Goal: Task Accomplishment & Management: Use online tool/utility

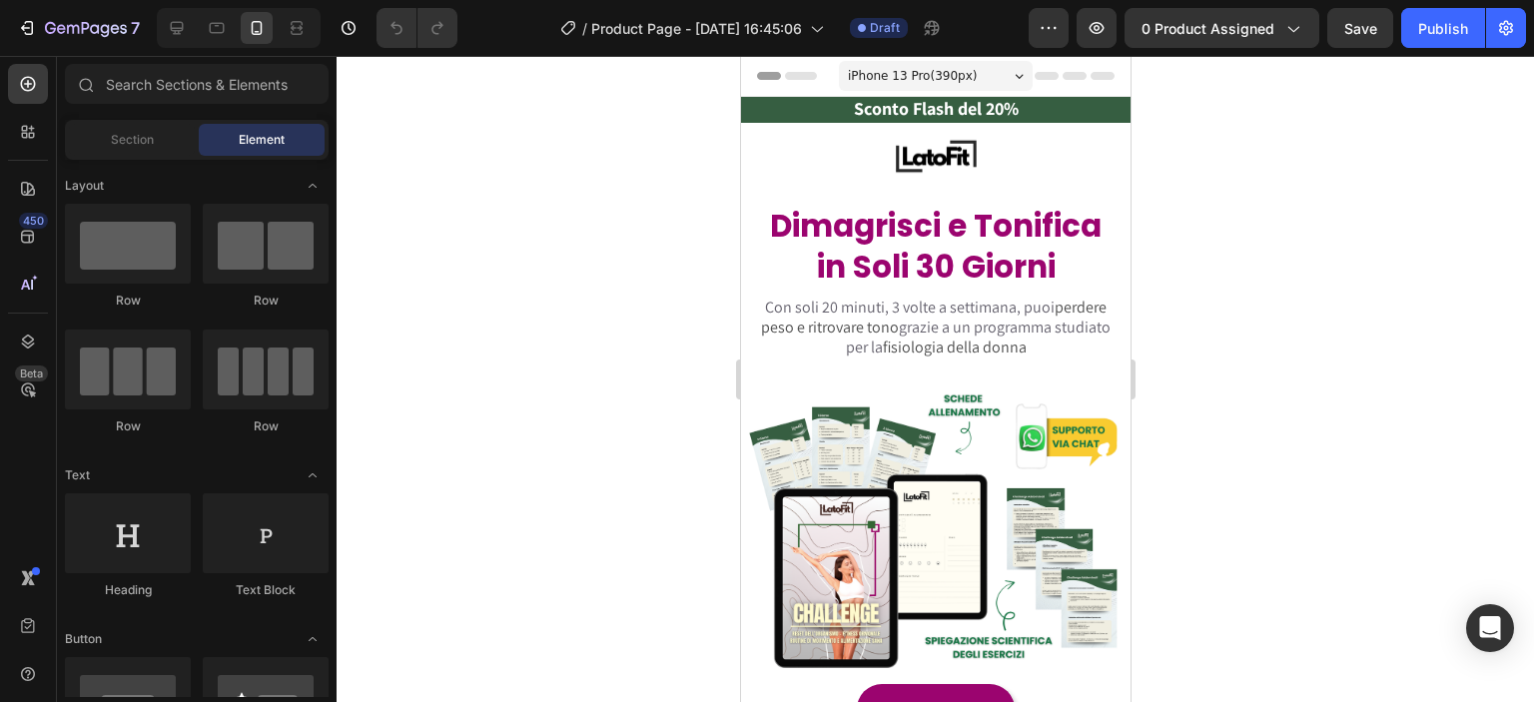
click at [567, 187] on div at bounding box center [935, 379] width 1197 height 646
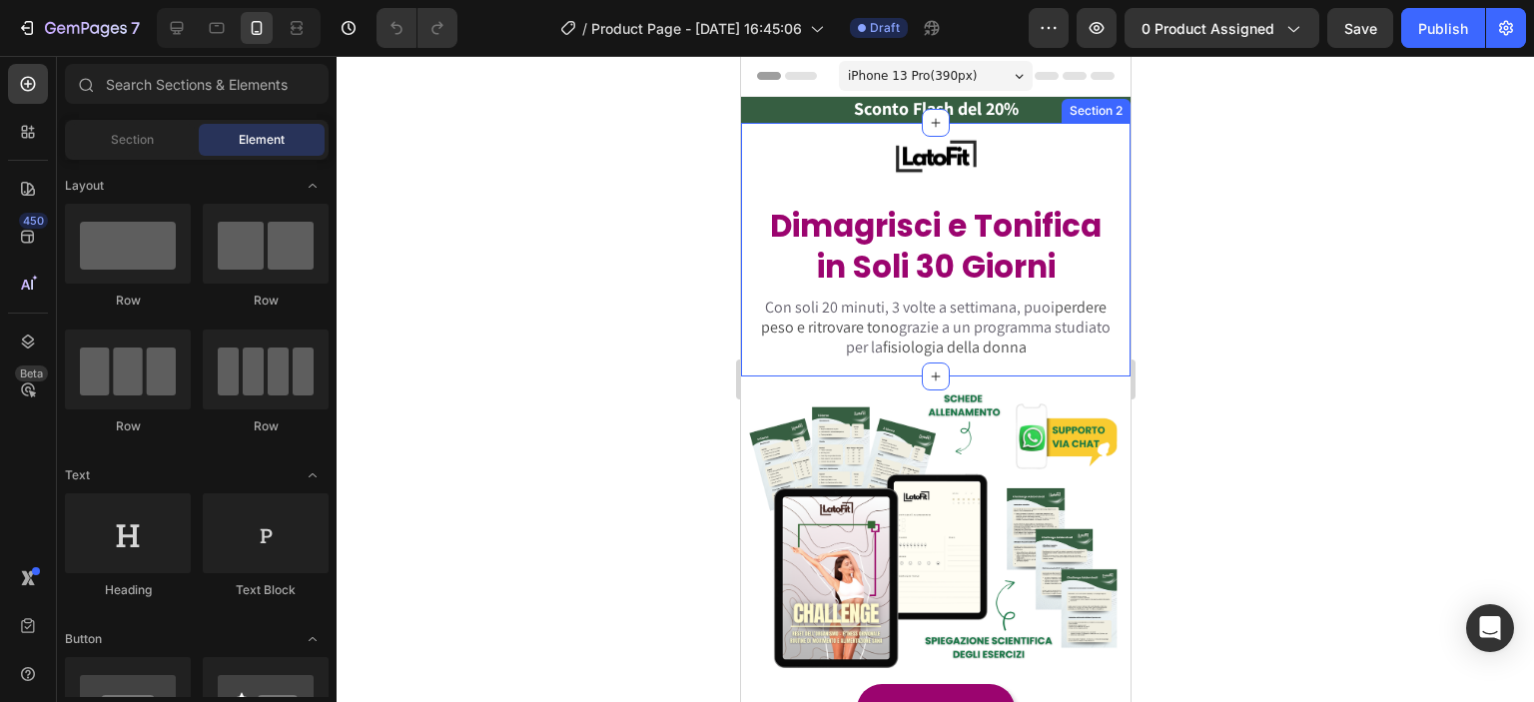
click at [787, 183] on div "Image Row Dimagrisci e Tonifica in Soli 30 Giorni Heading Row Con soli 20 minut…" at bounding box center [934, 255] width 389 height 244
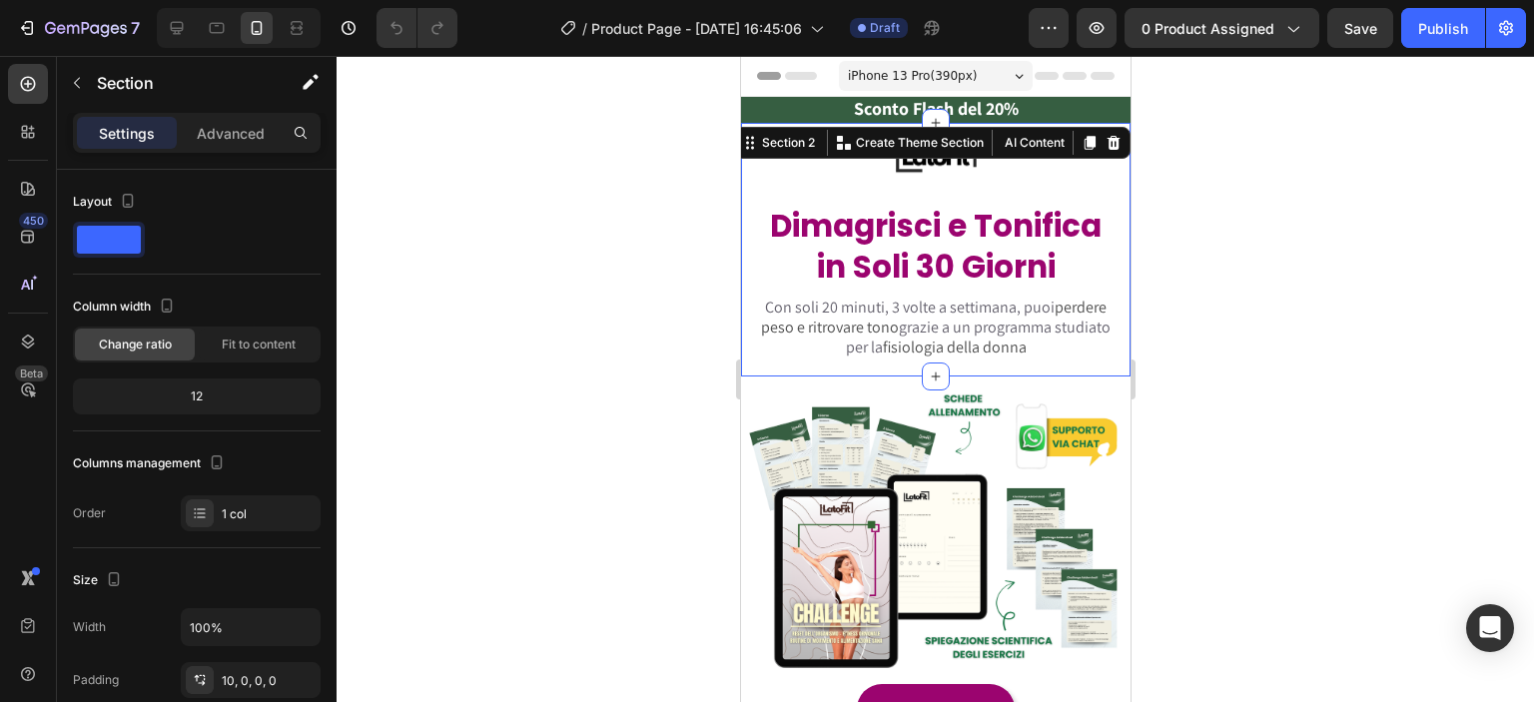
click at [1250, 334] on div at bounding box center [935, 379] width 1197 height 646
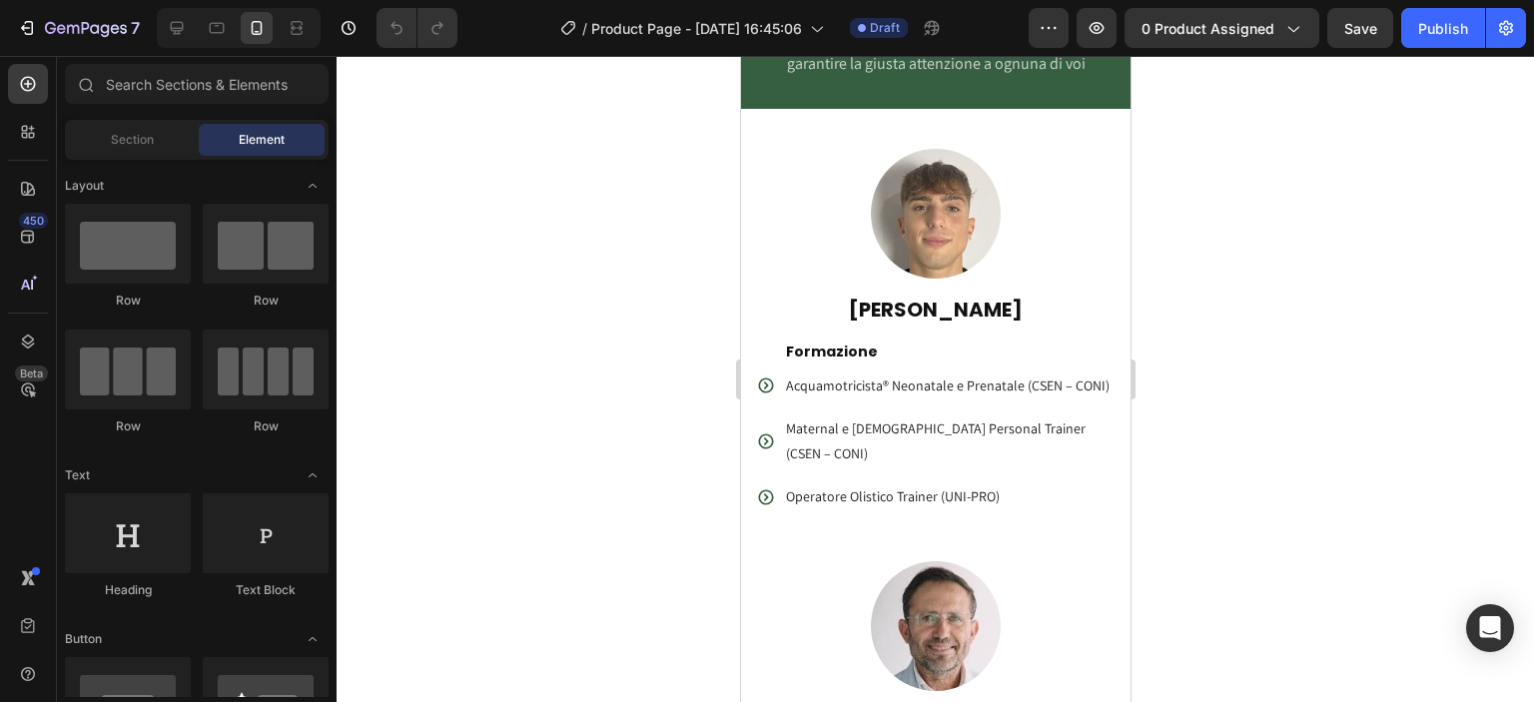
scroll to position [4893, 0]
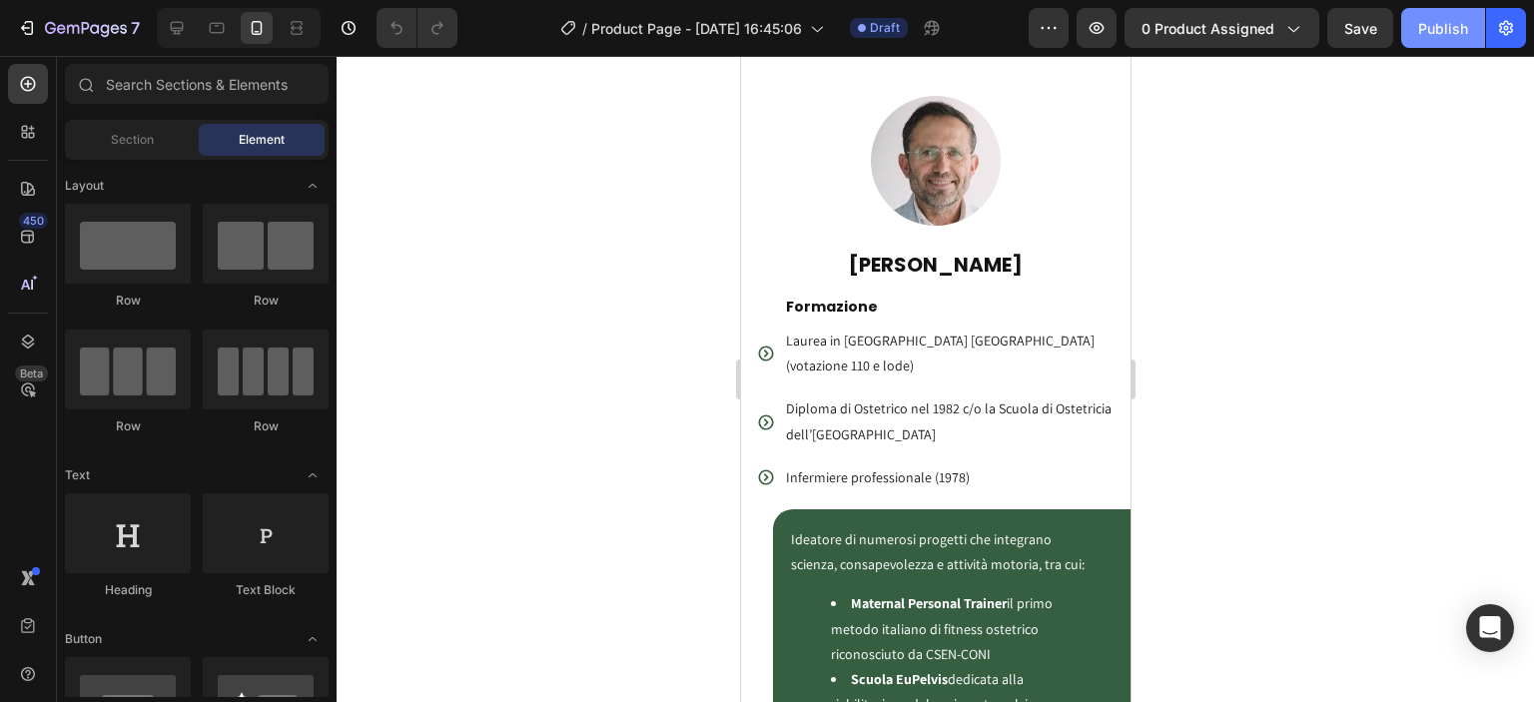
click at [1450, 18] on div "Publish" at bounding box center [1443, 28] width 50 height 21
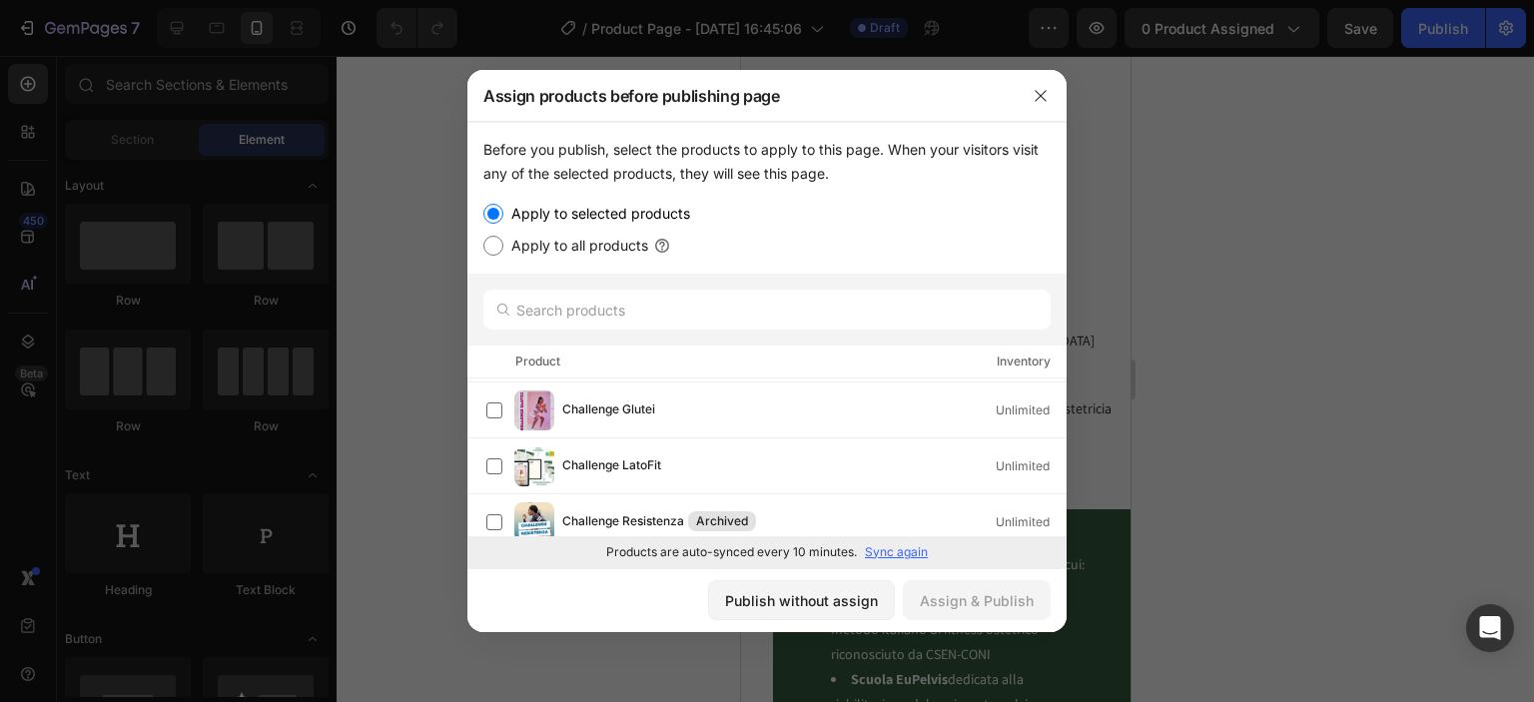
scroll to position [0, 0]
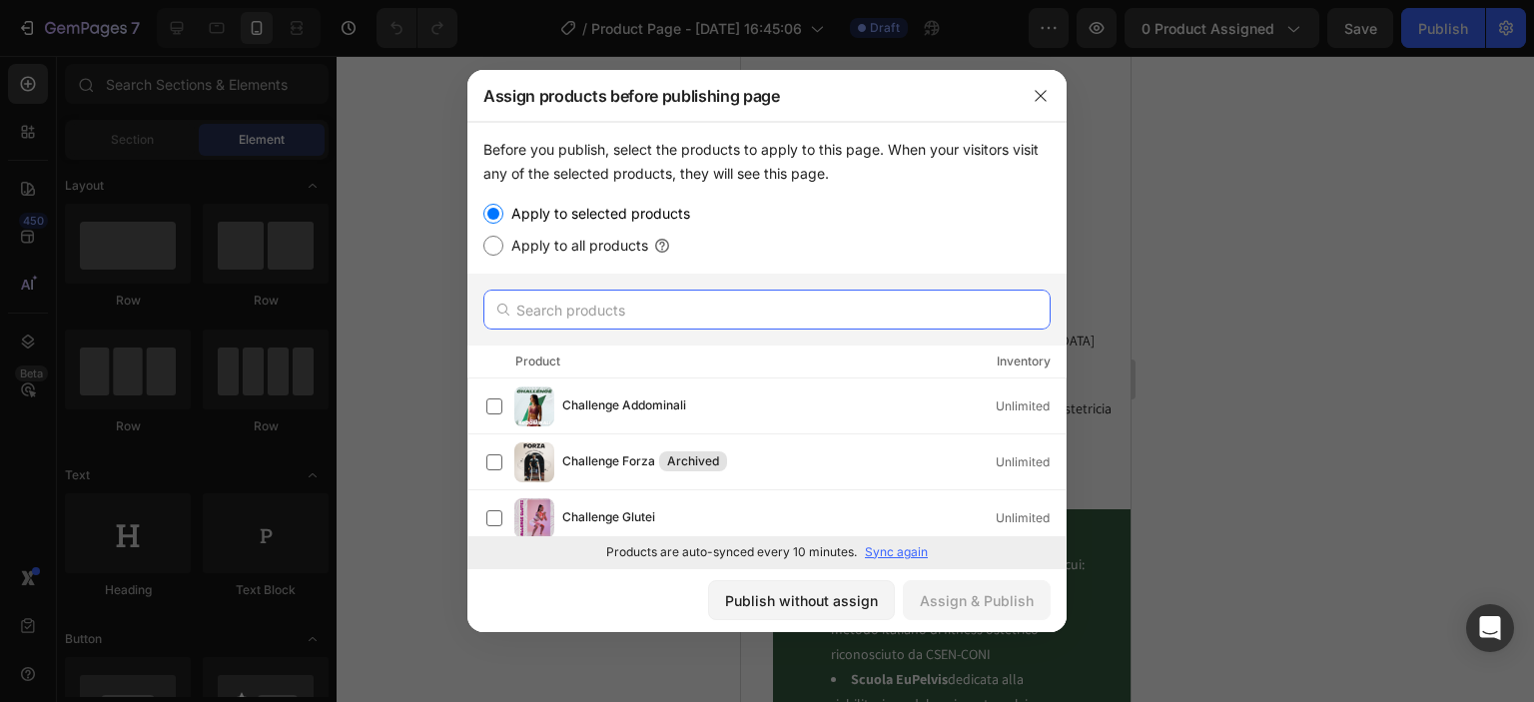
click at [591, 321] on input "text" at bounding box center [766, 310] width 567 height 40
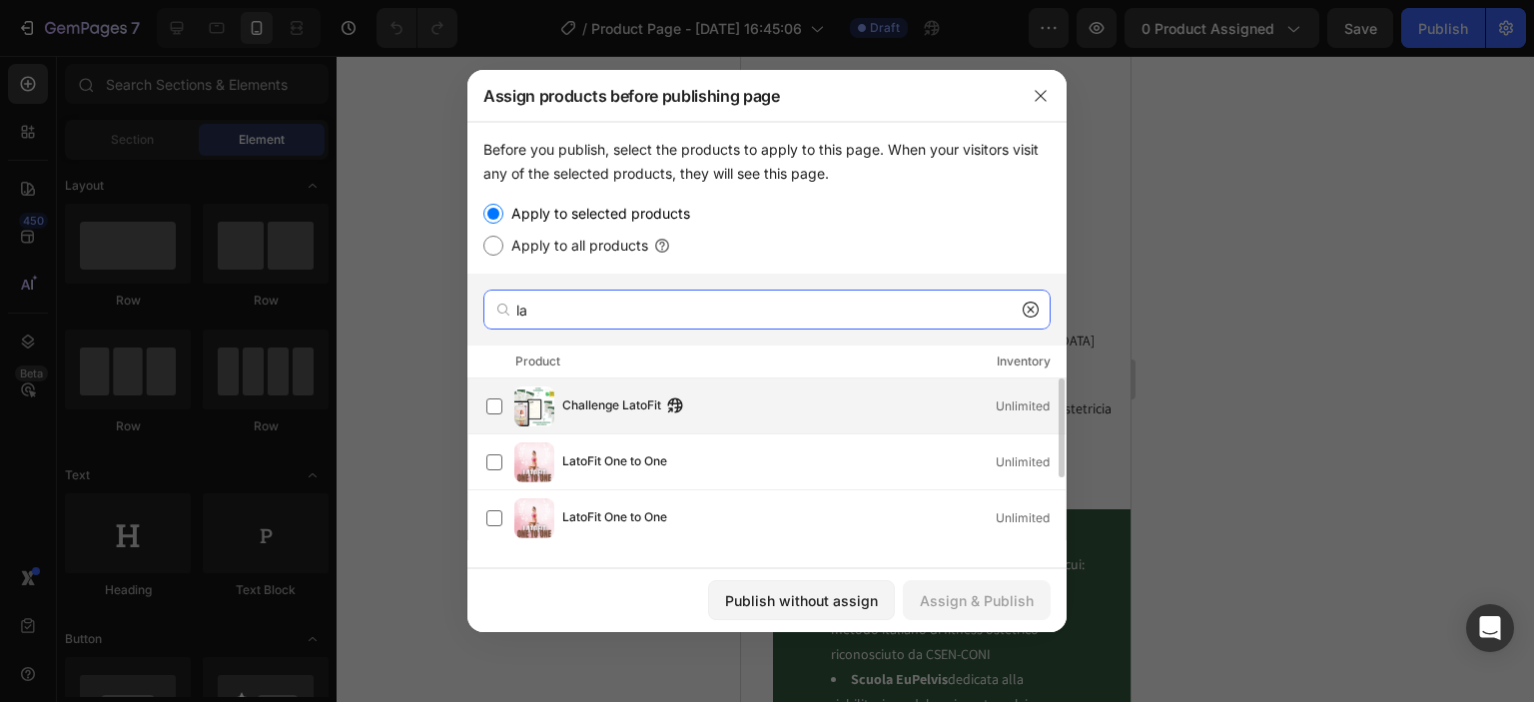
type input "la"
click at [588, 420] on div "Challenge LatoFit Unlimited" at bounding box center [775, 406] width 579 height 40
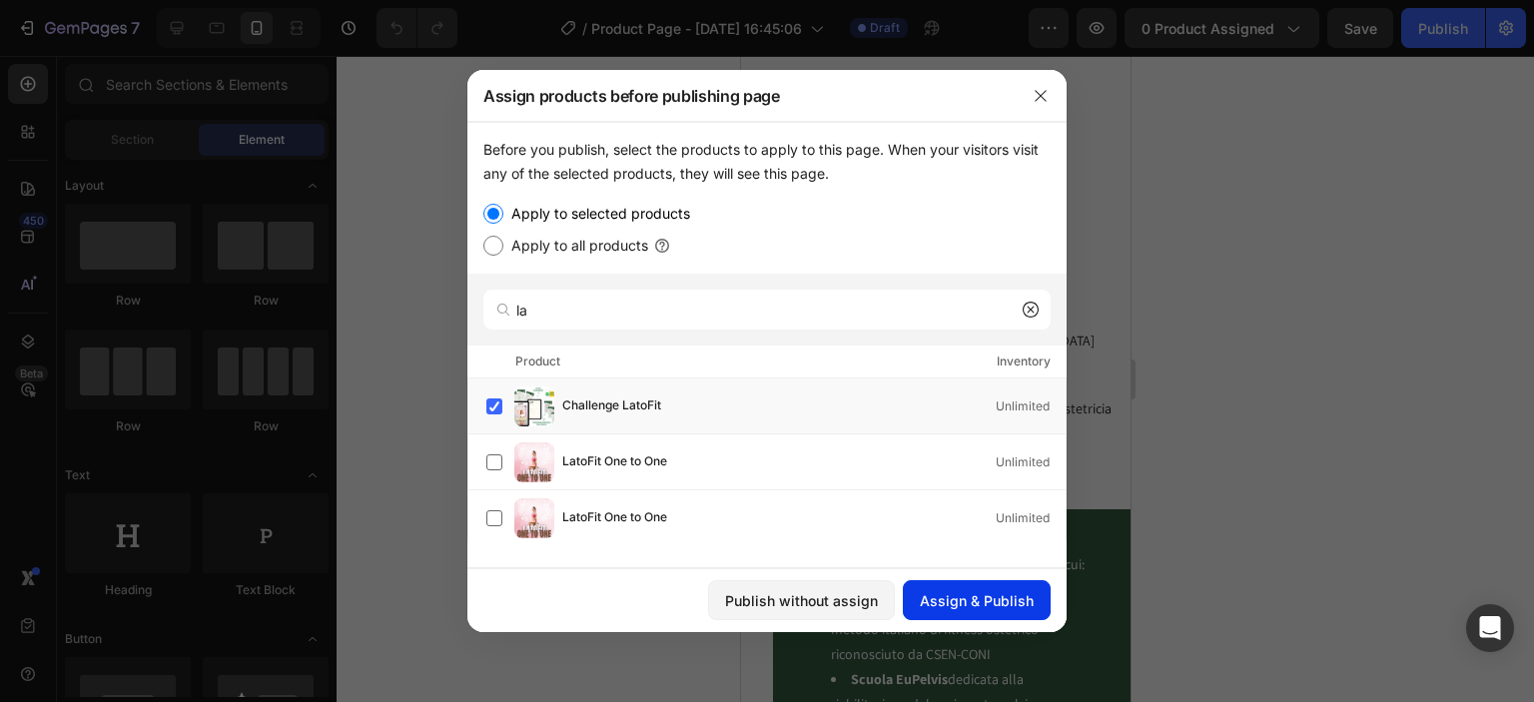
click at [922, 605] on div "Assign & Publish" at bounding box center [977, 600] width 114 height 21
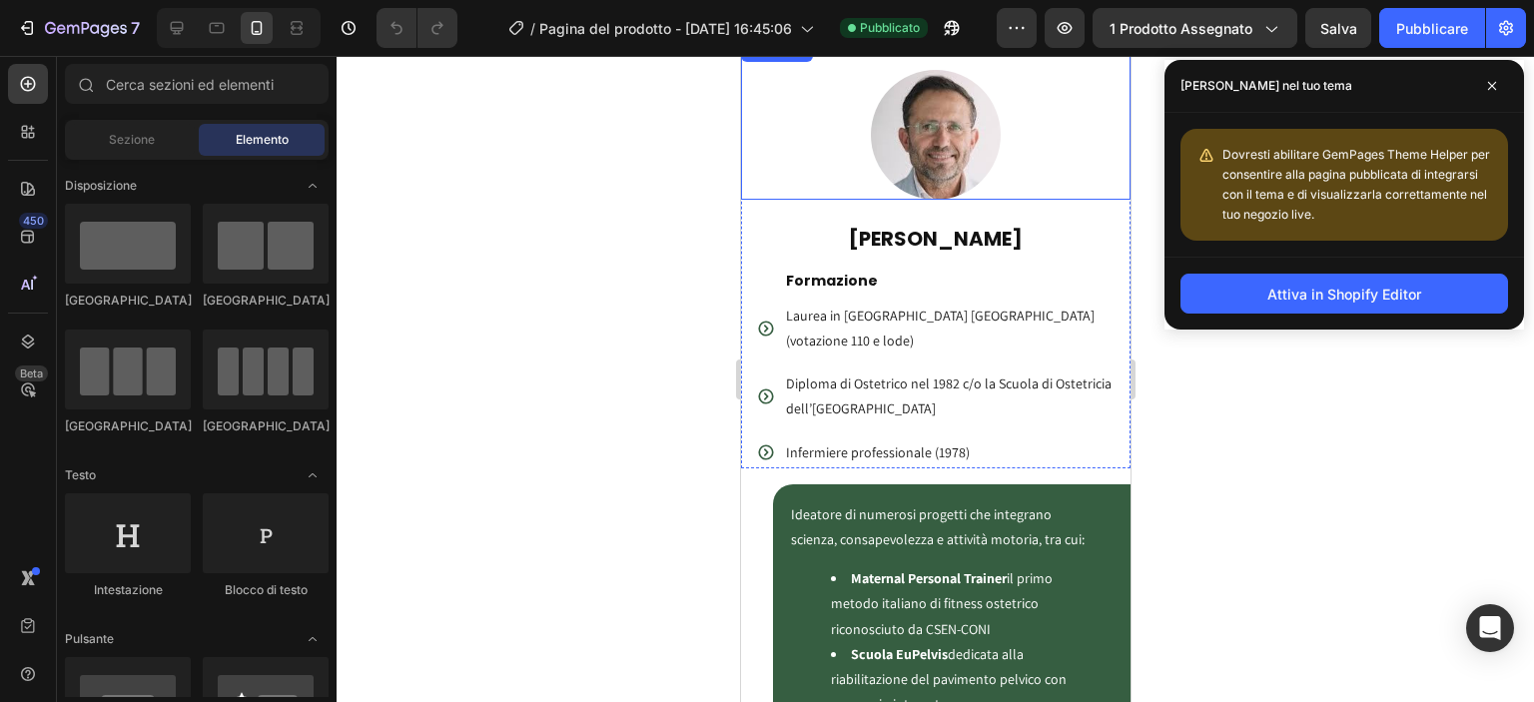
click at [1317, 247] on div "Dovresti abilitare GemPages Theme Helper per consentire alla pagina pubblicata …" at bounding box center [1343, 185] width 359 height 144
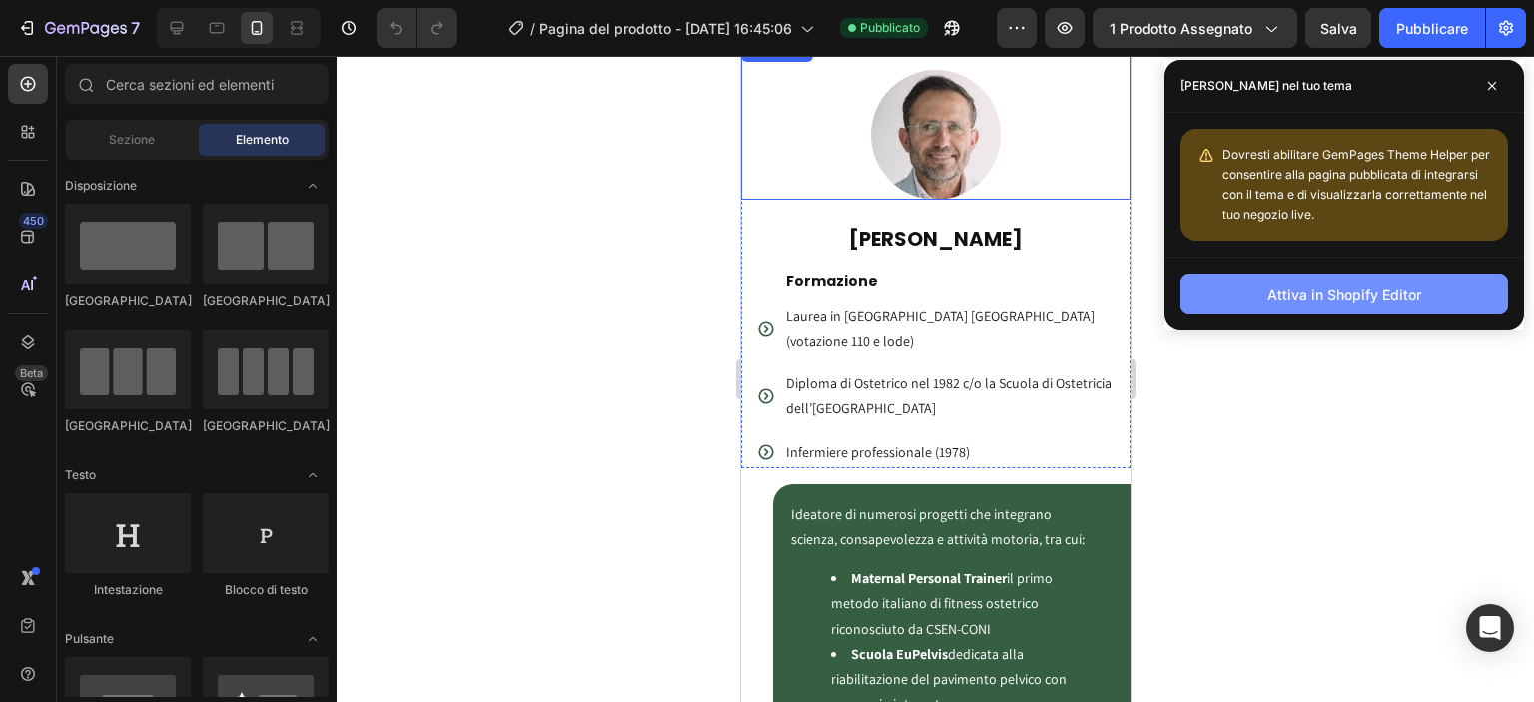
click at [1355, 293] on font "Attiva in Shopify Editor" at bounding box center [1344, 294] width 154 height 17
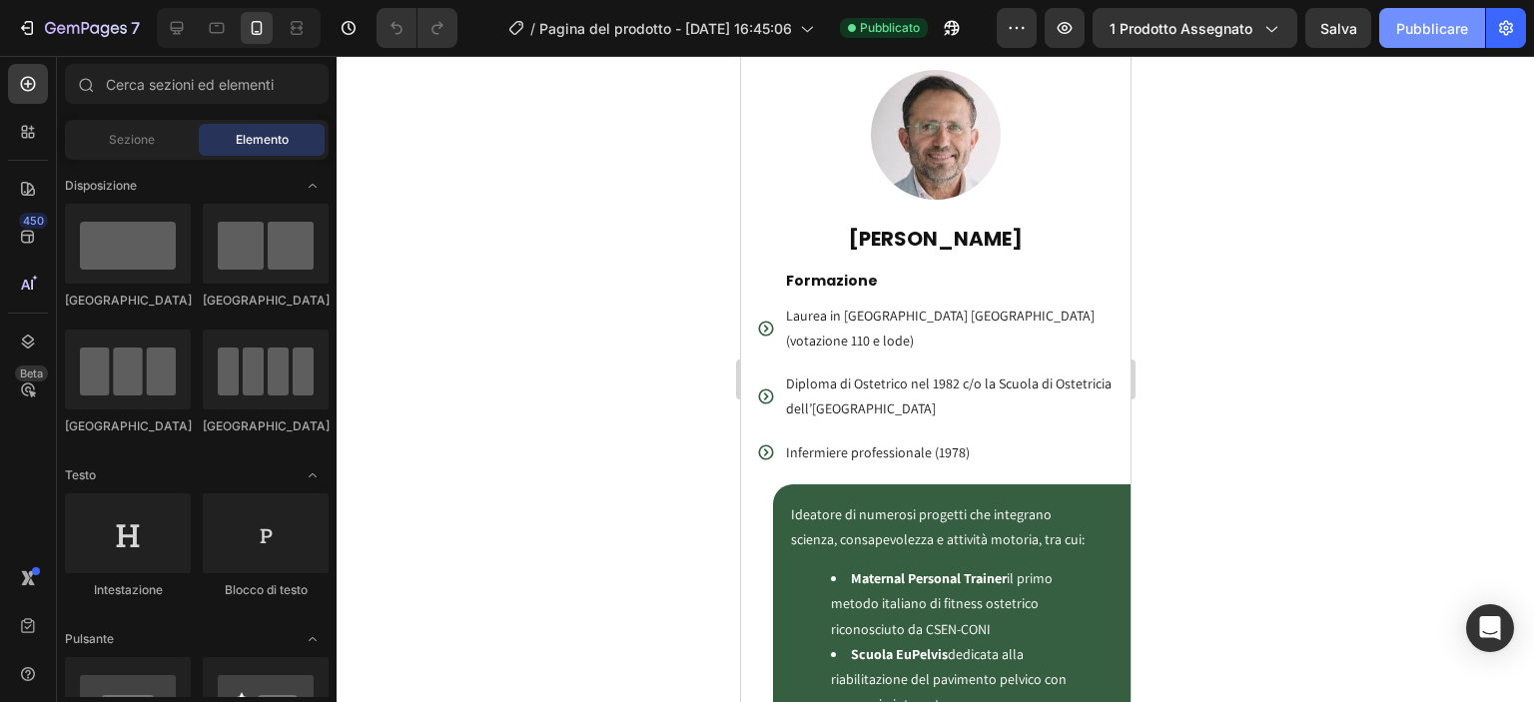
click at [1446, 34] on font "Pubblicare" at bounding box center [1432, 28] width 72 height 17
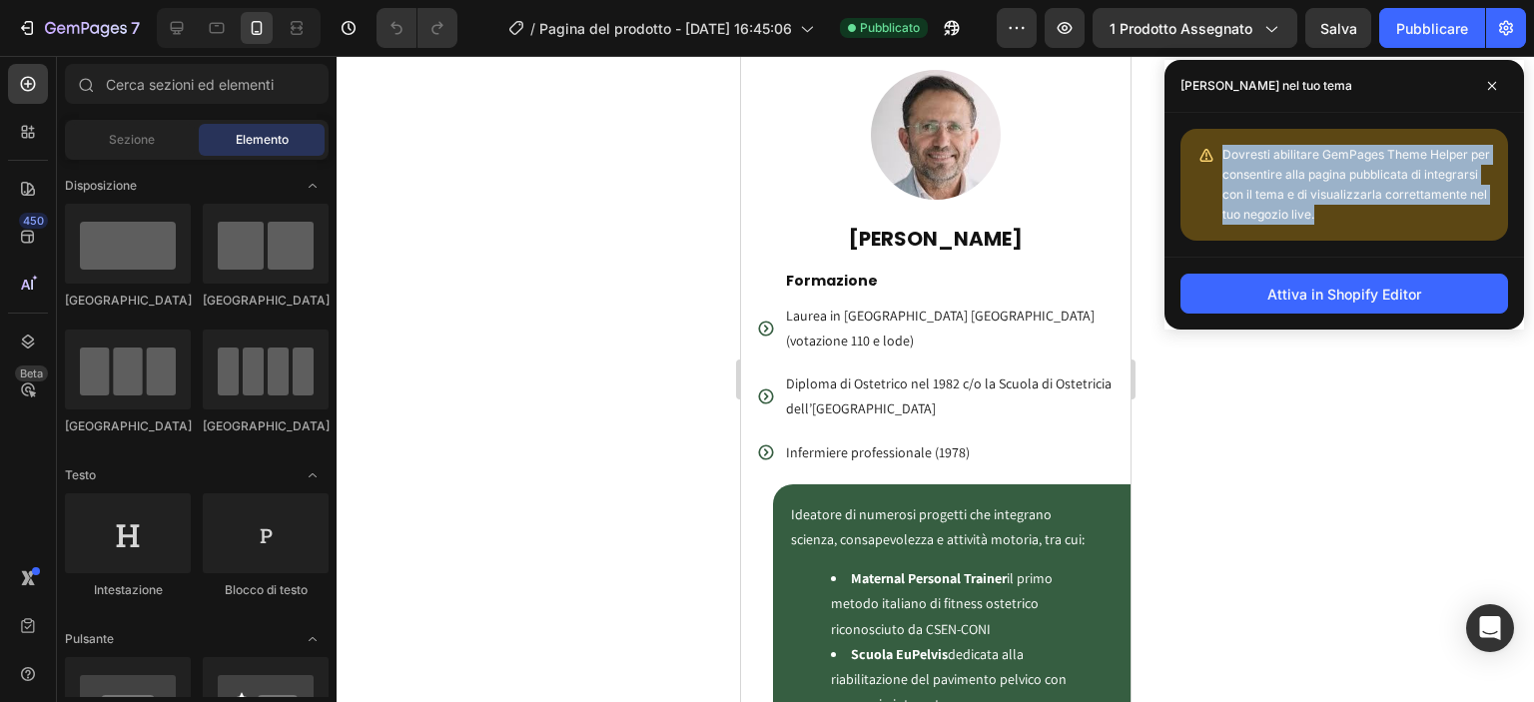
drag, startPoint x: 1322, startPoint y: 213, endPoint x: 1208, endPoint y: 136, distance: 137.4
click at [1208, 136] on div "Dovresti abilitare GemPages Theme Helper per consentire alla pagina pubblicata …" at bounding box center [1344, 185] width 328 height 112
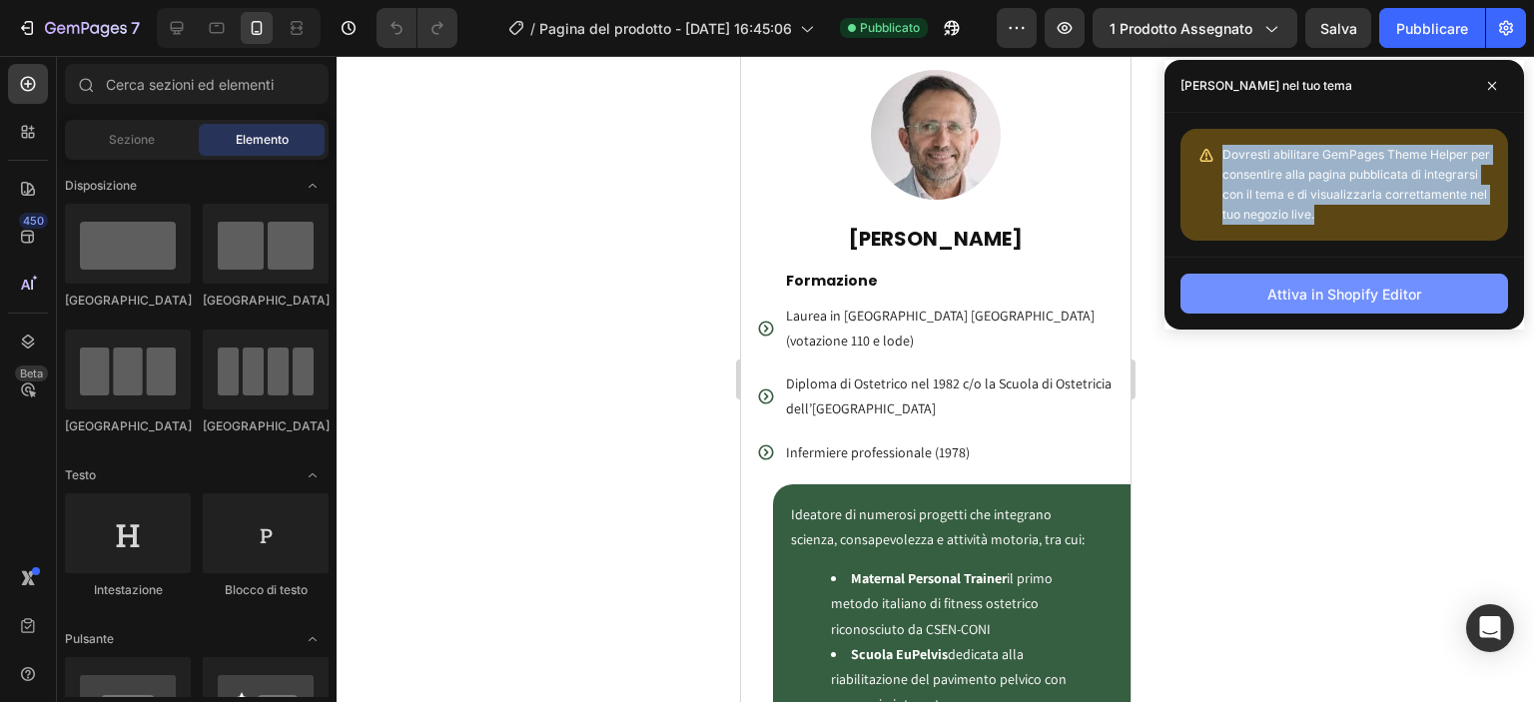
copy font "Dovresti abilitare GemPages Theme Helper per consentire alla pagina pubblicata …"
click at [1339, 313] on button "Attiva in Shopify Editor" at bounding box center [1344, 294] width 328 height 40
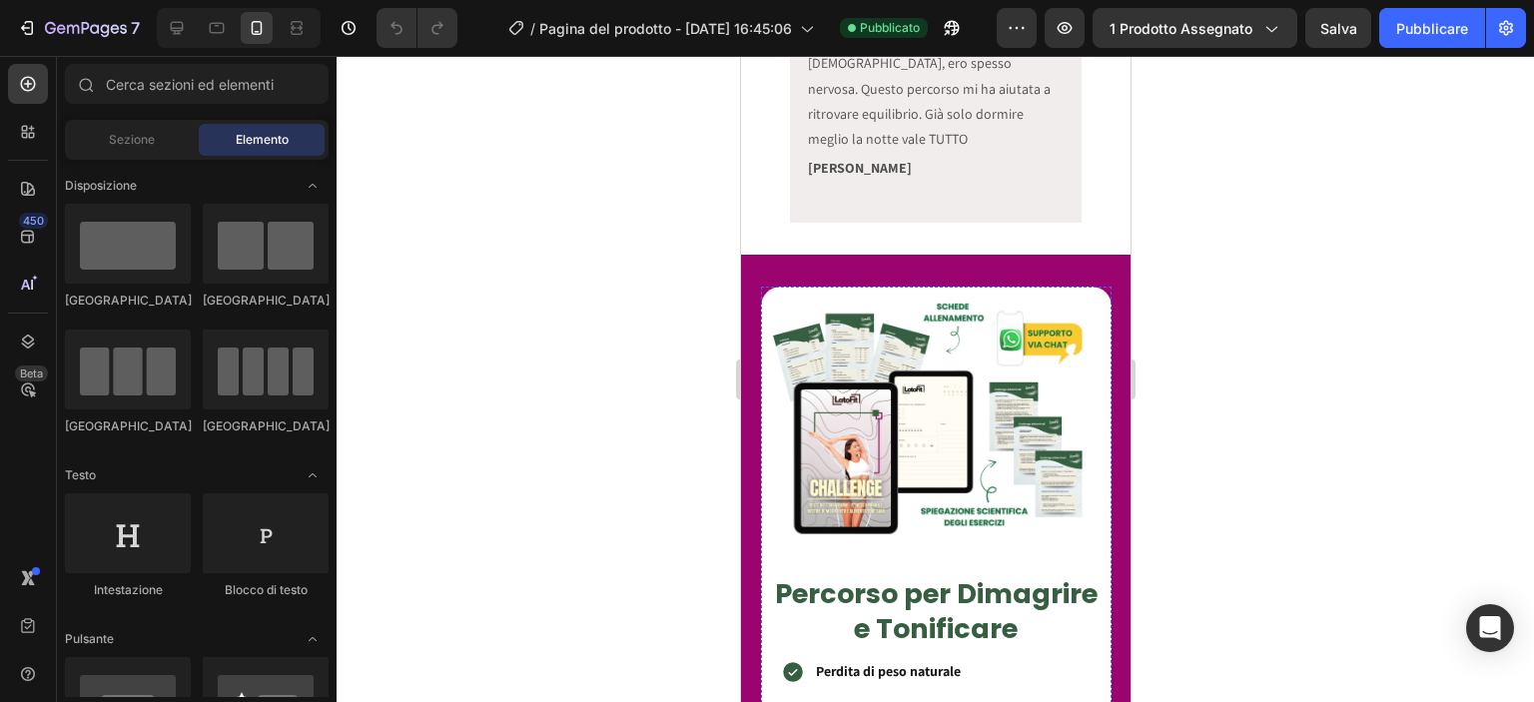
scroll to position [1398, 0]
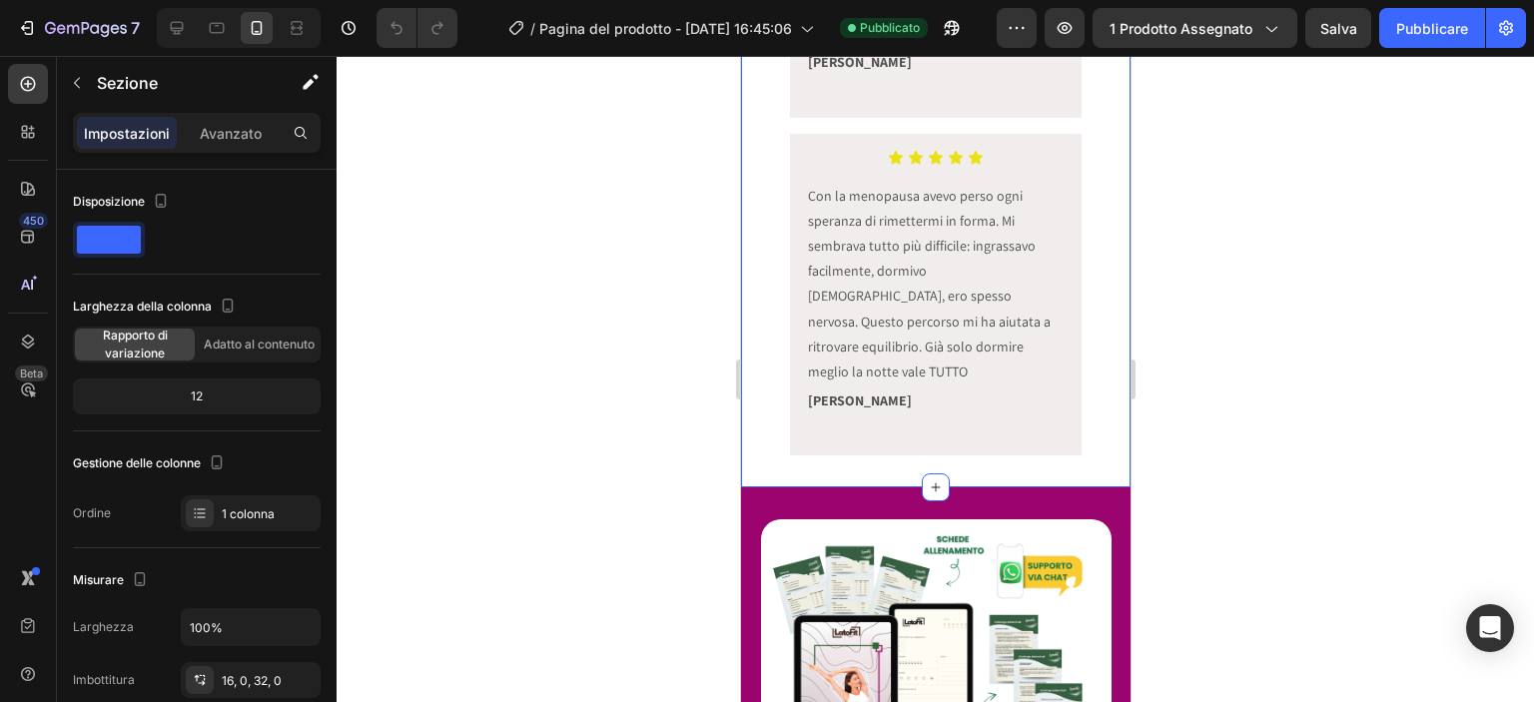
scroll to position [575, 0]
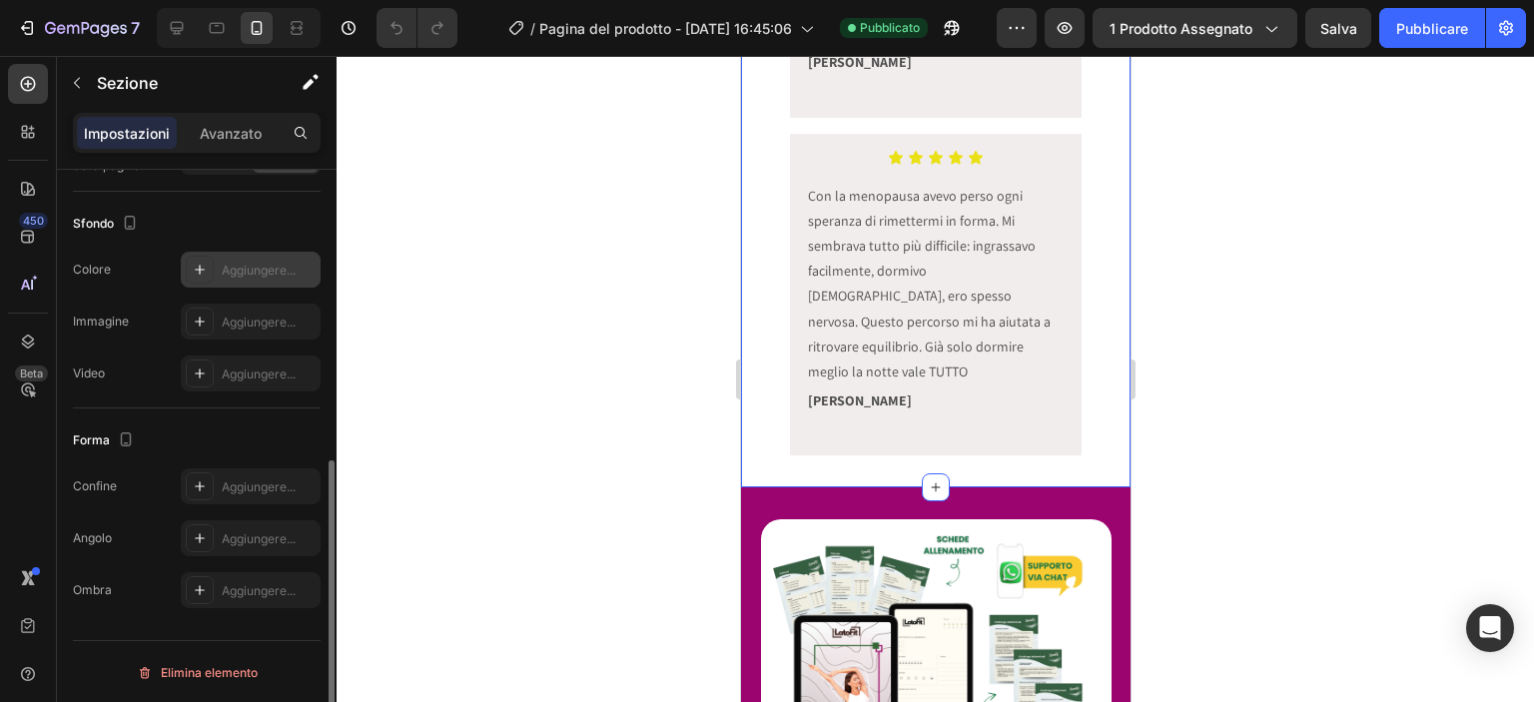
click at [232, 270] on font "Aggiungere..." at bounding box center [259, 270] width 74 height 15
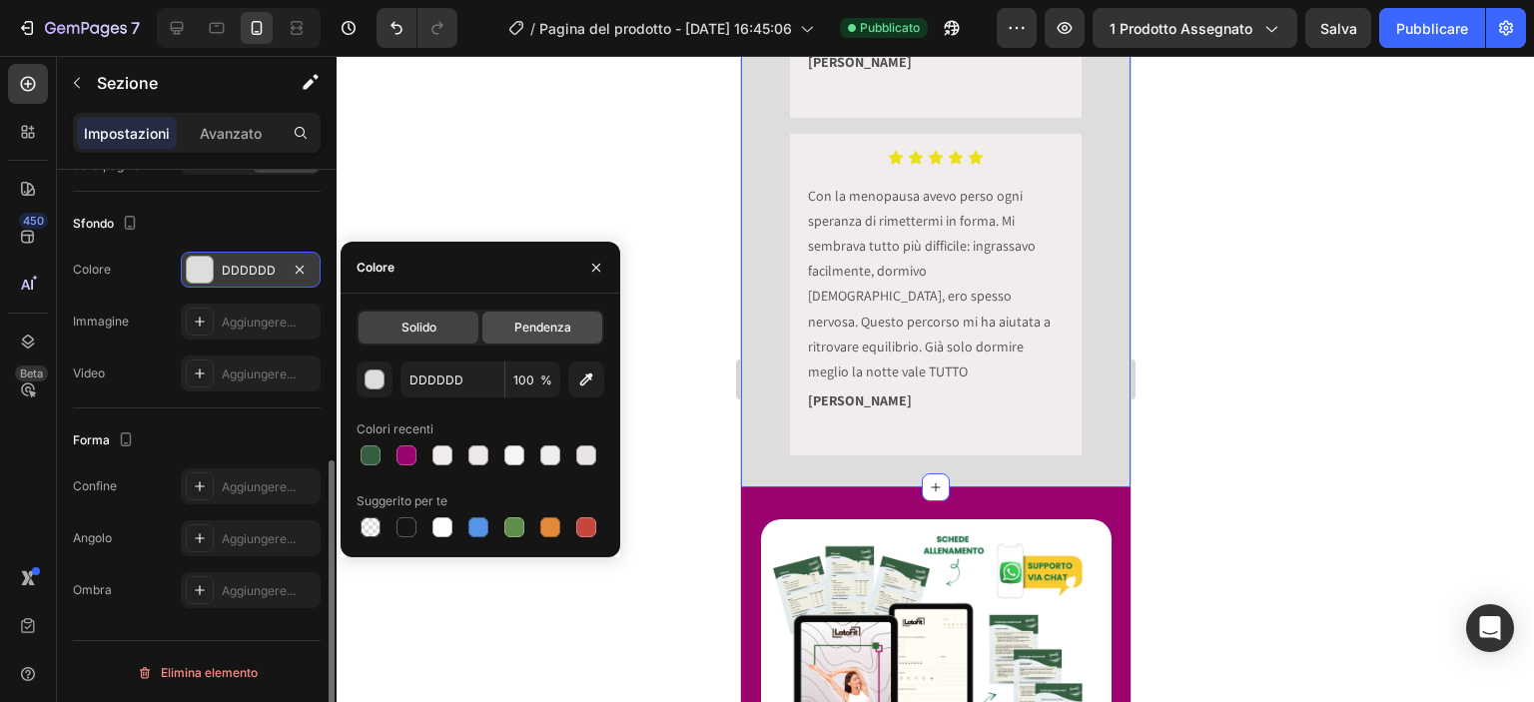
click at [526, 335] on font "Pendenza" at bounding box center [542, 327] width 57 height 15
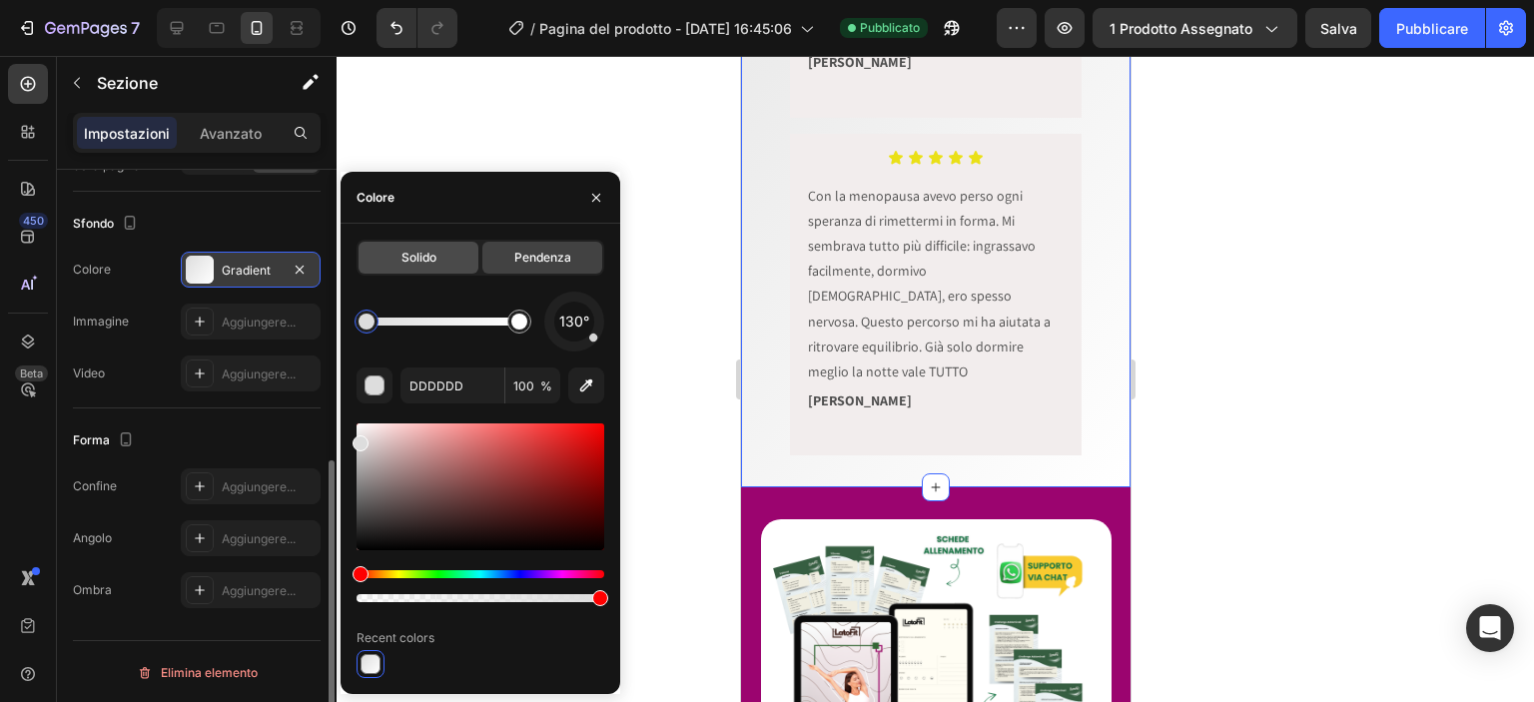
click at [427, 251] on font "Solido" at bounding box center [418, 257] width 35 height 15
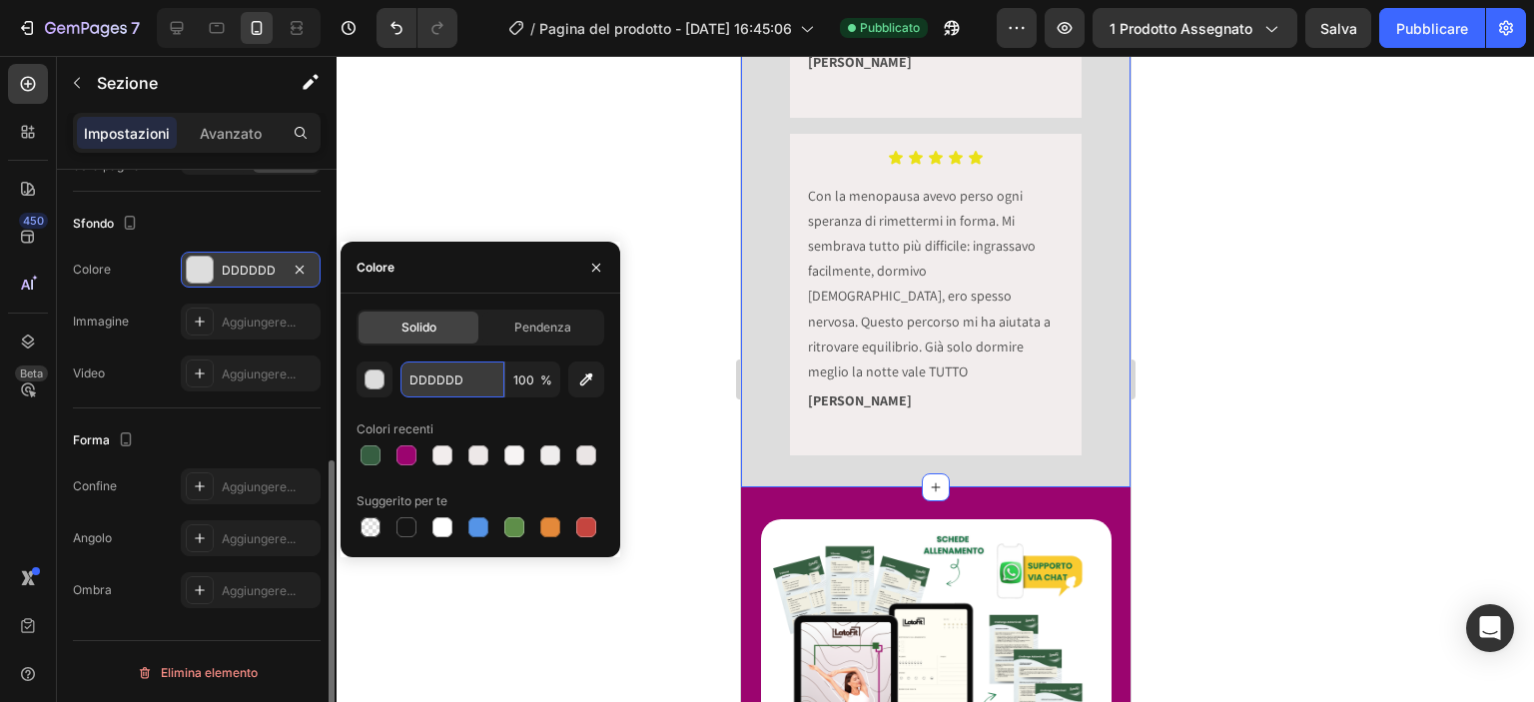
click at [444, 374] on input "DDDDDD" at bounding box center [452, 379] width 104 height 36
paste input "253 251 247"
type input "253 251 247"
click at [644, 380] on div at bounding box center [935, 379] width 1197 height 646
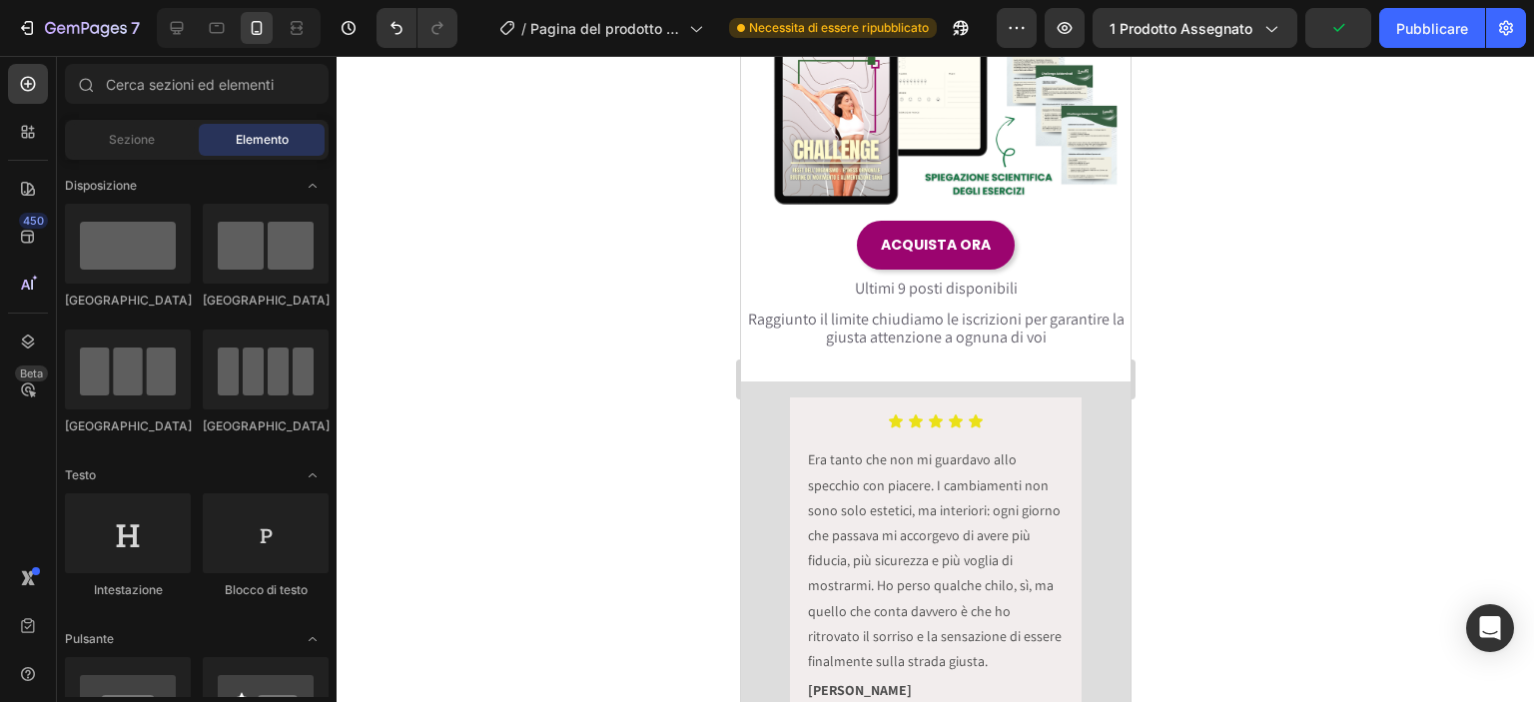
scroll to position [699, 0]
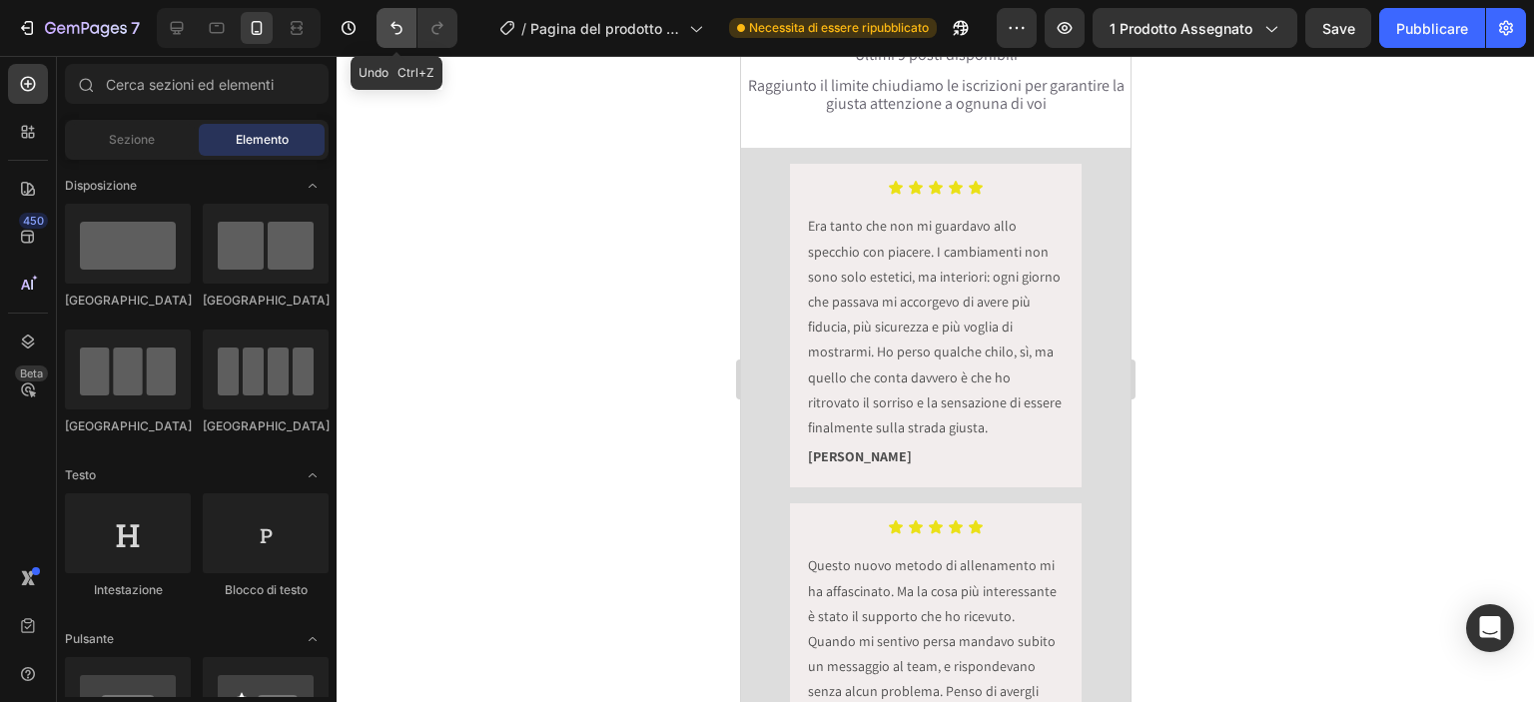
click at [379, 23] on button "Annulla/Ripristina" at bounding box center [396, 28] width 40 height 40
click at [392, 31] on icon "Annulla/Ripristina" at bounding box center [396, 28] width 20 height 20
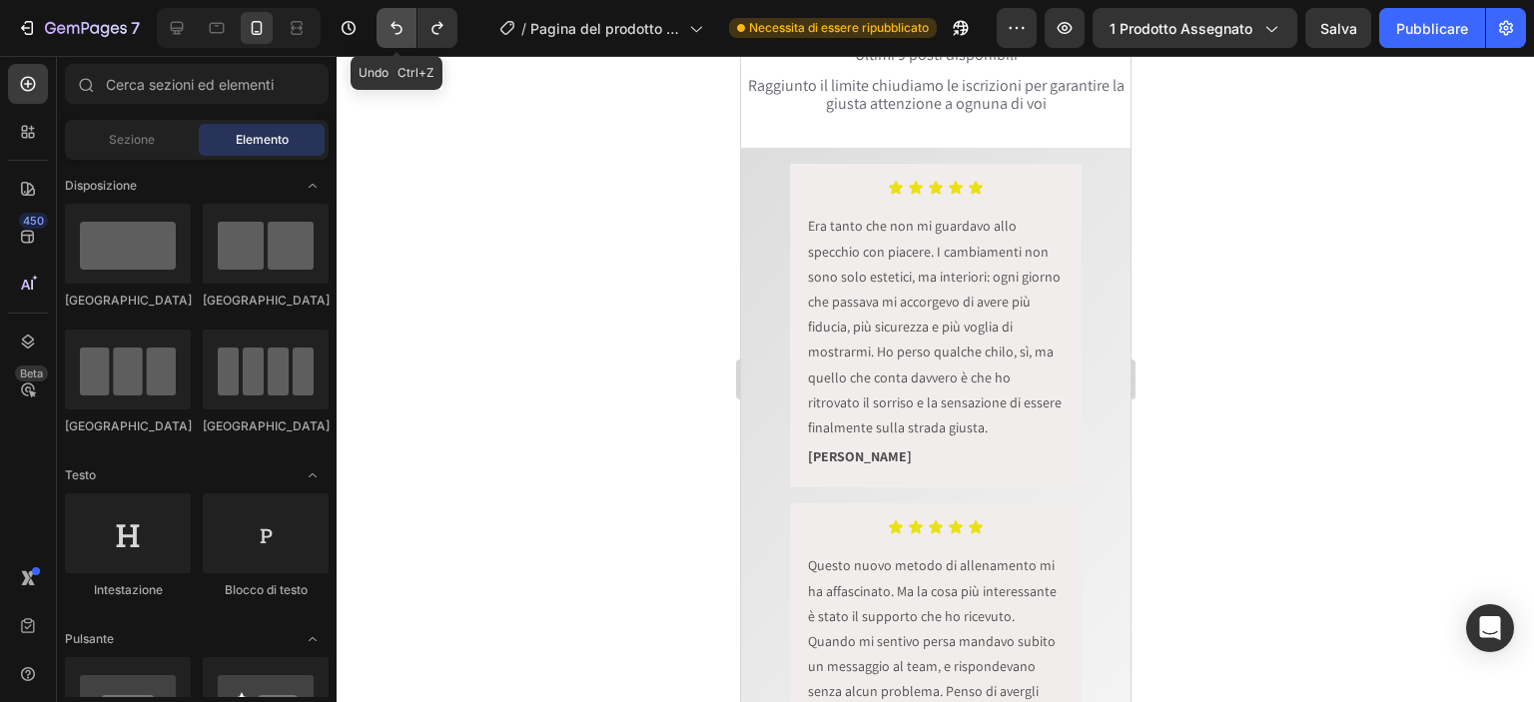
click at [392, 33] on icon "Annulla/Ripristina" at bounding box center [396, 28] width 20 height 20
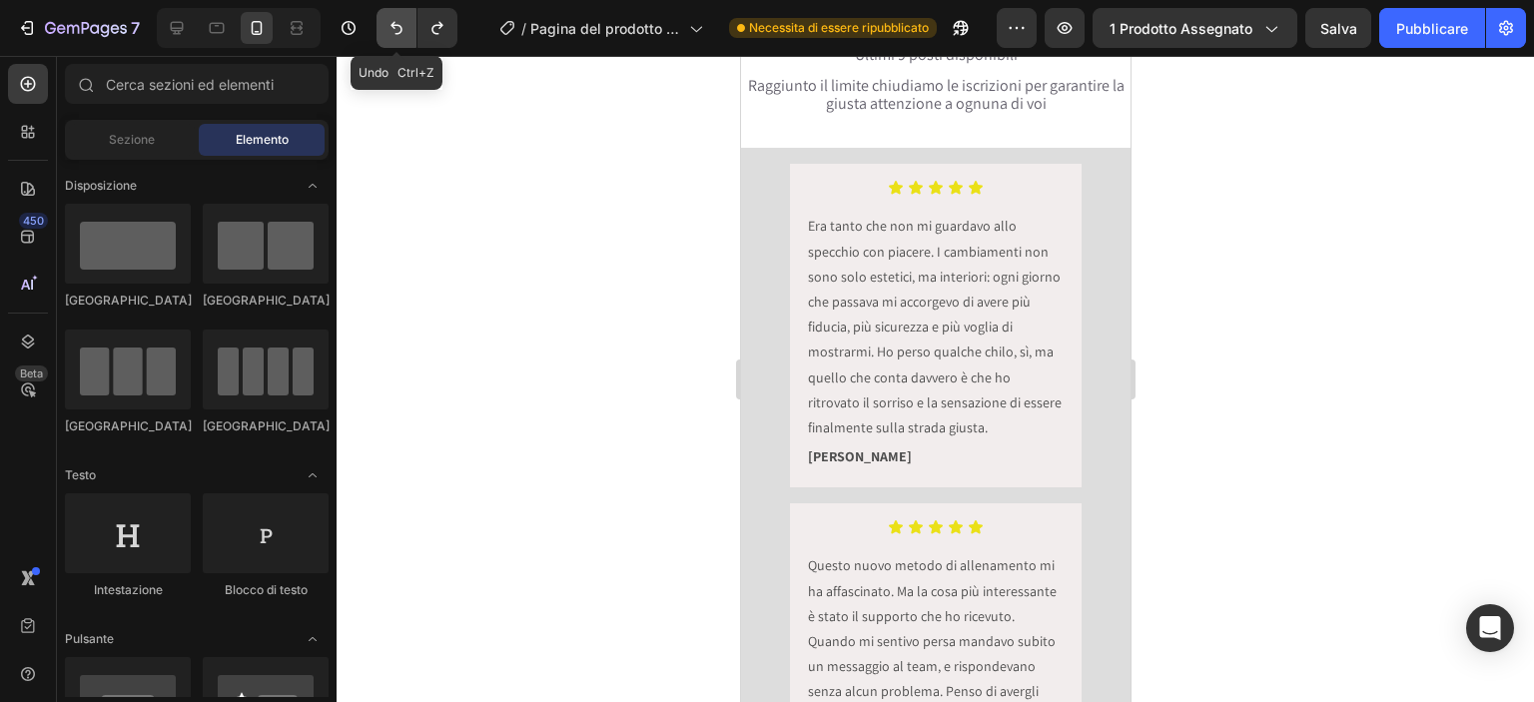
click at [392, 33] on icon "Annulla/Ripristina" at bounding box center [396, 28] width 20 height 20
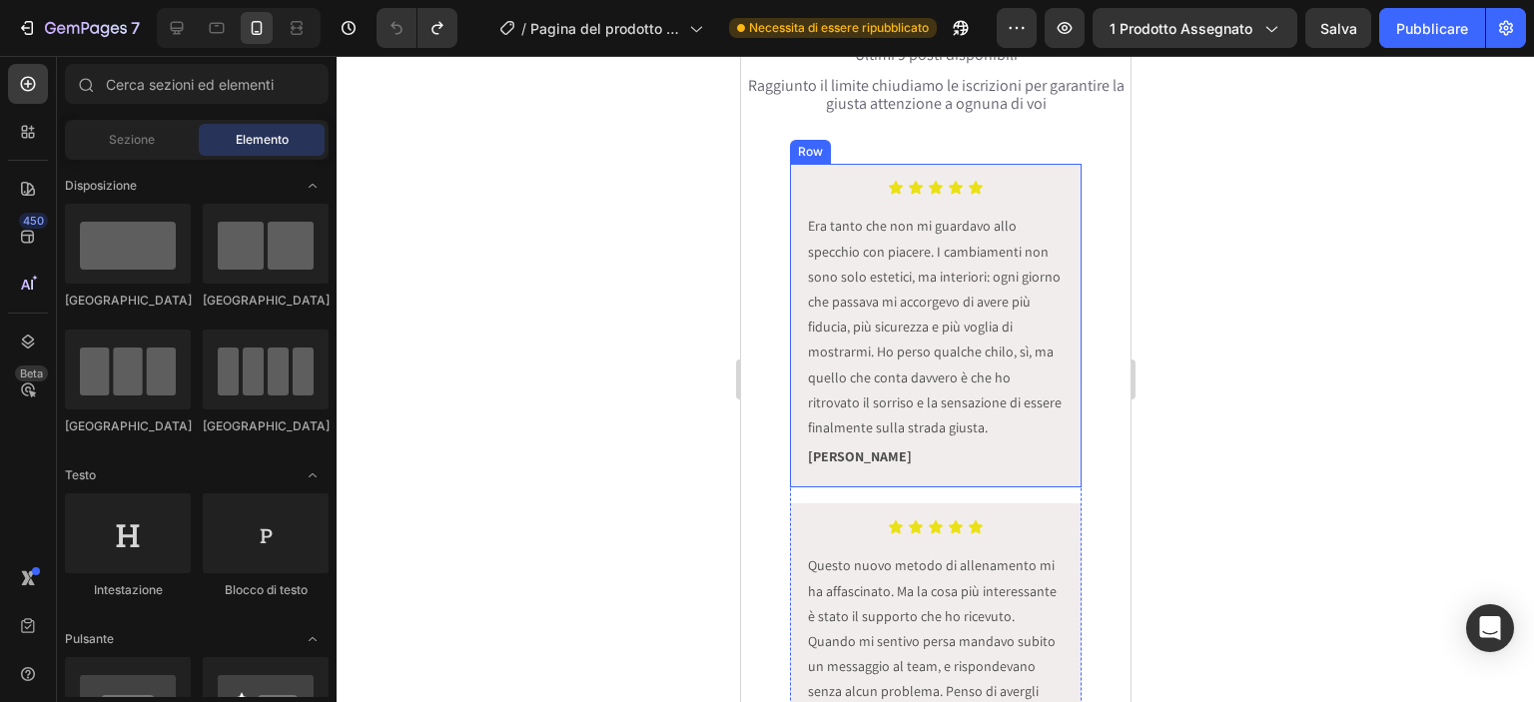
click at [769, 376] on div "Icon Icon Icon Icon Icon Icon List Era tanto che non mi guardavo allo specchio …" at bounding box center [934, 664] width 389 height 1001
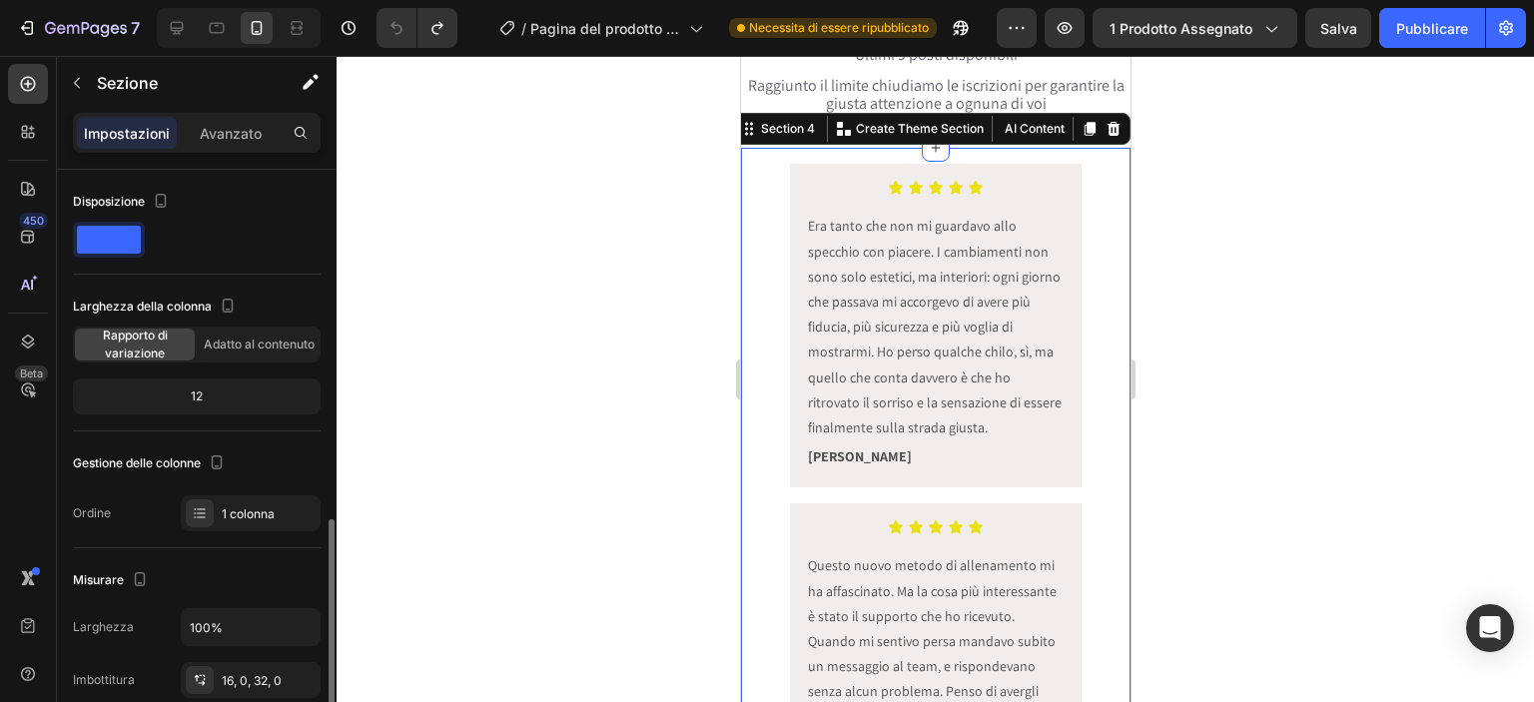
scroll to position [233, 0]
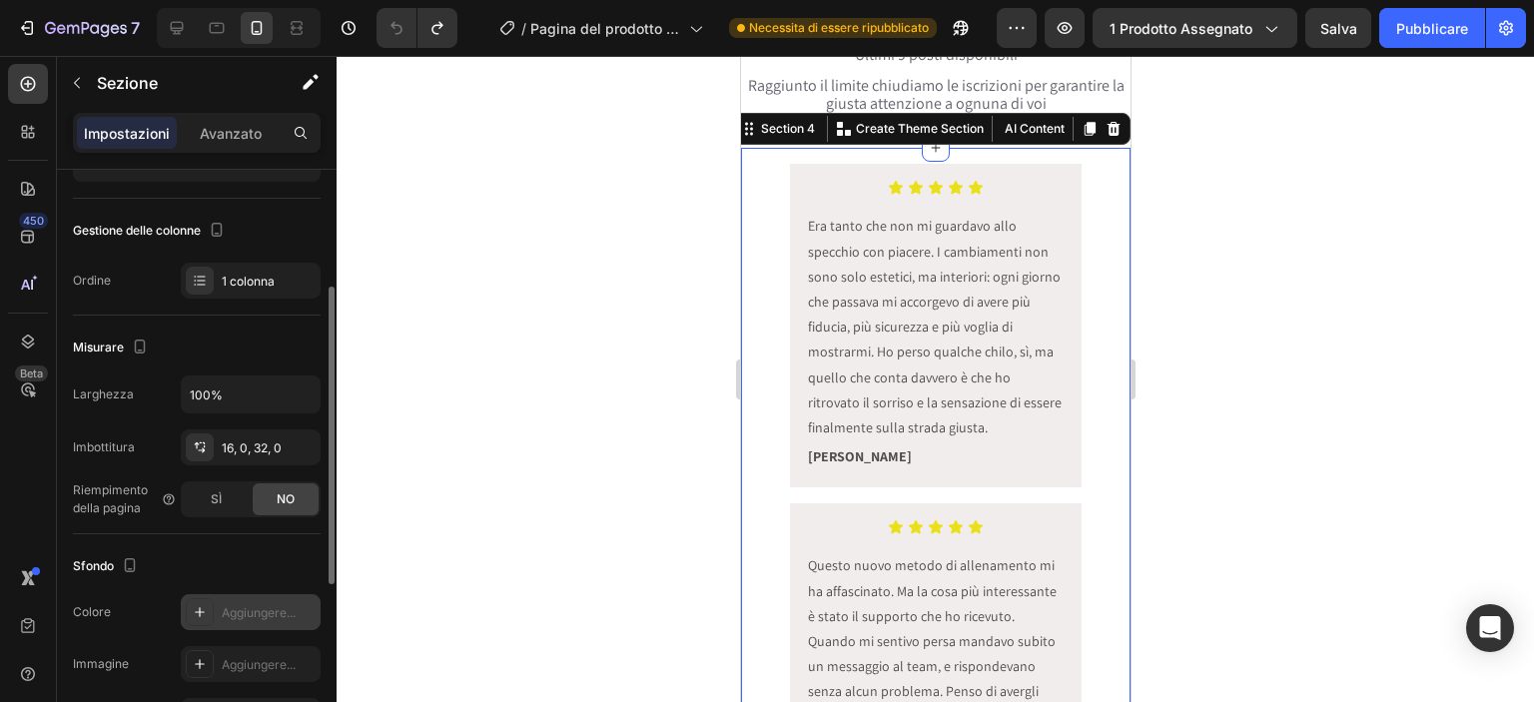
click at [236, 611] on font "Aggiungere..." at bounding box center [259, 612] width 74 height 15
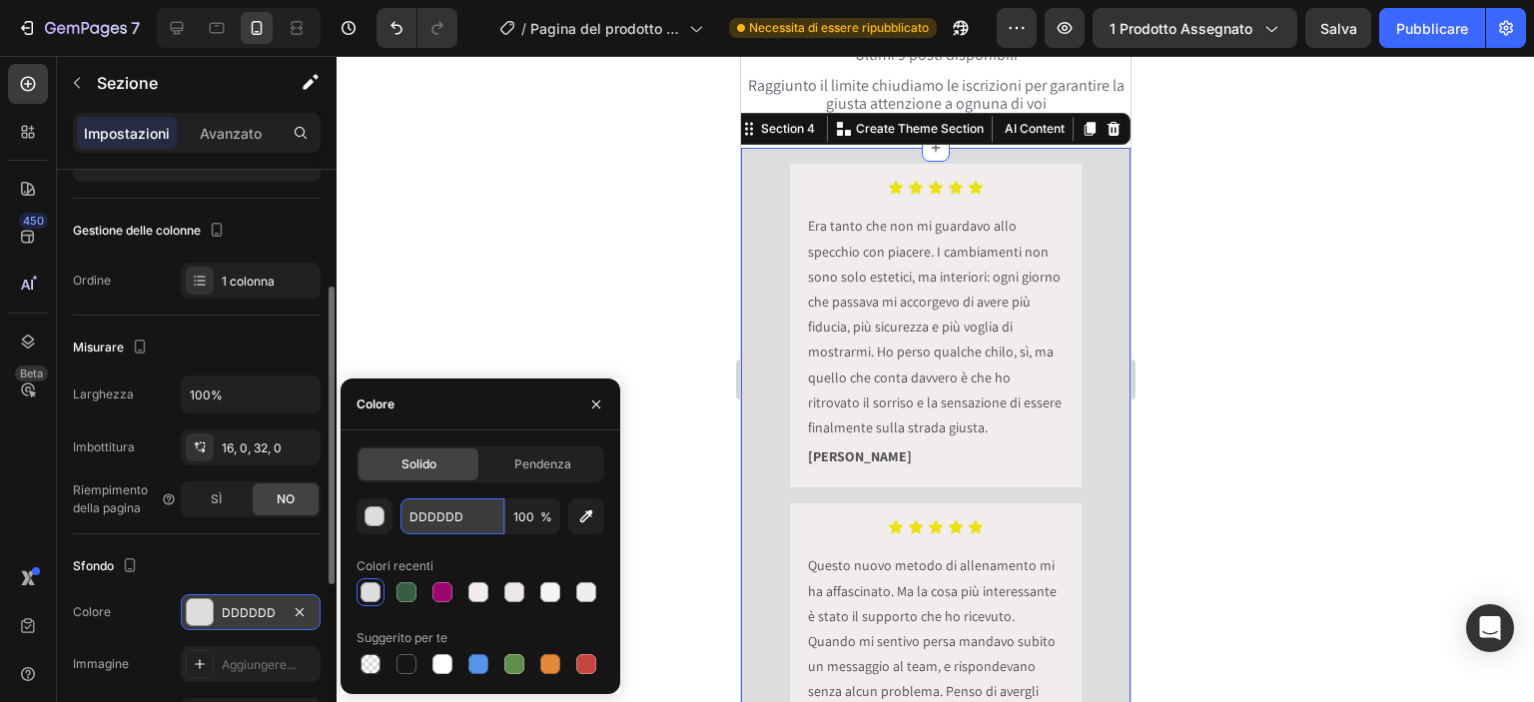
click at [457, 506] on input "DDDDDD" at bounding box center [452, 516] width 104 height 36
paste input "253, 251, 247"
type input "253, 251, 247"
click at [481, 349] on div at bounding box center [935, 379] width 1197 height 646
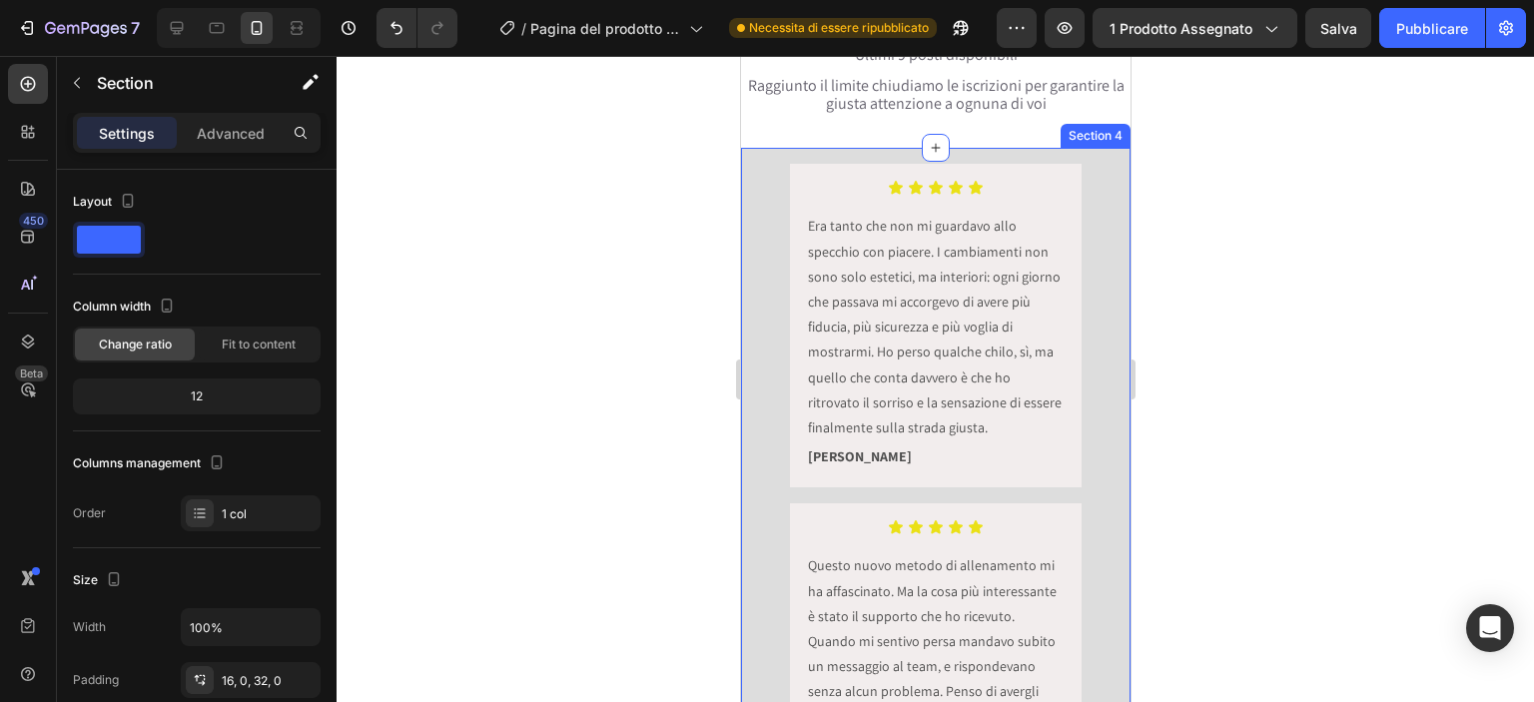
click at [764, 382] on div "Icon Icon Icon Icon Icon Icon List Era tanto che non mi guardavo allo specchio …" at bounding box center [934, 664] width 389 height 1001
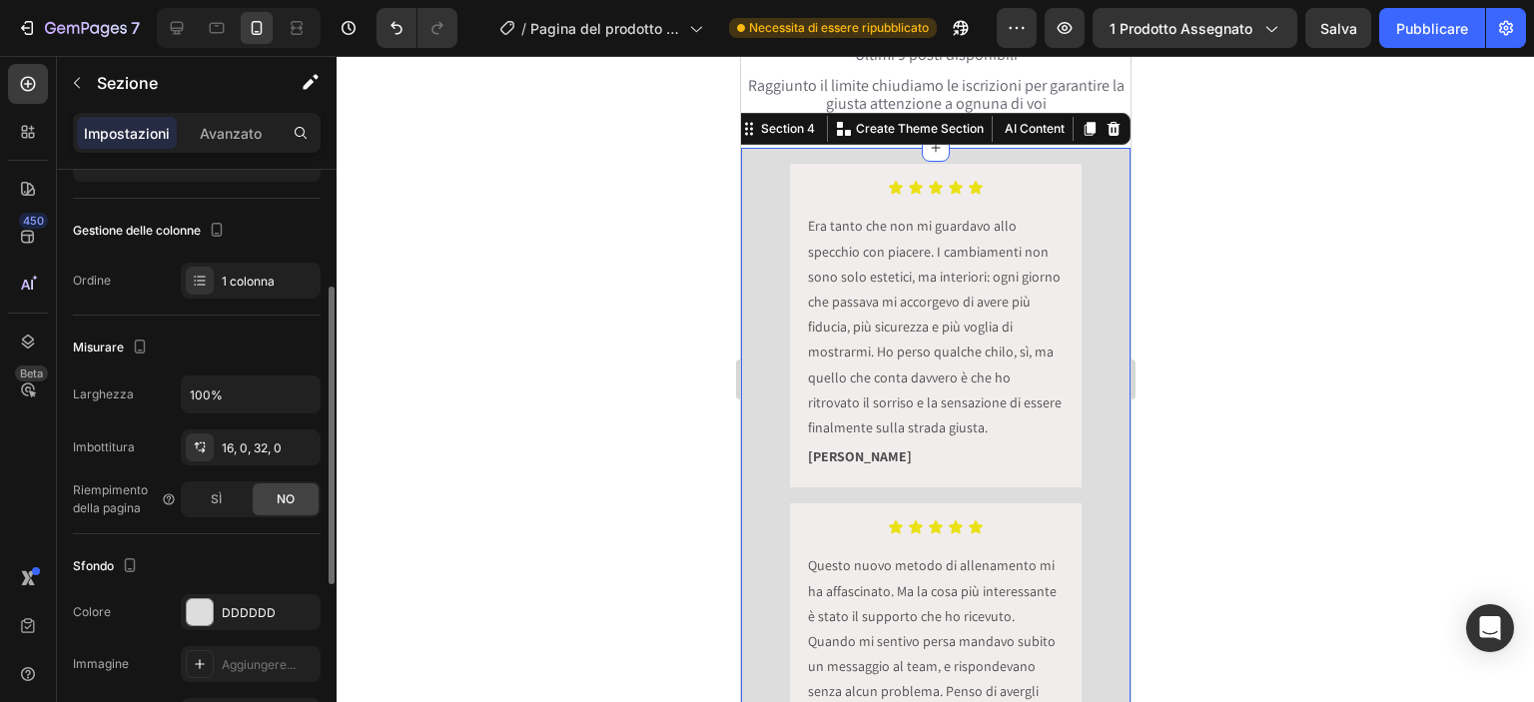
scroll to position [466, 0]
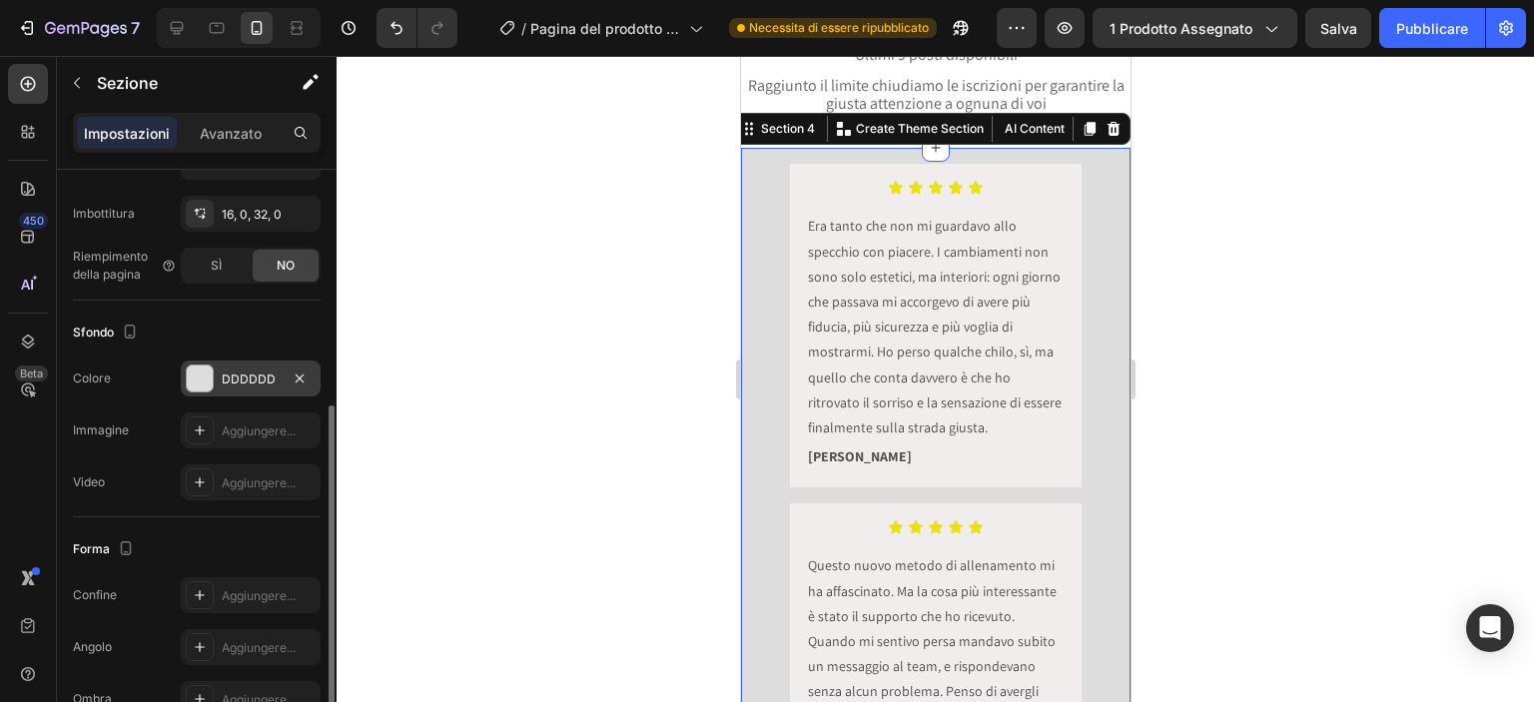
click at [264, 374] on font "DDDDDD" at bounding box center [249, 378] width 54 height 15
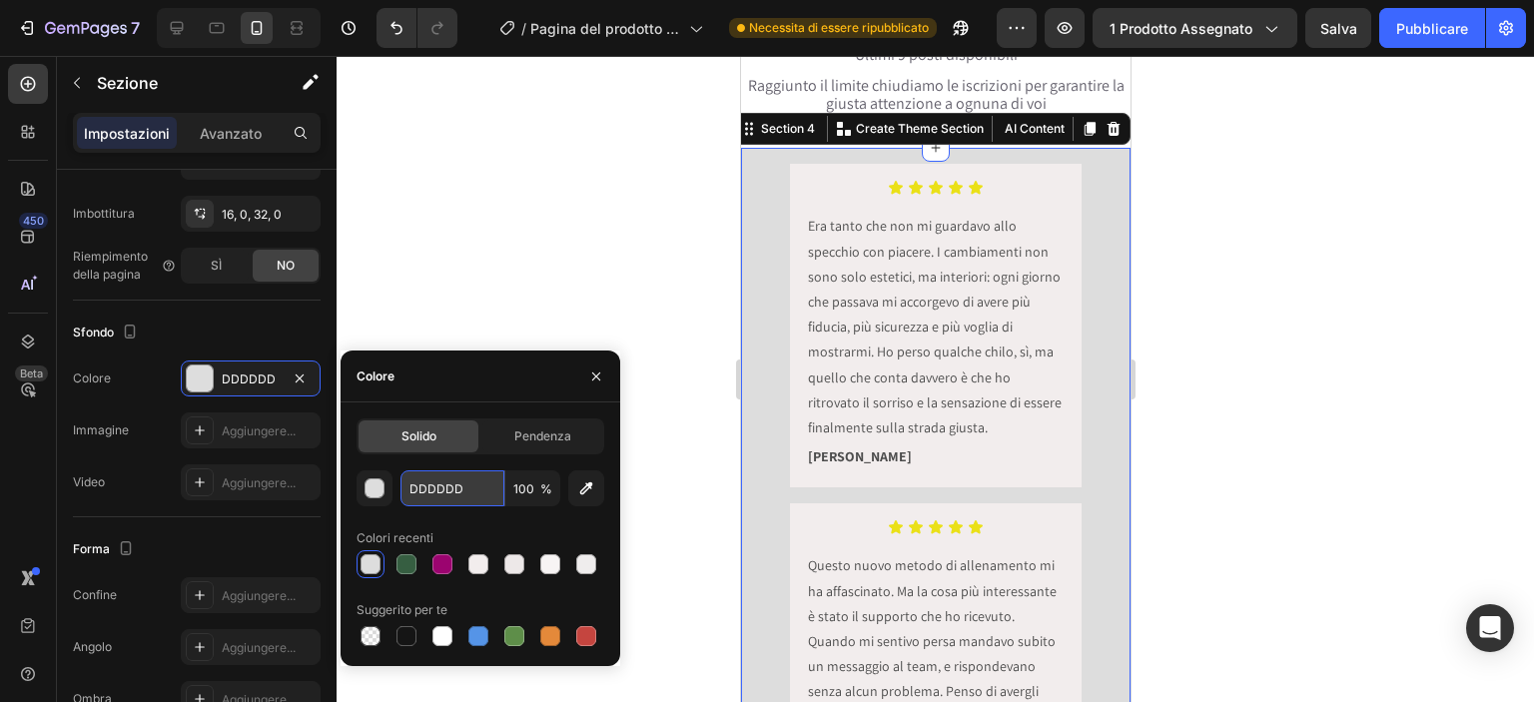
click at [463, 497] on input "DDDDDD" at bounding box center [452, 488] width 104 height 36
paste input "FDFBF7"
type input "FDFBF7"
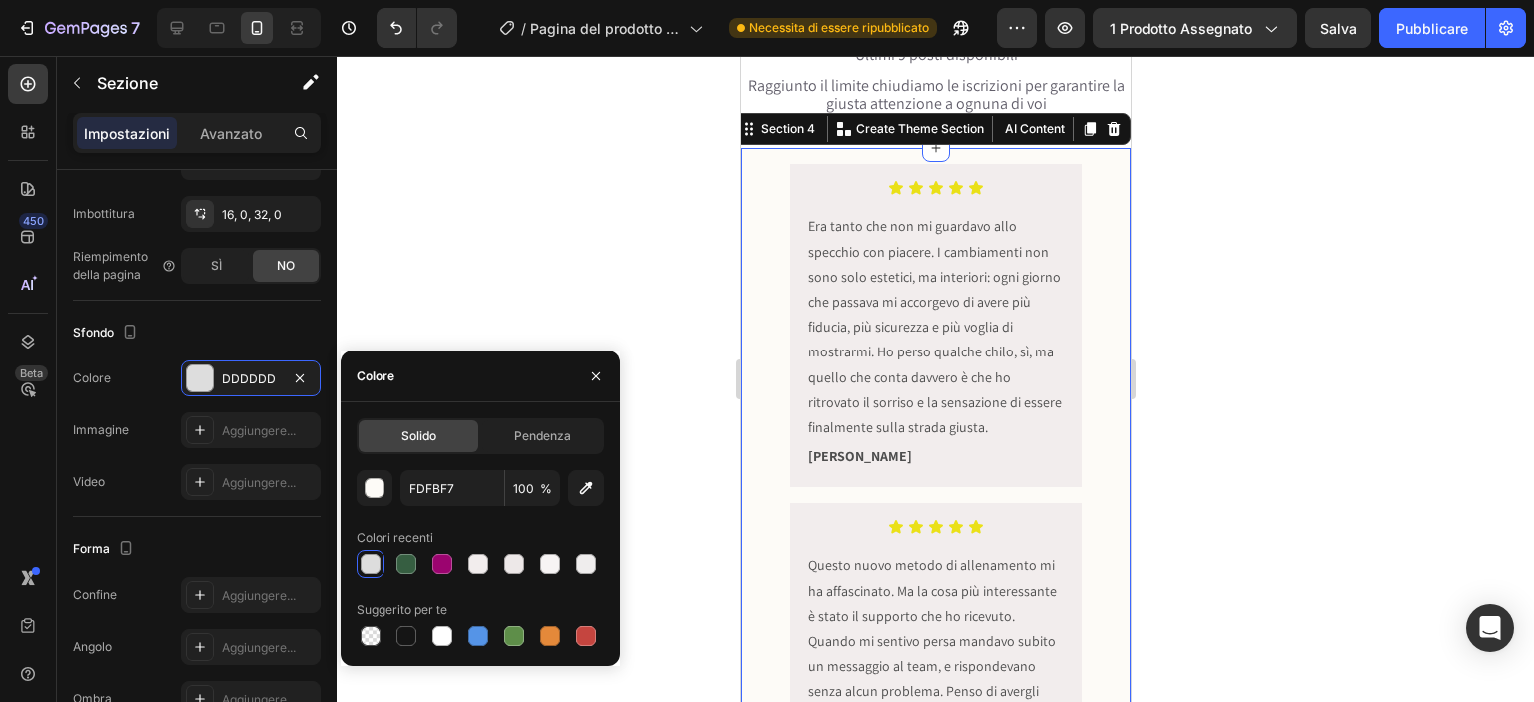
click at [454, 302] on div at bounding box center [935, 379] width 1197 height 646
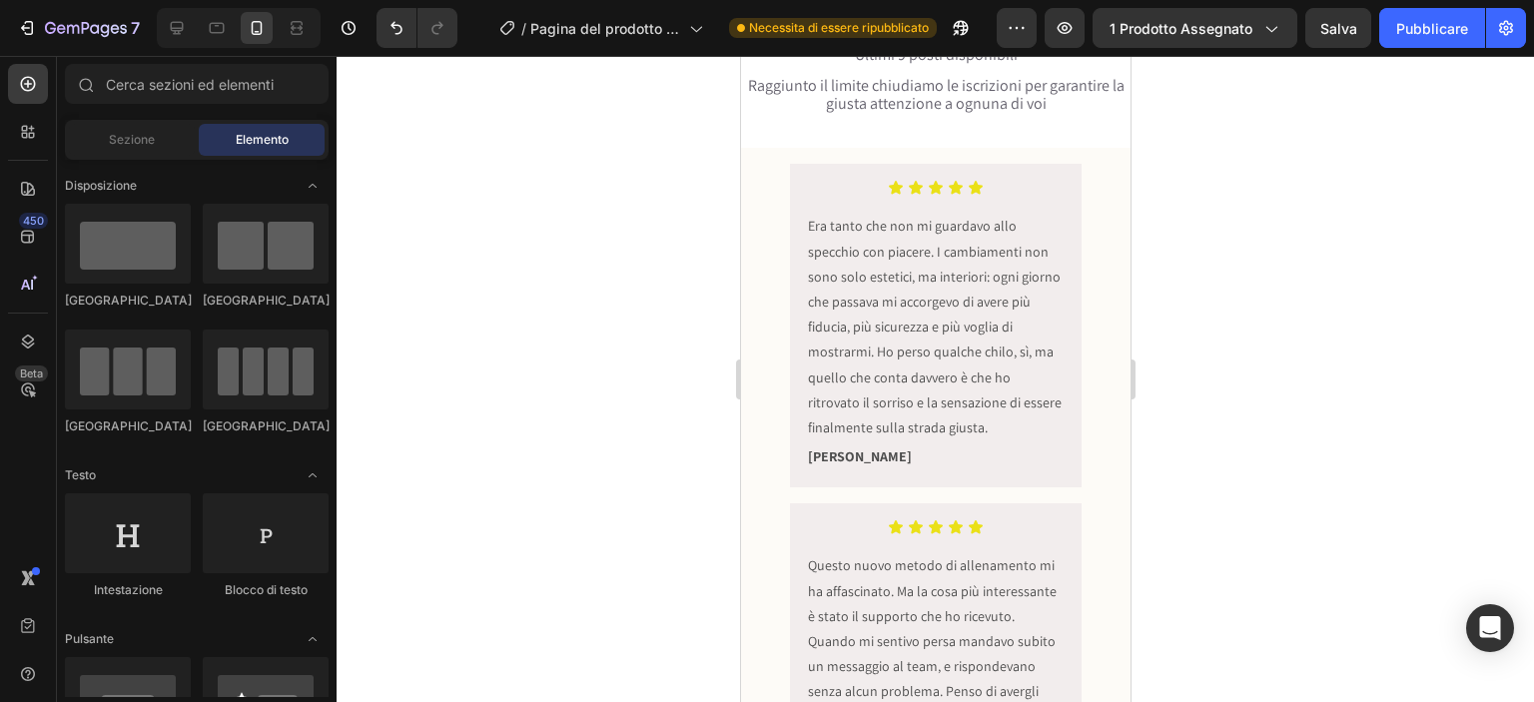
click at [452, 303] on div at bounding box center [935, 379] width 1197 height 646
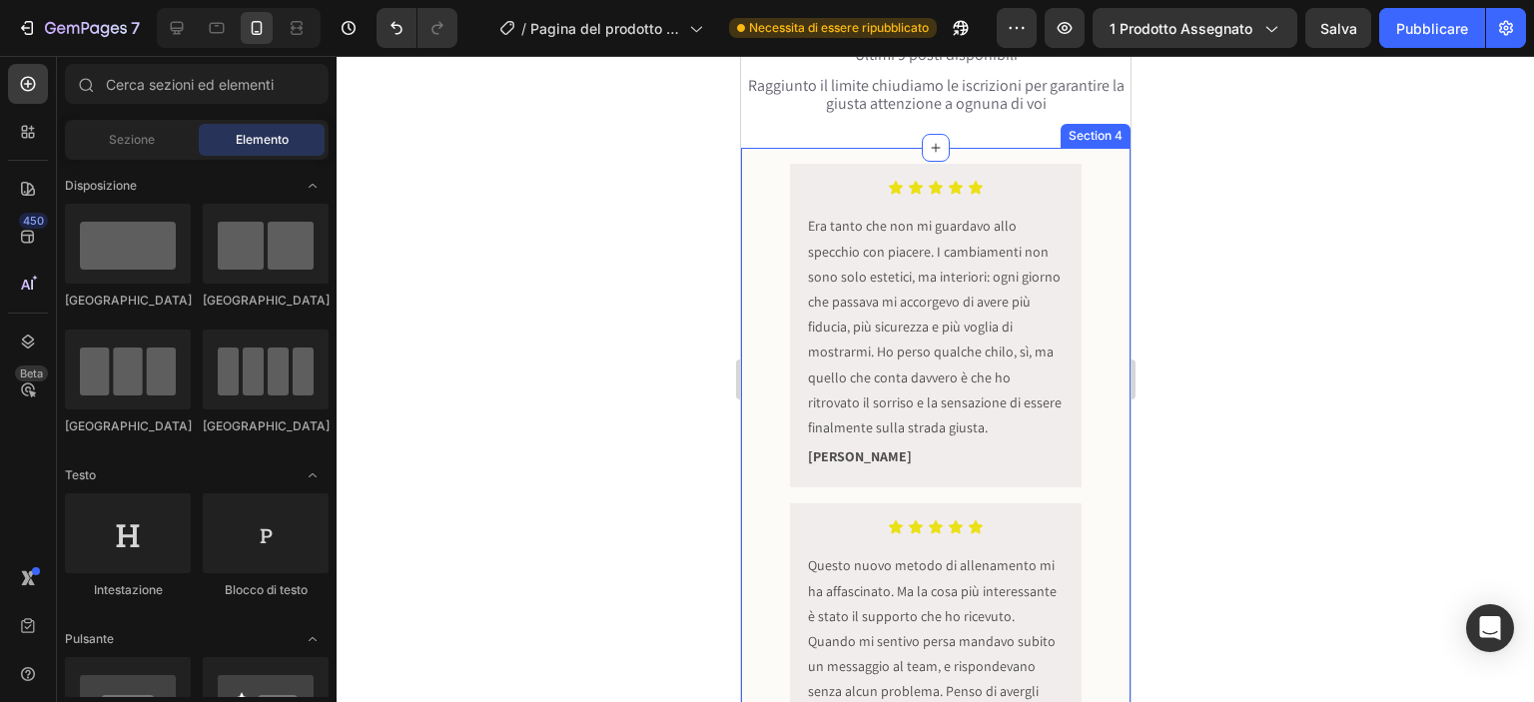
scroll to position [465, 0]
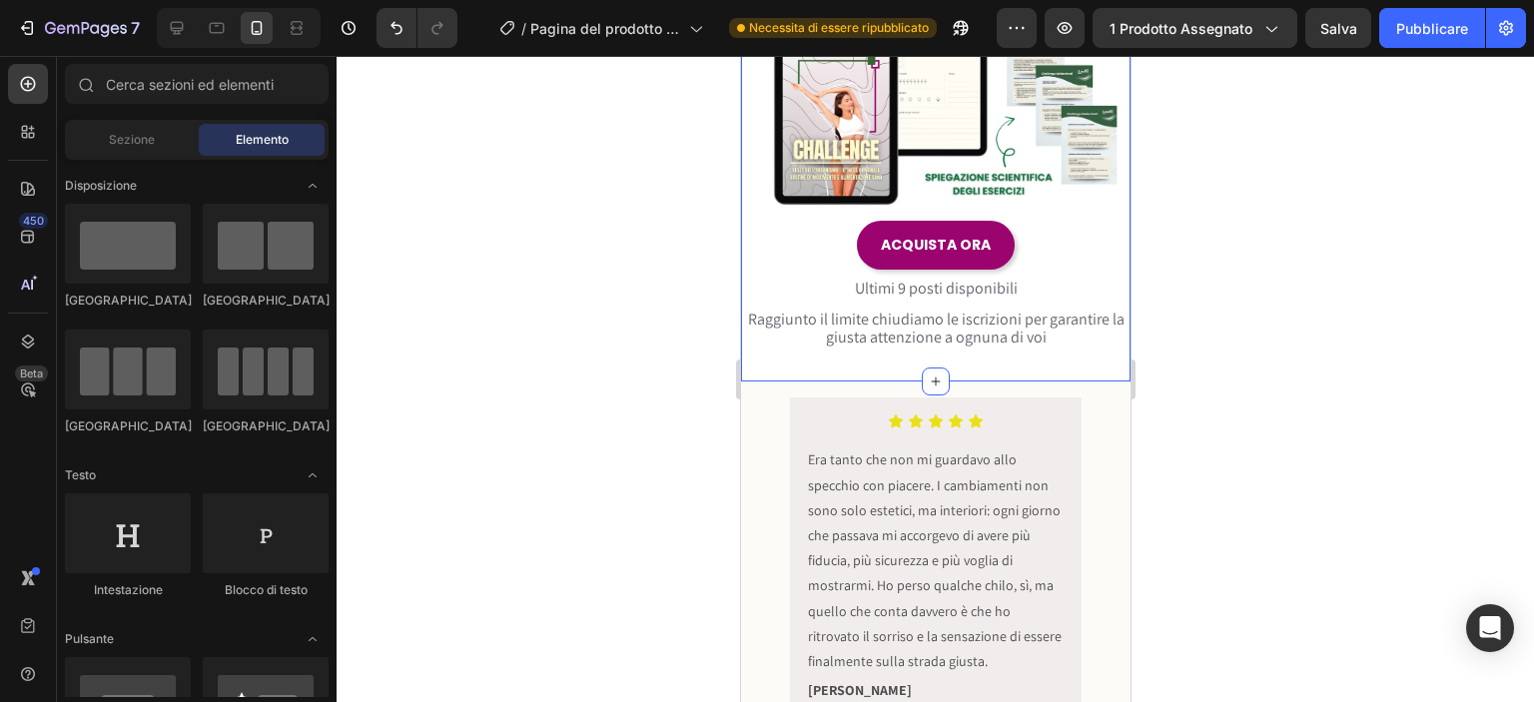
click at [752, 342] on div "Image Row ACQUISTA ORA Button Ultimi 9 posti disponibili Text Block Raggiunto i…" at bounding box center [934, 146] width 389 height 469
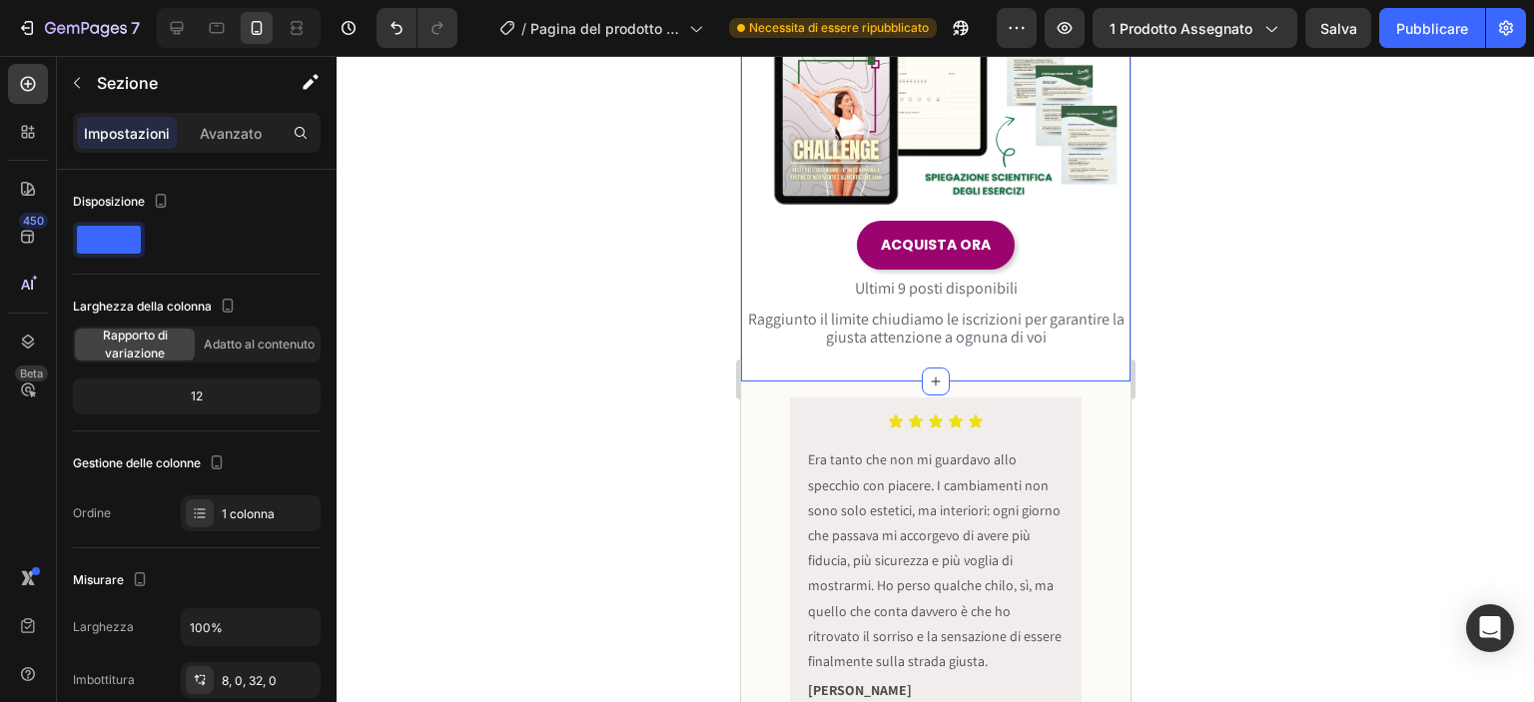
click at [700, 396] on div at bounding box center [935, 379] width 1197 height 646
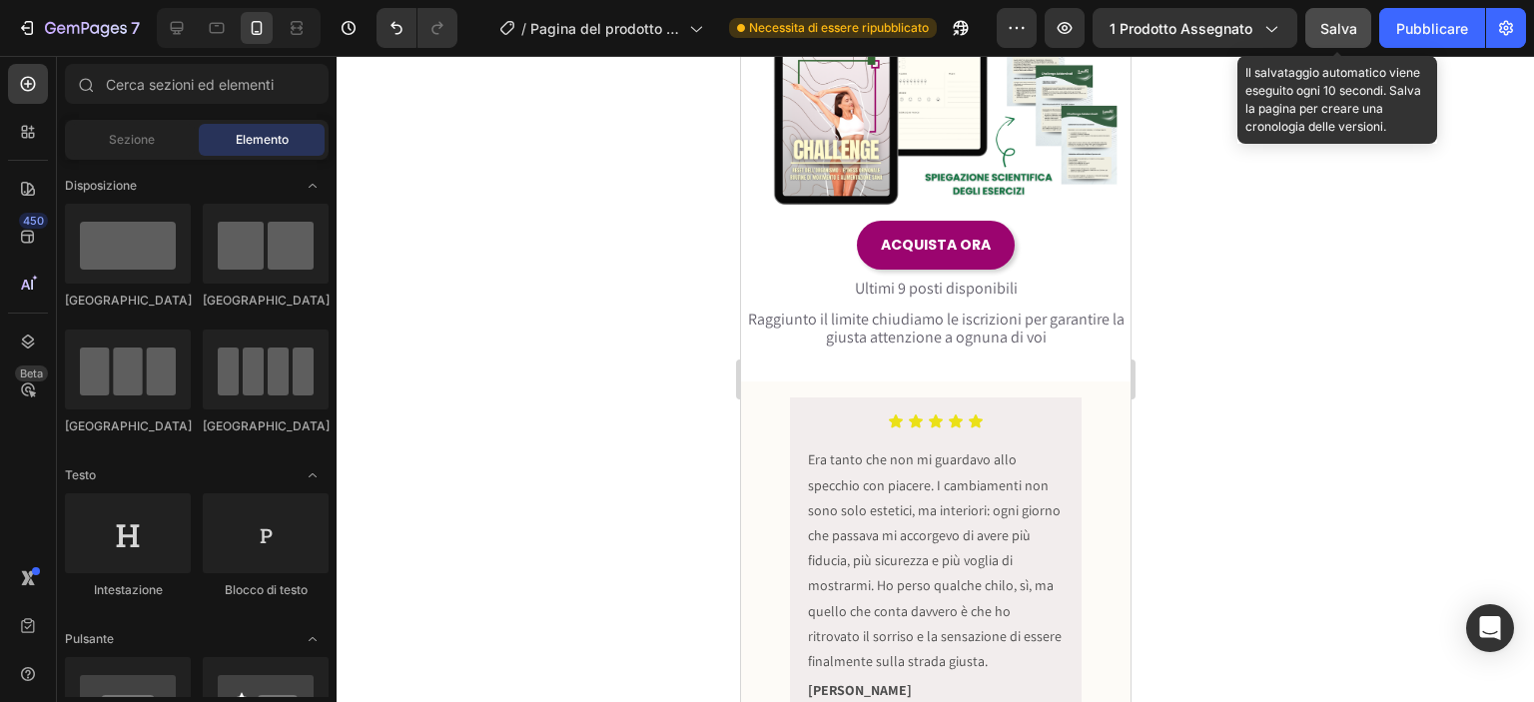
click at [1351, 34] on font "Salva" at bounding box center [1338, 28] width 37 height 17
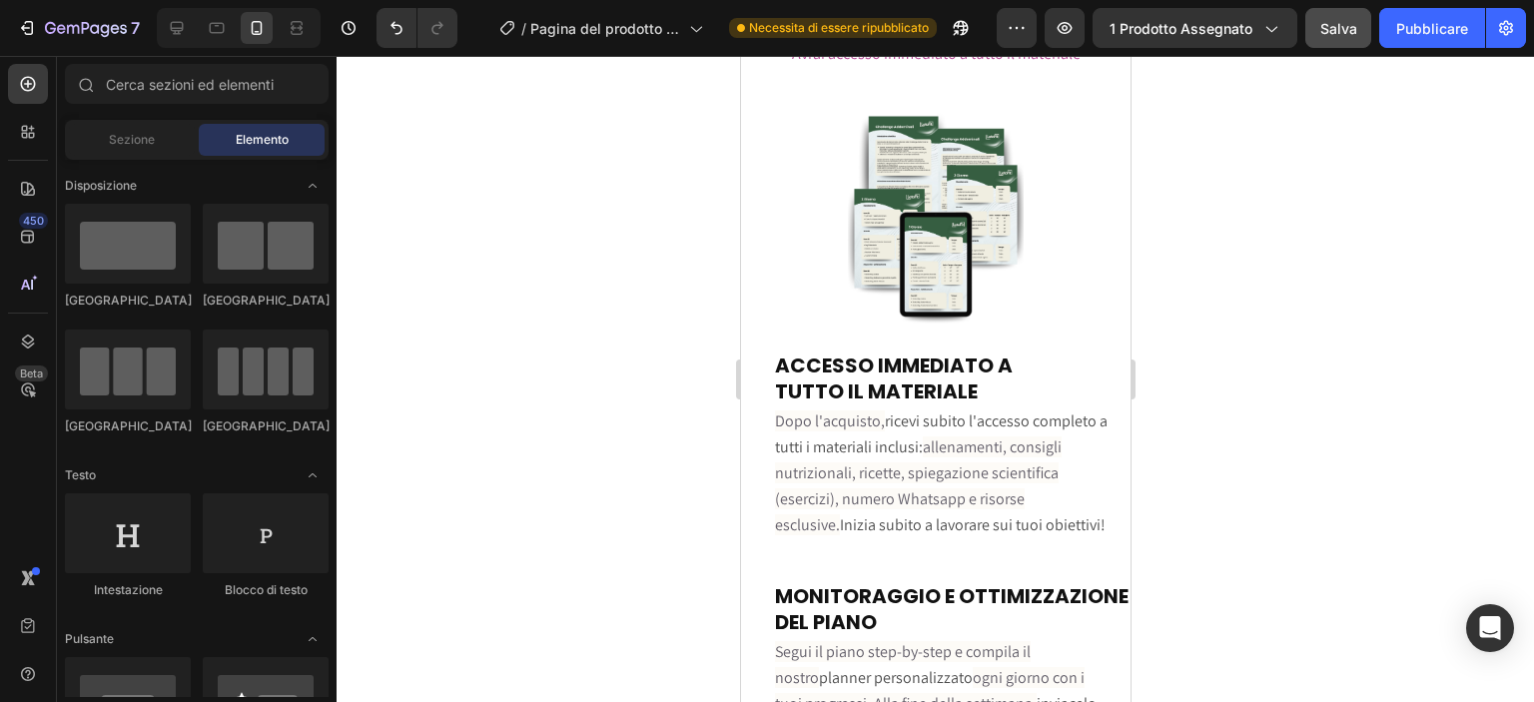
scroll to position [6756, 0]
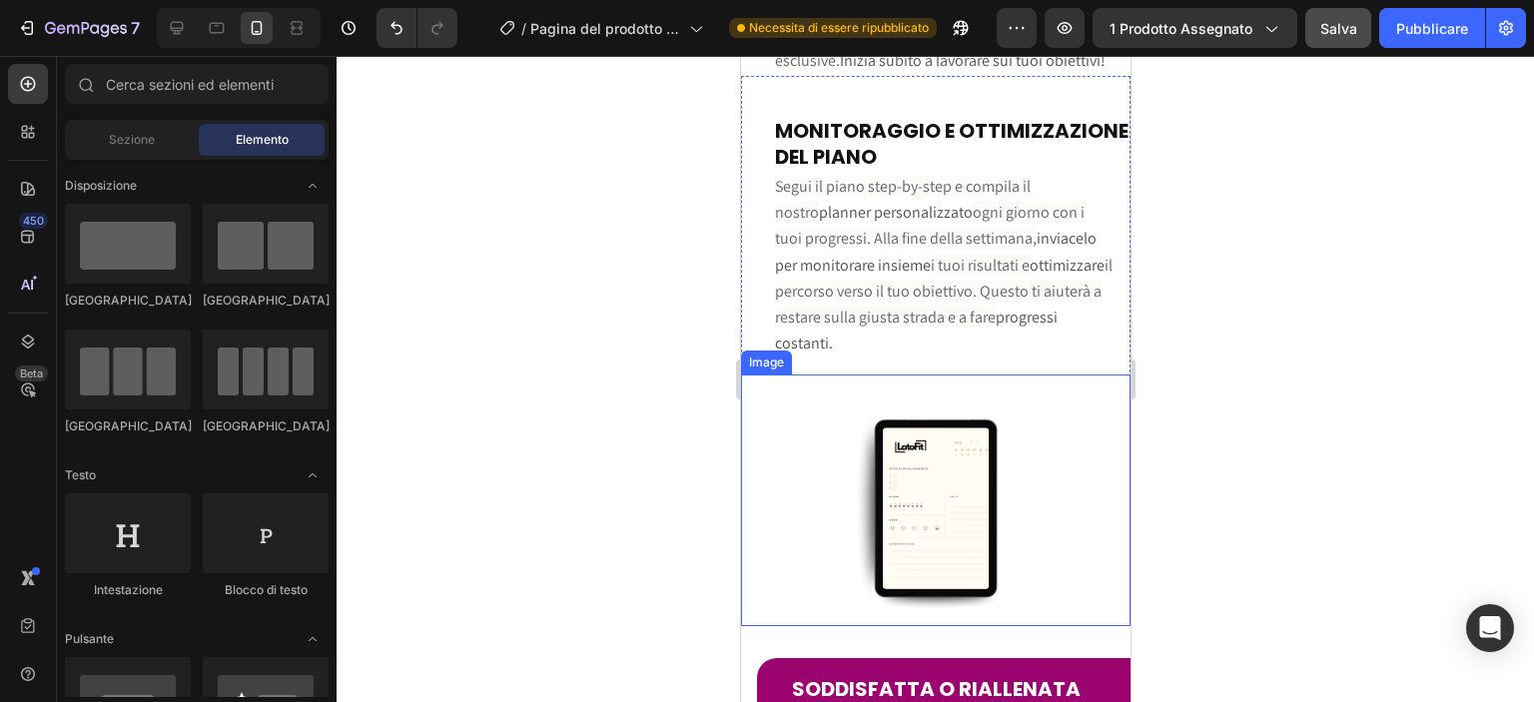
click at [899, 390] on img at bounding box center [935, 508] width 176 height 236
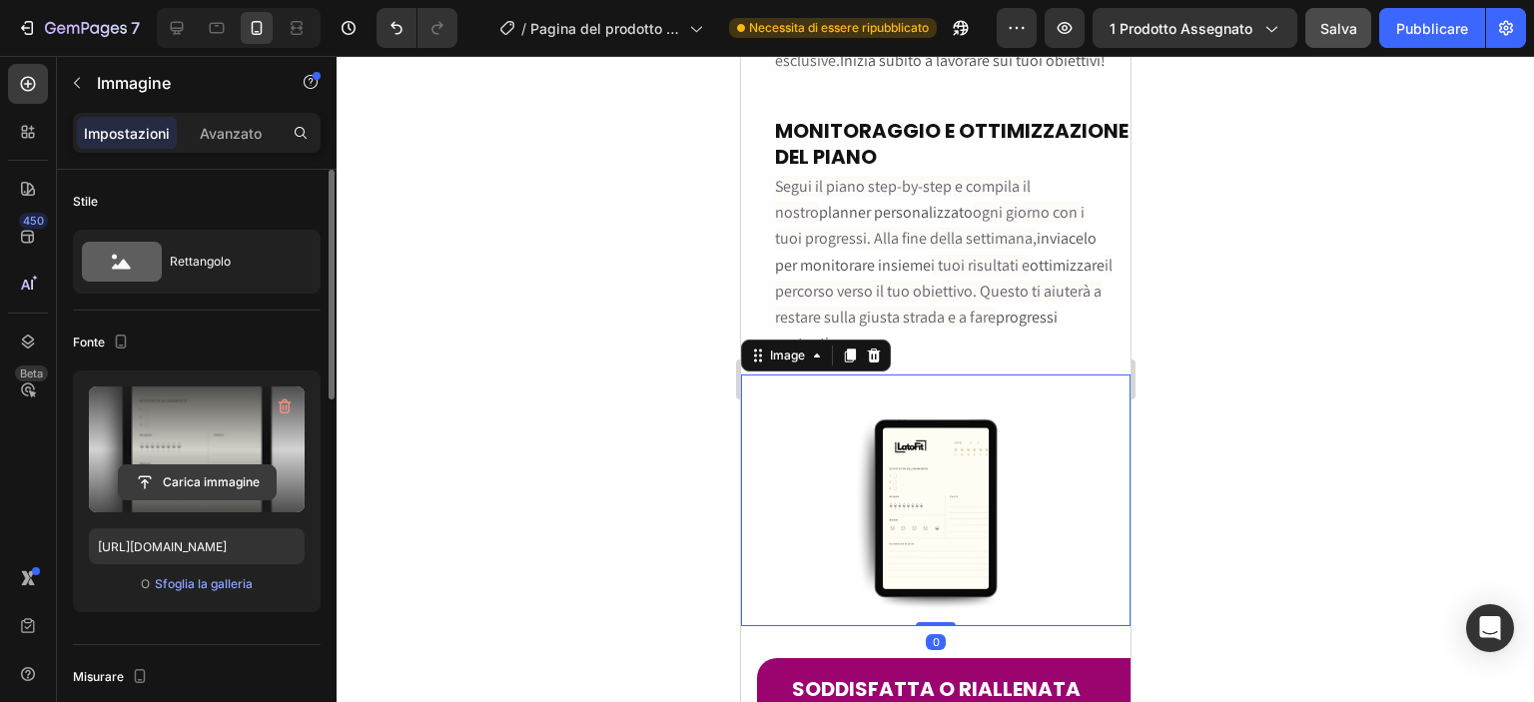
click at [215, 478] on input "file" at bounding box center [197, 482] width 157 height 34
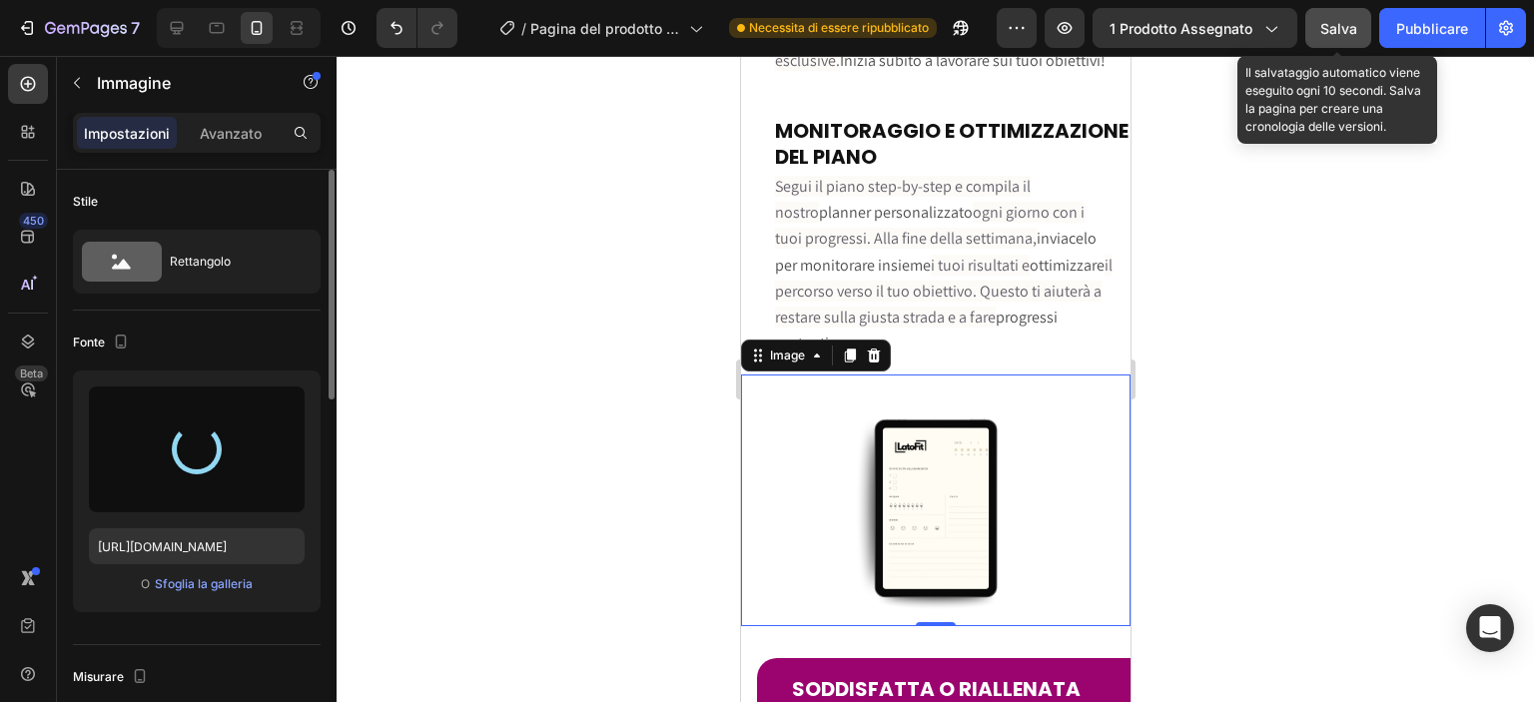
type input "[URL][DOMAIN_NAME]"
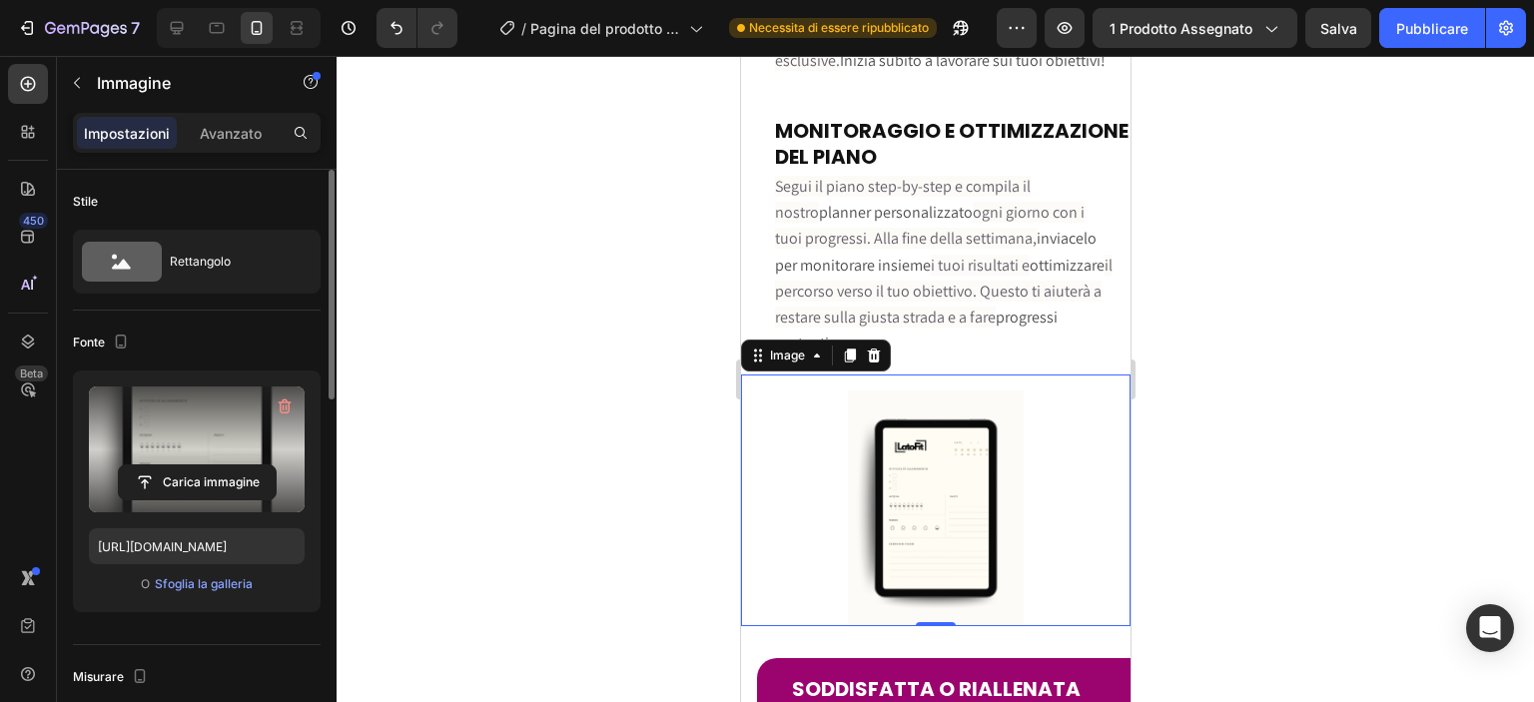
click at [1242, 222] on div at bounding box center [935, 379] width 1197 height 646
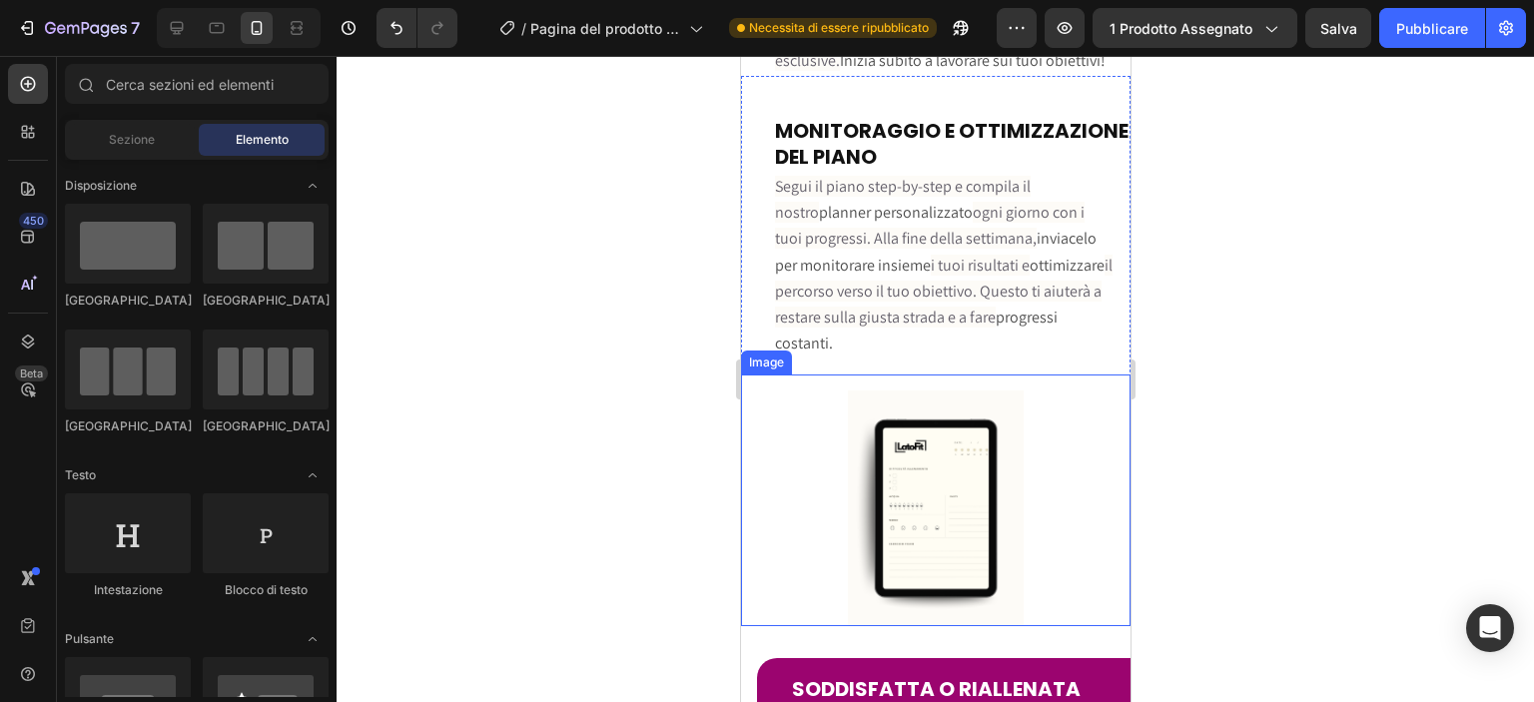
click at [1071, 477] on div at bounding box center [934, 508] width 389 height 236
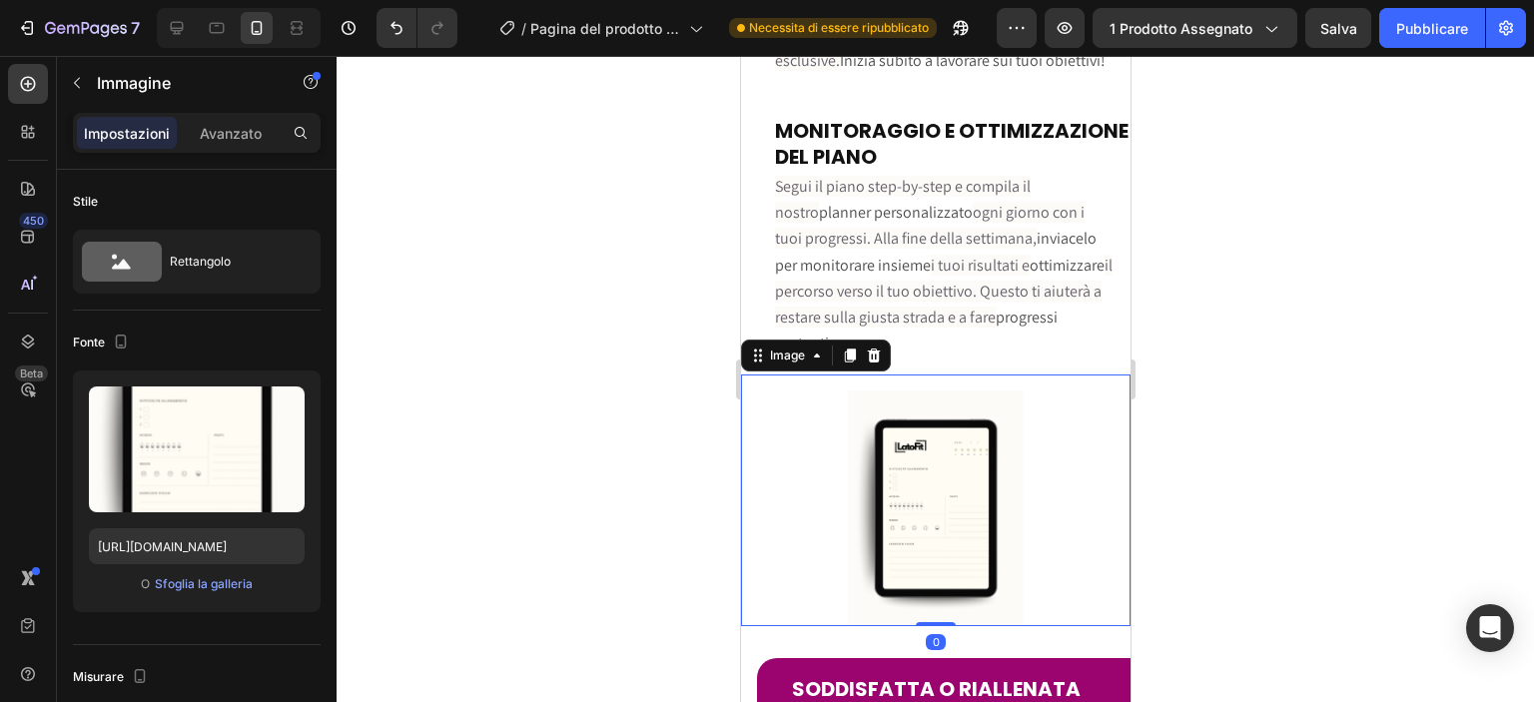
click at [1248, 437] on div at bounding box center [935, 379] width 1197 height 646
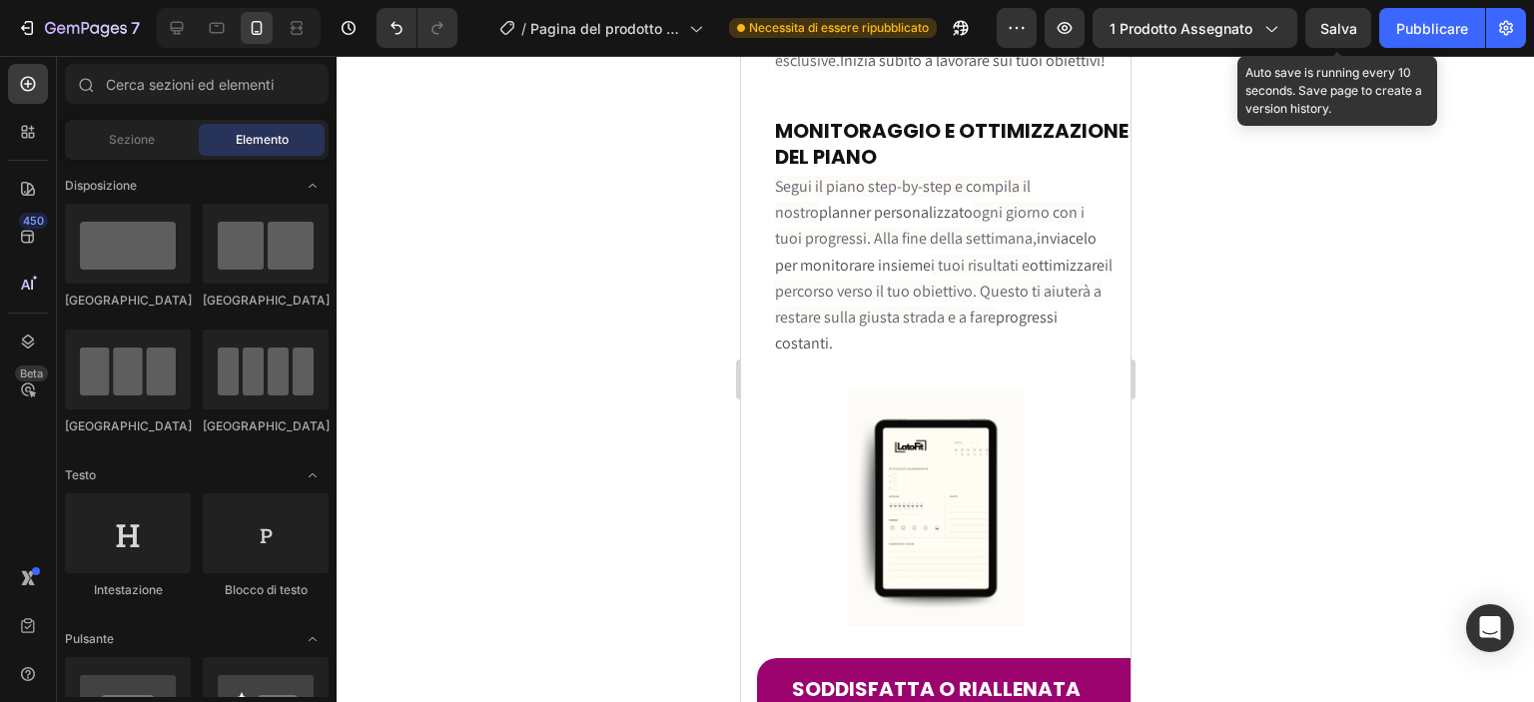
click at [1342, 35] on font "Salva" at bounding box center [1338, 28] width 37 height 17
click at [1324, 31] on font "Salva" at bounding box center [1338, 28] width 37 height 17
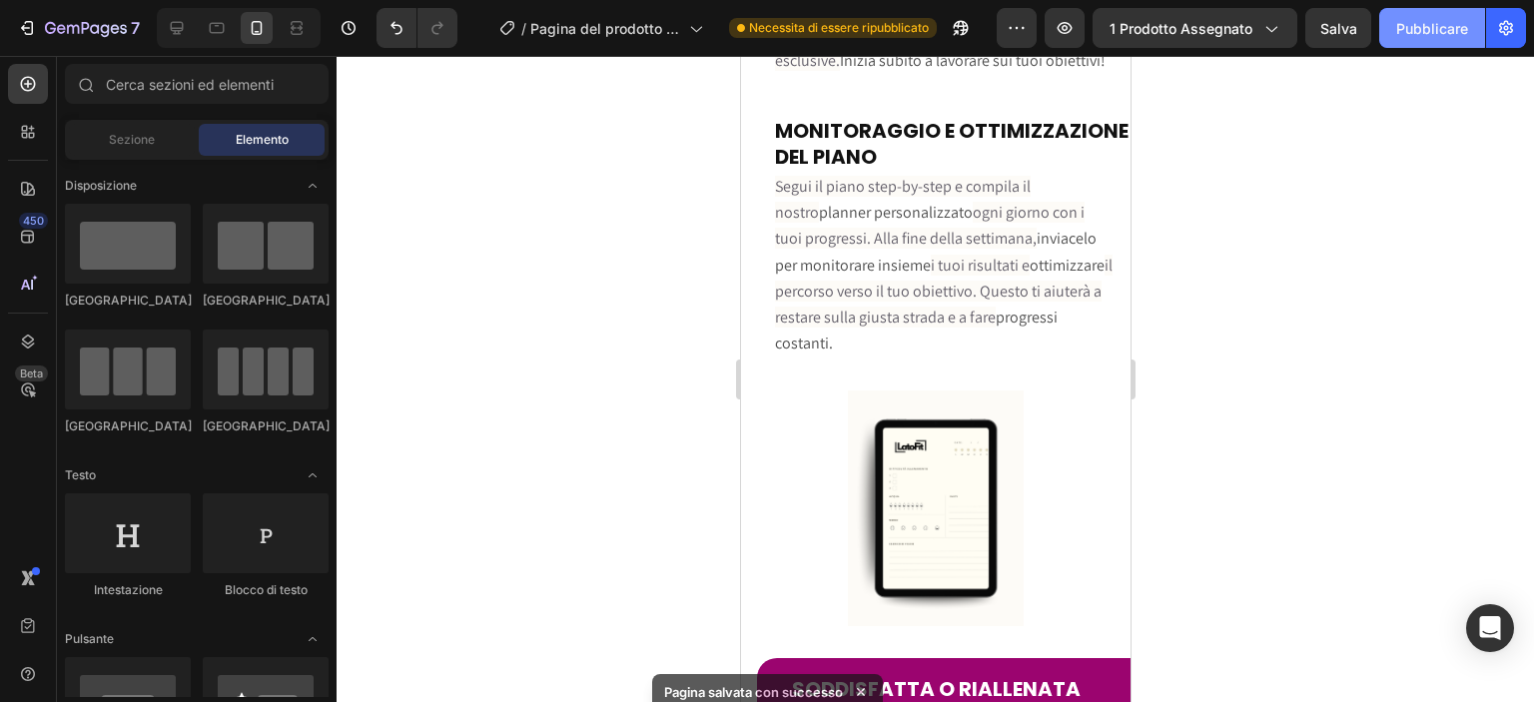
click at [1419, 30] on font "Pubblicare" at bounding box center [1432, 28] width 72 height 17
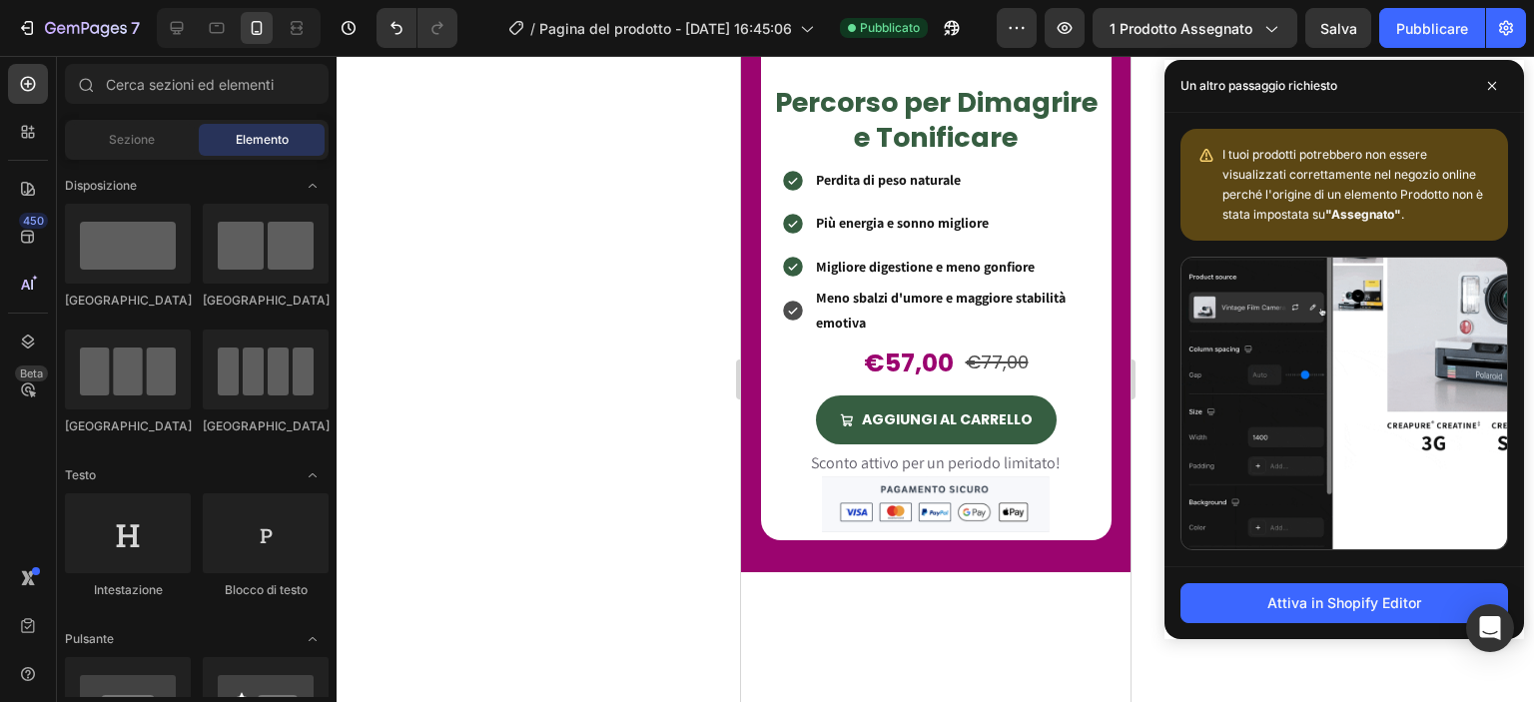
scroll to position [1631, 0]
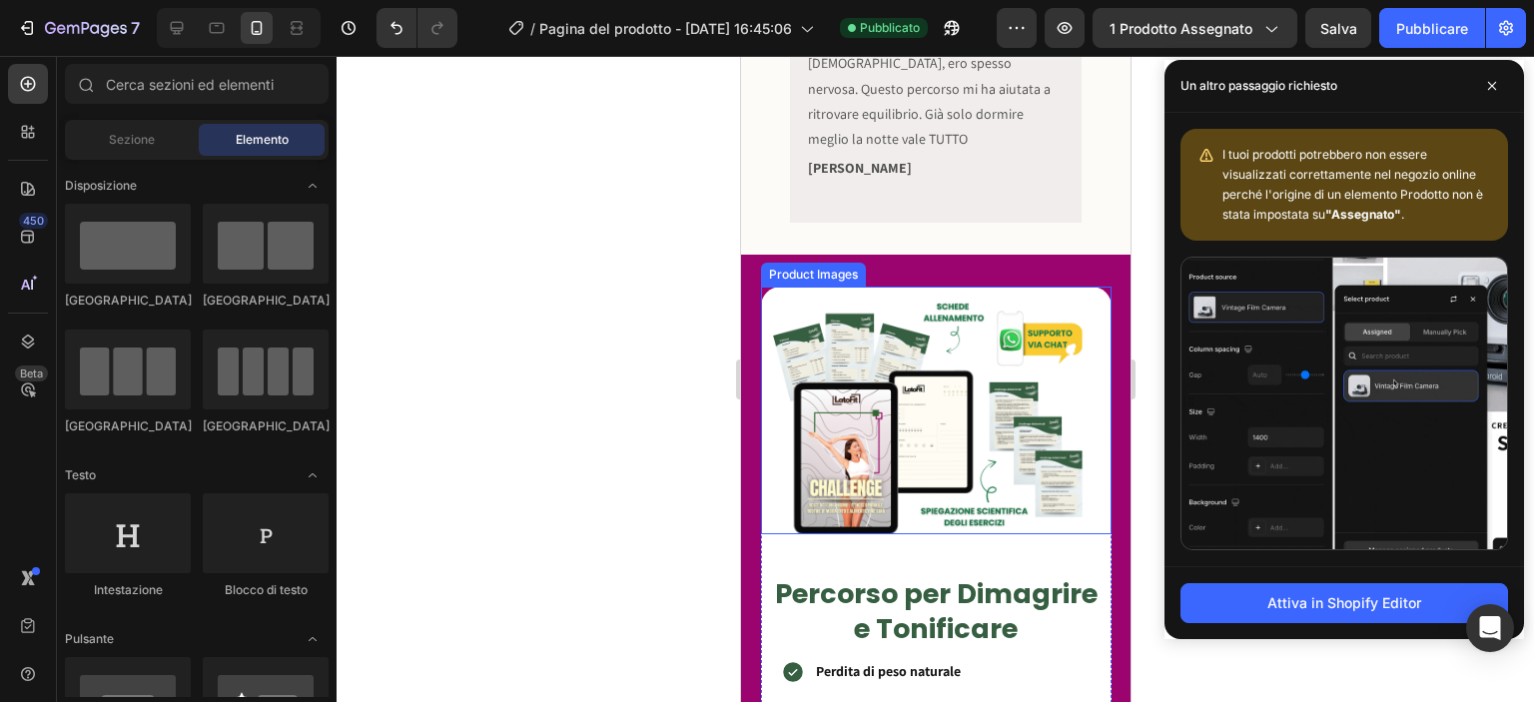
click at [853, 379] on img at bounding box center [929, 415] width 329 height 240
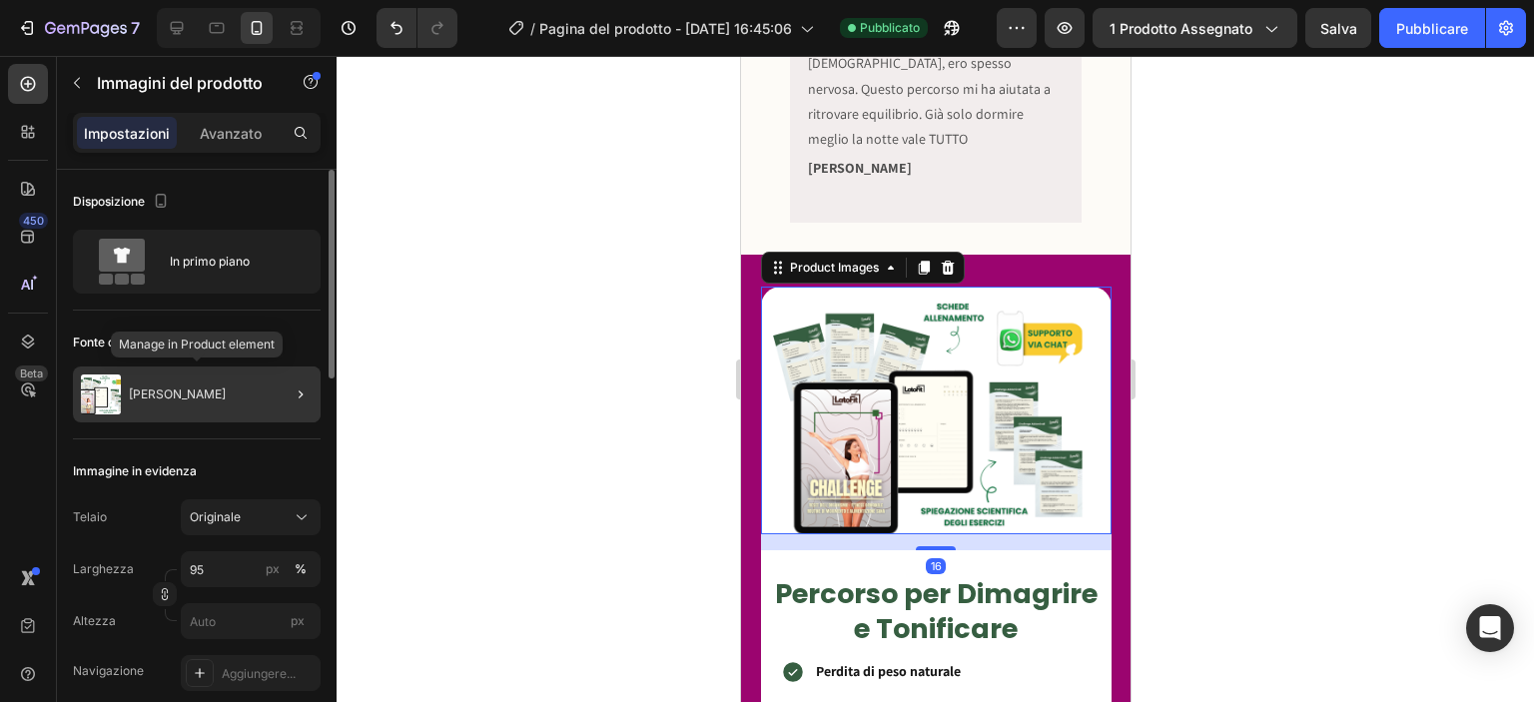
click at [264, 398] on div "[PERSON_NAME]" at bounding box center [197, 394] width 248 height 56
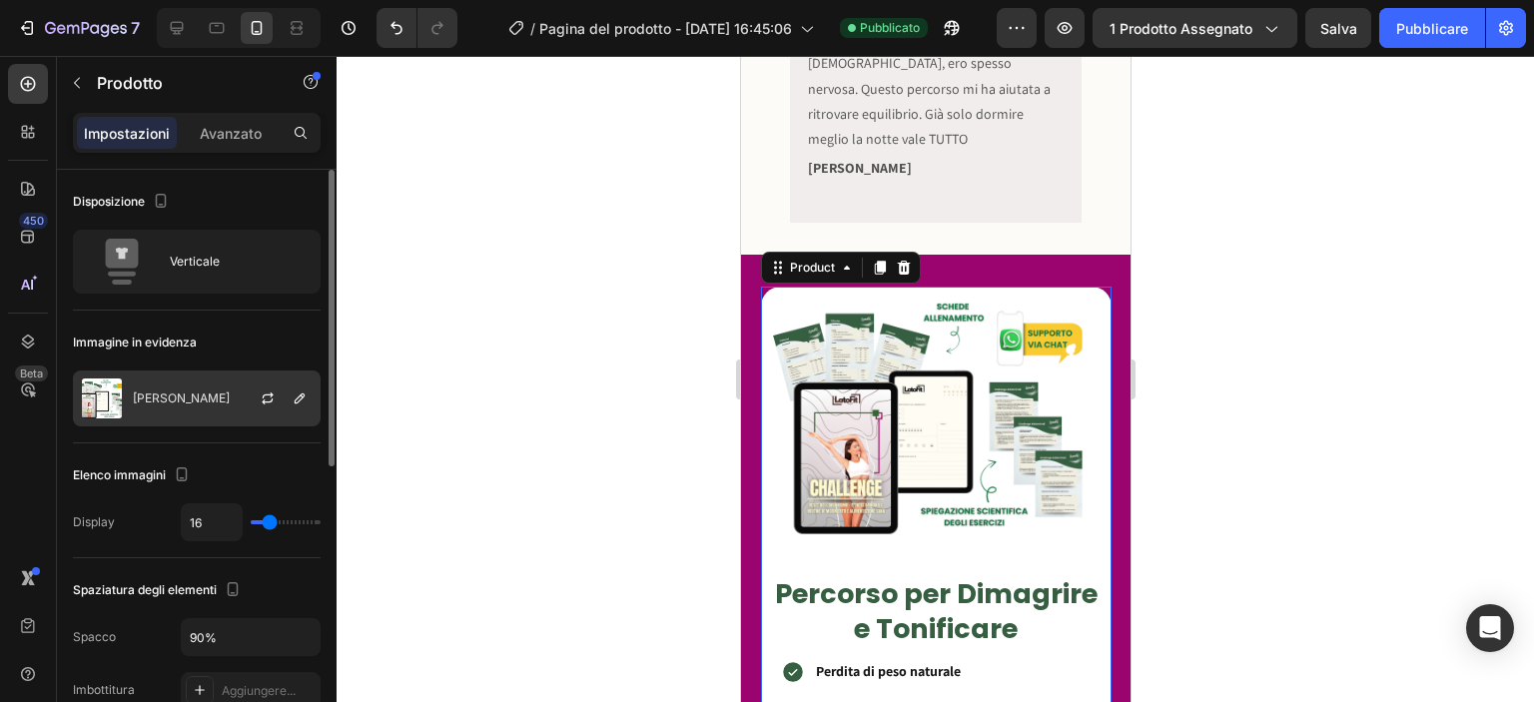
click at [245, 418] on div at bounding box center [276, 398] width 88 height 54
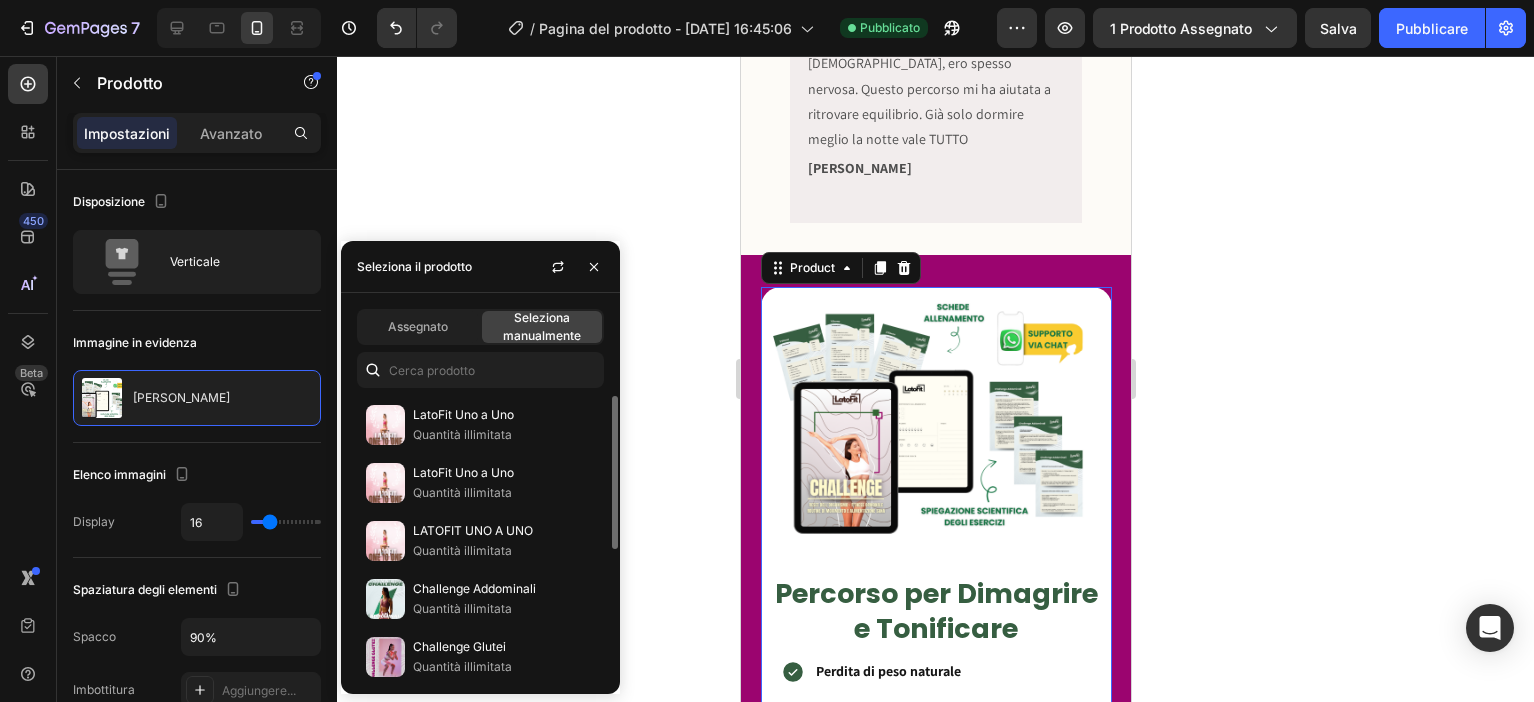
scroll to position [236, 0]
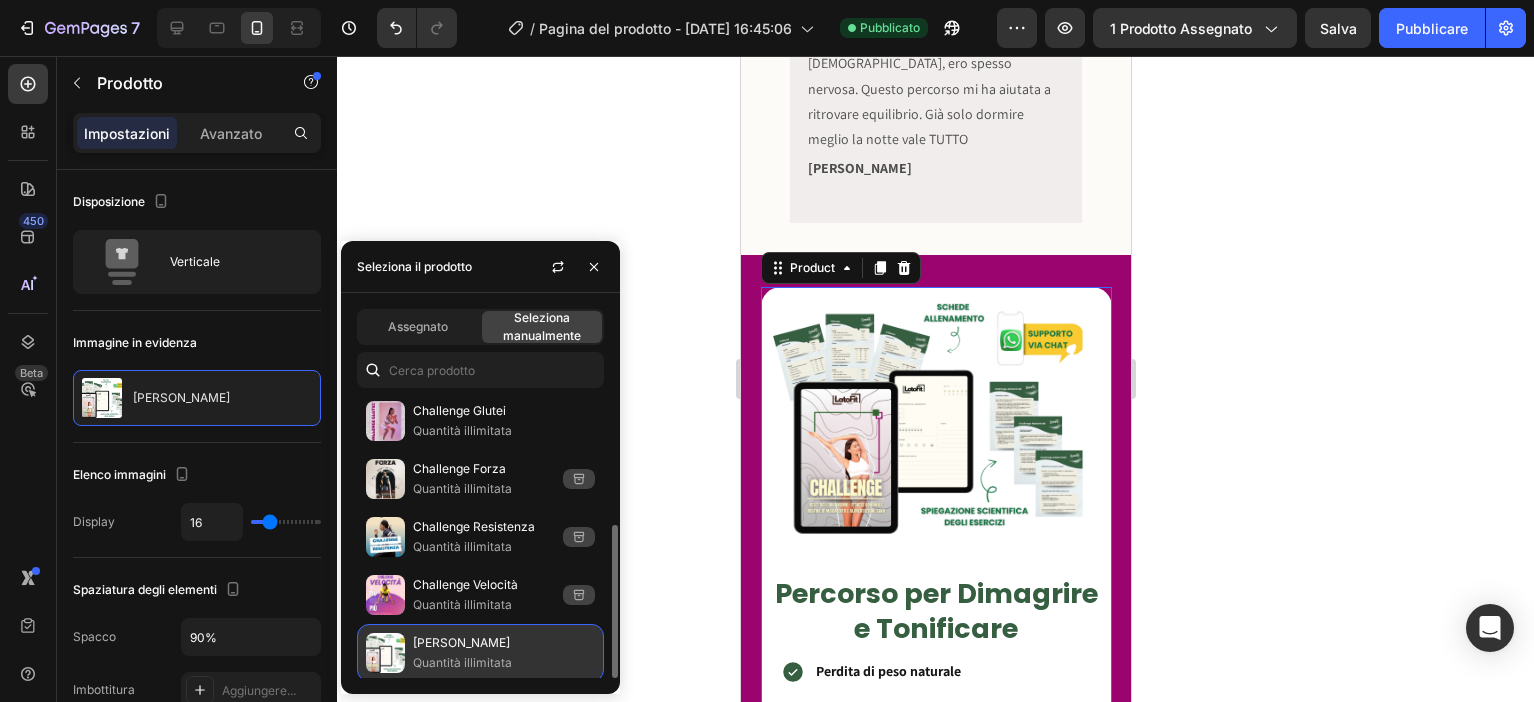
click at [473, 637] on font "[PERSON_NAME]" at bounding box center [461, 642] width 97 height 15
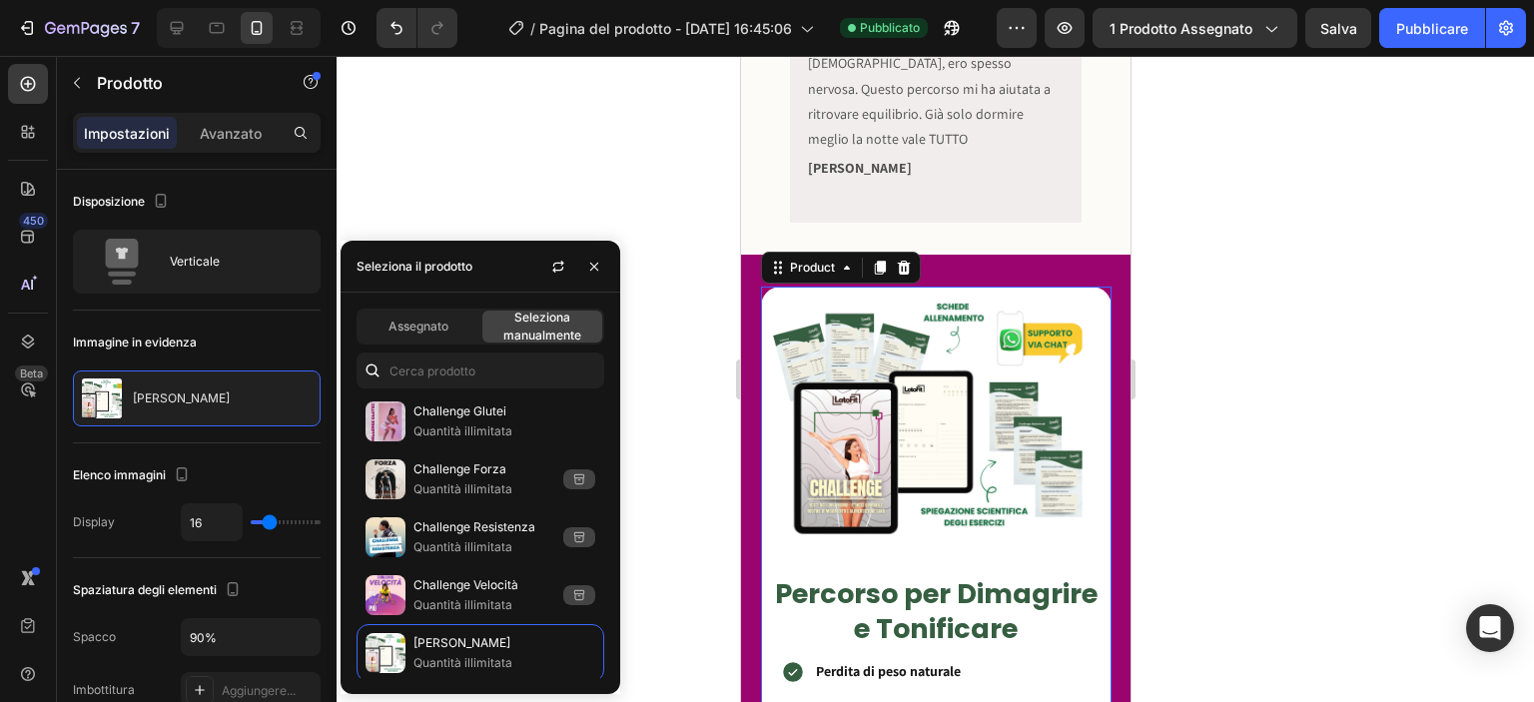
click at [554, 158] on div at bounding box center [935, 379] width 1197 height 646
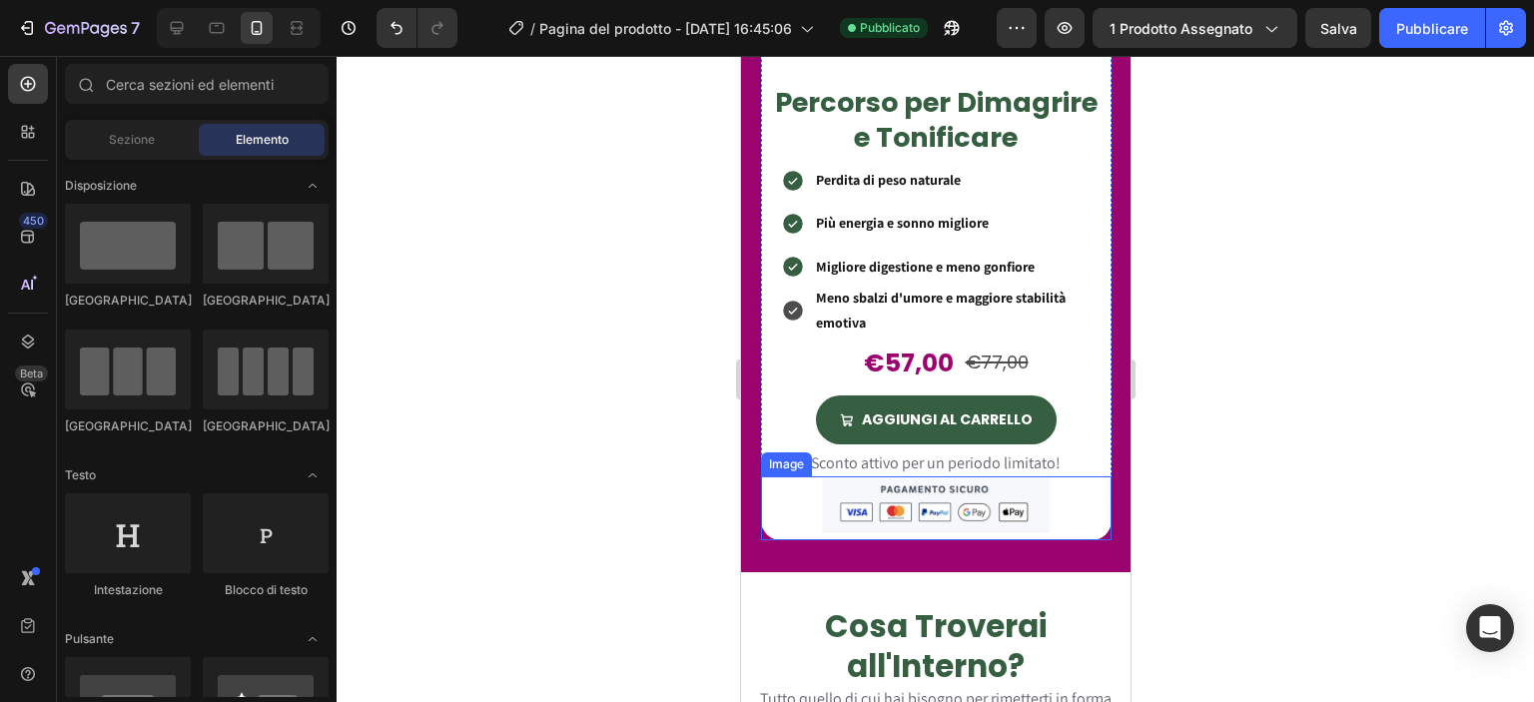
scroll to position [1863, 0]
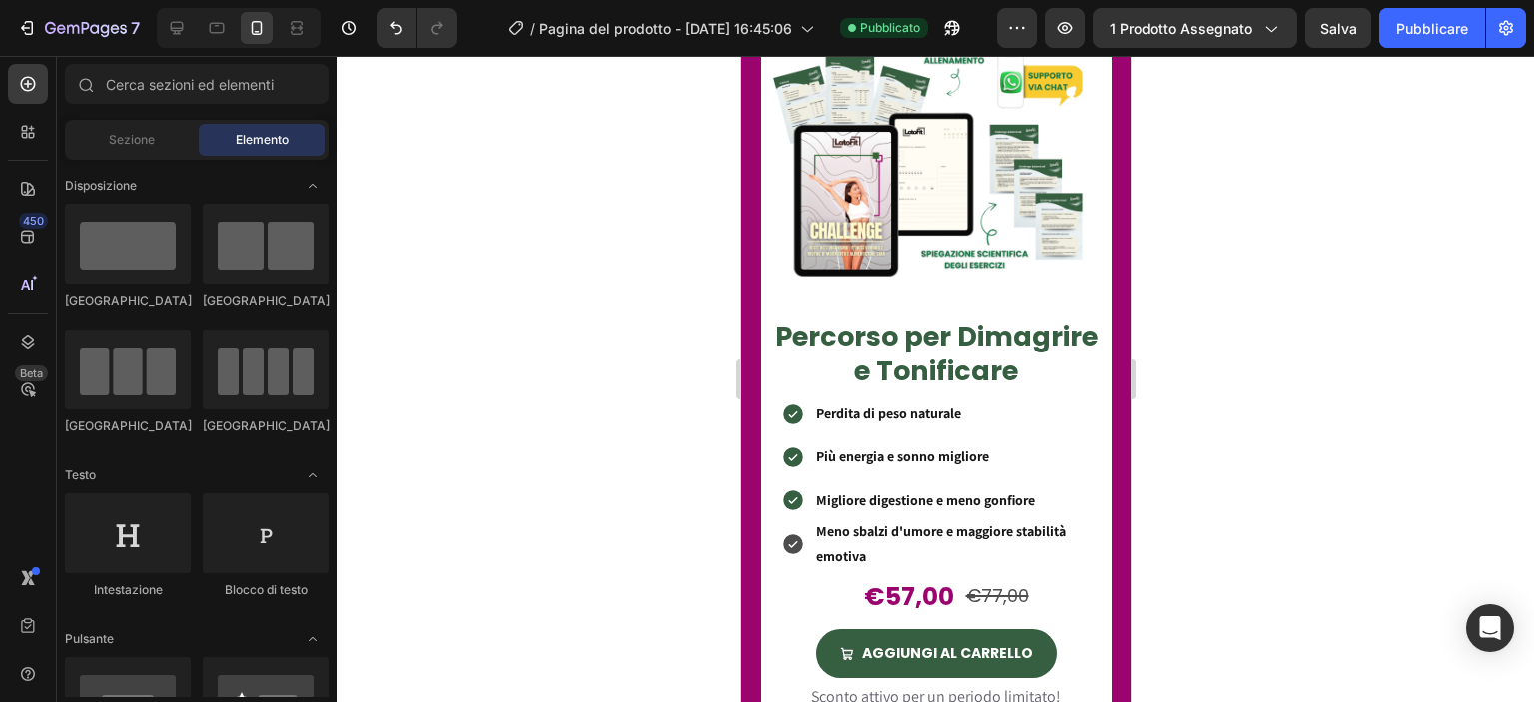
click at [1526, 35] on div "7 / Pagina del prodotto - [DATE] 16:45:06 Pubblicato Anteprima 1 prodotto asseg…" at bounding box center [767, 28] width 1534 height 57
click at [1511, 29] on icon "button" at bounding box center [1506, 28] width 14 height 15
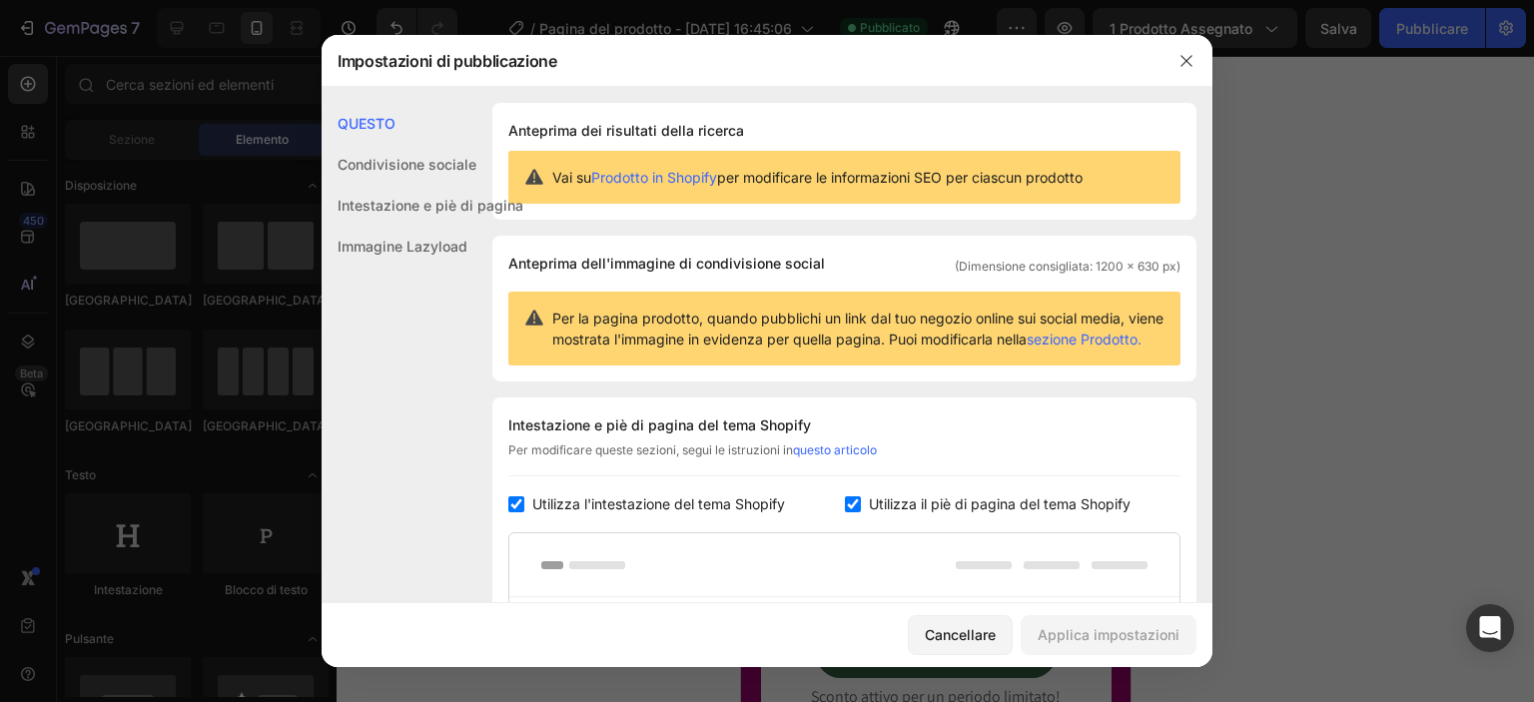
click at [454, 159] on font "Condivisione sociale" at bounding box center [407, 164] width 139 height 17
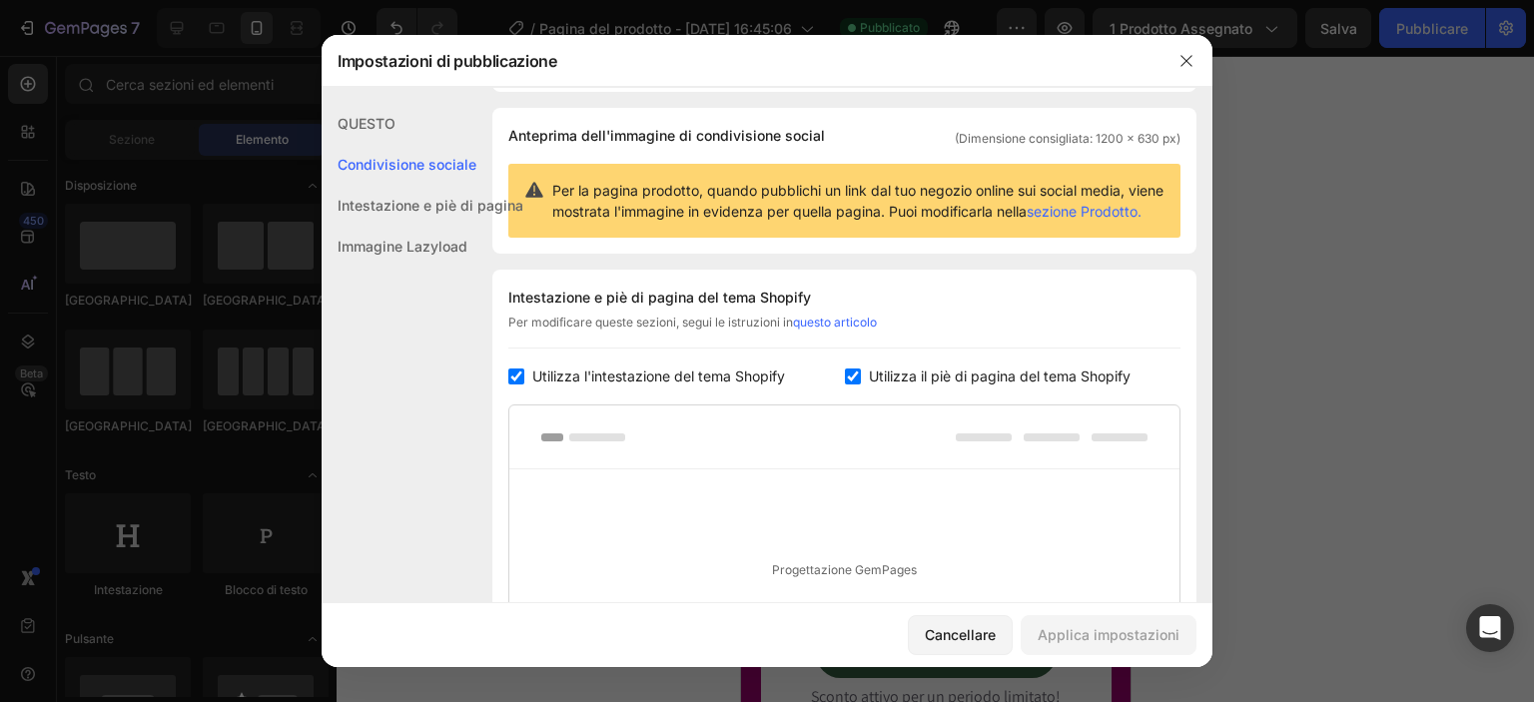
scroll to position [361, 0]
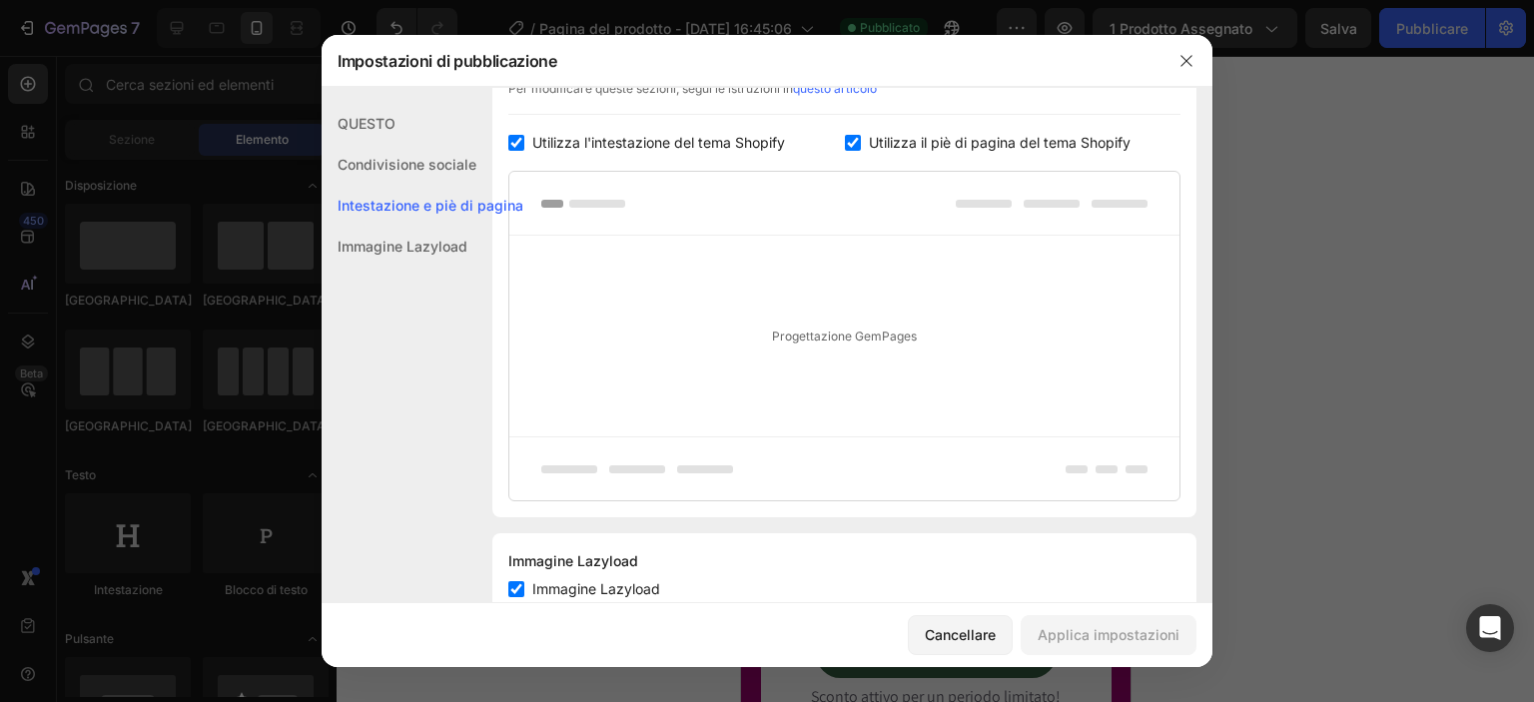
click at [861, 155] on label "Utilizza il piè di pagina del tema Shopify" at bounding box center [996, 143] width 270 height 24
checkbox input "false"
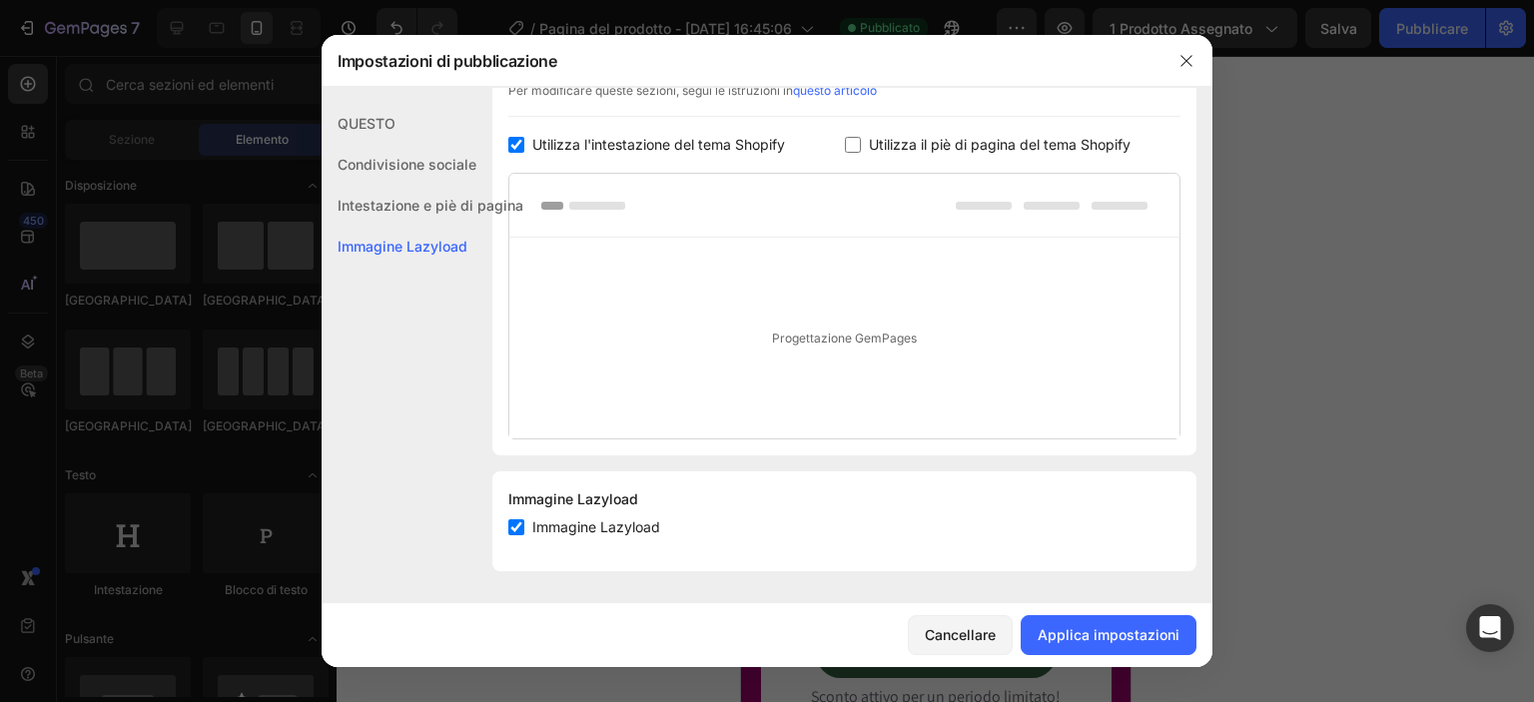
click at [523, 153] on input "checkbox" at bounding box center [516, 145] width 16 height 16
checkbox input "false"
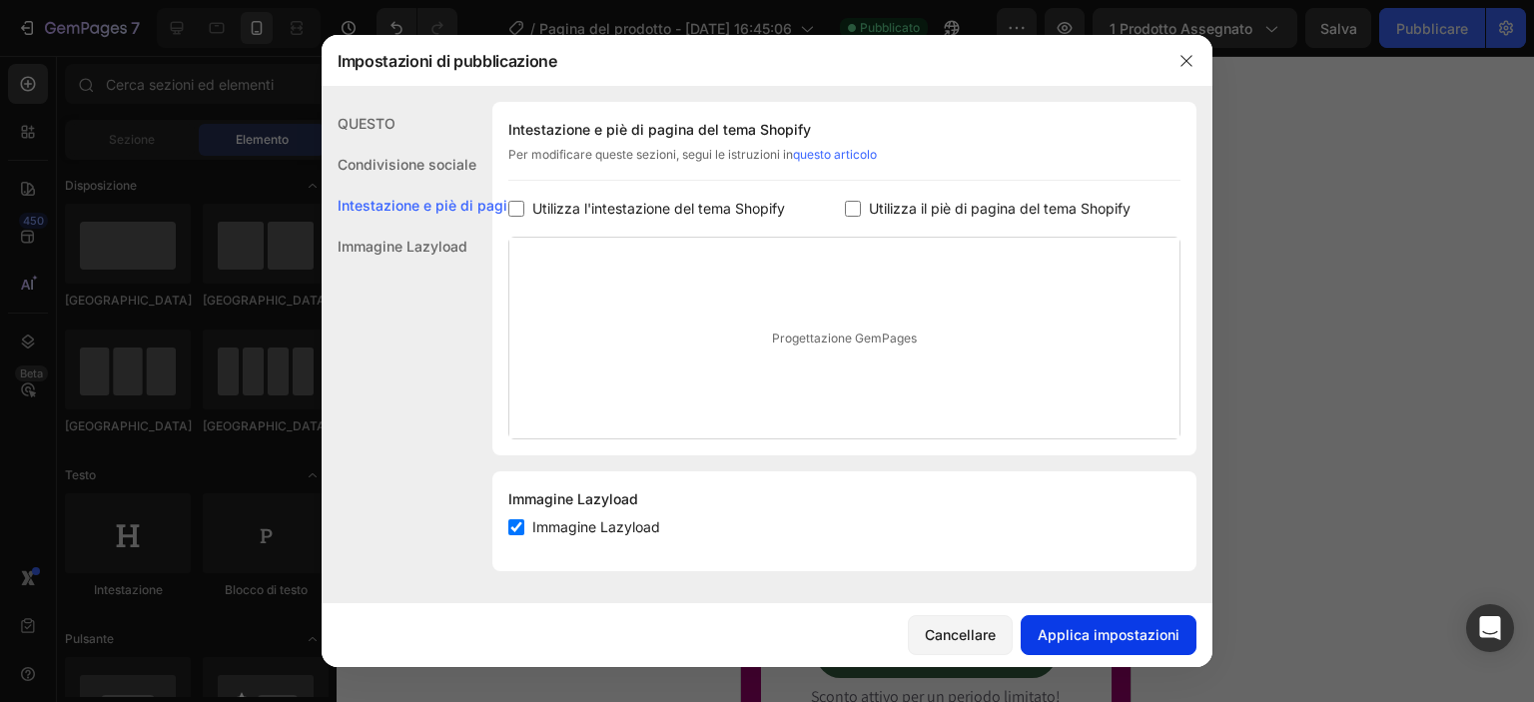
click at [1058, 622] on button "Applica impostazioni" at bounding box center [1108, 635] width 176 height 40
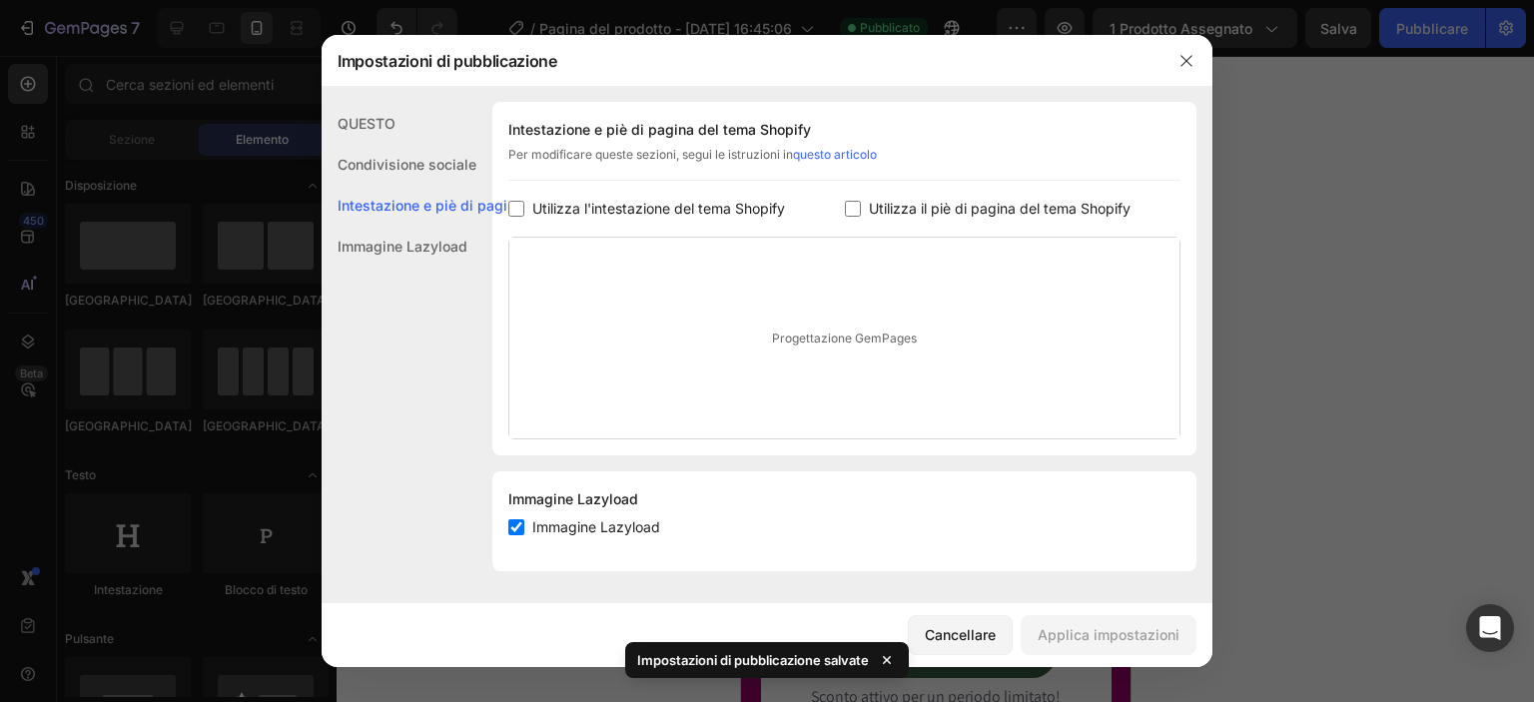
click at [1310, 272] on div at bounding box center [767, 351] width 1534 height 702
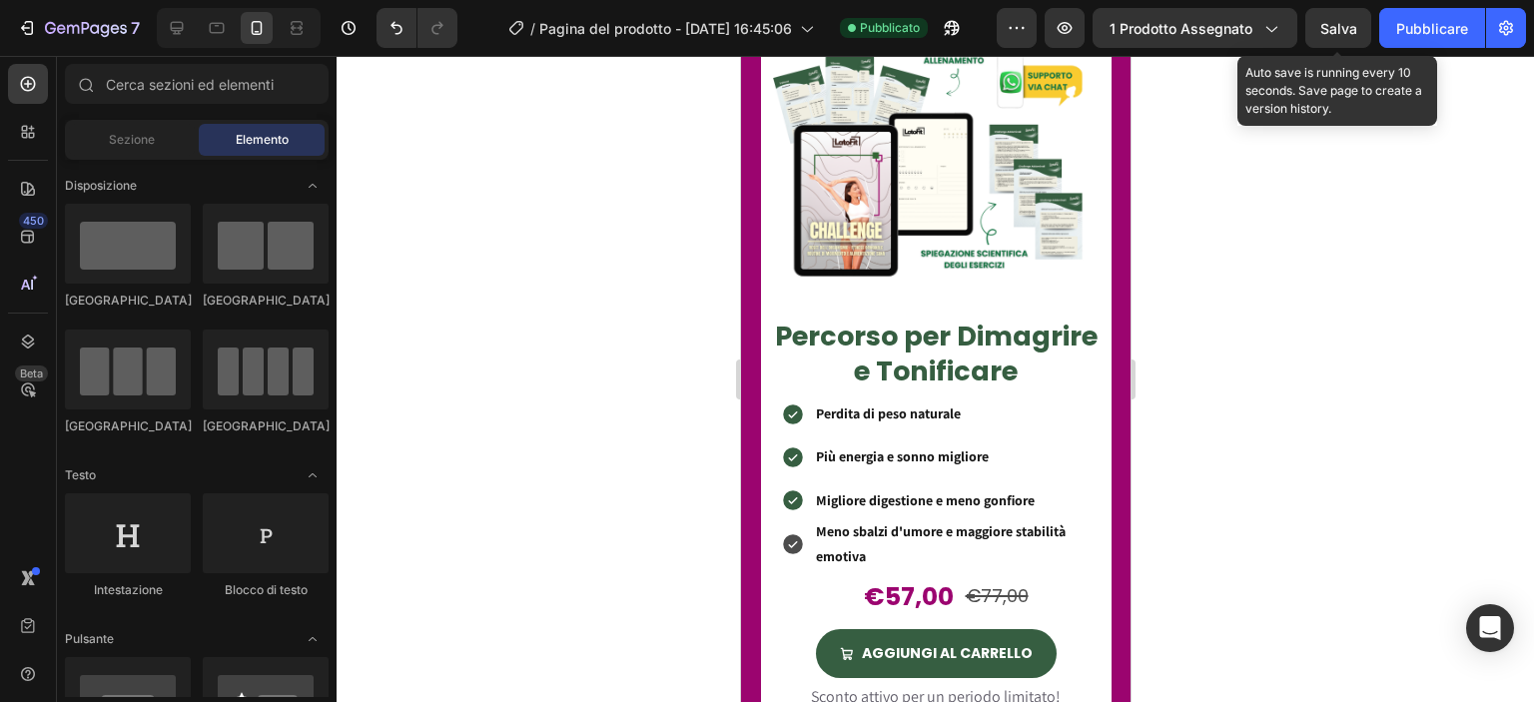
click at [1350, 26] on font "Salva" at bounding box center [1338, 28] width 37 height 17
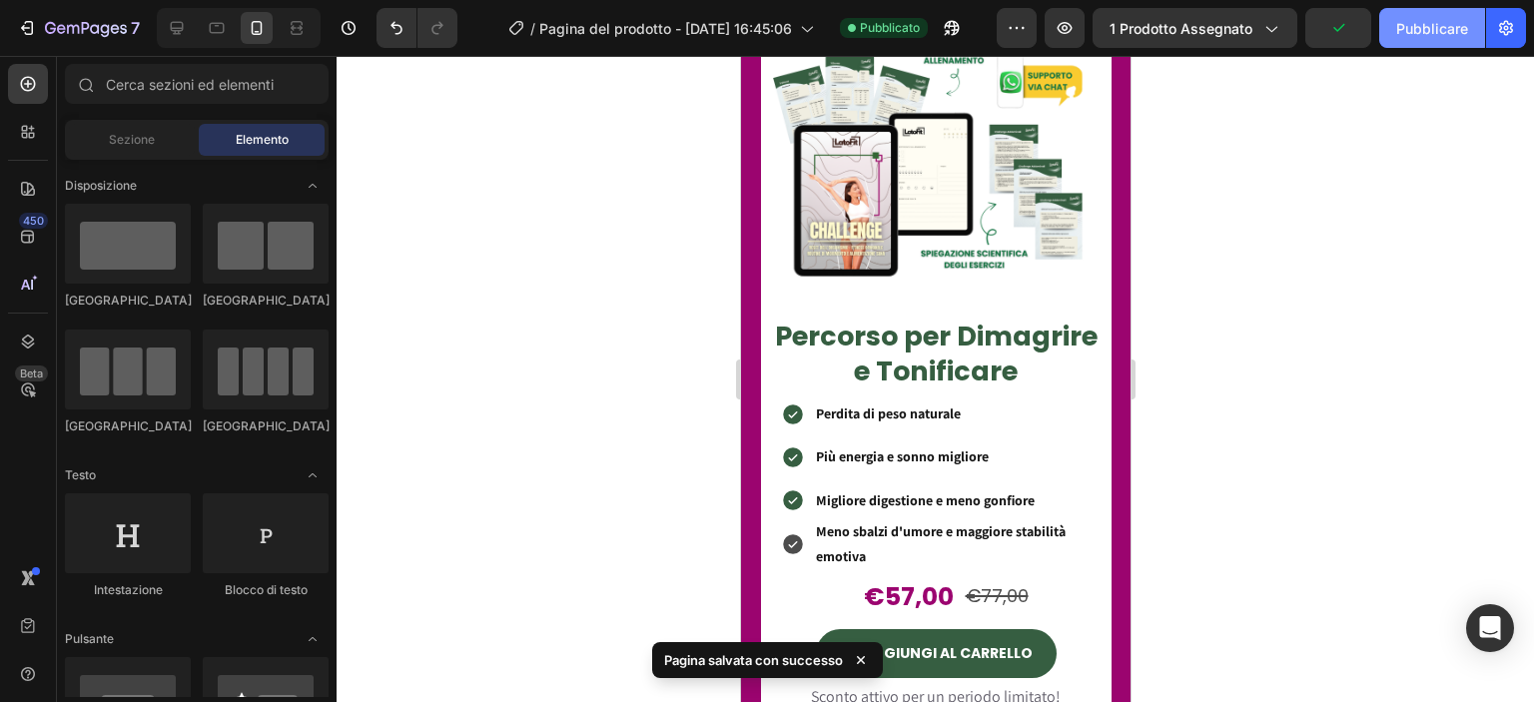
click at [1399, 24] on font "Pubblicare" at bounding box center [1432, 28] width 72 height 17
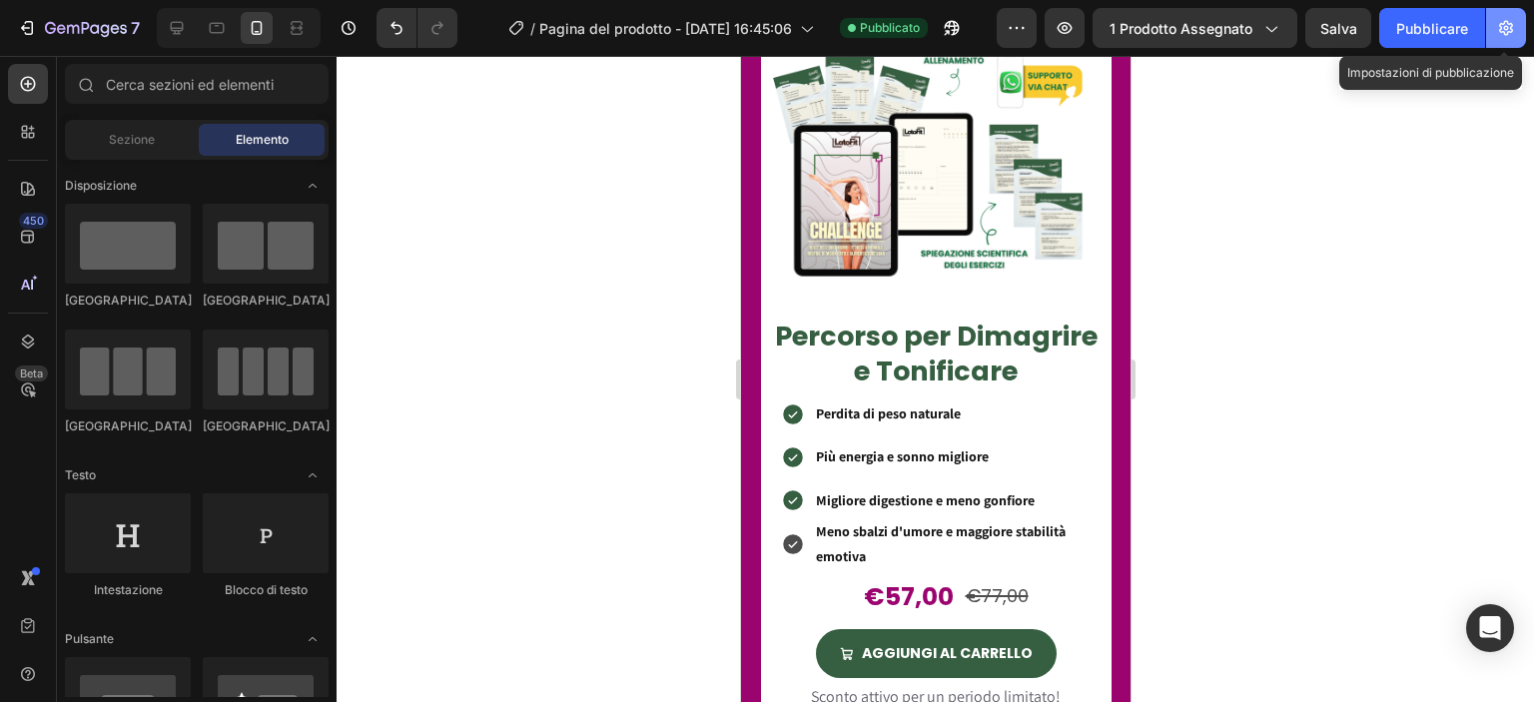
click at [1513, 20] on icon "button" at bounding box center [1506, 28] width 20 height 20
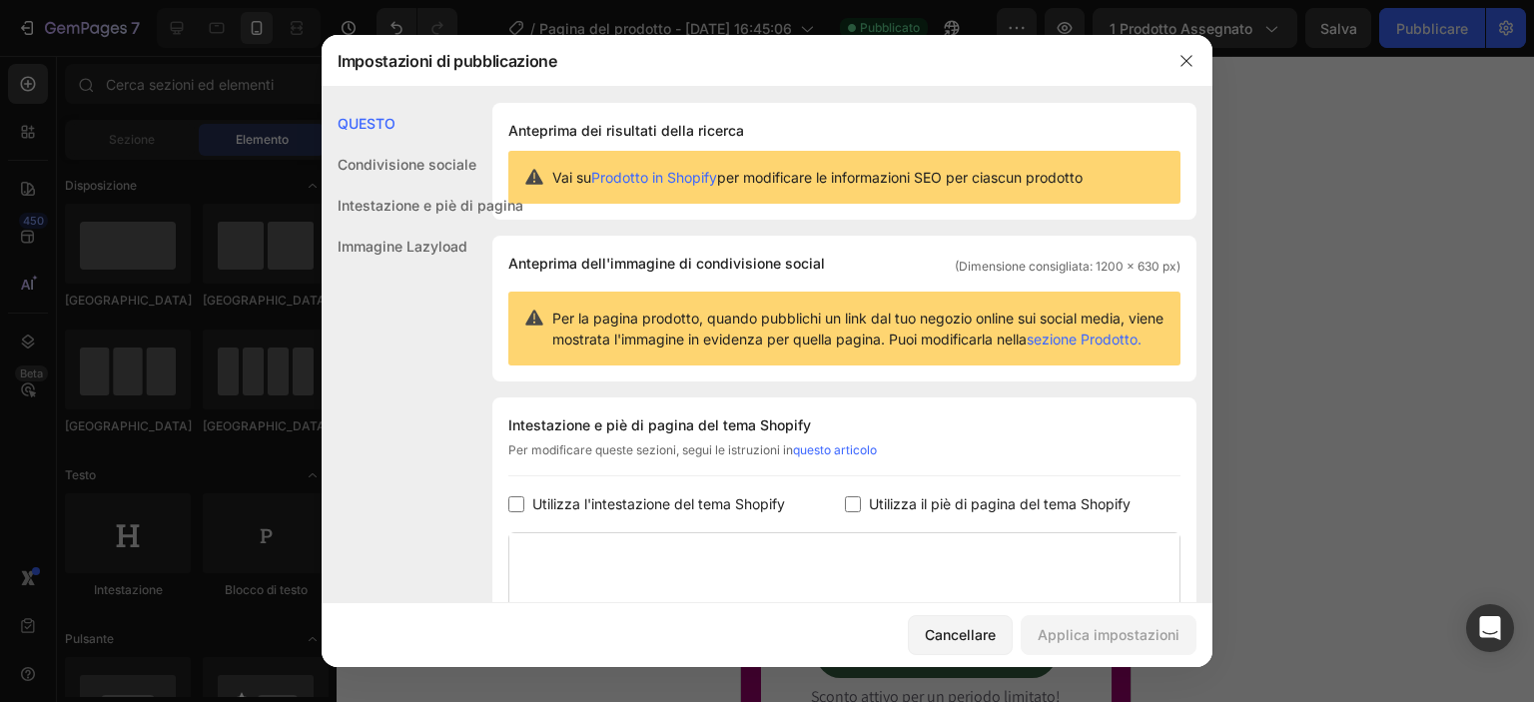
click at [521, 512] on input "checkbox" at bounding box center [516, 504] width 16 height 16
checkbox input "true"
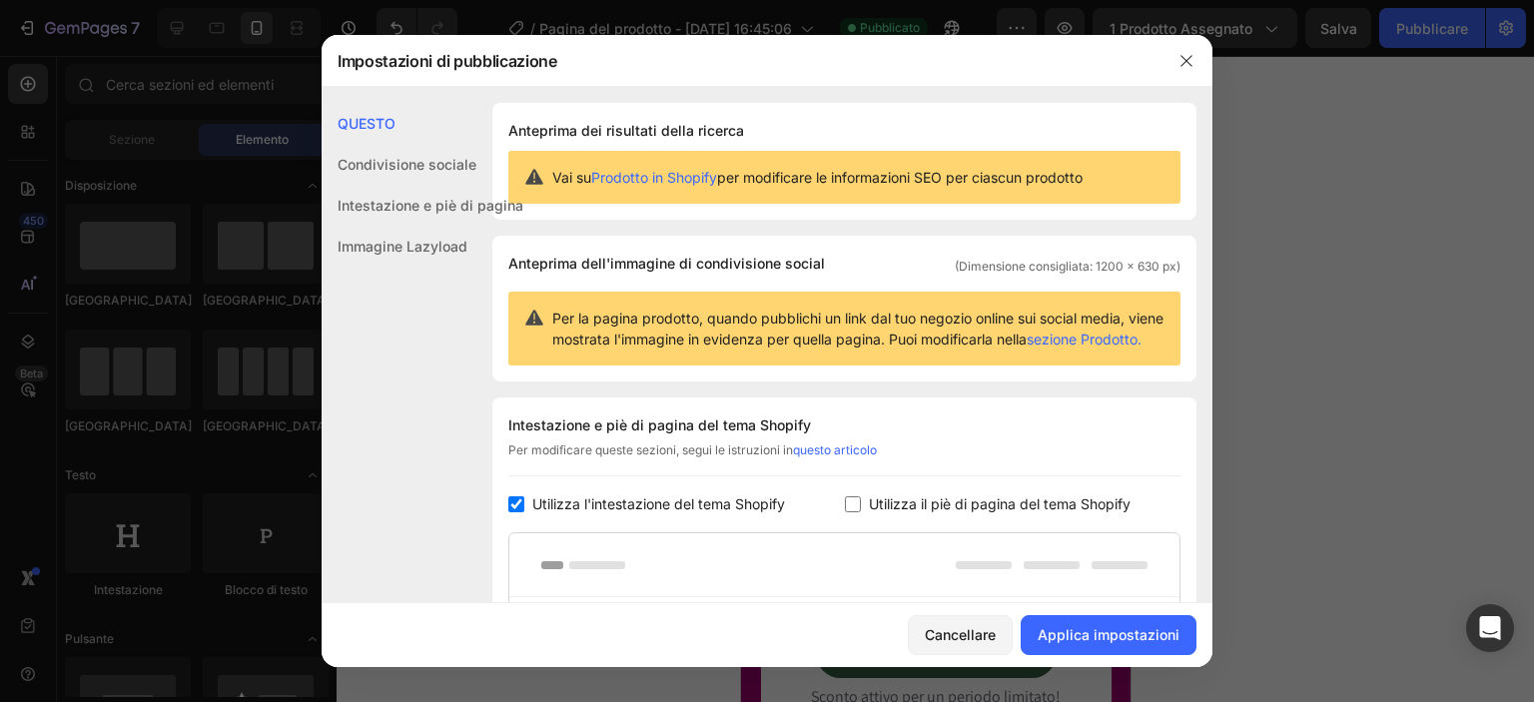
click at [845, 512] on input "checkbox" at bounding box center [853, 504] width 16 height 16
checkbox input "true"
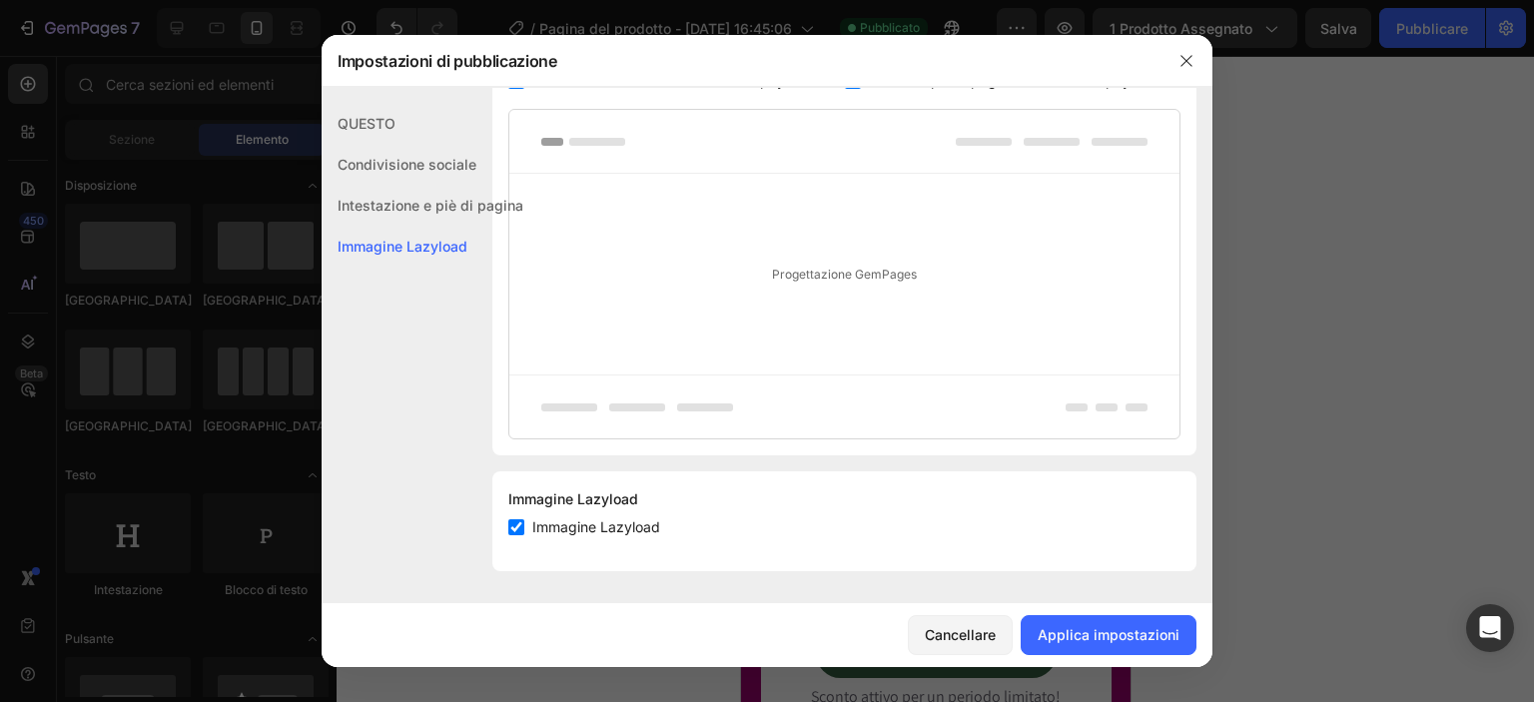
click at [411, 213] on font "Intestazione e piè di pagina" at bounding box center [431, 205] width 186 height 17
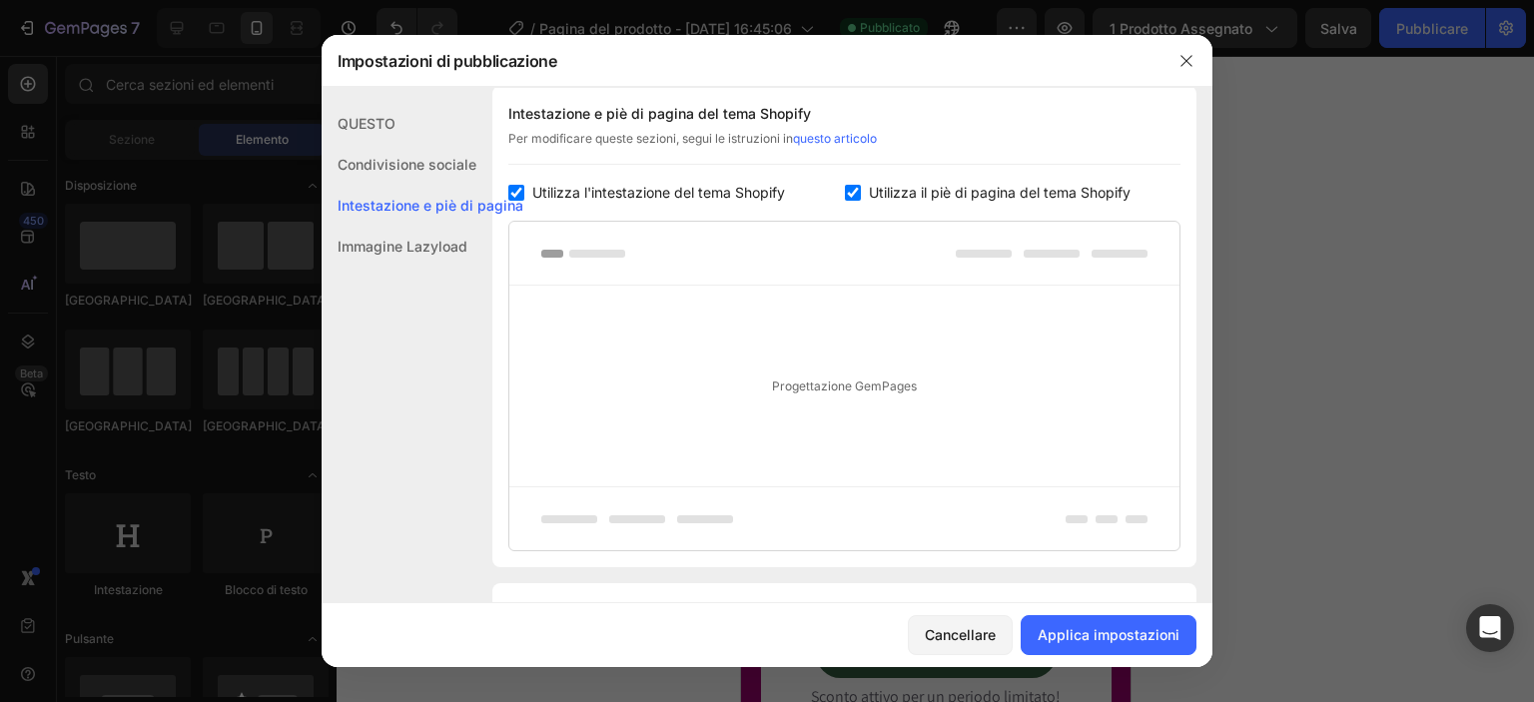
click at [413, 185] on div "Condivisione sociale" at bounding box center [423, 205] width 202 height 41
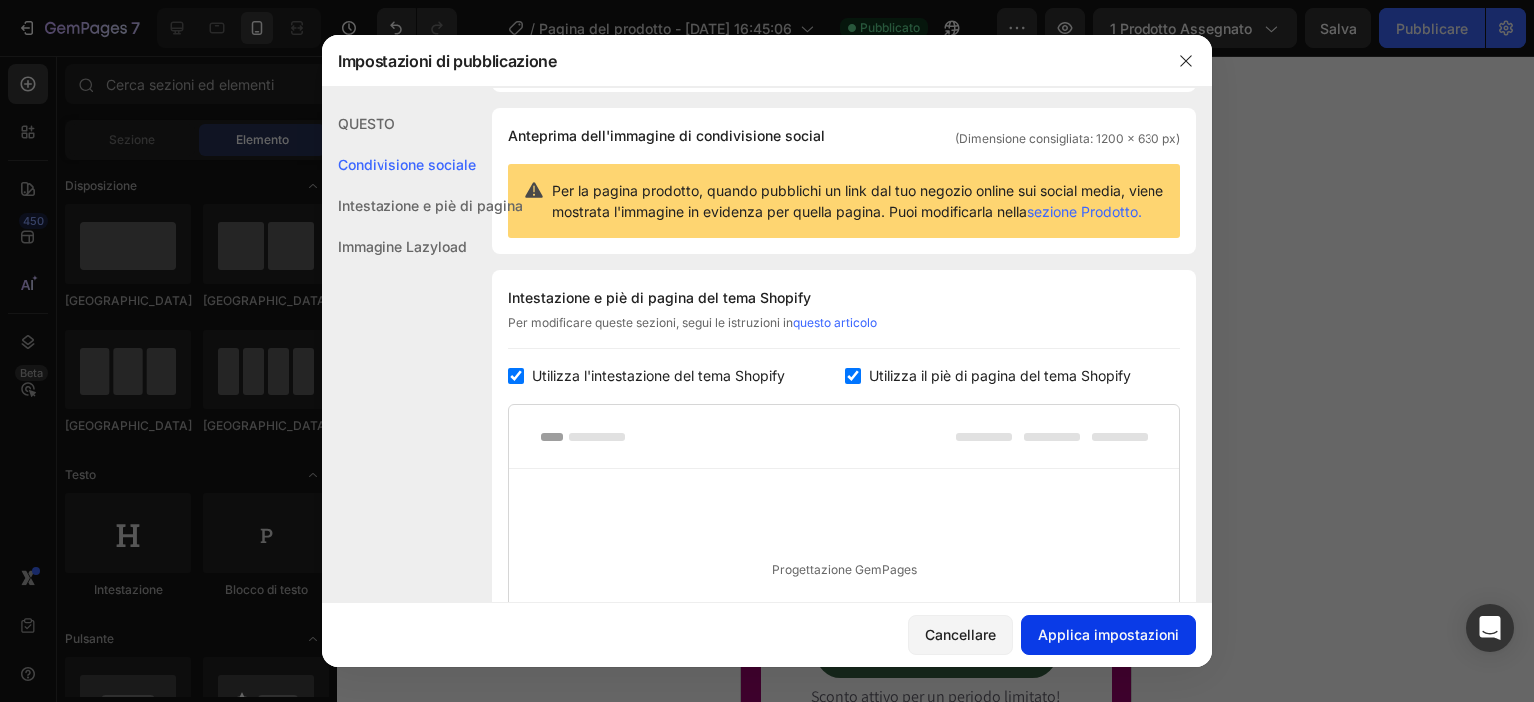
click at [1038, 626] on button "Applica impostazioni" at bounding box center [1108, 635] width 176 height 40
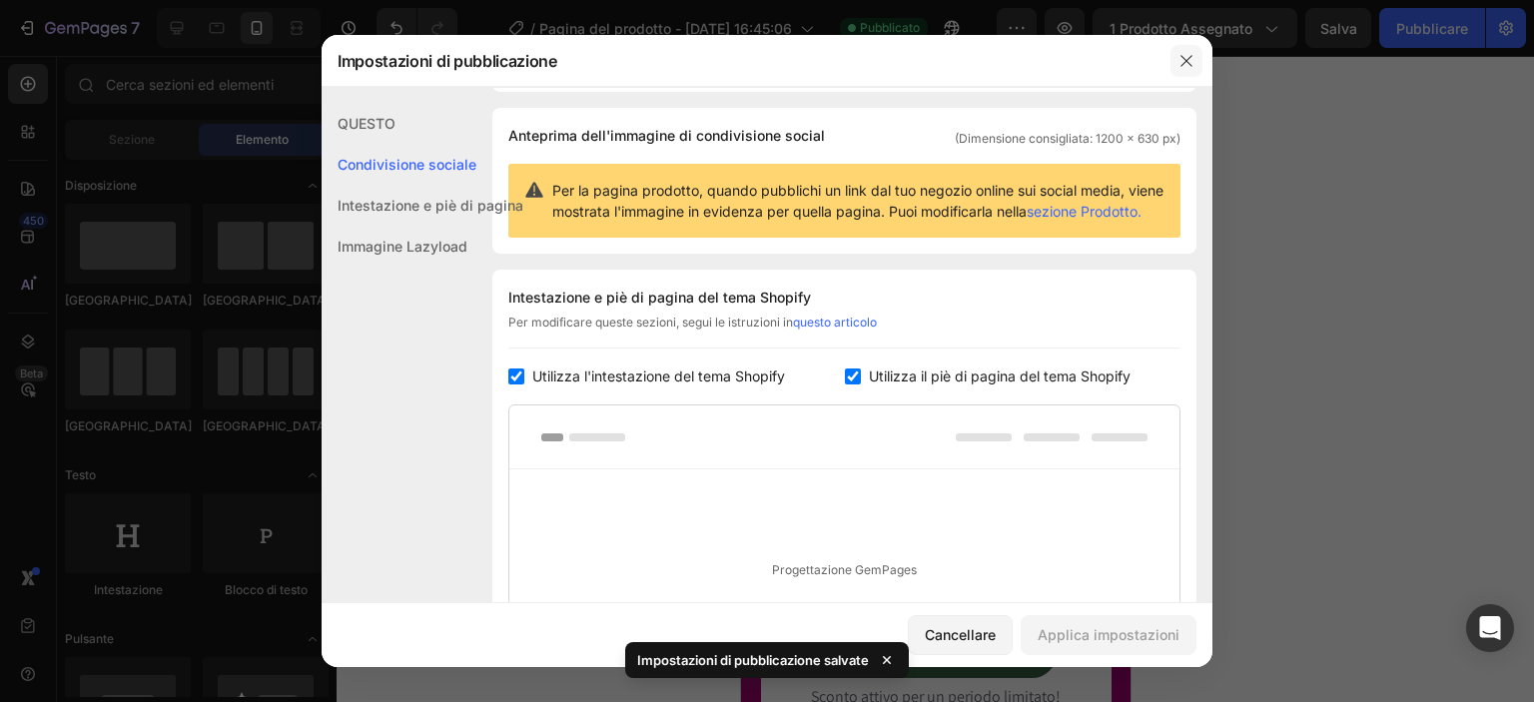
click at [1182, 59] on icon "button" at bounding box center [1186, 61] width 16 height 16
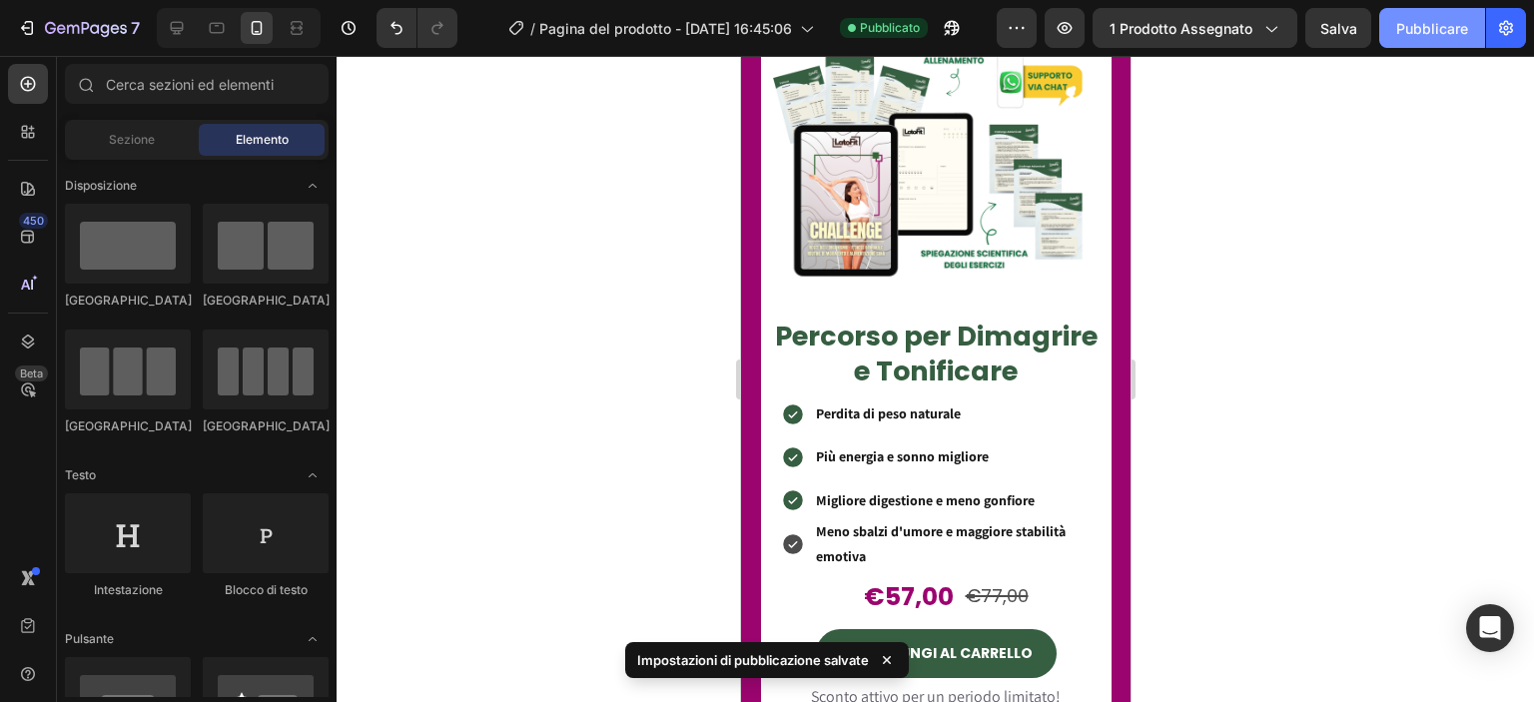
click at [1425, 35] on font "Pubblicare" at bounding box center [1432, 28] width 72 height 17
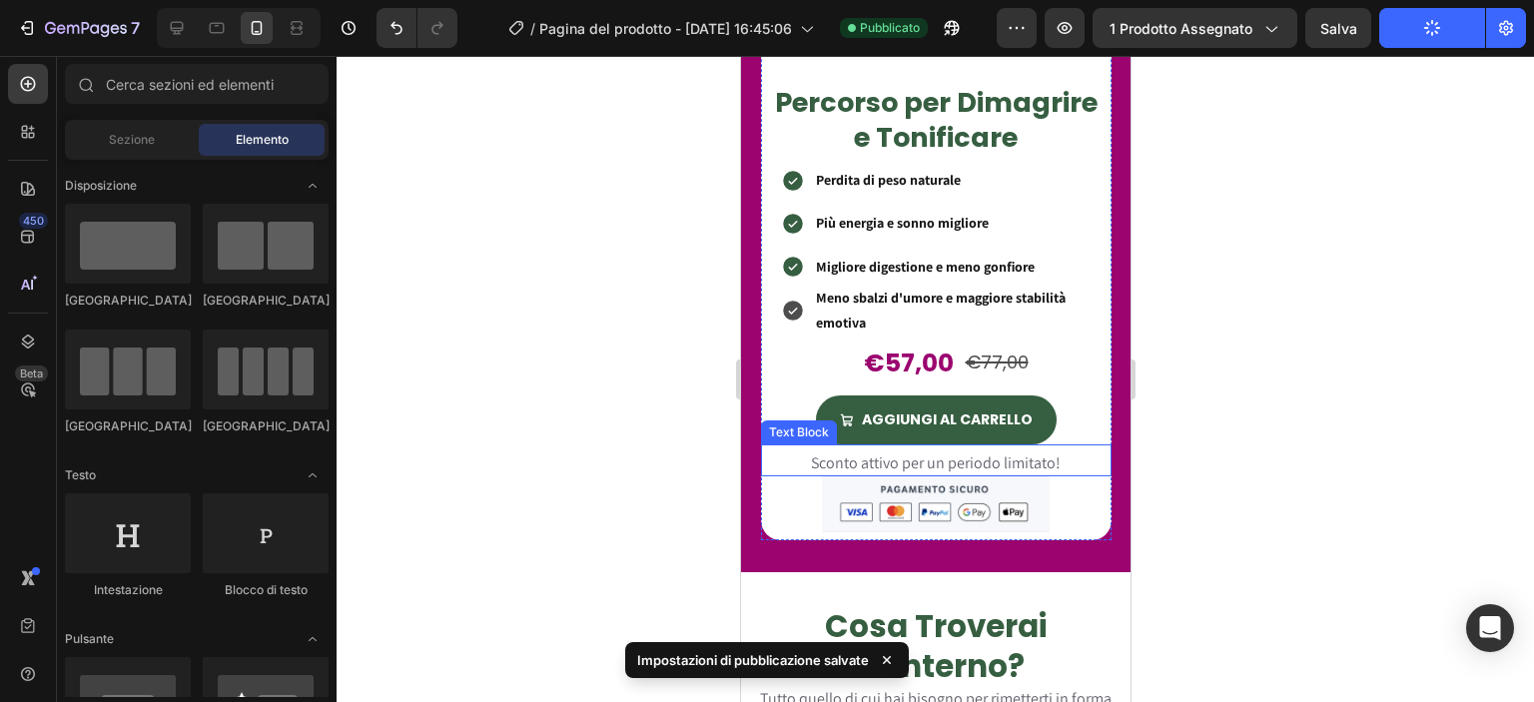
scroll to position [2562, 0]
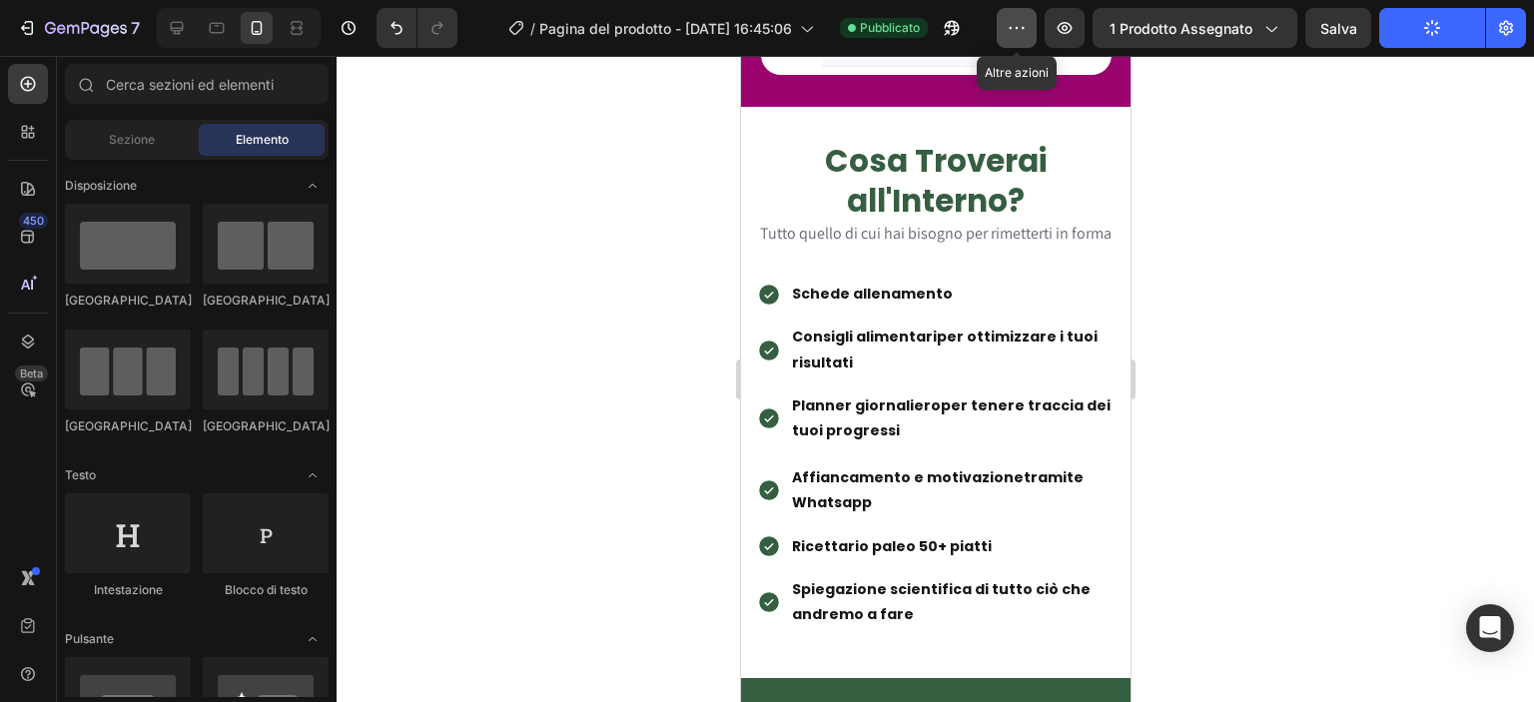
click at [1026, 11] on button "button" at bounding box center [1017, 28] width 40 height 40
click at [632, 236] on div at bounding box center [935, 379] width 1197 height 646
drag, startPoint x: 513, startPoint y: 166, endPoint x: 426, endPoint y: 212, distance: 98.3
click at [426, 212] on div at bounding box center [935, 379] width 1197 height 646
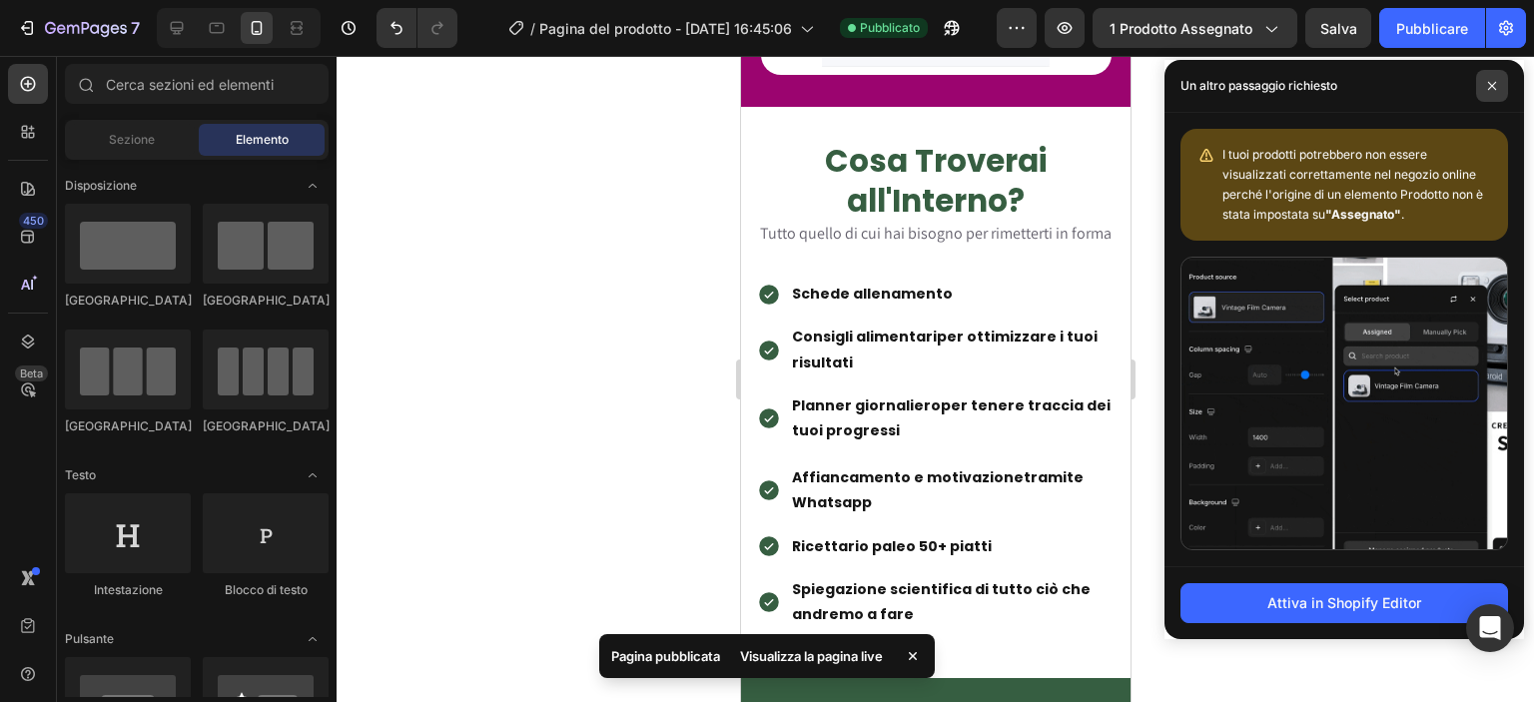
click at [1489, 82] on icon at bounding box center [1492, 86] width 10 height 10
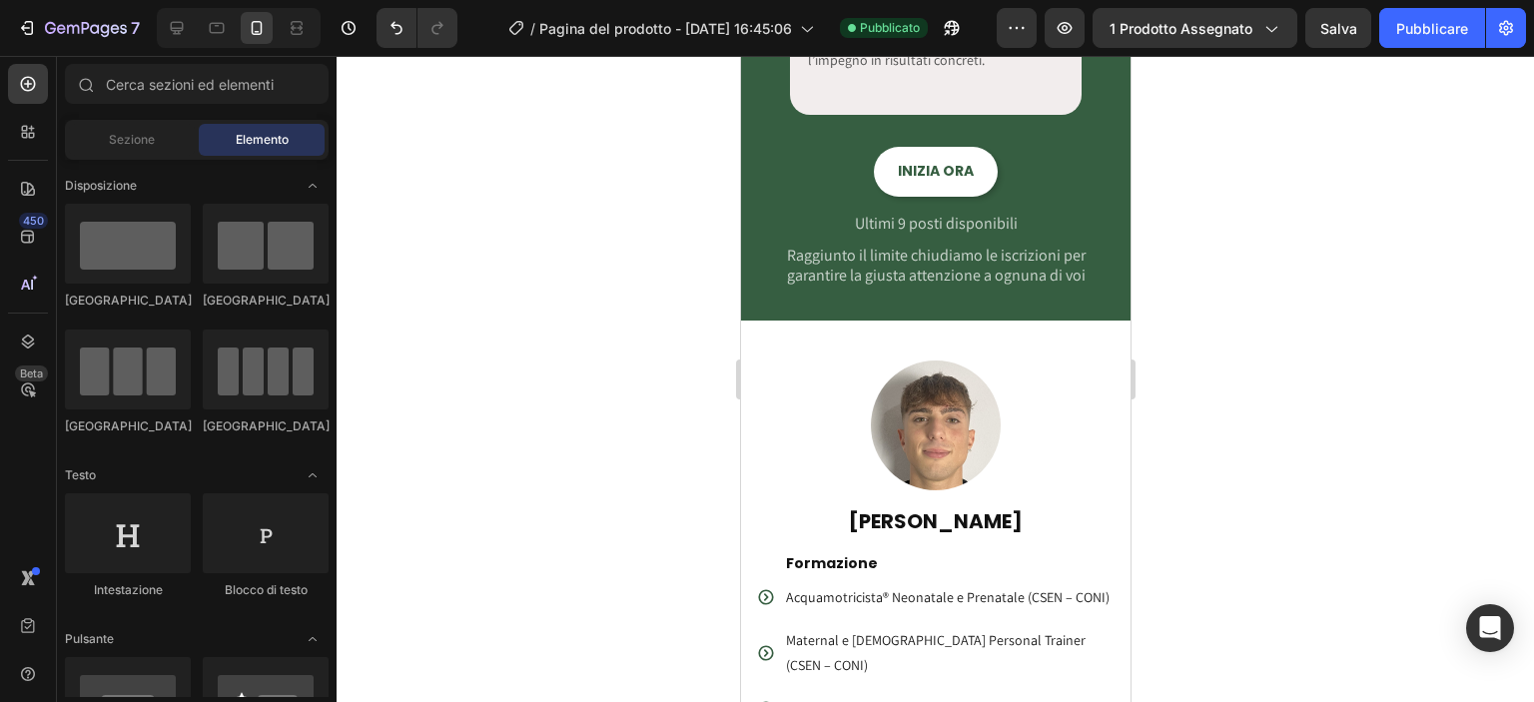
scroll to position [4430, 0]
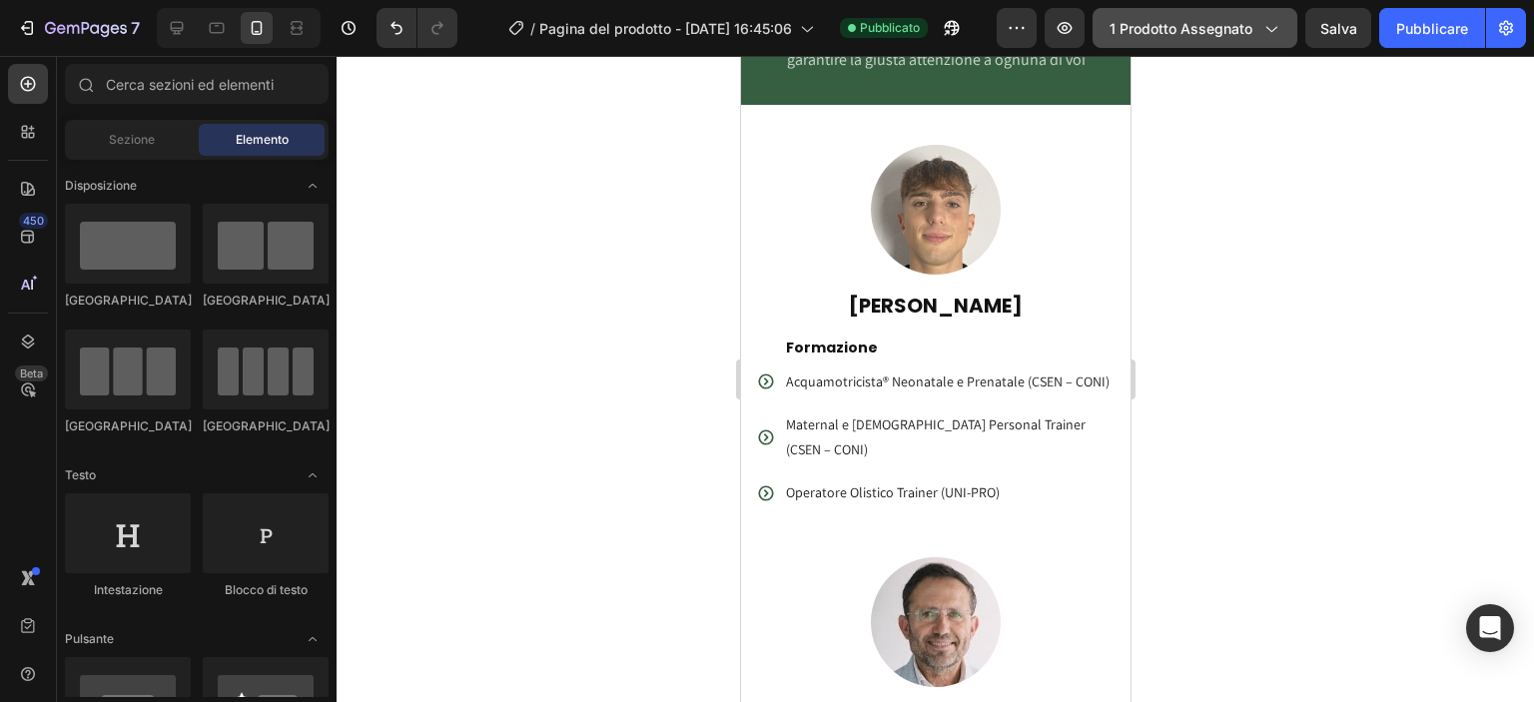
click at [1262, 33] on icon "button" at bounding box center [1270, 28] width 20 height 20
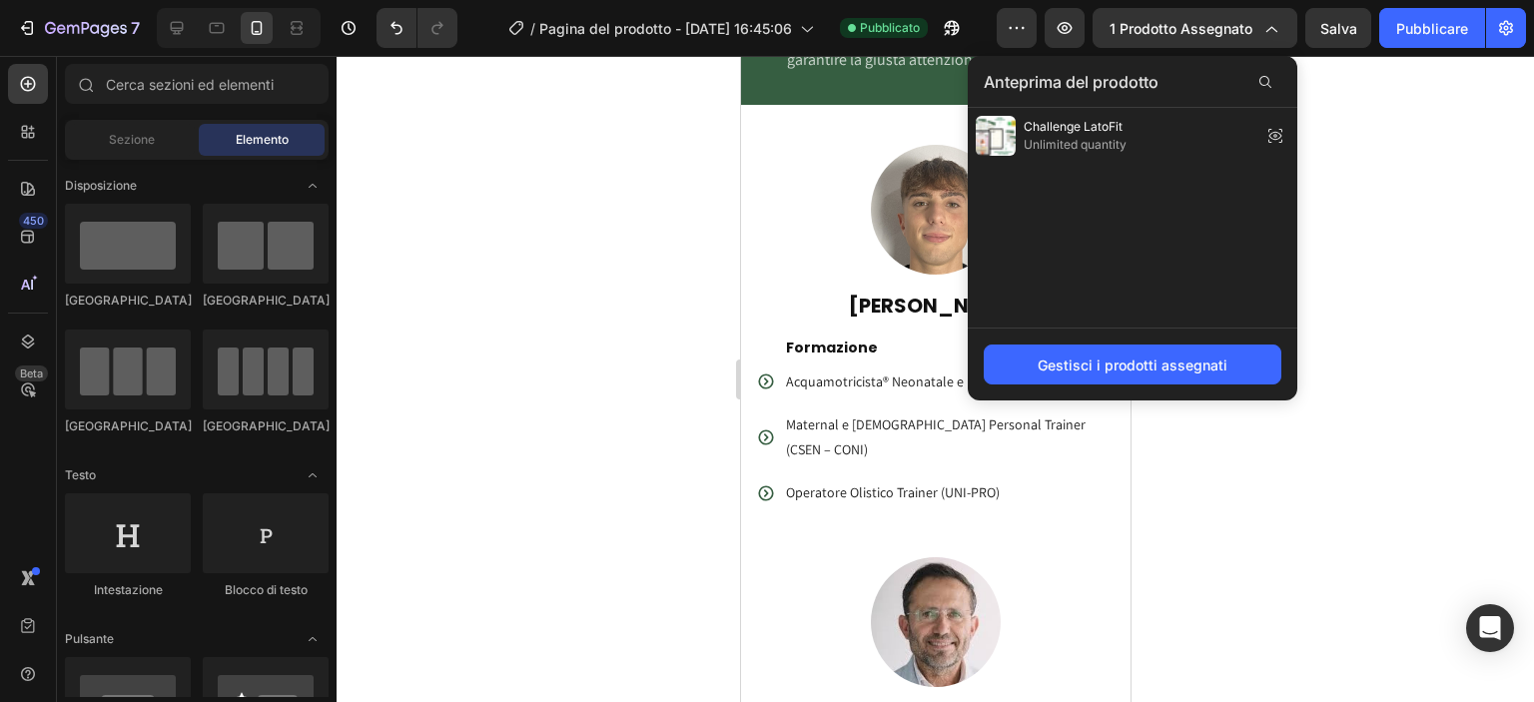
click at [1381, 194] on div at bounding box center [935, 379] width 1197 height 646
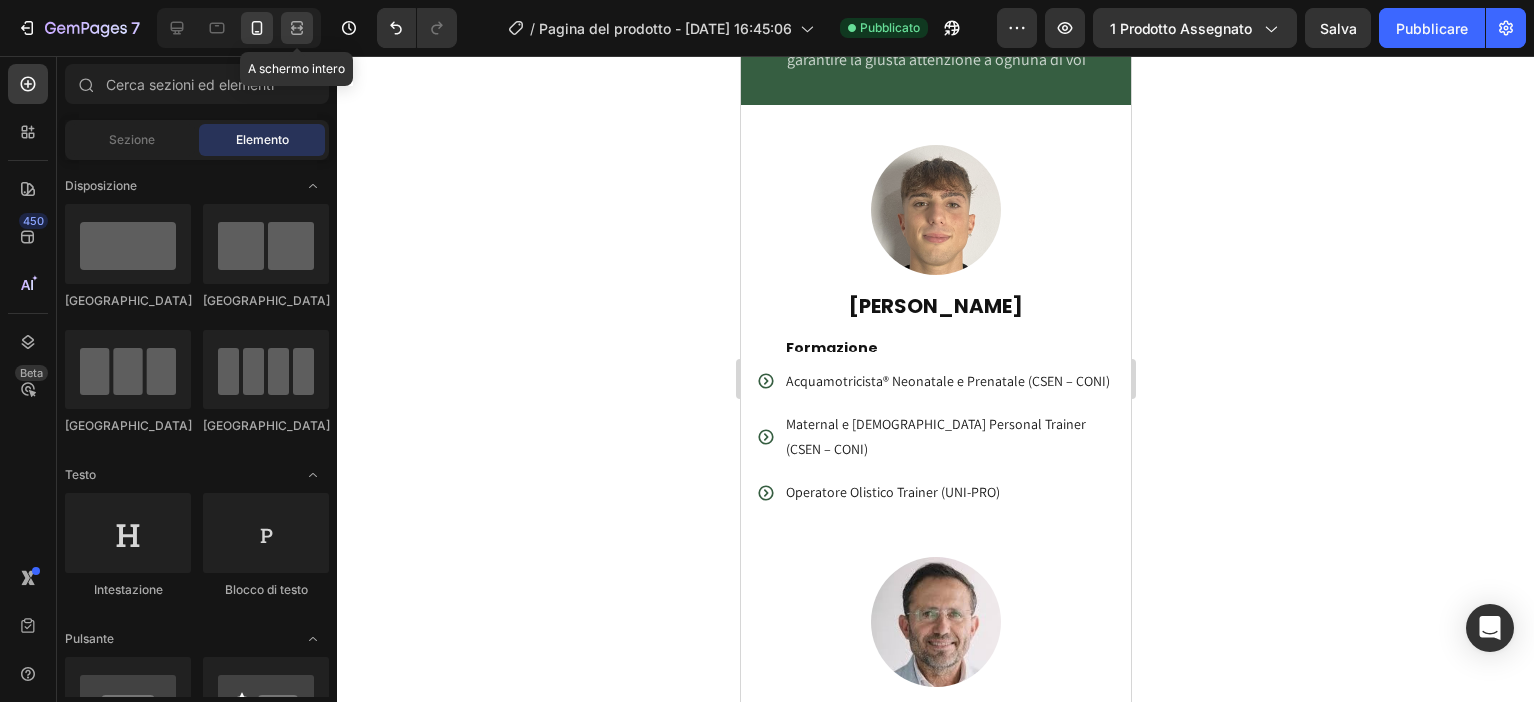
click at [301, 35] on icon at bounding box center [297, 28] width 20 height 20
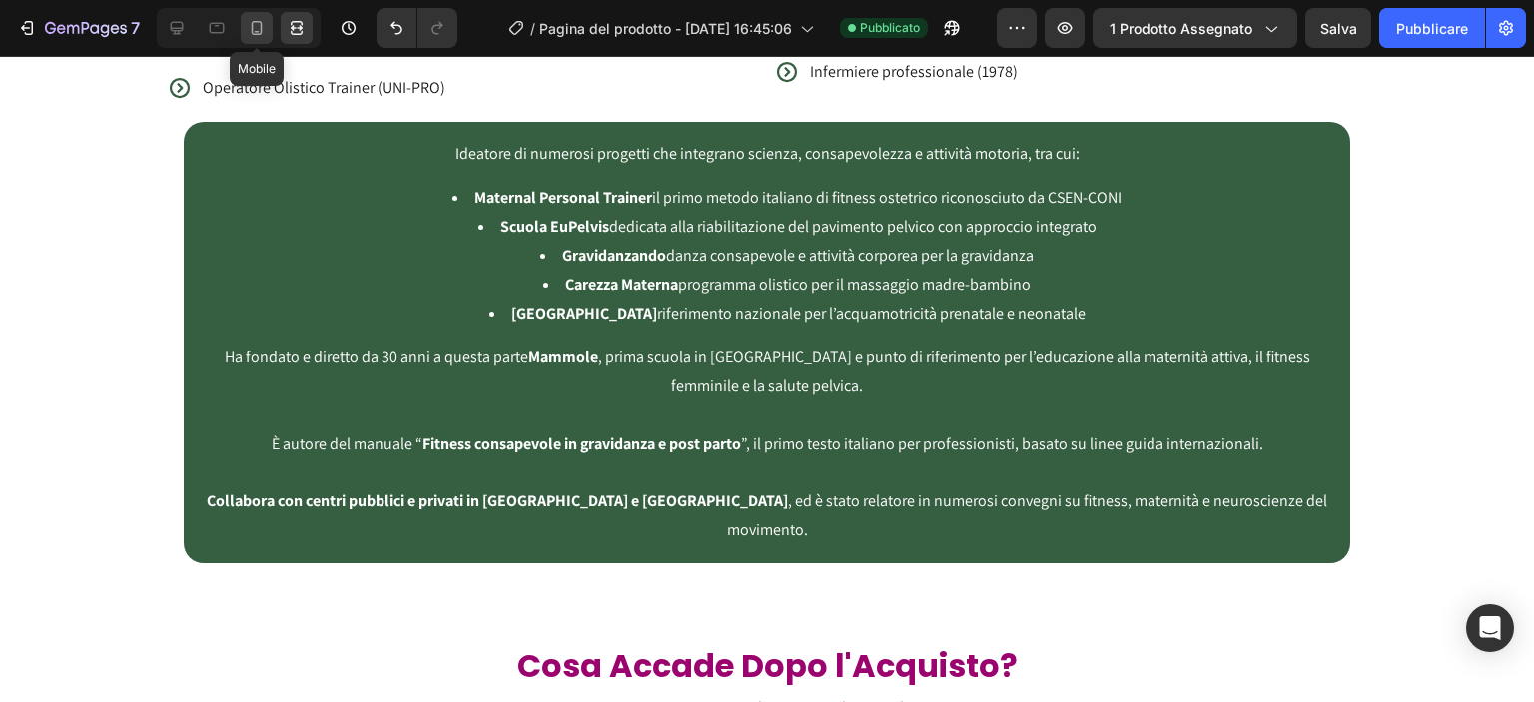
click at [262, 31] on icon at bounding box center [257, 28] width 20 height 20
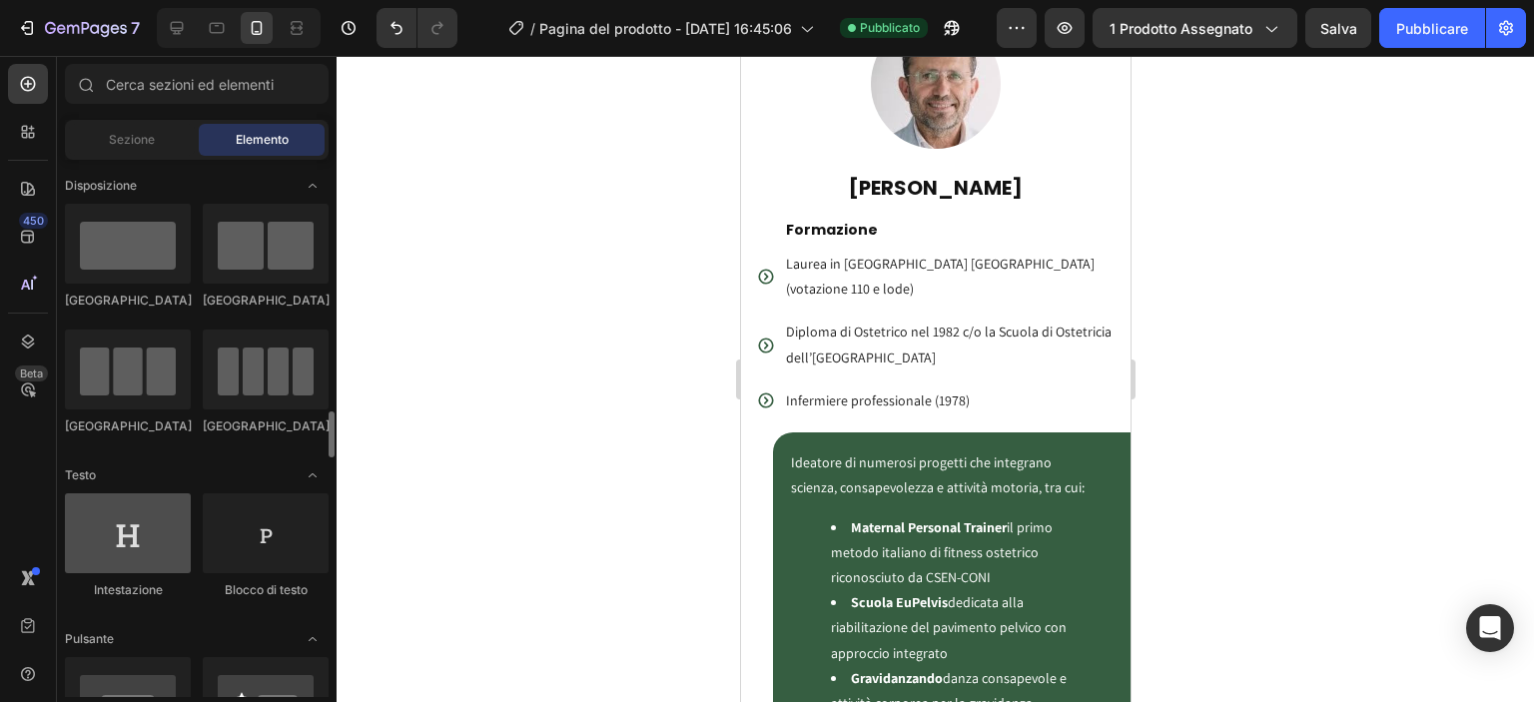
scroll to position [402, 0]
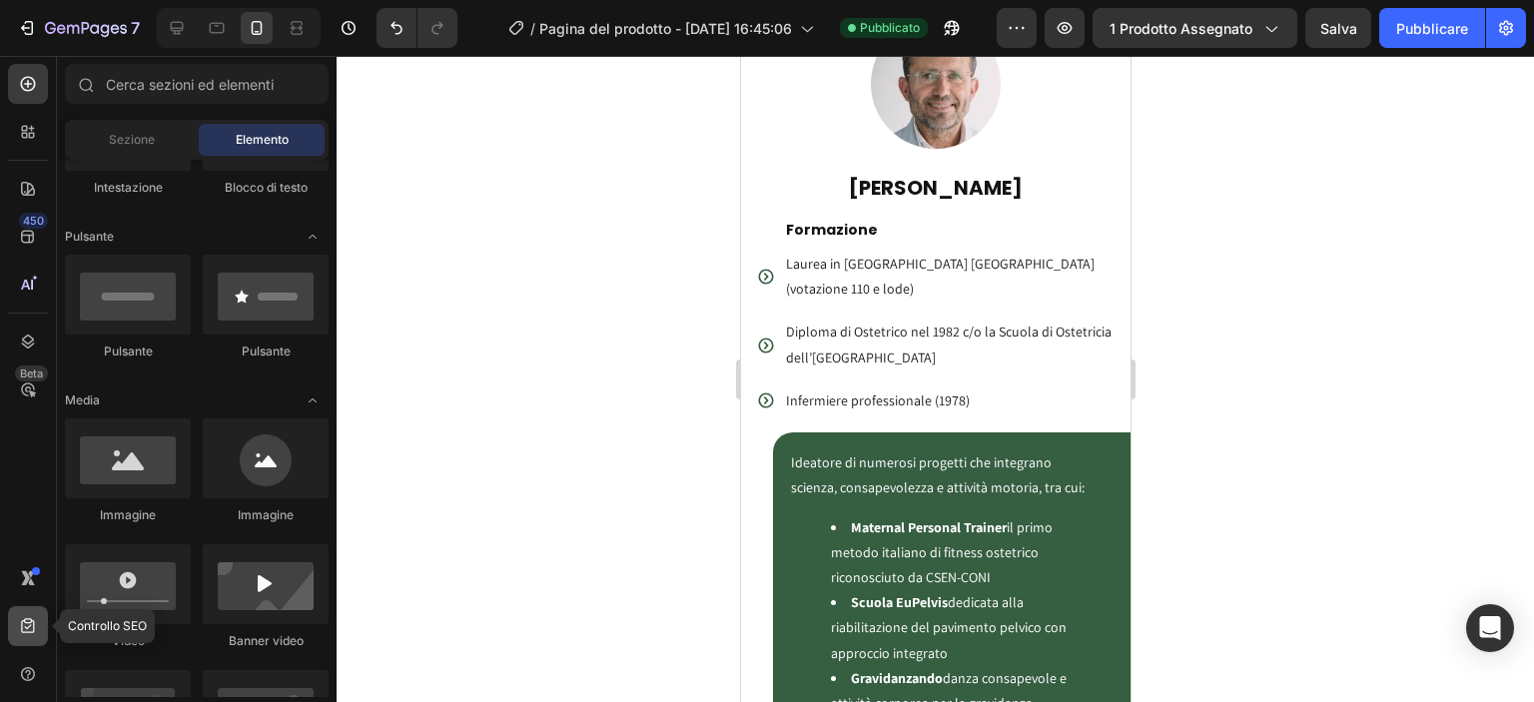
click at [27, 635] on icon at bounding box center [28, 626] width 20 height 20
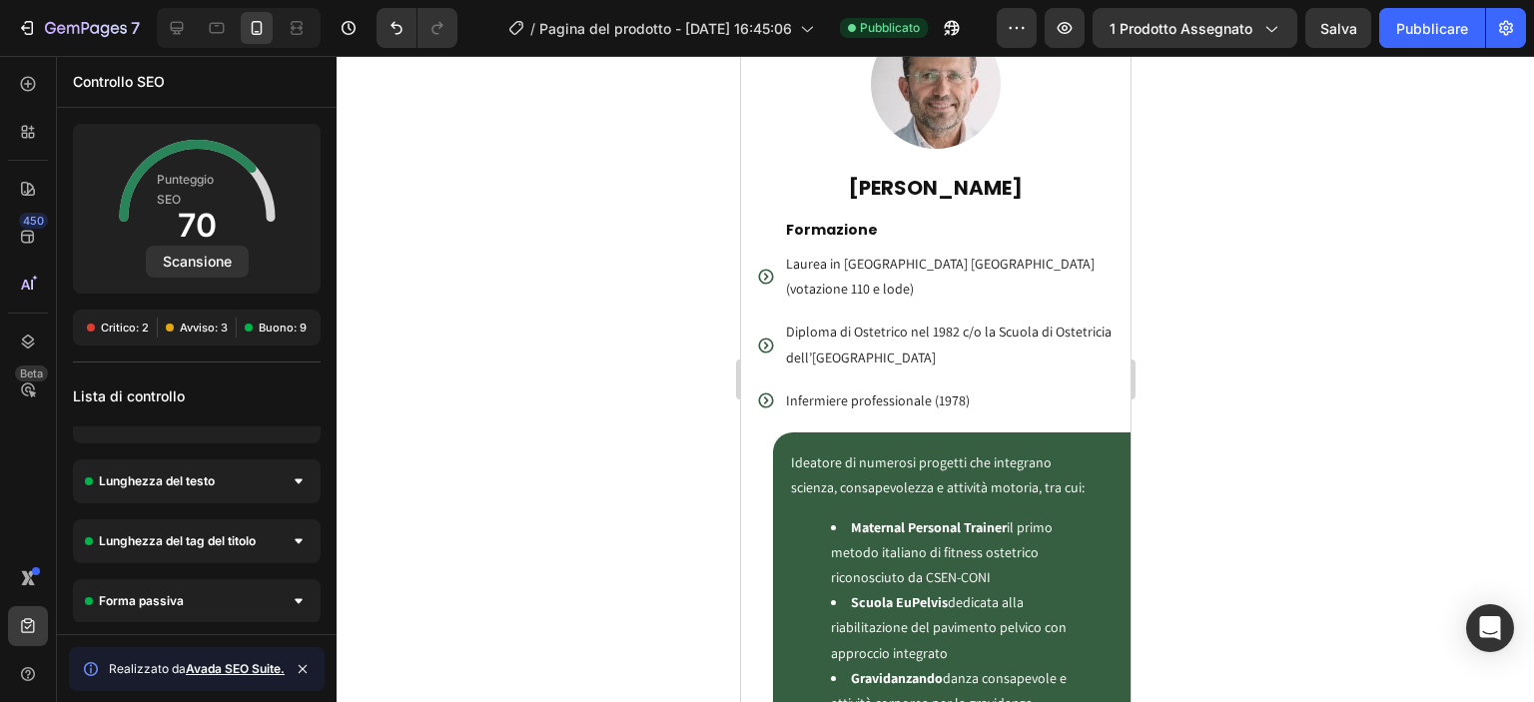
scroll to position [0, 0]
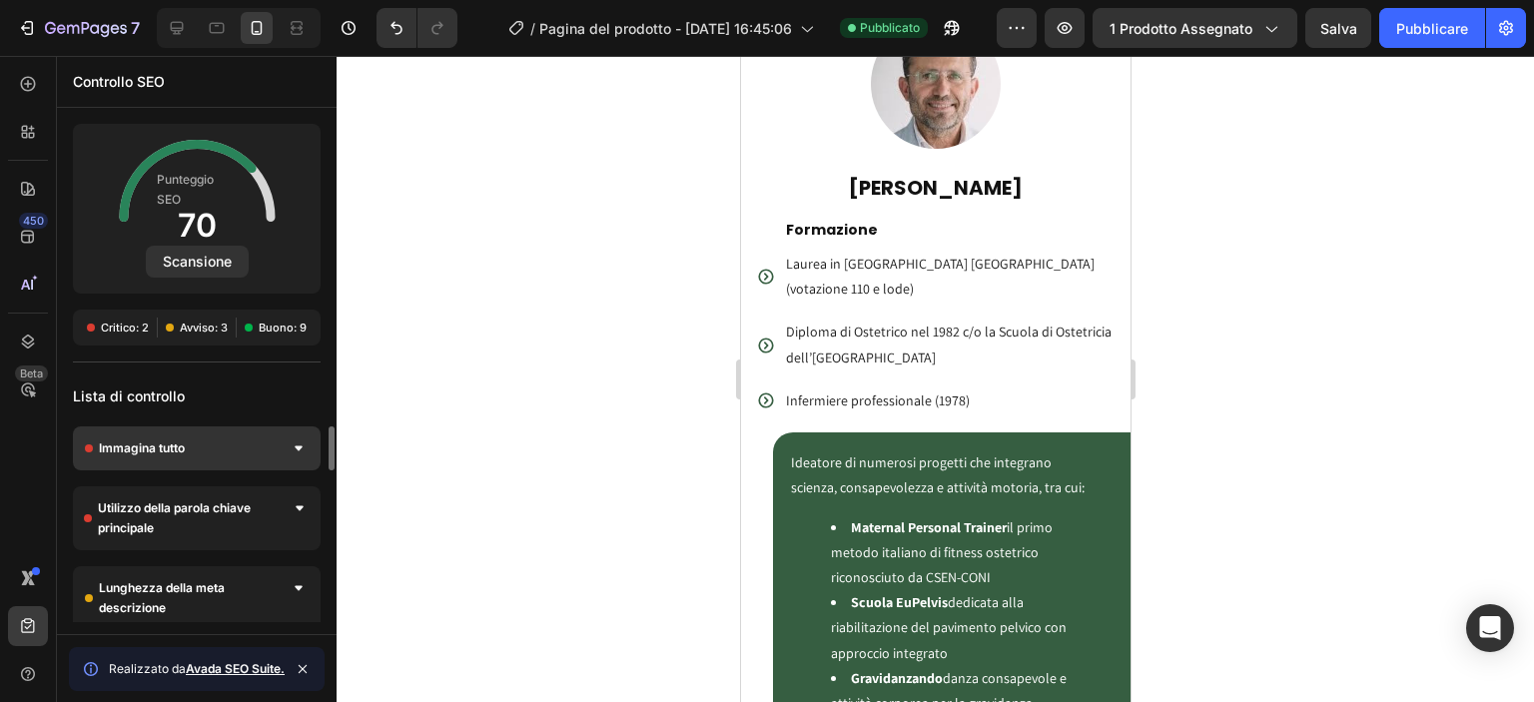
click at [210, 454] on div "Immagina tutto" at bounding box center [197, 448] width 248 height 44
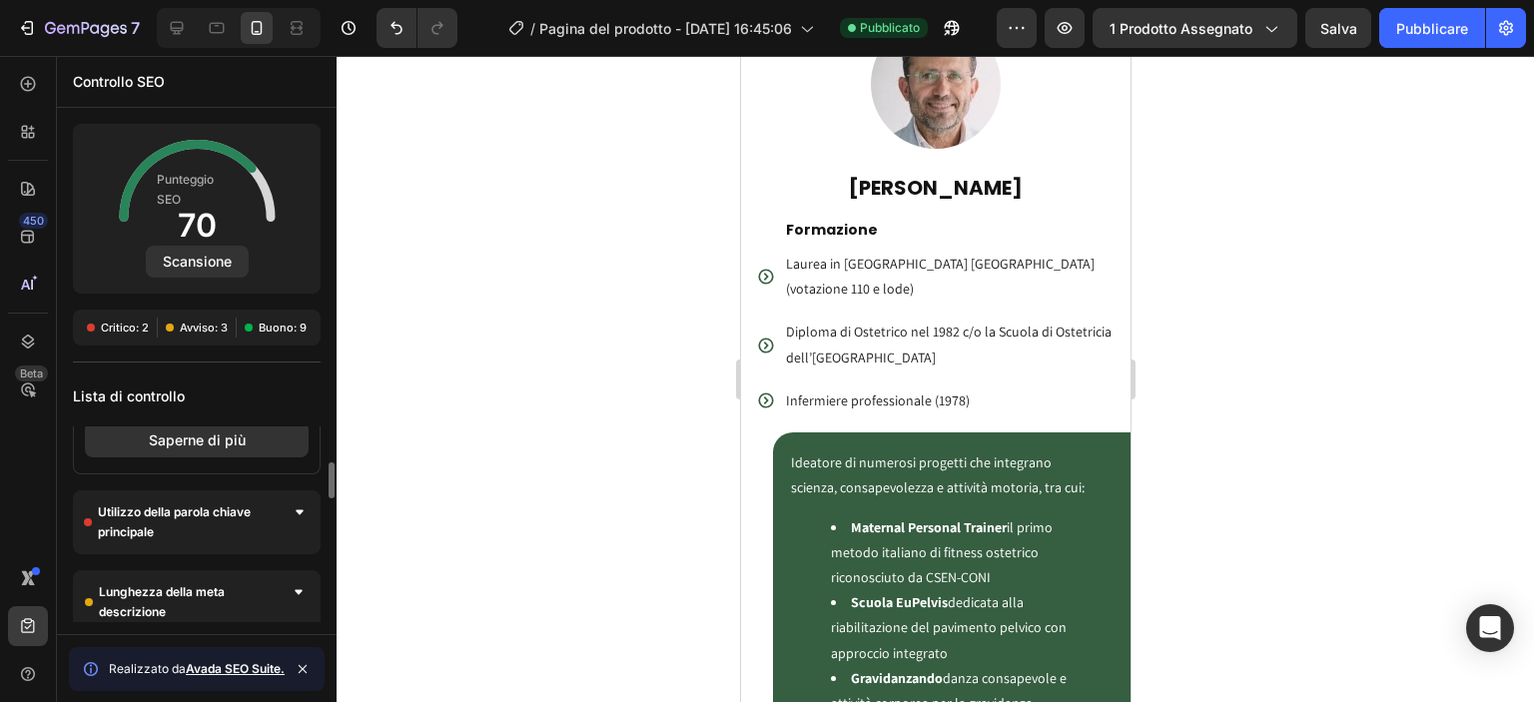
click at [240, 512] on font "Utilizzo della parola chiave principale" at bounding box center [174, 521] width 153 height 35
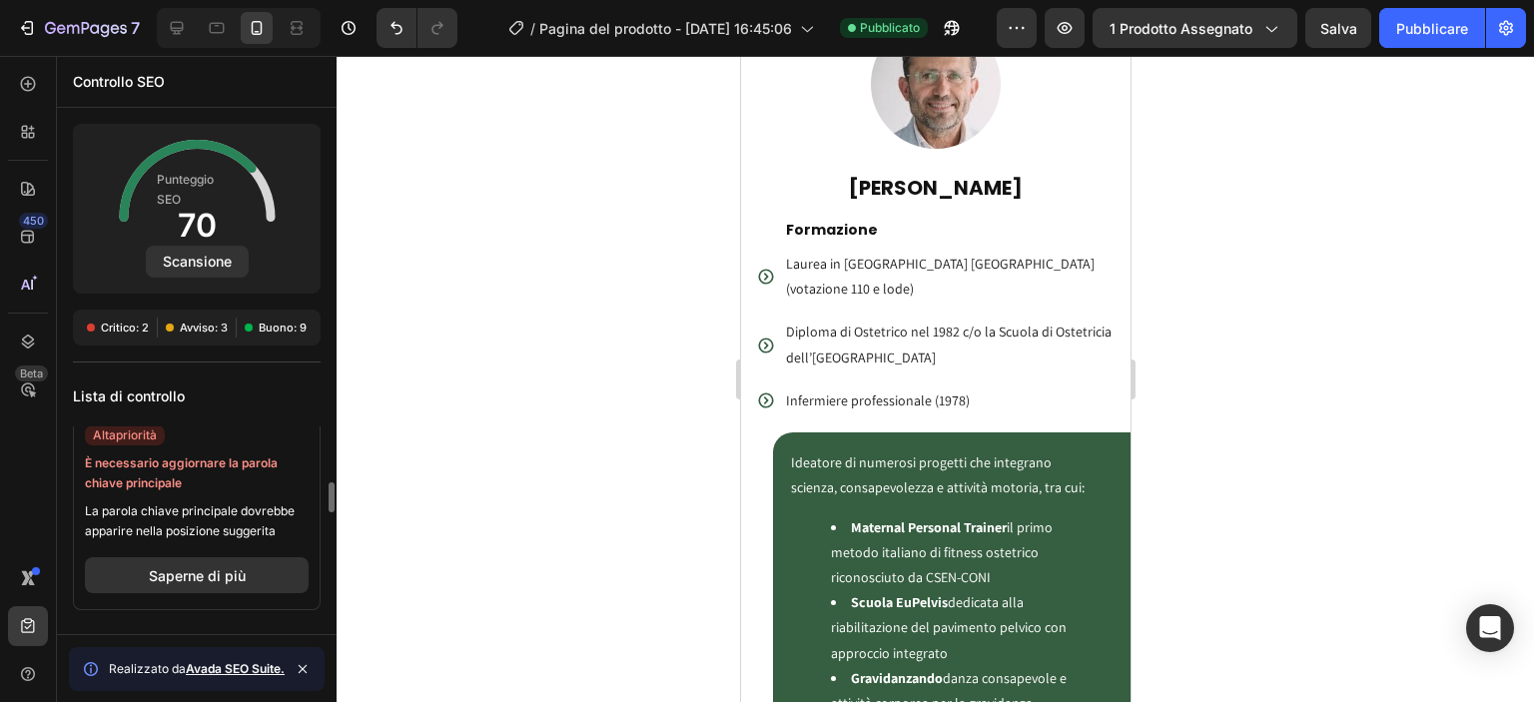
scroll to position [346, 0]
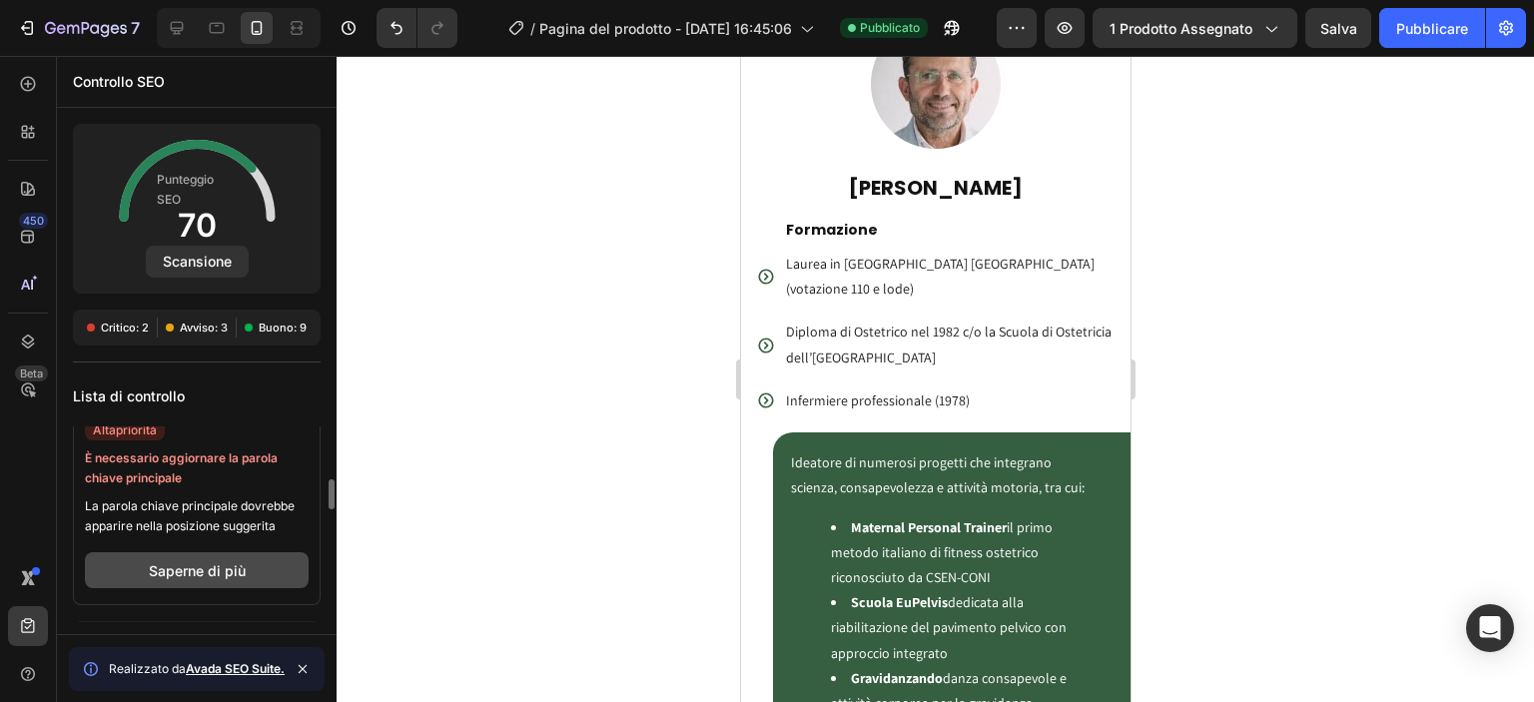
click at [240, 563] on font "Saperne di più" at bounding box center [197, 570] width 97 height 17
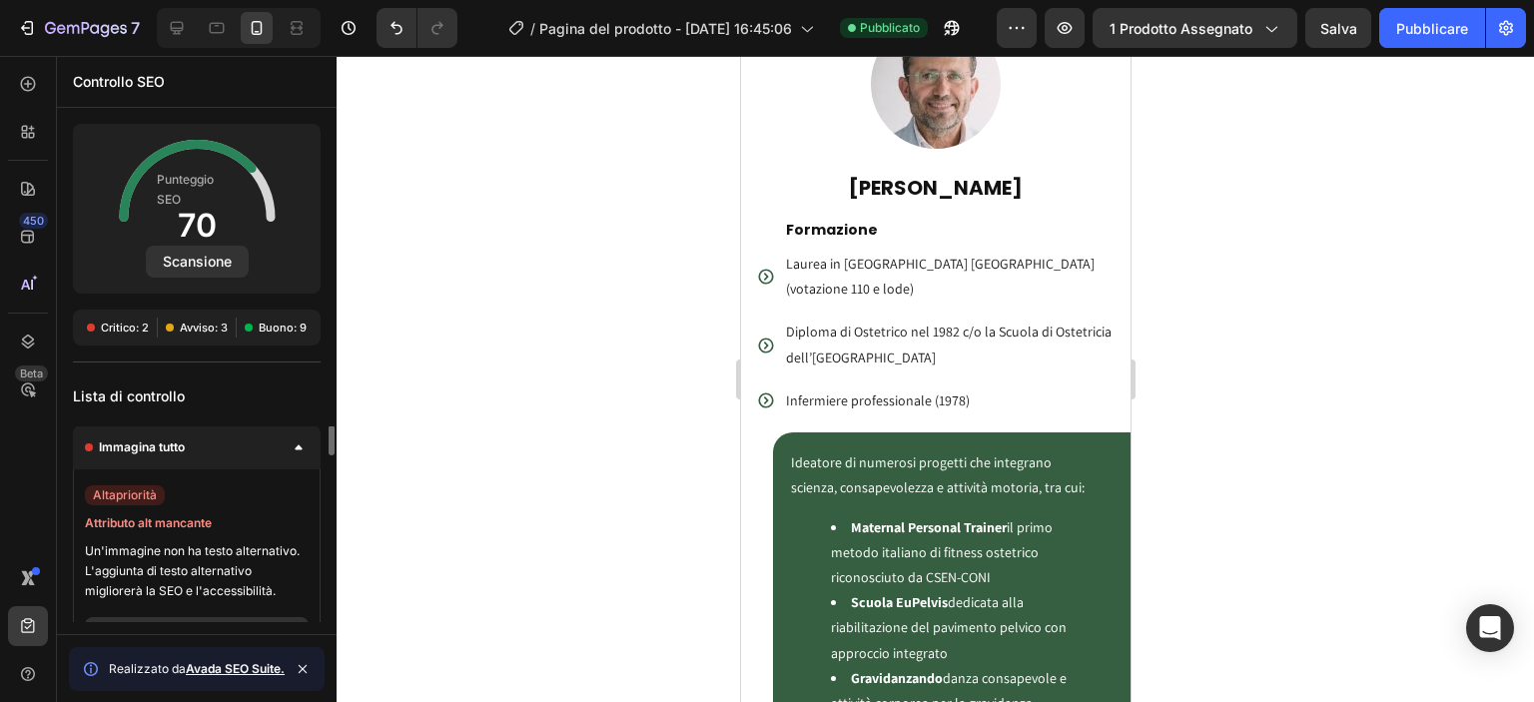
scroll to position [0, 0]
click at [28, 668] on icon at bounding box center [28, 674] width 14 height 14
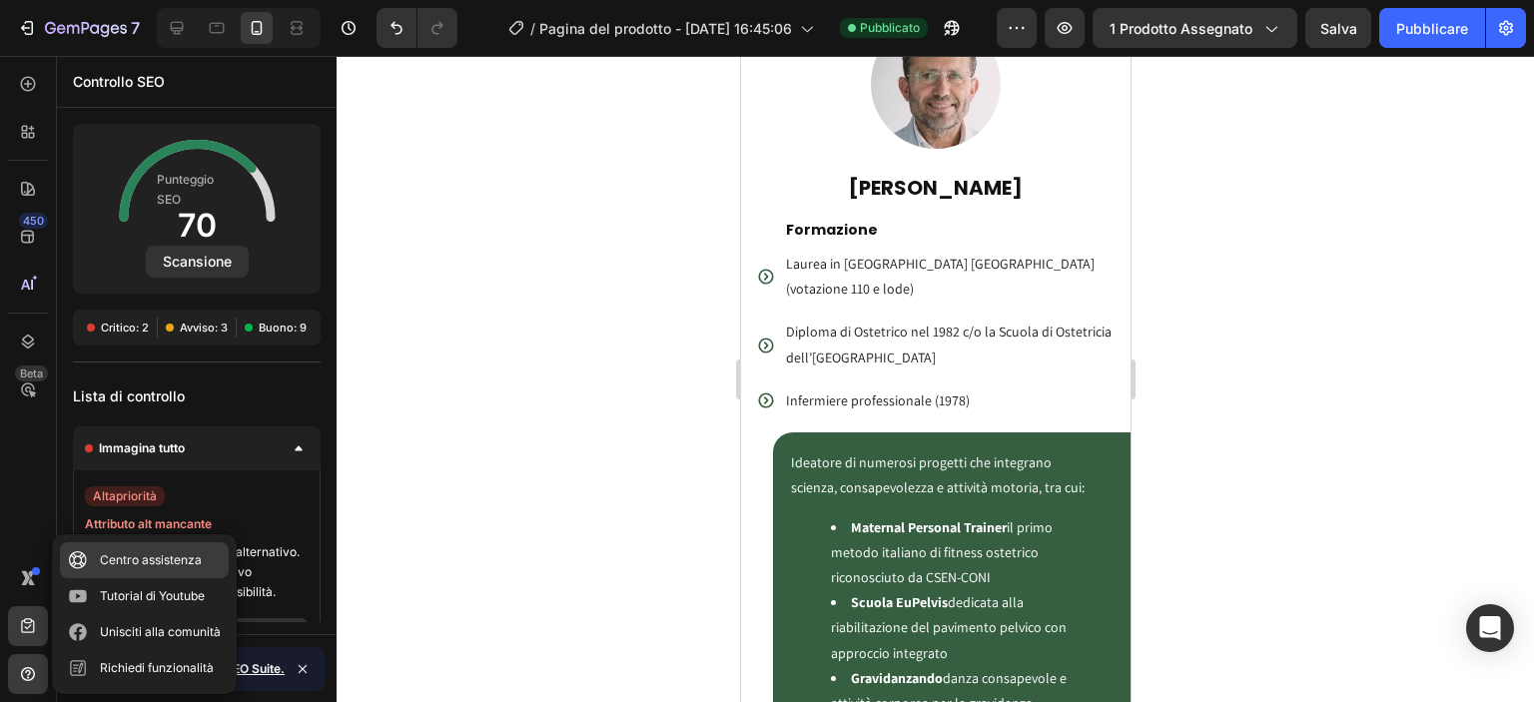
click at [128, 559] on font "Centro assistenza" at bounding box center [151, 559] width 102 height 15
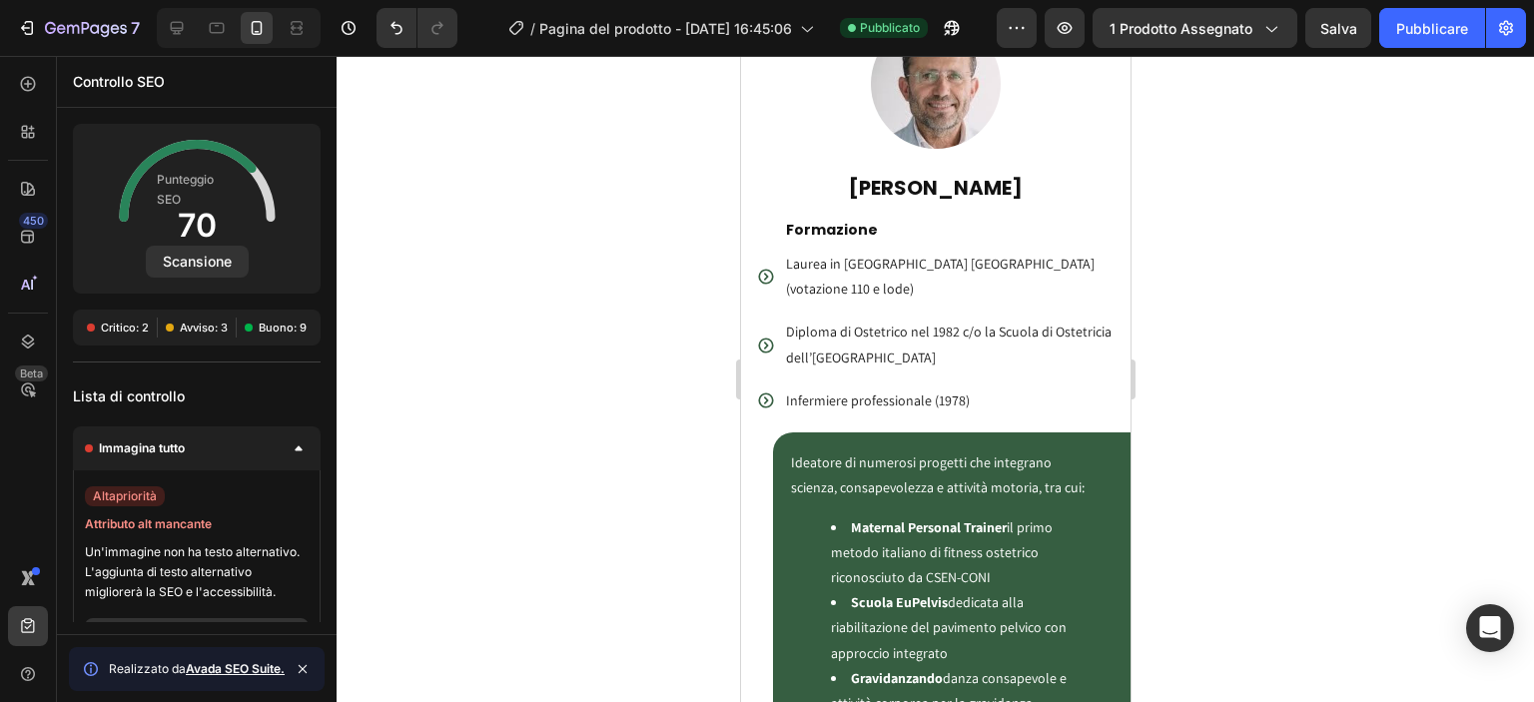
click at [422, 132] on div at bounding box center [935, 379] width 1197 height 646
click at [634, 308] on div at bounding box center [935, 379] width 1197 height 646
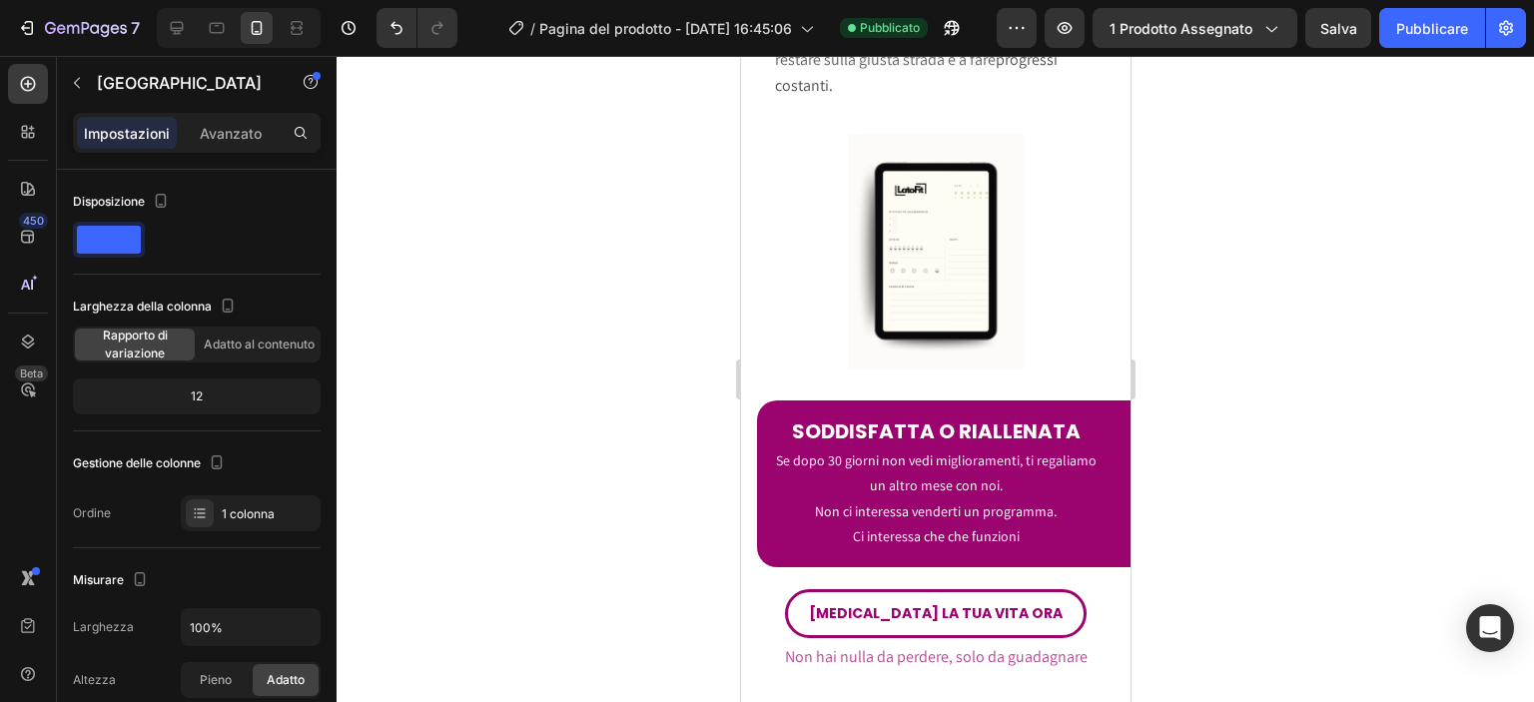
scroll to position [6497, 0]
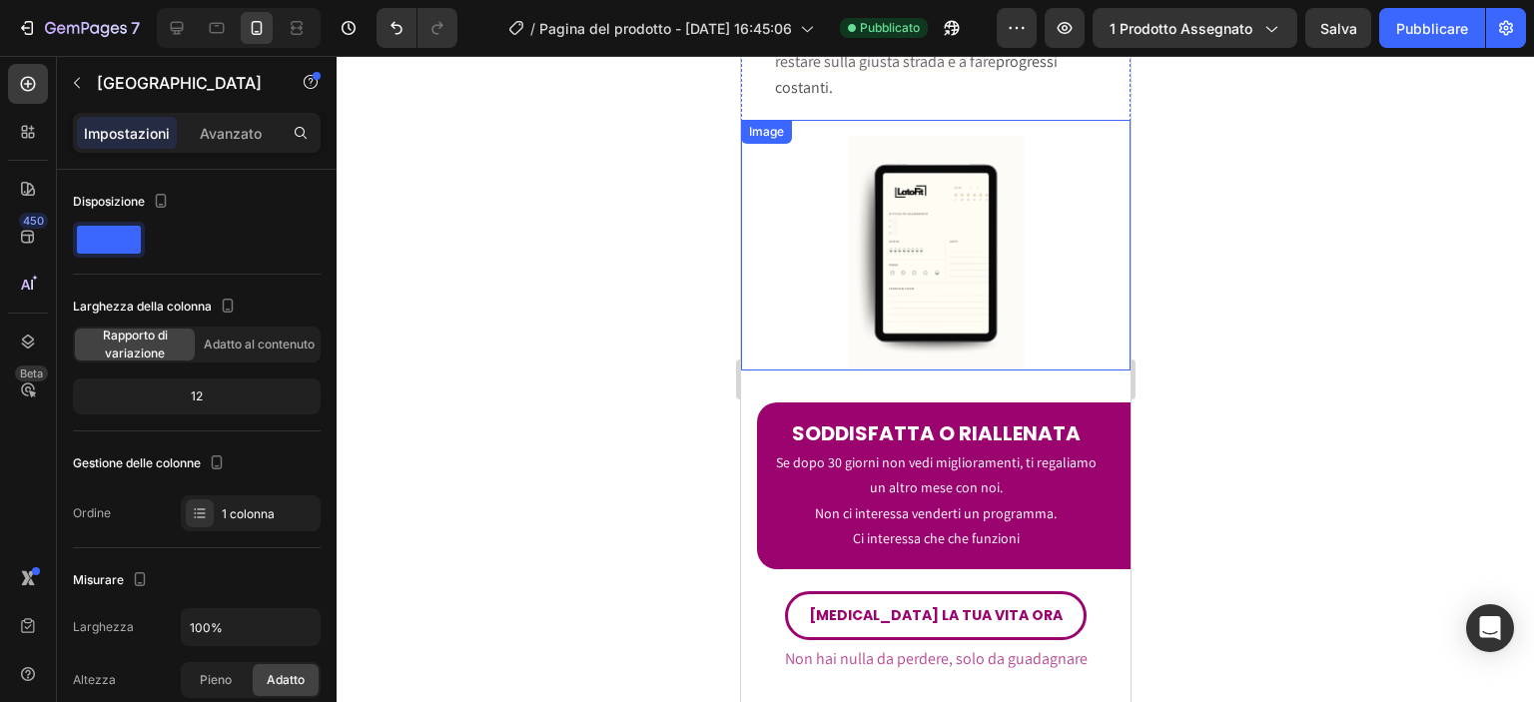
click at [991, 275] on img at bounding box center [935, 254] width 176 height 236
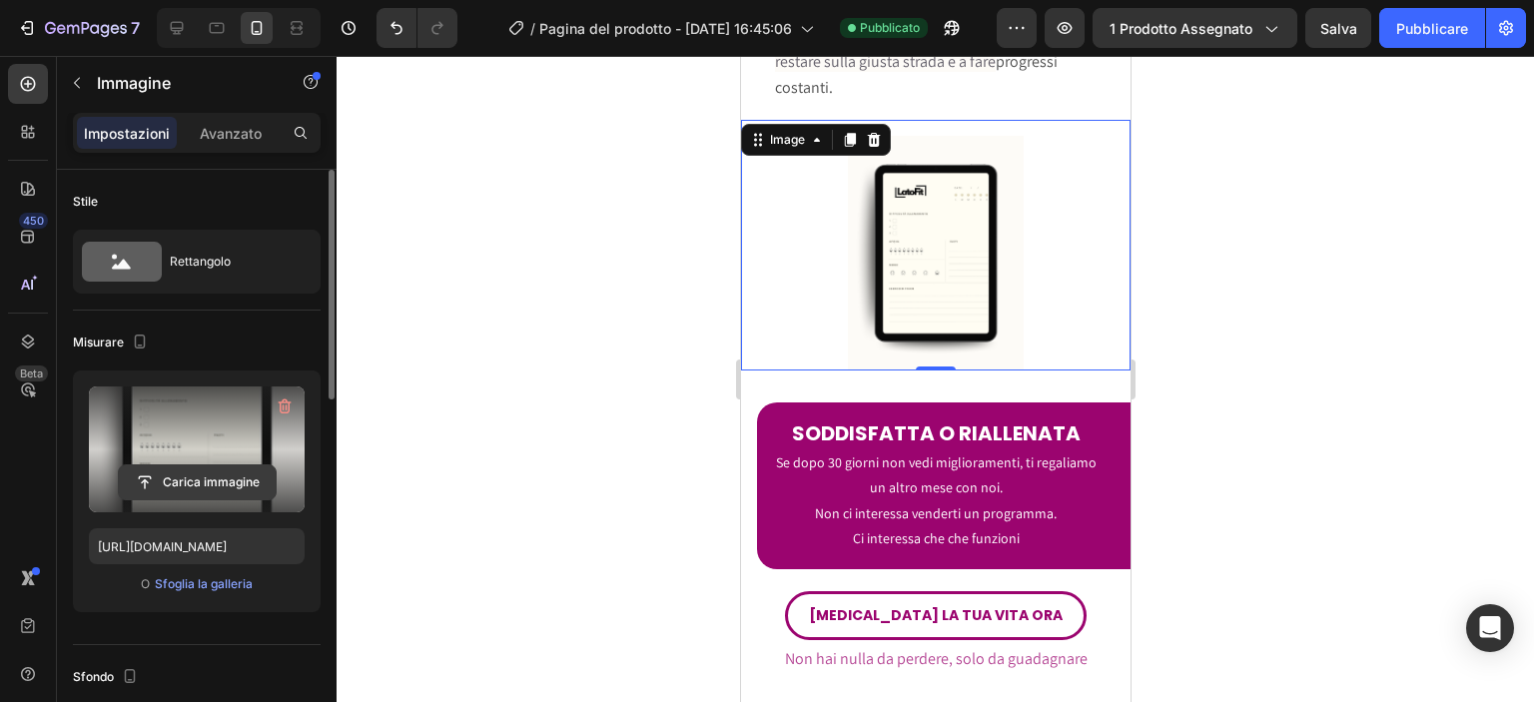
click at [190, 486] on input "file" at bounding box center [197, 482] width 157 height 34
click at [639, 454] on div at bounding box center [935, 379] width 1197 height 646
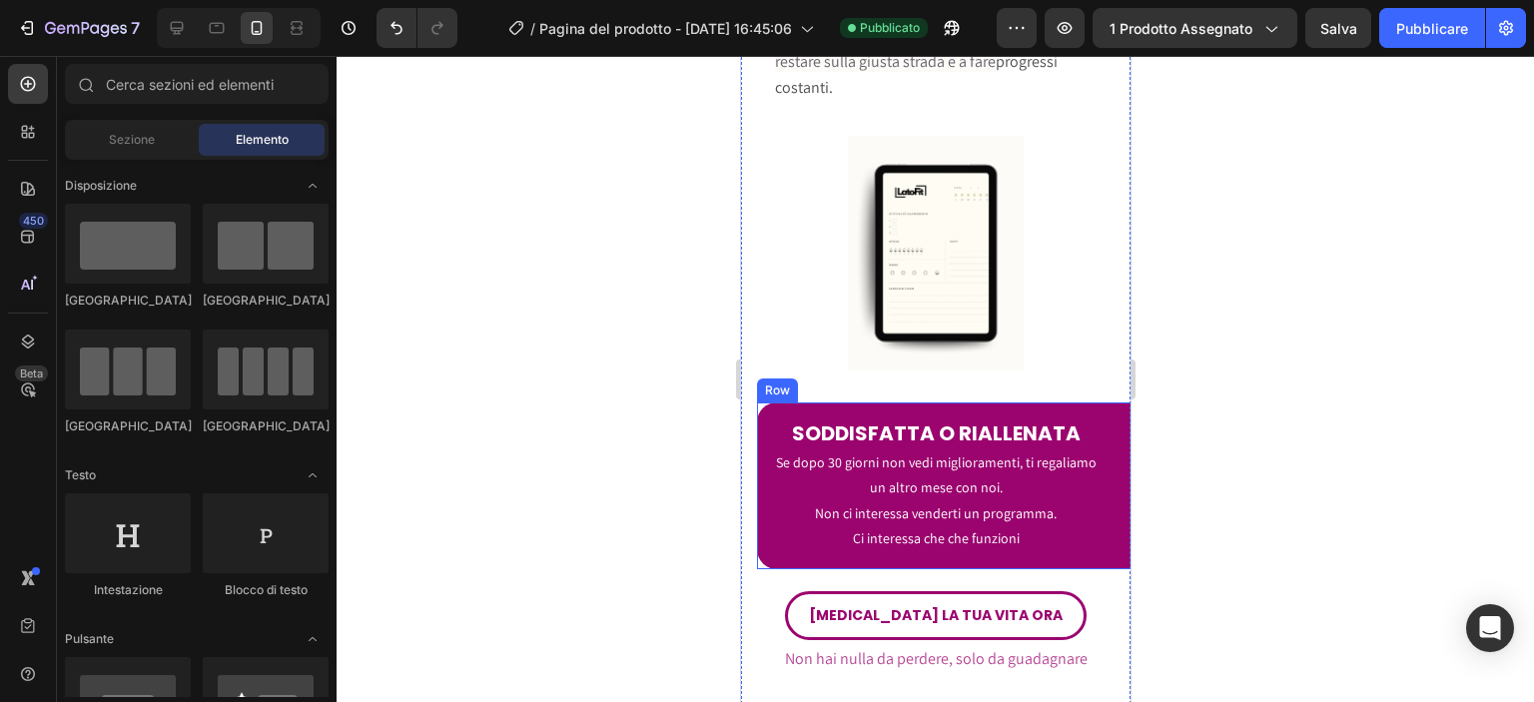
click at [984, 402] on div "SODDISFATTA O RIALLENATA Heading Se dopo 30 giorni non vedi miglioramenti, ti r…" at bounding box center [950, 485] width 389 height 167
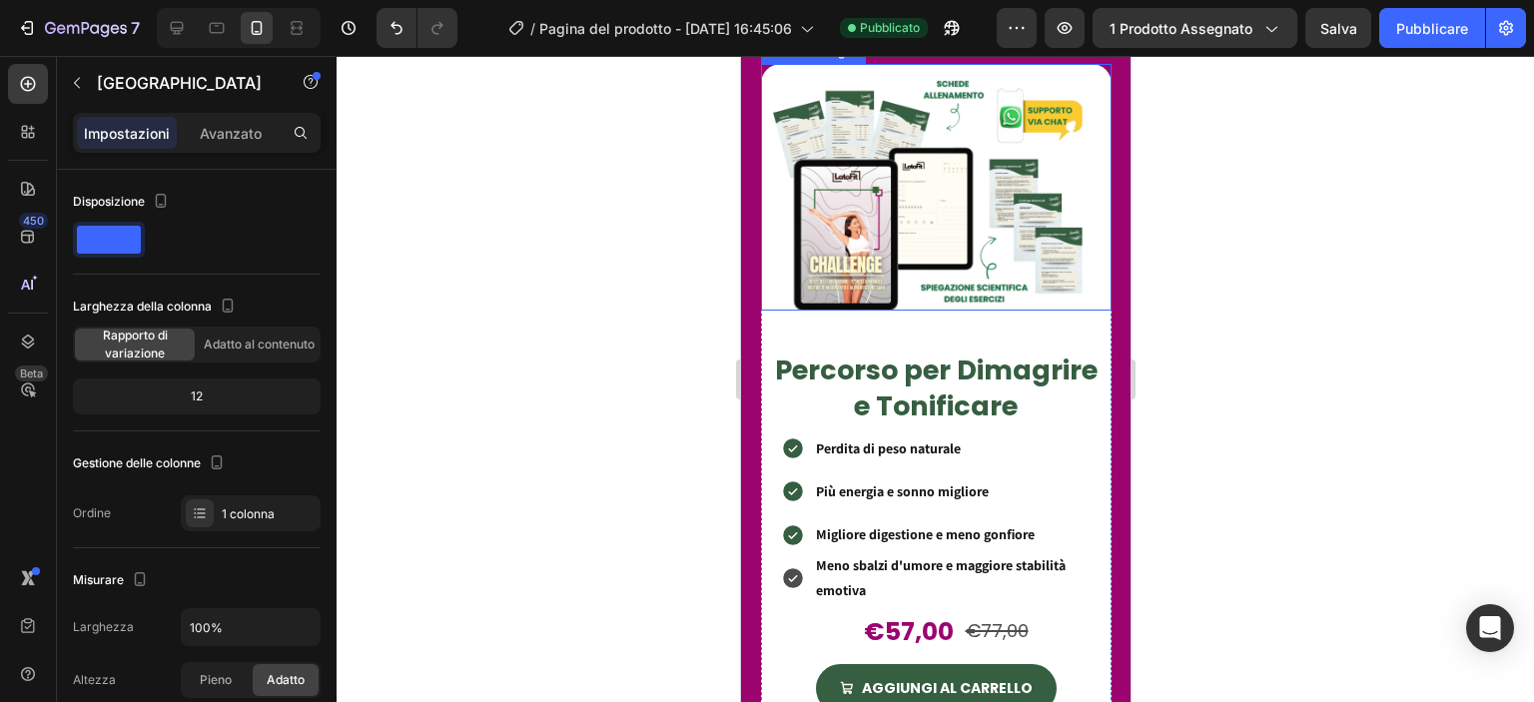
scroll to position [6827, 0]
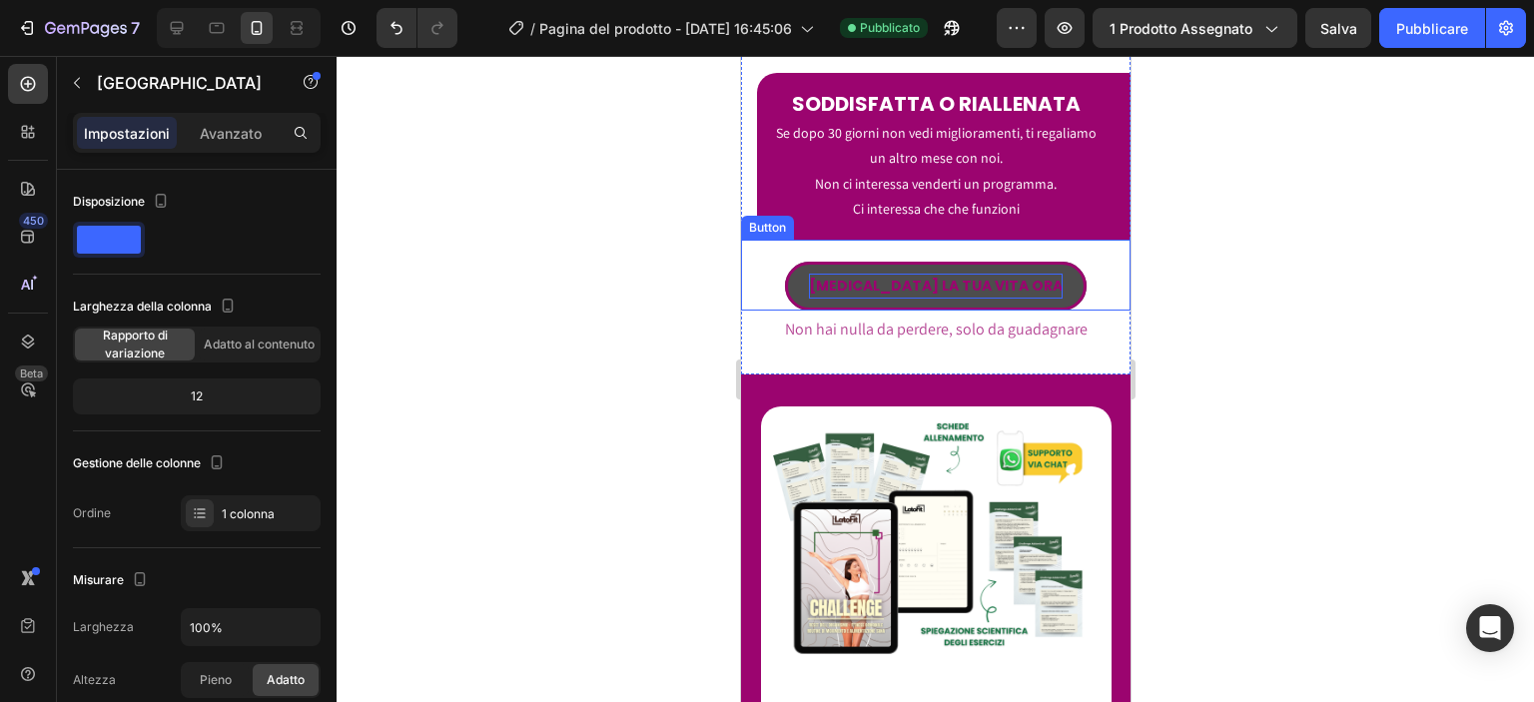
click at [972, 274] on p "[MEDICAL_DATA] LA TUA VITA ORA" at bounding box center [935, 286] width 254 height 25
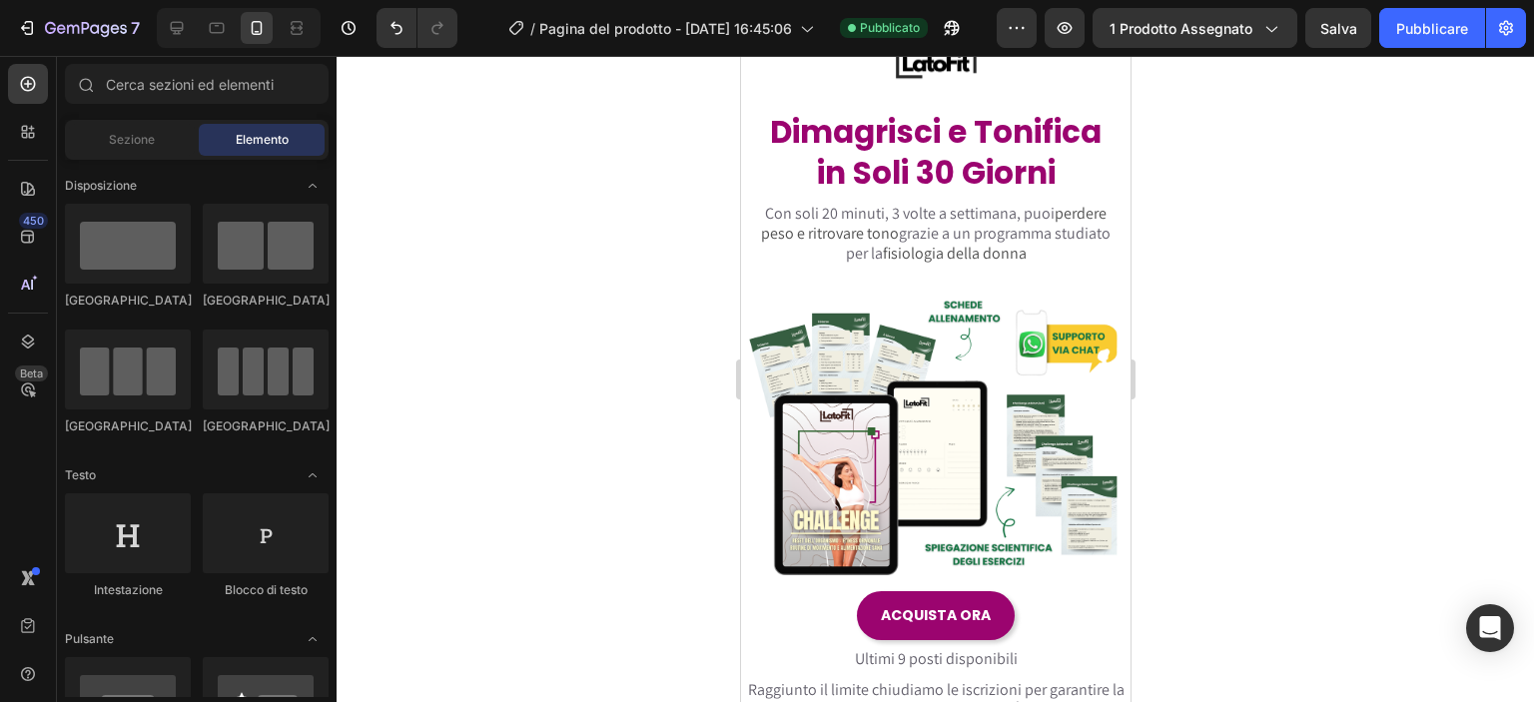
scroll to position [0, 0]
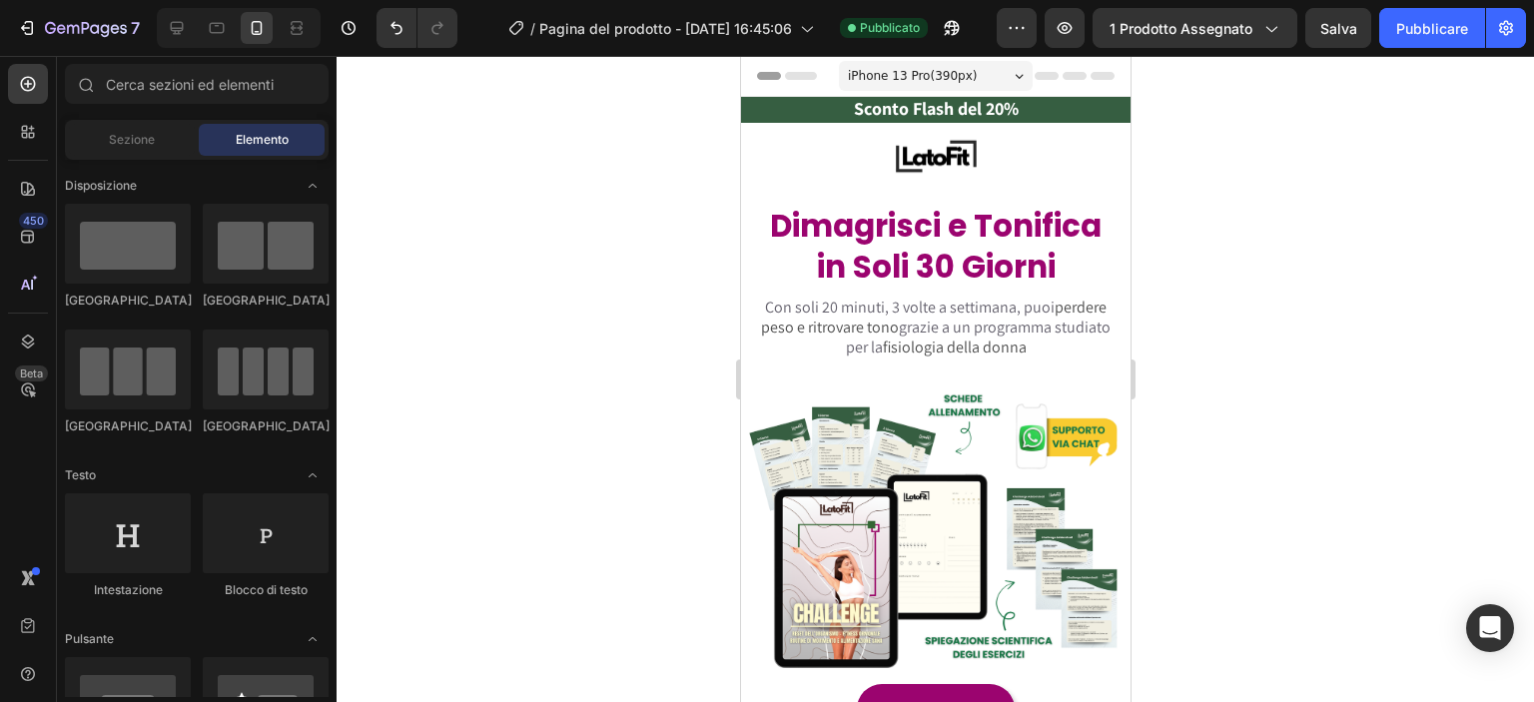
drag, startPoint x: 1120, startPoint y: 461, endPoint x: 1870, endPoint y: 133, distance: 818.7
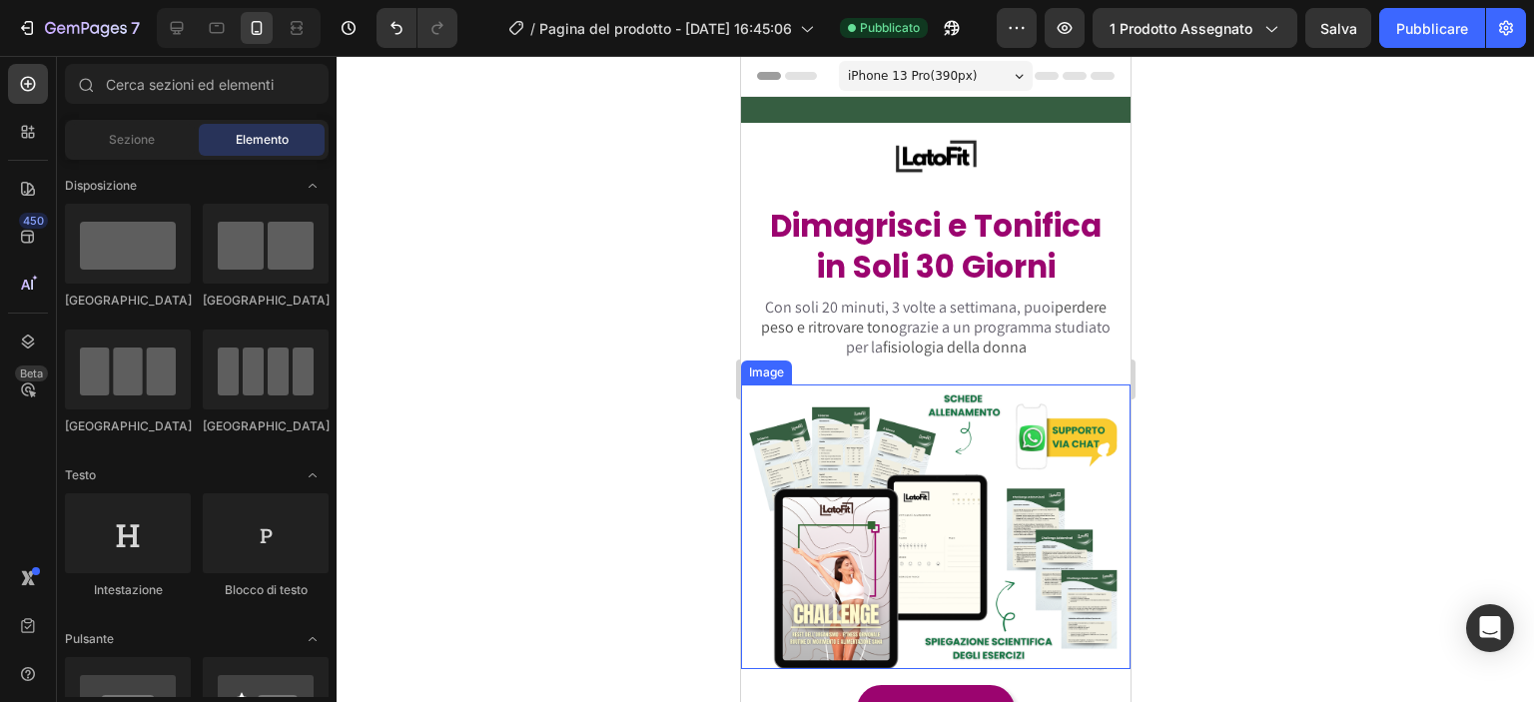
scroll to position [233, 0]
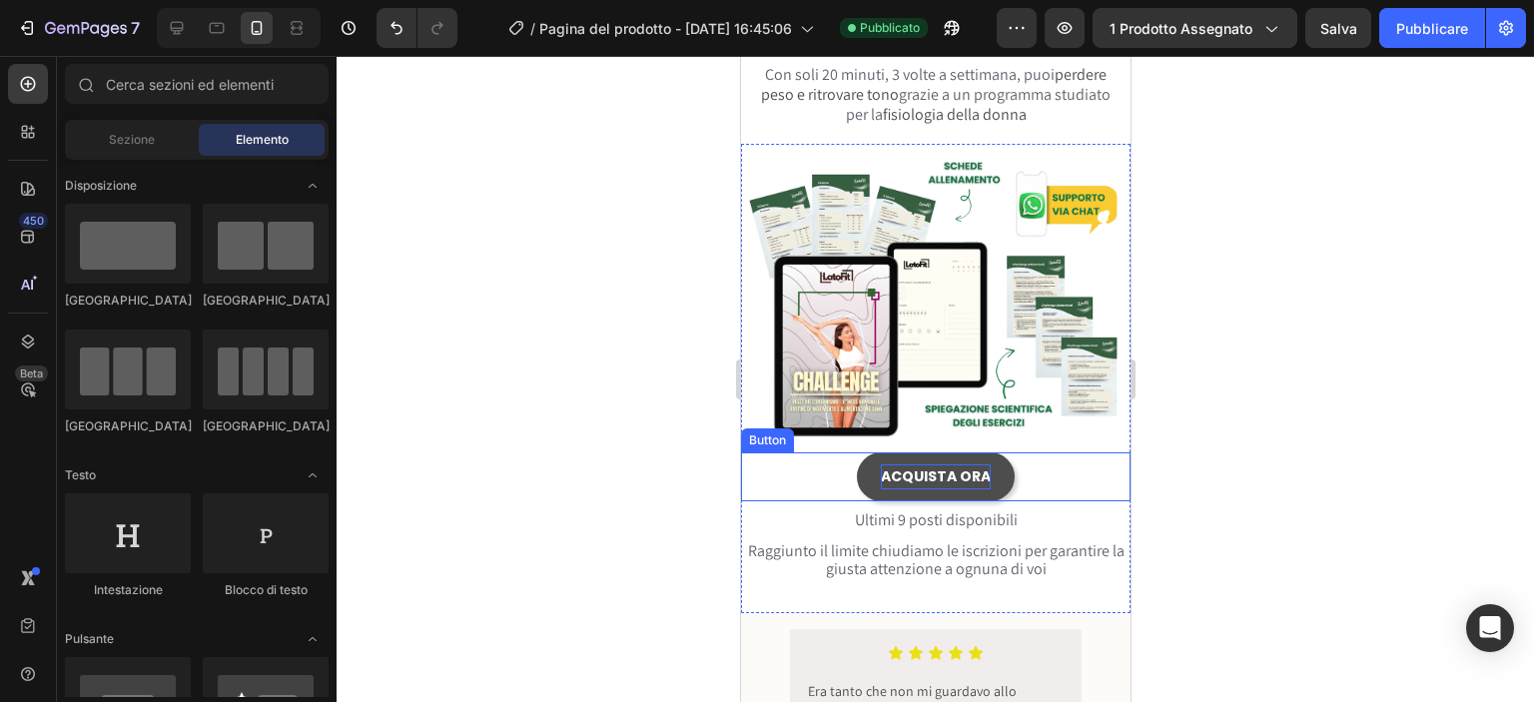
click at [943, 464] on p "ACQUISTA ORA" at bounding box center [935, 476] width 110 height 25
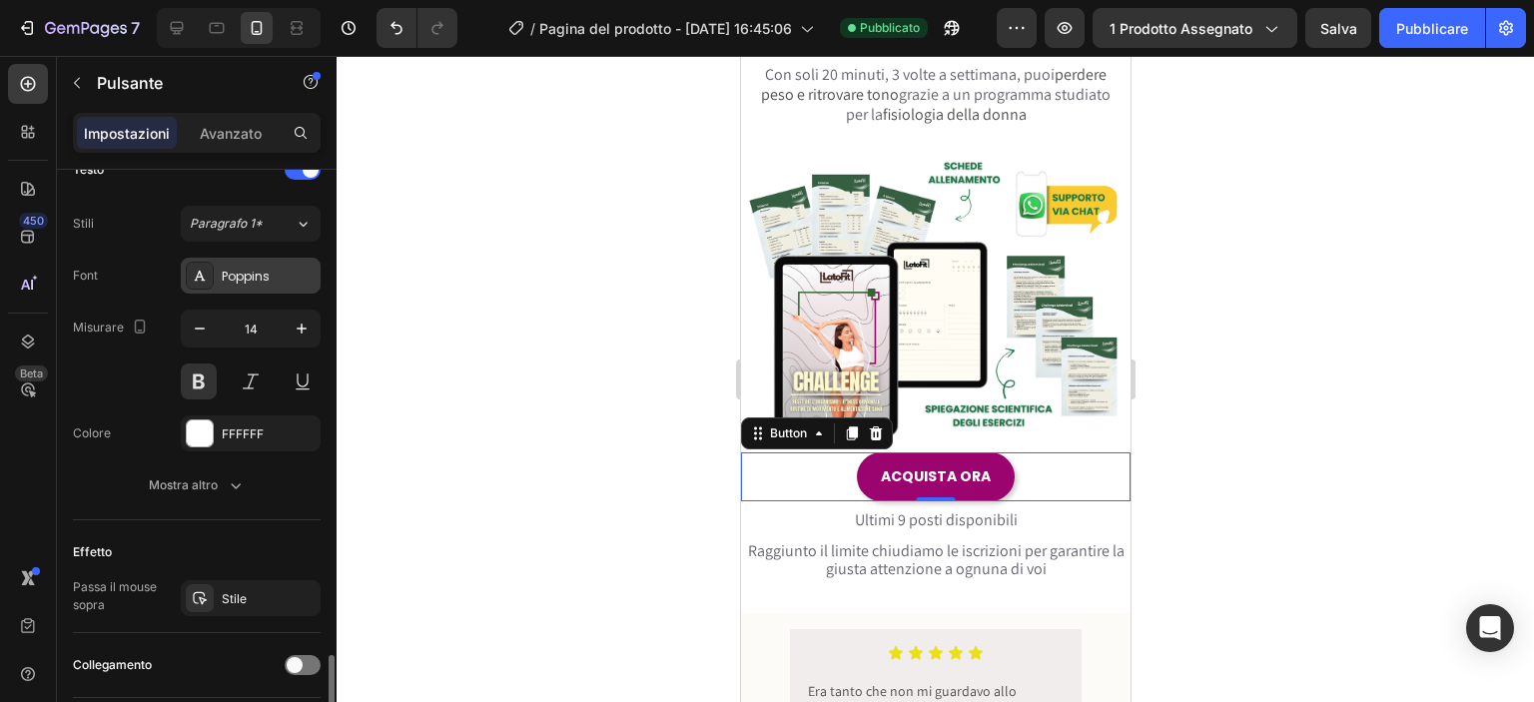
scroll to position [839, 0]
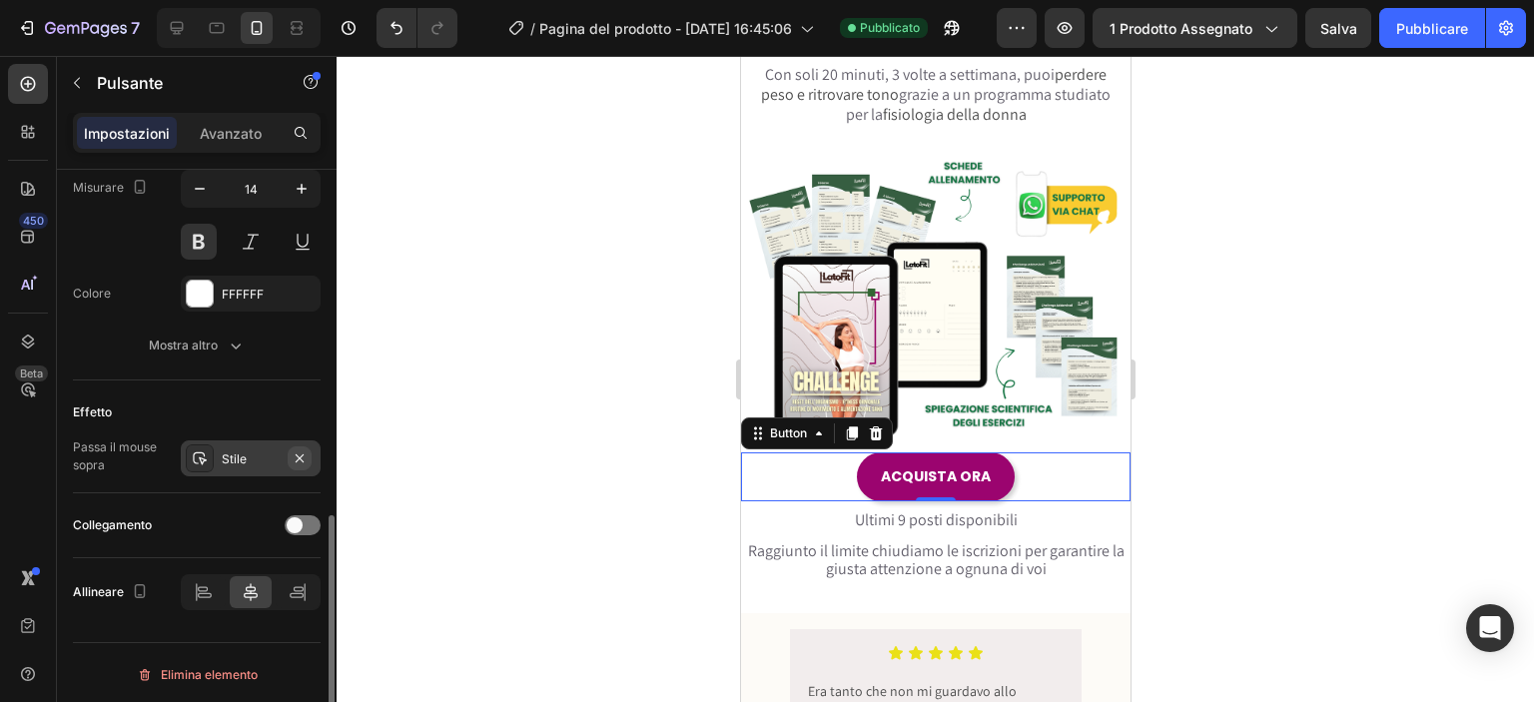
click at [294, 452] on icon "button" at bounding box center [300, 458] width 16 height 16
click at [198, 450] on icon at bounding box center [200, 458] width 16 height 16
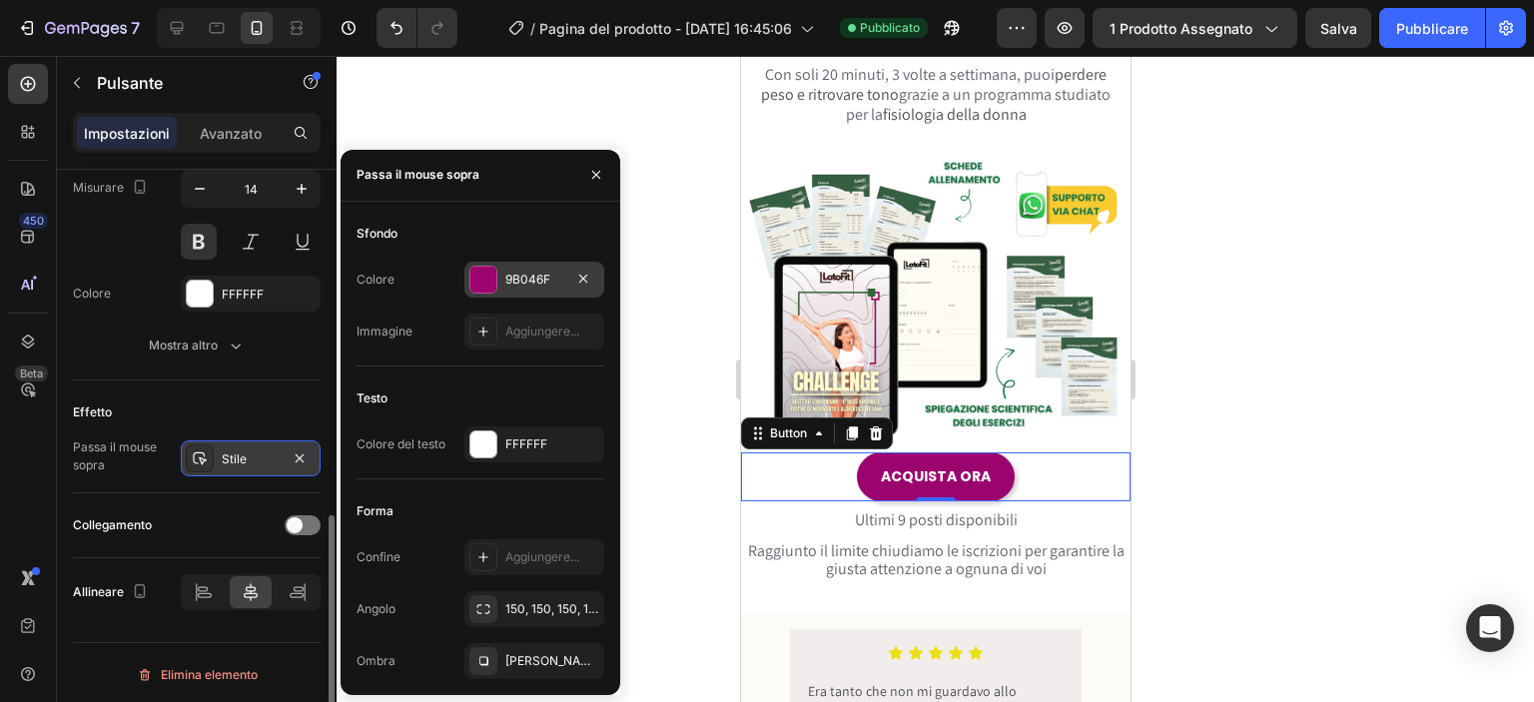
click at [527, 291] on div "9B046F" at bounding box center [534, 280] width 140 height 36
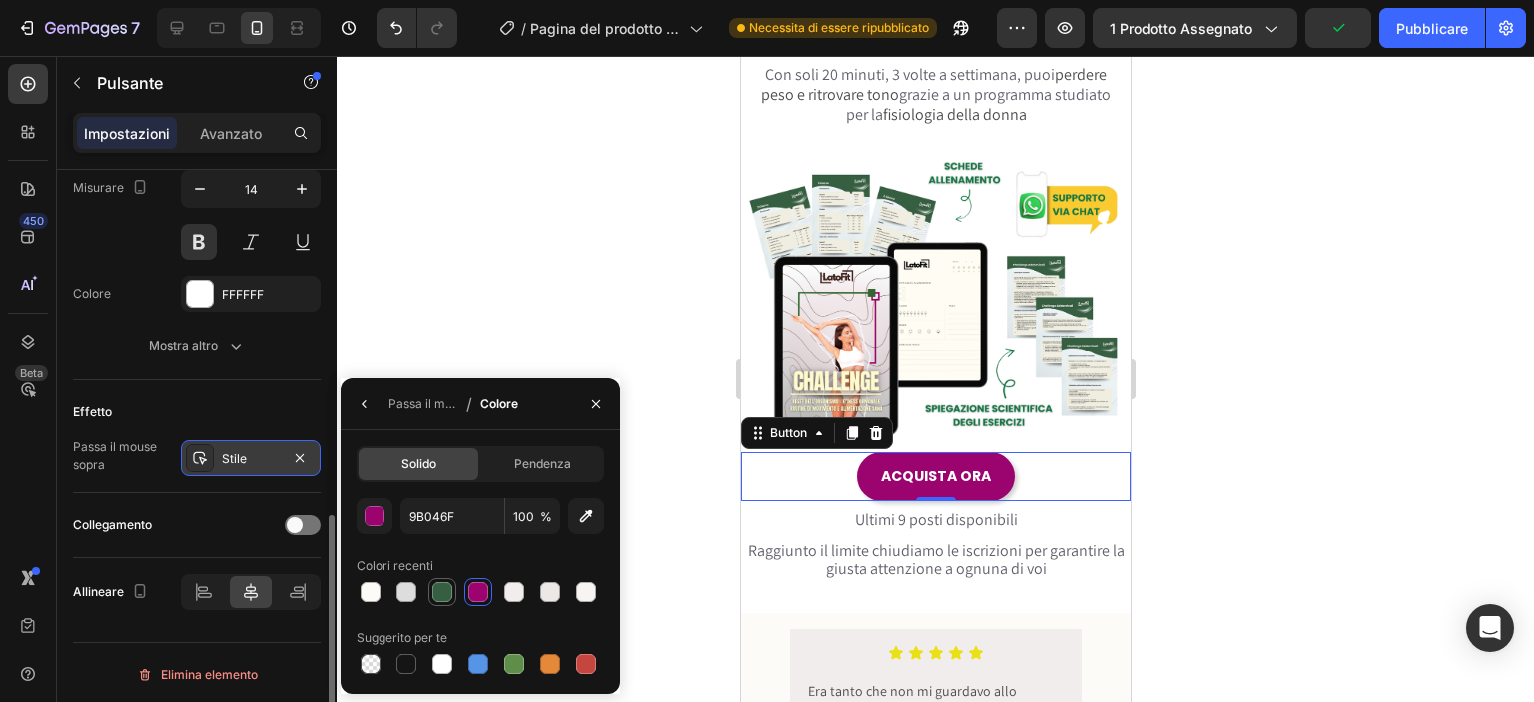
click at [436, 582] on div at bounding box center [442, 592] width 20 height 20
type input "365E41"
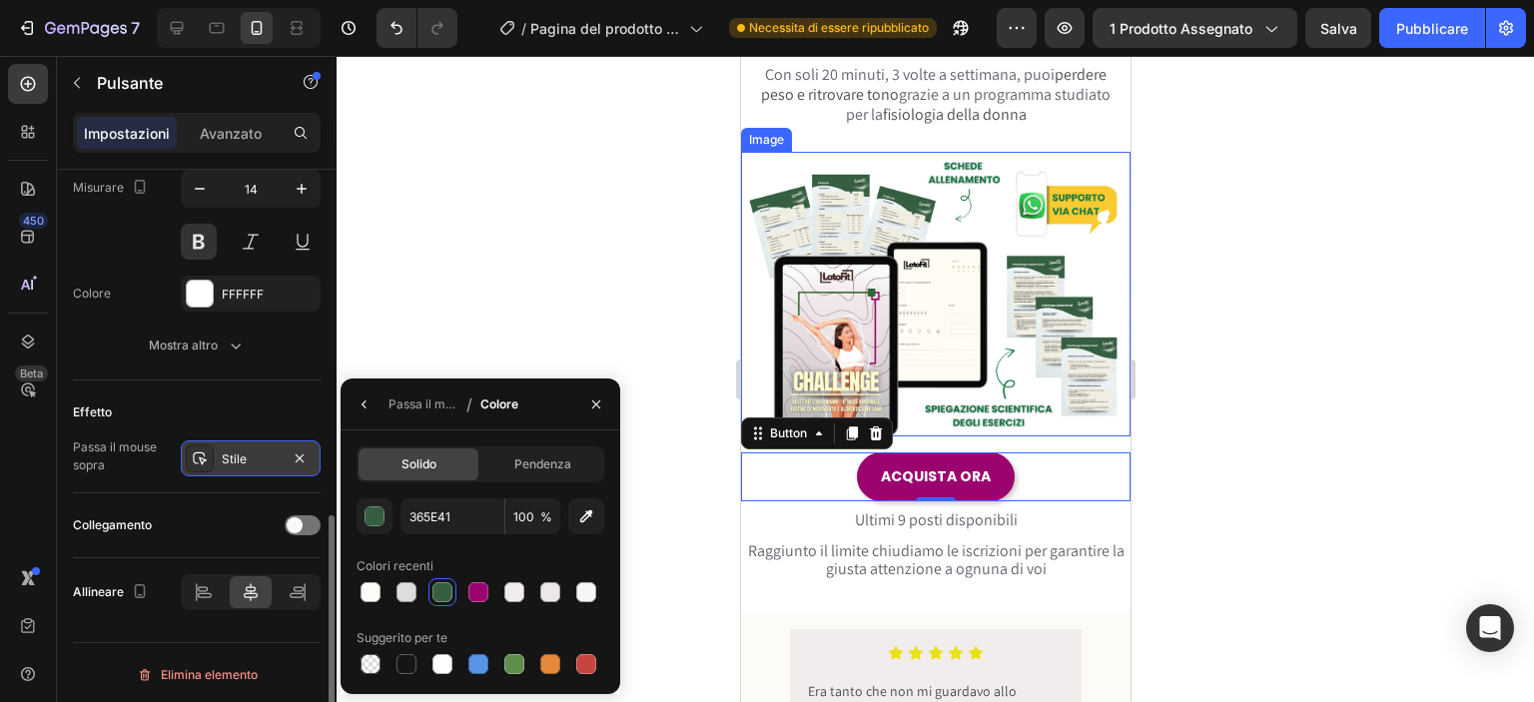
click at [288, 375] on div "Testo Stili Paragrafo 1* Font Poppins Misurare 14 Colore FFFFFF Mostra altro" at bounding box center [197, 189] width 248 height 382
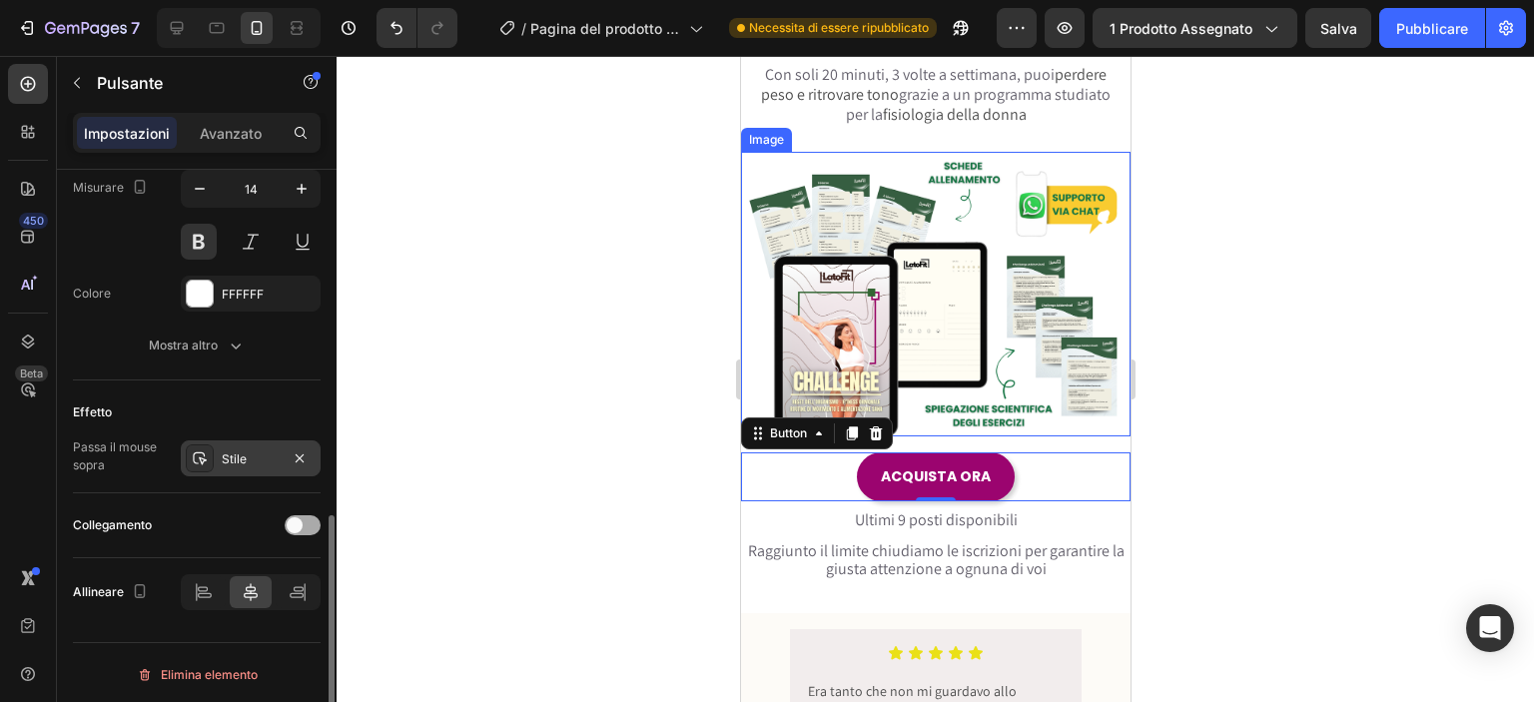
click at [305, 526] on div at bounding box center [303, 525] width 36 height 20
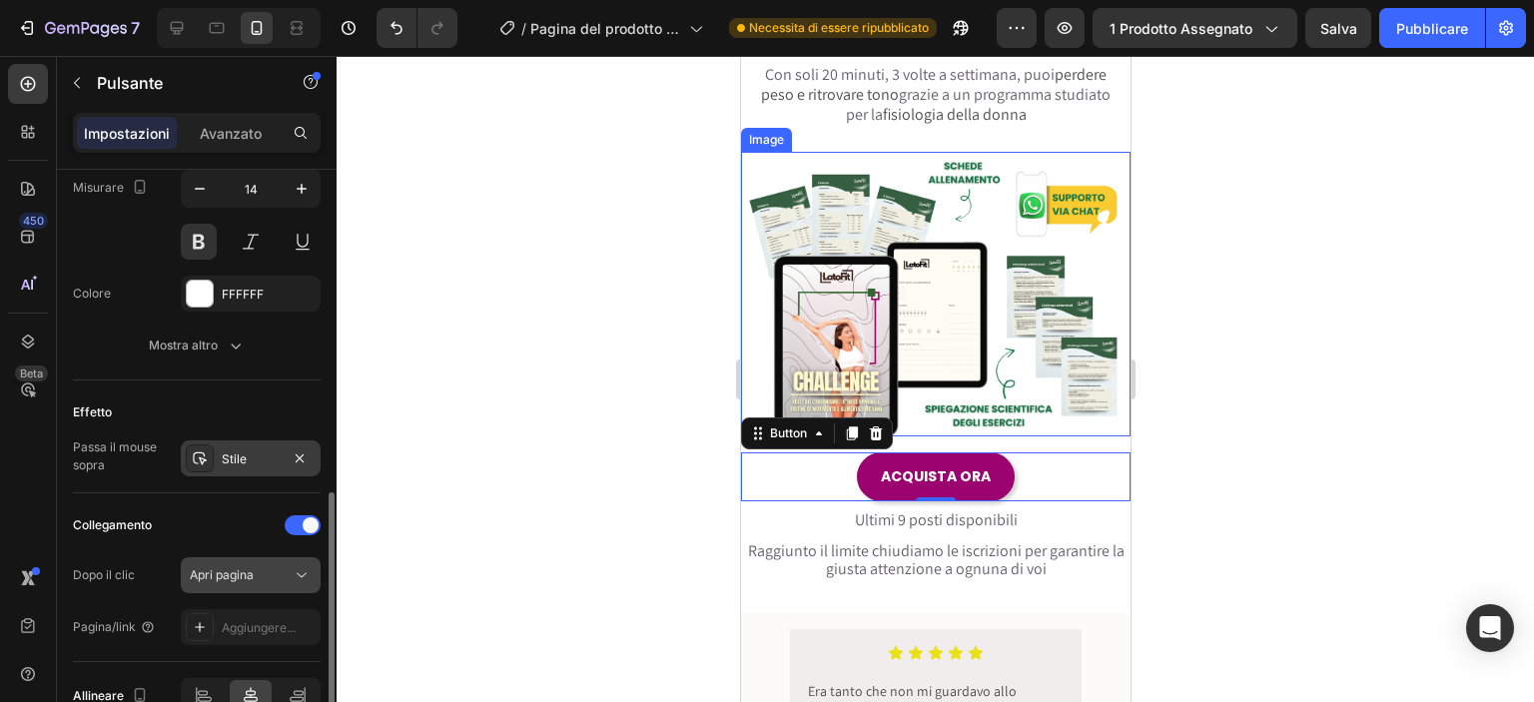
click at [272, 583] on button "Apri pagina" at bounding box center [251, 575] width 140 height 36
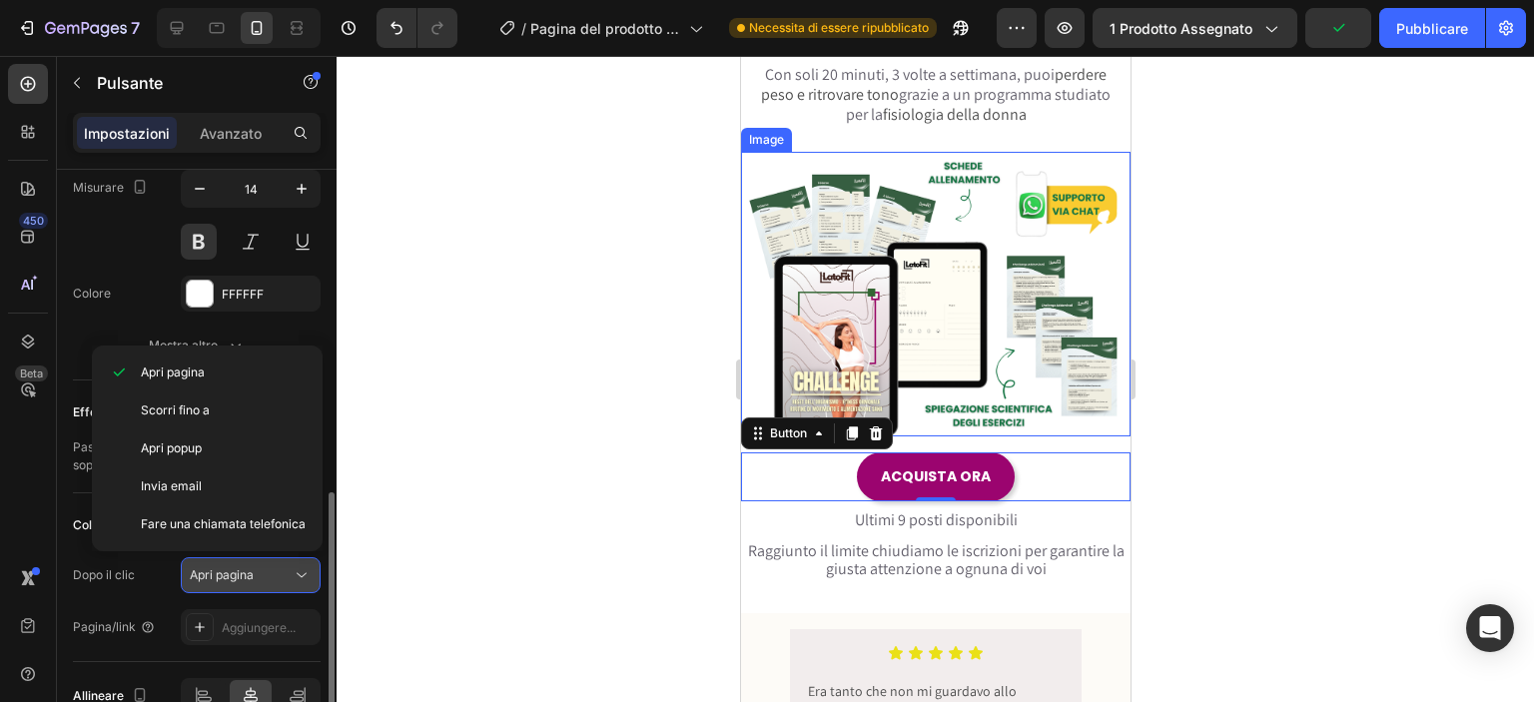
click at [255, 557] on button "Apri pagina" at bounding box center [251, 575] width 140 height 36
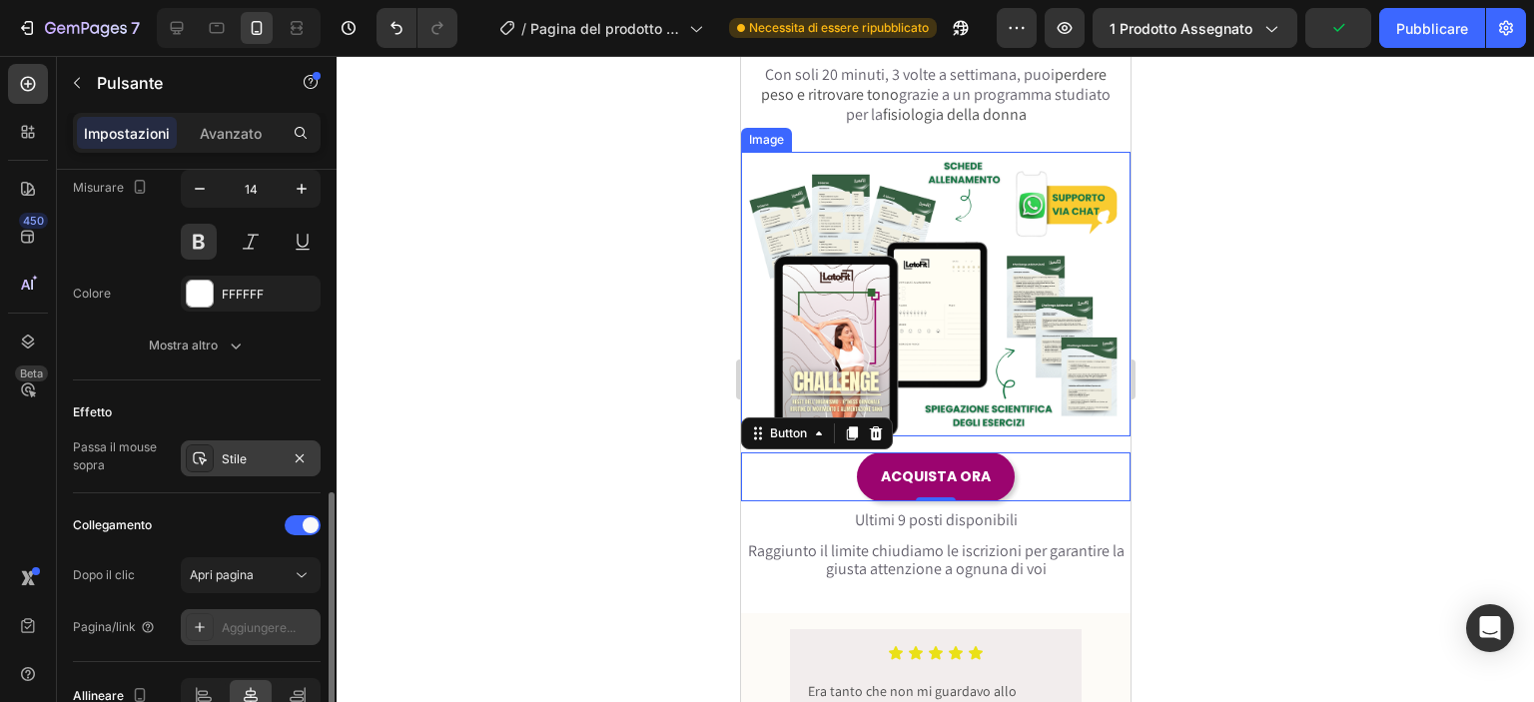
click at [264, 613] on div "Aggiungere..." at bounding box center [251, 627] width 140 height 36
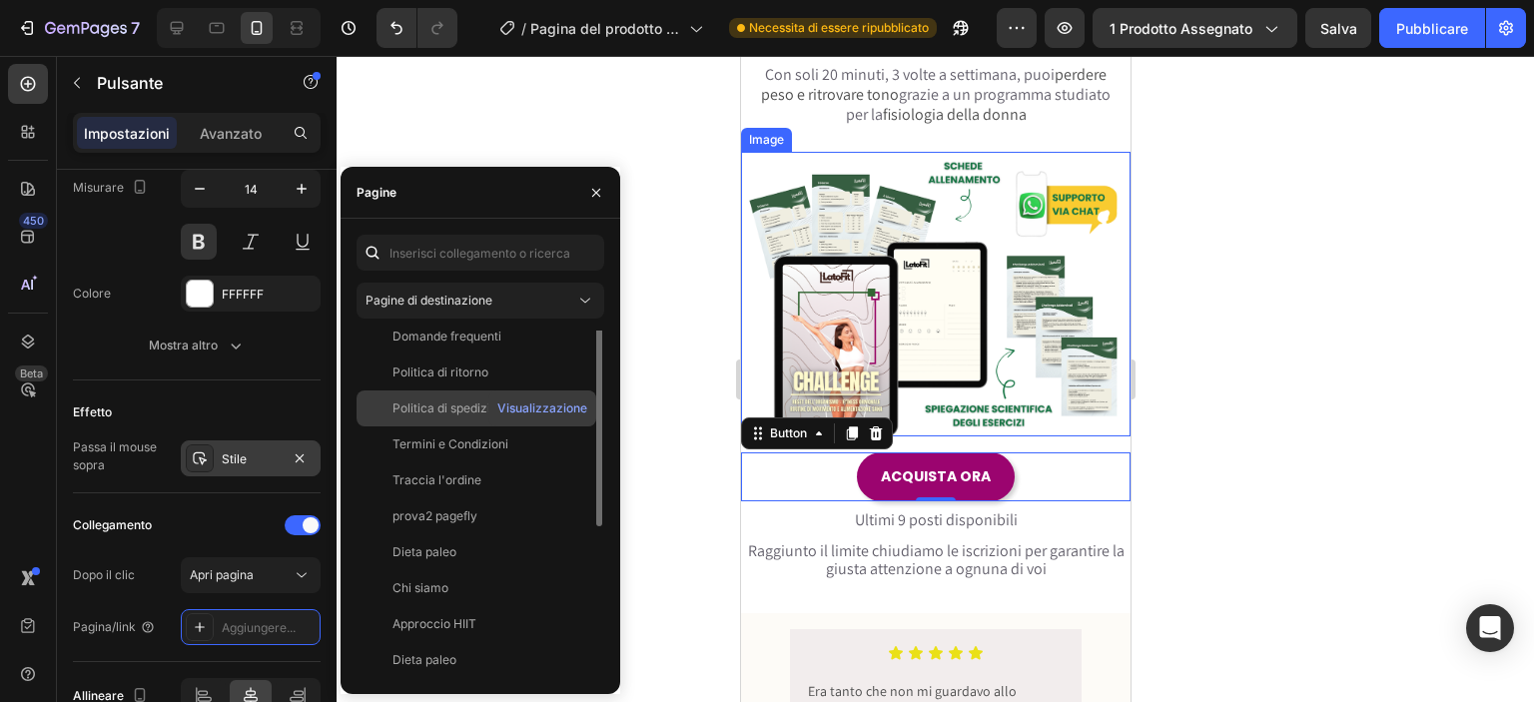
scroll to position [0, 0]
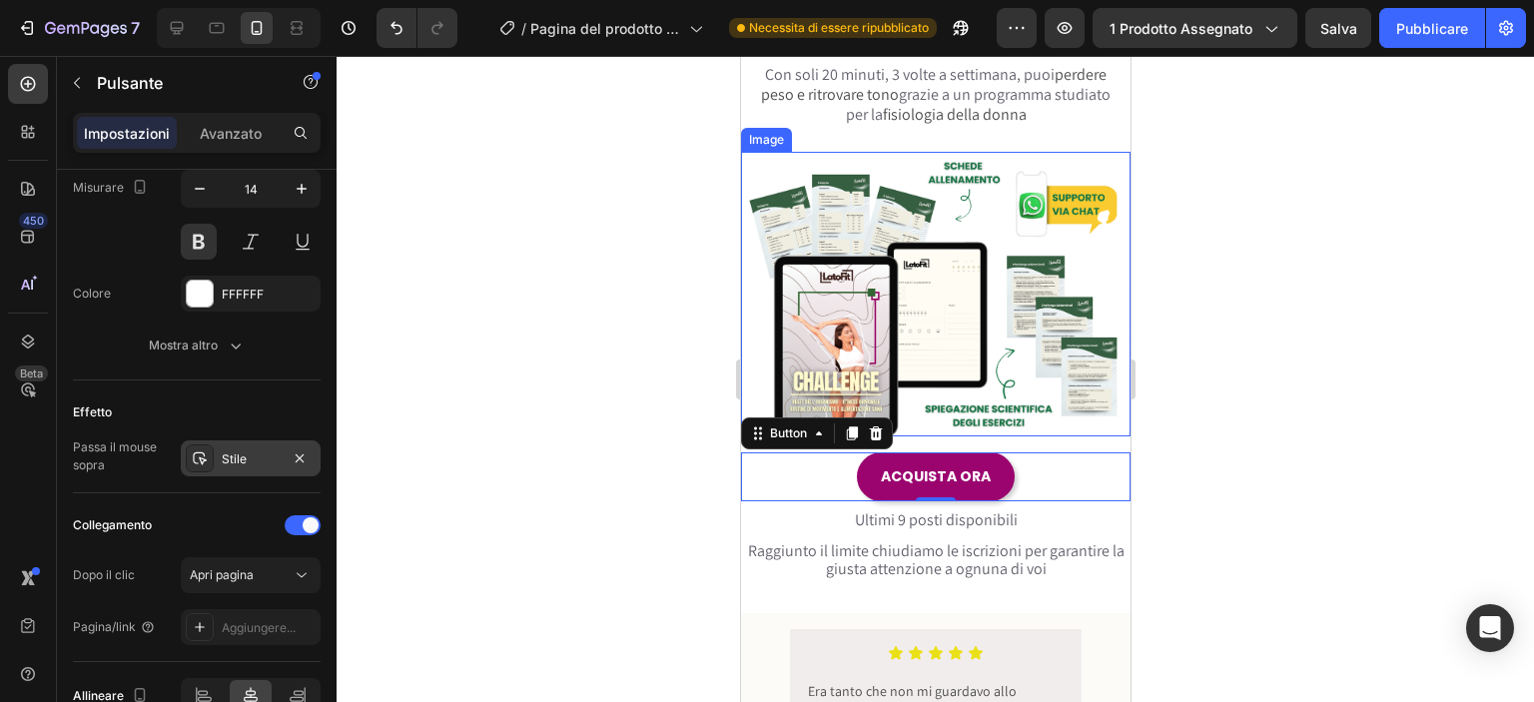
click at [248, 396] on div "Effetto" at bounding box center [197, 412] width 248 height 32
click at [300, 522] on div at bounding box center [303, 525] width 36 height 20
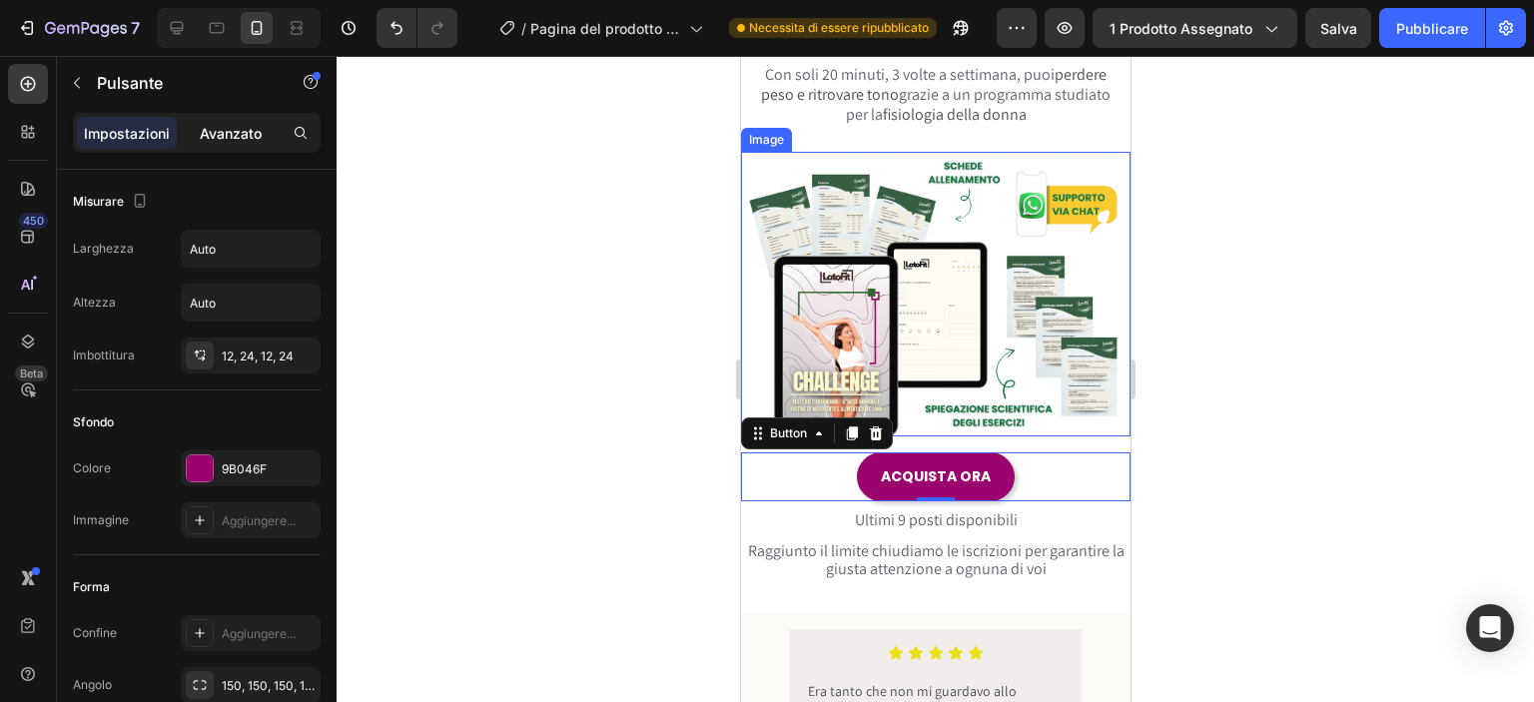
click at [236, 146] on div "Avanzato" at bounding box center [231, 133] width 100 height 32
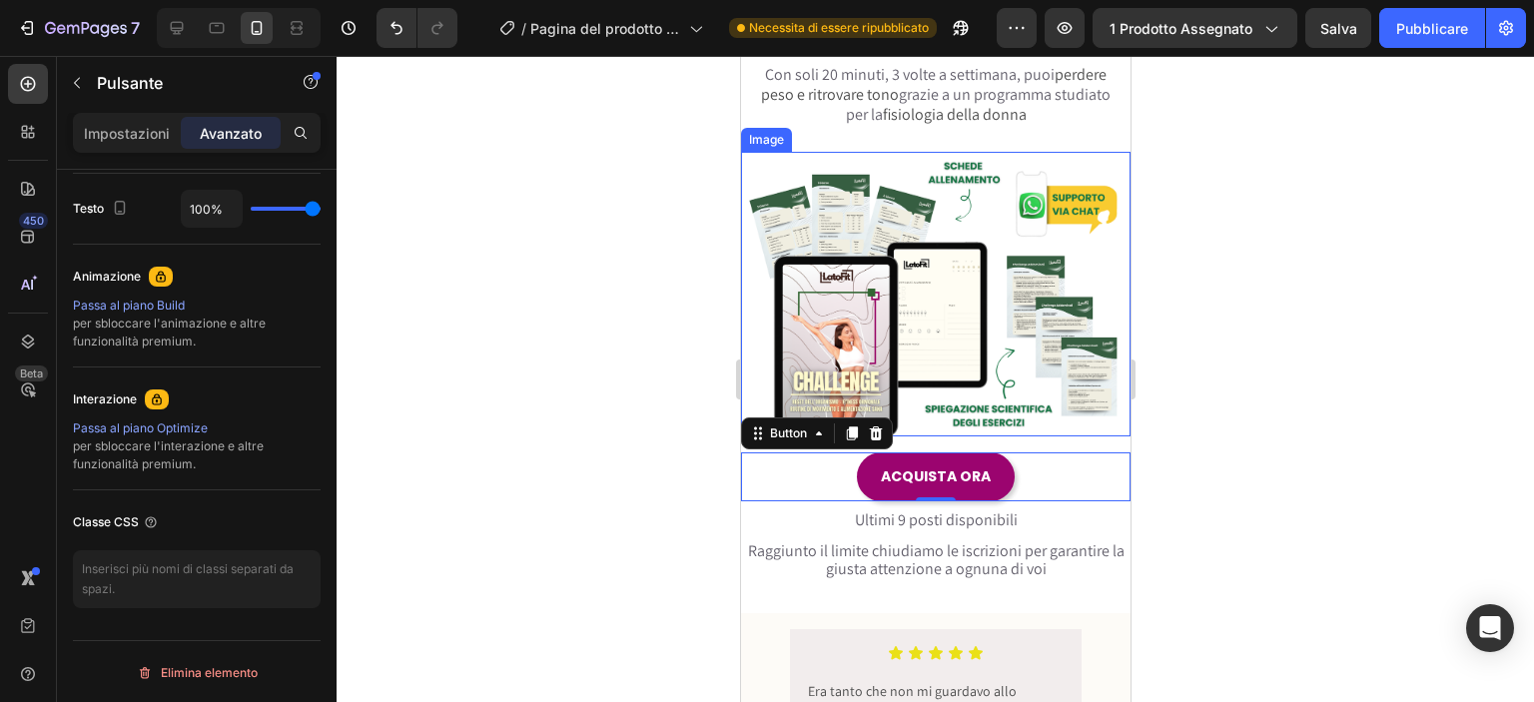
scroll to position [328, 0]
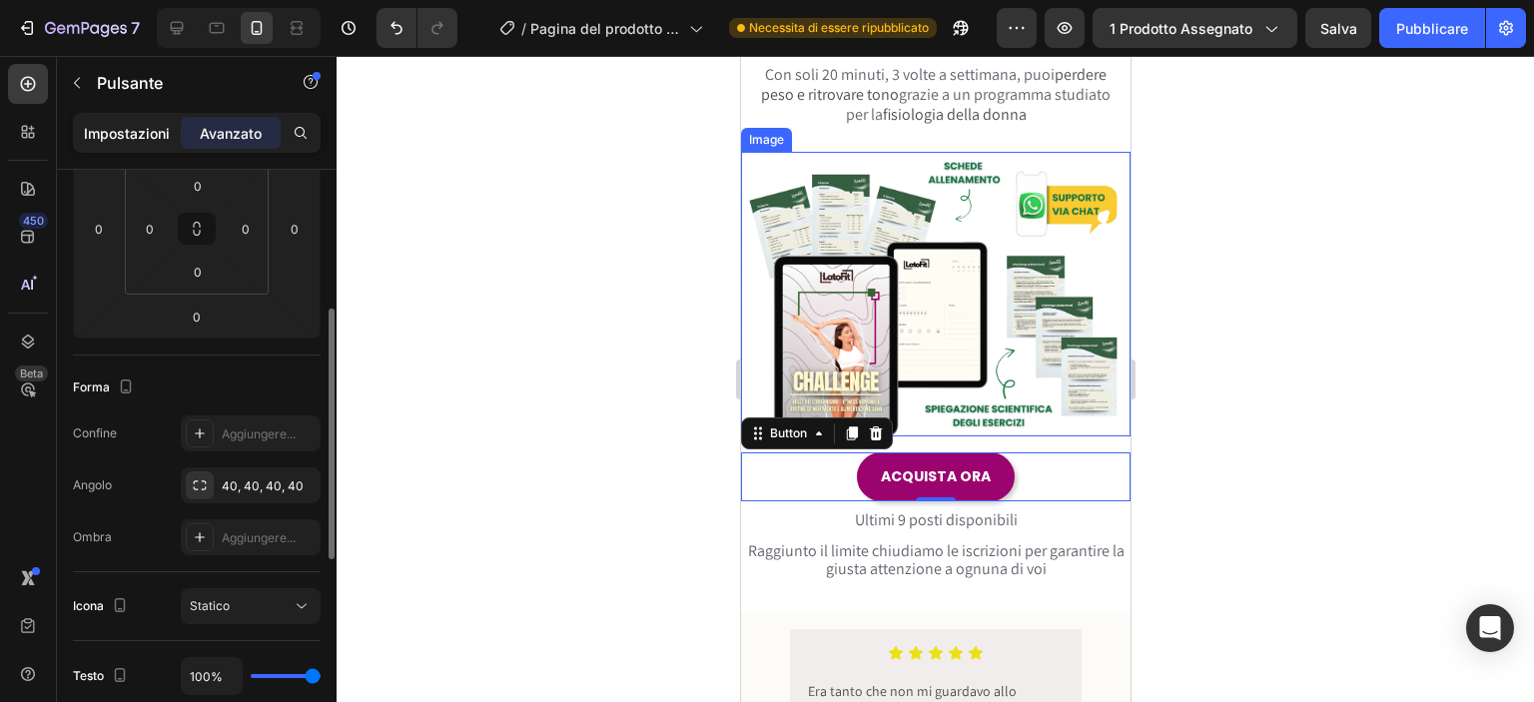
click at [140, 131] on font "Impostazioni" at bounding box center [127, 133] width 86 height 17
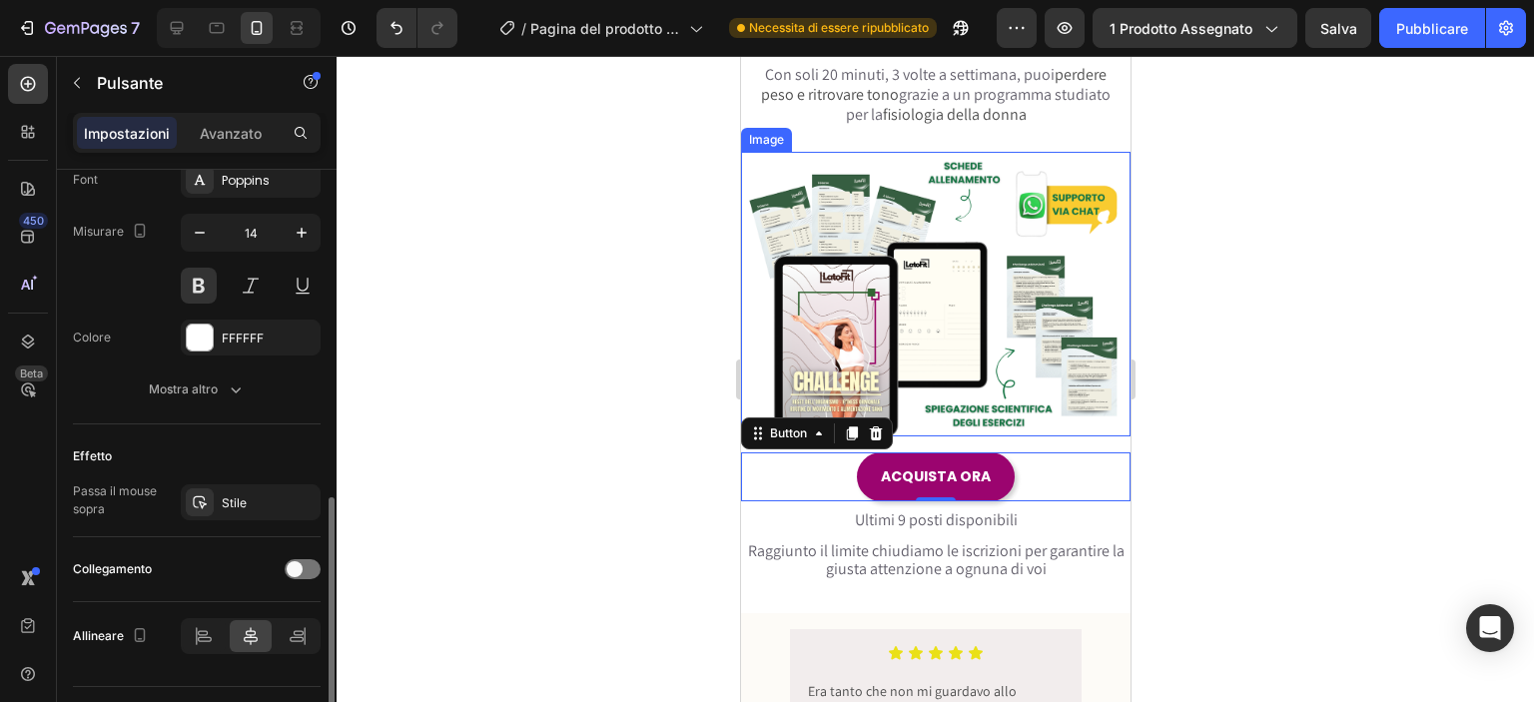
scroll to position [839, 0]
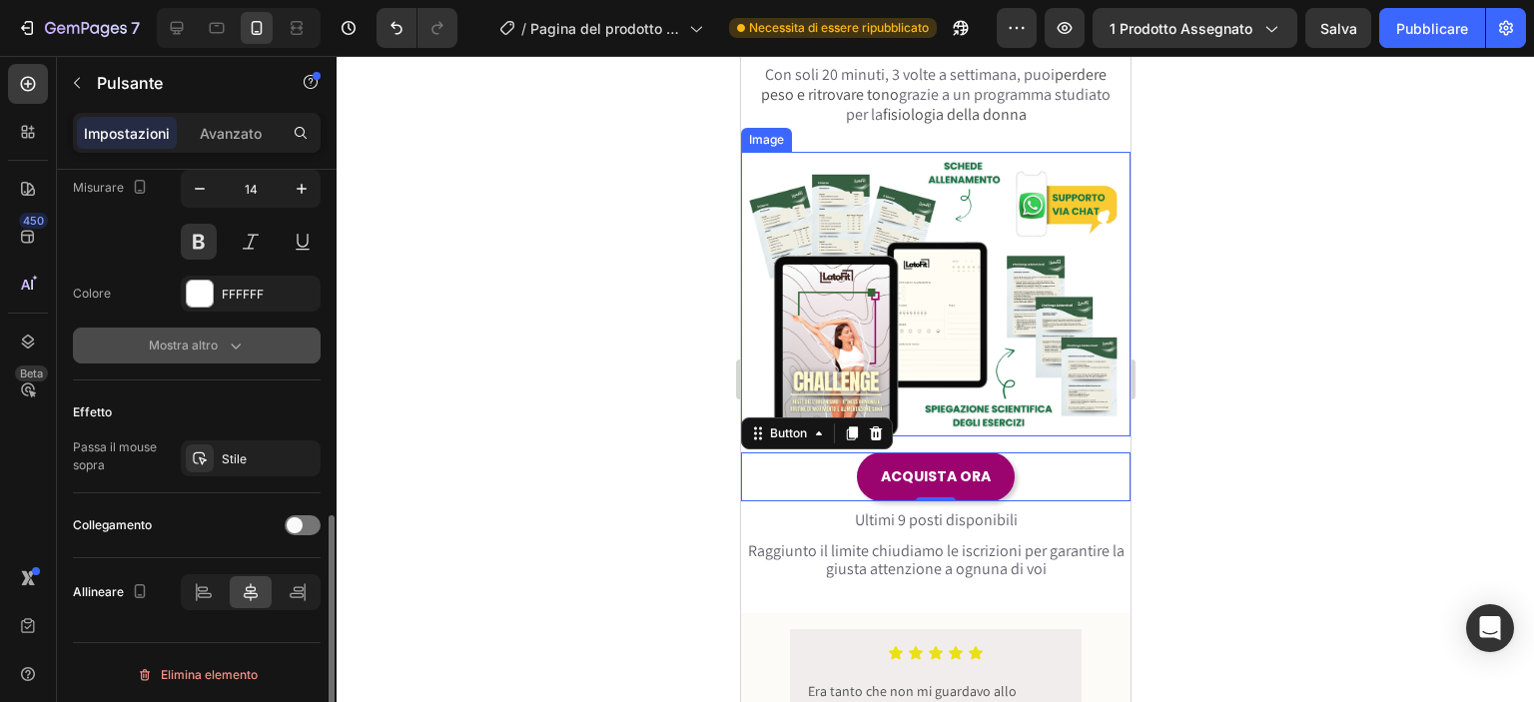
click at [200, 342] on font "Mostra altro" at bounding box center [183, 345] width 69 height 15
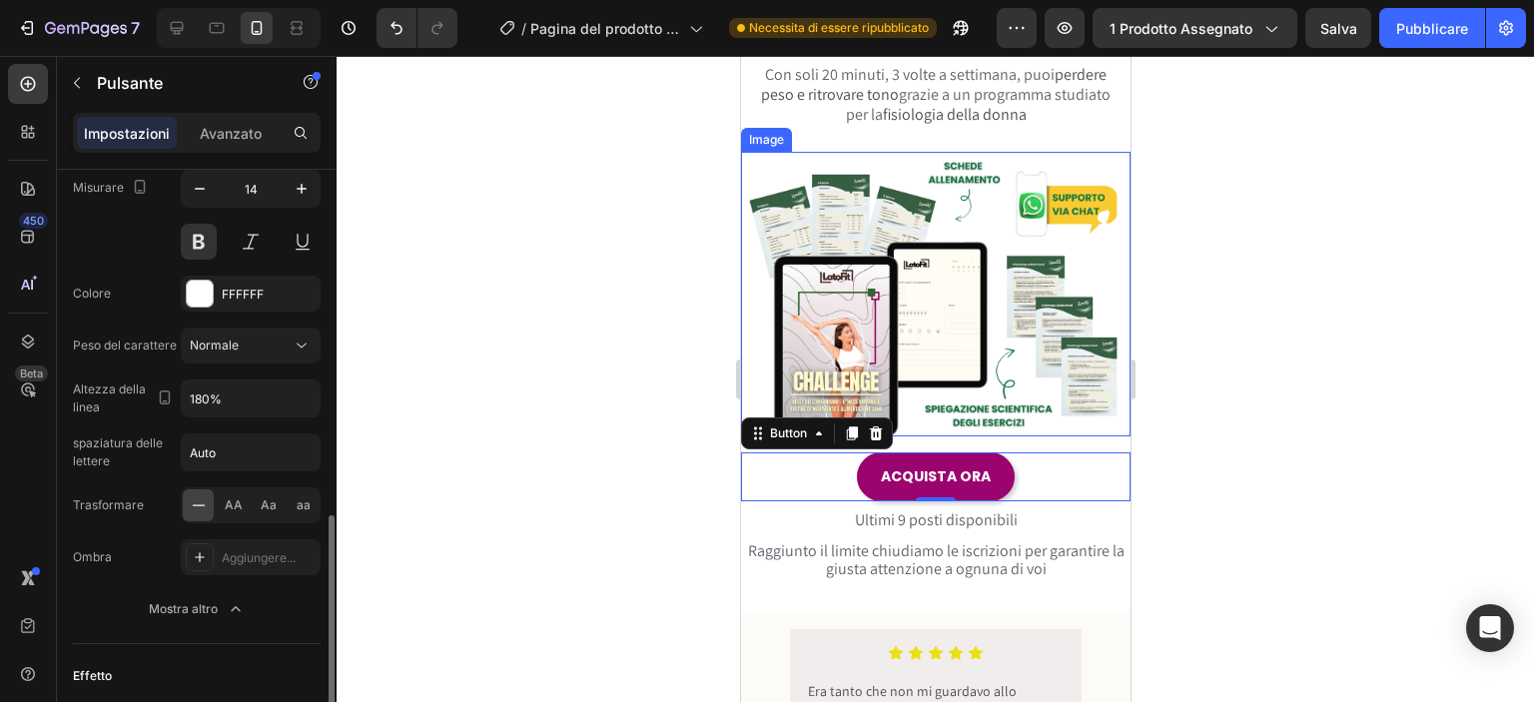
click at [191, 601] on font "Mostra altro" at bounding box center [183, 608] width 69 height 15
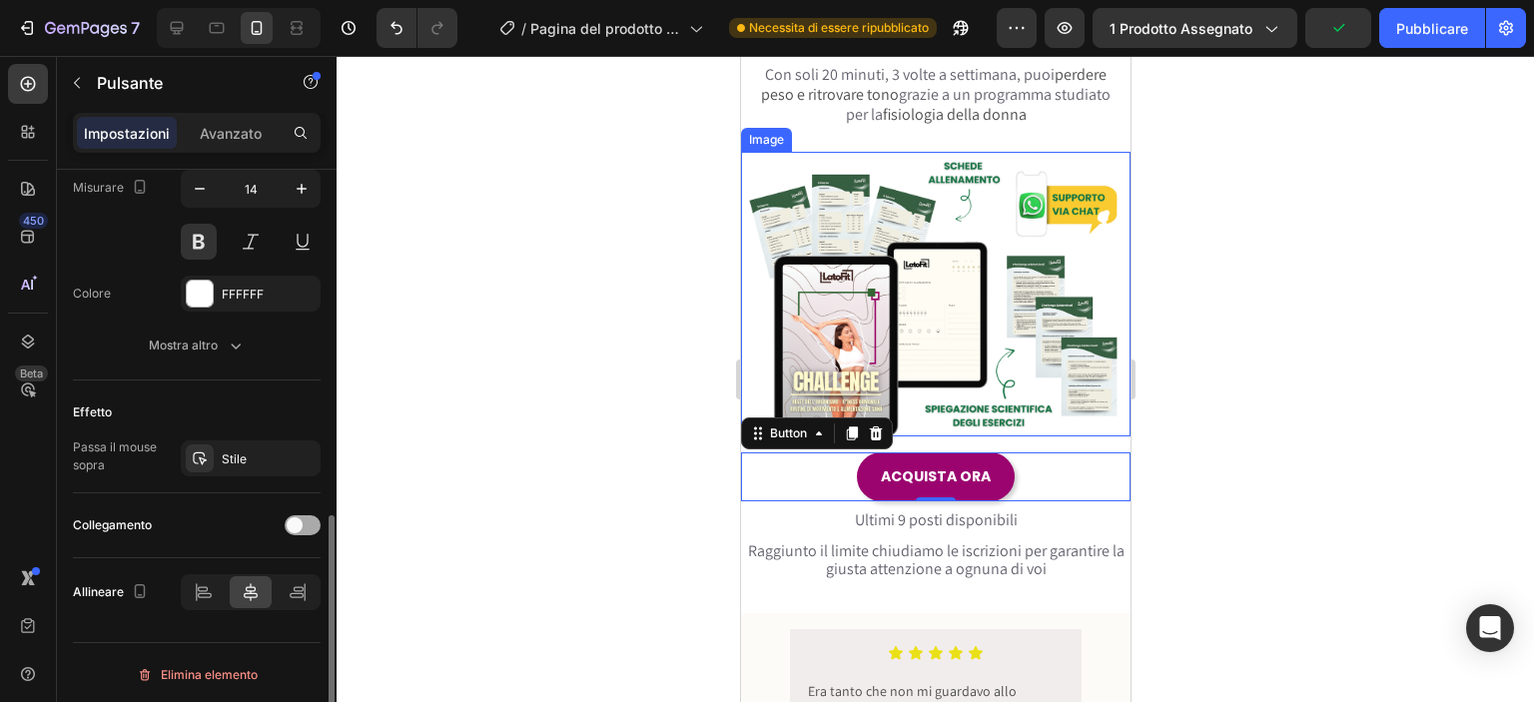
click at [294, 523] on span at bounding box center [295, 525] width 16 height 16
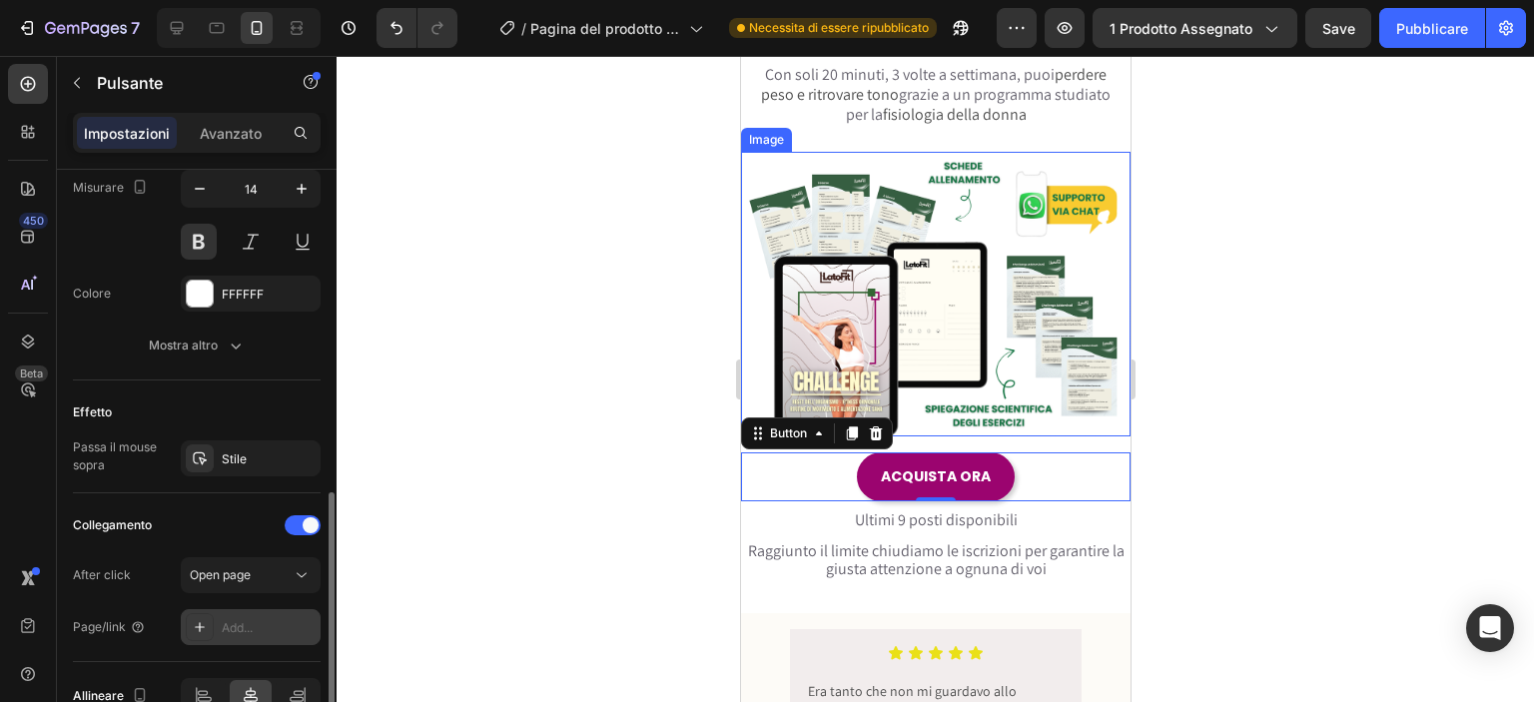
click at [260, 628] on div "Add..." at bounding box center [269, 628] width 94 height 18
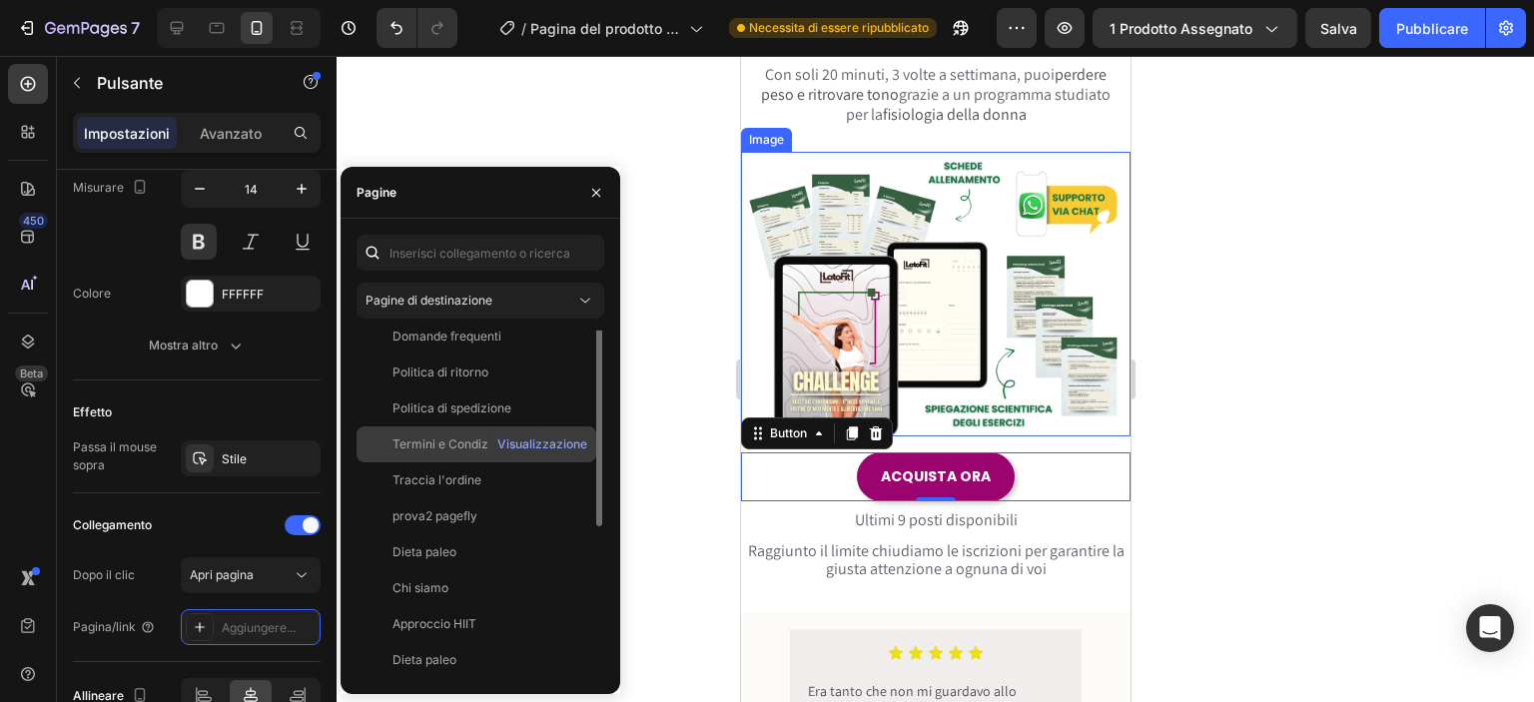
scroll to position [0, 0]
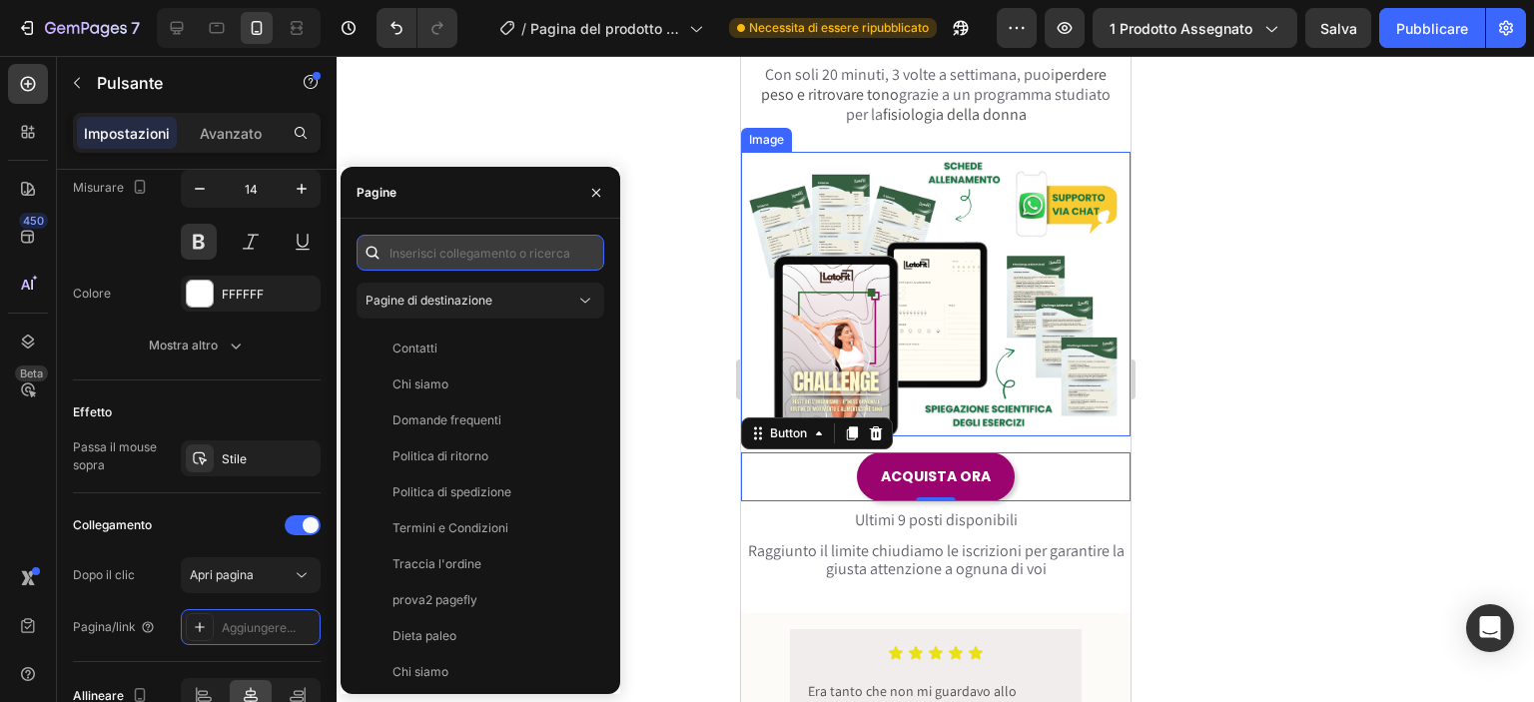
click at [456, 259] on input "text" at bounding box center [480, 253] width 248 height 36
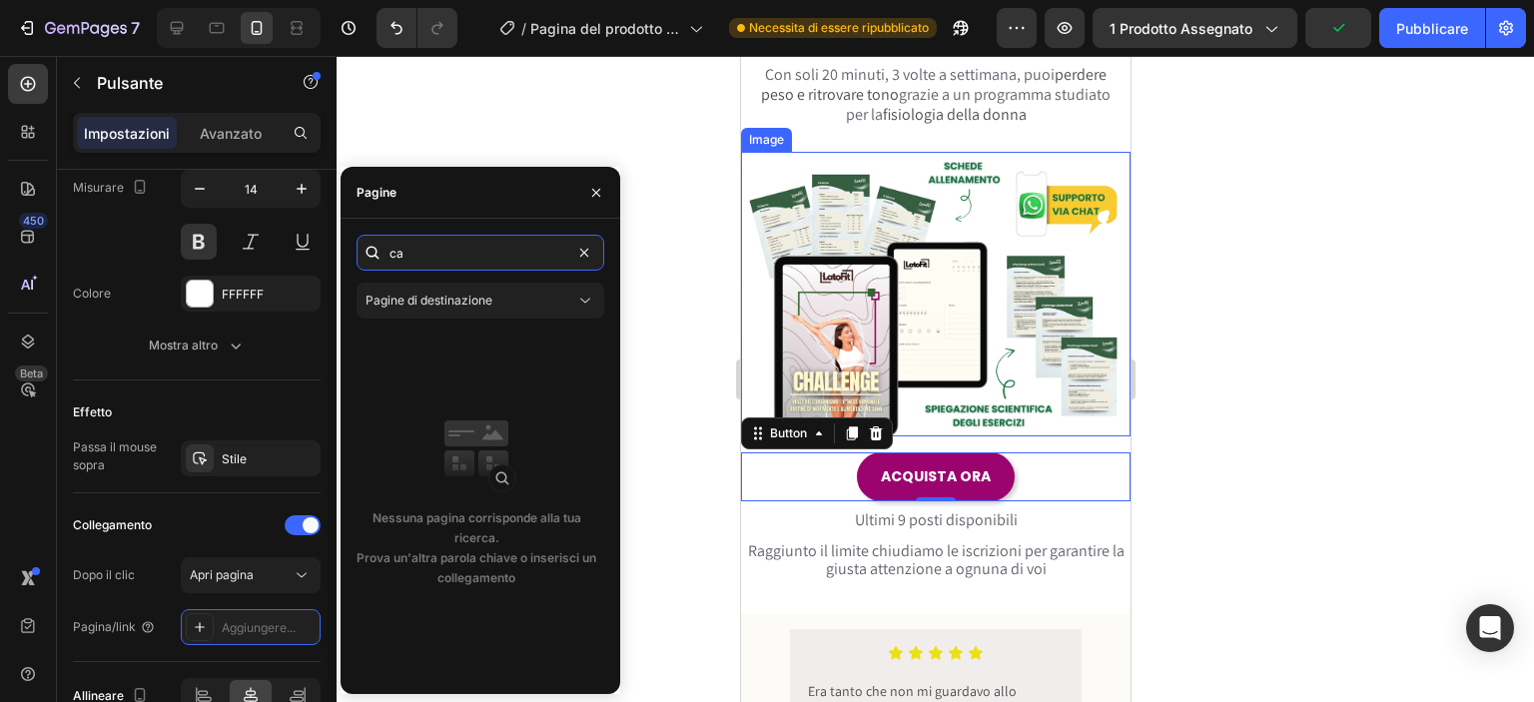
type input "c"
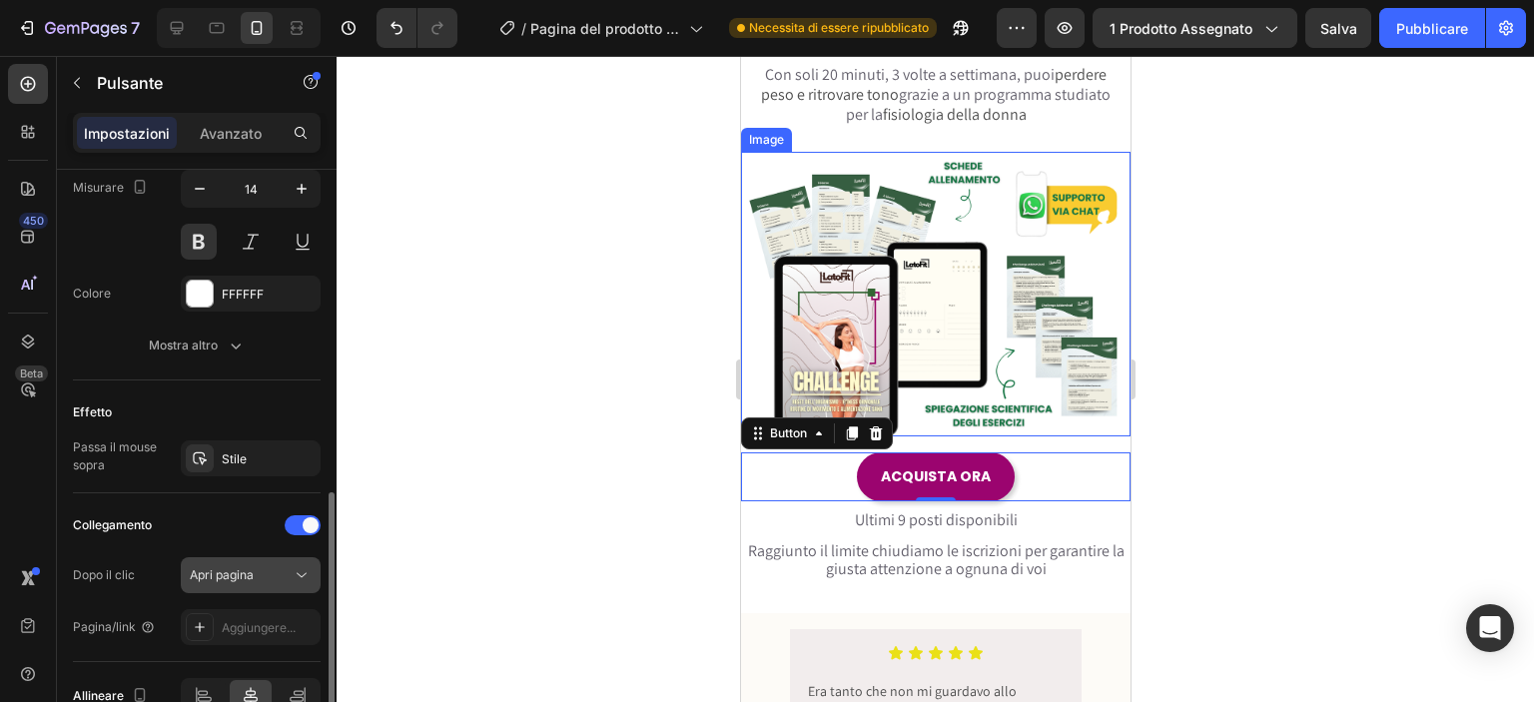
click at [207, 570] on font "Apri pagina" at bounding box center [222, 574] width 64 height 15
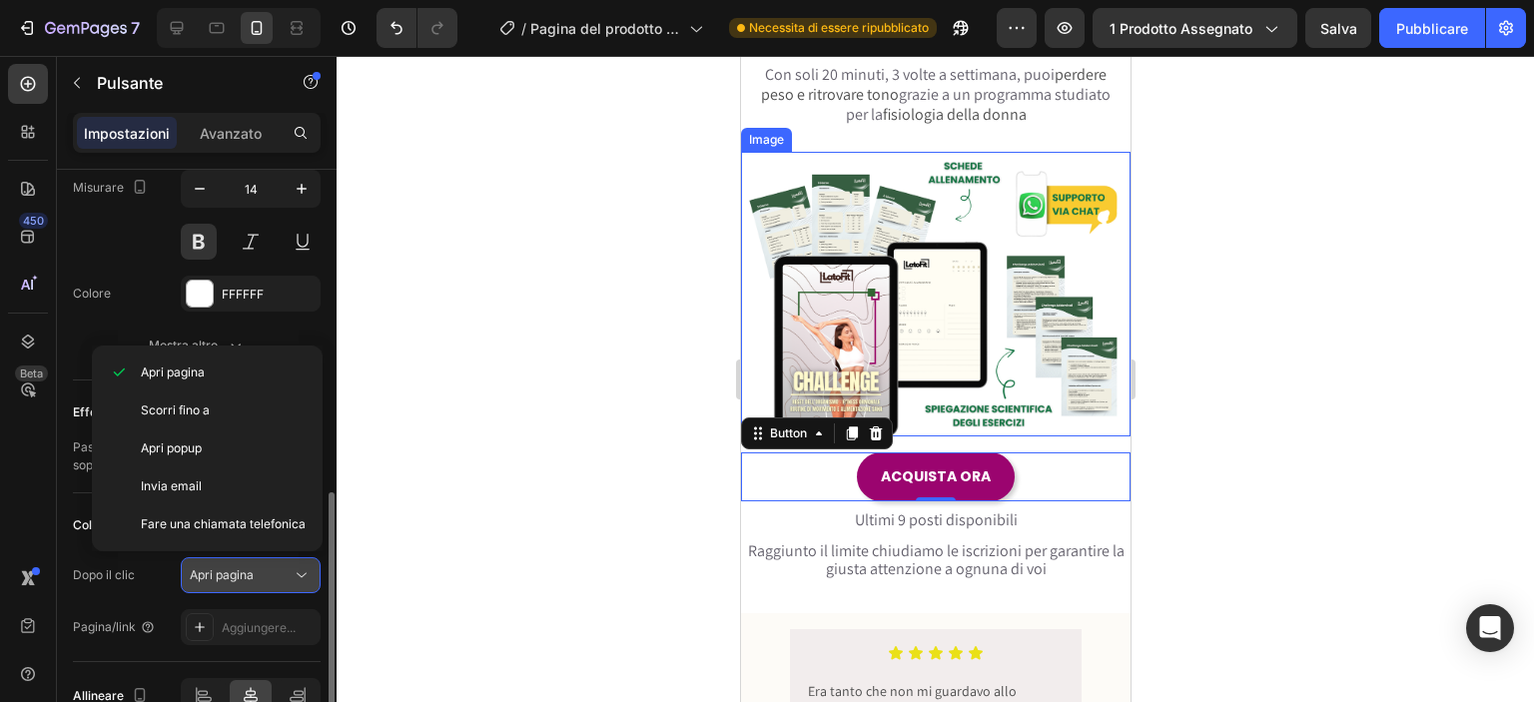
click at [239, 567] on font "Apri pagina" at bounding box center [222, 574] width 64 height 15
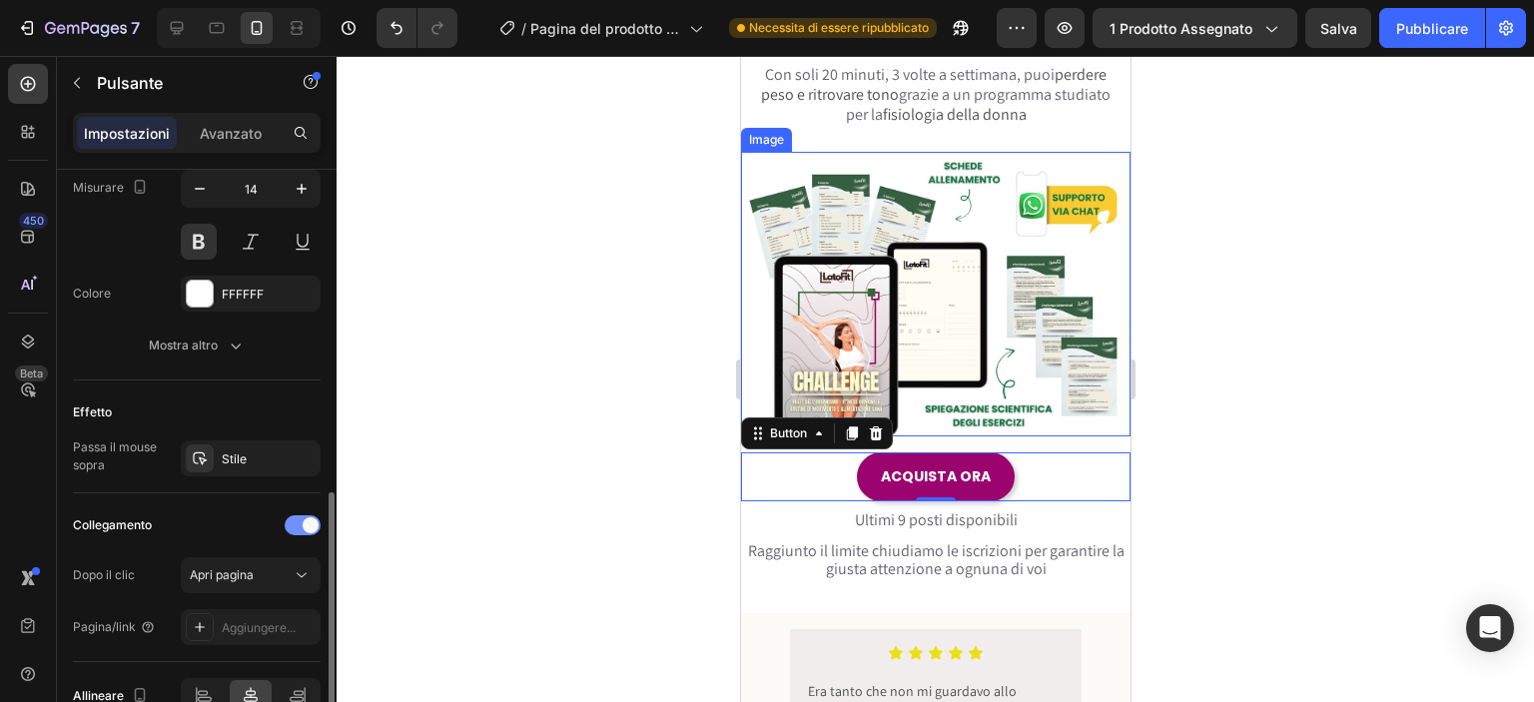
click at [300, 517] on div at bounding box center [303, 525] width 36 height 20
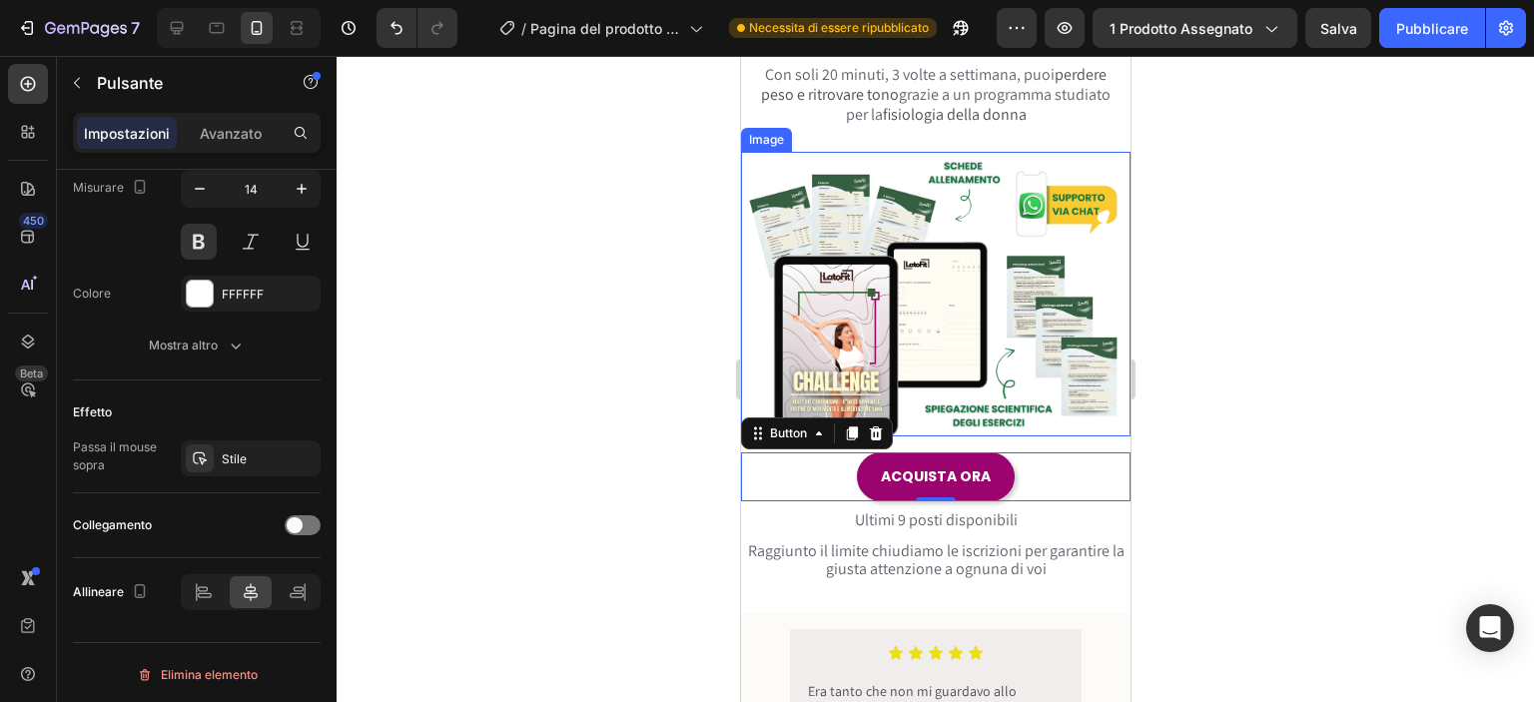
scroll to position [372, 0]
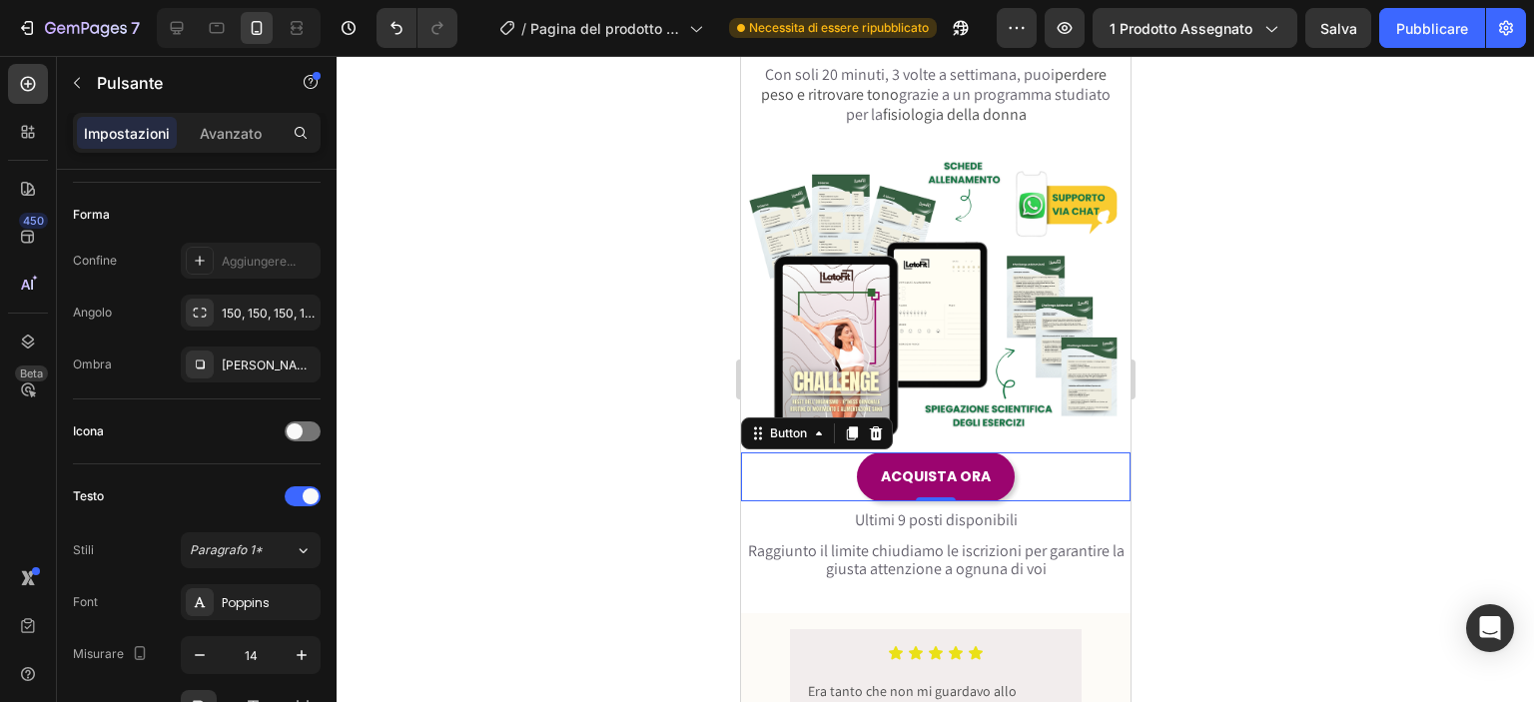
click at [840, 454] on div "ACQUISTA ORA Button 0" at bounding box center [934, 476] width 389 height 49
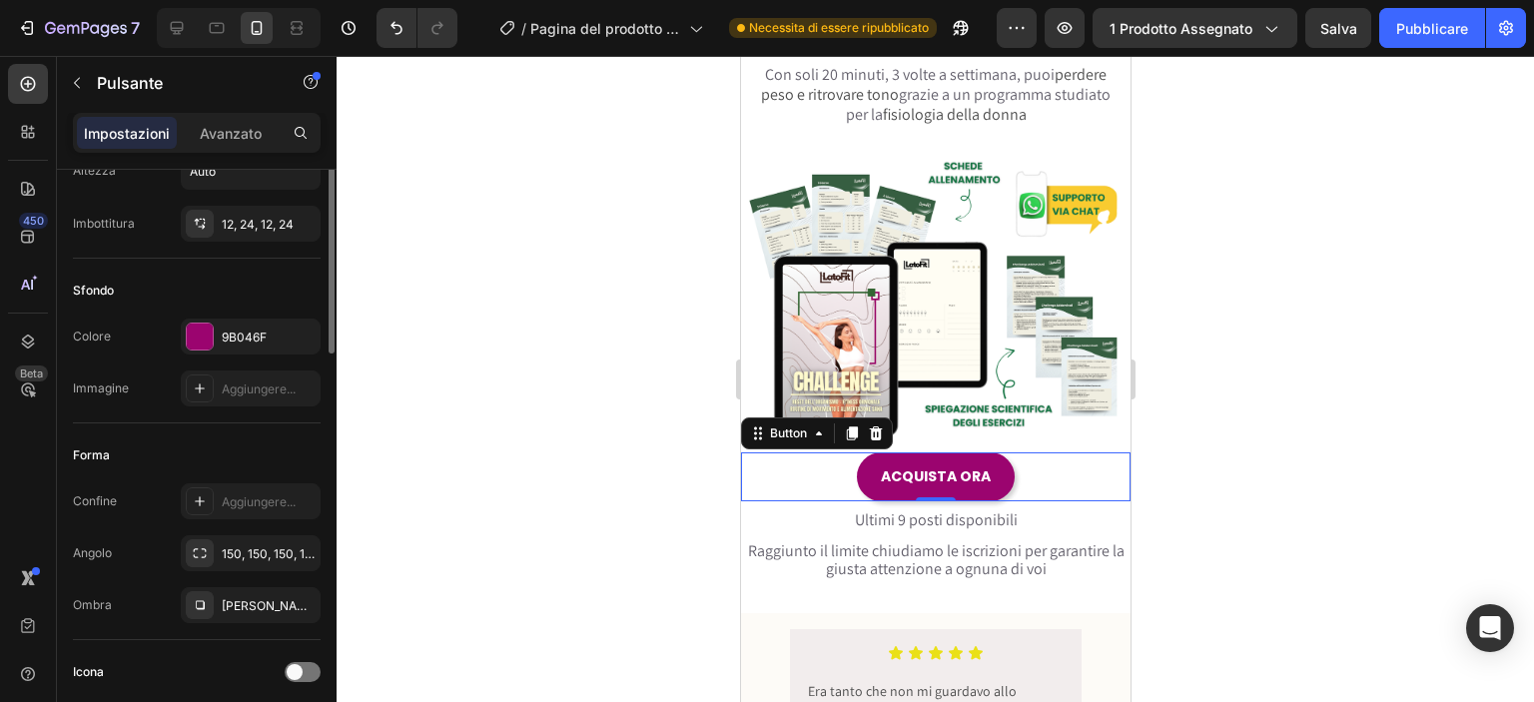
scroll to position [0, 0]
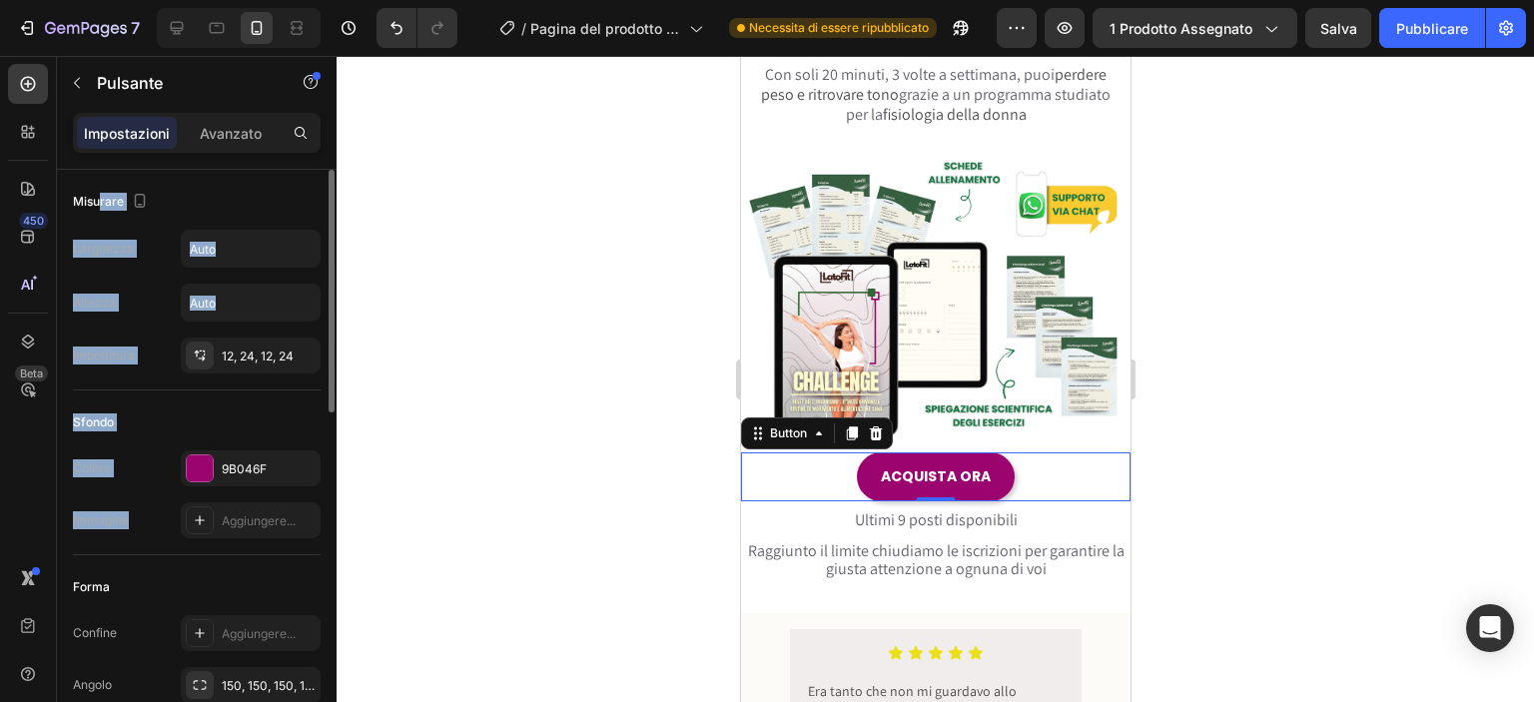
drag, startPoint x: 97, startPoint y: 206, endPoint x: 138, endPoint y: 424, distance: 222.5
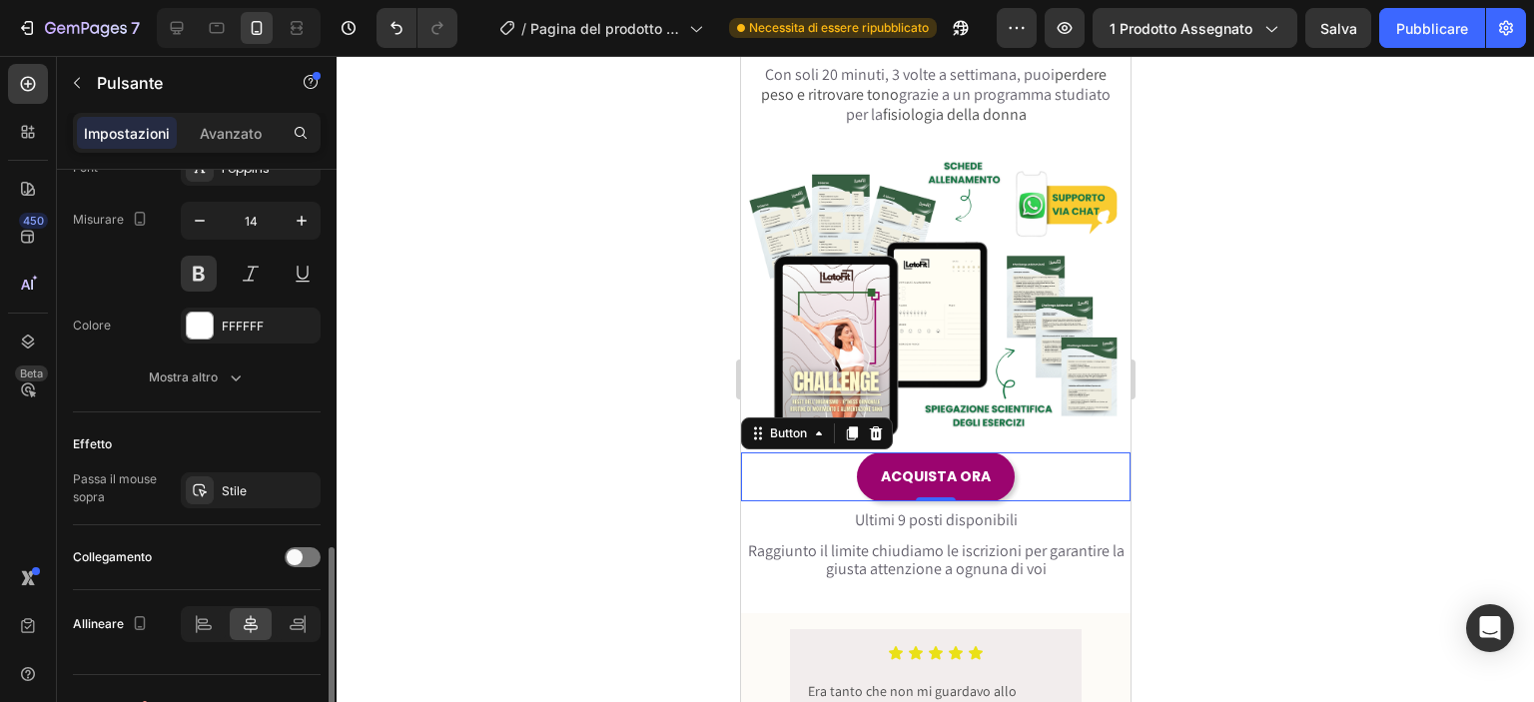
scroll to position [839, 0]
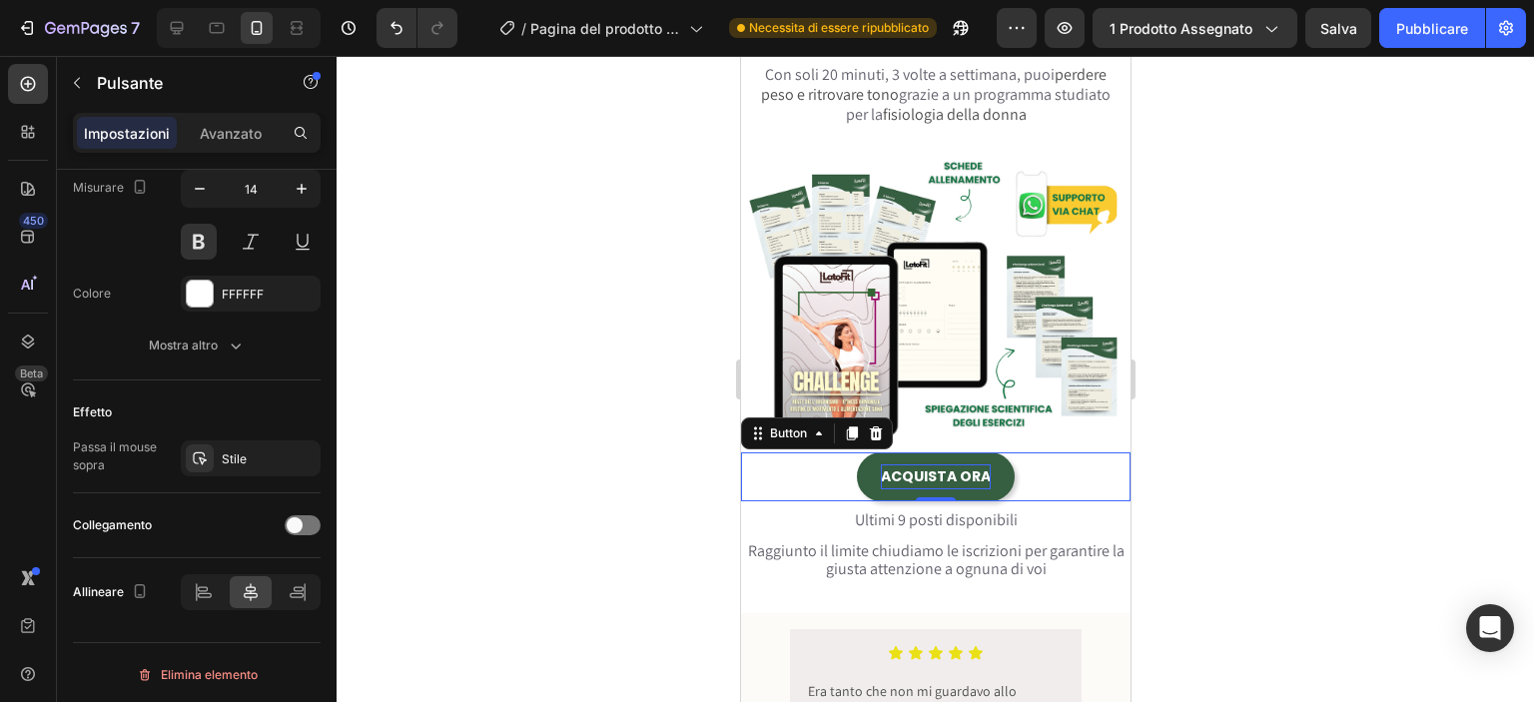
click at [944, 478] on button "ACQUISTA ORA" at bounding box center [935, 476] width 158 height 49
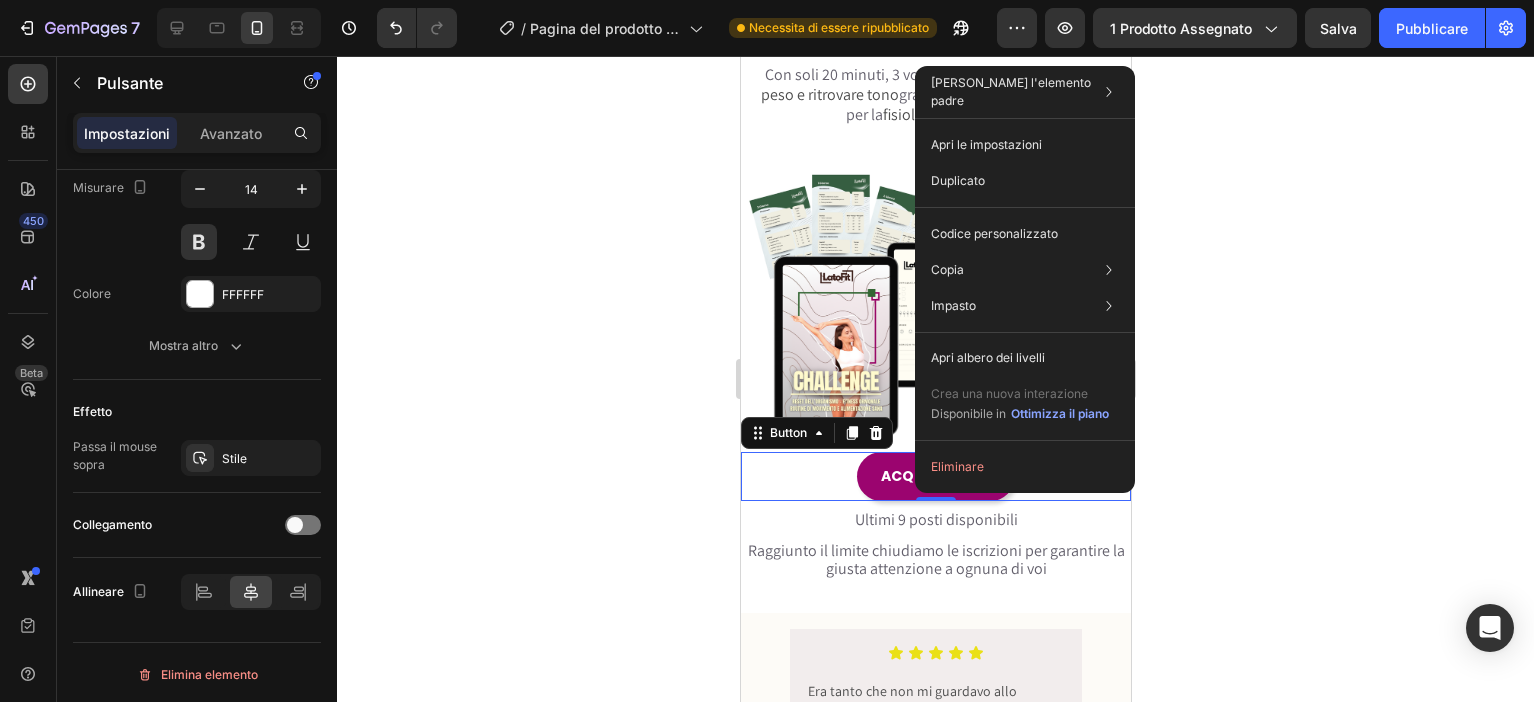
click at [1198, 392] on div at bounding box center [935, 379] width 1197 height 646
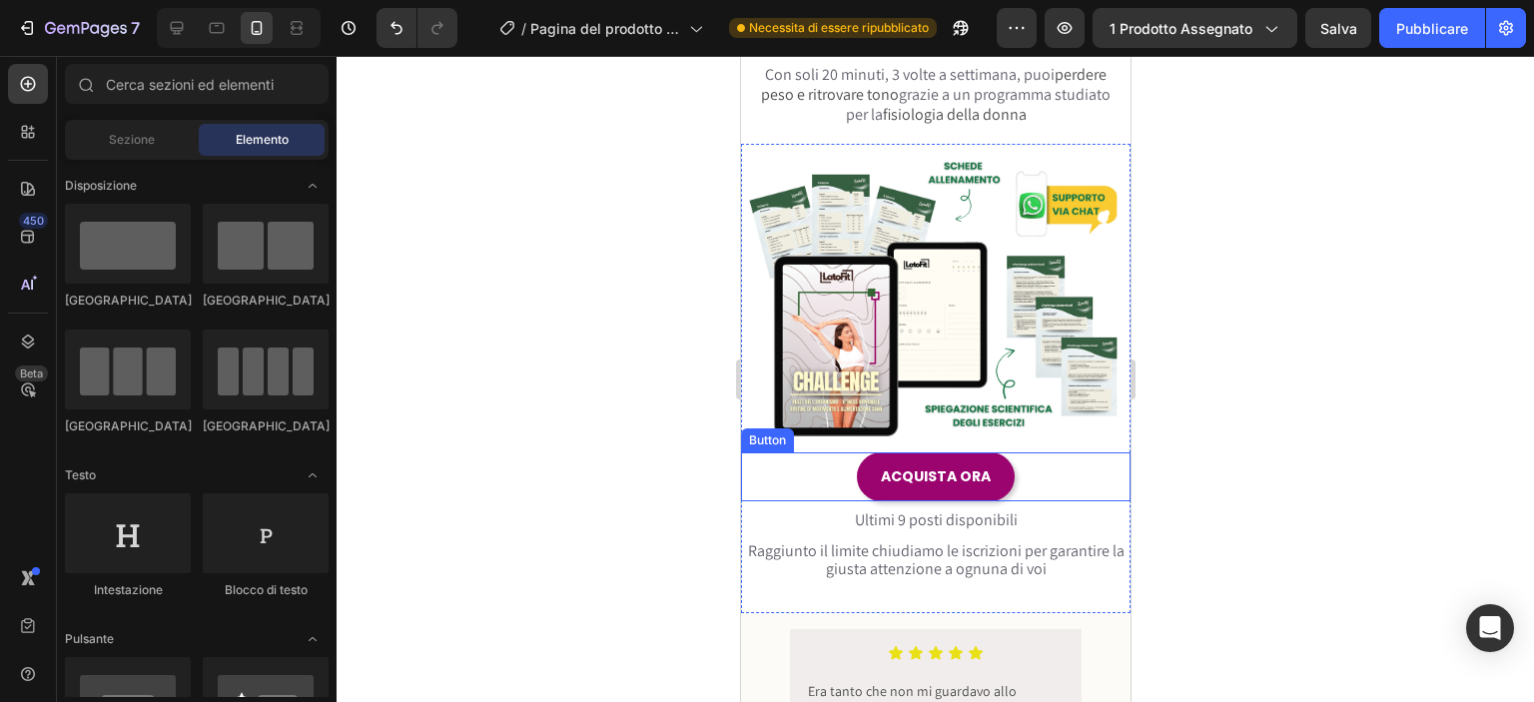
click at [852, 452] on div "ACQUISTA ORA Button" at bounding box center [934, 476] width 389 height 49
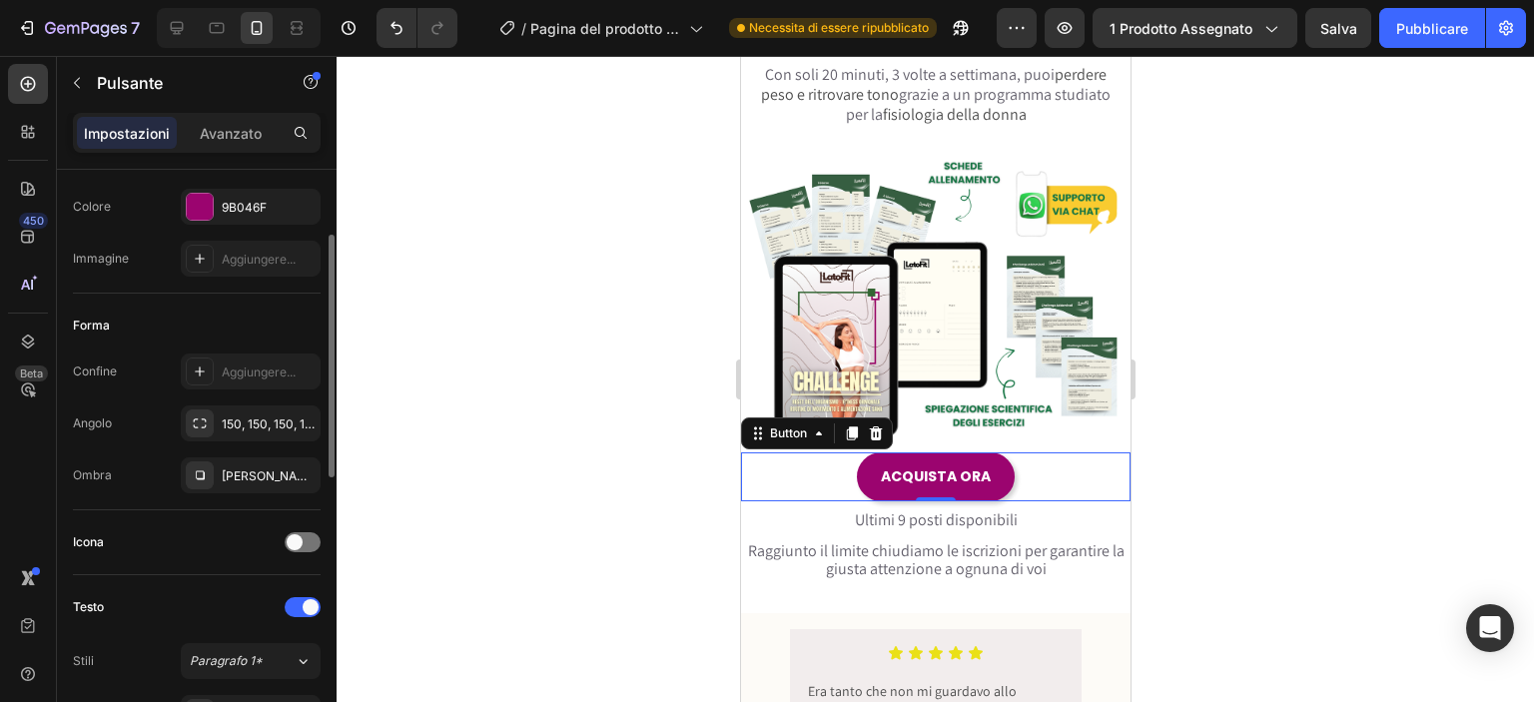
scroll to position [231, 0]
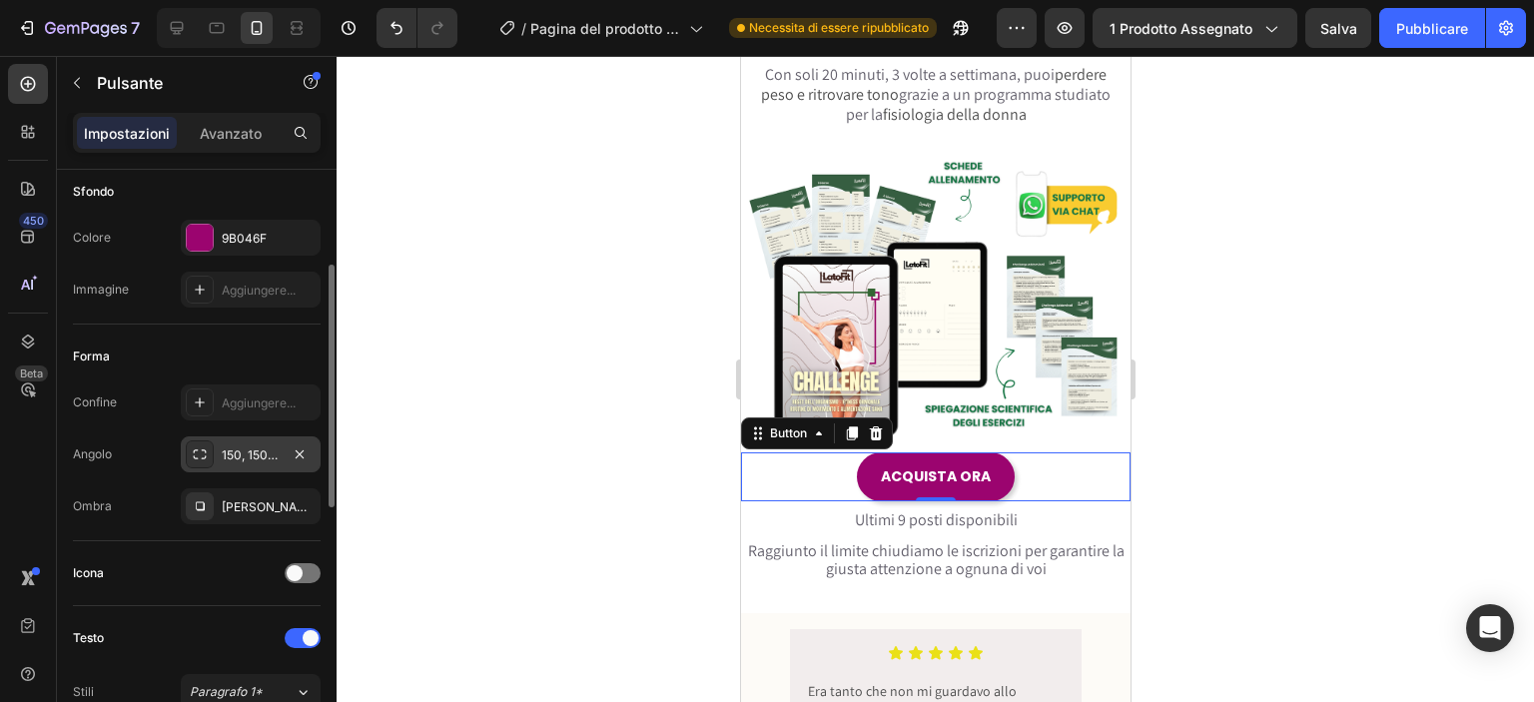
drag, startPoint x: 175, startPoint y: 295, endPoint x: 193, endPoint y: 450, distance: 156.8
click at [184, 390] on div "Misurare Larghezza Auto Altezza Auto Imbottitura 12, 24, 12, 24 Sfondo Colore 9…" at bounding box center [197, 586] width 248 height 1295
click at [140, 243] on div "Colore 9B046F" at bounding box center [197, 238] width 248 height 36
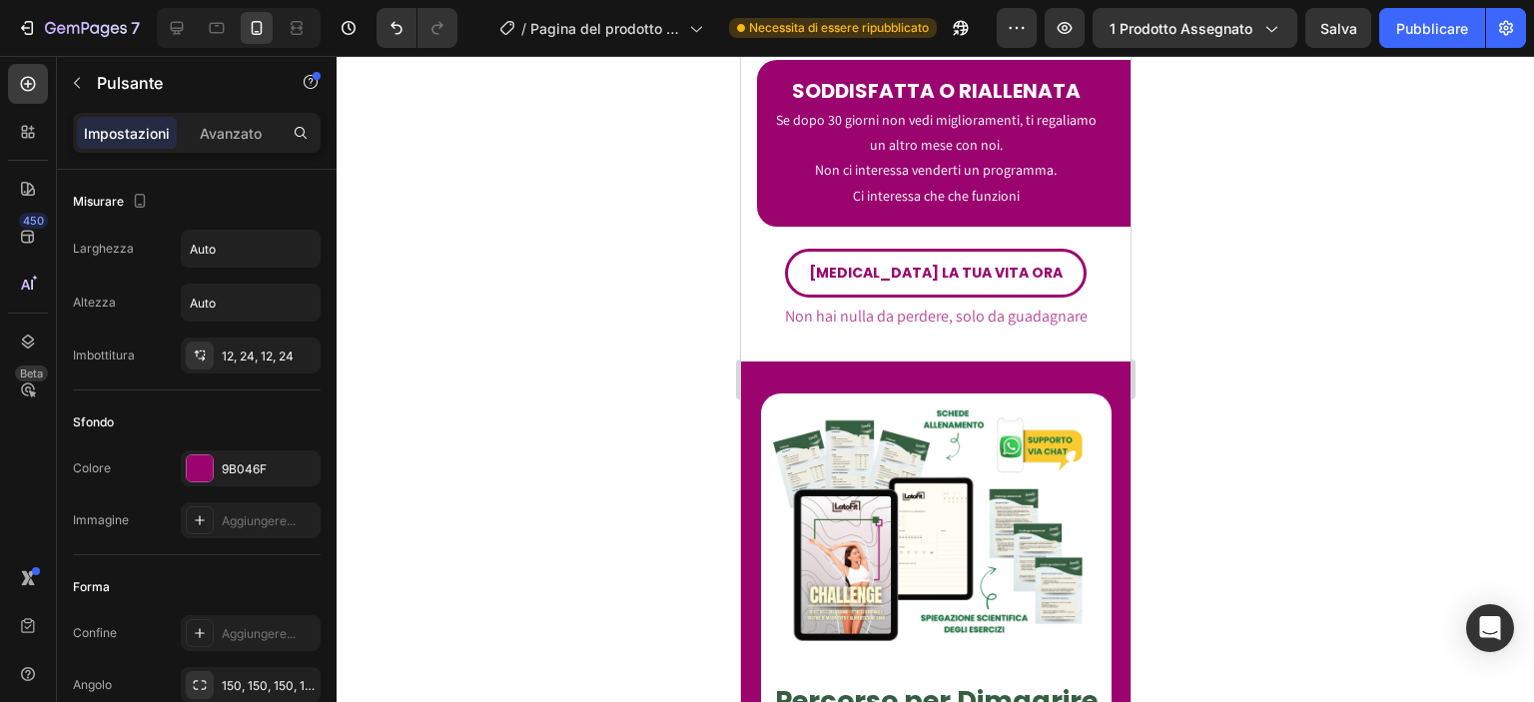
scroll to position [7410, 0]
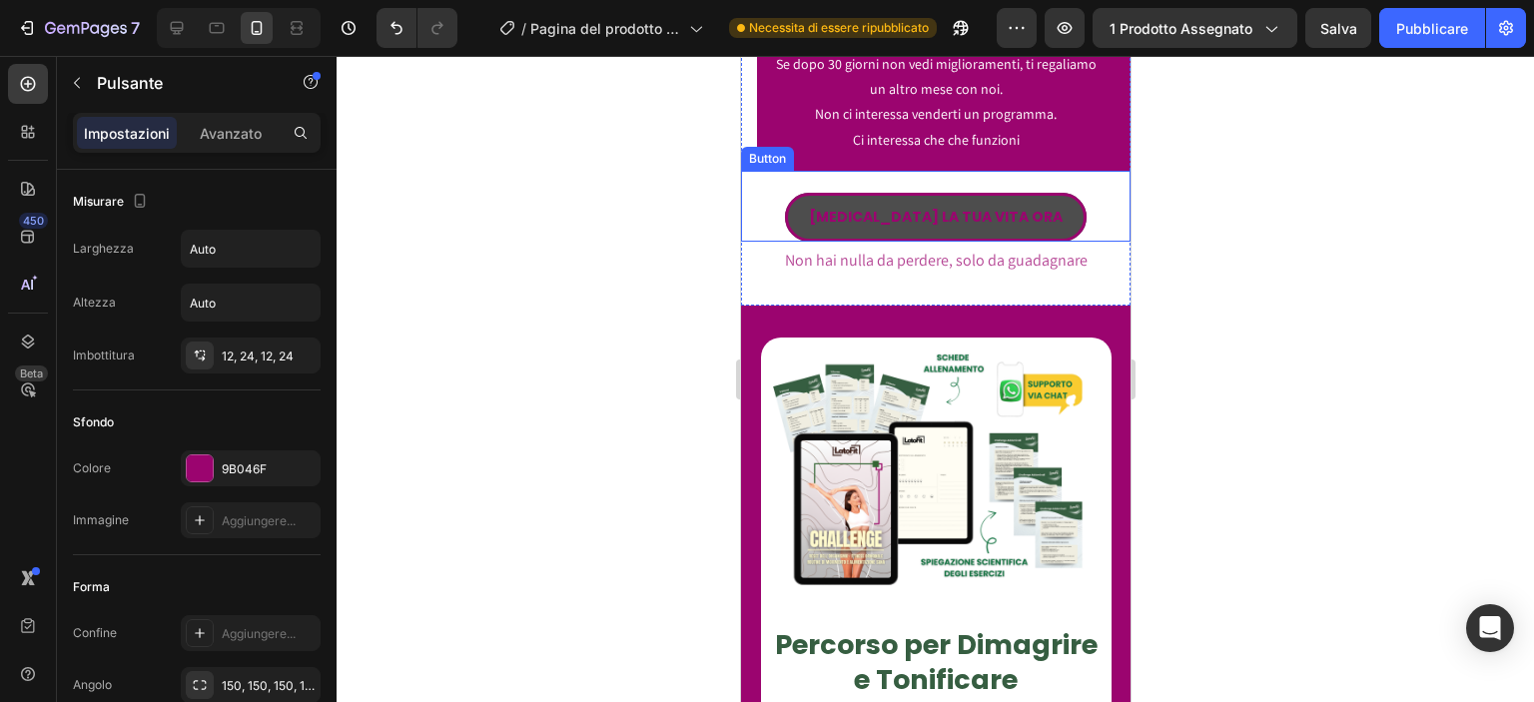
click at [1030, 193] on button "[MEDICAL_DATA] LA TUA VITA ORA" at bounding box center [935, 217] width 302 height 49
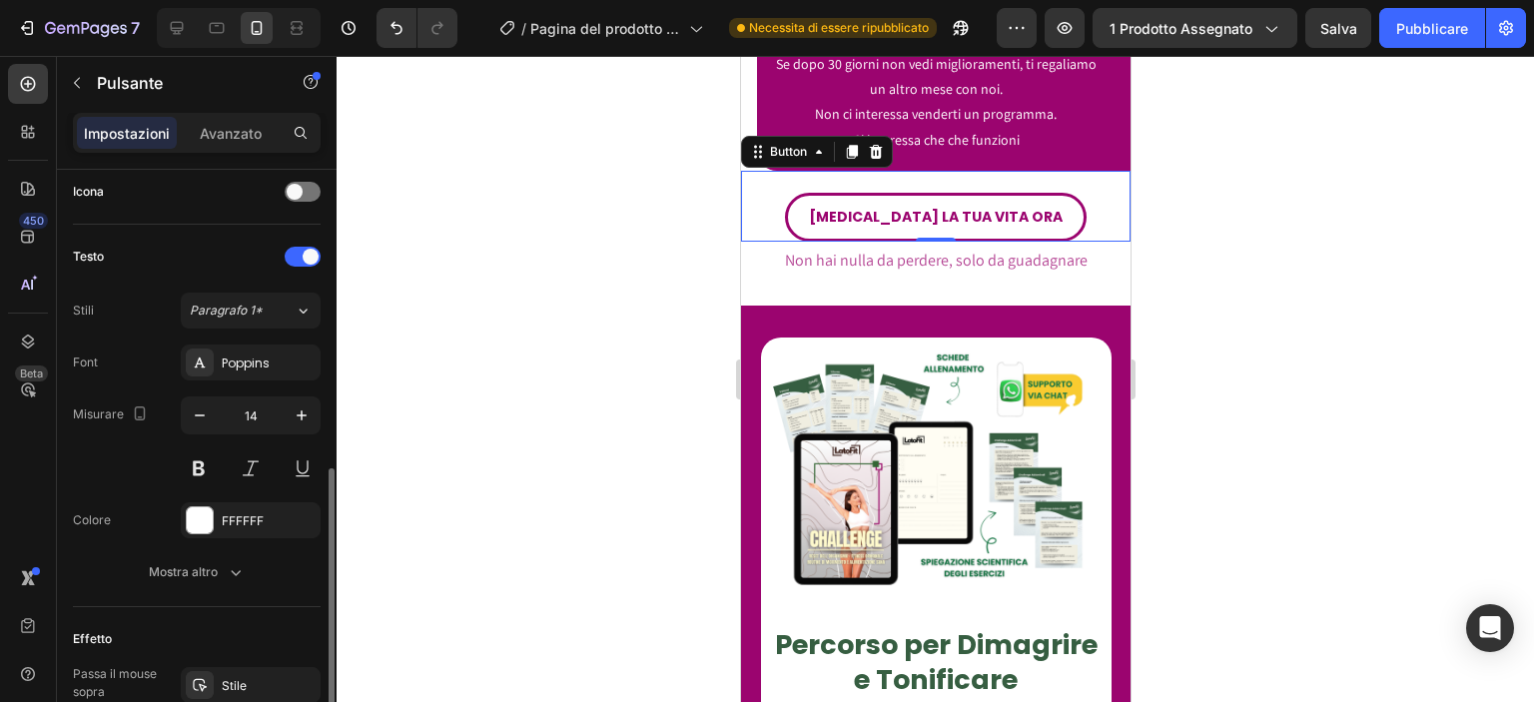
scroll to position [651, 0]
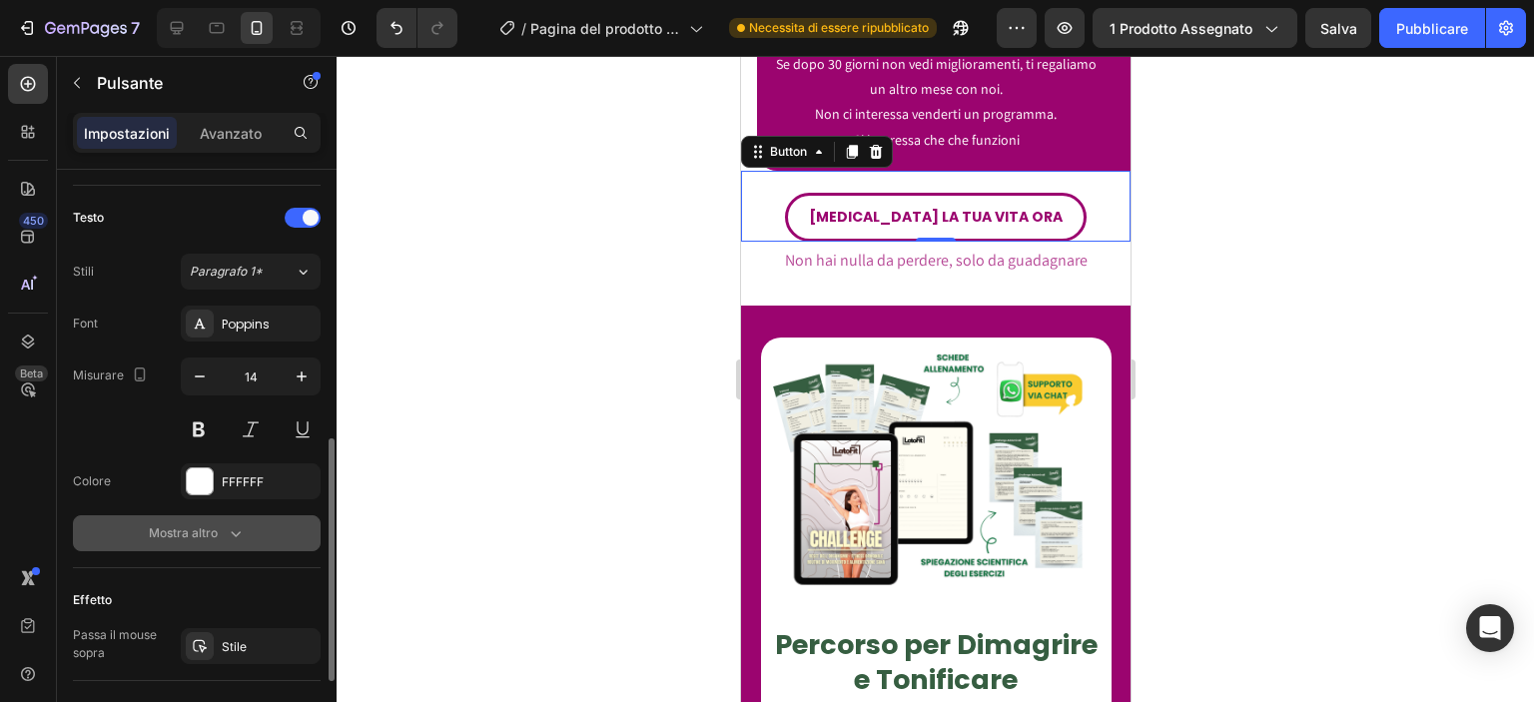
click at [220, 536] on div "Mostra altro" at bounding box center [197, 533] width 97 height 20
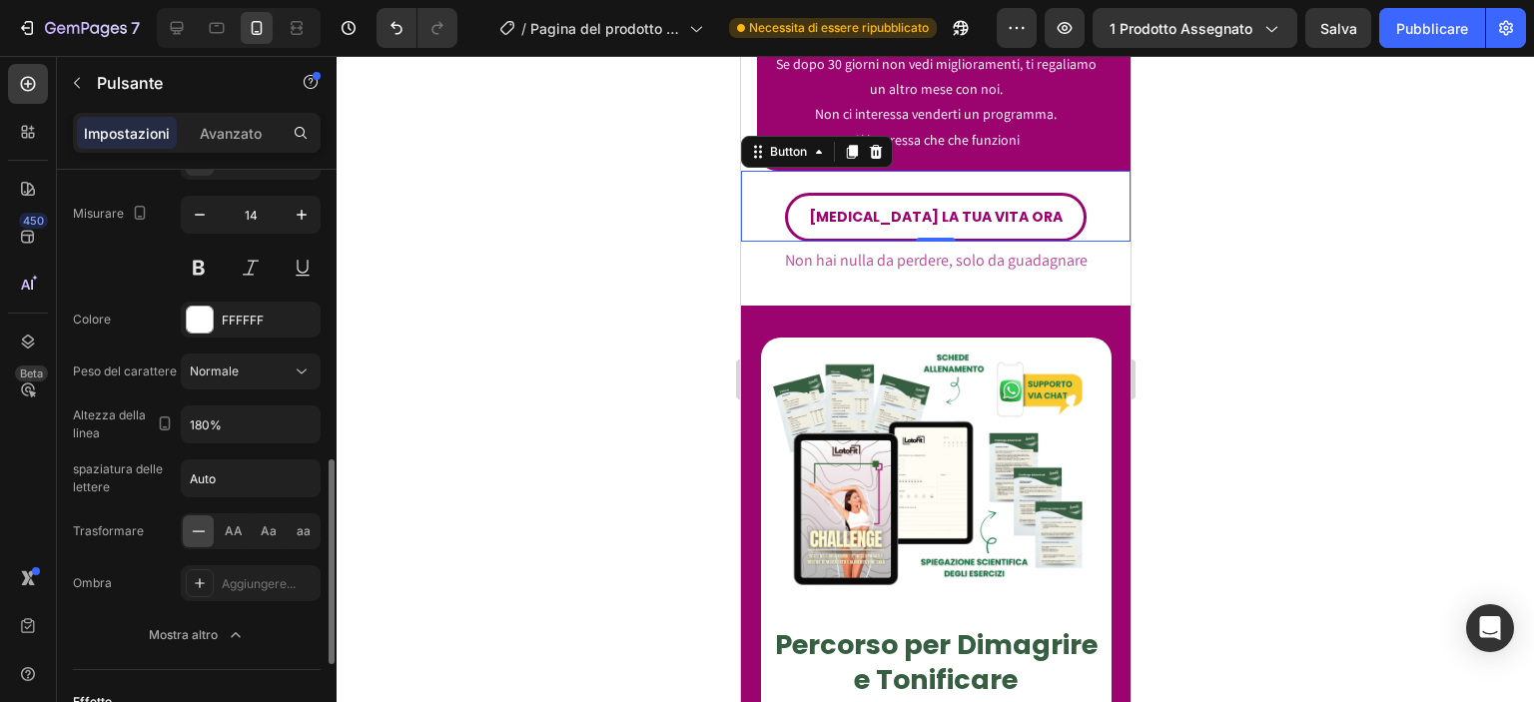
scroll to position [818, 0]
click at [265, 418] on input "180%" at bounding box center [251, 419] width 138 height 36
click at [272, 373] on div "Normale" at bounding box center [251, 366] width 122 height 20
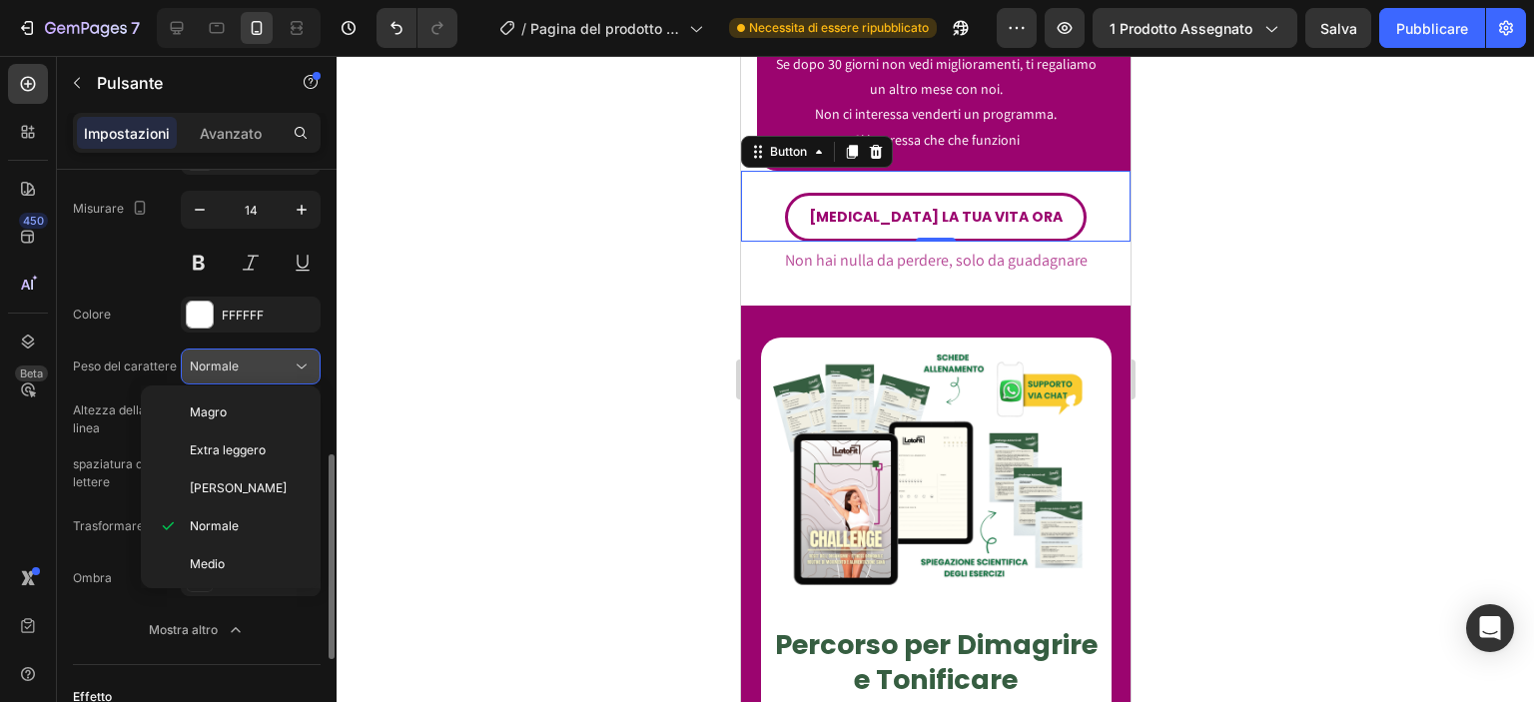
click at [272, 373] on div "Normale" at bounding box center [251, 366] width 122 height 20
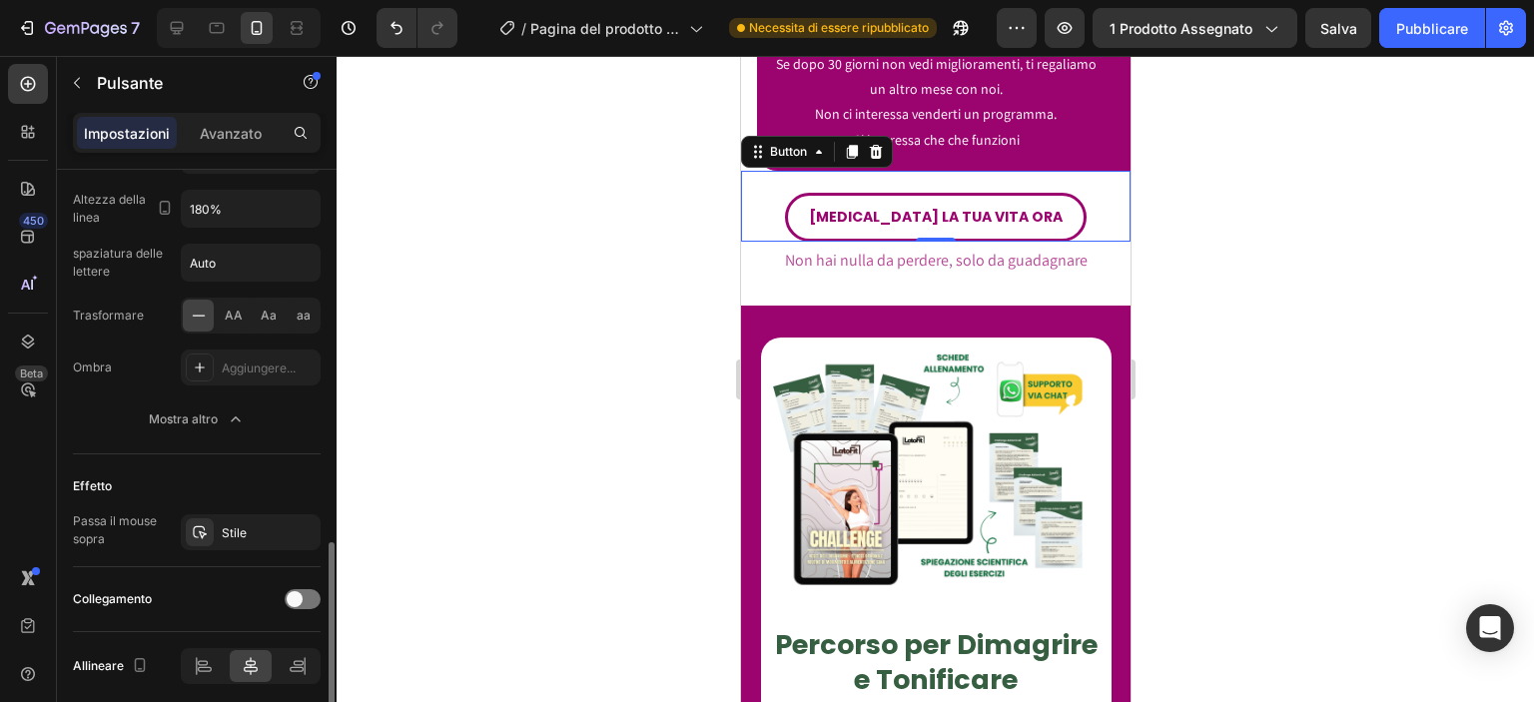
scroll to position [1091, 0]
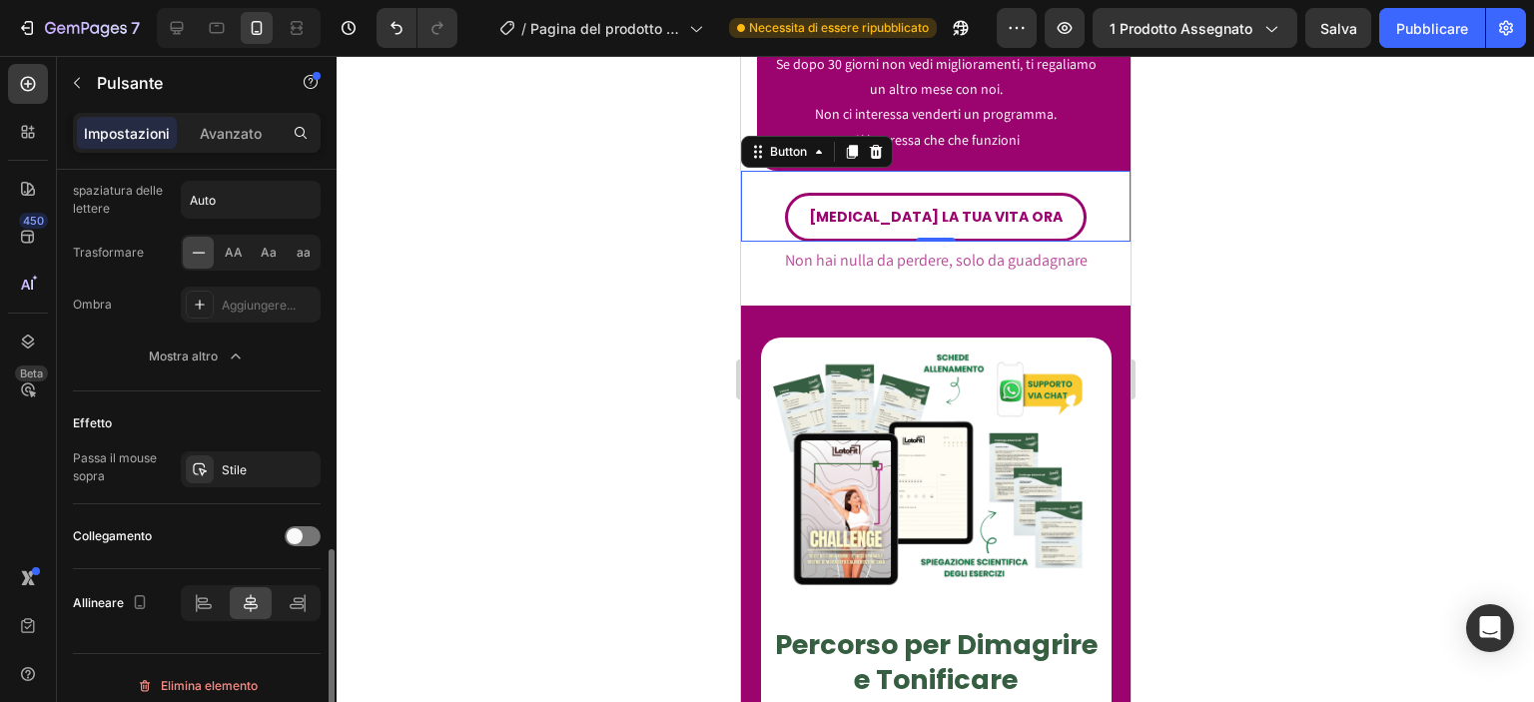
click at [205, 526] on div "Collegamento" at bounding box center [197, 536] width 248 height 32
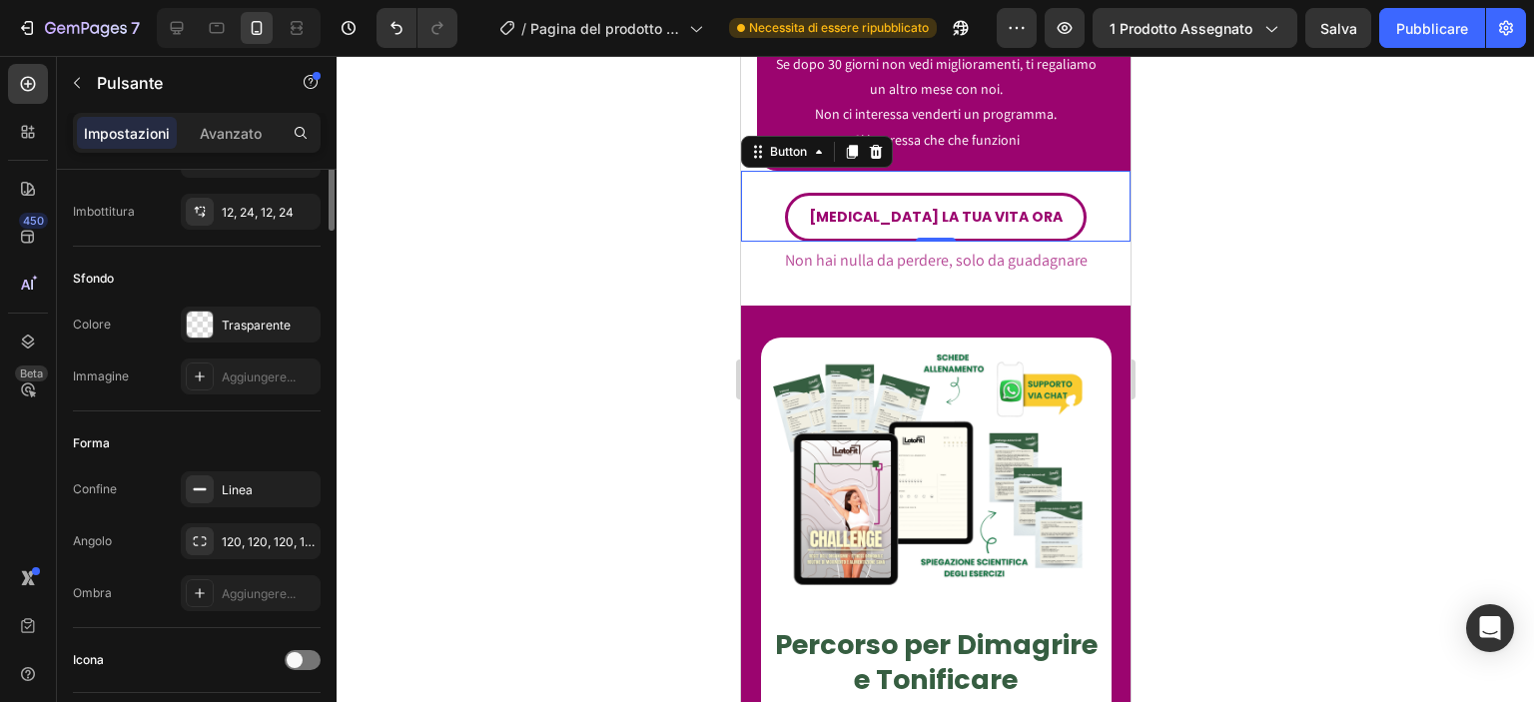
scroll to position [0, 0]
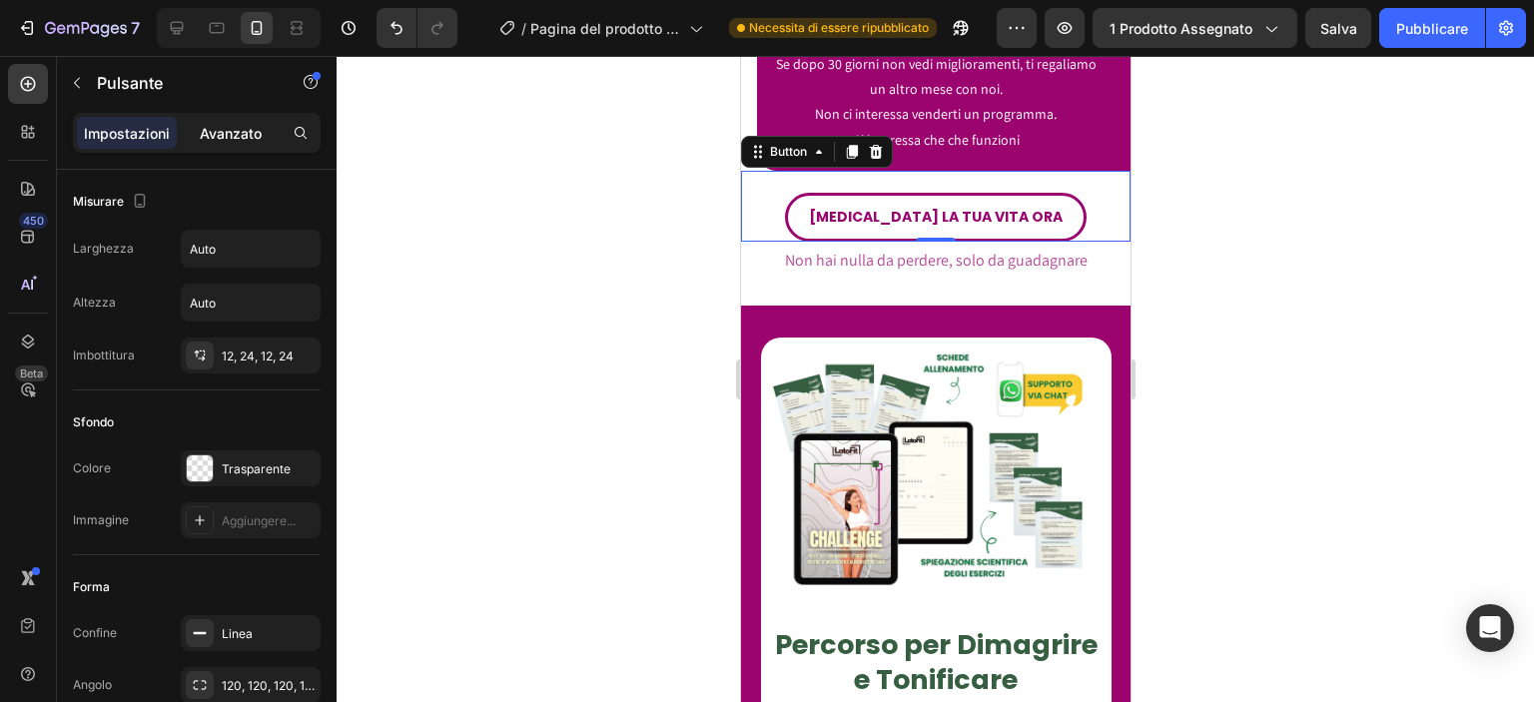
click at [220, 123] on p "Avanzato" at bounding box center [231, 133] width 62 height 21
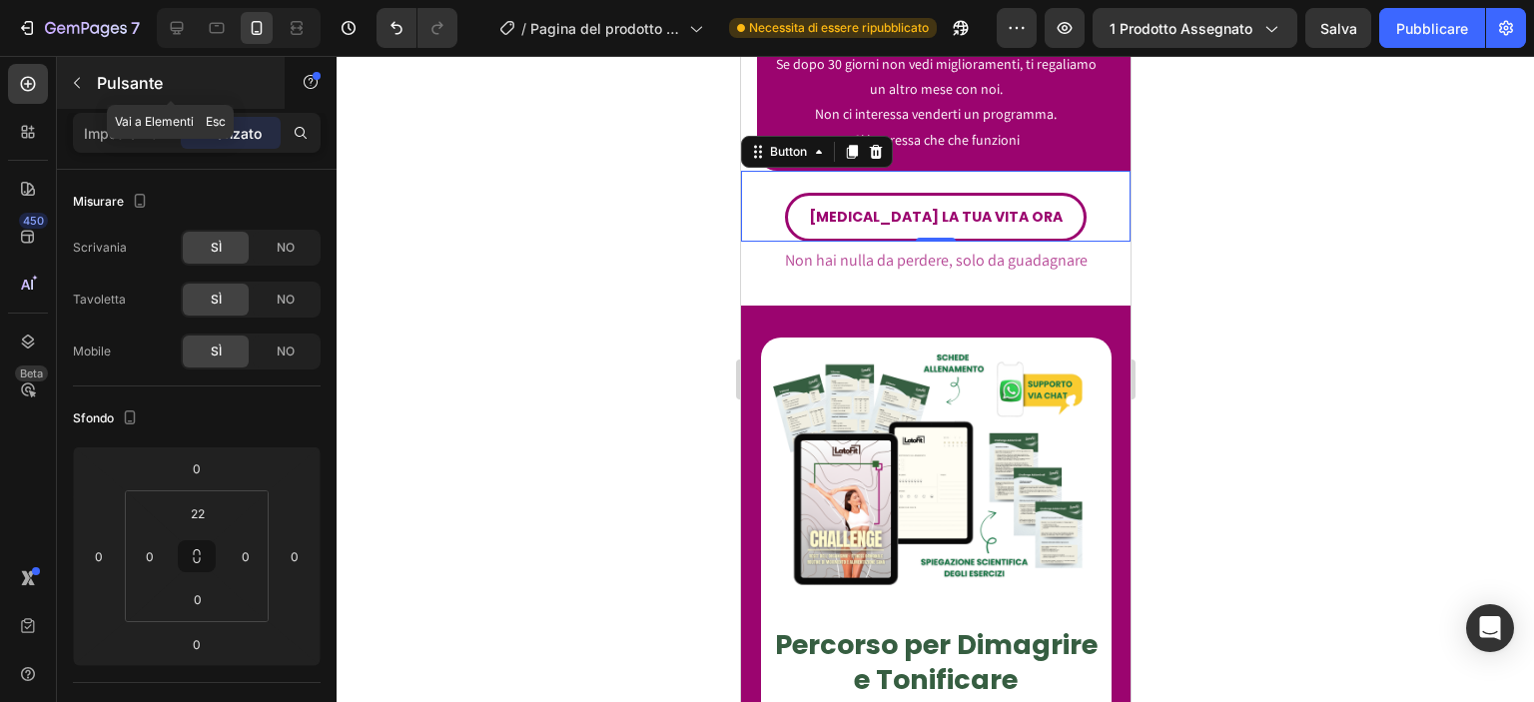
click at [76, 94] on button "button" at bounding box center [77, 83] width 32 height 32
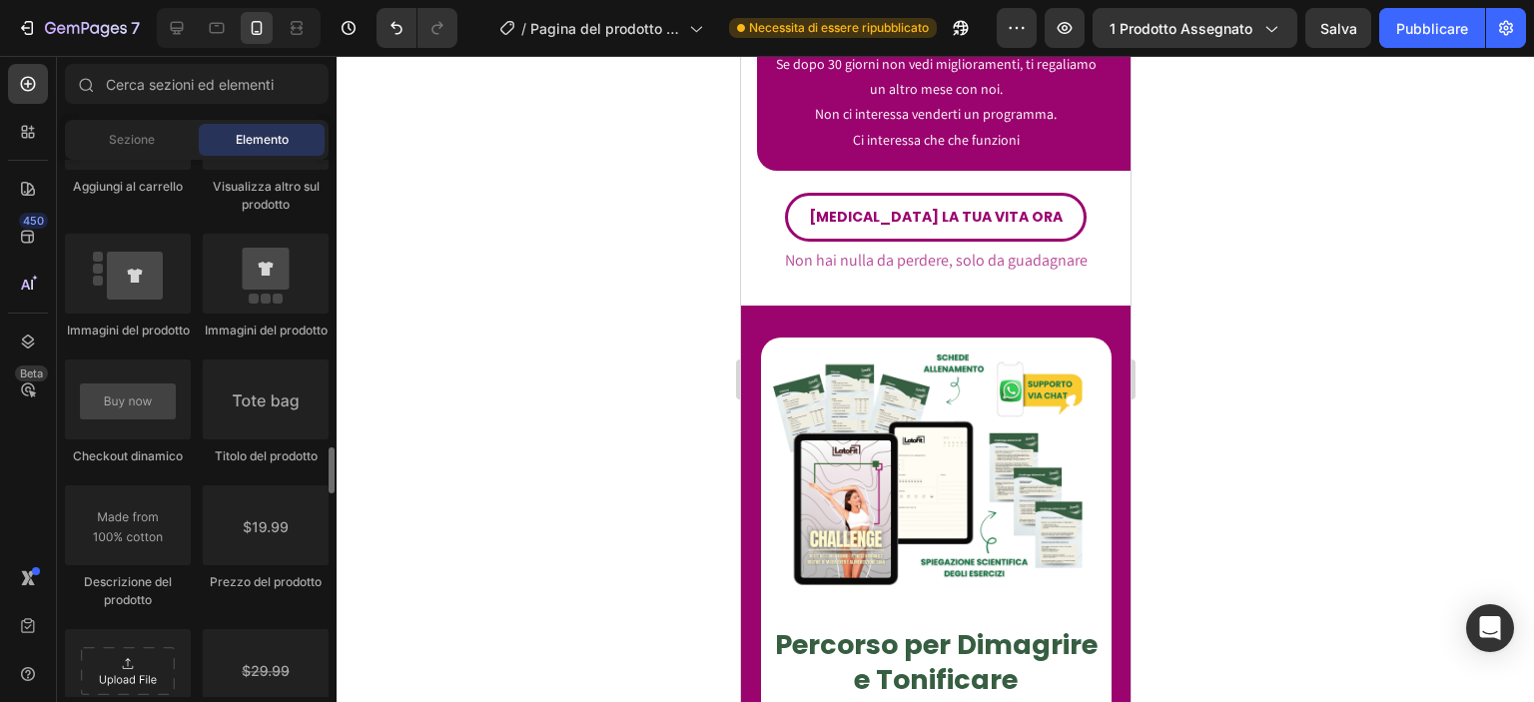
scroll to position [3099, 0]
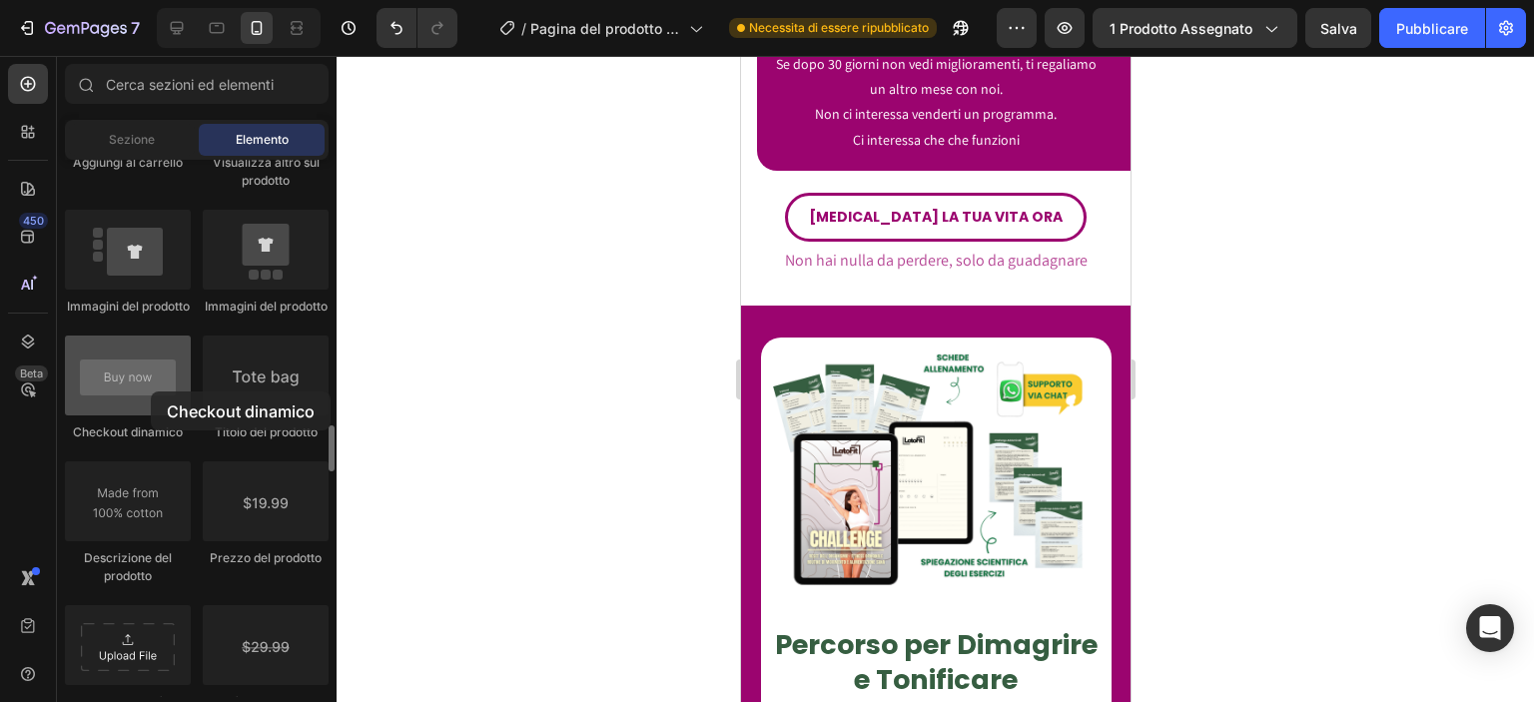
drag, startPoint x: 169, startPoint y: 392, endPoint x: 151, endPoint y: 391, distance: 18.0
click at [151, 391] on div at bounding box center [128, 376] width 126 height 80
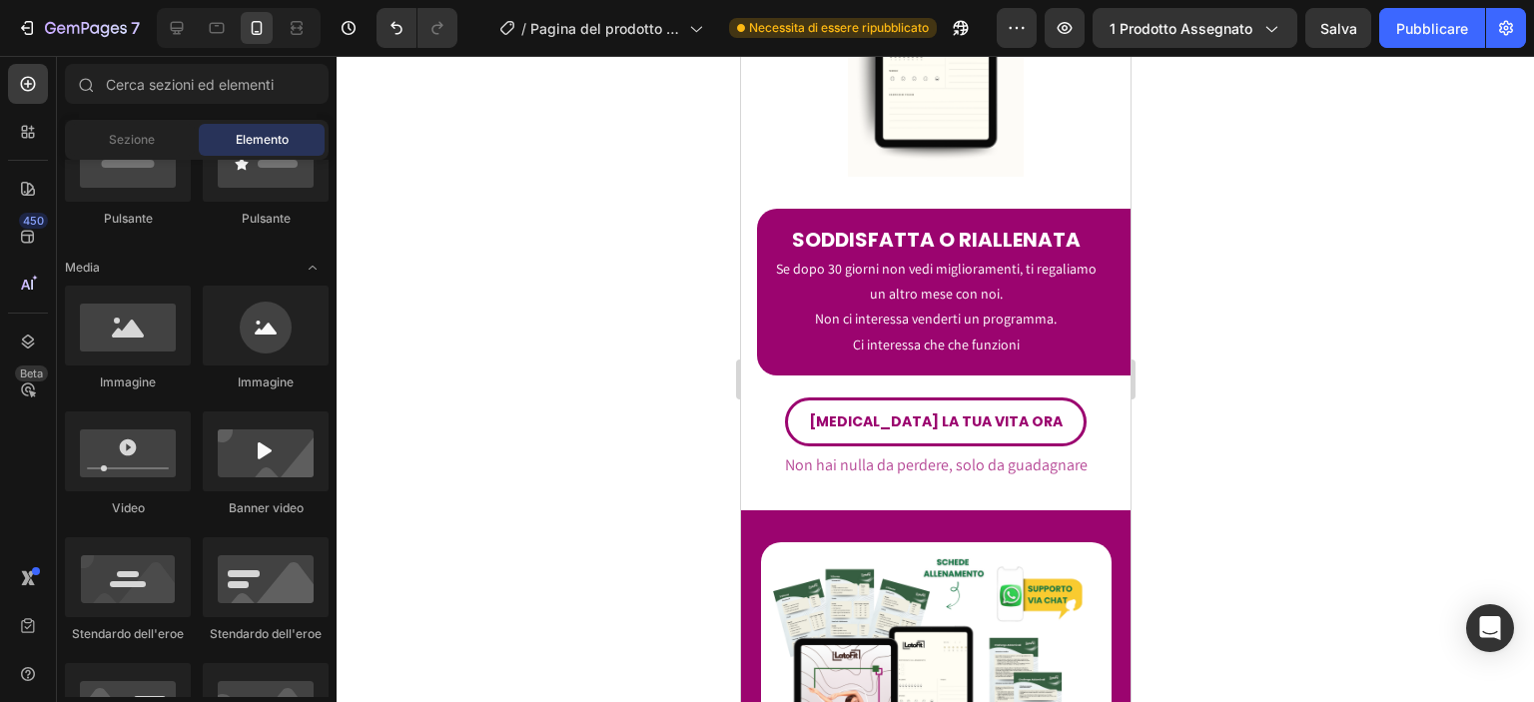
scroll to position [0, 0]
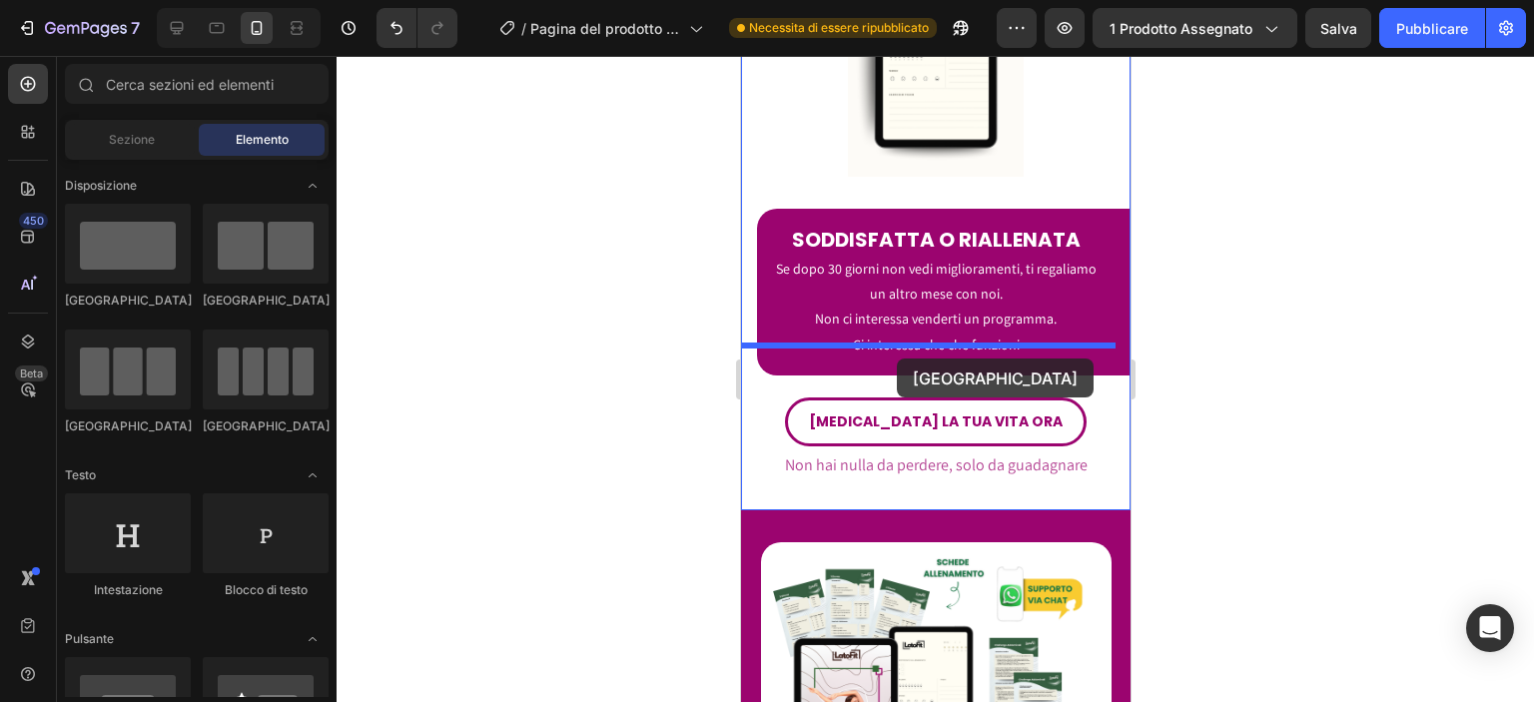
drag, startPoint x: 881, startPoint y: 327, endPoint x: 896, endPoint y: 358, distance: 35.3
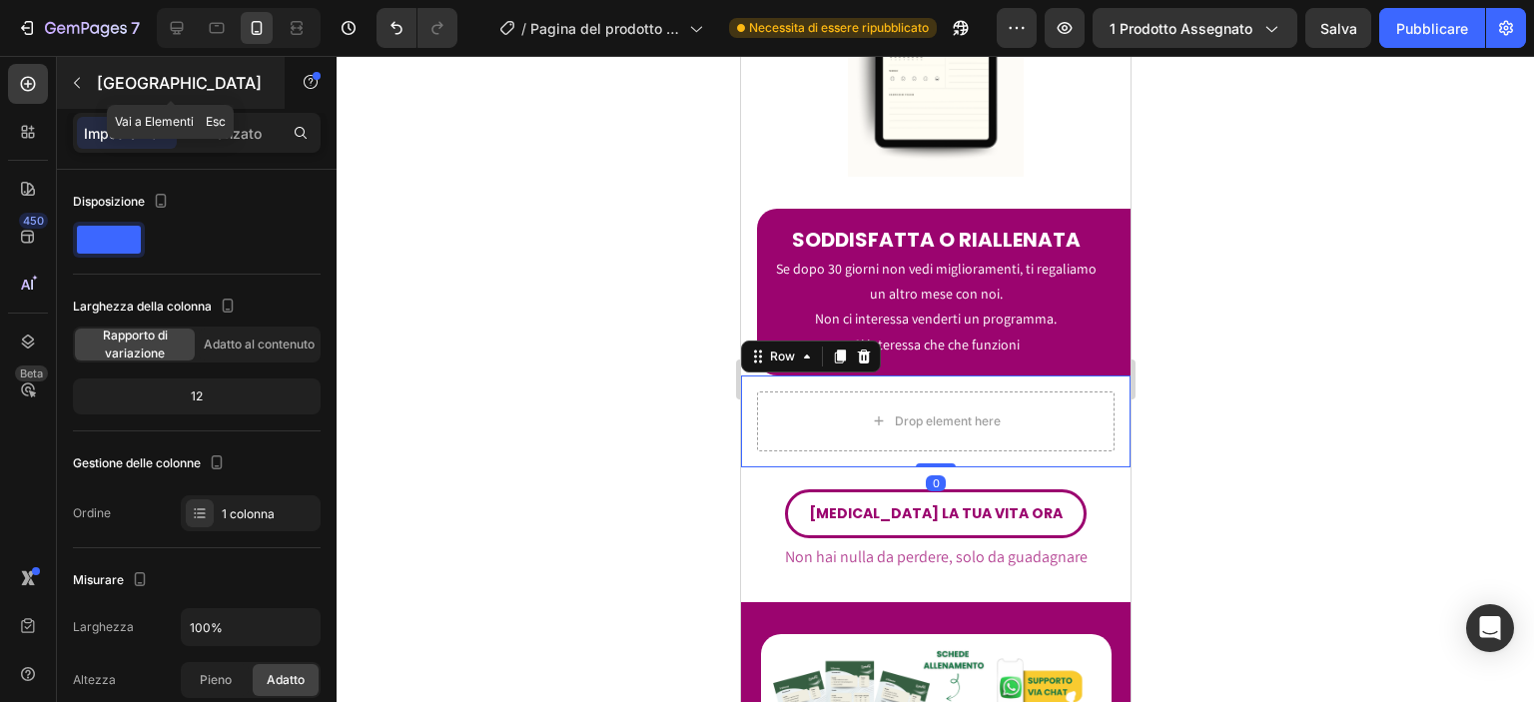
click at [79, 67] on button "button" at bounding box center [77, 83] width 32 height 32
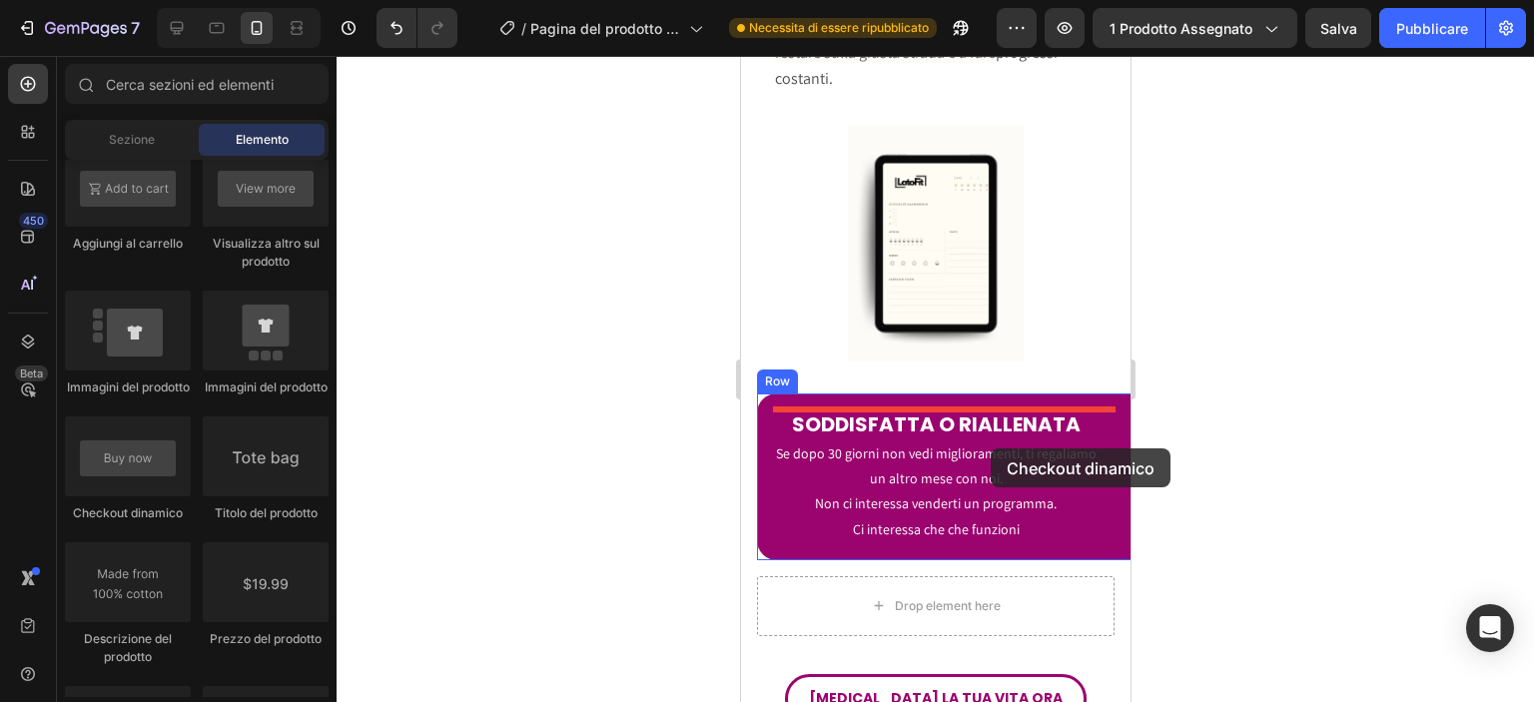
scroll to position [7015, 0]
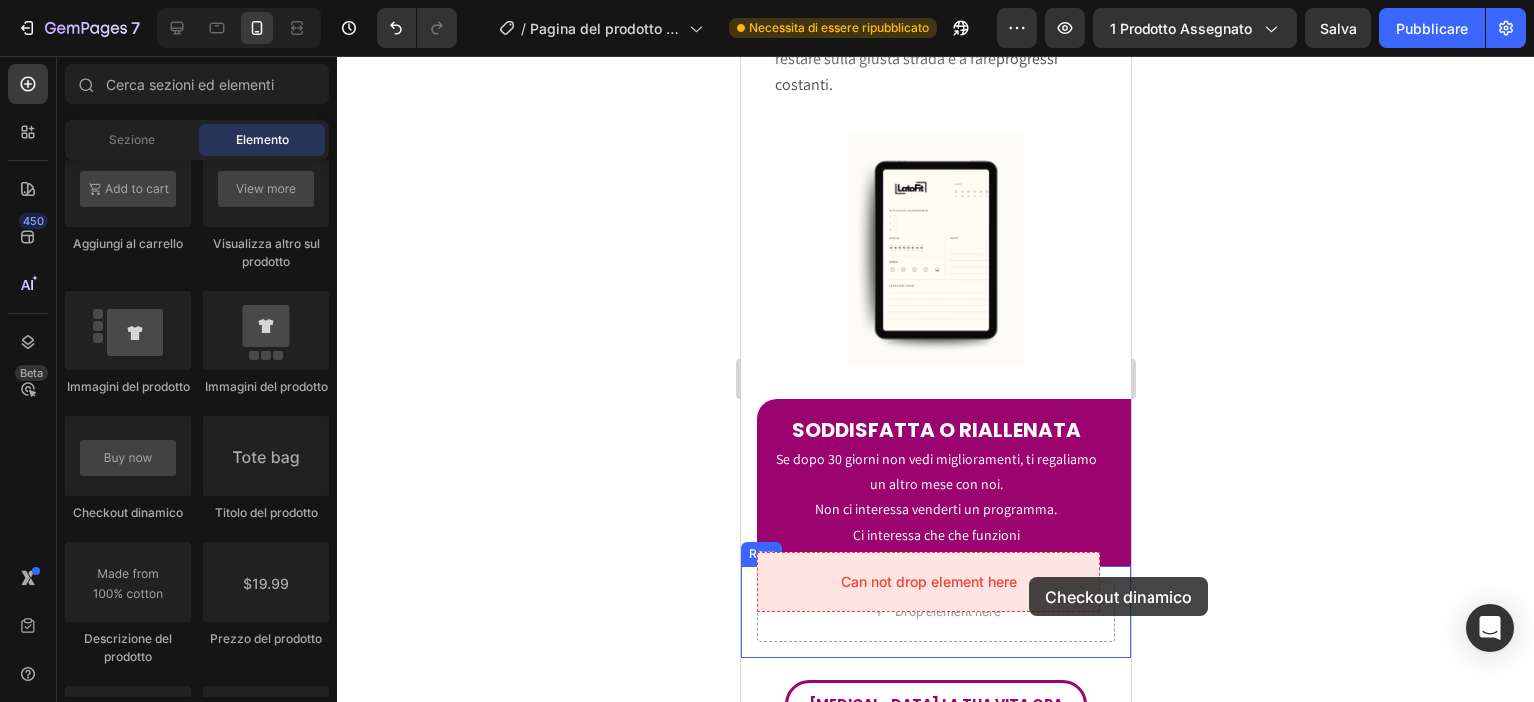
drag, startPoint x: 884, startPoint y: 513, endPoint x: 1027, endPoint y: 577, distance: 157.3
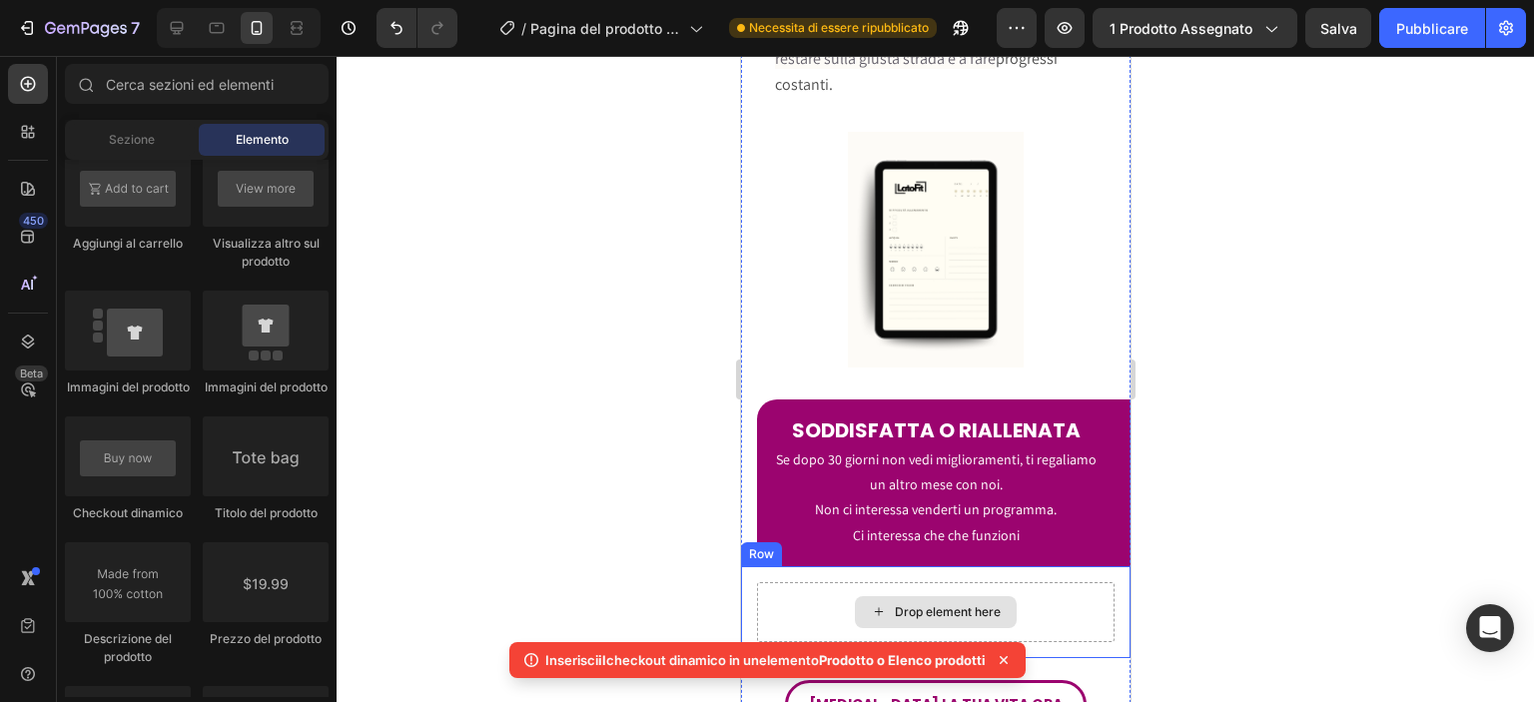
click at [1035, 582] on div "Drop element here" at bounding box center [934, 612] width 357 height 60
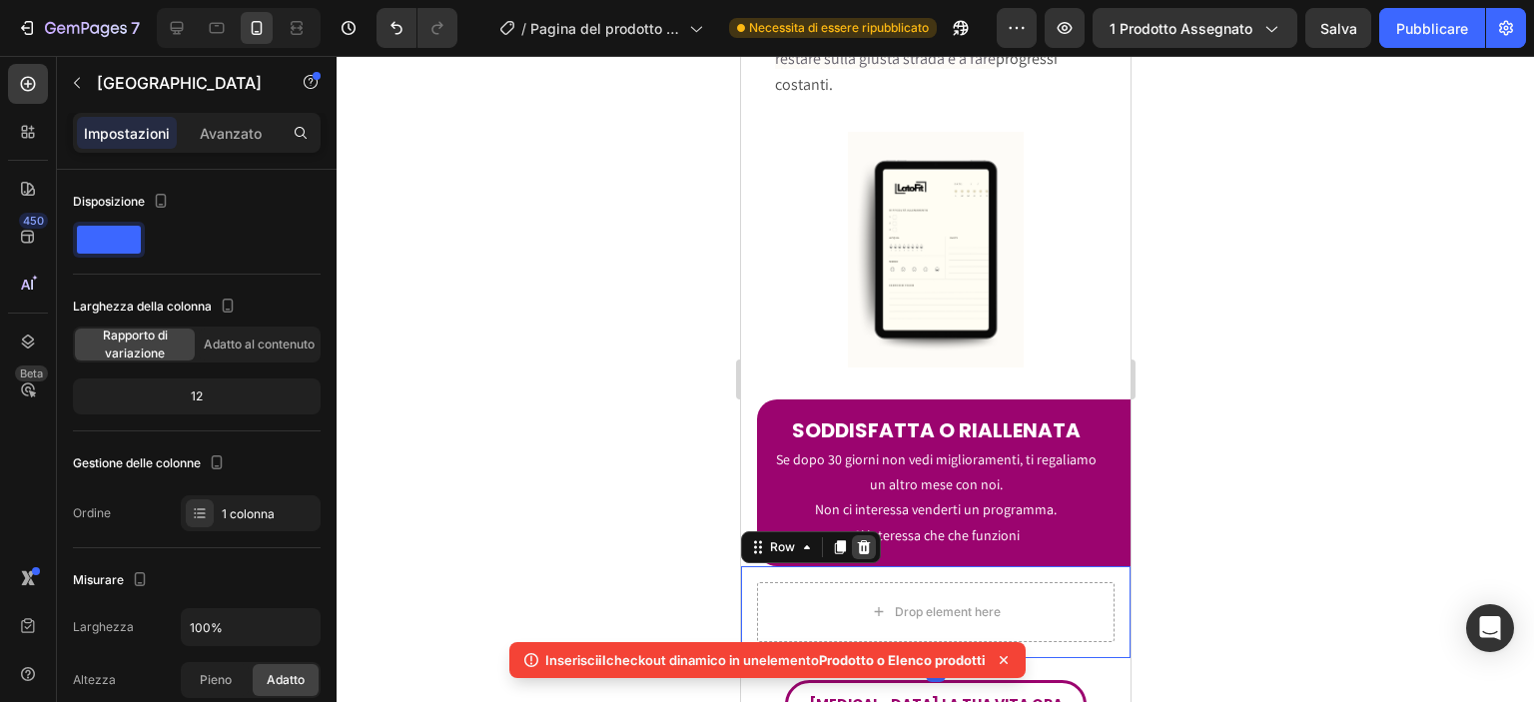
click at [870, 535] on div at bounding box center [863, 547] width 24 height 24
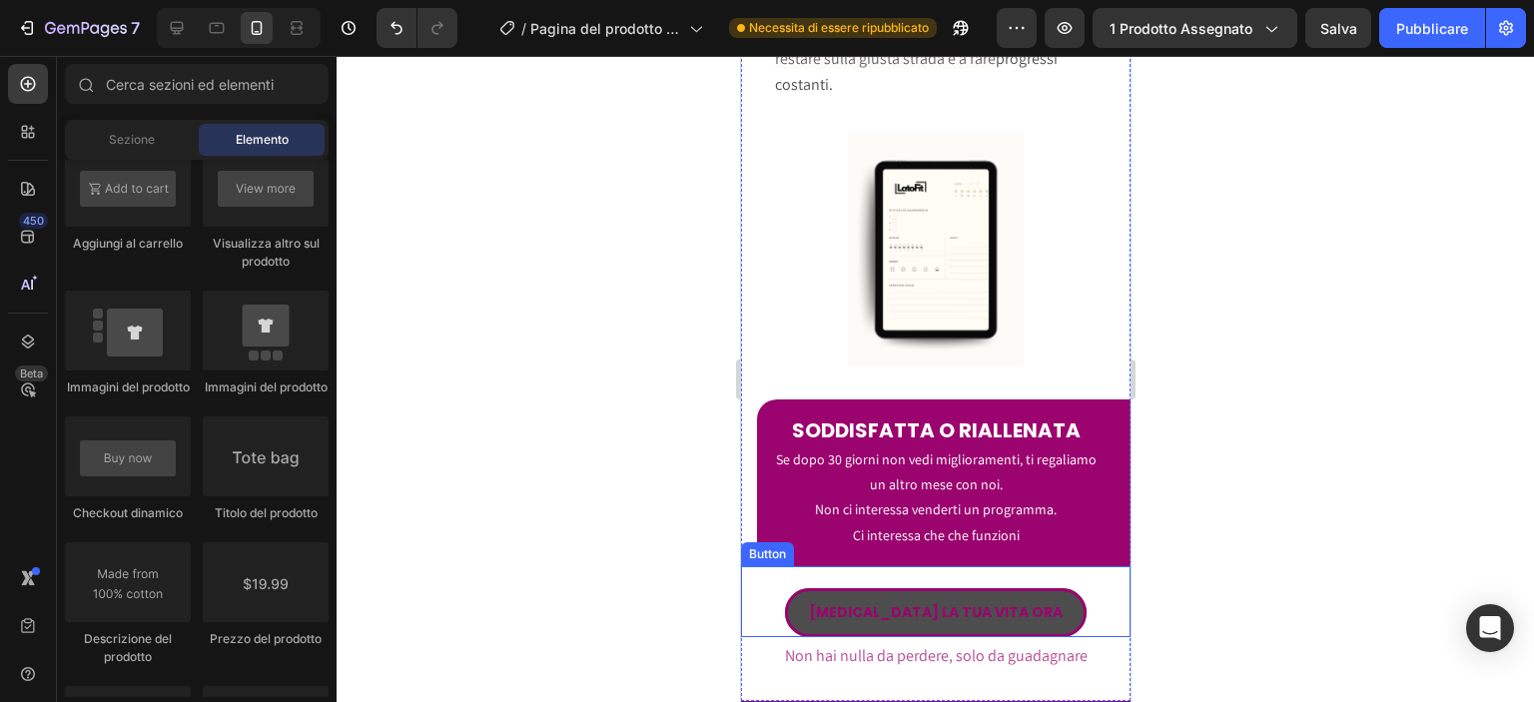
click at [1008, 594] on button "[MEDICAL_DATA] LA TUA VITA ORA" at bounding box center [935, 612] width 302 height 49
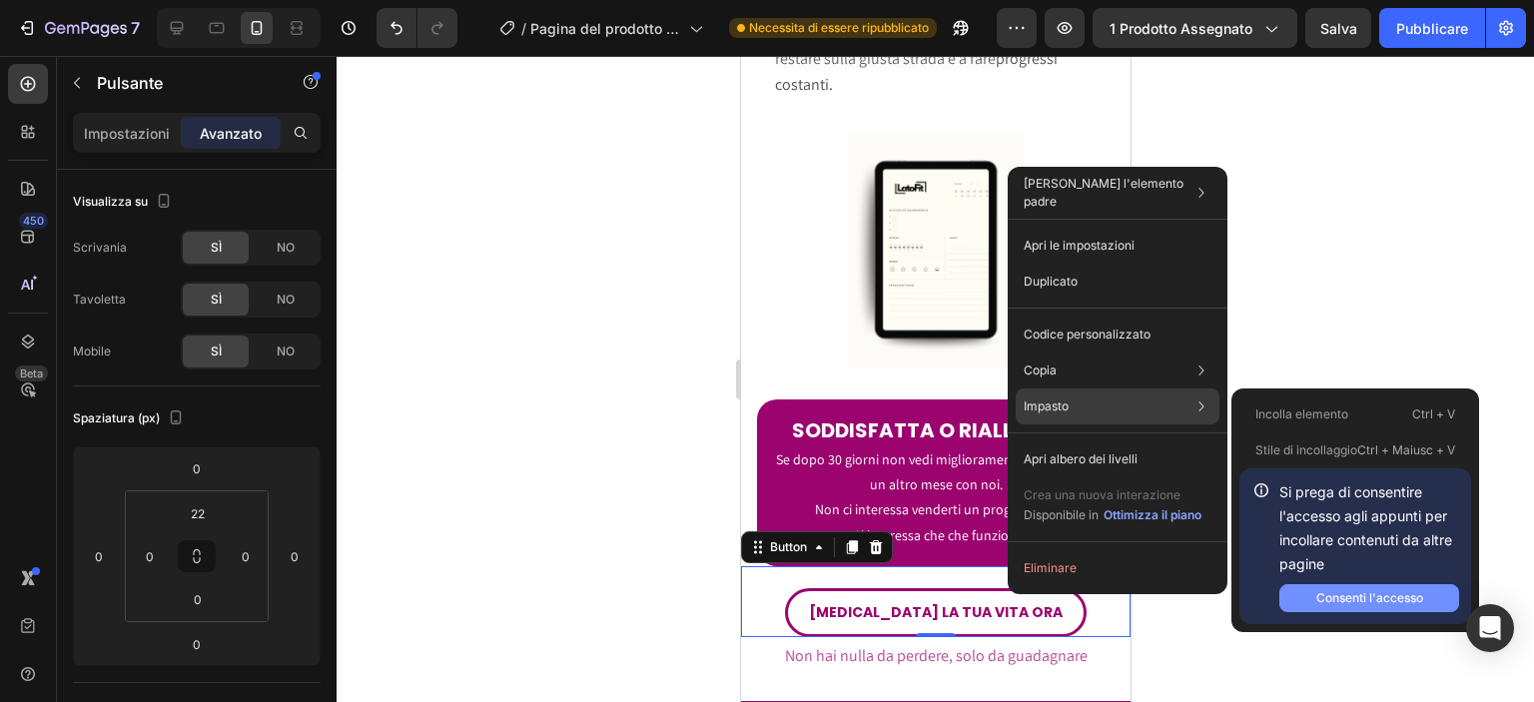
click at [1329, 593] on font "Consenti l'accesso" at bounding box center [1369, 597] width 107 height 15
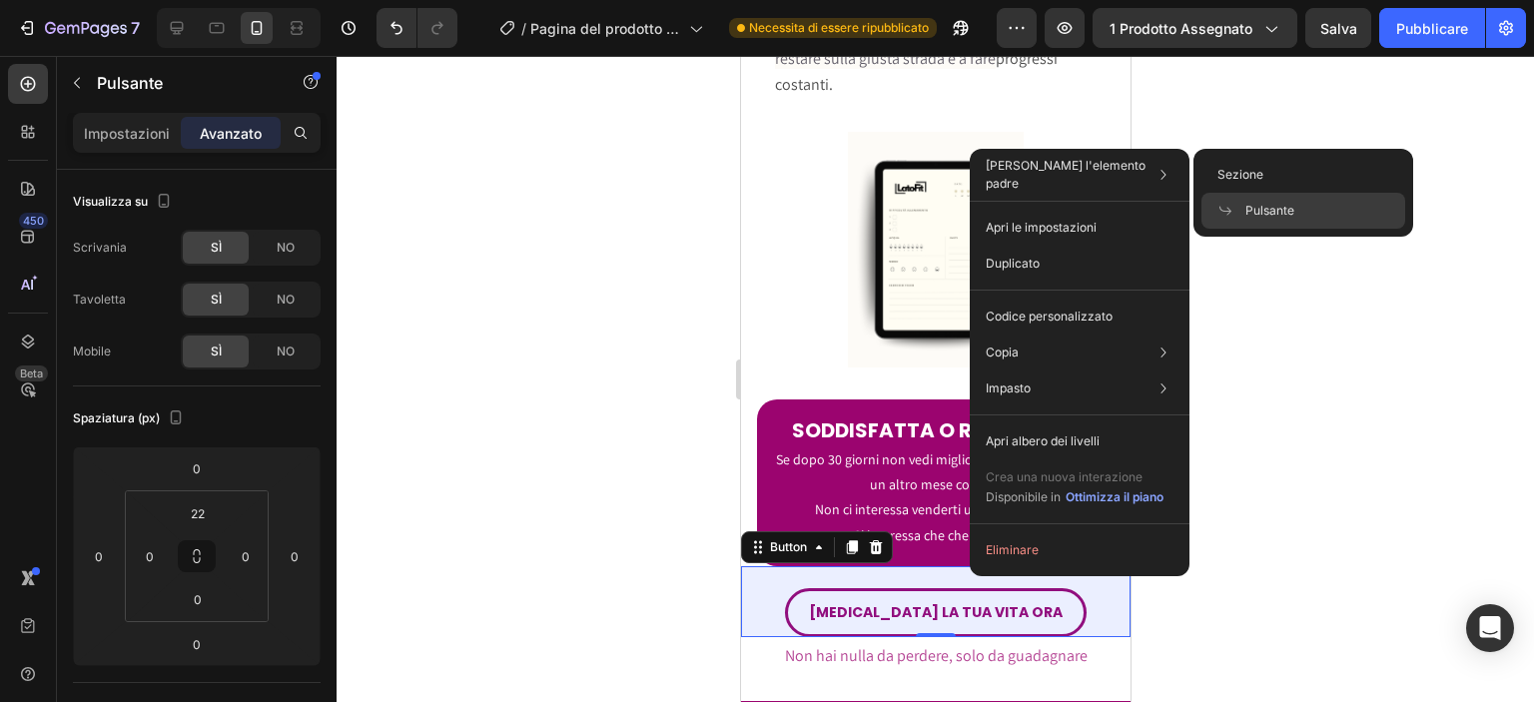
click at [1242, 199] on div "Pulsante" at bounding box center [1303, 211] width 204 height 36
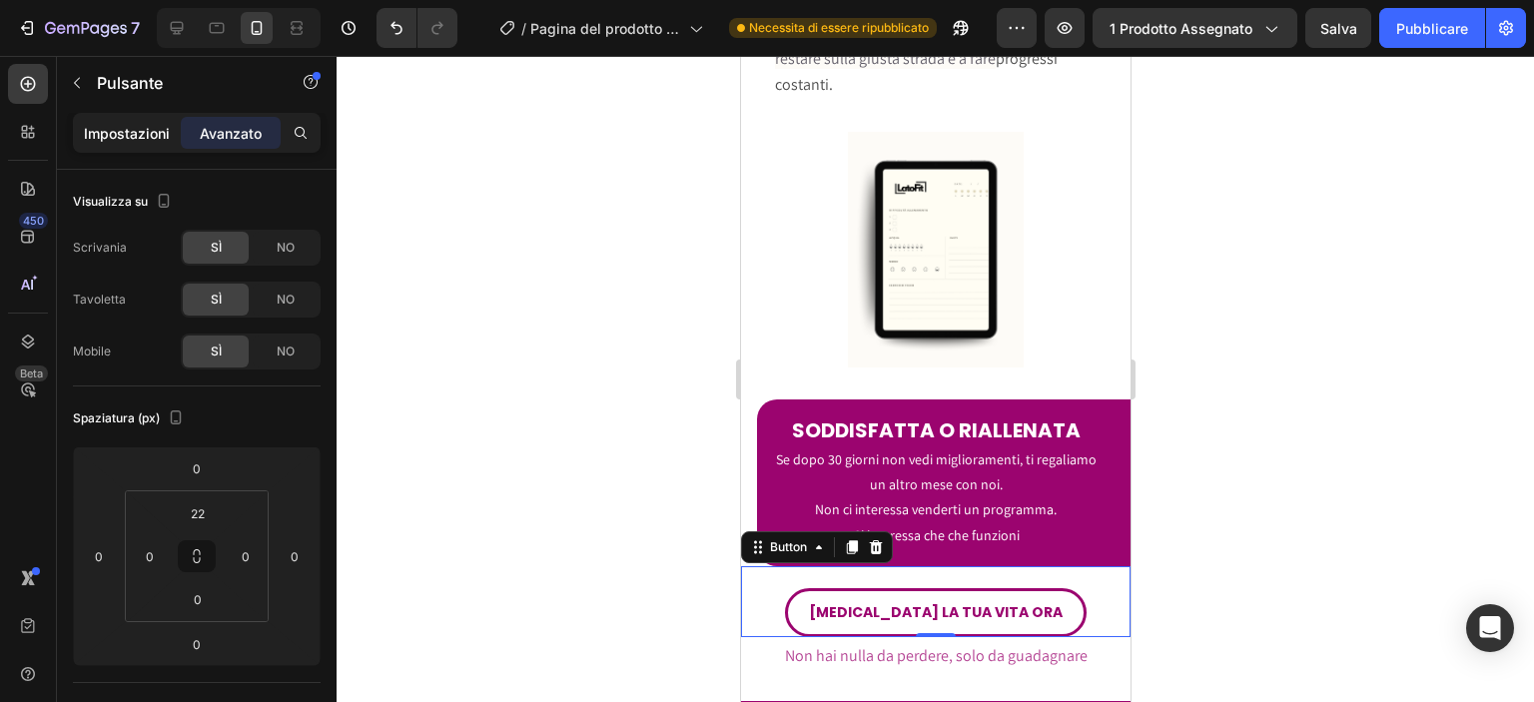
click at [111, 129] on font "Impostazioni" at bounding box center [127, 133] width 86 height 17
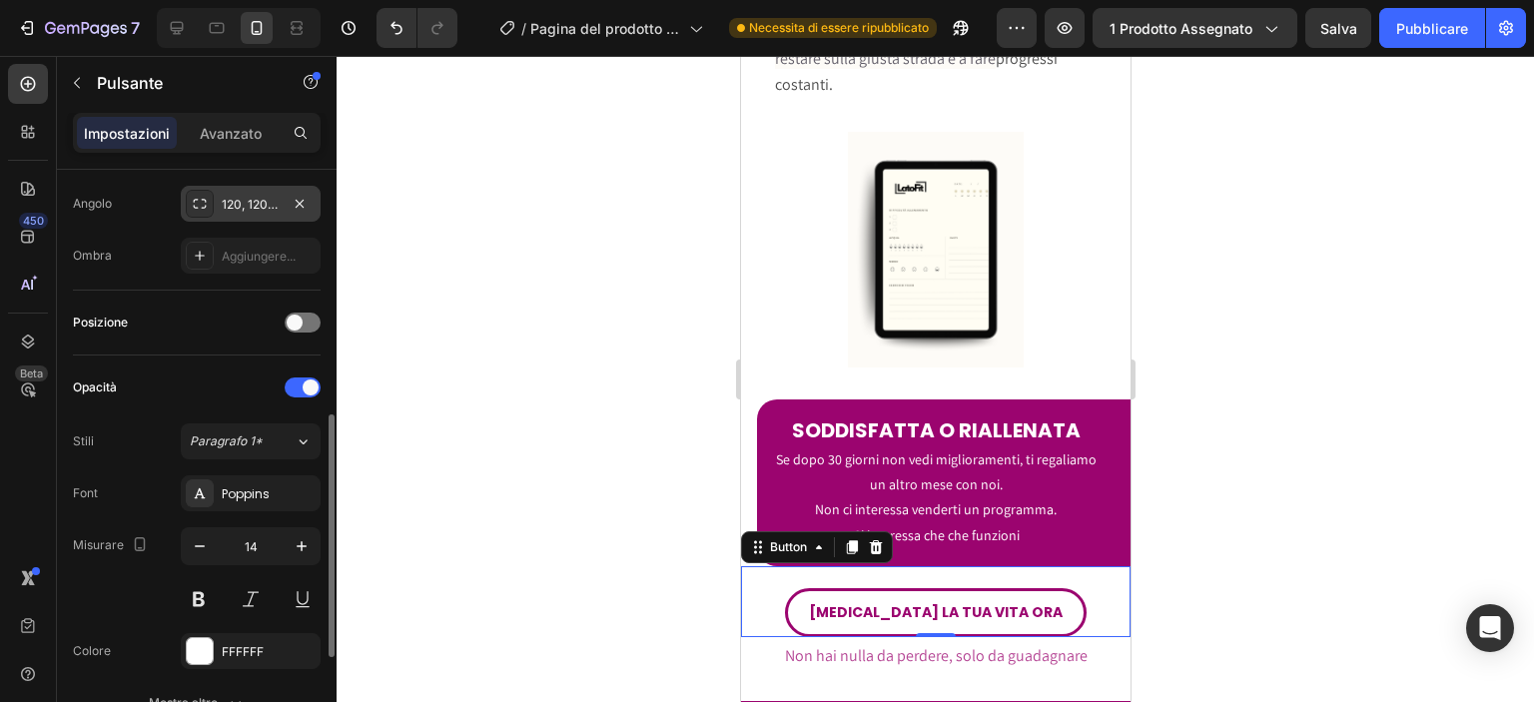
scroll to position [549, 0]
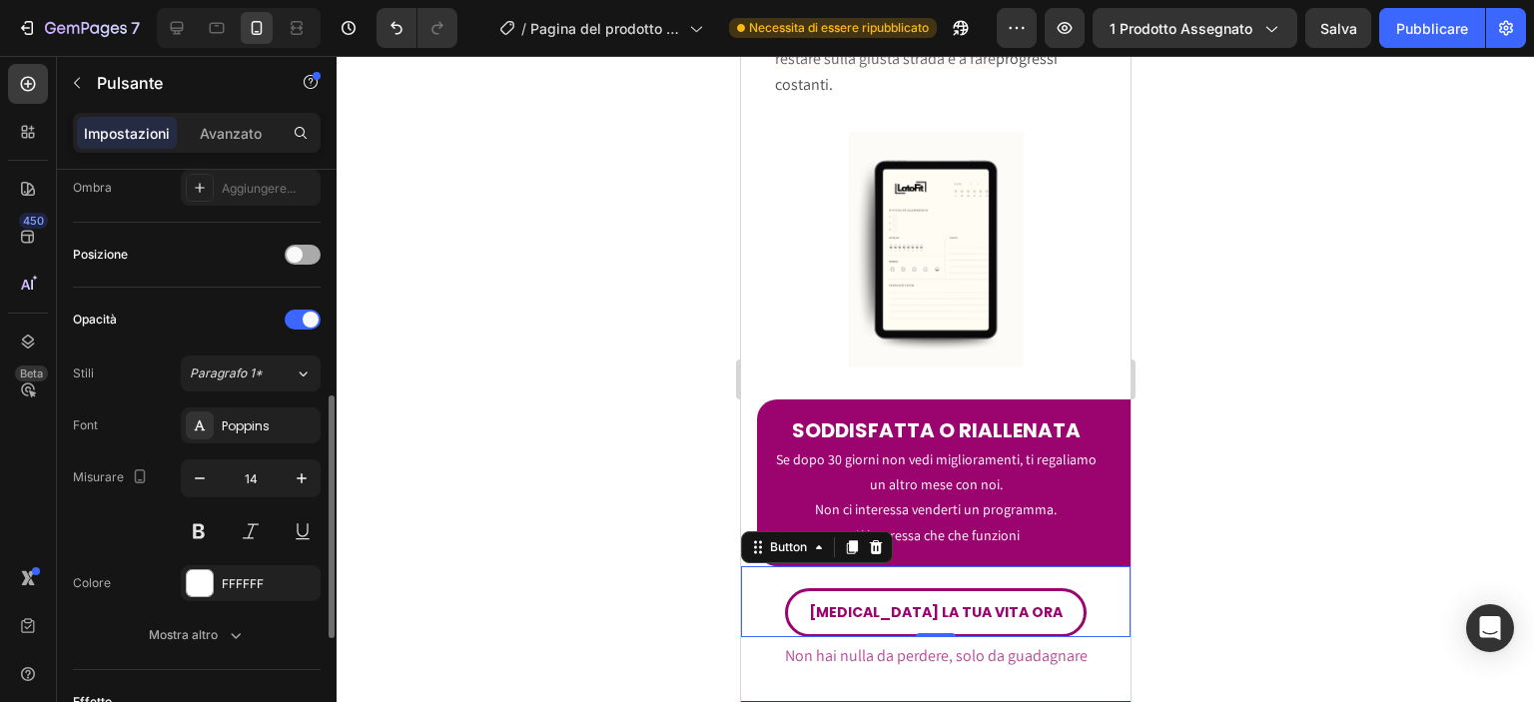
click at [293, 262] on div at bounding box center [303, 255] width 36 height 20
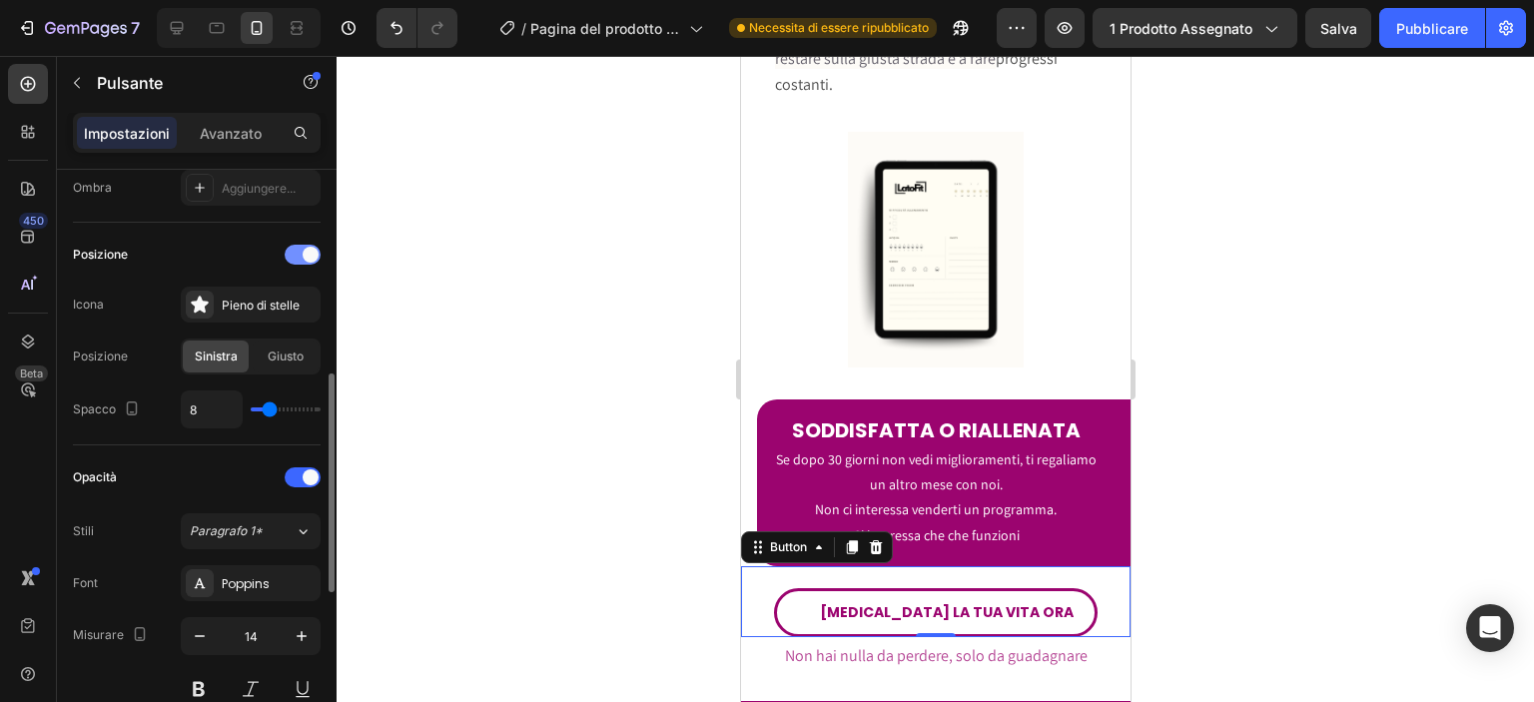
click at [302, 258] on div at bounding box center [303, 255] width 36 height 20
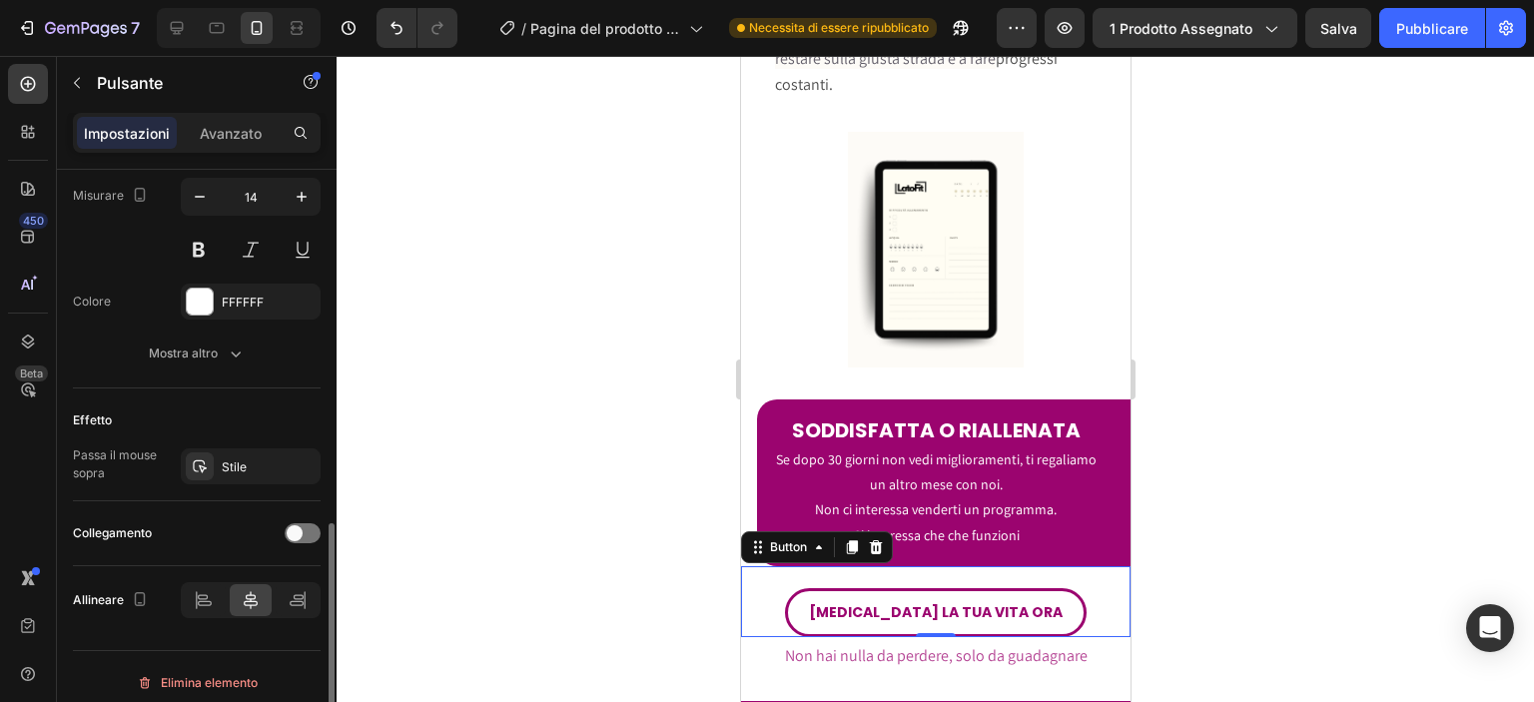
scroll to position [839, 0]
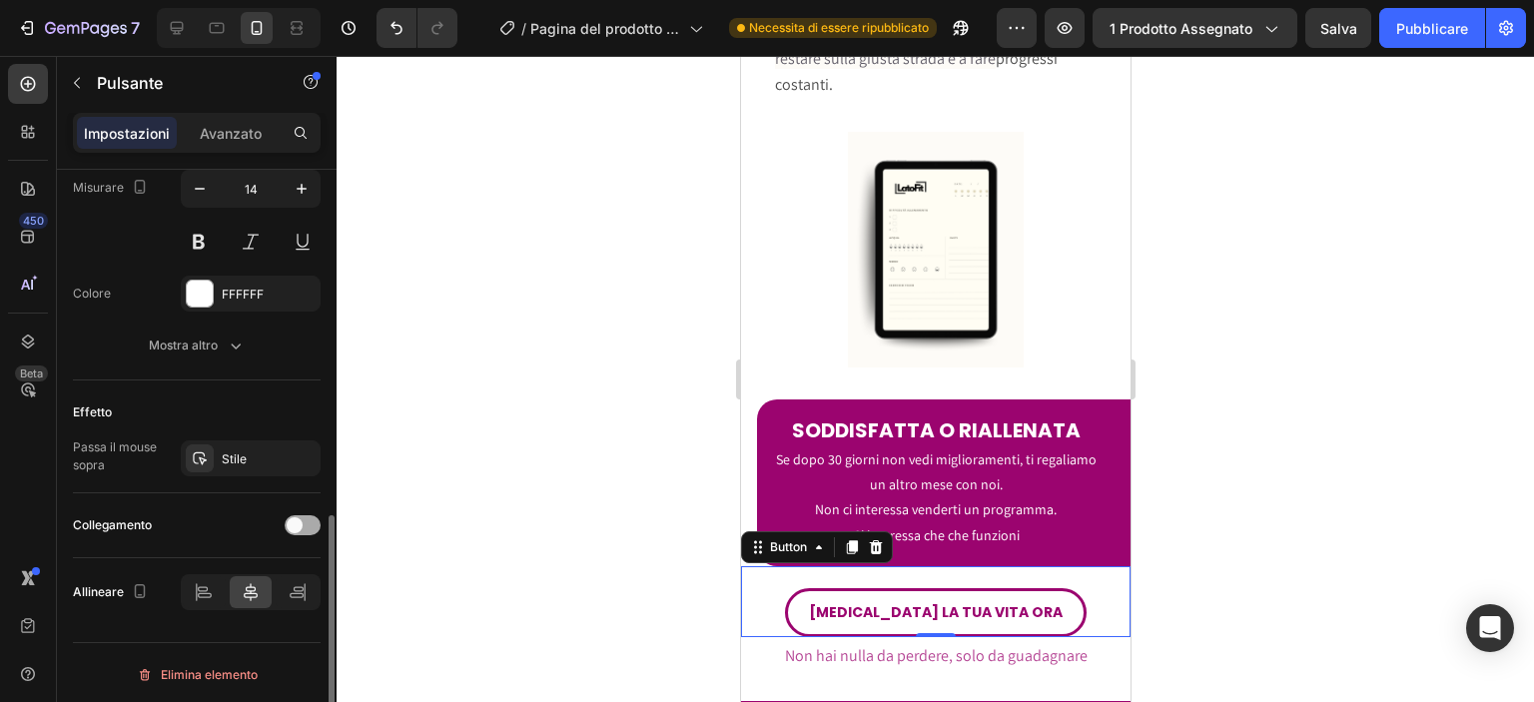
click at [312, 515] on div at bounding box center [303, 525] width 36 height 20
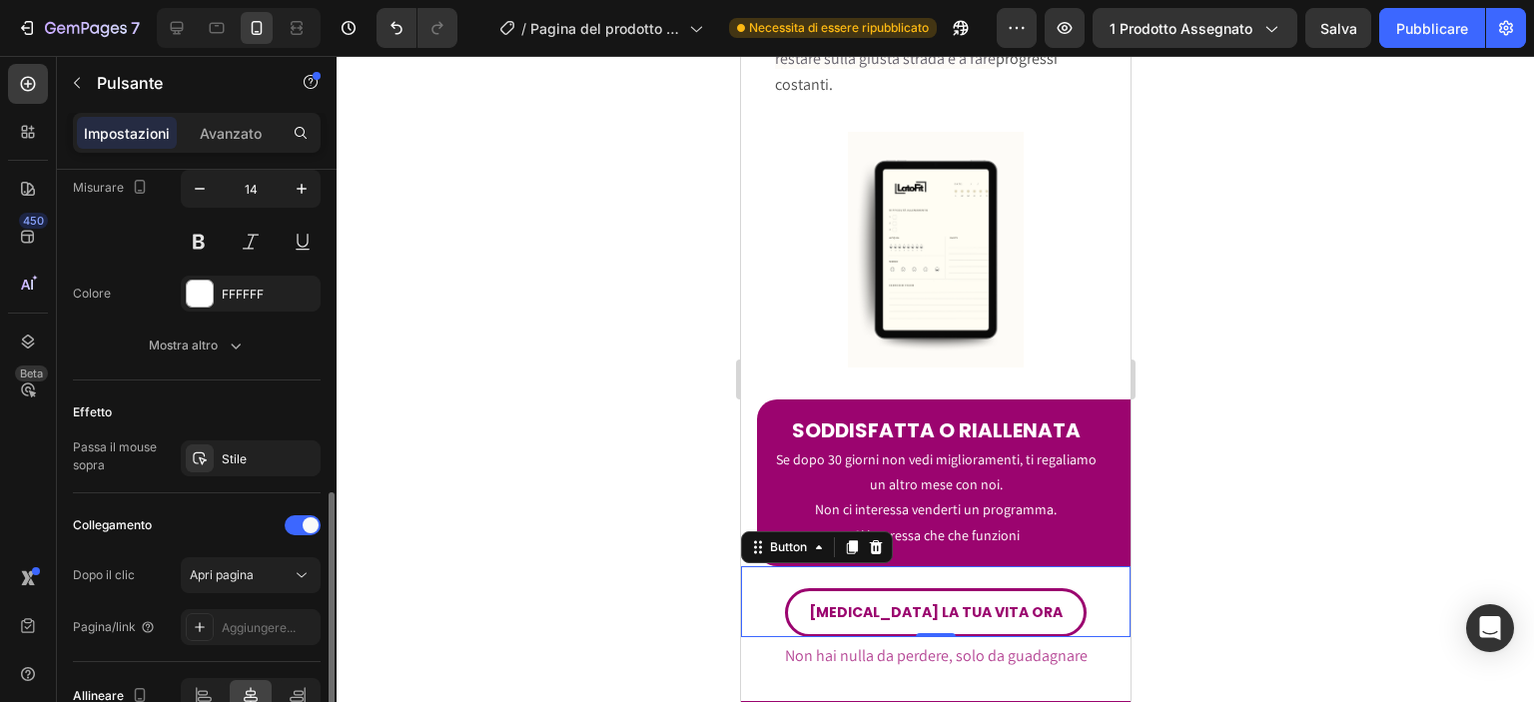
scroll to position [943, 0]
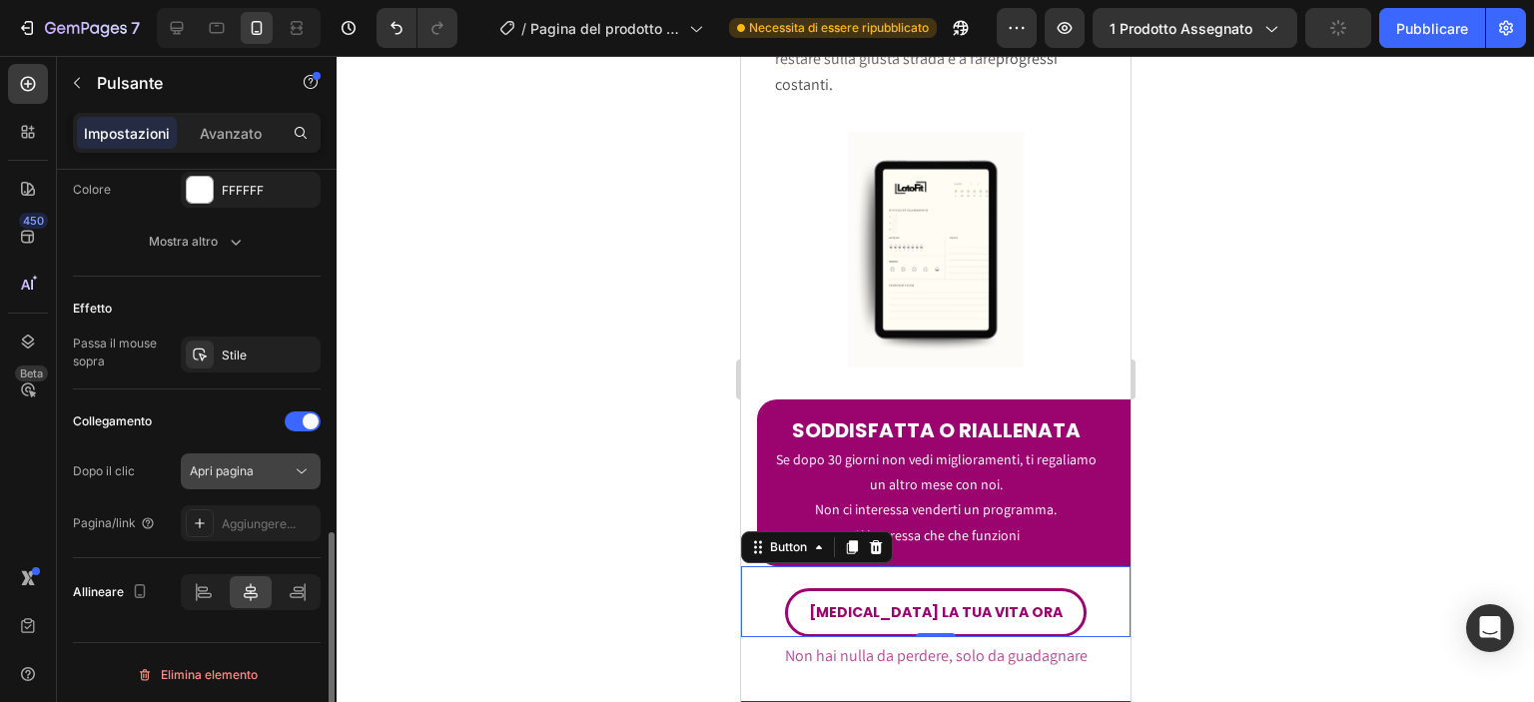
click at [256, 474] on div "Apri pagina" at bounding box center [241, 471] width 102 height 18
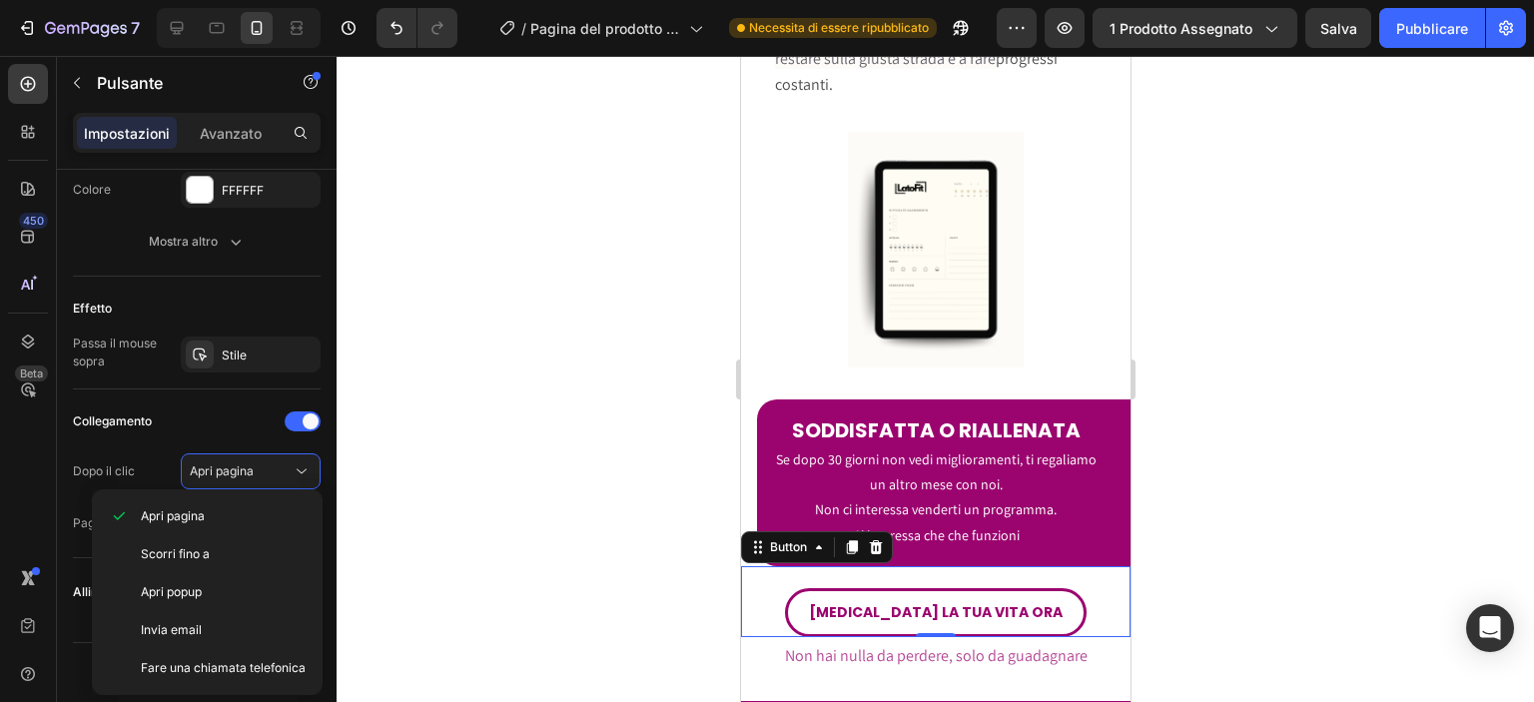
drag, startPoint x: 252, startPoint y: 474, endPoint x: 252, endPoint y: 495, distance: 21.0
click at [252, 474] on font "Apri pagina" at bounding box center [222, 470] width 64 height 15
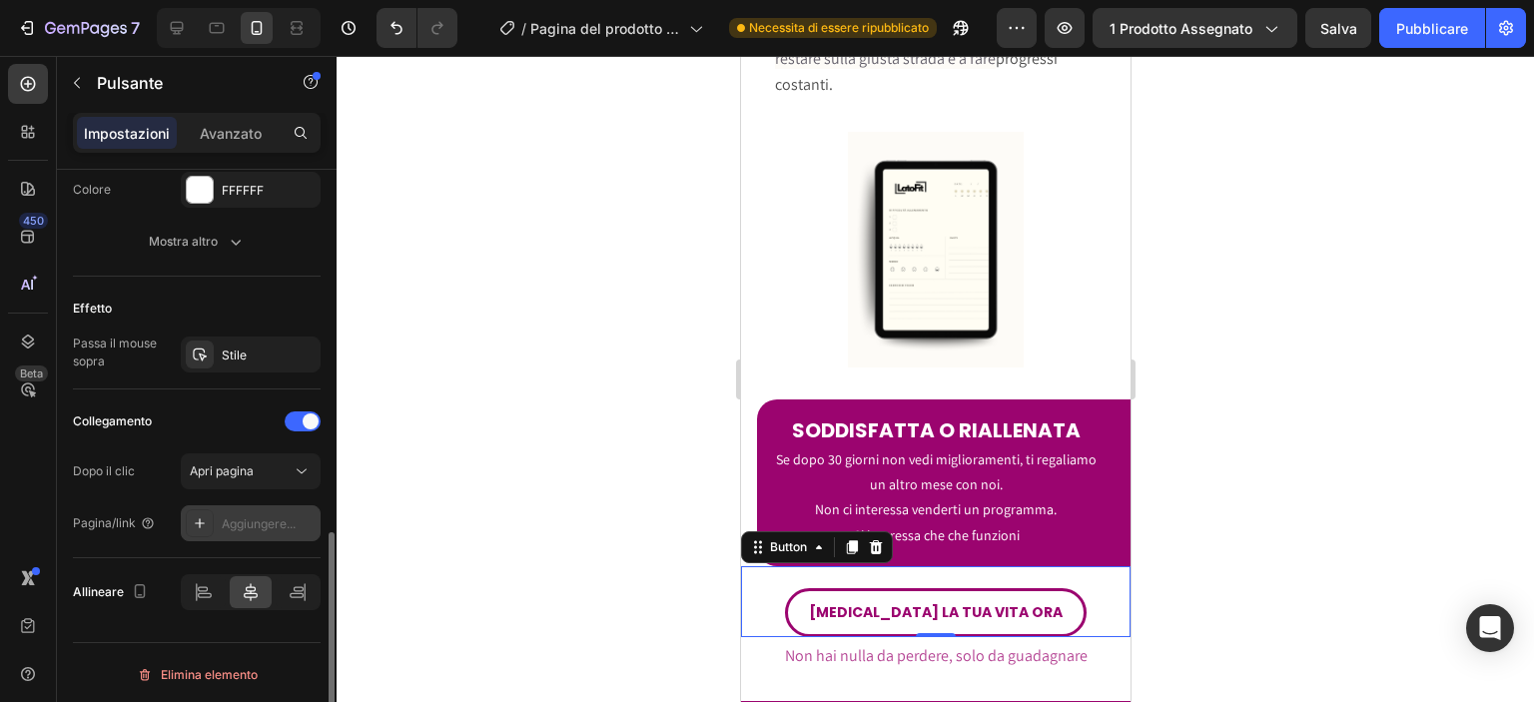
click at [252, 510] on div "Aggiungere..." at bounding box center [251, 523] width 140 height 36
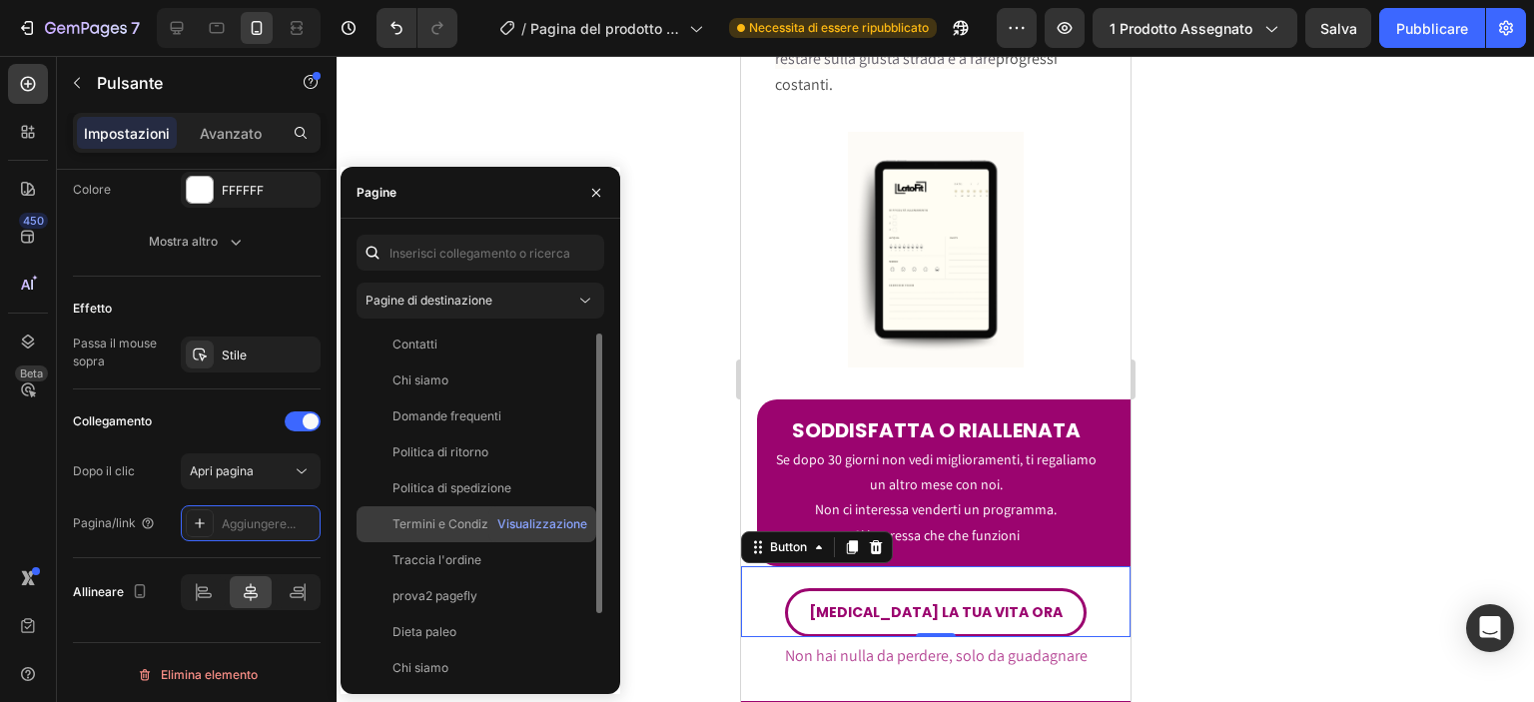
scroll to position [0, 0]
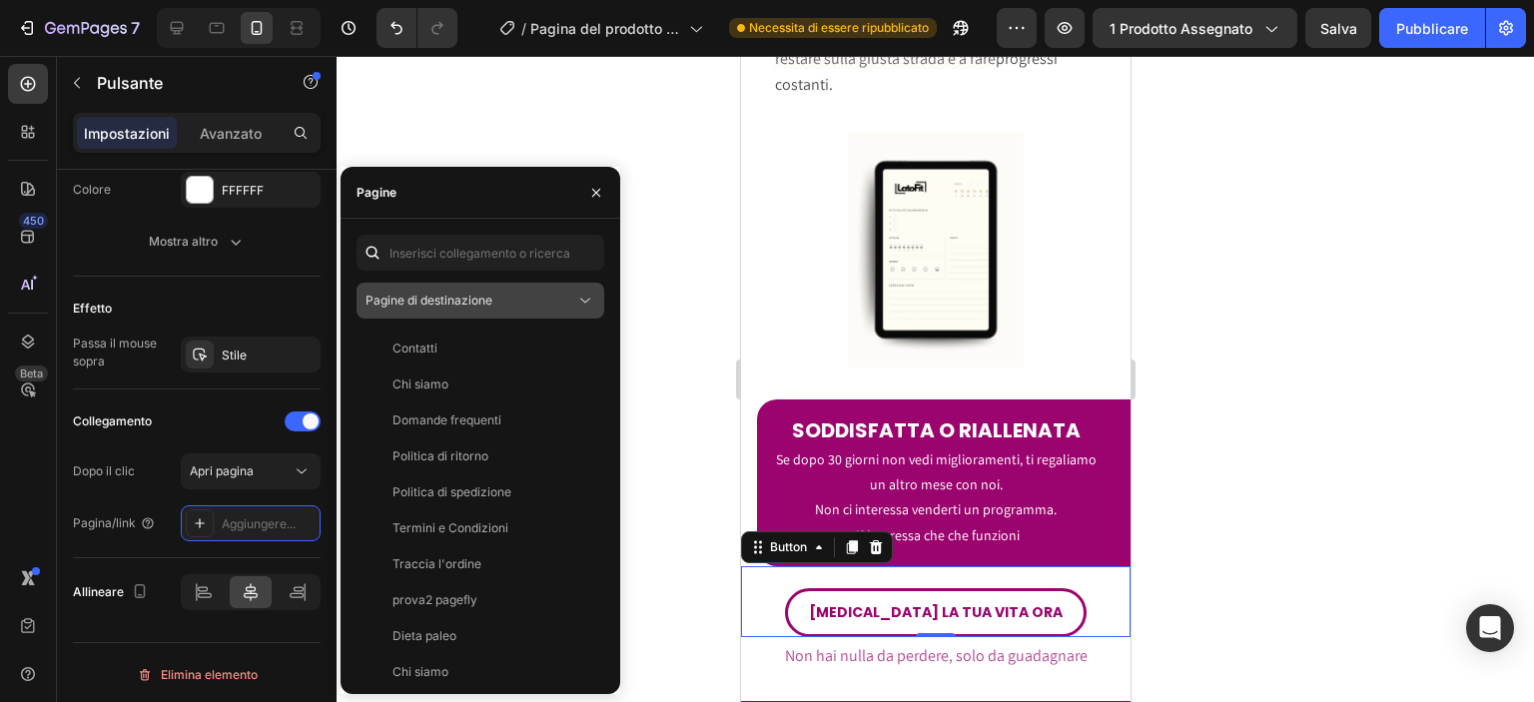
click at [533, 310] on div "Pagine di destinazione" at bounding box center [480, 301] width 230 height 20
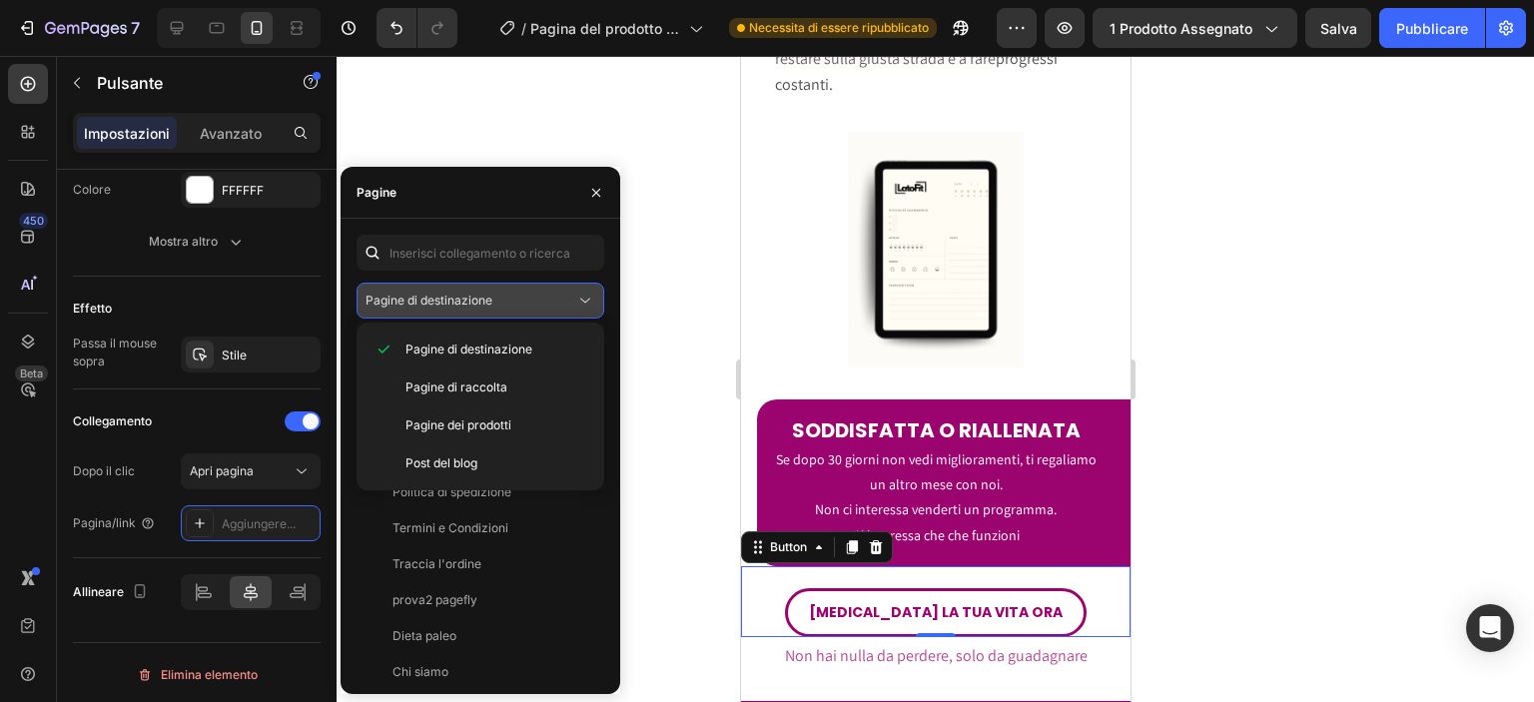
click at [508, 294] on div "Pagine di destinazione" at bounding box center [470, 301] width 210 height 18
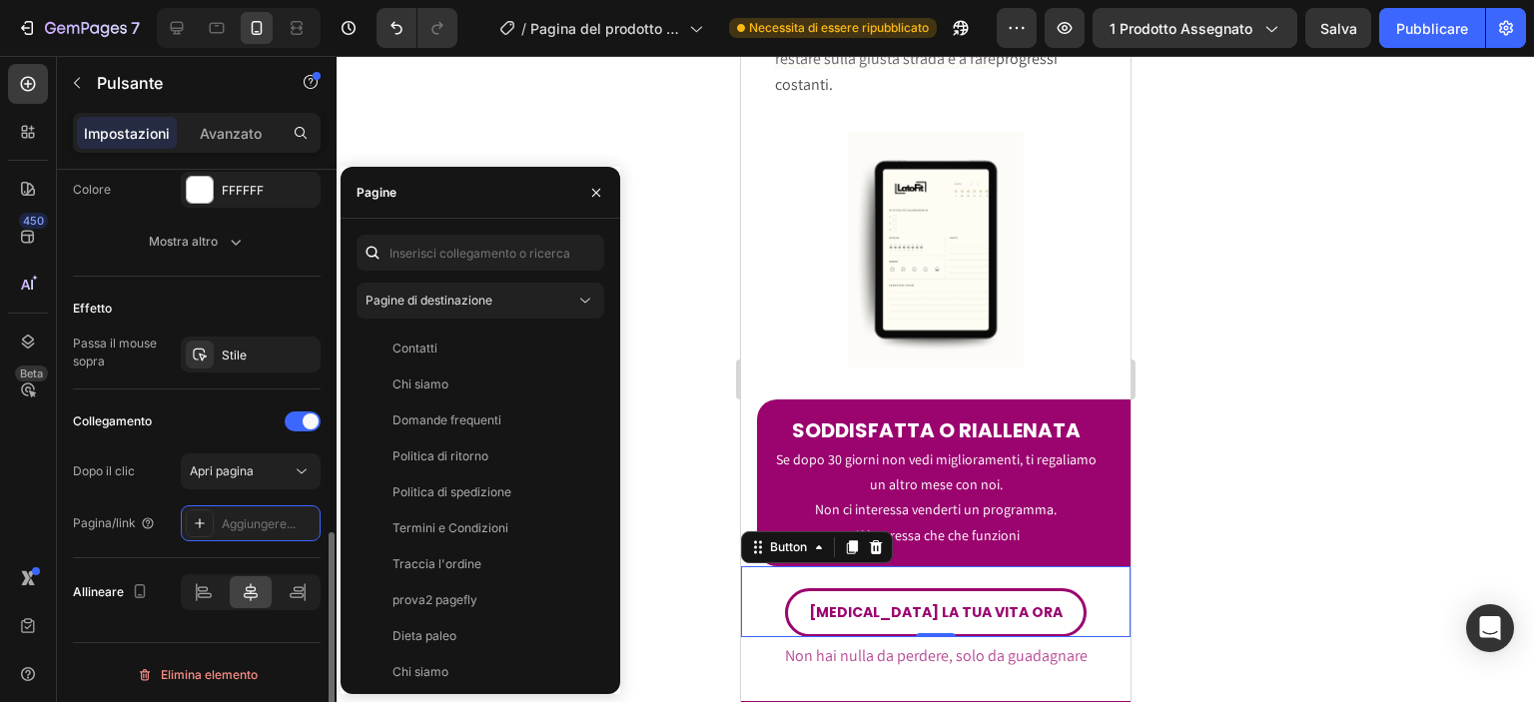
click at [235, 280] on div "Effetto Passa il mouse sopra Stile" at bounding box center [197, 333] width 248 height 113
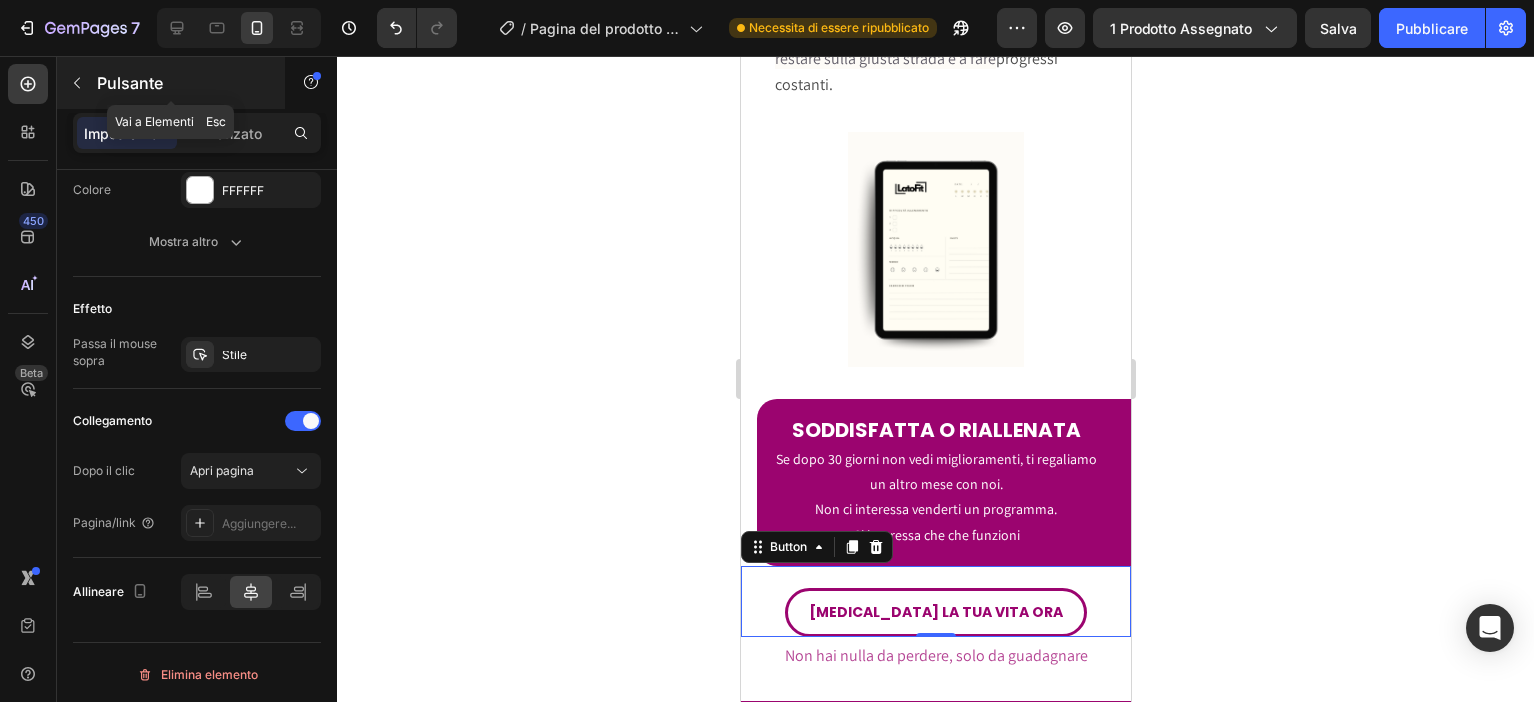
click at [80, 82] on icon "button" at bounding box center [77, 83] width 16 height 16
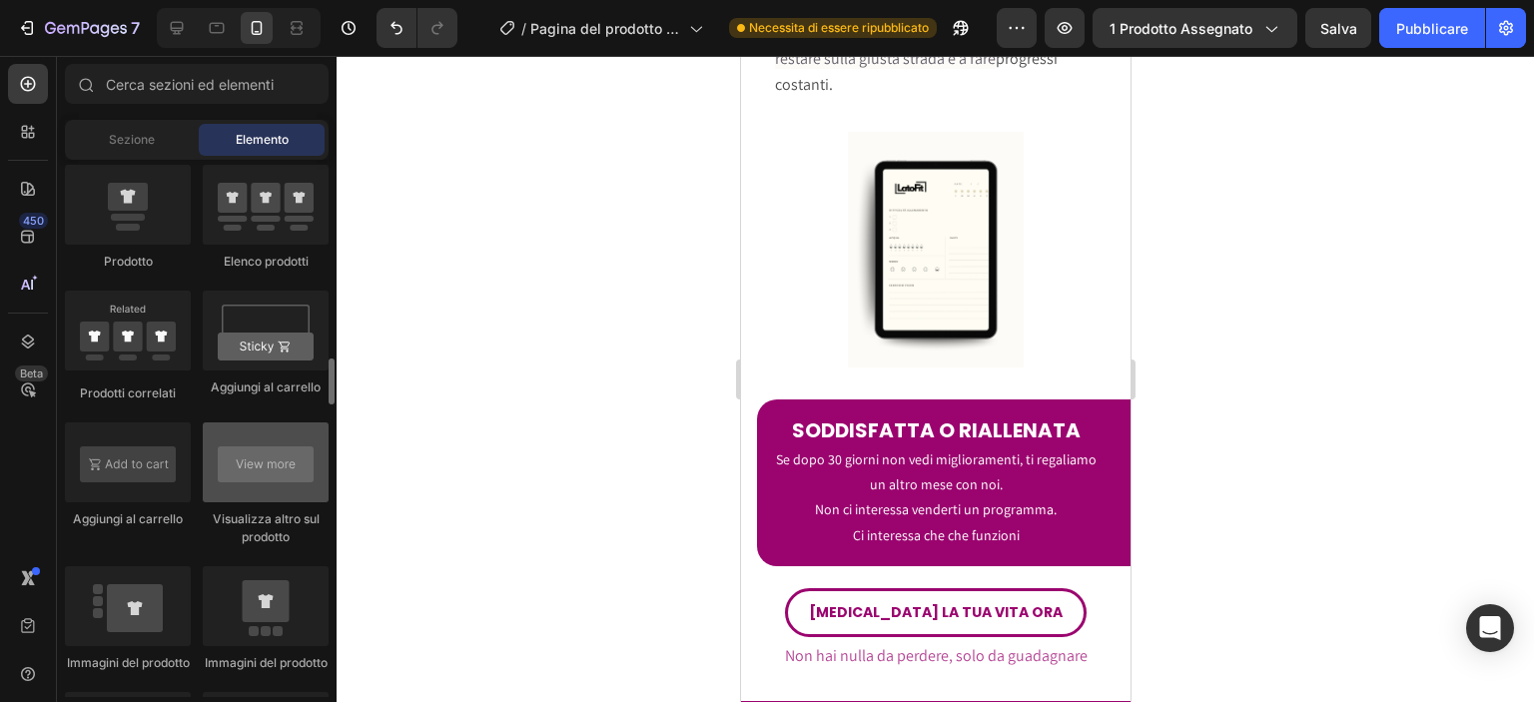
scroll to position [2707, 0]
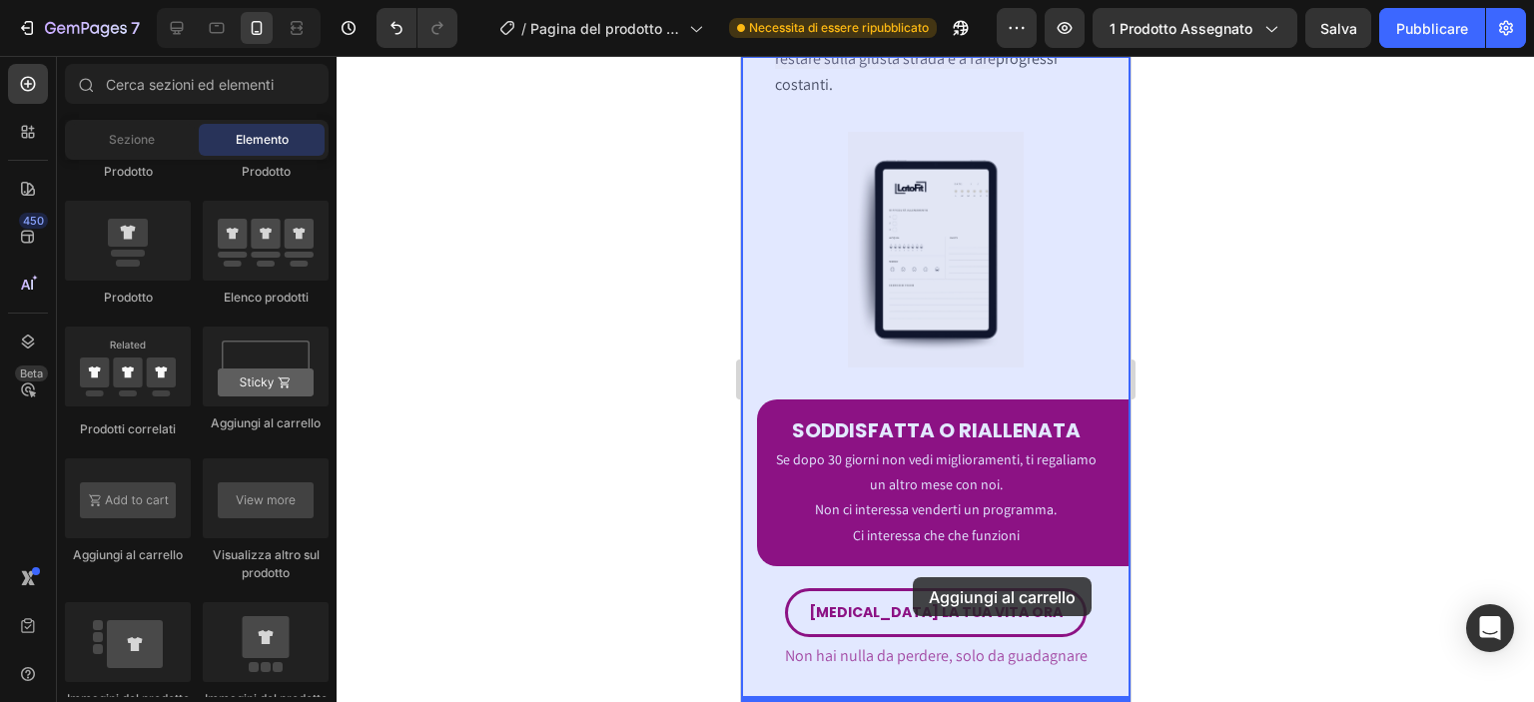
drag, startPoint x: 1003, startPoint y: 436, endPoint x: 912, endPoint y: 577, distance: 167.6
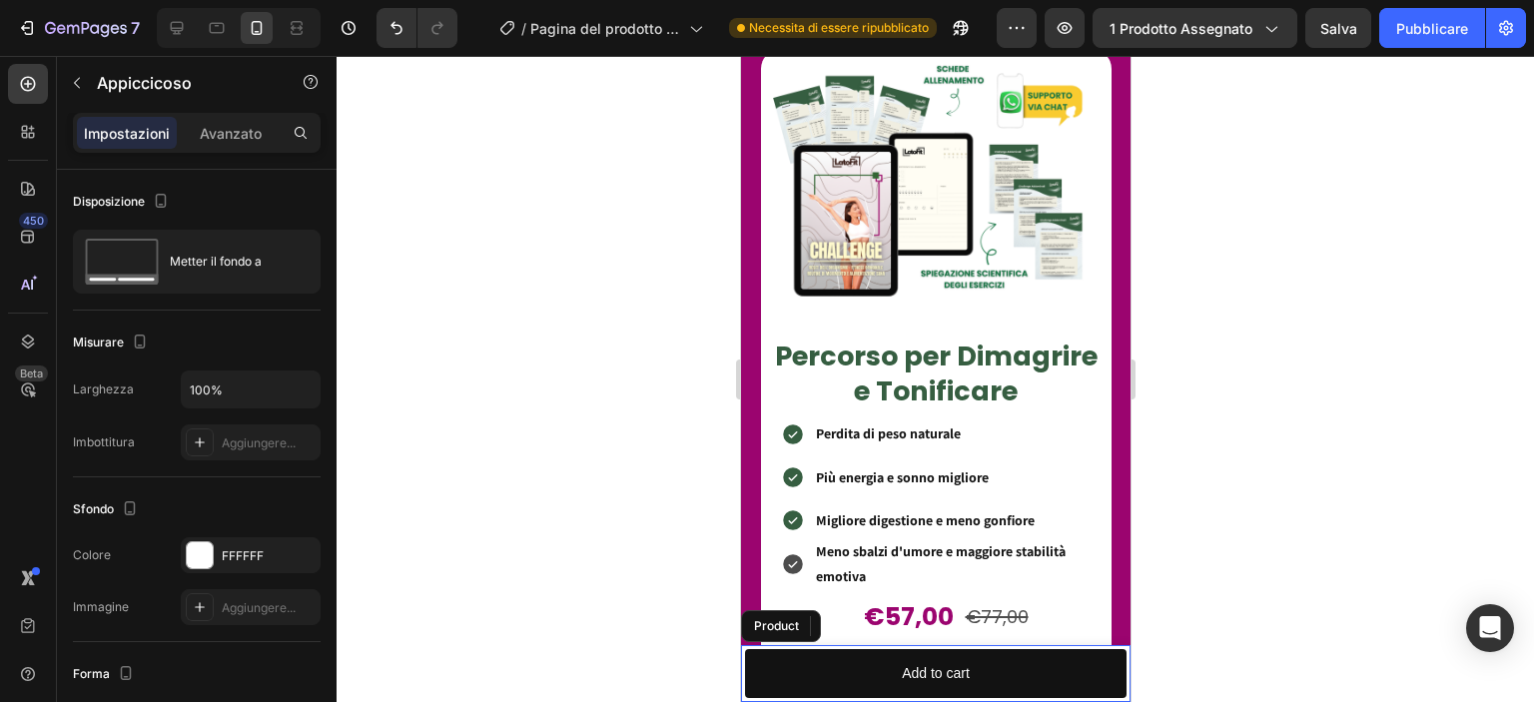
scroll to position [7757, 0]
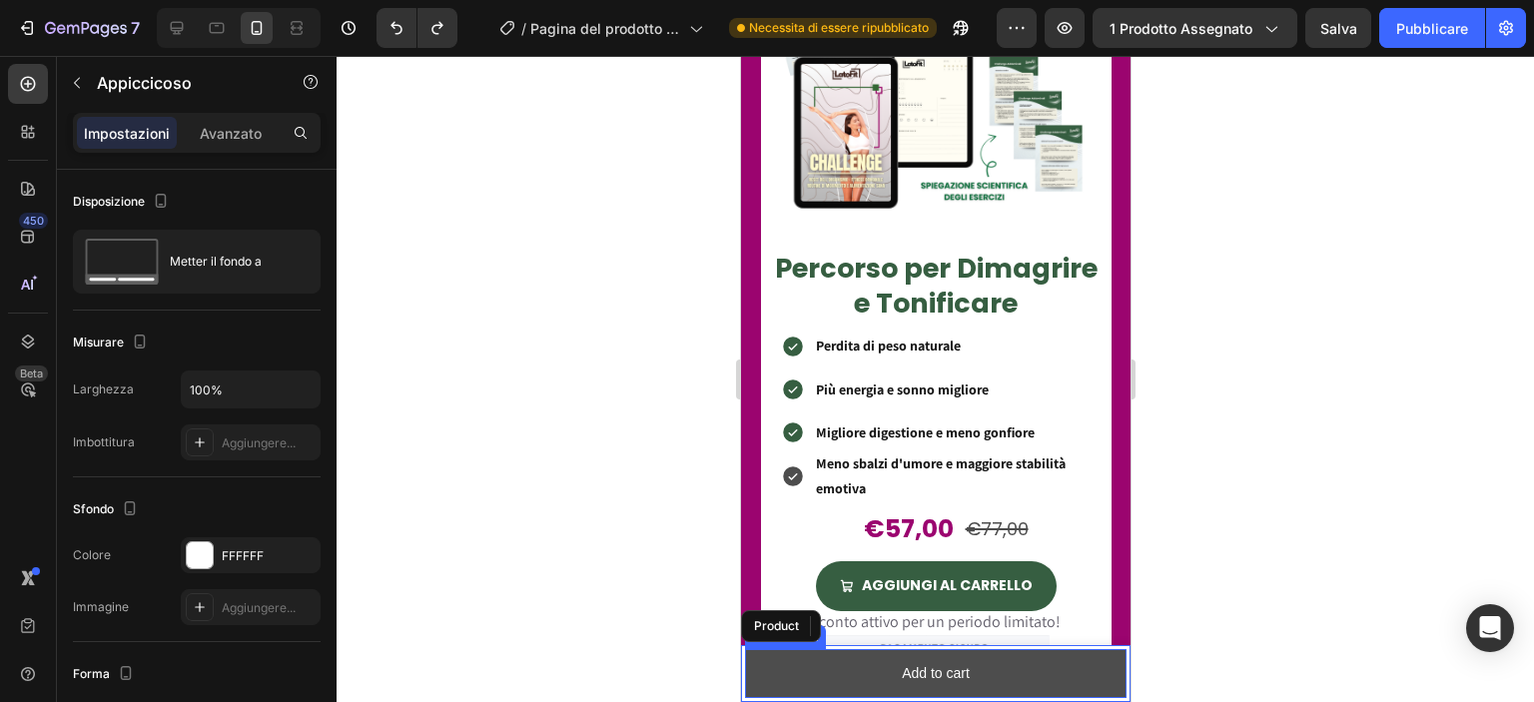
click at [815, 659] on button "Add to cart" at bounding box center [934, 673] width 381 height 49
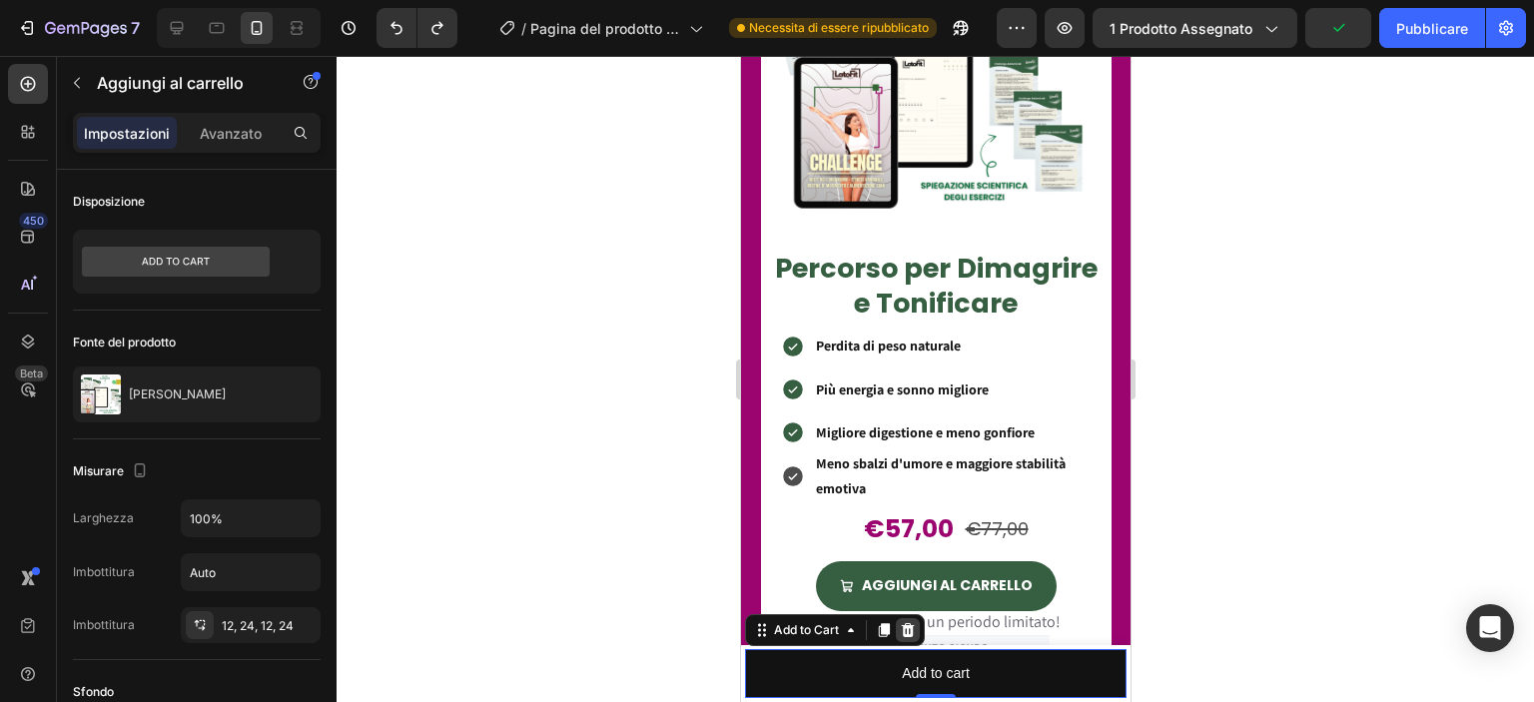
click at [904, 634] on icon at bounding box center [907, 630] width 13 height 14
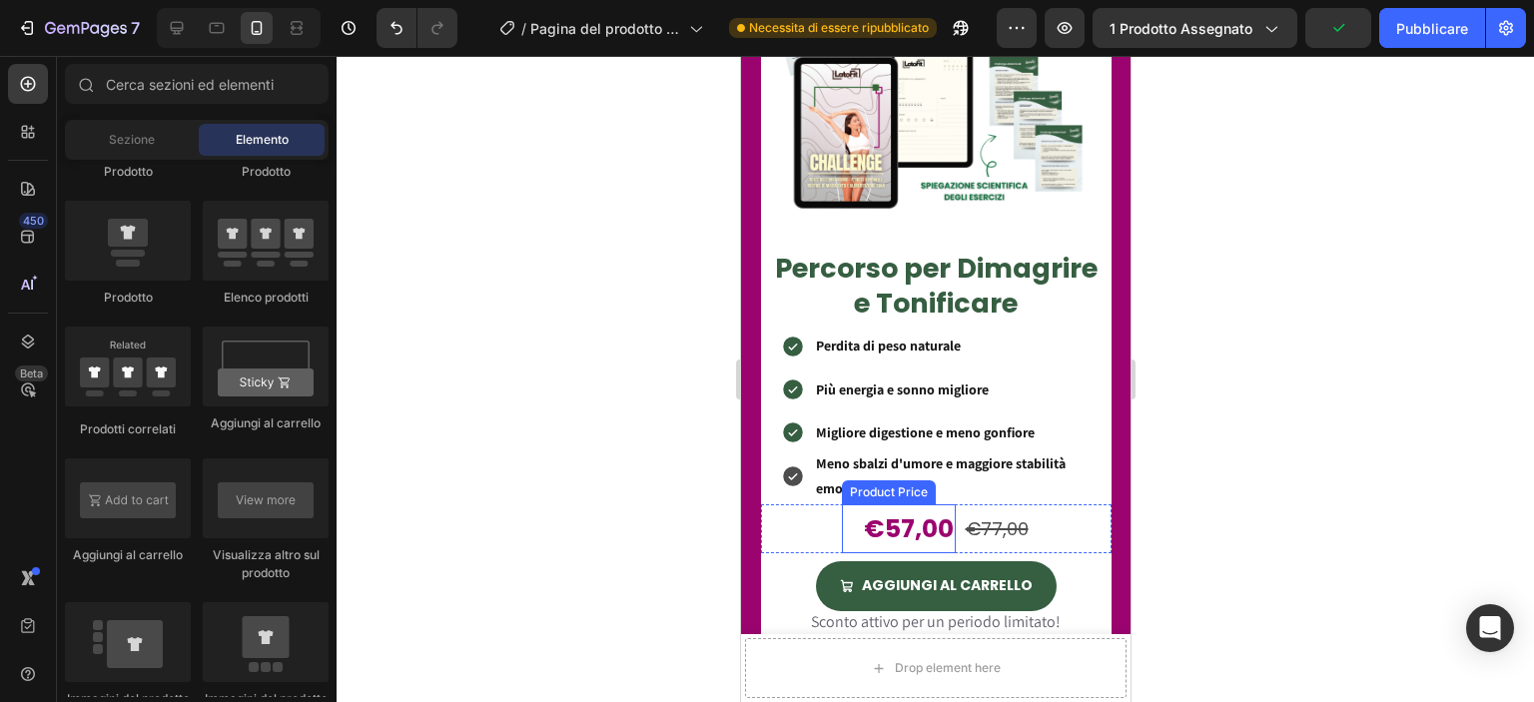
scroll to position [8022, 0]
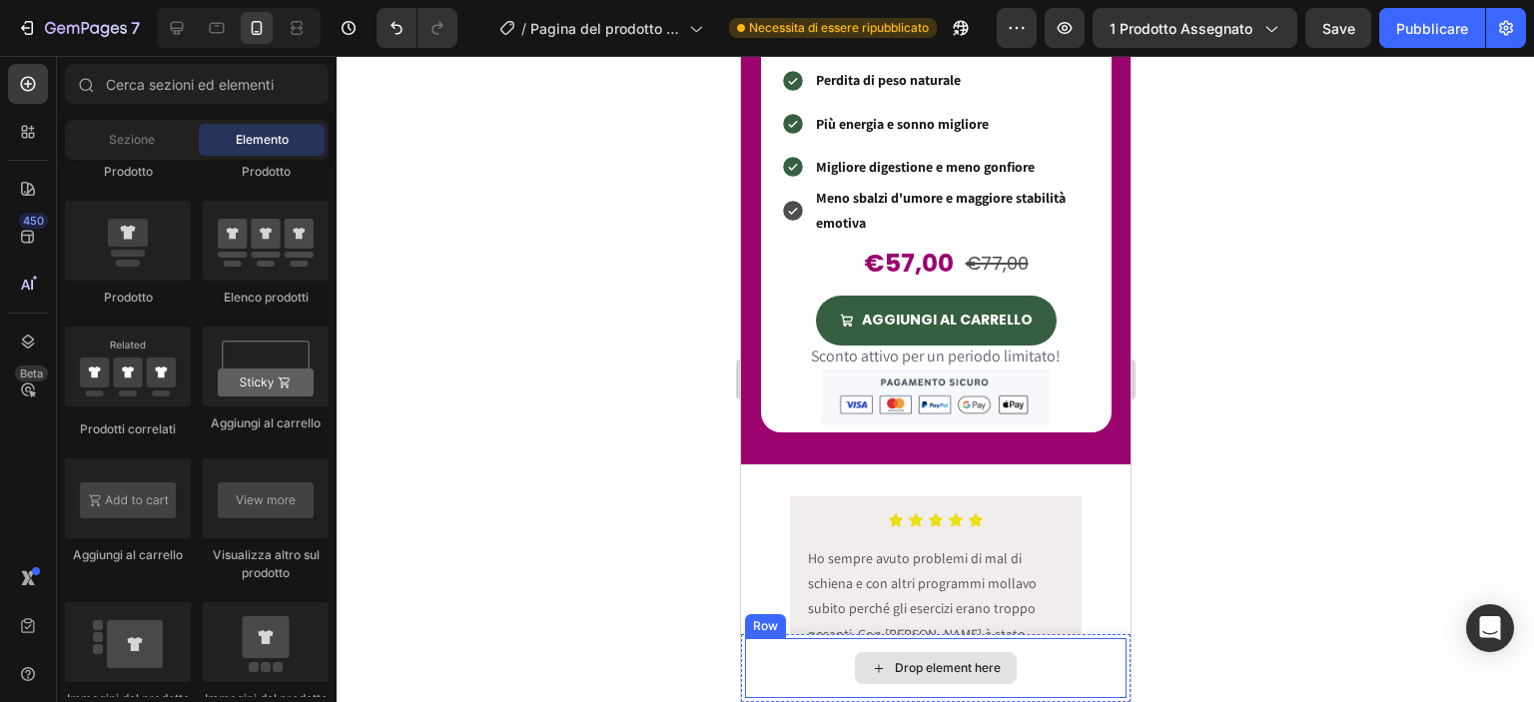
click at [963, 680] on div "Drop element here" at bounding box center [935, 668] width 162 height 32
click at [811, 671] on div "Drop element here" at bounding box center [934, 668] width 381 height 60
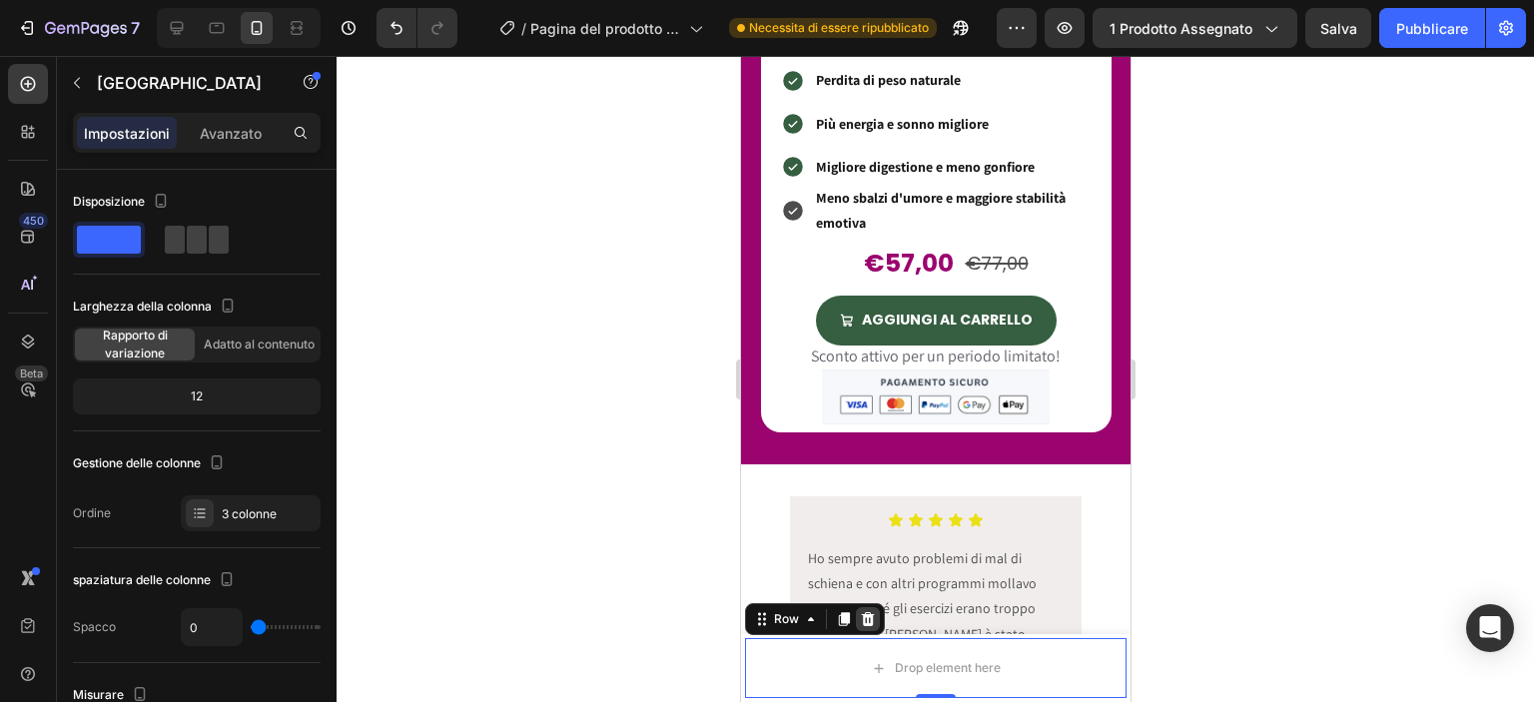
click at [861, 625] on icon at bounding box center [867, 619] width 16 height 16
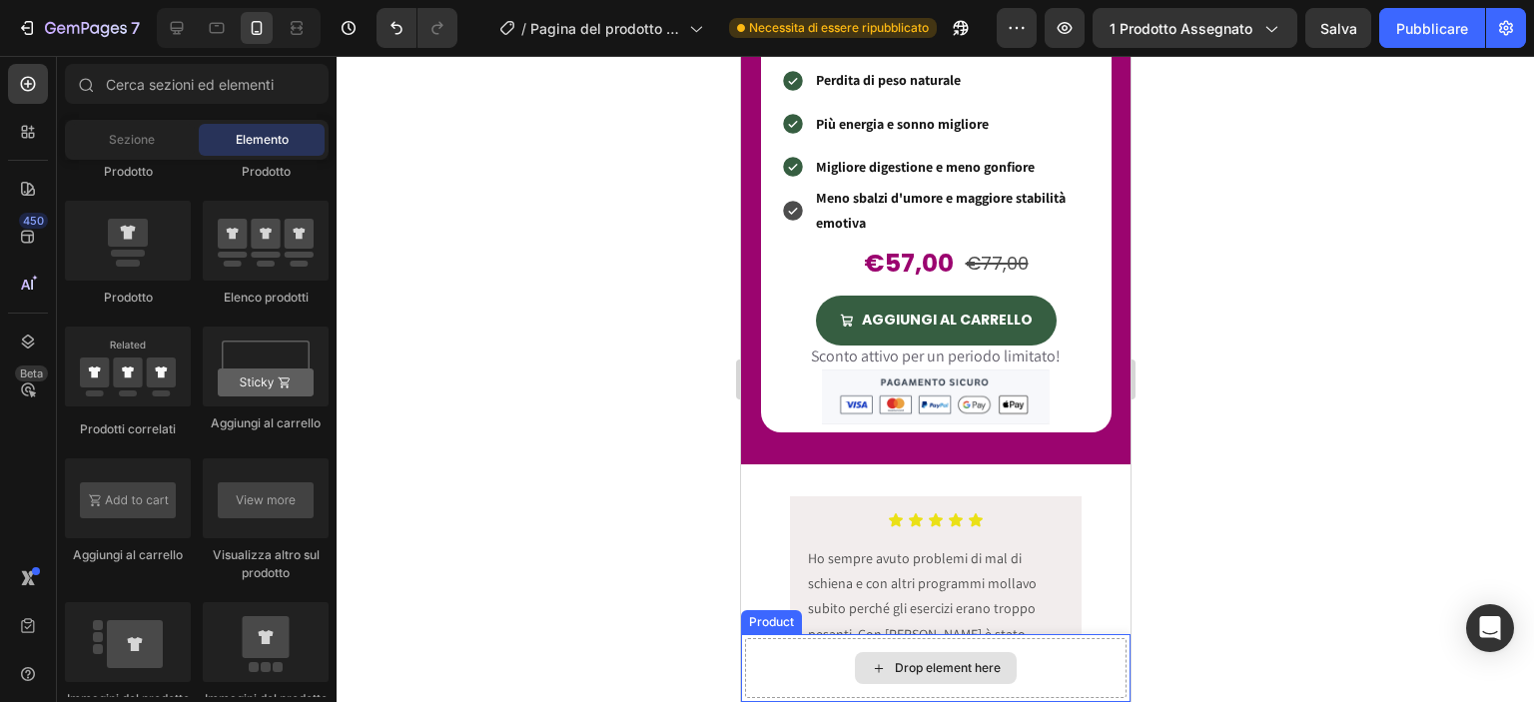
click at [760, 678] on div "Drop element here" at bounding box center [934, 668] width 381 height 60
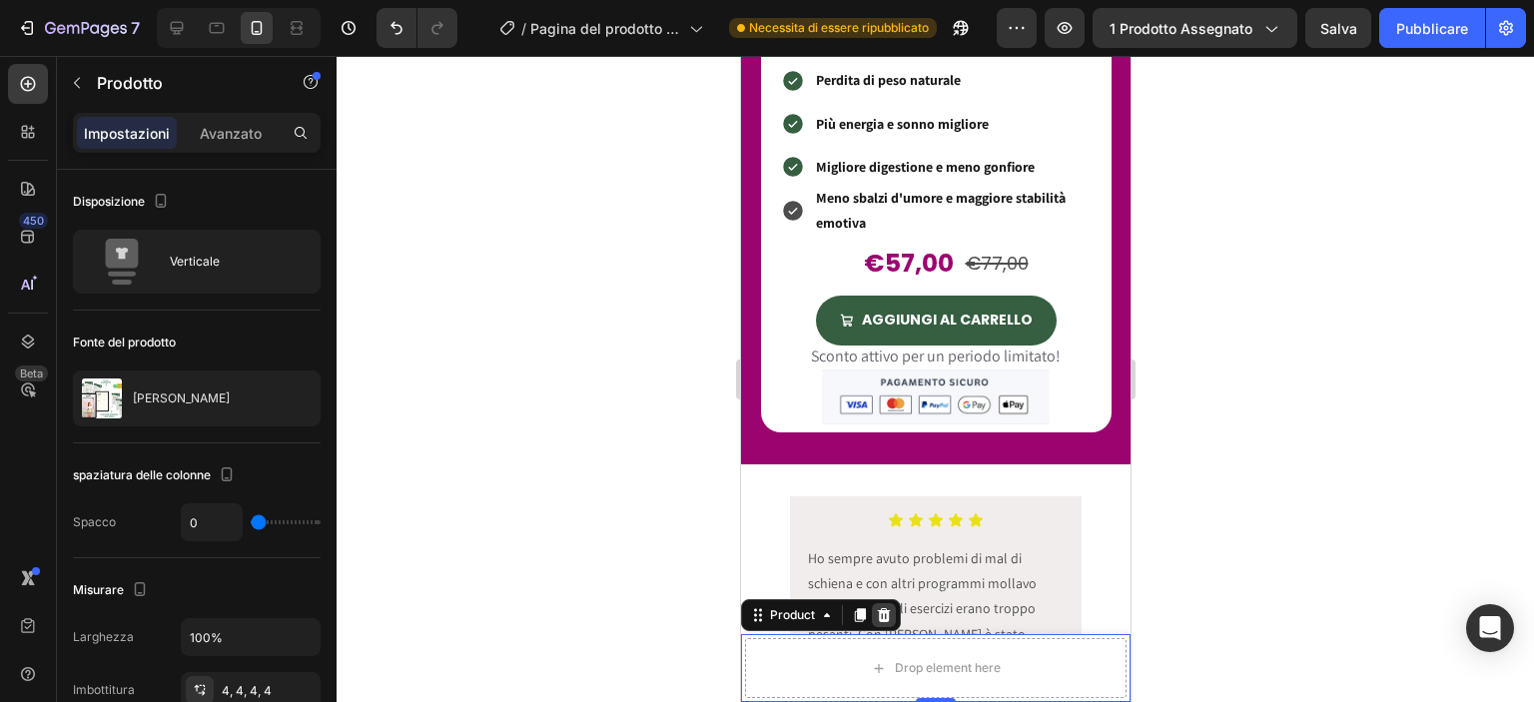
click at [884, 615] on icon at bounding box center [883, 615] width 16 height 16
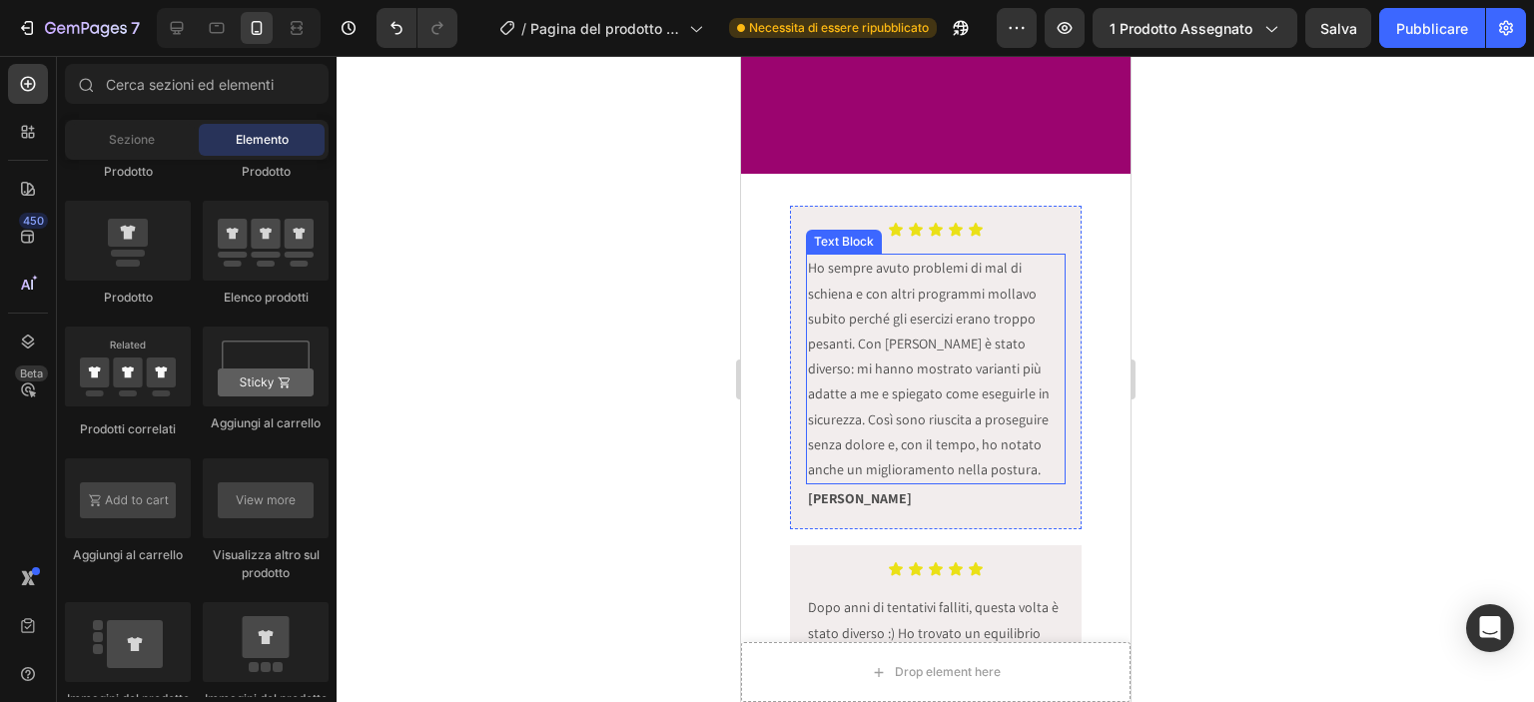
scroll to position [8458, 0]
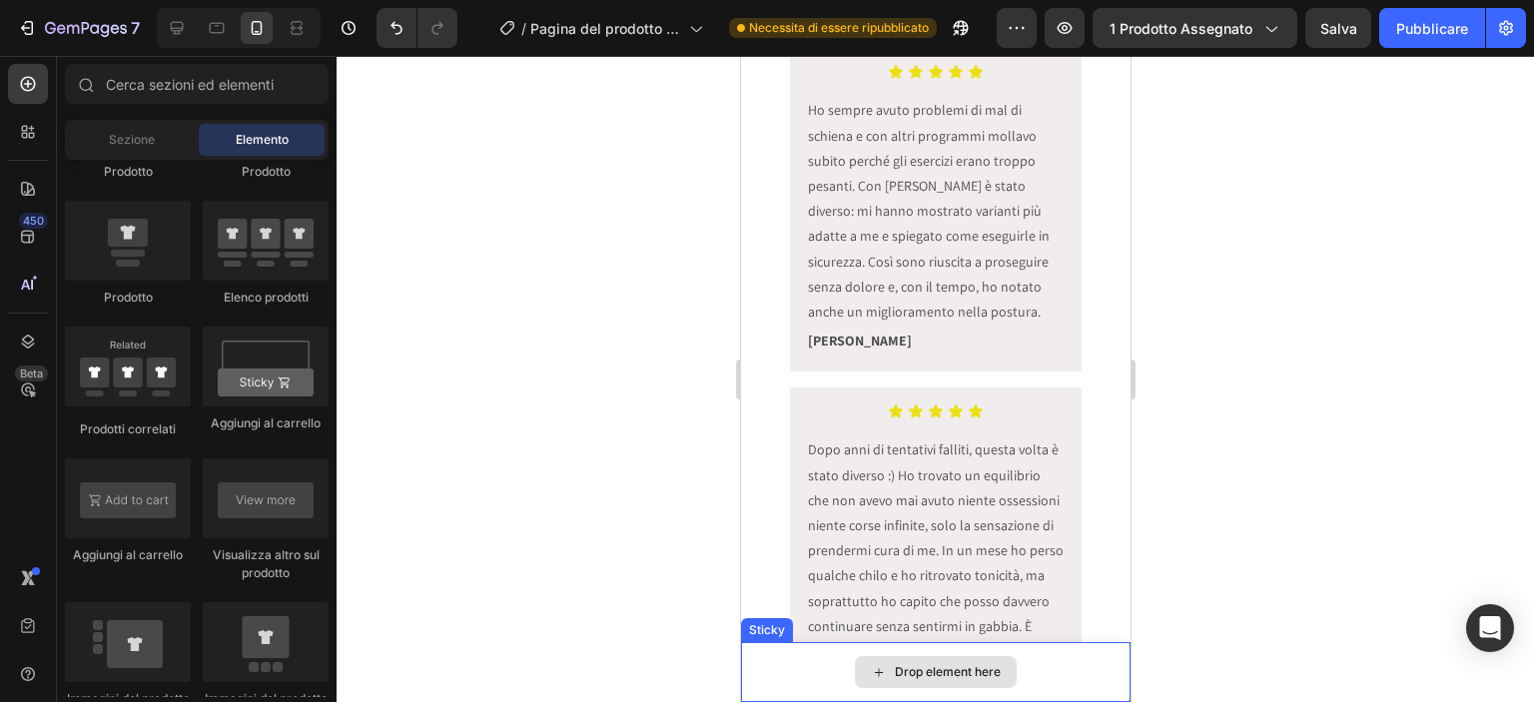
click at [813, 690] on div "Drop element here" at bounding box center [934, 672] width 389 height 60
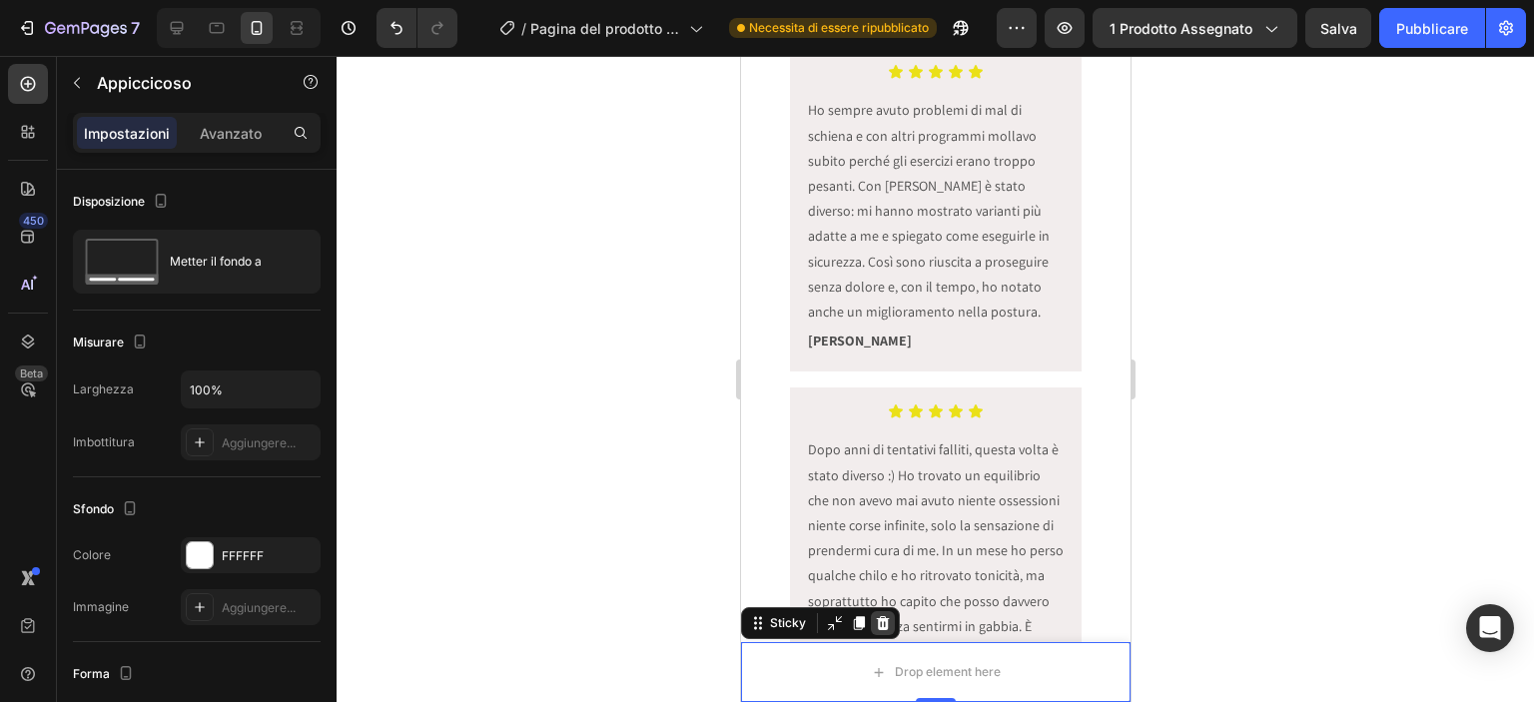
click at [879, 622] on icon at bounding box center [882, 623] width 16 height 16
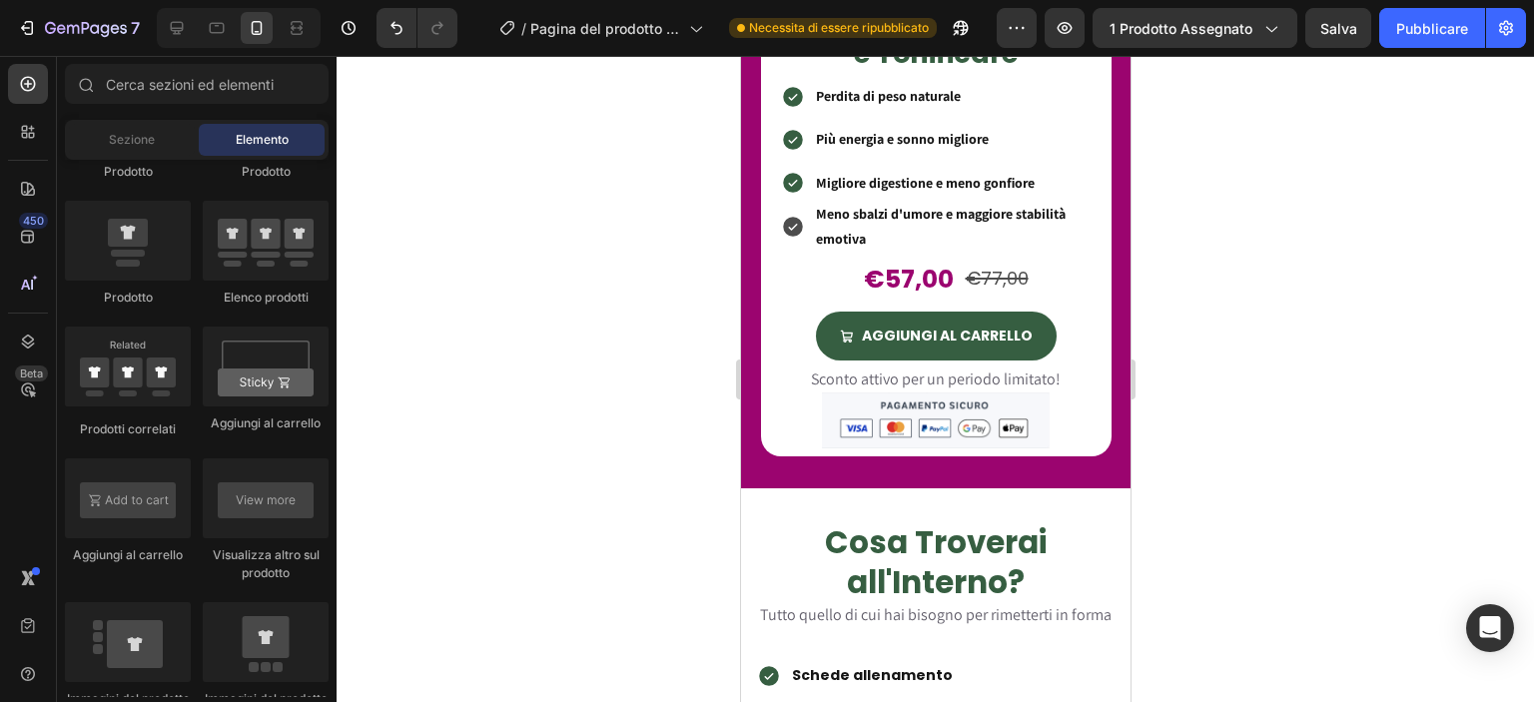
scroll to position [2149, 0]
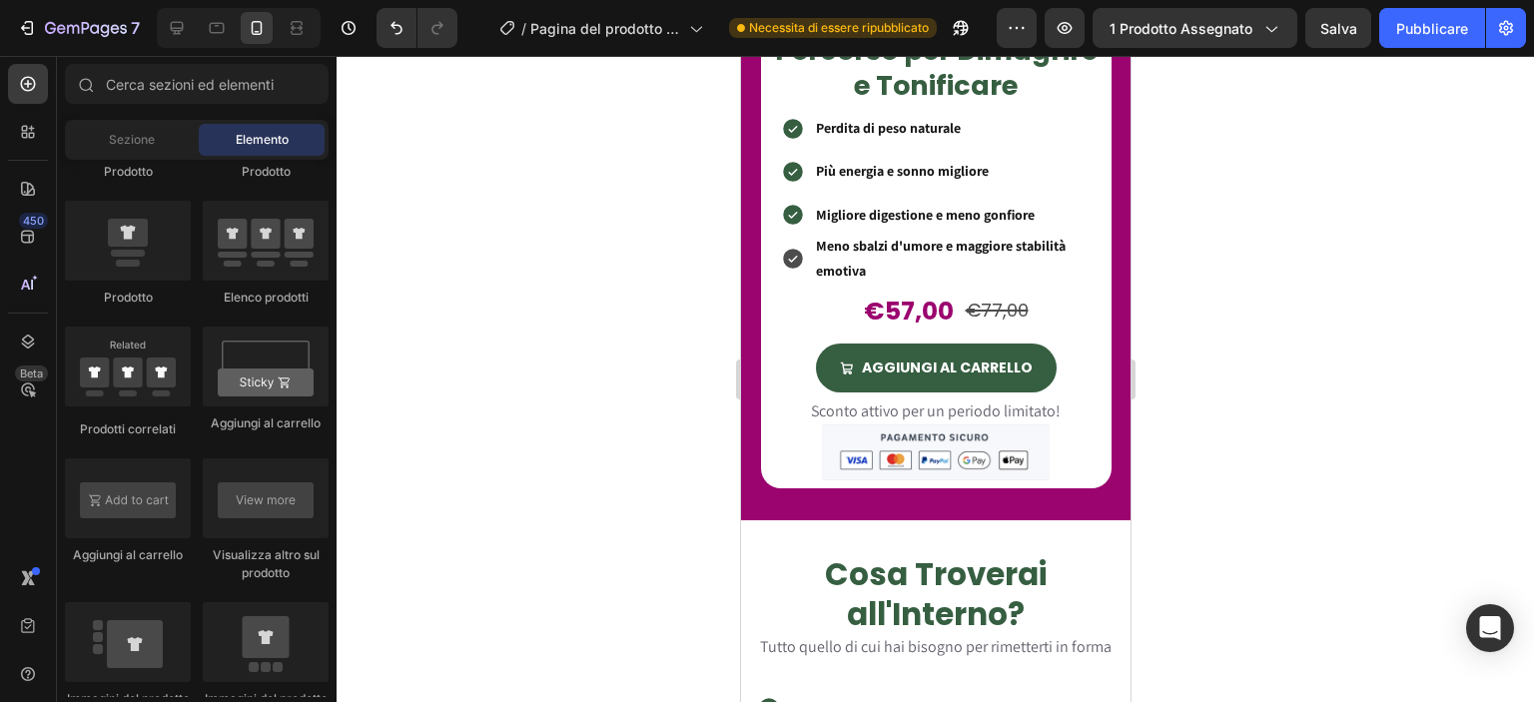
drag, startPoint x: 1249, startPoint y: 532, endPoint x: 712, endPoint y: 539, distance: 537.3
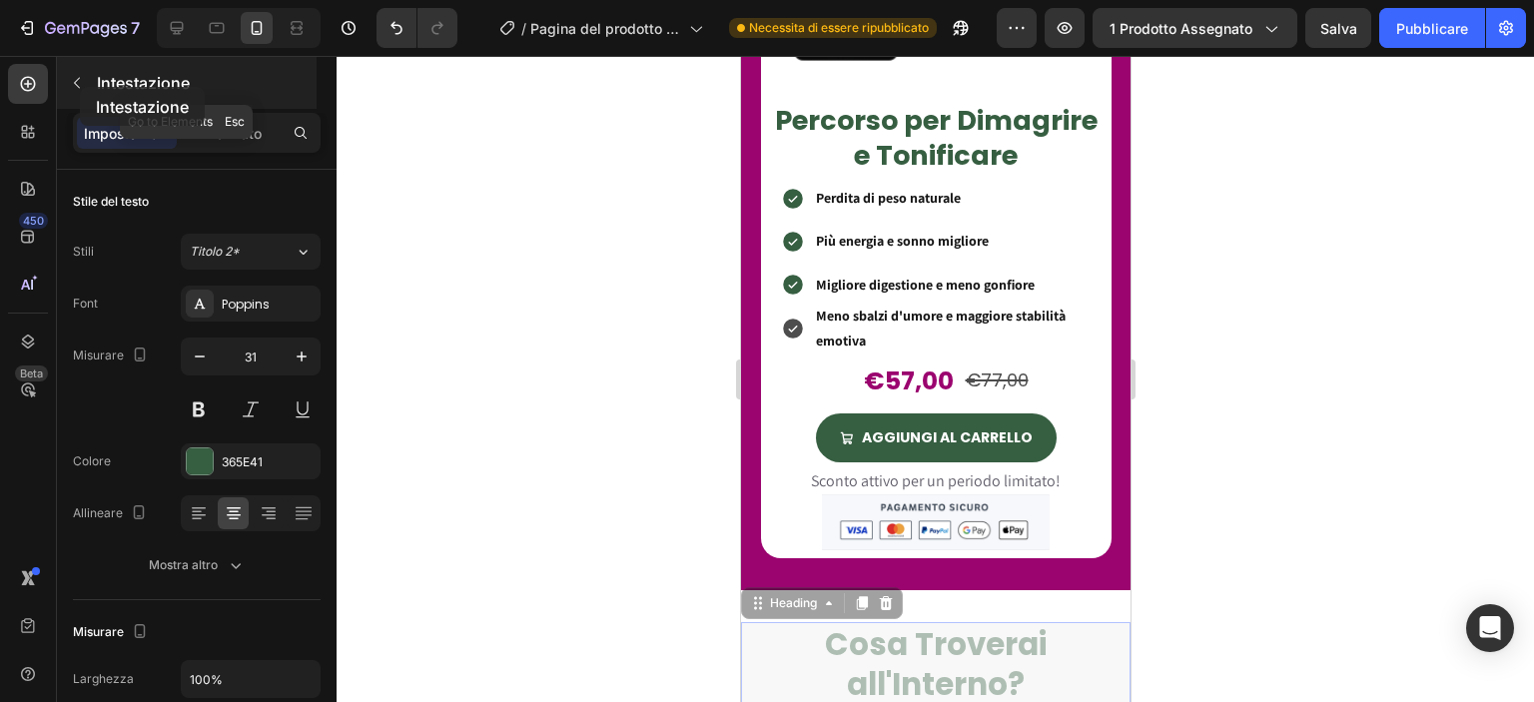
scroll to position [2053, 0]
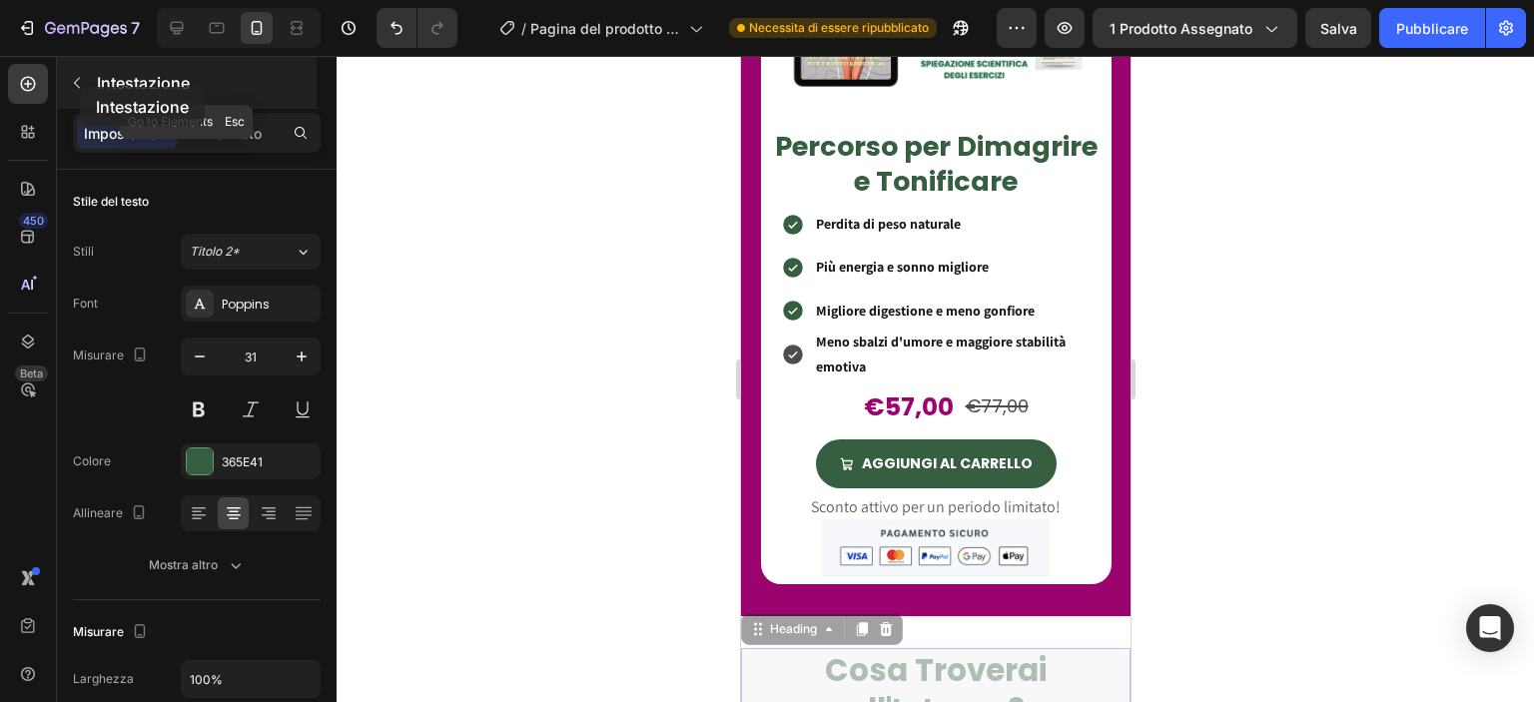
click at [80, 87] on icon "button" at bounding box center [77, 83] width 6 height 11
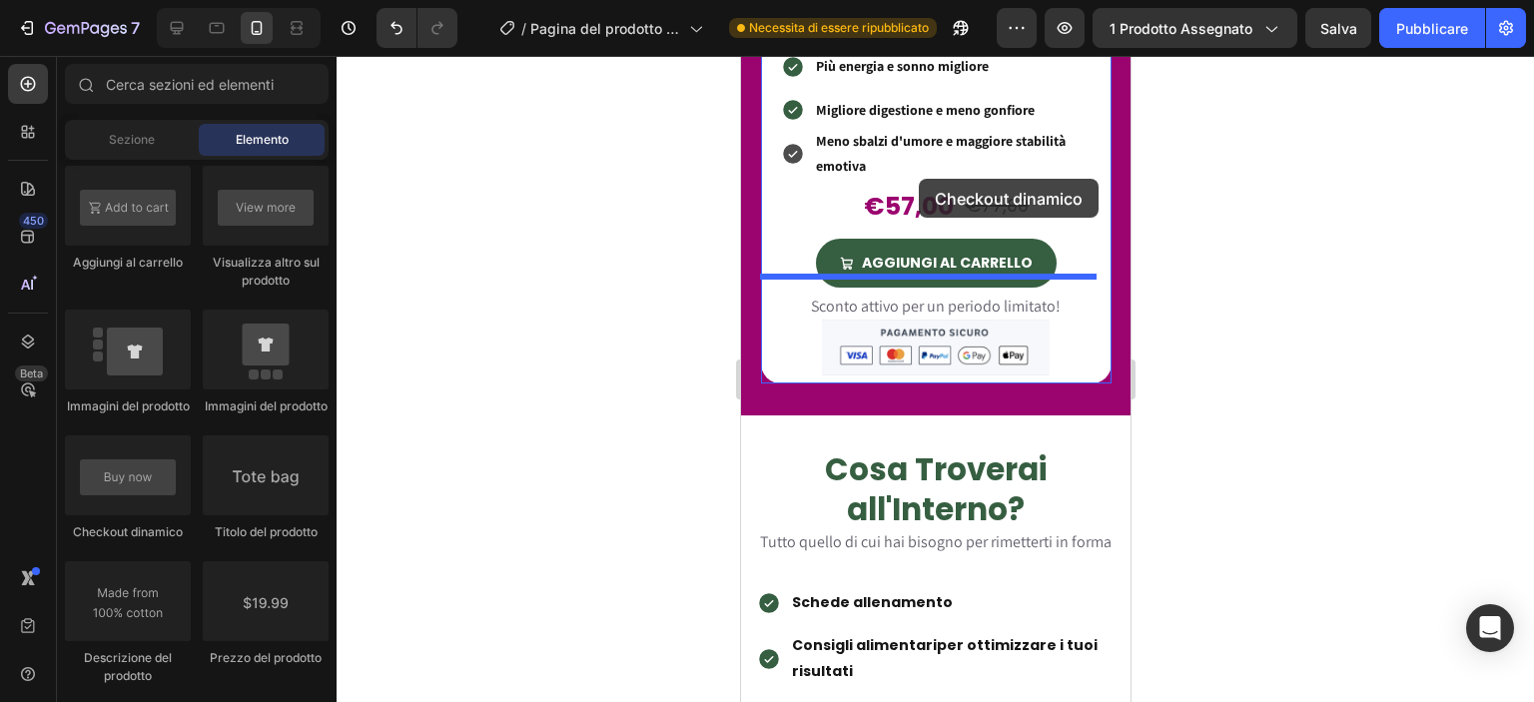
scroll to position [2203, 0]
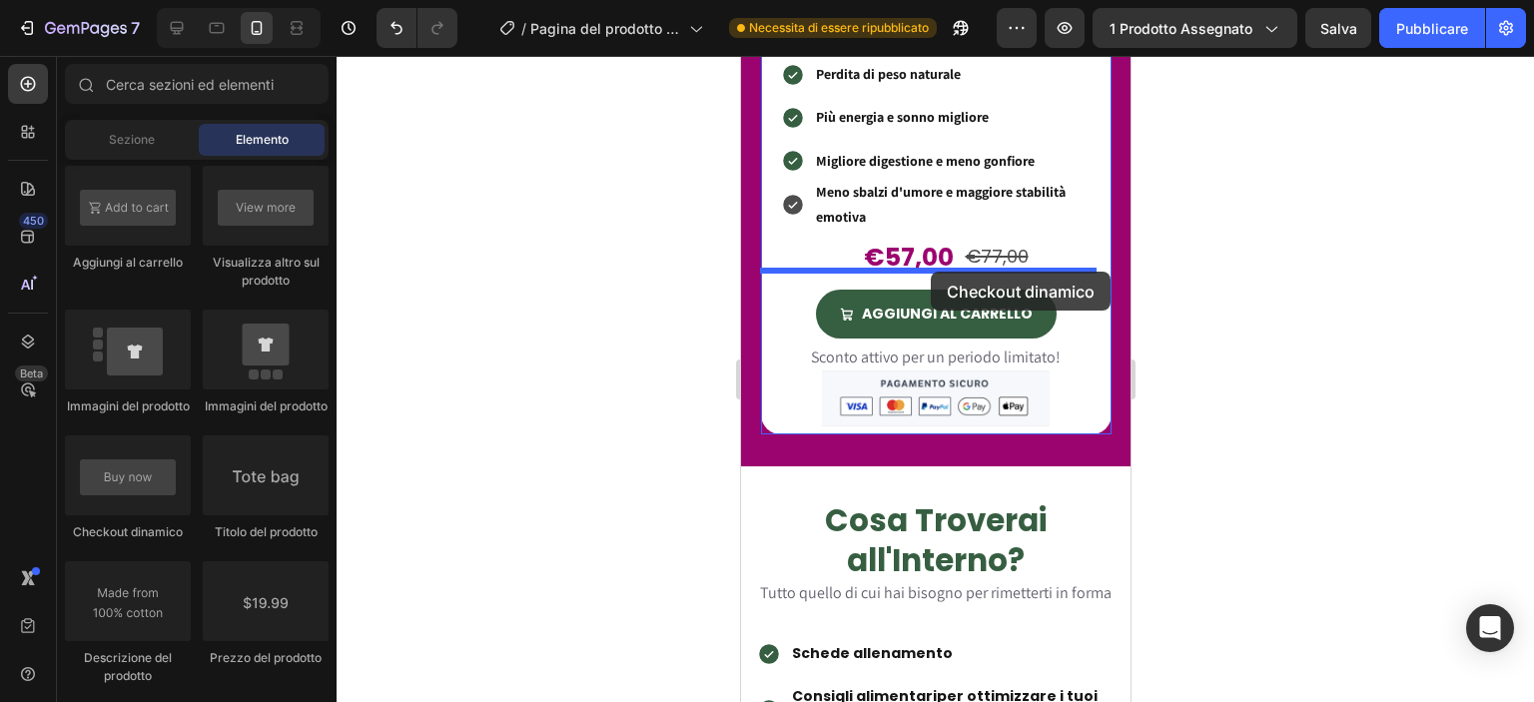
drag, startPoint x: 859, startPoint y: 558, endPoint x: 930, endPoint y: 272, distance: 295.2
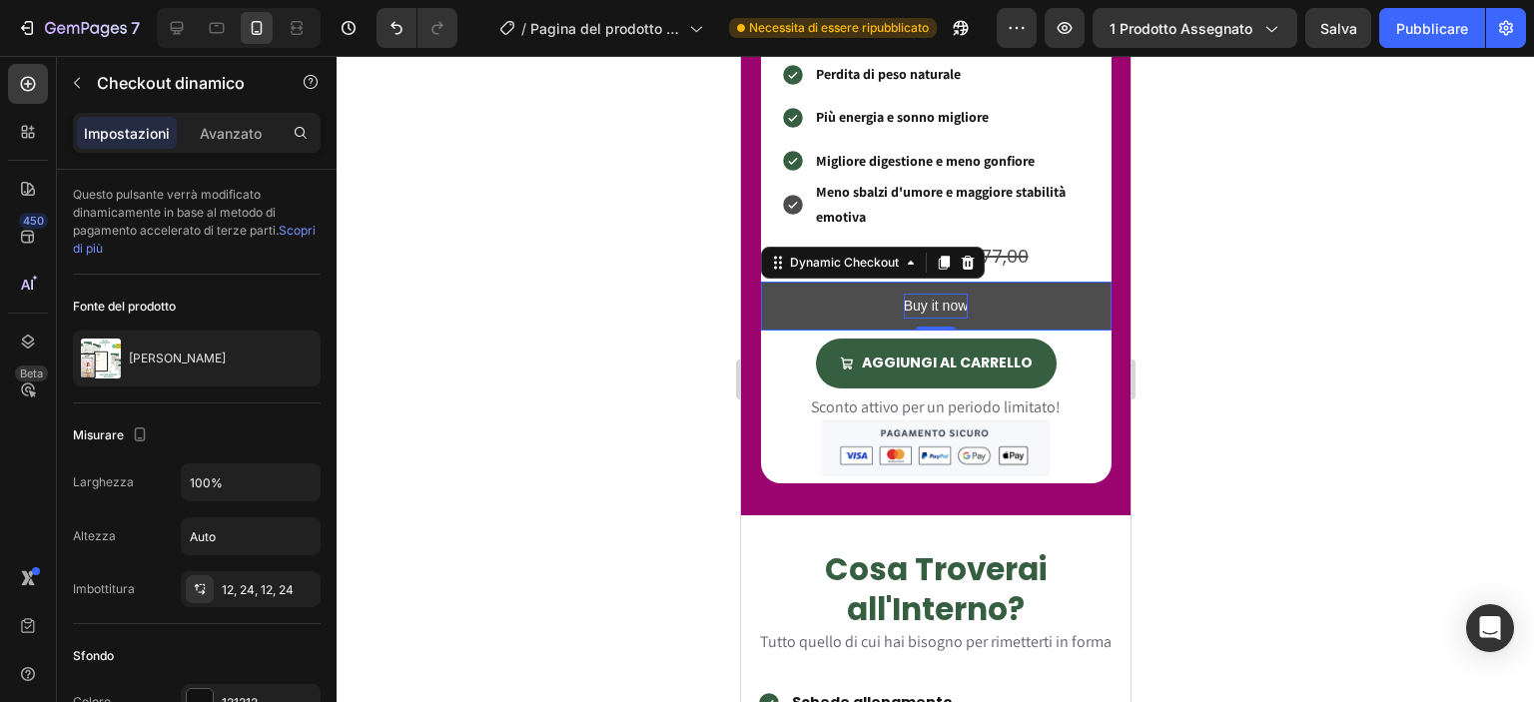
click at [951, 301] on div "Buy it now" at bounding box center [935, 306] width 65 height 25
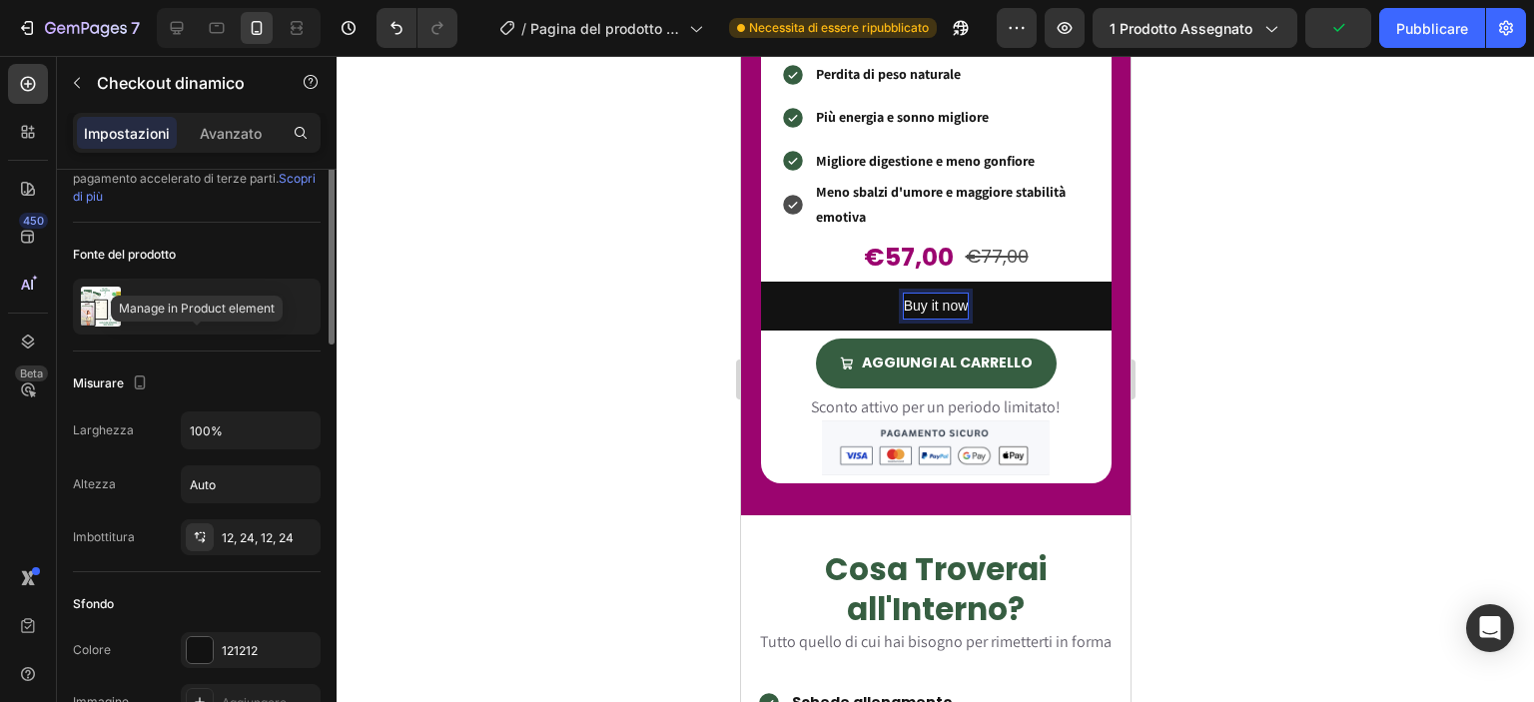
scroll to position [0, 0]
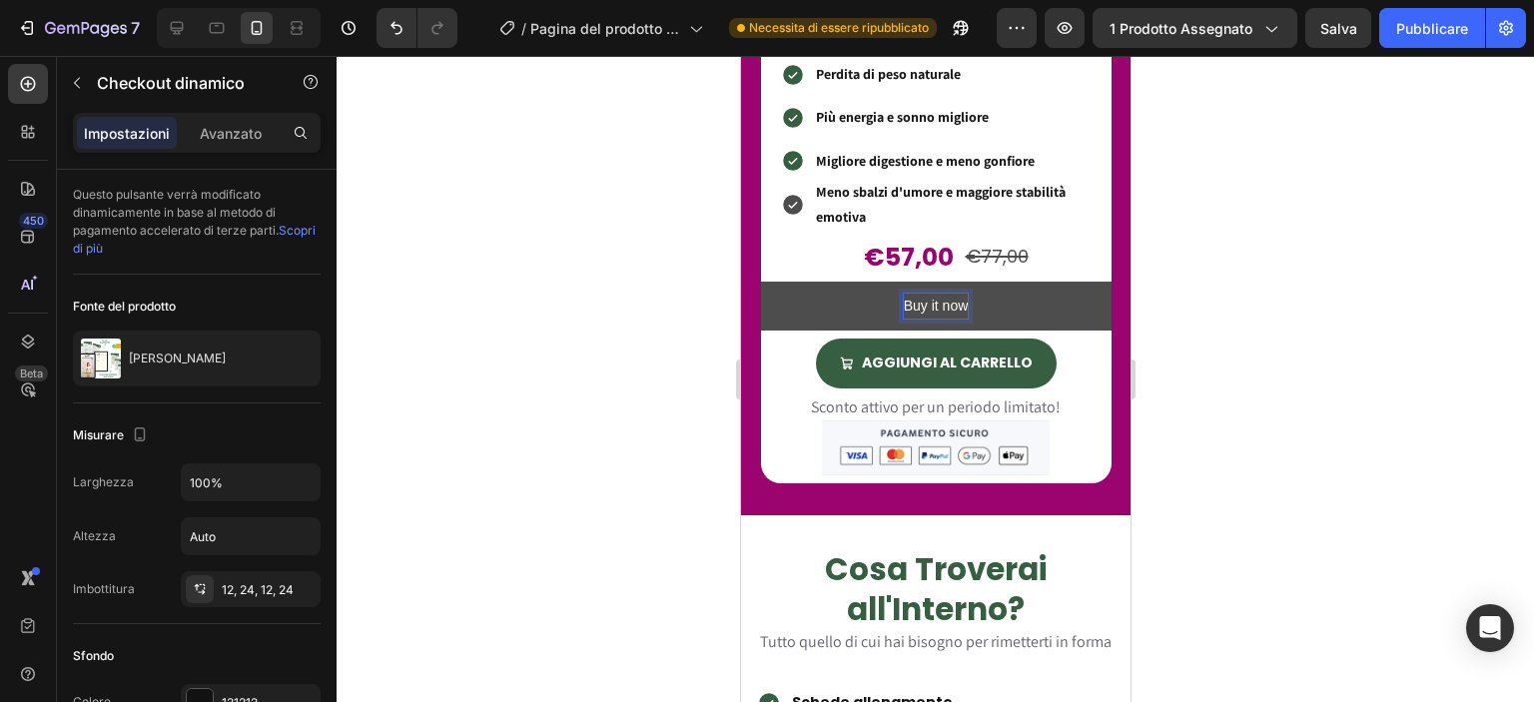
click at [943, 294] on p "Buy it now" at bounding box center [935, 306] width 65 height 25
click at [852, 295] on button "Buy it now" at bounding box center [935, 306] width 350 height 49
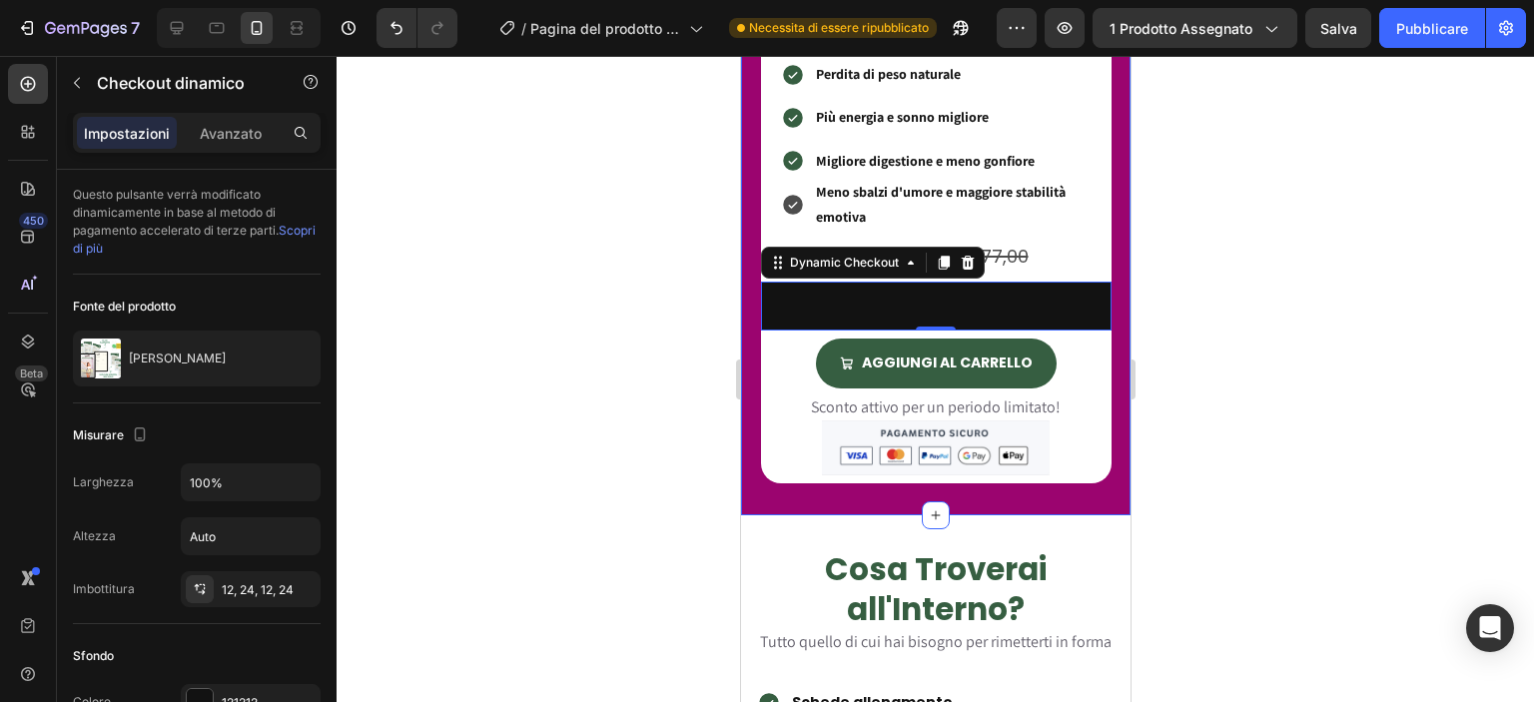
click at [688, 331] on div at bounding box center [935, 379] width 1197 height 646
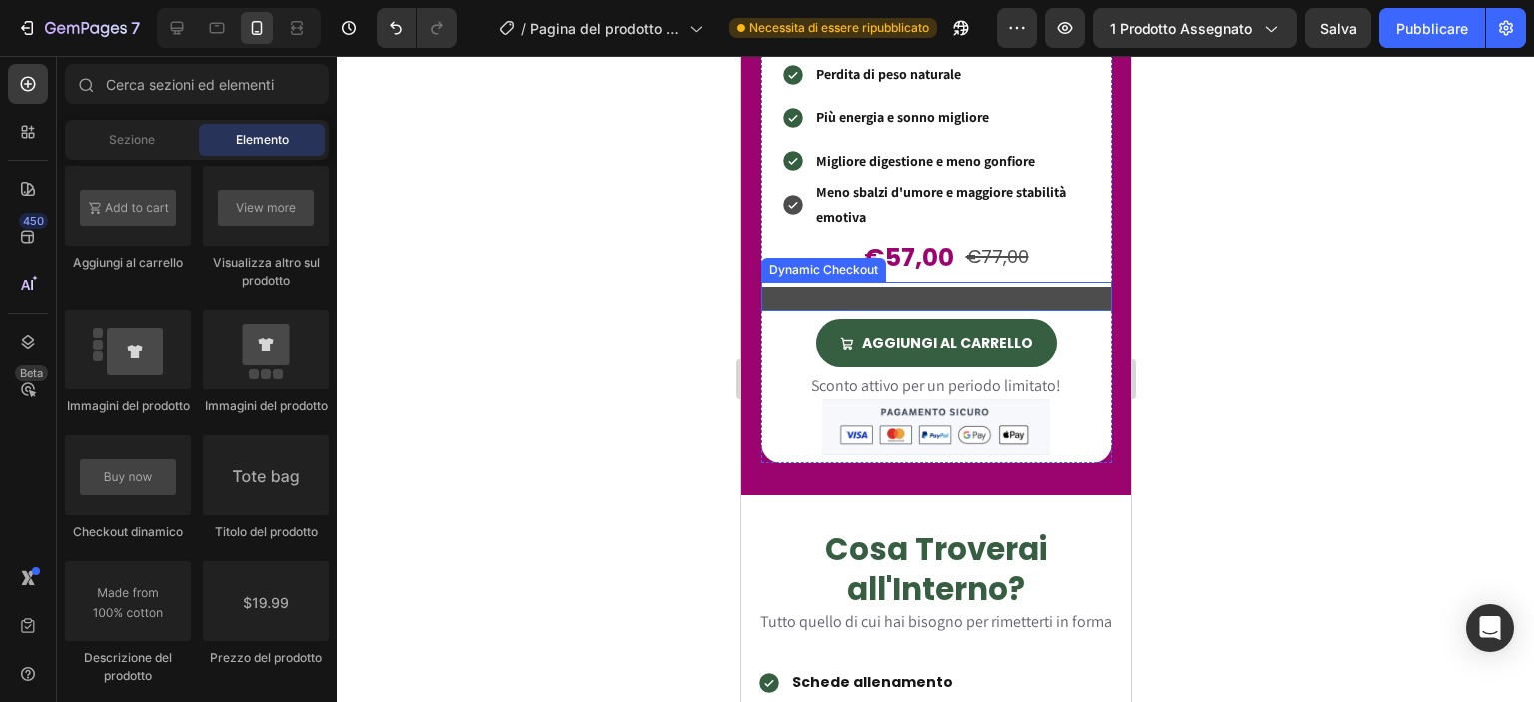
click at [813, 289] on button "Buy it now" at bounding box center [935, 299] width 350 height 24
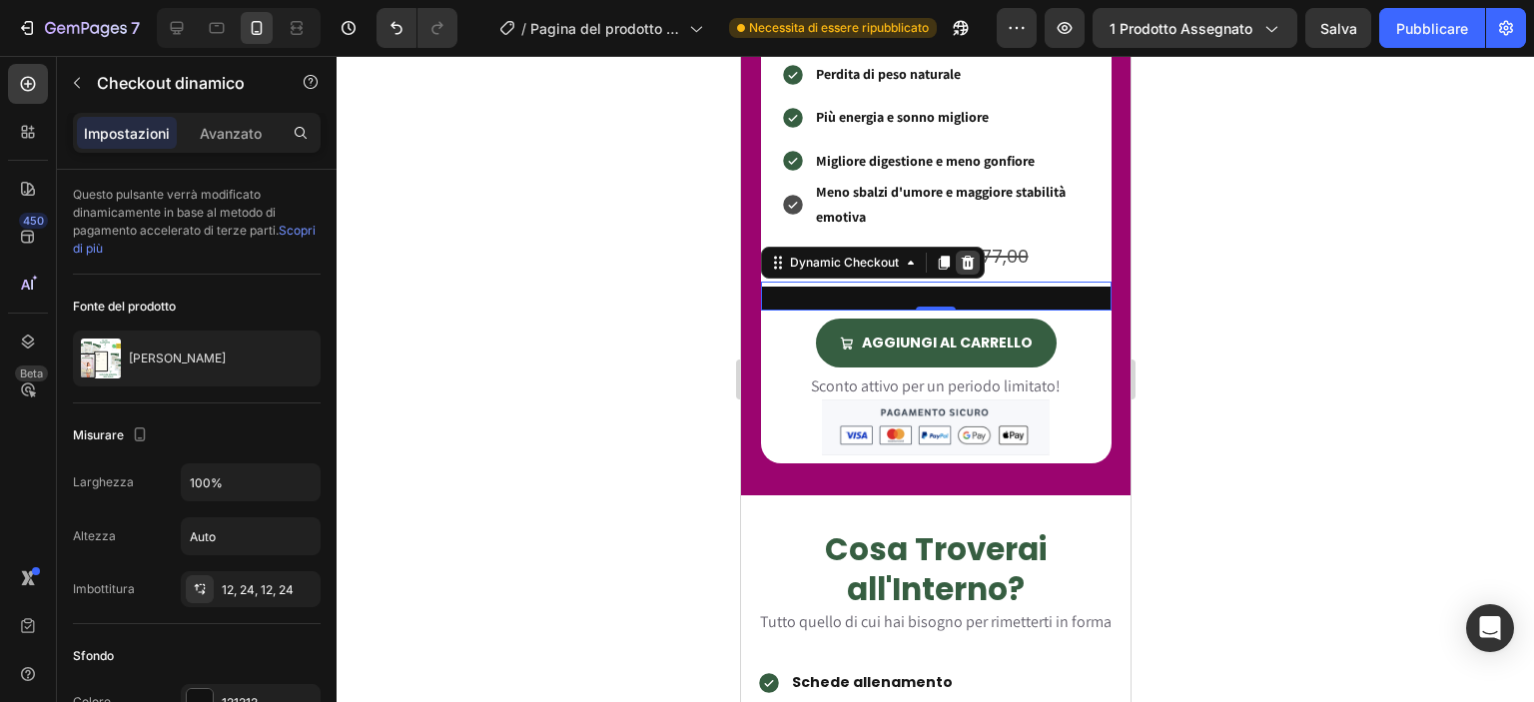
click at [959, 255] on icon at bounding box center [967, 263] width 16 height 16
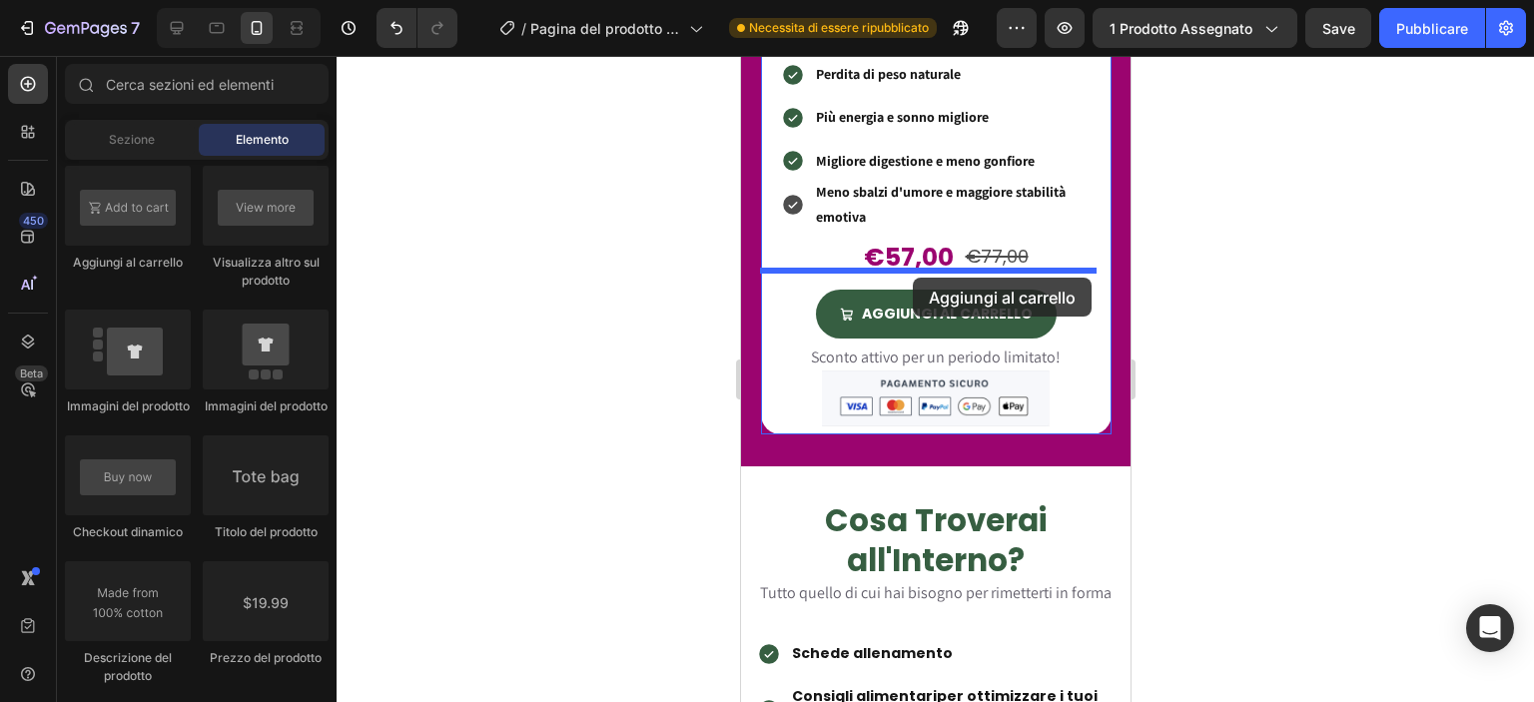
drag, startPoint x: 884, startPoint y: 292, endPoint x: 912, endPoint y: 278, distance: 31.3
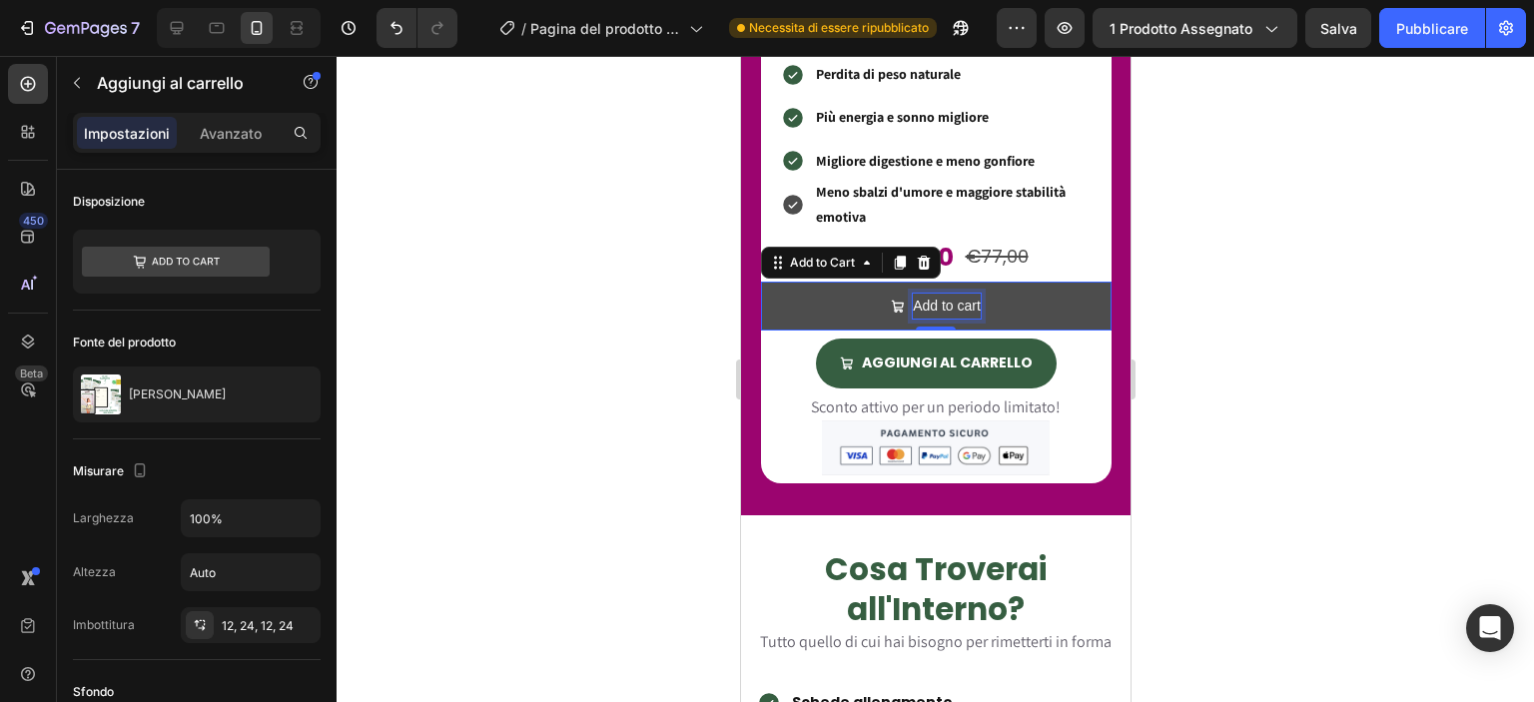
click at [912, 294] on div "Add to cart" at bounding box center [946, 306] width 68 height 25
click at [912, 294] on p "Add to cart" at bounding box center [946, 306] width 68 height 25
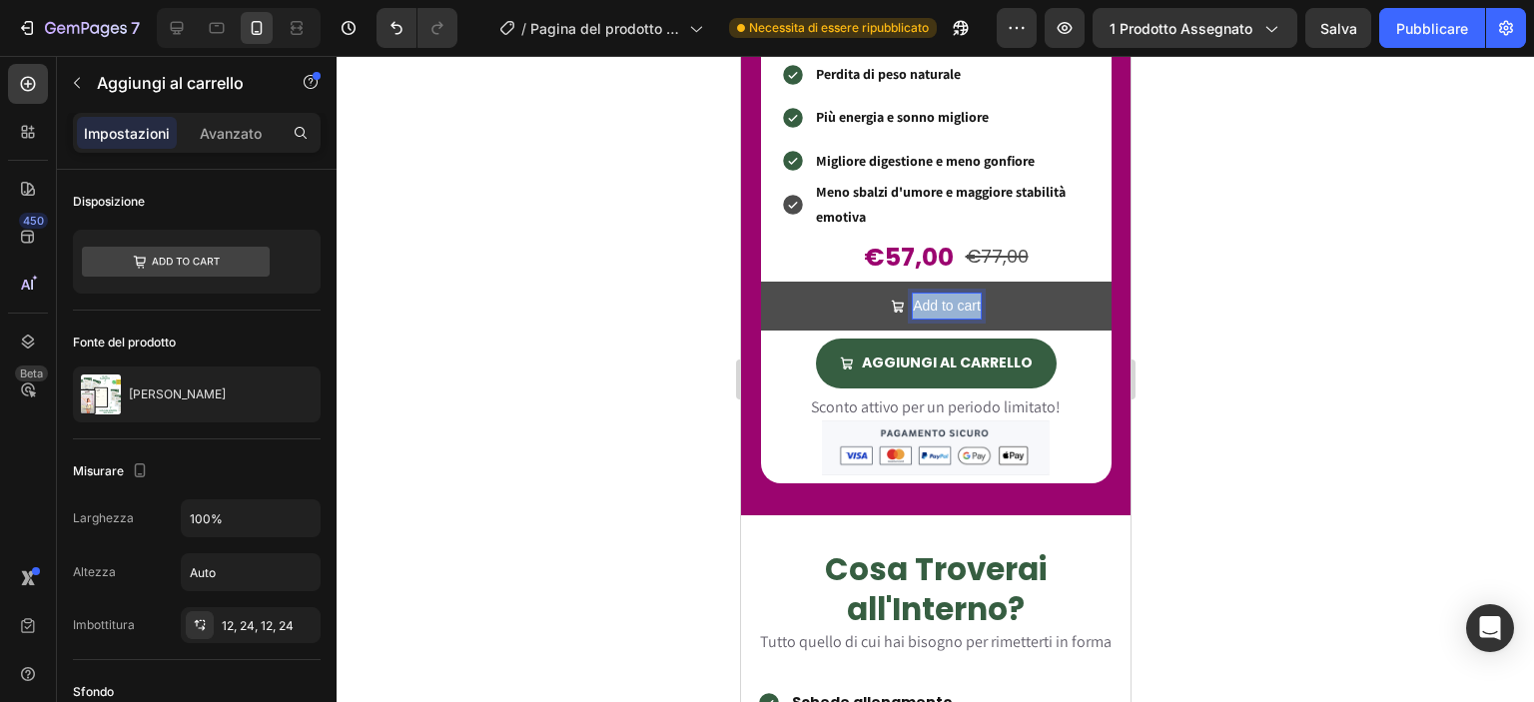
click at [912, 294] on p "Add to cart" at bounding box center [946, 306] width 68 height 25
click at [760, 282] on button "AGGIUNGI" at bounding box center [935, 306] width 350 height 49
click at [760, 282] on button "AGGIUNGI AL" at bounding box center [935, 306] width 350 height 49
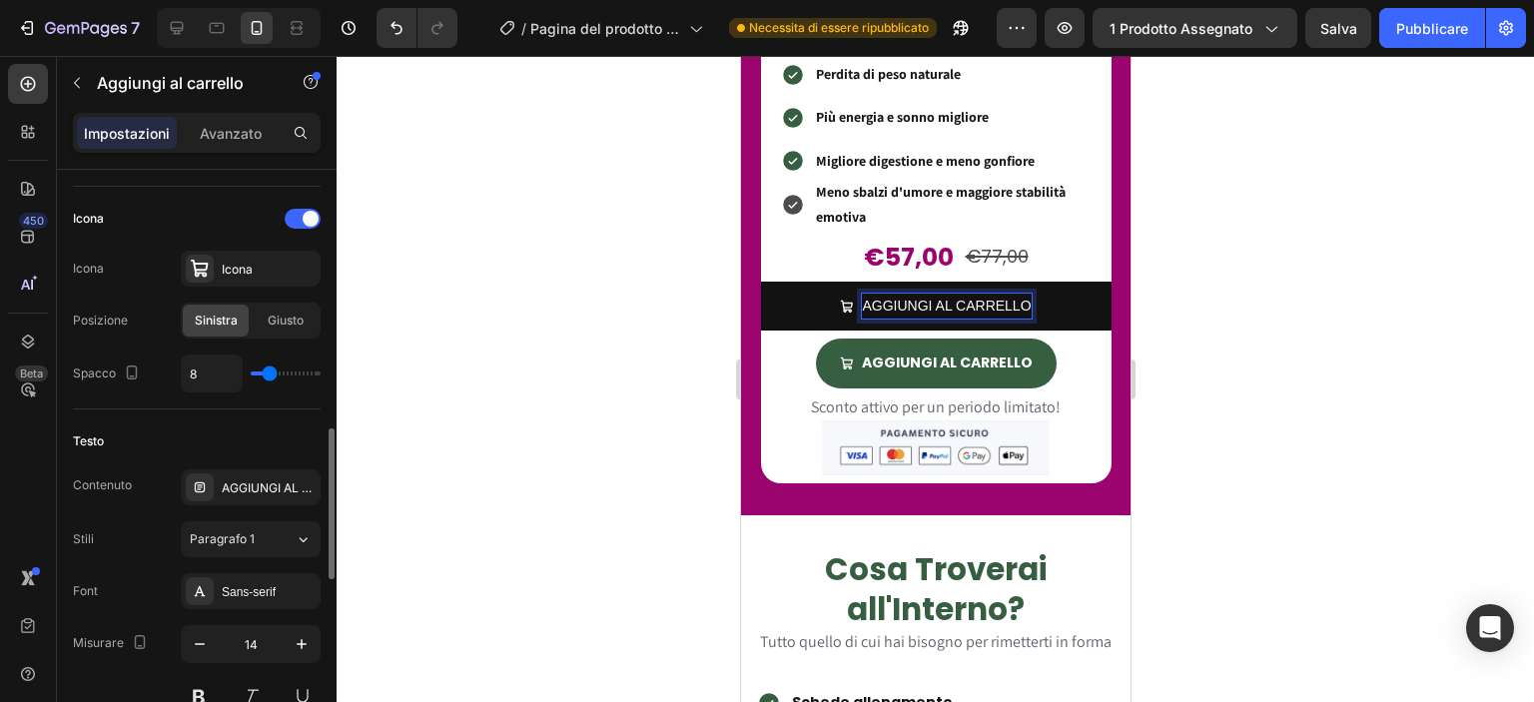
scroll to position [845, 0]
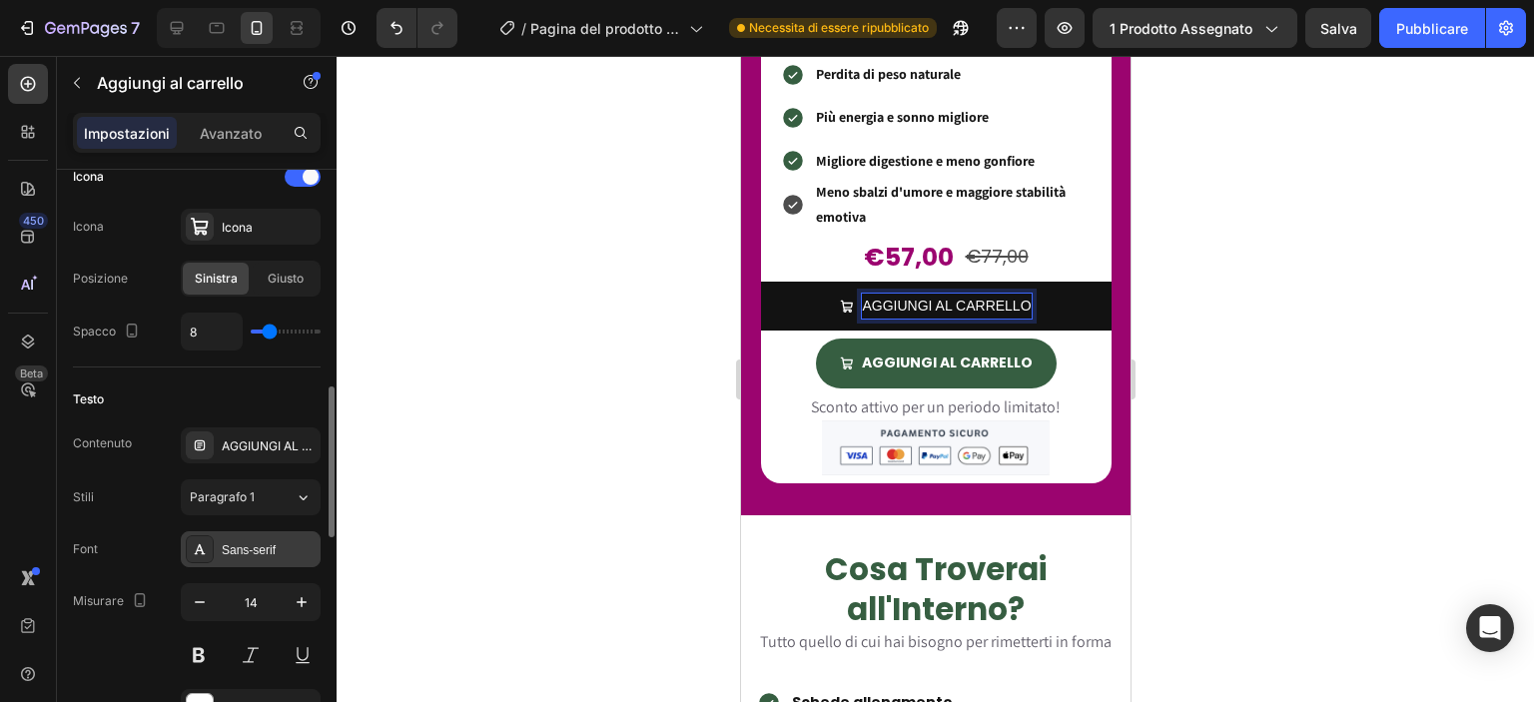
click at [253, 546] on font "Sans-serif" at bounding box center [249, 550] width 54 height 14
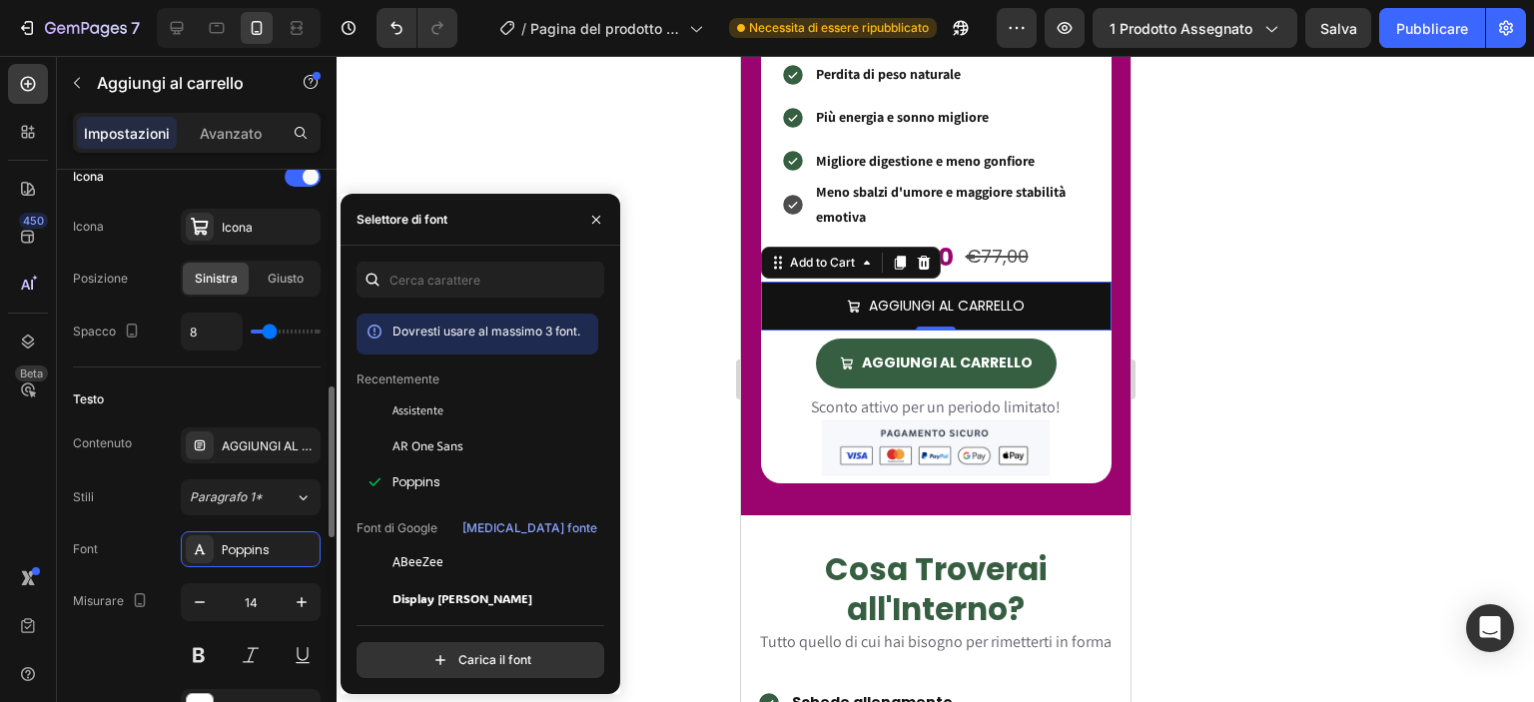
click at [152, 542] on div "Font Poppins" at bounding box center [197, 549] width 248 height 36
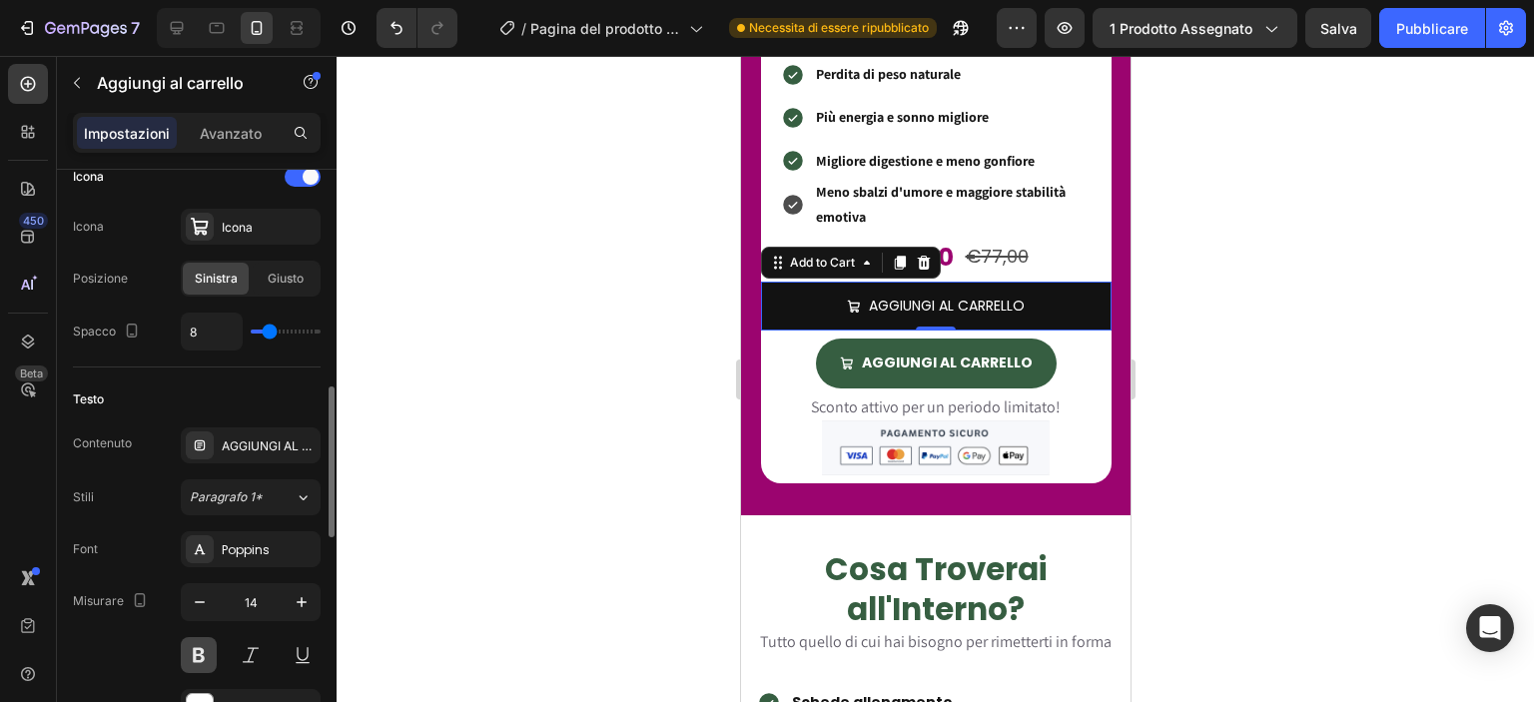
click at [204, 662] on button at bounding box center [199, 655] width 36 height 36
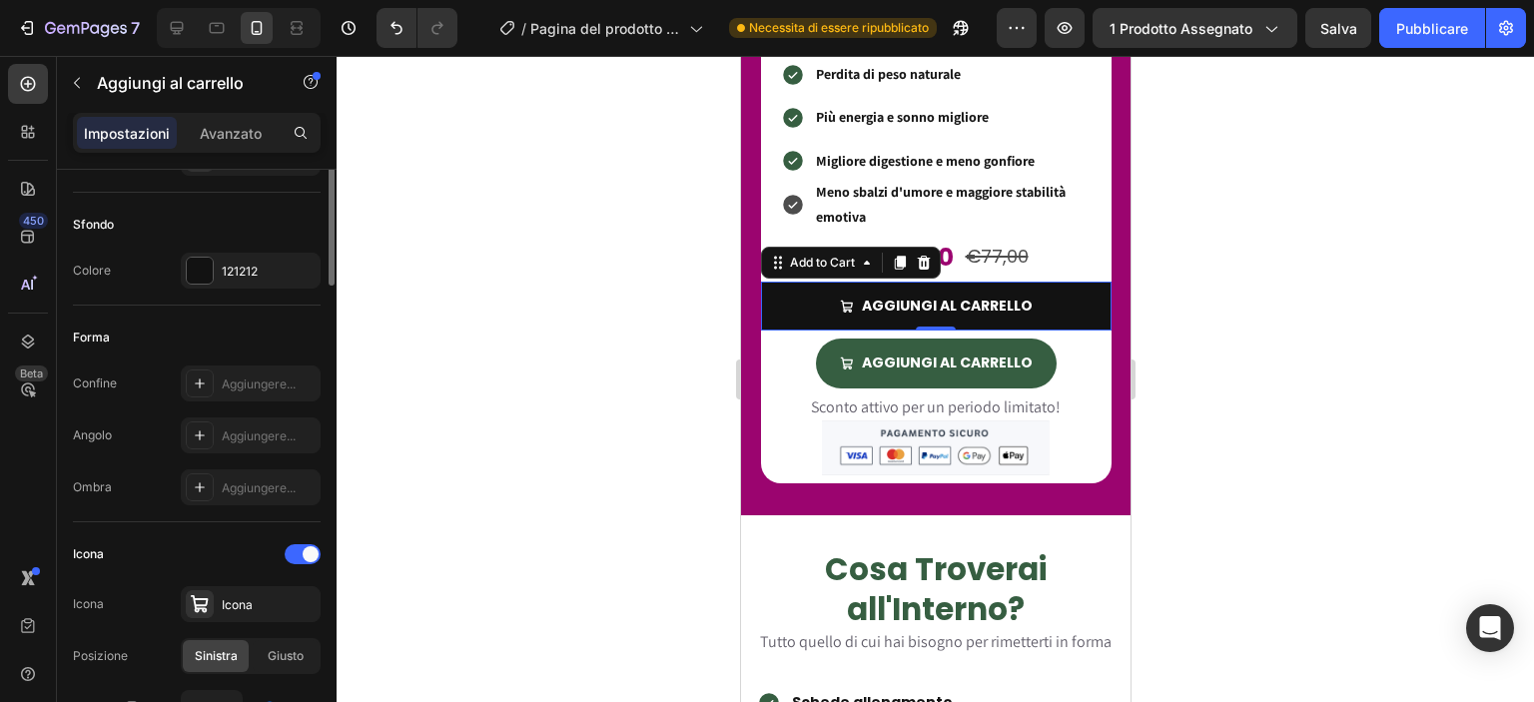
scroll to position [343, 0]
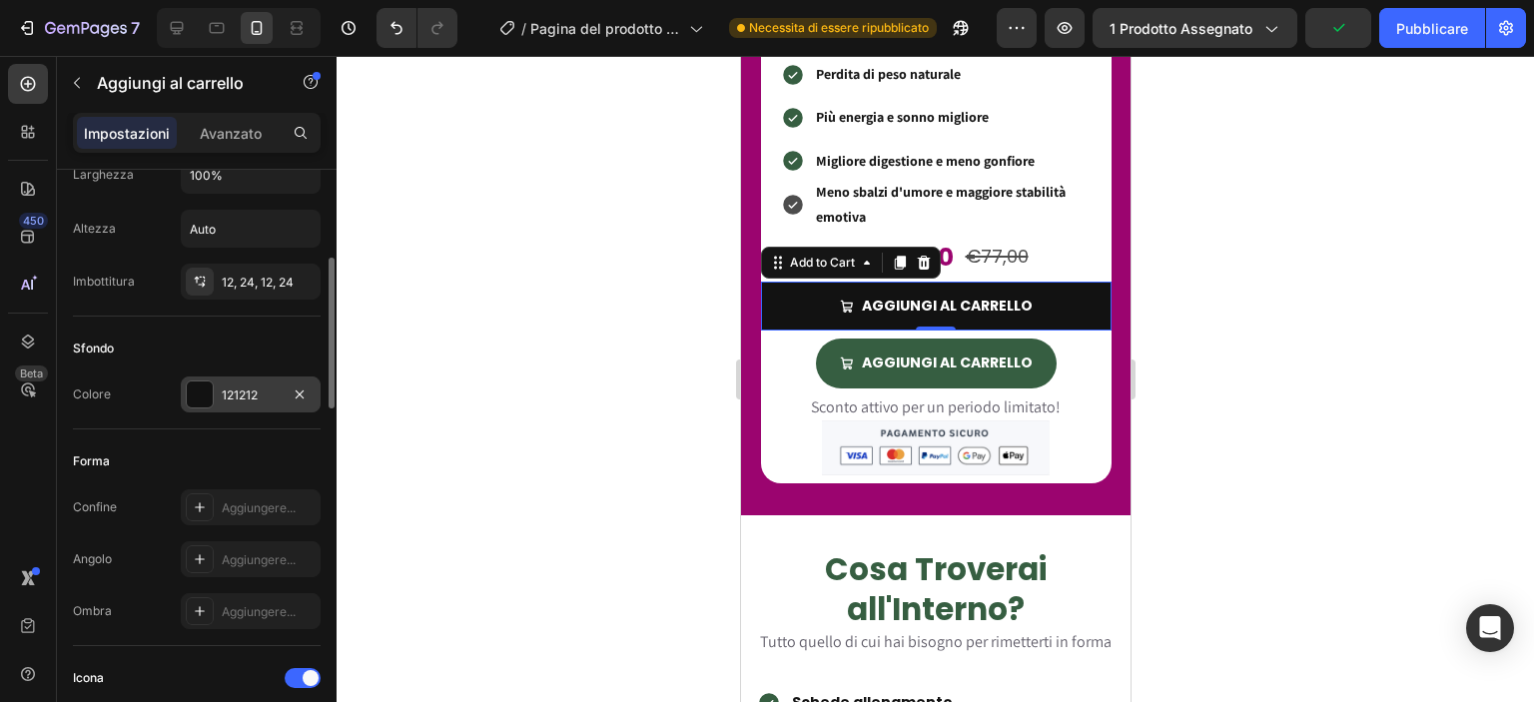
click at [256, 401] on div "121212" at bounding box center [251, 395] width 58 height 18
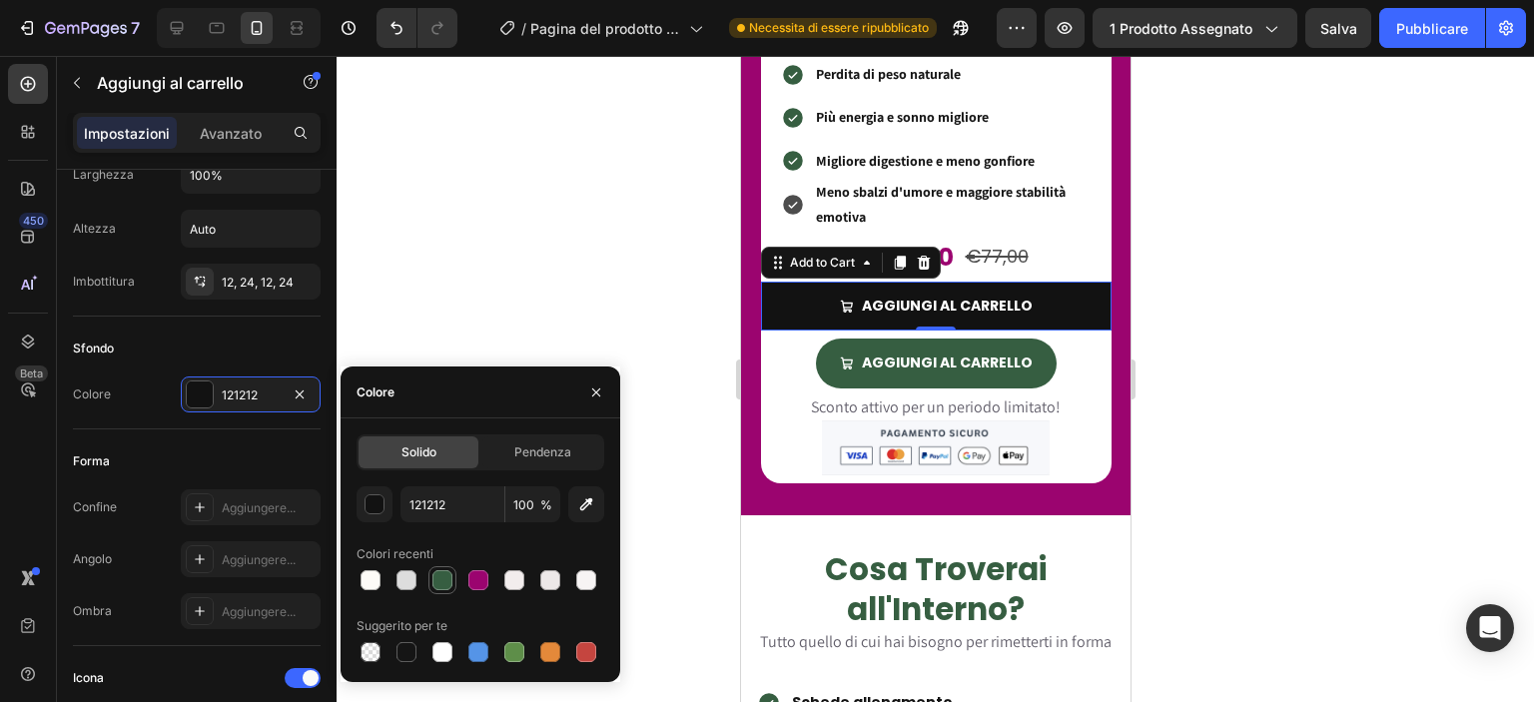
click at [444, 577] on div at bounding box center [442, 580] width 20 height 20
type input "365E41"
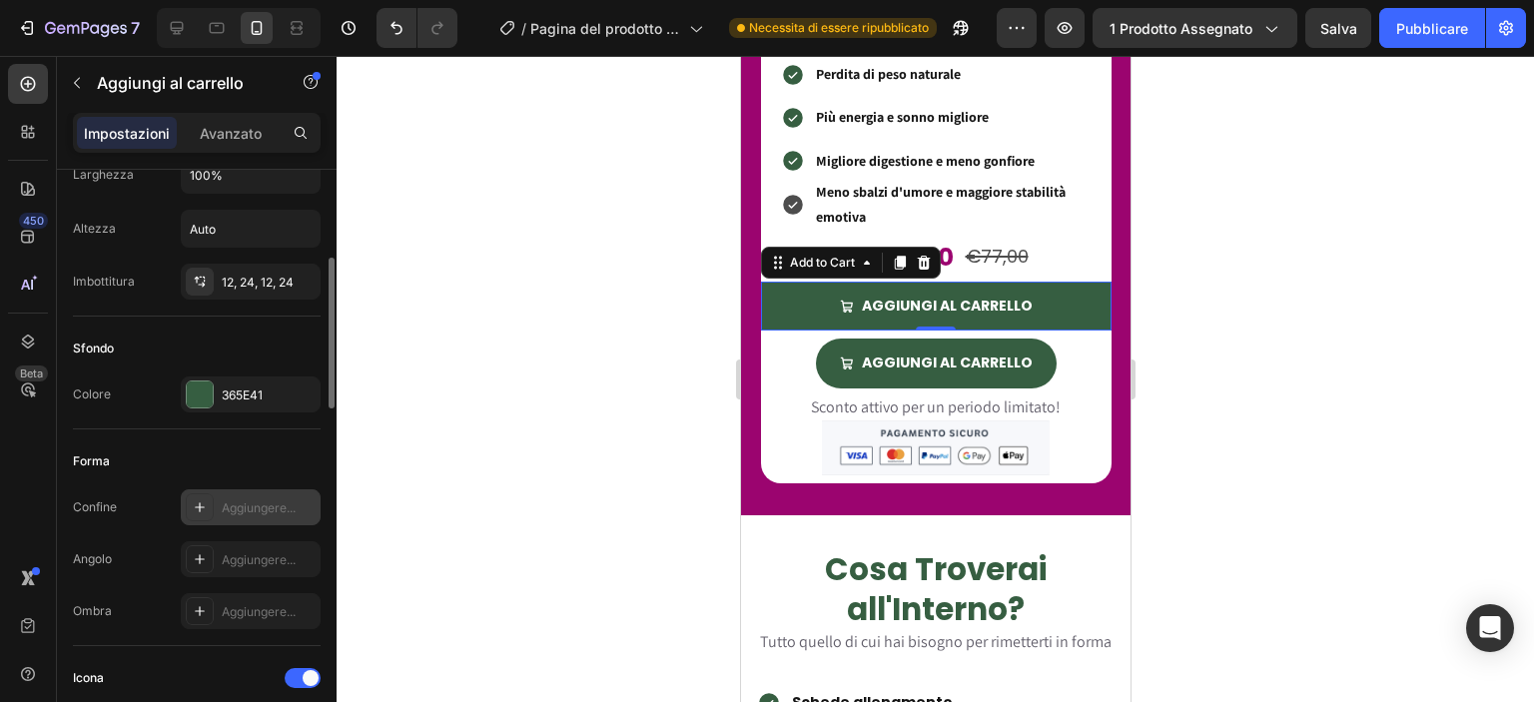
click at [242, 513] on div "Aggiungere..." at bounding box center [269, 508] width 94 height 18
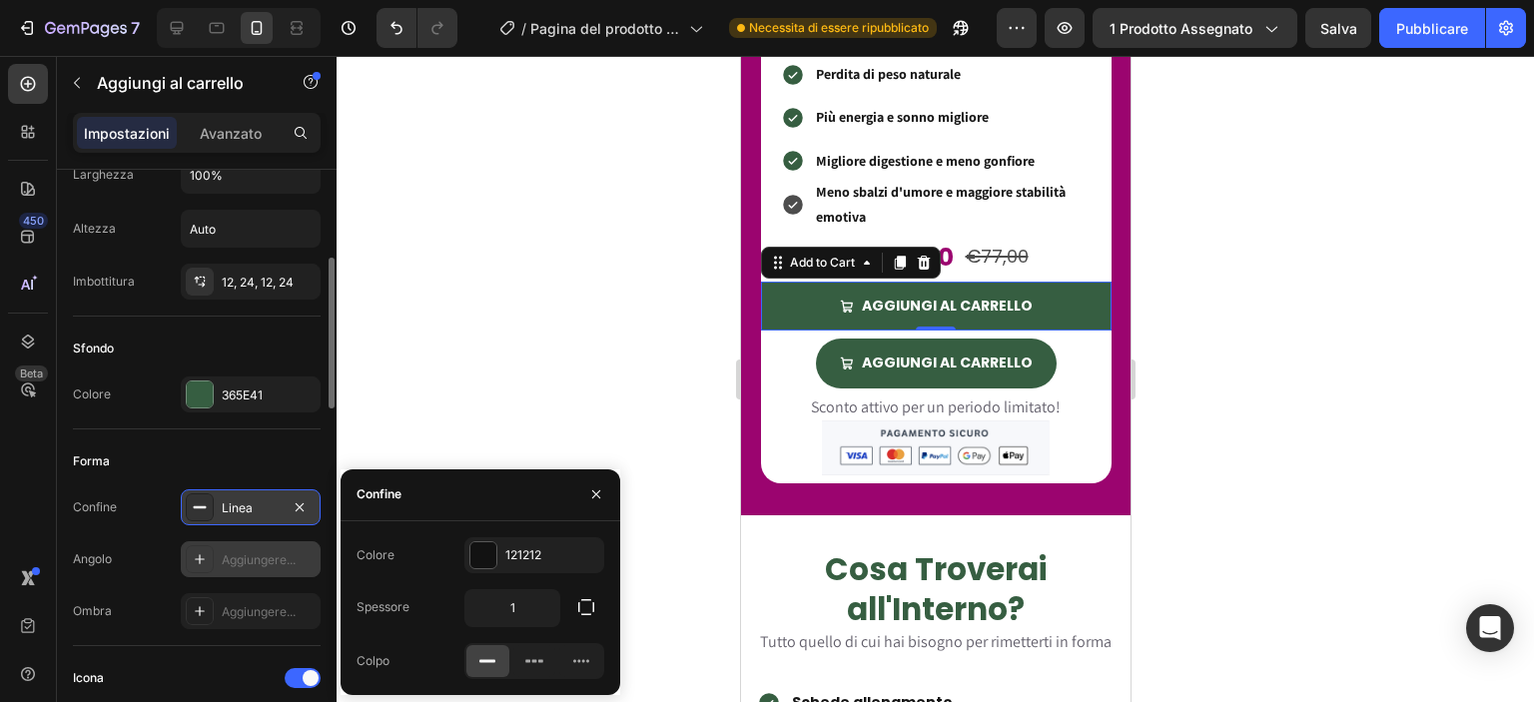
click at [241, 552] on font "Aggiungere..." at bounding box center [259, 559] width 74 height 15
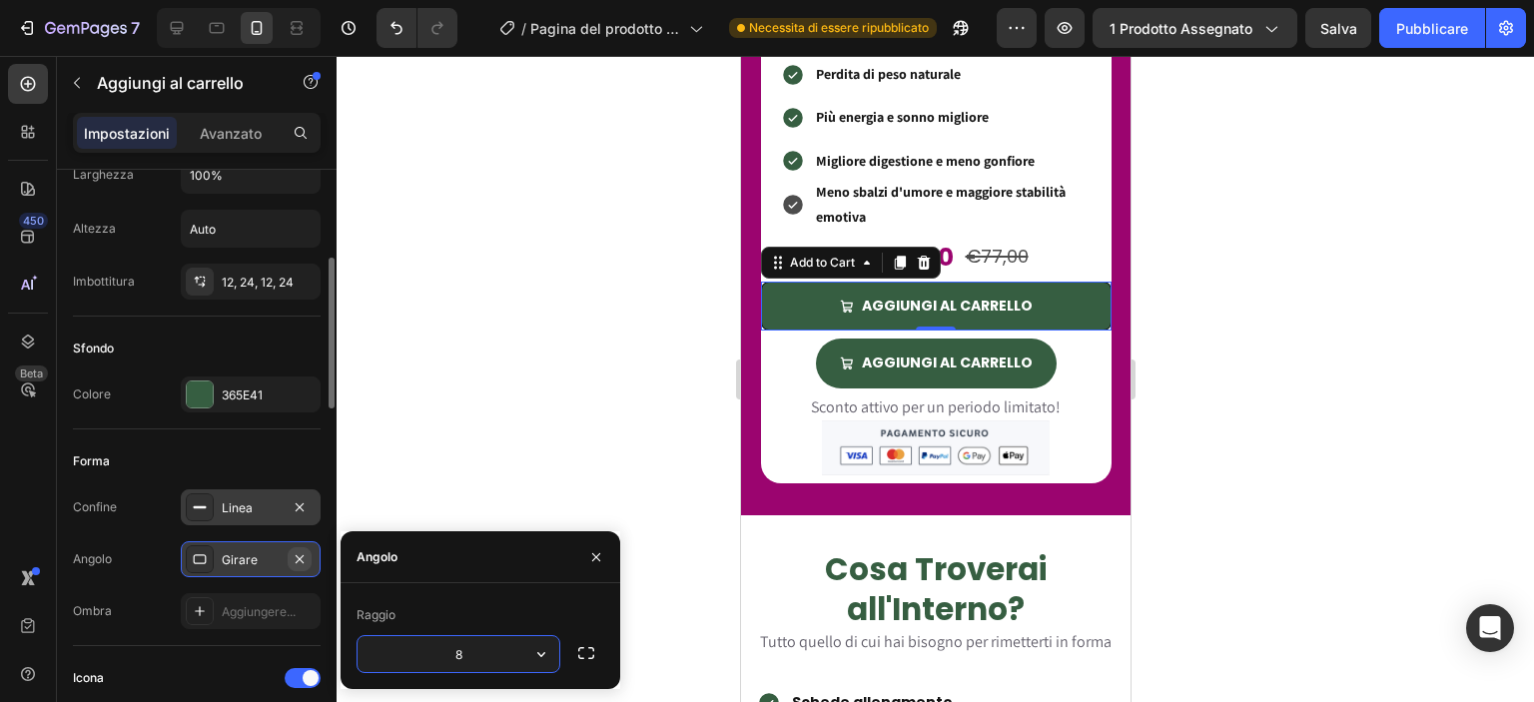
click at [301, 547] on button "button" at bounding box center [300, 559] width 24 height 24
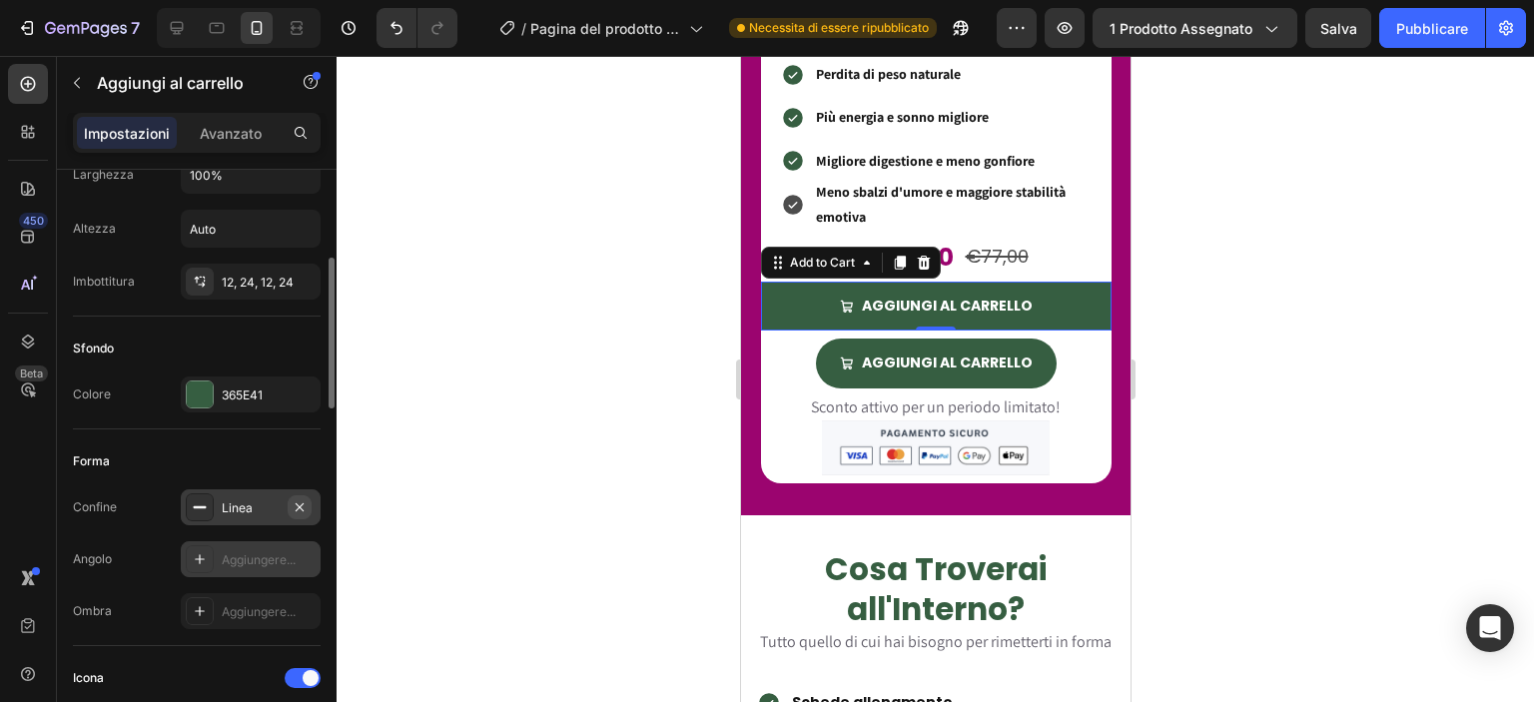
click at [294, 499] on icon "button" at bounding box center [300, 507] width 16 height 16
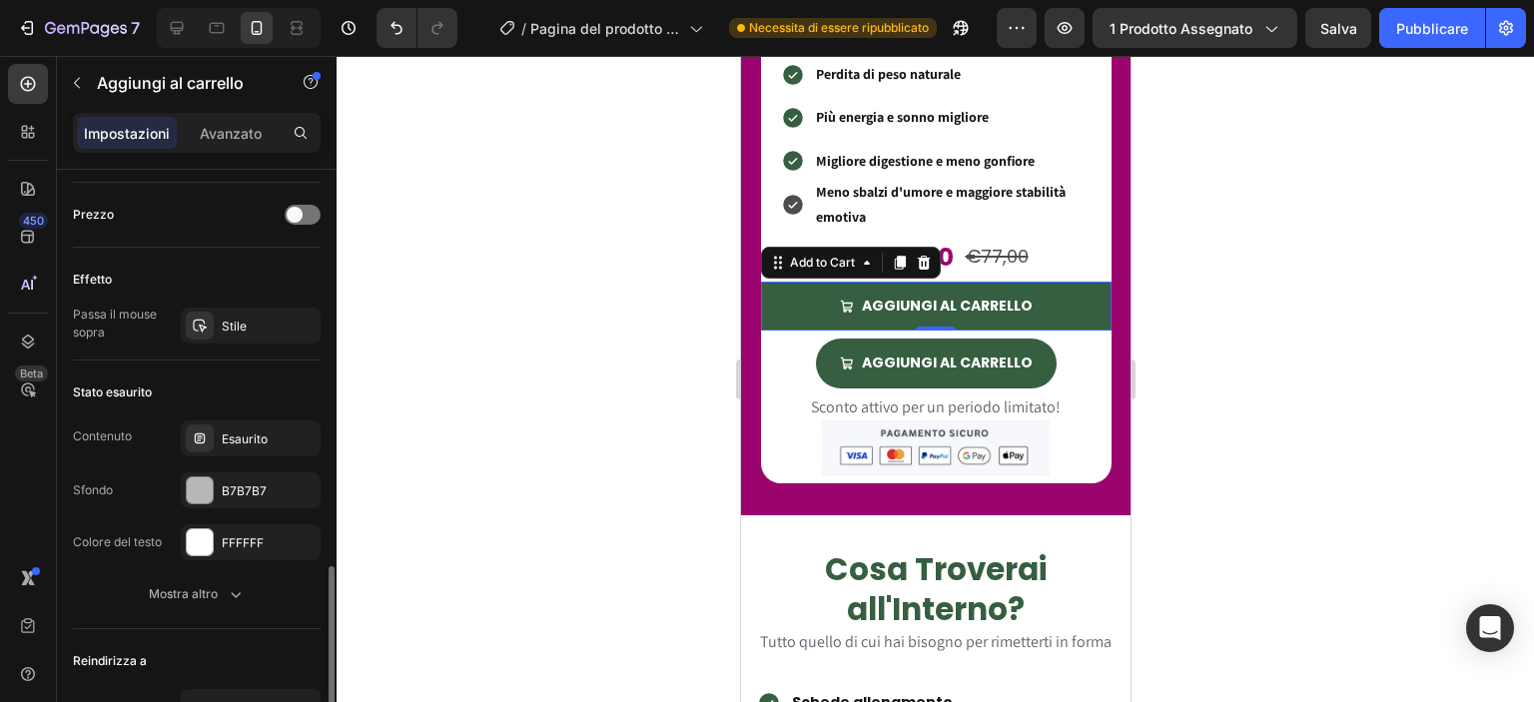
scroll to position [1526, 0]
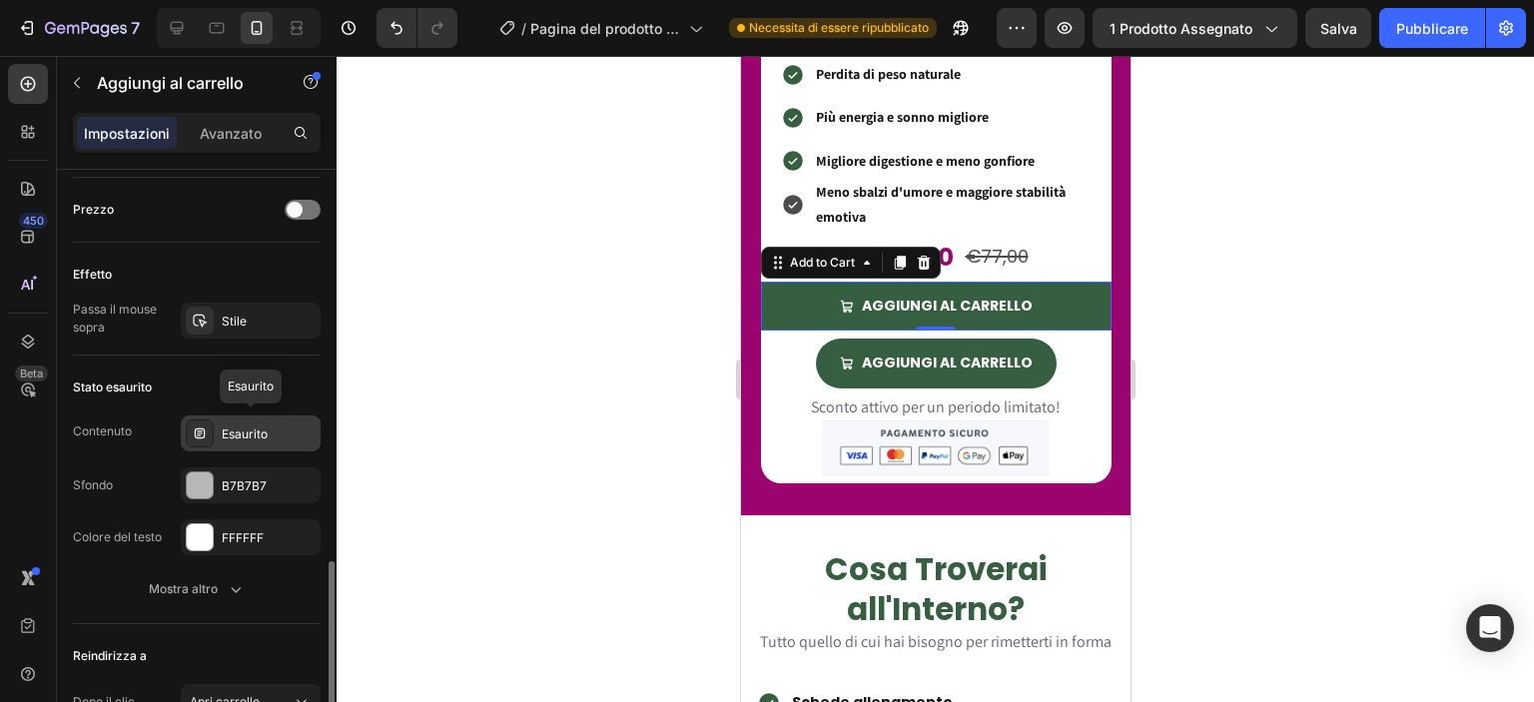
click at [210, 423] on div at bounding box center [200, 433] width 28 height 28
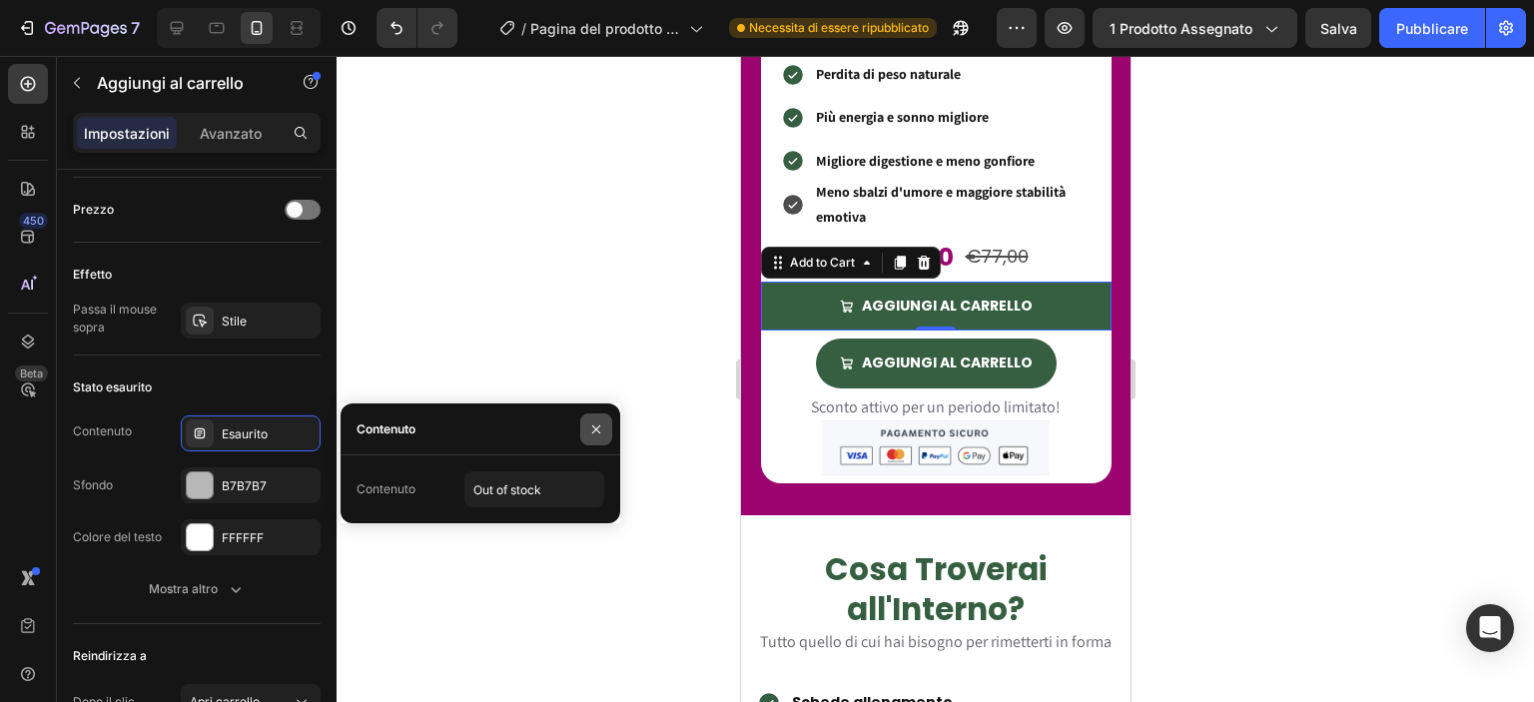
click at [595, 435] on icon "button" at bounding box center [596, 429] width 16 height 16
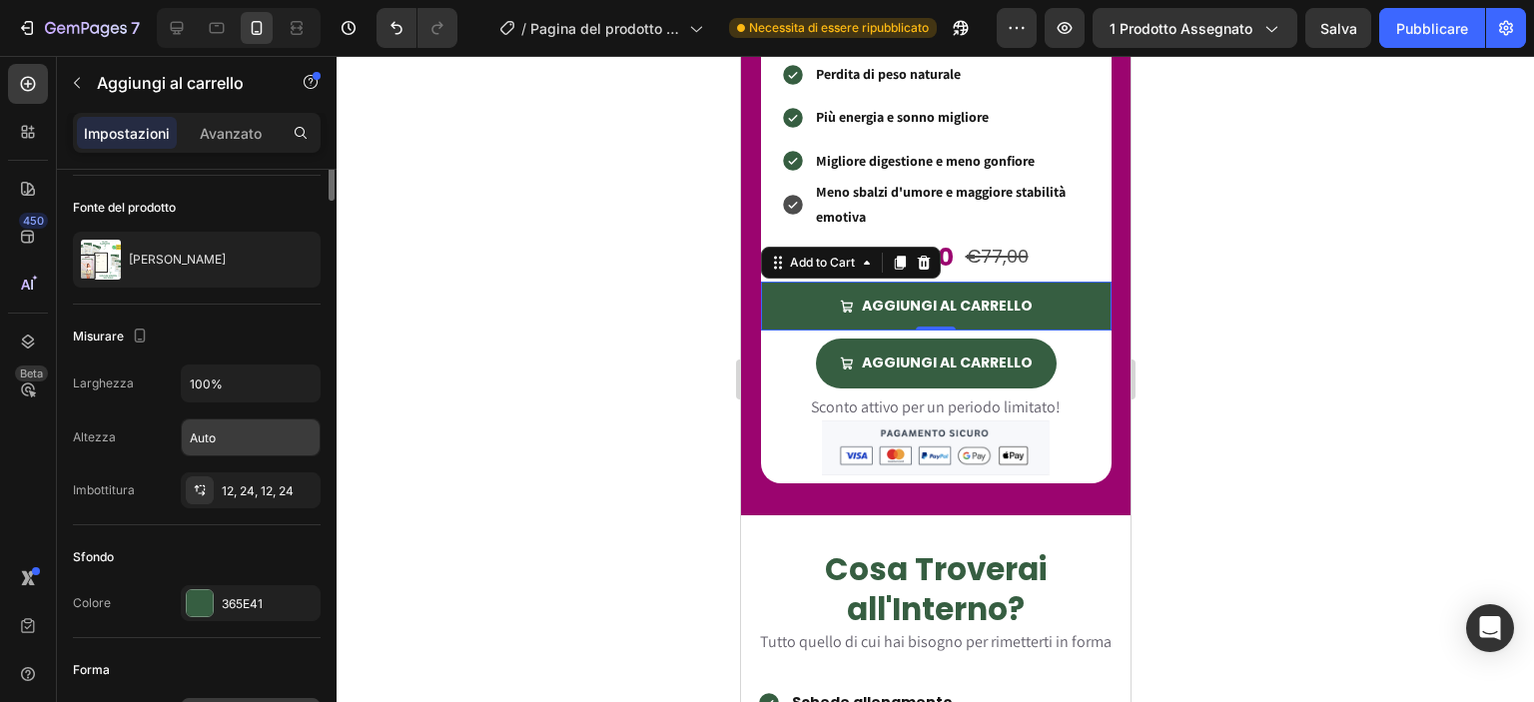
scroll to position [0, 0]
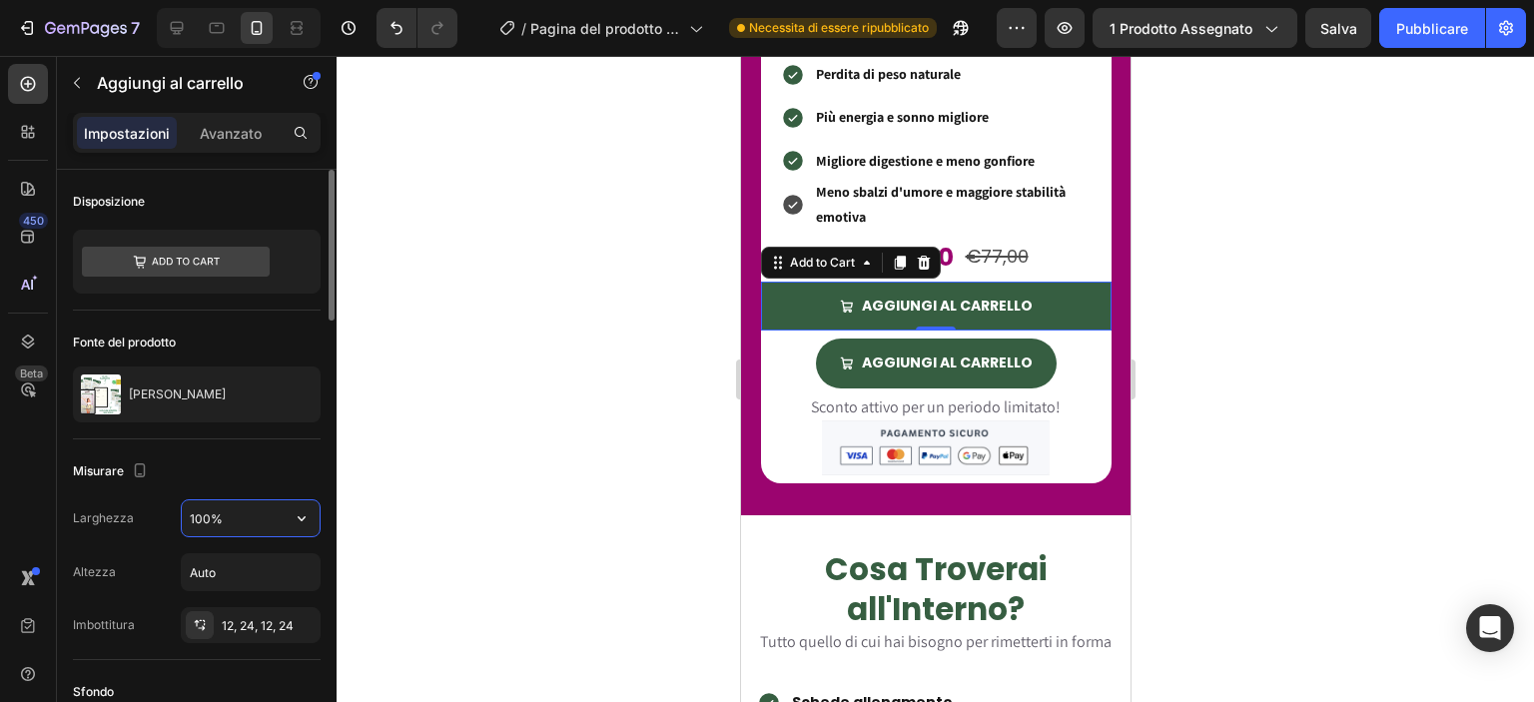
click at [200, 517] on input "100%" at bounding box center [251, 518] width 138 height 36
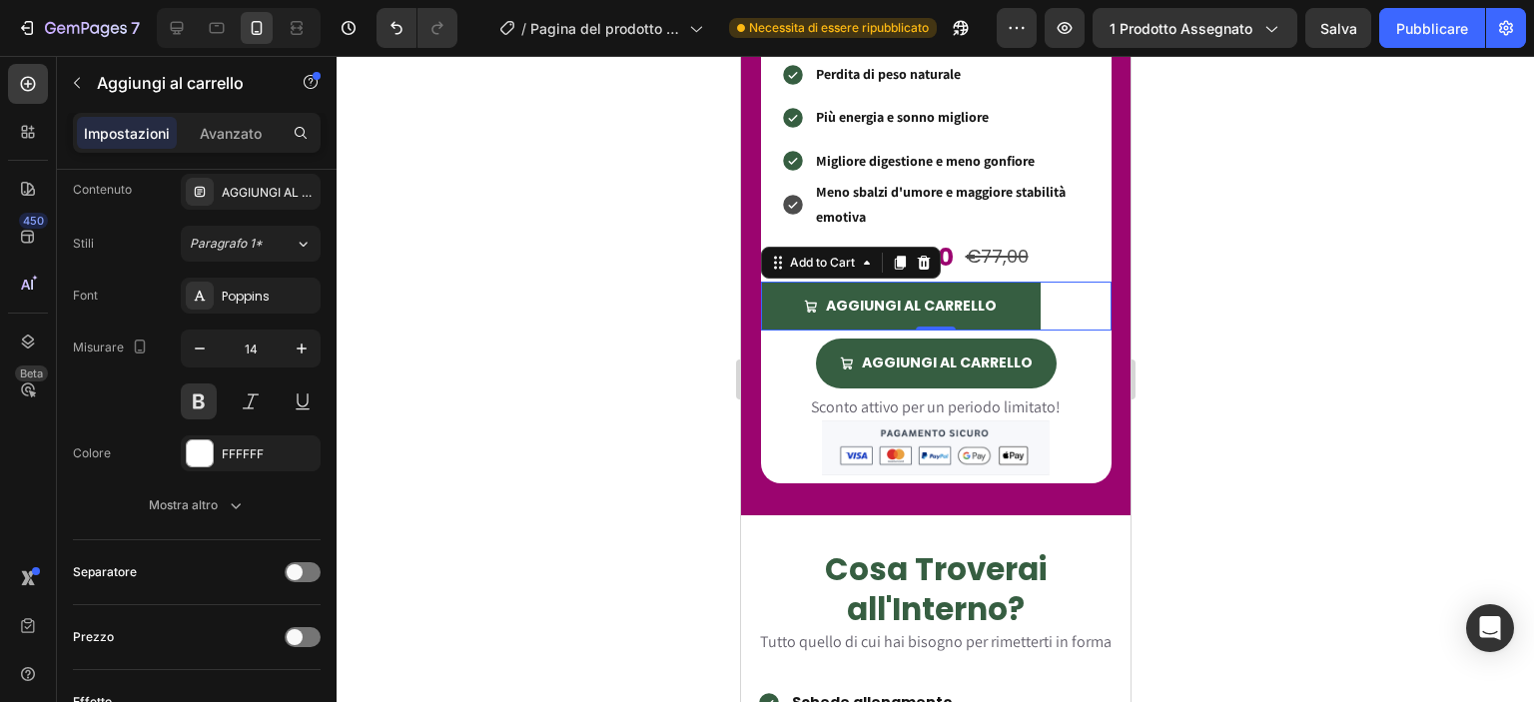
scroll to position [1703, 0]
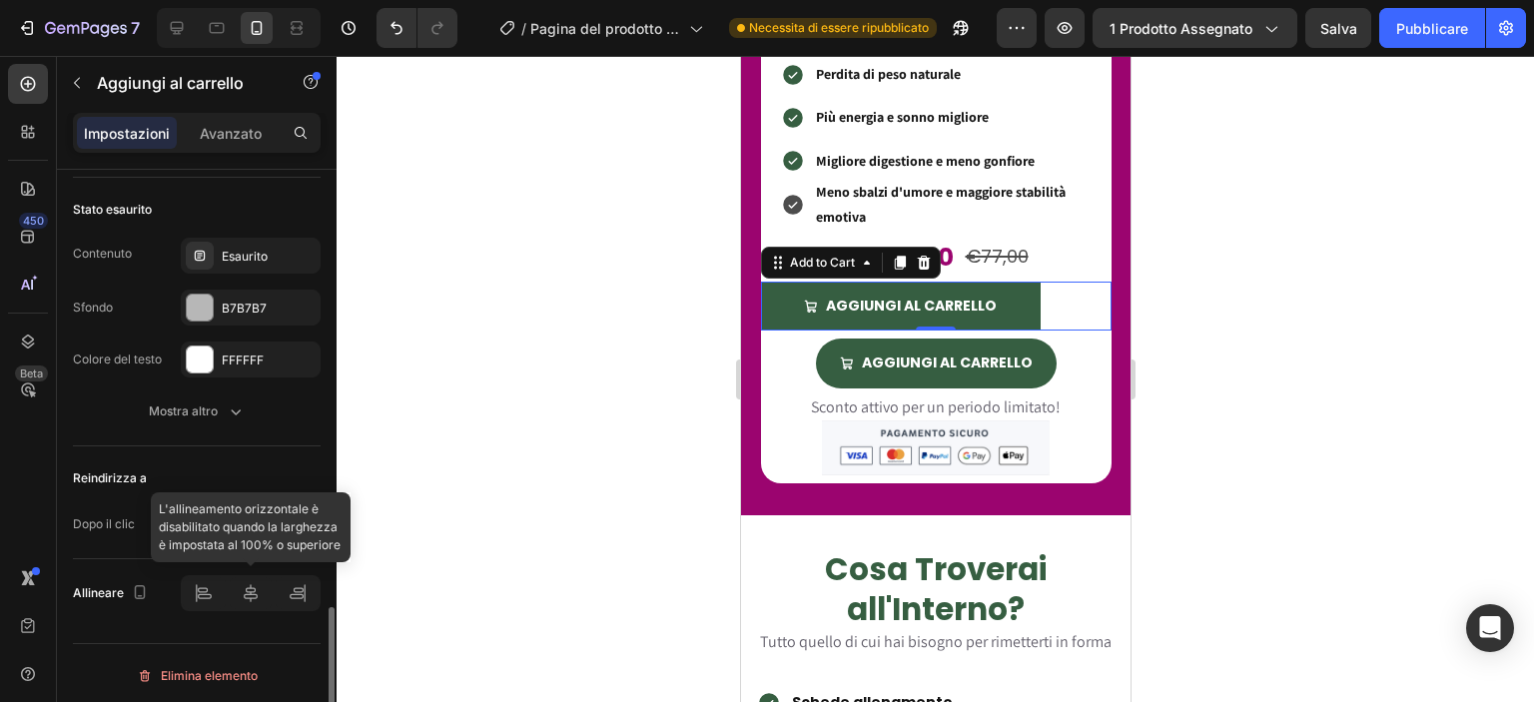
type input "80%"
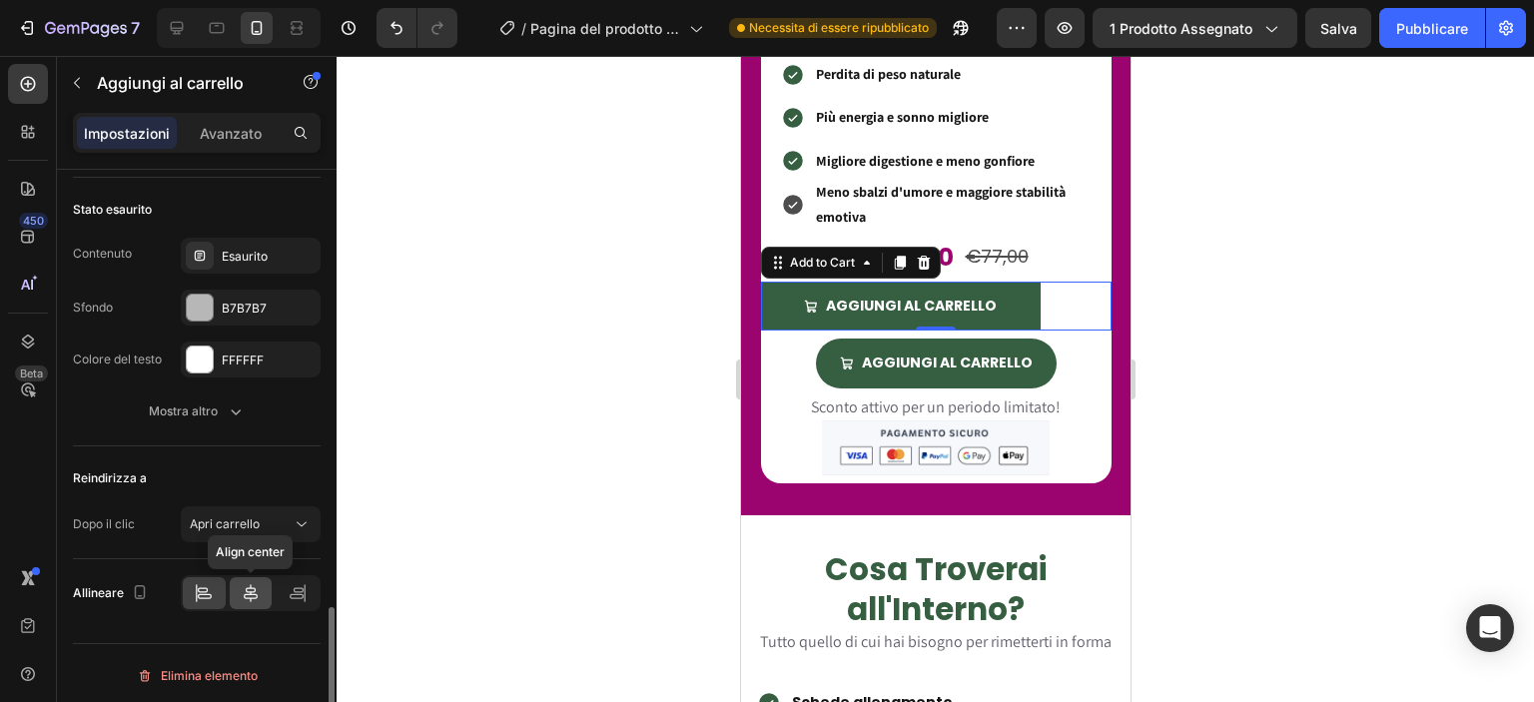
click at [248, 577] on div at bounding box center [251, 593] width 43 height 32
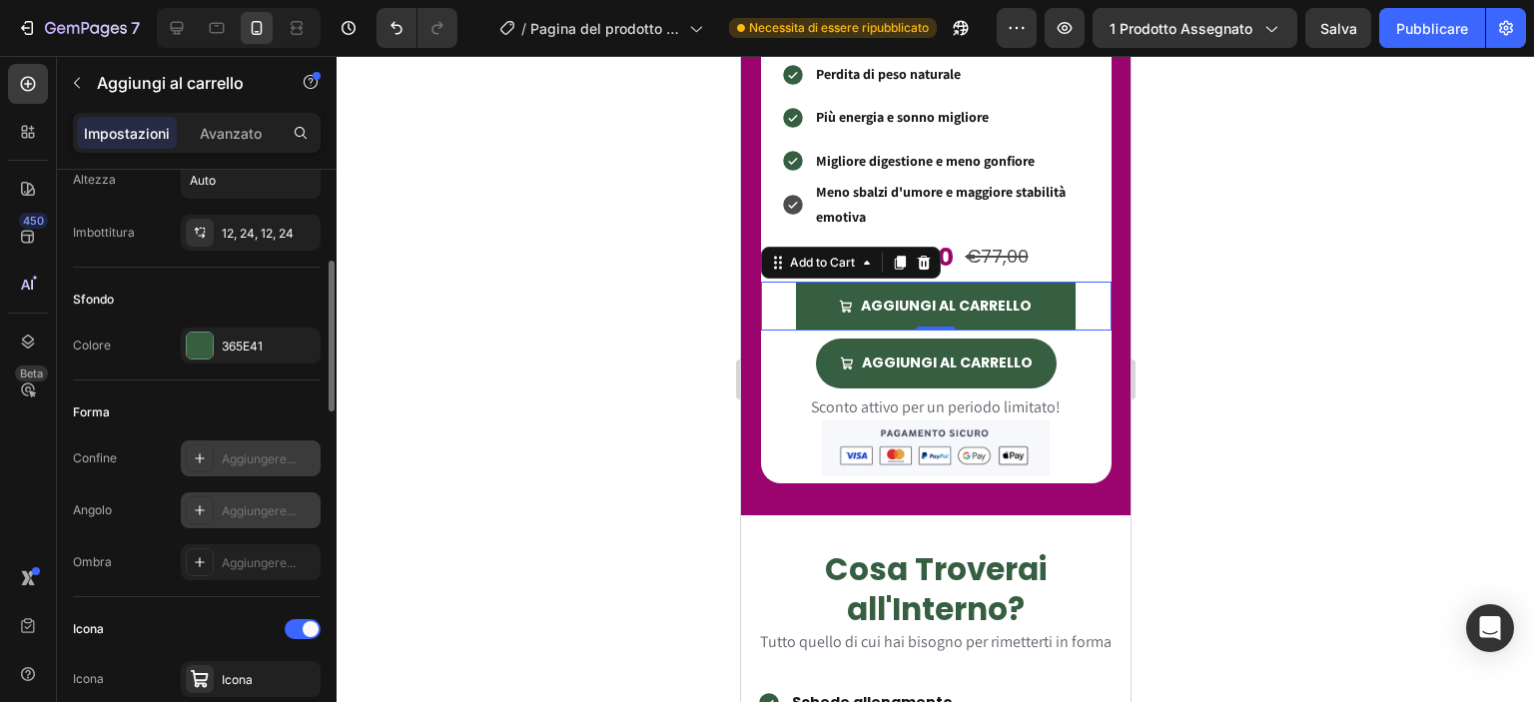
scroll to position [383, 0]
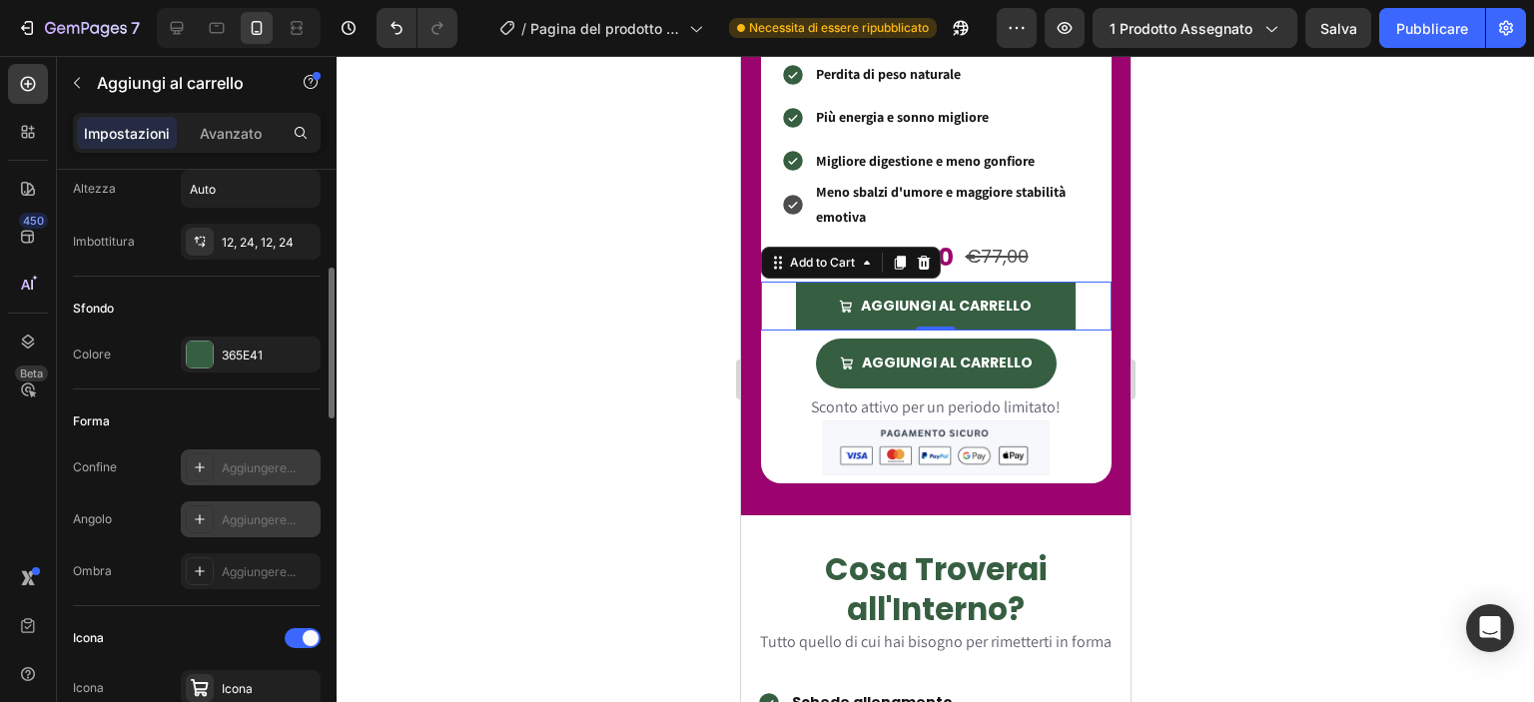
click at [238, 524] on font "Aggiungere..." at bounding box center [259, 519] width 74 height 15
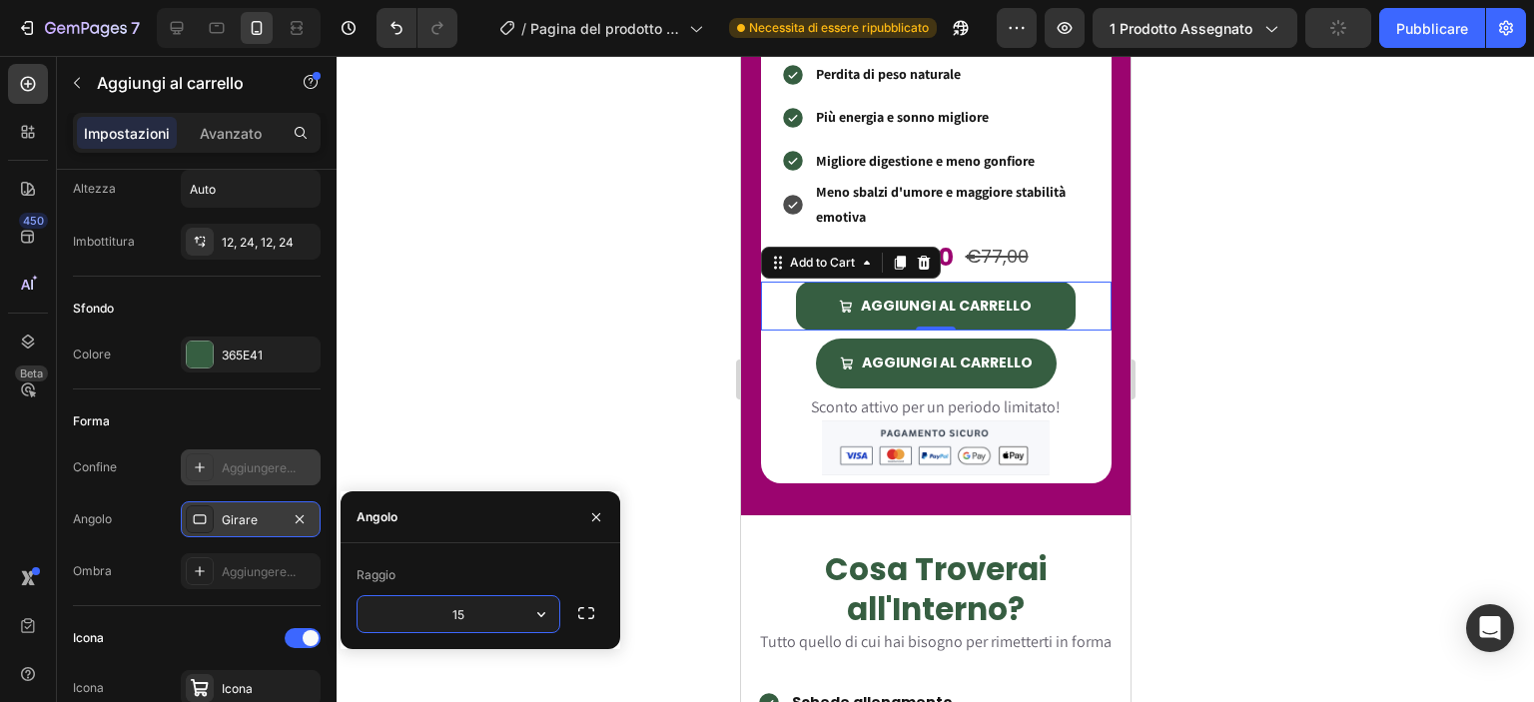
type input "150"
click at [556, 378] on div at bounding box center [935, 379] width 1197 height 646
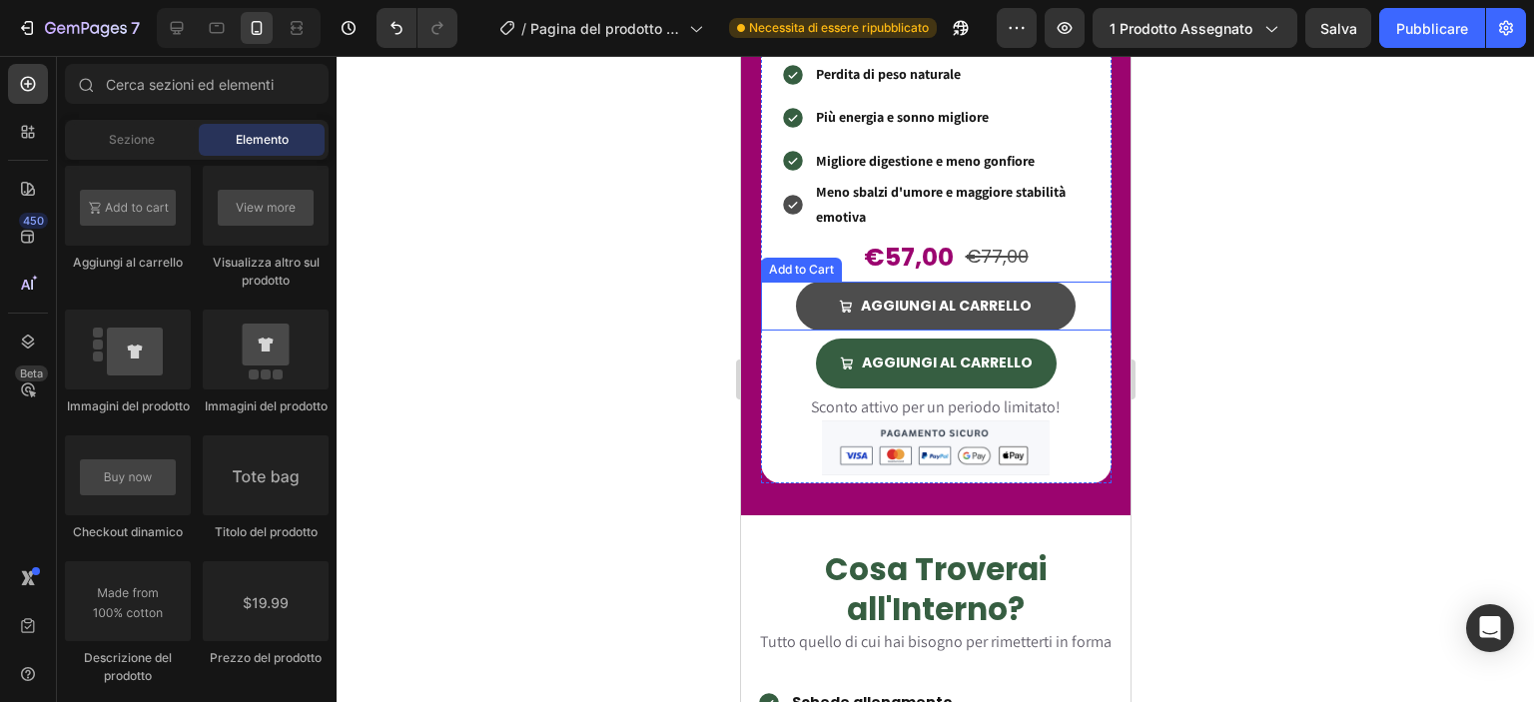
click at [816, 290] on button "AGGIUNGI AL CARRELLO" at bounding box center [935, 306] width 281 height 49
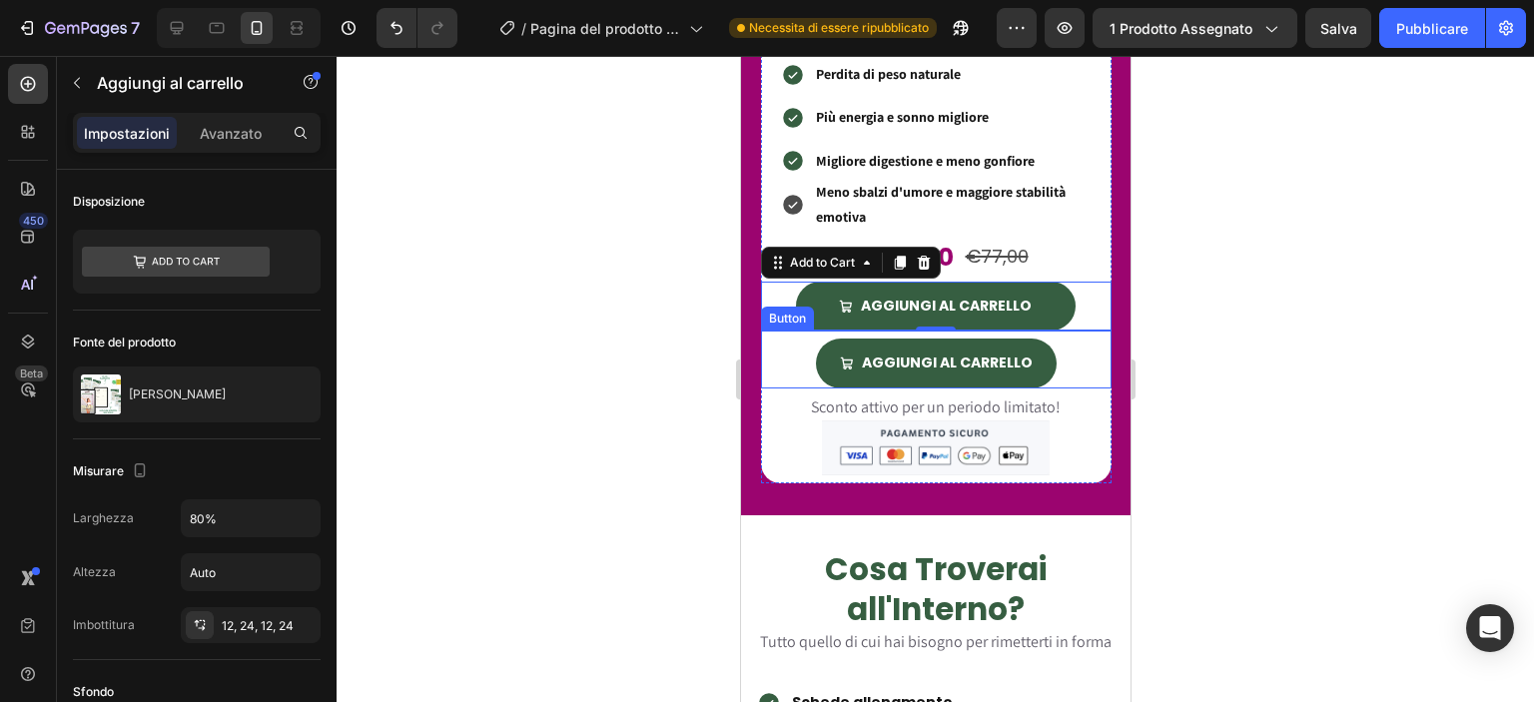
click at [816, 319] on button "AGGIUNGI AL CARRELLO" at bounding box center [935, 306] width 281 height 49
click at [820, 344] on button "AGGIUNGI AL CARRELLO" at bounding box center [935, 363] width 241 height 49
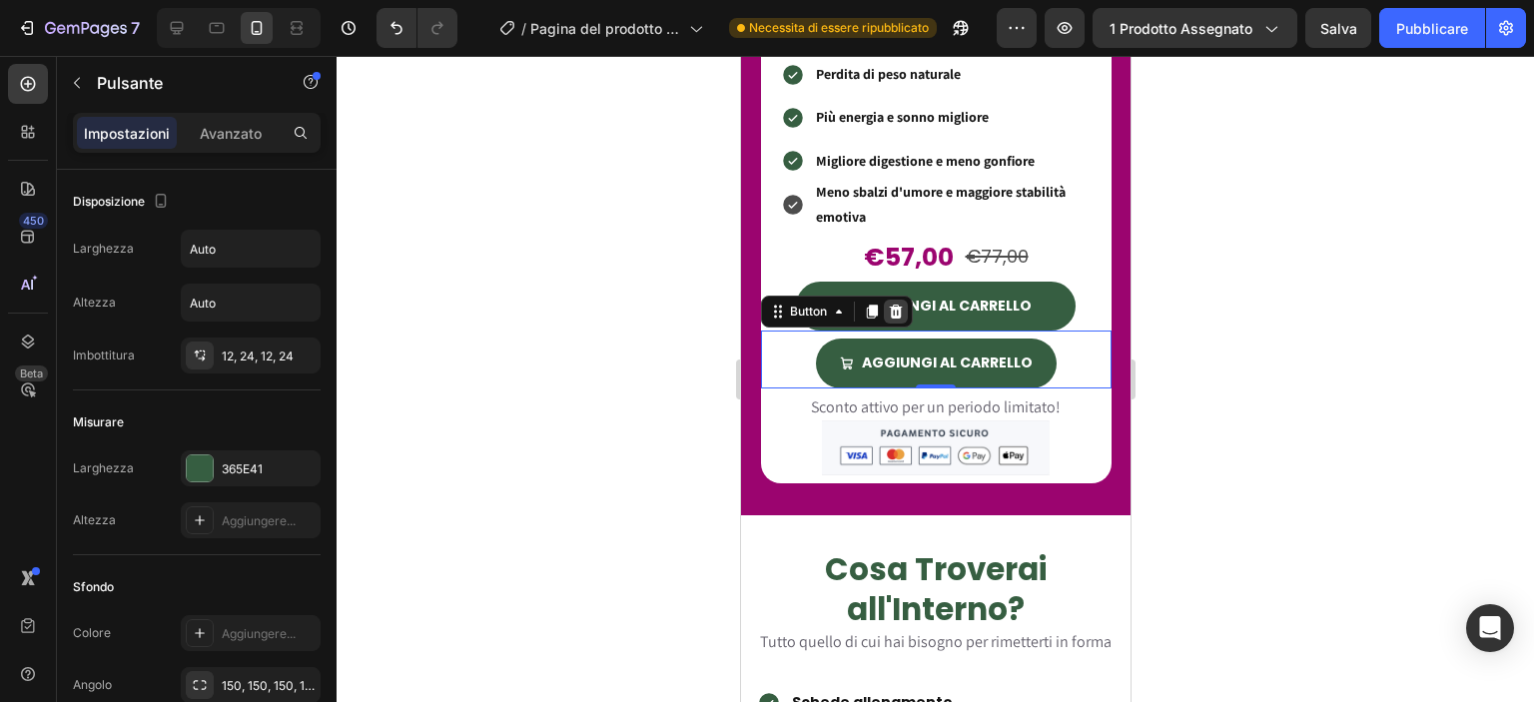
click at [896, 304] on icon at bounding box center [895, 312] width 16 height 16
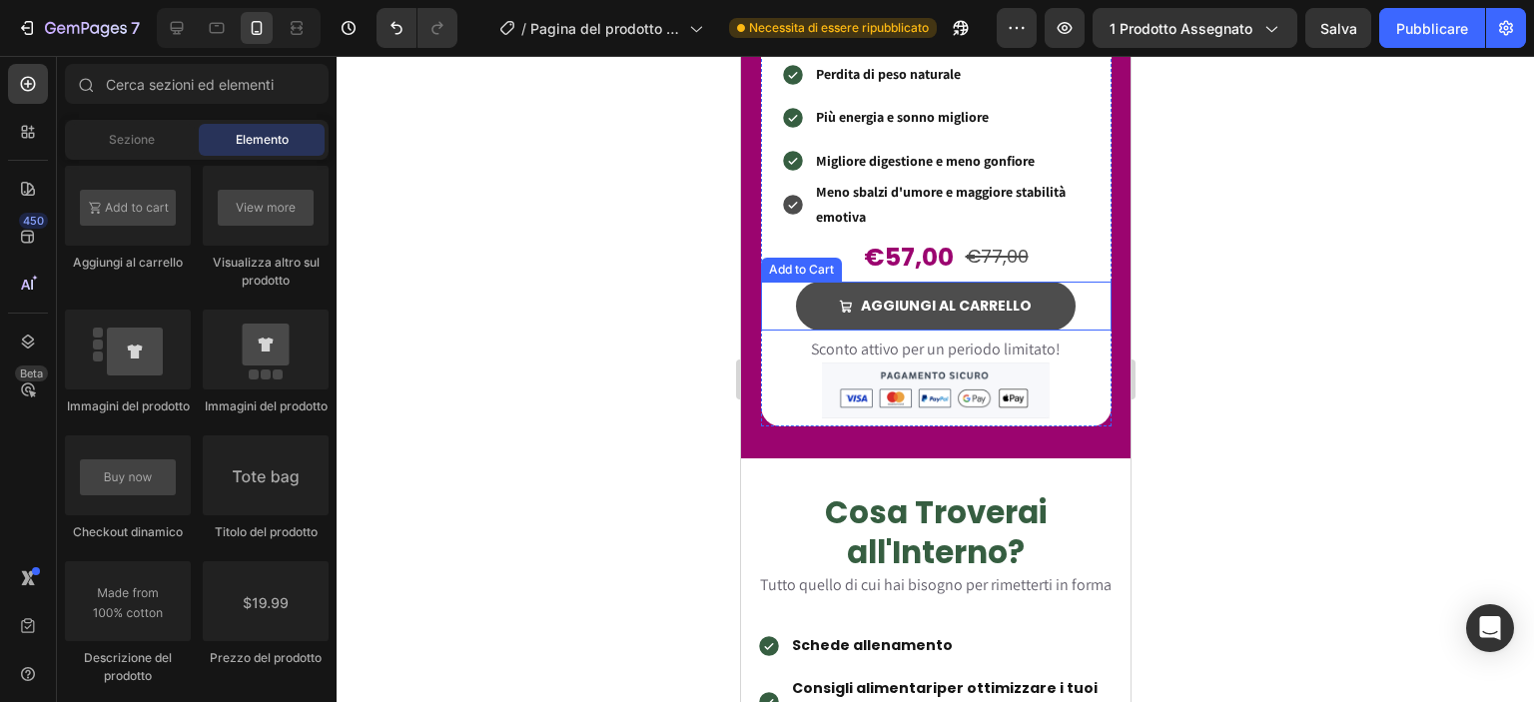
click at [810, 299] on button "AGGIUNGI AL CARRELLO" at bounding box center [935, 306] width 281 height 49
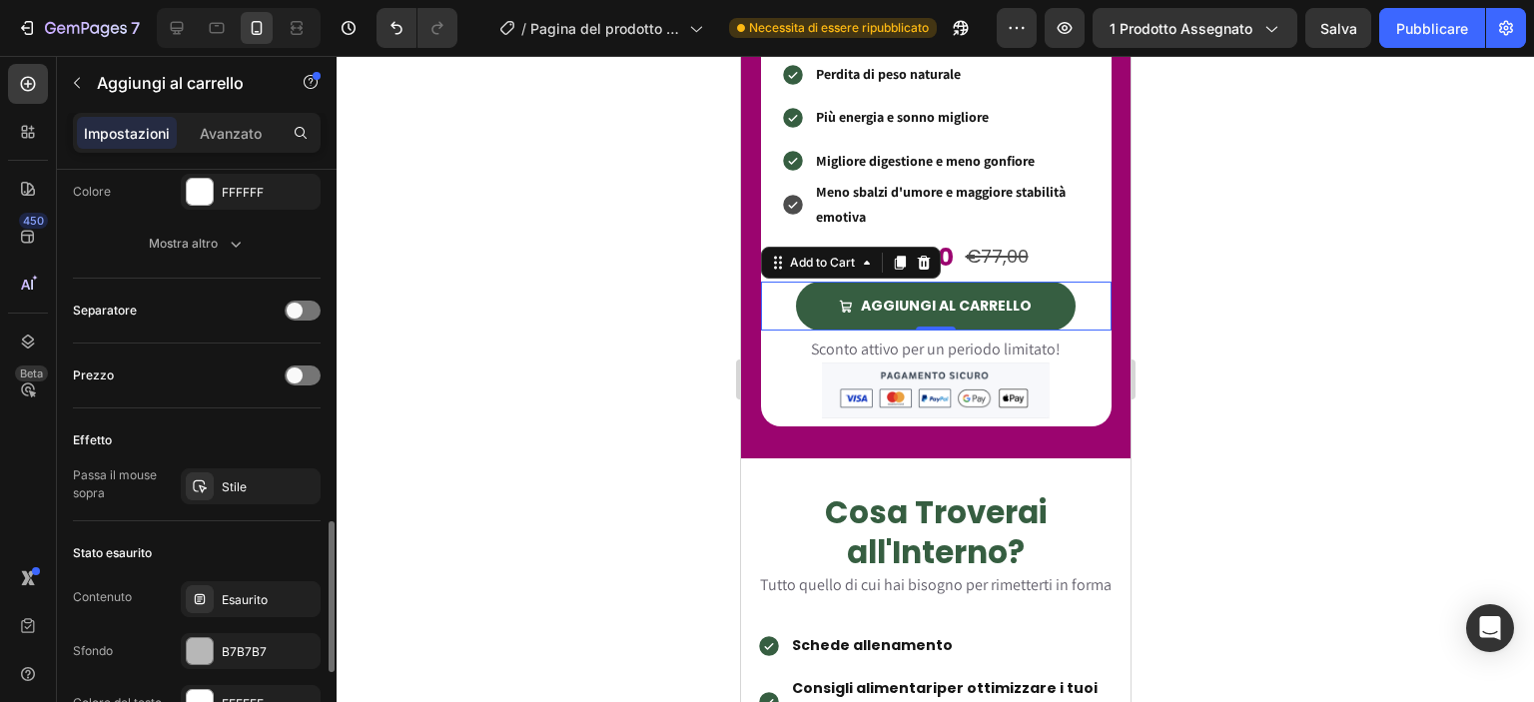
scroll to position [1362, 0]
click at [231, 492] on div "Stile" at bounding box center [251, 484] width 140 height 36
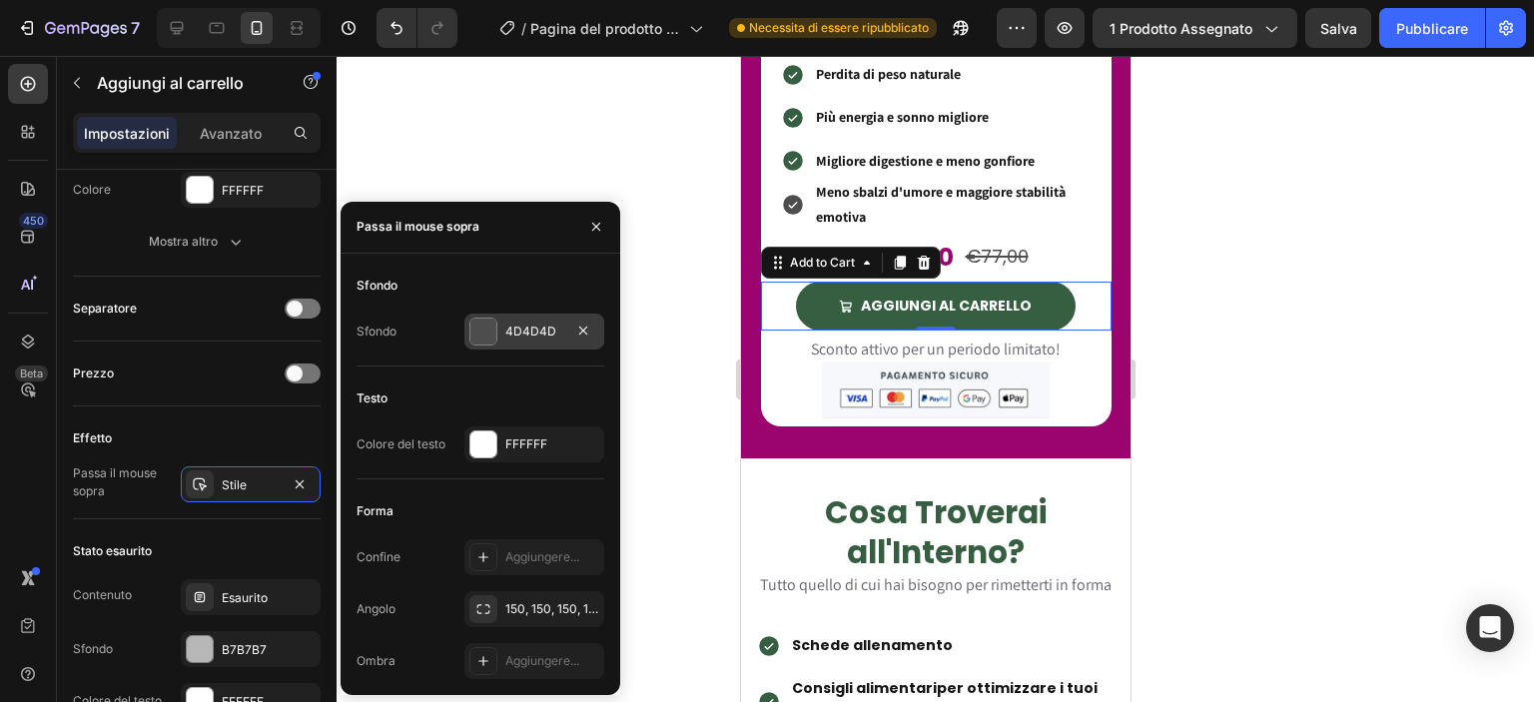
click at [508, 316] on div "4D4D4D" at bounding box center [534, 332] width 140 height 36
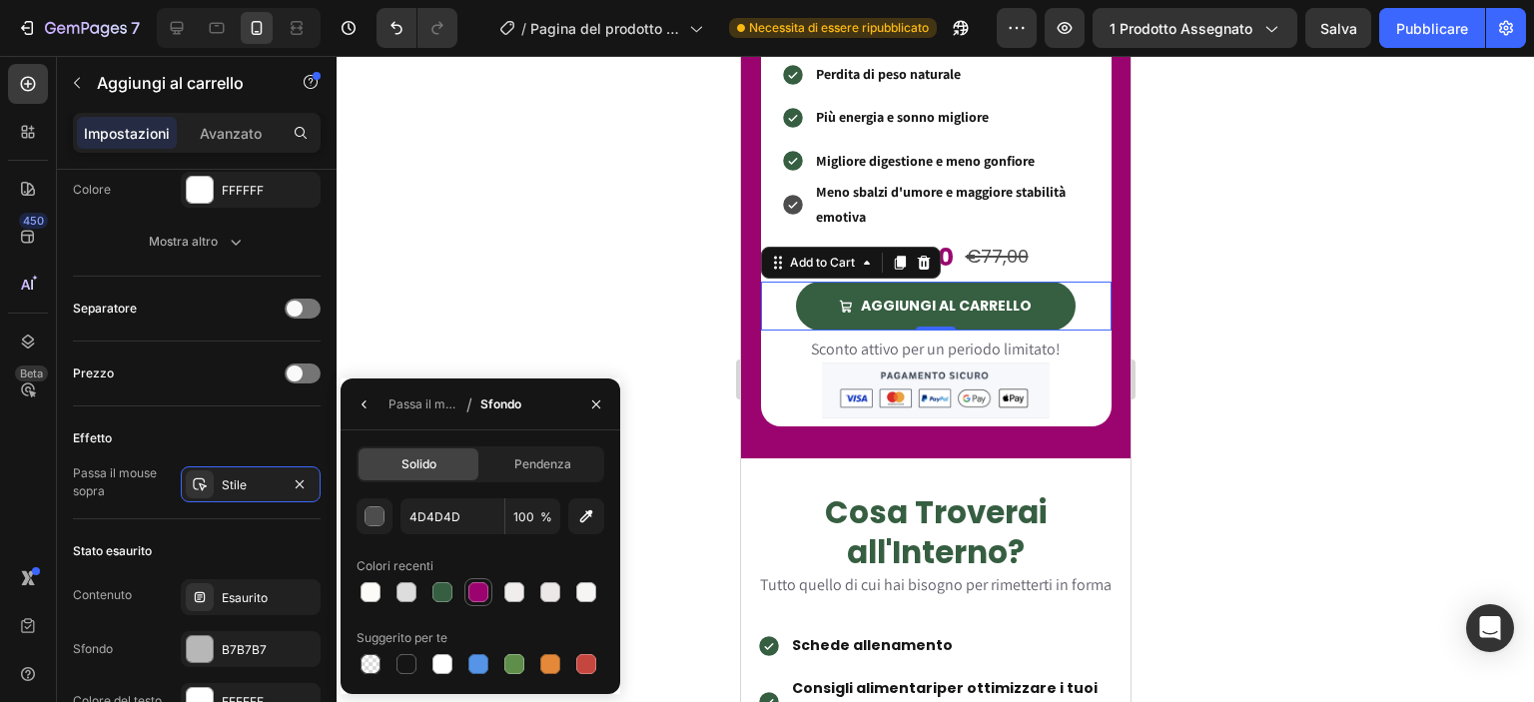
drag, startPoint x: 471, startPoint y: 588, endPoint x: 120, endPoint y: 259, distance: 481.8
click at [471, 588] on div at bounding box center [478, 592] width 20 height 20
type input "9B046F"
click at [248, 423] on div "Effetto" at bounding box center [197, 438] width 248 height 32
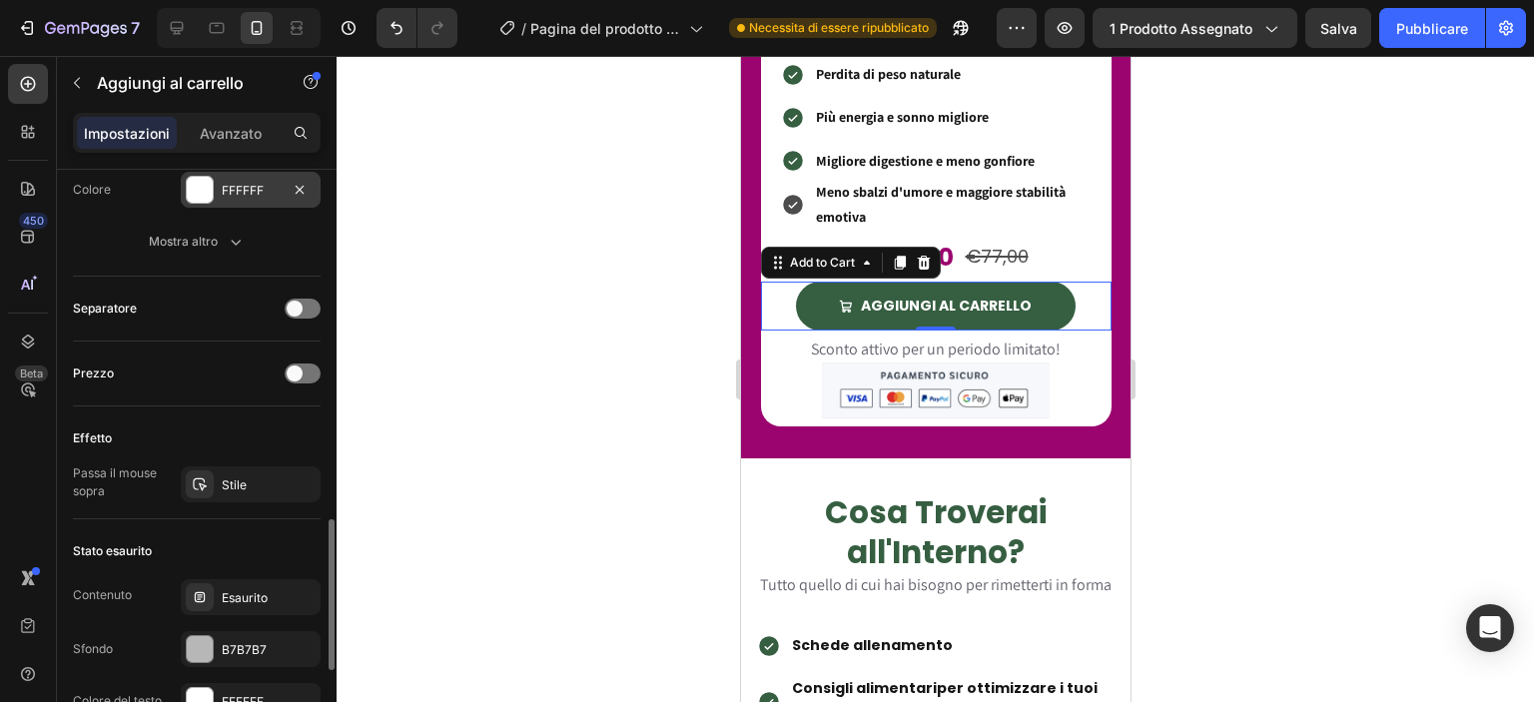
click at [232, 172] on div "FFFFFF" at bounding box center [251, 190] width 140 height 36
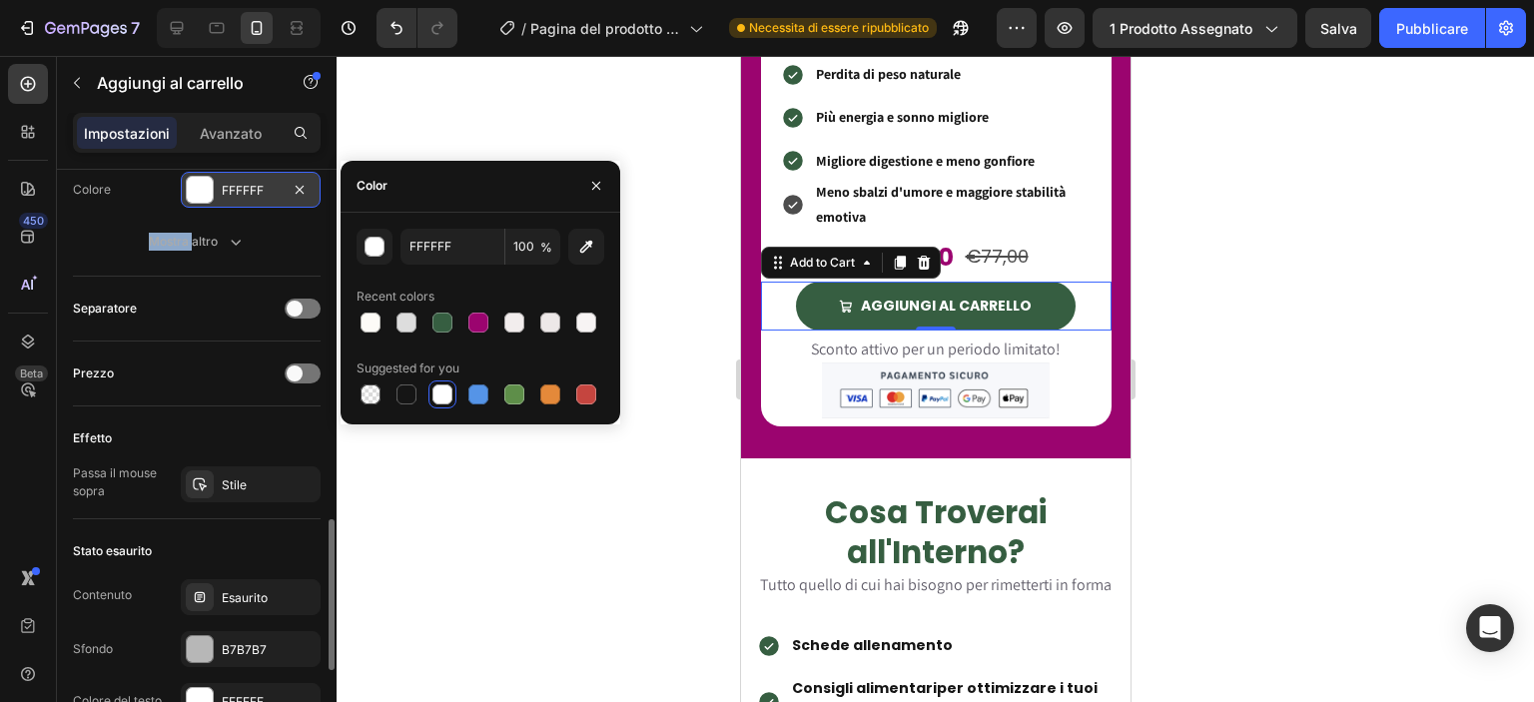
click at [232, 172] on div "FFFFFF" at bounding box center [251, 190] width 140 height 36
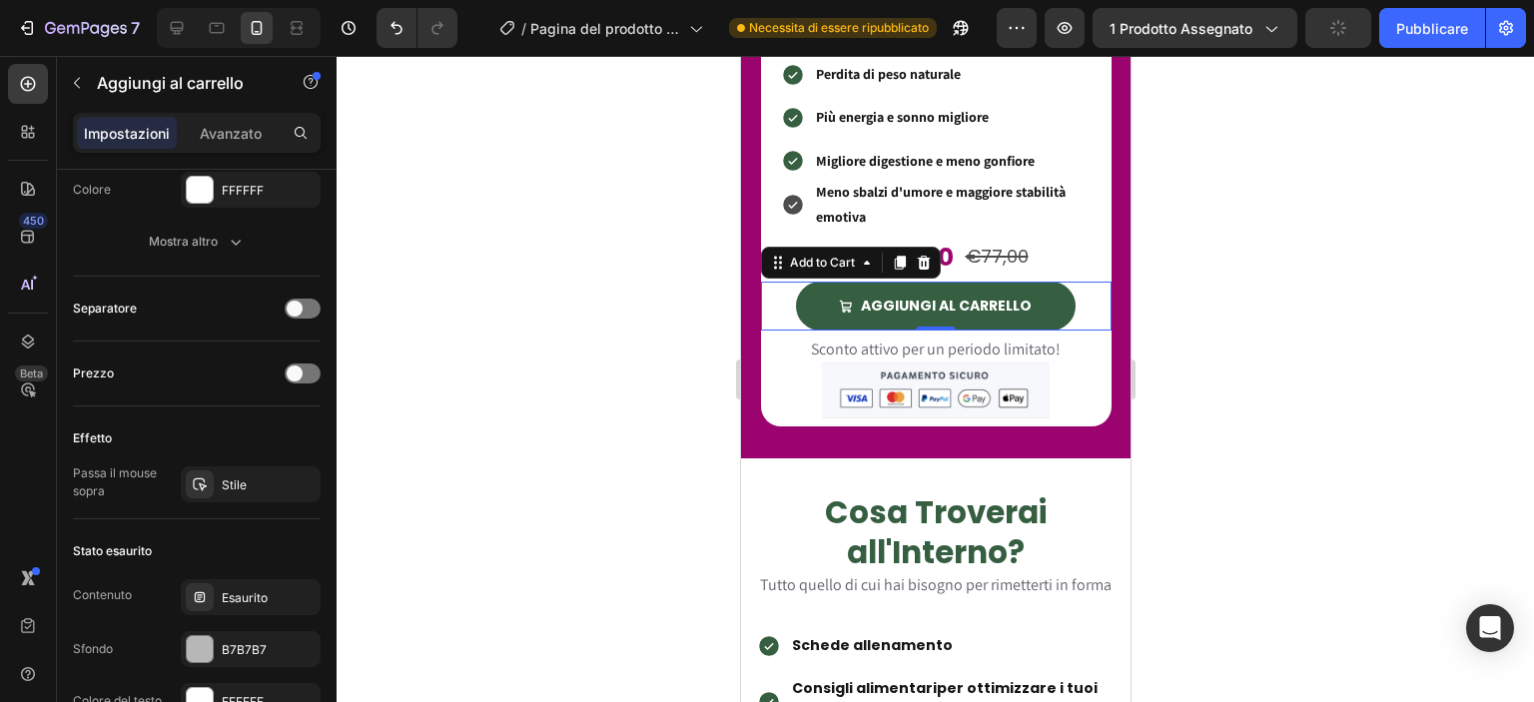
click at [585, 383] on div at bounding box center [935, 379] width 1197 height 646
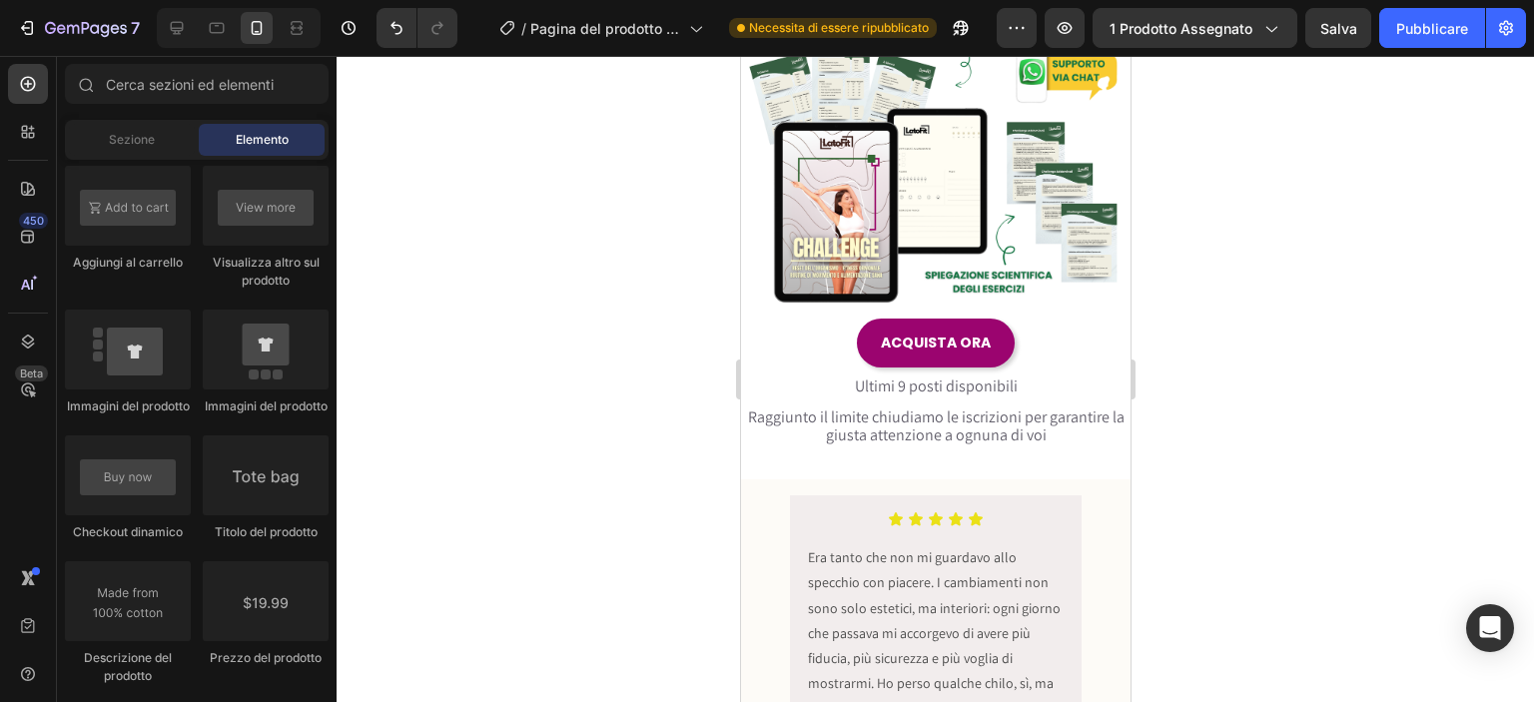
scroll to position [124, 0]
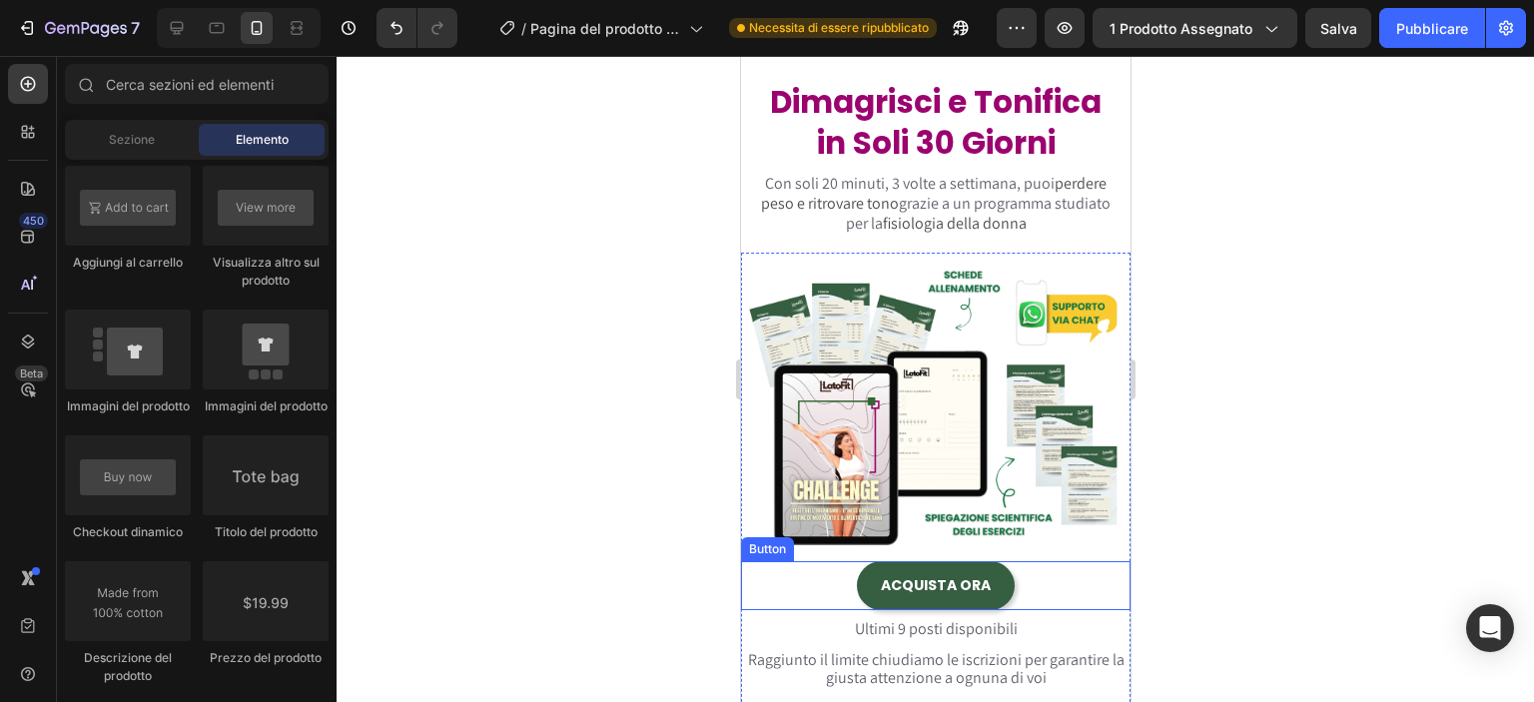
click at [989, 586] on button "ACQUISTA ORA" at bounding box center [935, 585] width 158 height 49
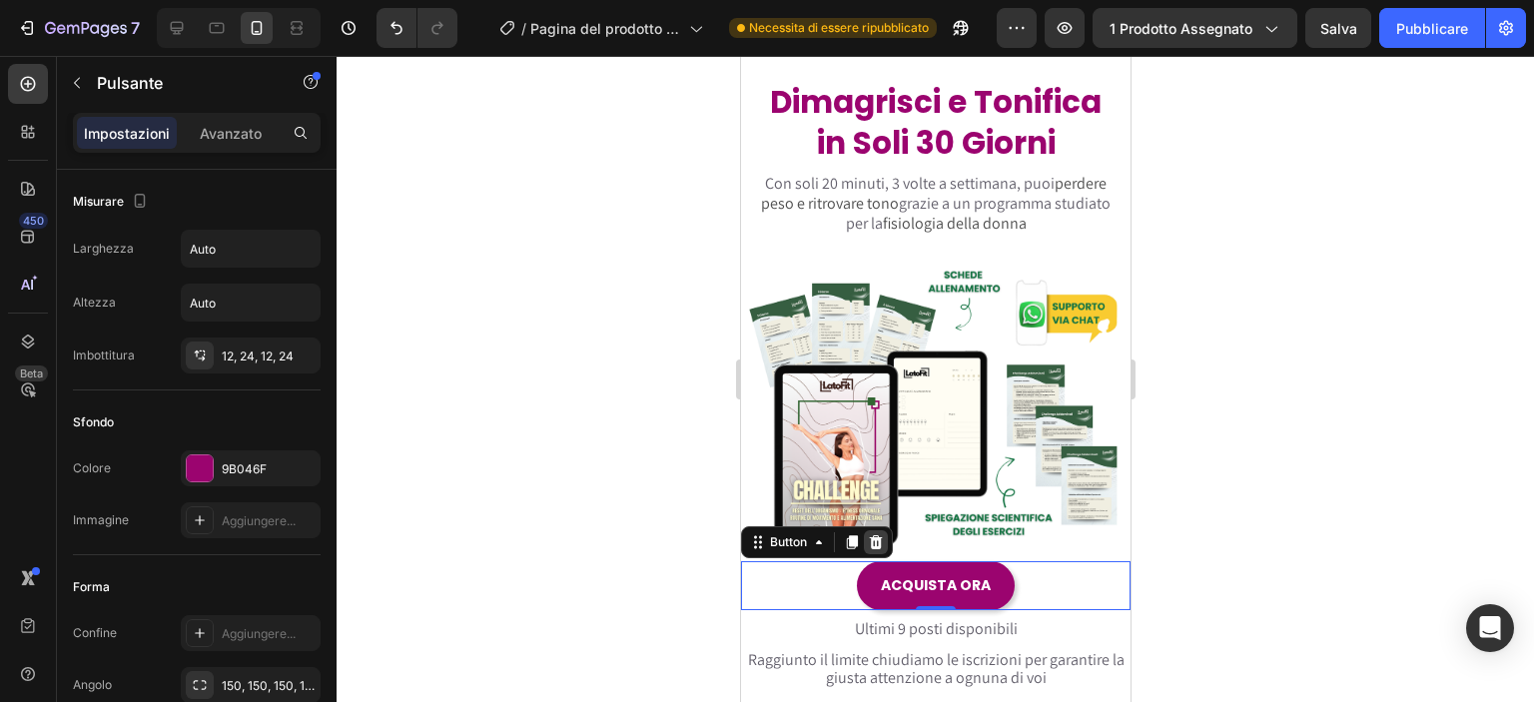
click at [877, 534] on icon at bounding box center [875, 541] width 13 height 14
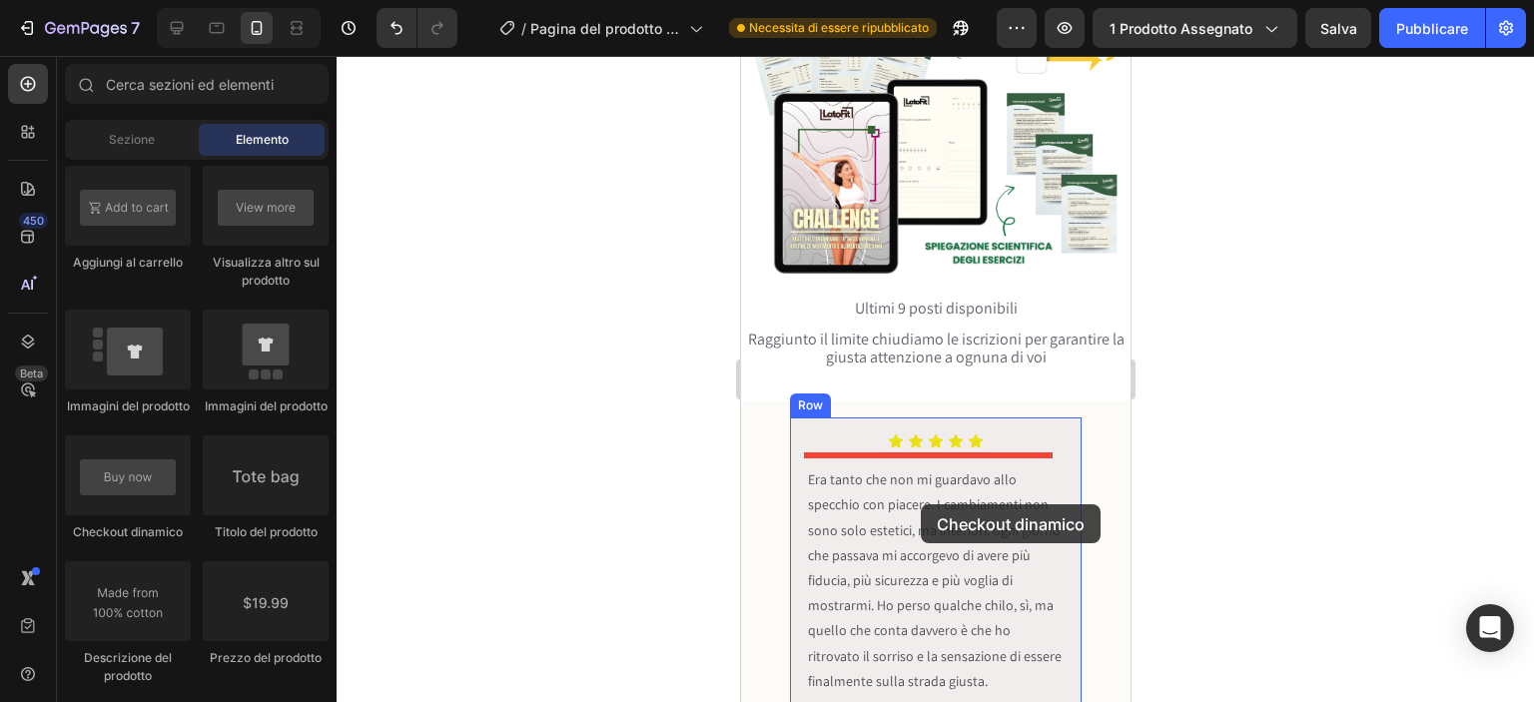
scroll to position [419, 0]
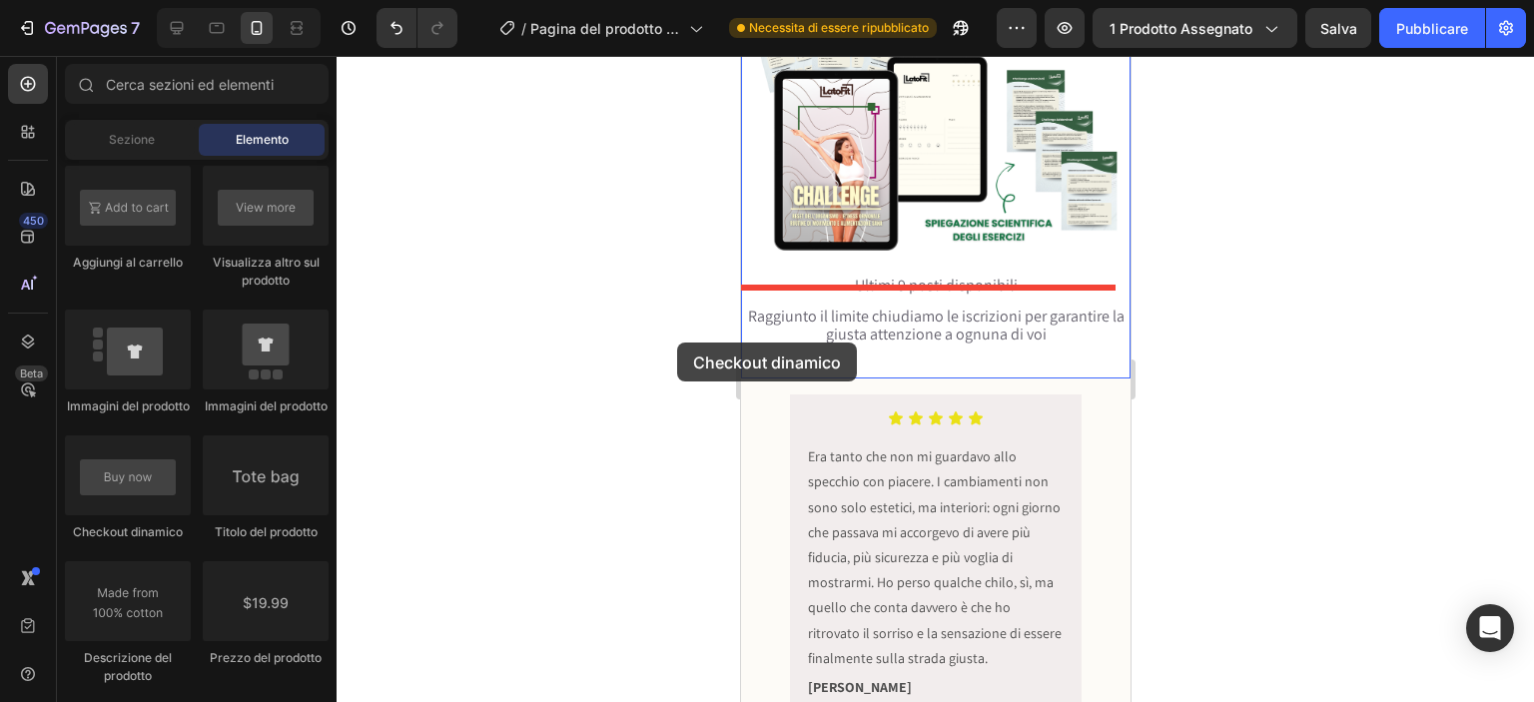
drag, startPoint x: 159, startPoint y: 486, endPoint x: 364, endPoint y: 367, distance: 237.6
click at [369, 0] on div "7 / Pagina del prodotto - [DATE] 16:45:06 Necessita di essere ripubblicato Ante…" at bounding box center [767, 0] width 1534 height 0
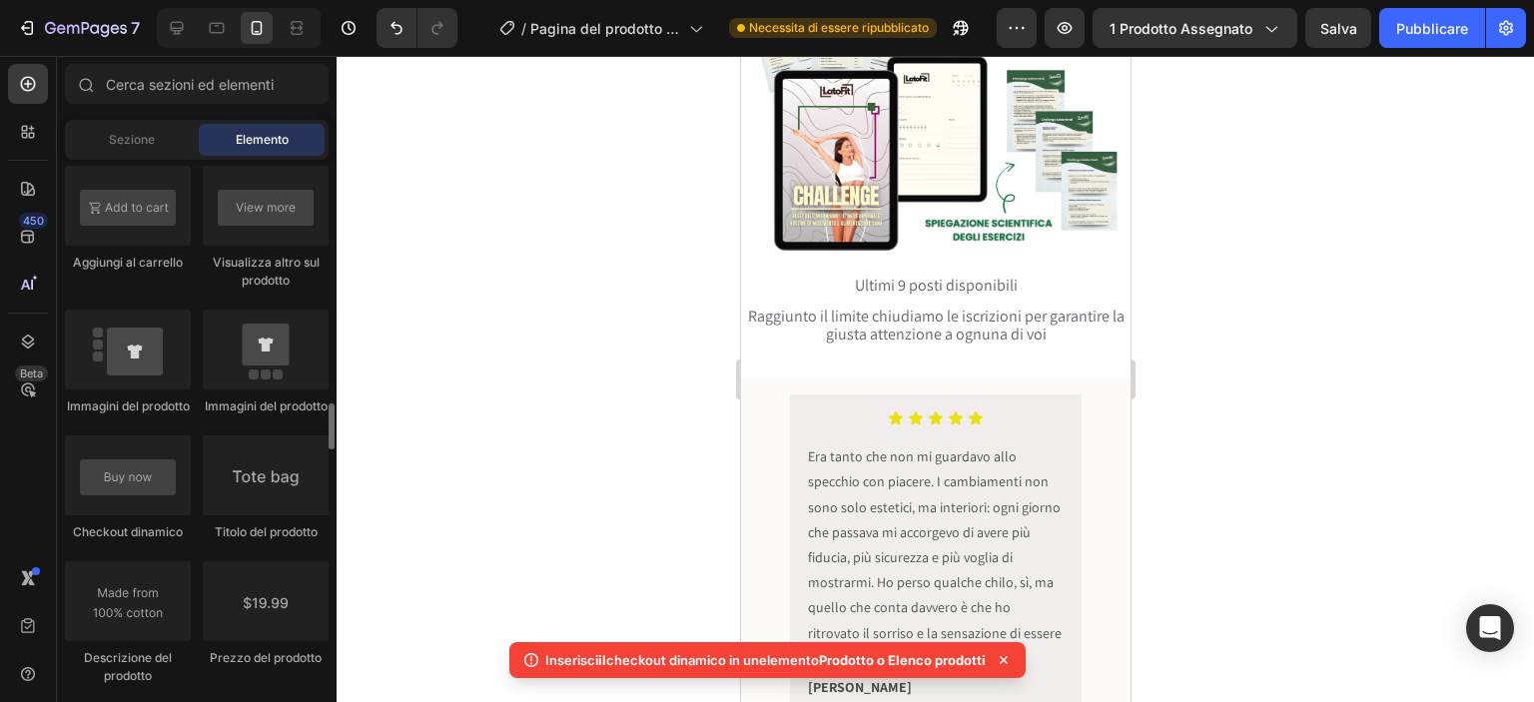
scroll to position [2980, 0]
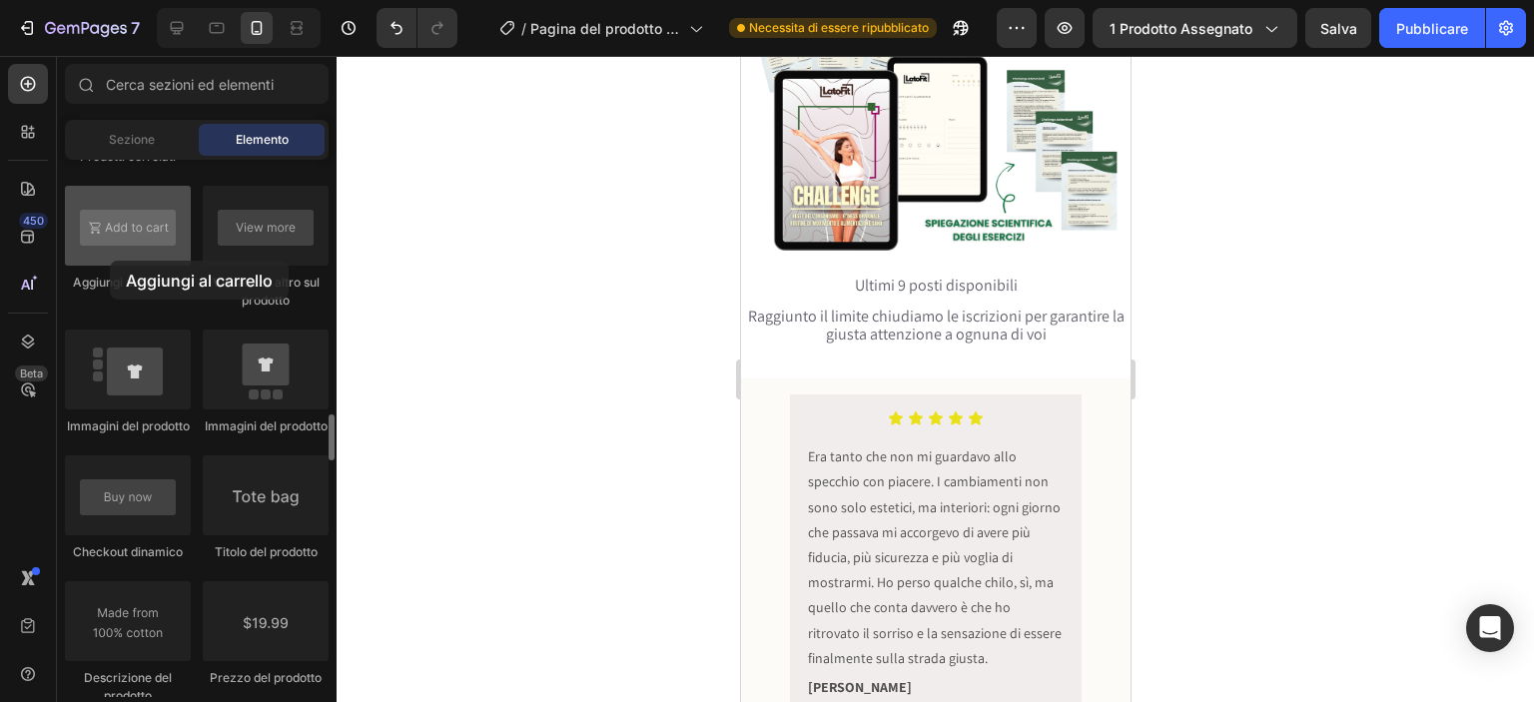
drag, startPoint x: 160, startPoint y: 244, endPoint x: 120, endPoint y: 255, distance: 41.4
click at [110, 255] on div at bounding box center [128, 226] width 126 height 80
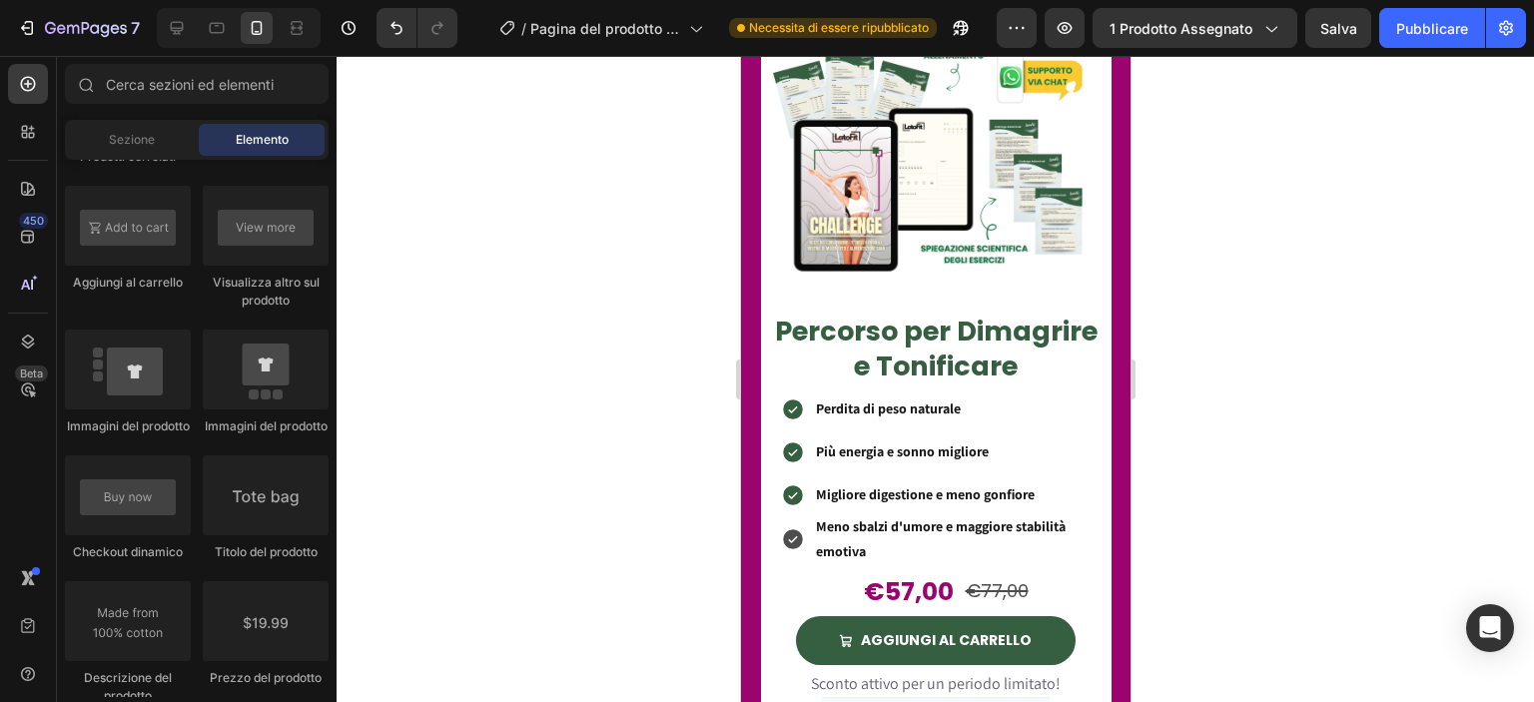
scroll to position [2042, 0]
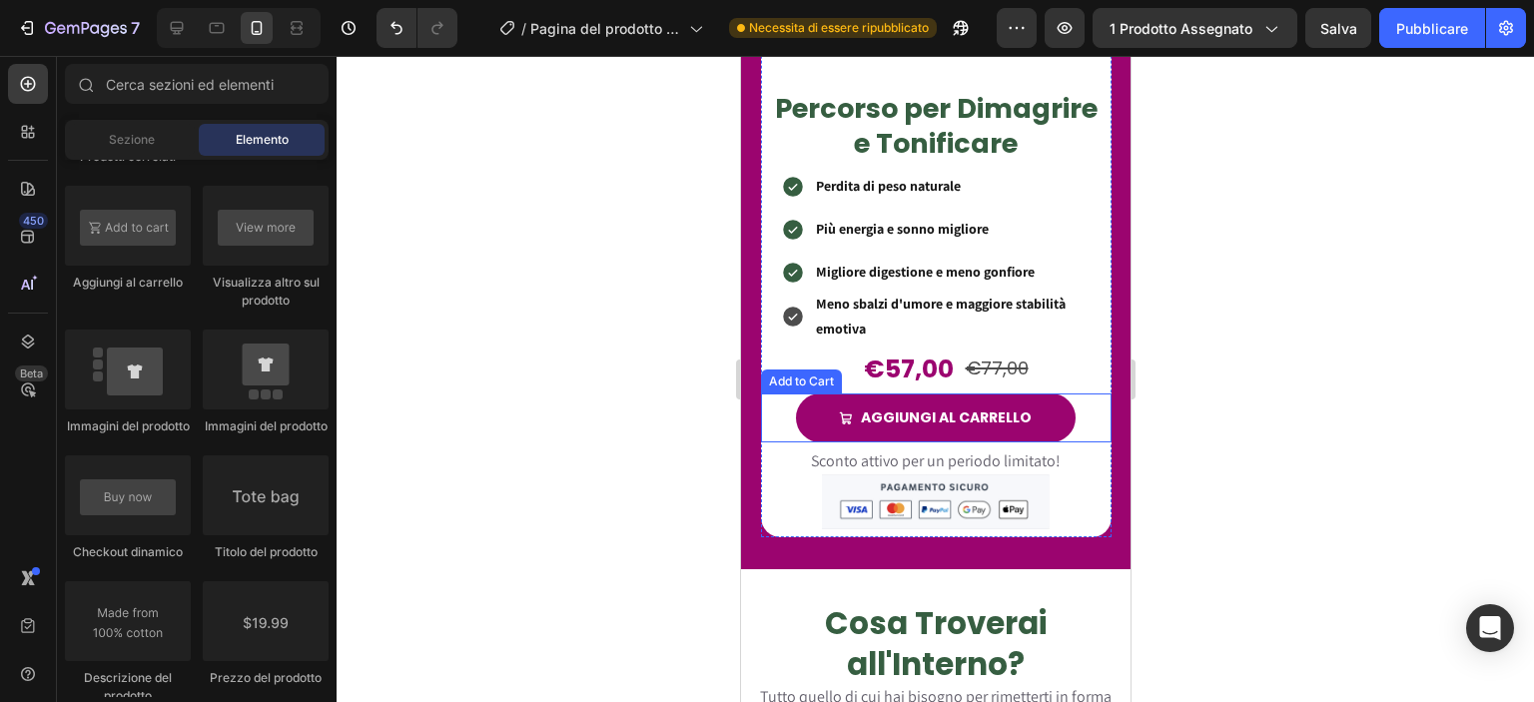
click at [799, 403] on button "AGGIUNGI AL CARRELLO" at bounding box center [935, 417] width 281 height 49
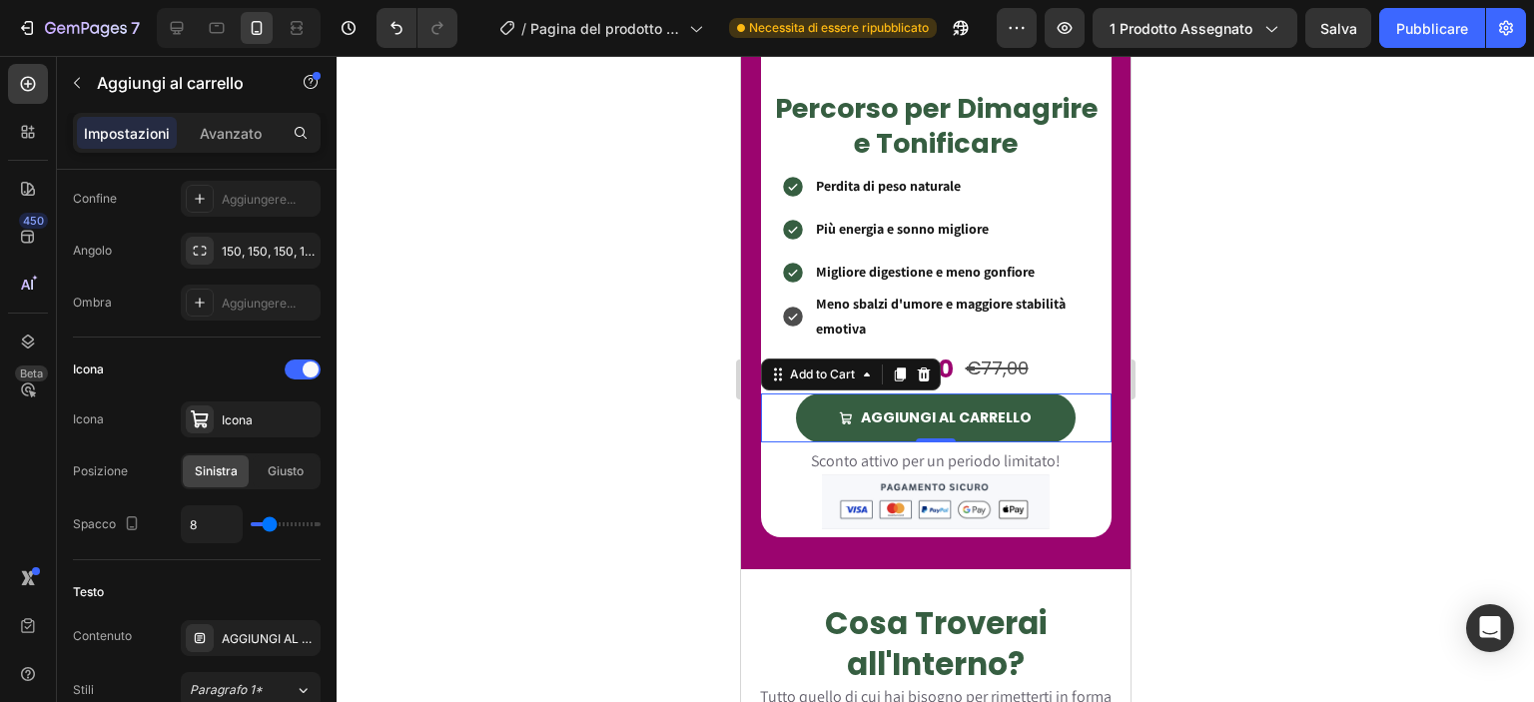
scroll to position [0, 0]
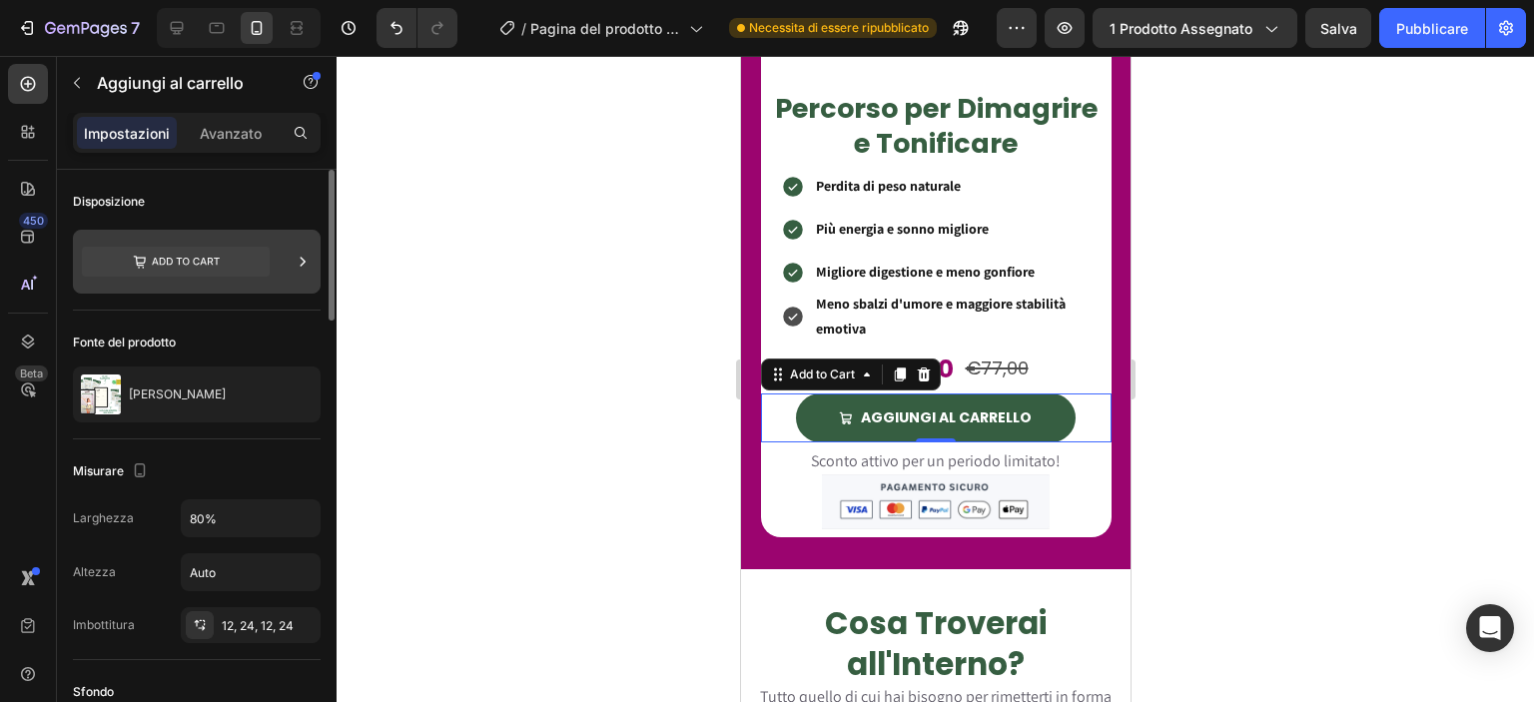
click at [258, 263] on icon at bounding box center [176, 262] width 188 height 30
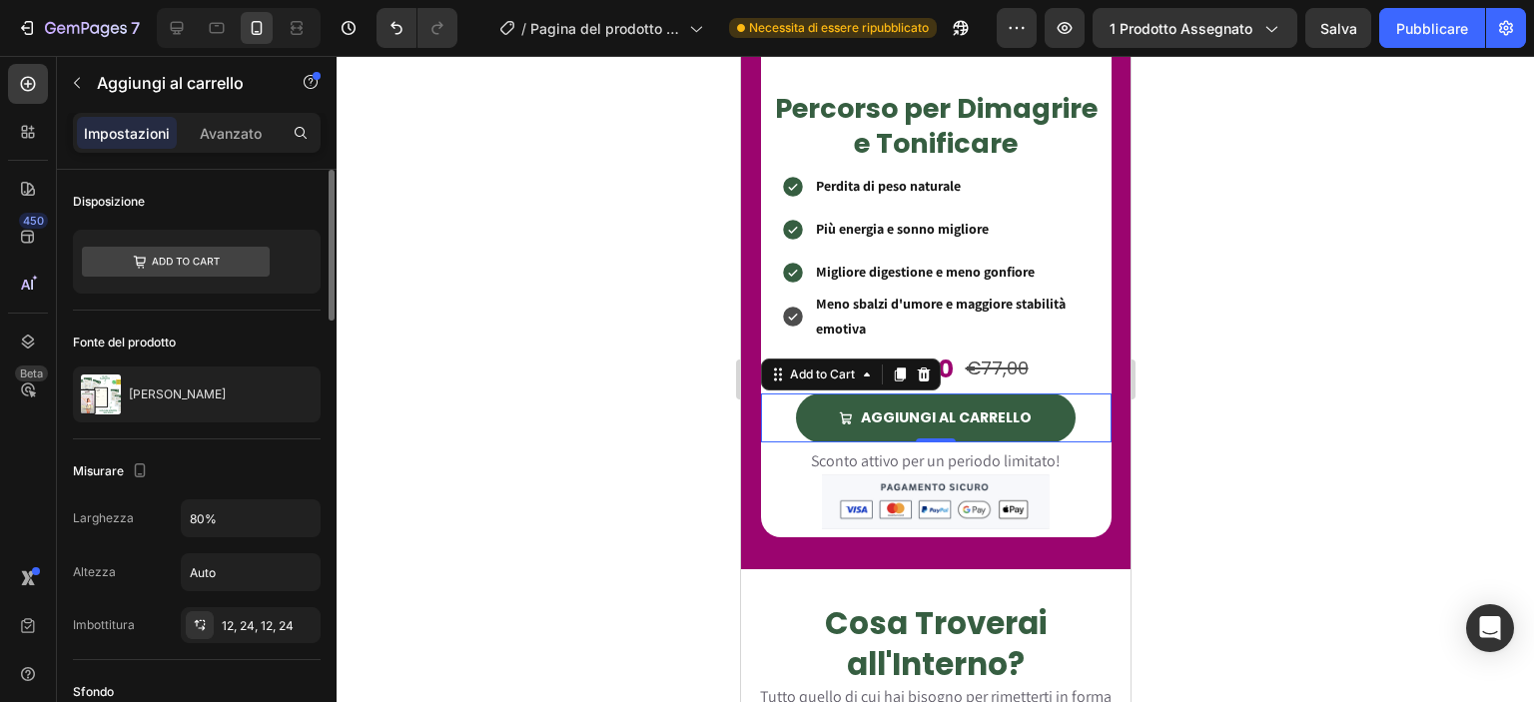
click at [300, 215] on div "Disposizione" at bounding box center [197, 202] width 248 height 32
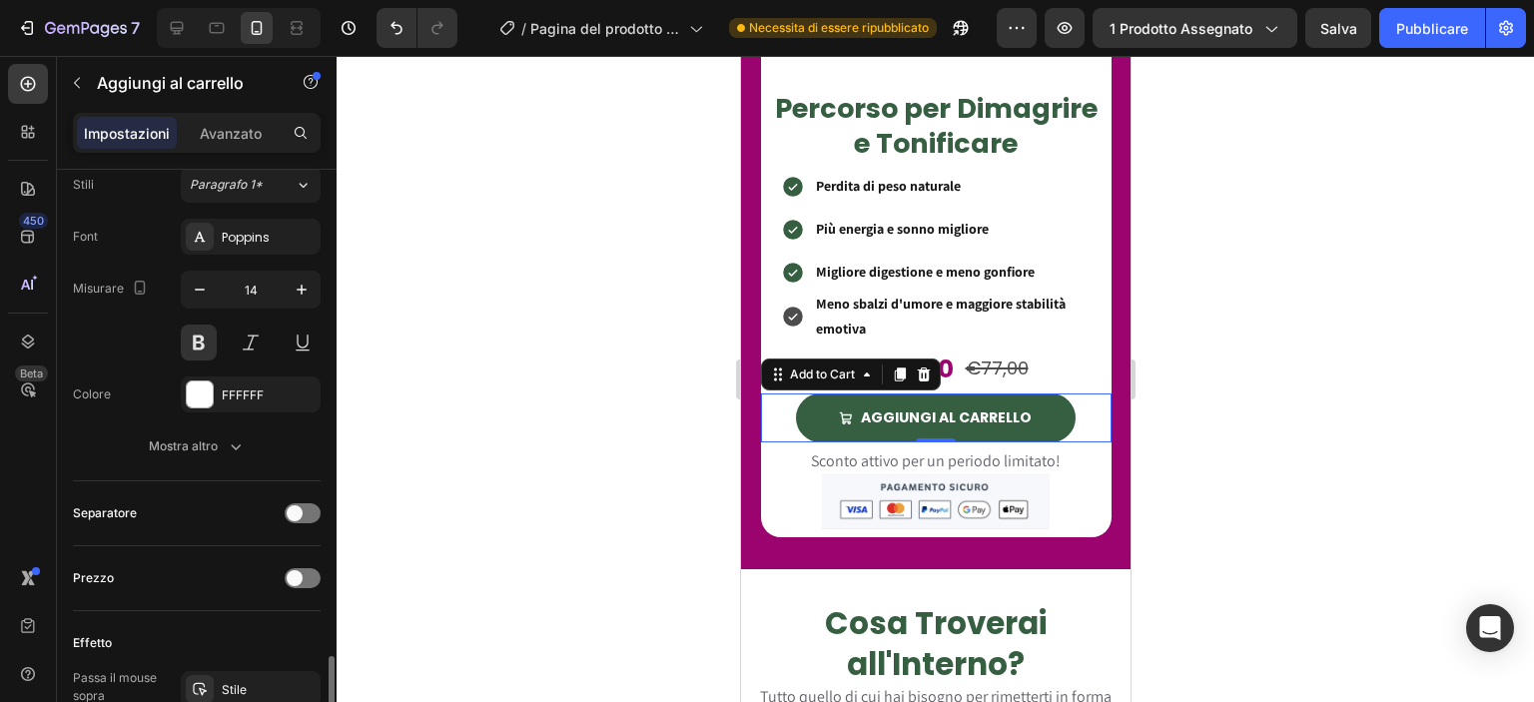
scroll to position [1308, 0]
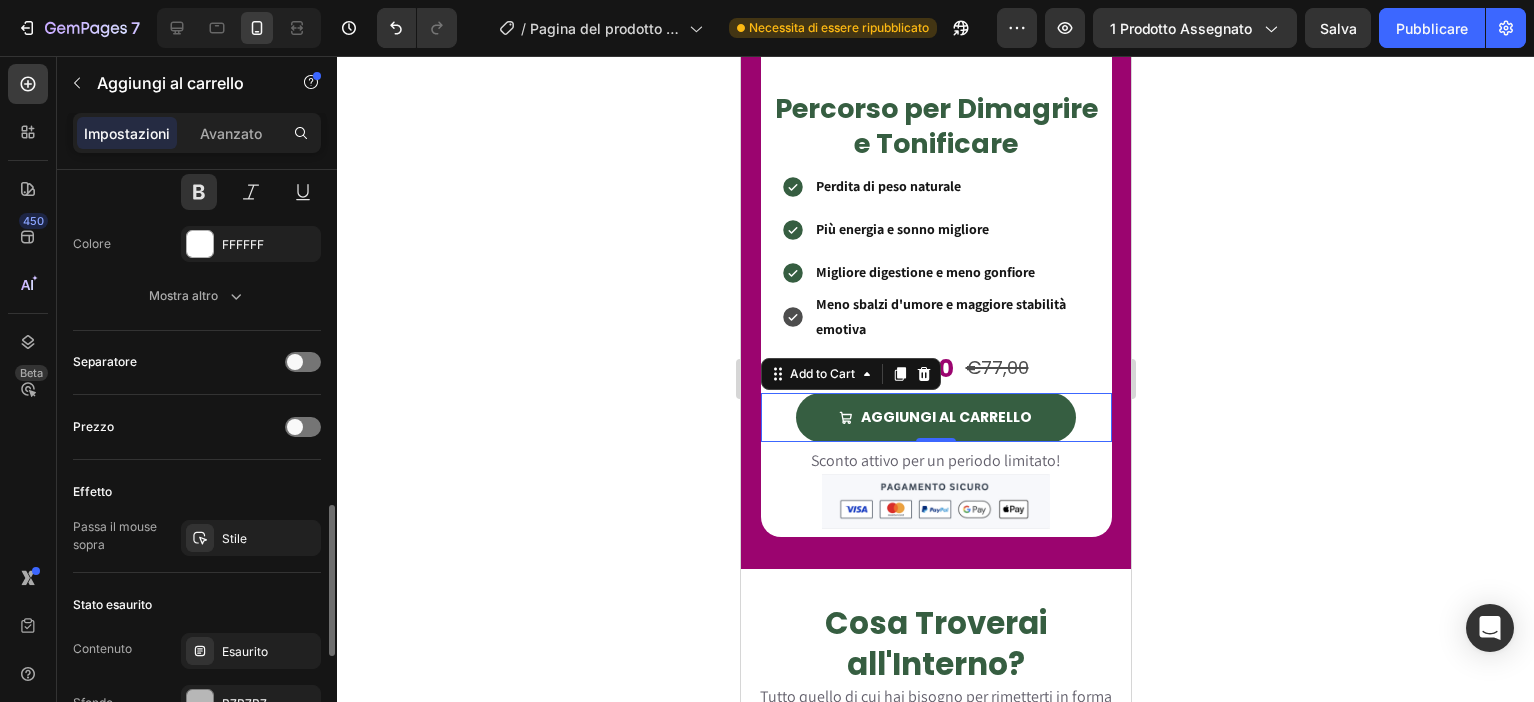
click at [499, 417] on div at bounding box center [935, 379] width 1197 height 646
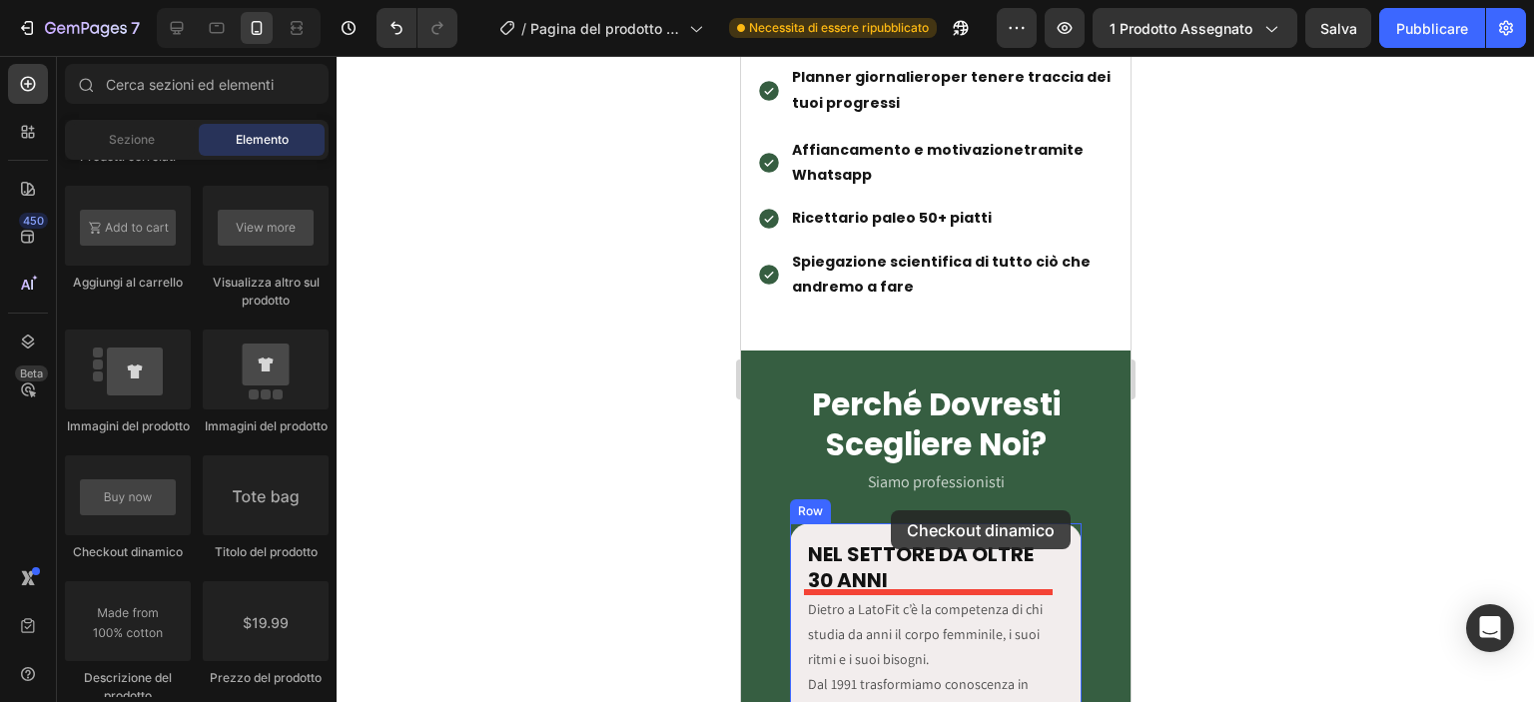
scroll to position [2860, 0]
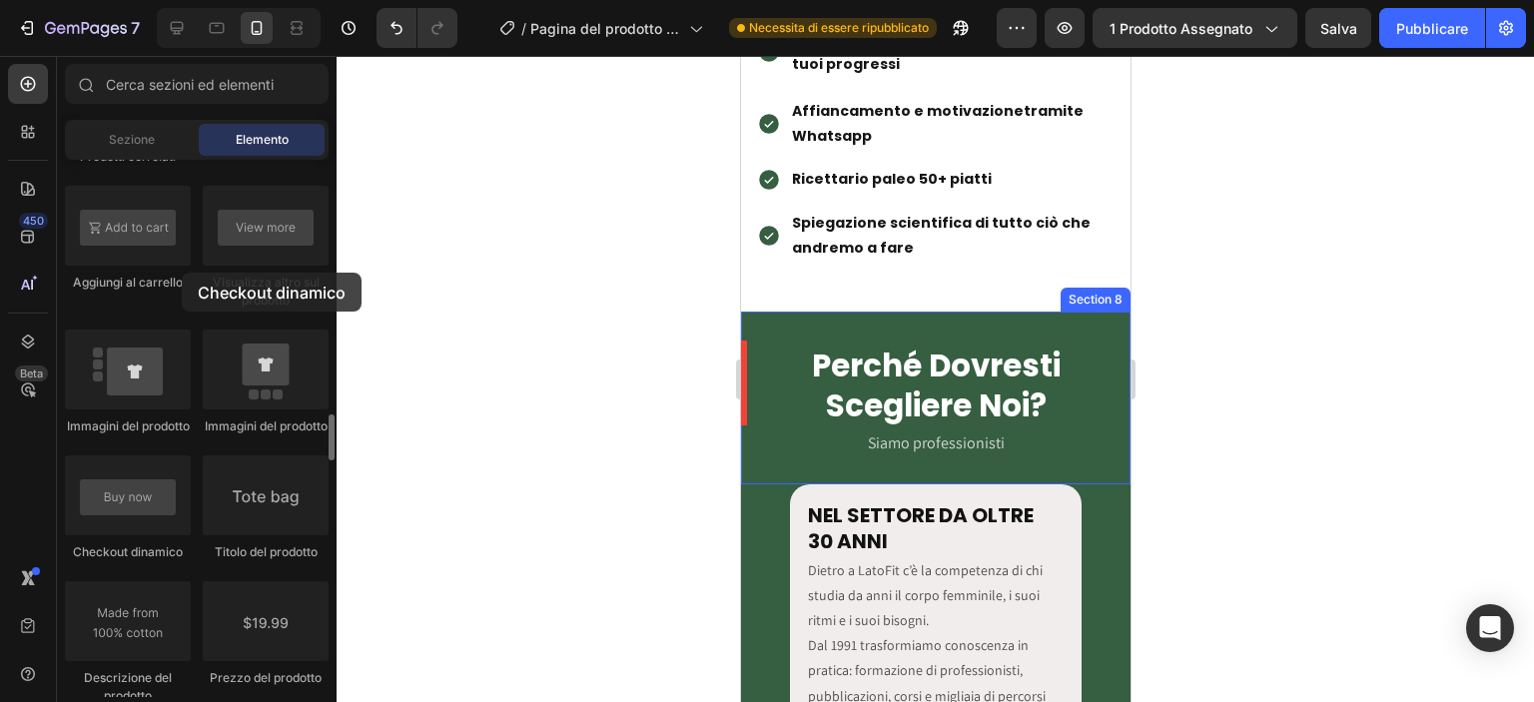
drag, startPoint x: 147, startPoint y: 521, endPoint x: 90, endPoint y: 292, distance: 236.6
click at [89, 292] on div "Prodotto Prodotto Prodotto Elenco prodotti Prodotti correlati Aggiungi al carre…" at bounding box center [197, 595] width 264 height 1586
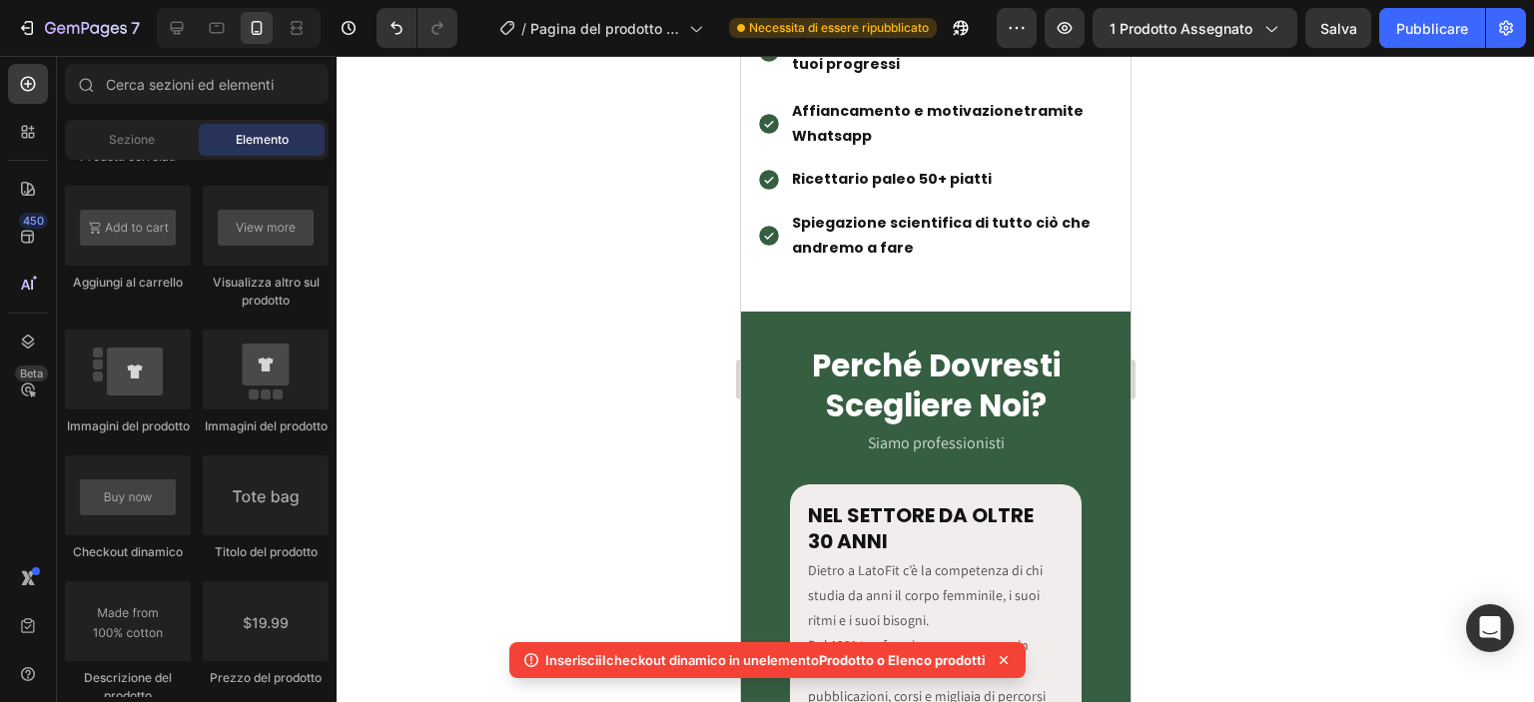
click at [674, 382] on div at bounding box center [935, 379] width 1197 height 646
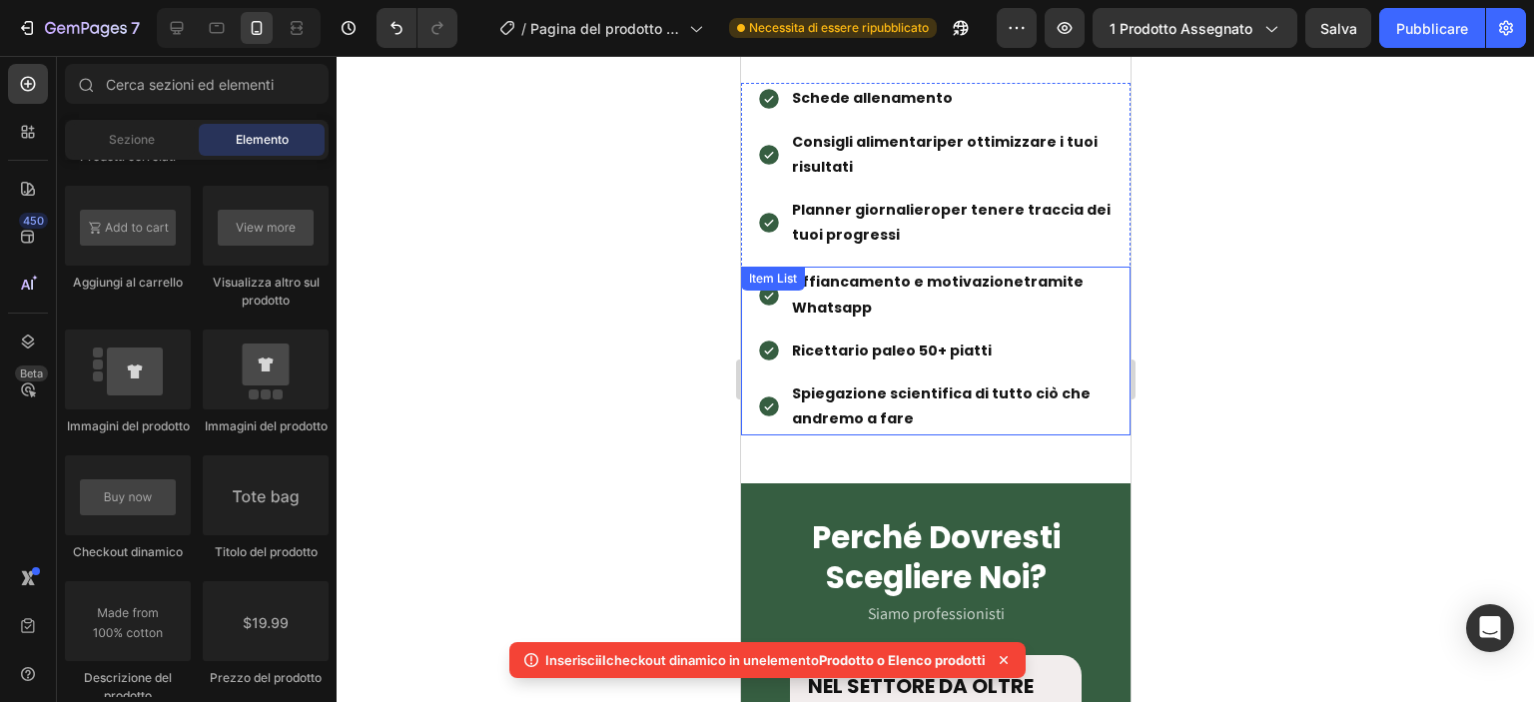
click at [871, 267] on div "Affiancamento e motivazione tramite Whatsapp" at bounding box center [958, 295] width 341 height 56
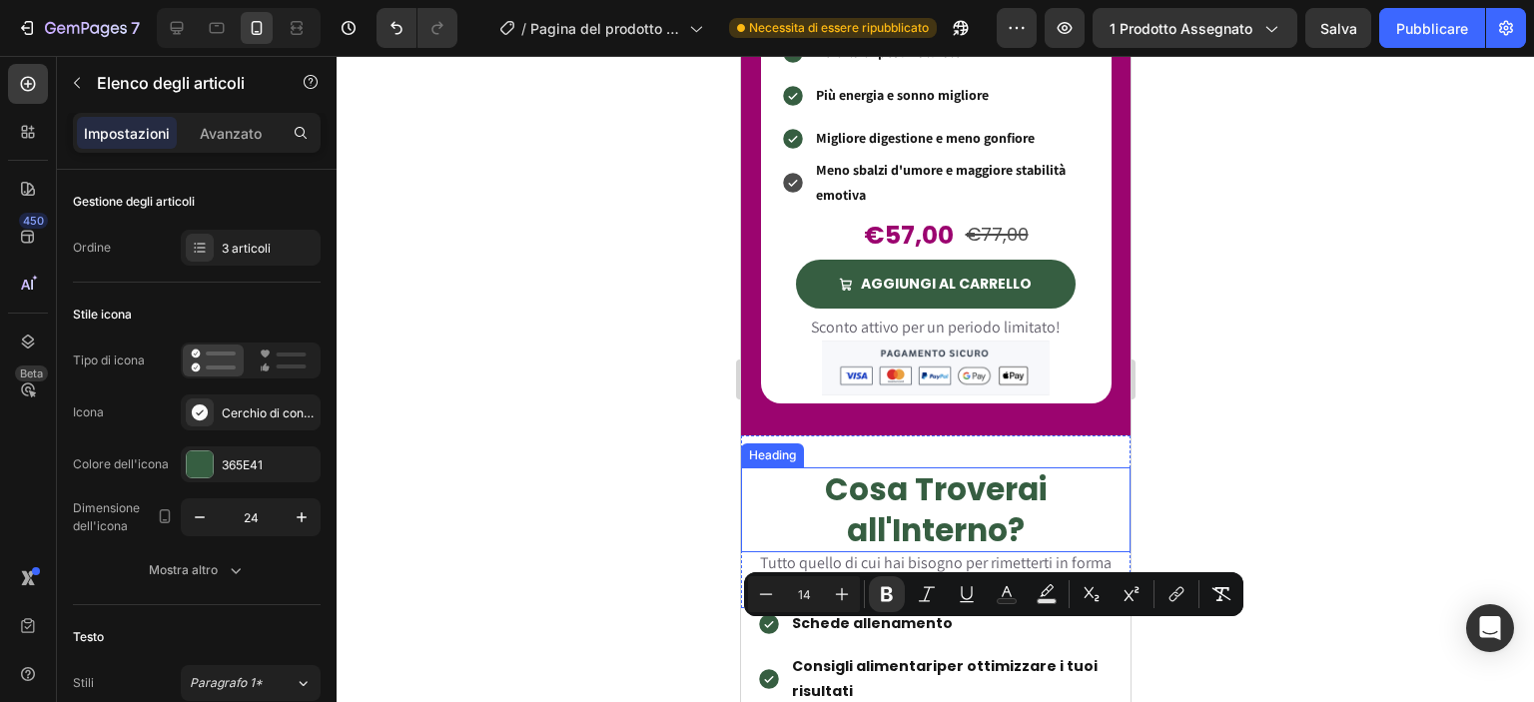
scroll to position [2335, 0]
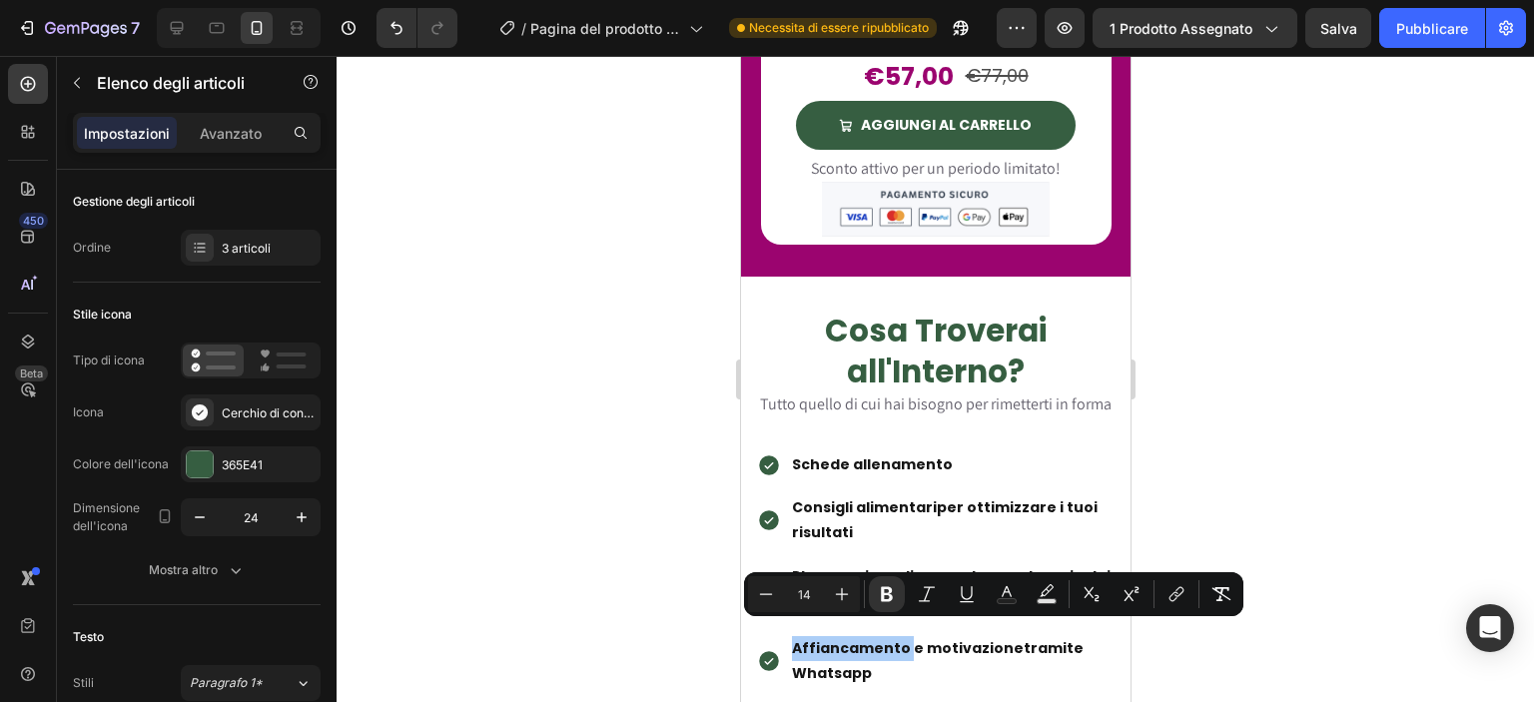
click at [677, 491] on div at bounding box center [935, 379] width 1197 height 646
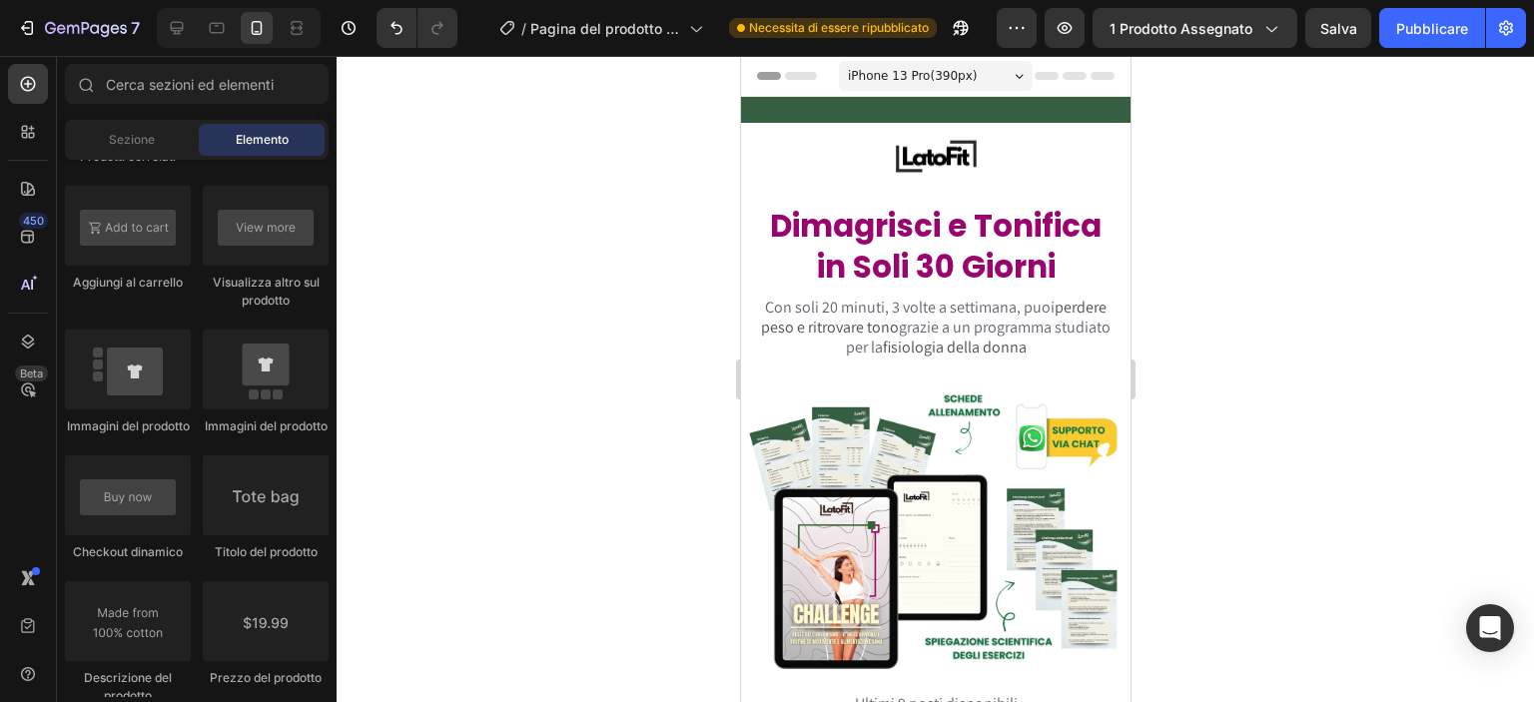
scroll to position [239, 0]
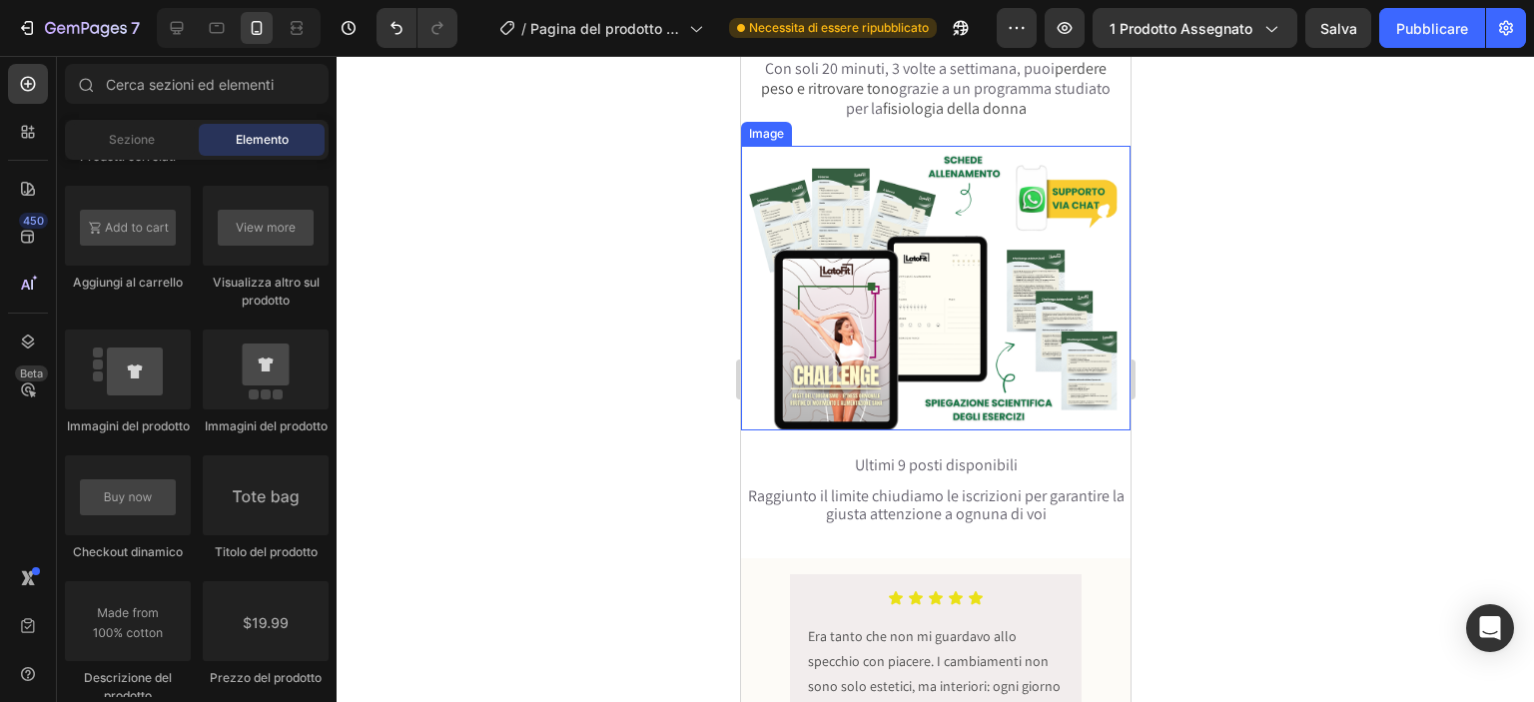
click at [902, 411] on img at bounding box center [934, 288] width 389 height 285
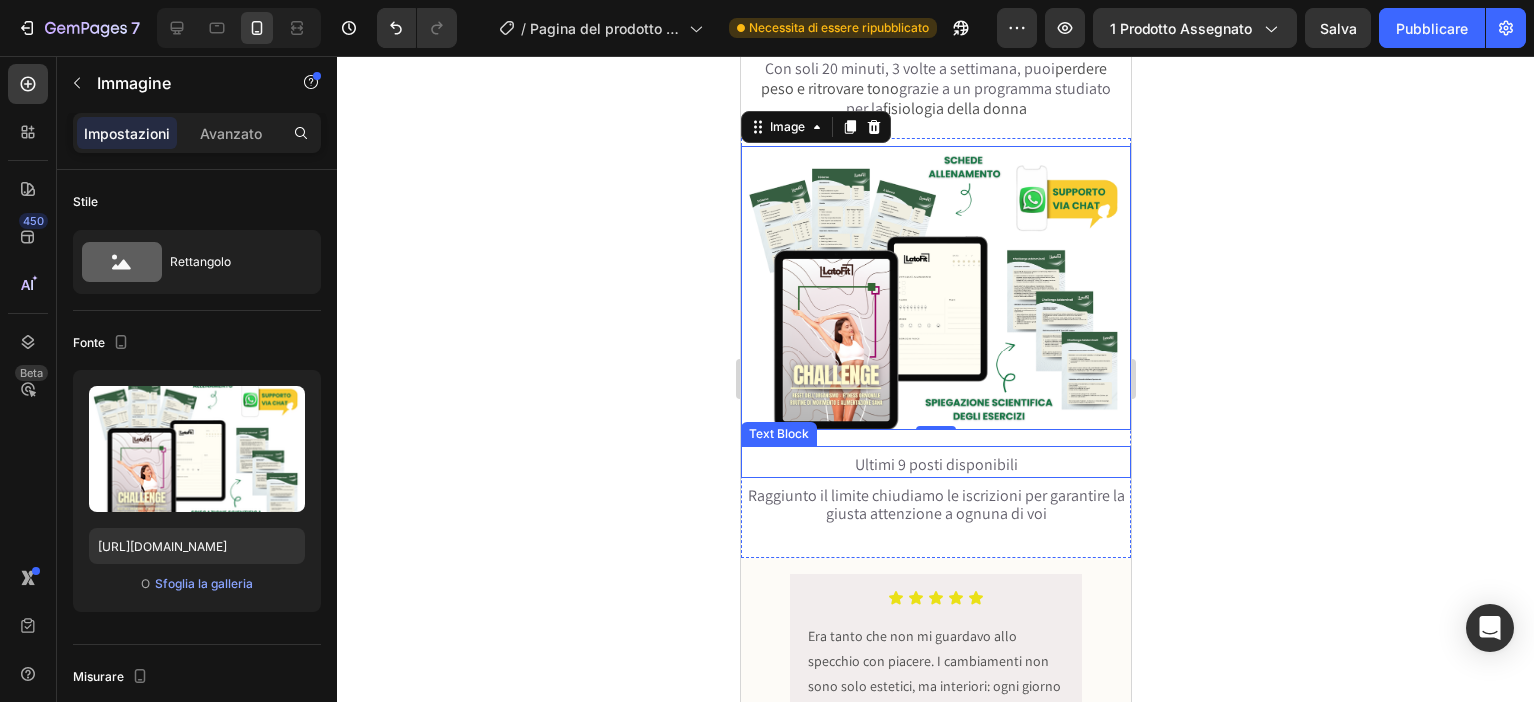
click at [896, 446] on div "Ultimi 9 posti disponibili Text Block" at bounding box center [934, 462] width 389 height 32
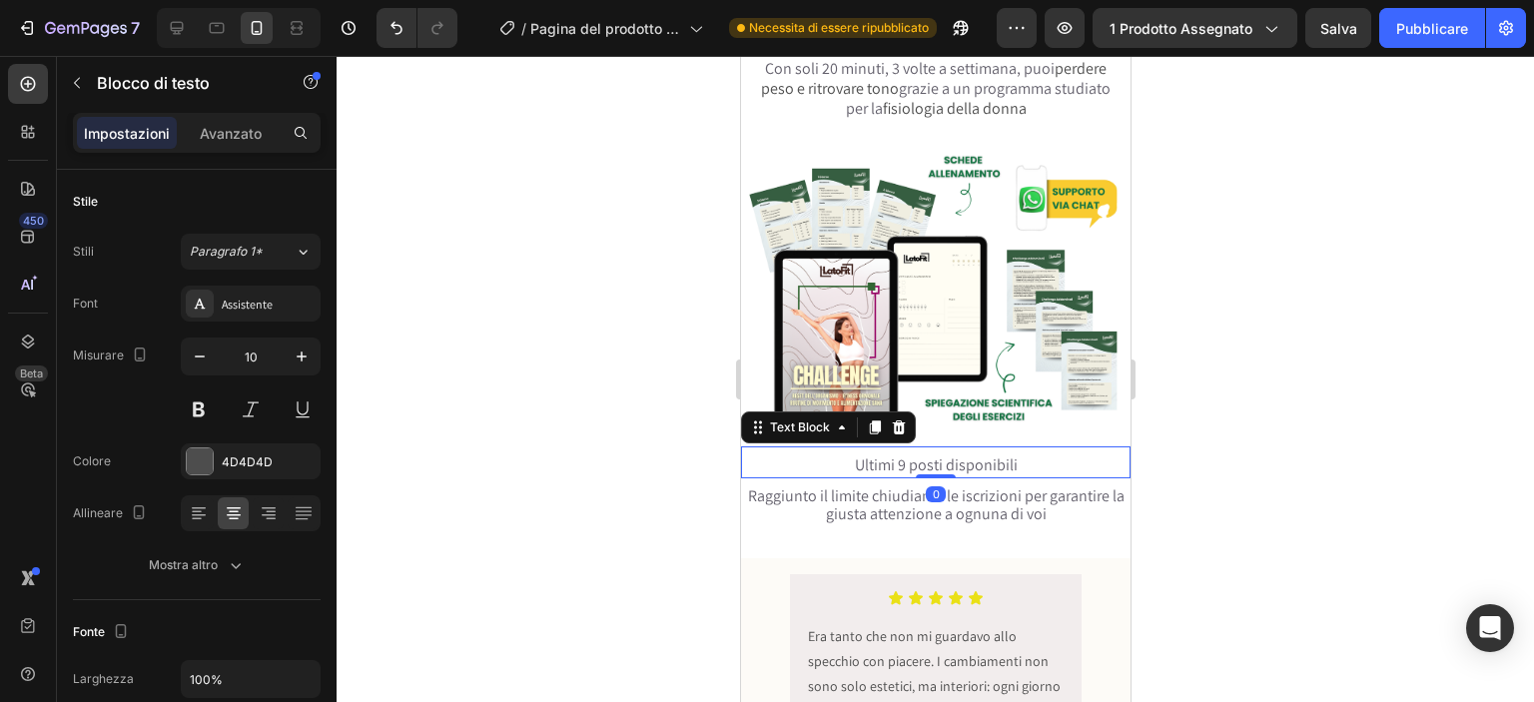
click at [643, 516] on div at bounding box center [935, 379] width 1197 height 646
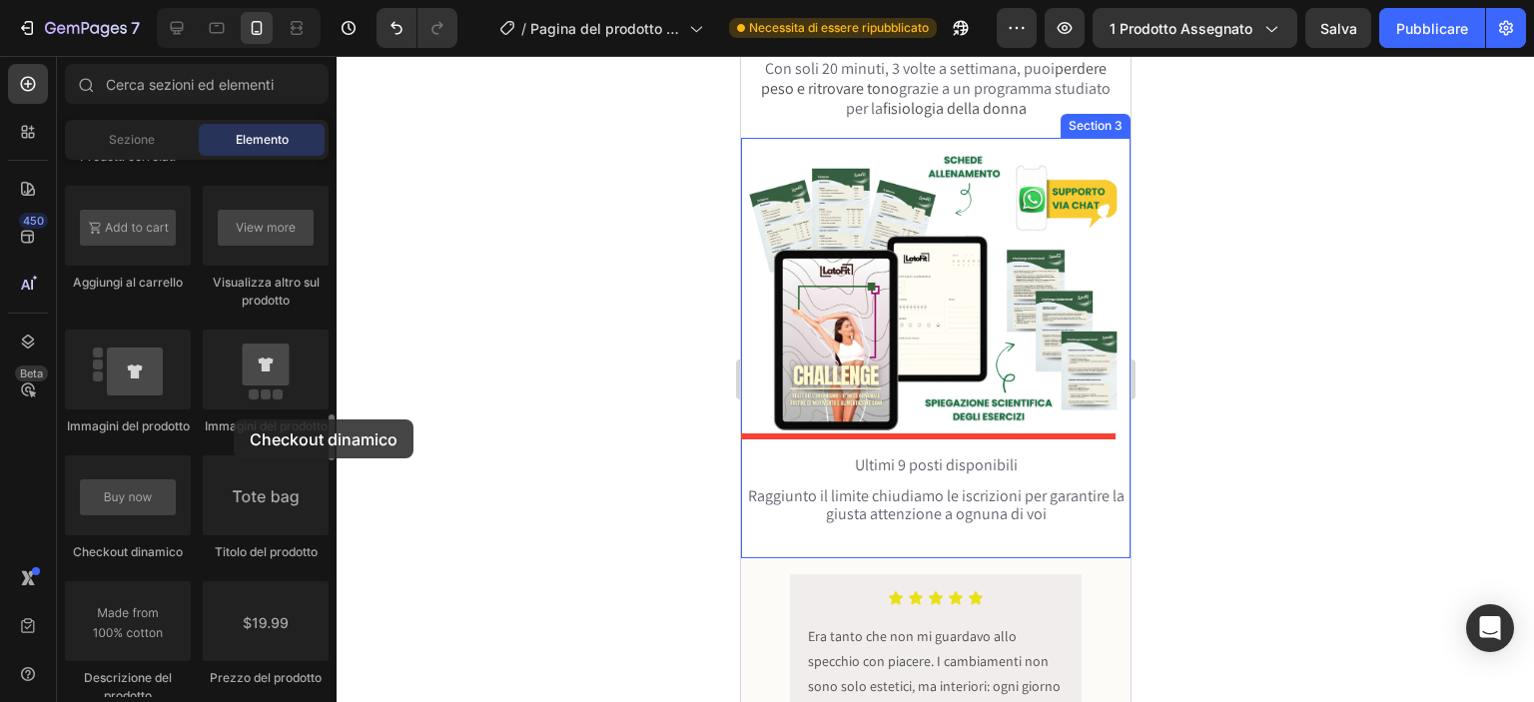
drag, startPoint x: 90, startPoint y: 411, endPoint x: 233, endPoint y: 419, distance: 143.0
click at [231, 419] on div "Prodotto Prodotto Prodotto Elenco prodotti Prodotti correlati Aggiungi al carre…" at bounding box center [197, 595] width 264 height 1586
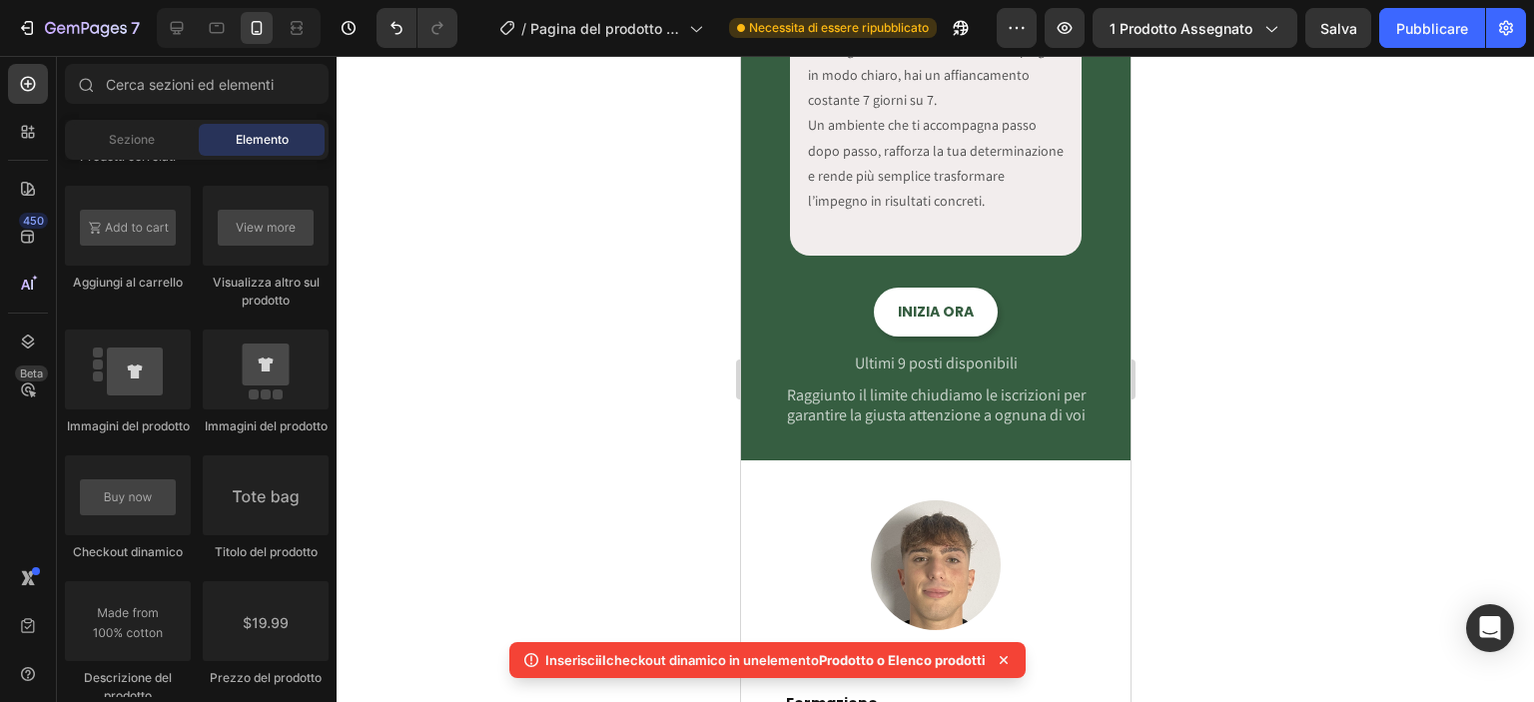
scroll to position [3946, 0]
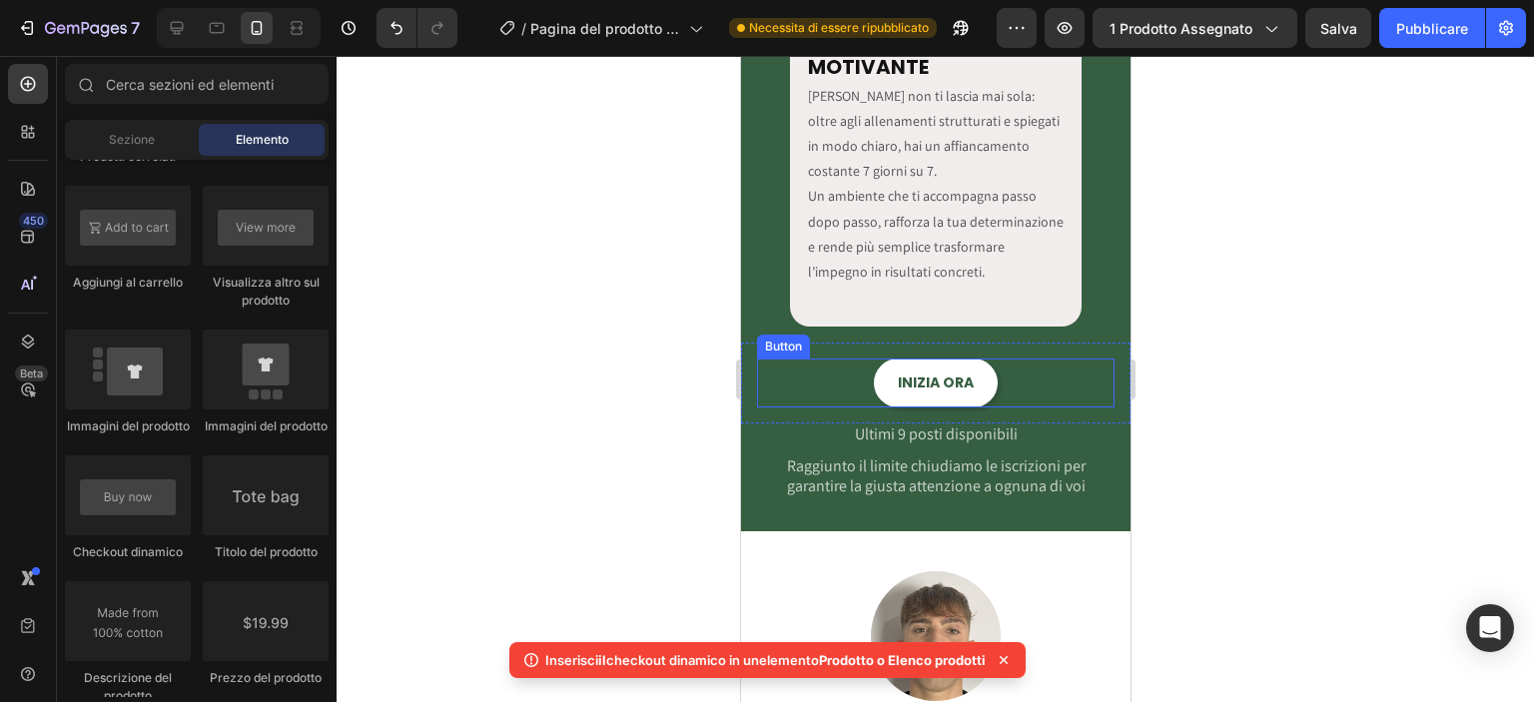
click at [850, 381] on div "INIZIA ORA Button" at bounding box center [934, 382] width 357 height 49
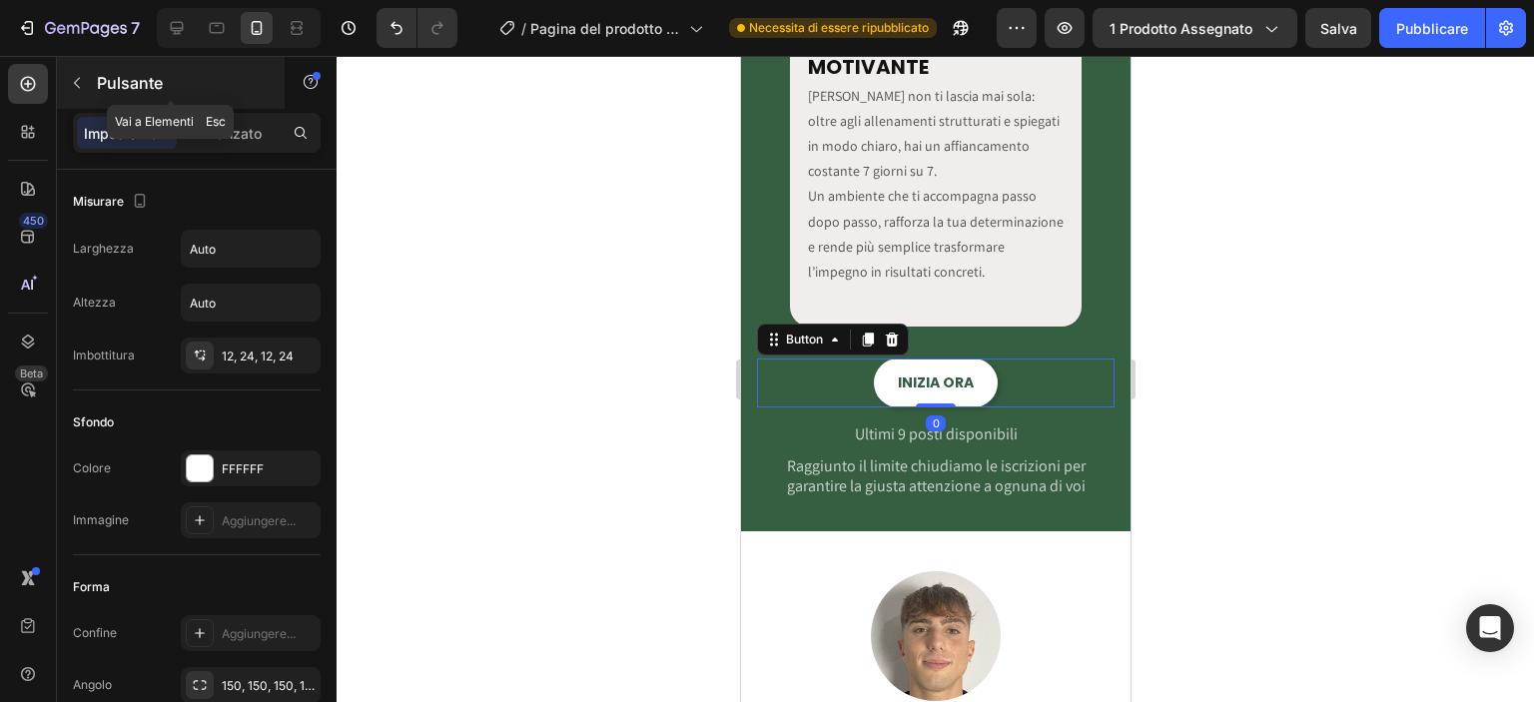
click at [73, 63] on div "Pulsante" at bounding box center [171, 83] width 228 height 52
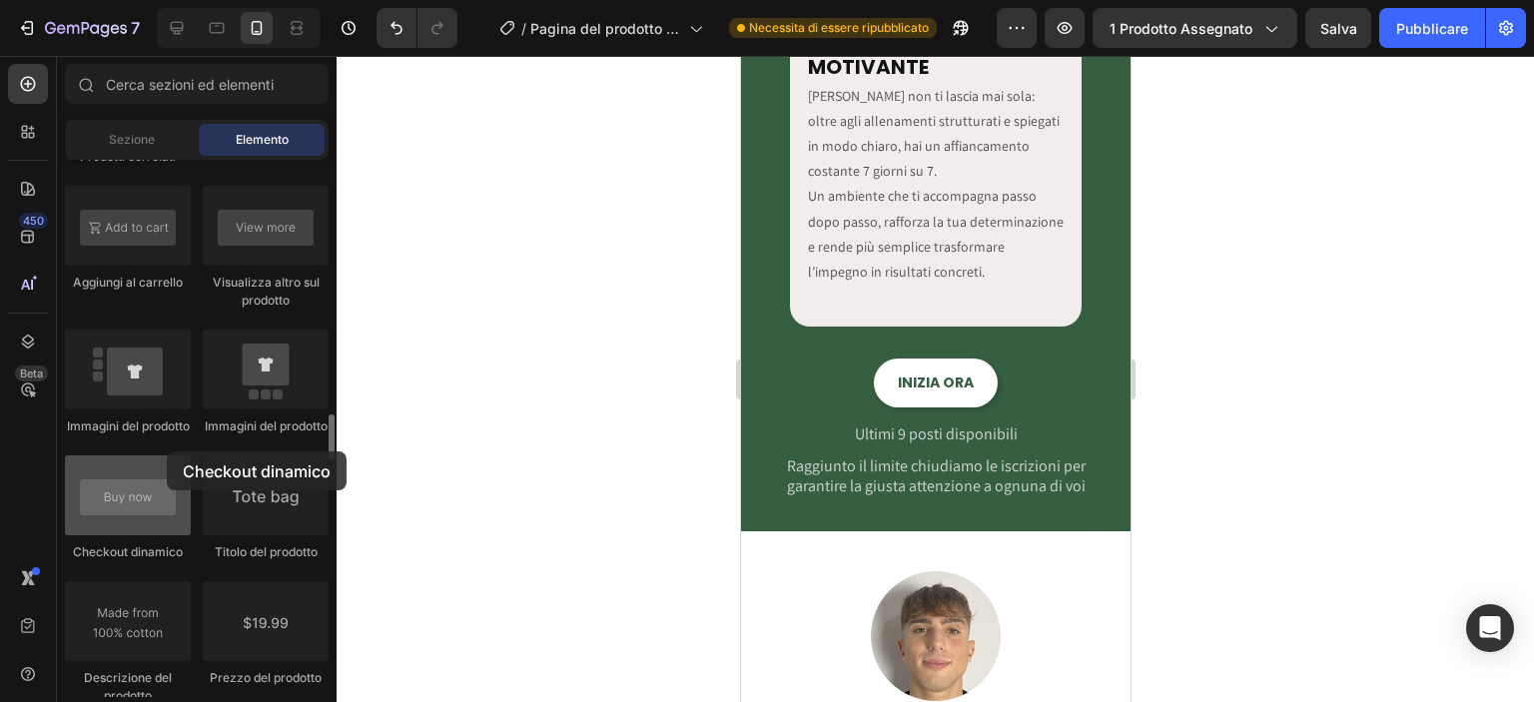
drag, startPoint x: 147, startPoint y: 502, endPoint x: 164, endPoint y: 466, distance: 39.8
click at [164, 466] on div at bounding box center [128, 495] width 126 height 80
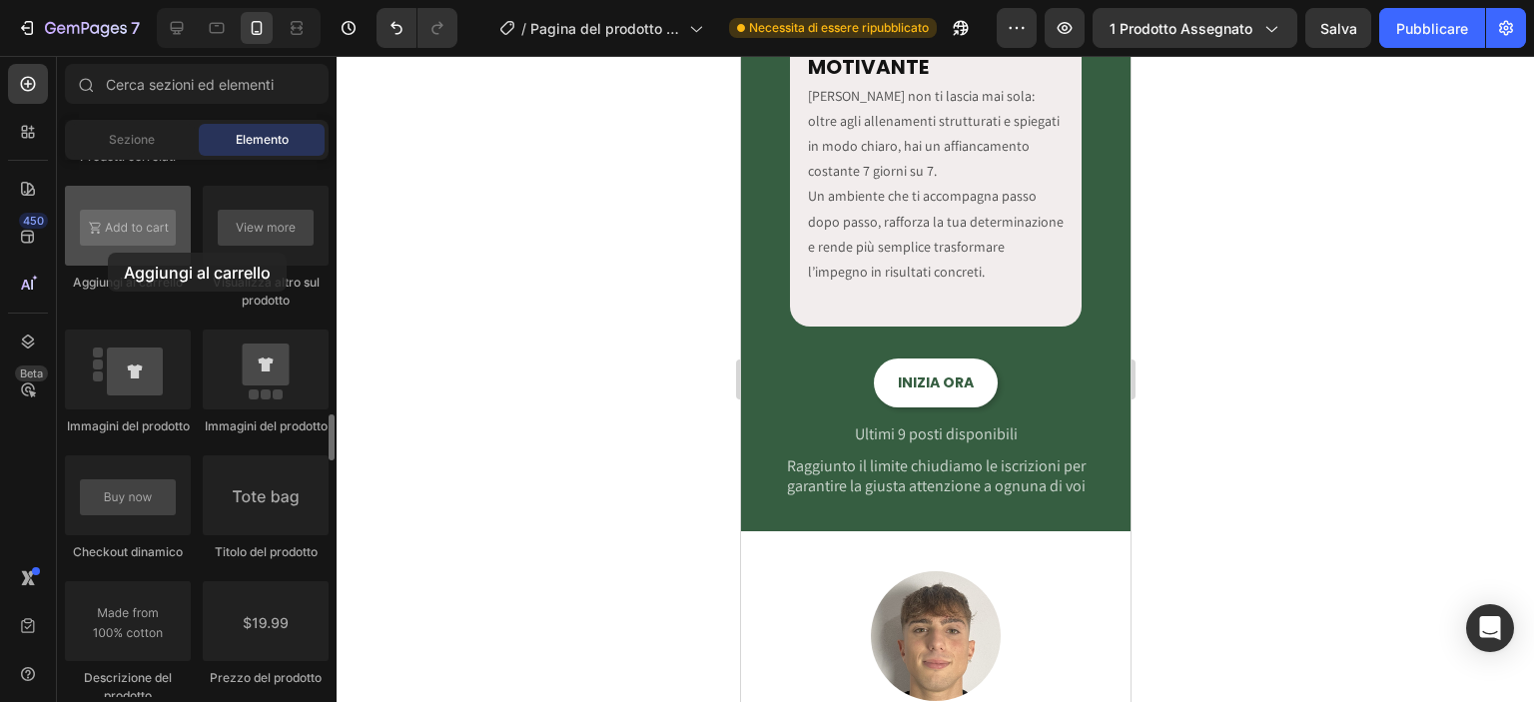
drag, startPoint x: 149, startPoint y: 251, endPoint x: 101, endPoint y: 246, distance: 48.2
click at [101, 246] on div at bounding box center [128, 226] width 126 height 80
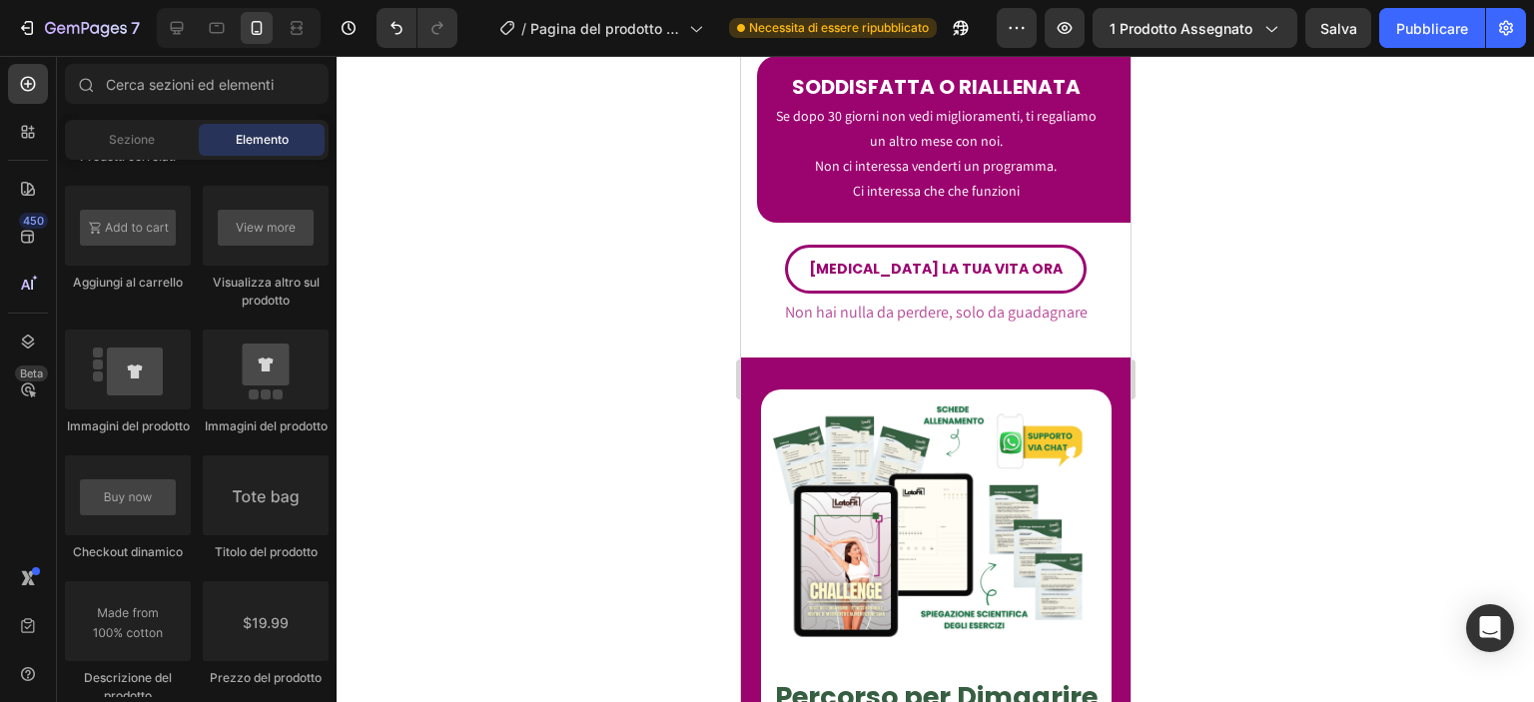
scroll to position [7304, 0]
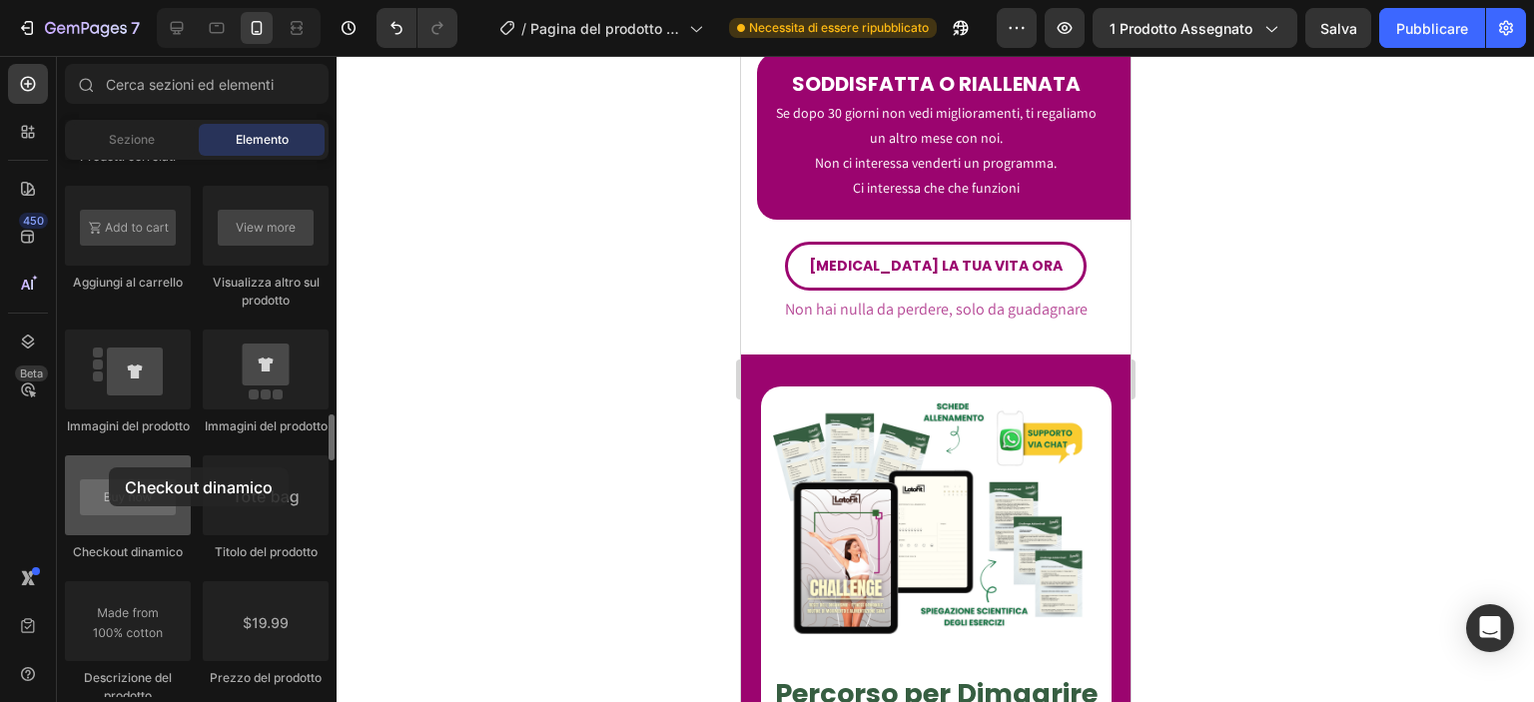
drag, startPoint x: 144, startPoint y: 526, endPoint x: 112, endPoint y: 473, distance: 61.8
click at [112, 473] on div at bounding box center [128, 495] width 126 height 80
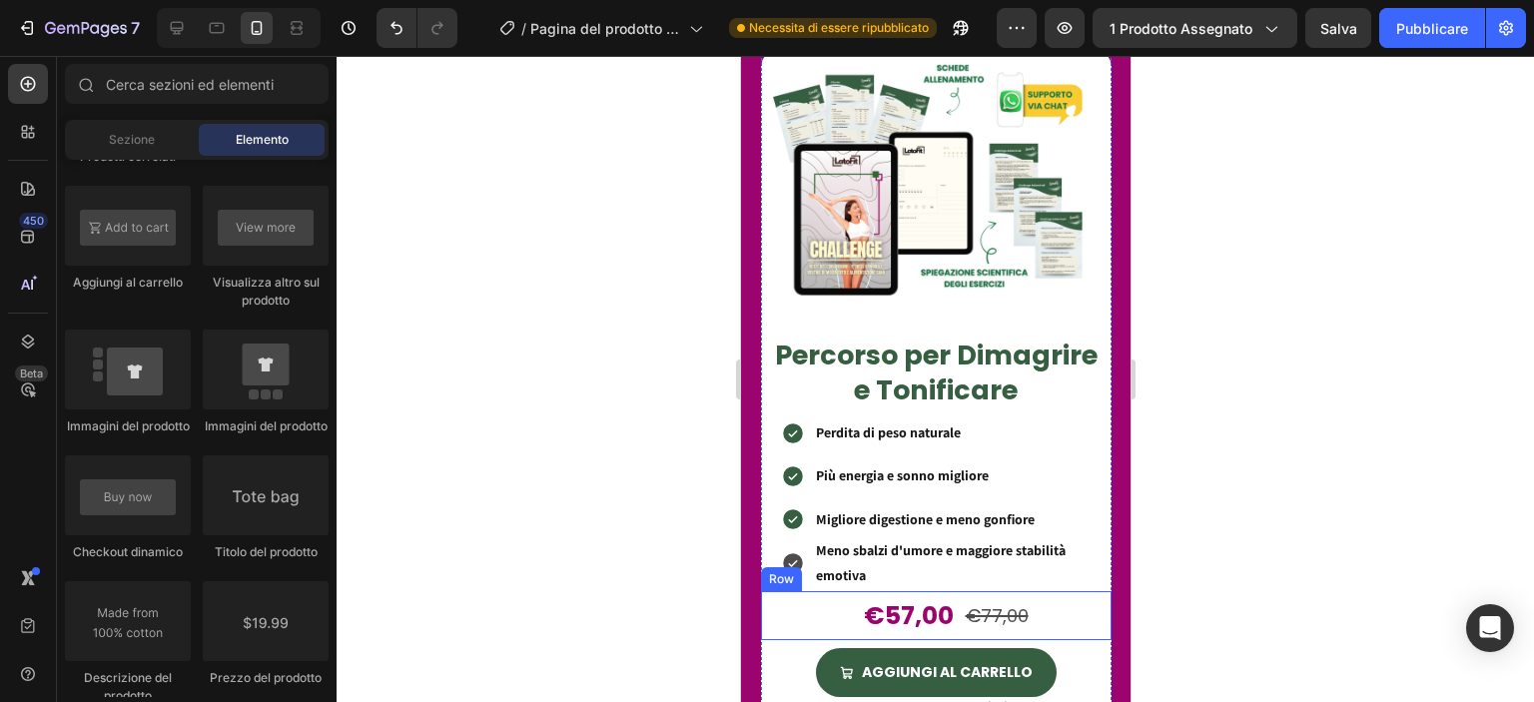
scroll to position [7872, 0]
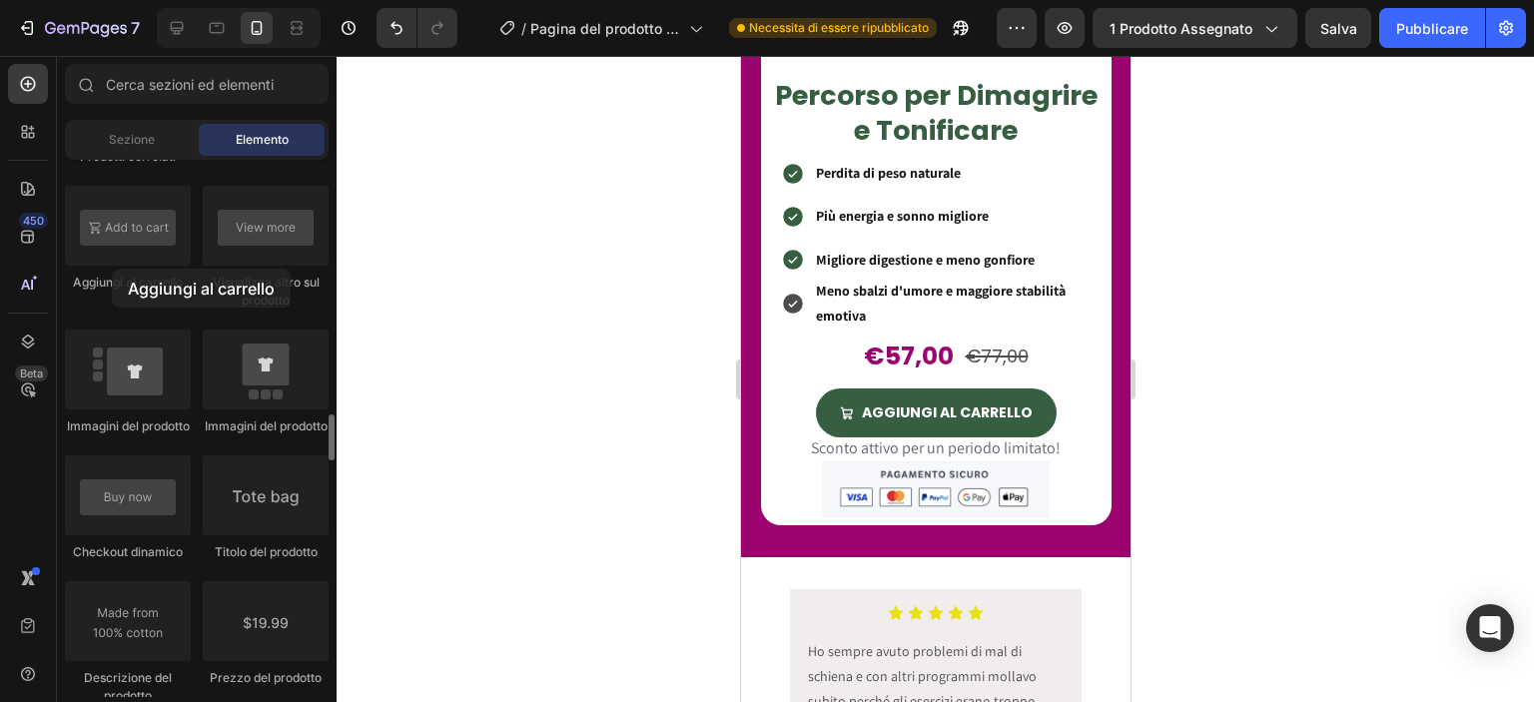
drag, startPoint x: 164, startPoint y: 251, endPoint x: 112, endPoint y: 268, distance: 54.6
click at [112, 268] on div "Aggiungi al carrello" at bounding box center [128, 248] width 126 height 124
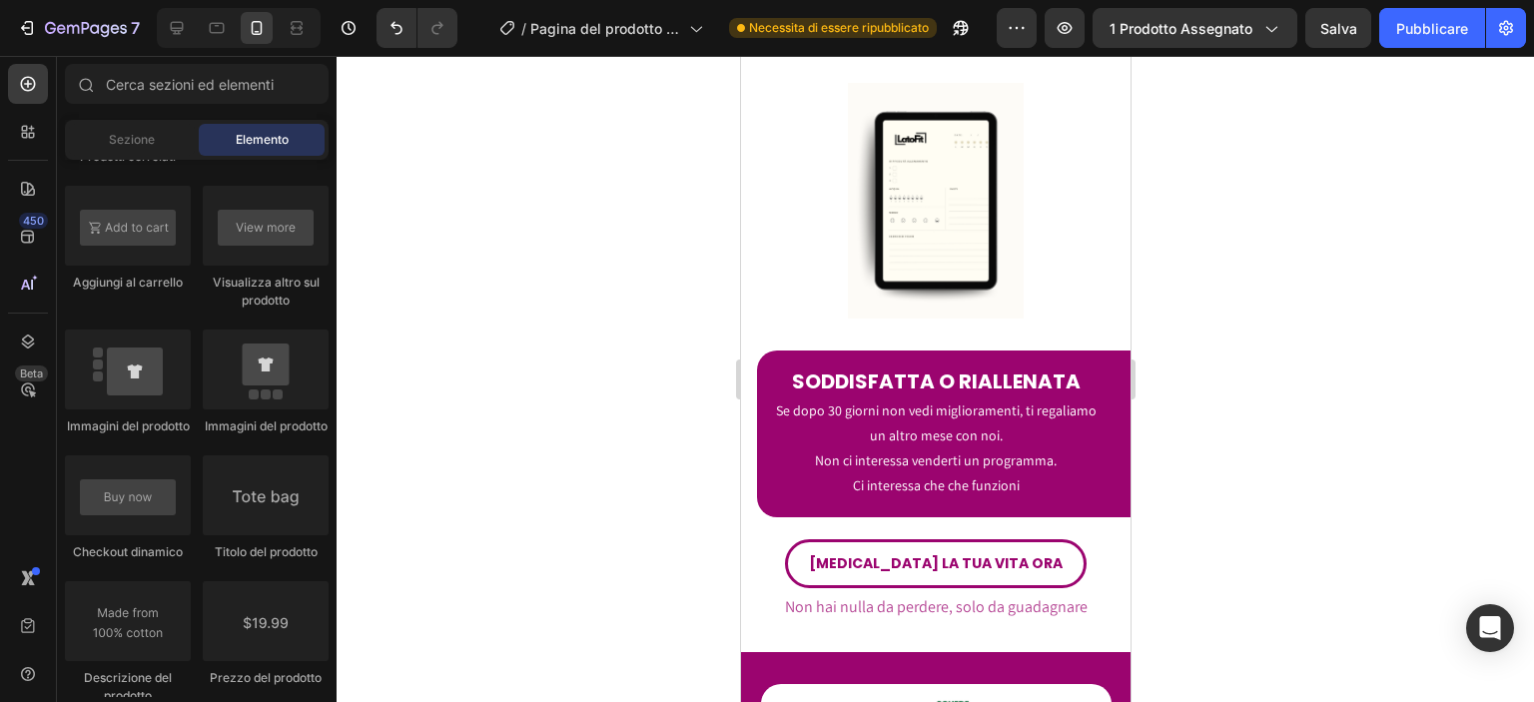
scroll to position [7157, 0]
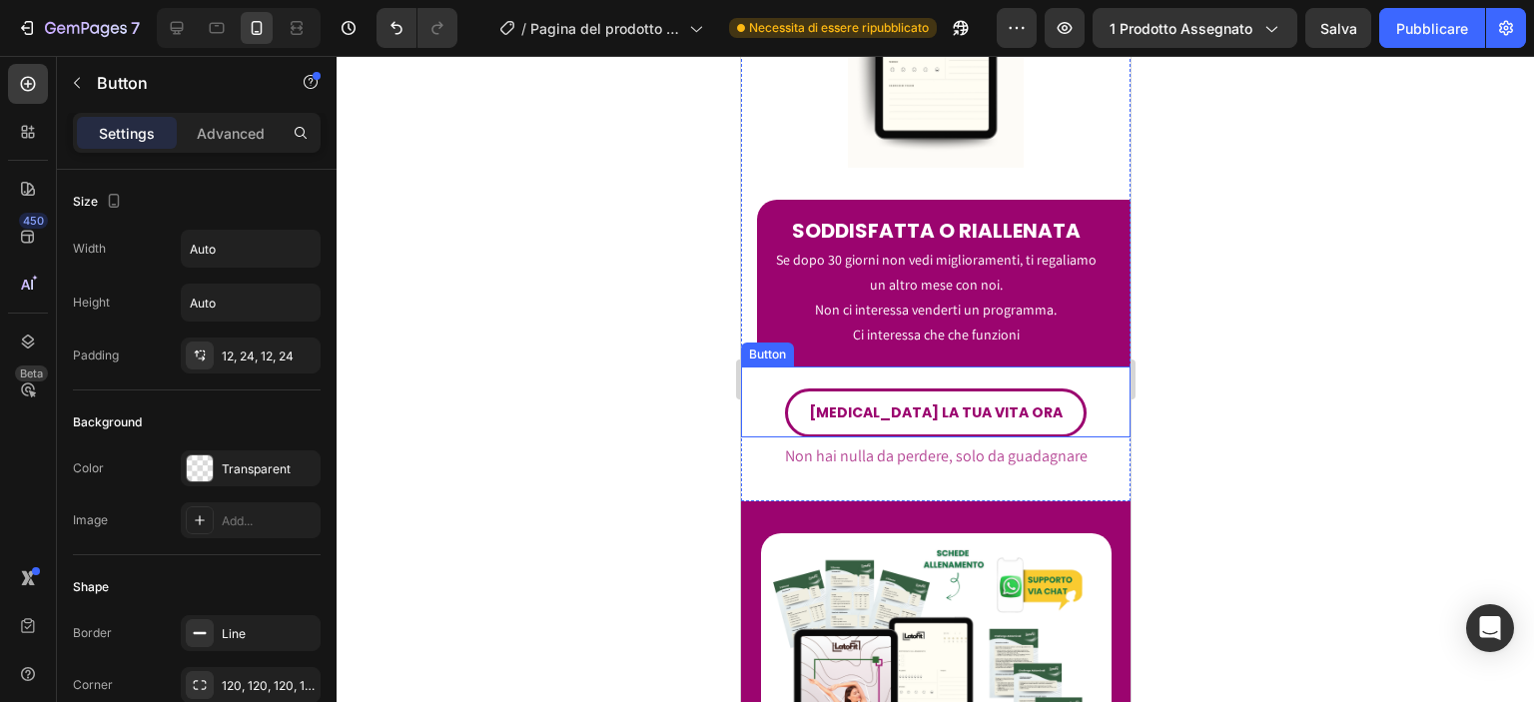
click at [1059, 381] on div "[MEDICAL_DATA] LA TUA VITA ORA Button" at bounding box center [934, 401] width 389 height 71
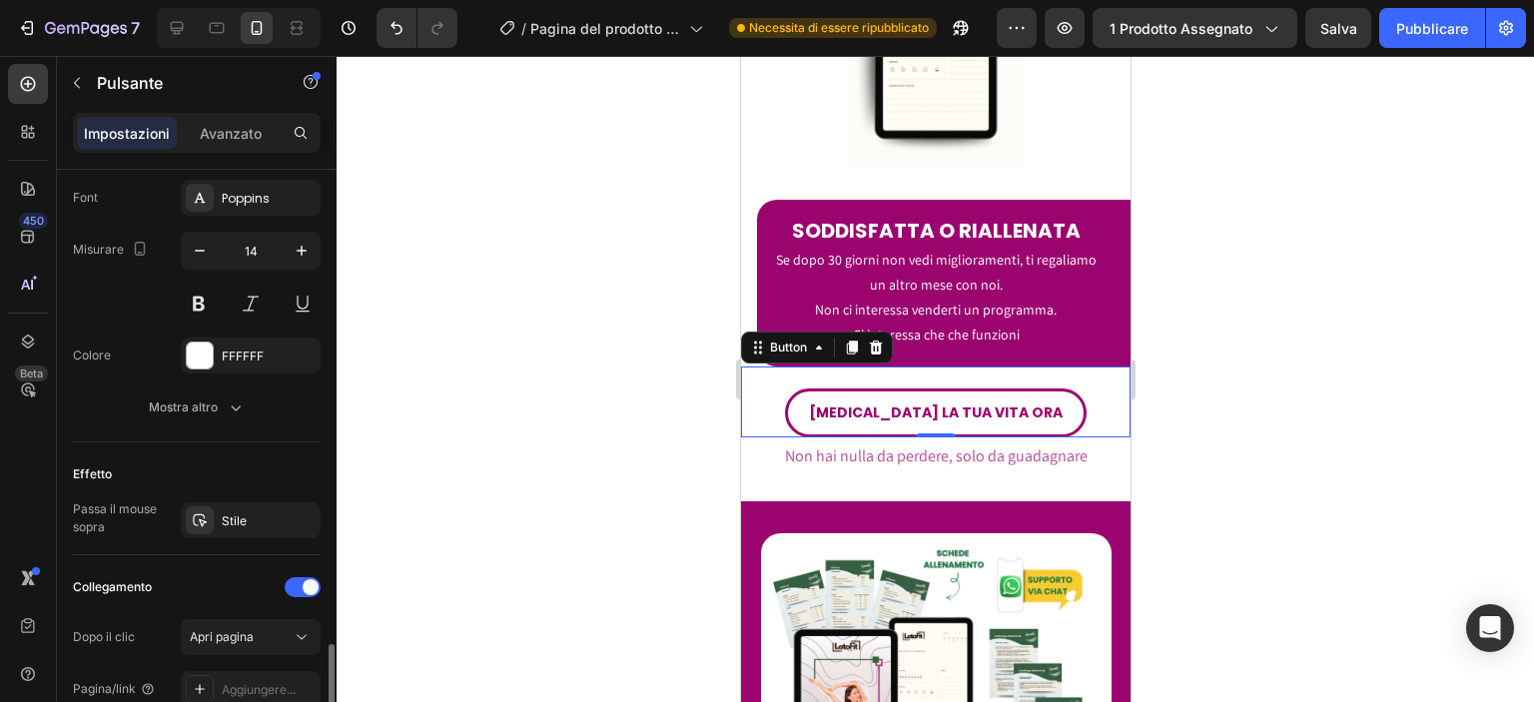
scroll to position [904, 0]
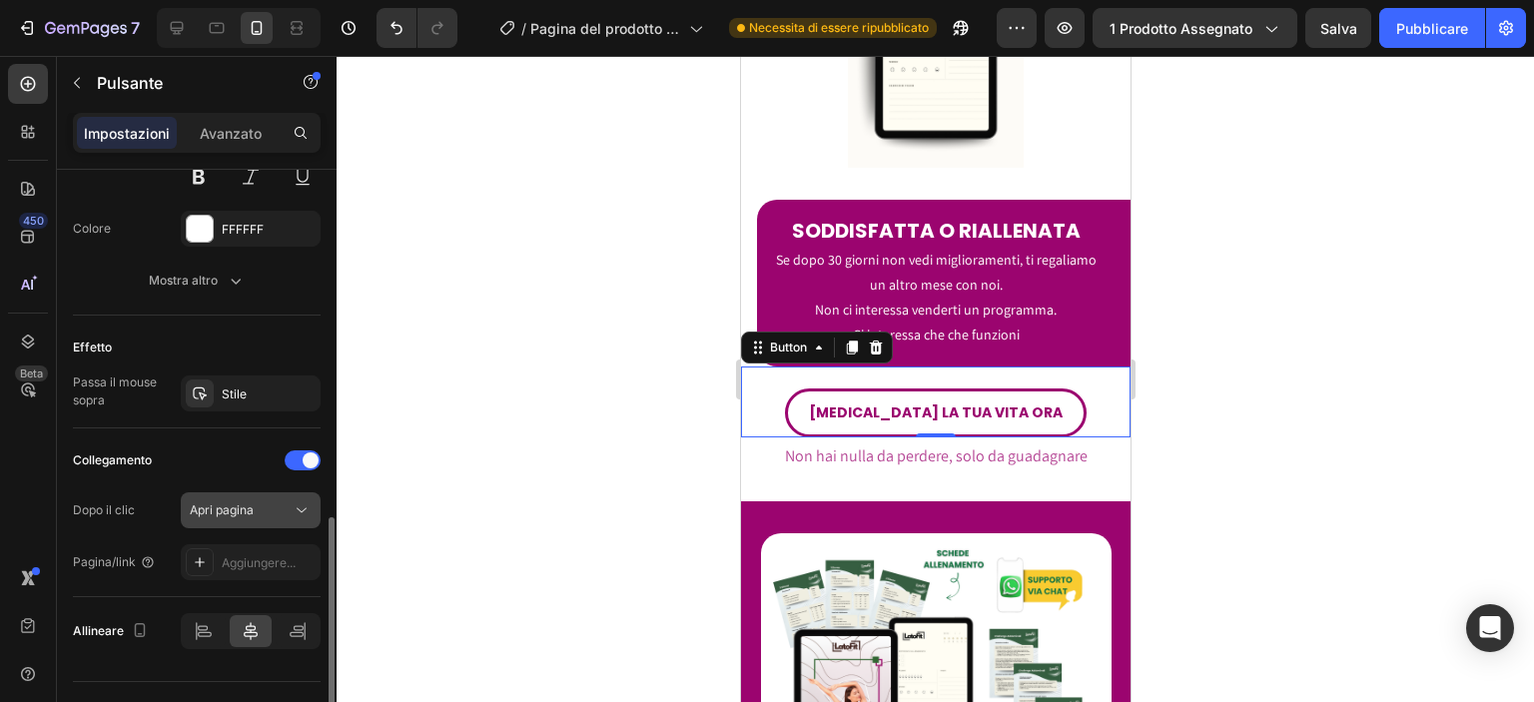
click at [228, 501] on span "Apri pagina" at bounding box center [222, 510] width 64 height 18
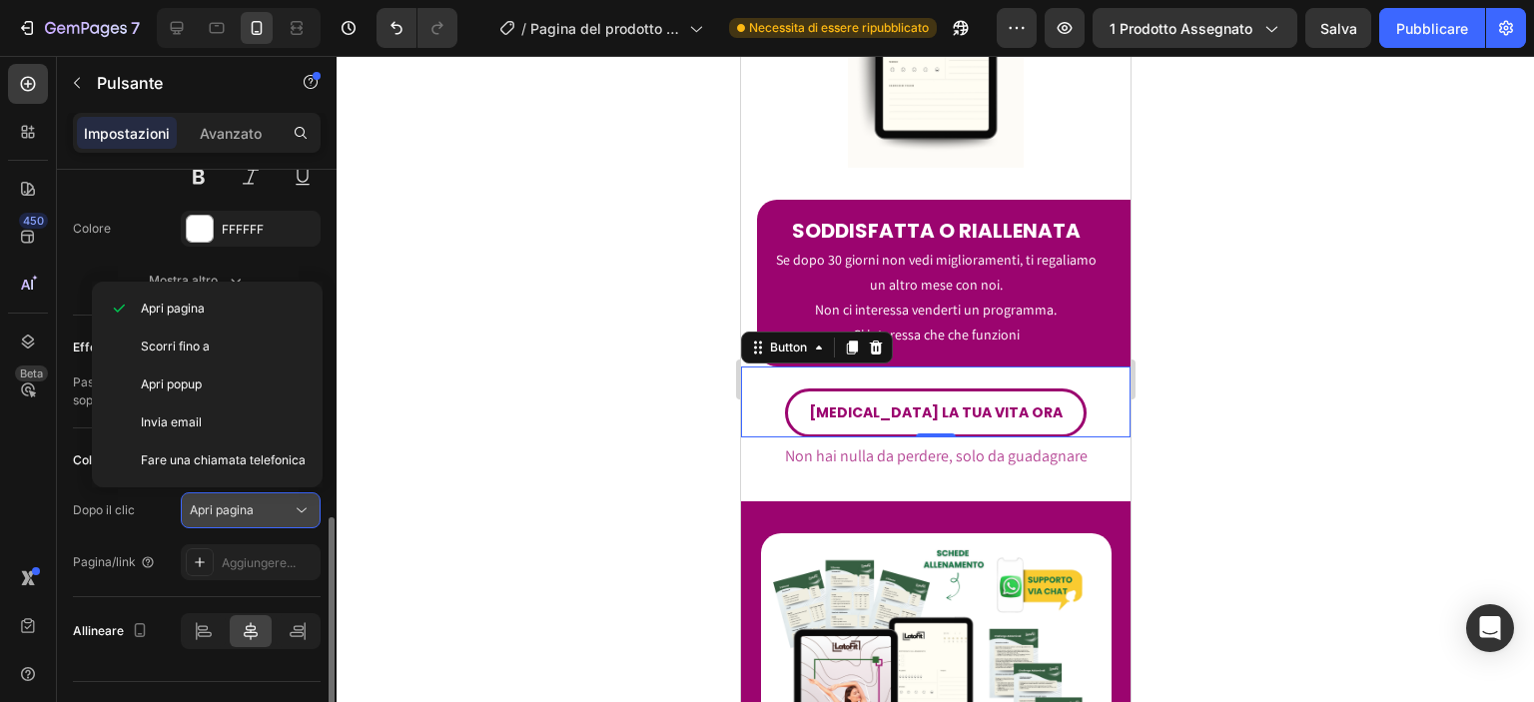
click at [228, 501] on span "Apri pagina" at bounding box center [222, 510] width 64 height 18
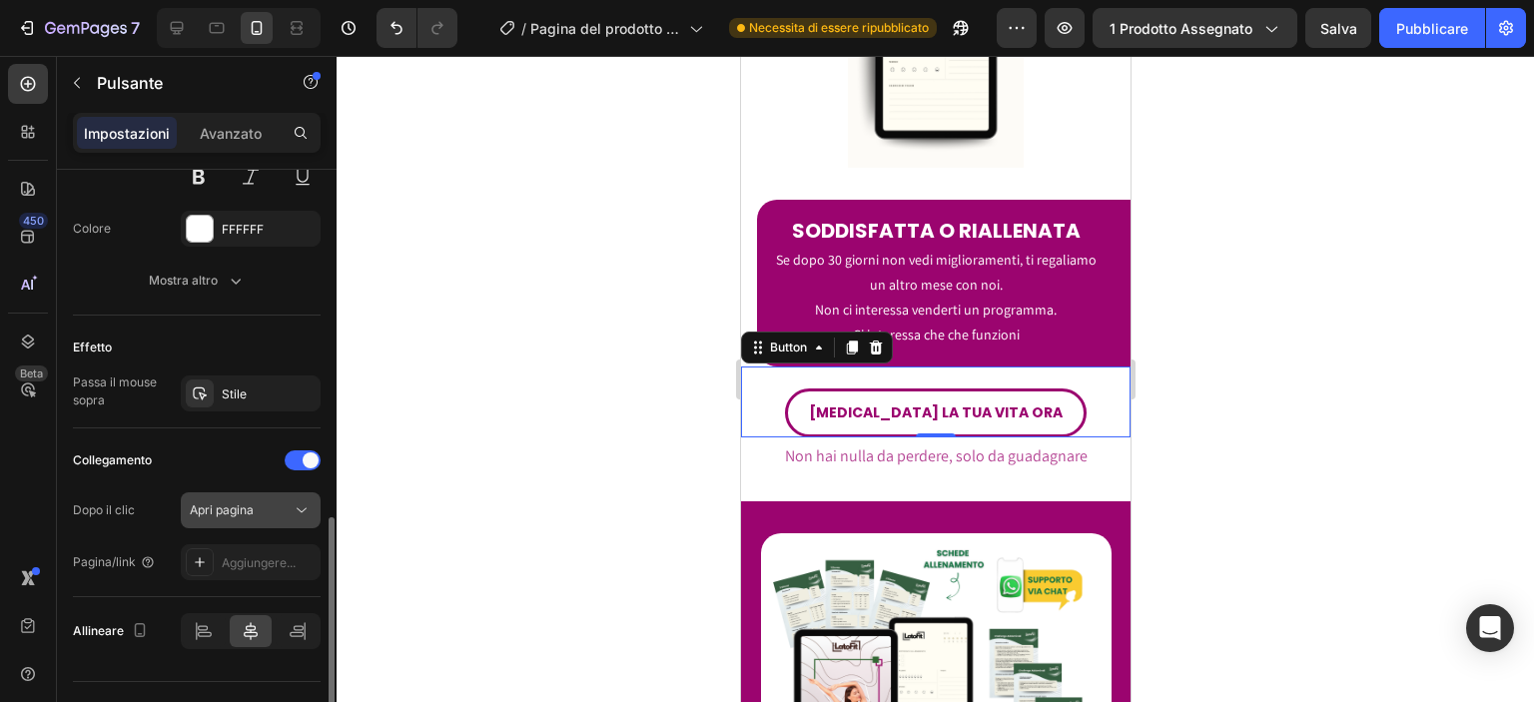
click at [228, 500] on div "Apri pagina" at bounding box center [251, 510] width 122 height 20
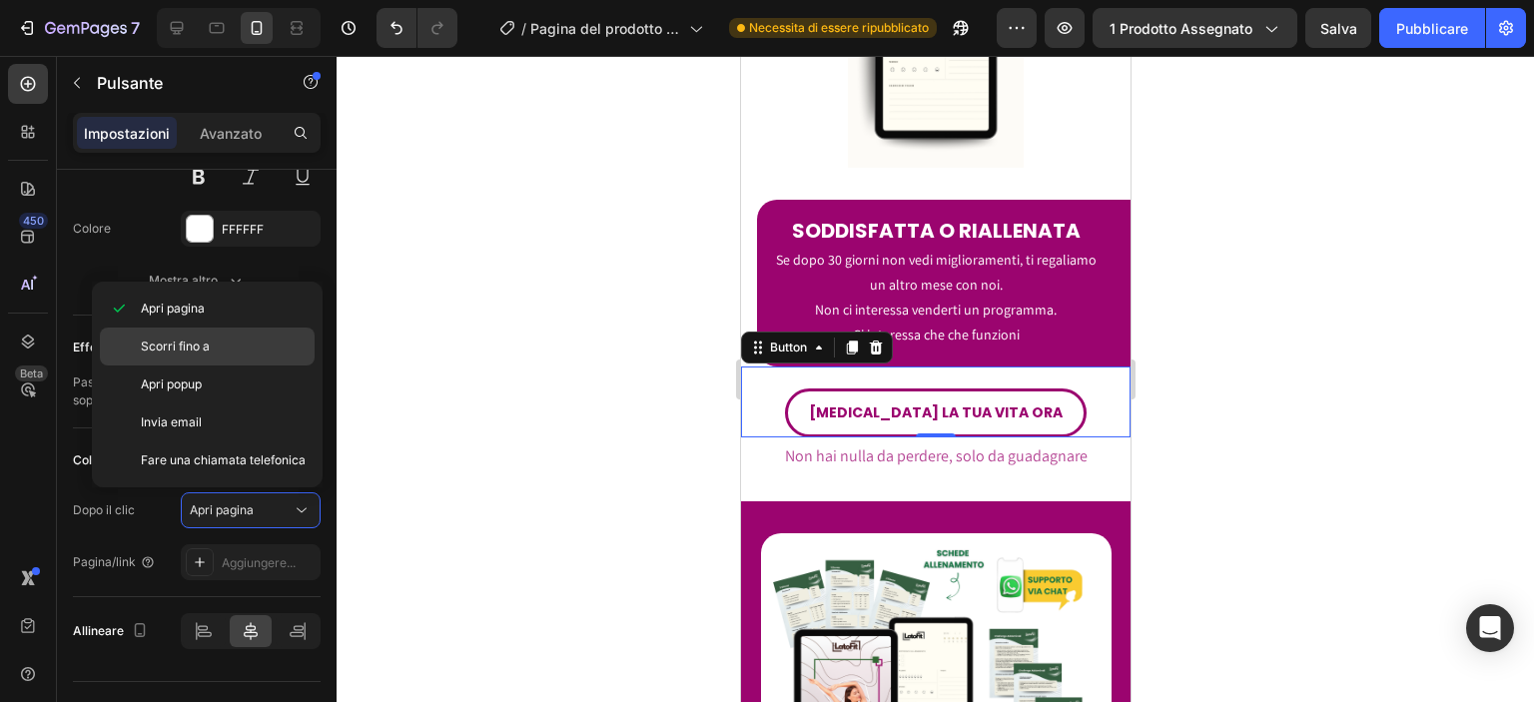
click at [239, 365] on div "Scorri fino a" at bounding box center [207, 384] width 215 height 38
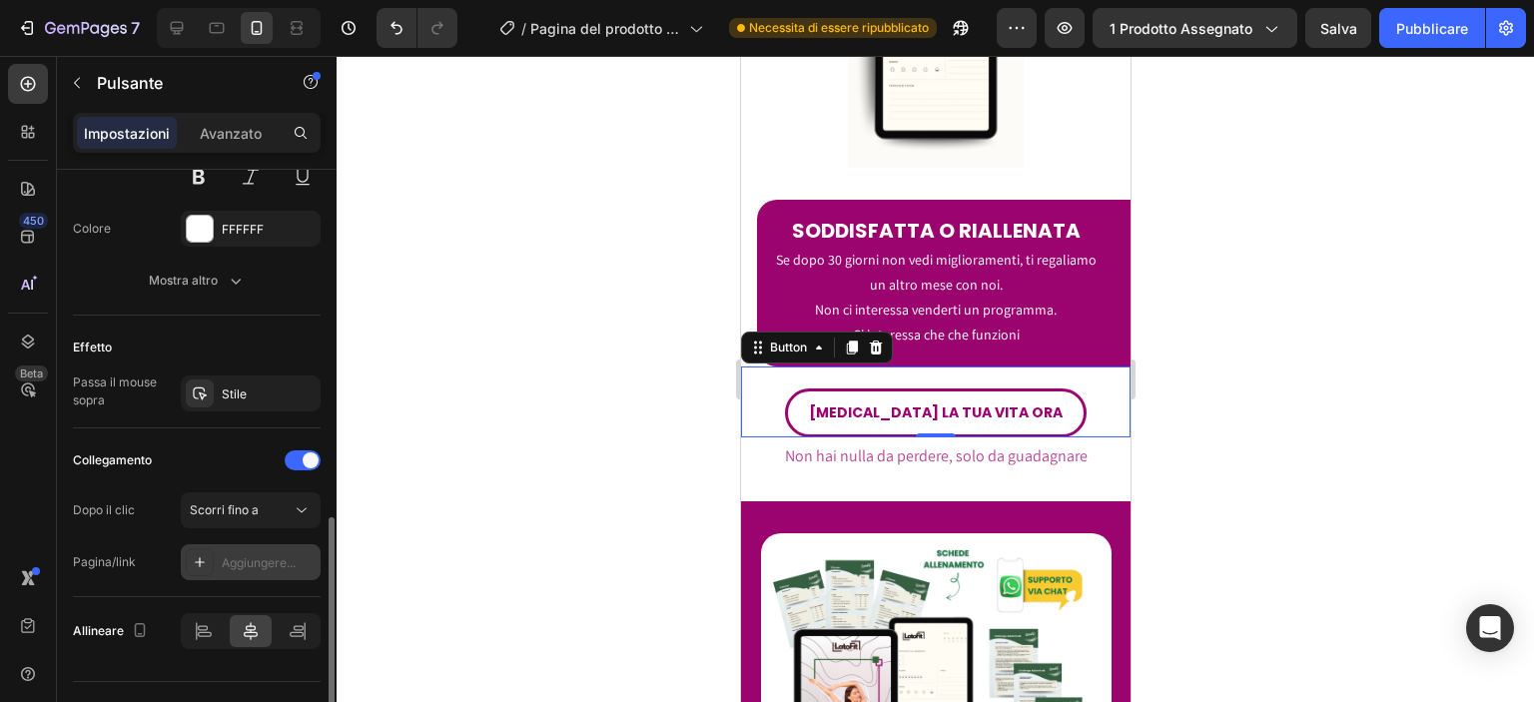
click at [264, 555] on font "Aggiungere..." at bounding box center [259, 562] width 74 height 15
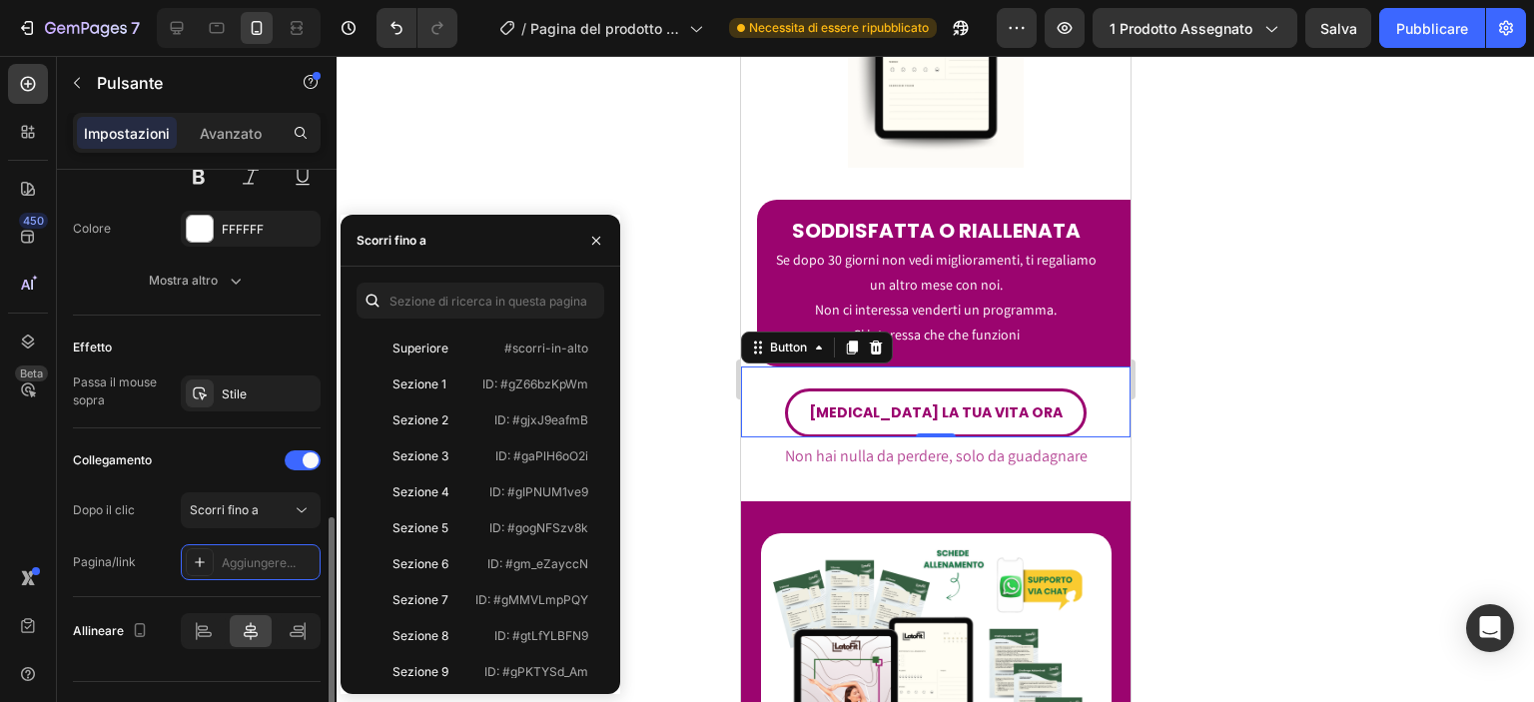
click at [244, 465] on div "Collegamento" at bounding box center [197, 460] width 248 height 32
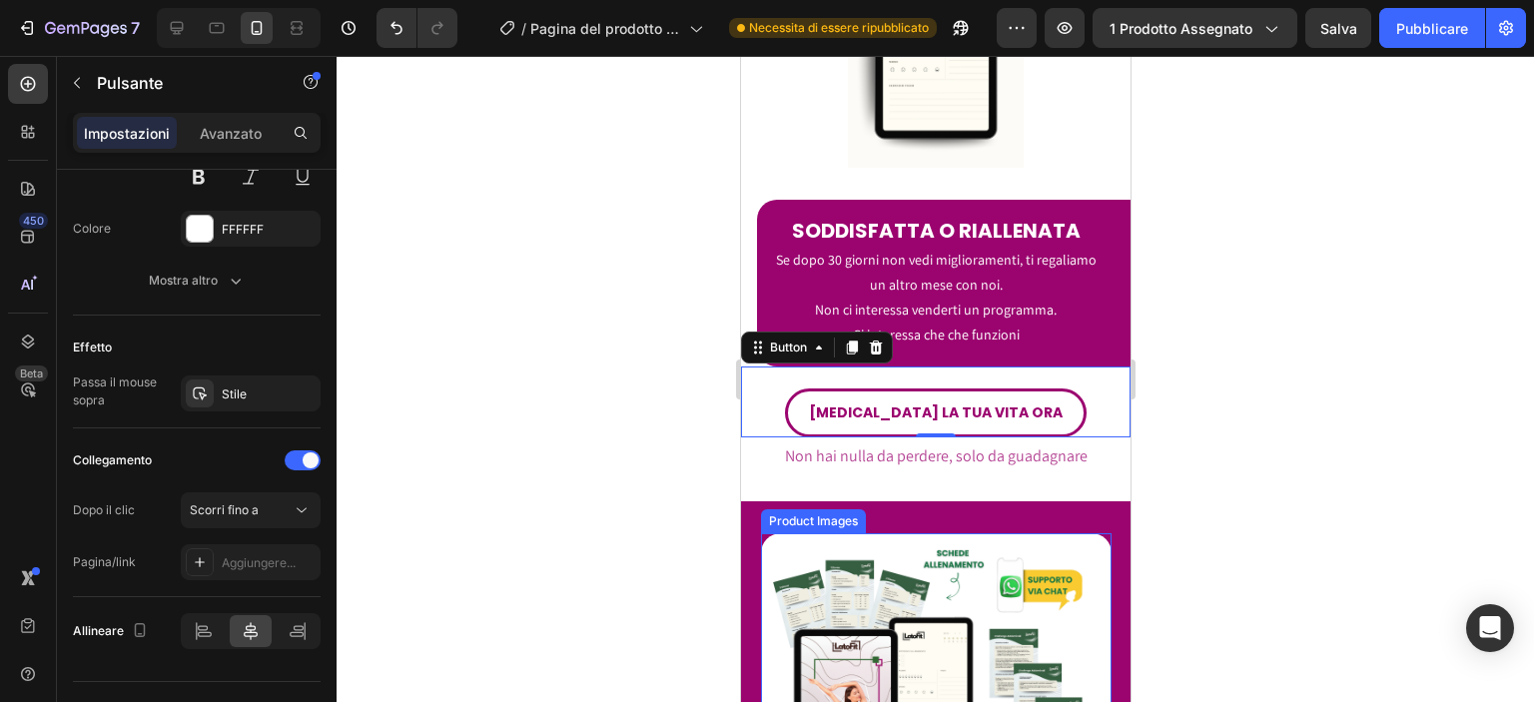
scroll to position [7232, 0]
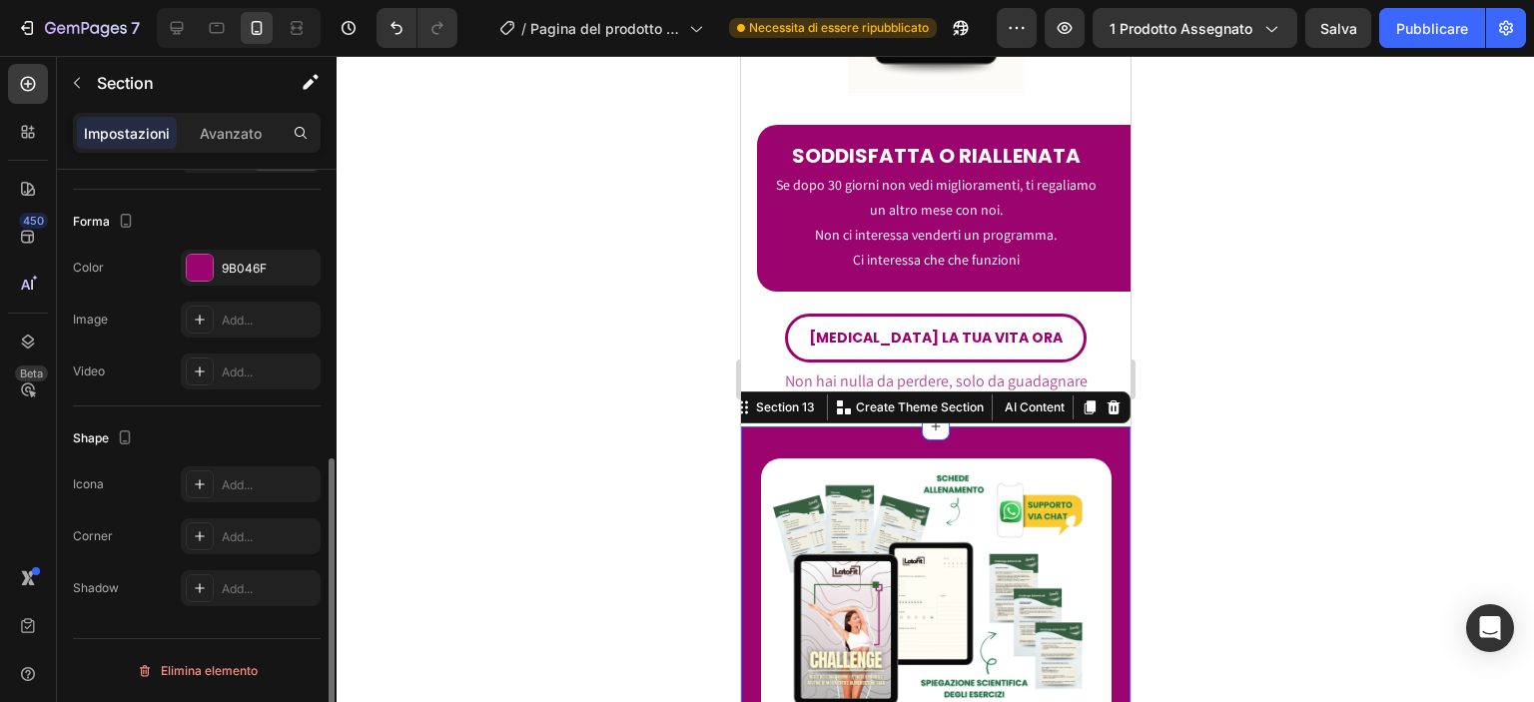
scroll to position [0, 0]
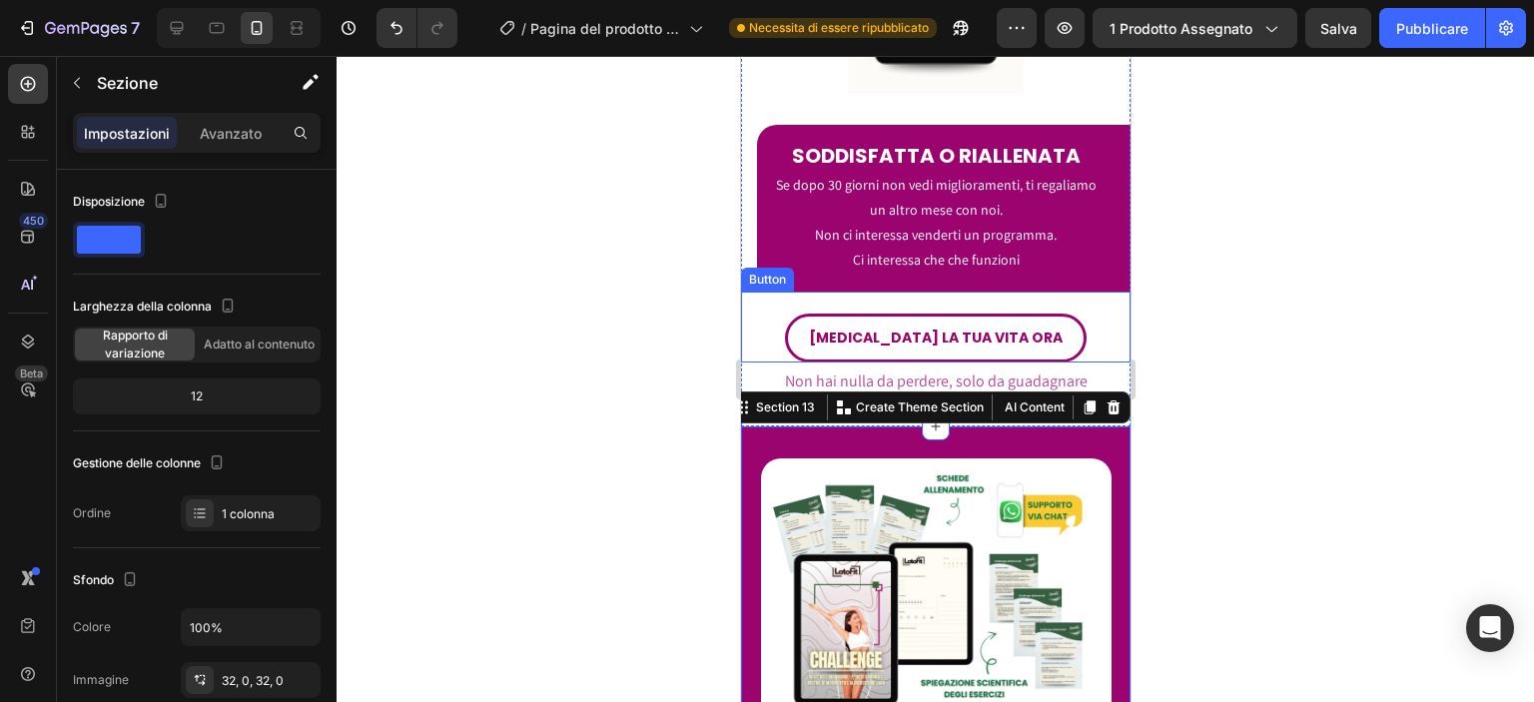
click at [805, 315] on div "[MEDICAL_DATA] LA TUA VITA ORA Button" at bounding box center [934, 327] width 389 height 71
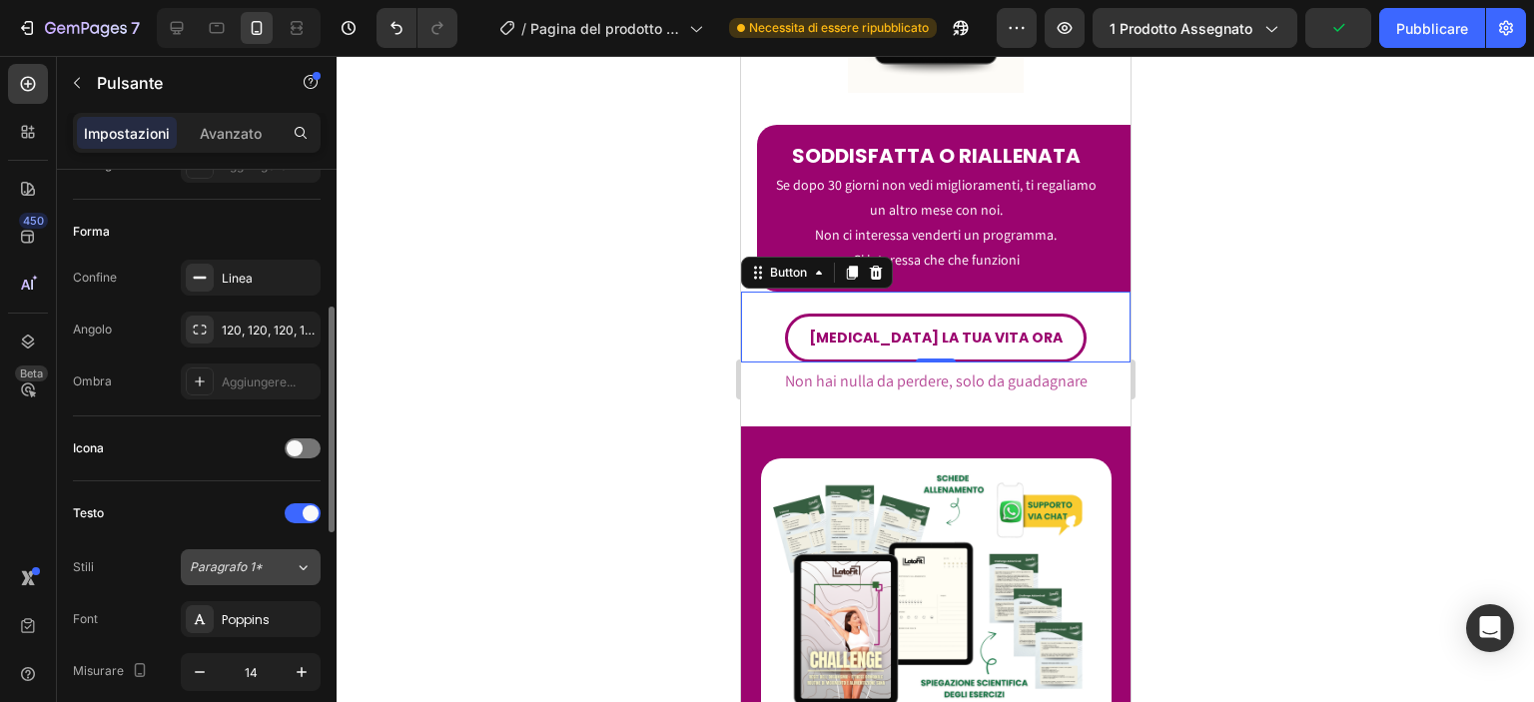
drag, startPoint x: 254, startPoint y: 586, endPoint x: 269, endPoint y: 554, distance: 35.3
click at [269, 554] on div "Stili Paragrafo 1* Font Poppins Misurare 14 Colore FFFFFF Mostra altro" at bounding box center [197, 698] width 248 height 298
click at [269, 554] on button "Paragrafo 1*" at bounding box center [251, 567] width 140 height 36
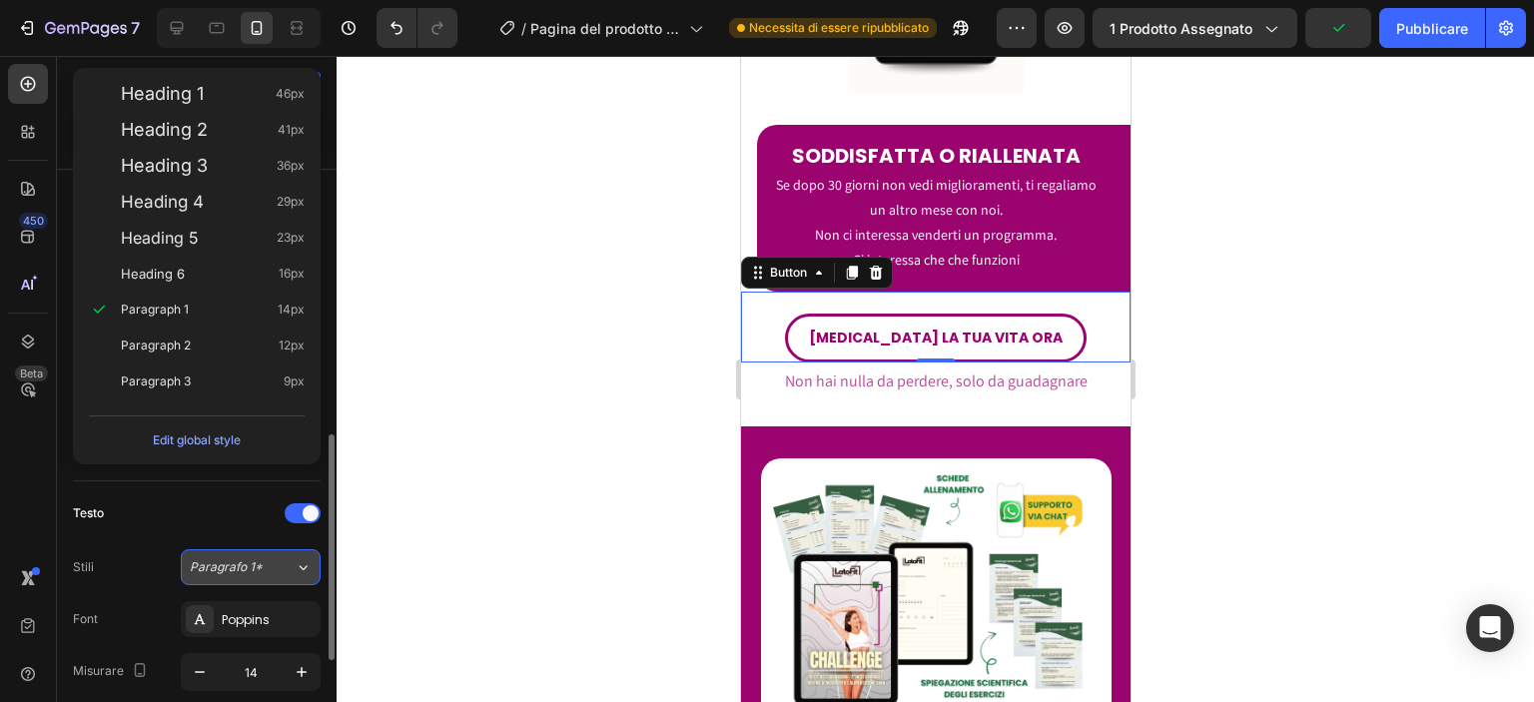
scroll to position [455, 0]
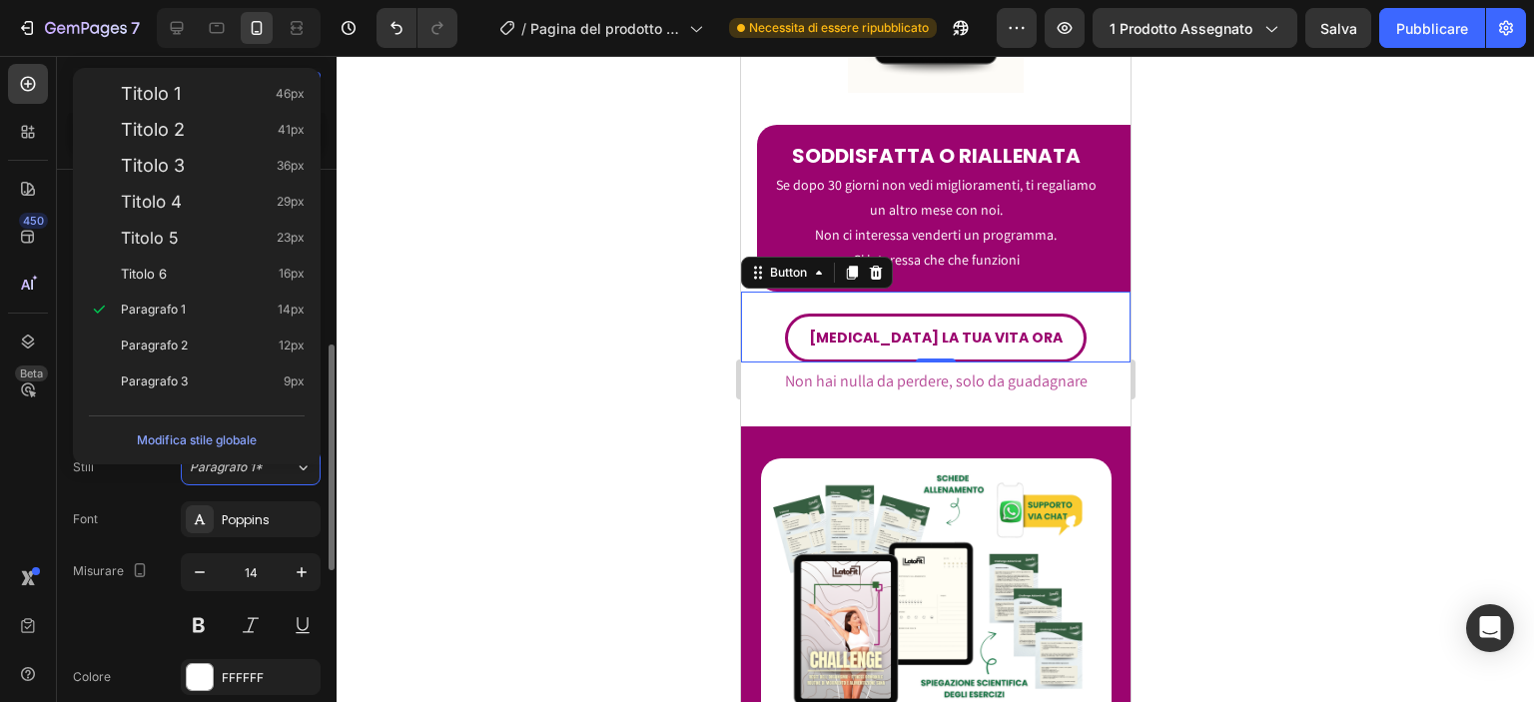
click at [152, 524] on div "Font Poppins" at bounding box center [197, 519] width 248 height 36
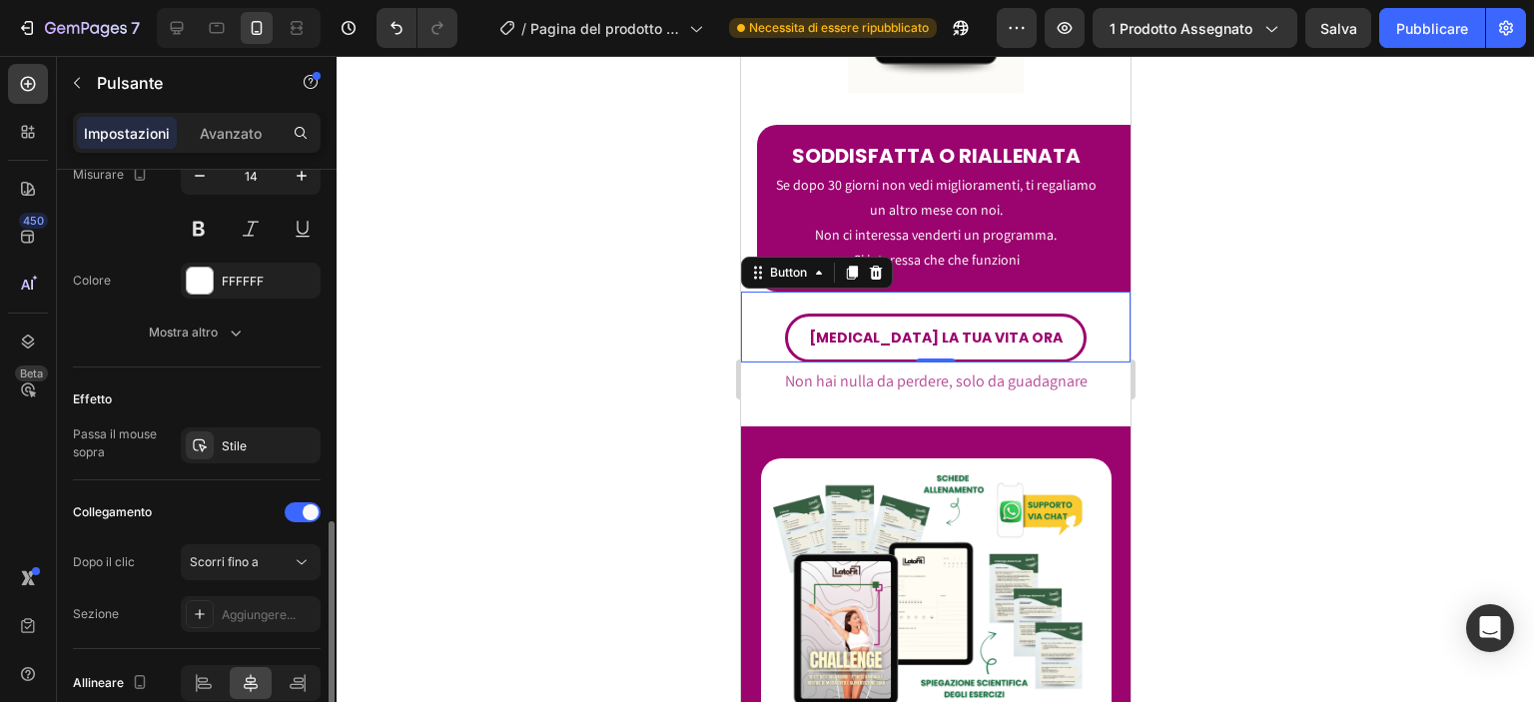
scroll to position [869, 0]
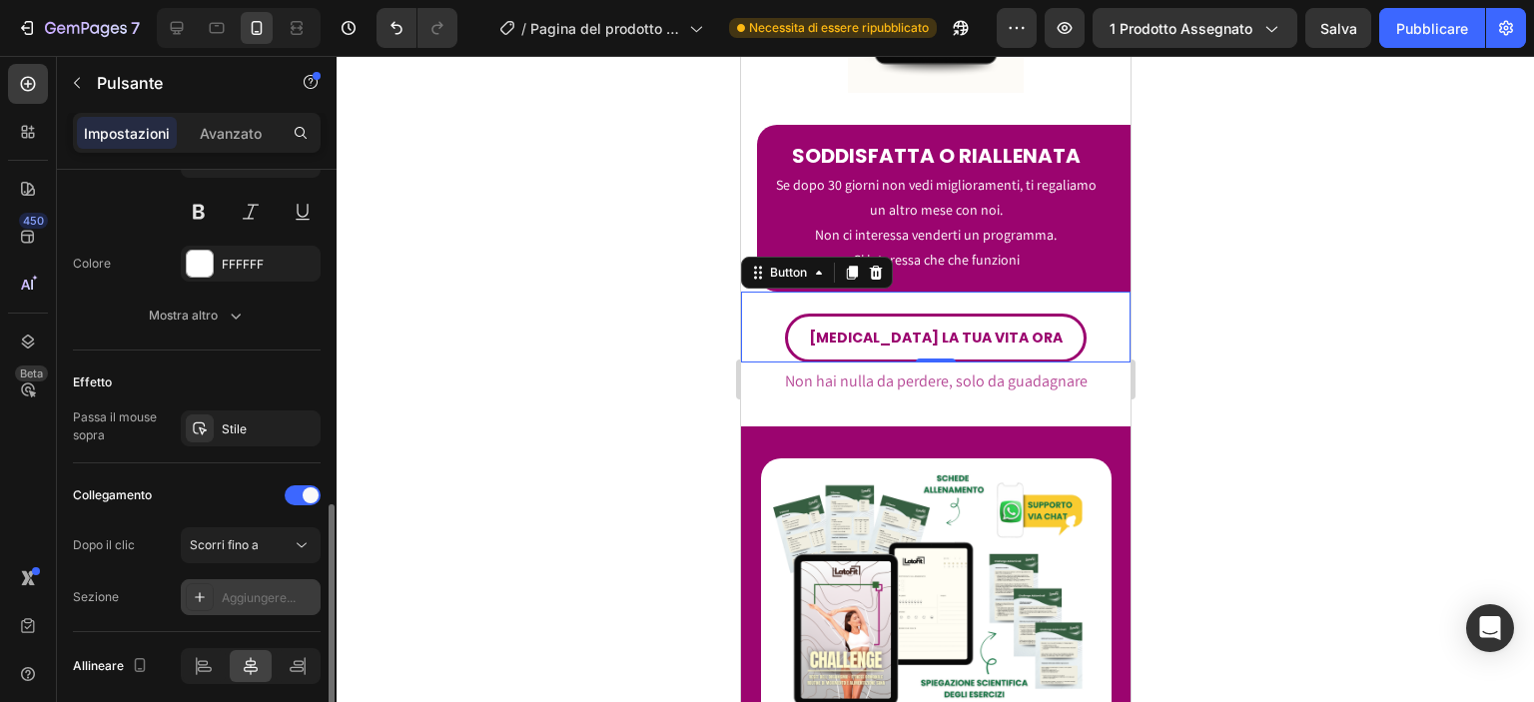
click at [231, 590] on font "Aggiungere..." at bounding box center [259, 597] width 74 height 15
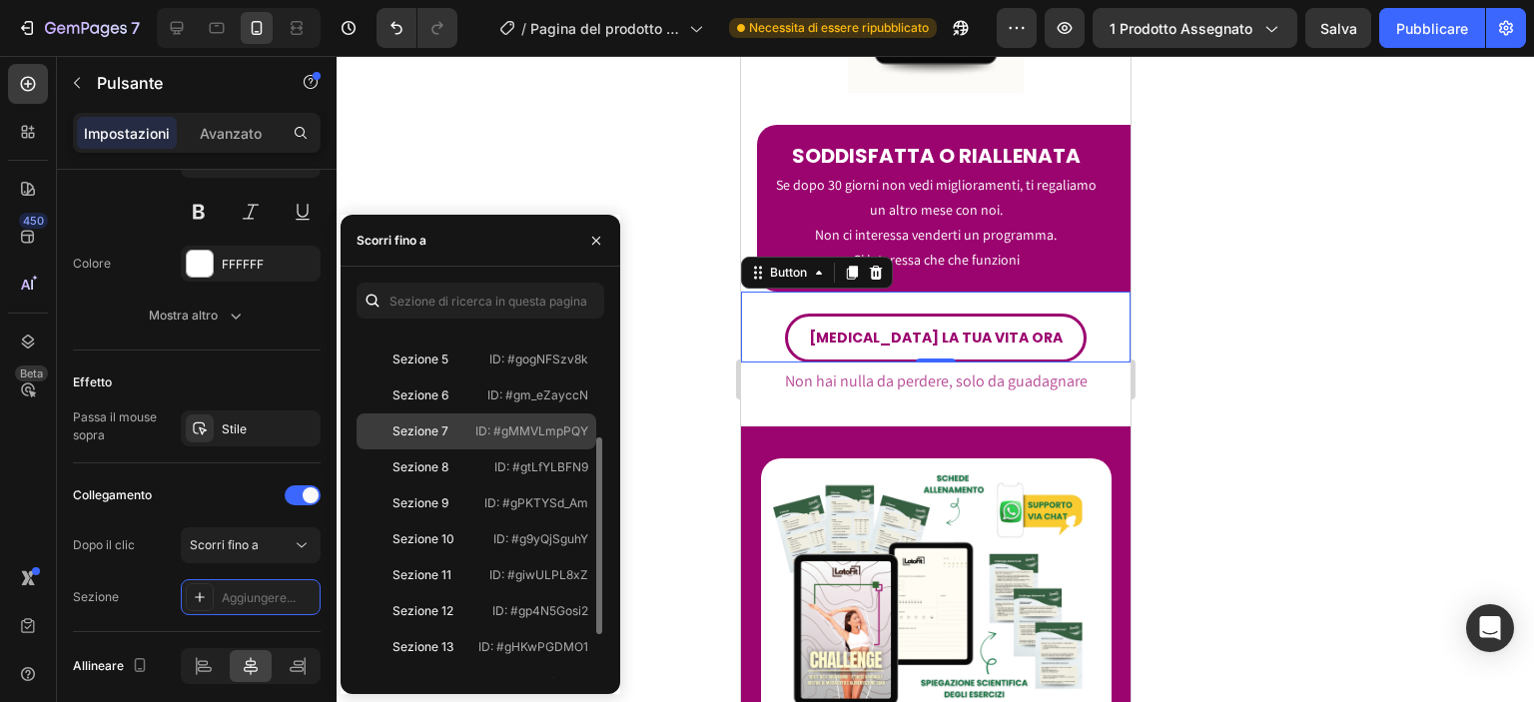
scroll to position [176, 0]
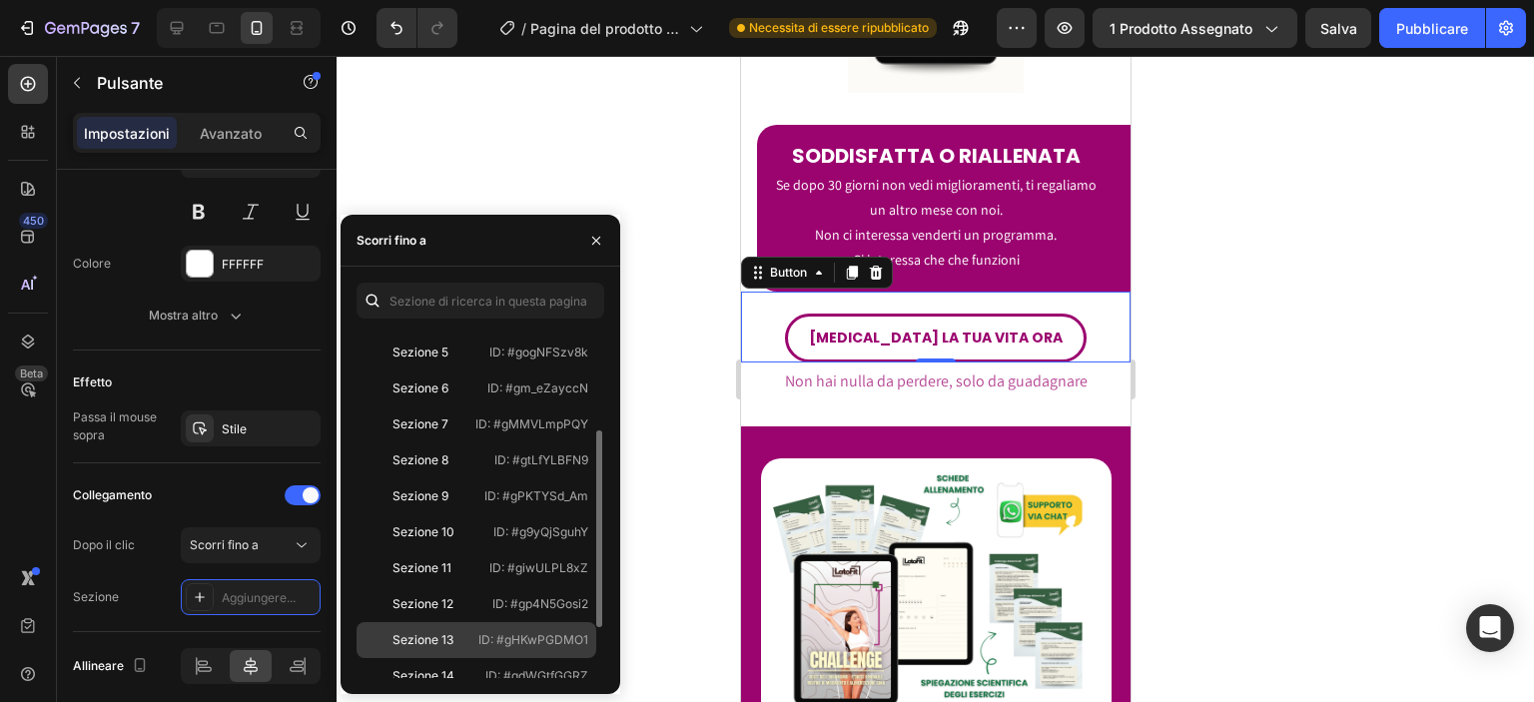
click at [467, 658] on div "Sezione 13 ID: #gHKwPGDMO1" at bounding box center [476, 676] width 240 height 36
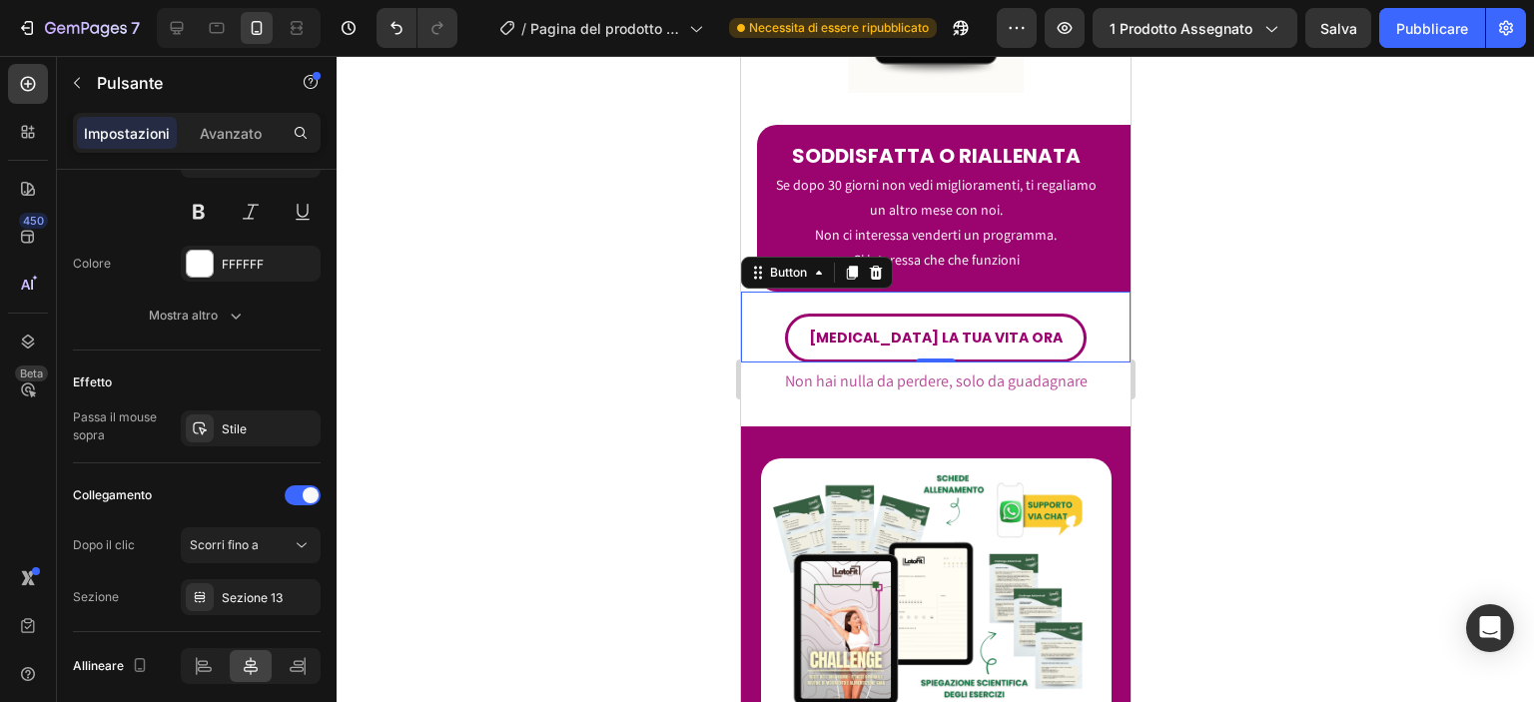
click at [651, 559] on div at bounding box center [935, 379] width 1197 height 646
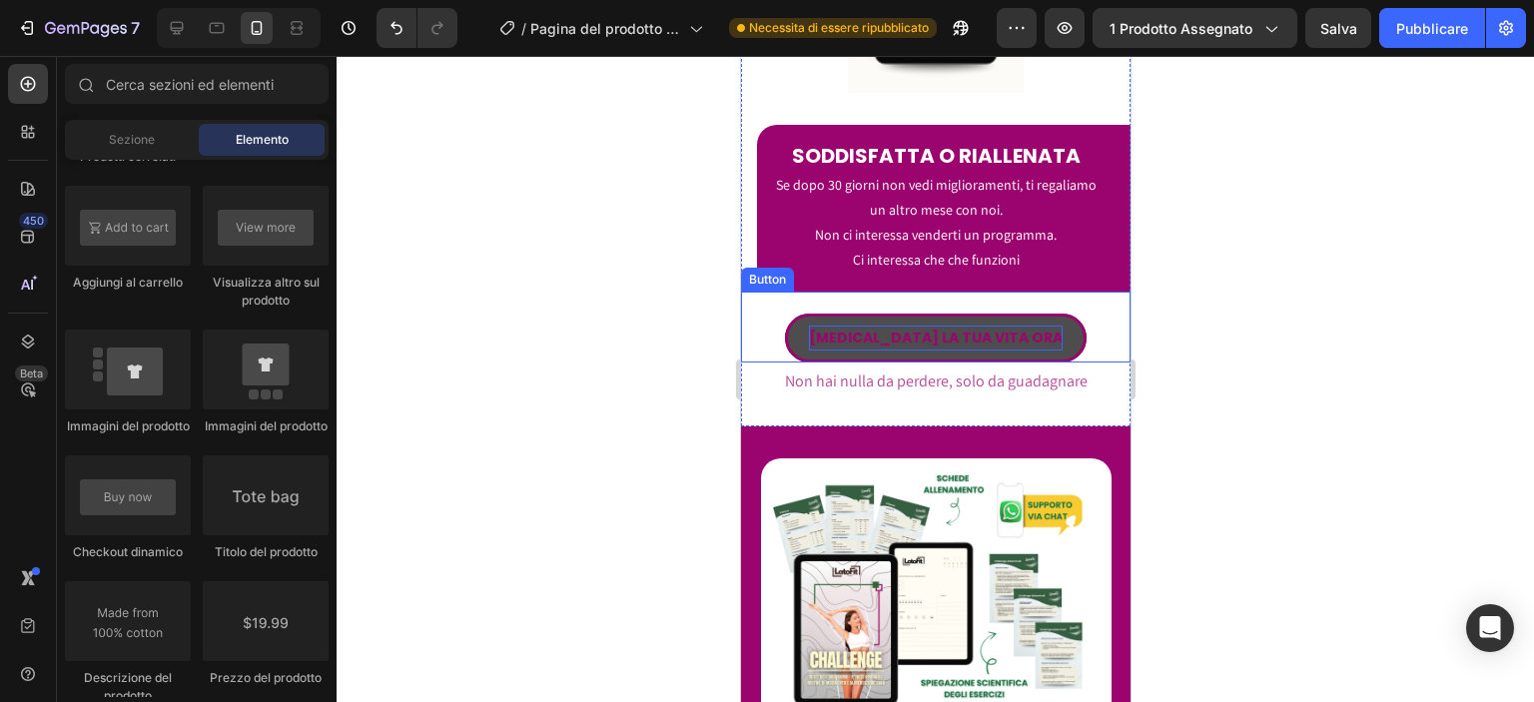
click at [870, 328] on strong "[MEDICAL_DATA] LA TUA VITA ORA" at bounding box center [935, 338] width 254 height 20
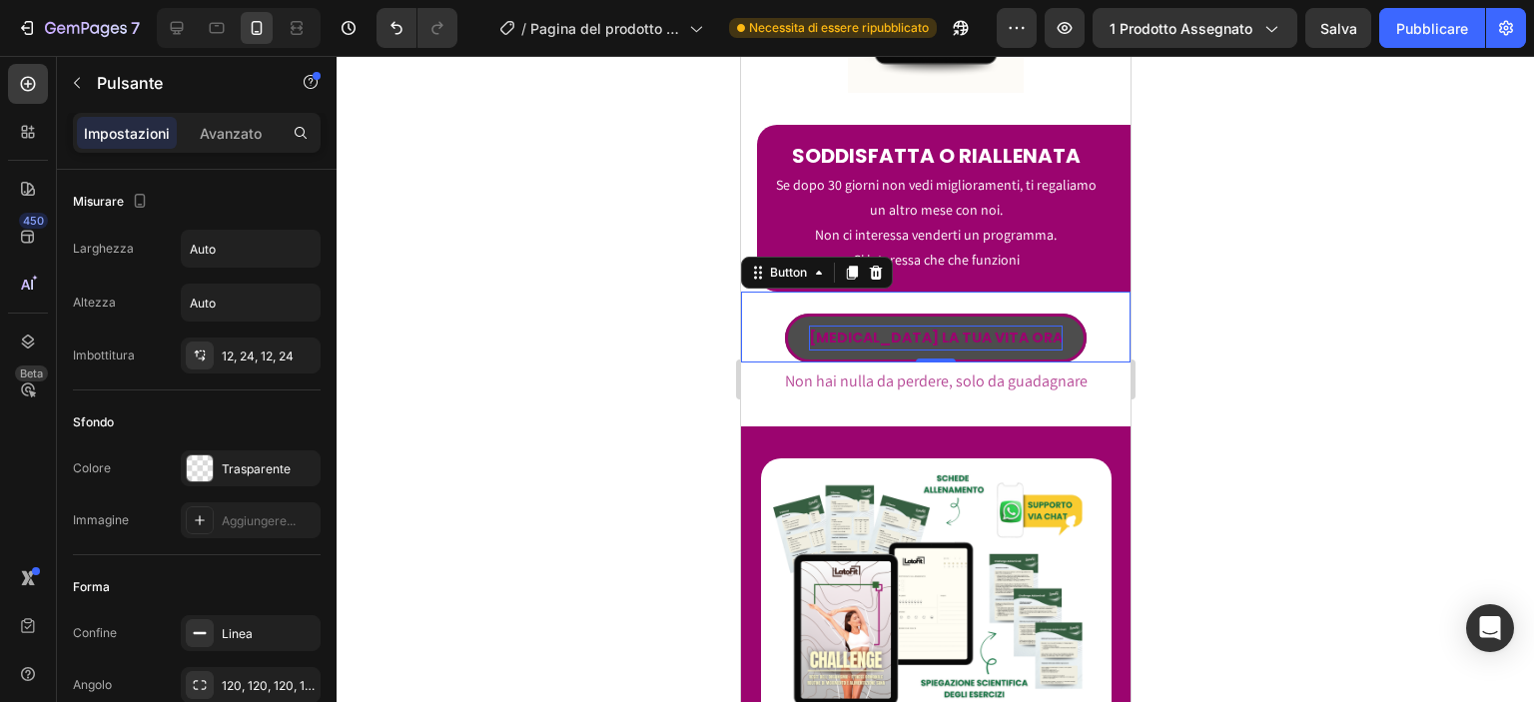
click at [870, 328] on strong "[MEDICAL_DATA] LA TUA VITA ORA" at bounding box center [935, 338] width 254 height 20
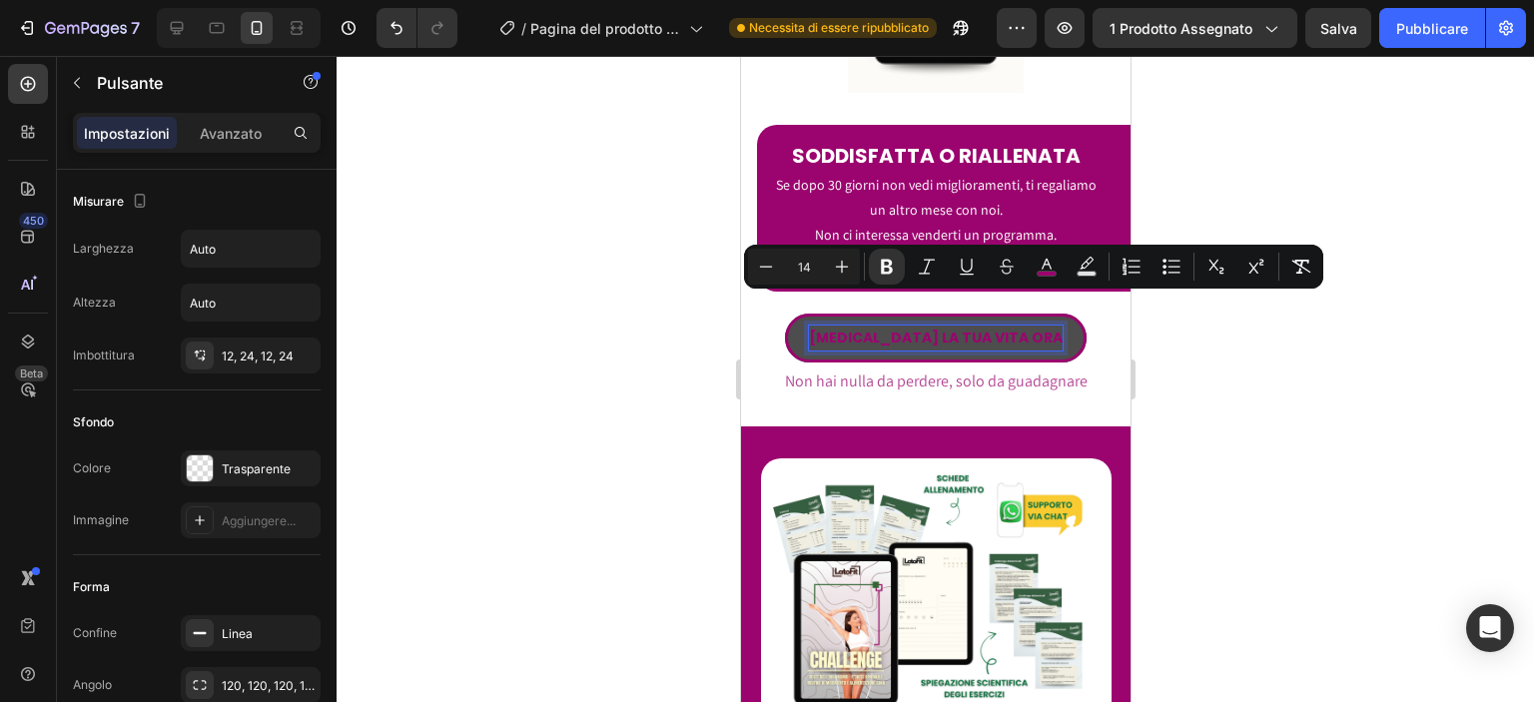
click at [837, 328] on strong "[MEDICAL_DATA] LA TUA VITA ORA" at bounding box center [935, 338] width 254 height 20
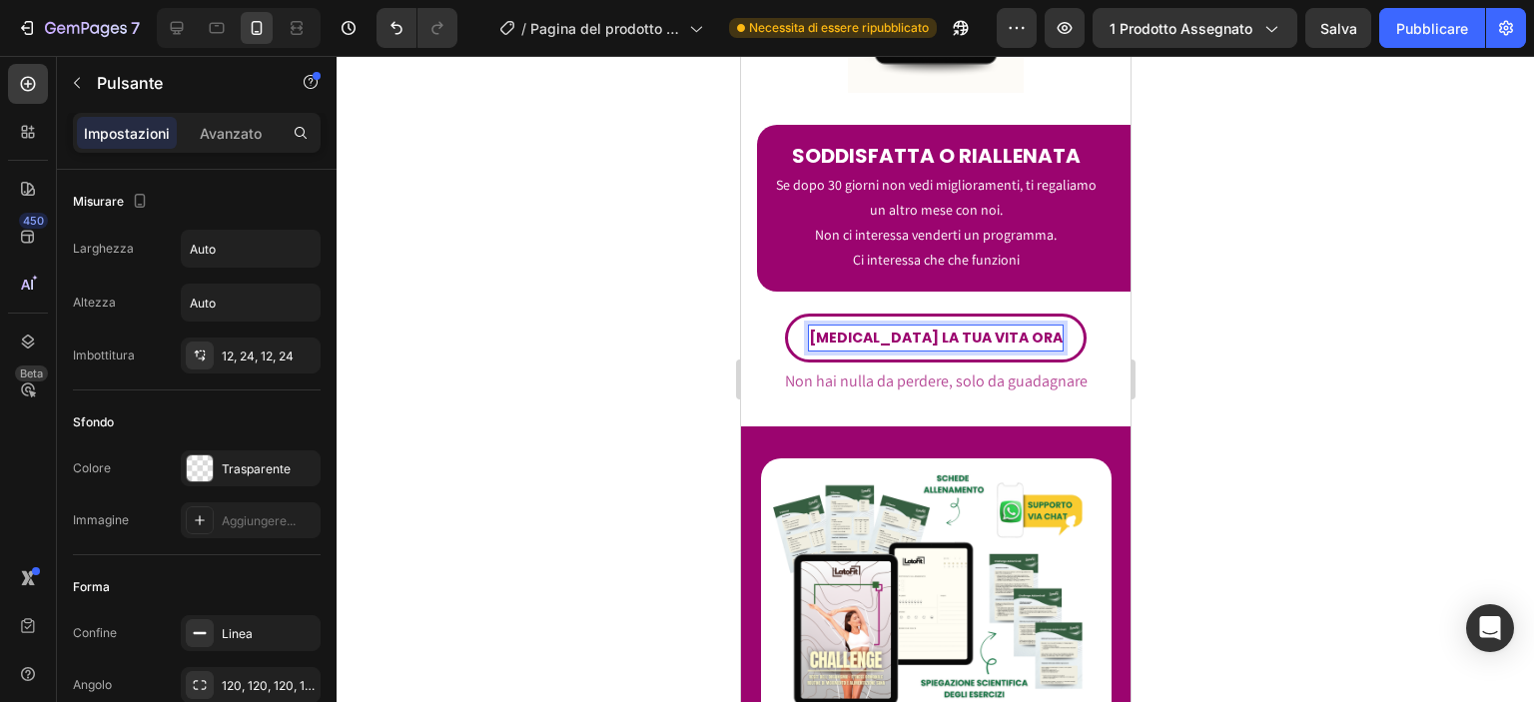
click at [655, 389] on div at bounding box center [935, 379] width 1197 height 646
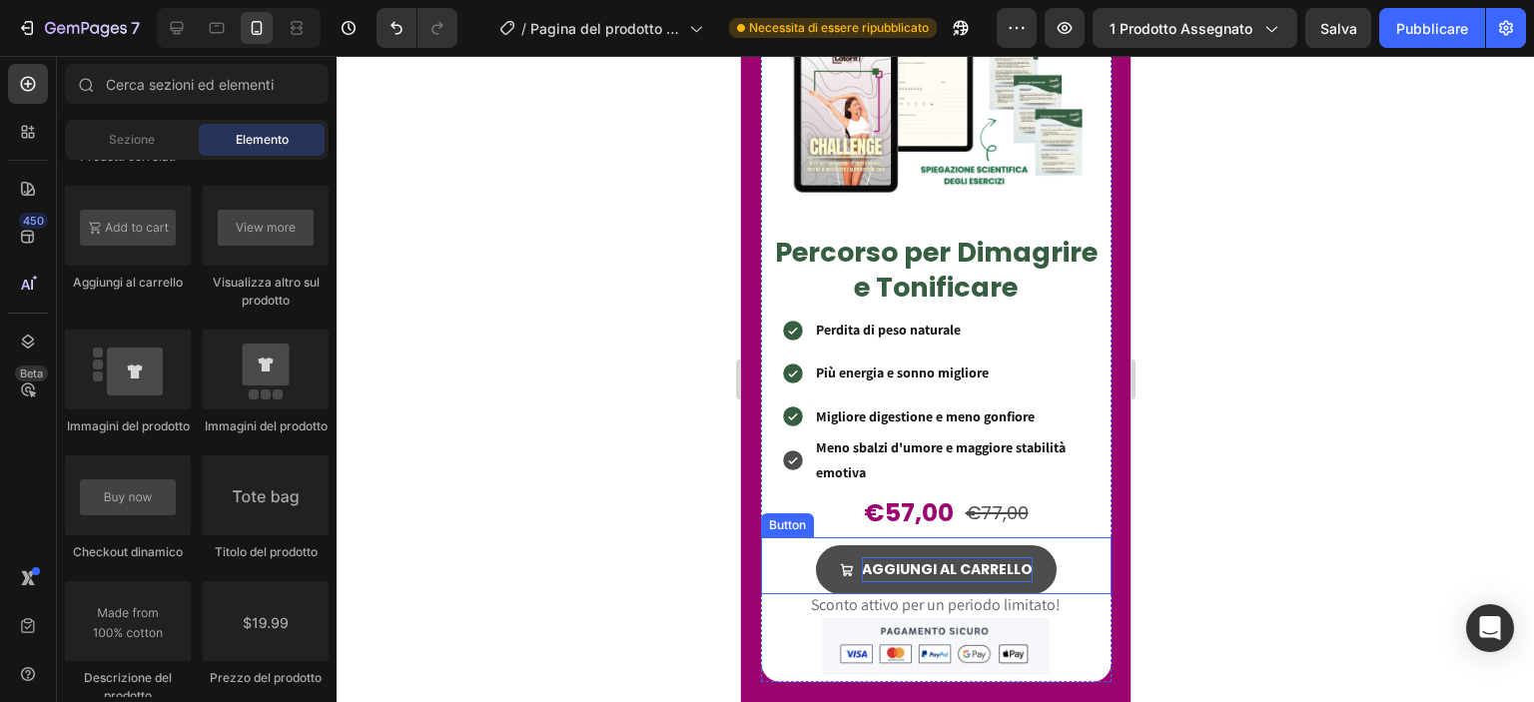
scroll to position [7717, 0]
click at [920, 556] on p "AGGIUNGI AL CARRELLO" at bounding box center [946, 568] width 171 height 25
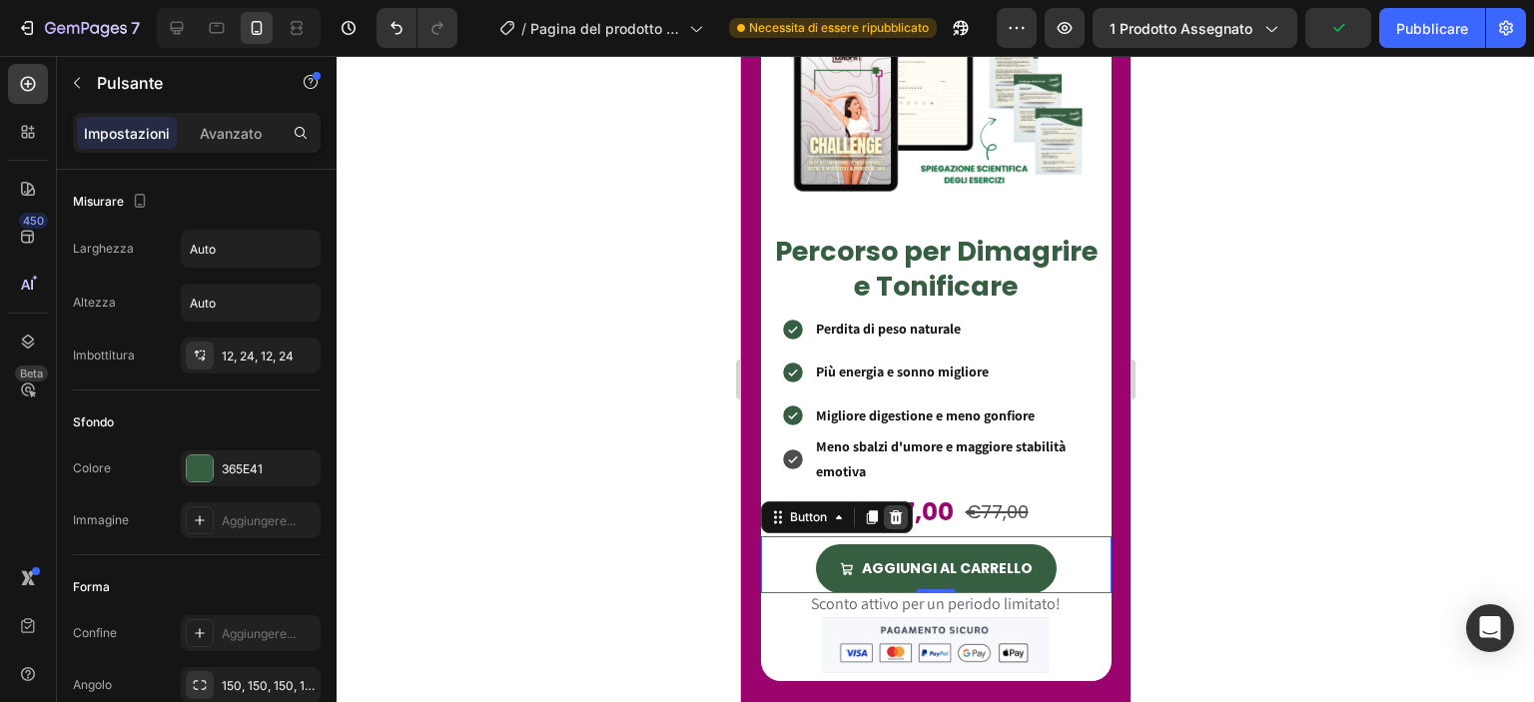
click at [902, 505] on div at bounding box center [895, 517] width 24 height 24
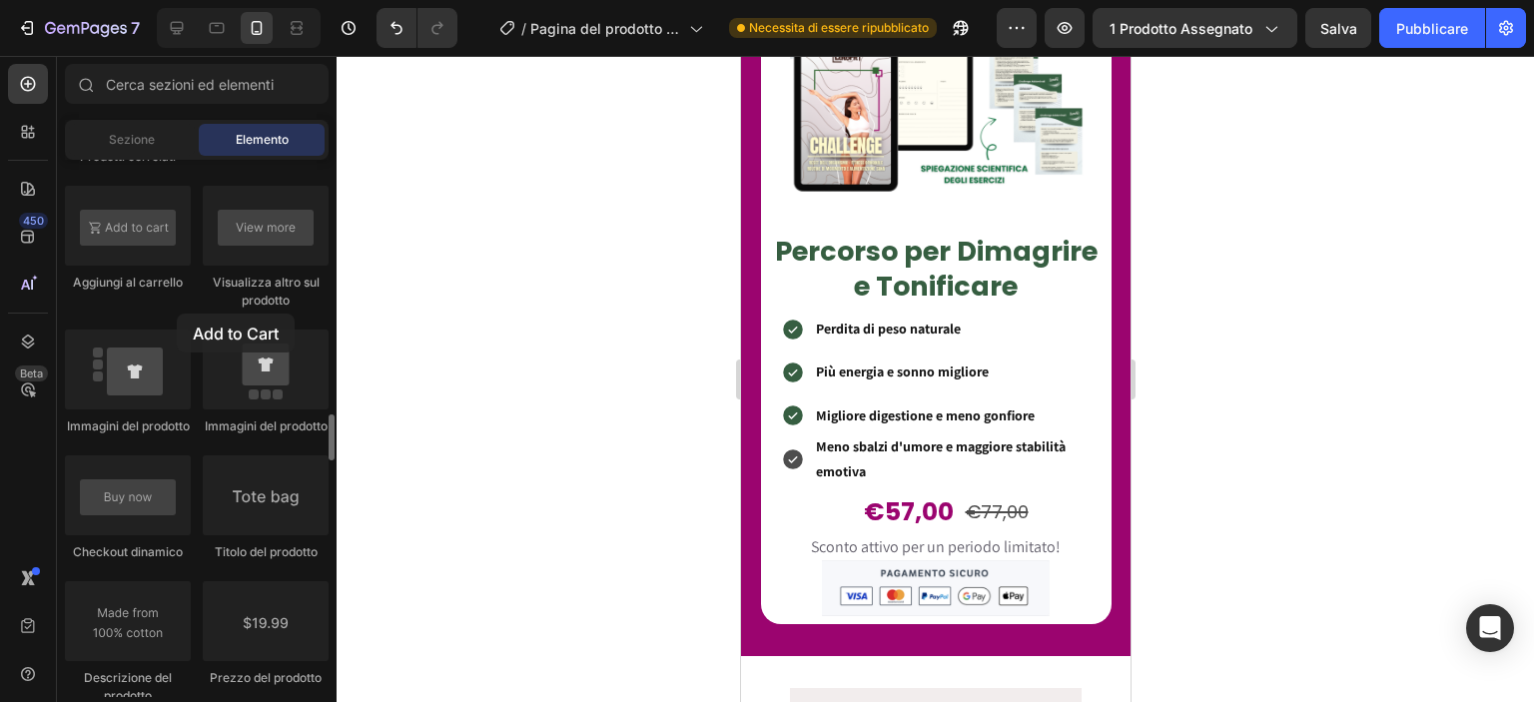
drag, startPoint x: 176, startPoint y: 295, endPoint x: 177, endPoint y: 314, distance: 19.0
drag, startPoint x: 177, startPoint y: 308, endPoint x: 144, endPoint y: 490, distance: 185.7
click at [144, 490] on div at bounding box center [128, 495] width 126 height 80
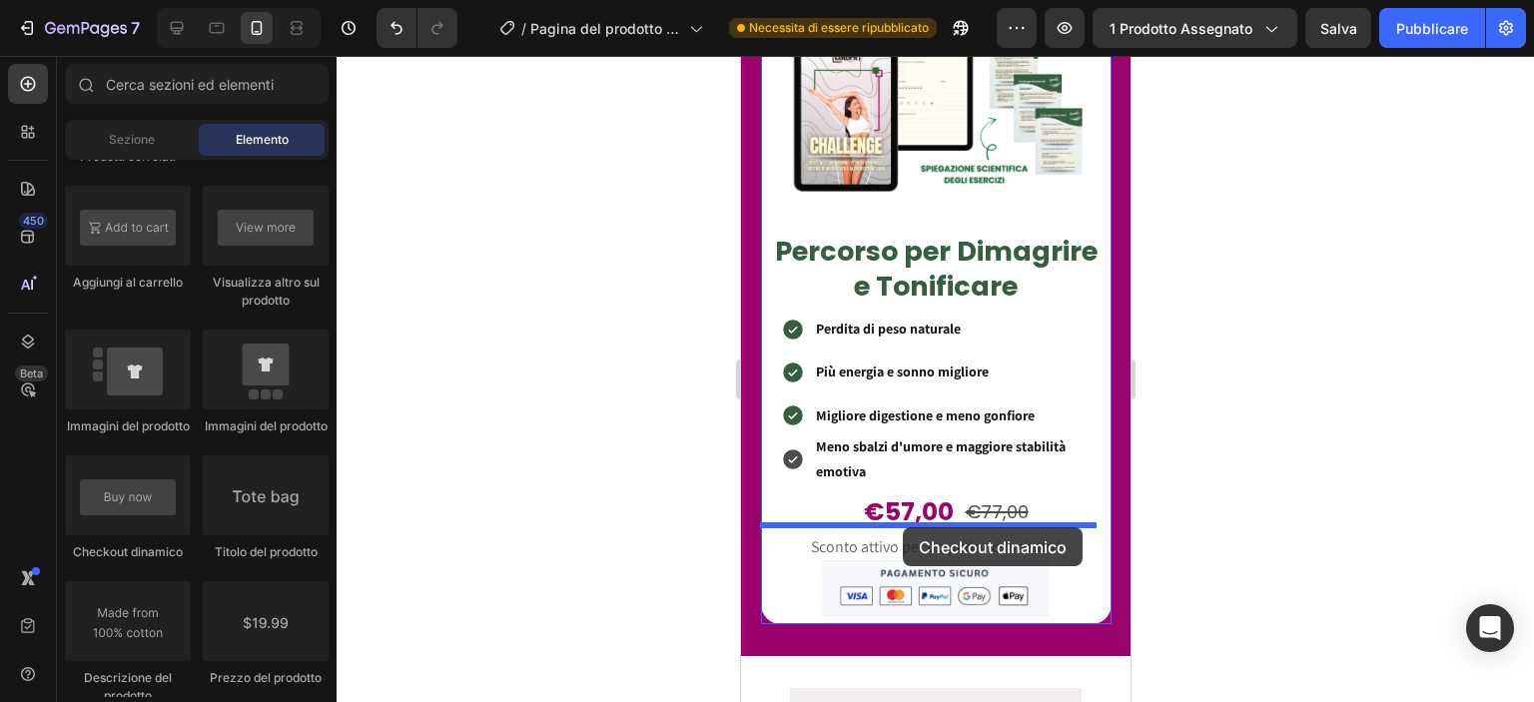
drag, startPoint x: 868, startPoint y: 546, endPoint x: 902, endPoint y: 527, distance: 38.9
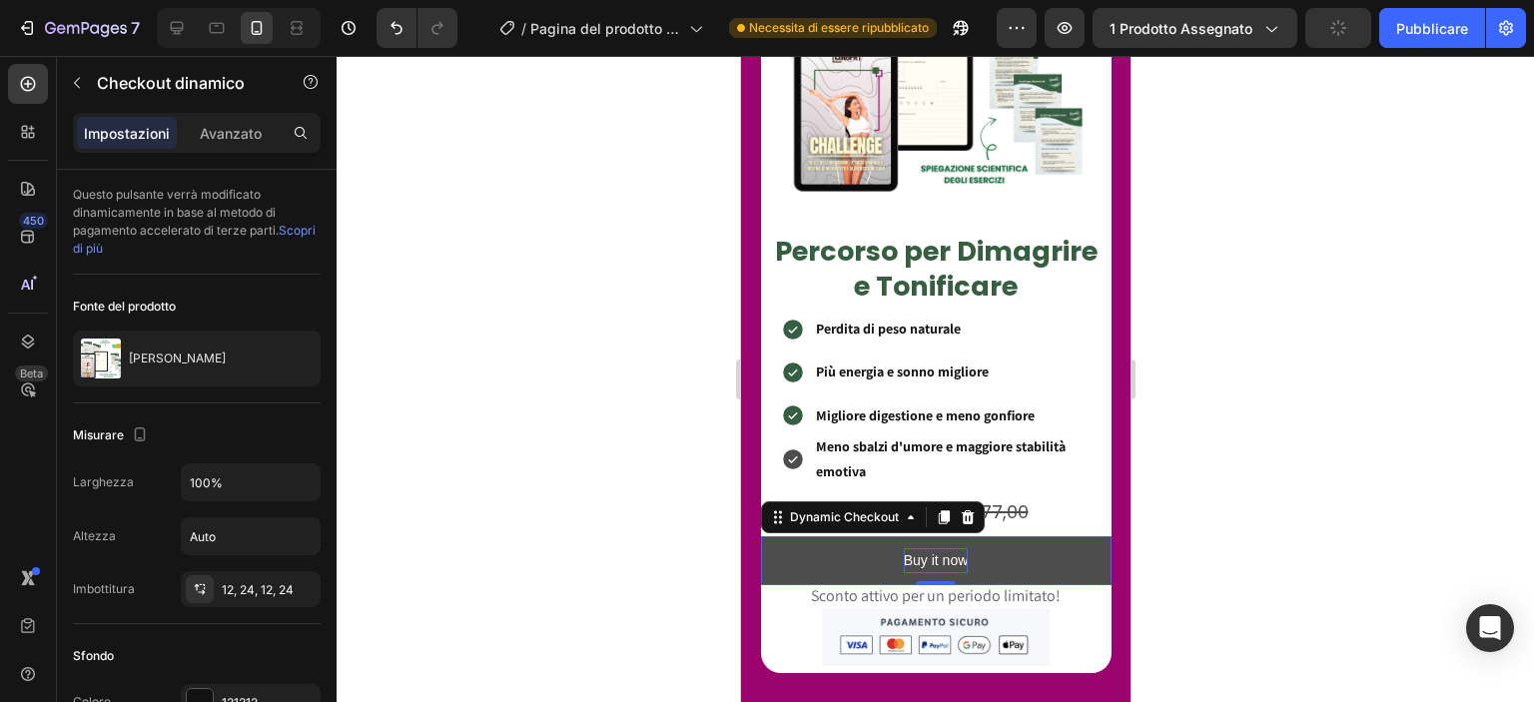
click at [918, 548] on div "Buy it now" at bounding box center [935, 560] width 65 height 25
click at [918, 548] on p "Buy it now" at bounding box center [935, 560] width 65 height 25
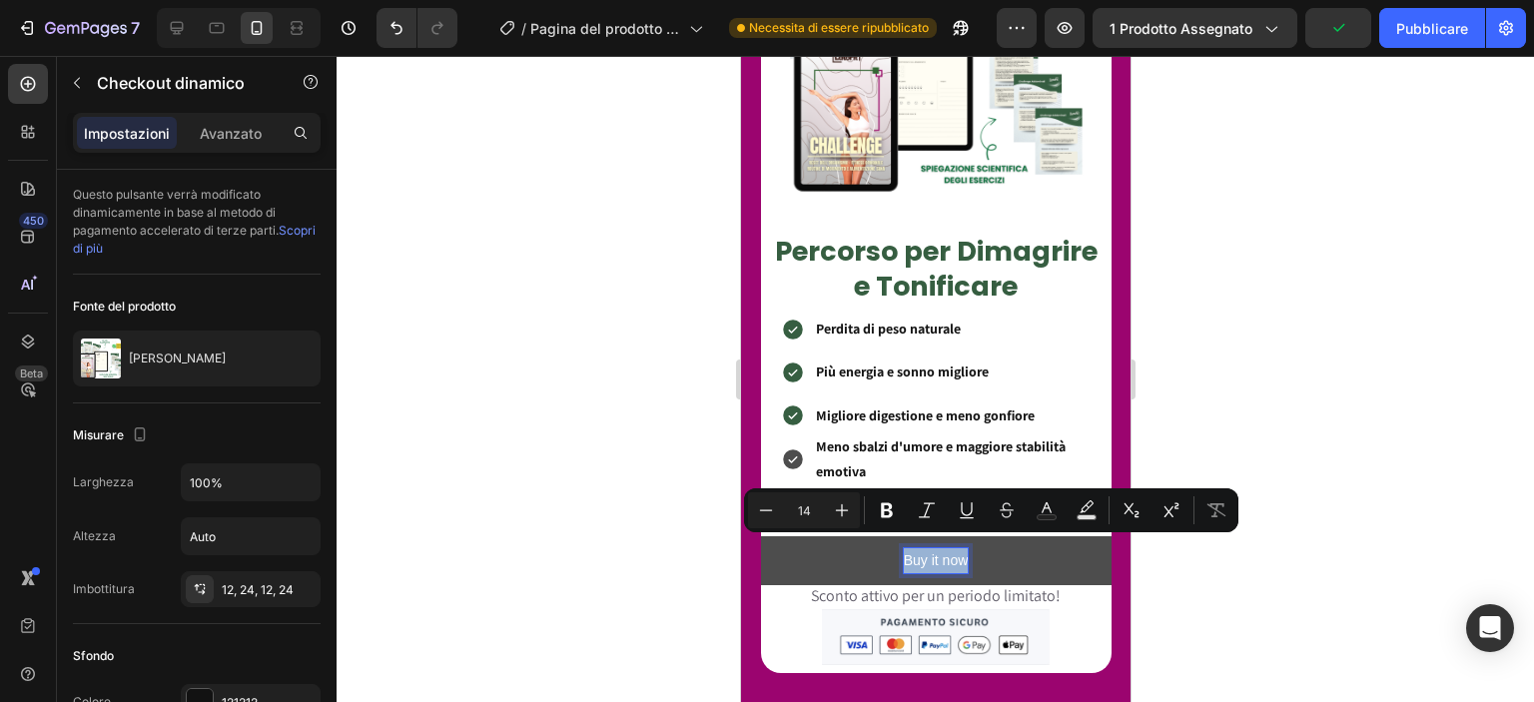
click at [918, 548] on p "Buy it now" at bounding box center [935, 560] width 65 height 25
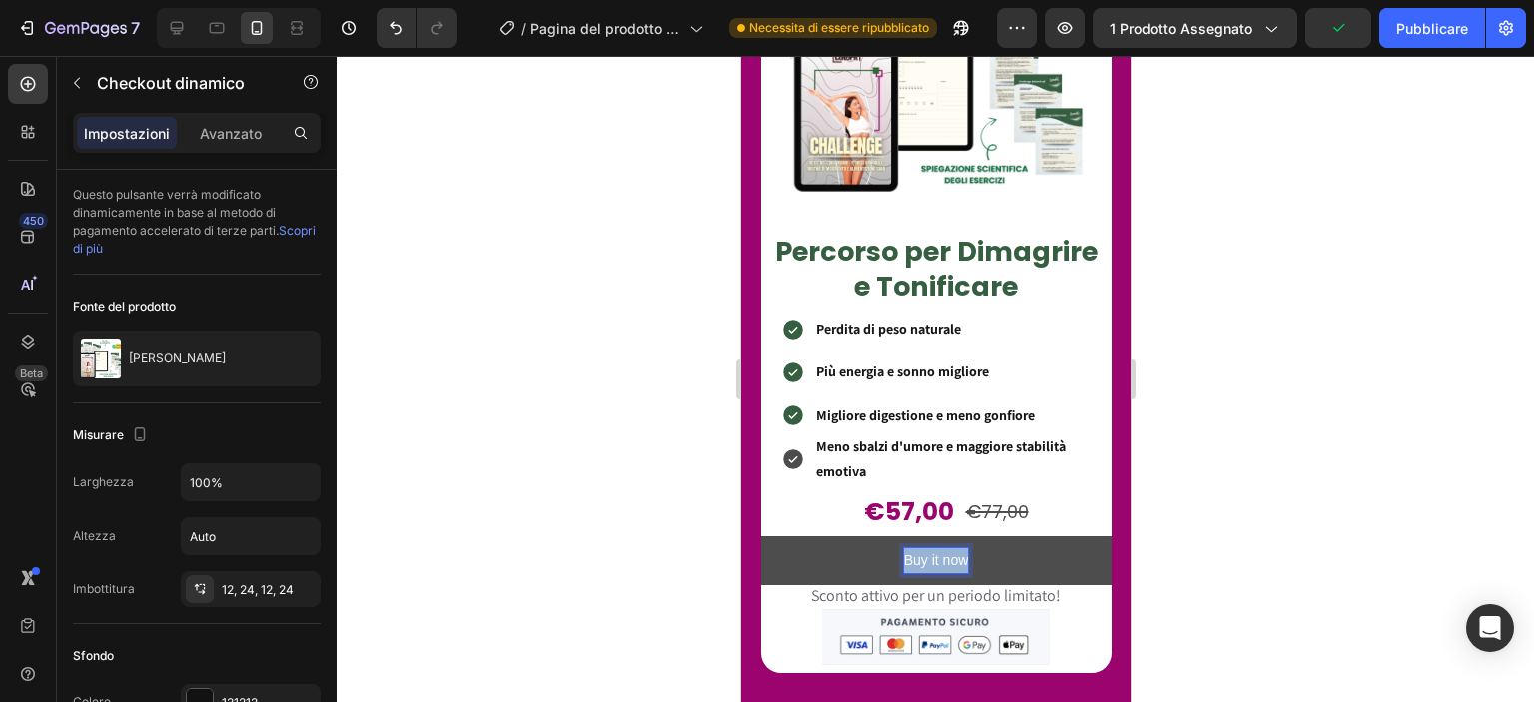
click at [918, 548] on p "Buy it now" at bounding box center [935, 560] width 65 height 25
click at [760, 536] on button "ACQUISTA" at bounding box center [935, 560] width 350 height 49
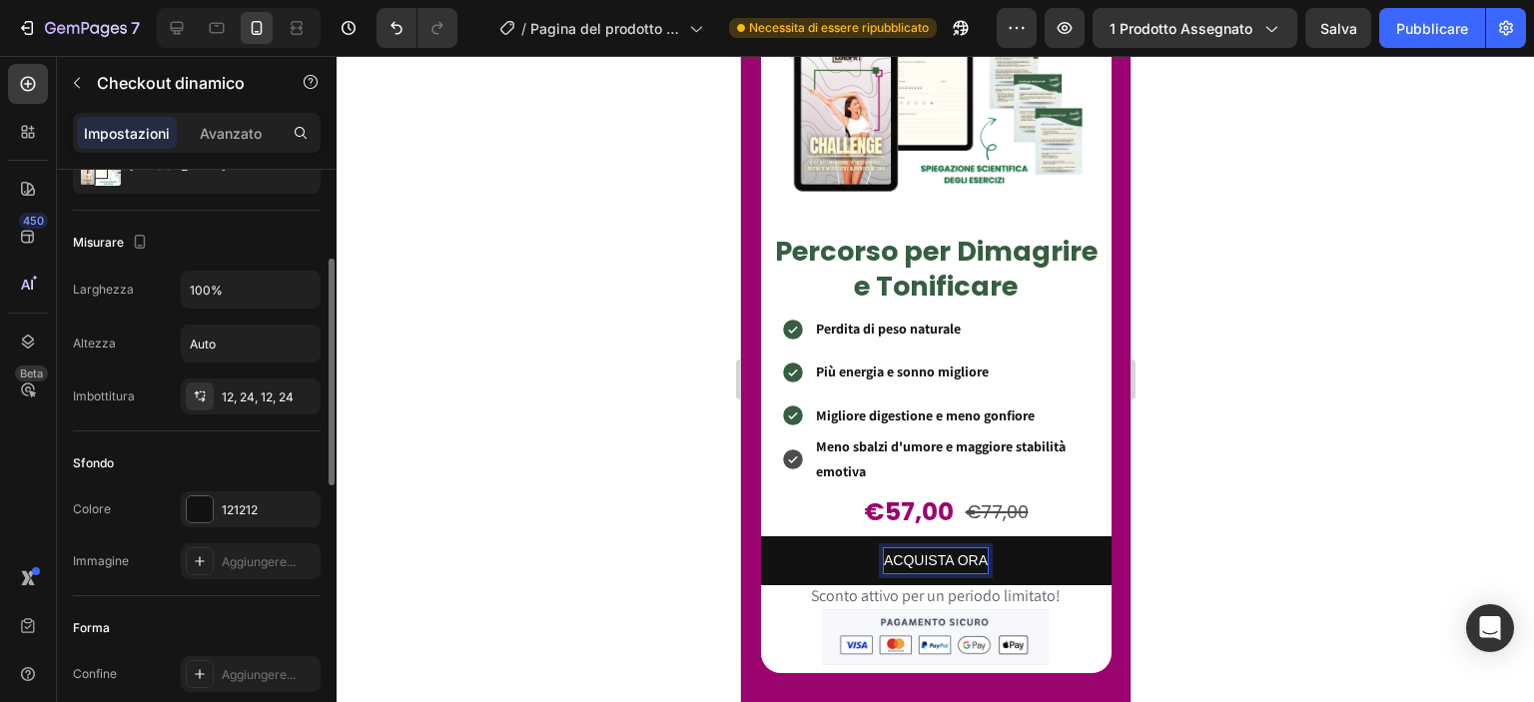
scroll to position [204, 0]
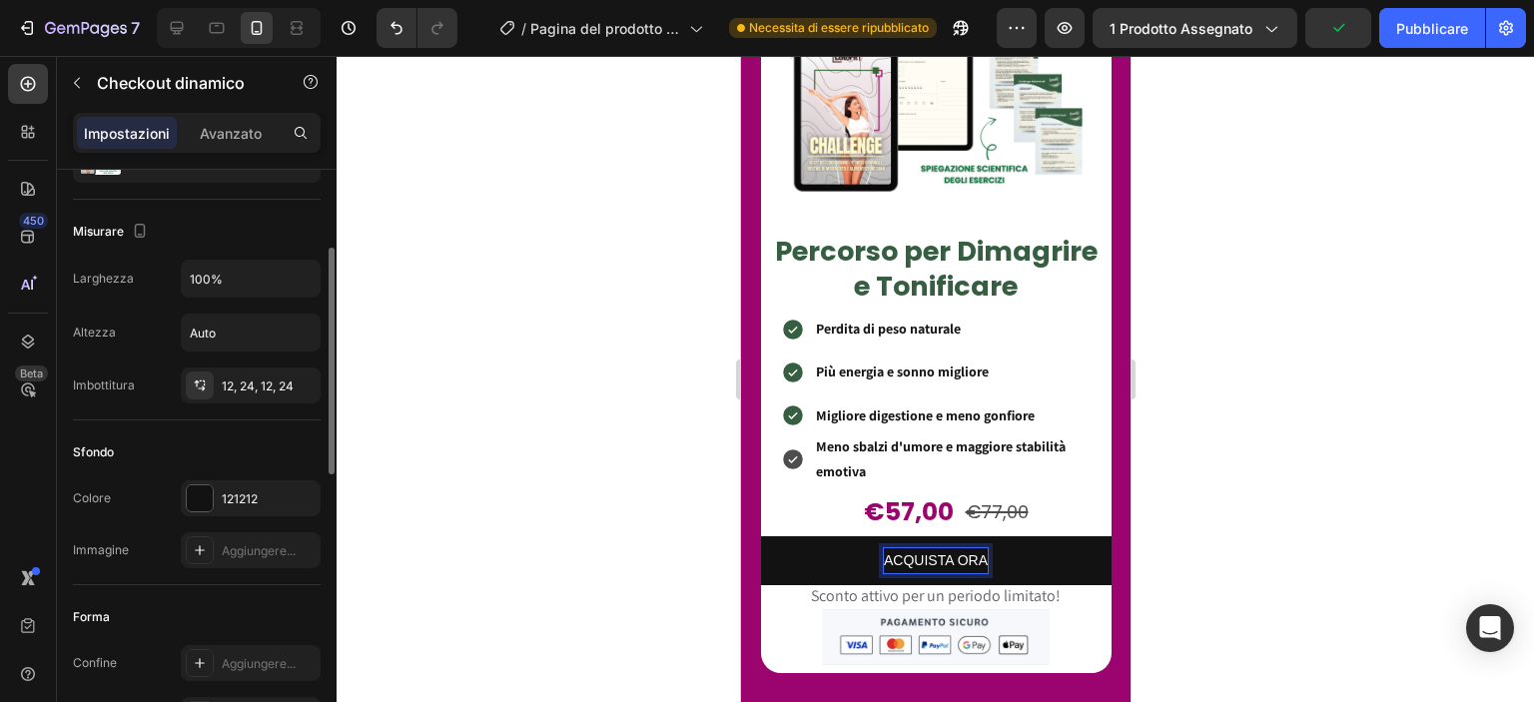
click at [236, 515] on div "Colore 121212 Immagine Aggiungere..." at bounding box center [197, 524] width 248 height 88
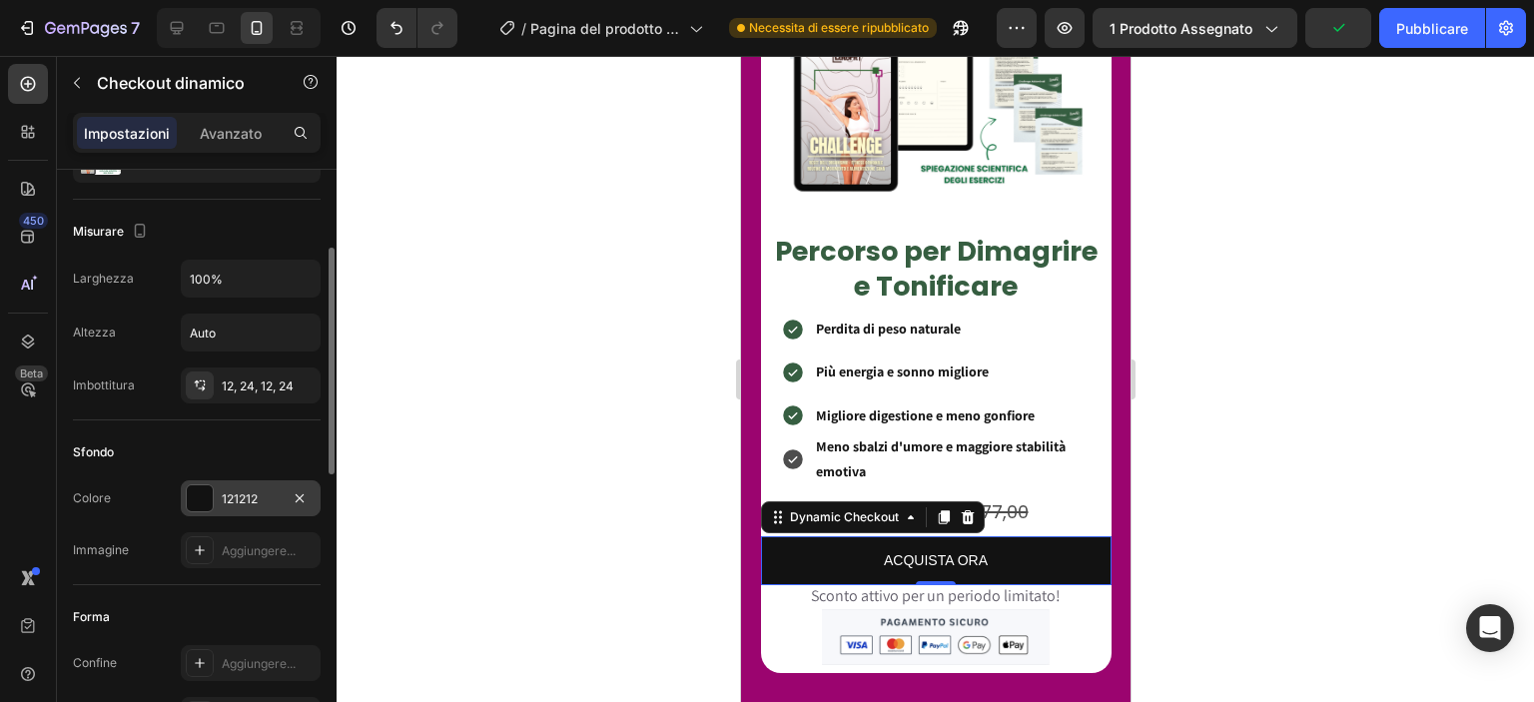
click at [238, 506] on div "121212" at bounding box center [251, 498] width 140 height 36
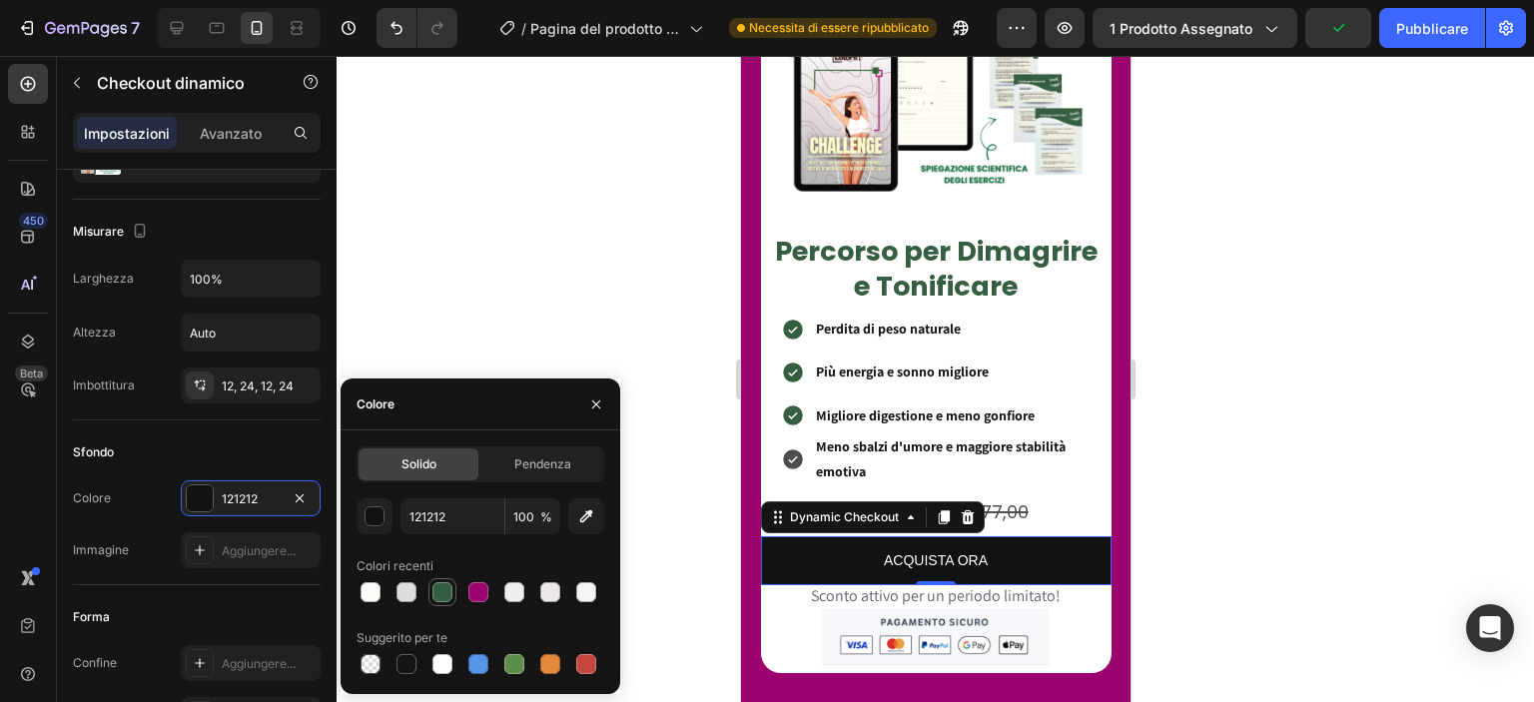
click at [443, 590] on div at bounding box center [442, 592] width 20 height 20
type input "365E41"
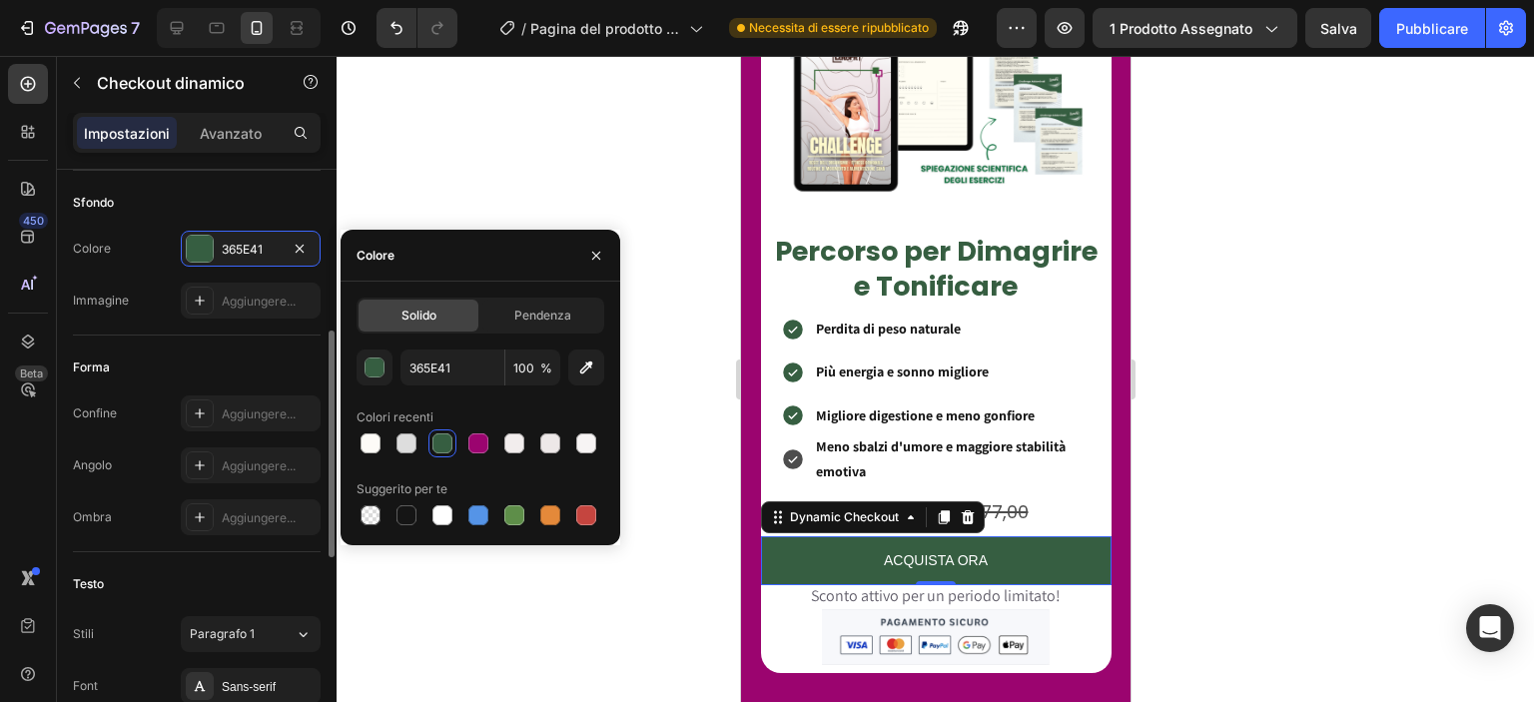
scroll to position [458, 0]
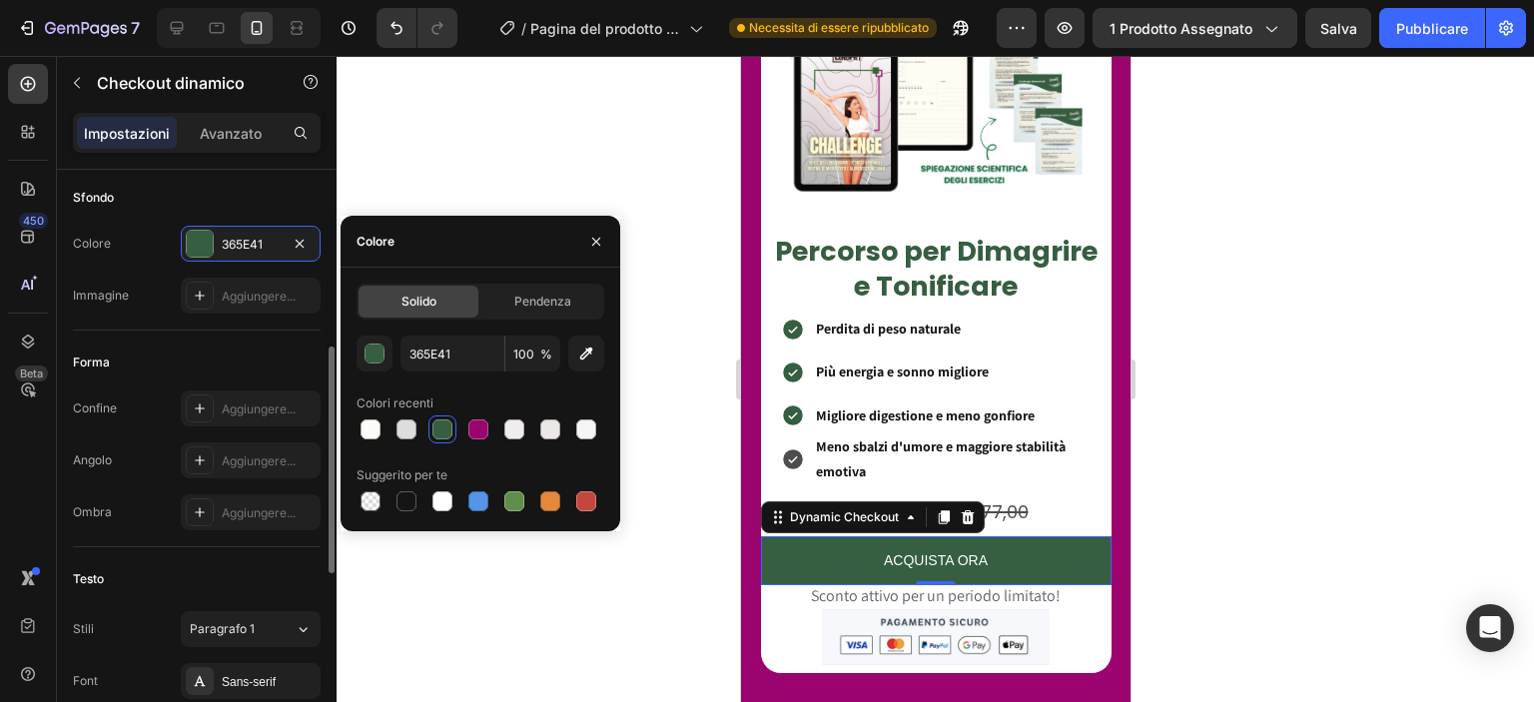
click at [236, 334] on div "Forma Confine Aggiungere... [PERSON_NAME]... [PERSON_NAME]..." at bounding box center [197, 439] width 248 height 217
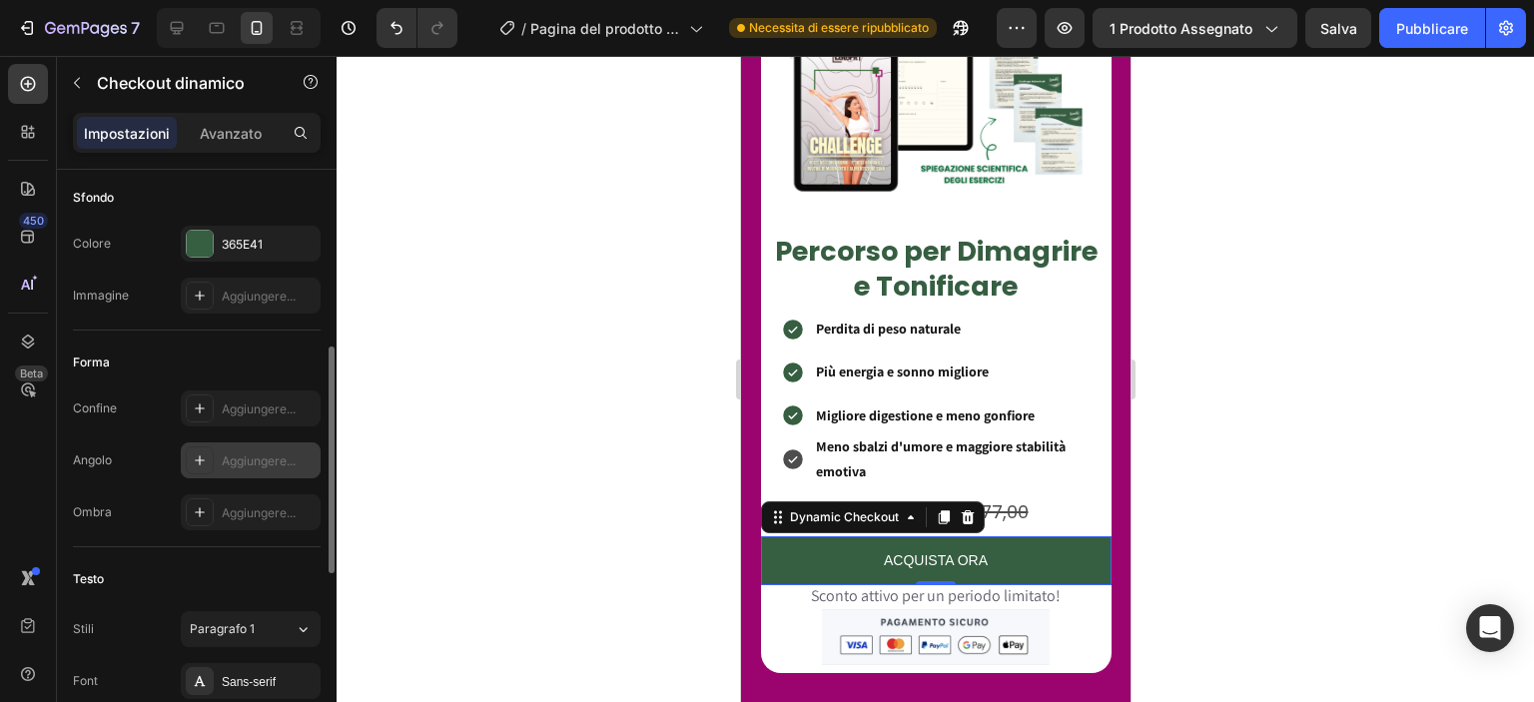
click at [227, 464] on font "Aggiungere..." at bounding box center [259, 460] width 74 height 15
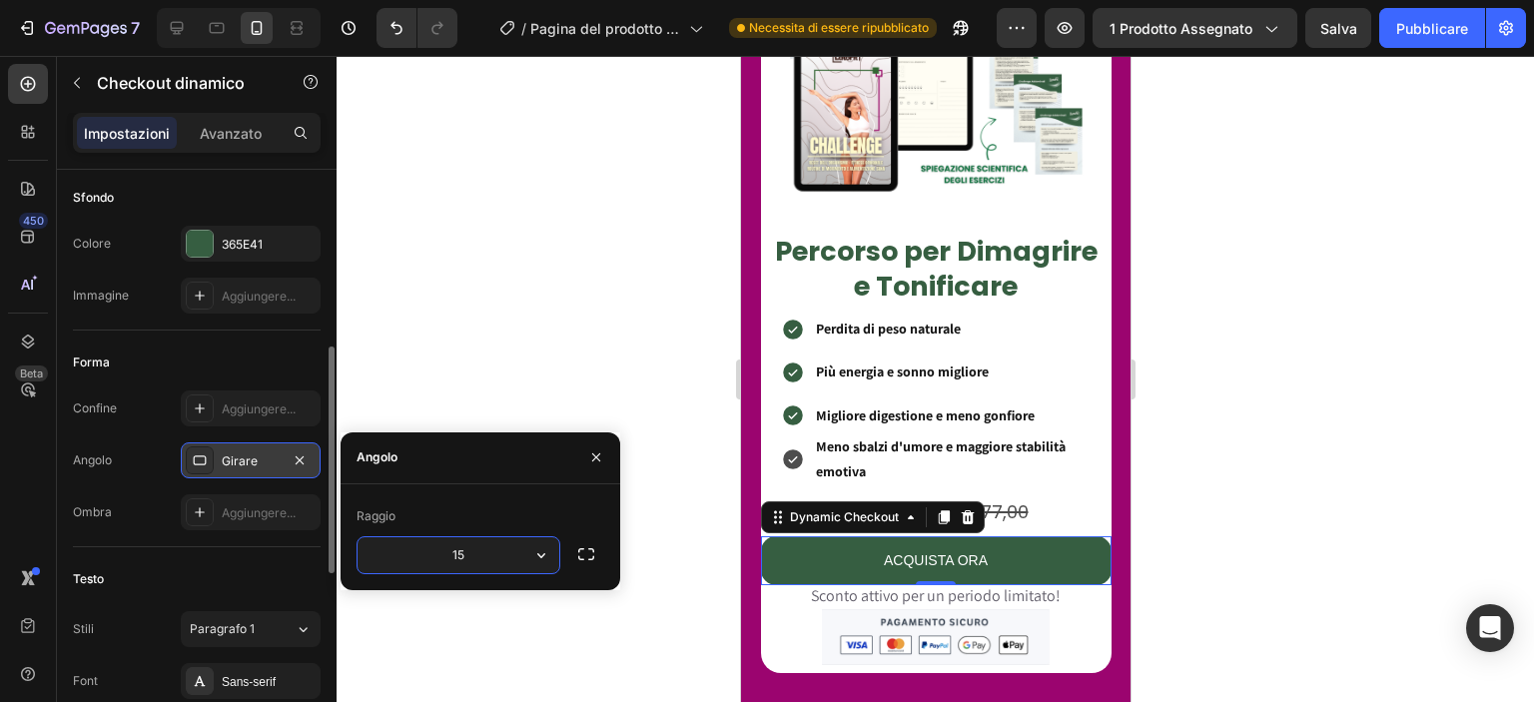
type input "150"
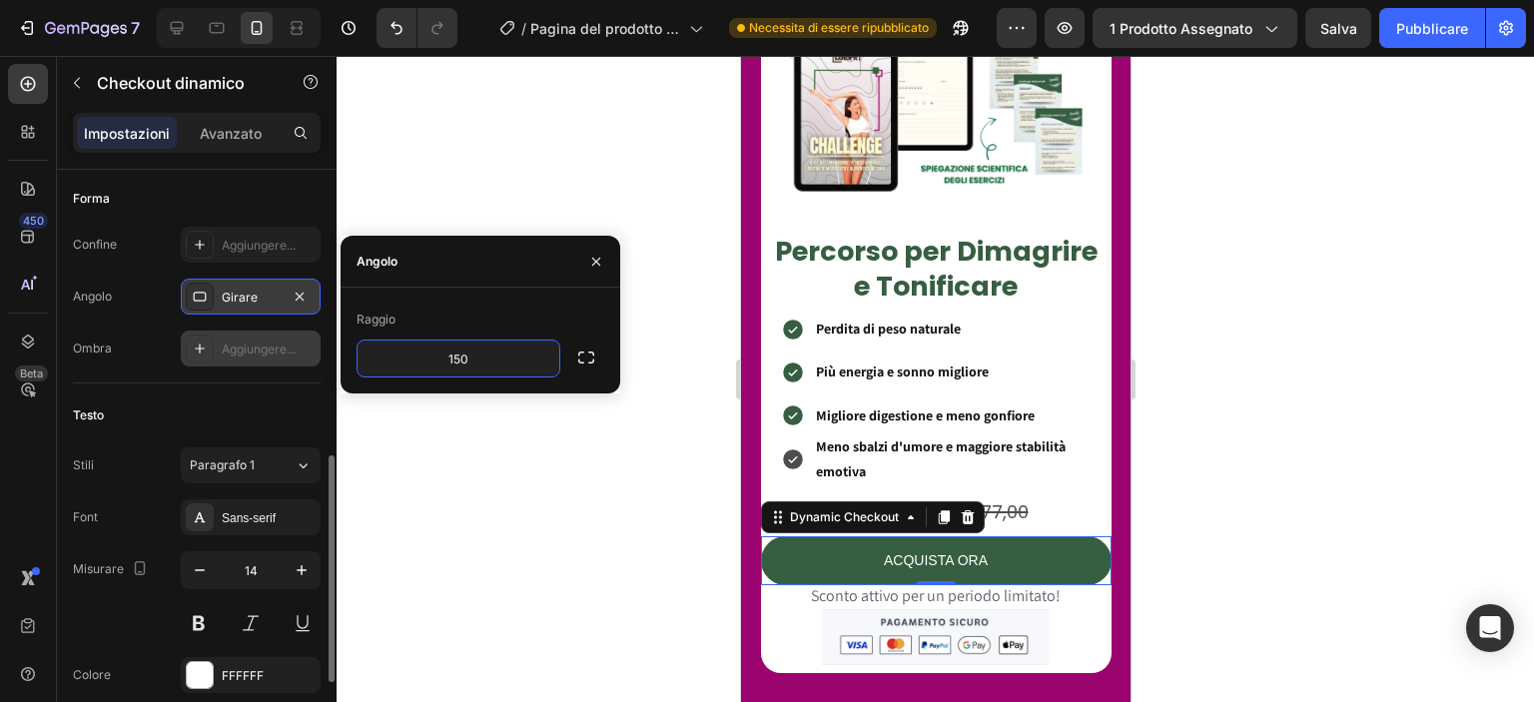
scroll to position [655, 0]
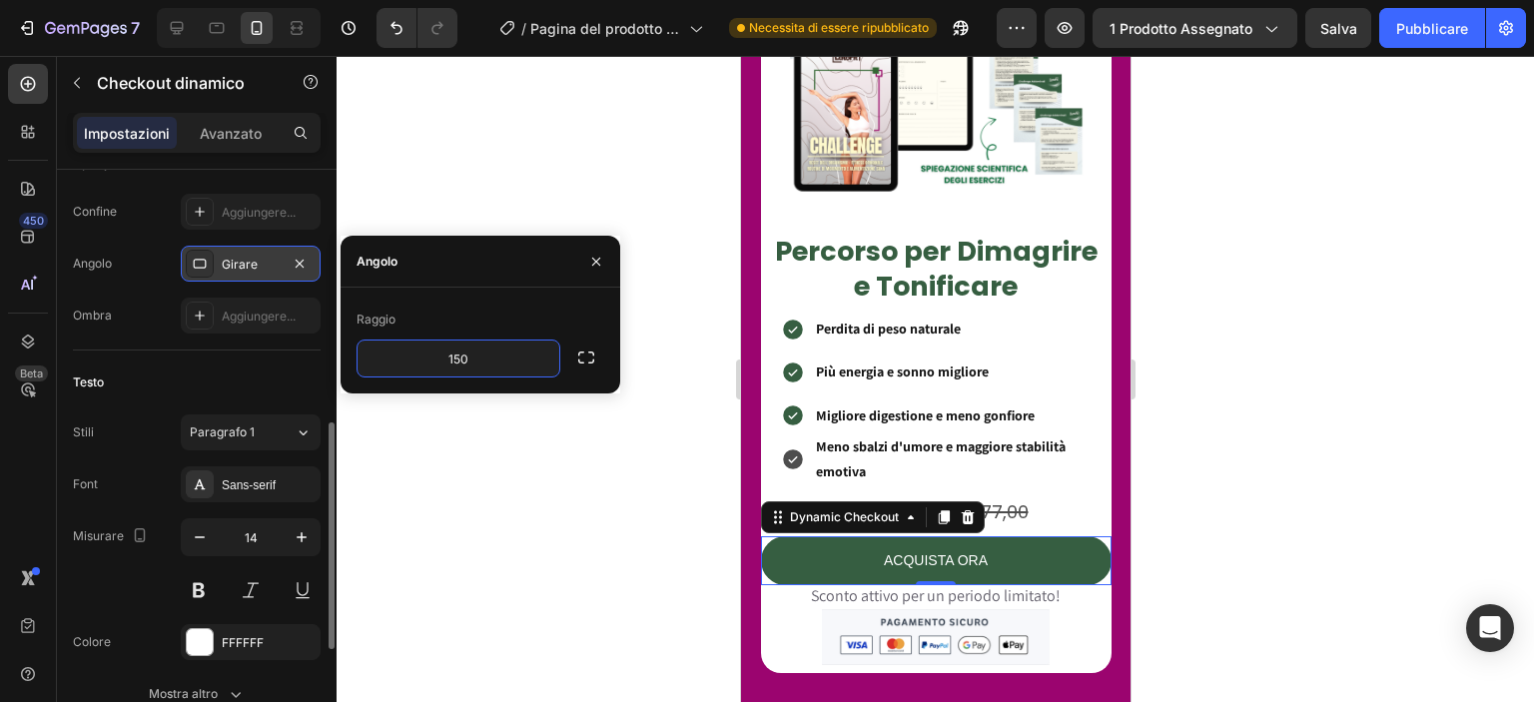
click at [263, 491] on div "Sans-serif" at bounding box center [251, 484] width 140 height 36
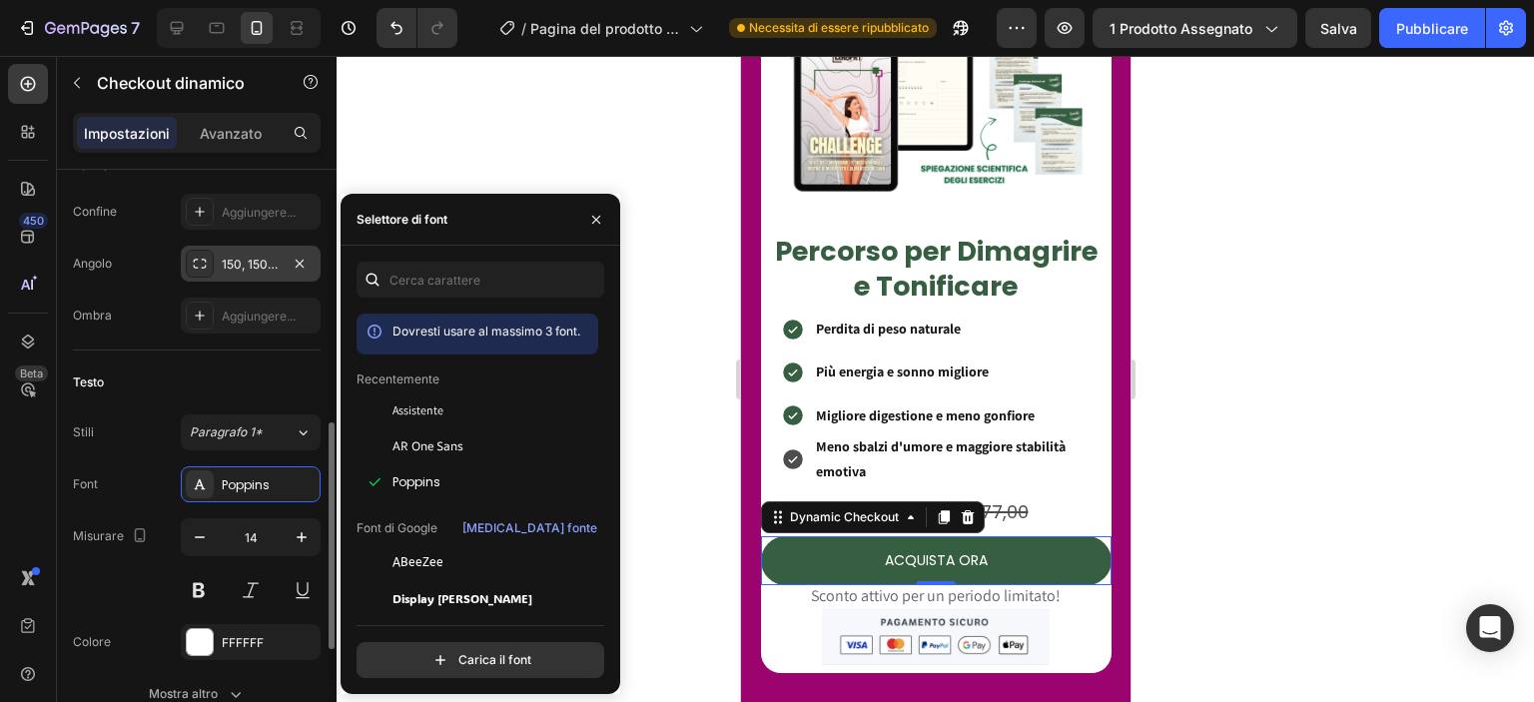
click at [205, 577] on button at bounding box center [199, 590] width 36 height 36
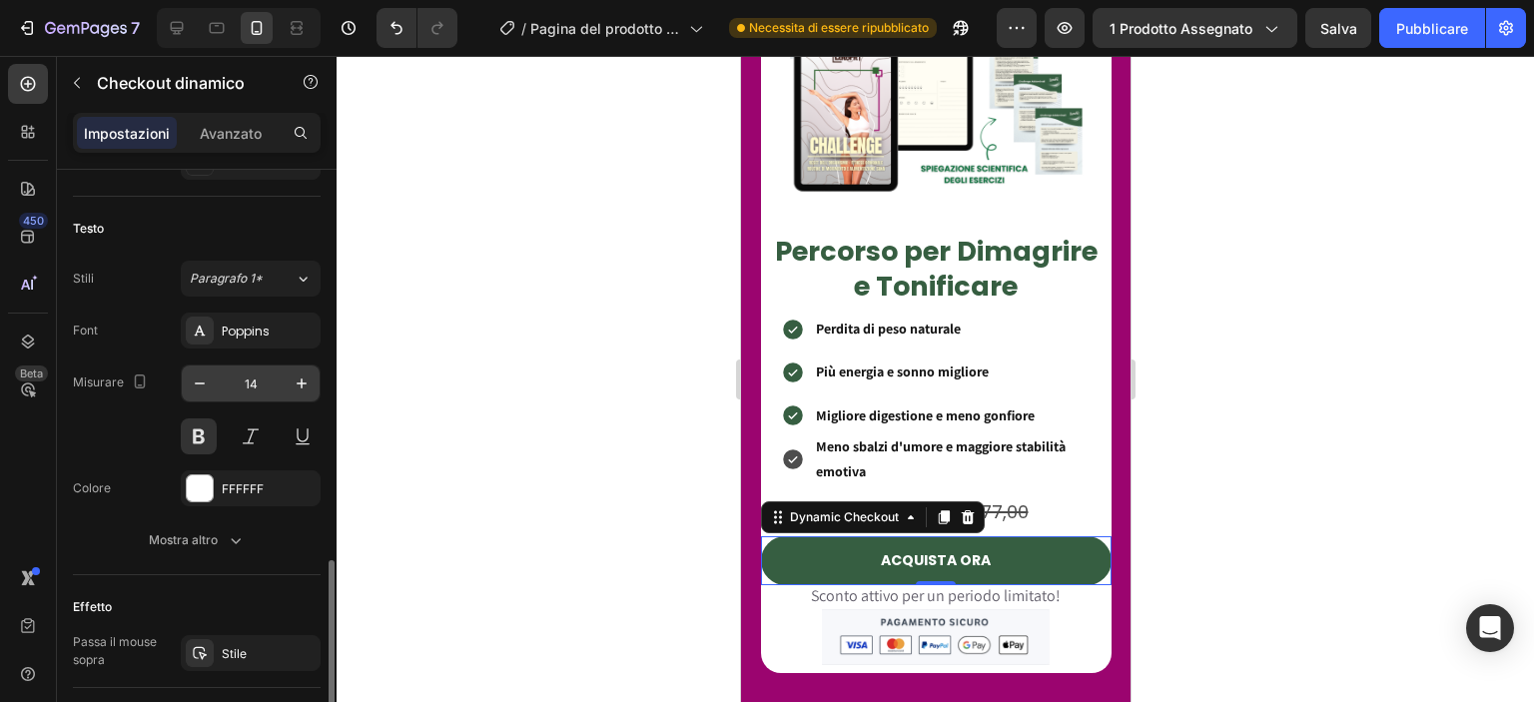
scroll to position [939, 0]
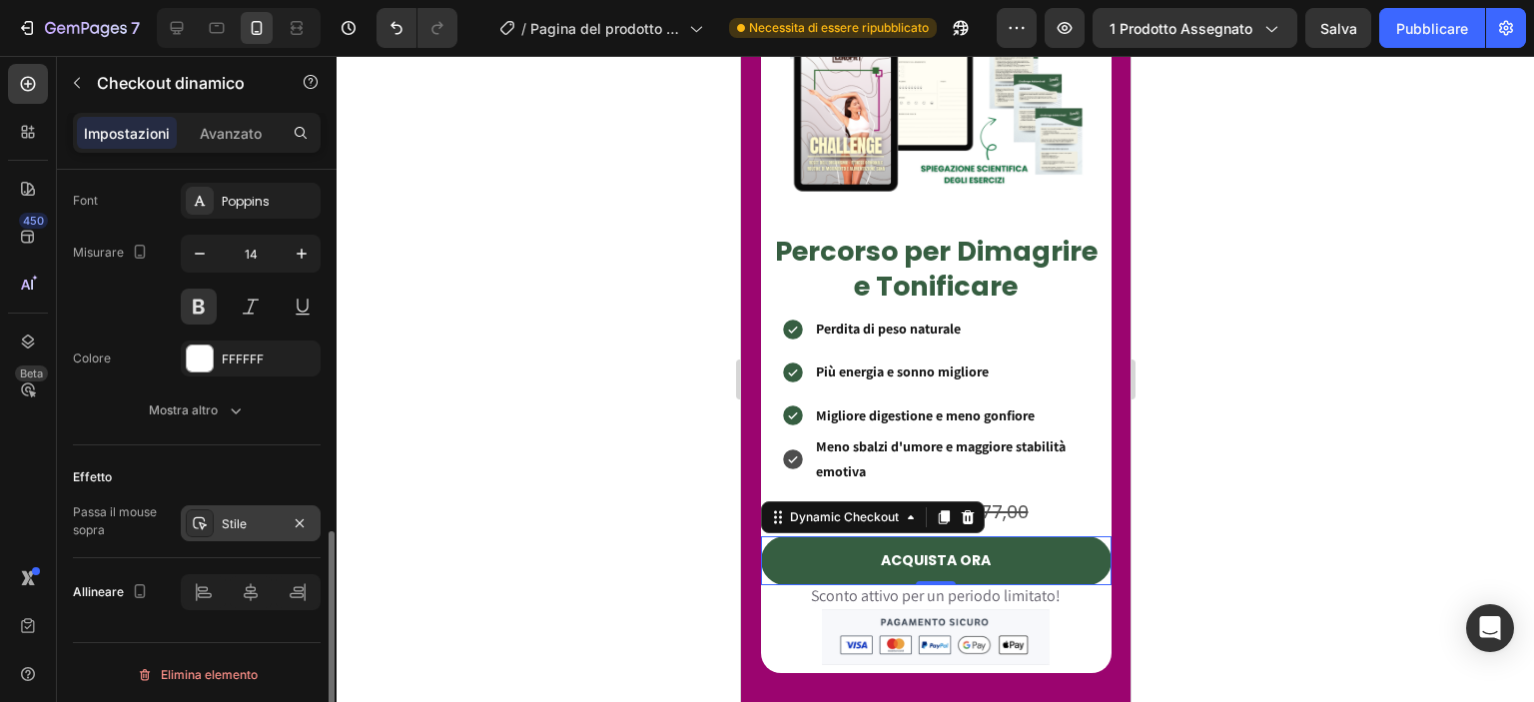
click at [243, 516] on font "Stile" at bounding box center [234, 523] width 25 height 15
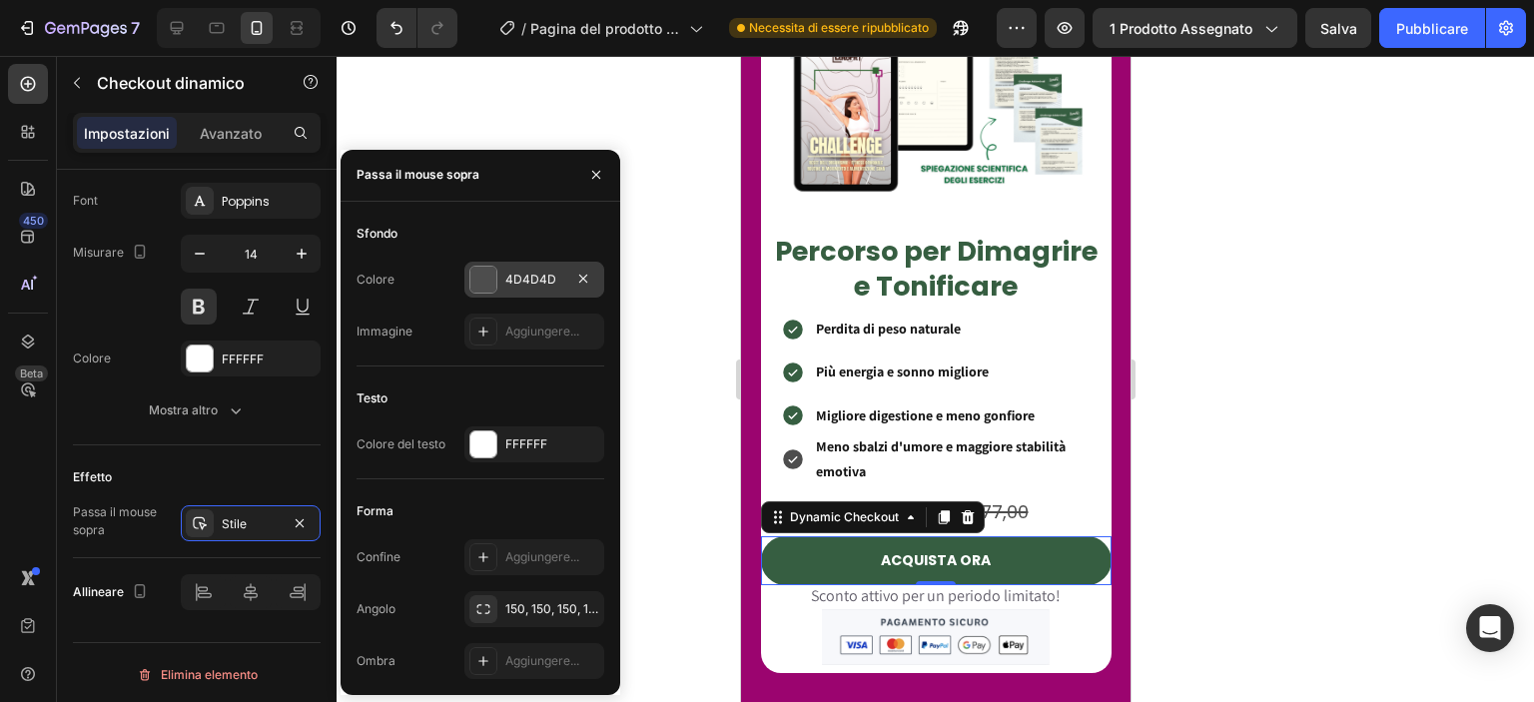
click at [510, 287] on font "4D4D4D" at bounding box center [530, 279] width 51 height 15
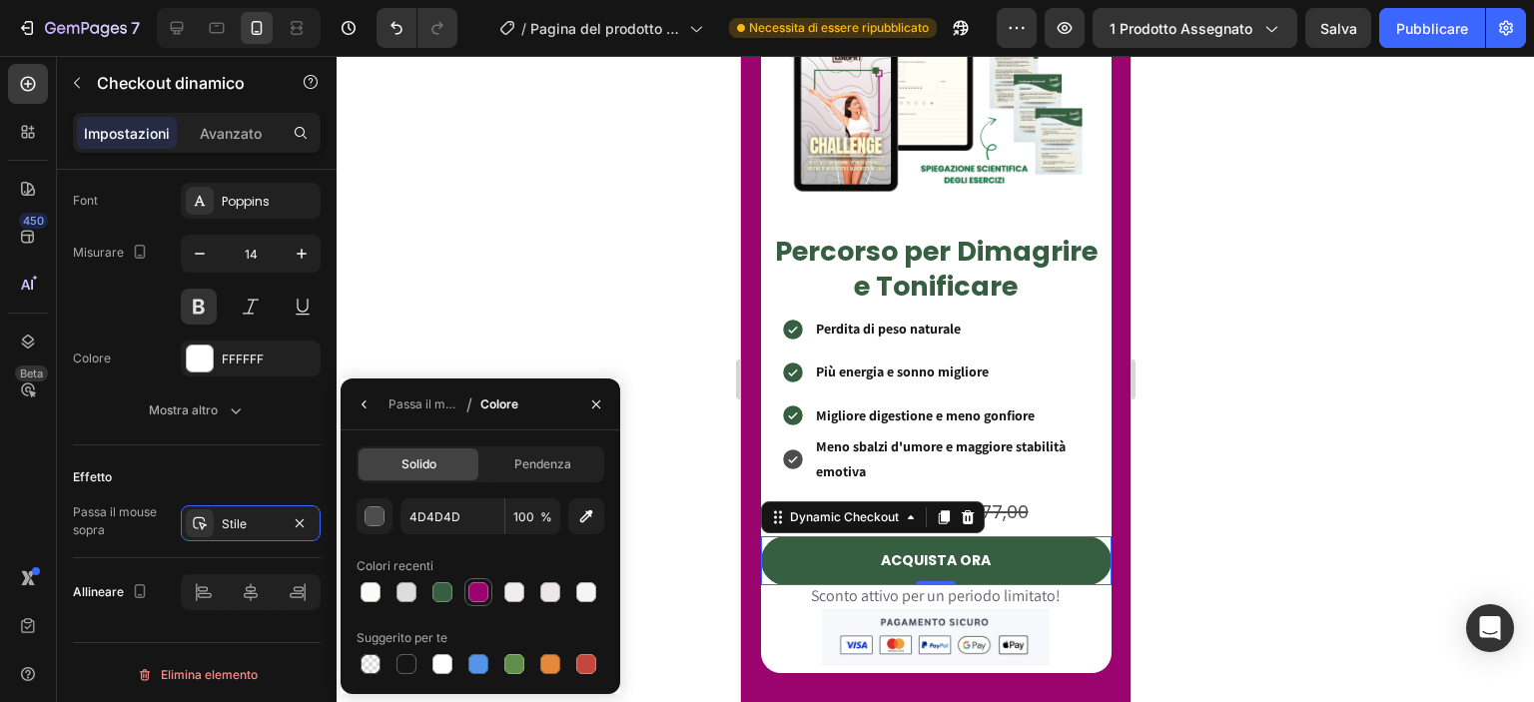
drag, startPoint x: 467, startPoint y: 591, endPoint x: 53, endPoint y: 466, distance: 432.8
click at [468, 591] on div at bounding box center [478, 592] width 20 height 20
type input "9B046F"
click at [257, 478] on div "Effetto" at bounding box center [197, 477] width 248 height 32
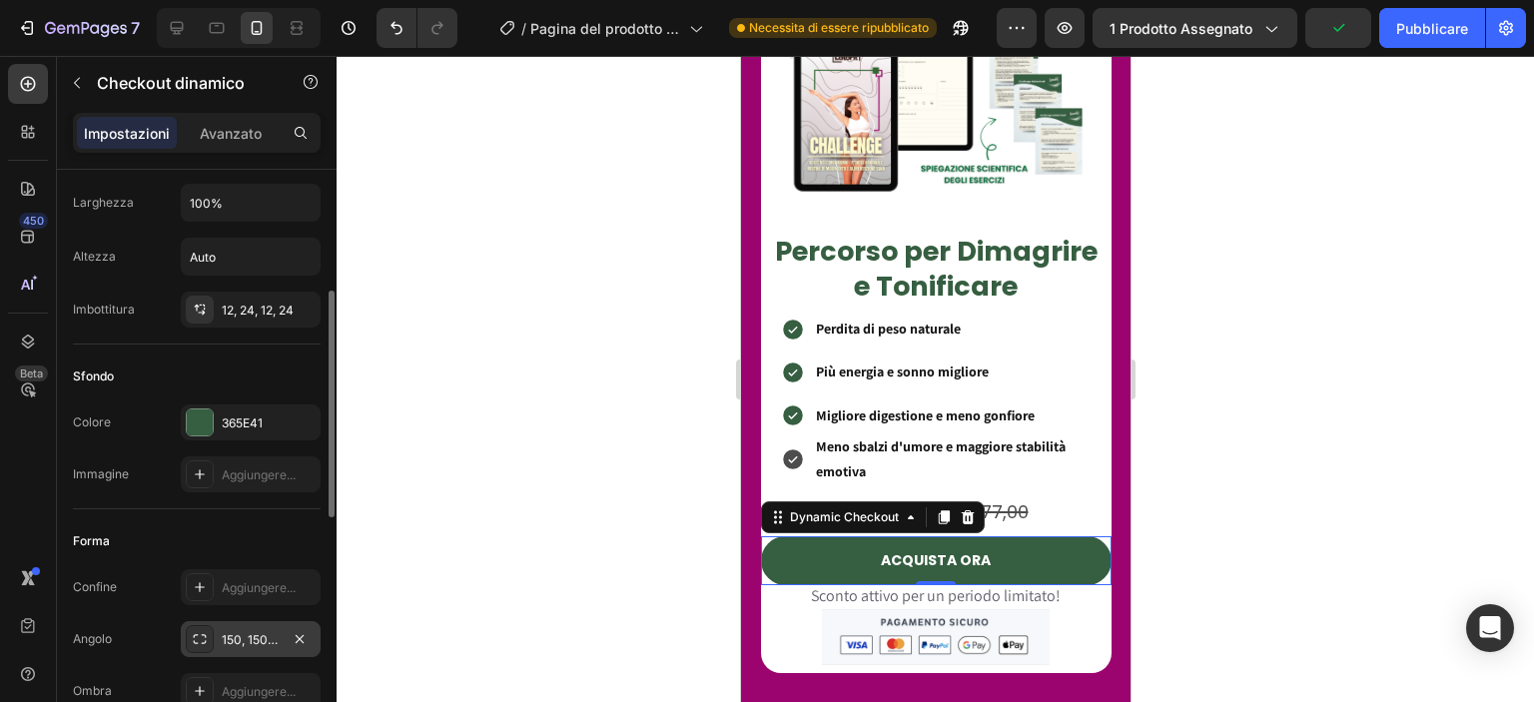
click at [252, 407] on div "Sfondo Colore 365E41 Immagine Aggiungere..." at bounding box center [197, 426] width 248 height 165
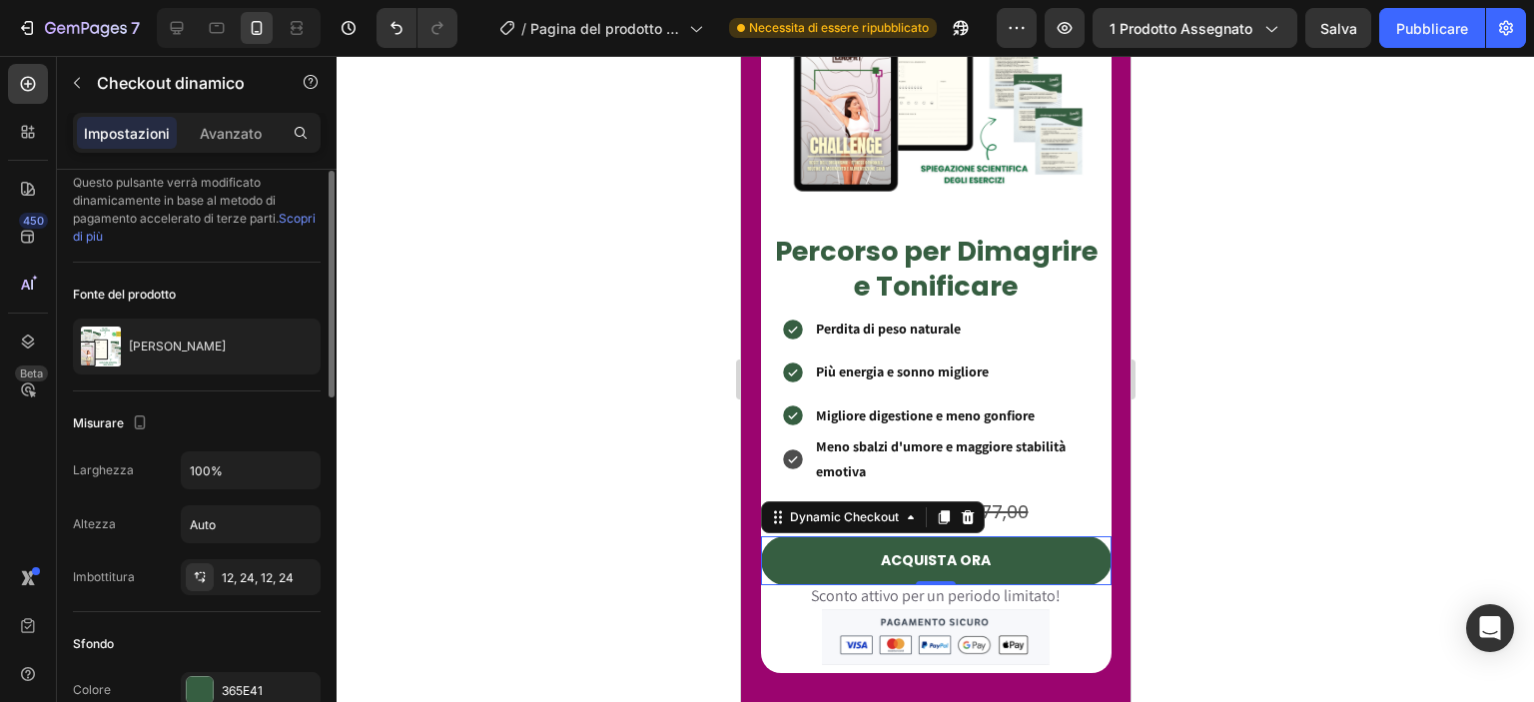
scroll to position [10, 0]
click at [213, 470] on input "100%" at bounding box center [251, 472] width 138 height 36
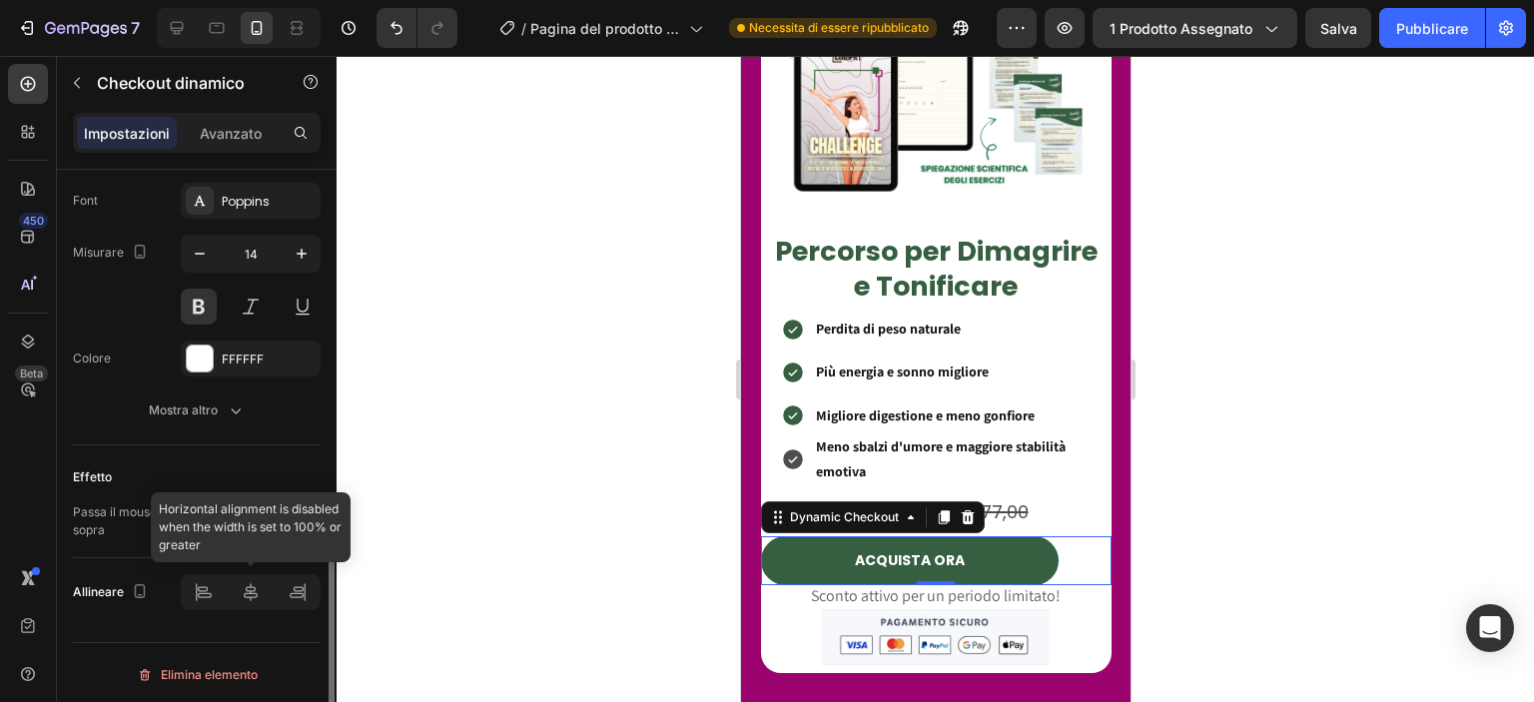
type input "85%"
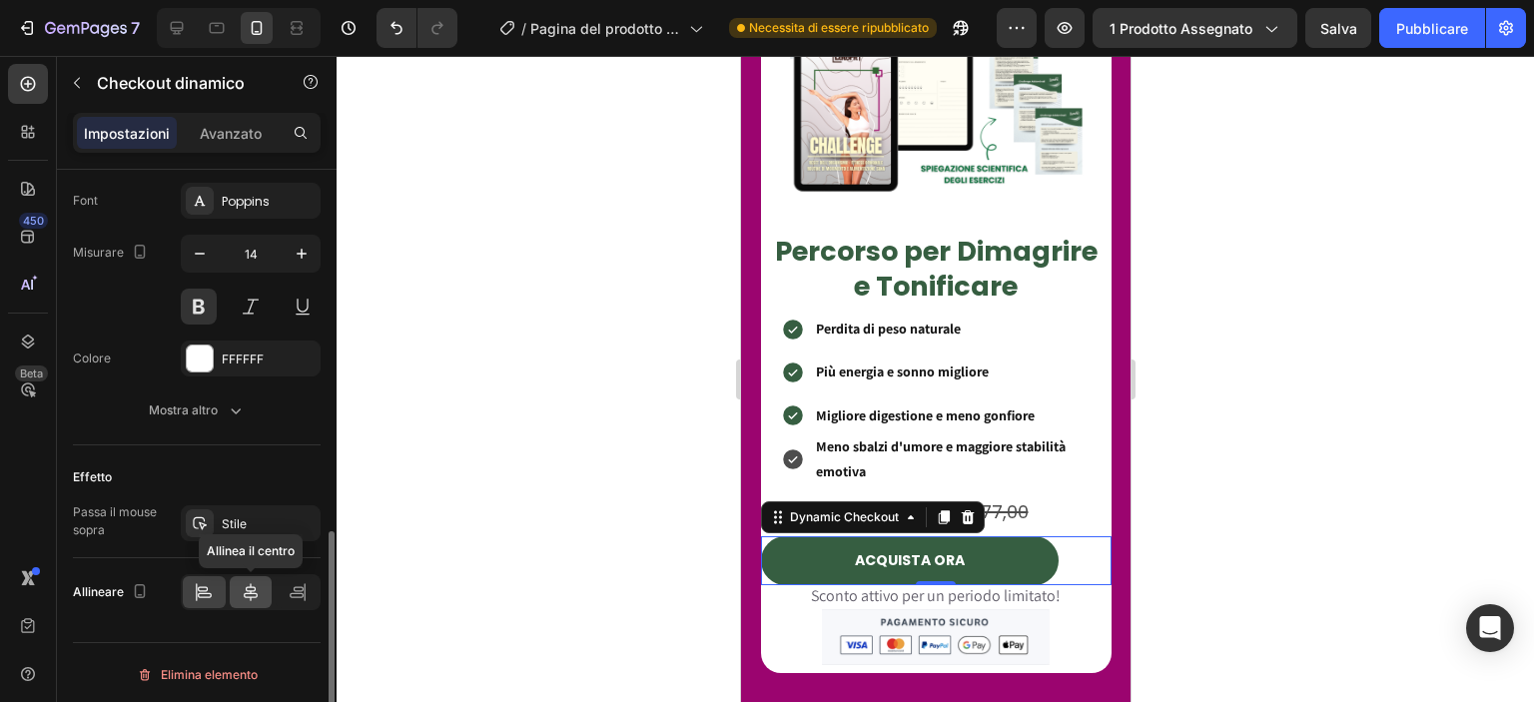
click at [252, 594] on icon at bounding box center [251, 592] width 20 height 20
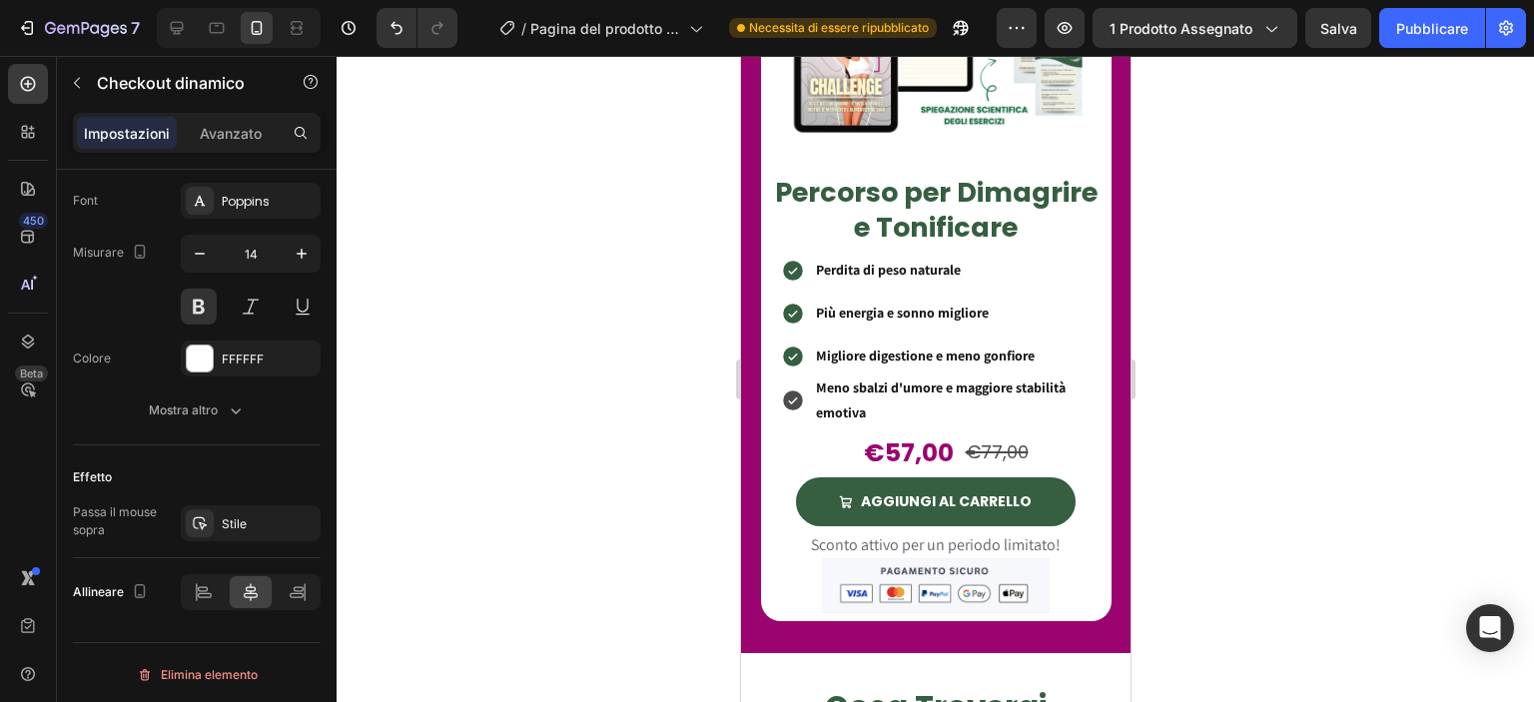
scroll to position [1961, 0]
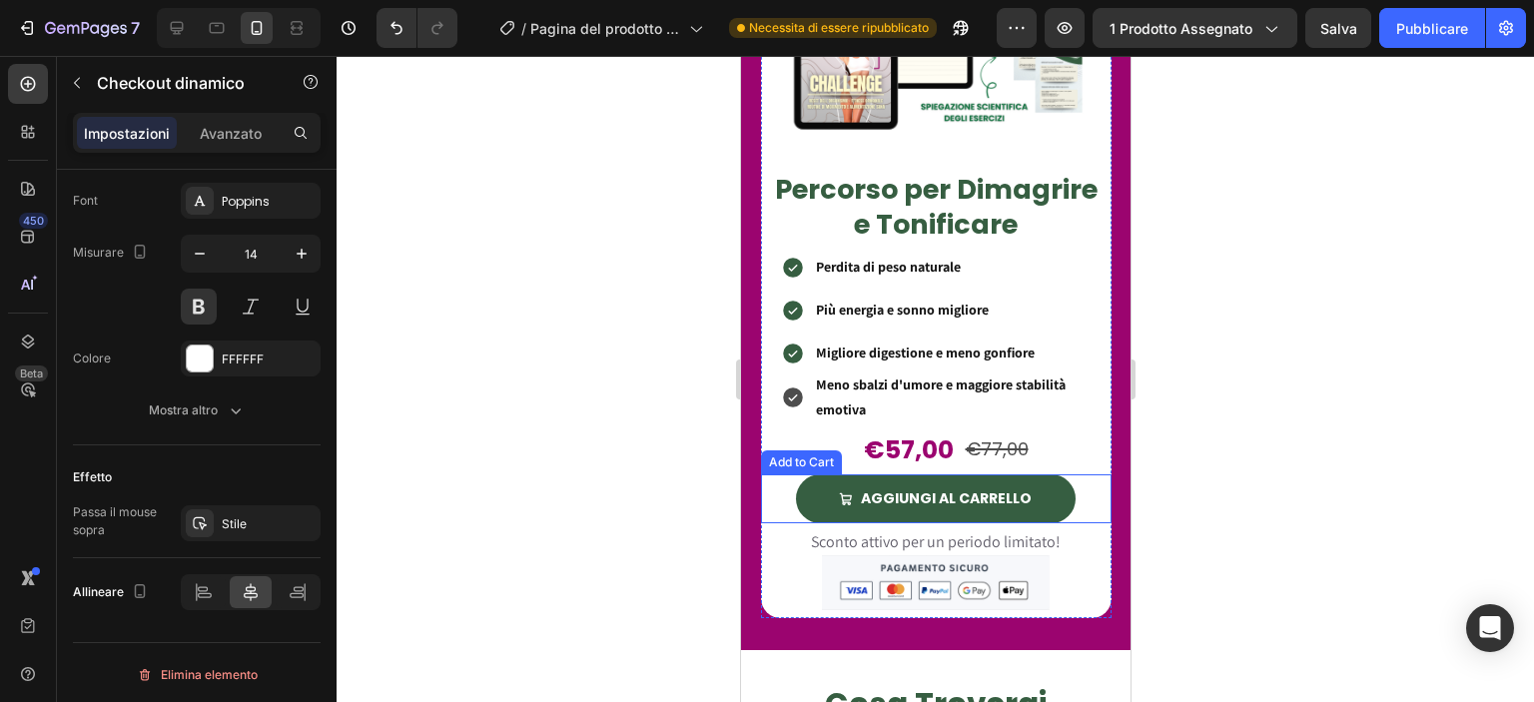
click at [1064, 503] on div "AGGIUNGI AL CARRELLO Add to Cart" at bounding box center [935, 498] width 350 height 49
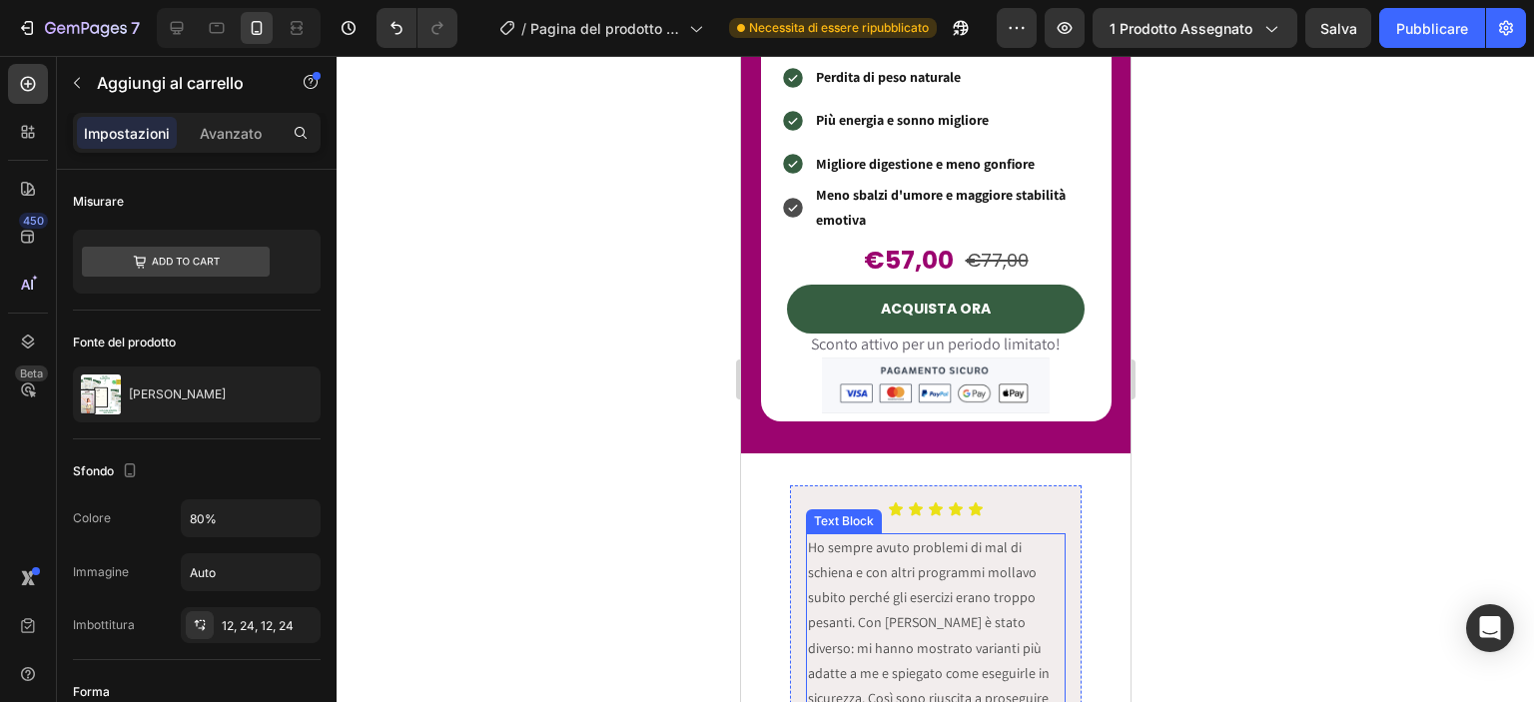
scroll to position [7921, 0]
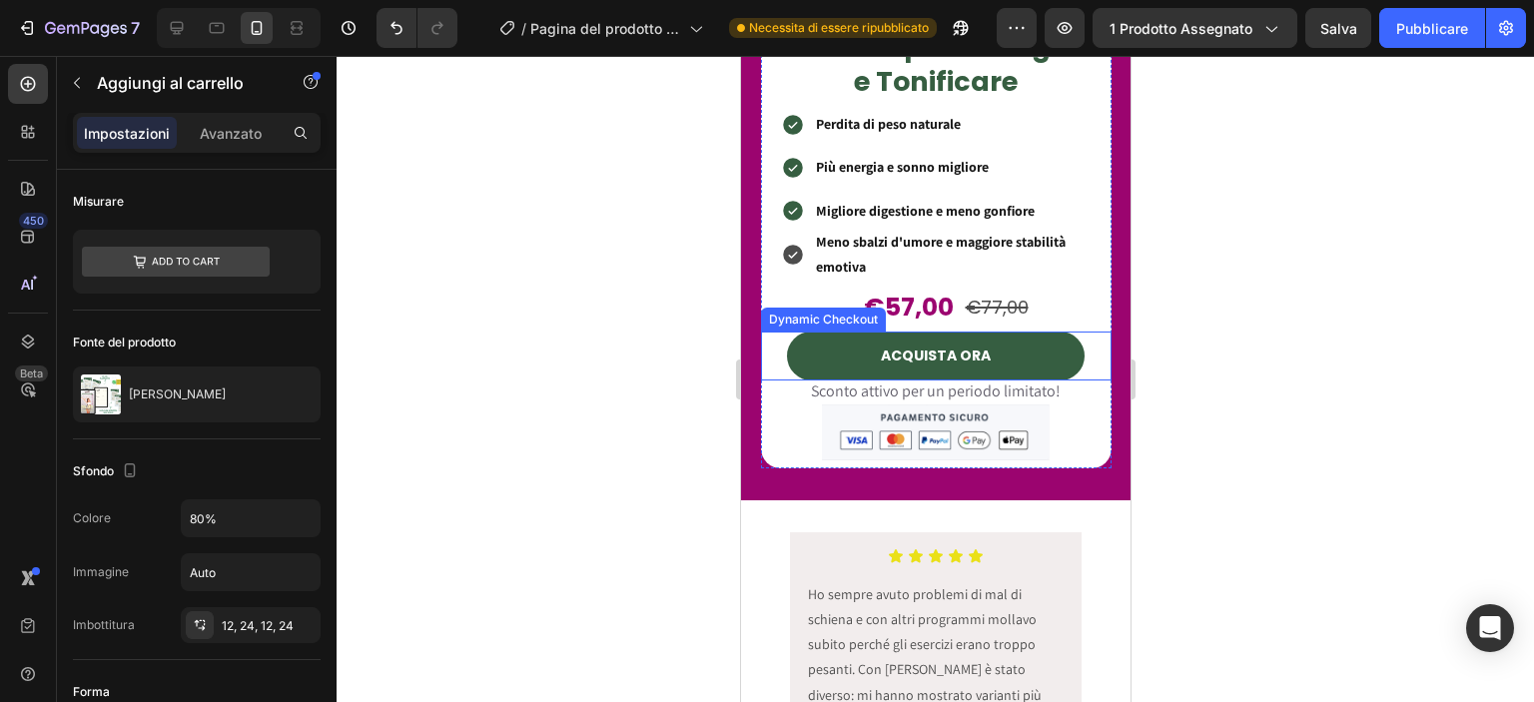
click at [1073, 359] on div "ACQUISTA ORA" at bounding box center [935, 356] width 350 height 49
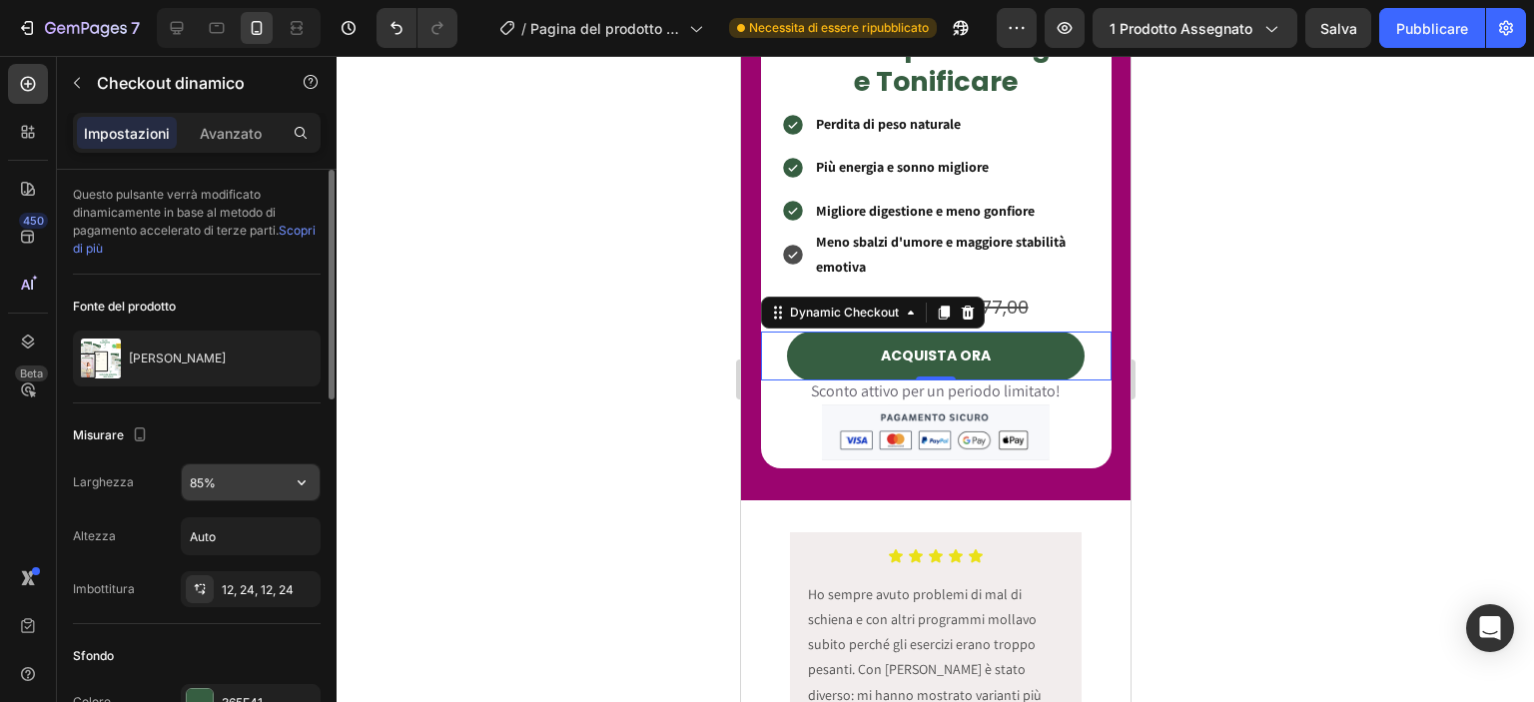
click at [211, 486] on input "85%" at bounding box center [251, 482] width 138 height 36
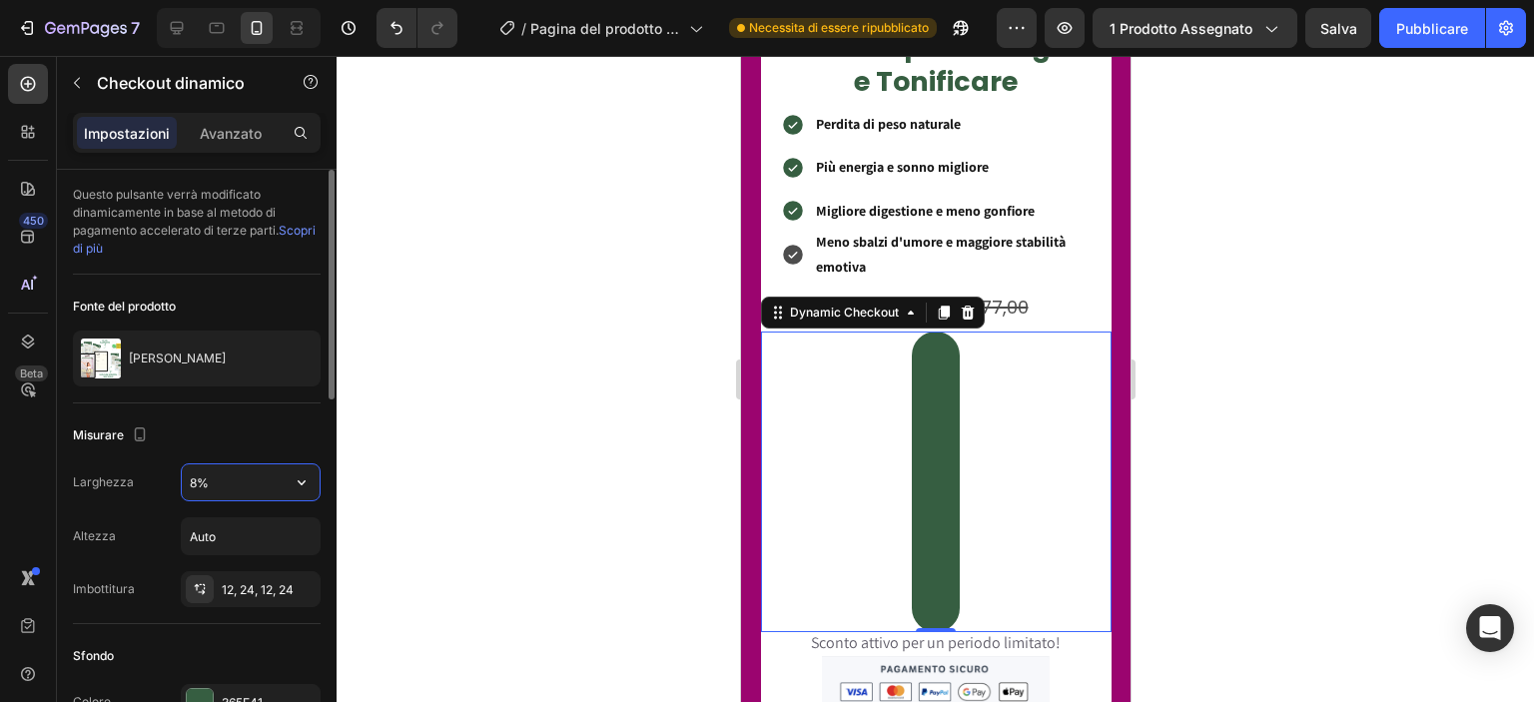
type input "80%"
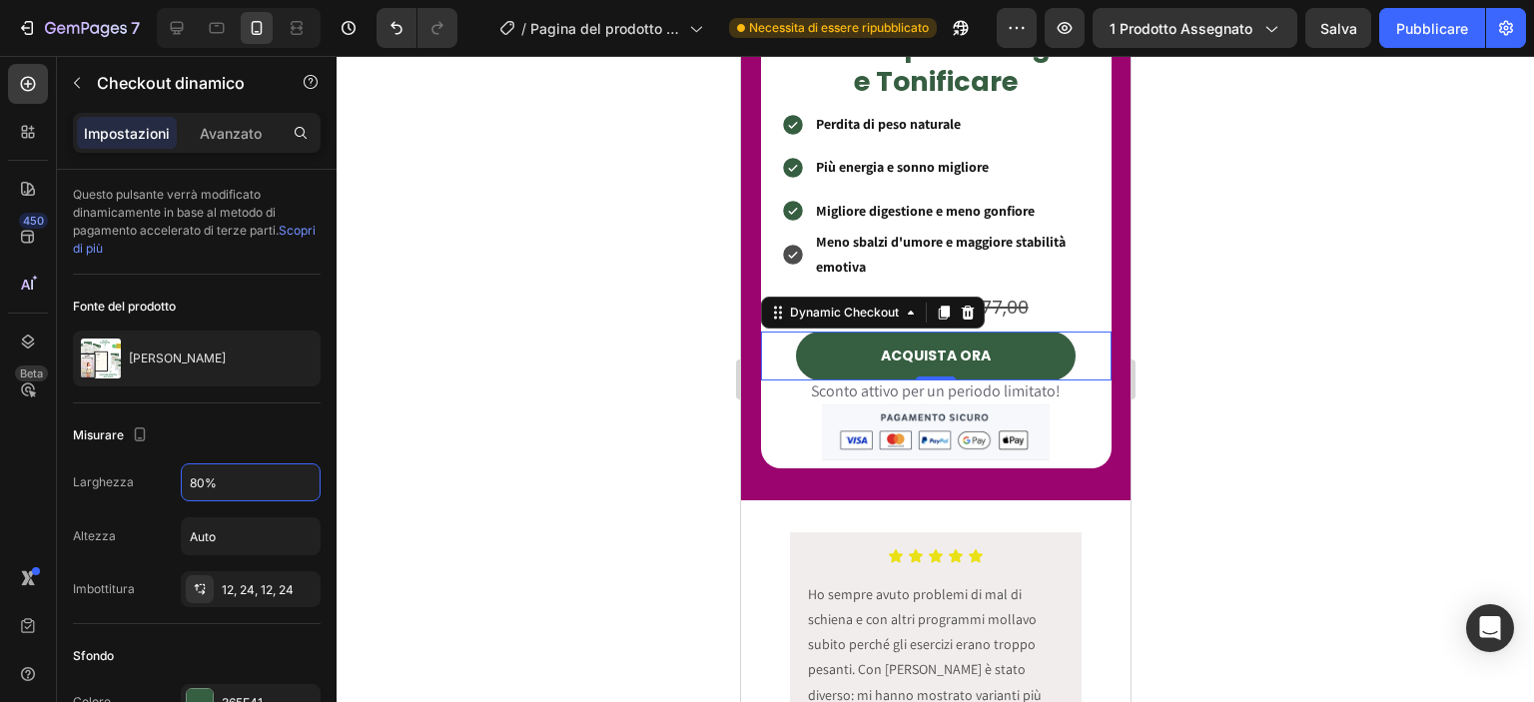
click at [563, 410] on div at bounding box center [935, 379] width 1197 height 646
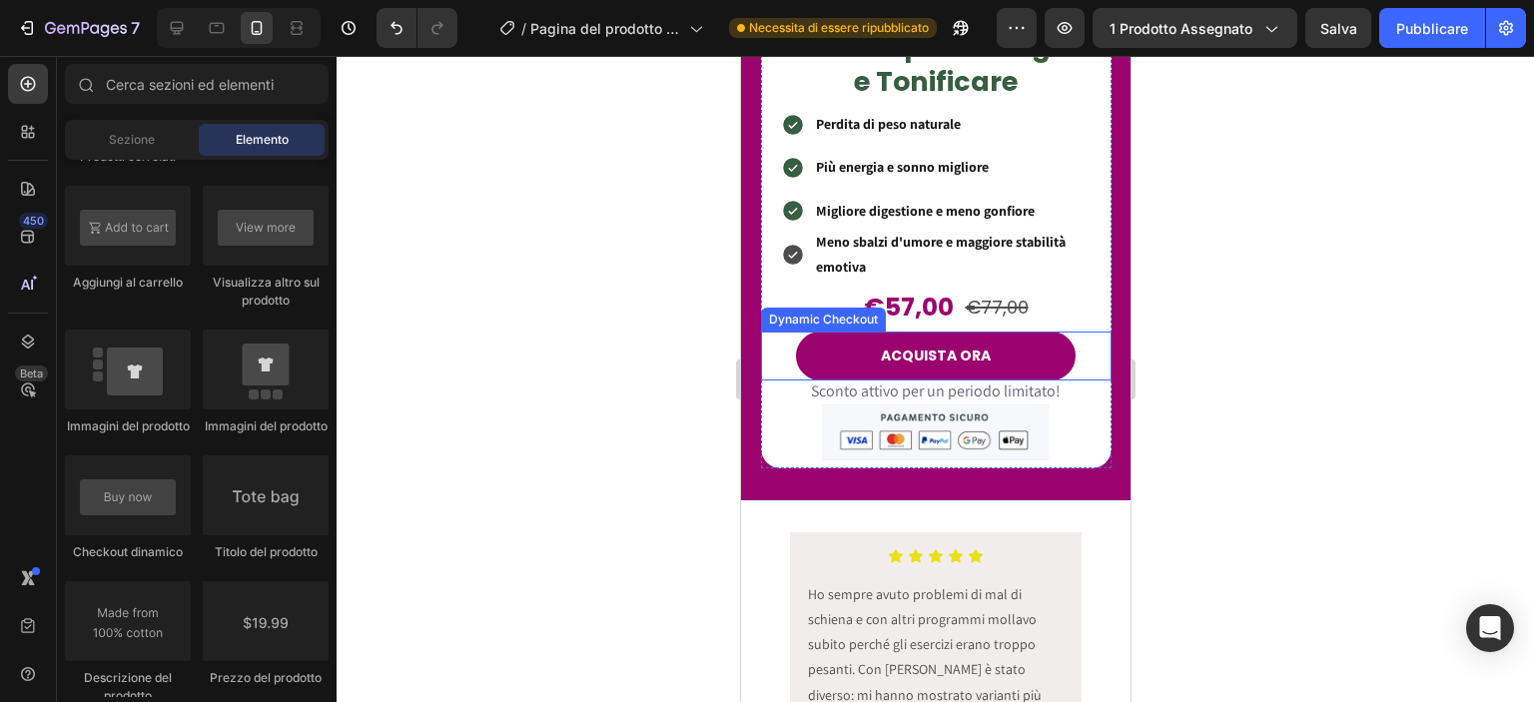
click at [812, 332] on button "ACQUISTA ORA" at bounding box center [935, 356] width 281 height 49
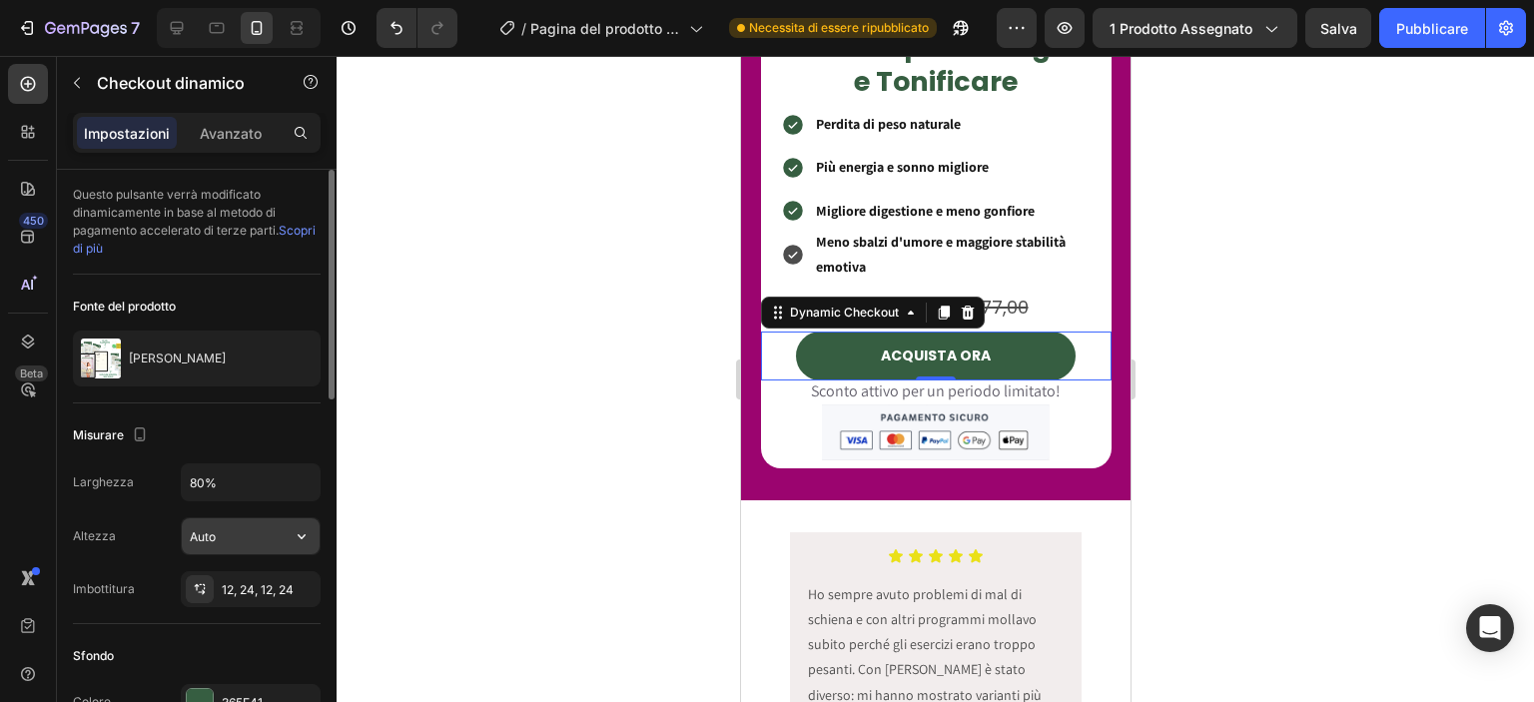
click at [235, 528] on input "Auto" at bounding box center [251, 536] width 138 height 36
click at [300, 533] on icon "button" at bounding box center [302, 536] width 20 height 20
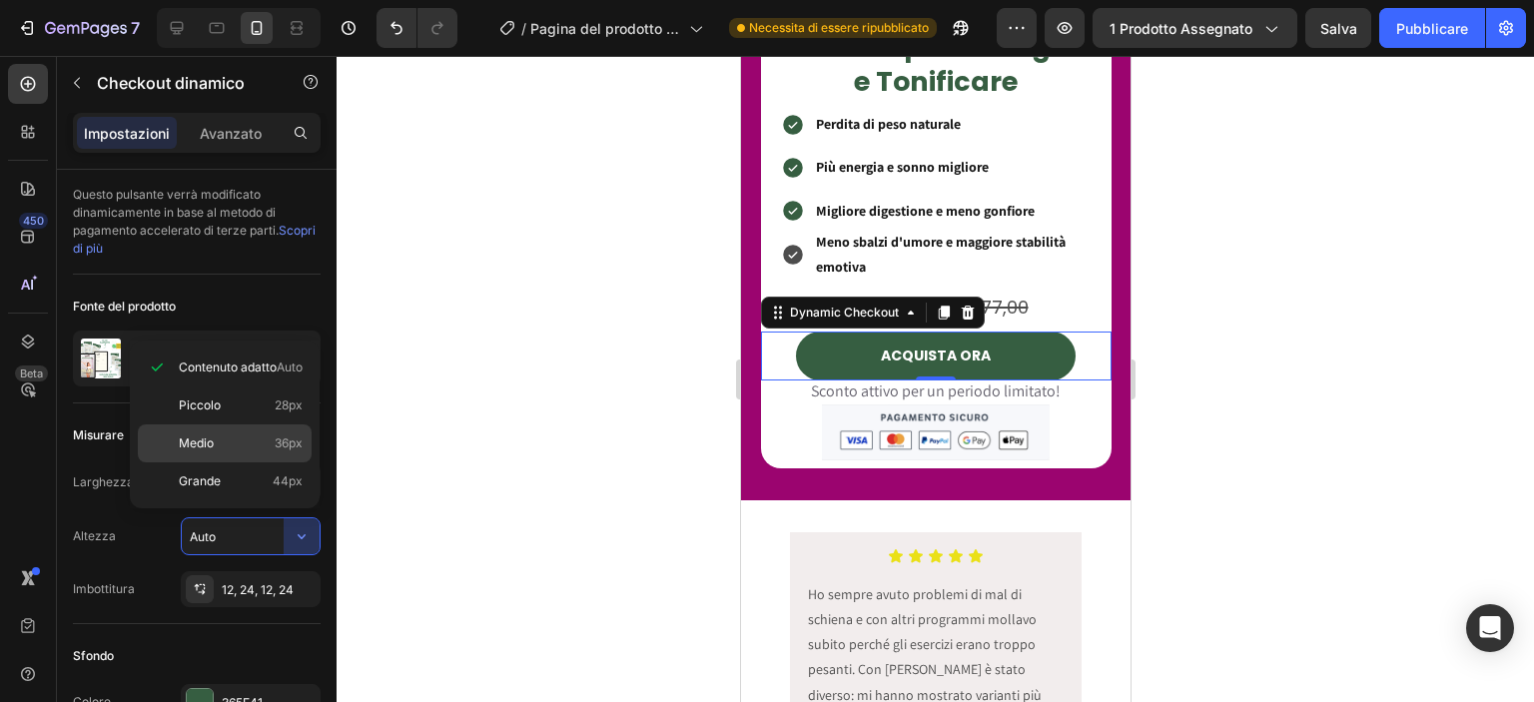
click at [240, 440] on p "Medio 36px" at bounding box center [241, 443] width 124 height 18
type input "36"
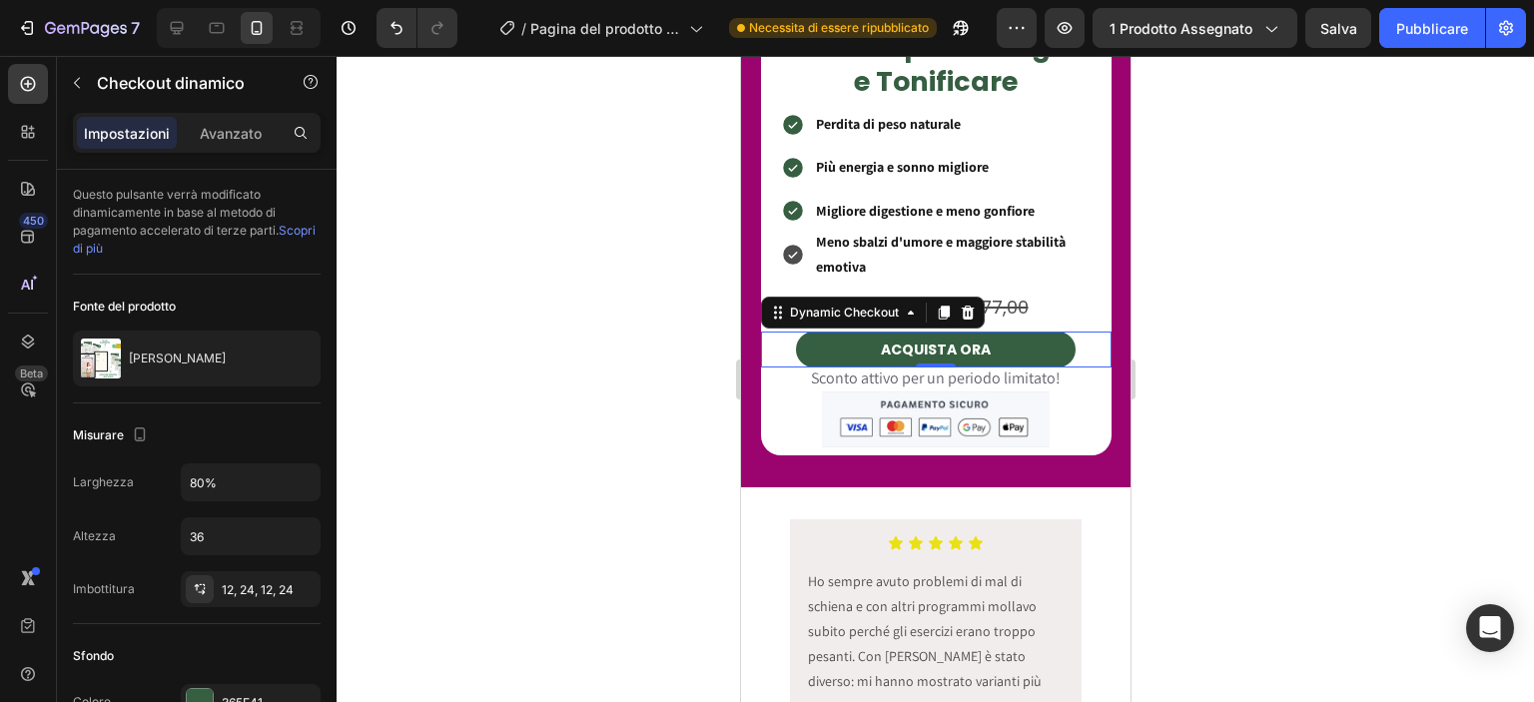
click at [686, 473] on div at bounding box center [935, 379] width 1197 height 646
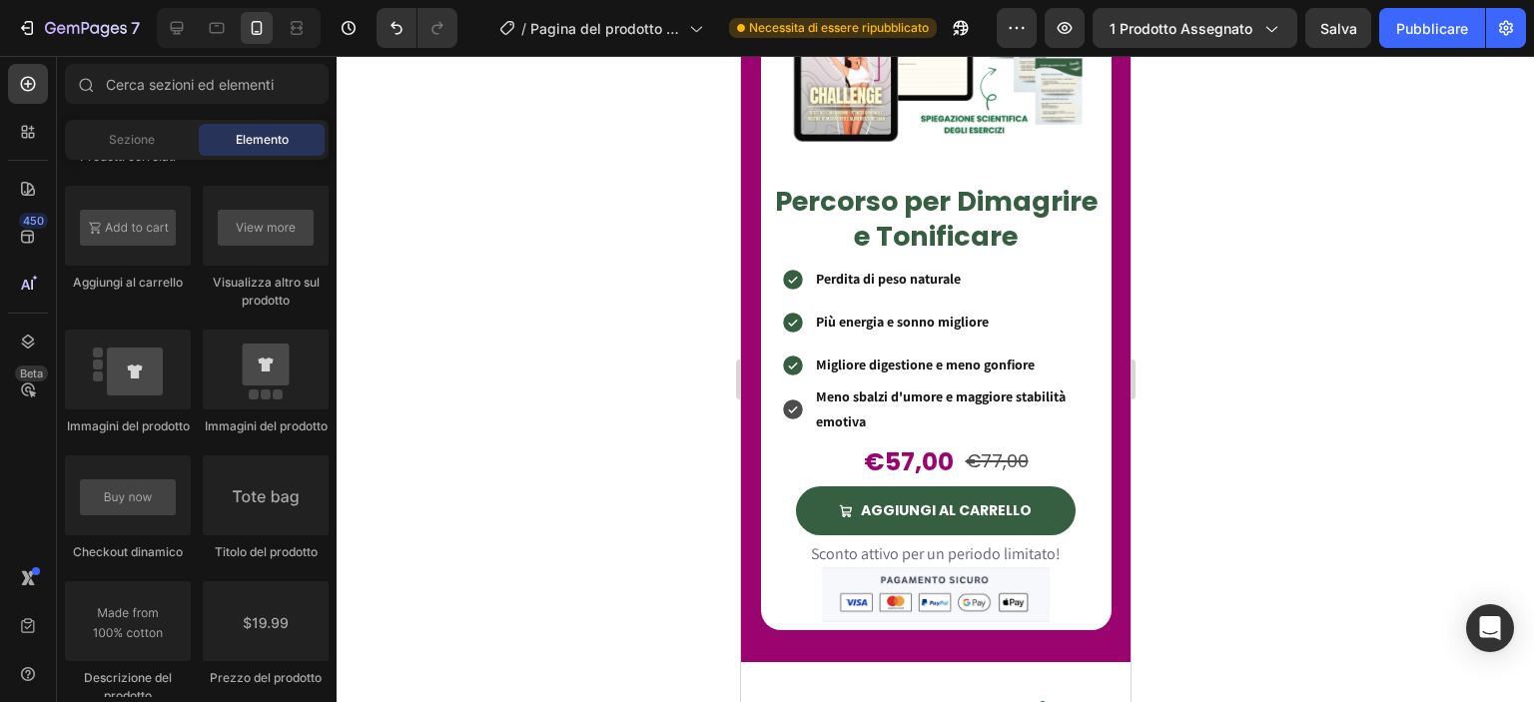
scroll to position [1953, 0]
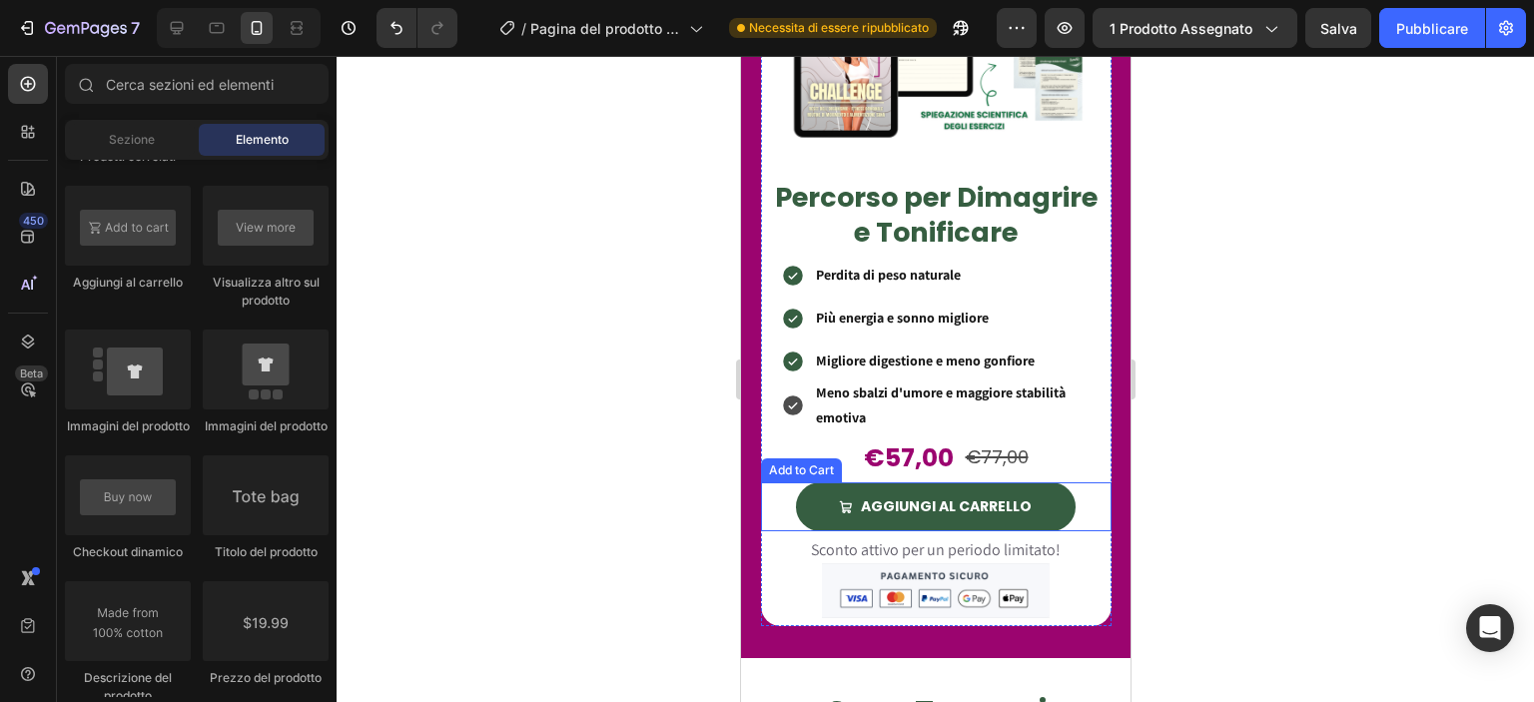
click at [776, 498] on div "AGGIUNGI AL CARRELLO Add to Cart" at bounding box center [935, 506] width 350 height 49
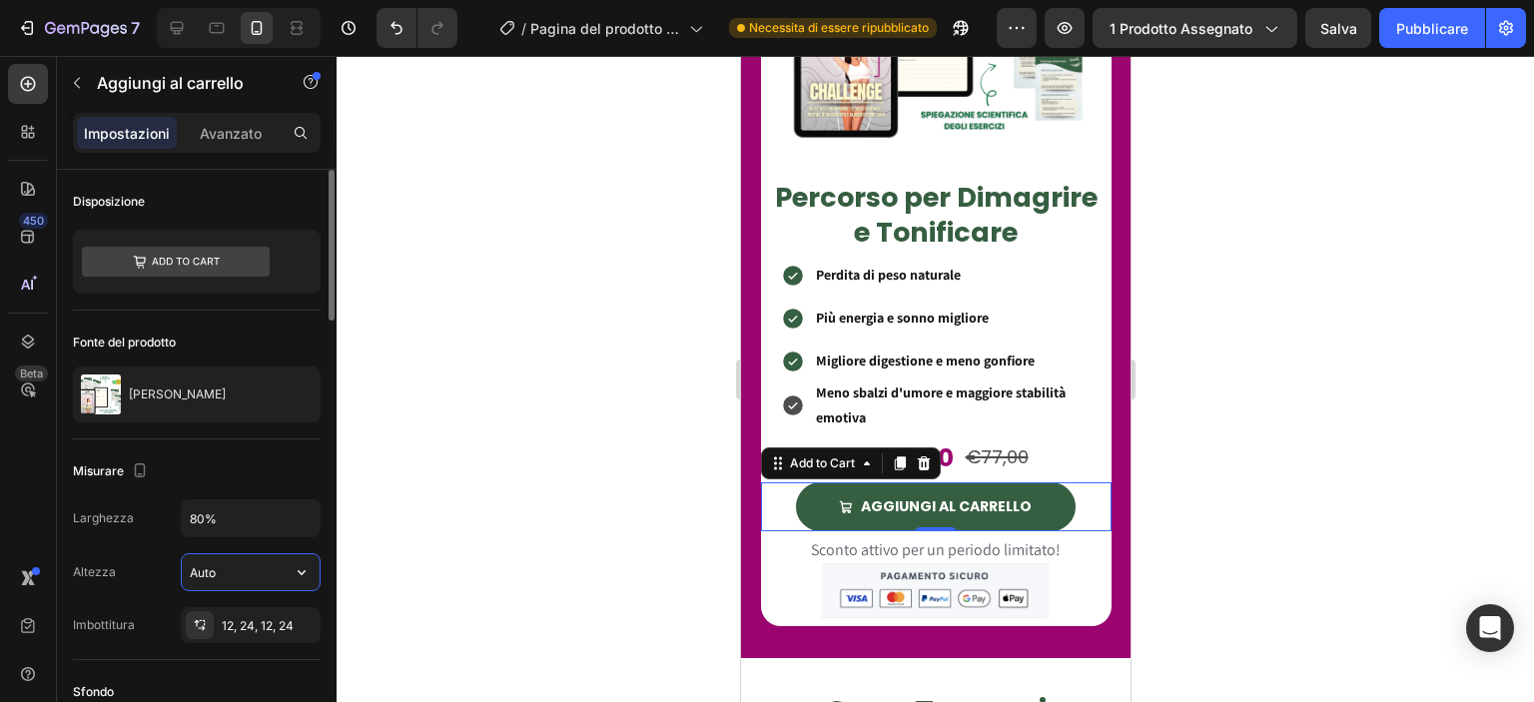
click at [236, 579] on input "Auto" at bounding box center [251, 572] width 138 height 36
click at [273, 574] on input "Auto" at bounding box center [251, 572] width 138 height 36
click at [302, 576] on icon "button" at bounding box center [302, 572] width 20 height 20
click at [274, 583] on input "Auto" at bounding box center [251, 572] width 138 height 36
click at [296, 571] on icon "button" at bounding box center [302, 572] width 20 height 20
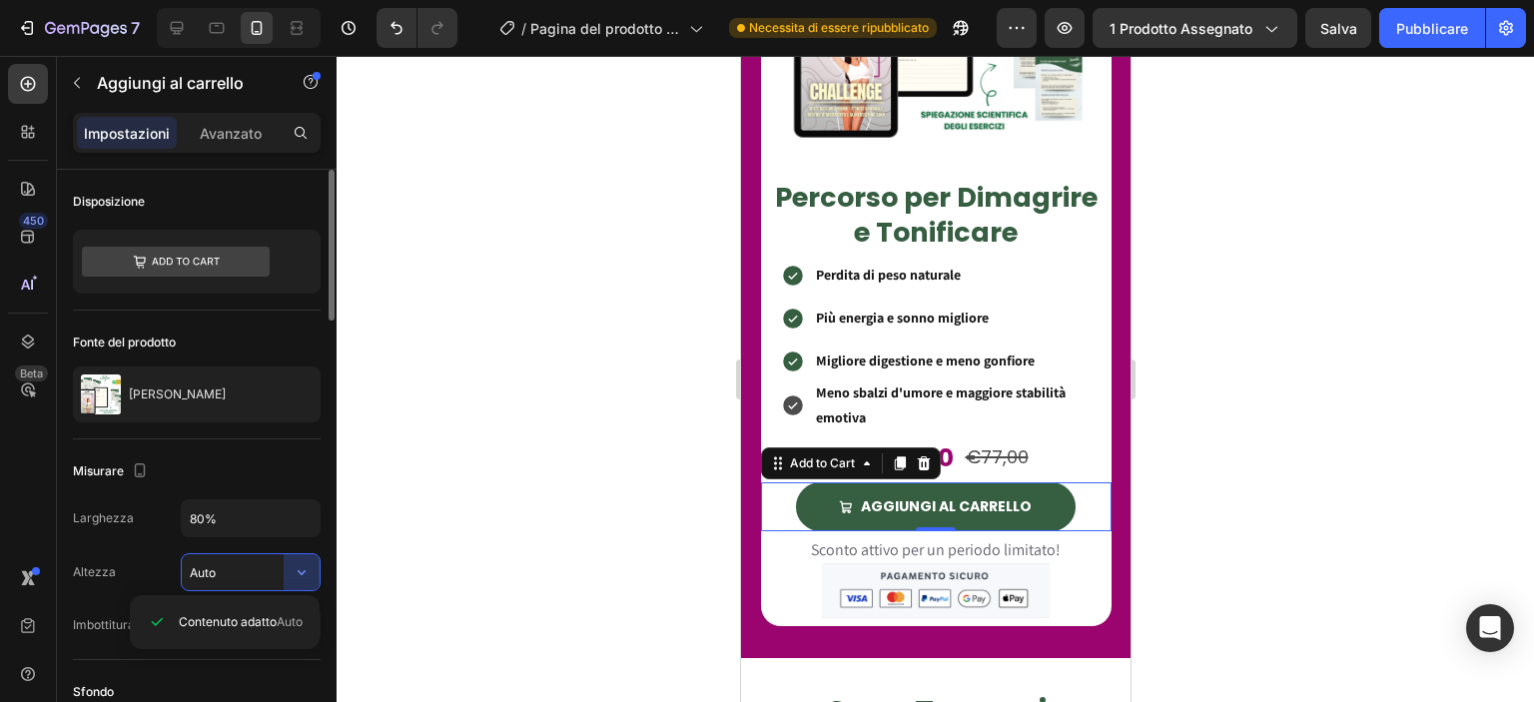
click at [320, 538] on div "Larghezza 80% Altezza Auto Imbottitura 12, 24, 12, 24" at bounding box center [197, 571] width 248 height 144
click at [304, 570] on icon "button" at bounding box center [302, 572] width 8 height 5
click at [296, 463] on div "Misurare" at bounding box center [197, 471] width 248 height 32
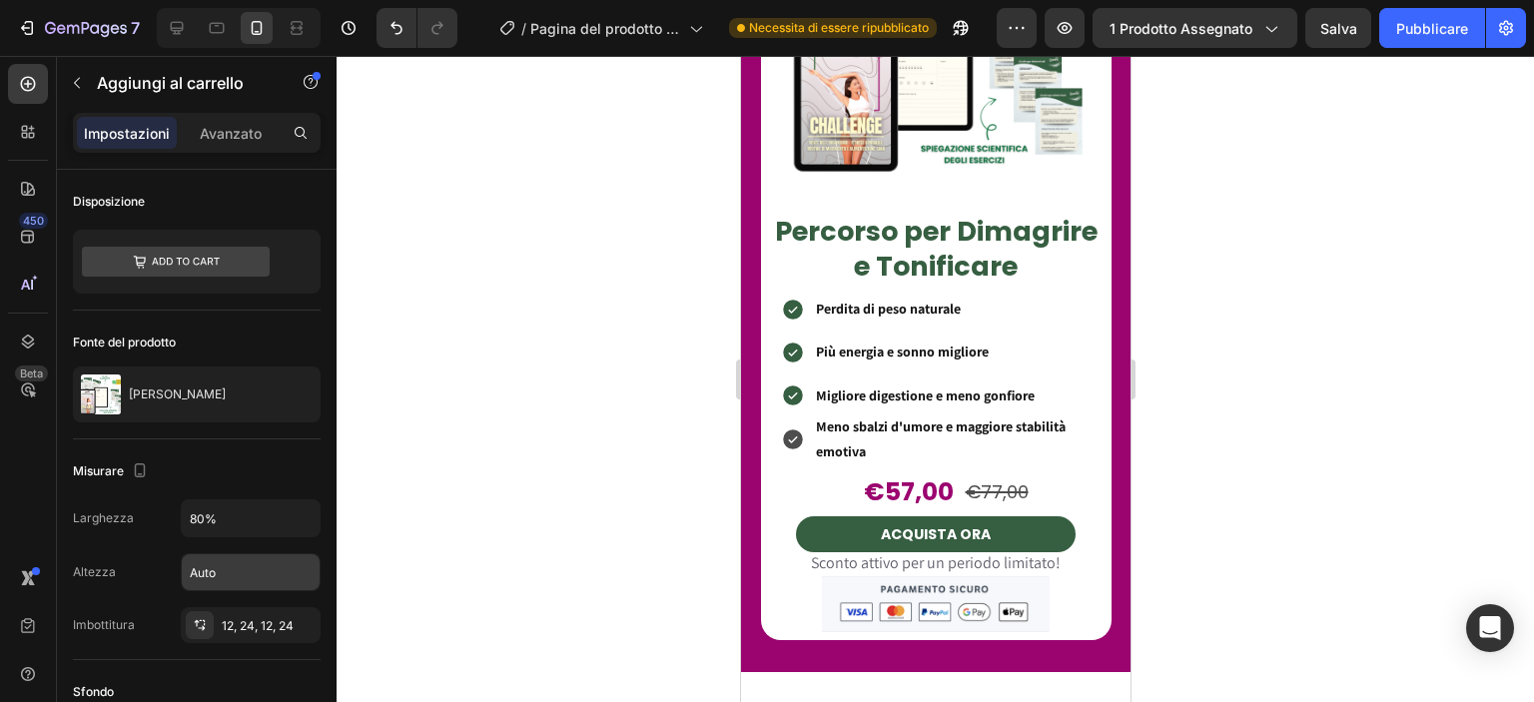
scroll to position [7919, 0]
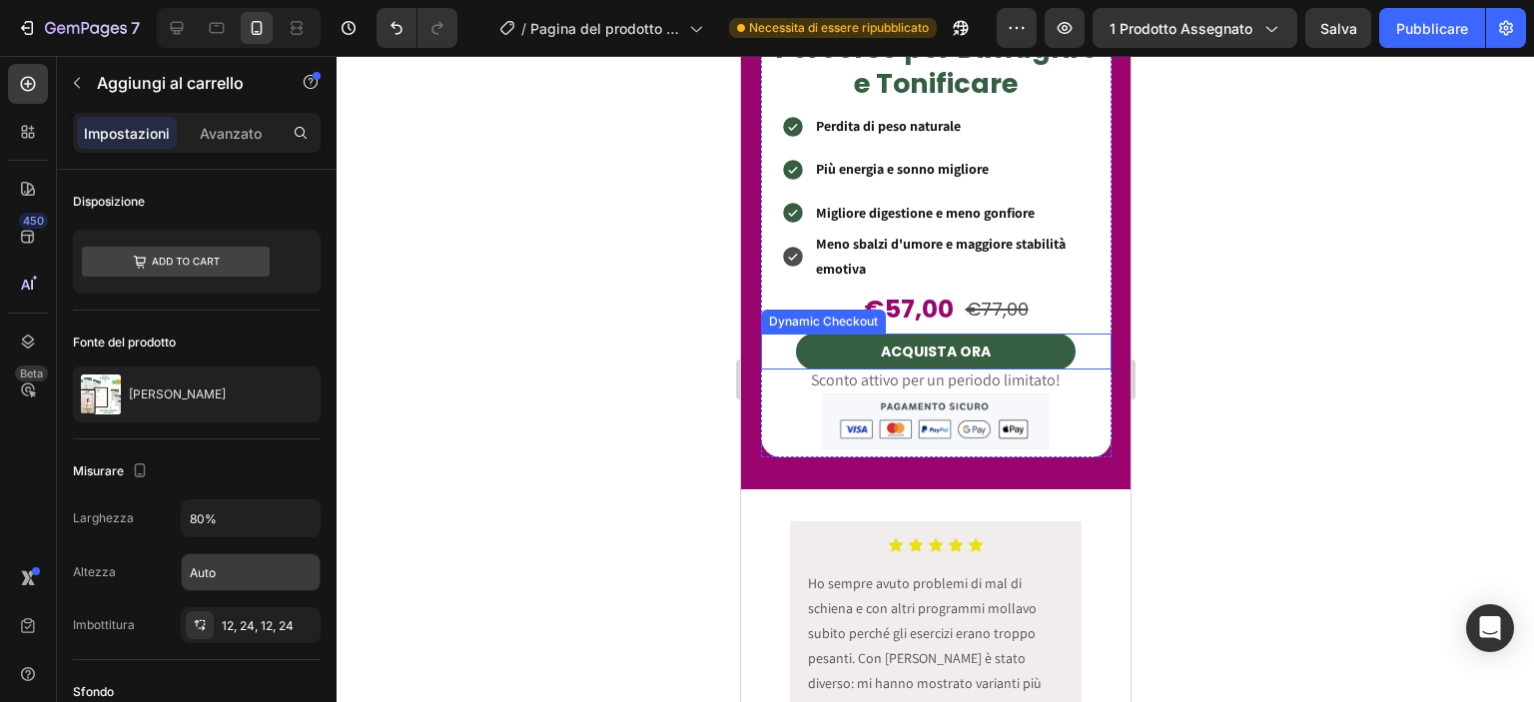
click at [1070, 334] on div "ACQUISTA ORA" at bounding box center [935, 352] width 350 height 36
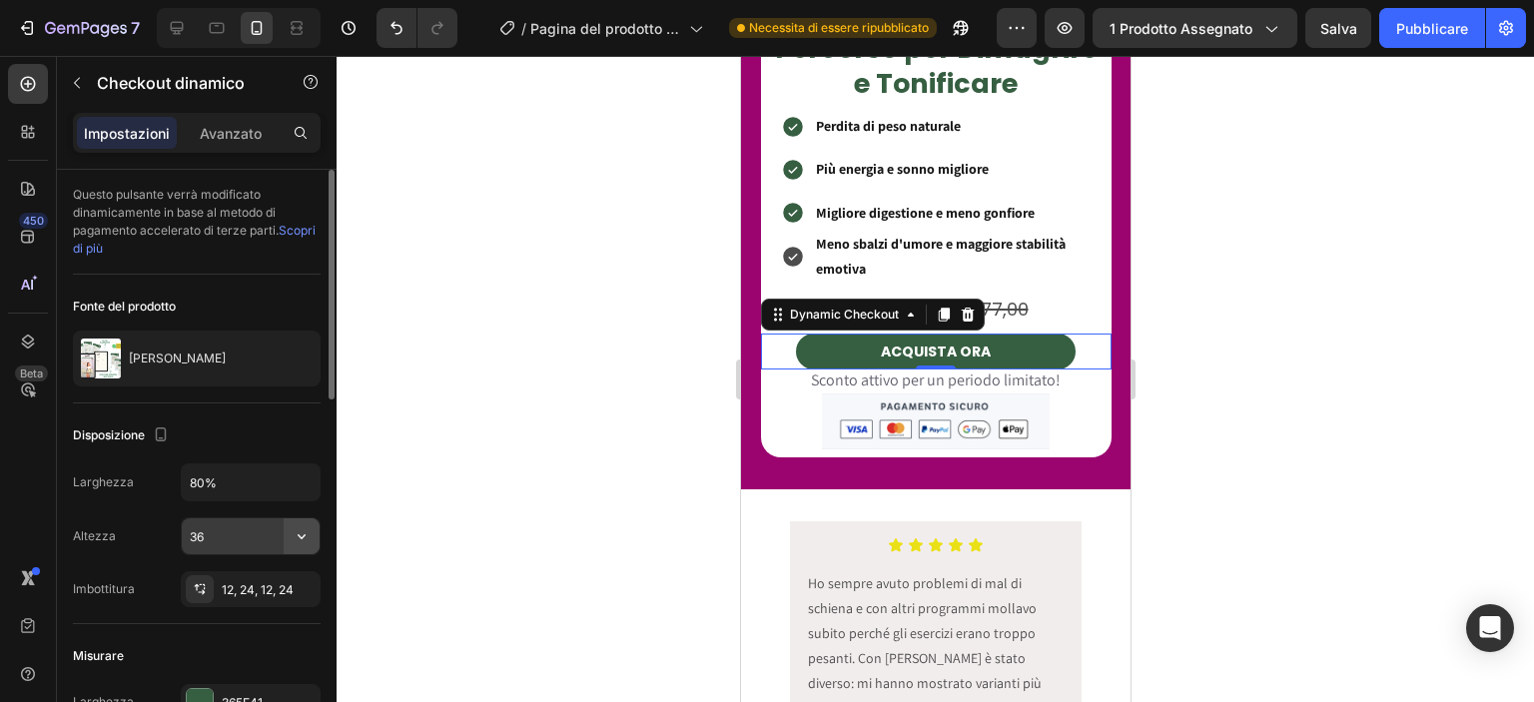
click at [298, 534] on icon "button" at bounding box center [302, 536] width 20 height 20
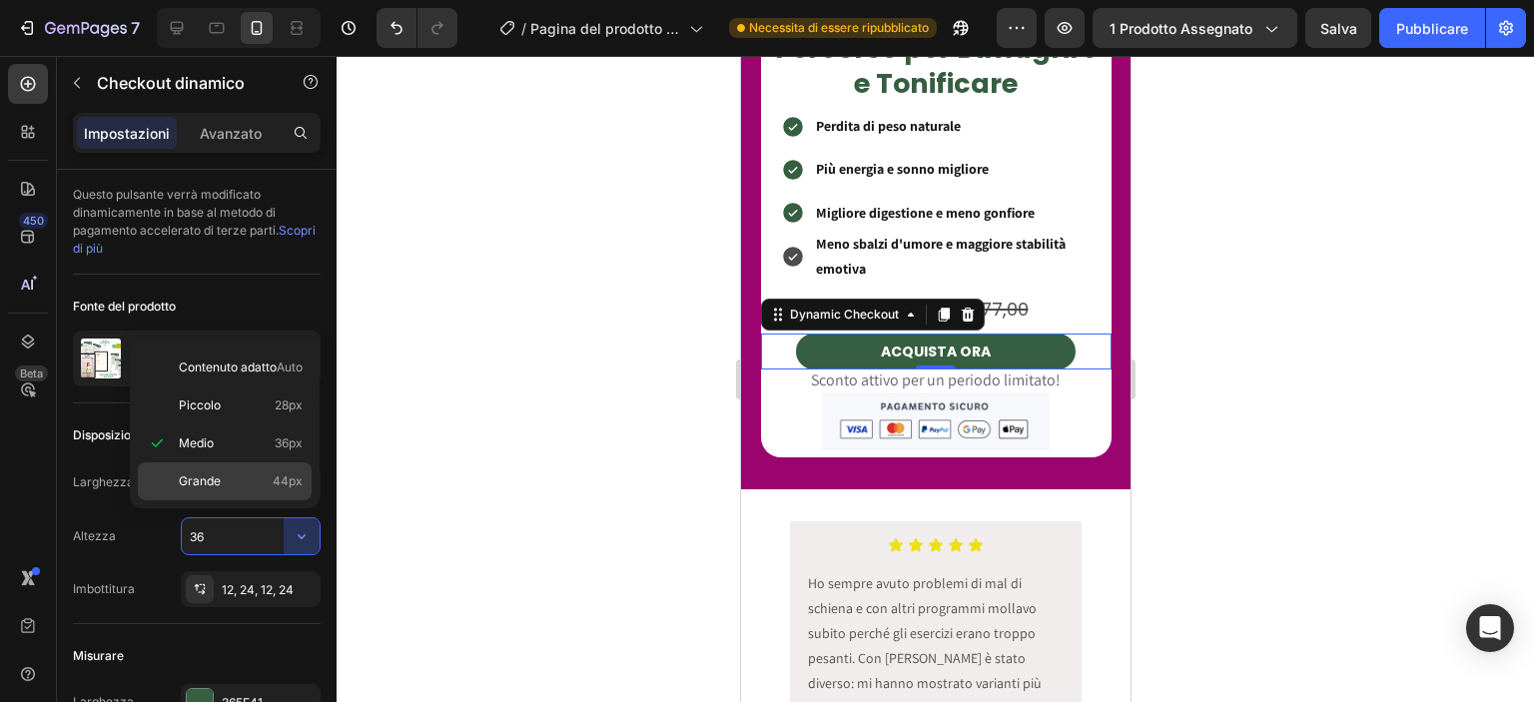
click at [250, 474] on p "Grande 44px" at bounding box center [241, 481] width 124 height 18
type input "44"
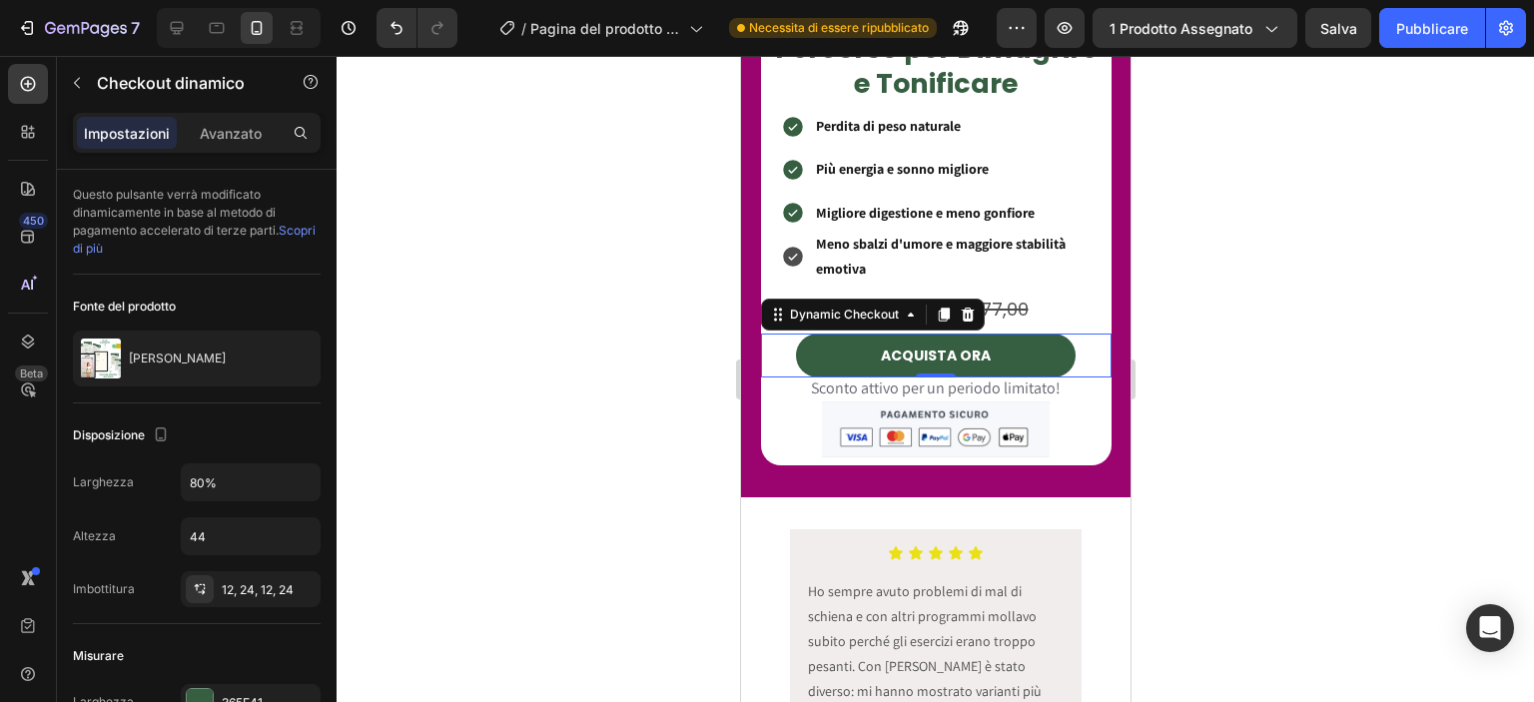
click at [547, 423] on div at bounding box center [935, 379] width 1197 height 646
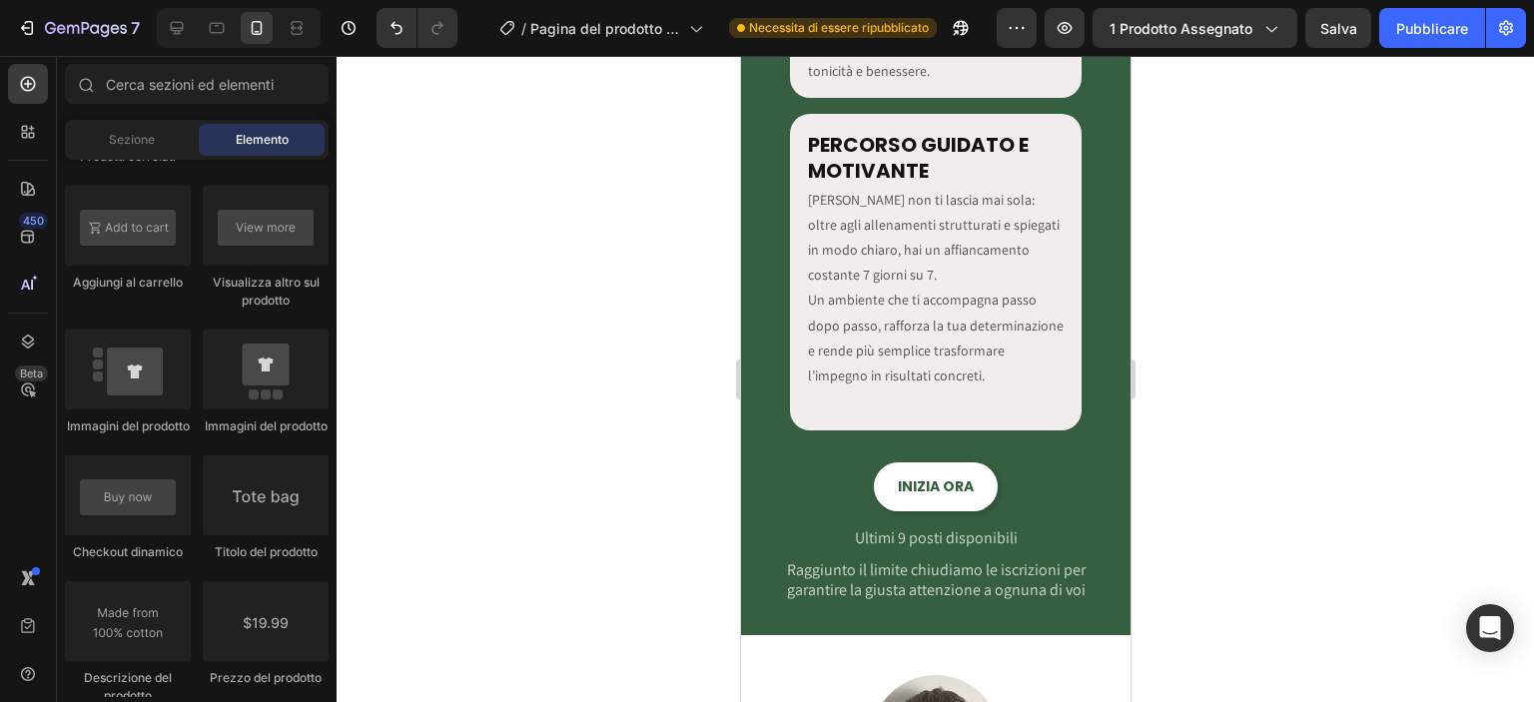
scroll to position [3974, 0]
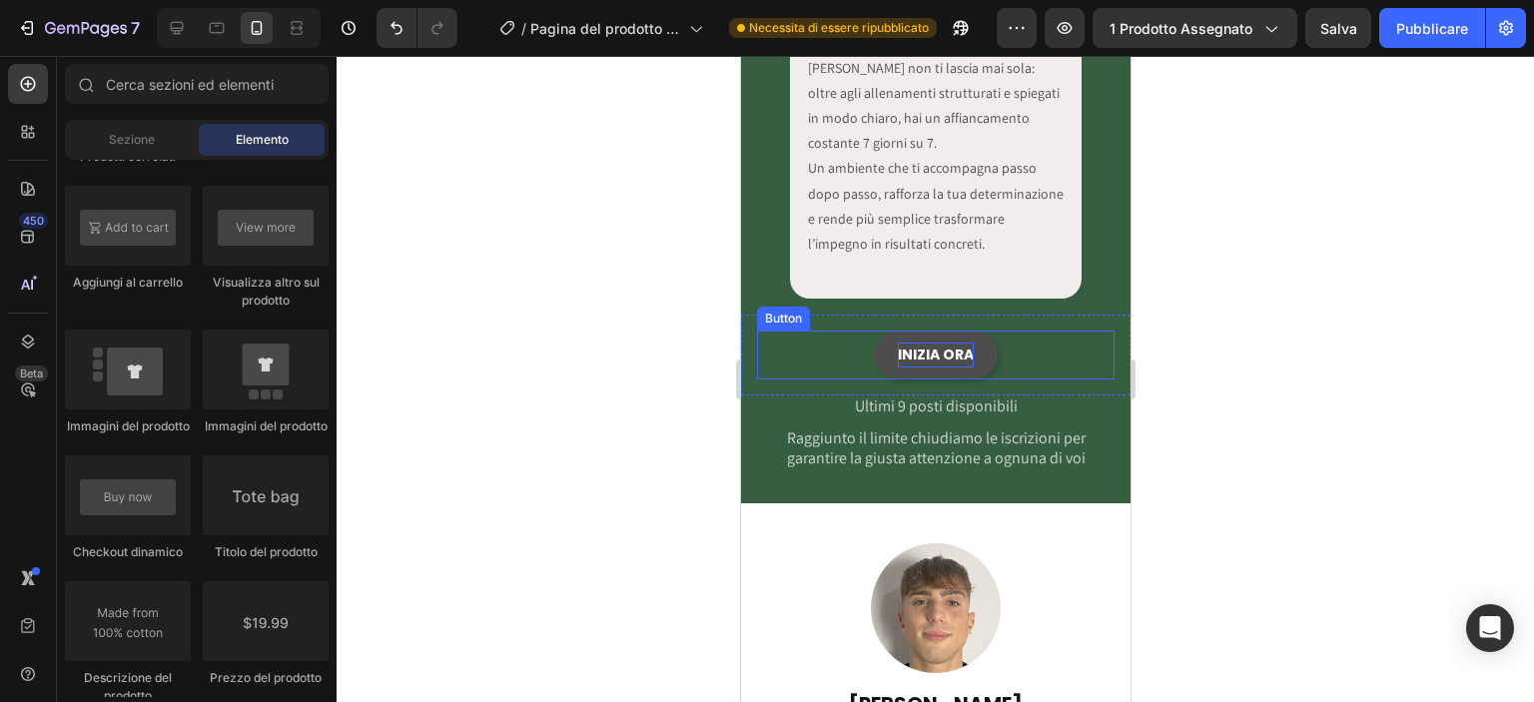
click at [948, 343] on p "INIZIA ORA" at bounding box center [935, 354] width 76 height 25
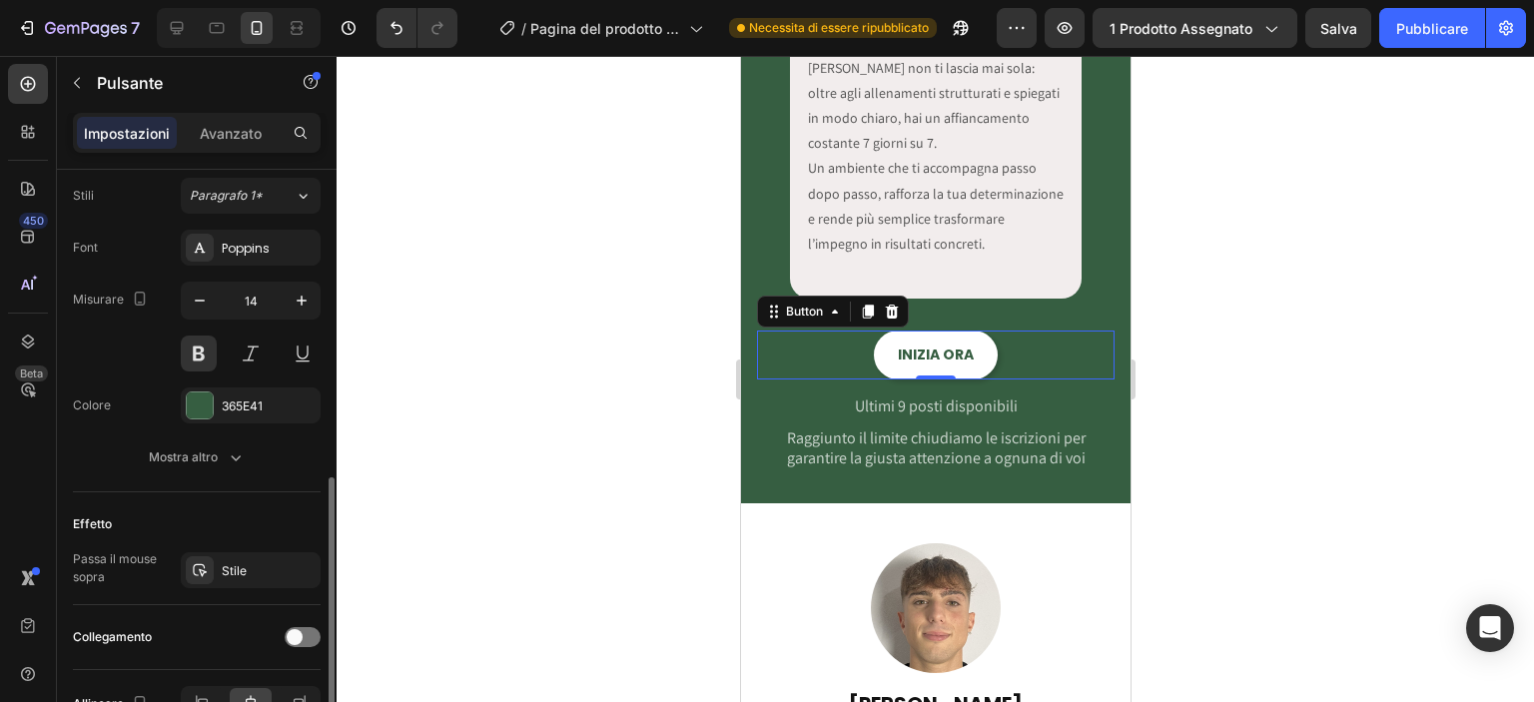
scroll to position [839, 0]
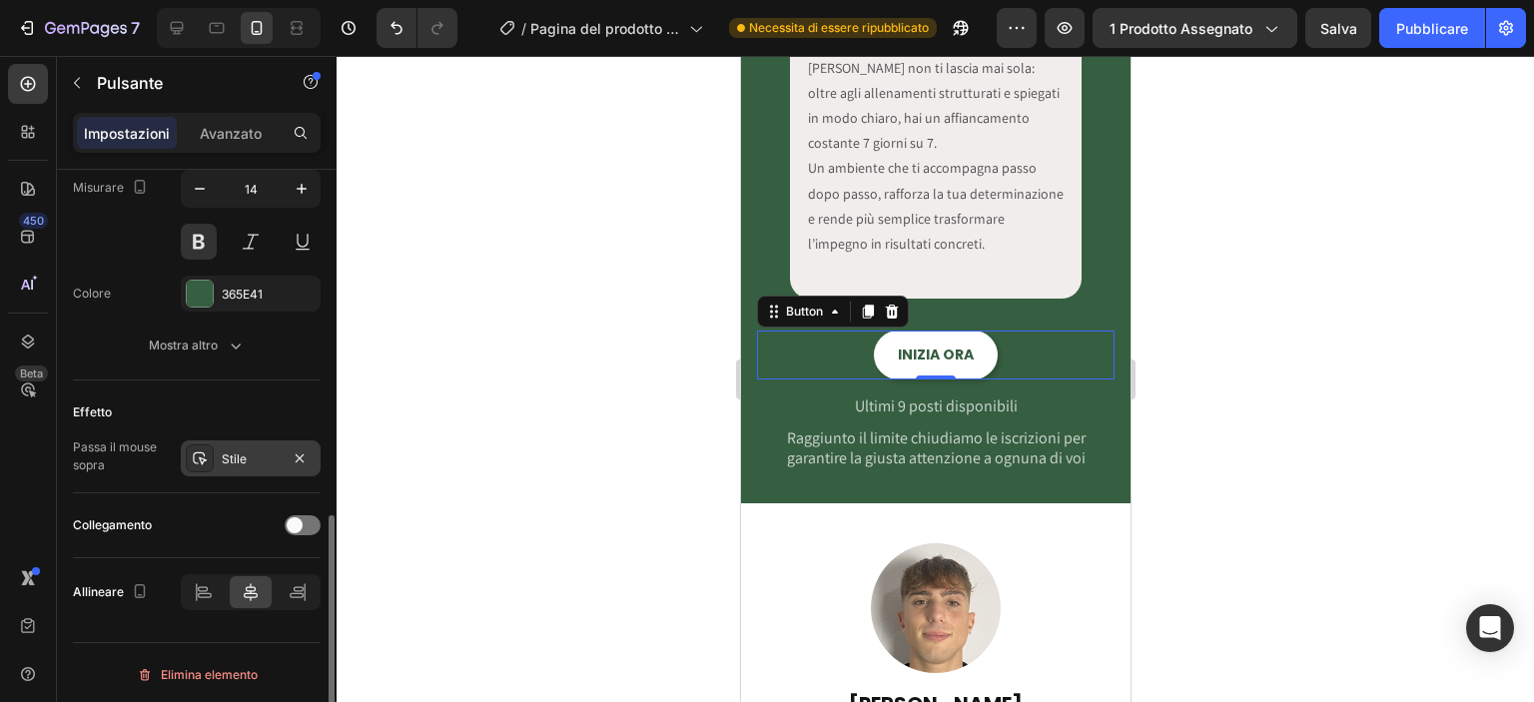
click at [211, 450] on div at bounding box center [200, 458] width 28 height 28
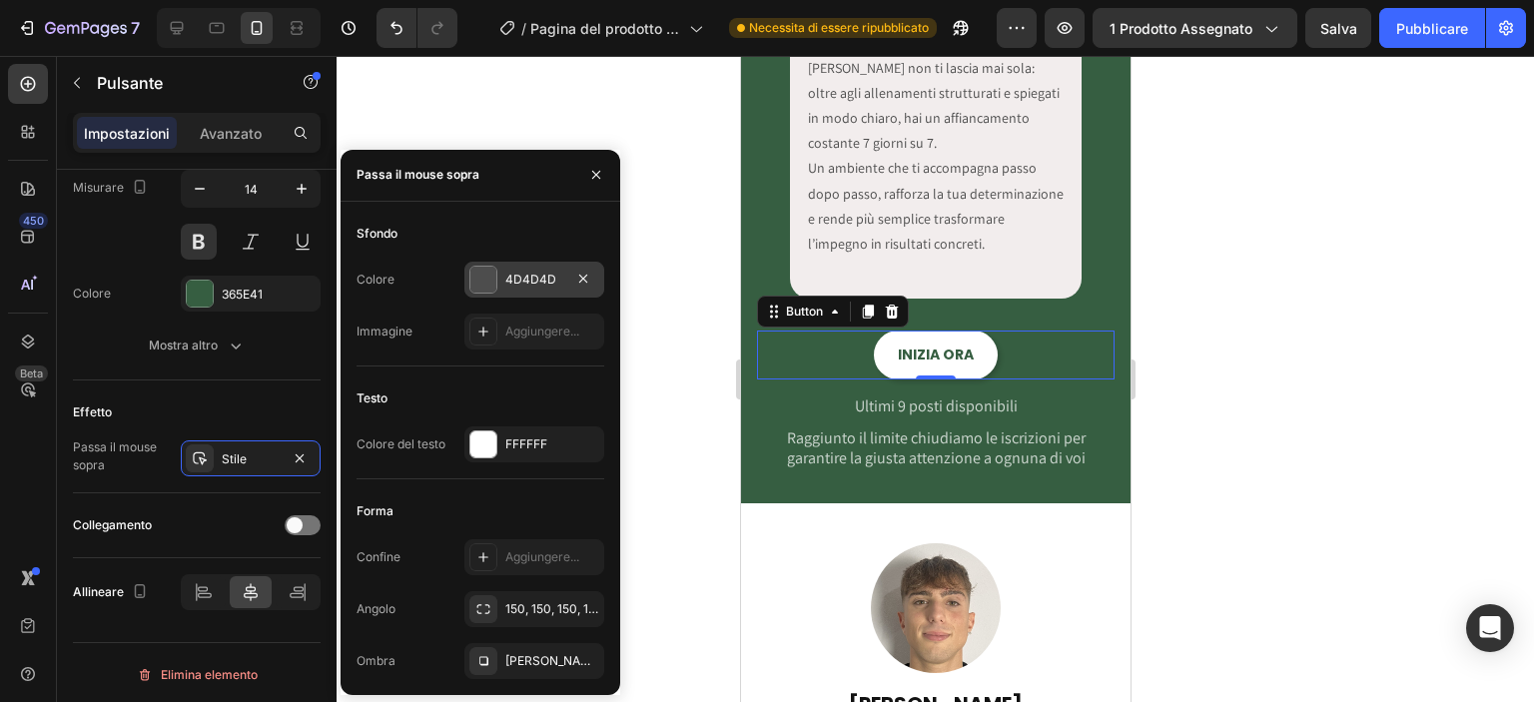
click at [520, 289] on div "4D4D4D" at bounding box center [534, 280] width 140 height 36
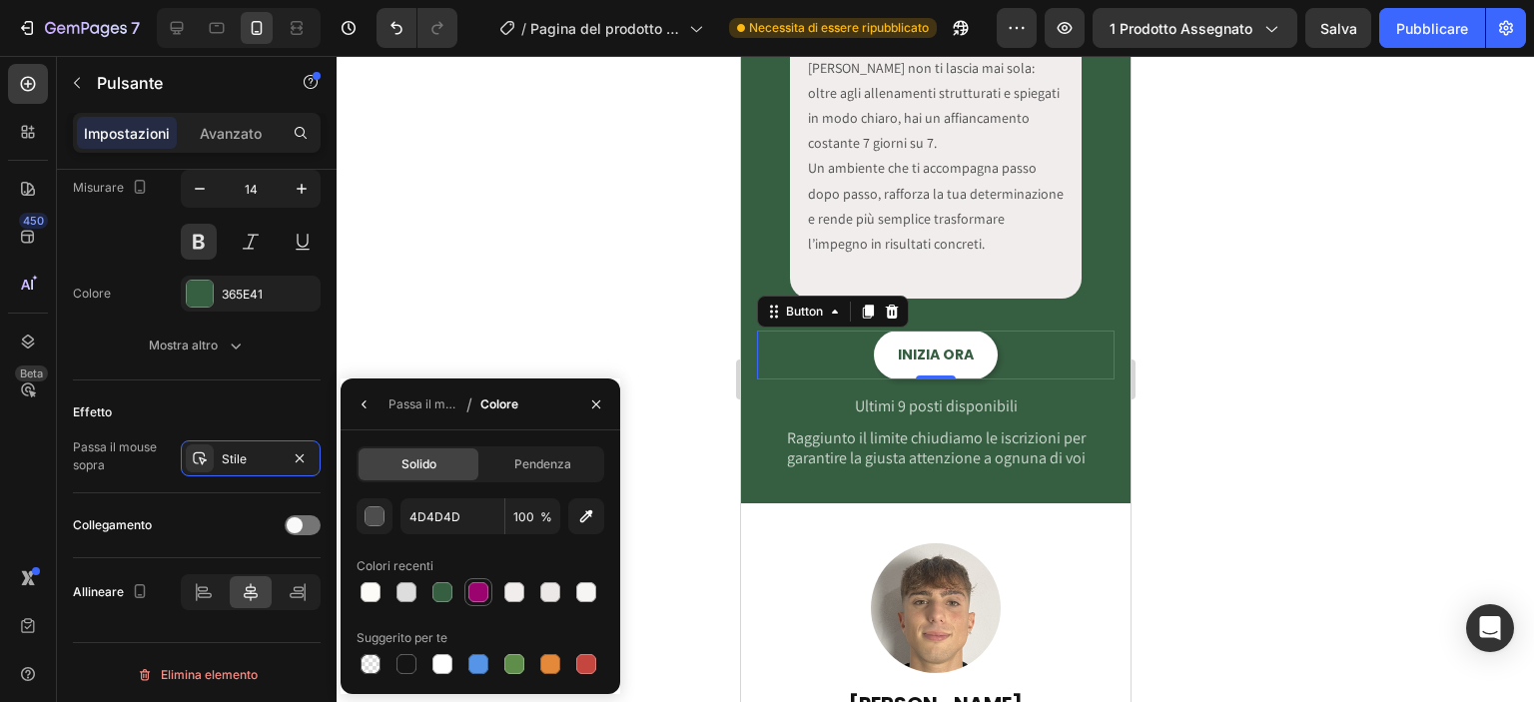
click at [477, 582] on div at bounding box center [478, 592] width 20 height 20
type input "9B046F"
click at [308, 450] on icon "button" at bounding box center [300, 458] width 16 height 16
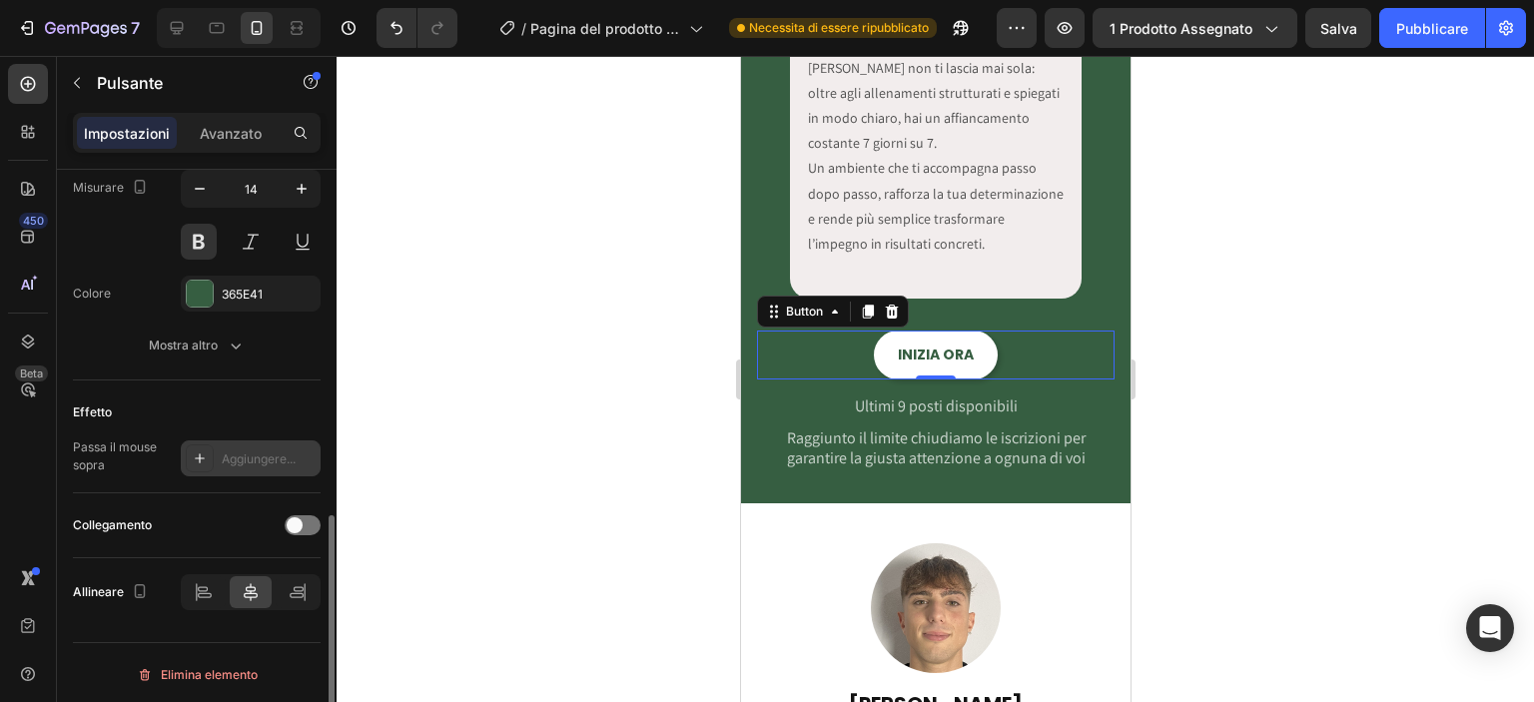
click at [310, 534] on div "Collegamento" at bounding box center [197, 525] width 248 height 32
click at [306, 521] on div at bounding box center [303, 525] width 36 height 20
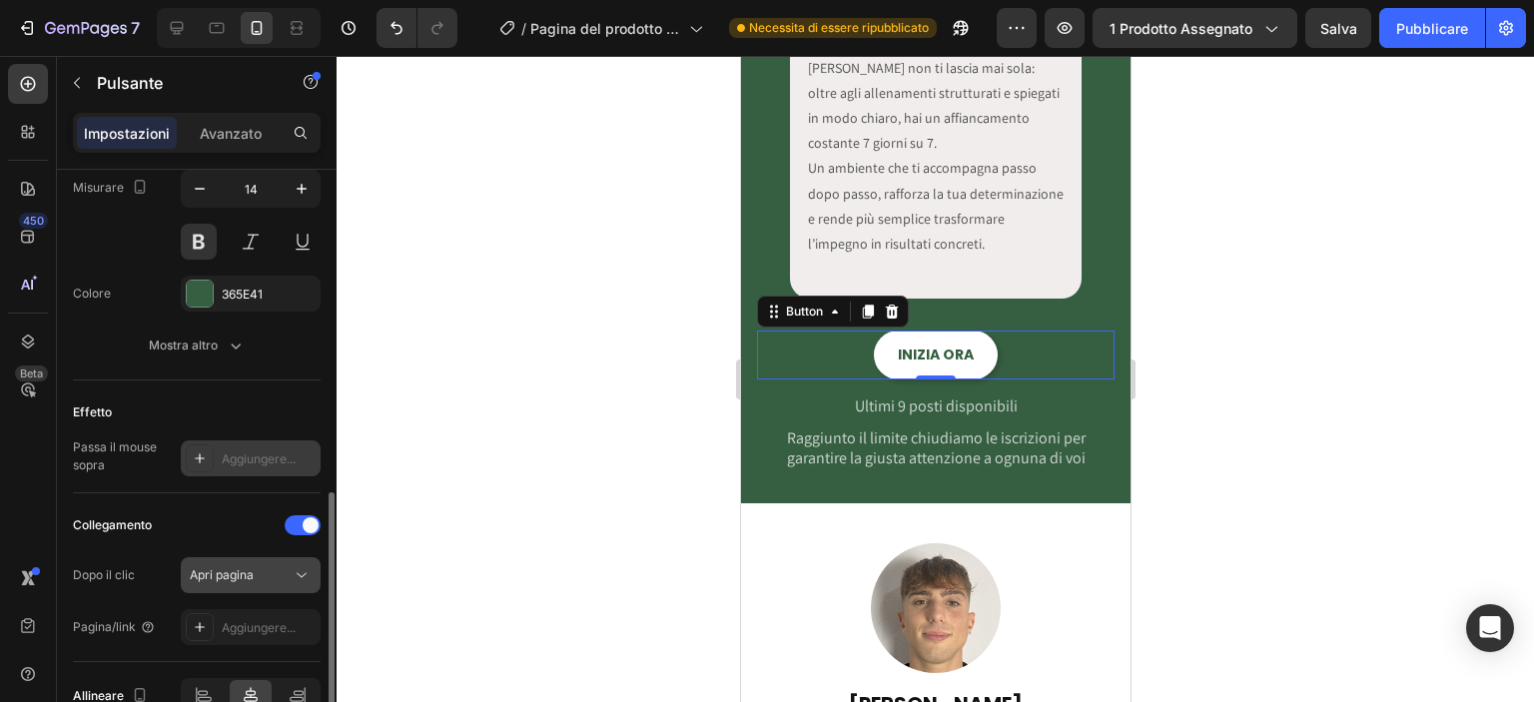
click at [282, 570] on div "Apri pagina" at bounding box center [241, 575] width 102 height 18
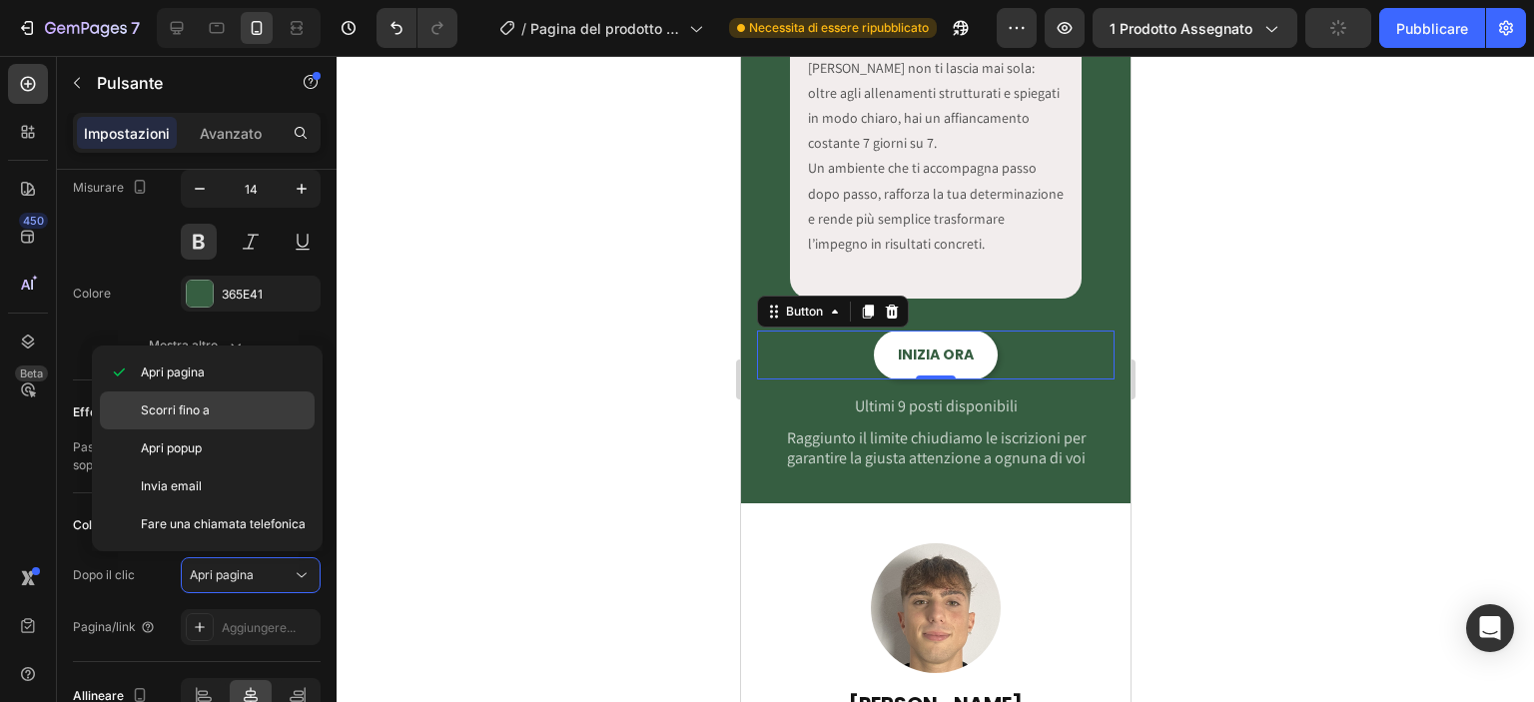
click at [241, 414] on p "Scorri fino a" at bounding box center [223, 410] width 165 height 18
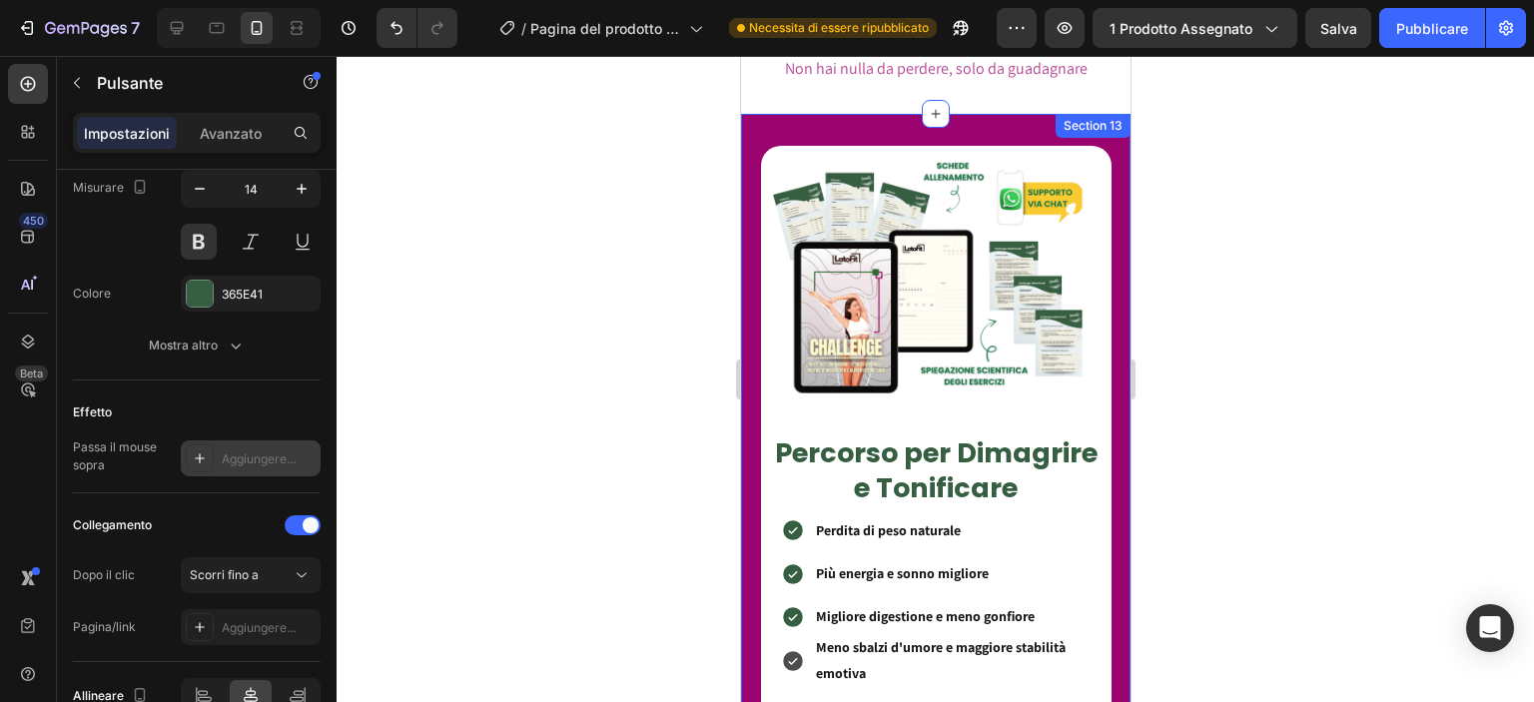
scroll to position [7195, 0]
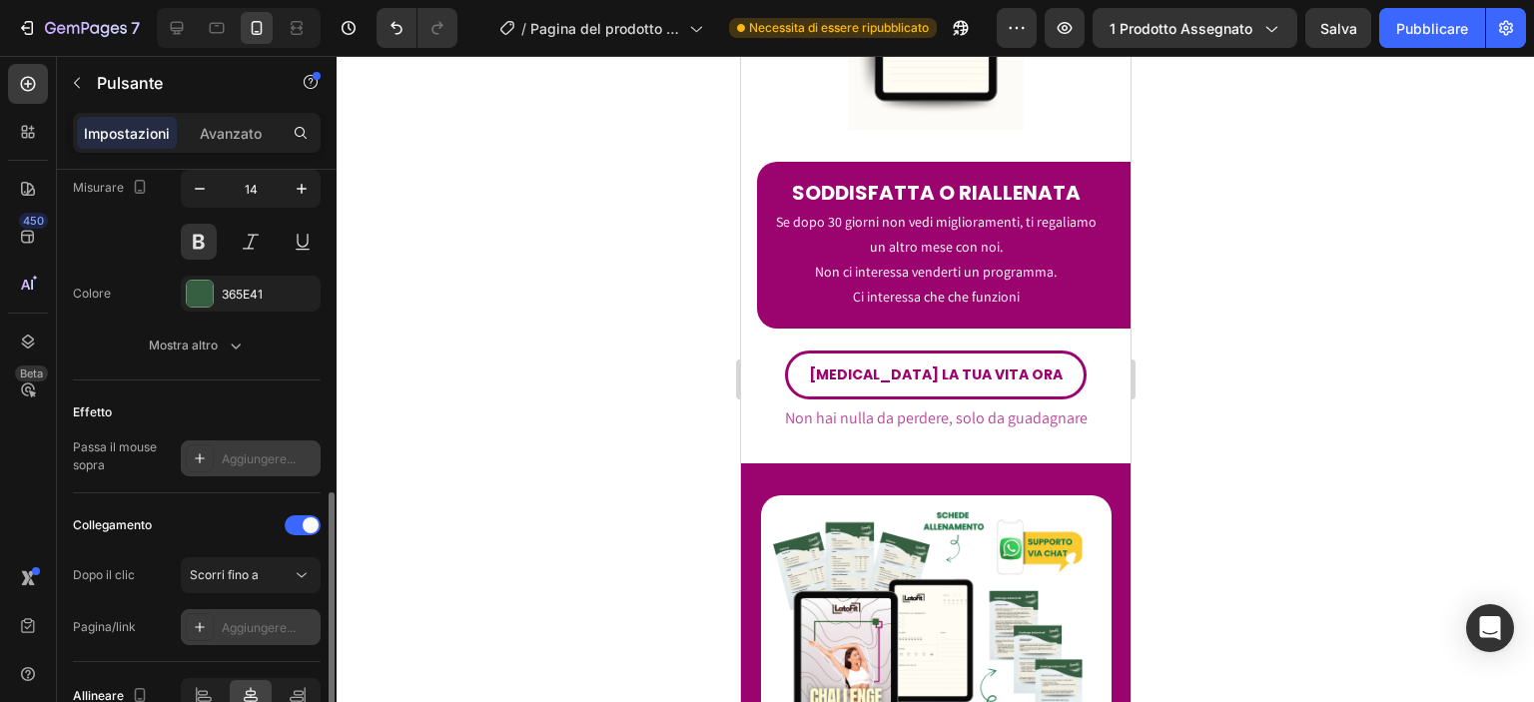
click at [217, 626] on div "Aggiungere..." at bounding box center [251, 627] width 140 height 36
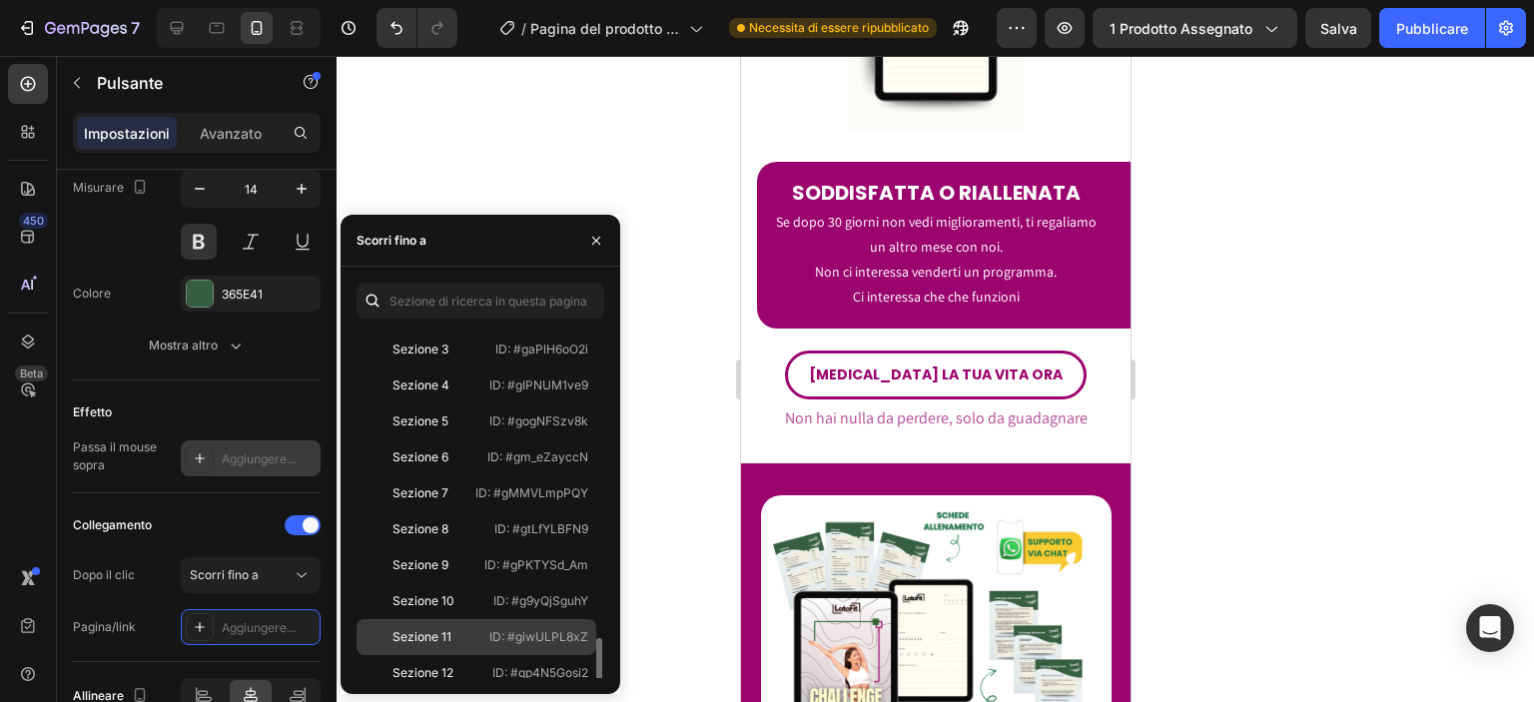
scroll to position [264, 0]
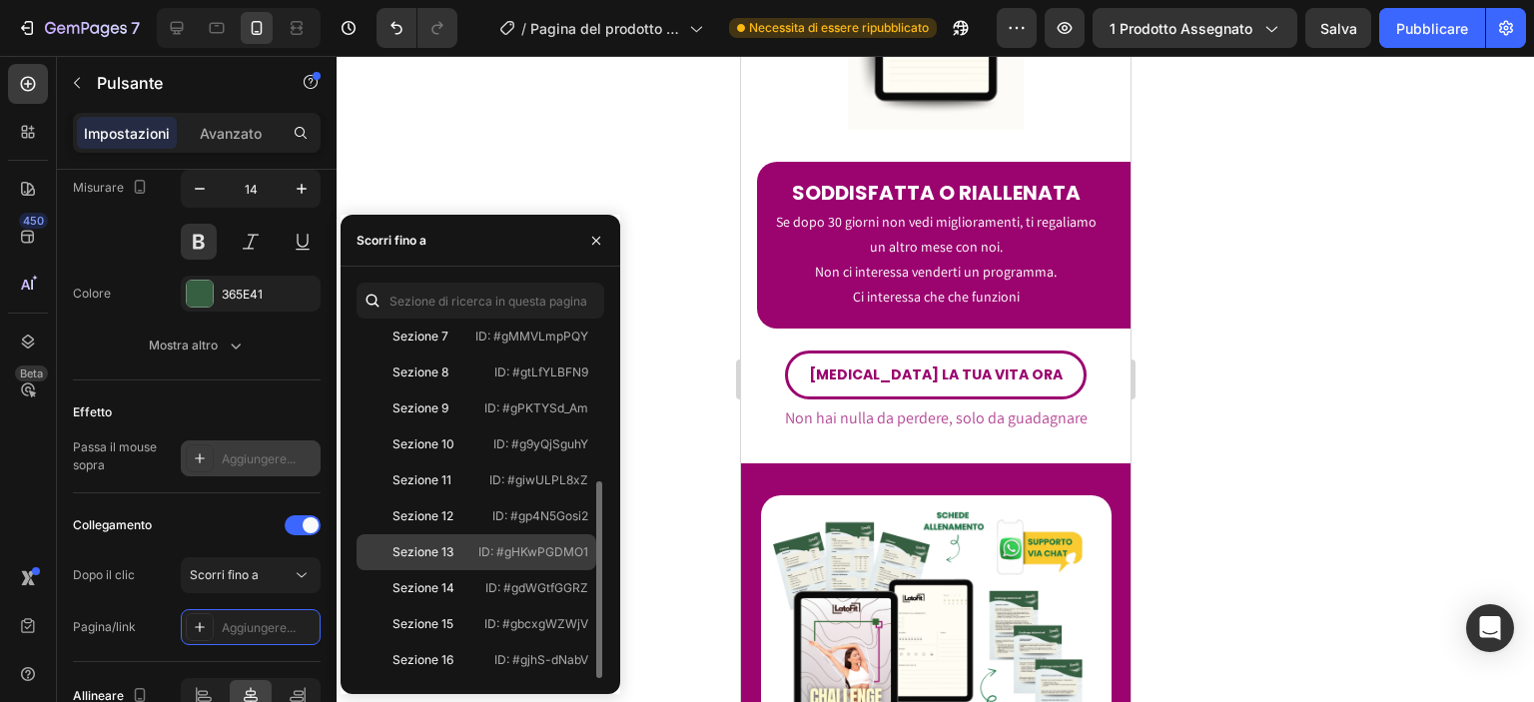
click at [467, 552] on div "Sezione 13" at bounding box center [417, 552] width 106 height 18
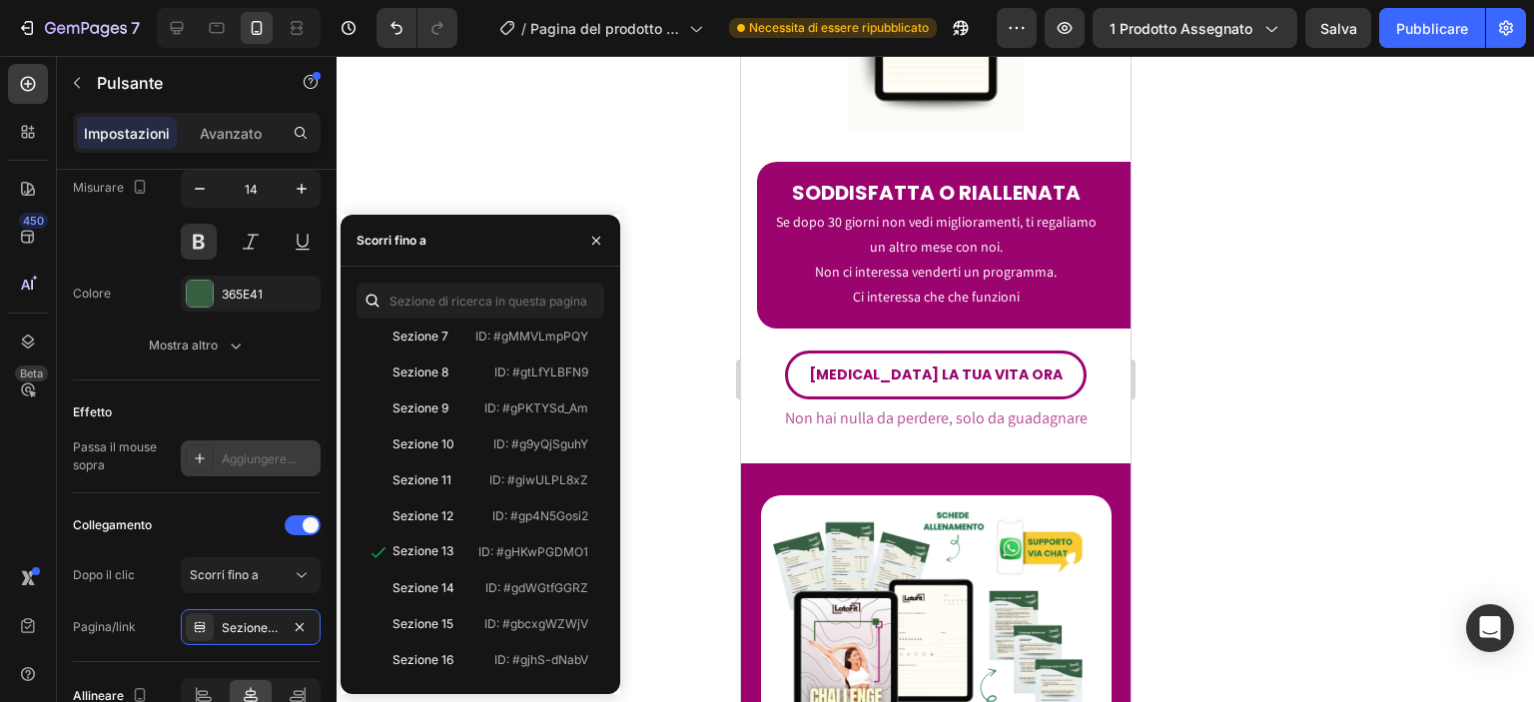
click at [643, 490] on div at bounding box center [935, 379] width 1197 height 646
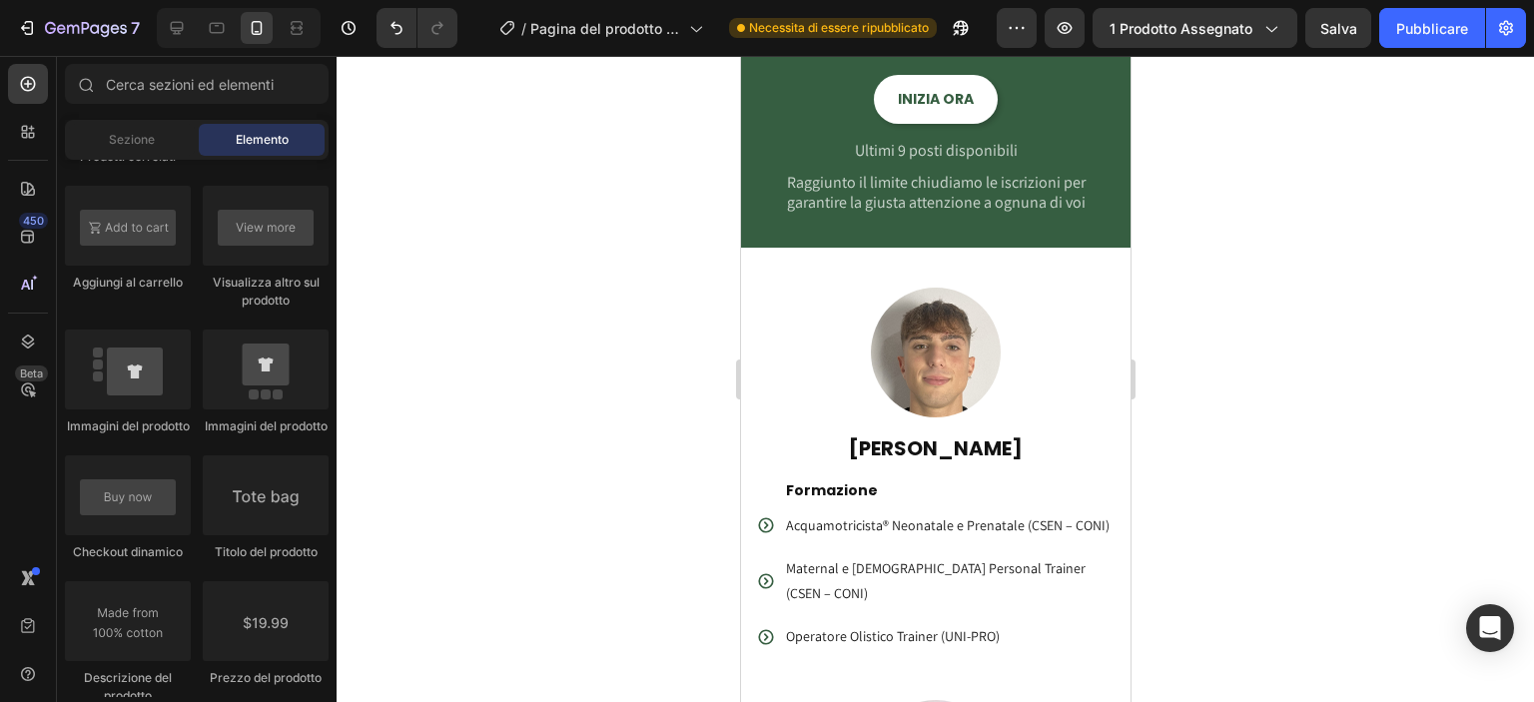
scroll to position [4009, 0]
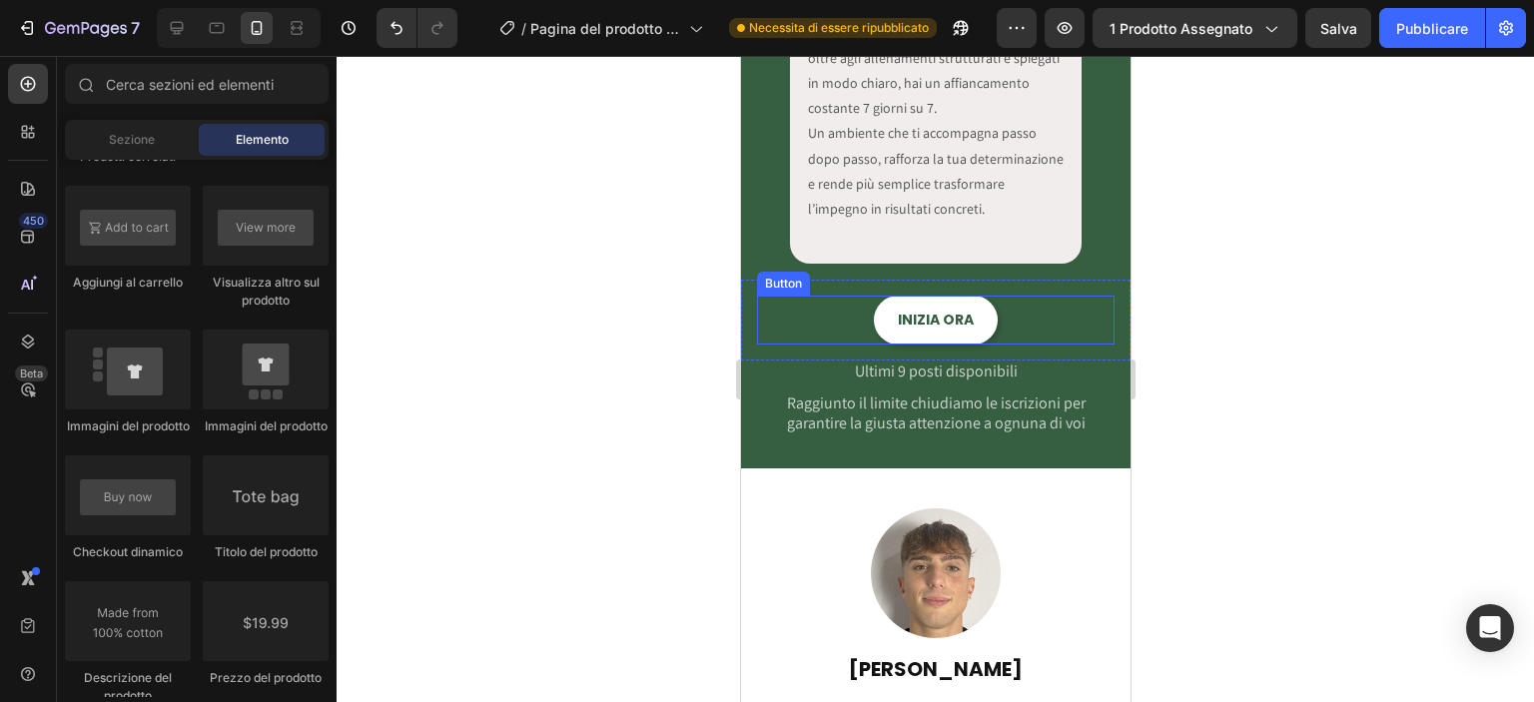
click at [1051, 305] on div "INIZIA ORA Button" at bounding box center [934, 320] width 357 height 49
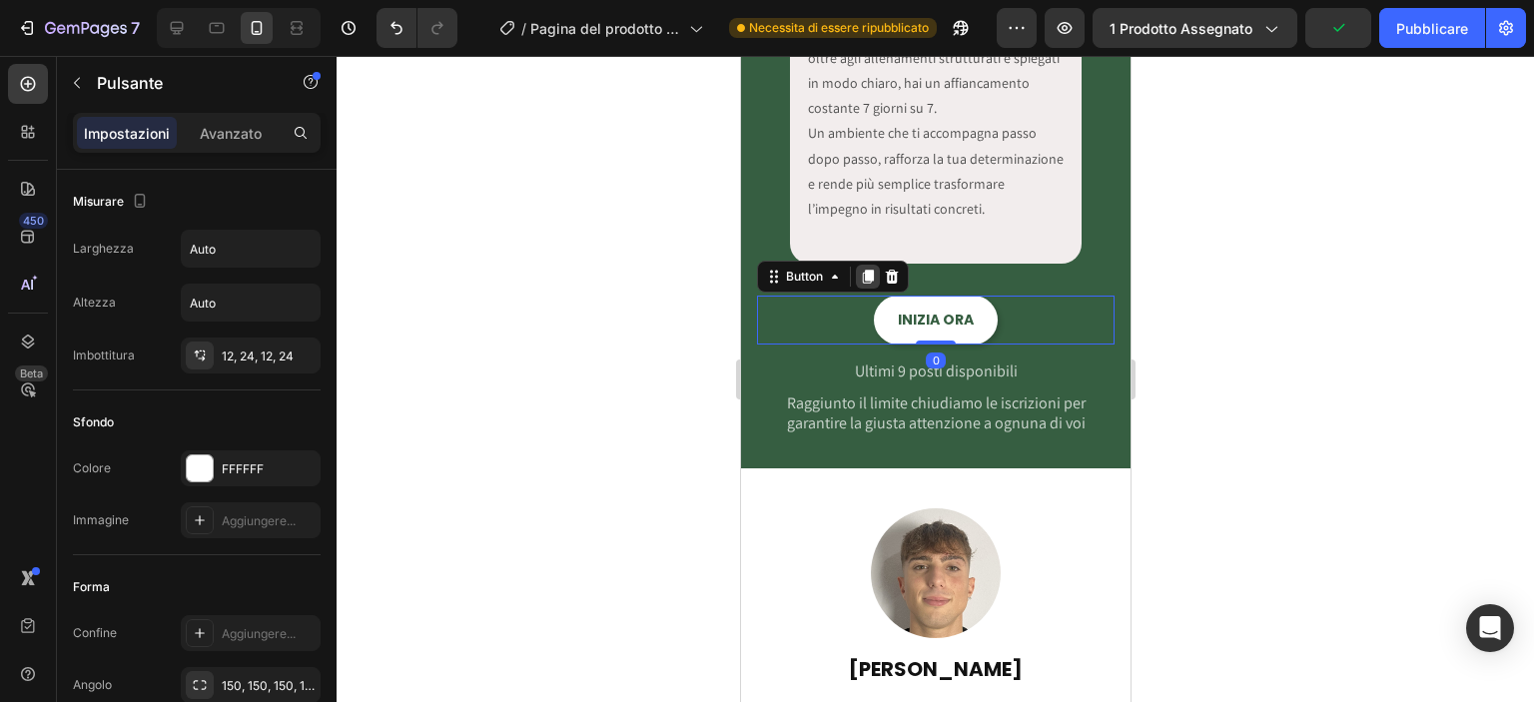
click at [871, 275] on icon at bounding box center [867, 277] width 11 height 14
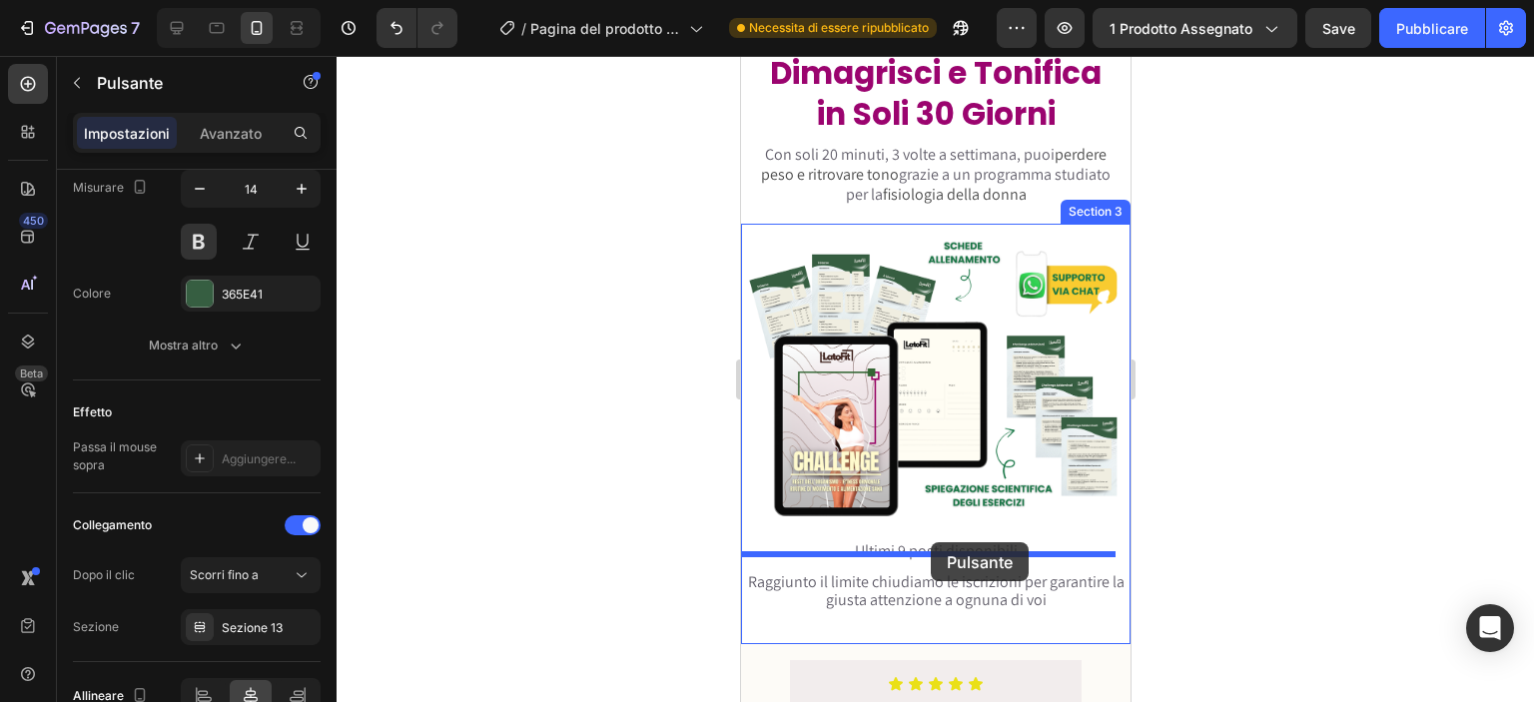
scroll to position [172, 0]
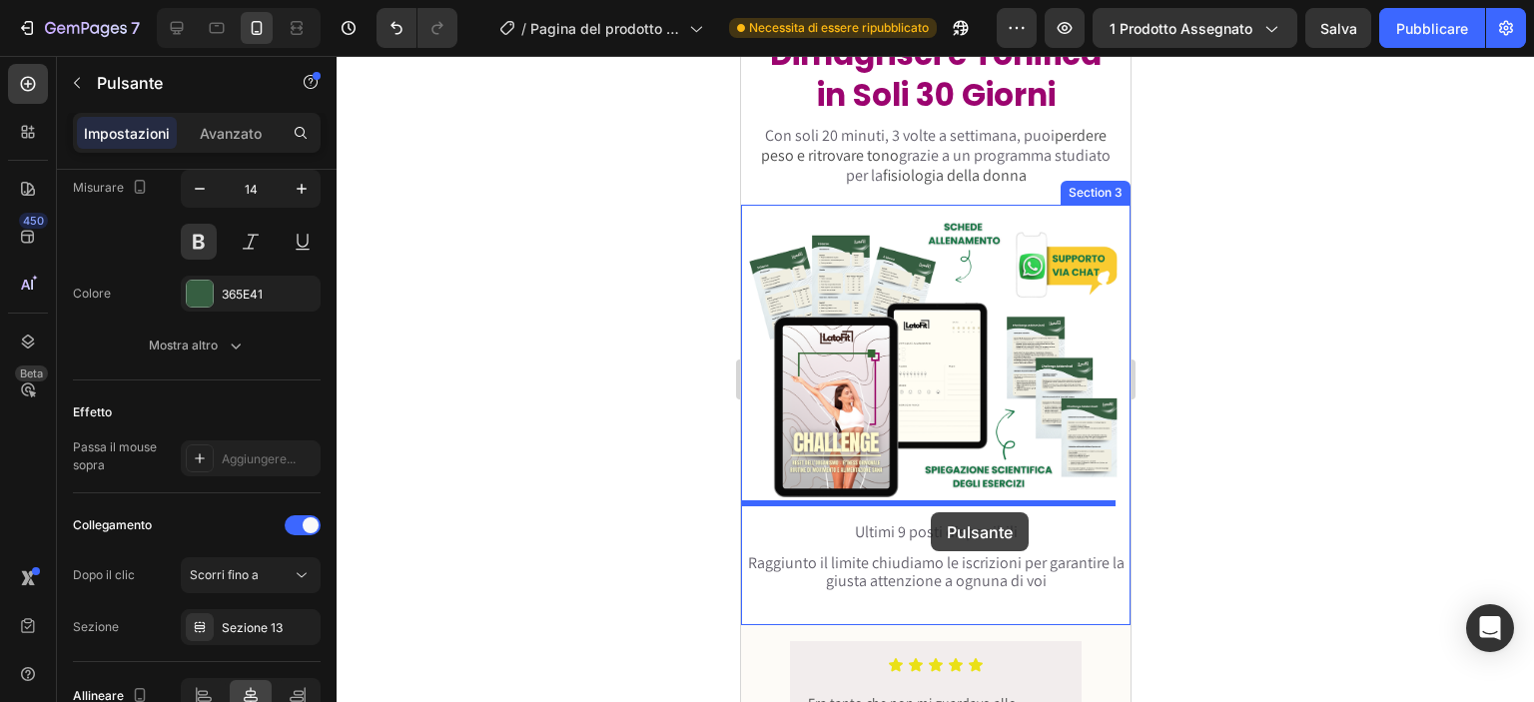
drag, startPoint x: 825, startPoint y: 331, endPoint x: 930, endPoint y: 512, distance: 209.8
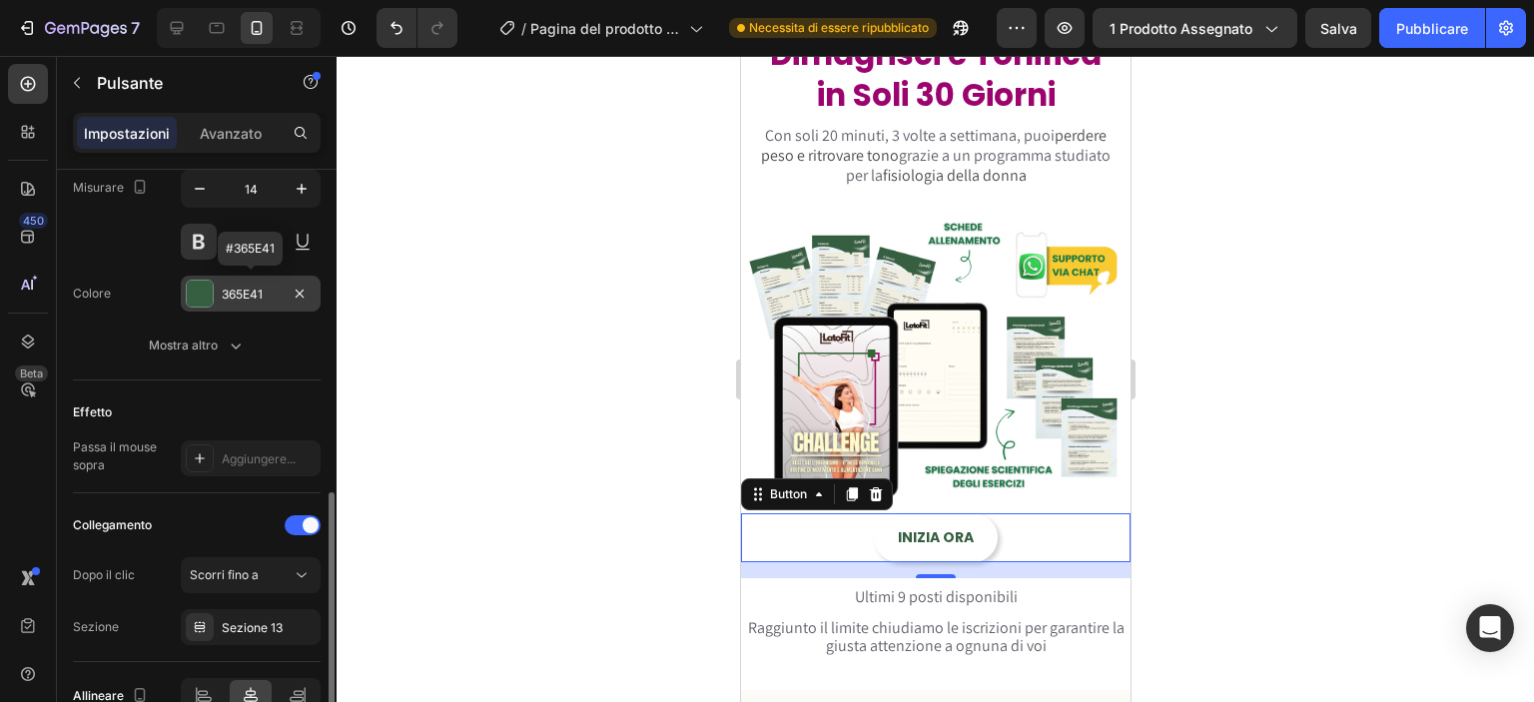
click at [240, 295] on font "365E41" at bounding box center [242, 294] width 41 height 15
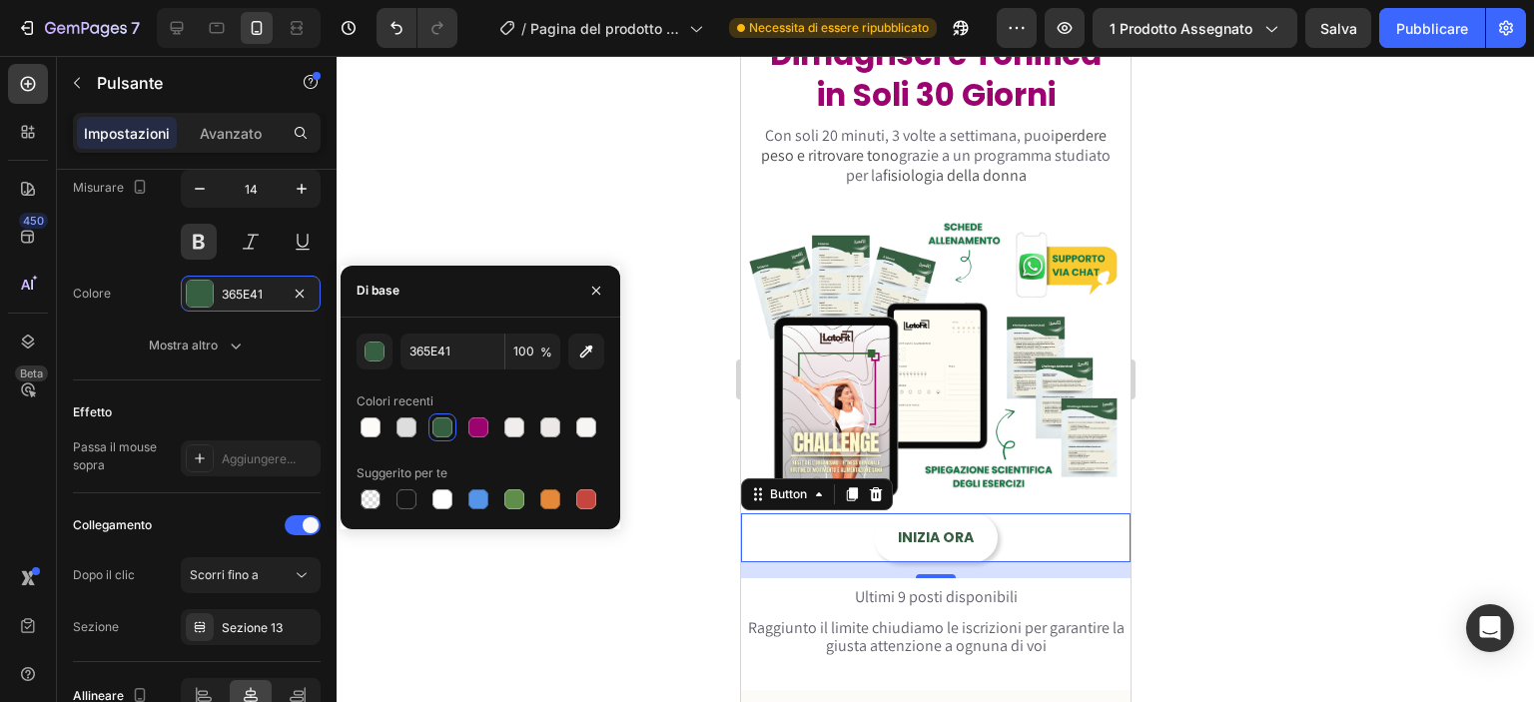
click at [428, 500] on div at bounding box center [442, 499] width 28 height 28
click at [442, 497] on div at bounding box center [442, 499] width 20 height 20
type input "FFFFFF"
click at [492, 167] on div at bounding box center [935, 379] width 1197 height 646
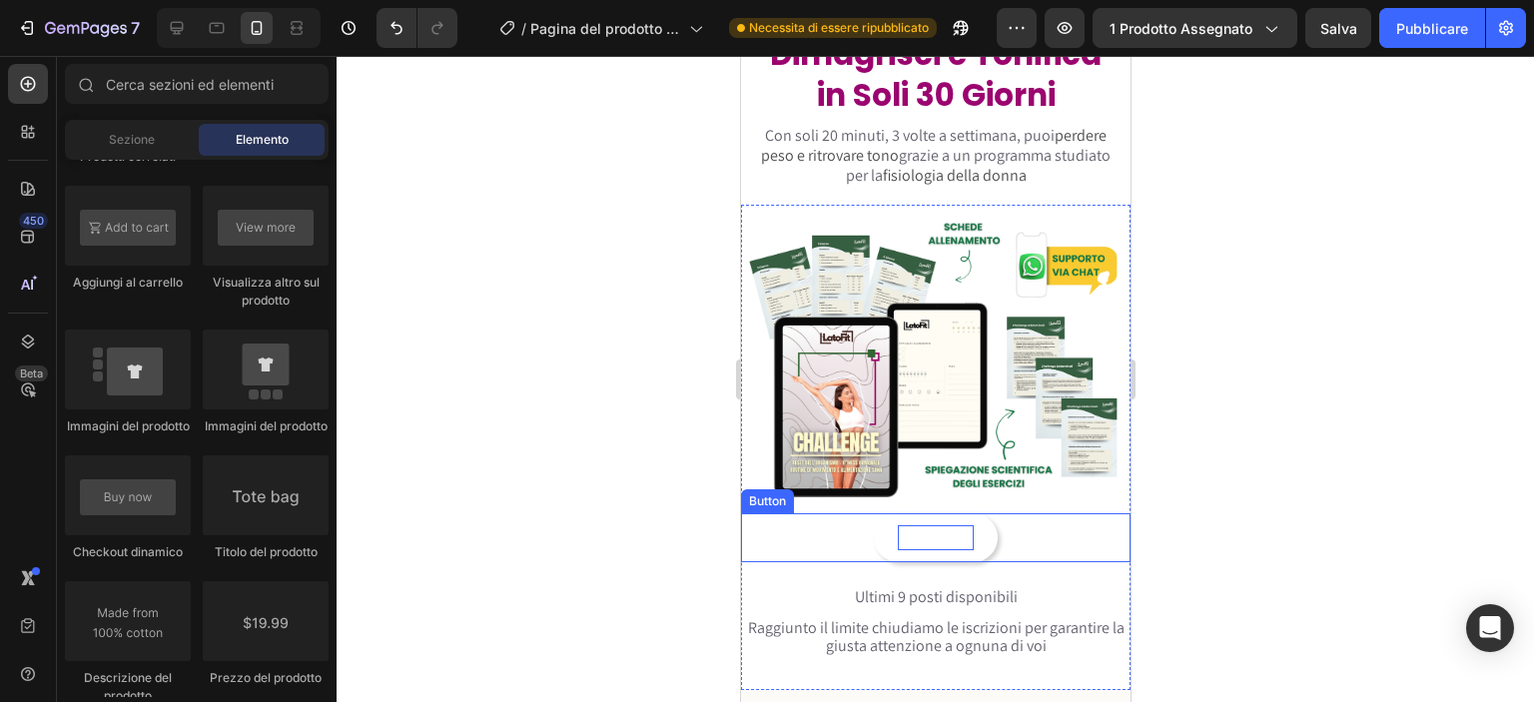
click at [949, 536] on p "INIZIA ORA" at bounding box center [935, 537] width 76 height 25
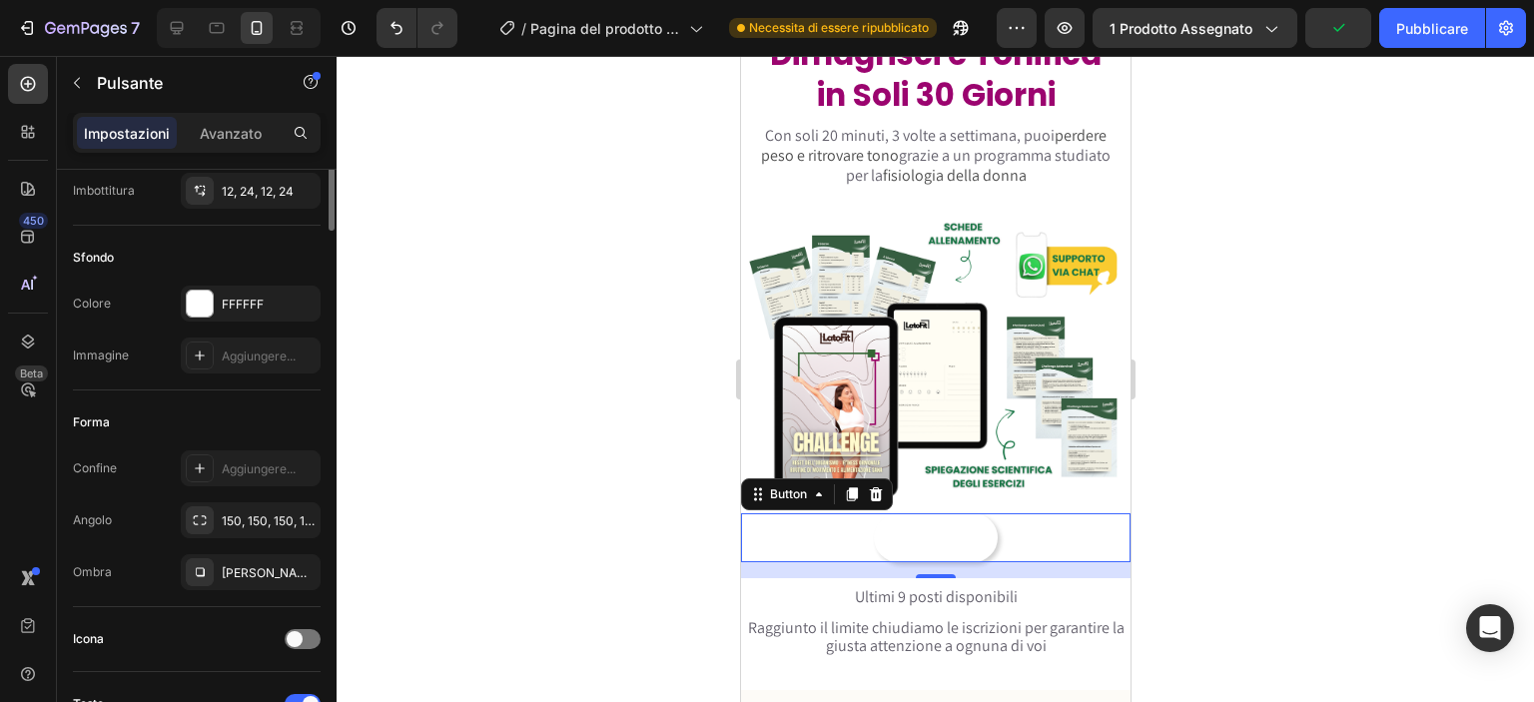
scroll to position [0, 0]
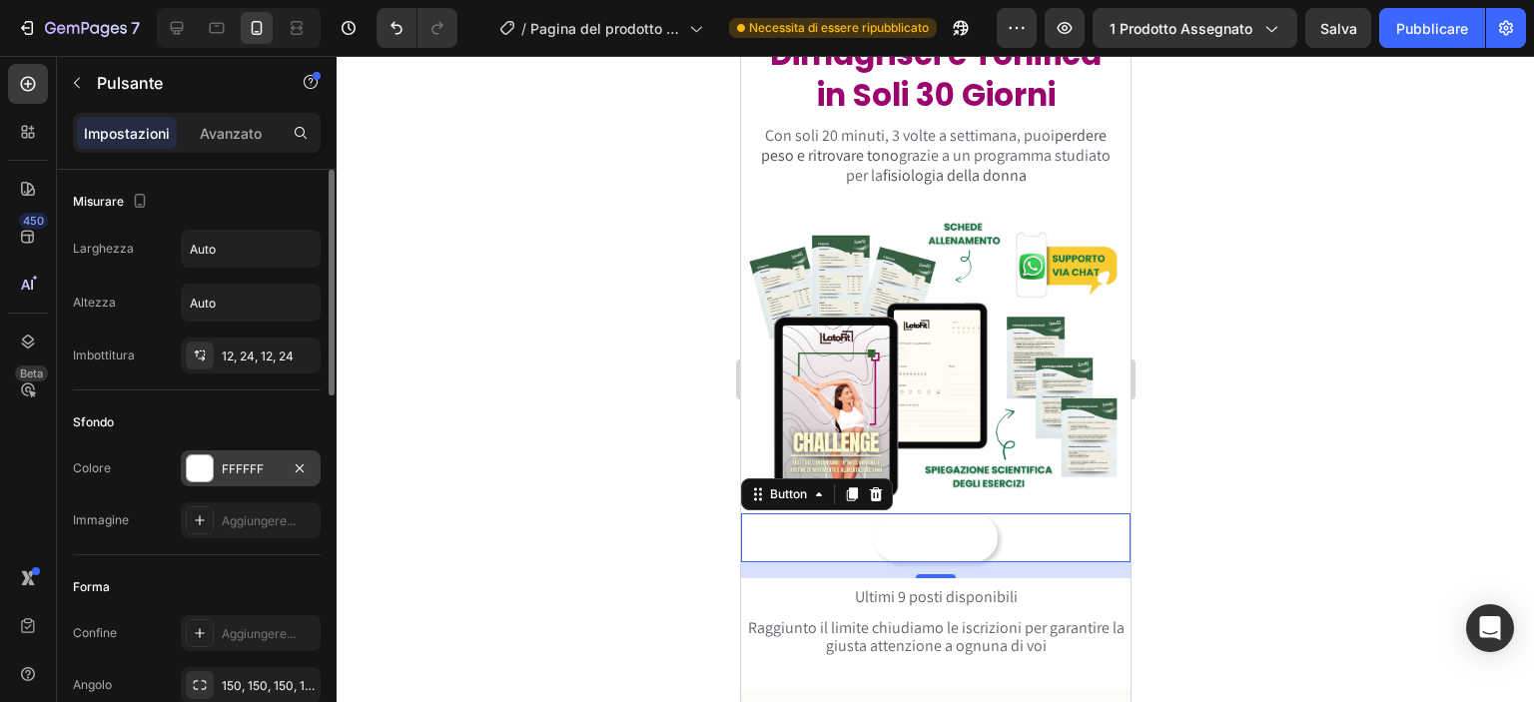
click at [243, 465] on font "FFFFFF" at bounding box center [243, 468] width 42 height 15
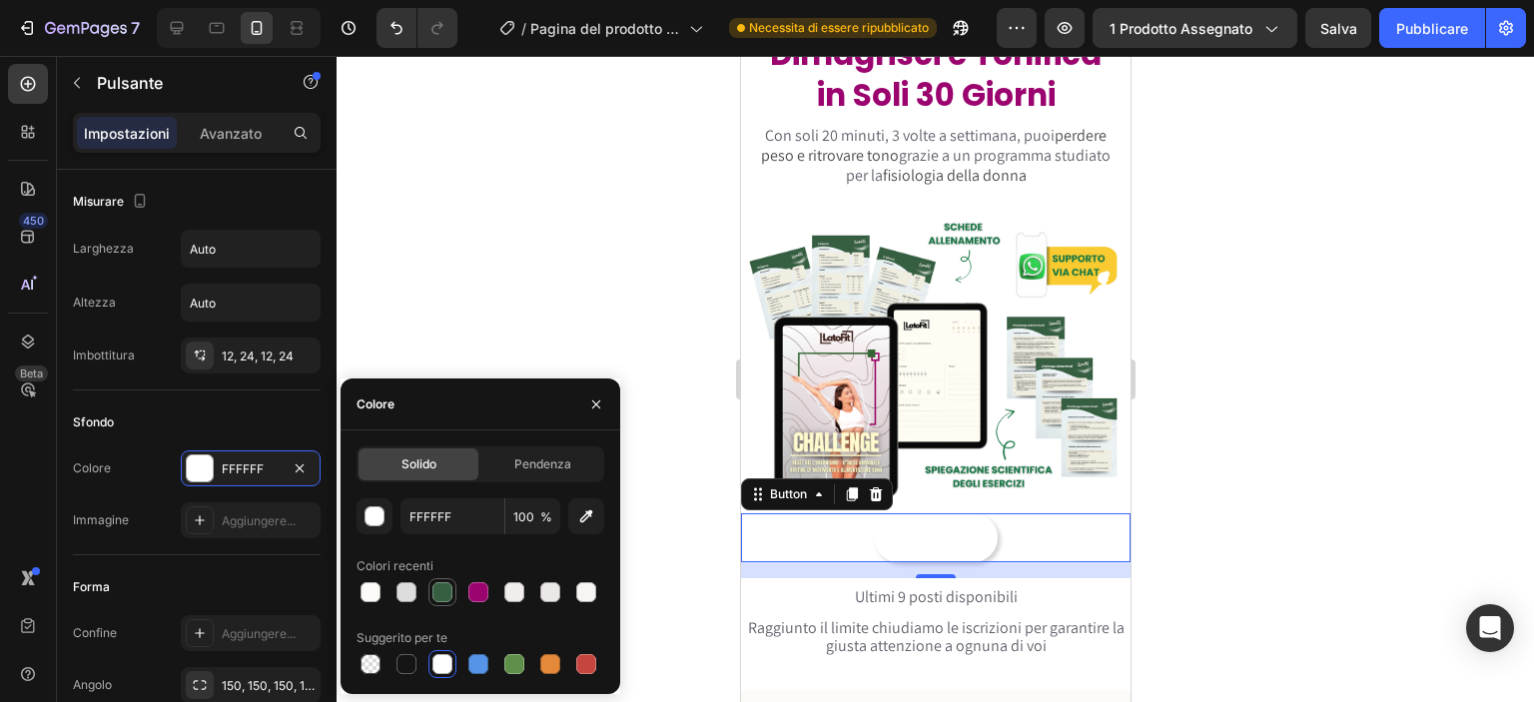
click at [439, 598] on div at bounding box center [442, 592] width 20 height 20
type input "365E41"
click at [591, 227] on div at bounding box center [935, 379] width 1197 height 646
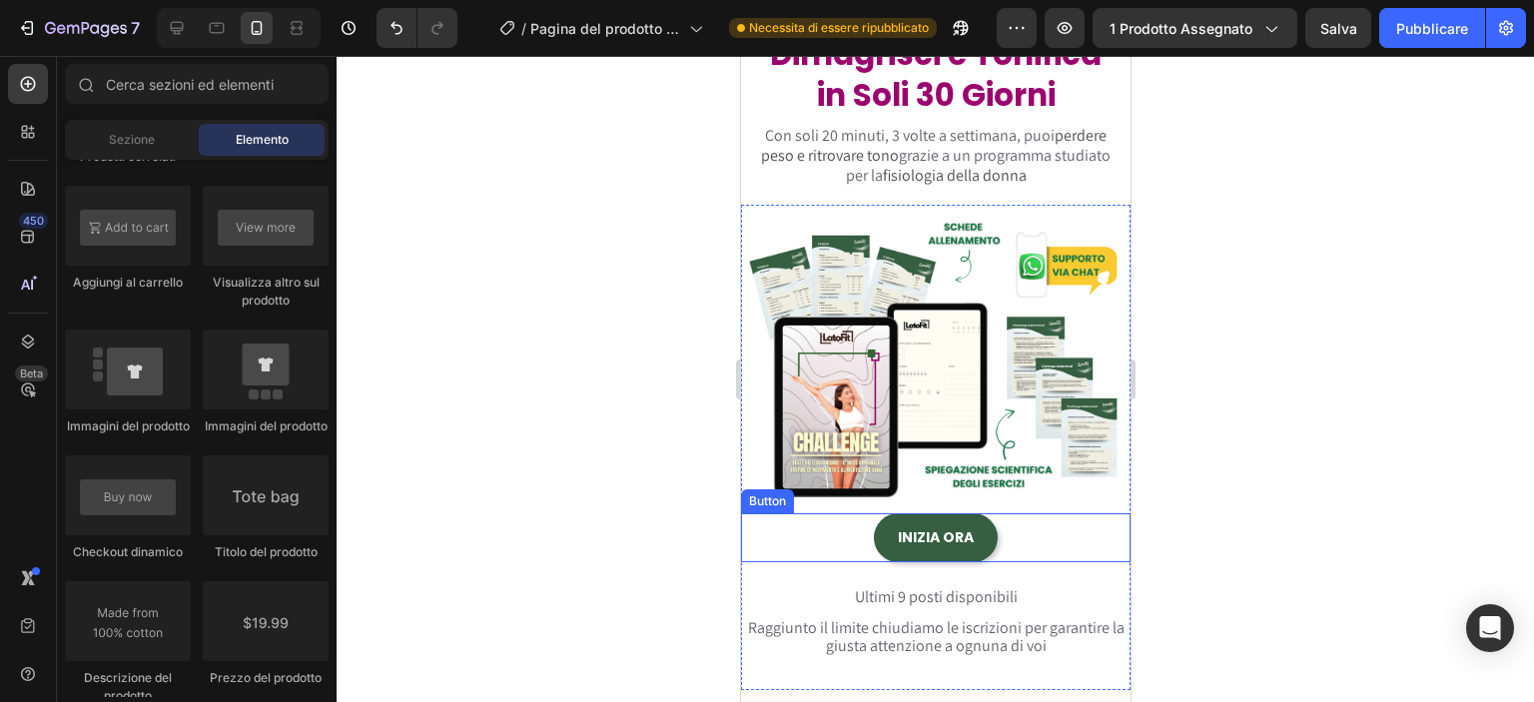
click at [876, 529] on link "INIZIA ORA" at bounding box center [935, 537] width 124 height 49
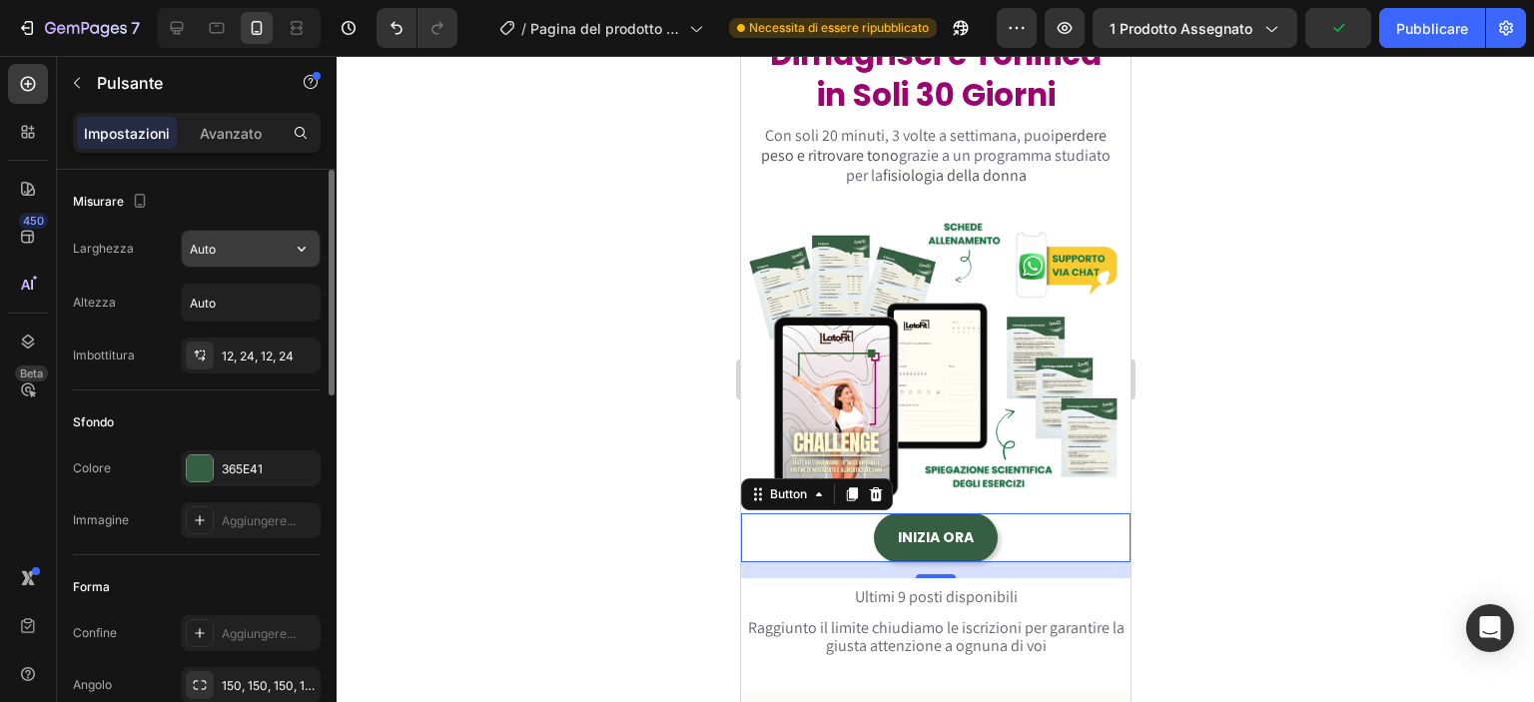
click at [259, 259] on input "Auto" at bounding box center [251, 249] width 138 height 36
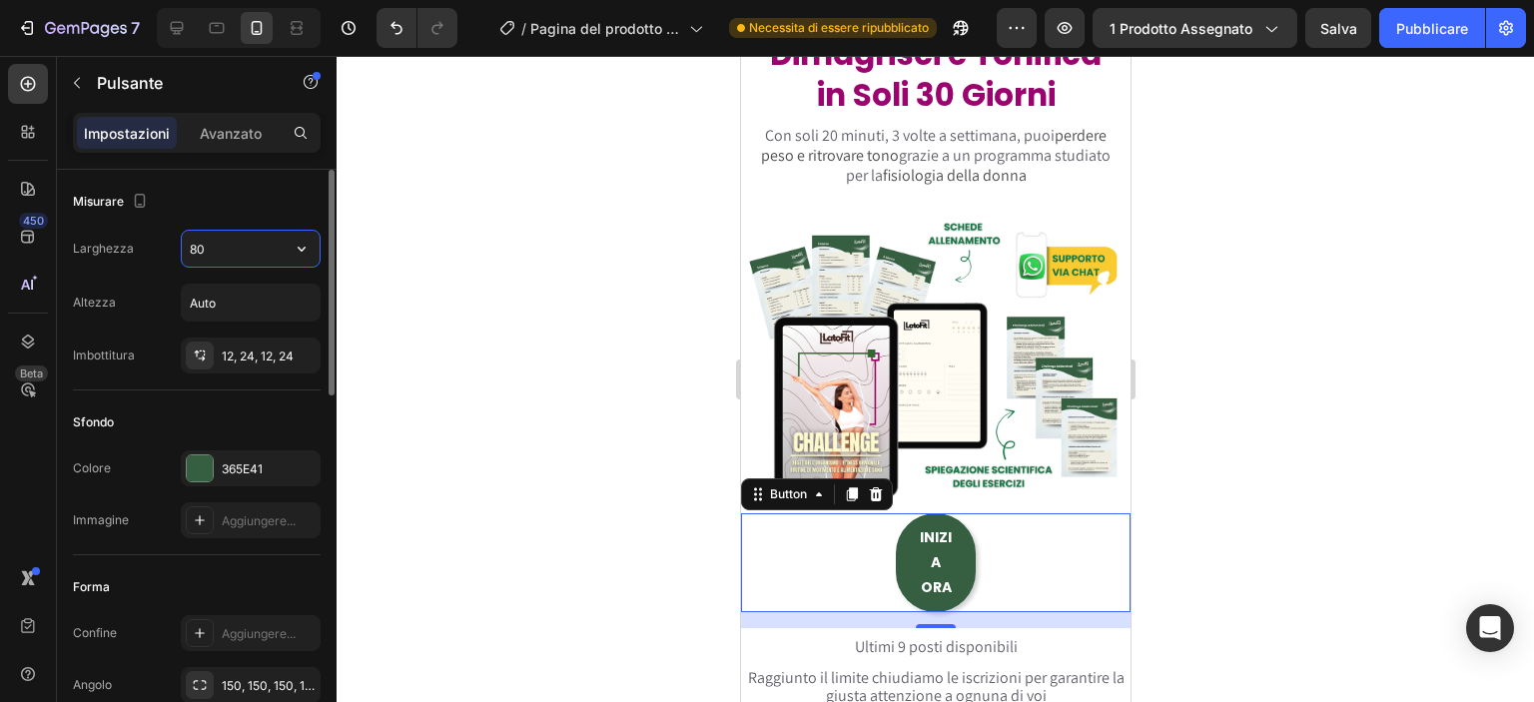
type input "8"
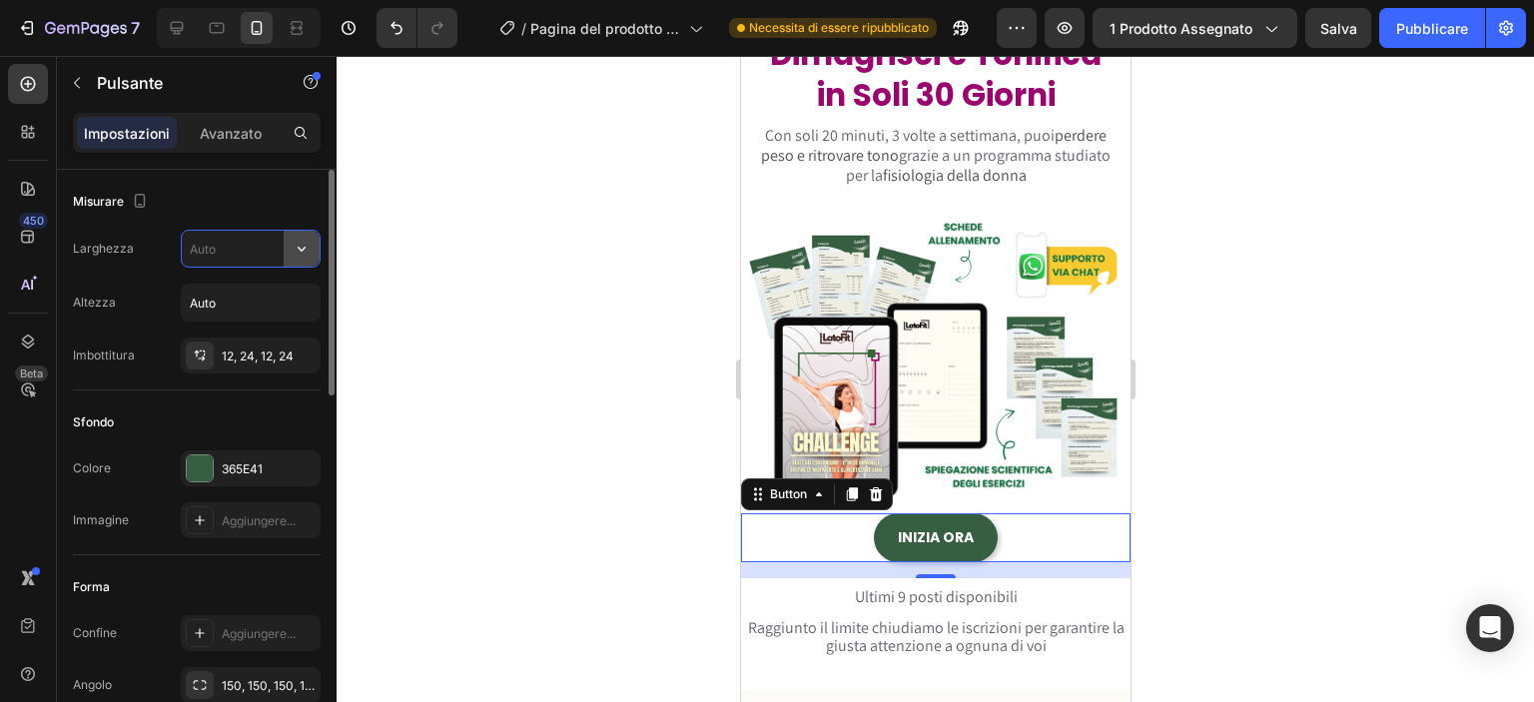
click at [303, 255] on icon "button" at bounding box center [302, 249] width 20 height 20
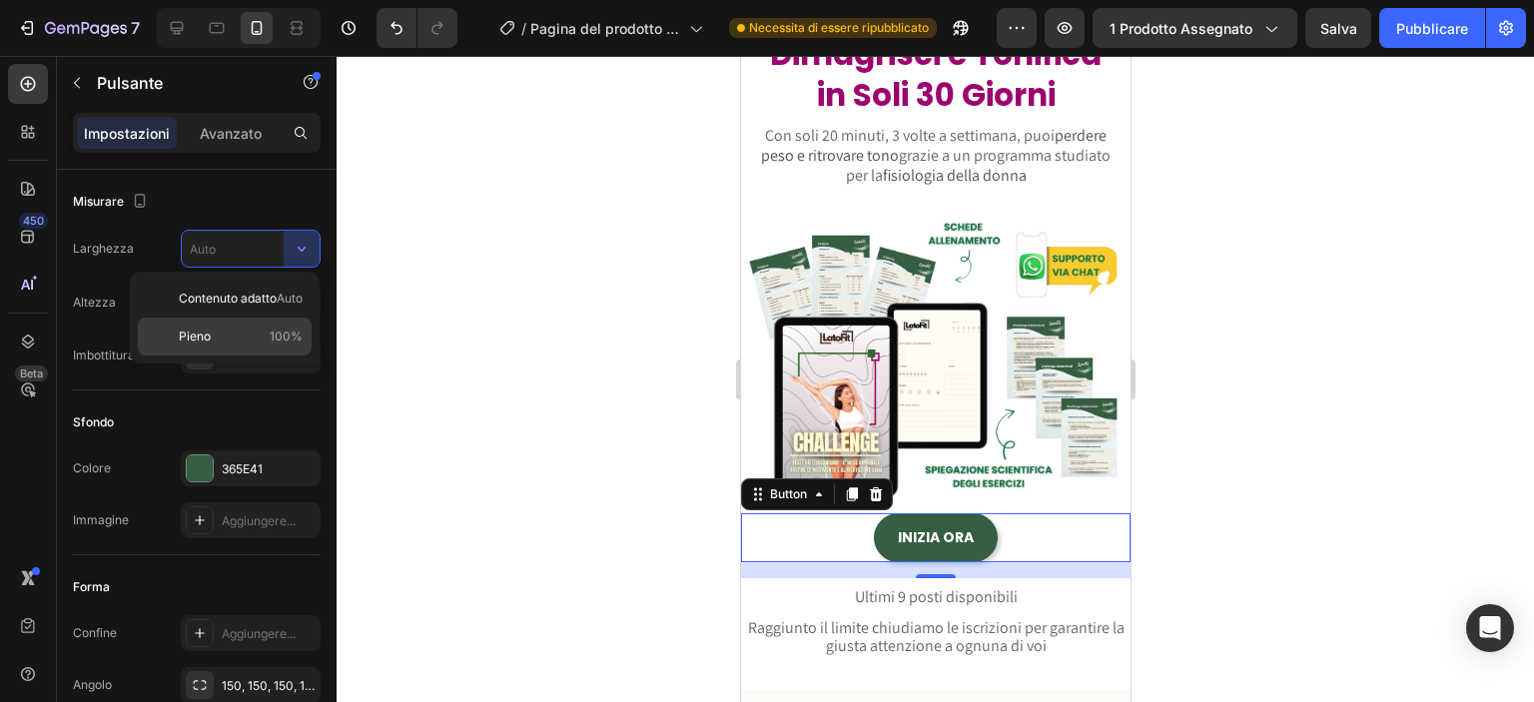
click at [277, 336] on font "100%" at bounding box center [286, 336] width 33 height 15
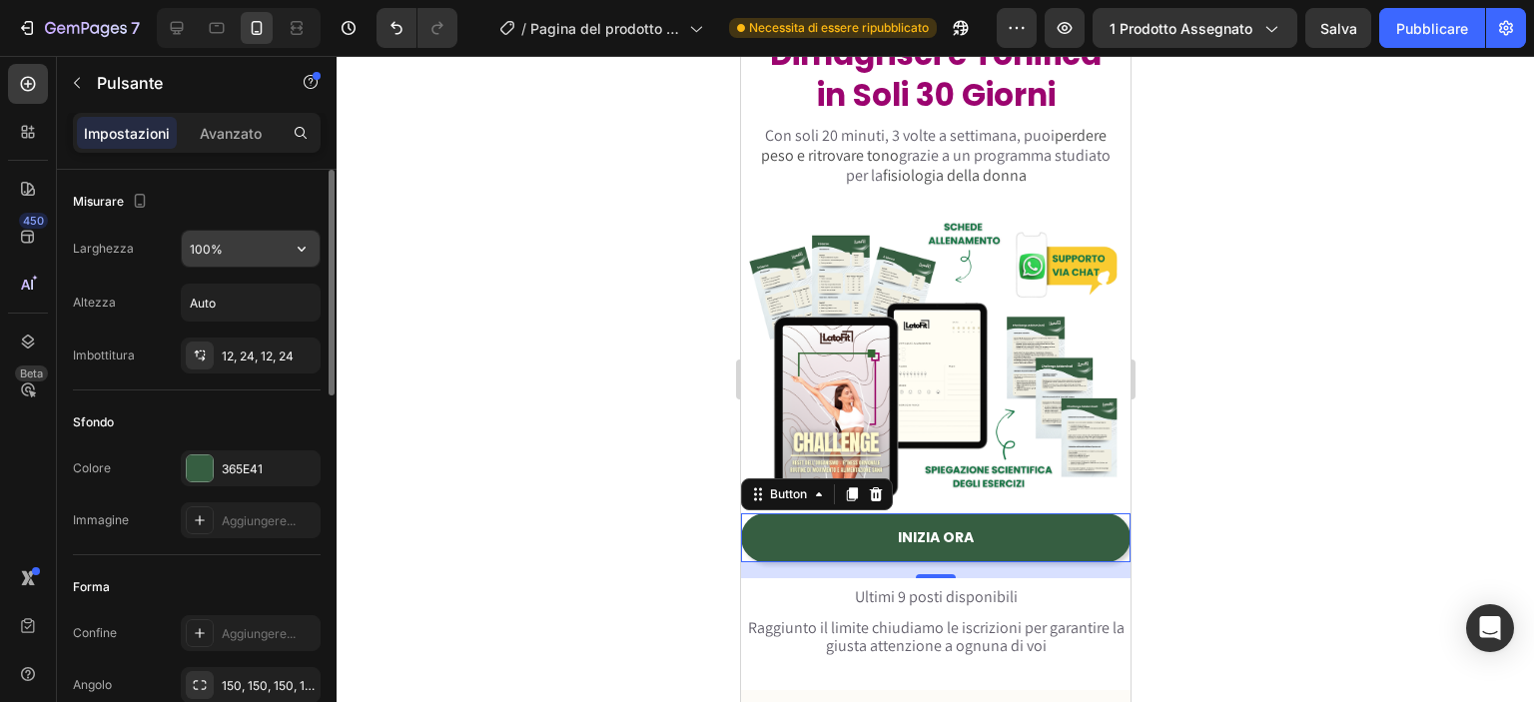
click at [210, 246] on input "100%" at bounding box center [251, 249] width 138 height 36
type input "75%"
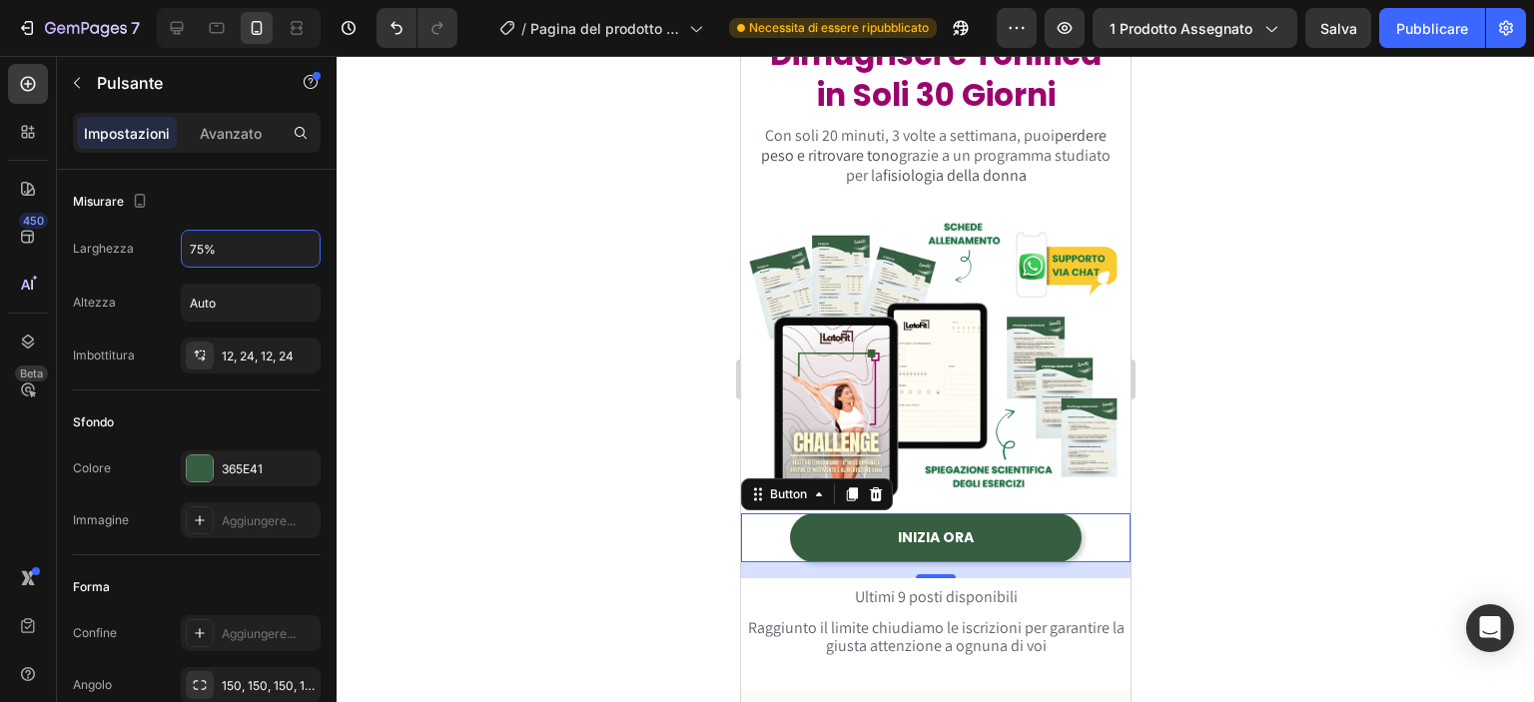
click at [435, 315] on div at bounding box center [935, 379] width 1197 height 646
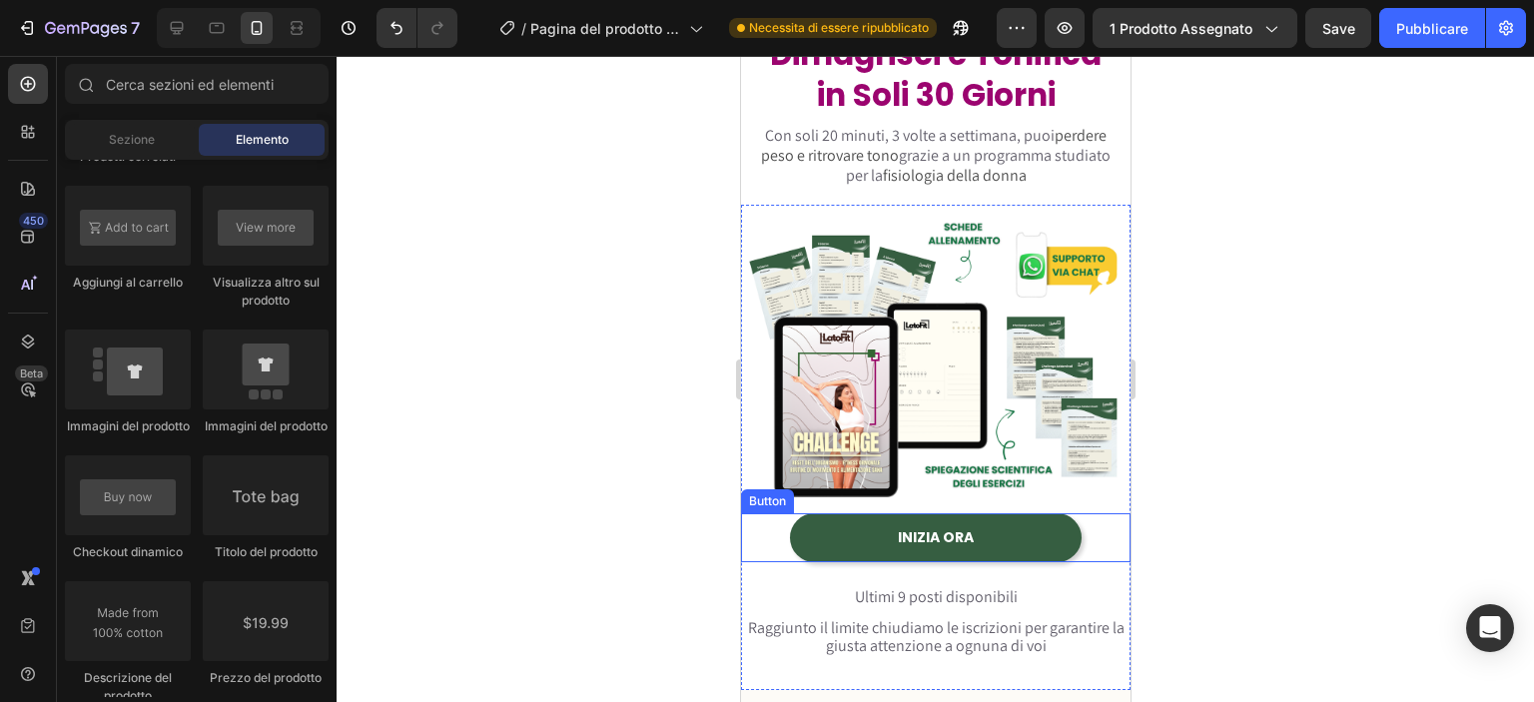
click at [801, 534] on link "INIZIA ORA" at bounding box center [935, 537] width 293 height 49
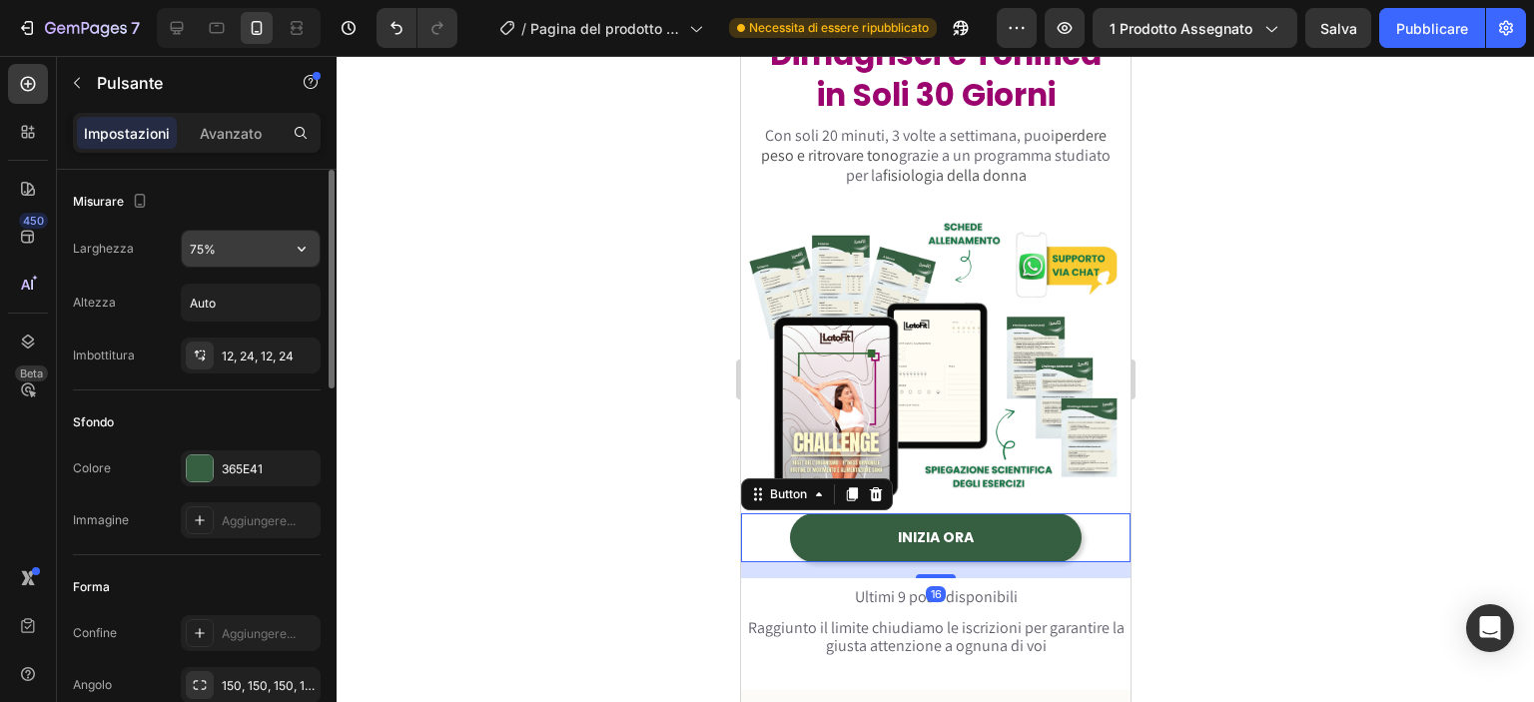
click at [196, 240] on input "75%" at bounding box center [251, 249] width 138 height 36
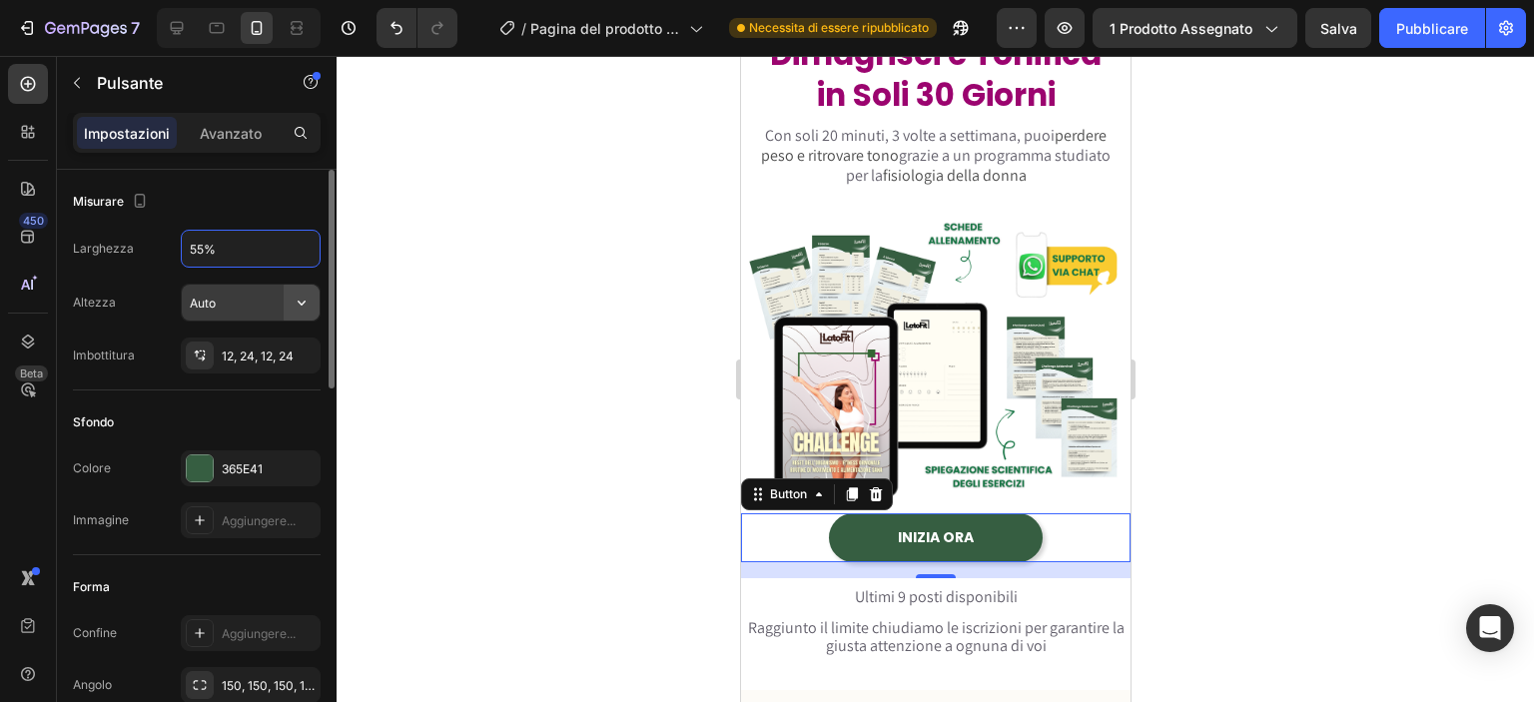
type input "55%"
click at [300, 306] on icon "button" at bounding box center [302, 303] width 20 height 20
click at [381, 357] on div at bounding box center [935, 379] width 1197 height 646
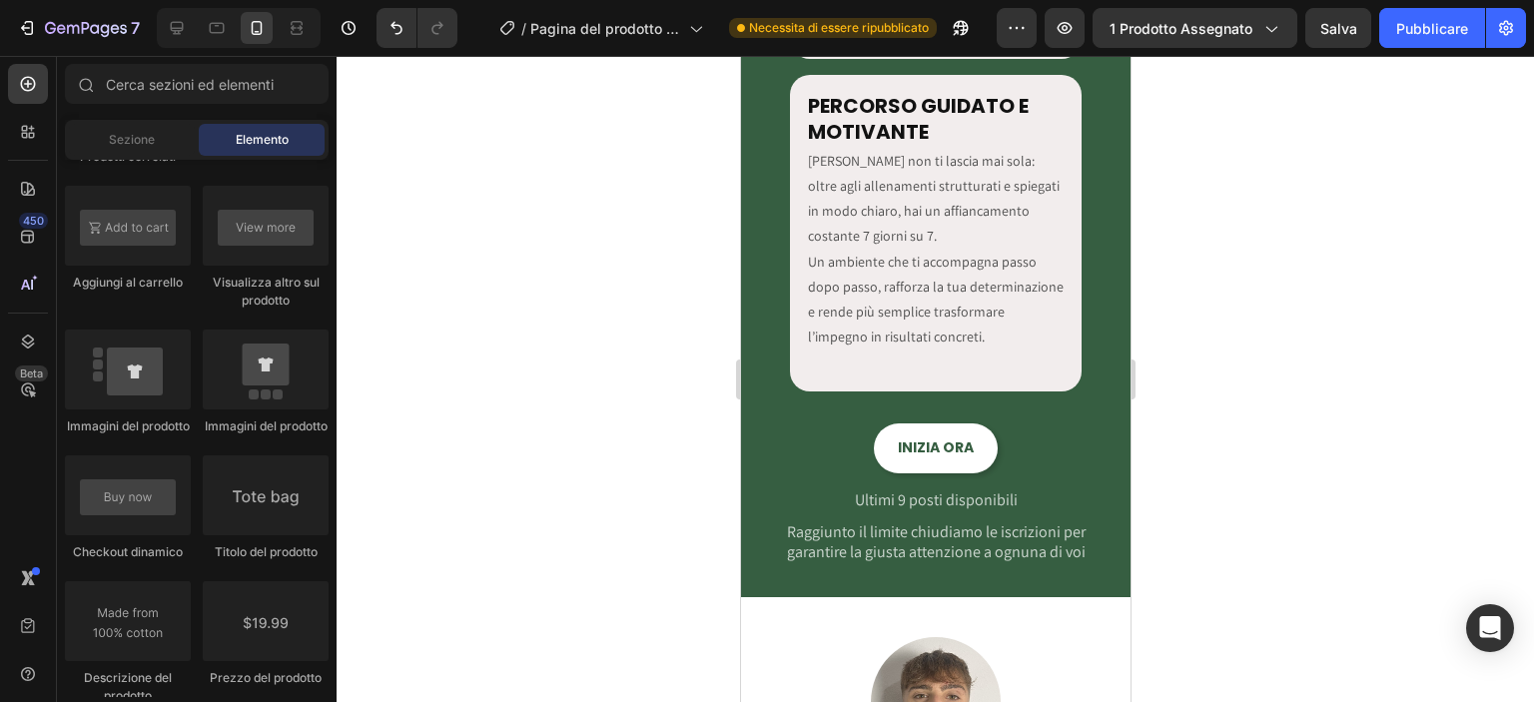
scroll to position [3976, 0]
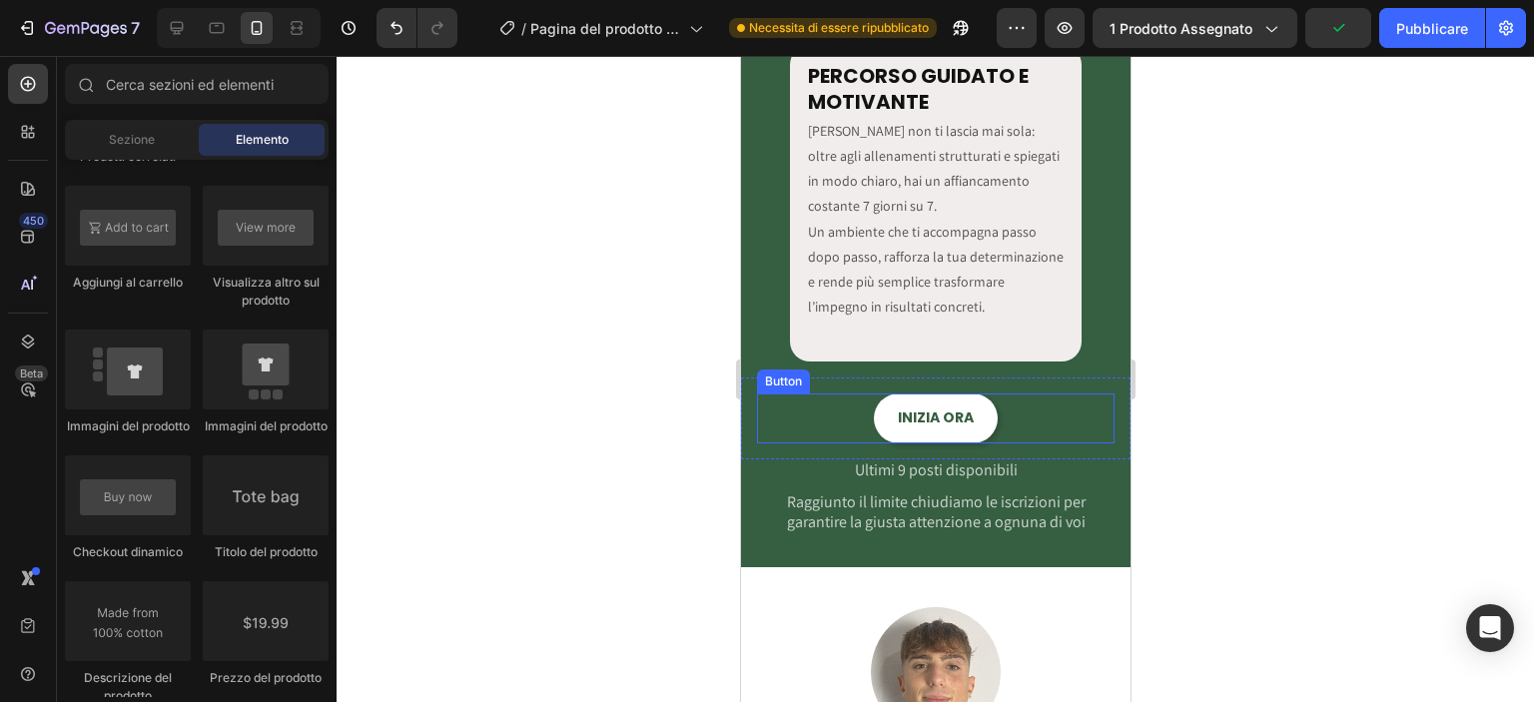
click at [856, 422] on div "INIZIA ORA Button" at bounding box center [934, 417] width 357 height 49
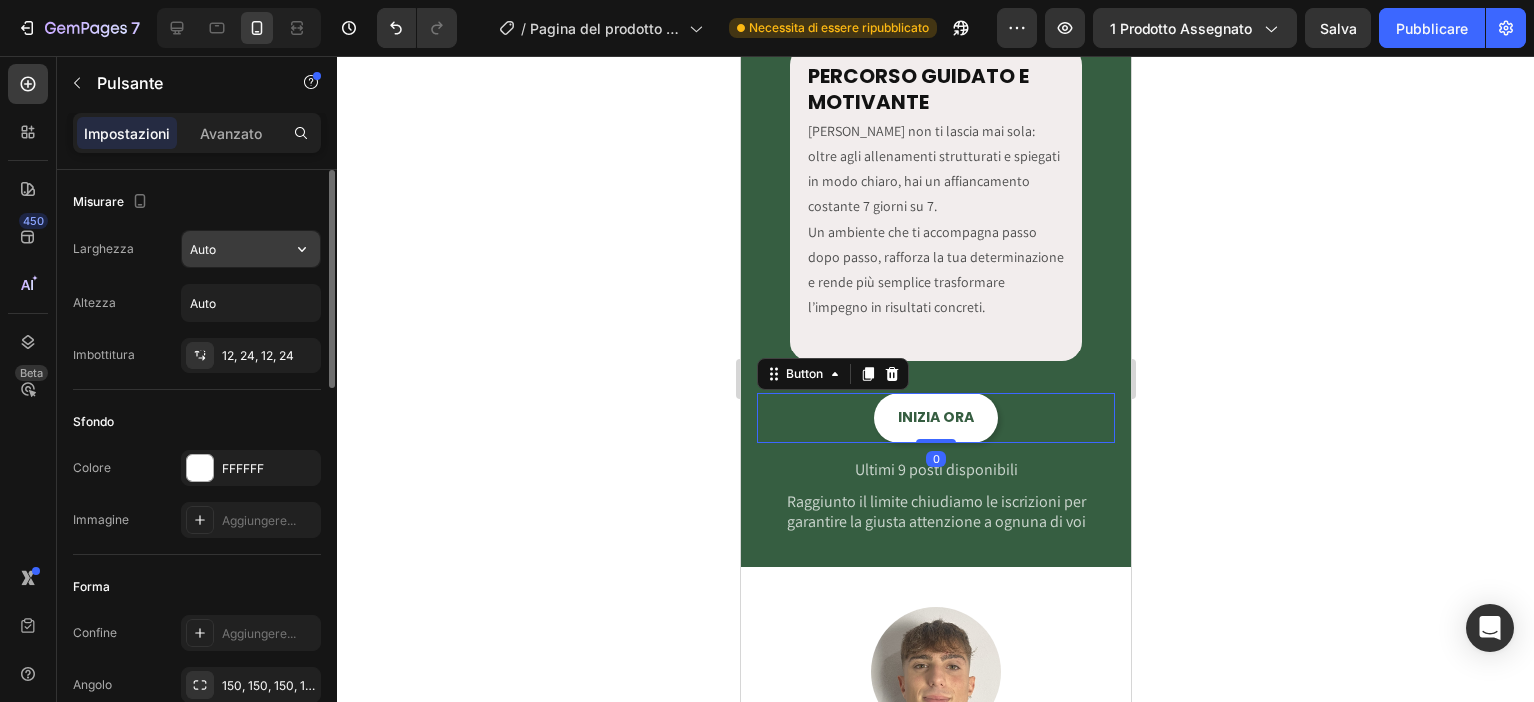
click at [239, 250] on input "Auto" at bounding box center [251, 249] width 138 height 36
click at [312, 245] on icon "button" at bounding box center [302, 249] width 20 height 20
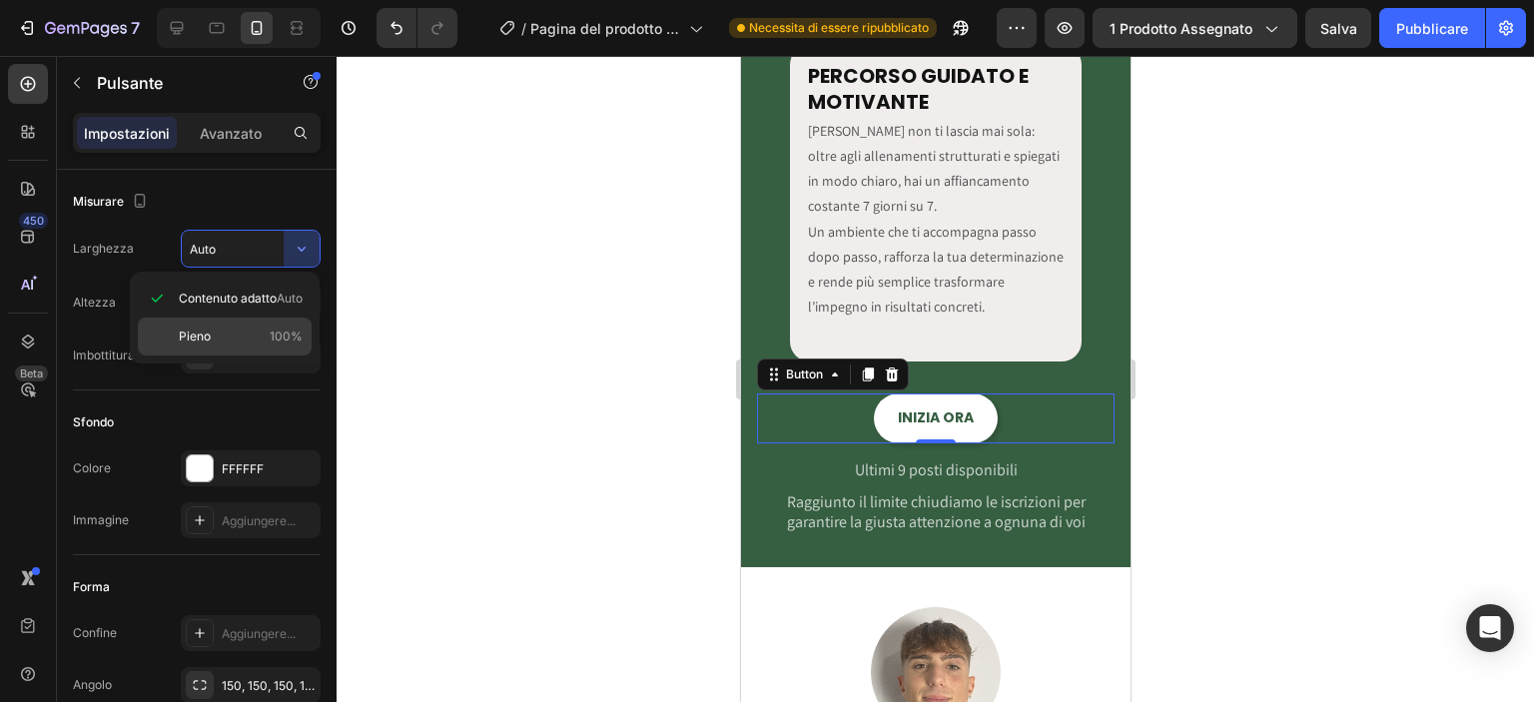
click at [272, 329] on font "100%" at bounding box center [286, 336] width 33 height 15
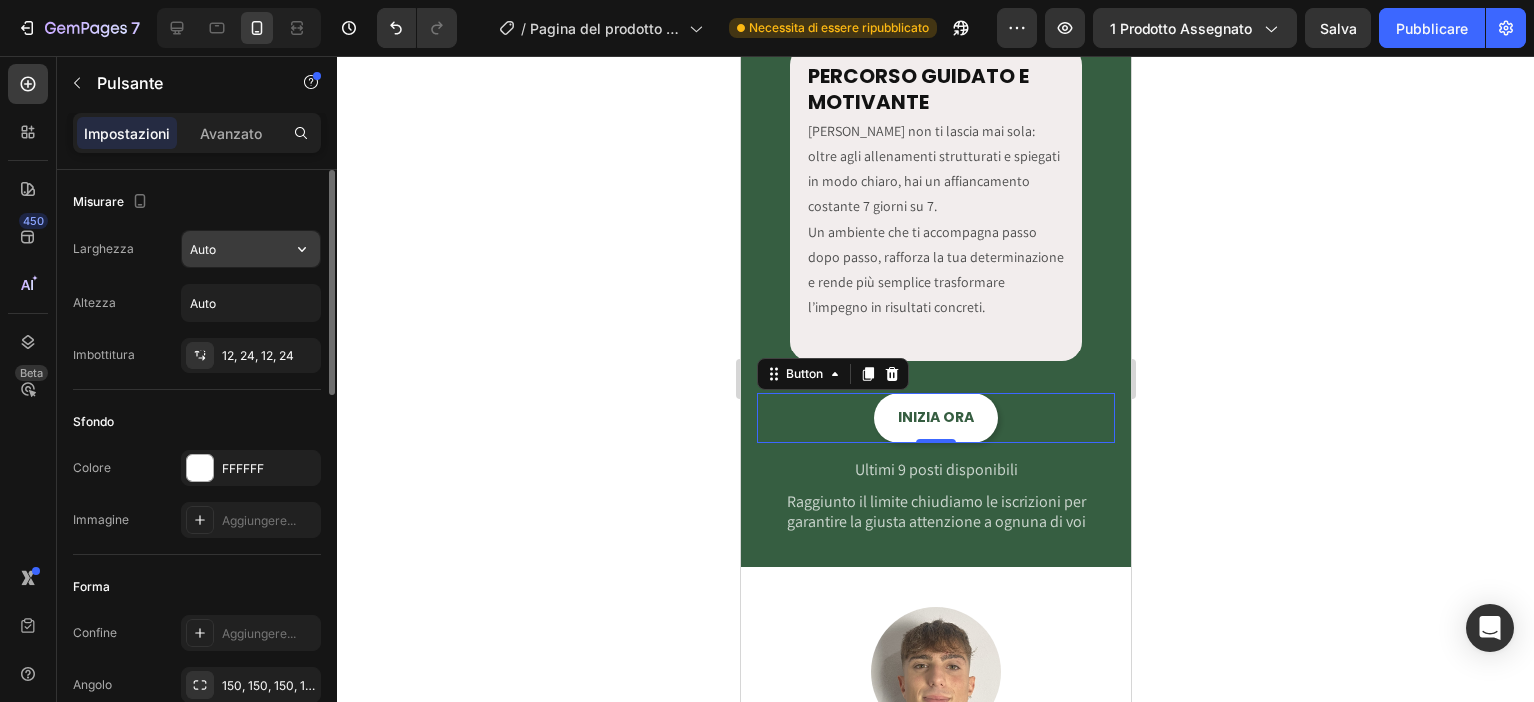
type input "100%"
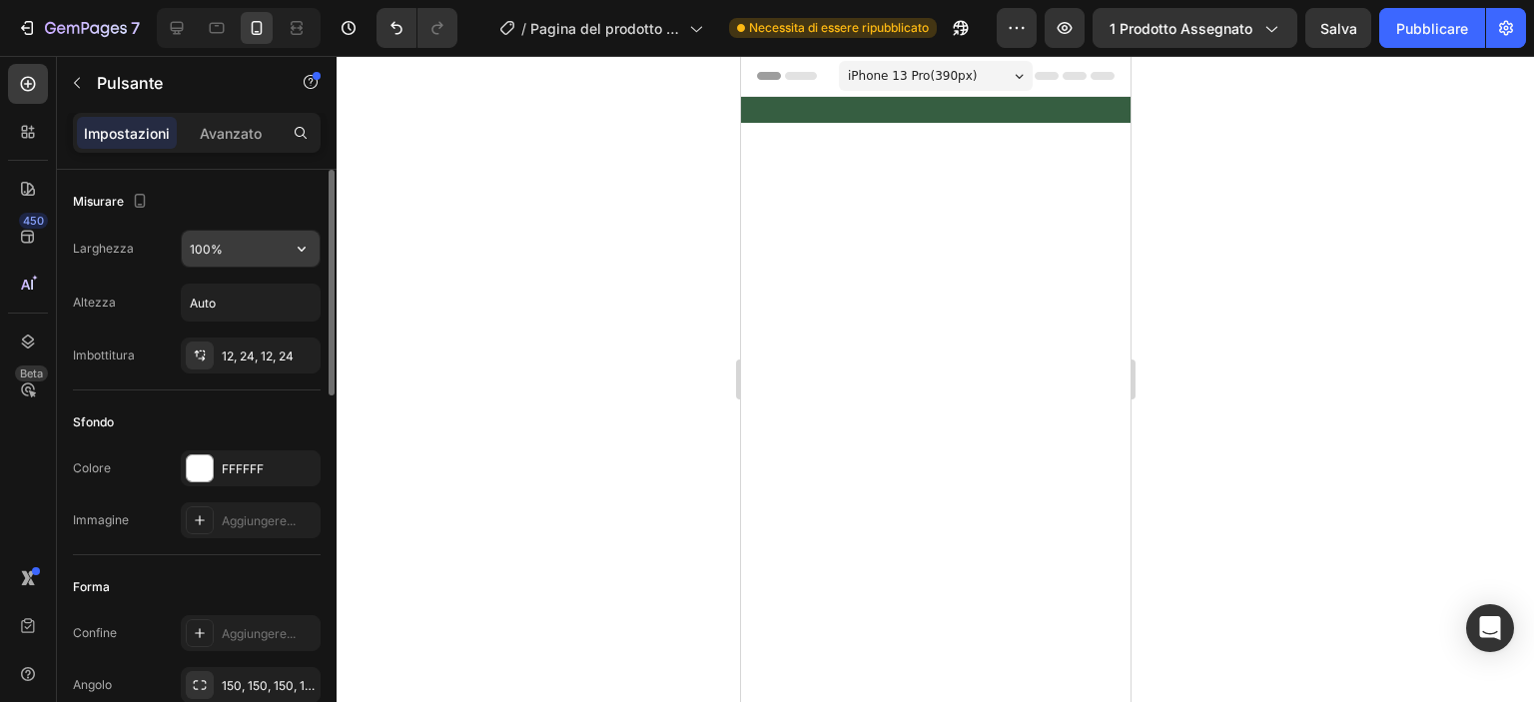
scroll to position [3976, 0]
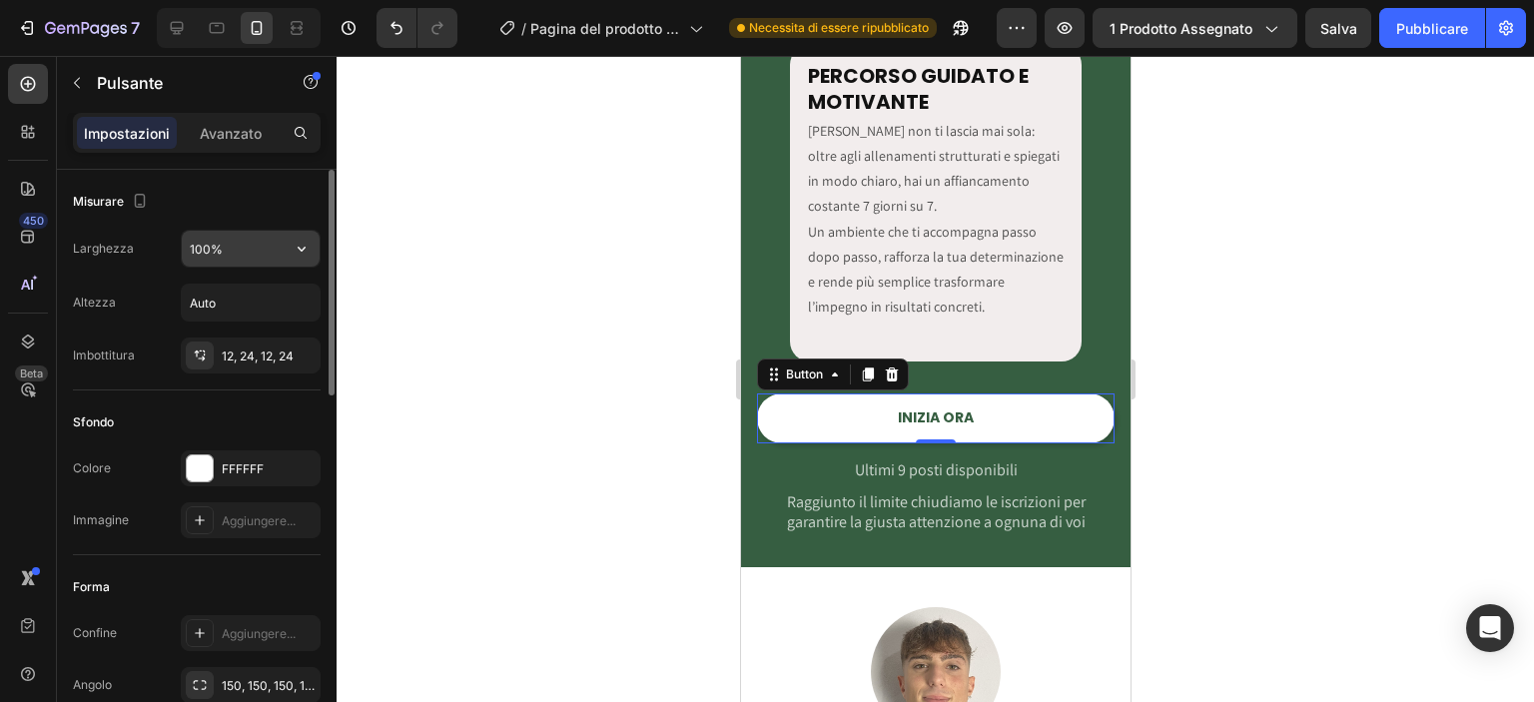
click at [210, 257] on input "100%" at bounding box center [251, 249] width 138 height 36
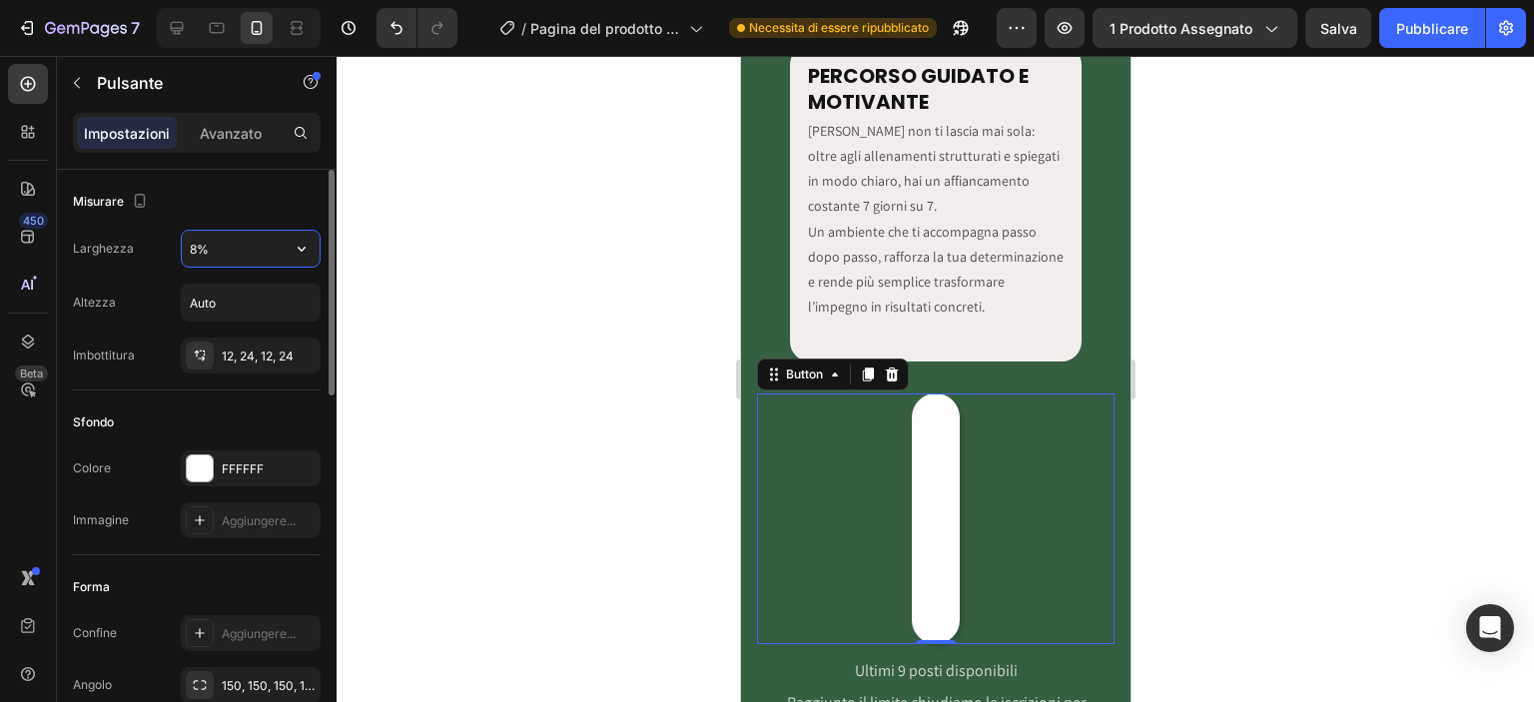
type input "80%"
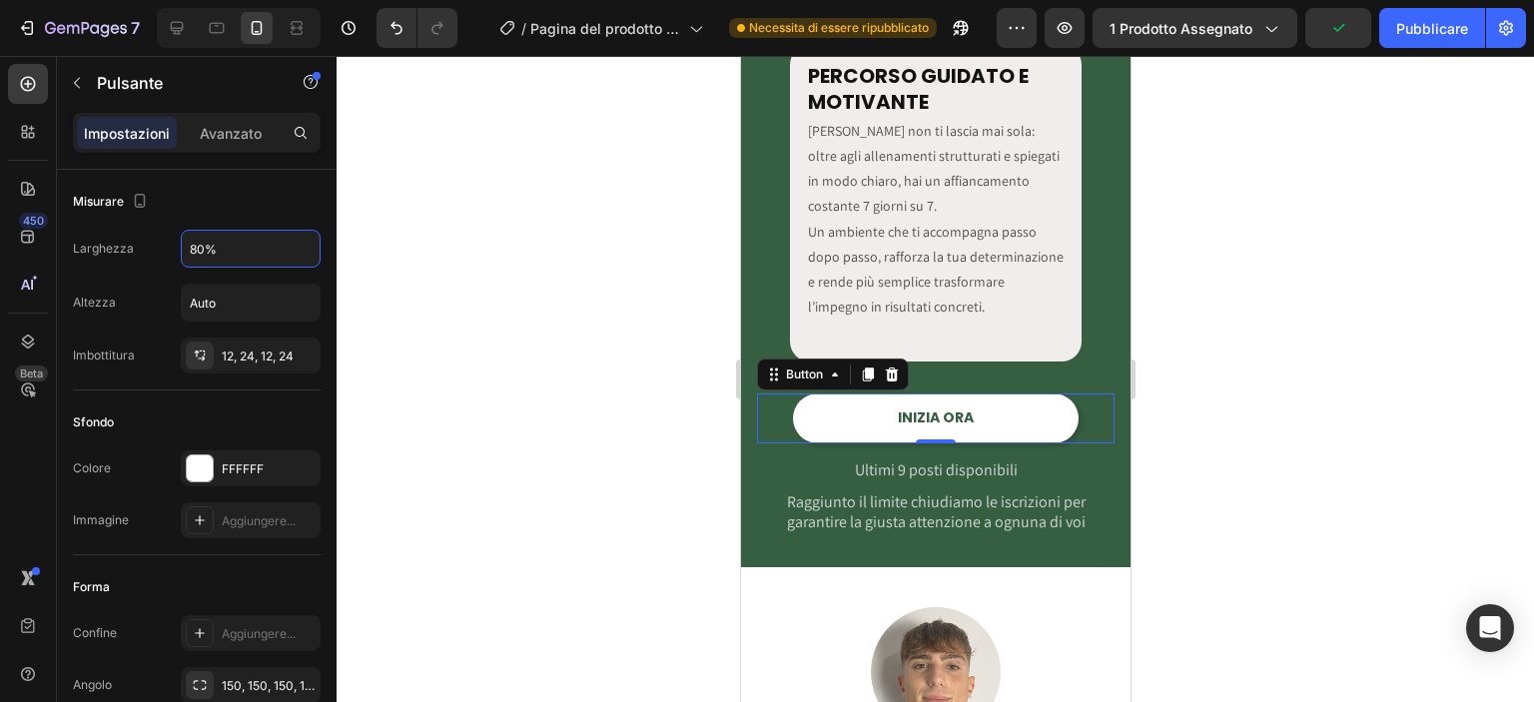
click at [462, 214] on div at bounding box center [935, 379] width 1197 height 646
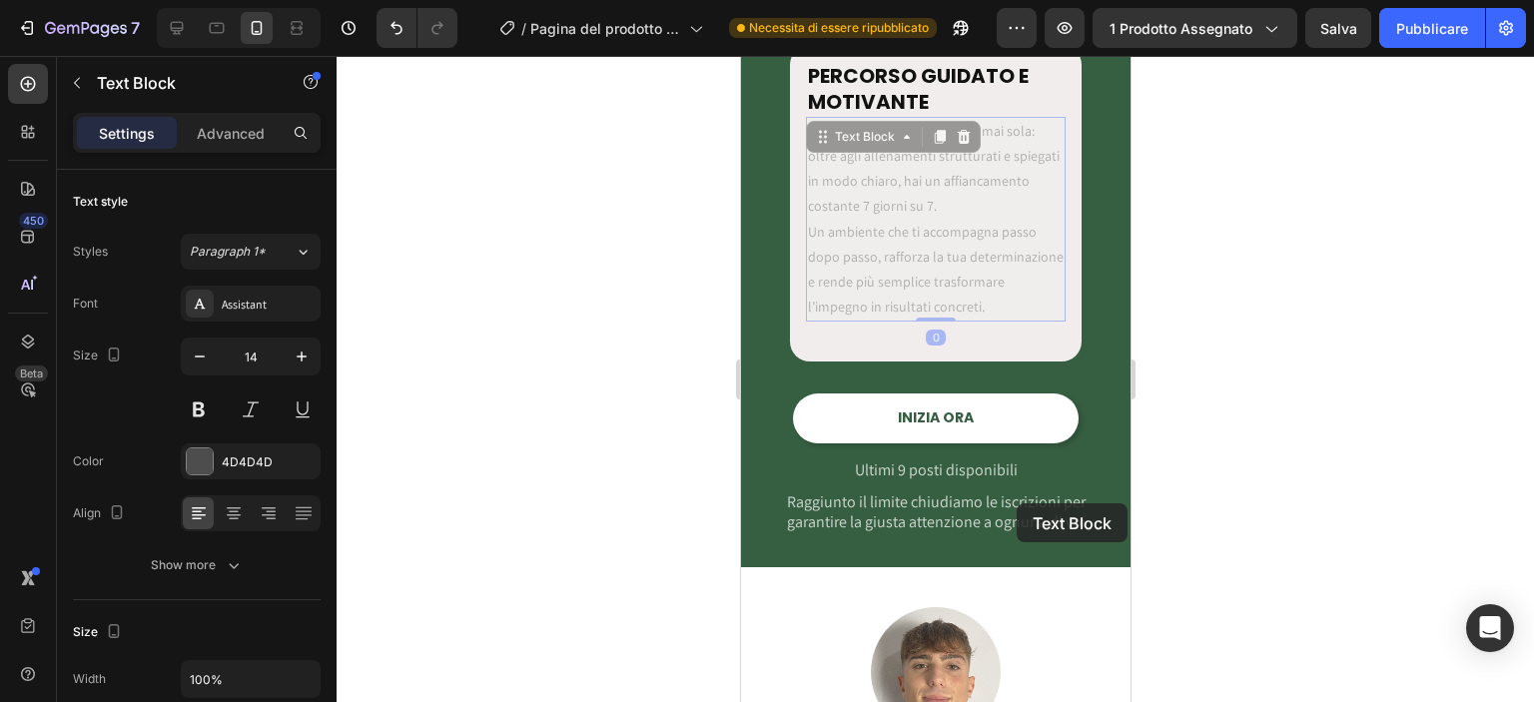
drag, startPoint x: 953, startPoint y: 267, endPoint x: 1012, endPoint y: 481, distance: 222.6
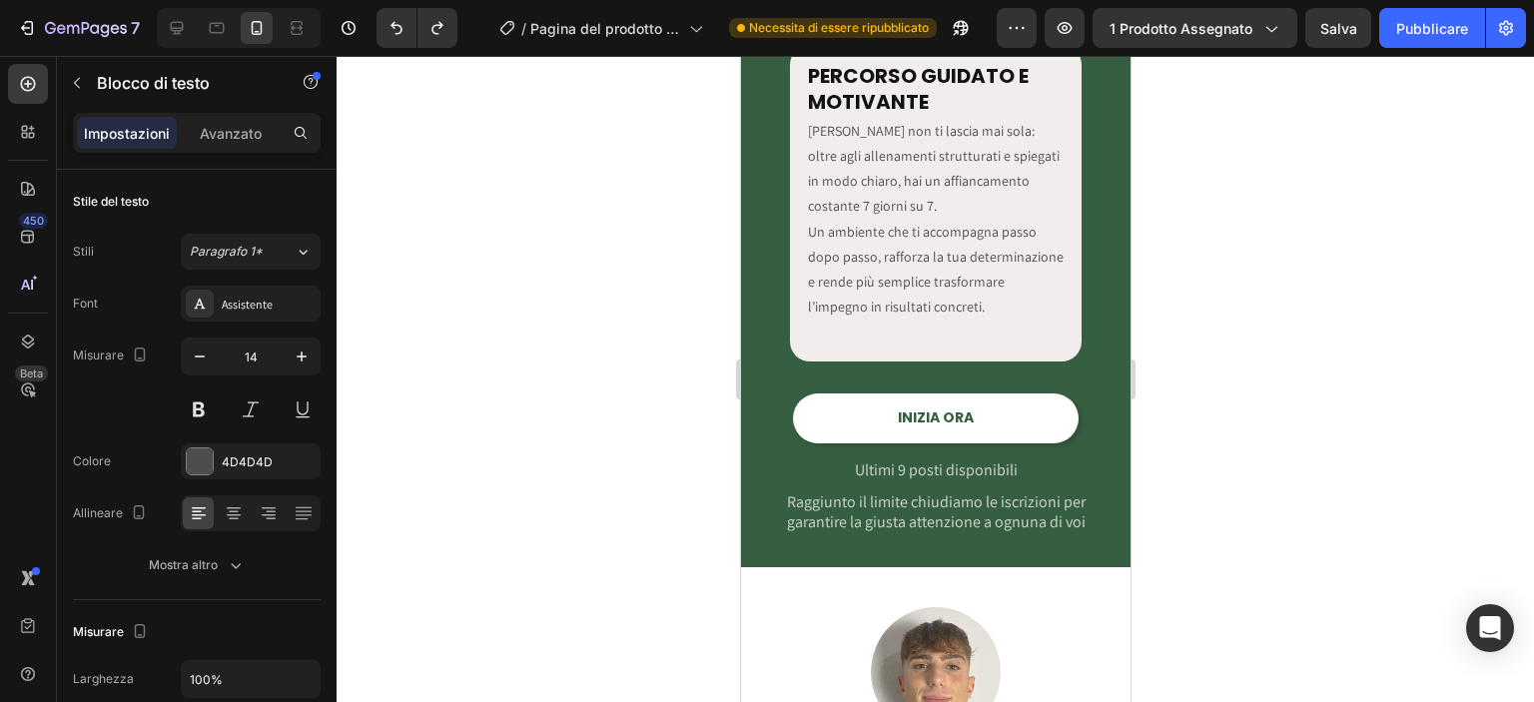
click at [1179, 388] on div at bounding box center [935, 379] width 1197 height 646
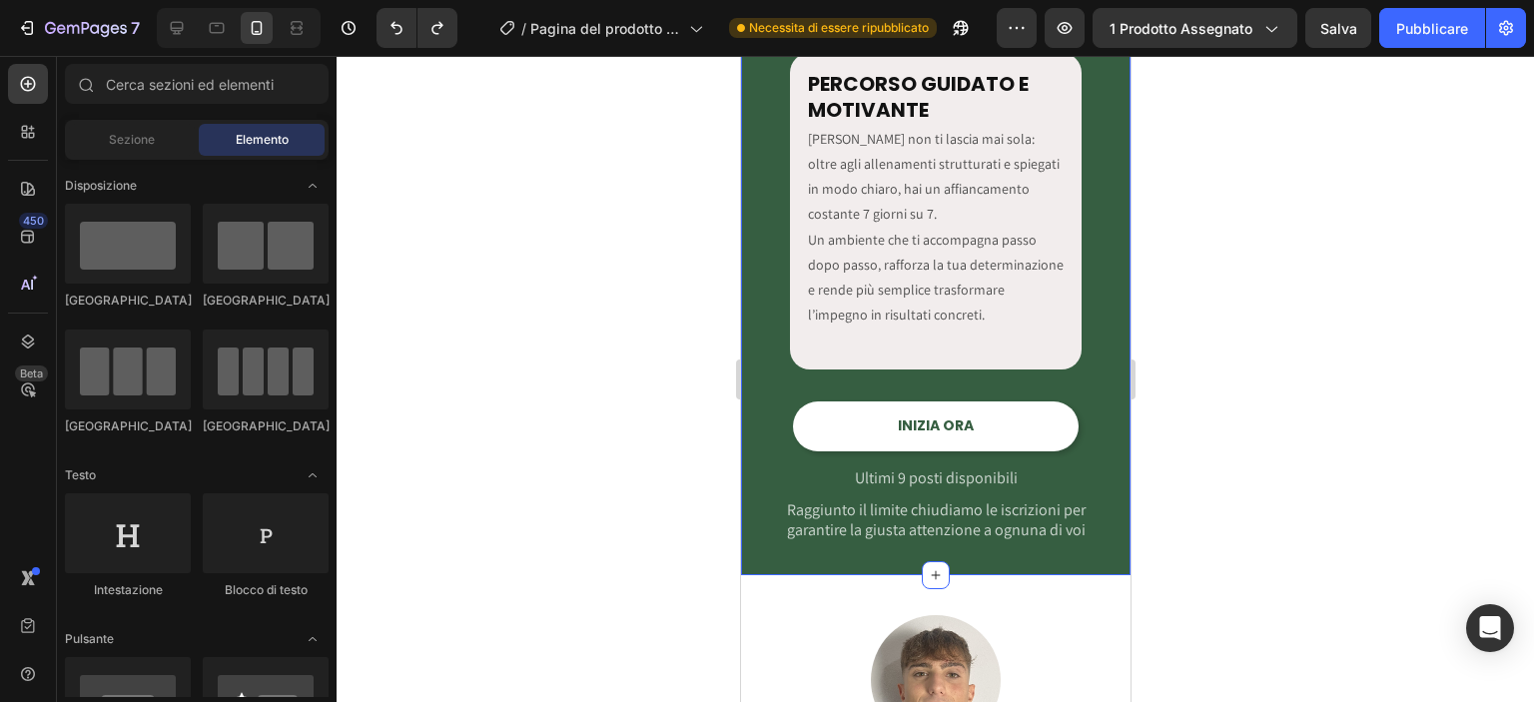
scroll to position [3970, 0]
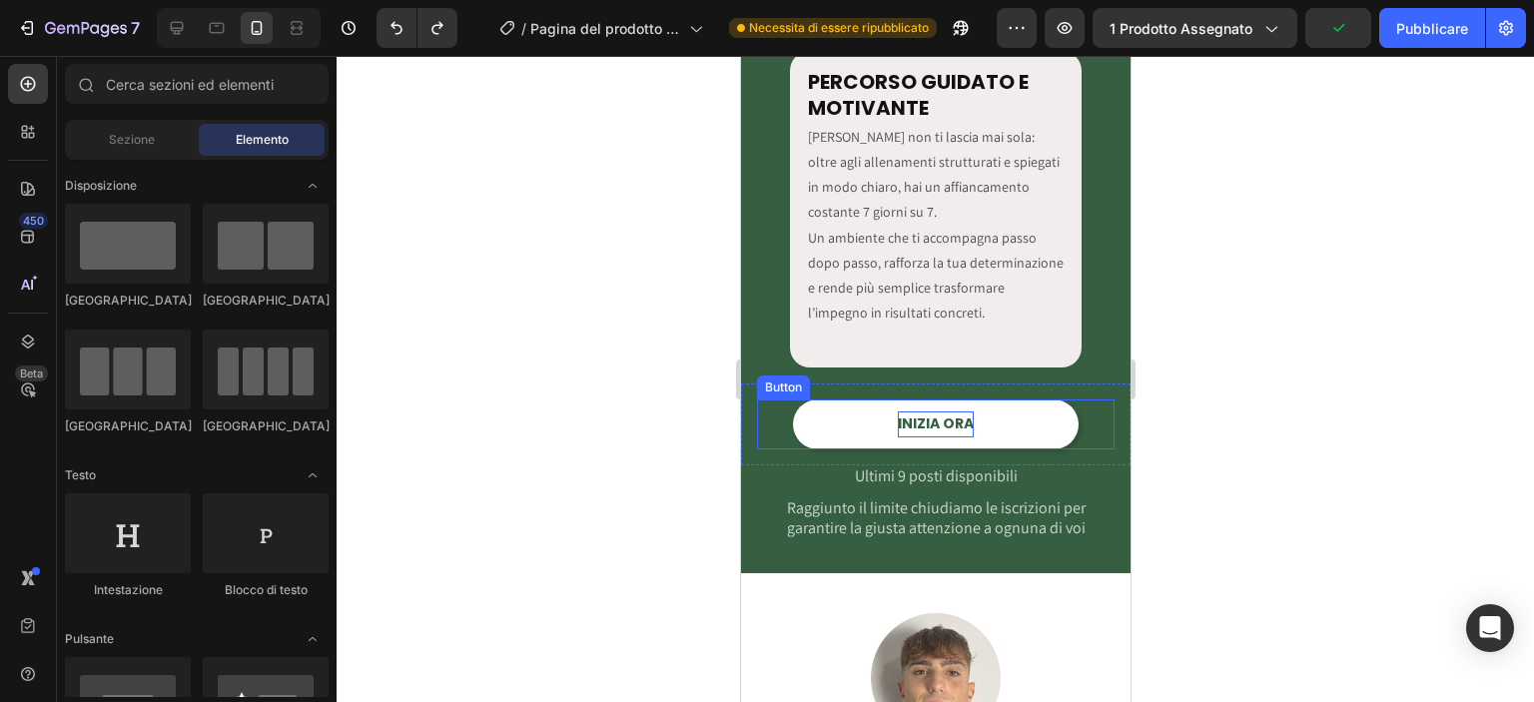
click at [956, 426] on p "INIZIA ORA" at bounding box center [935, 423] width 76 height 25
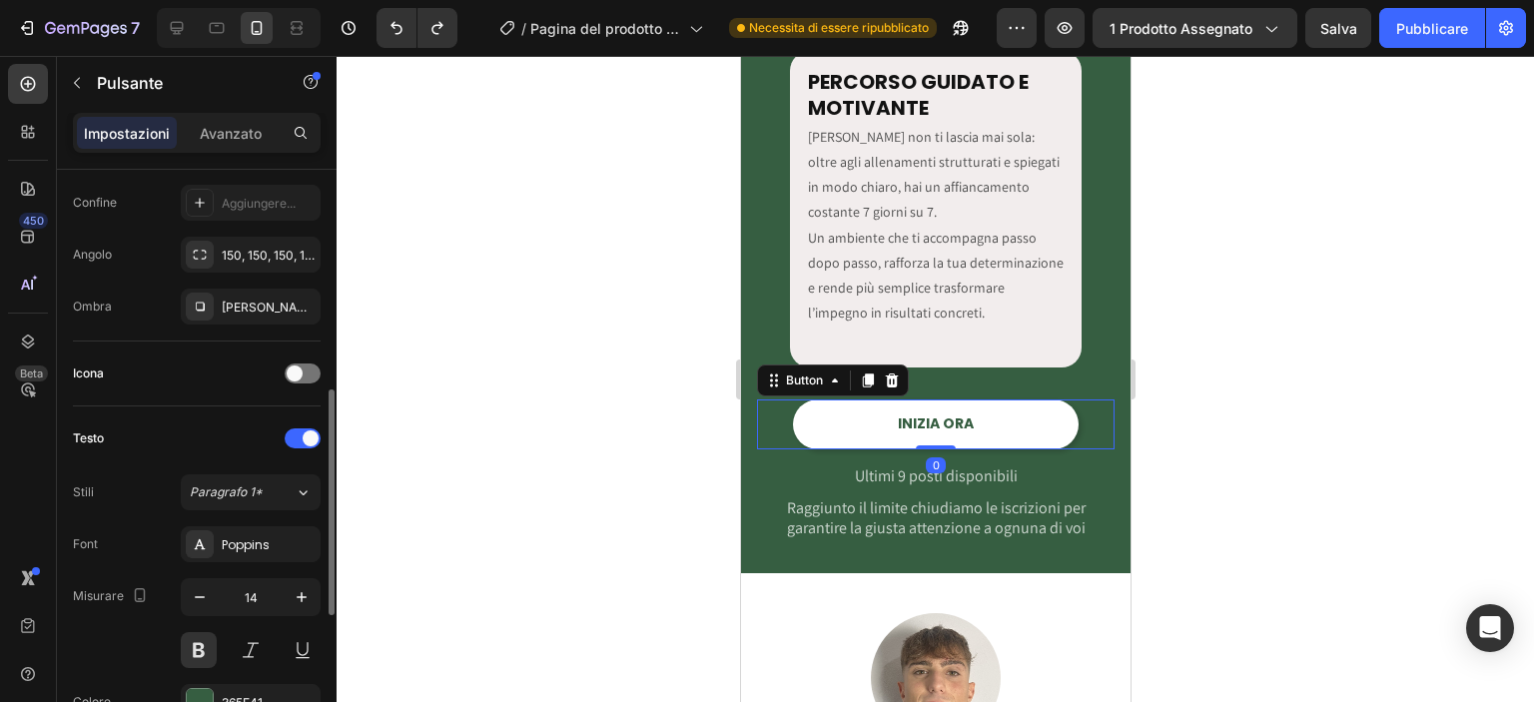
scroll to position [469, 0]
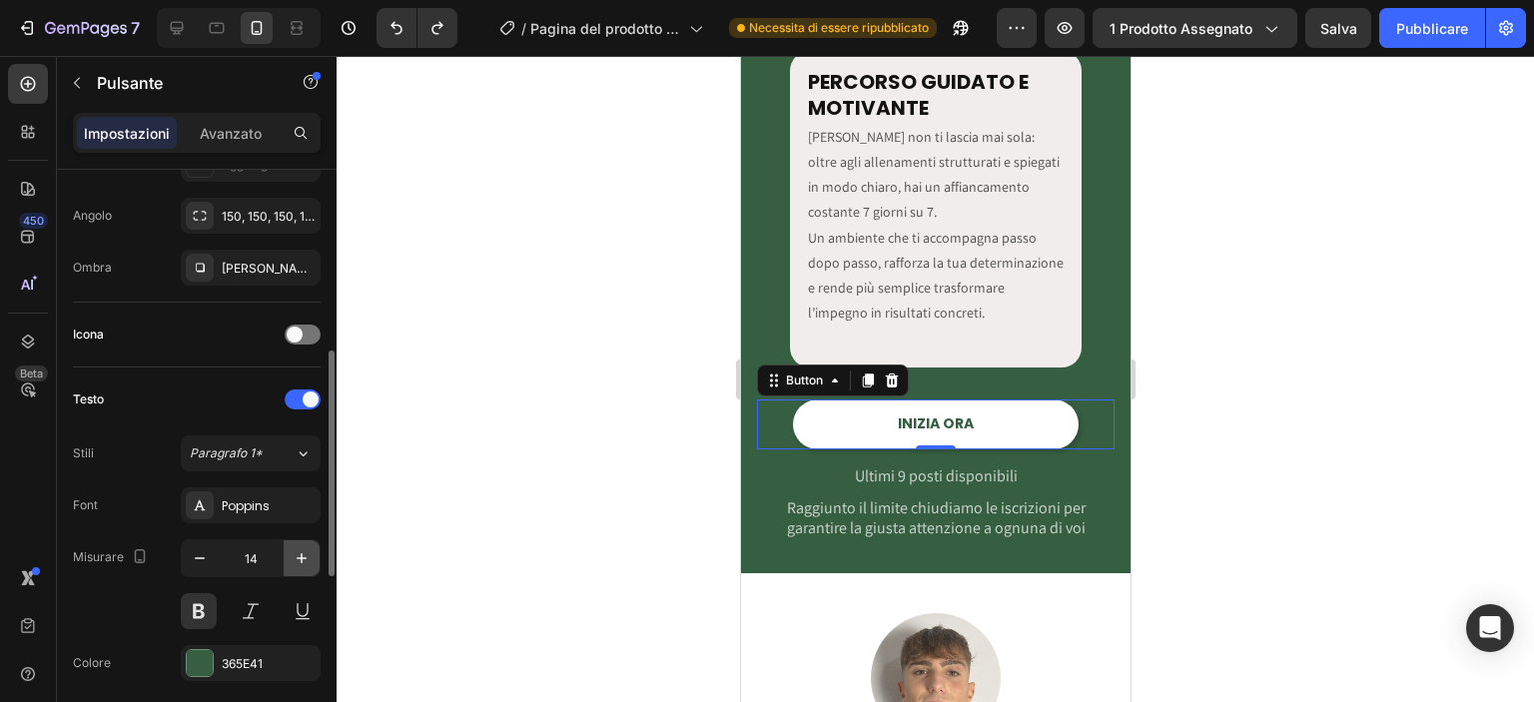
click at [300, 561] on icon "button" at bounding box center [302, 558] width 20 height 20
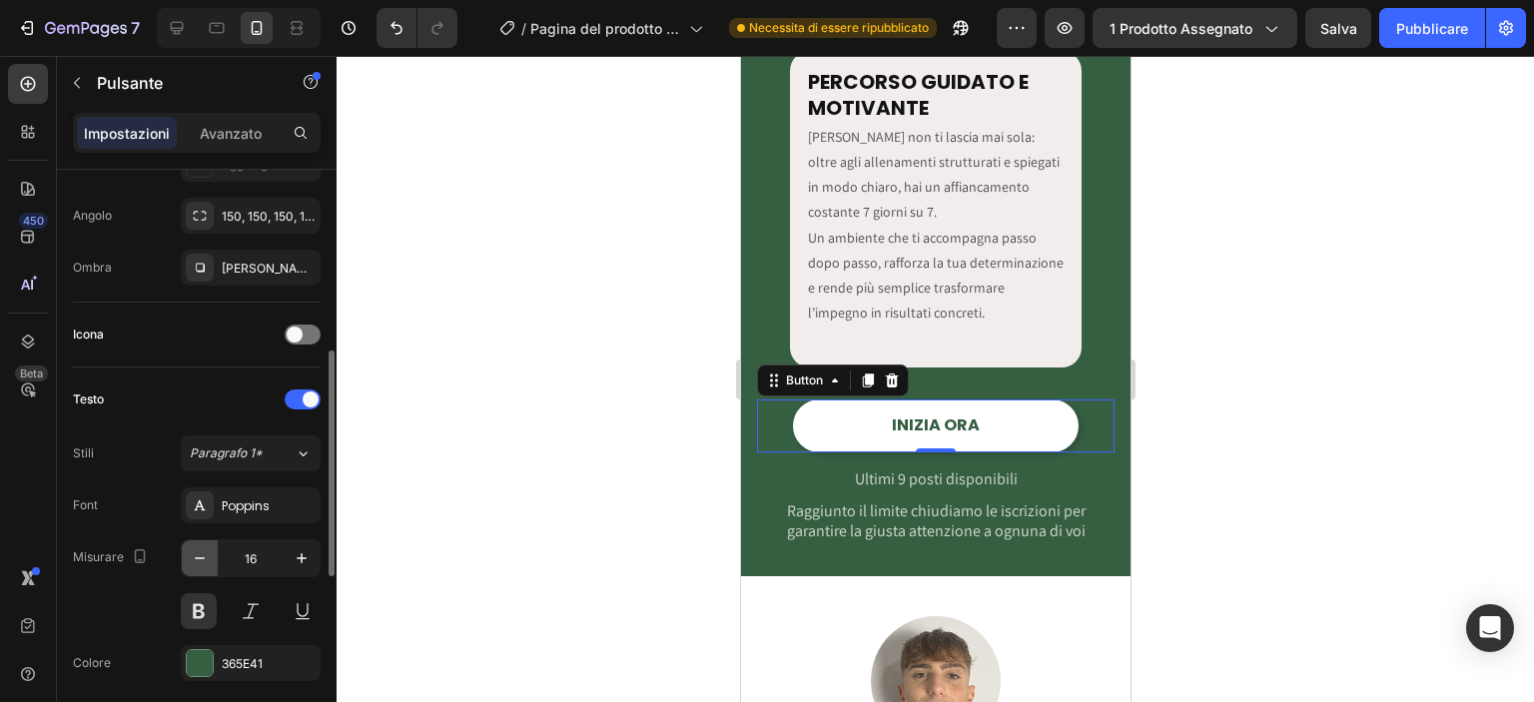
click at [216, 562] on button "button" at bounding box center [200, 558] width 36 height 36
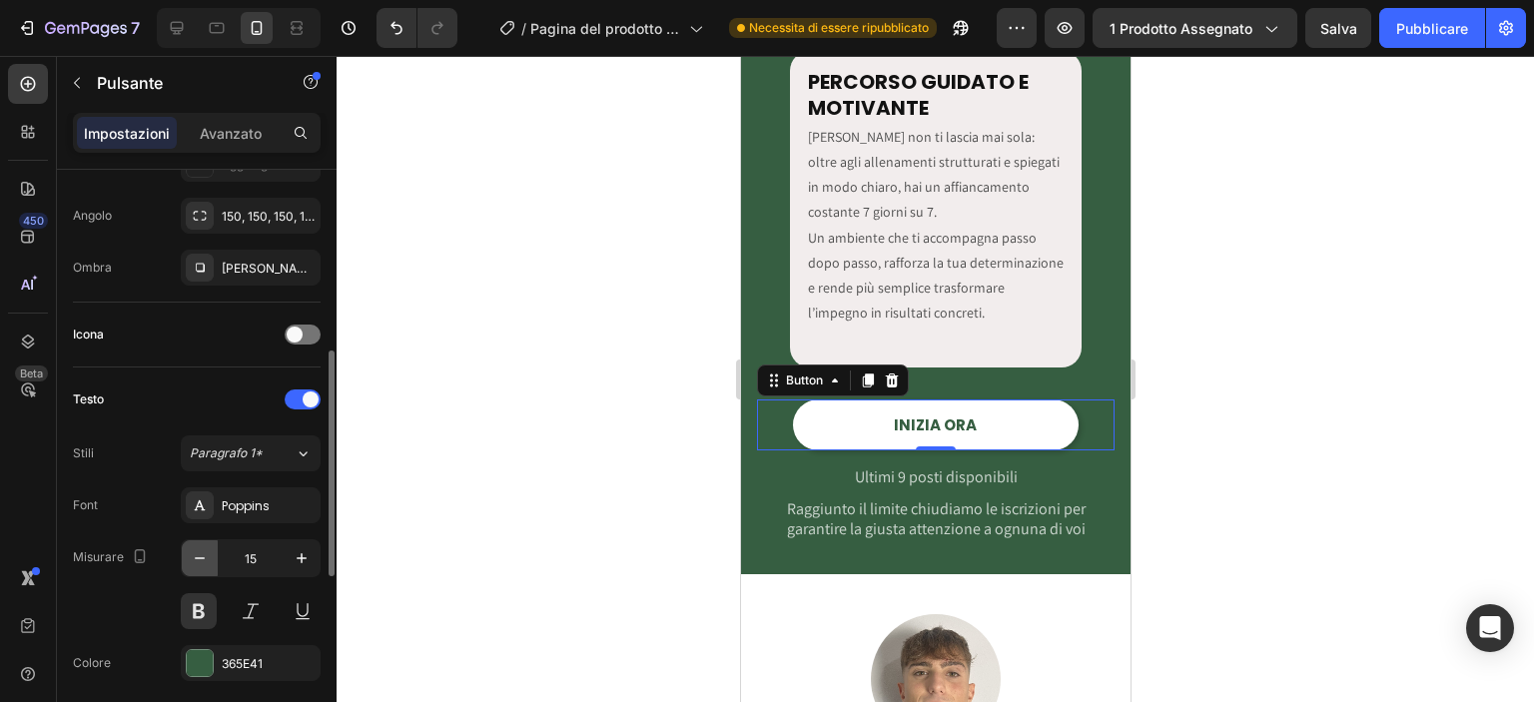
click at [216, 562] on button "button" at bounding box center [200, 558] width 36 height 36
click at [264, 459] on button "Paragrafo 1*" at bounding box center [251, 453] width 140 height 36
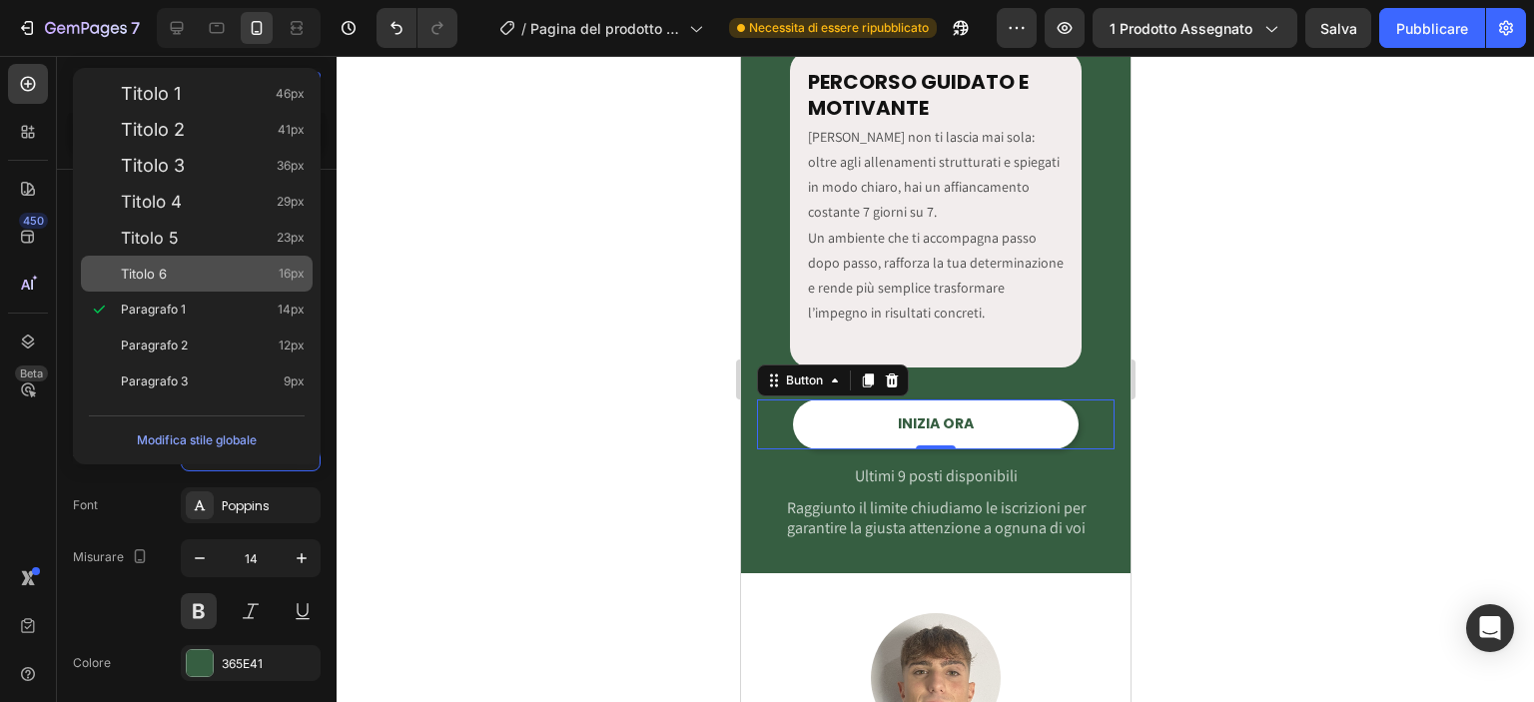
click at [226, 279] on div "Titolo 6 16px" at bounding box center [213, 274] width 184 height 20
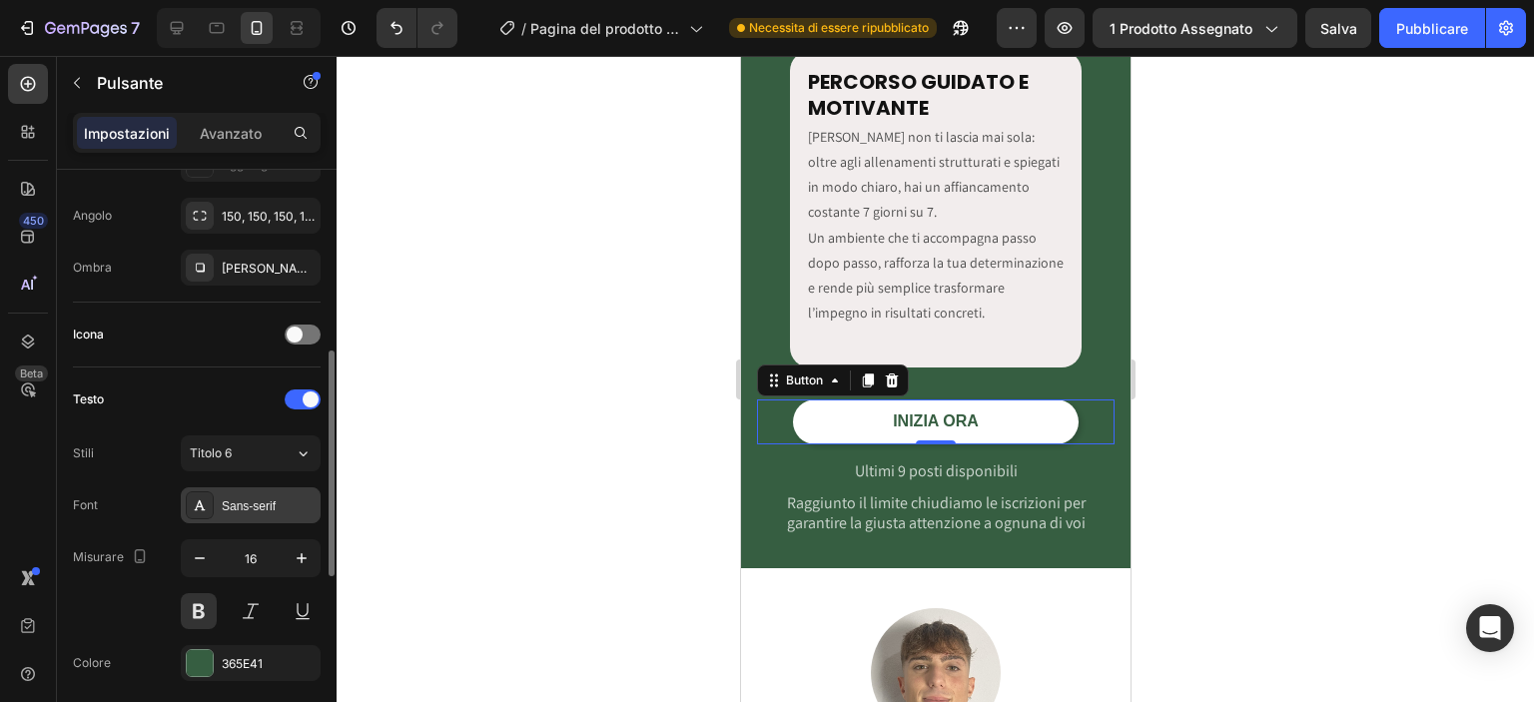
type input "14"
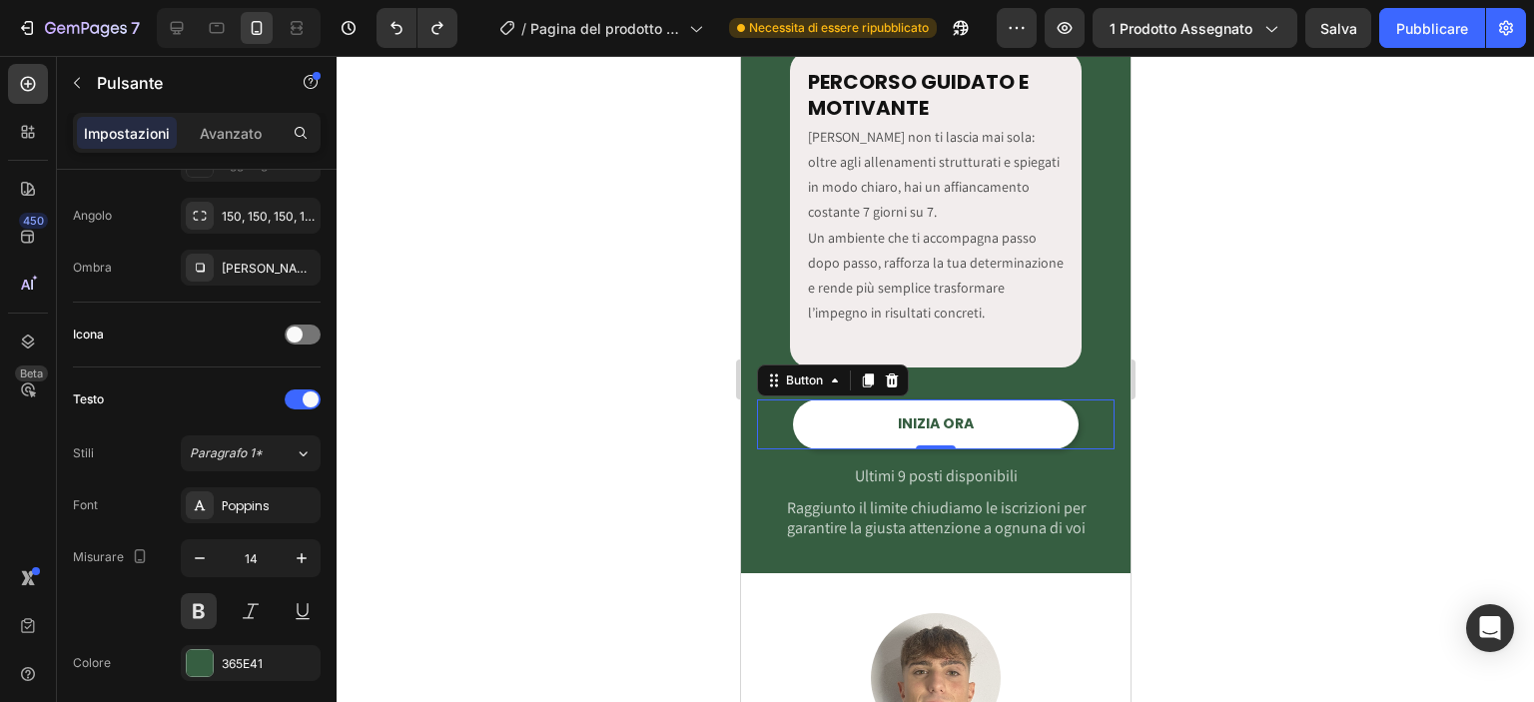
click at [556, 542] on div at bounding box center [935, 379] width 1197 height 646
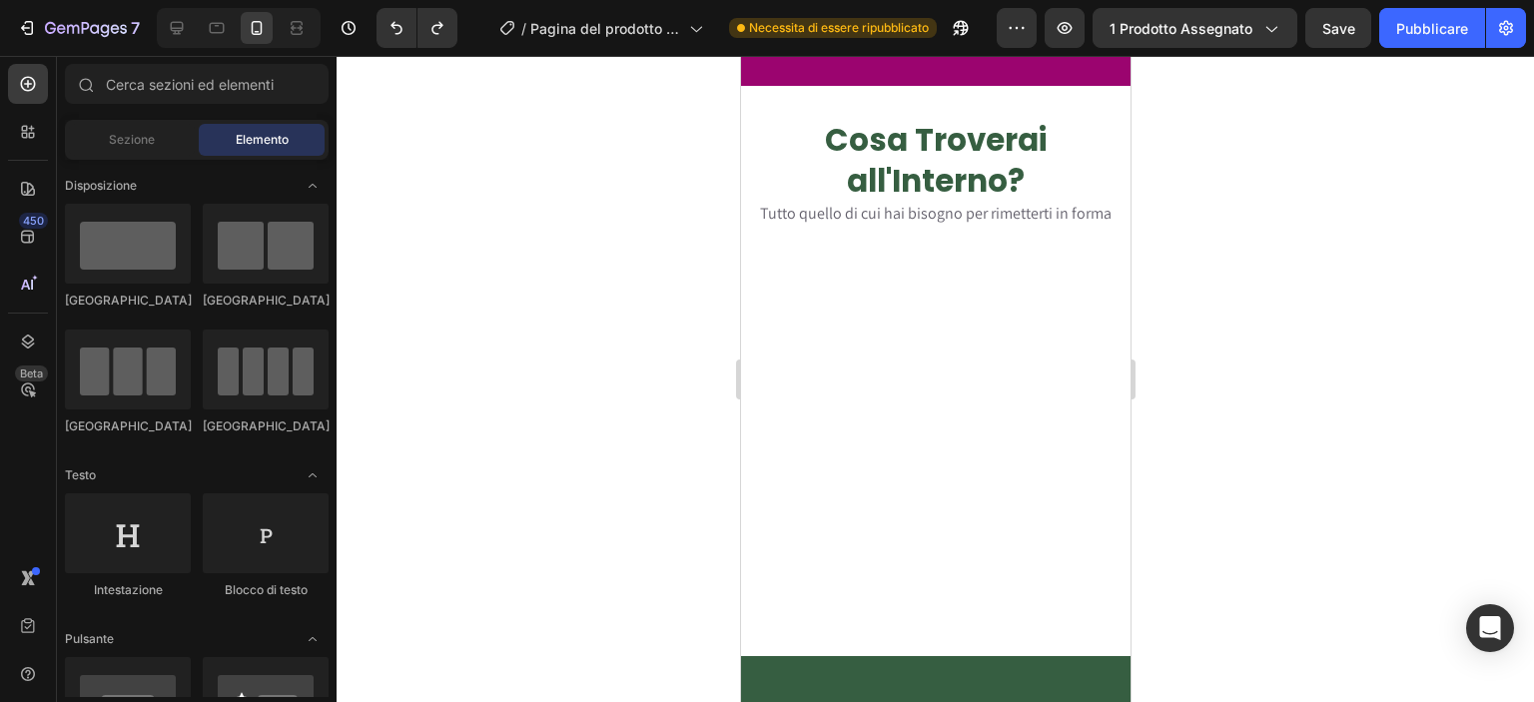
scroll to position [2075, 0]
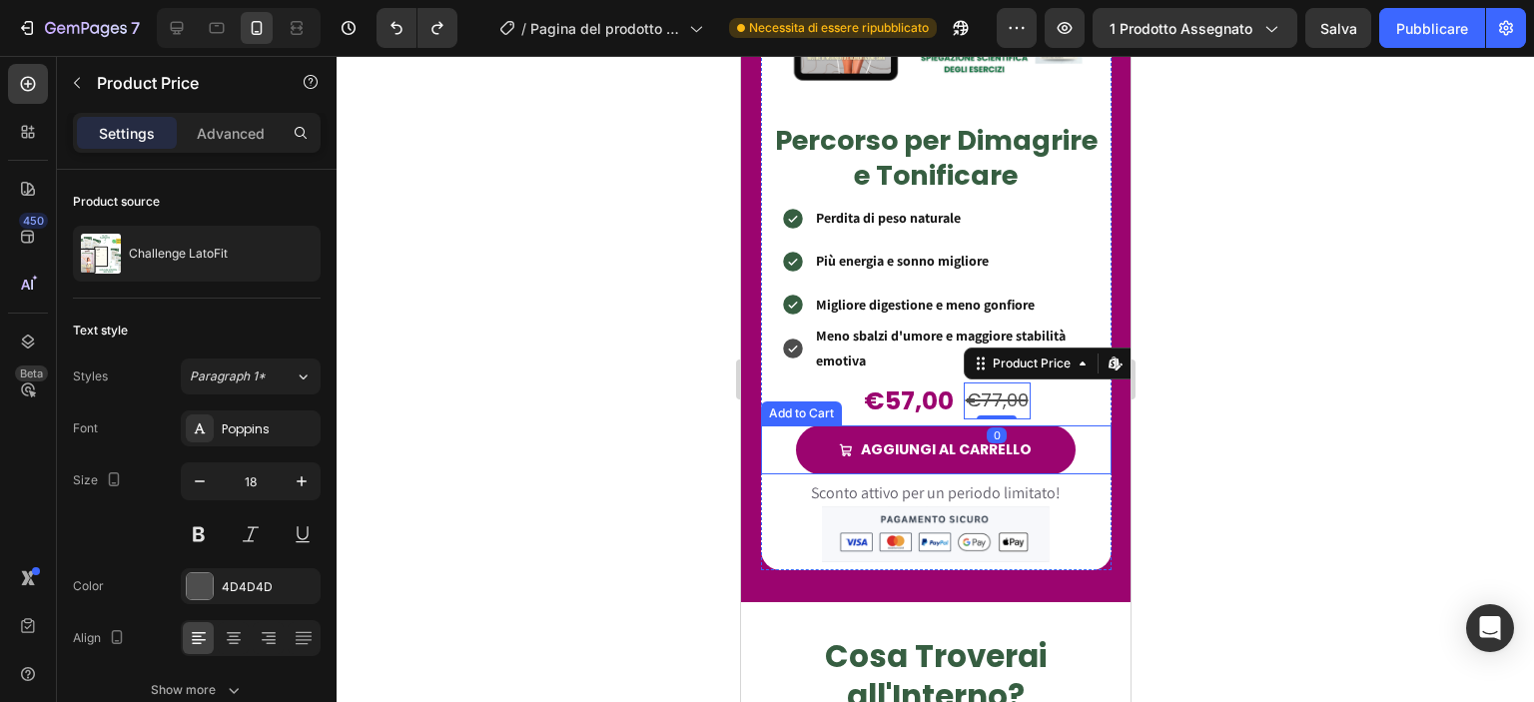
drag, startPoint x: 1017, startPoint y: 378, endPoint x: 1029, endPoint y: 441, distance: 64.0
click at [1029, 441] on div "Percorso per Dimagrire e Tonificare Heading Perdita di peso naturale Più energi…" at bounding box center [935, 341] width 350 height 457
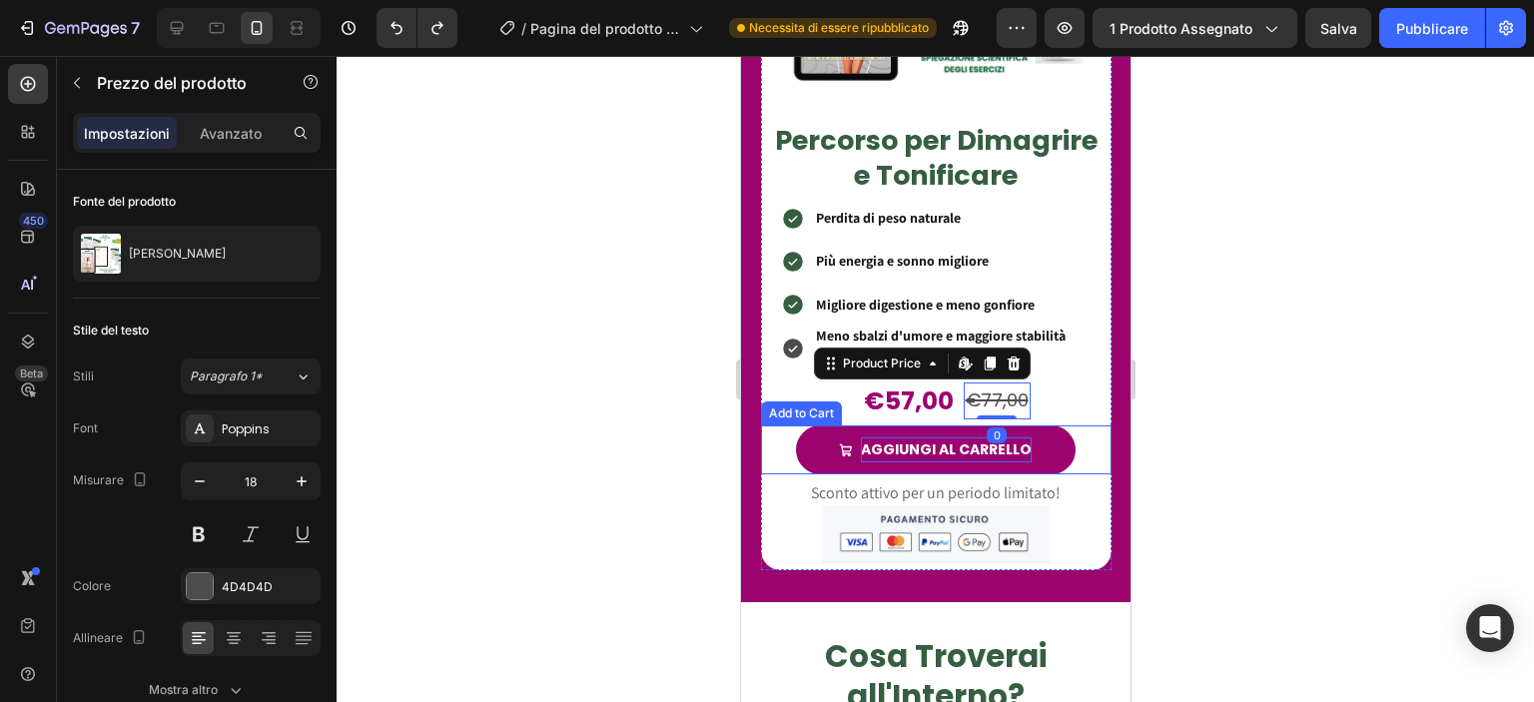
click at [1009, 437] on div "AGGIUNGI AL CARRELLO" at bounding box center [945, 449] width 171 height 25
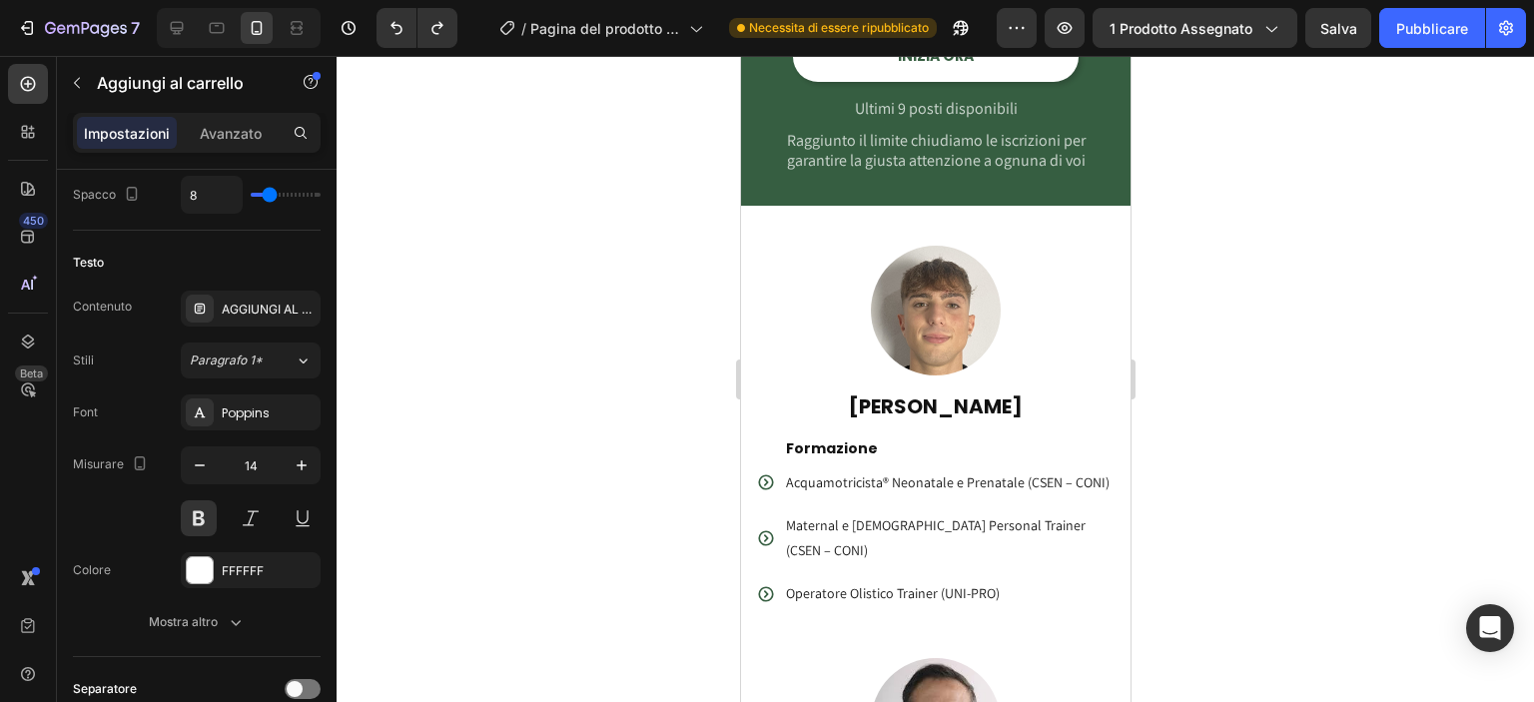
scroll to position [4063, 0]
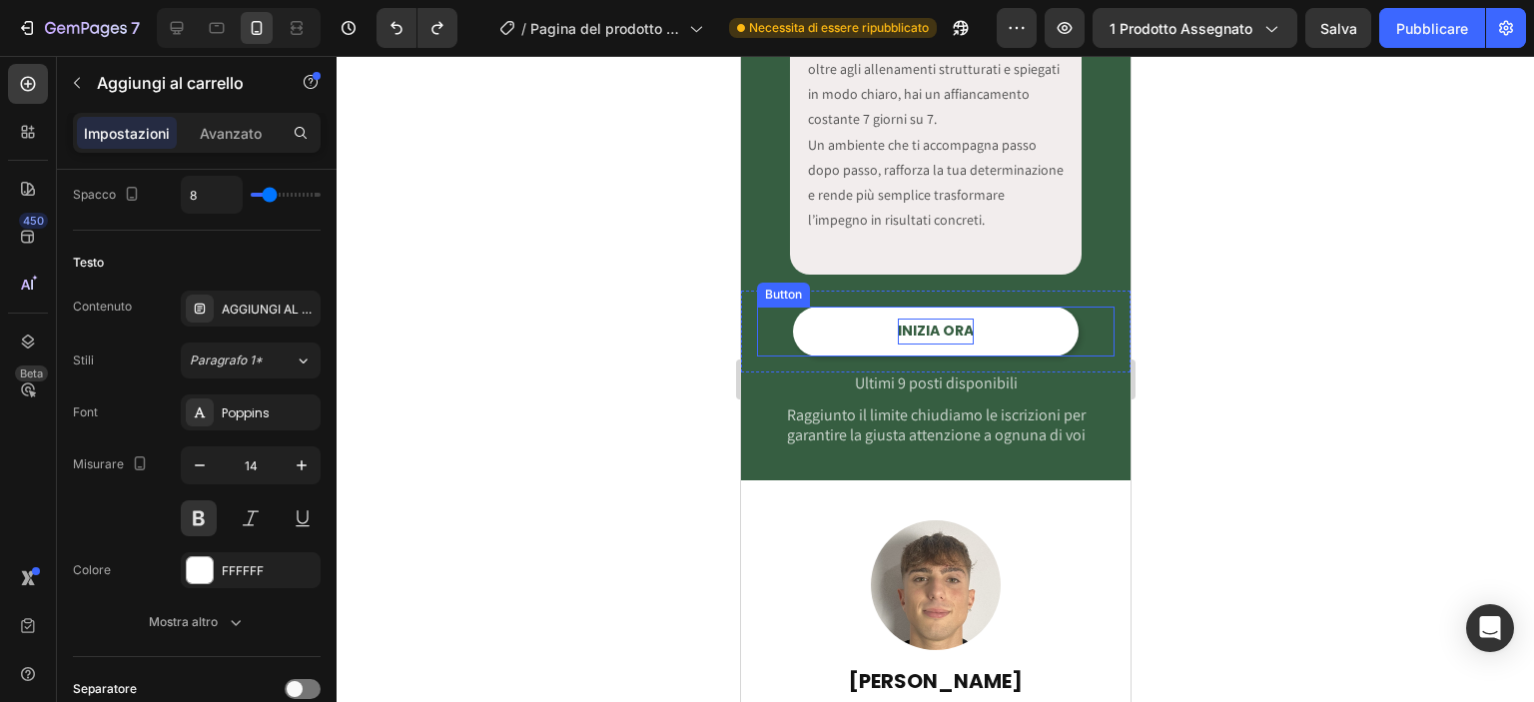
click at [936, 323] on p "INIZIA ORA" at bounding box center [935, 331] width 76 height 25
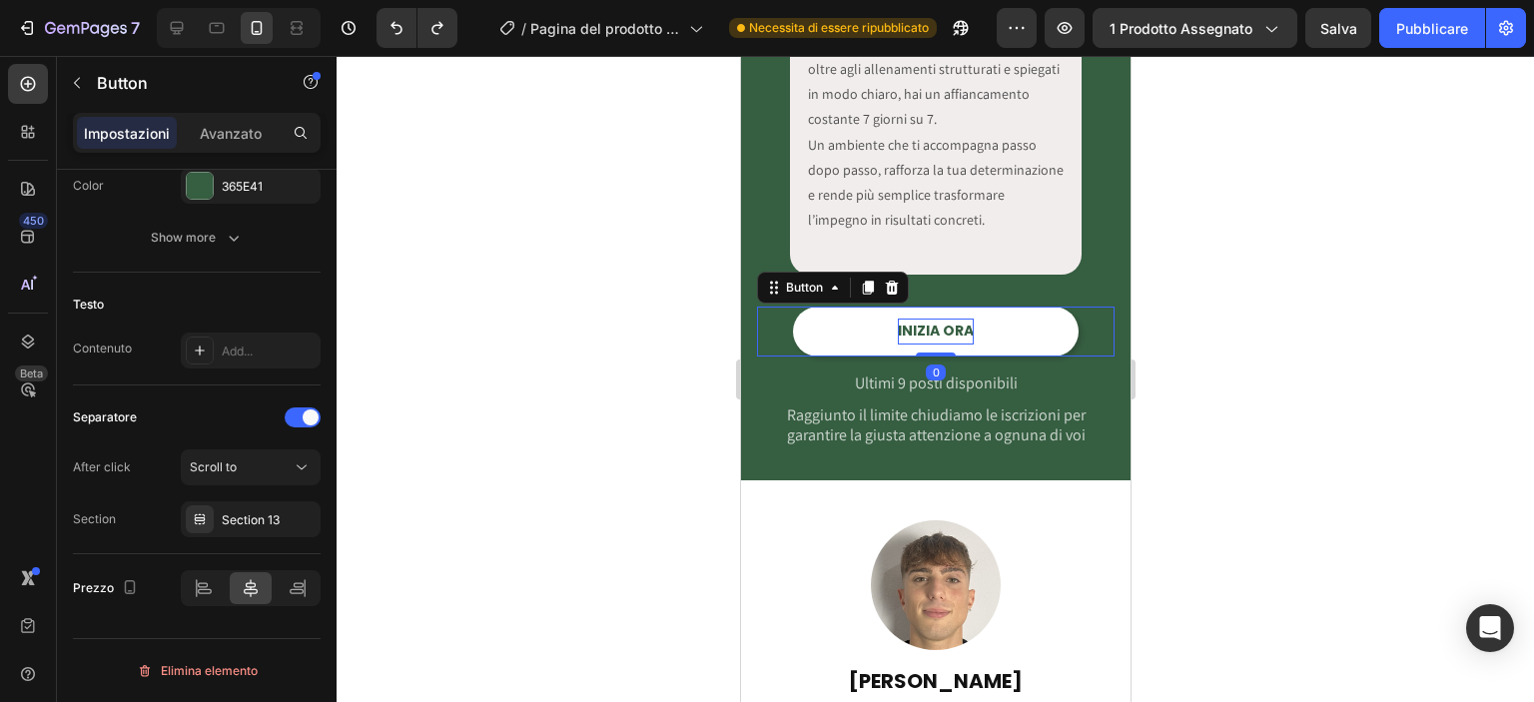
scroll to position [0, 0]
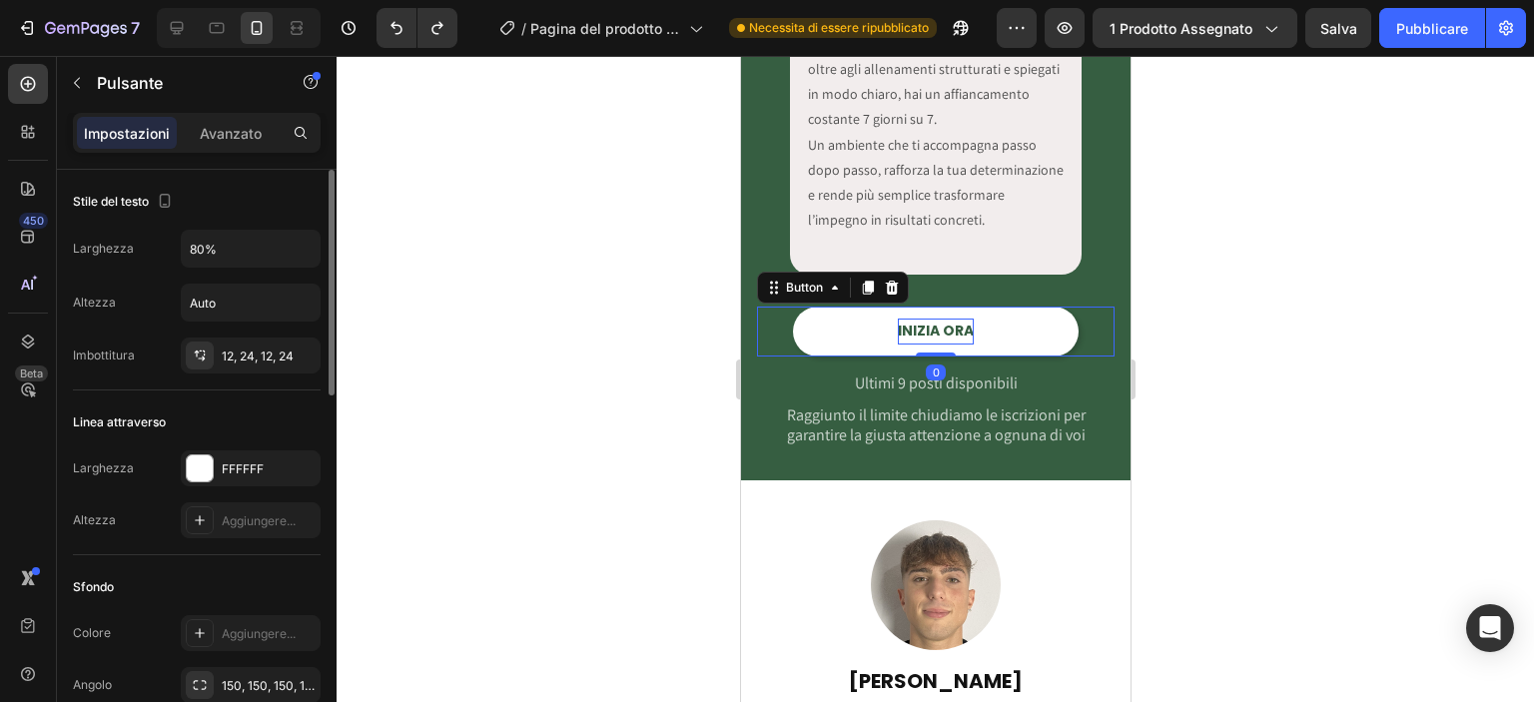
click at [936, 323] on p "INIZIA ORA" at bounding box center [935, 331] width 76 height 25
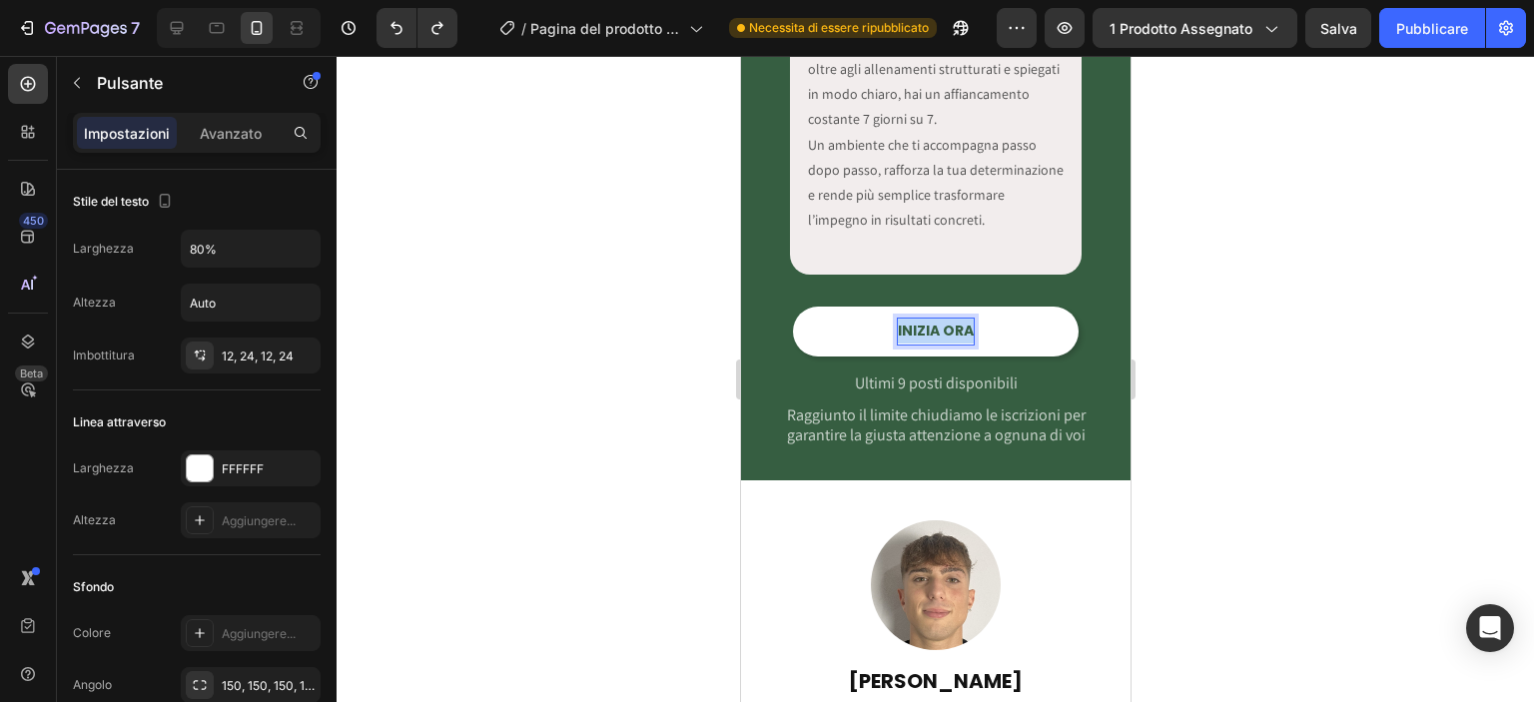
click at [936, 323] on p "INIZIA ORA" at bounding box center [935, 331] width 76 height 25
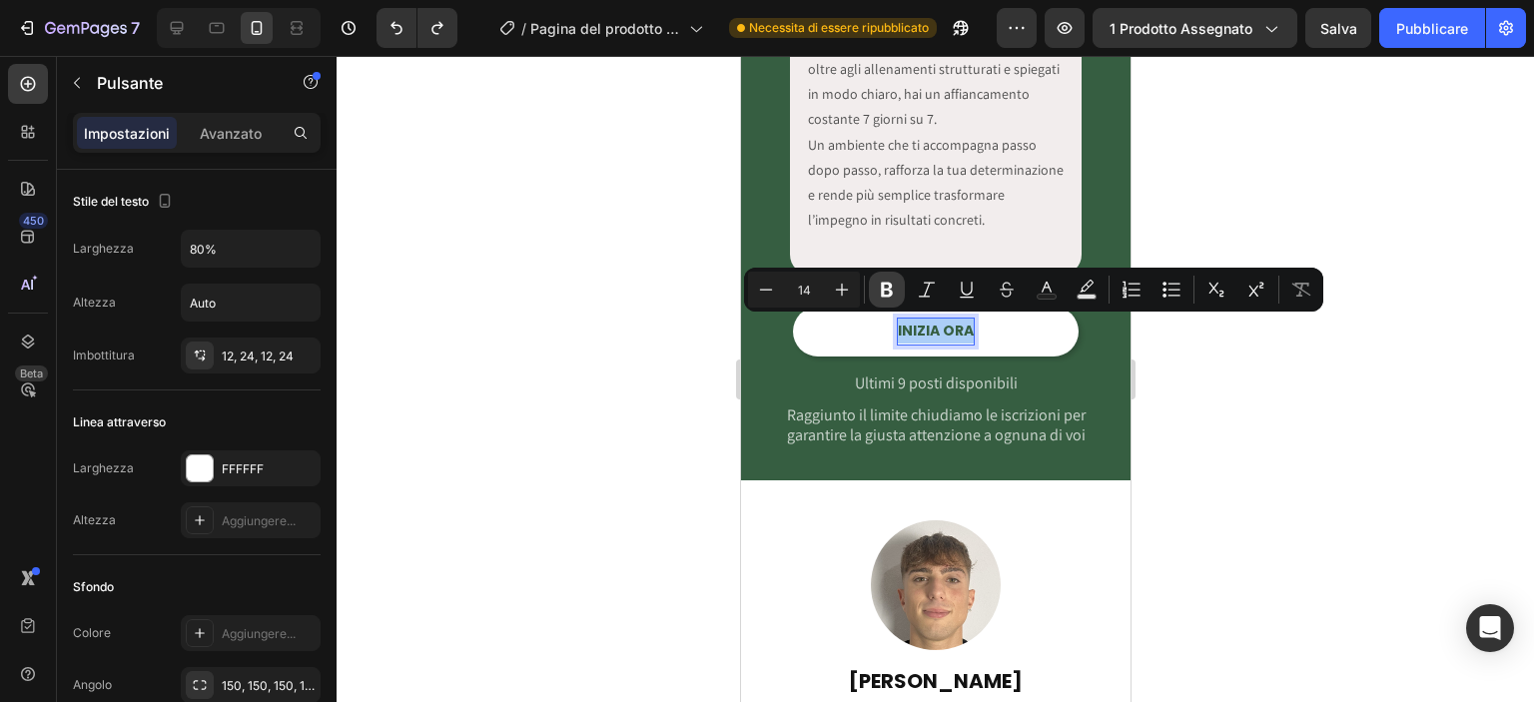
click at [897, 296] on button "Bold" at bounding box center [887, 290] width 36 height 36
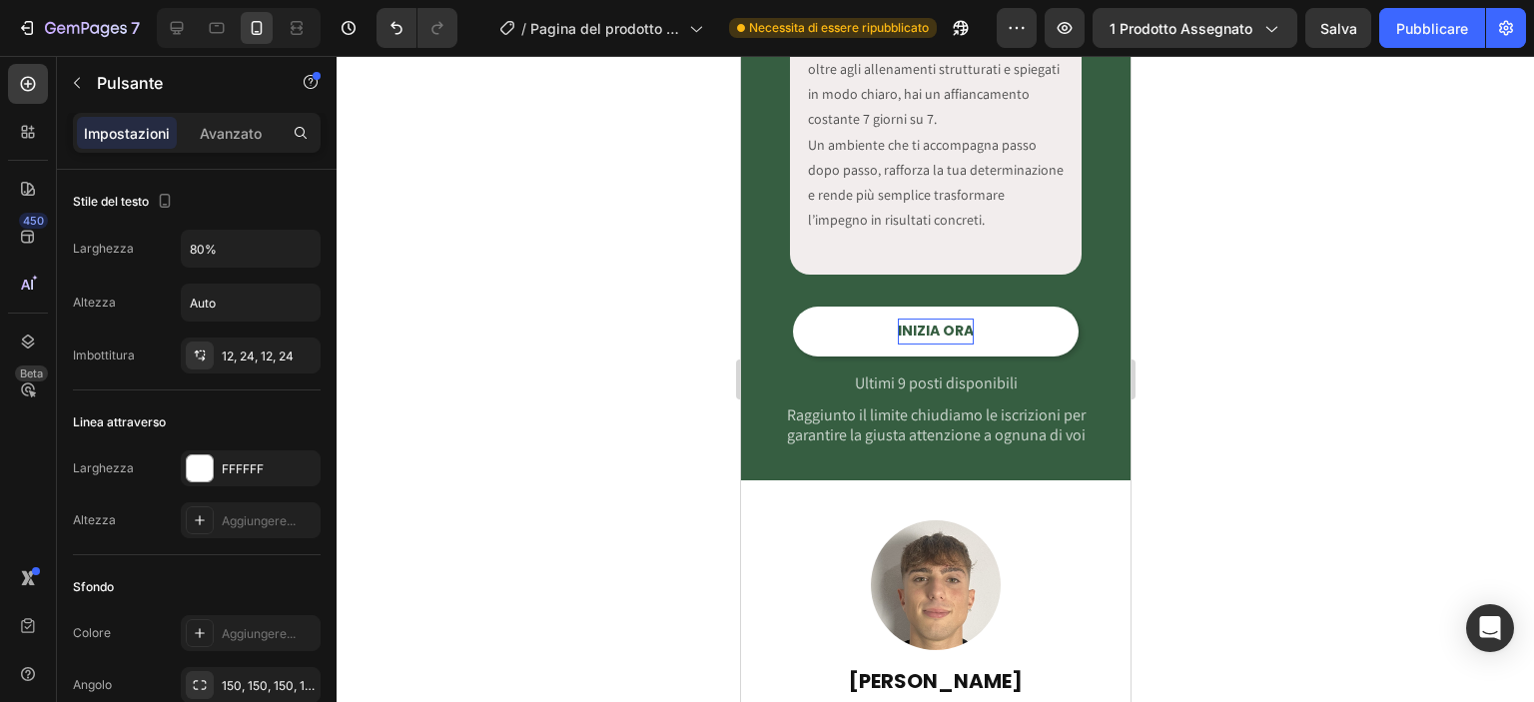
click at [908, 323] on strong "INIZIA ORA" at bounding box center [935, 331] width 76 height 20
click at [909, 327] on strong "INIZIA ORA" at bounding box center [935, 331] width 76 height 20
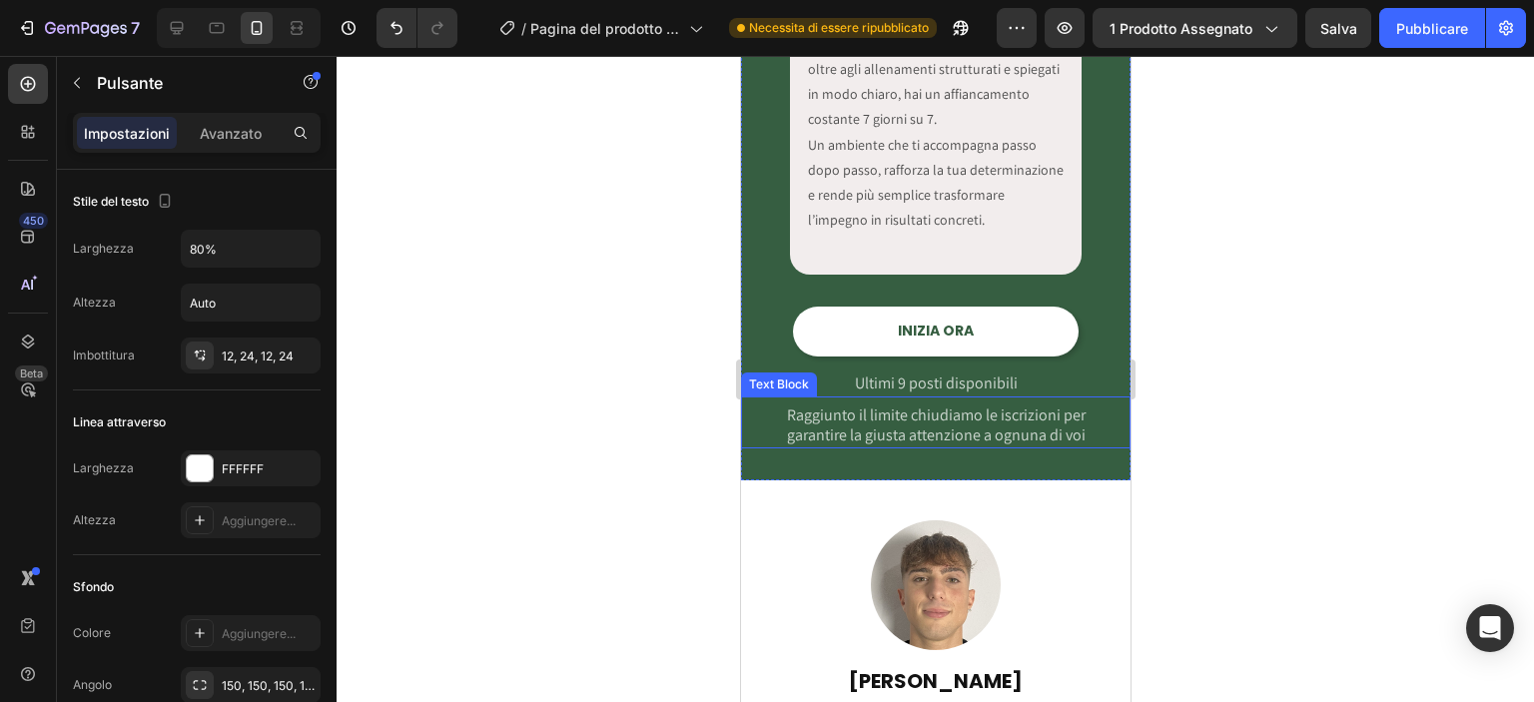
click at [758, 435] on p "Raggiunto il limite chiudiamo le iscrizioni per garantire la giusta attenzione …" at bounding box center [934, 426] width 353 height 40
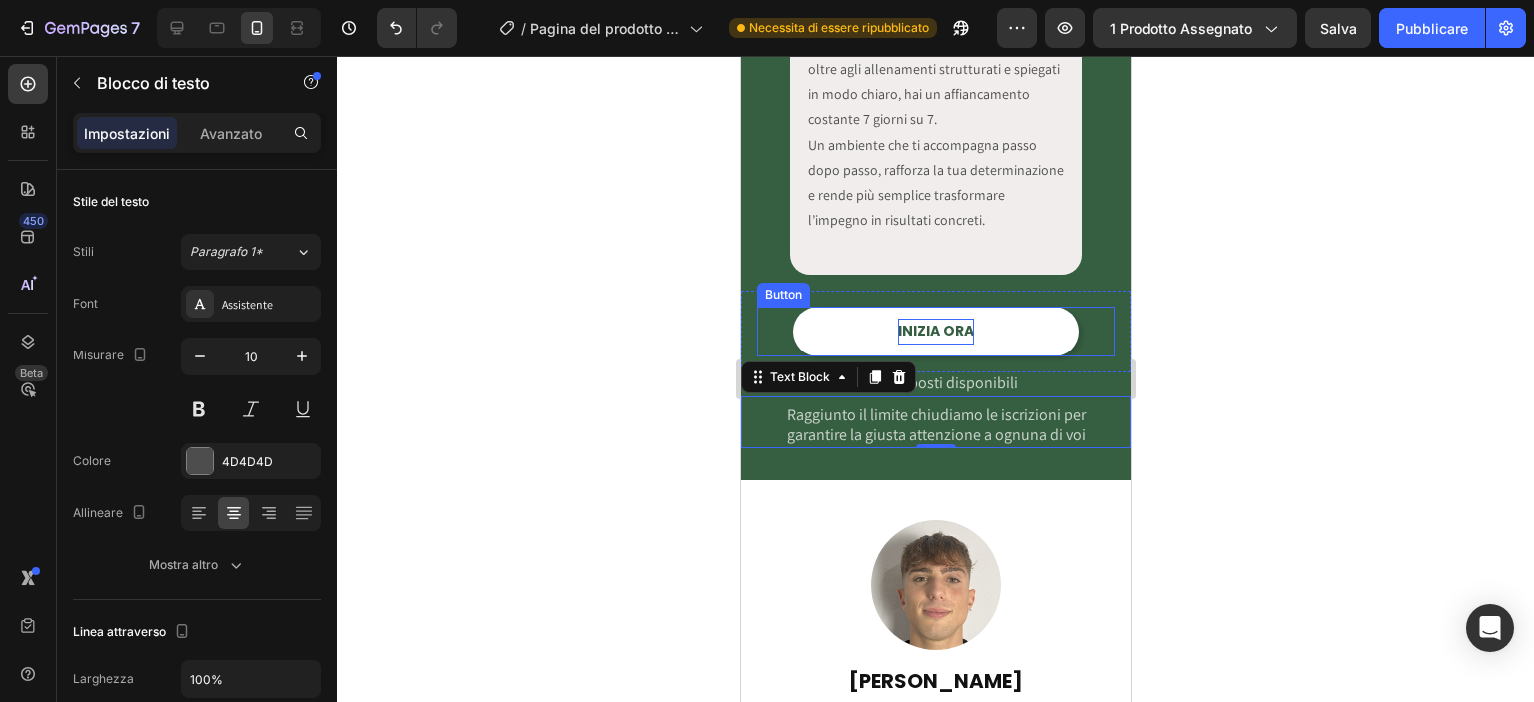
click at [936, 323] on strong "INIZIA ORA" at bounding box center [935, 331] width 76 height 20
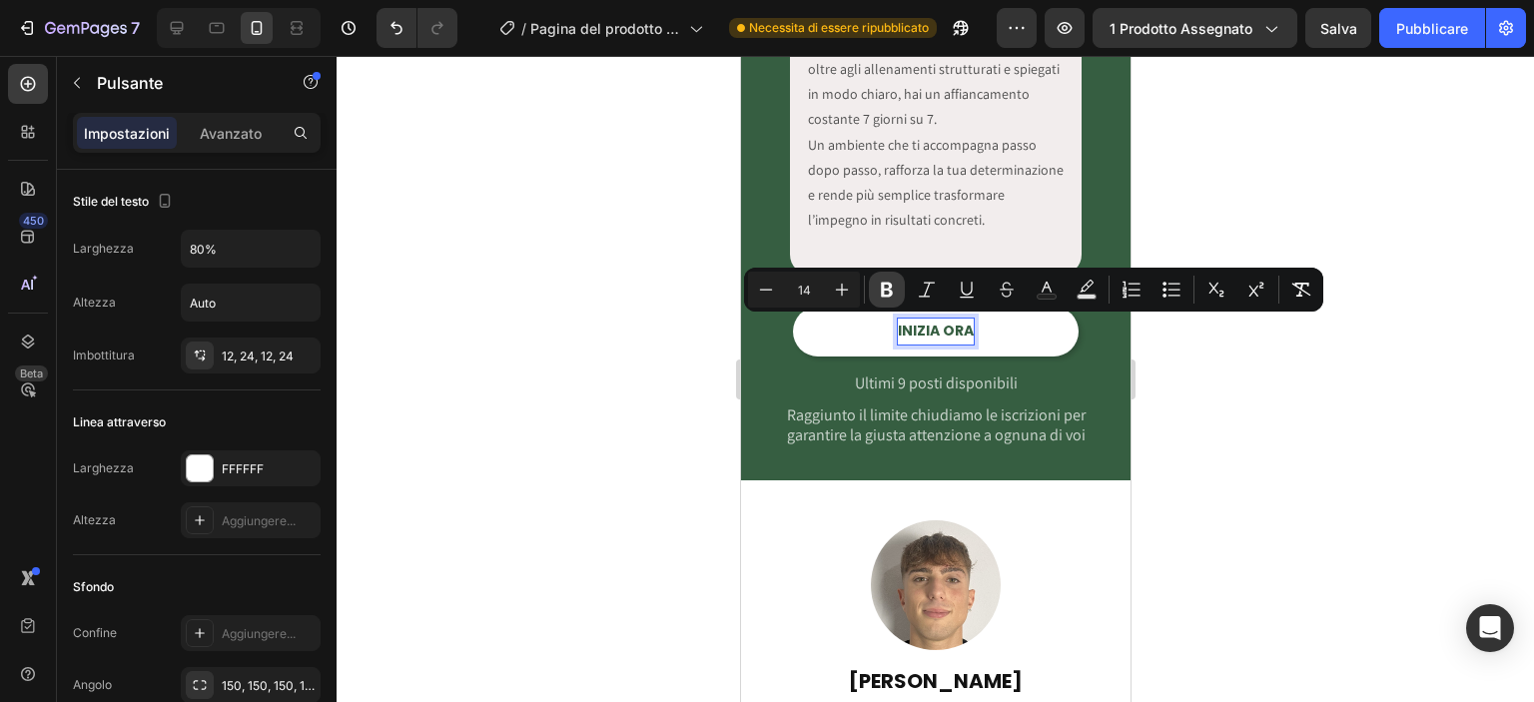
click at [890, 287] on icon "Editor contextual toolbar" at bounding box center [887, 290] width 12 height 15
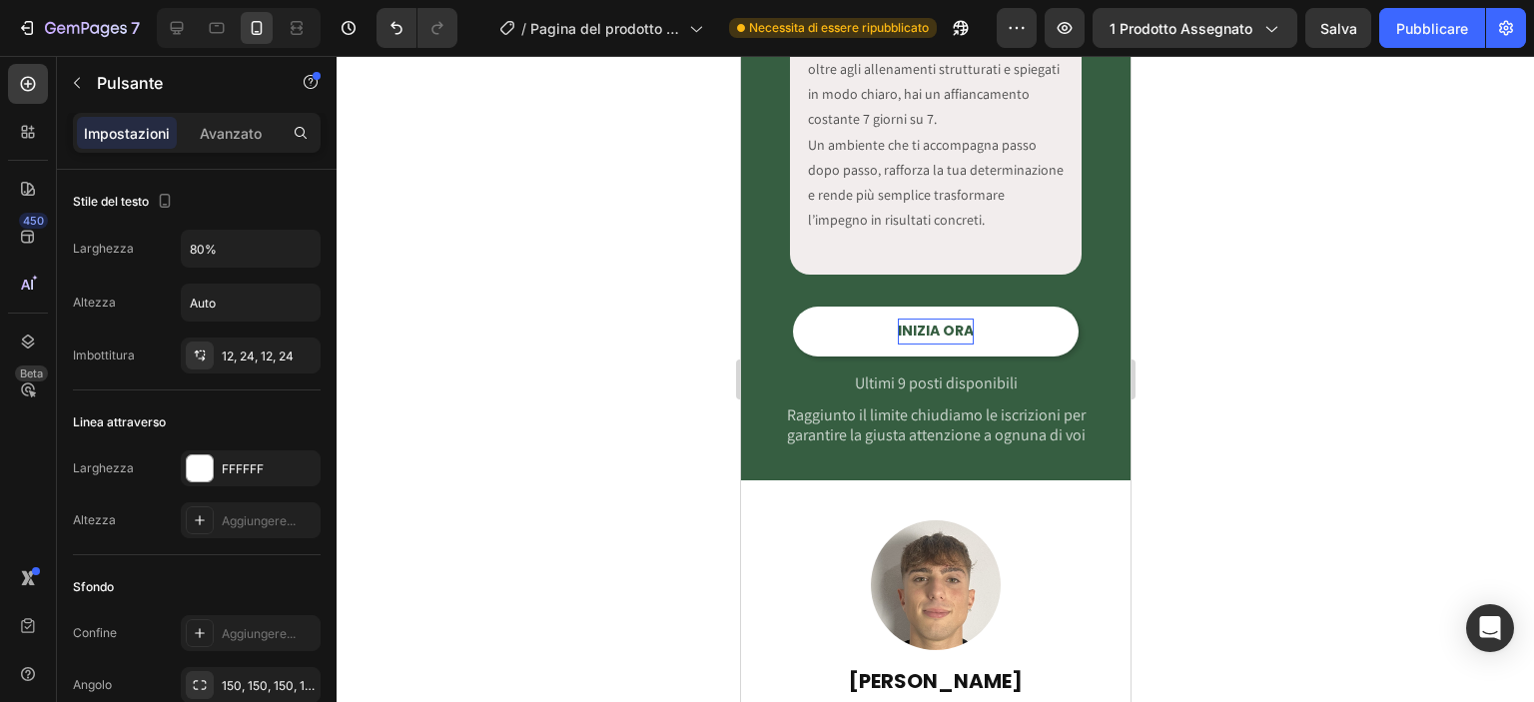
click at [897, 319] on p "INIZIA ORA" at bounding box center [935, 331] width 76 height 25
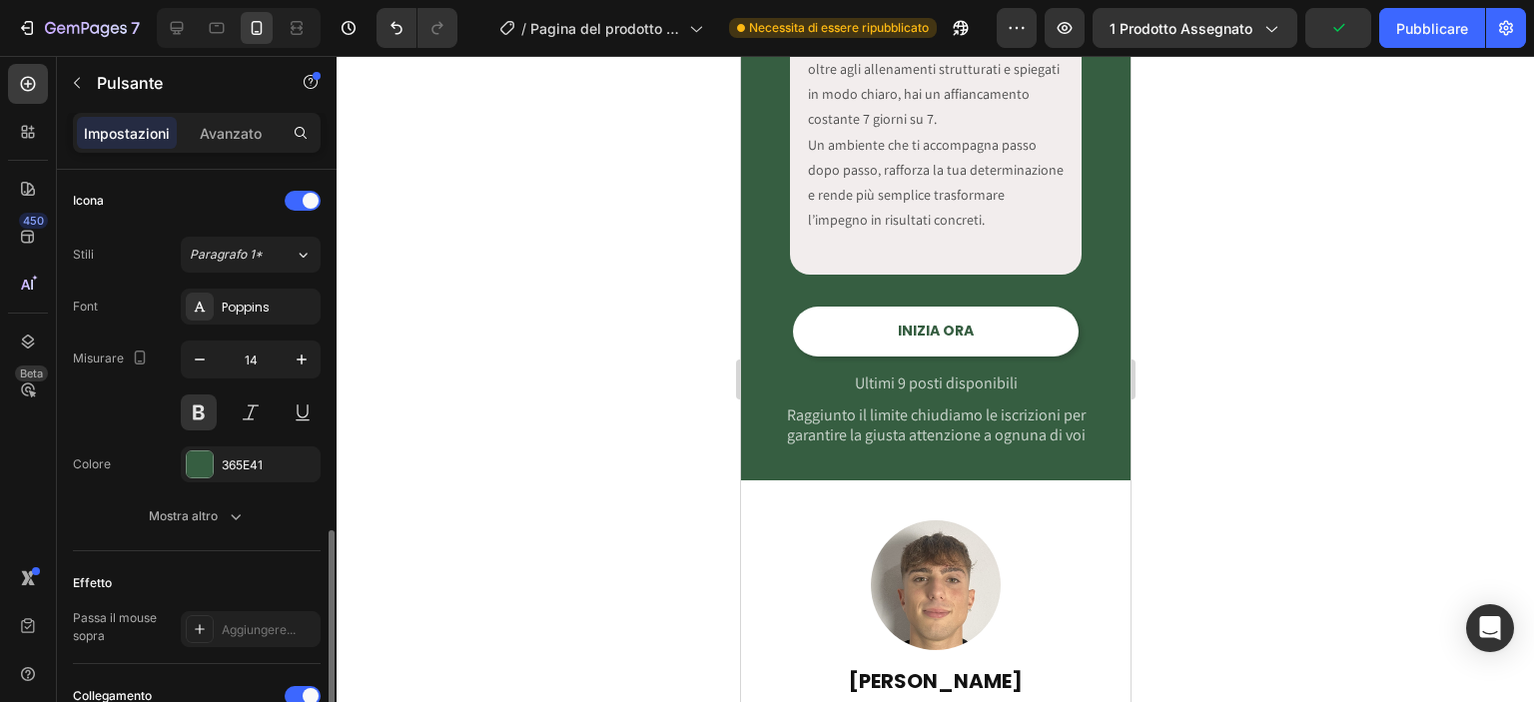
scroll to position [743, 0]
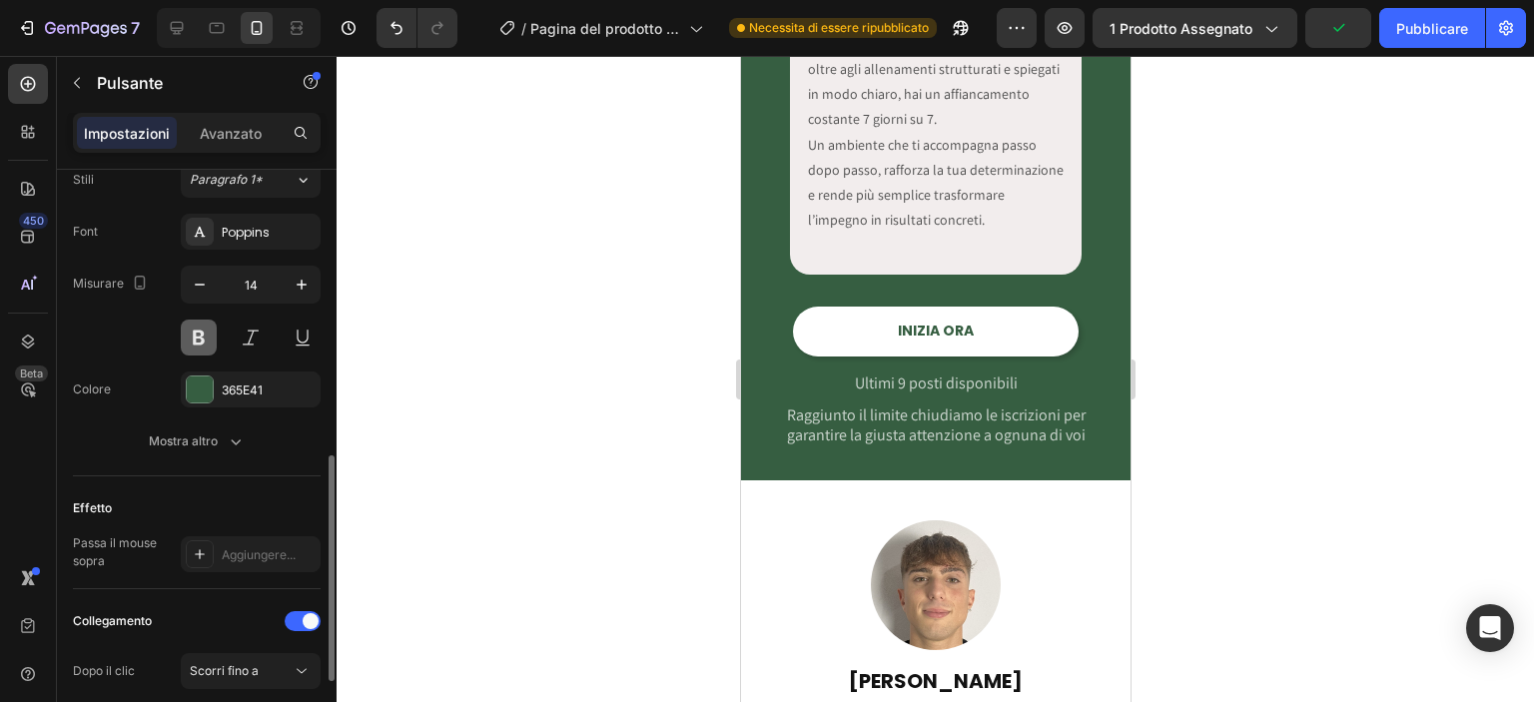
click at [197, 337] on button at bounding box center [199, 338] width 36 height 36
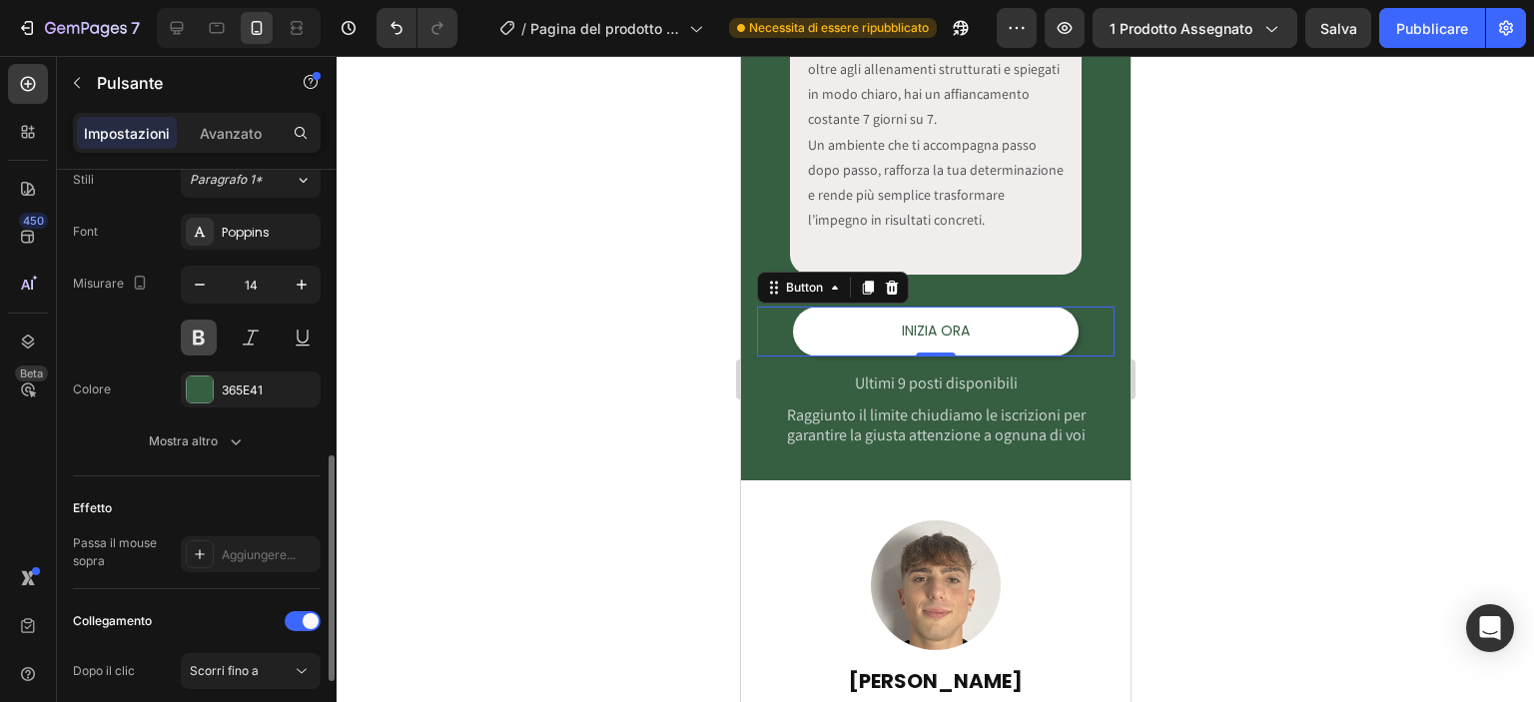
click at [206, 330] on button at bounding box center [199, 338] width 36 height 36
click at [534, 370] on div at bounding box center [935, 379] width 1197 height 646
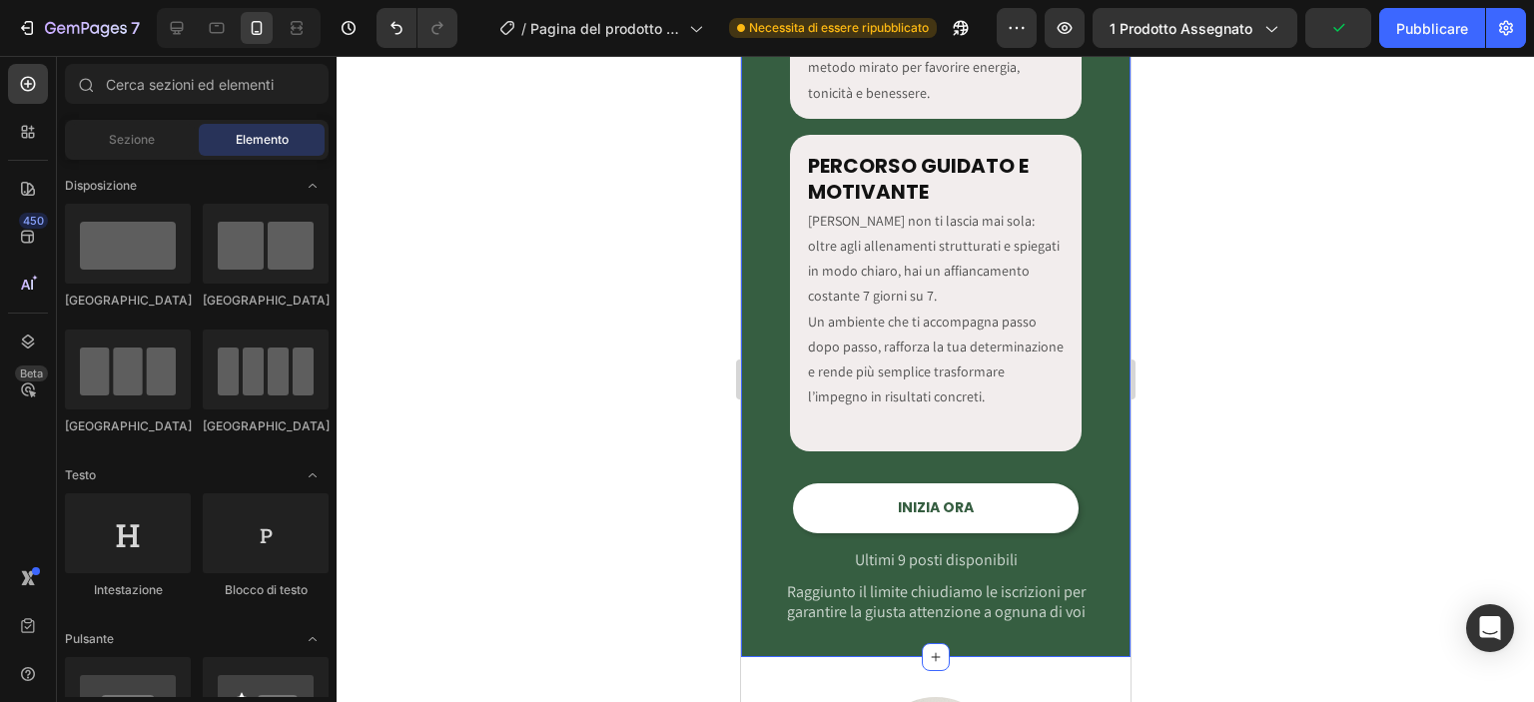
scroll to position [3880, 0]
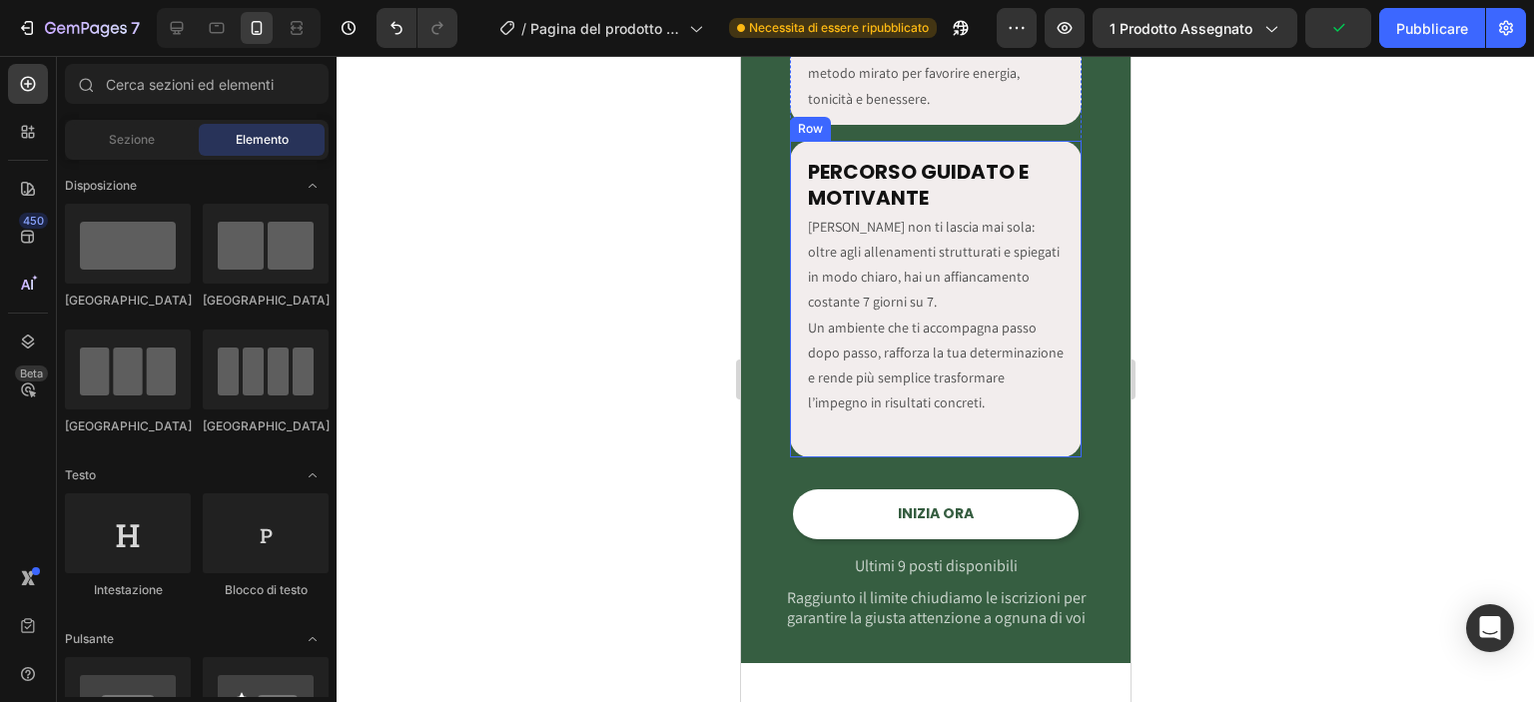
click at [1043, 428] on div "PERCORSO GUIDATO E MOTIVANTE Heading LatoFit non ti lascia mai sola: oltre agli…" at bounding box center [935, 300] width 293 height 318
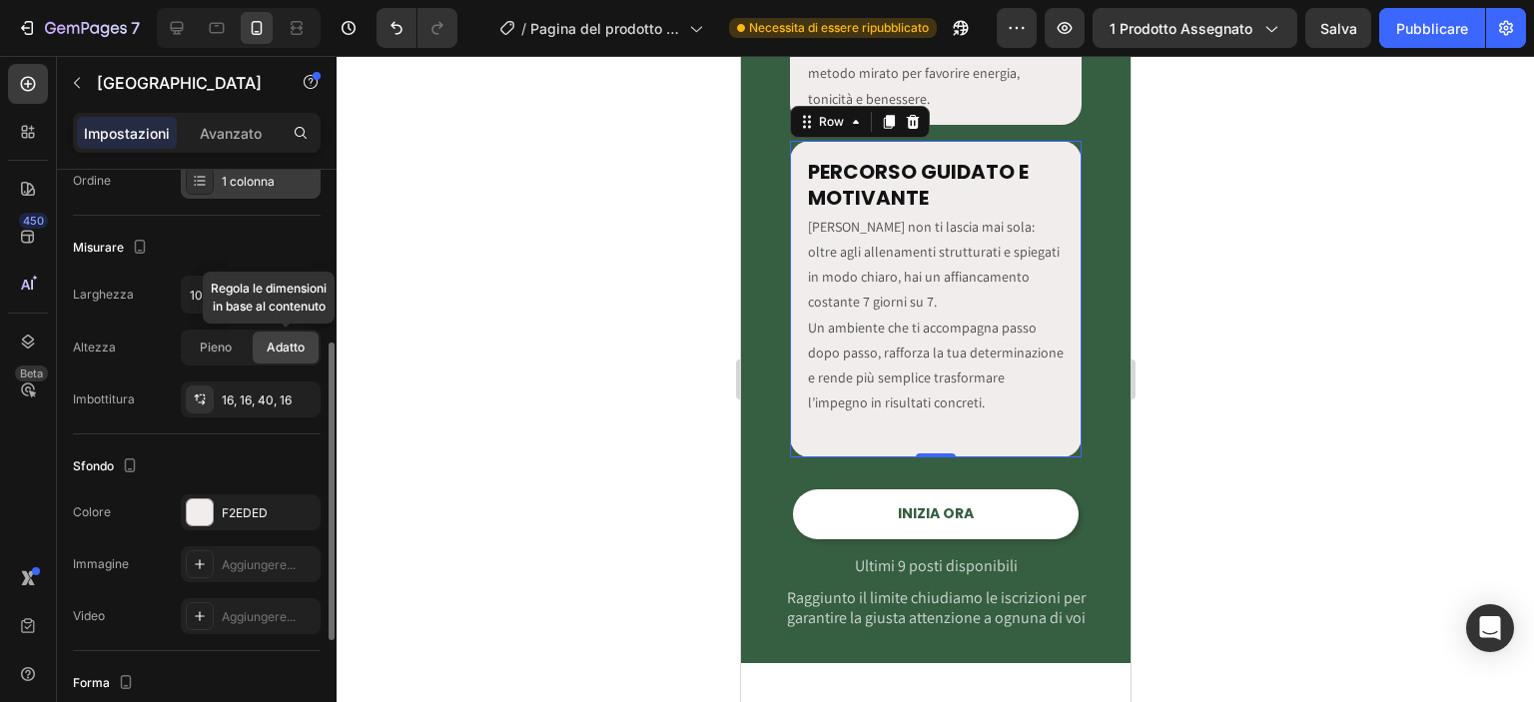
scroll to position [336, 0]
click at [260, 506] on font "F2EDED" at bounding box center [245, 509] width 46 height 15
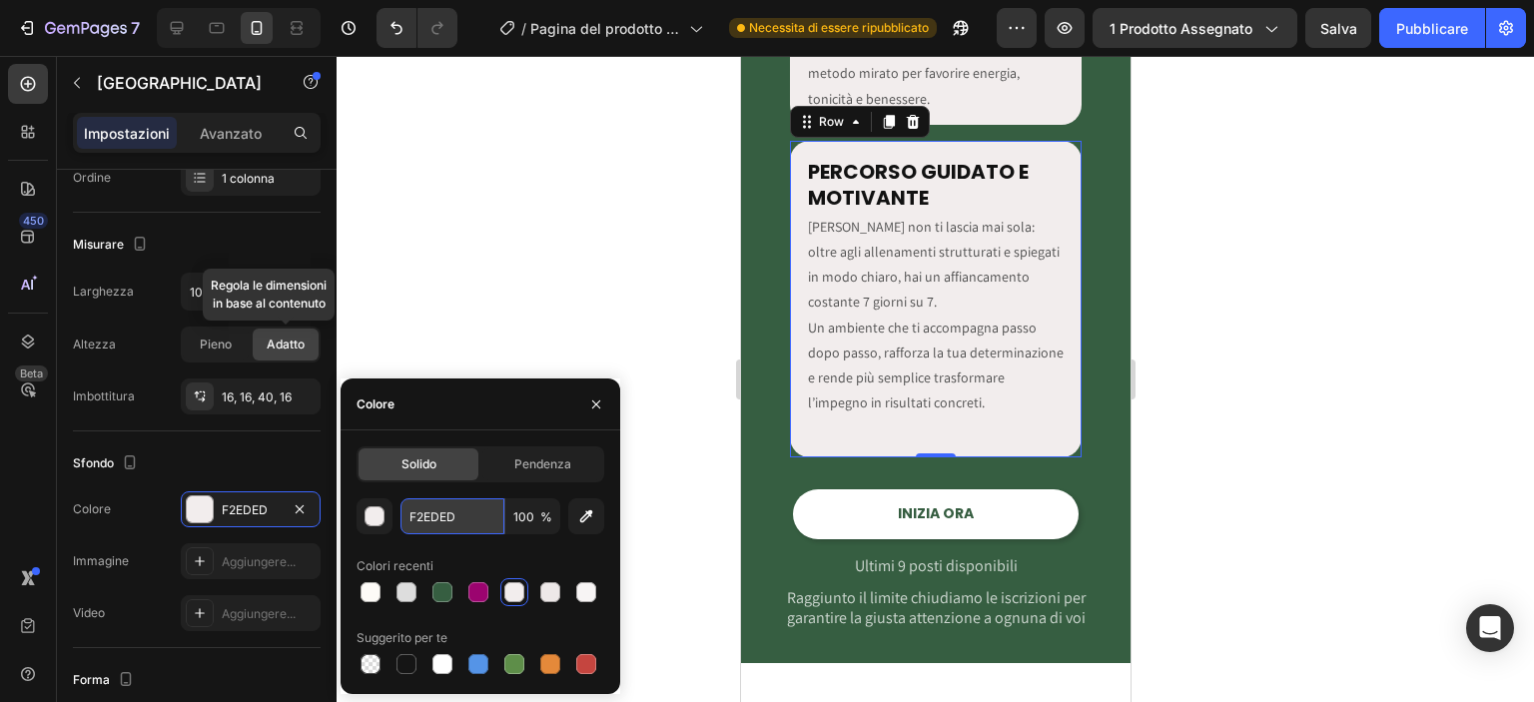
click at [426, 522] on input "F2EDED" at bounding box center [452, 516] width 104 height 36
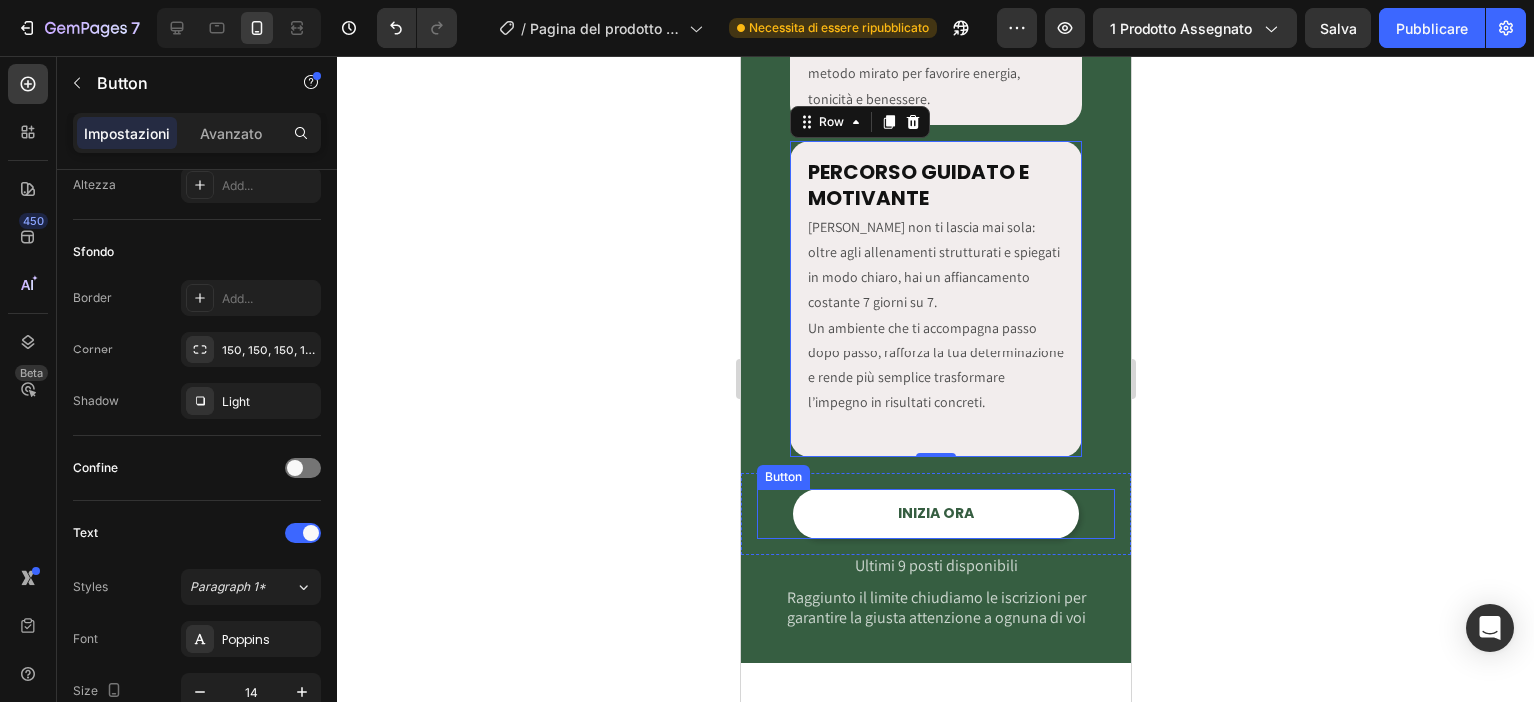
click at [795, 510] on link "INIZIA ORA" at bounding box center [935, 513] width 286 height 49
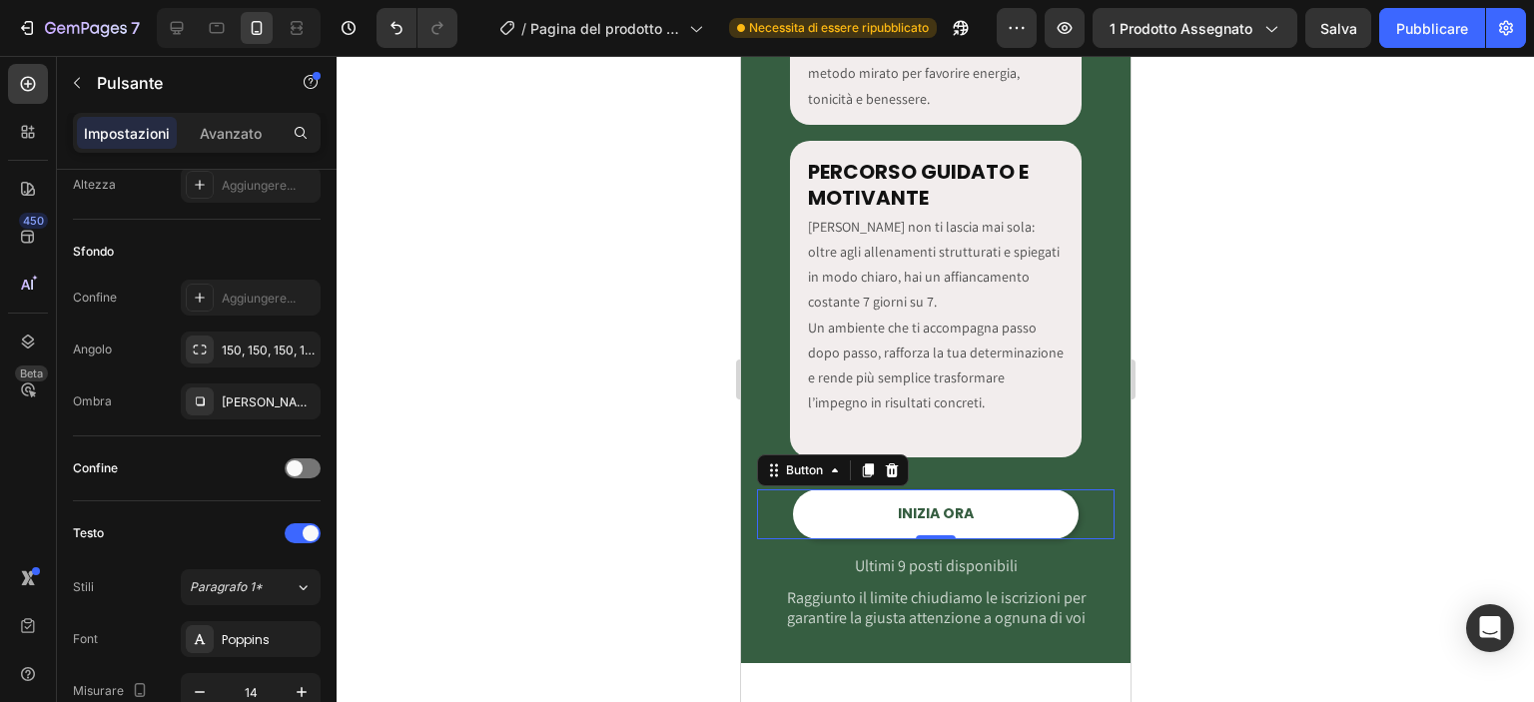
scroll to position [0, 0]
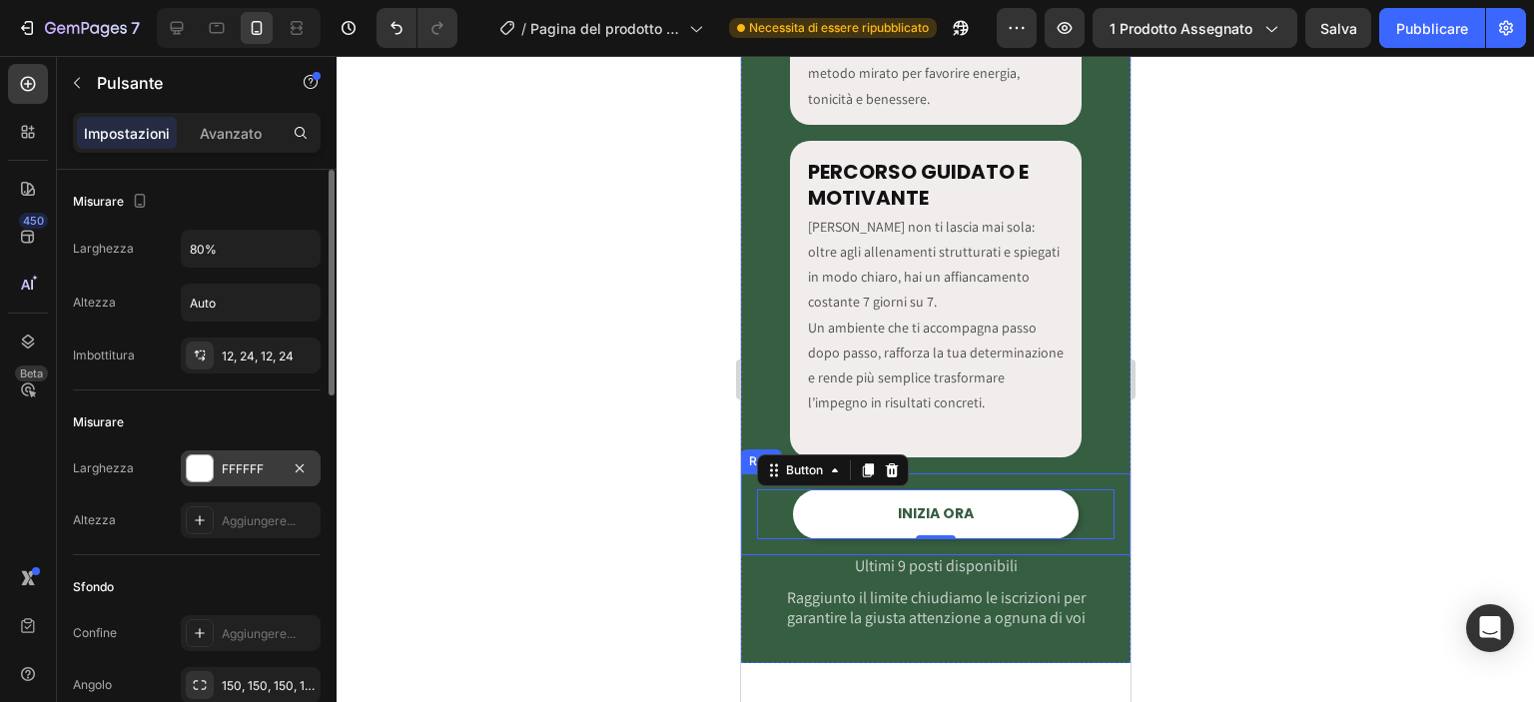
click at [242, 465] on font "FFFFFF" at bounding box center [243, 468] width 42 height 15
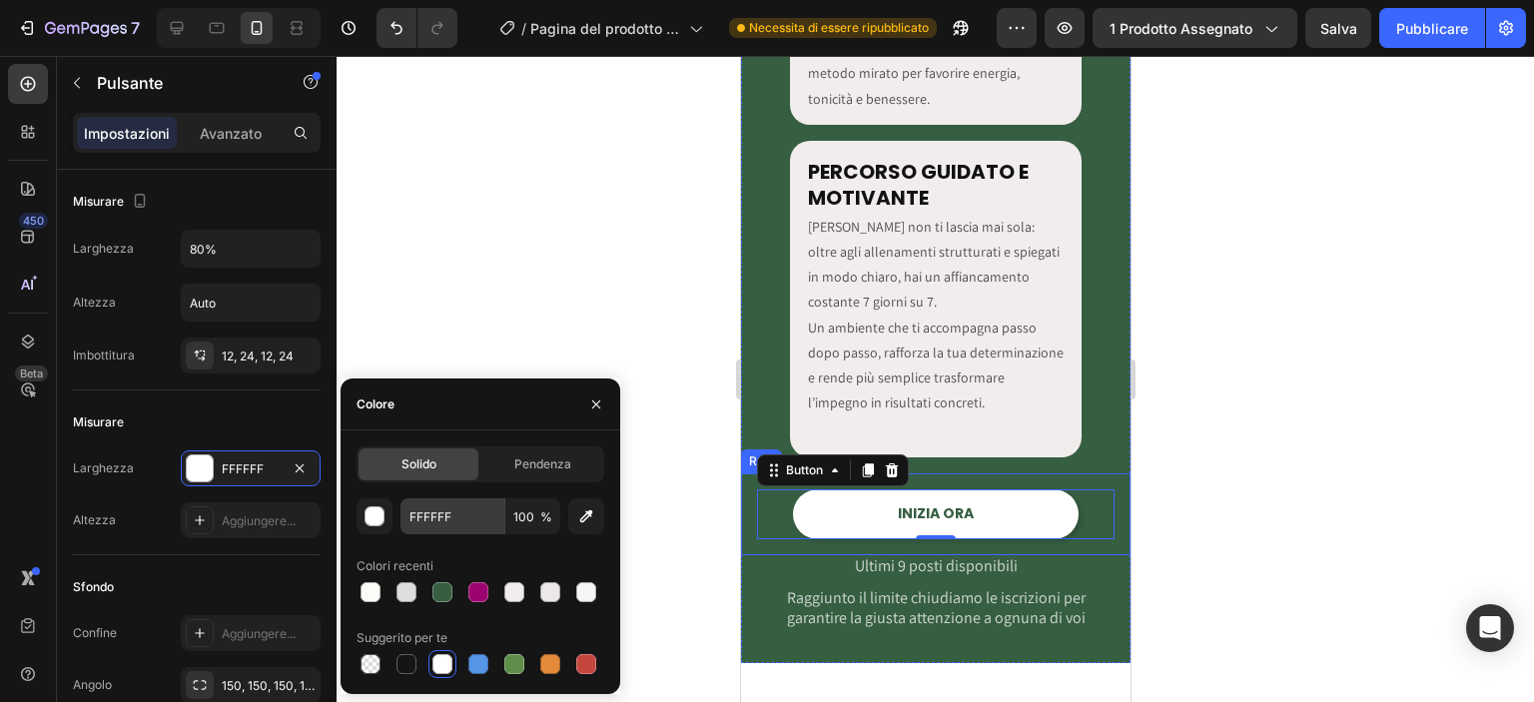
click at [488, 534] on div "FFFFFF 100 % Colori recenti Suggerito per te" at bounding box center [480, 588] width 248 height 180
click at [476, 523] on input "FFFFFF" at bounding box center [452, 516] width 104 height 36
paste input "2EDED"
type input "F2EDED"
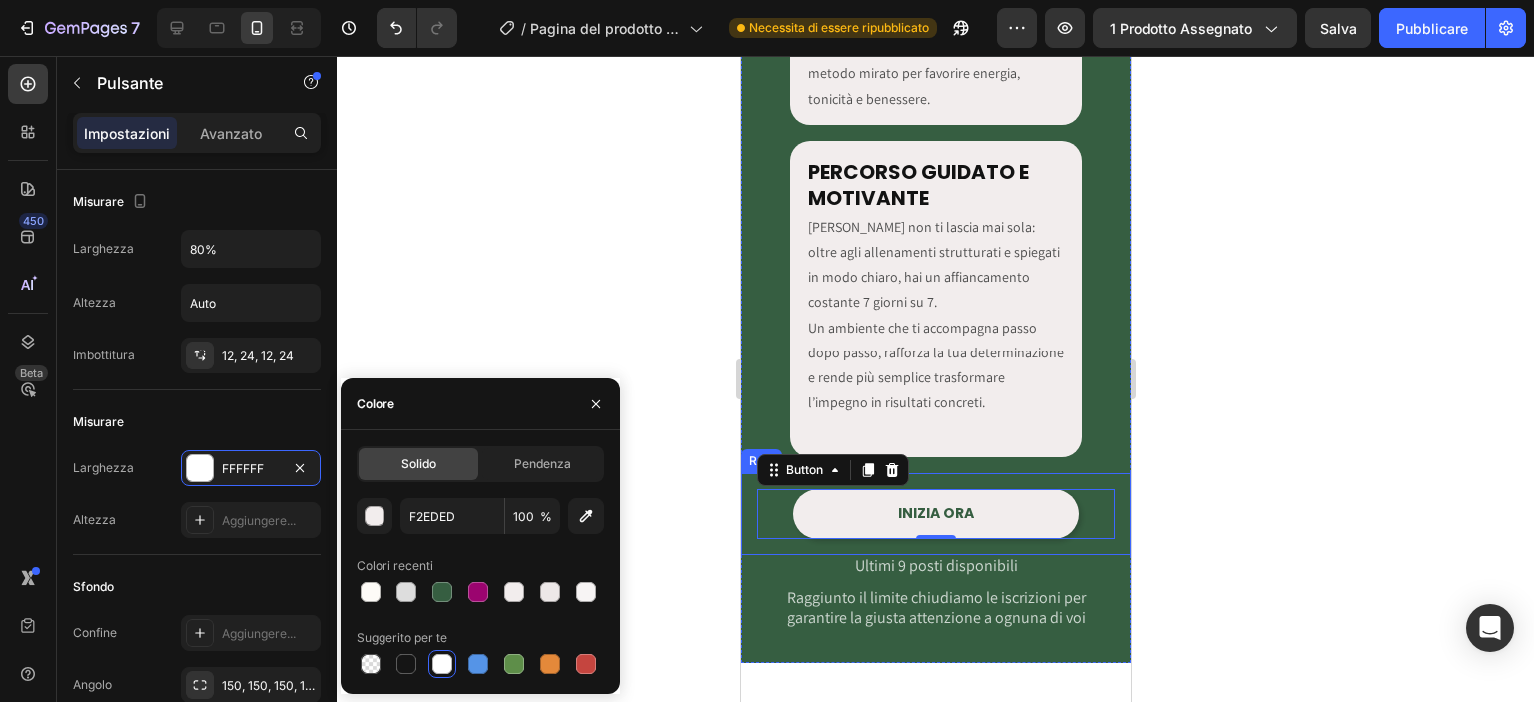
click at [544, 300] on div at bounding box center [935, 379] width 1197 height 646
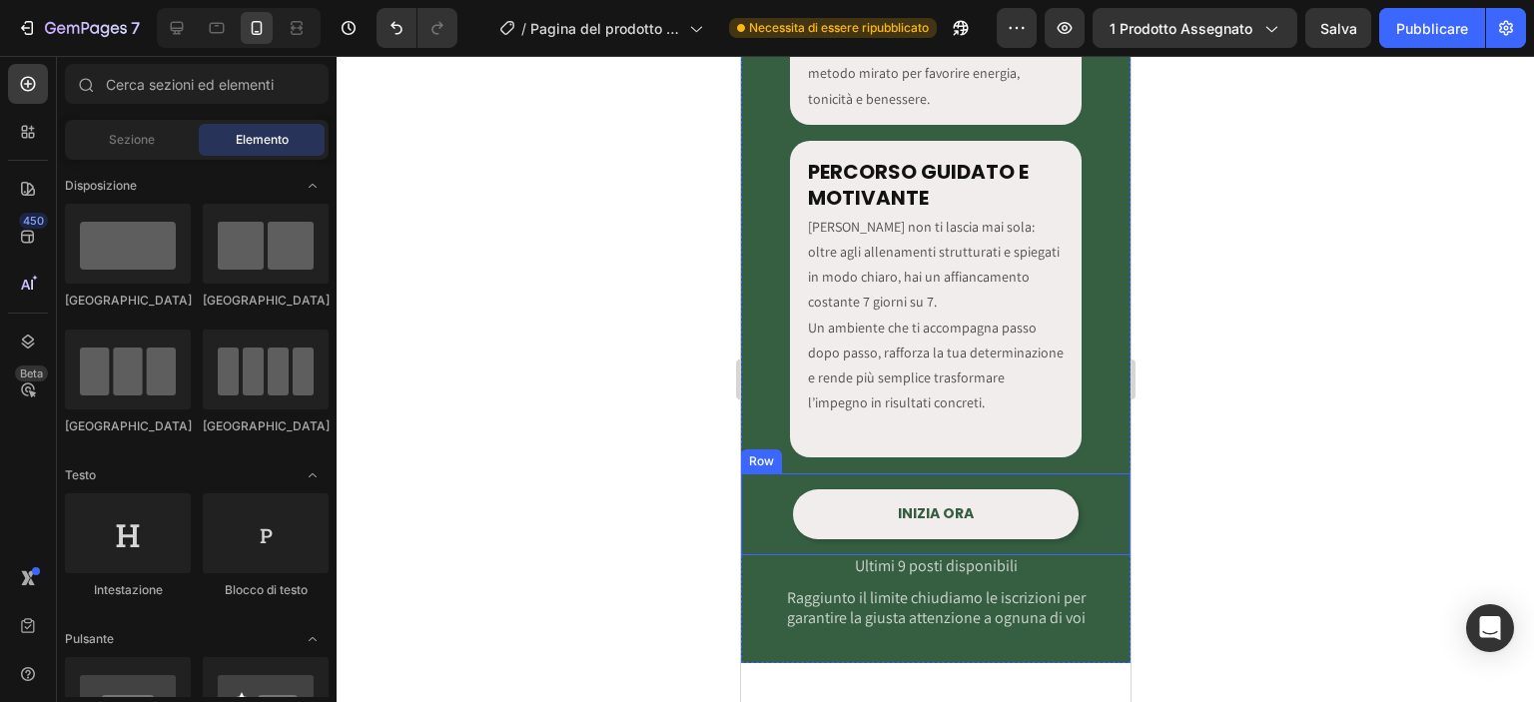
click at [562, 311] on div at bounding box center [935, 379] width 1197 height 646
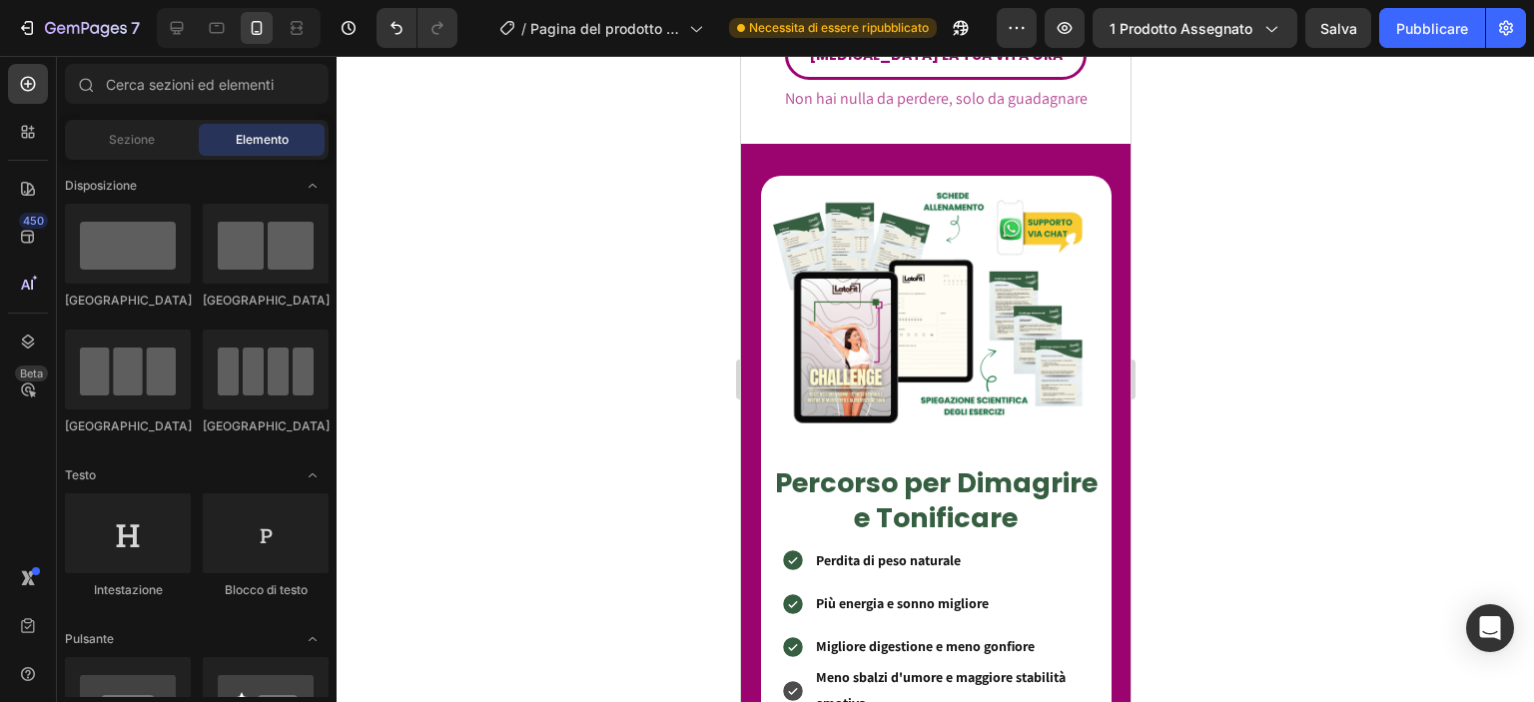
scroll to position [7173, 0]
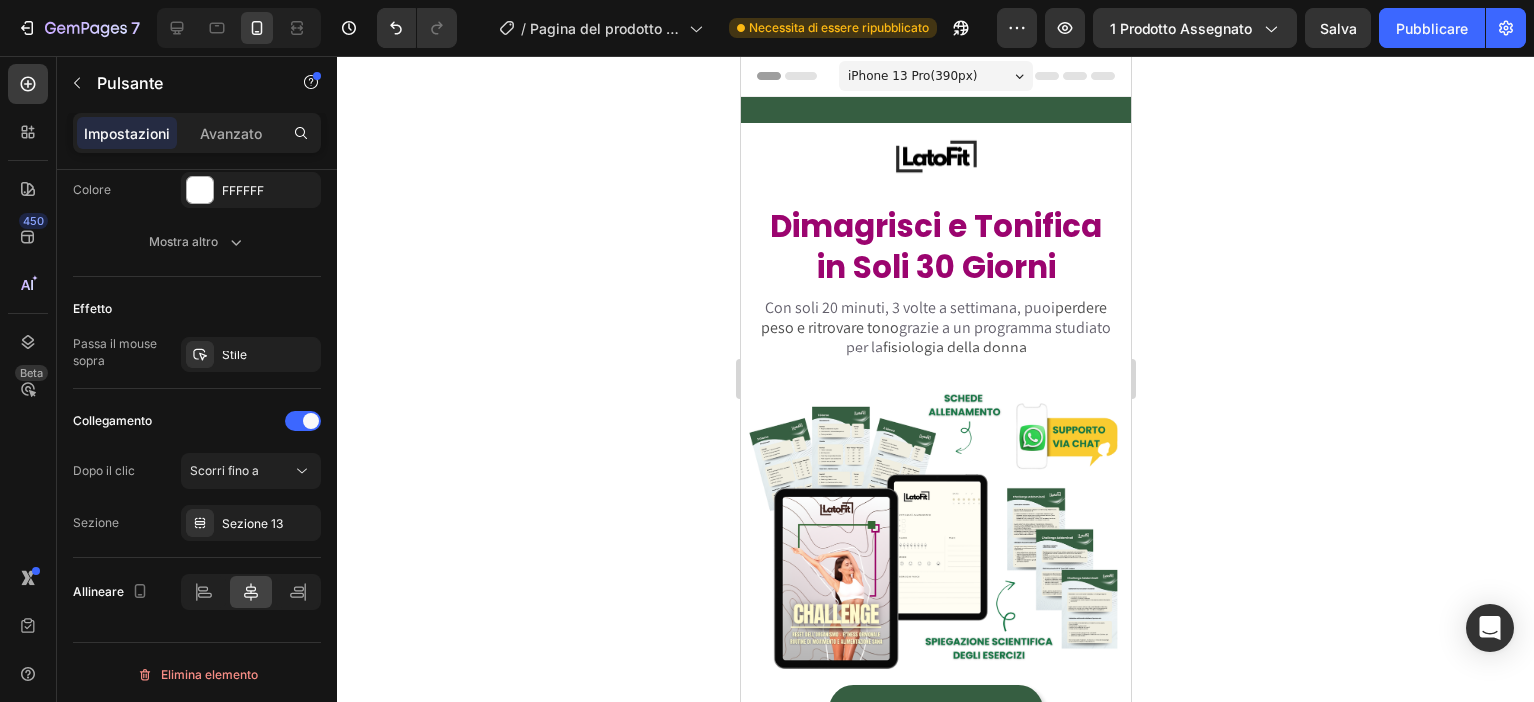
scroll to position [258, 0]
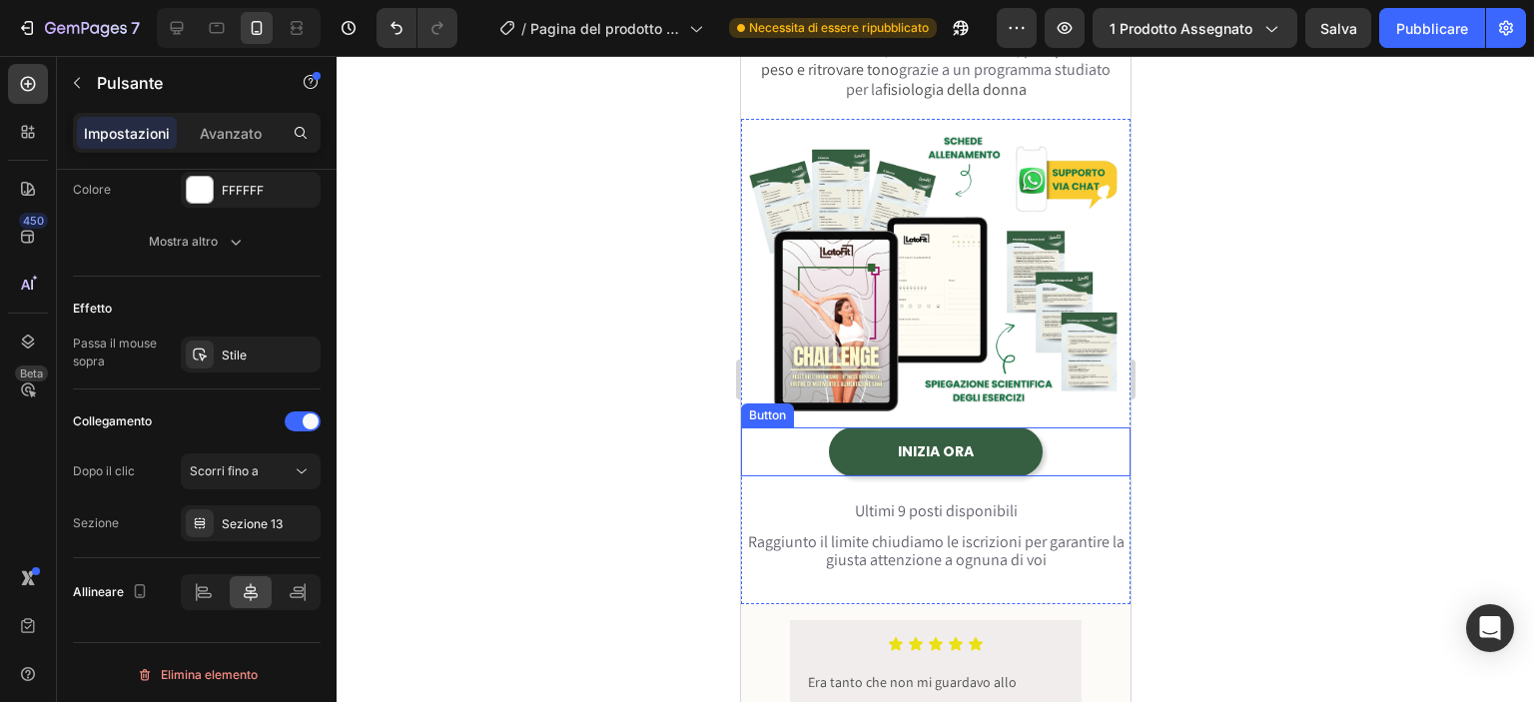
click at [974, 427] on link "INIZIA ORA" at bounding box center [935, 451] width 215 height 49
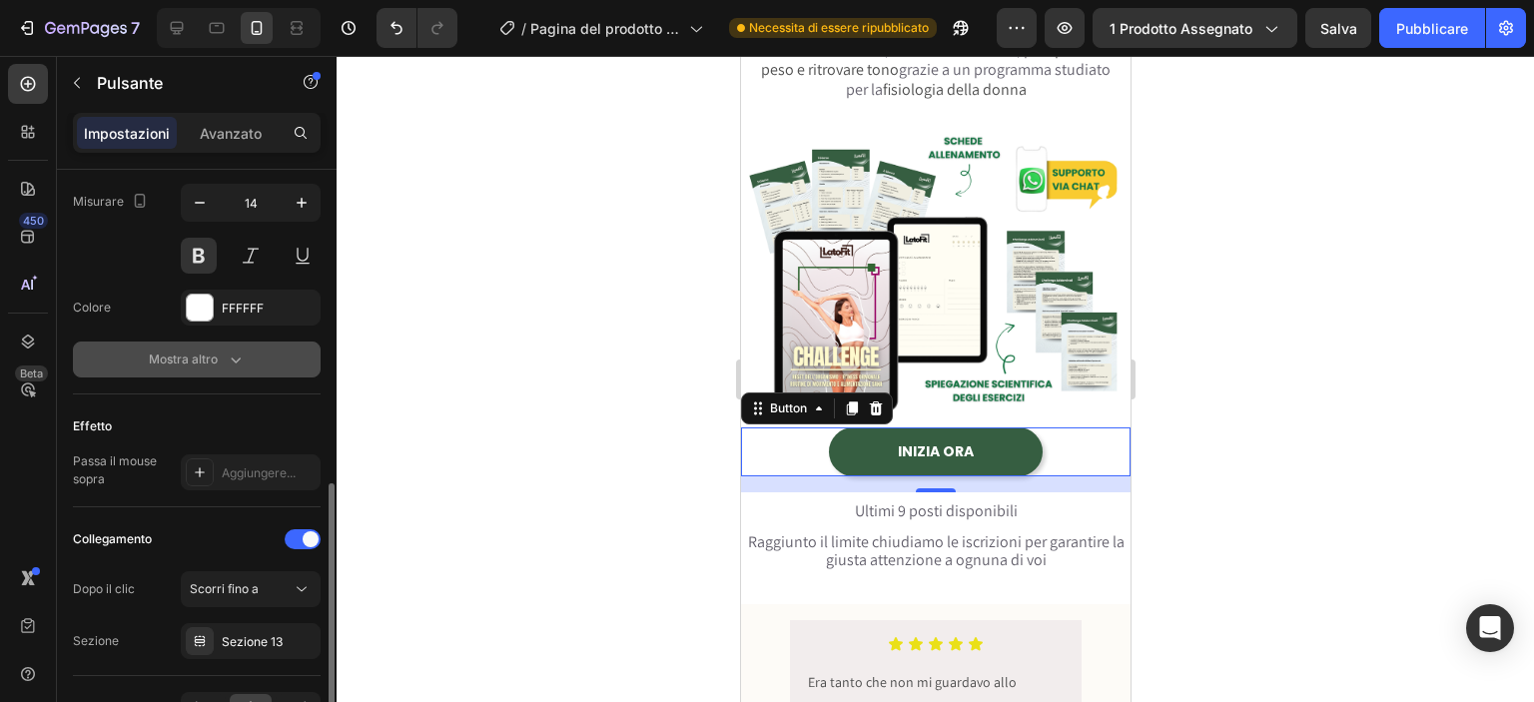
scroll to position [822, 0]
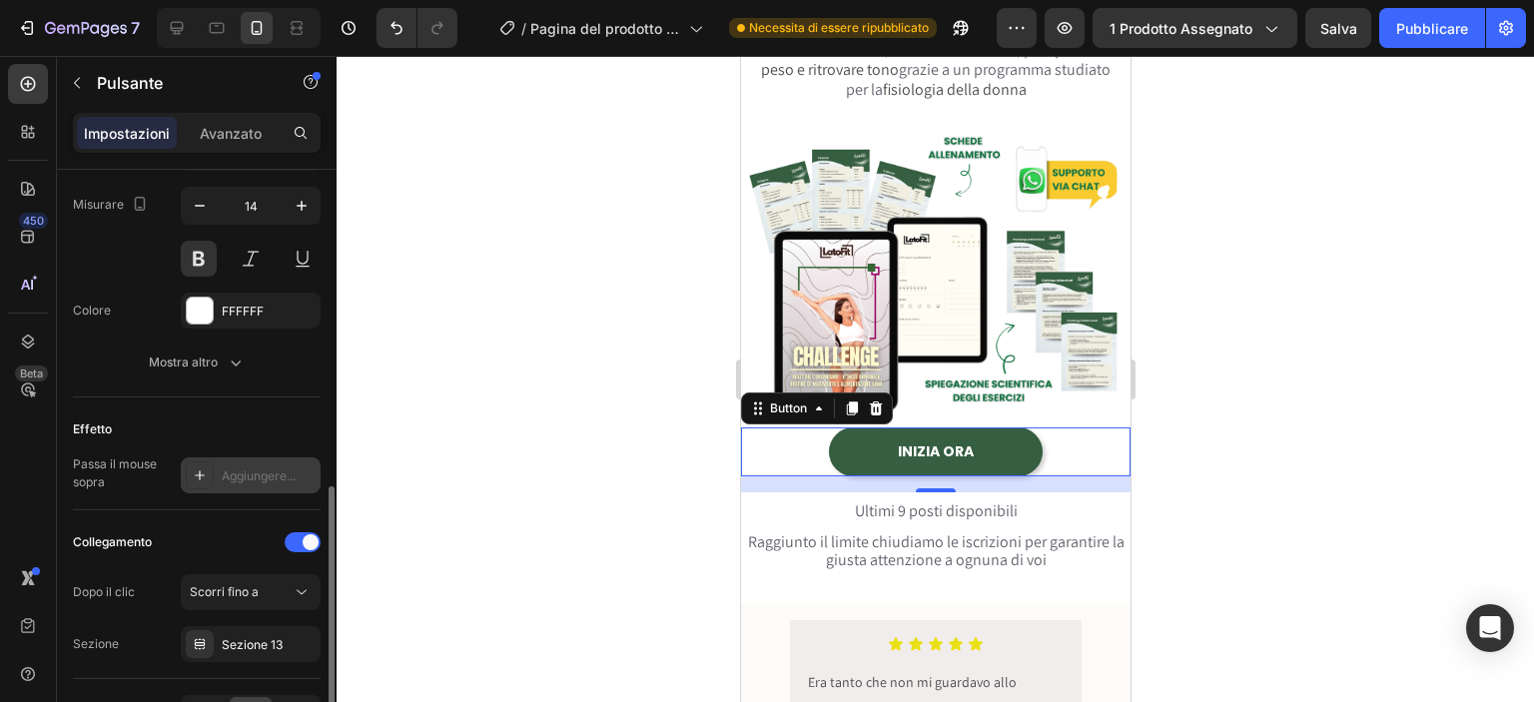
click at [228, 468] on font "Aggiungere..." at bounding box center [259, 475] width 74 height 15
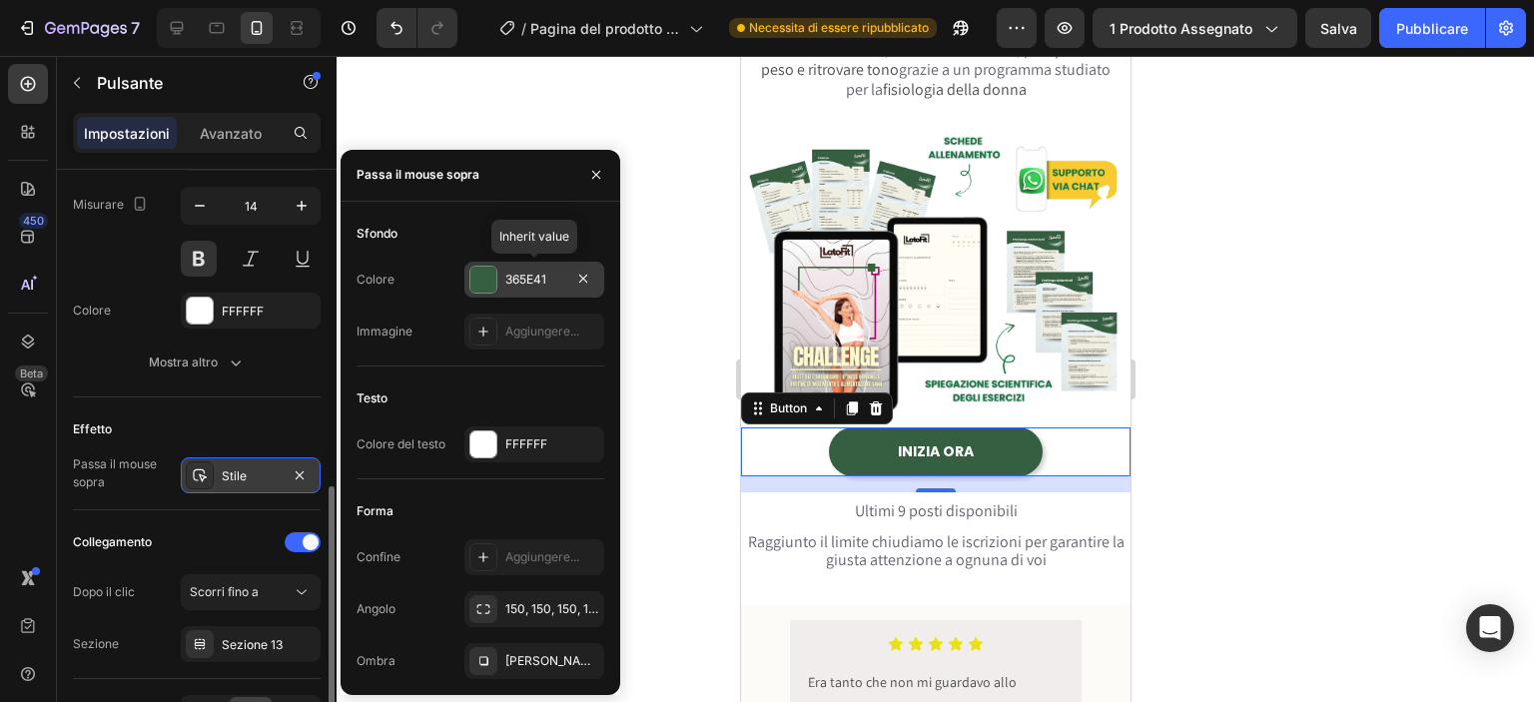
click at [508, 283] on font "365E41" at bounding box center [525, 279] width 41 height 15
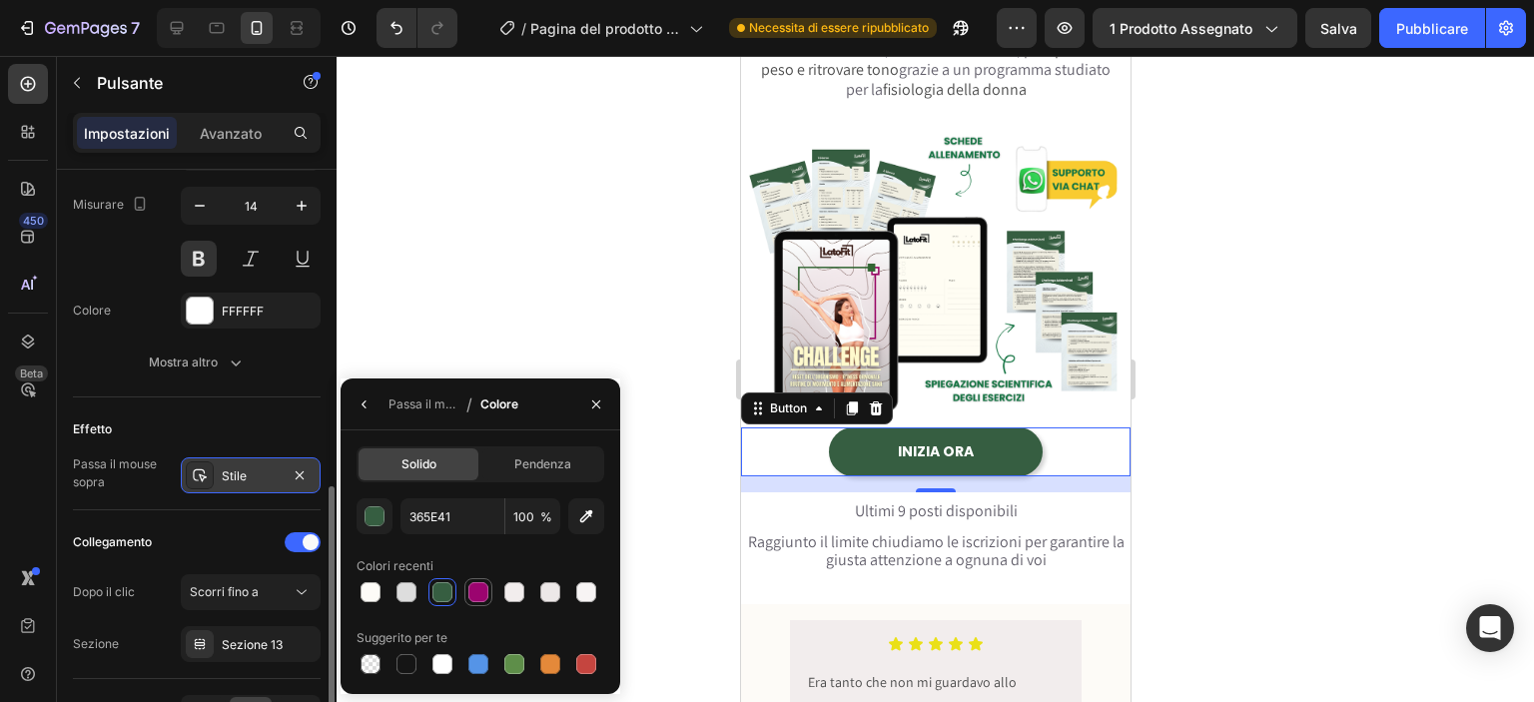
click at [475, 588] on div at bounding box center [478, 592] width 20 height 20
type input "9B046F"
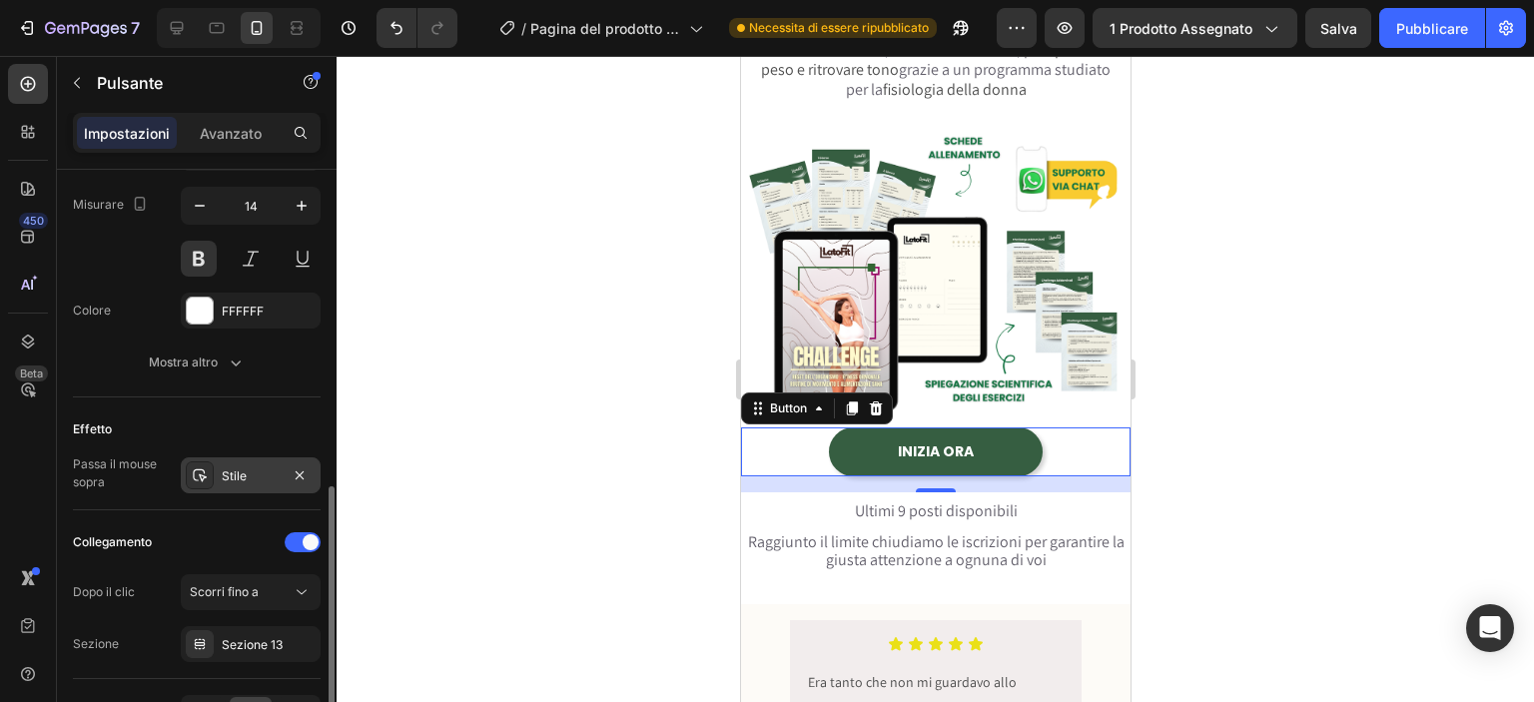
click at [523, 319] on div at bounding box center [935, 379] width 1197 height 646
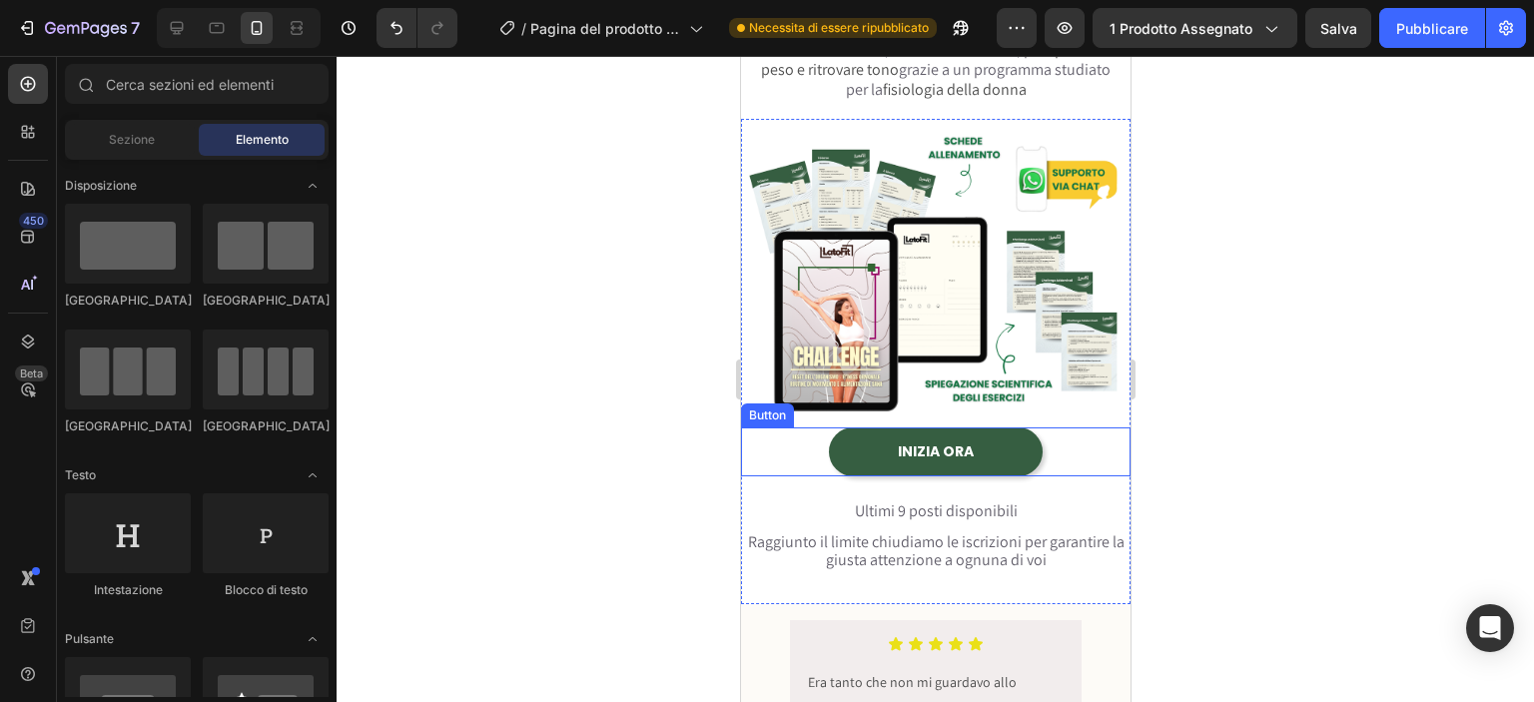
click at [814, 435] on div "INIZIA ORA Button" at bounding box center [934, 451] width 389 height 49
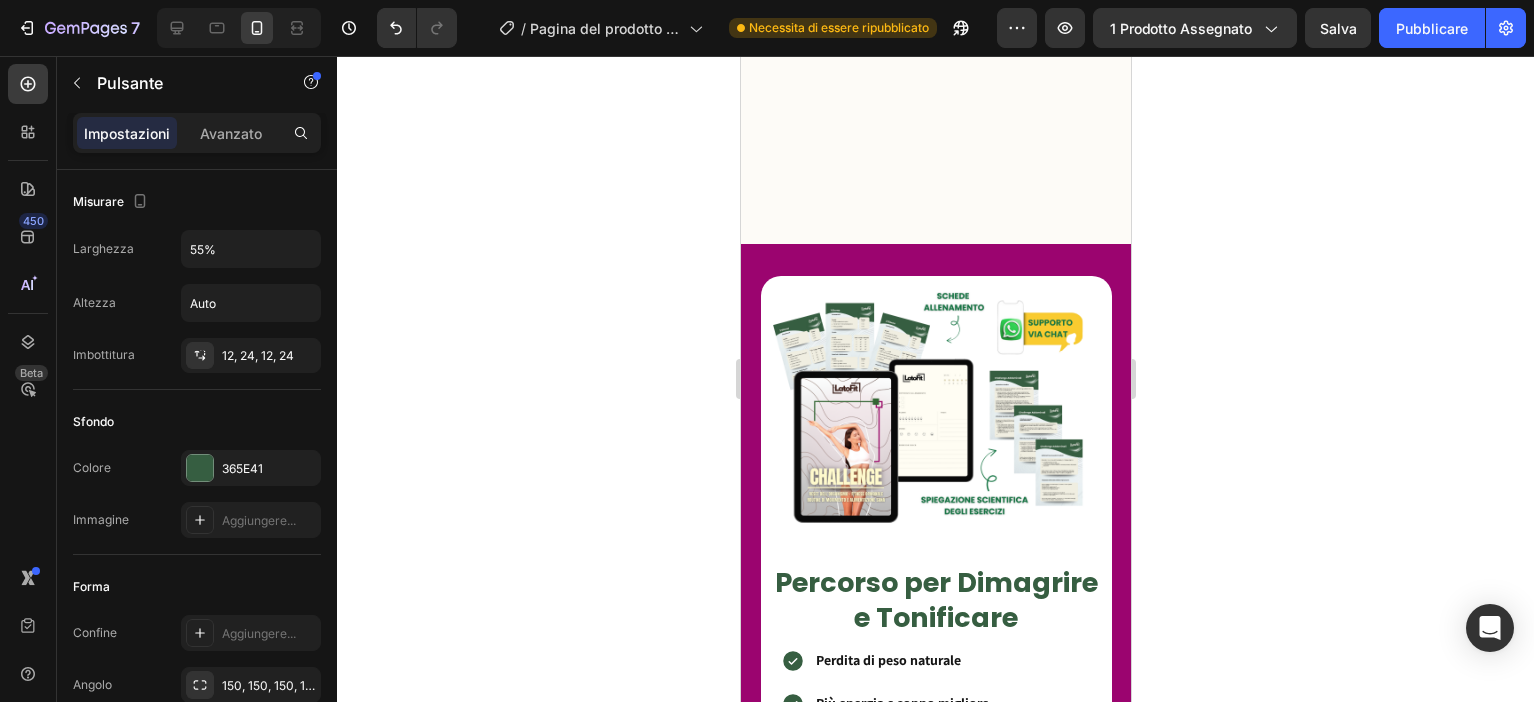
scroll to position [1992, 0]
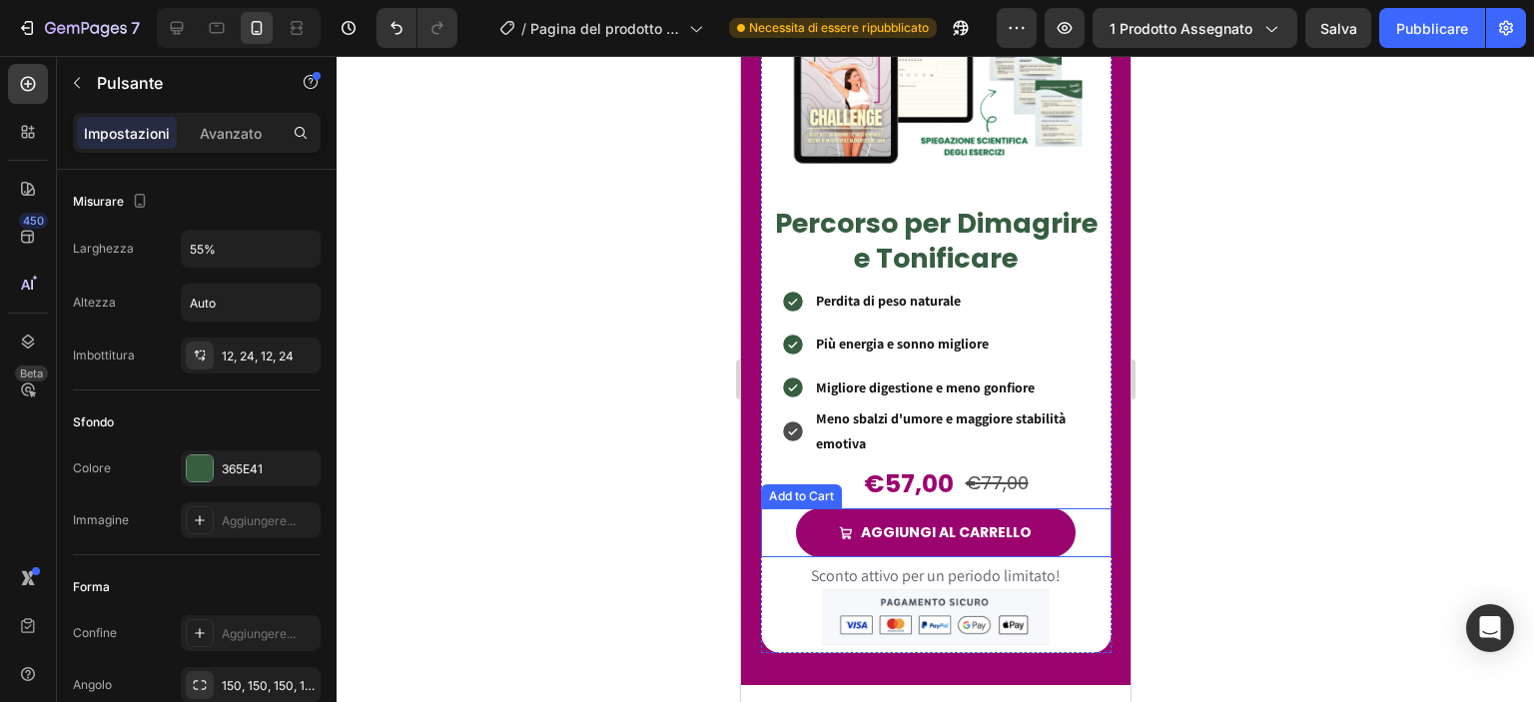
click at [811, 516] on button "AGGIUNGI AL CARRELLO" at bounding box center [935, 532] width 281 height 49
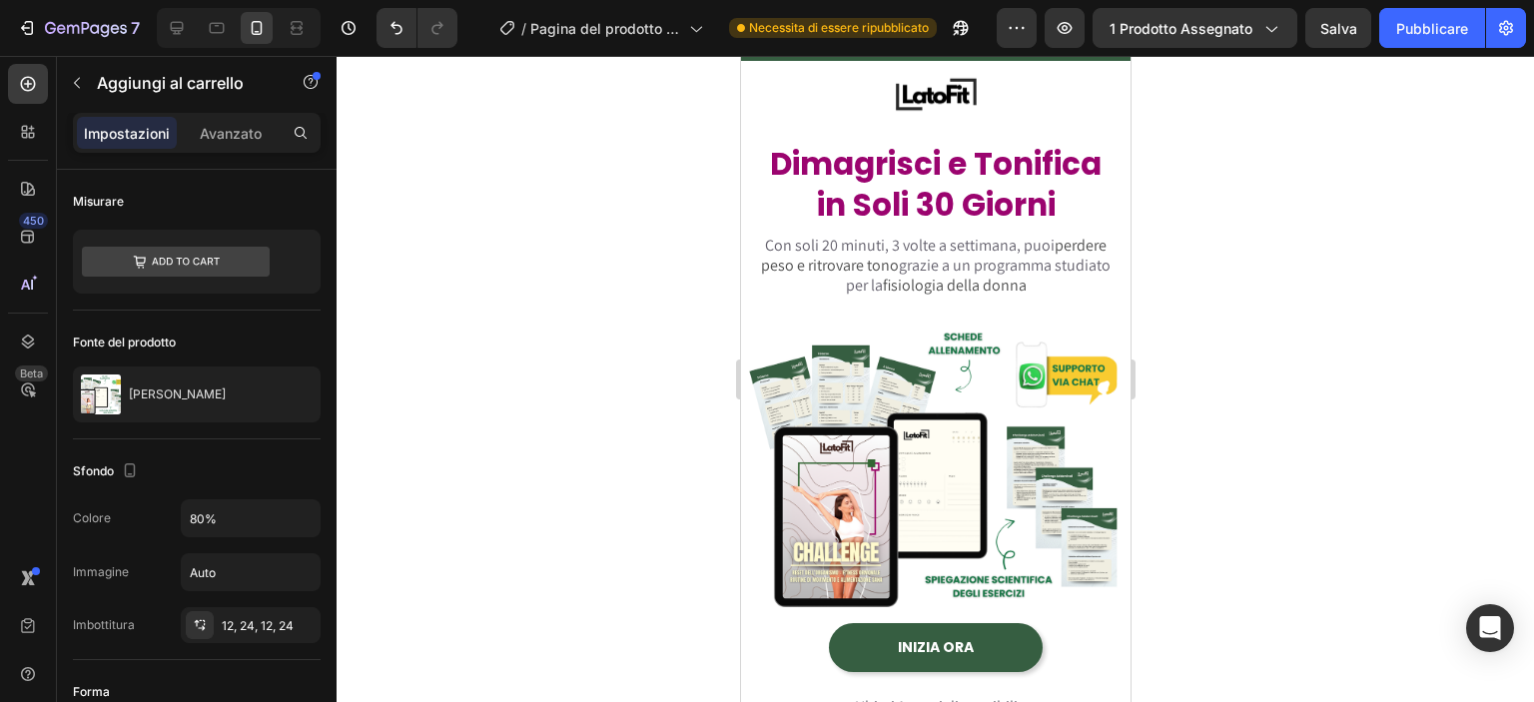
scroll to position [60, 0]
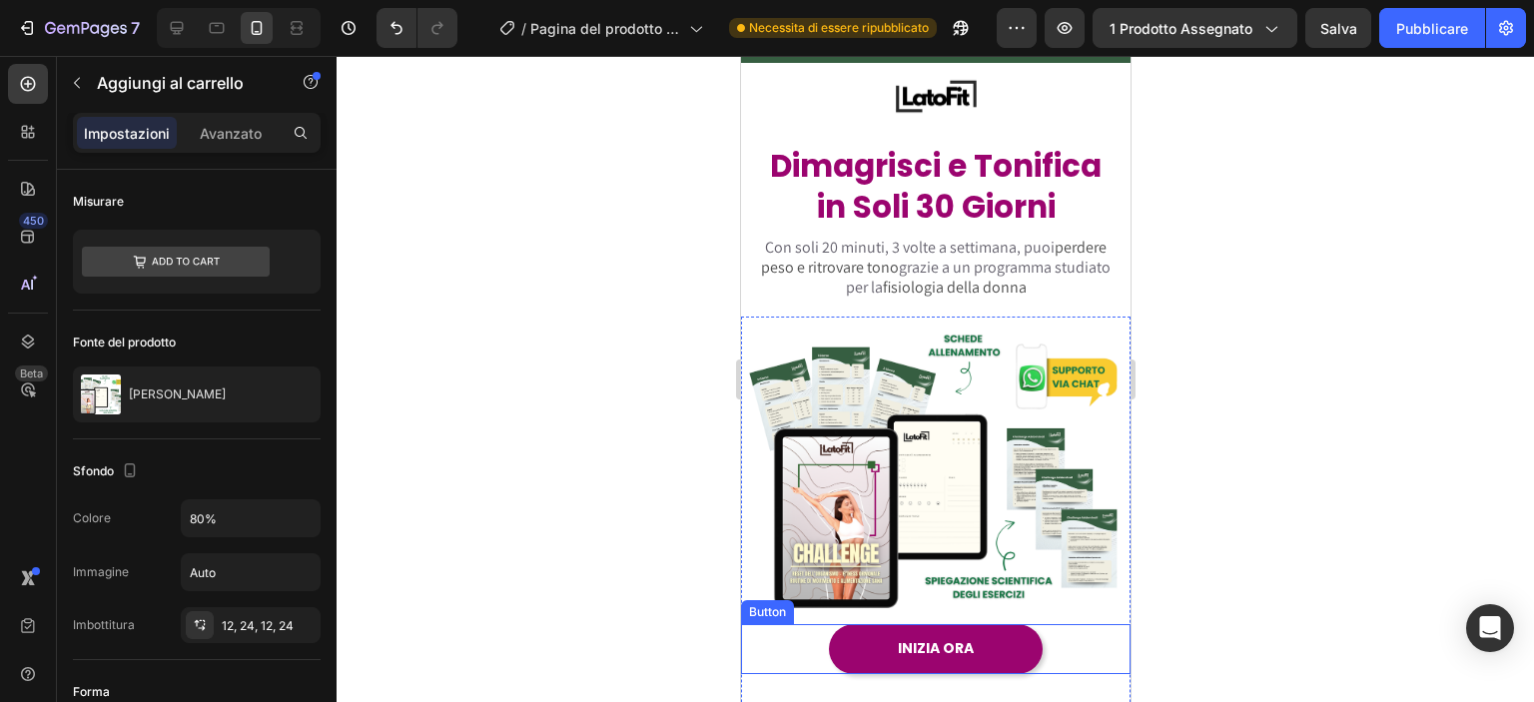
click at [849, 624] on link "INIZIA ORA" at bounding box center [935, 648] width 215 height 49
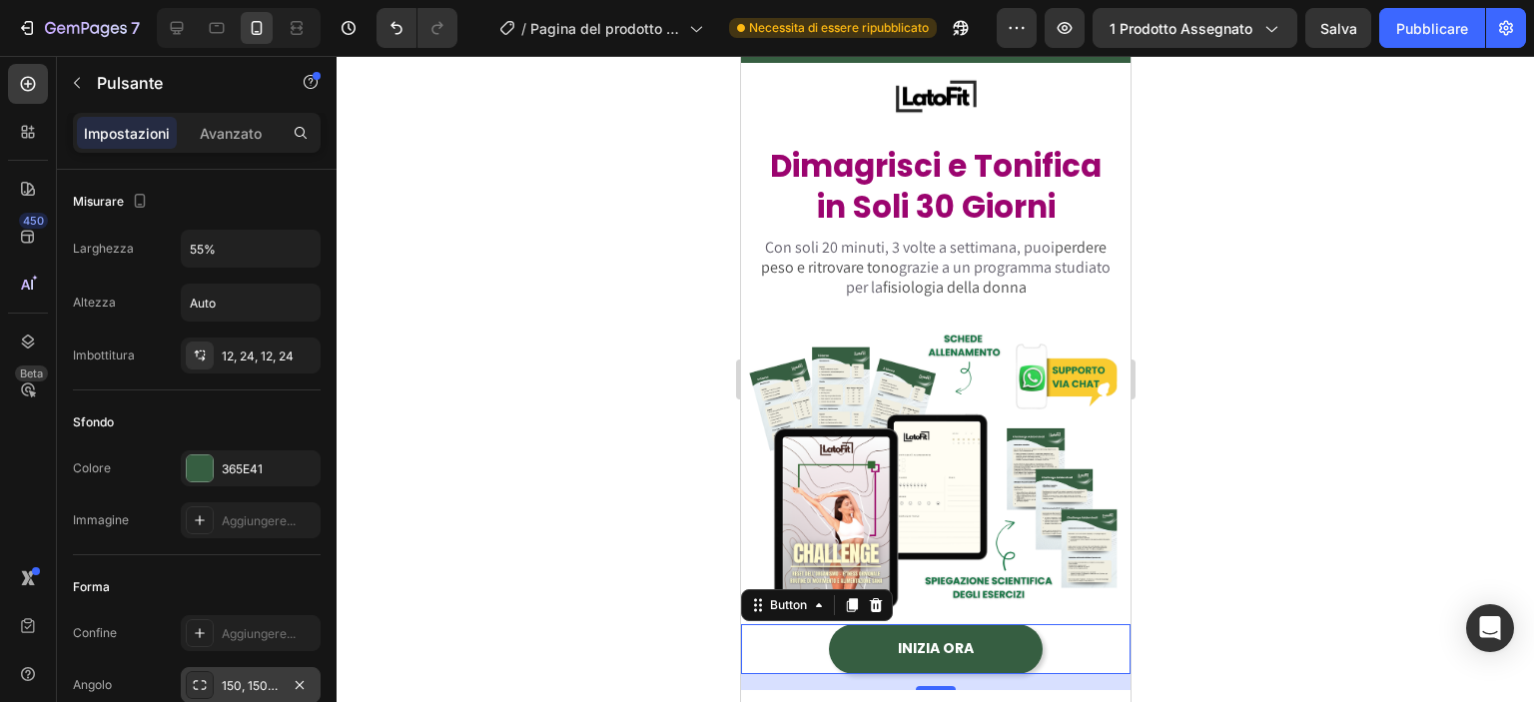
scroll to position [943, 0]
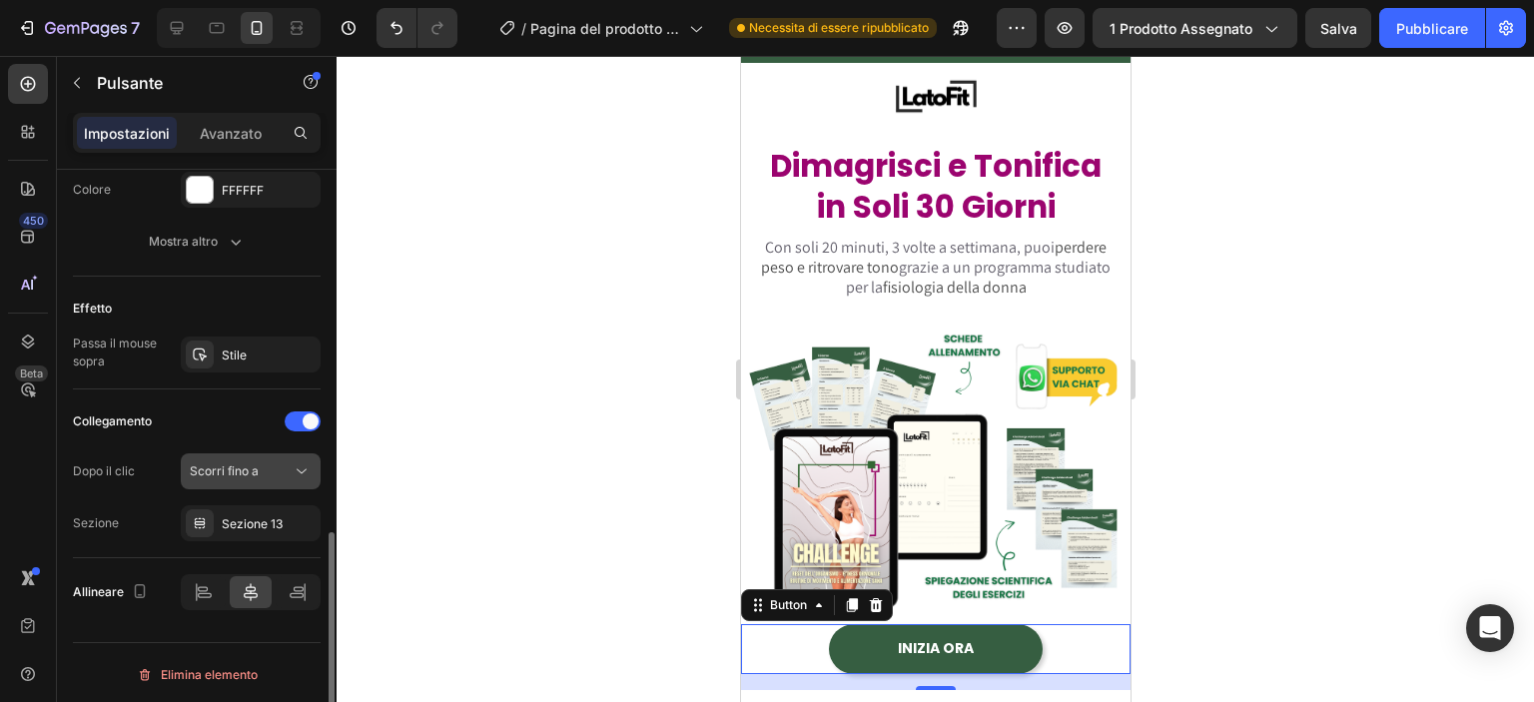
click at [244, 477] on div "Scorri fino a" at bounding box center [251, 471] width 122 height 20
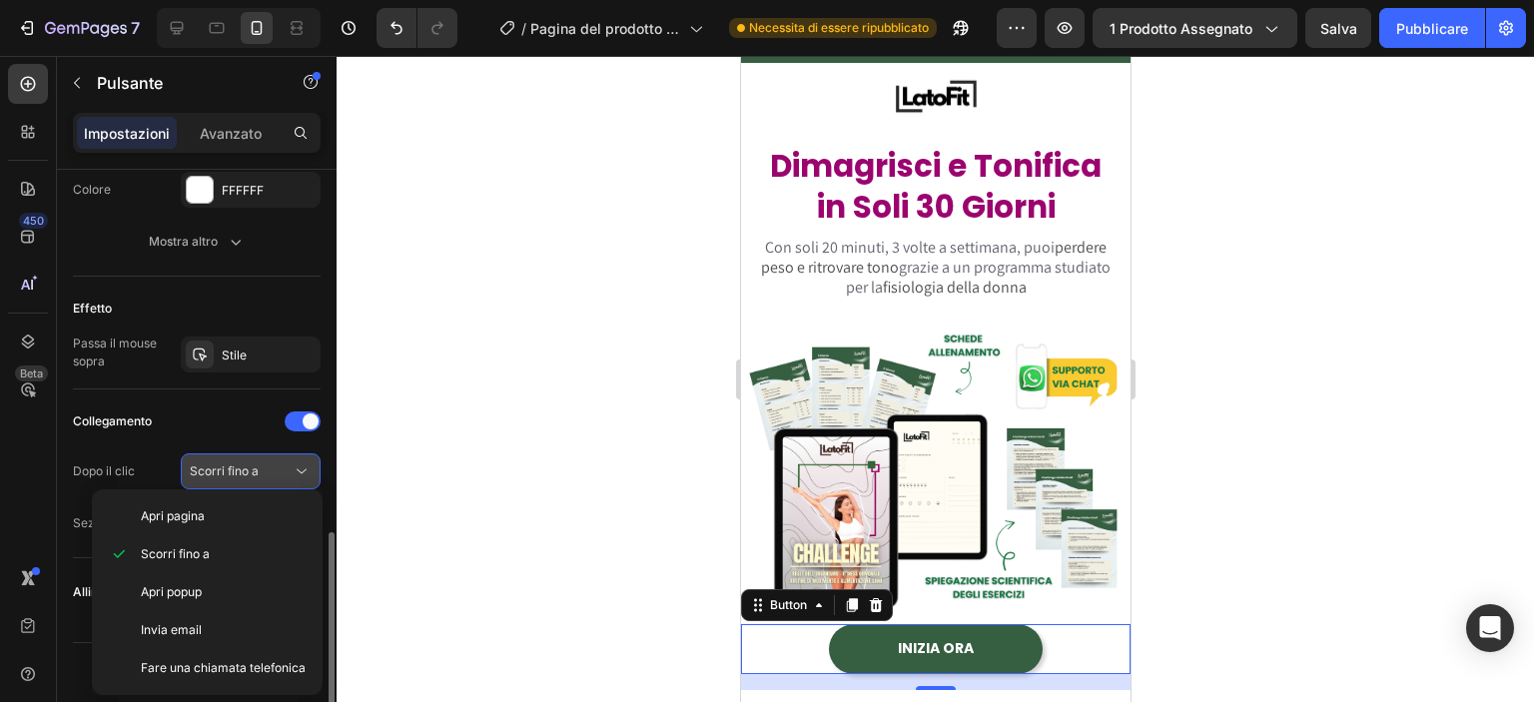
click at [243, 463] on font "Scorri fino a" at bounding box center [224, 470] width 69 height 15
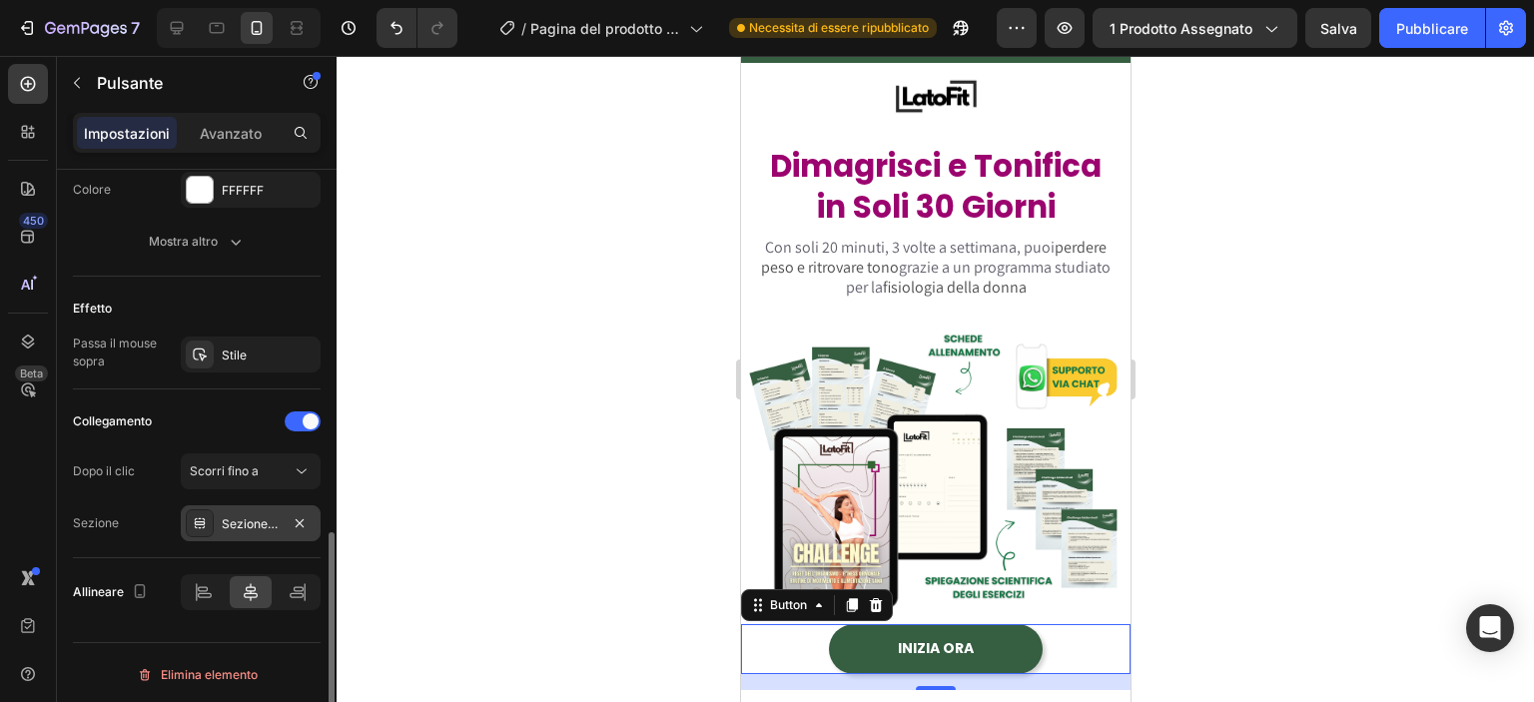
click at [242, 525] on font "Sezione 13" at bounding box center [252, 523] width 61 height 15
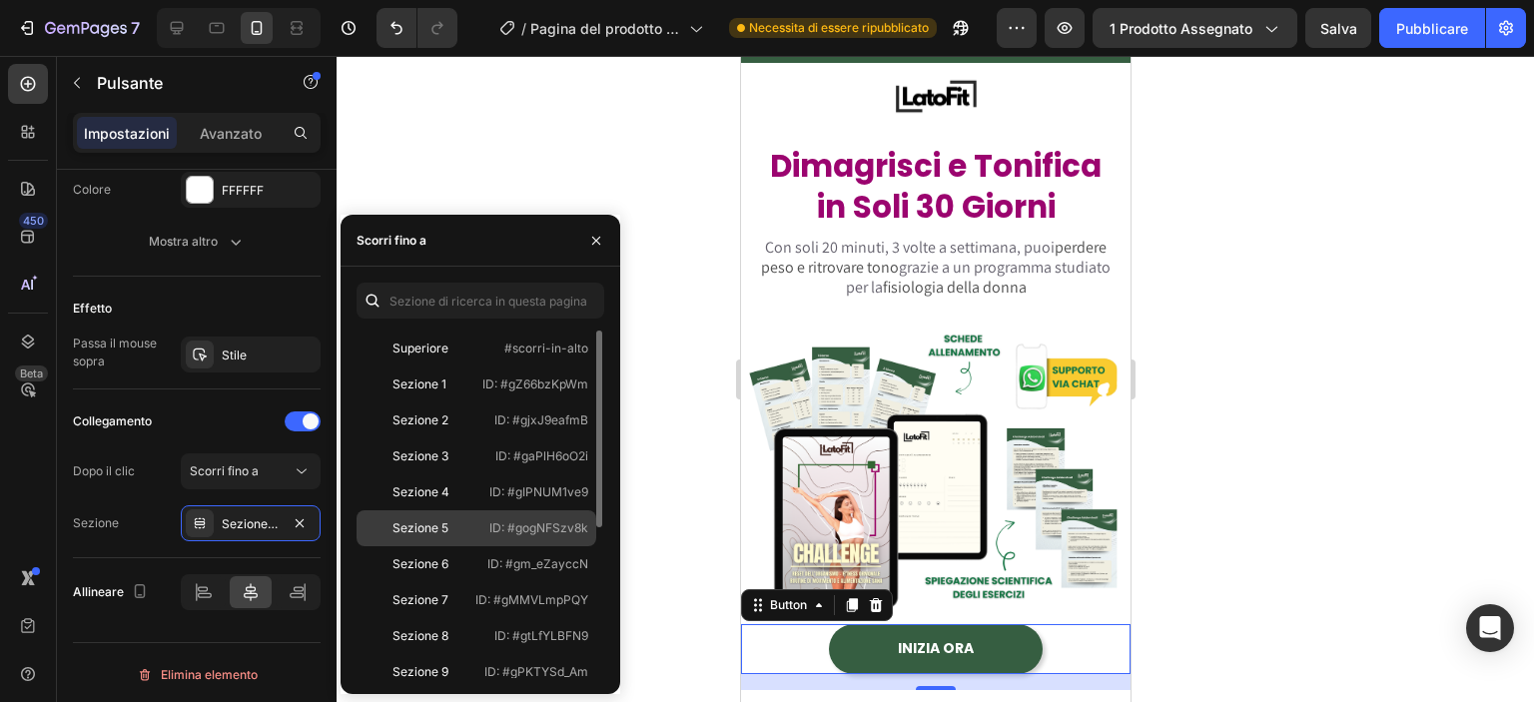
click at [461, 546] on div "Sezione 5 ID: #gogNFSzv8k" at bounding box center [476, 564] width 240 height 36
click at [644, 397] on div at bounding box center [935, 379] width 1197 height 646
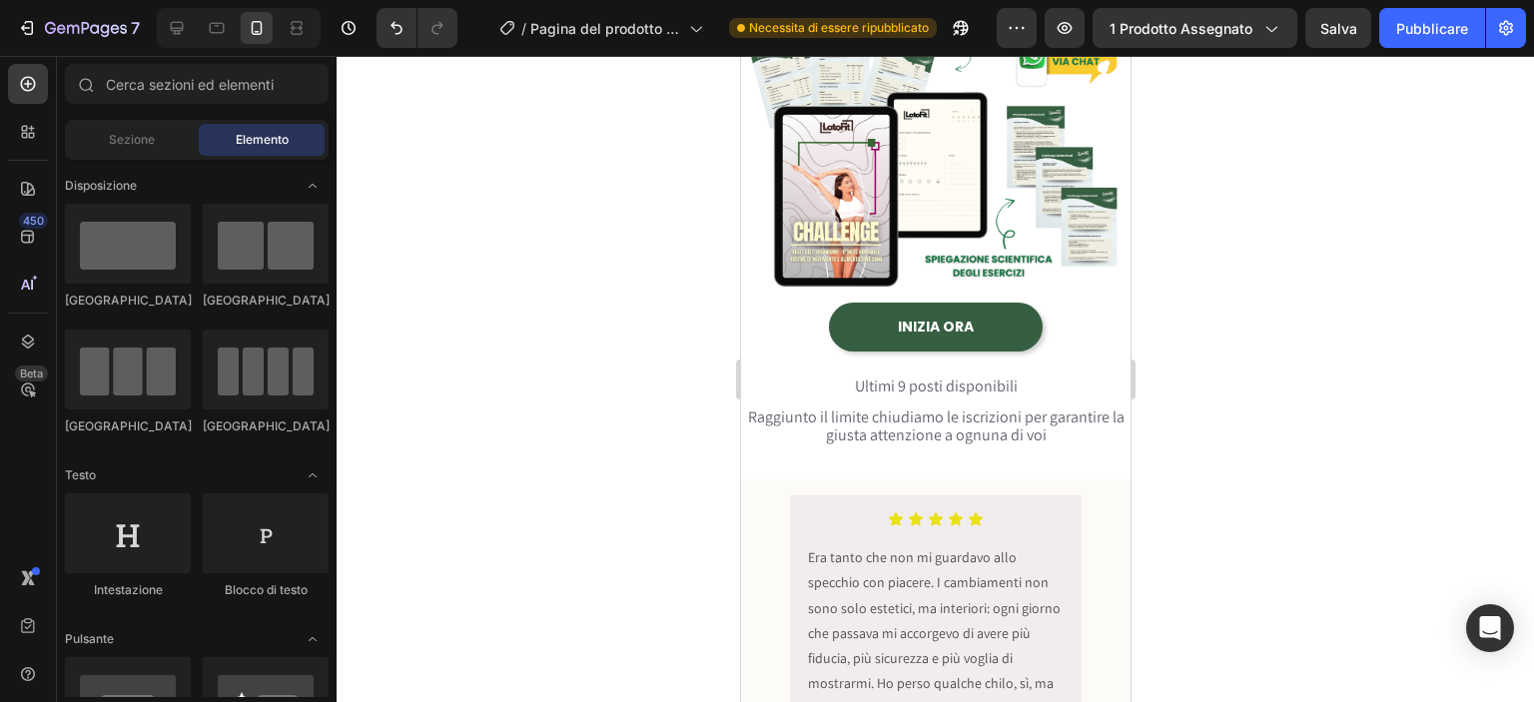
scroll to position [208, 0]
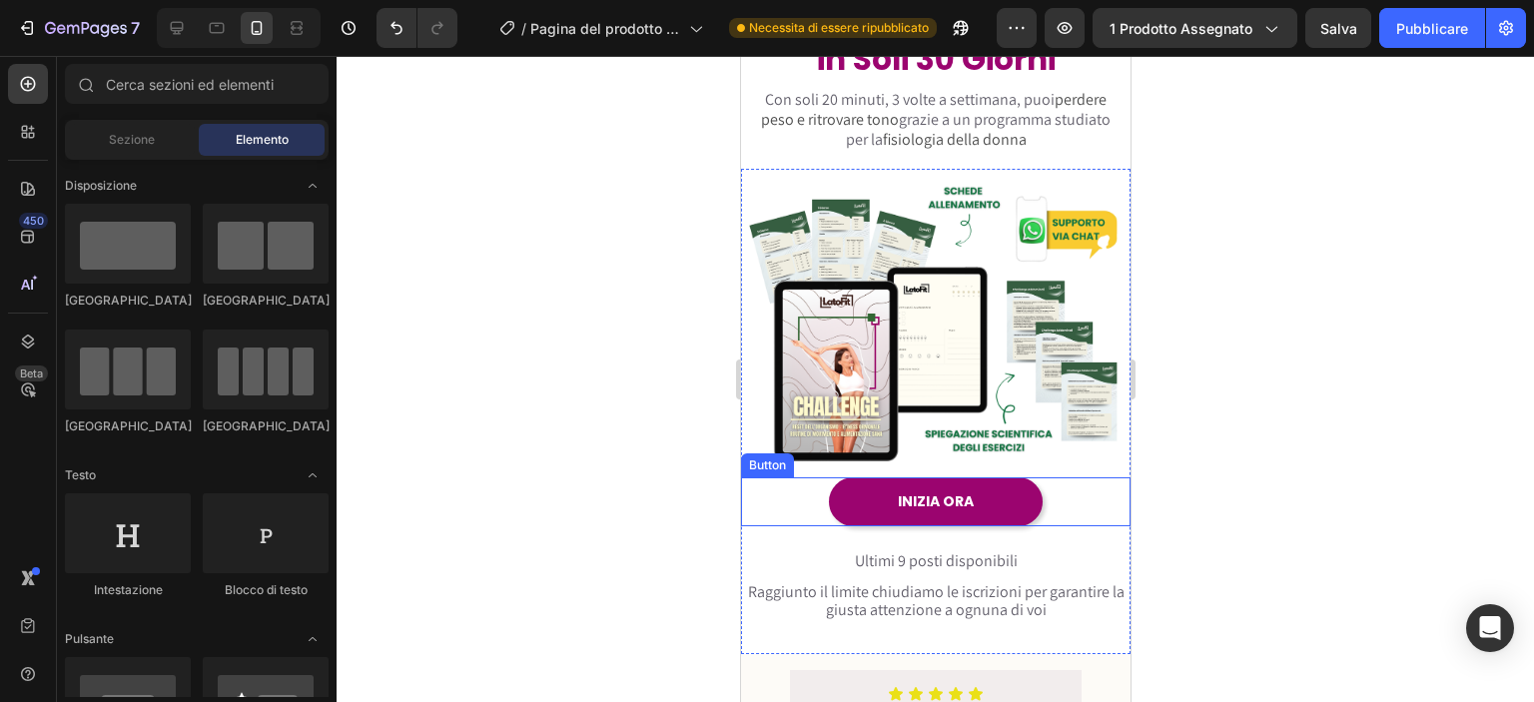
click at [868, 503] on link "INIZIA ORA" at bounding box center [935, 501] width 215 height 49
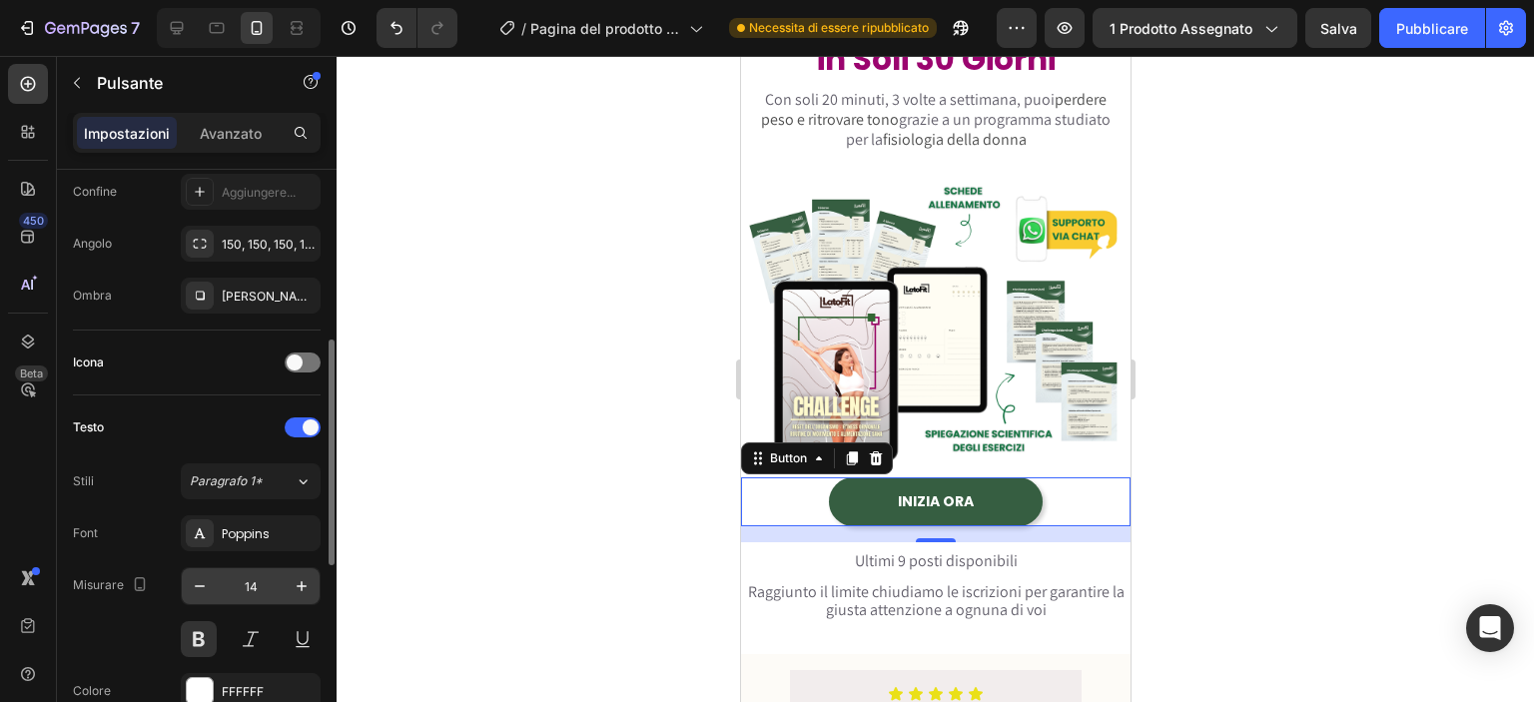
scroll to position [943, 0]
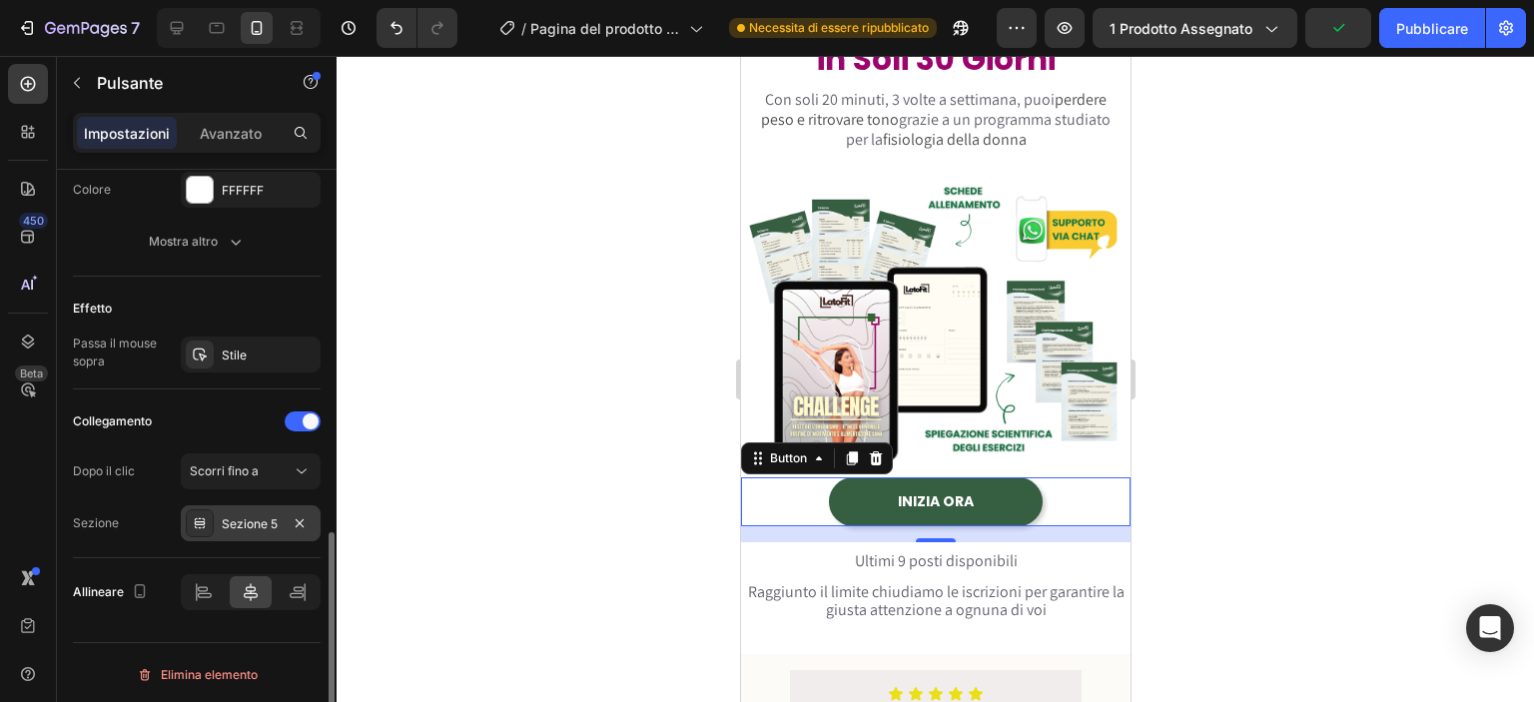
click at [273, 516] on font "Sezione 5" at bounding box center [250, 523] width 56 height 15
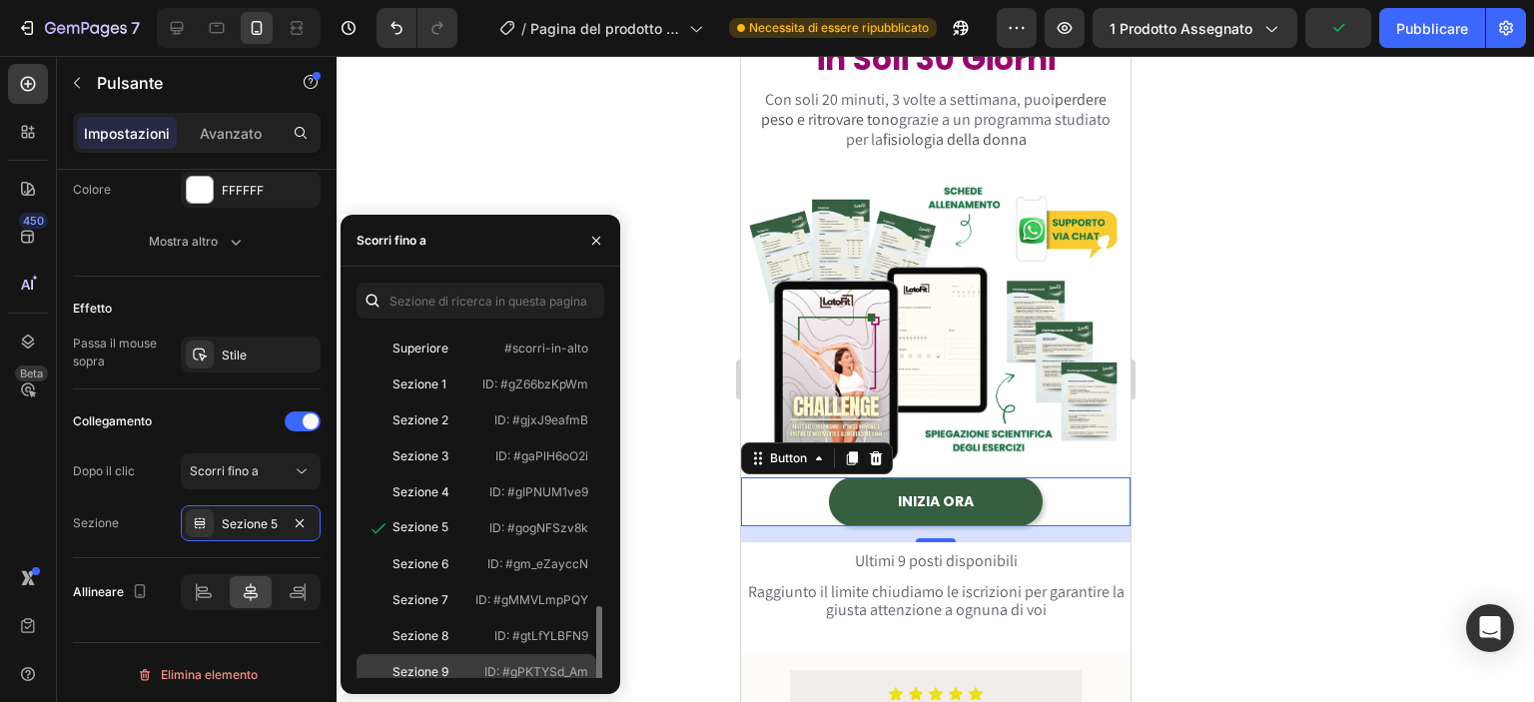
scroll to position [188, 0]
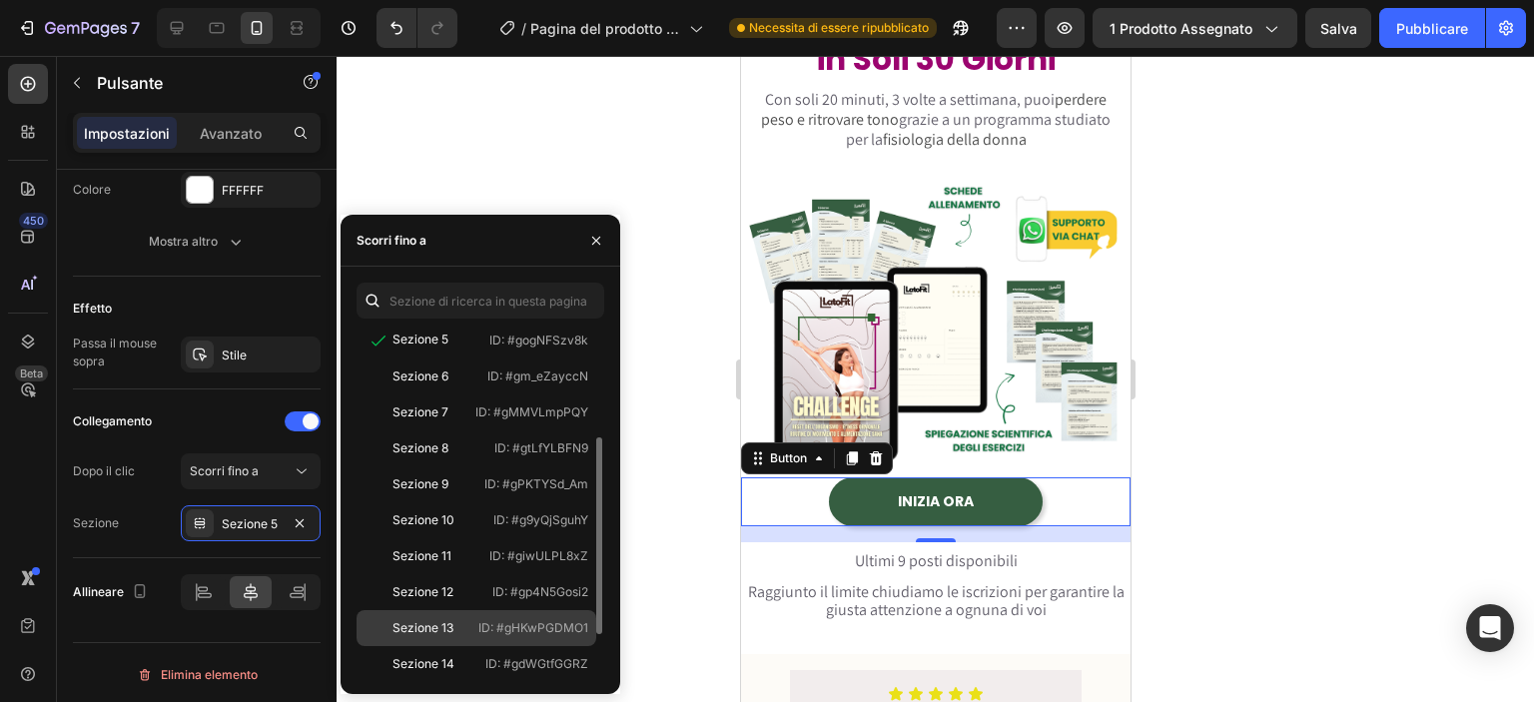
click at [444, 630] on font "Sezione 13" at bounding box center [422, 627] width 61 height 15
click at [649, 444] on div at bounding box center [935, 379] width 1197 height 646
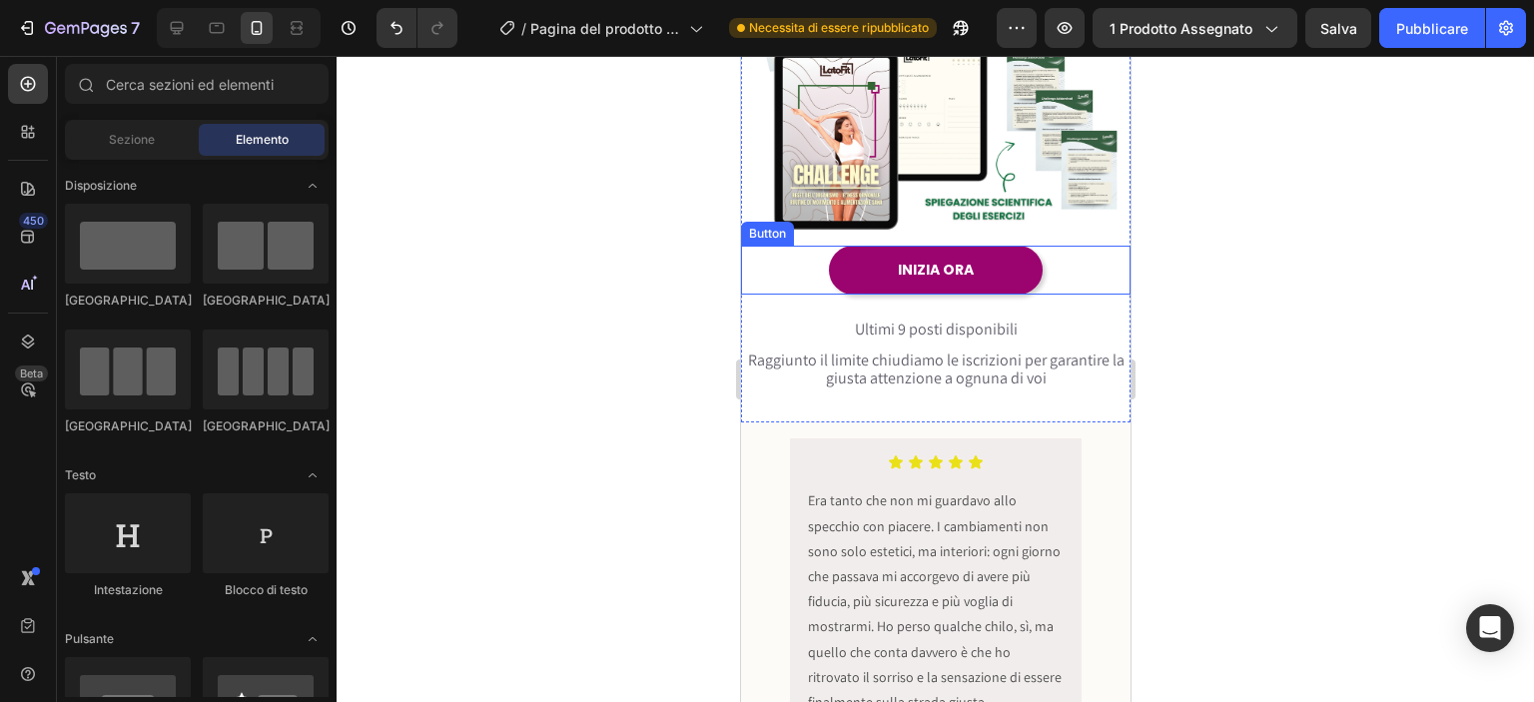
scroll to position [444, 0]
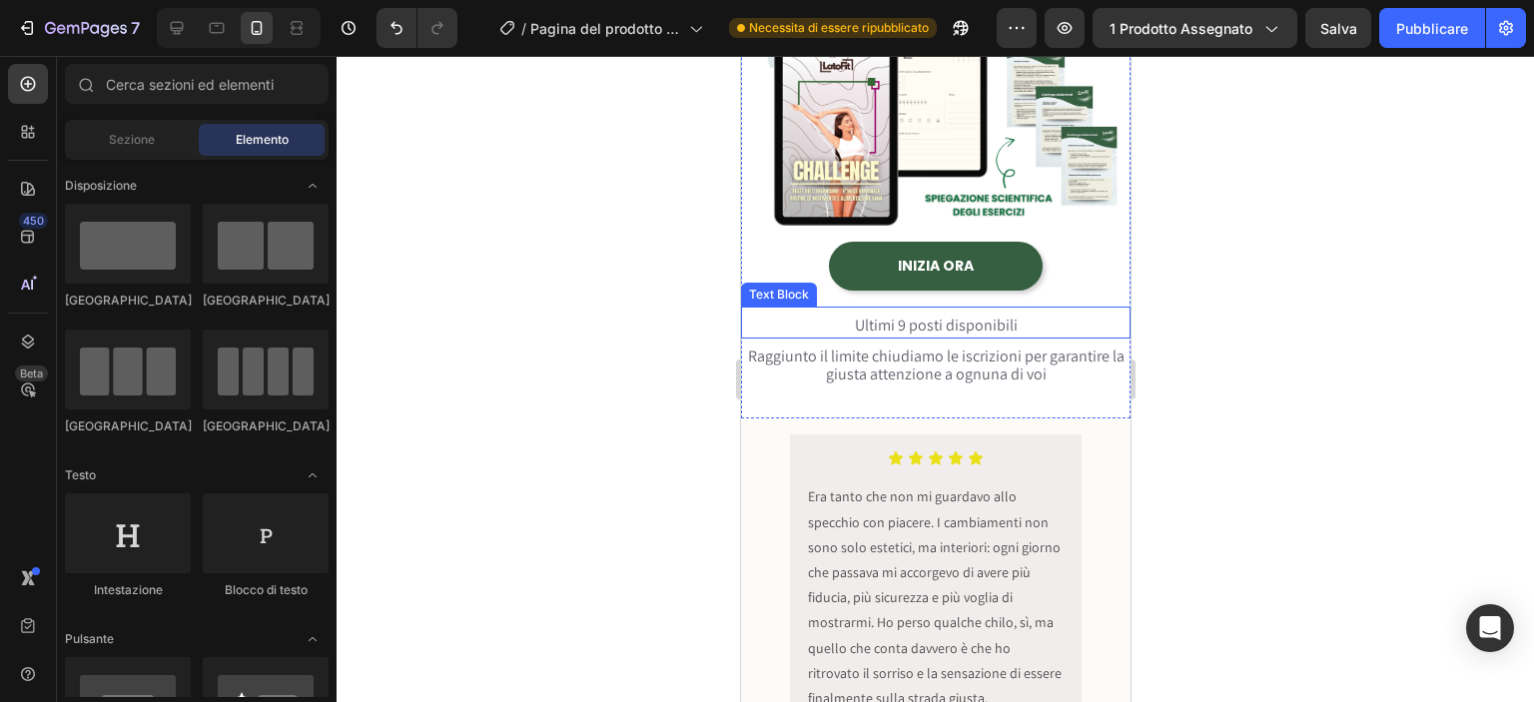
click at [990, 324] on span "Ultimi 9 posti disponibili" at bounding box center [935, 325] width 163 height 21
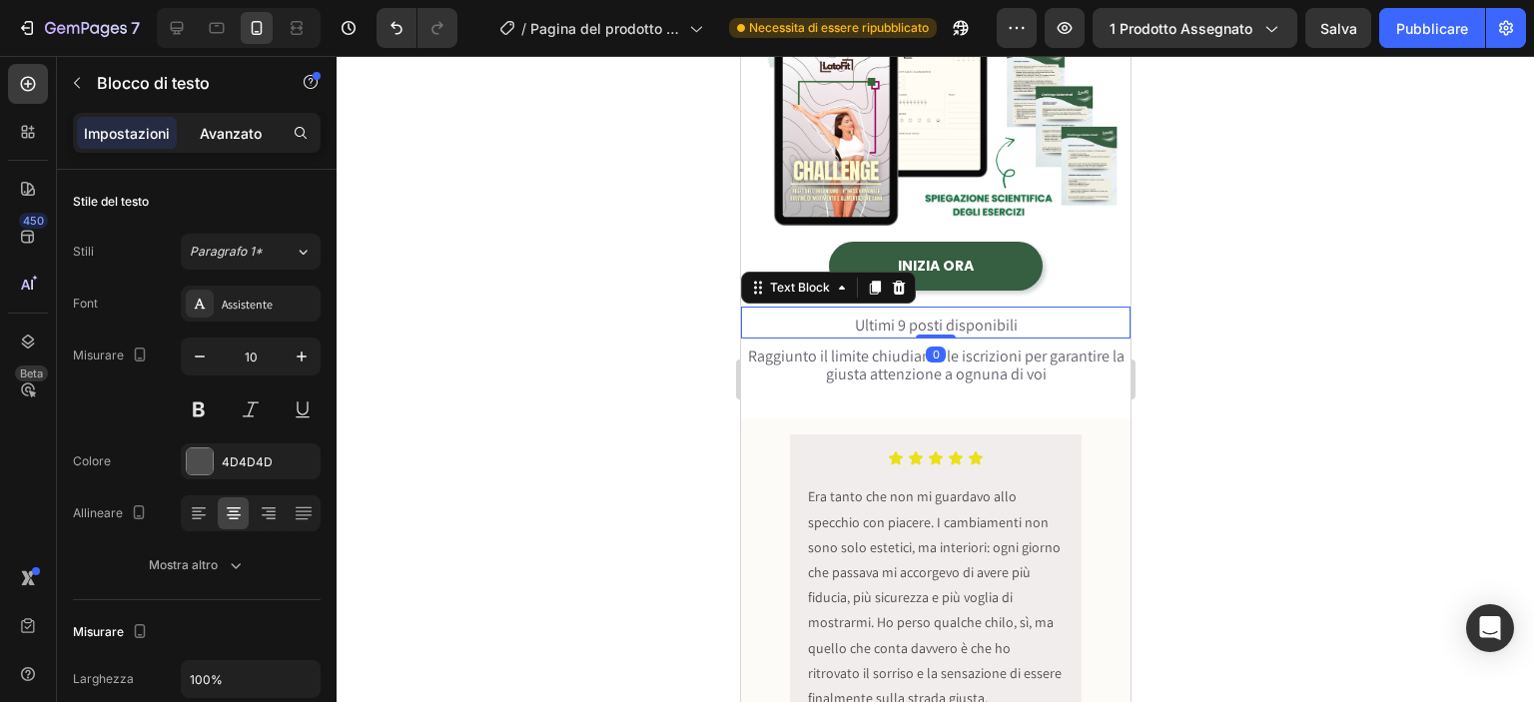
click at [247, 147] on div "Avanzato" at bounding box center [231, 133] width 100 height 32
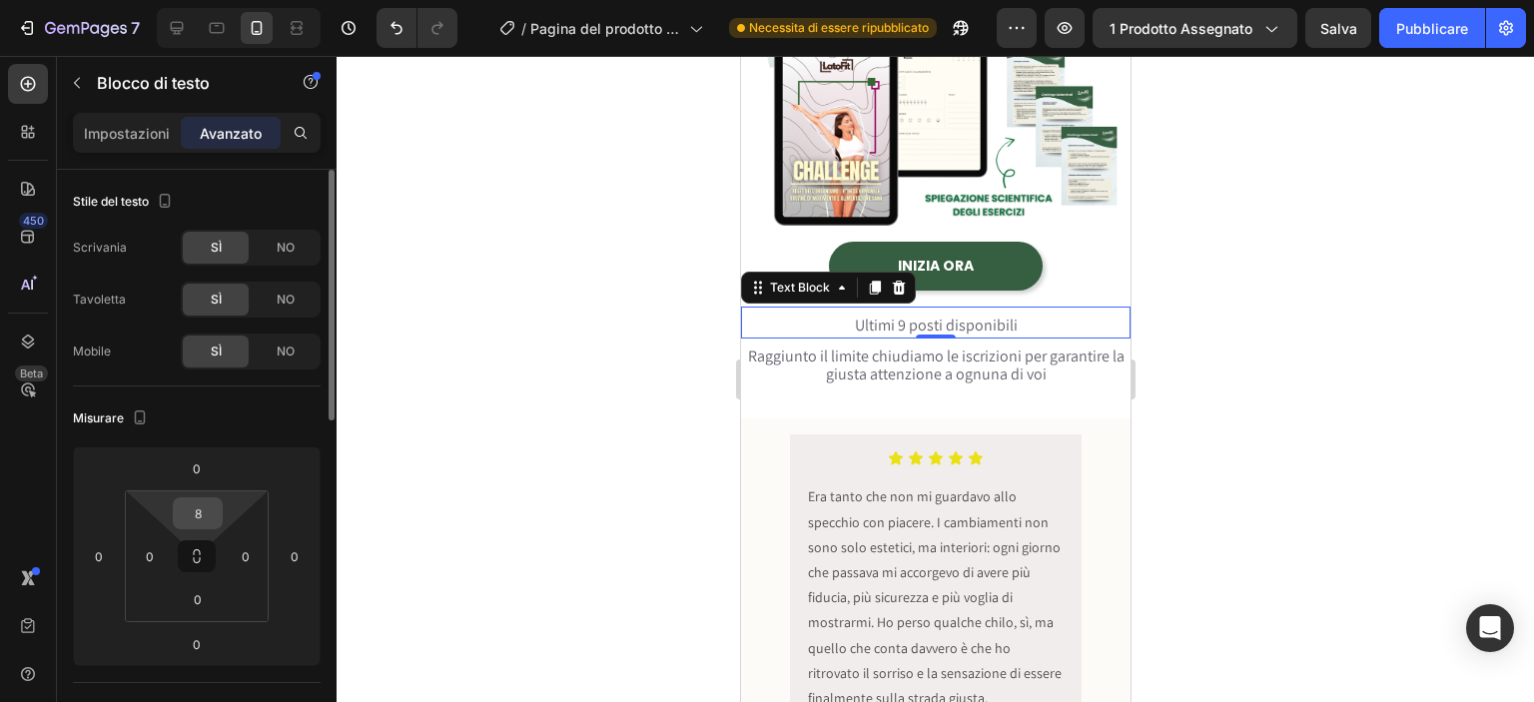
click at [199, 506] on input "8" at bounding box center [198, 513] width 40 height 30
type input "0"
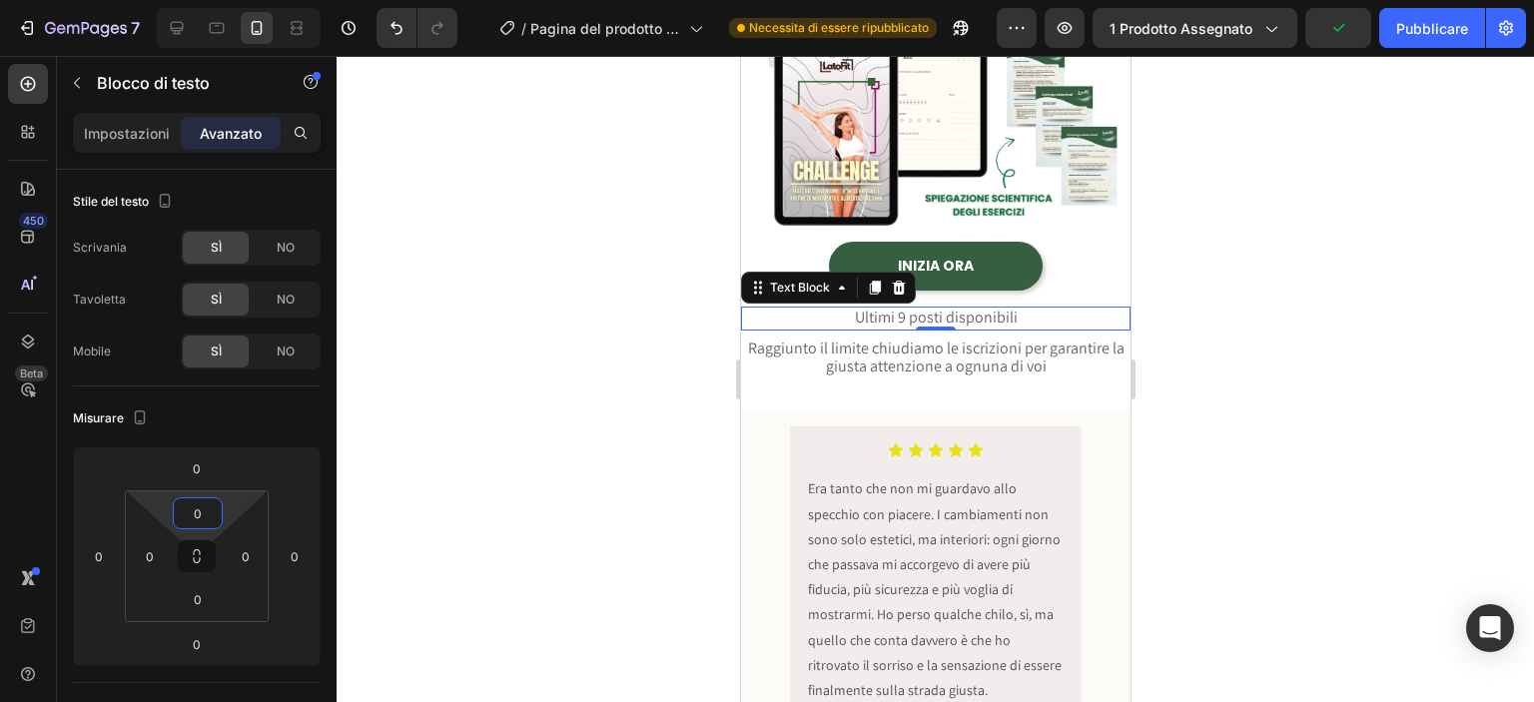
click at [534, 505] on div at bounding box center [935, 379] width 1197 height 646
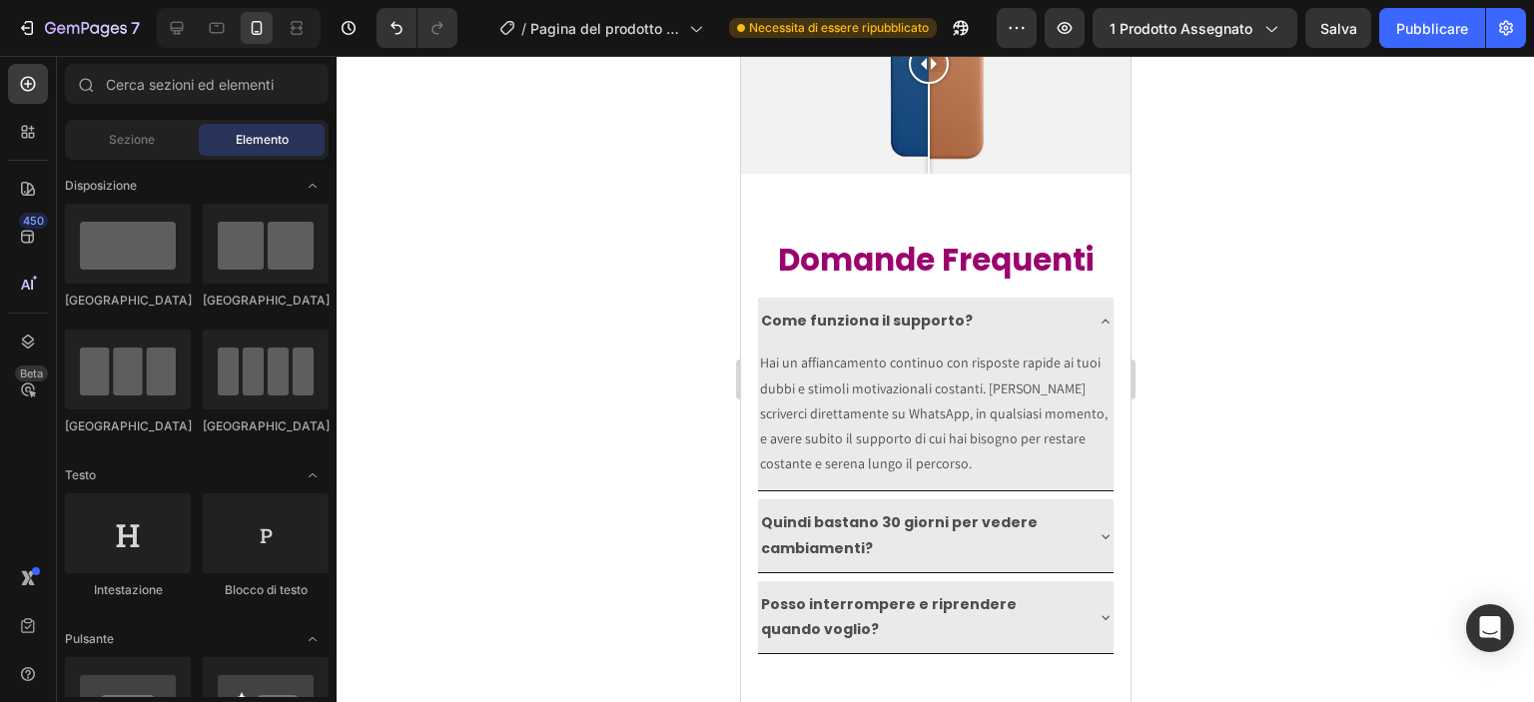
scroll to position [9837, 0]
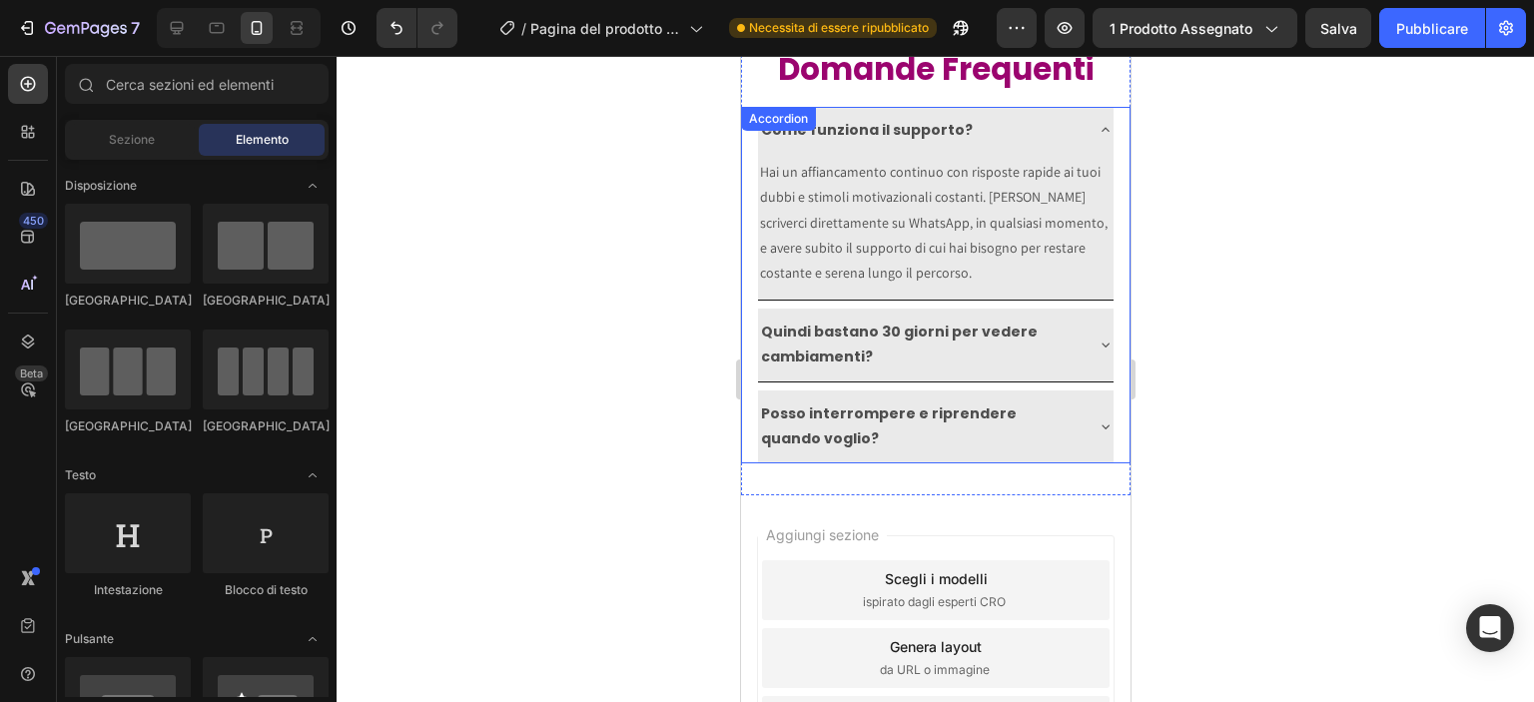
click at [1011, 132] on div "Come funziona il supporto?" at bounding box center [919, 130] width 324 height 31
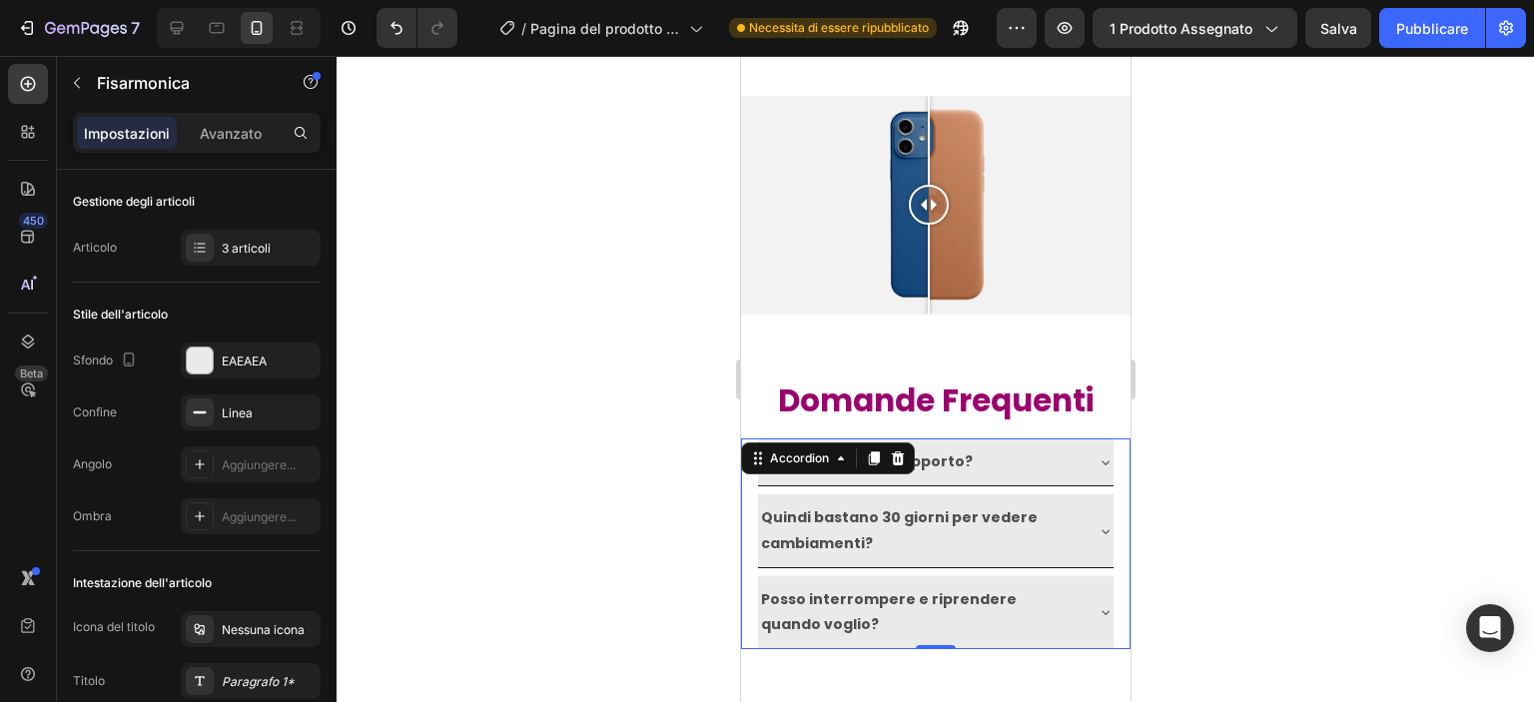
scroll to position [9545, 0]
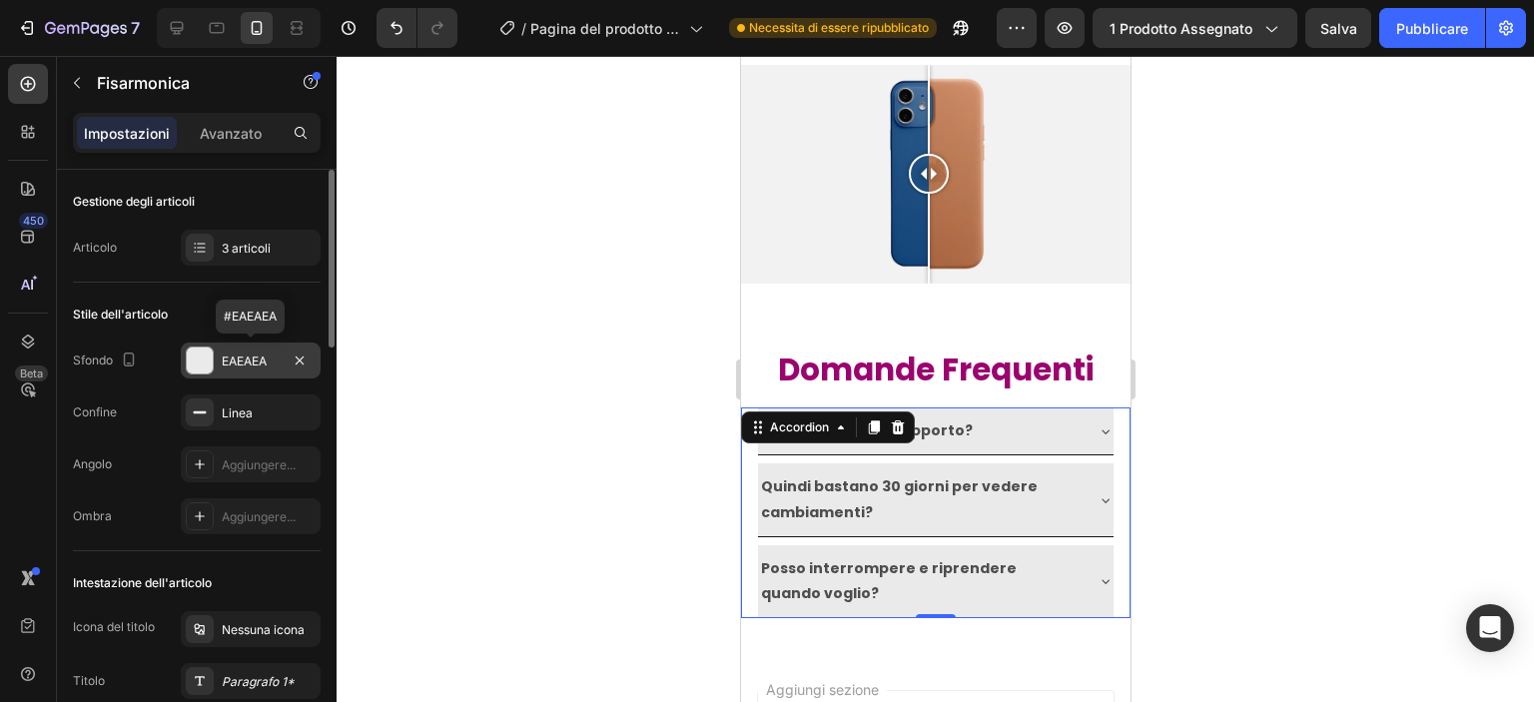
click at [224, 362] on font "EAEAEA" at bounding box center [244, 360] width 45 height 15
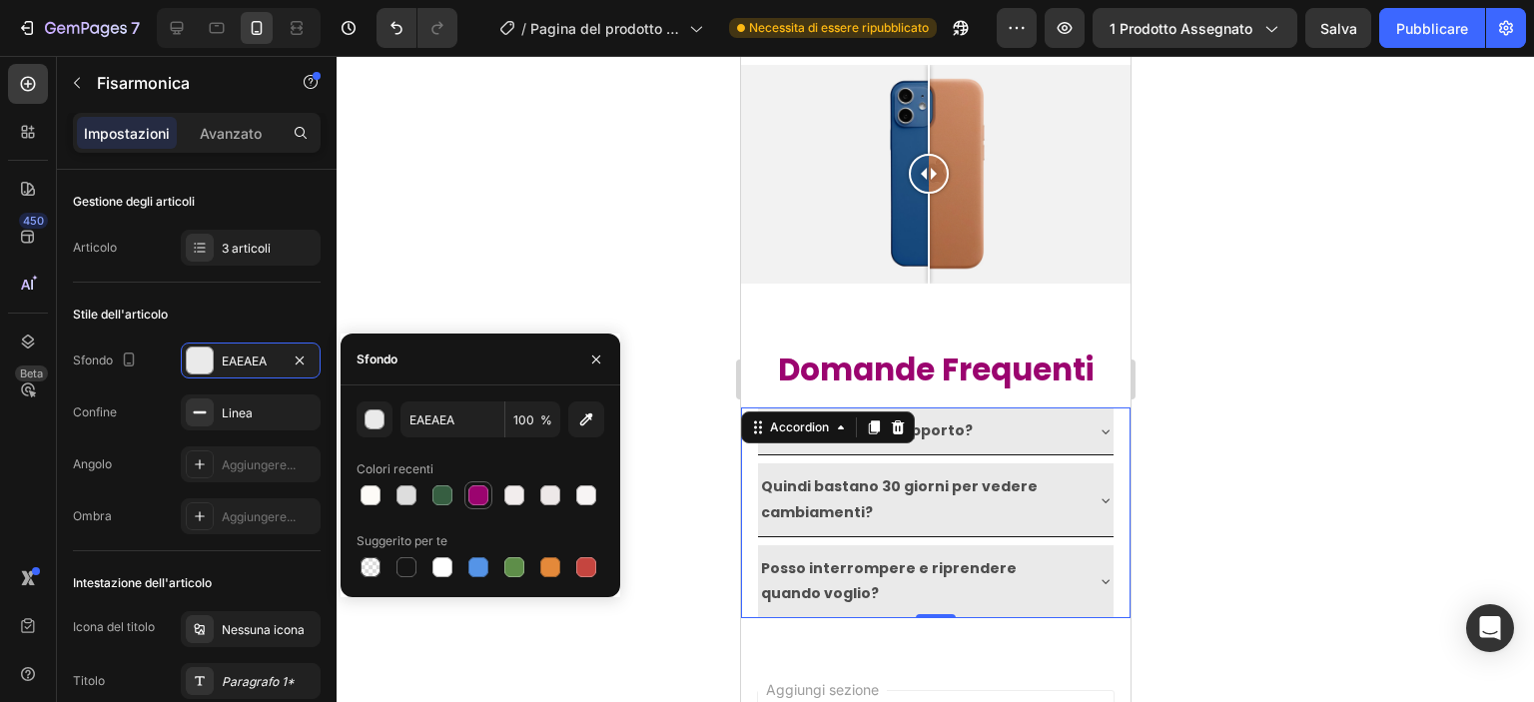
click at [474, 495] on div at bounding box center [478, 495] width 20 height 20
type input "9B046F"
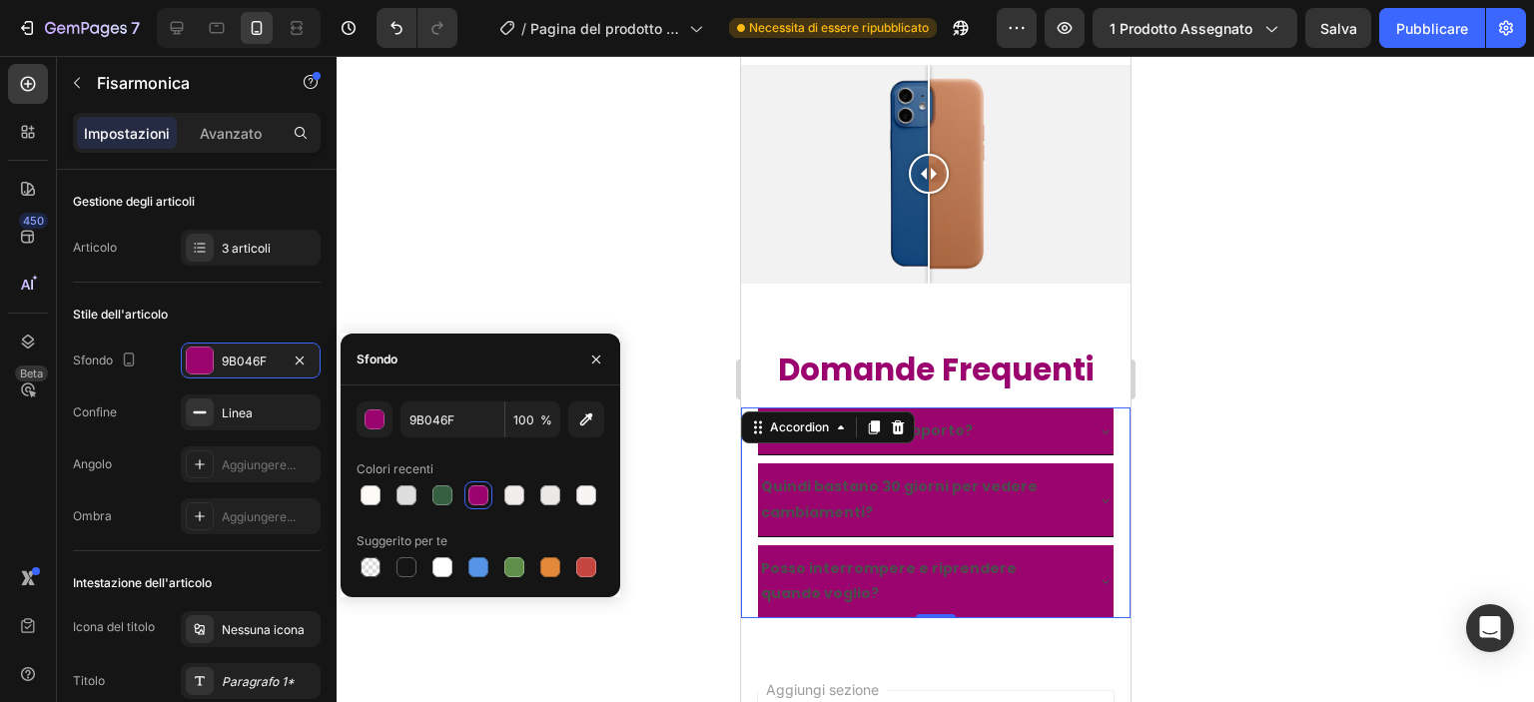
click at [584, 295] on div at bounding box center [935, 379] width 1197 height 646
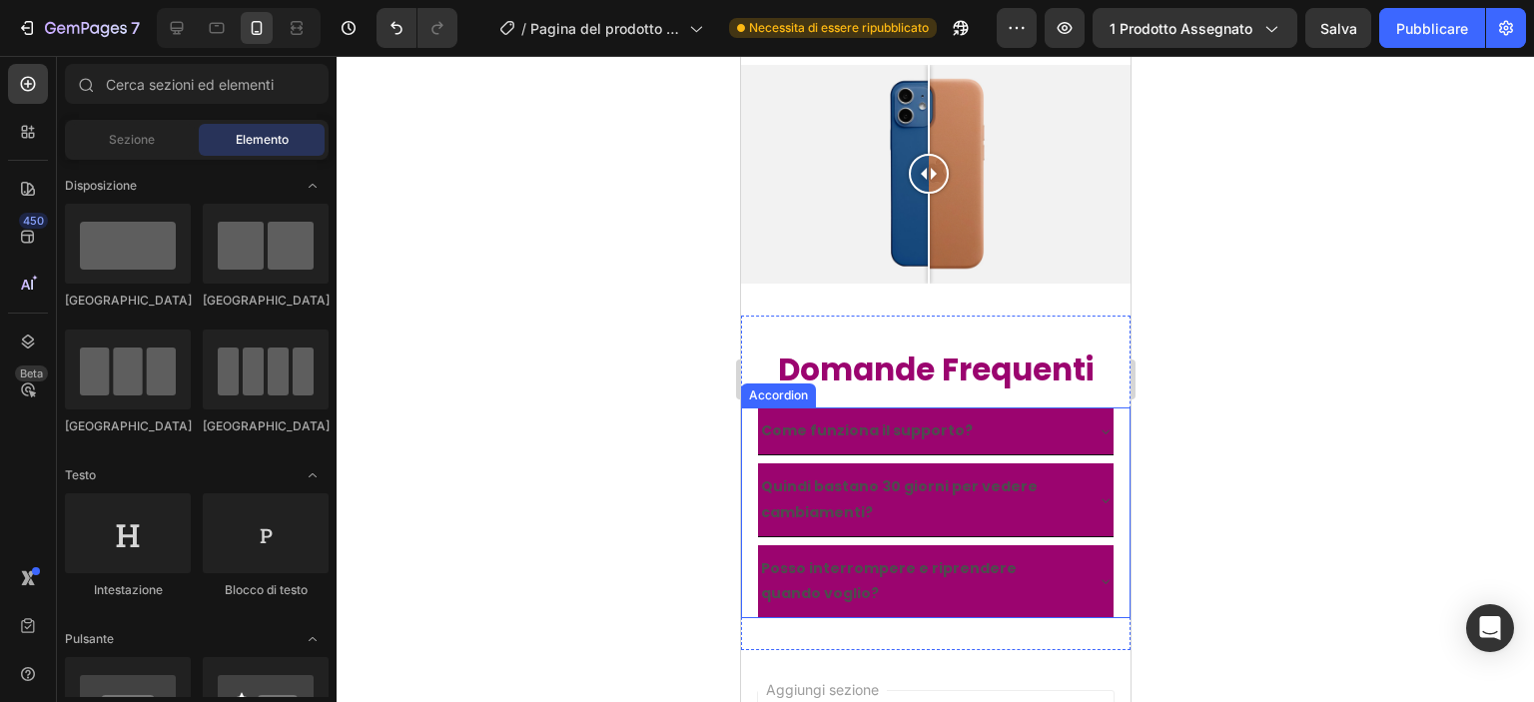
click at [874, 421] on strong "Come funziona il supporto?" at bounding box center [866, 430] width 212 height 20
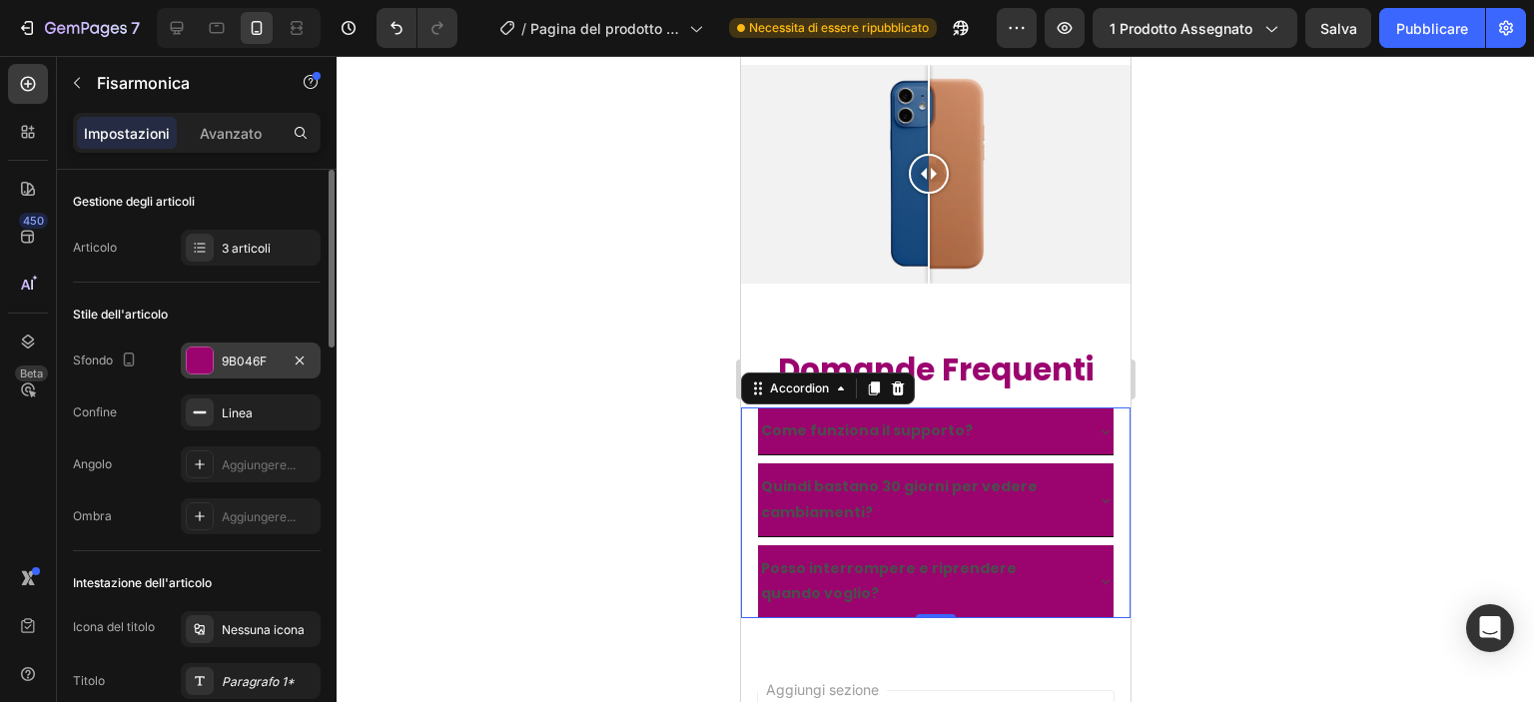
click at [236, 348] on div "9B046F" at bounding box center [251, 360] width 140 height 36
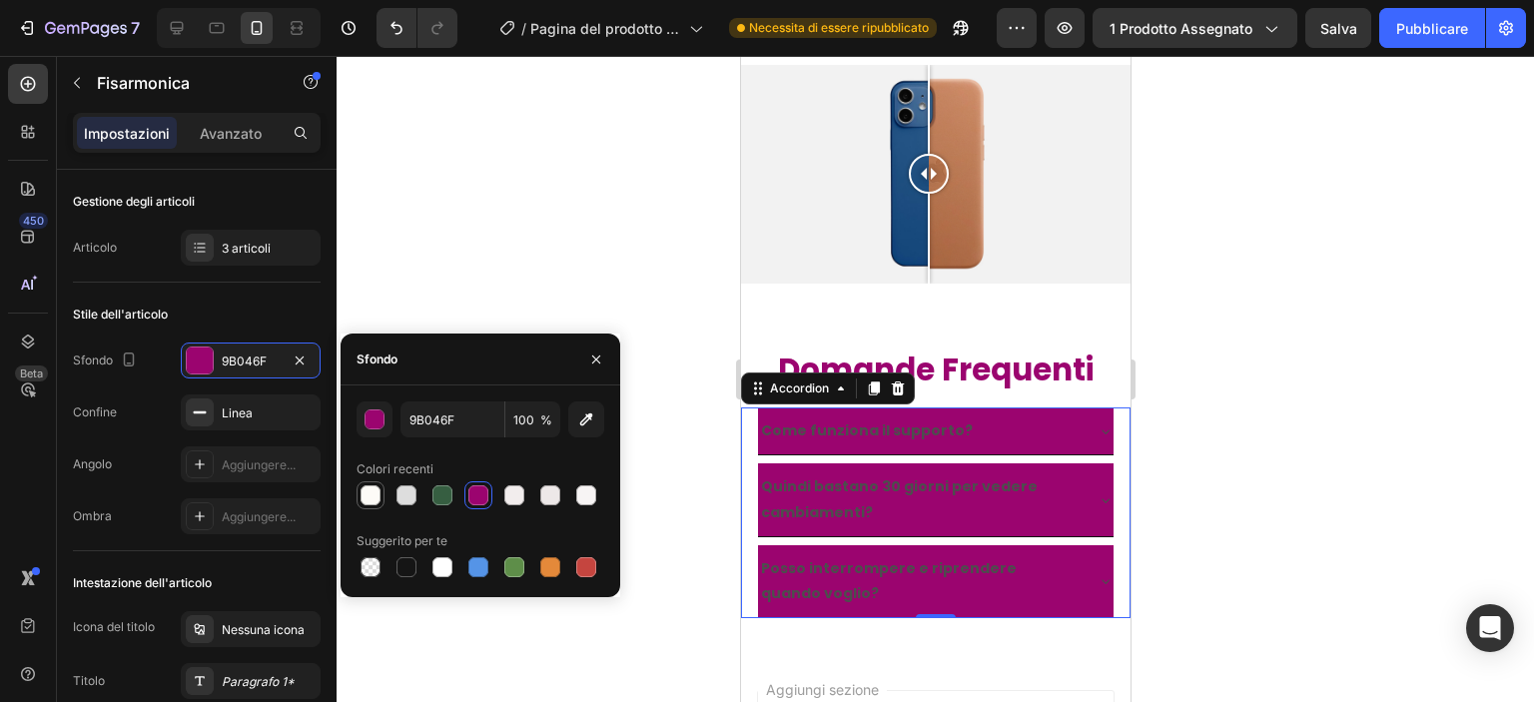
click at [375, 505] on div at bounding box center [370, 495] width 24 height 24
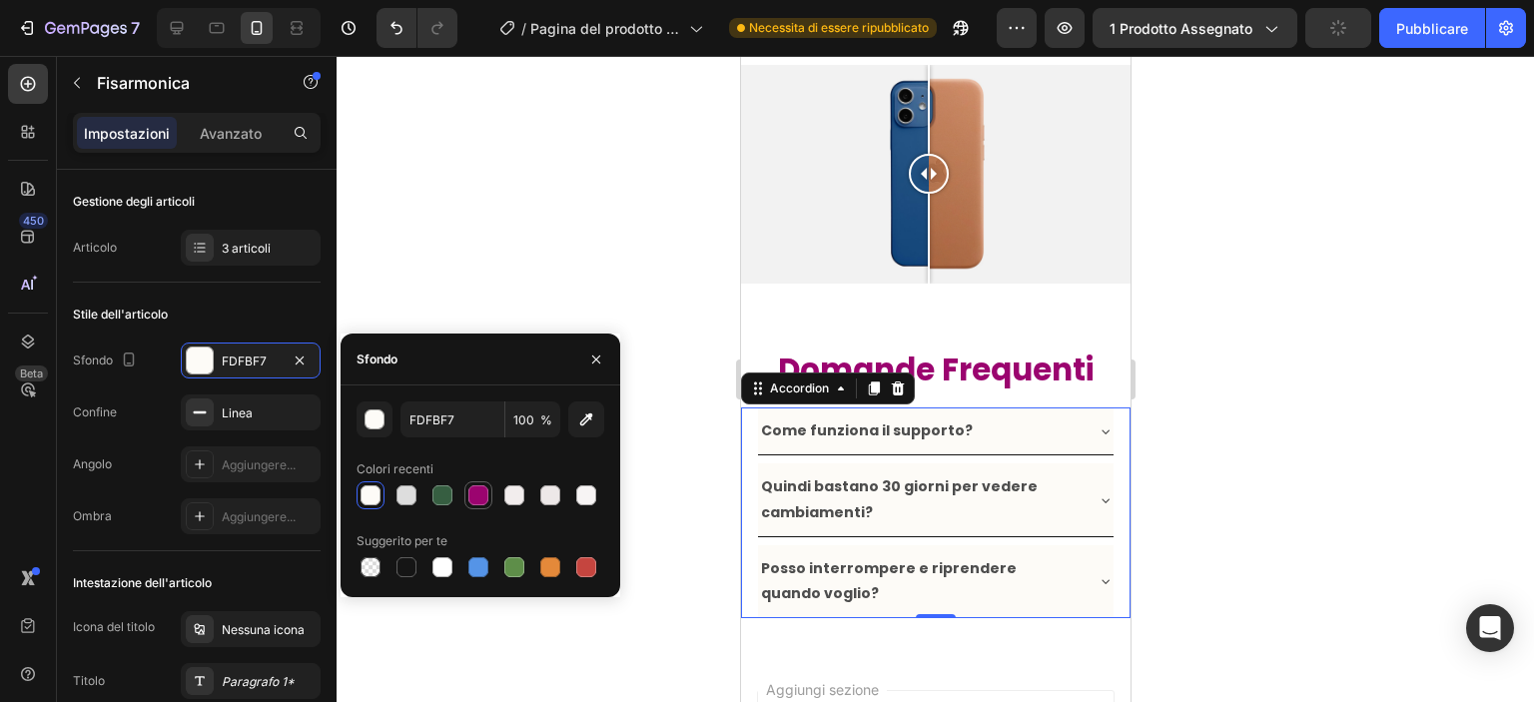
click at [478, 499] on div at bounding box center [478, 495] width 20 height 20
type input "9B046F"
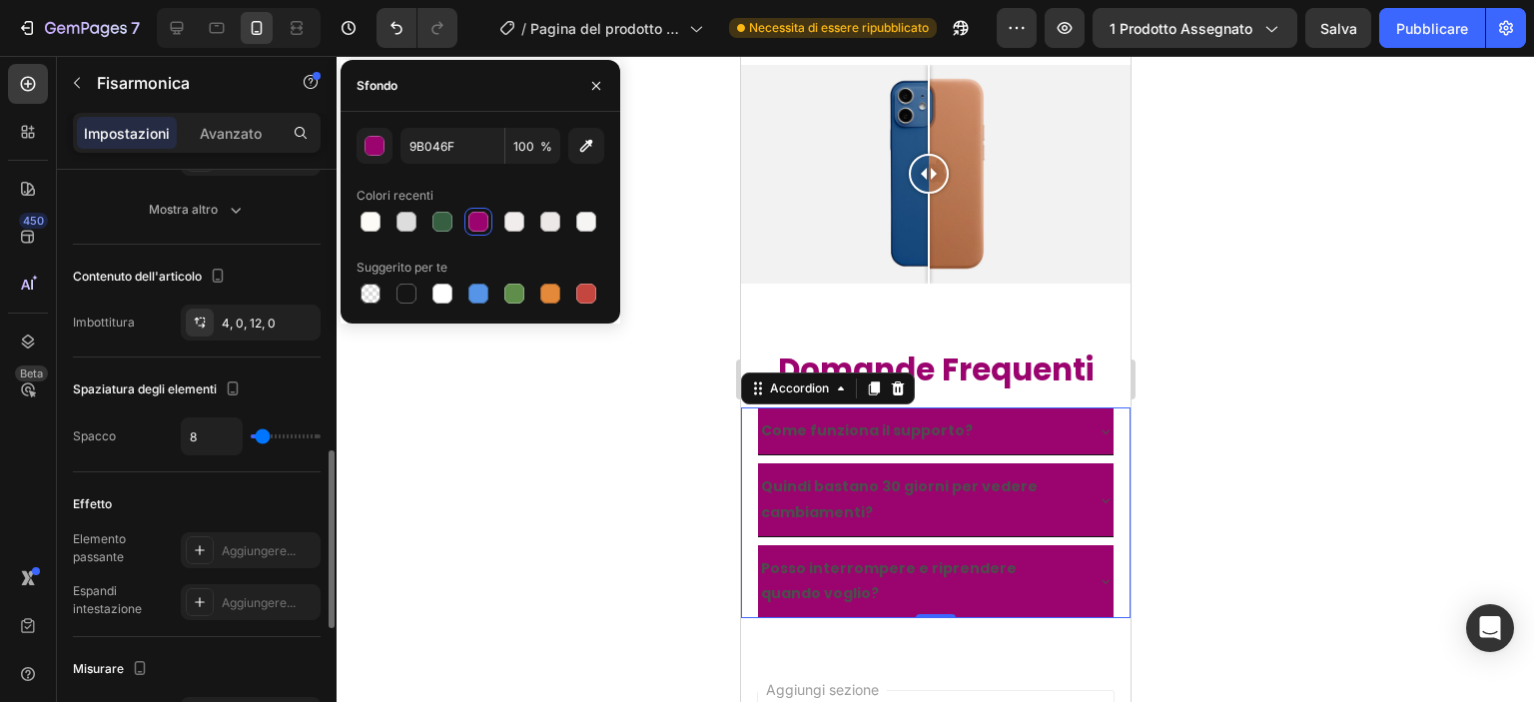
scroll to position [839, 0]
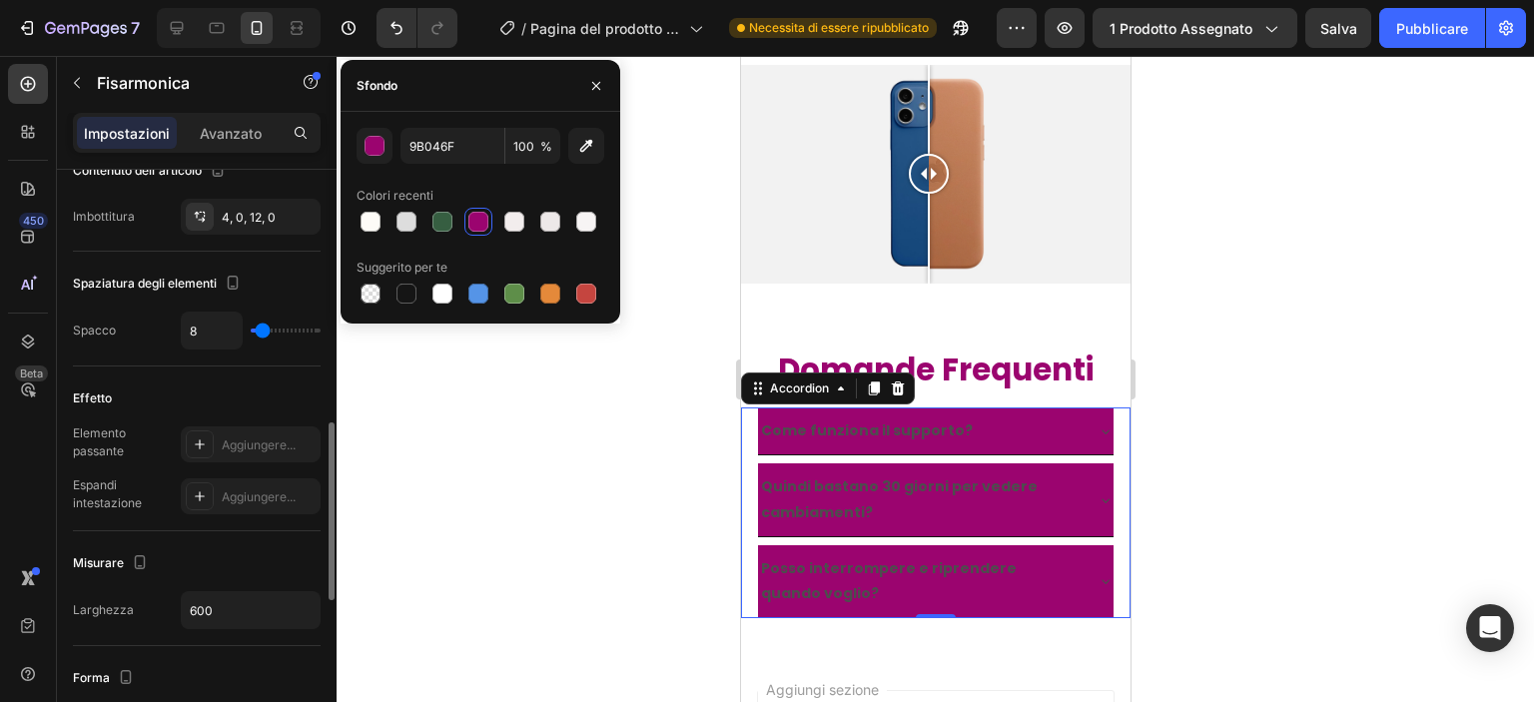
click at [776, 420] on strong "Come funziona il supporto?" at bounding box center [866, 430] width 212 height 20
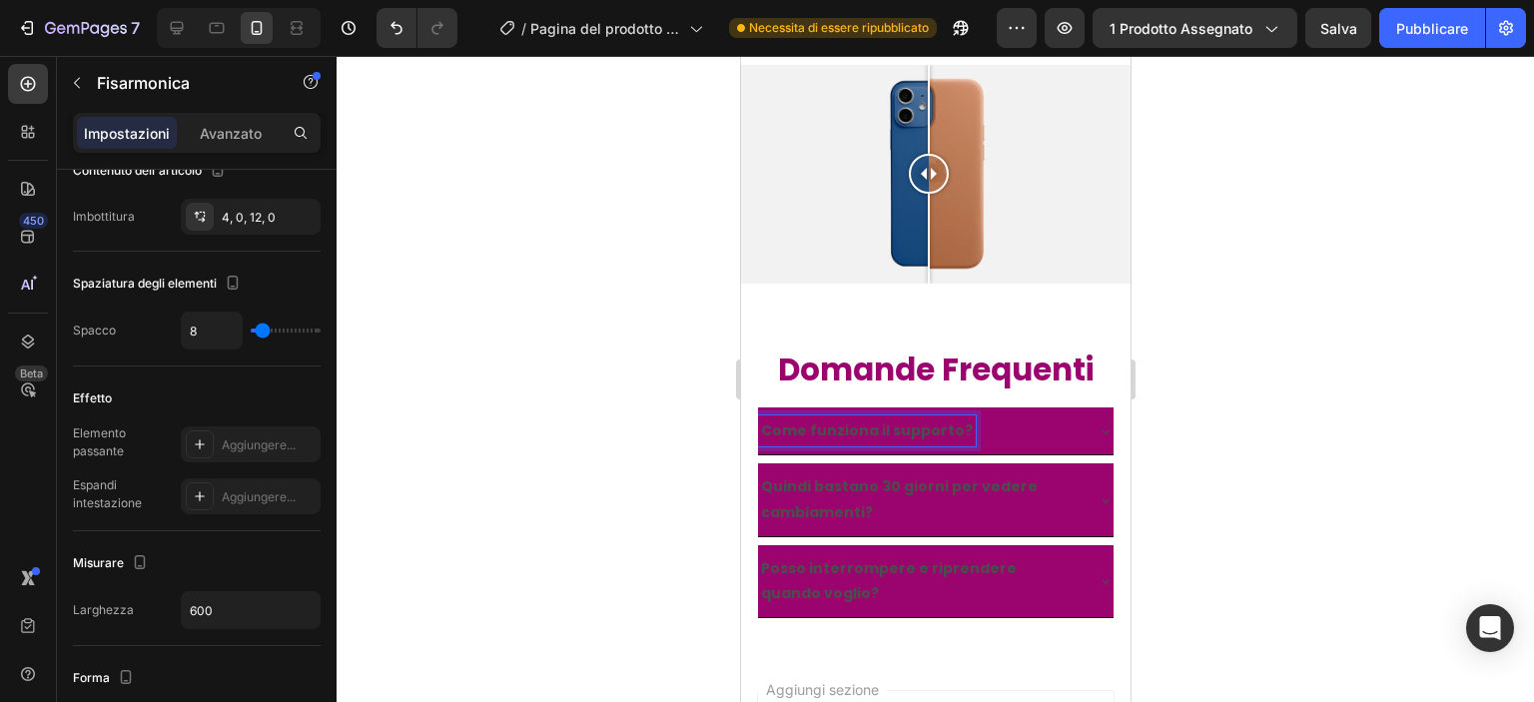
click at [797, 422] on strong "Come funziona il supporto?" at bounding box center [866, 430] width 212 height 20
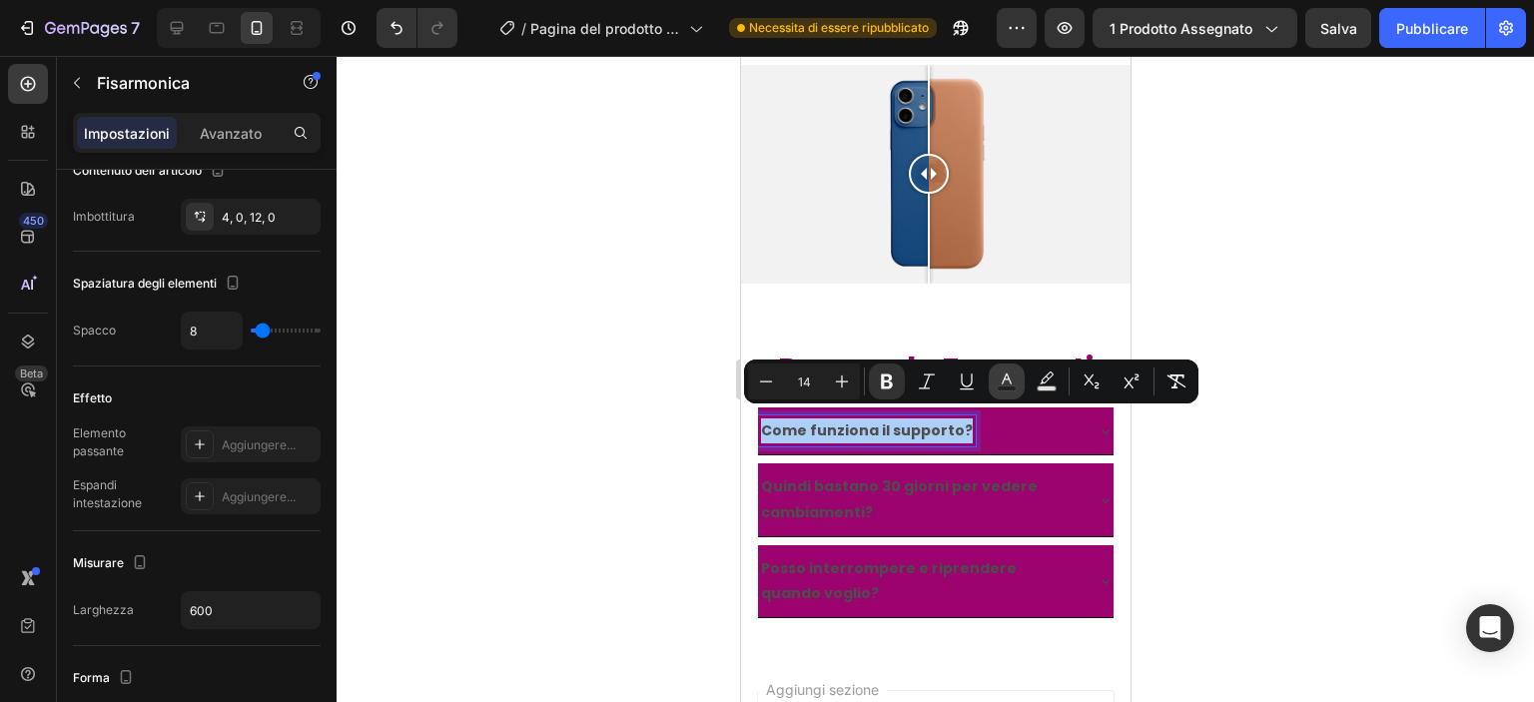
click at [1012, 380] on icon "Editor contextual toolbar" at bounding box center [1007, 381] width 20 height 20
type input "4D4D4D"
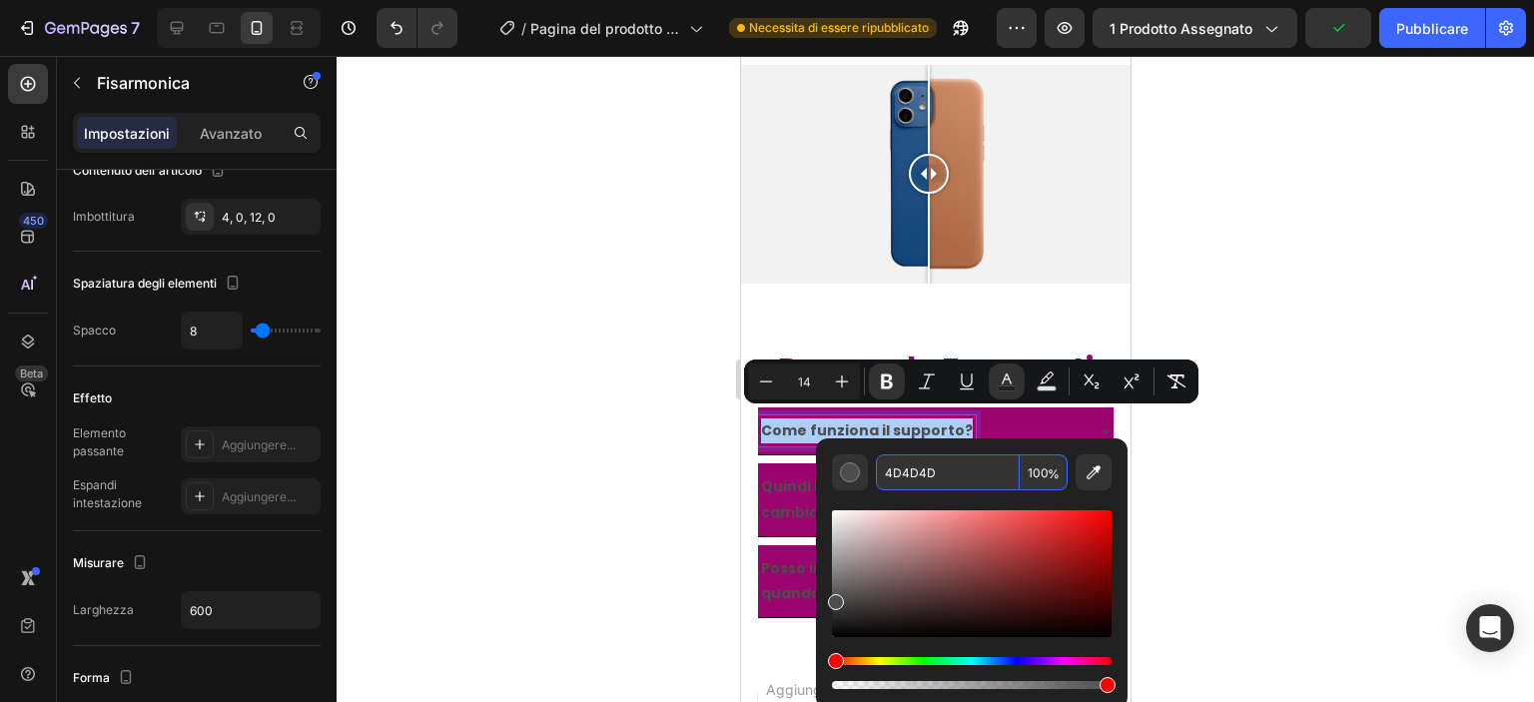
click at [915, 458] on input "4D4D4D" at bounding box center [948, 472] width 144 height 36
type input "FFFFFF"
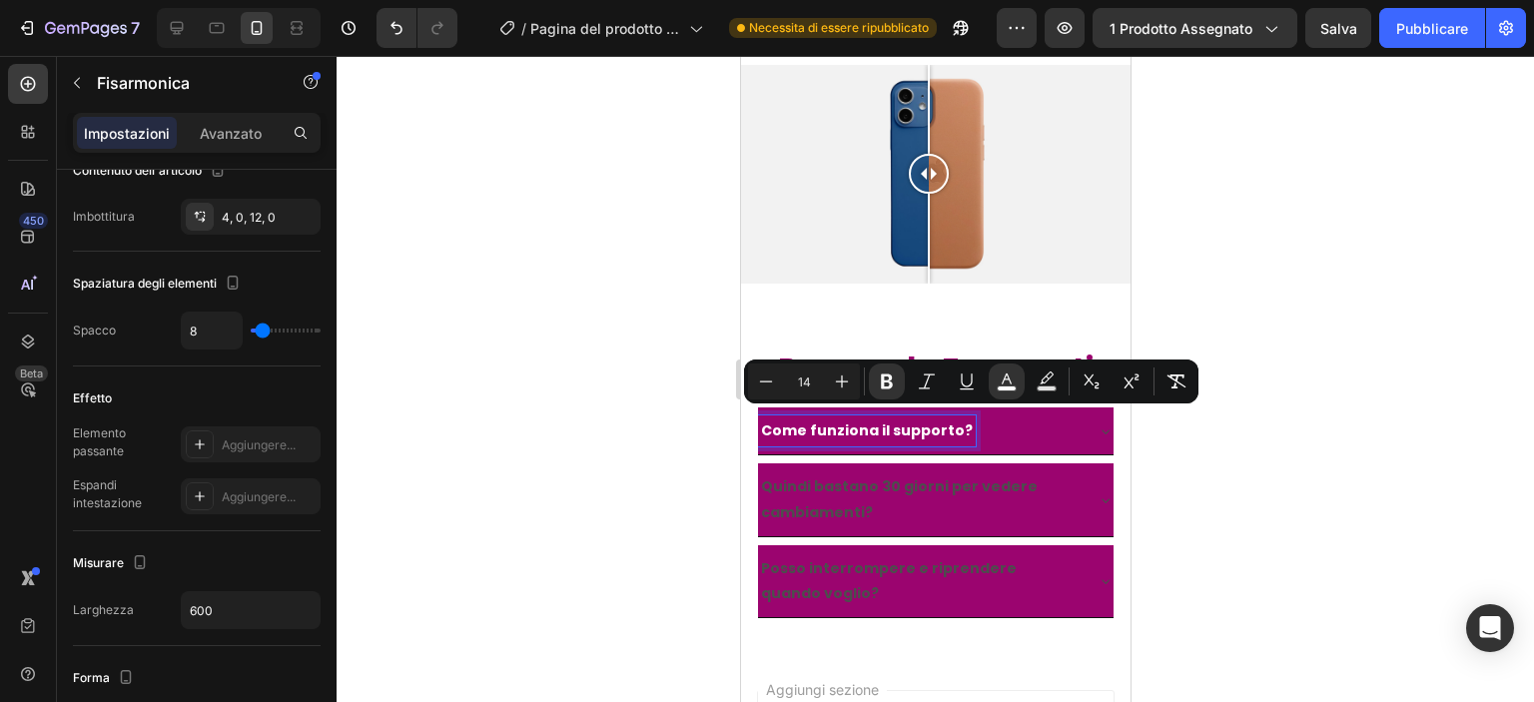
click at [884, 476] on strong "Quindi bastano 30 giorni per vedere cambiamenti?" at bounding box center [898, 498] width 277 height 45
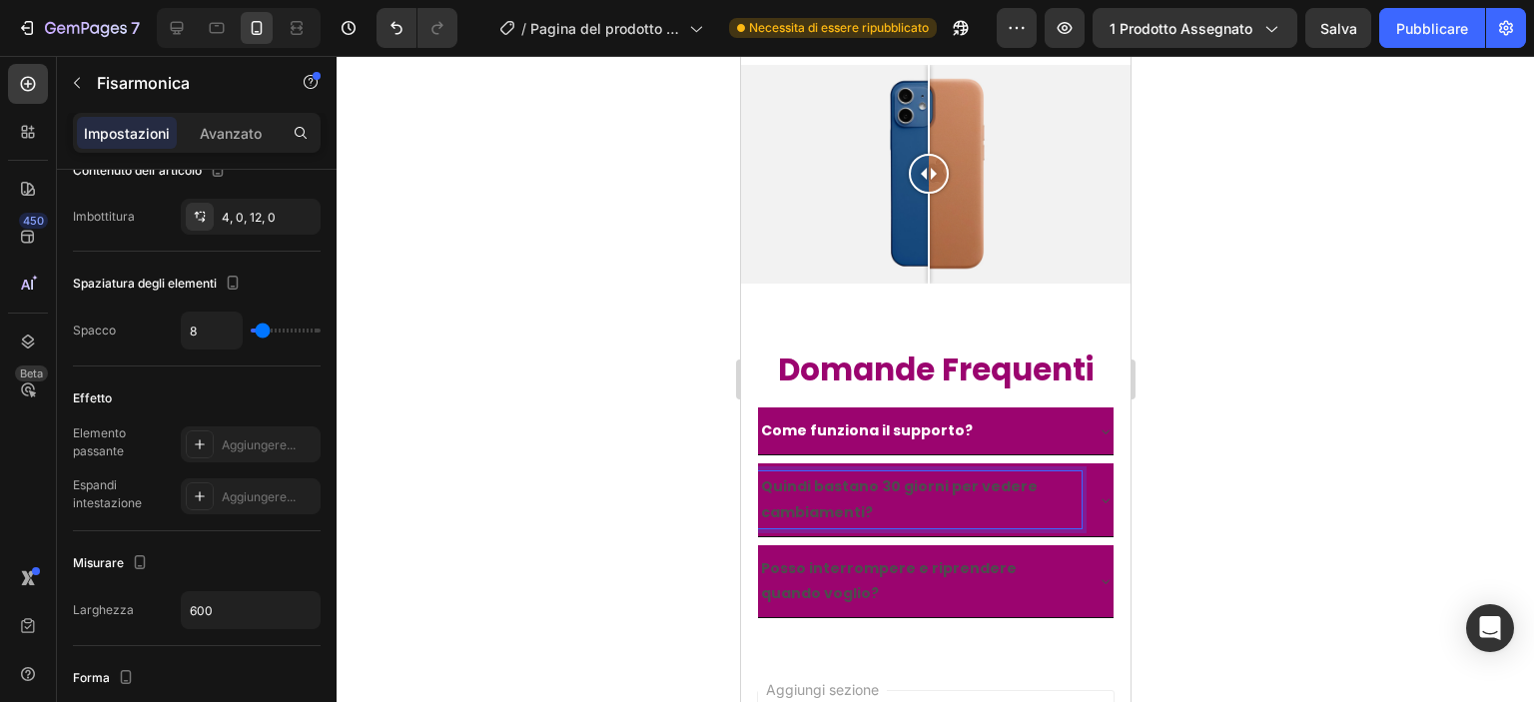
click at [1245, 474] on div at bounding box center [935, 379] width 1197 height 646
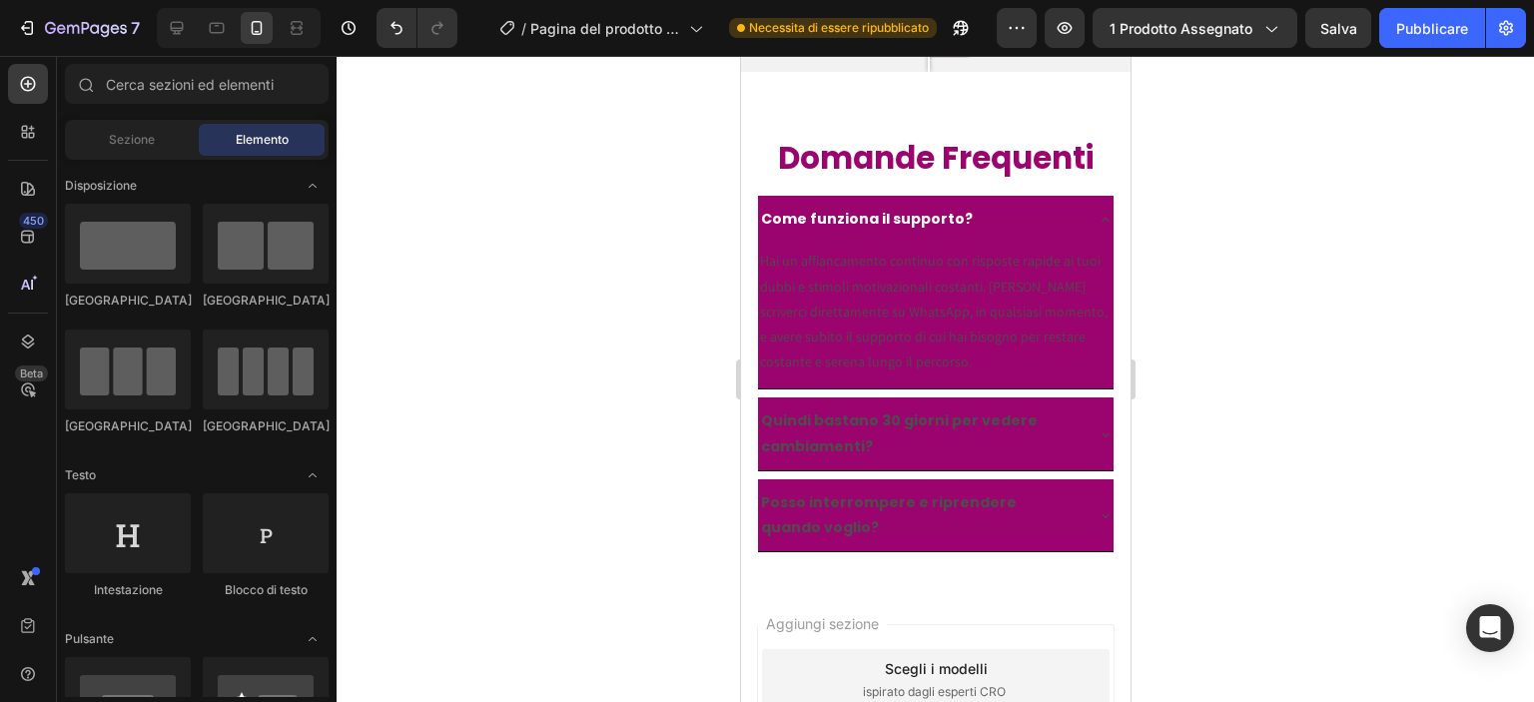
scroll to position [9582, 0]
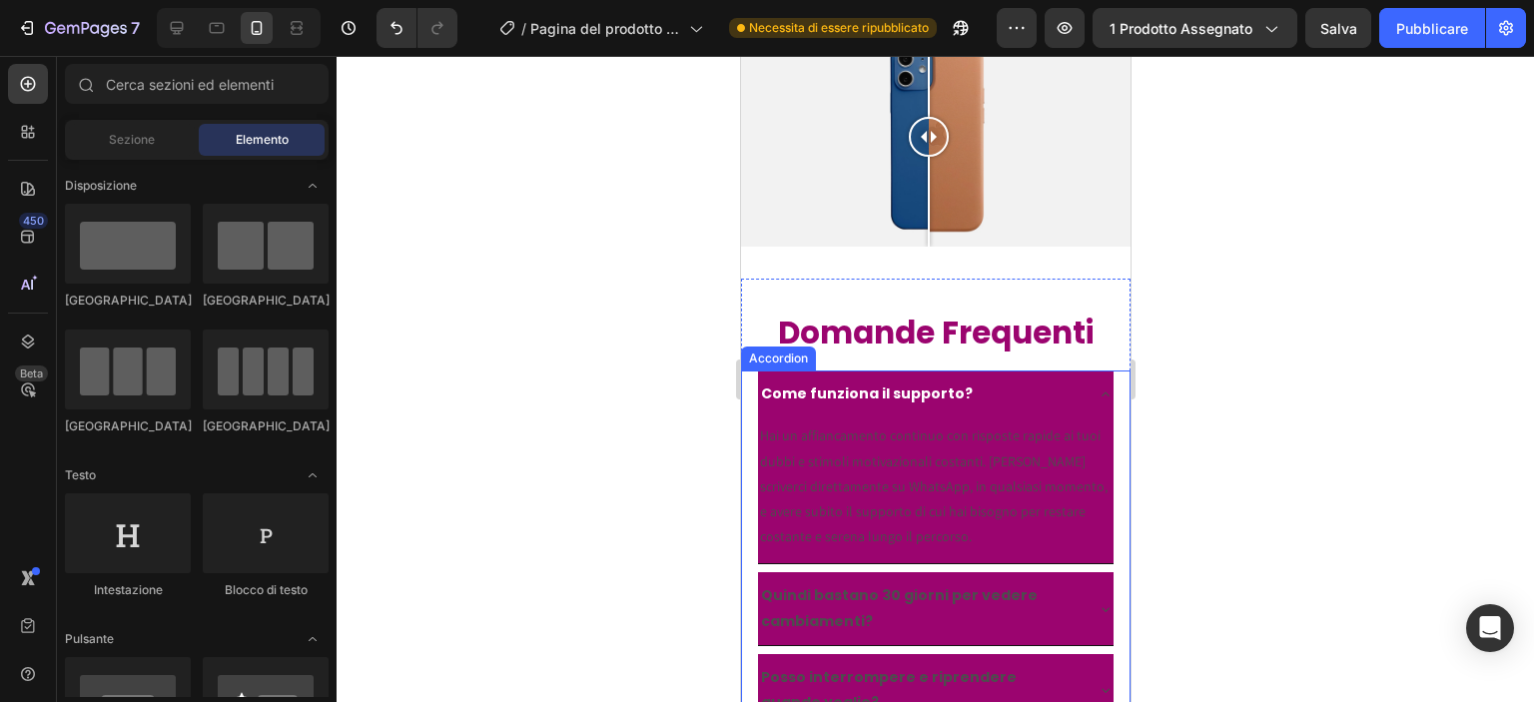
click at [1016, 378] on div "Come funziona il supporto?" at bounding box center [919, 393] width 324 height 31
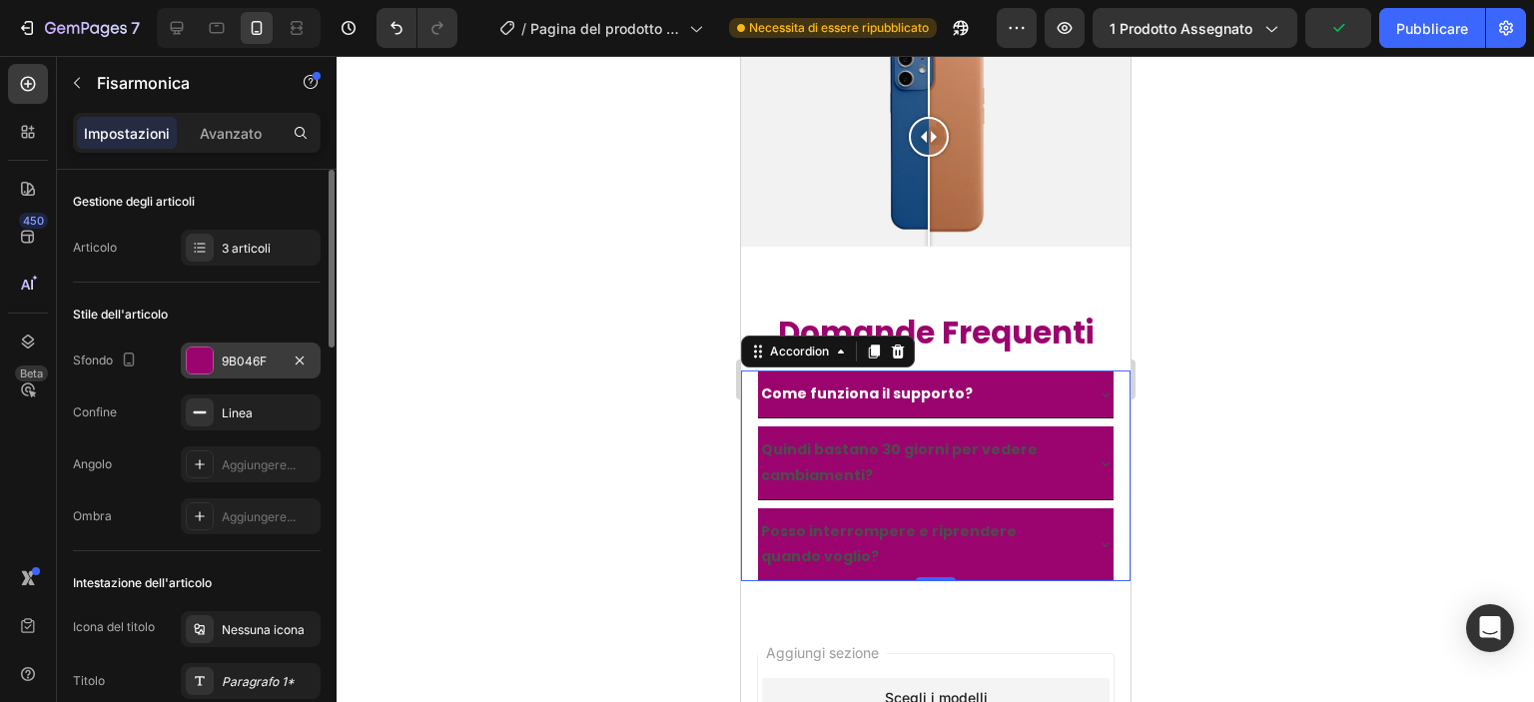
click at [281, 371] on div "9B046F" at bounding box center [251, 360] width 140 height 36
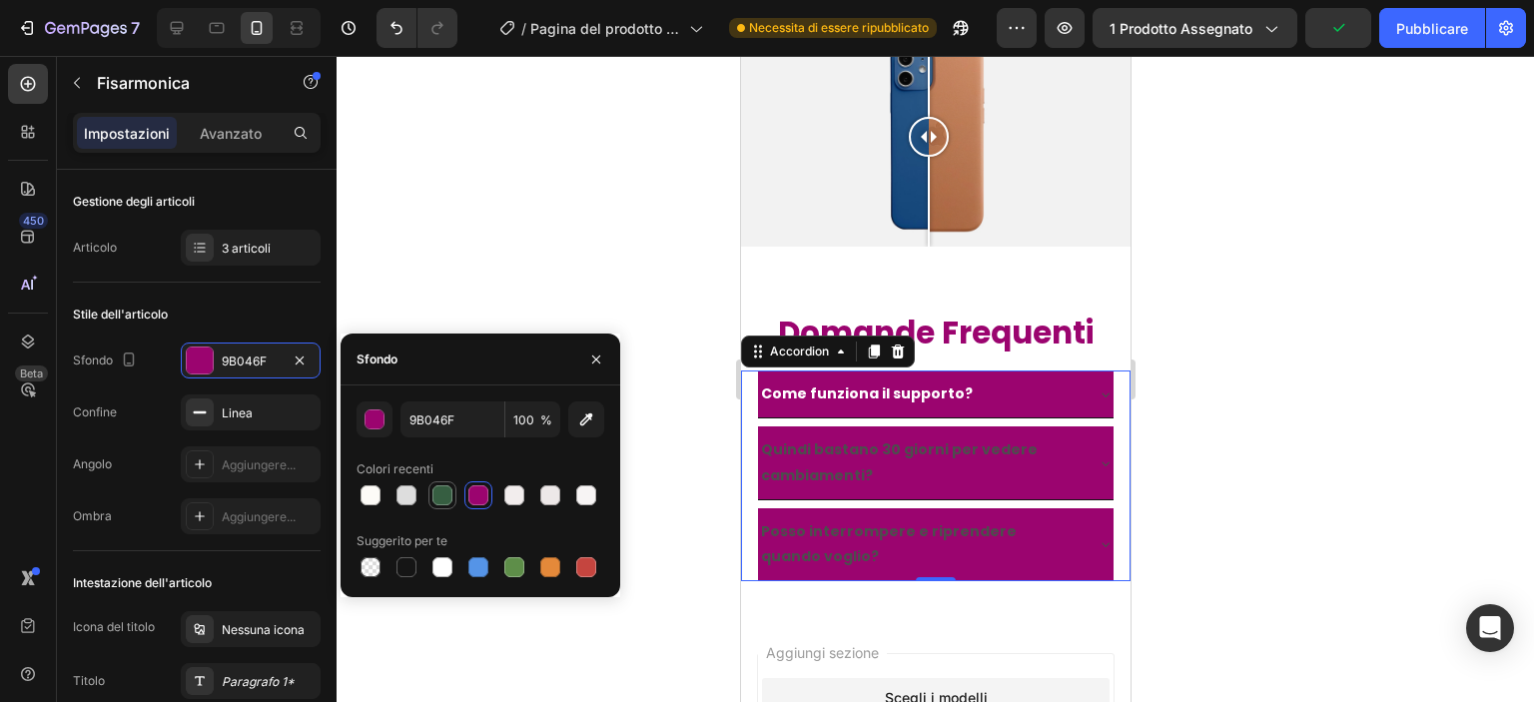
click at [431, 503] on div at bounding box center [442, 495] width 24 height 24
type input "365E41"
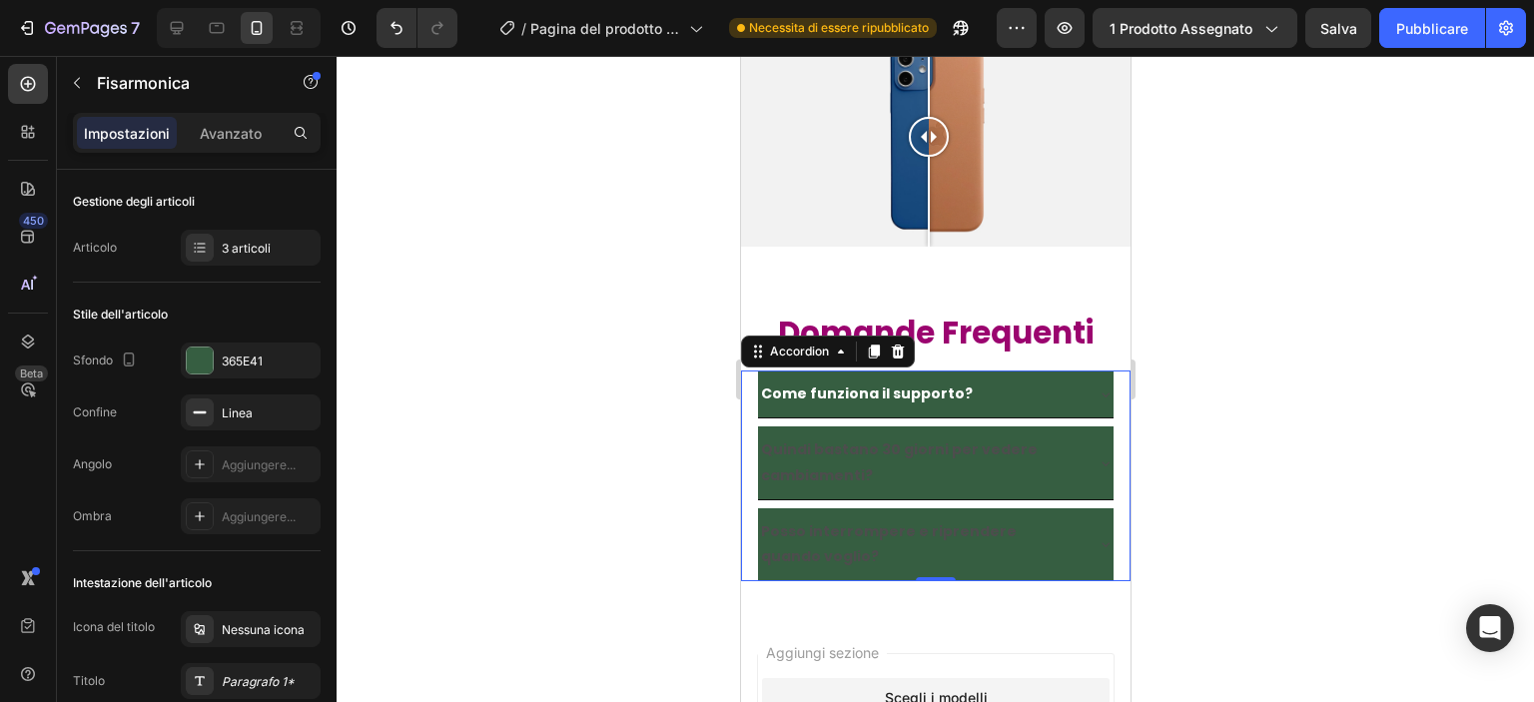
click at [528, 295] on div at bounding box center [935, 379] width 1197 height 646
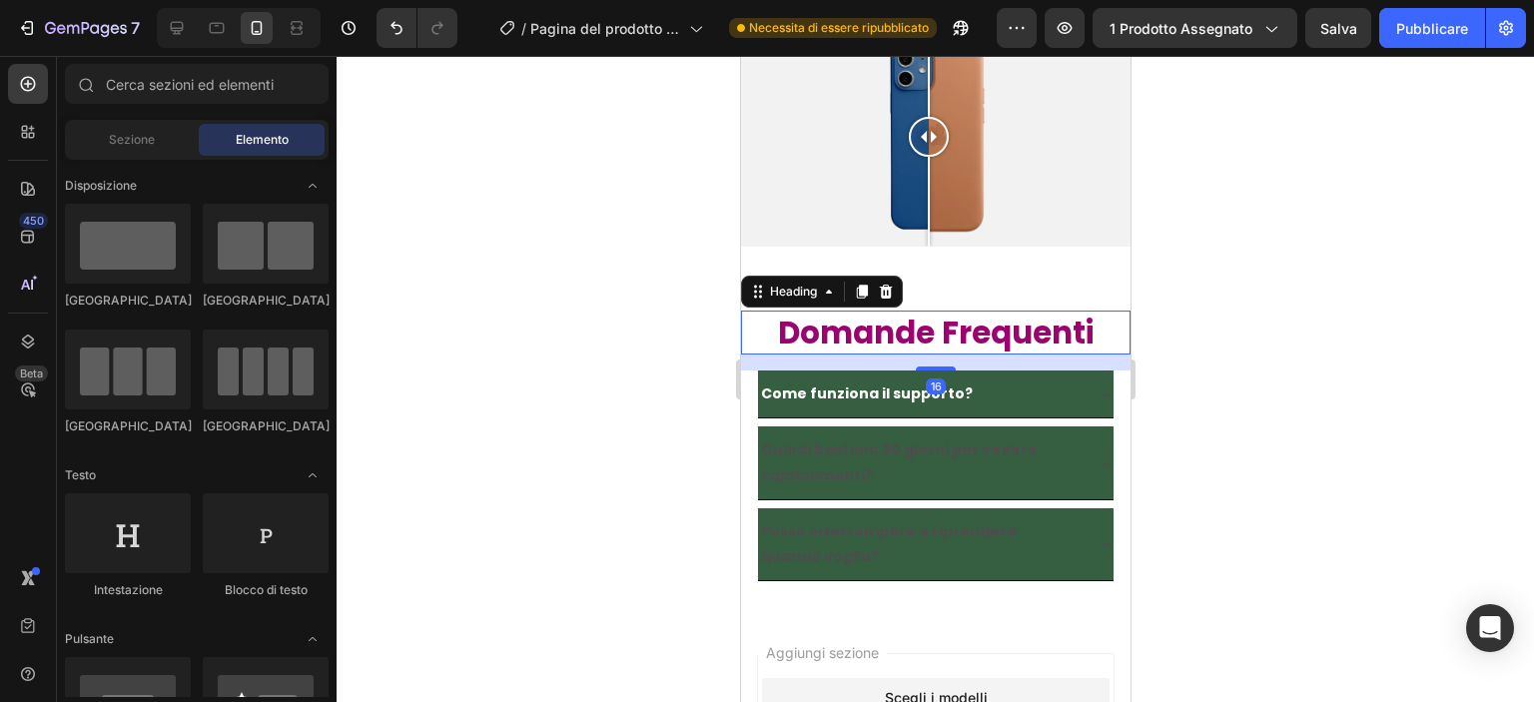
click at [869, 330] on h2 "Domande Frequenti" at bounding box center [934, 333] width 389 height 44
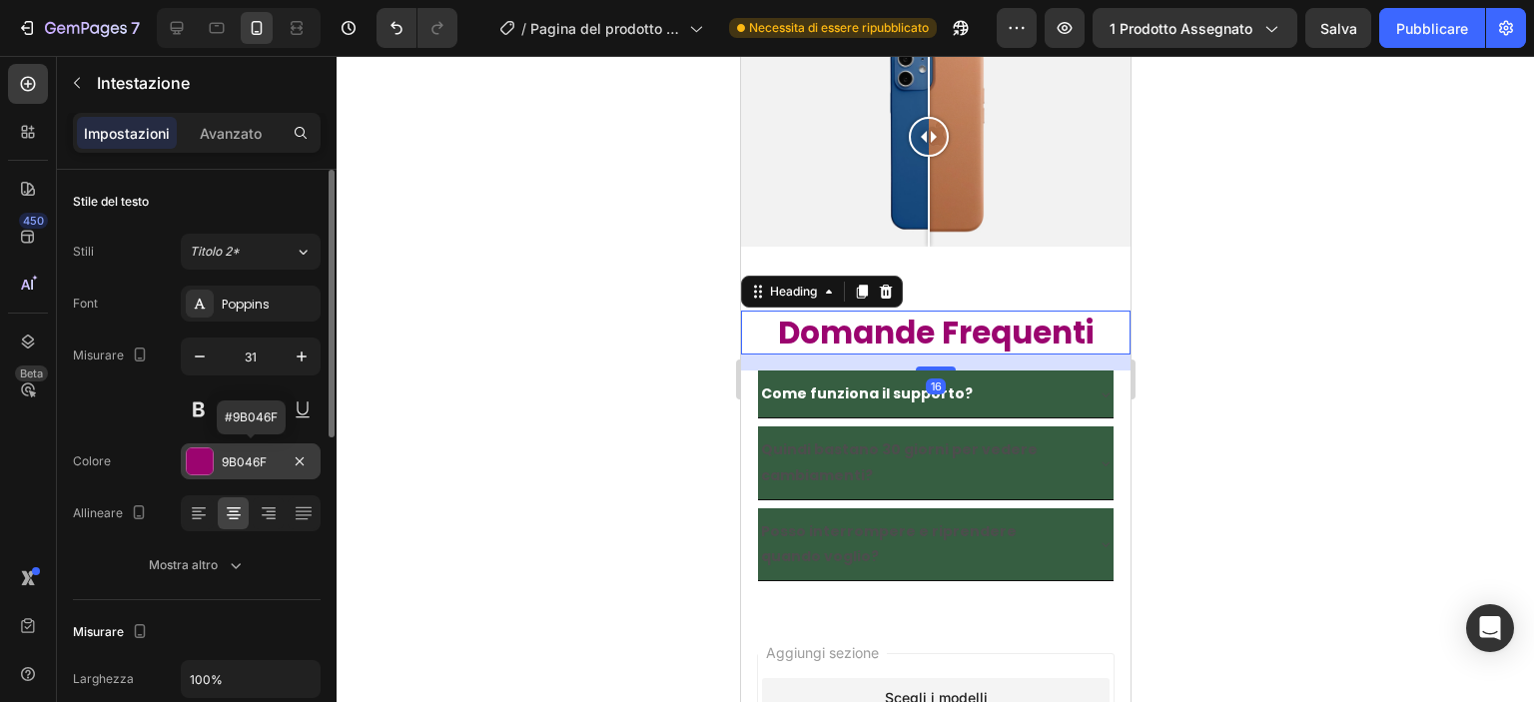
click at [215, 454] on div "9B046F" at bounding box center [251, 461] width 140 height 36
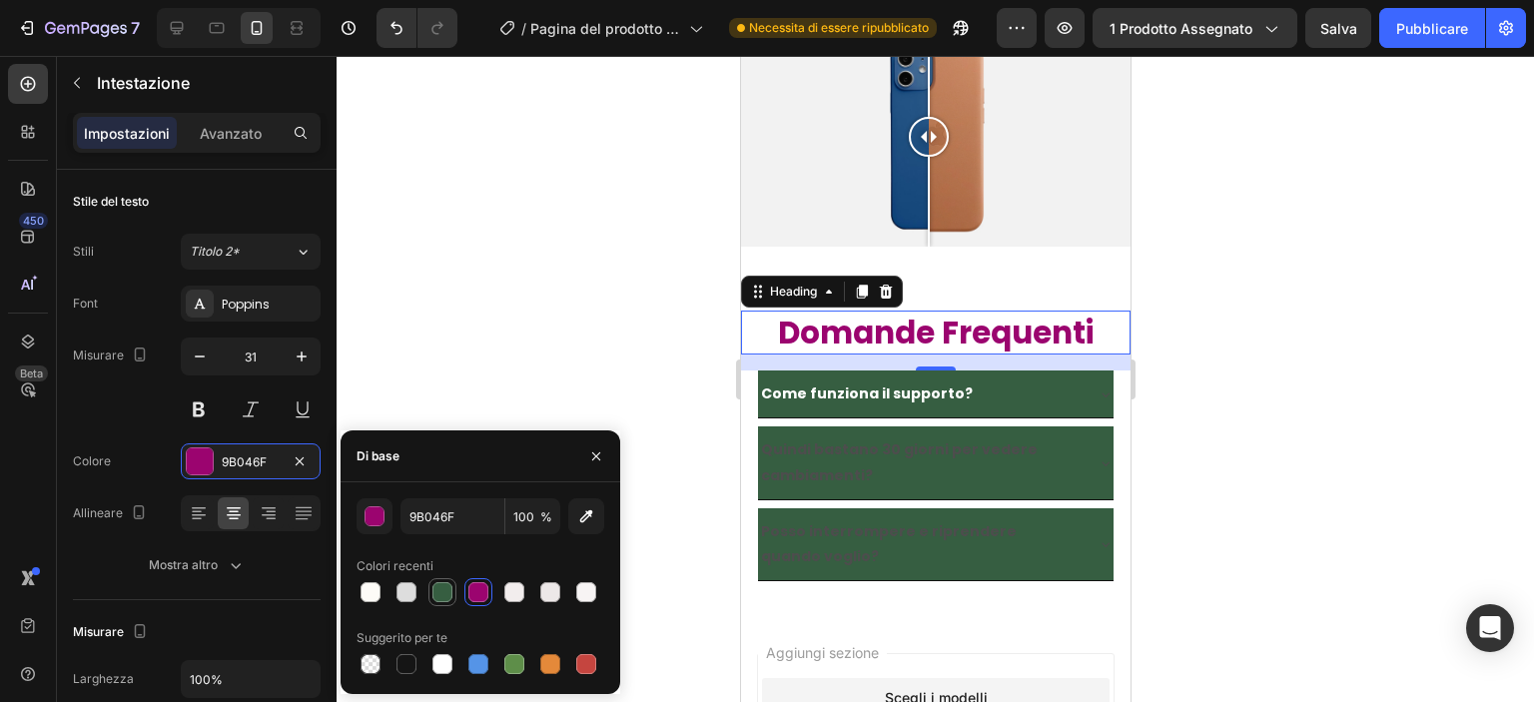
click at [438, 601] on div at bounding box center [442, 592] width 20 height 20
type input "365E41"
click at [497, 276] on div at bounding box center [935, 379] width 1197 height 646
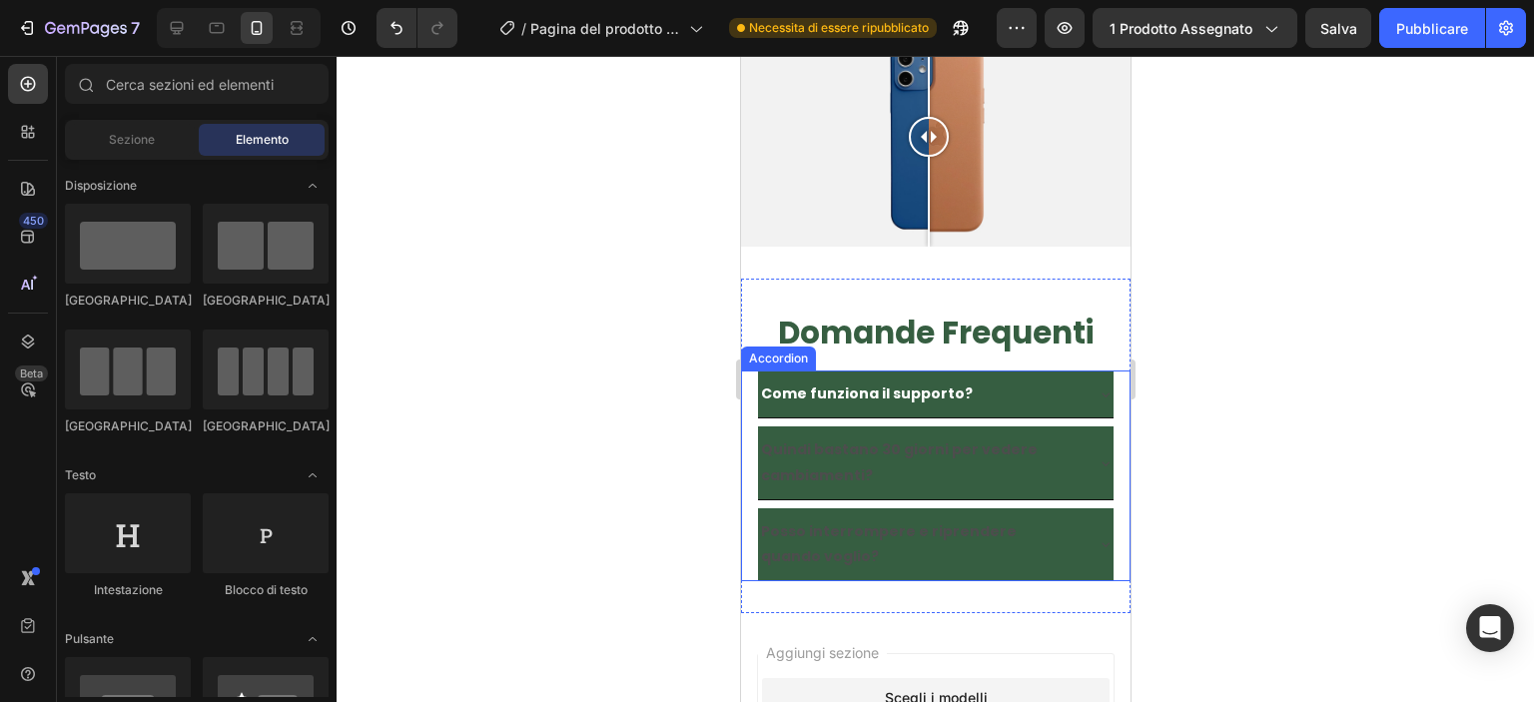
click at [792, 439] on strong "Quindi bastano 30 giorni per vedere cambiamenti?" at bounding box center [898, 461] width 277 height 45
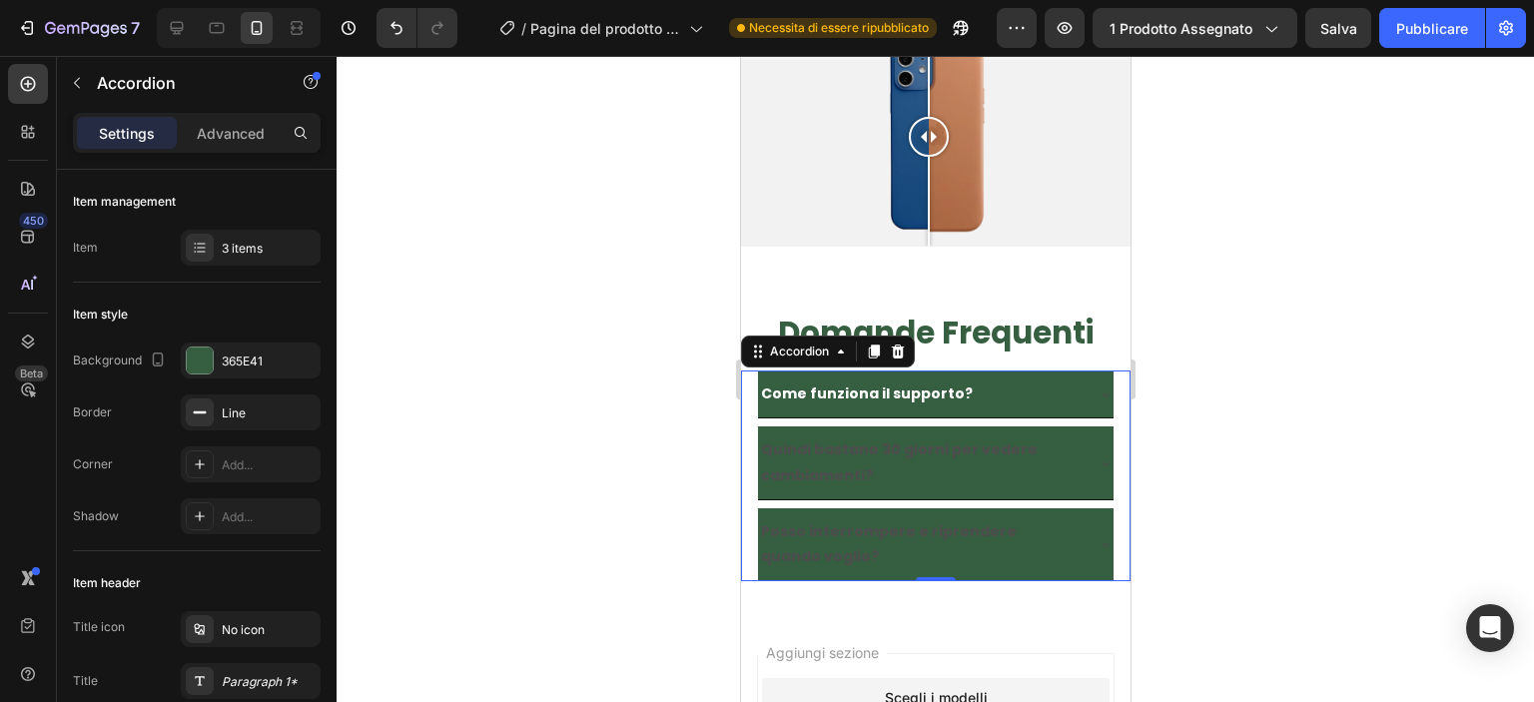
click at [792, 439] on strong "Quindi bastano 30 giorni per vedere cambiamenti?" at bounding box center [898, 461] width 277 height 45
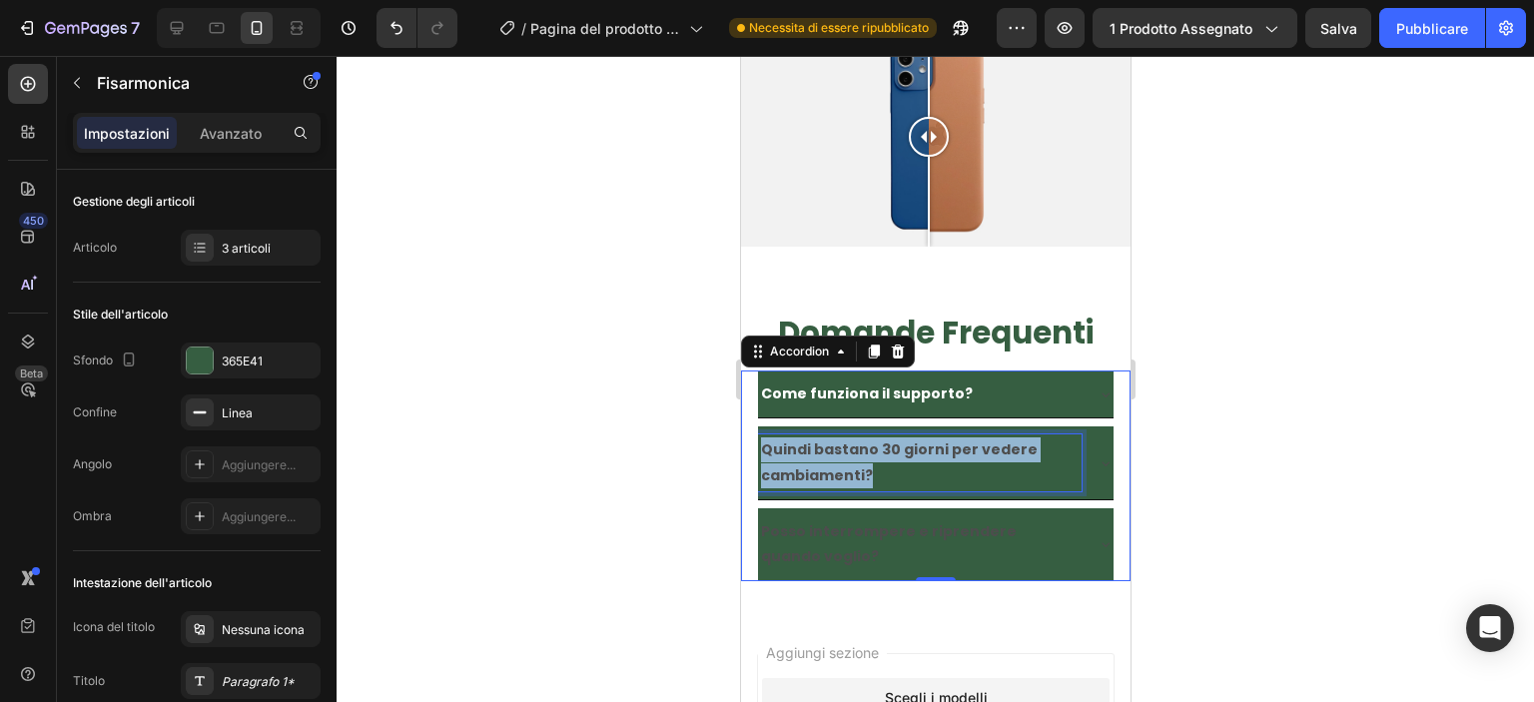
click at [792, 439] on strong "Quindi bastano 30 giorni per vedere cambiamenti?" at bounding box center [898, 461] width 277 height 45
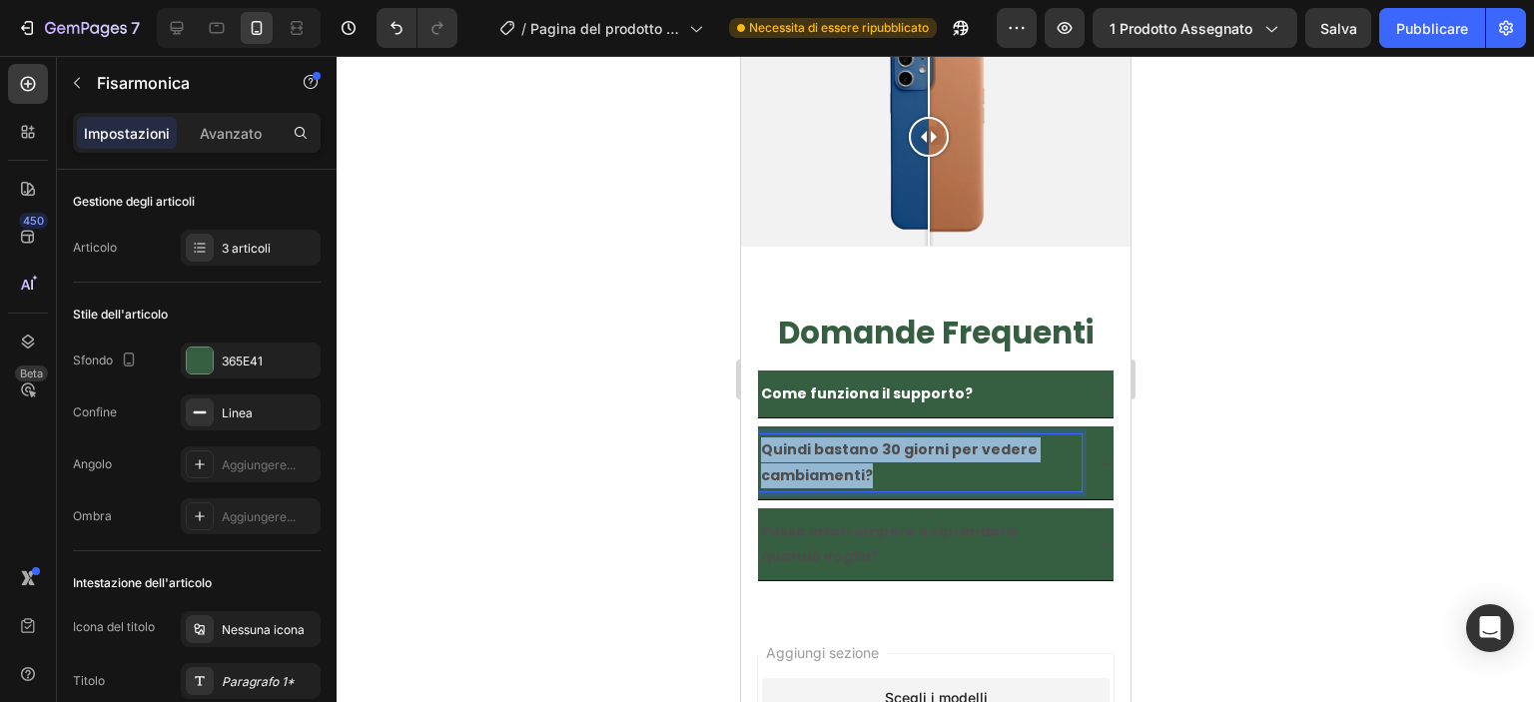
click at [792, 439] on strong "Quindi bastano 30 giorni per vedere cambiamenti?" at bounding box center [898, 461] width 277 height 45
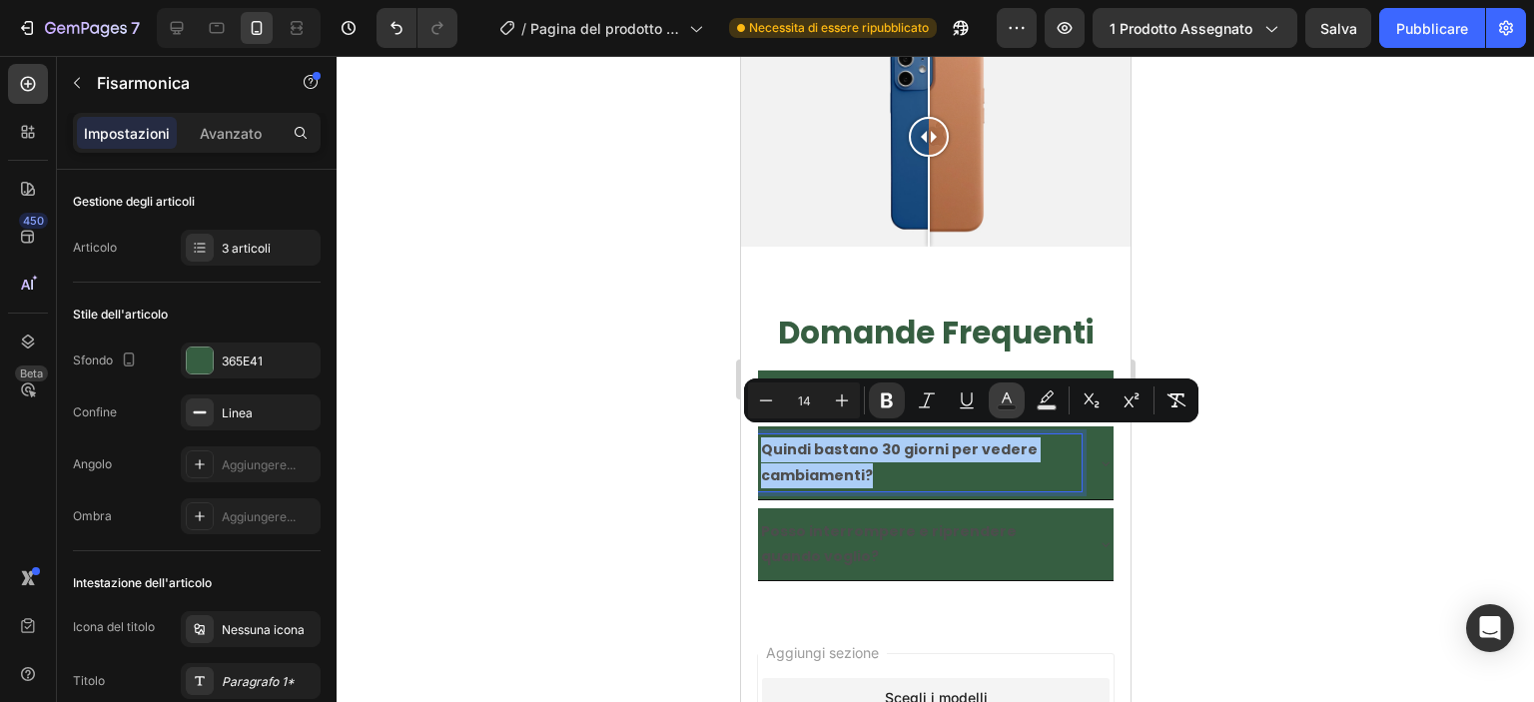
click at [1000, 386] on button "Text Color" at bounding box center [1007, 400] width 36 height 36
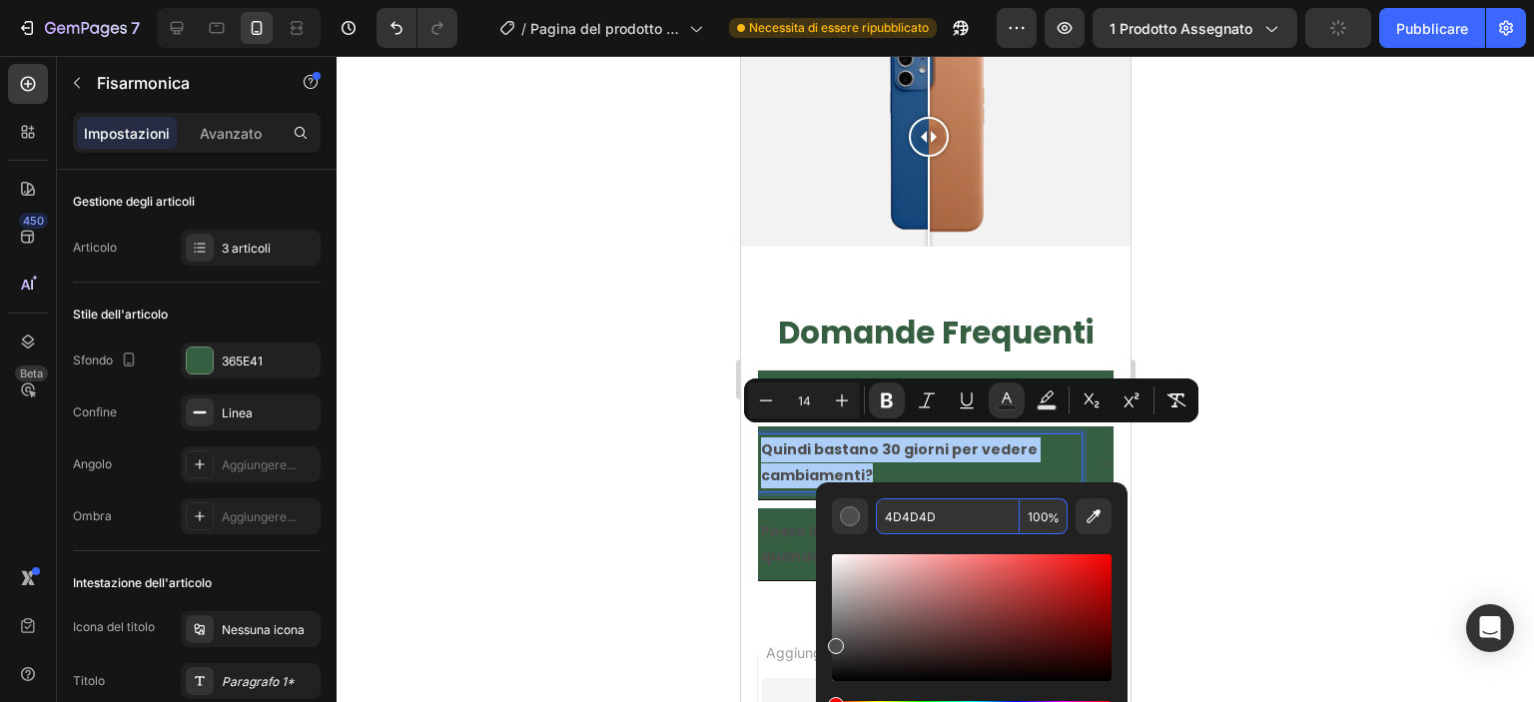
click at [921, 524] on input "4D4D4D" at bounding box center [948, 516] width 144 height 36
type input "FFFFFF"
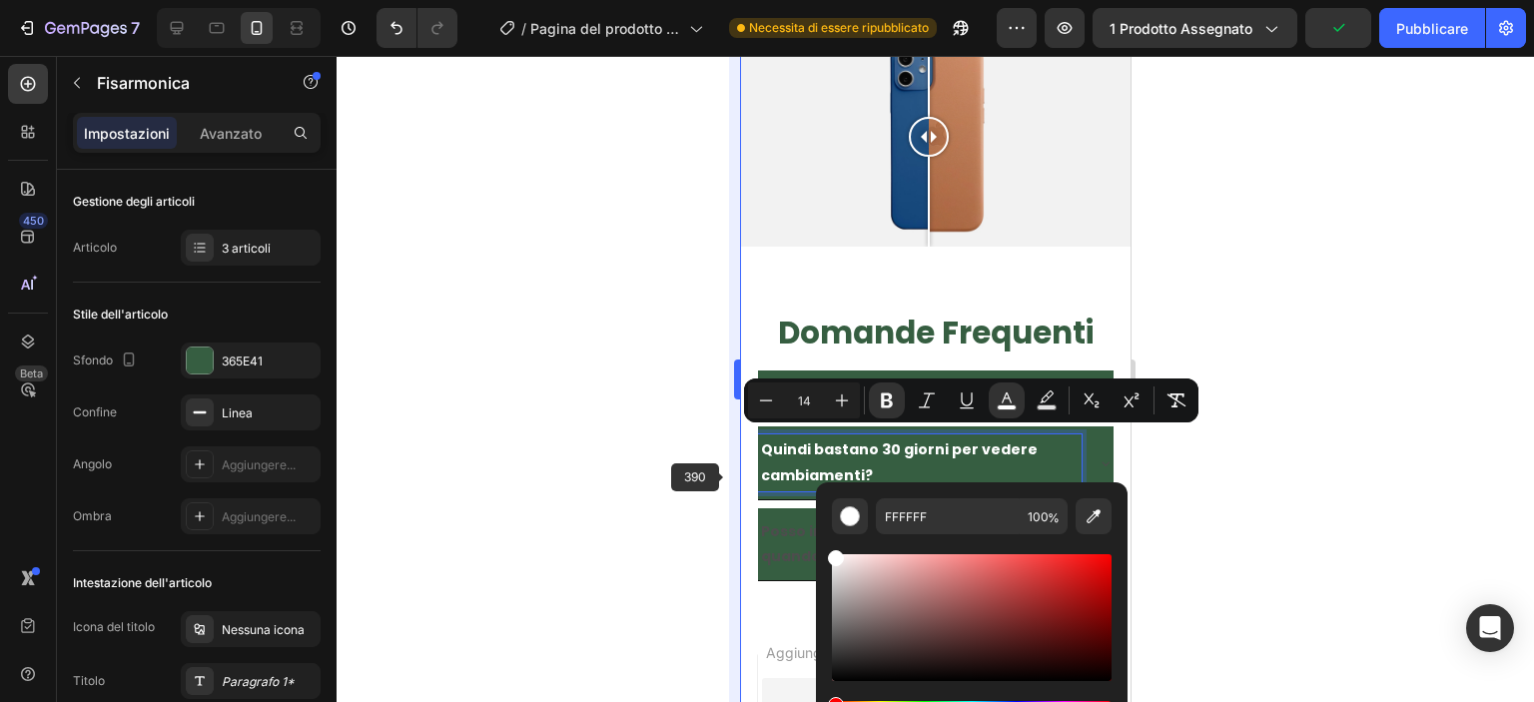
click at [719, 476] on div at bounding box center [935, 379] width 1197 height 646
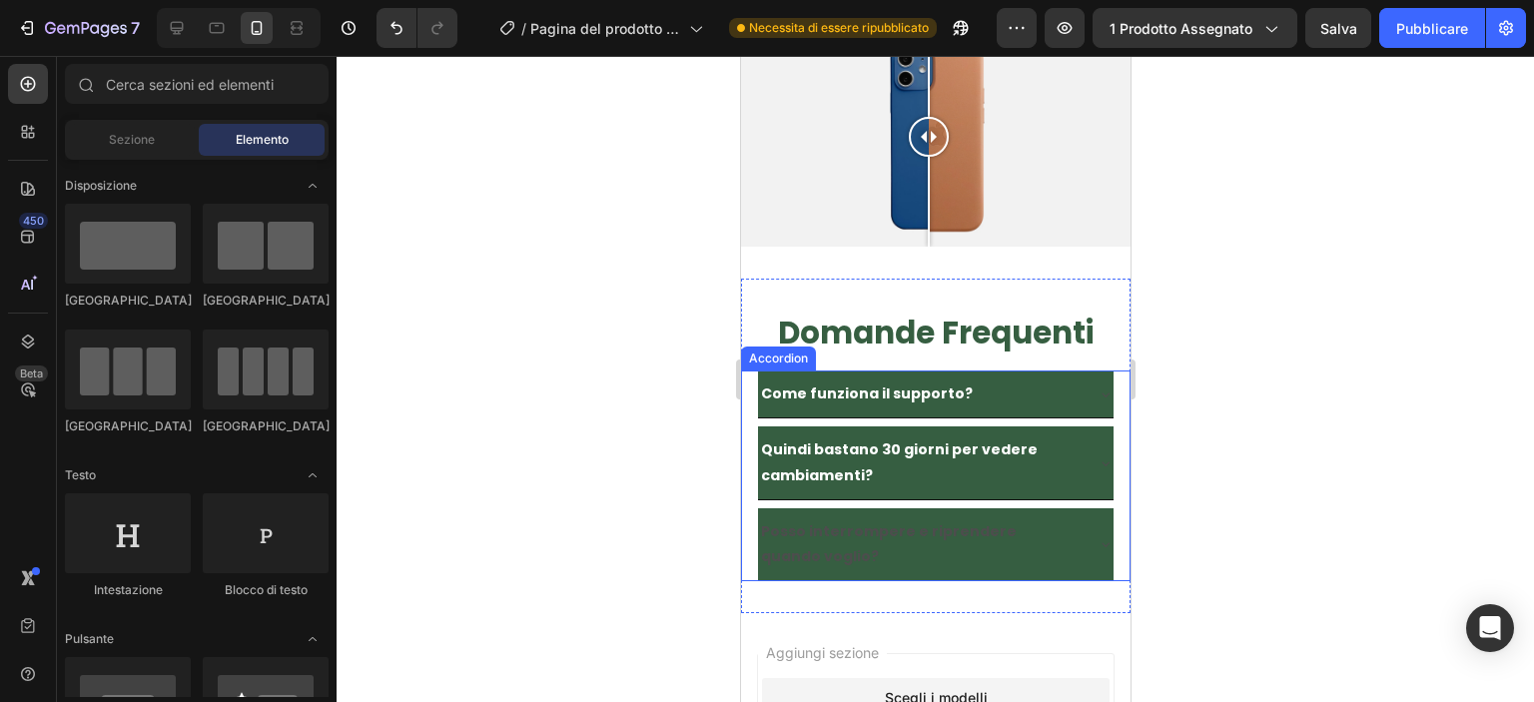
click at [1075, 433] on div "Quindi bastano 30 giorni per vedere cambiamenti?" at bounding box center [934, 462] width 355 height 72
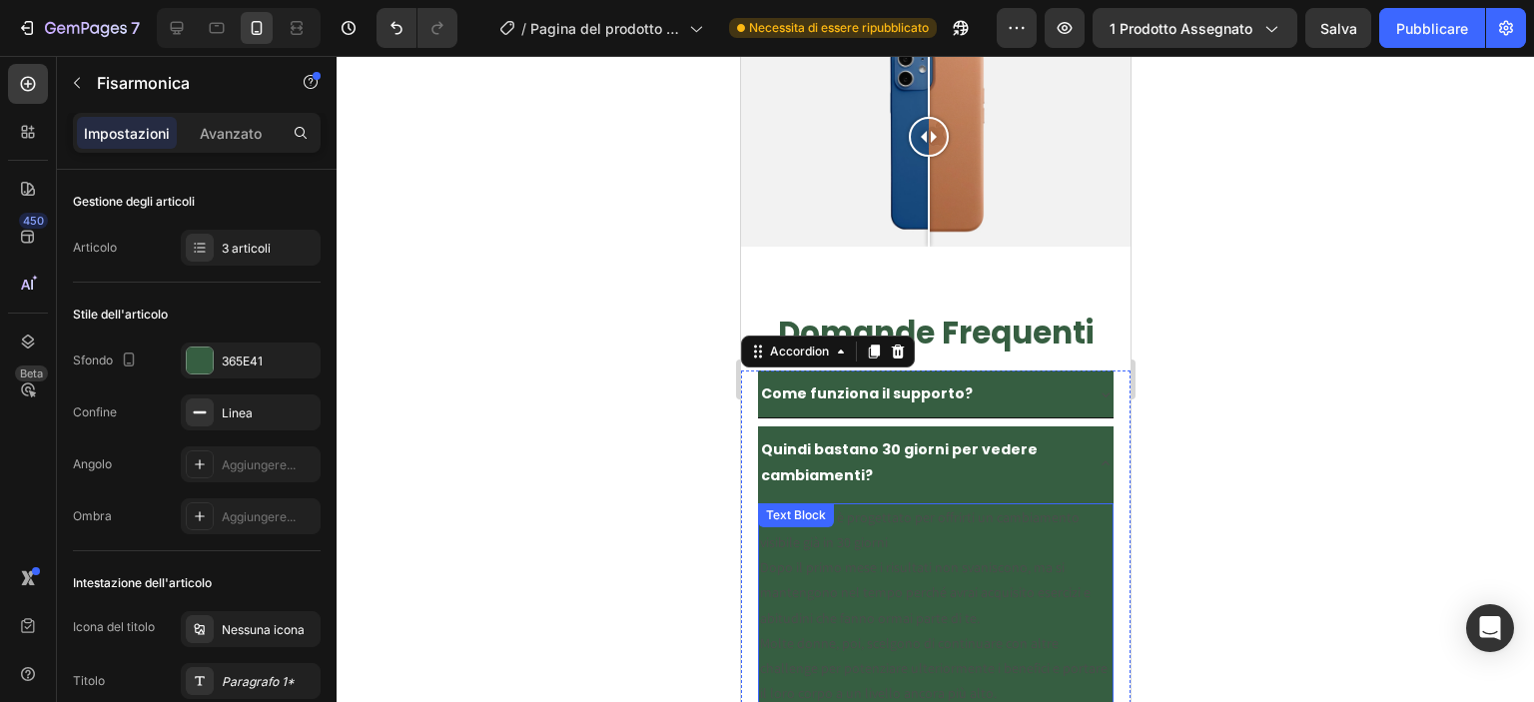
click at [836, 510] on div "Sì, il metodo è progettato per offrirti un cambiamento visibile già in 30 giorn…" at bounding box center [934, 606] width 355 height 206
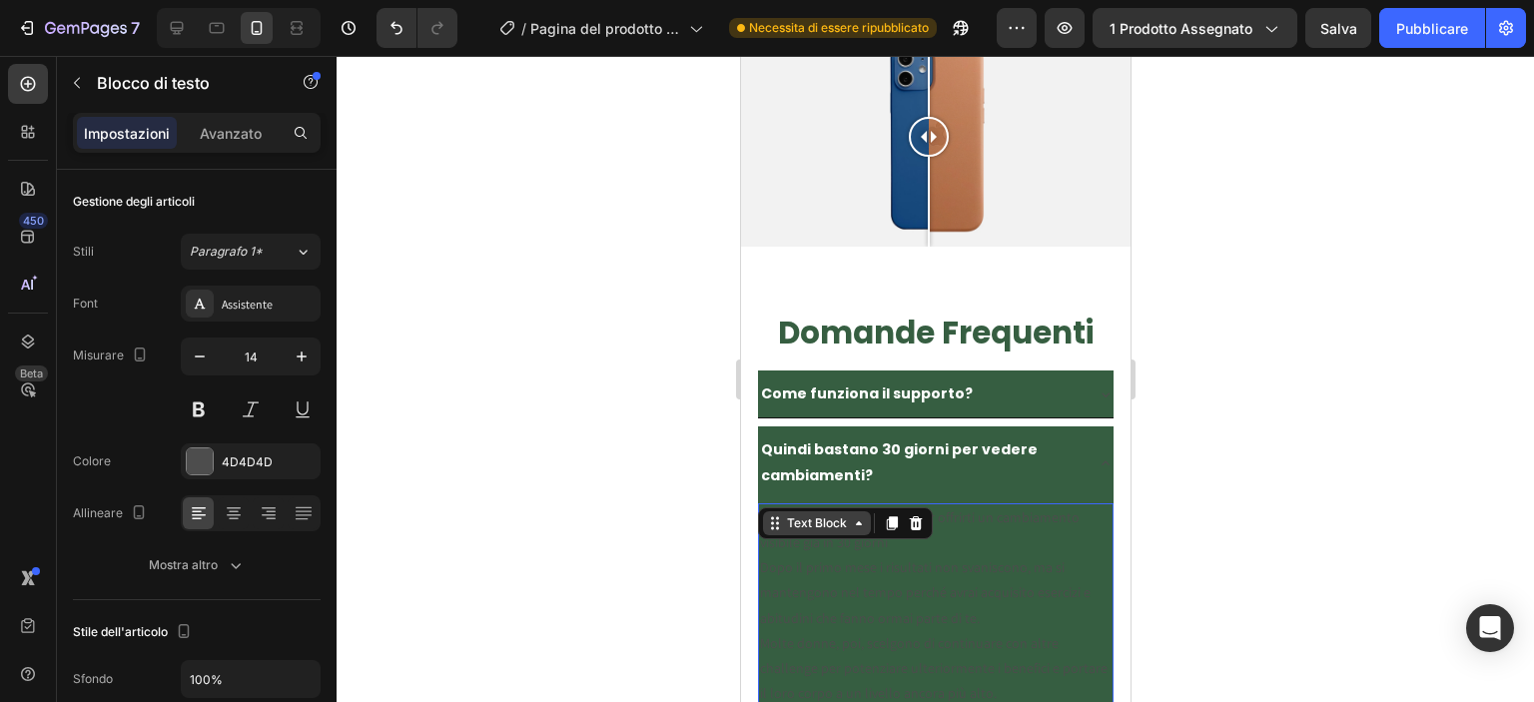
scroll to position [9821, 0]
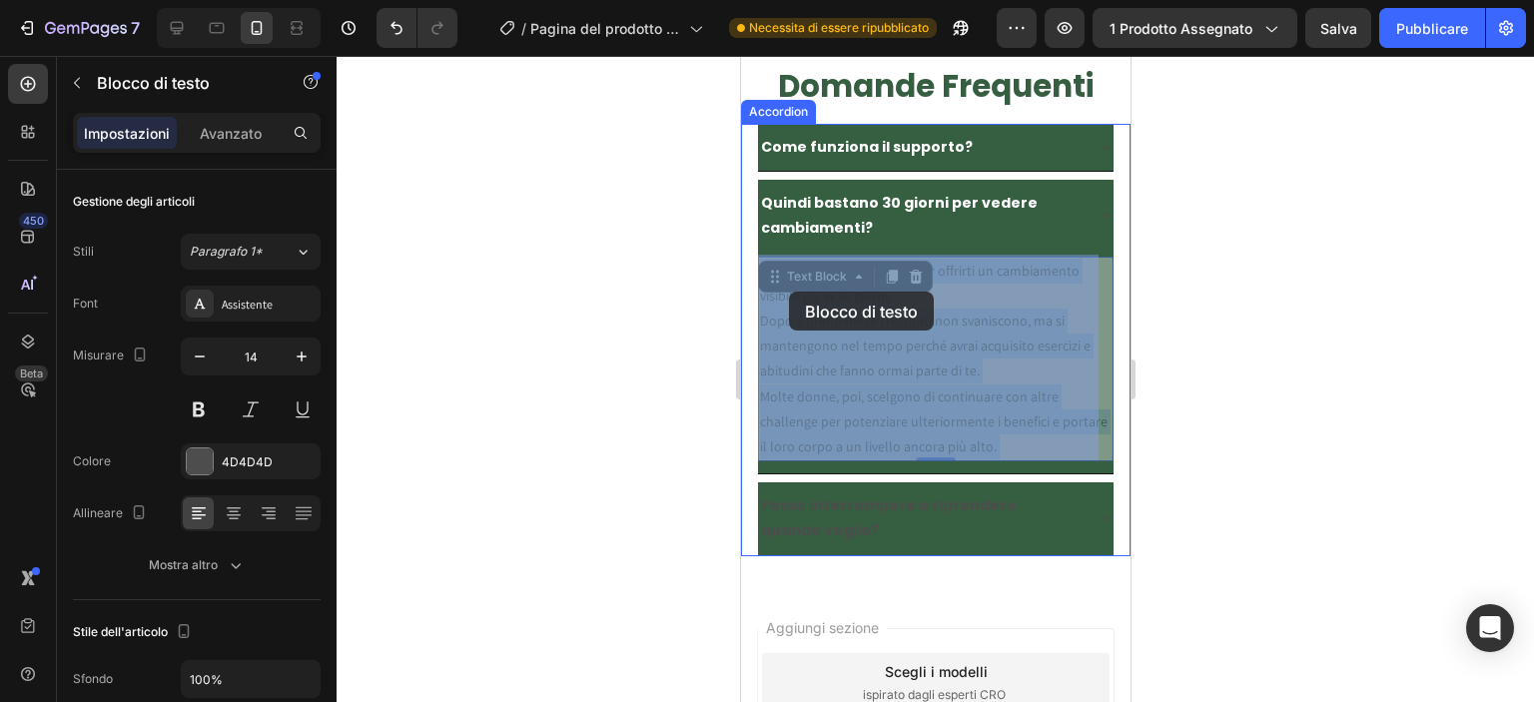
drag, startPoint x: 1012, startPoint y: 440, endPoint x: 788, endPoint y: 291, distance: 269.2
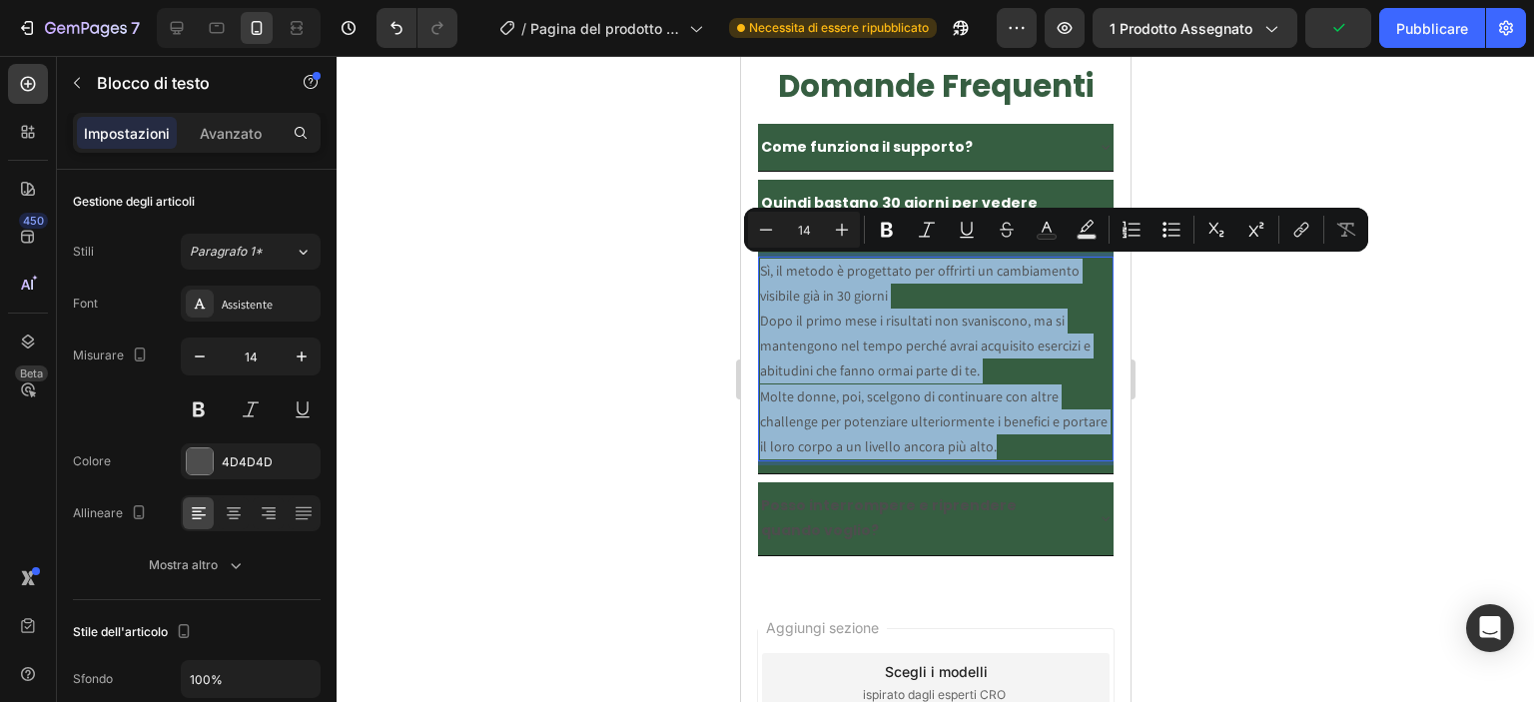
drag, startPoint x: 986, startPoint y: 443, endPoint x: 760, endPoint y: 255, distance: 294.2
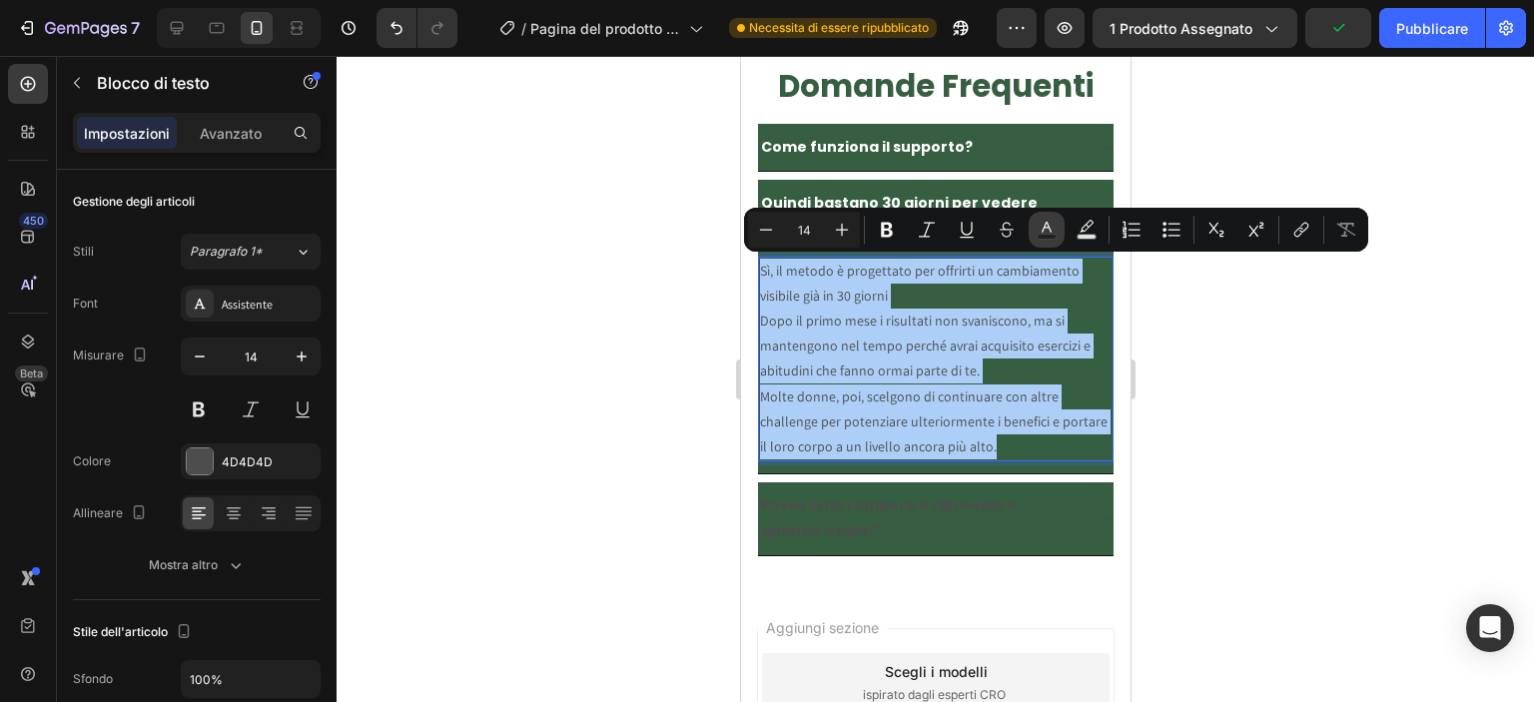
click at [1030, 231] on button "Text Color" at bounding box center [1046, 230] width 36 height 36
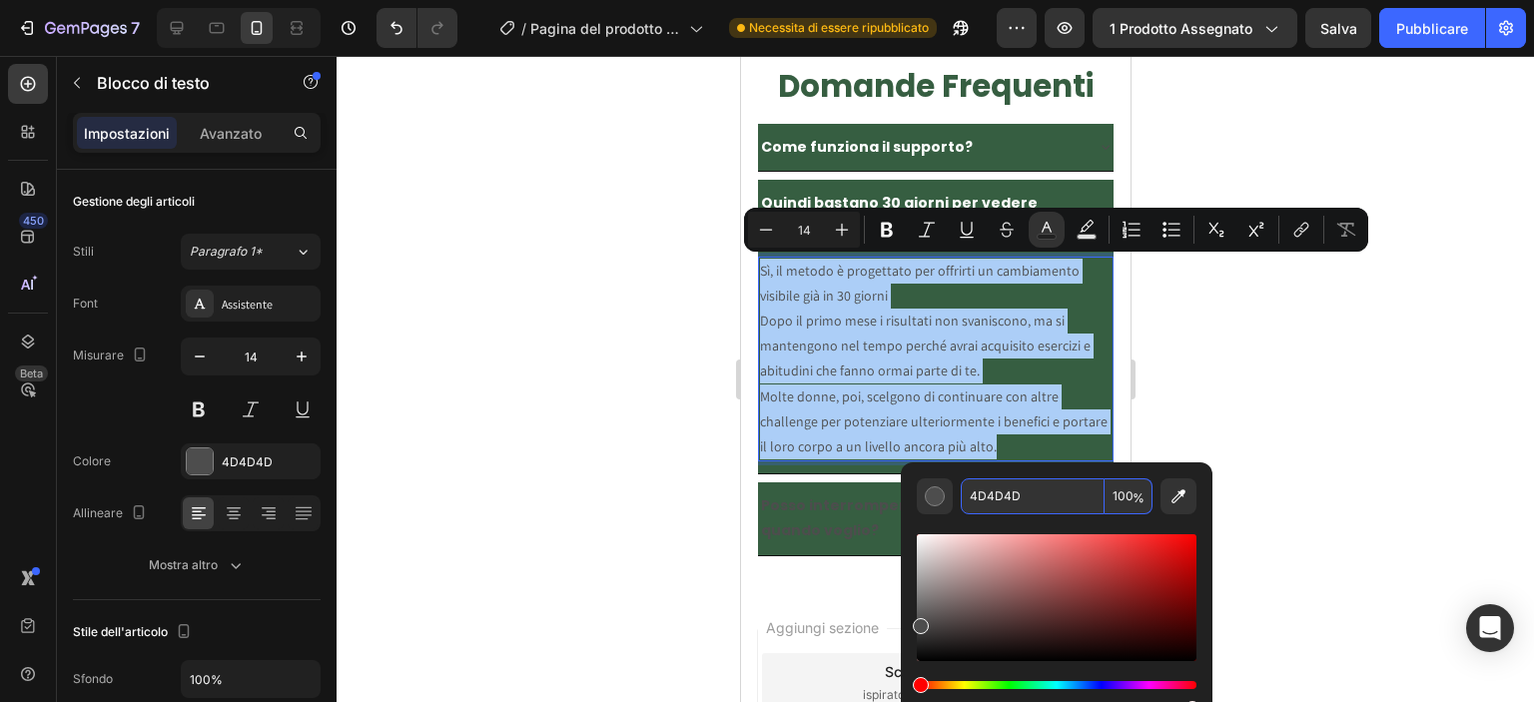
click at [1032, 498] on input "4D4D4D" at bounding box center [1033, 496] width 144 height 36
type input "FFFFFF"
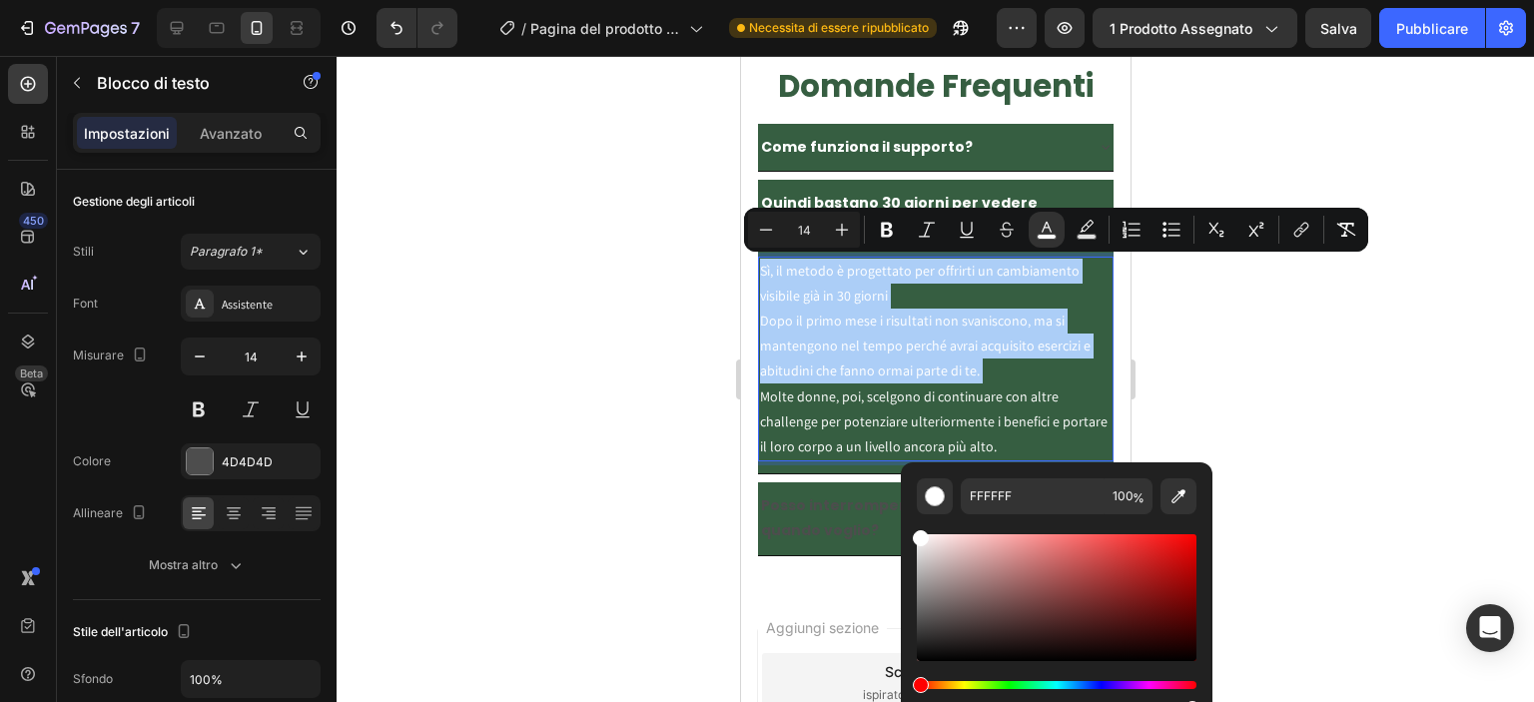
click at [1354, 332] on div at bounding box center [935, 379] width 1197 height 646
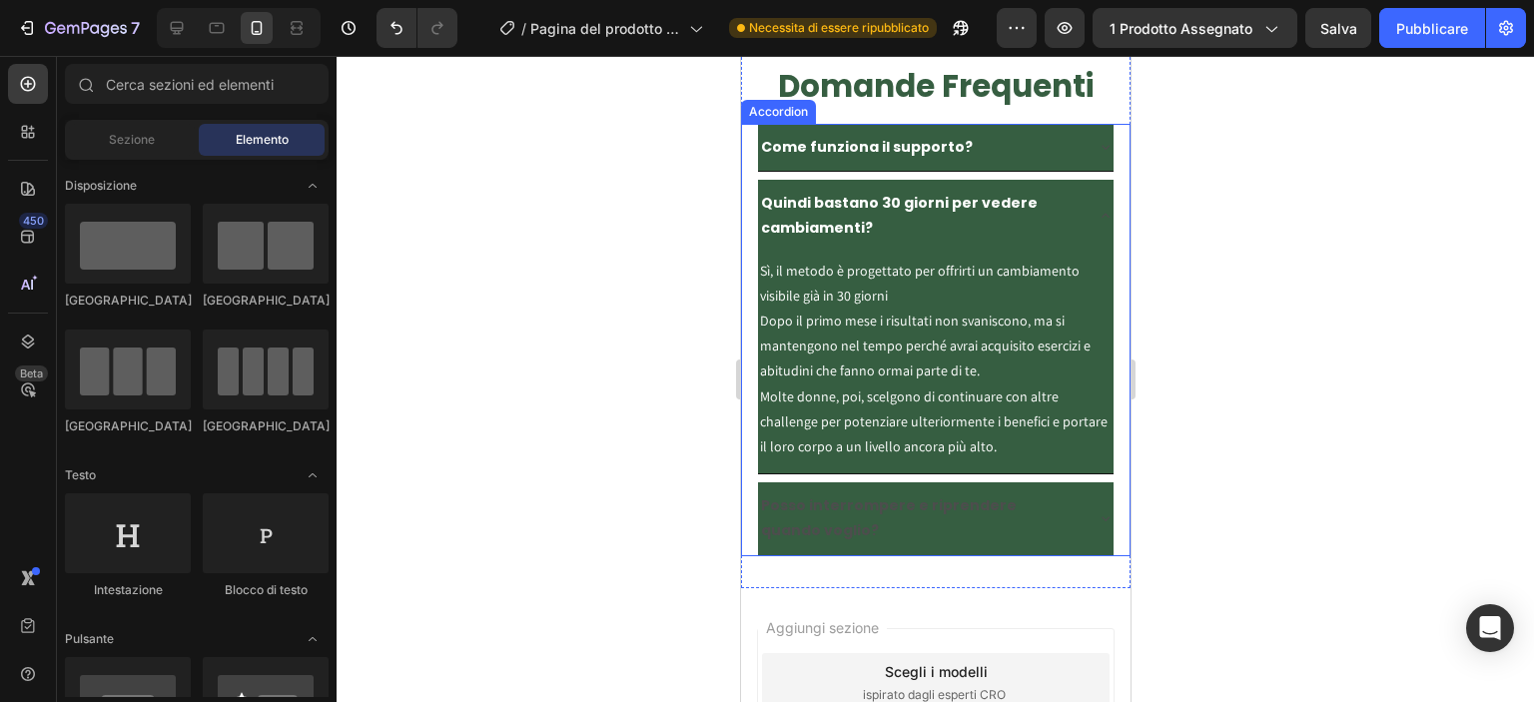
click at [899, 144] on strong "Come funziona il supporto?" at bounding box center [866, 147] width 212 height 20
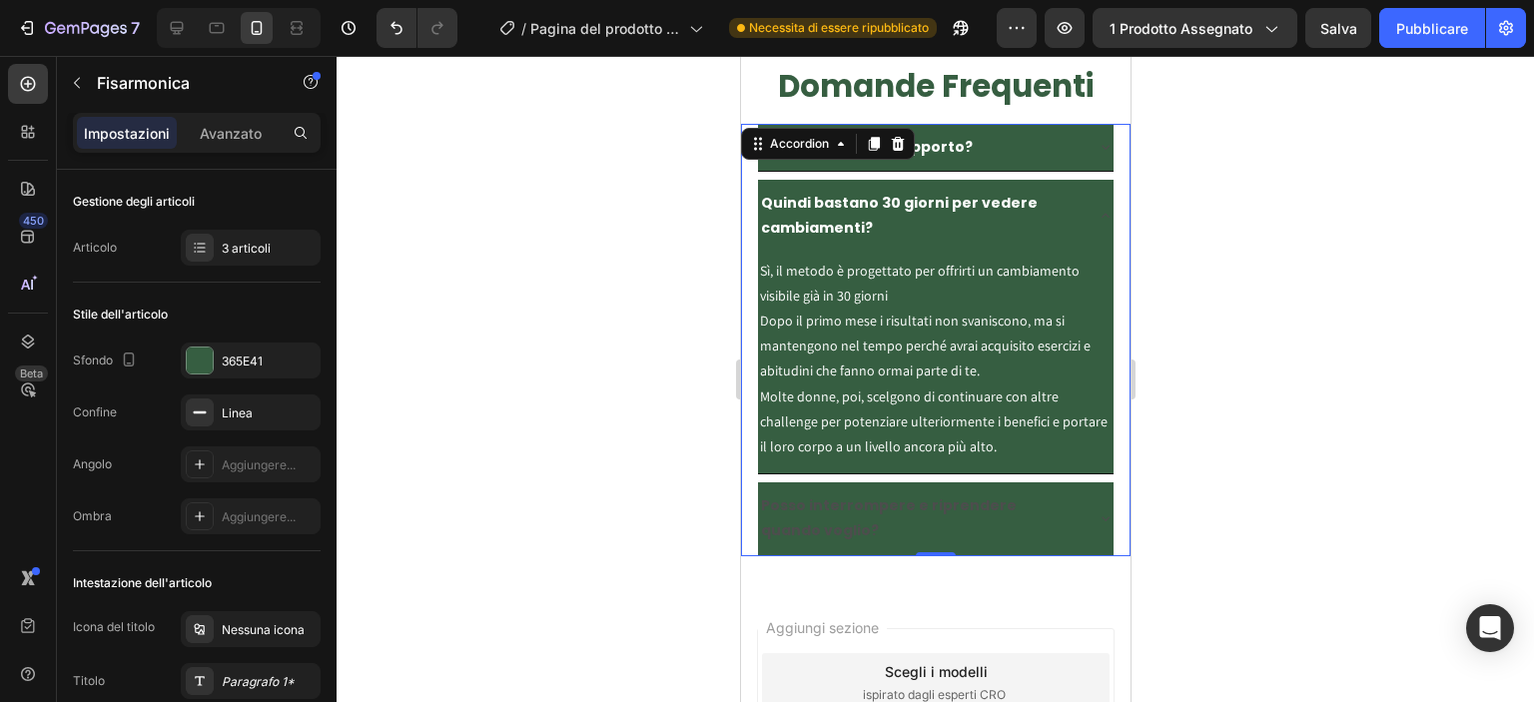
click at [1074, 135] on div "Come funziona il supporto?" at bounding box center [934, 147] width 355 height 47
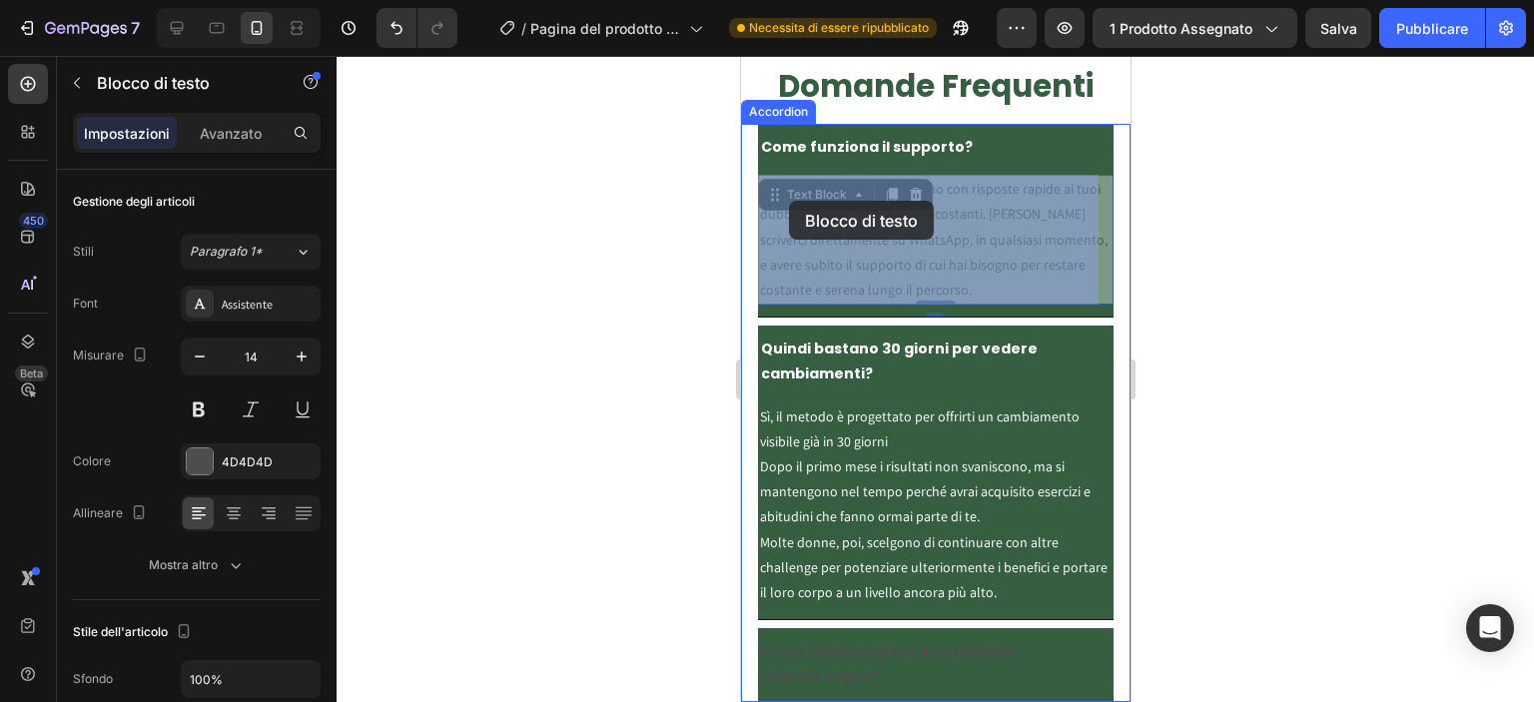
drag, startPoint x: 981, startPoint y: 294, endPoint x: 788, endPoint y: 201, distance: 213.9
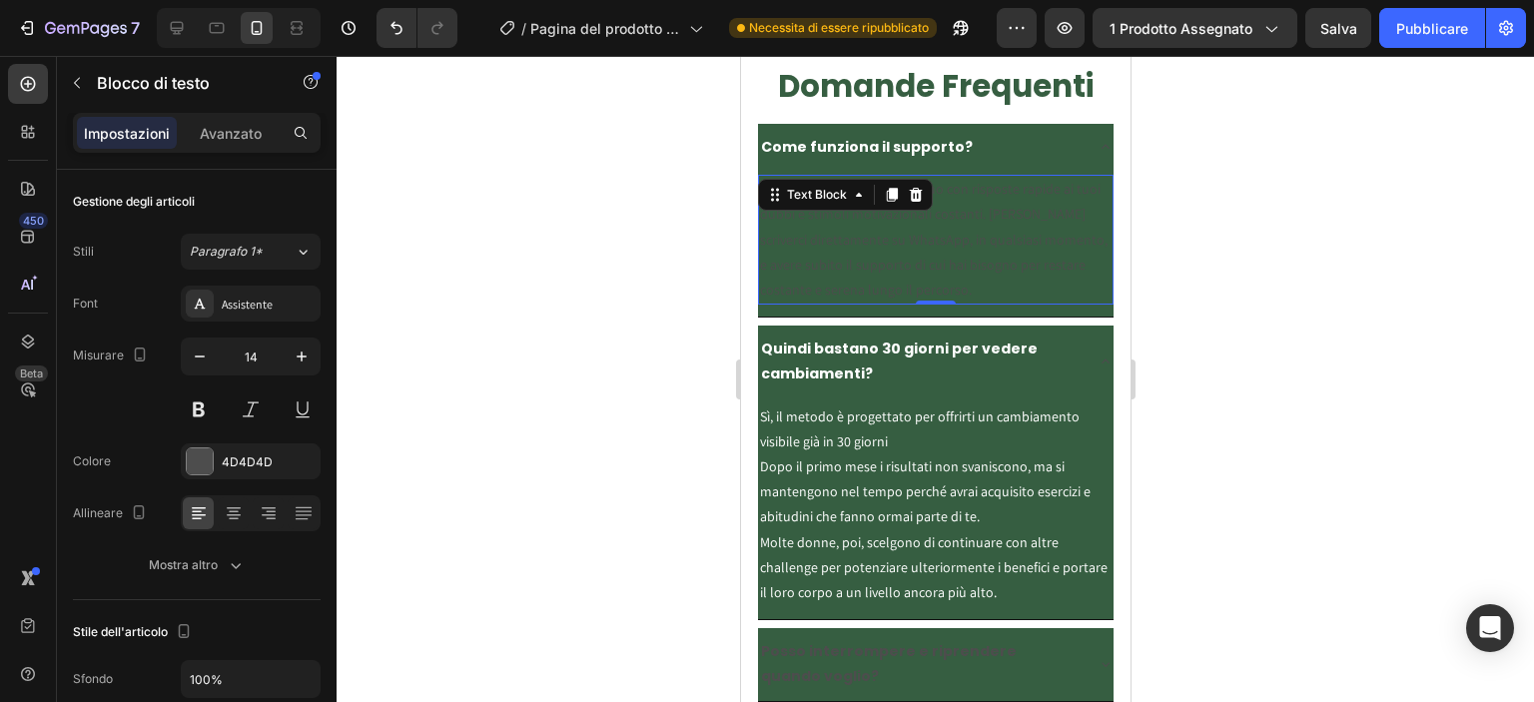
click at [932, 288] on p "Hai un affiancamento continuo con risposte rapide ai tuoi dubbi e stimoli motiv…" at bounding box center [934, 240] width 351 height 126
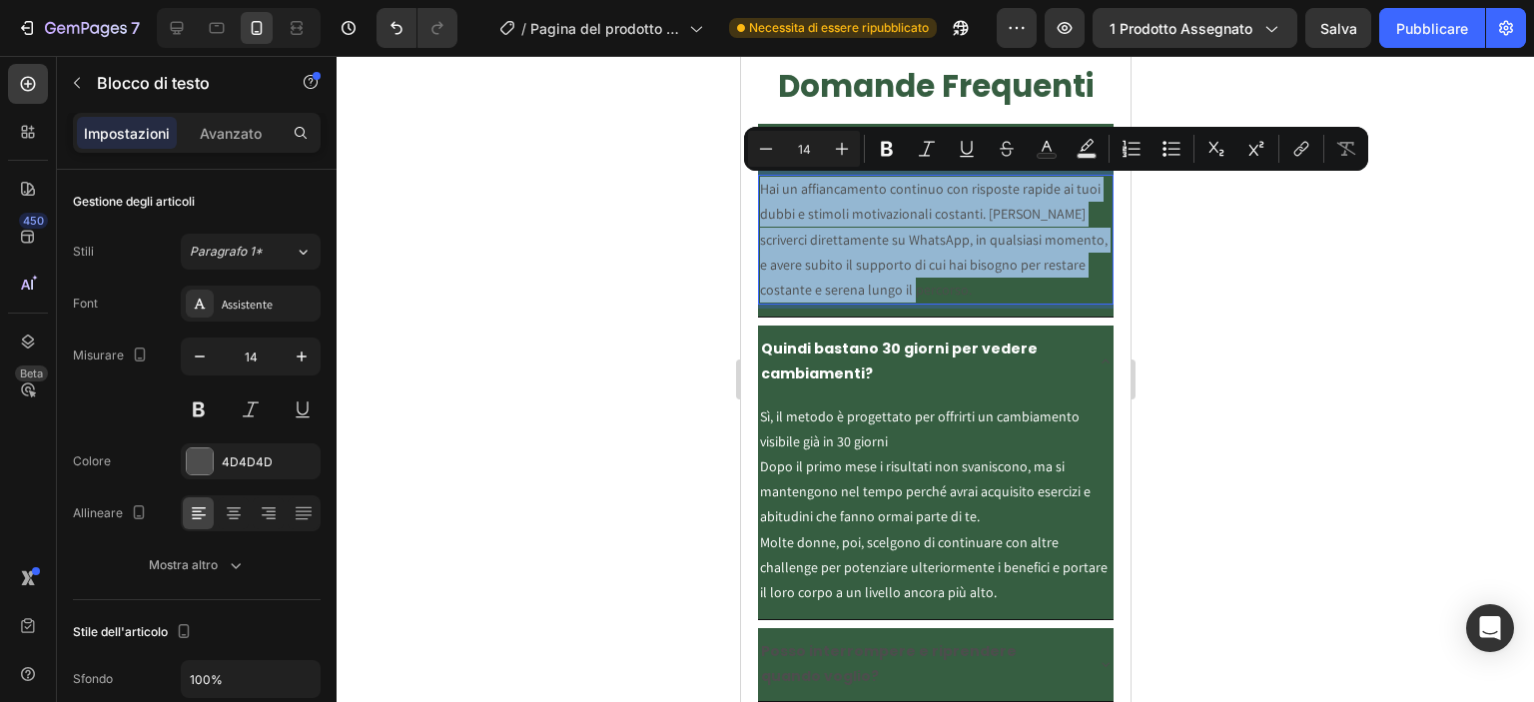
drag, startPoint x: 901, startPoint y: 288, endPoint x: 760, endPoint y: 181, distance: 176.7
click at [760, 181] on p "Hai un affiancamento continuo con risposte rapide ai tuoi dubbi e stimoli motiv…" at bounding box center [934, 240] width 351 height 126
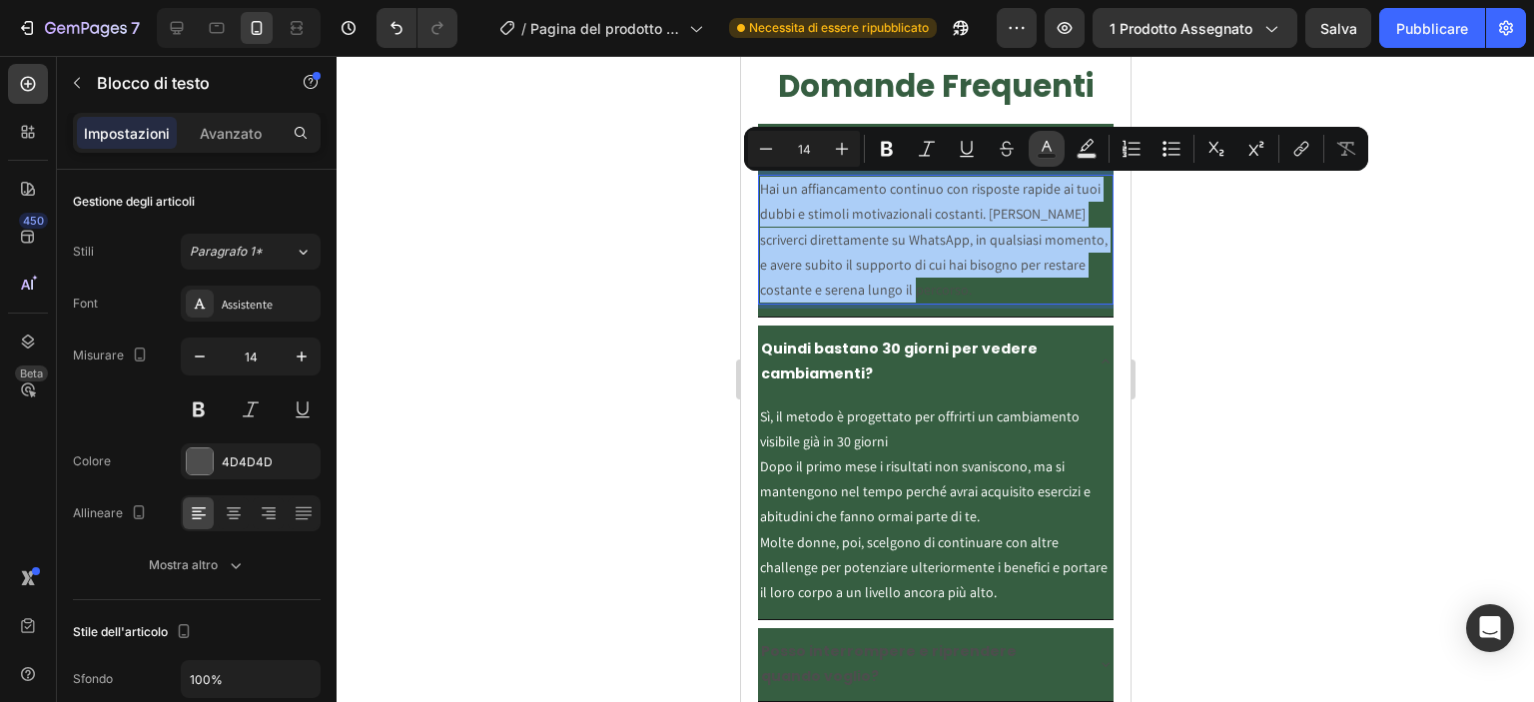
click at [1047, 147] on icon "Editor contextual toolbar" at bounding box center [1046, 146] width 10 height 11
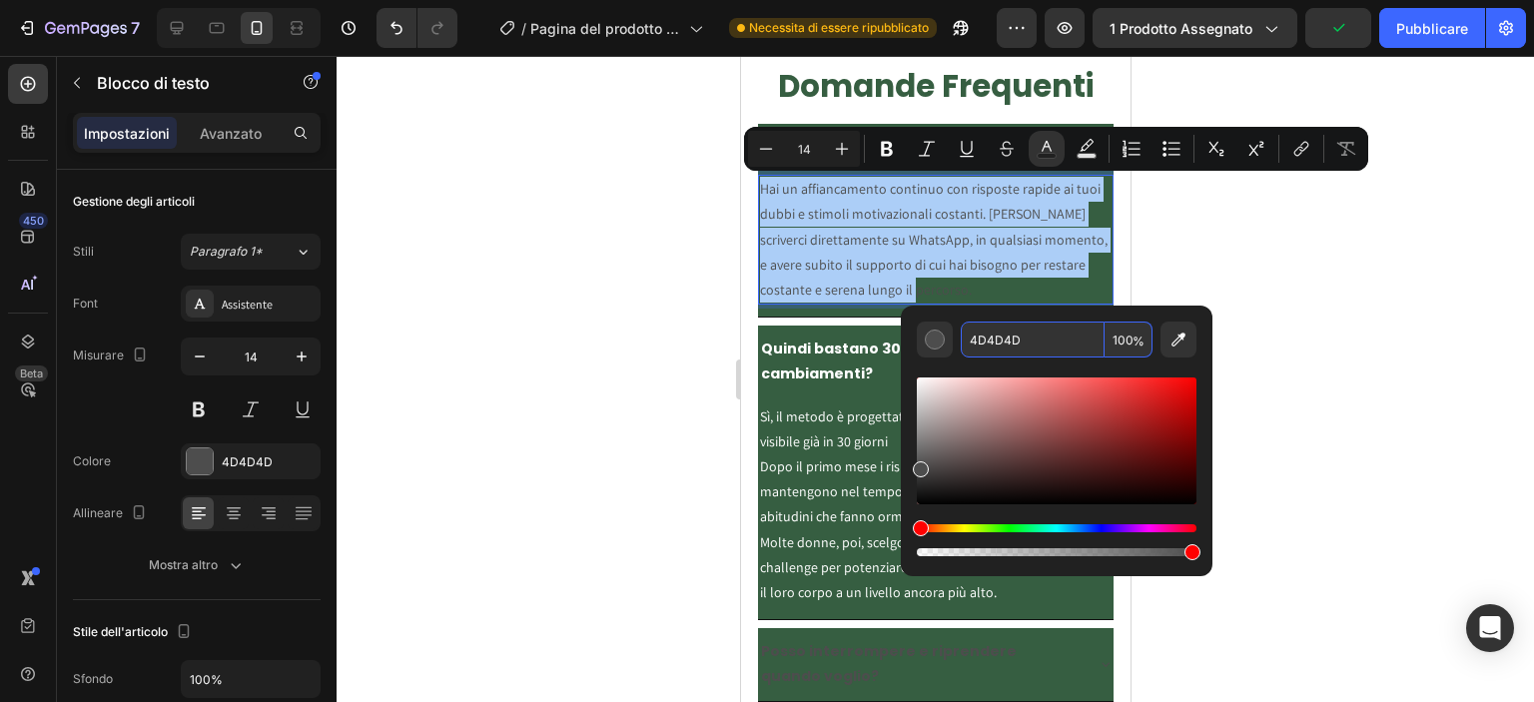
click at [1031, 350] on input "4D4D4D" at bounding box center [1033, 340] width 144 height 36
type input "FFFFFF"
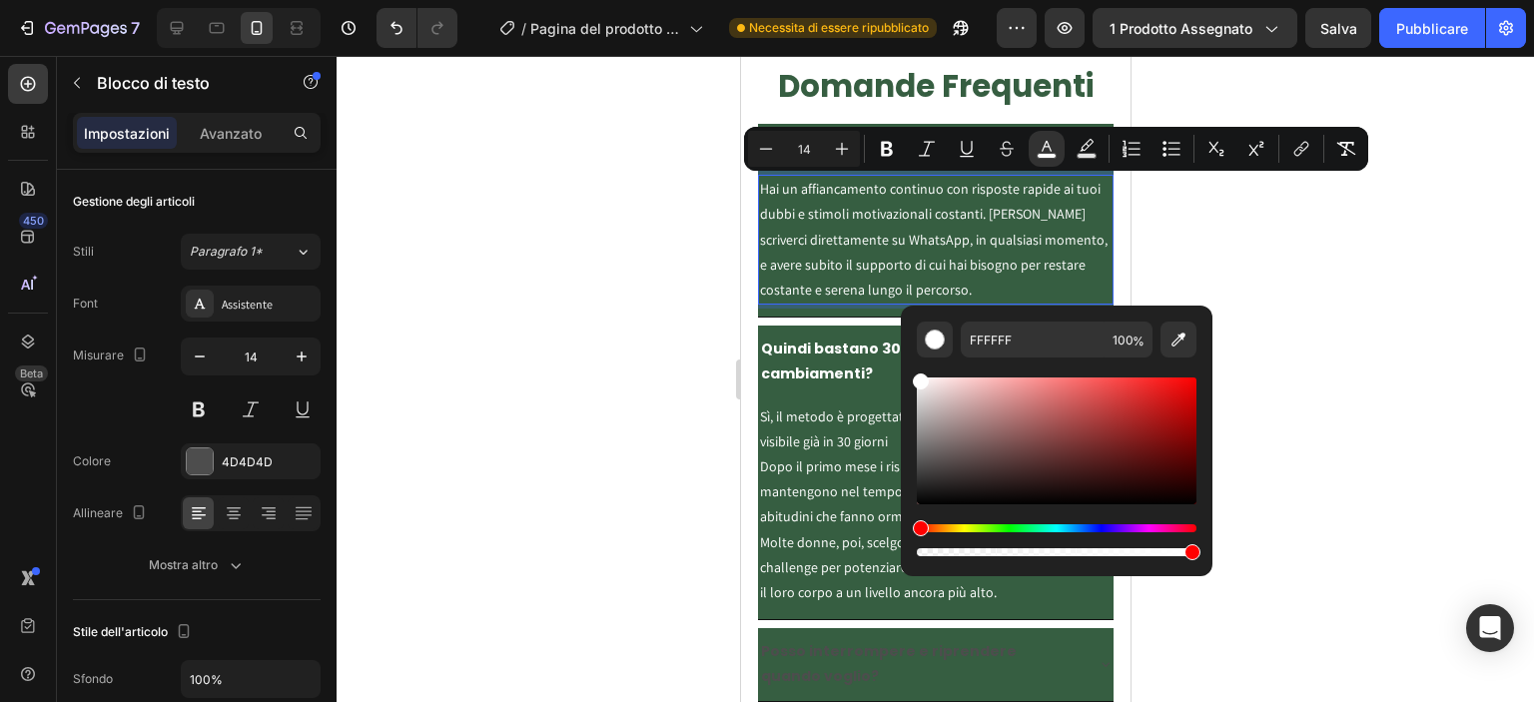
click at [1306, 378] on div at bounding box center [935, 379] width 1197 height 646
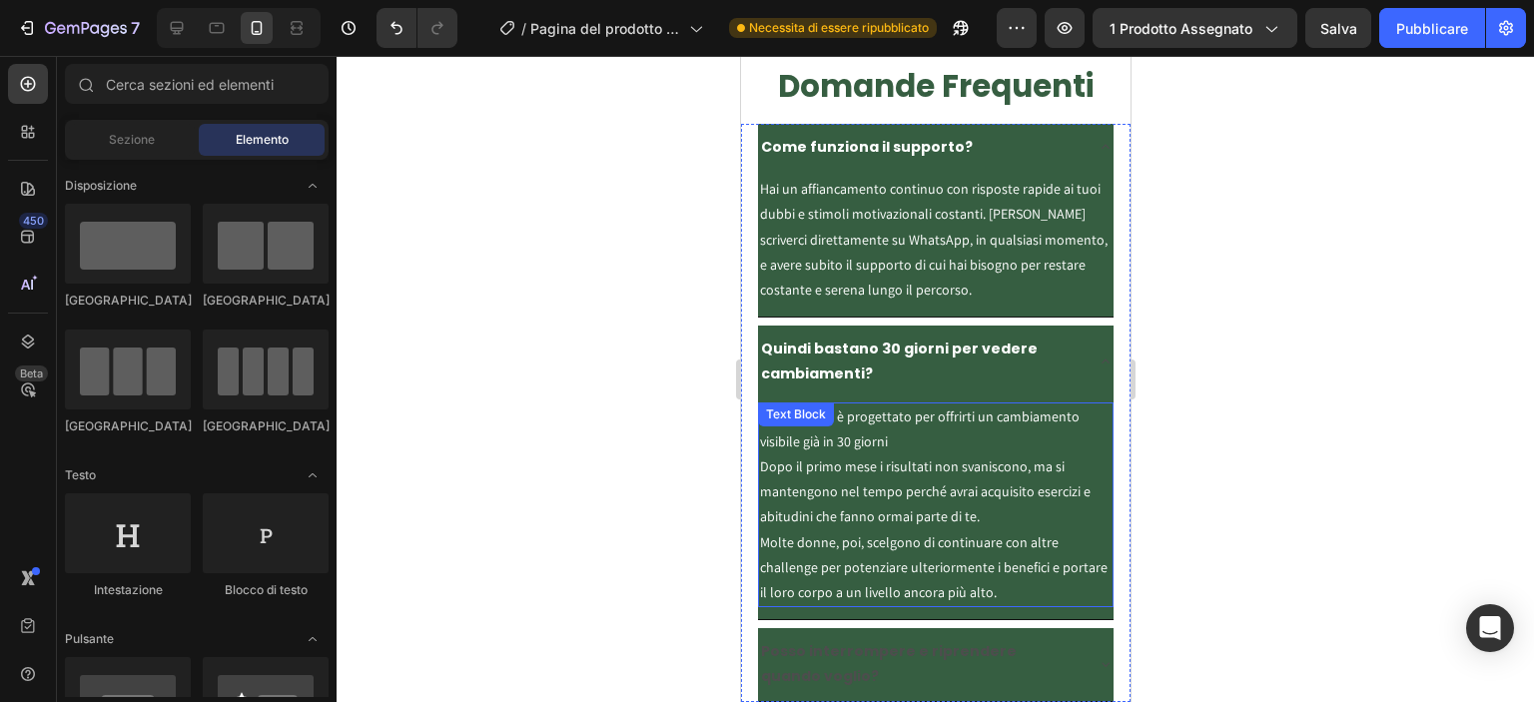
scroll to position [10138, 0]
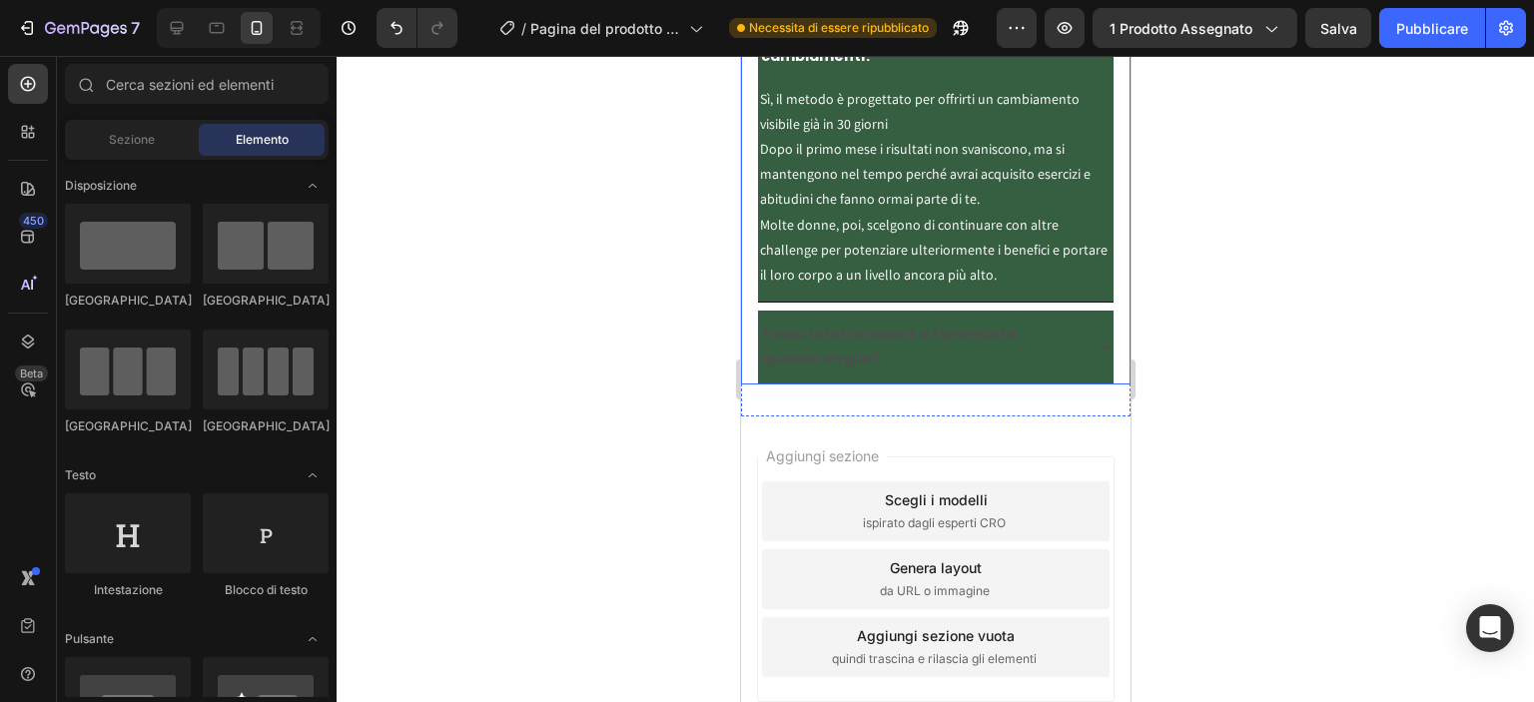
click at [848, 339] on strong "Posso interrompere e riprendere quando voglio?" at bounding box center [888, 346] width 256 height 45
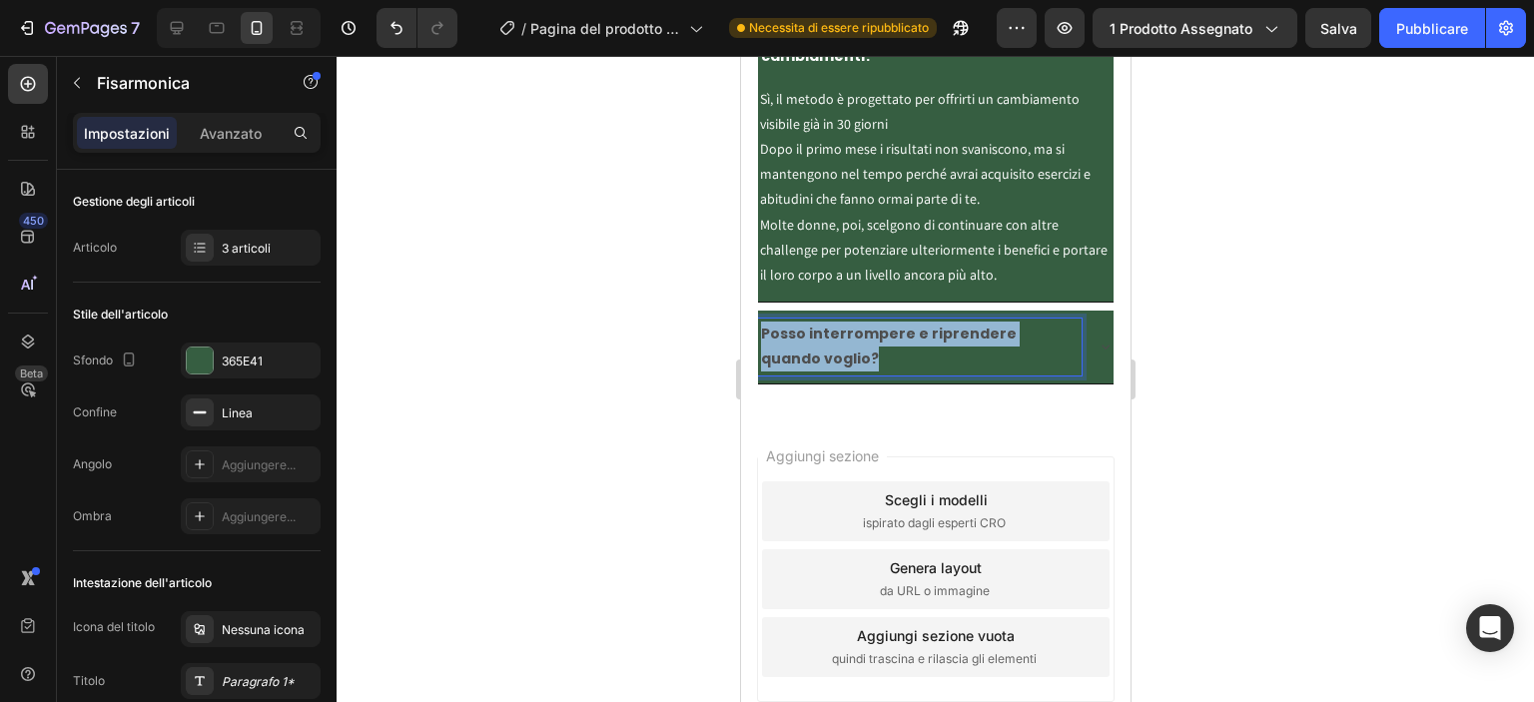
drag, startPoint x: 821, startPoint y: 353, endPoint x: 763, endPoint y: 327, distance: 63.9
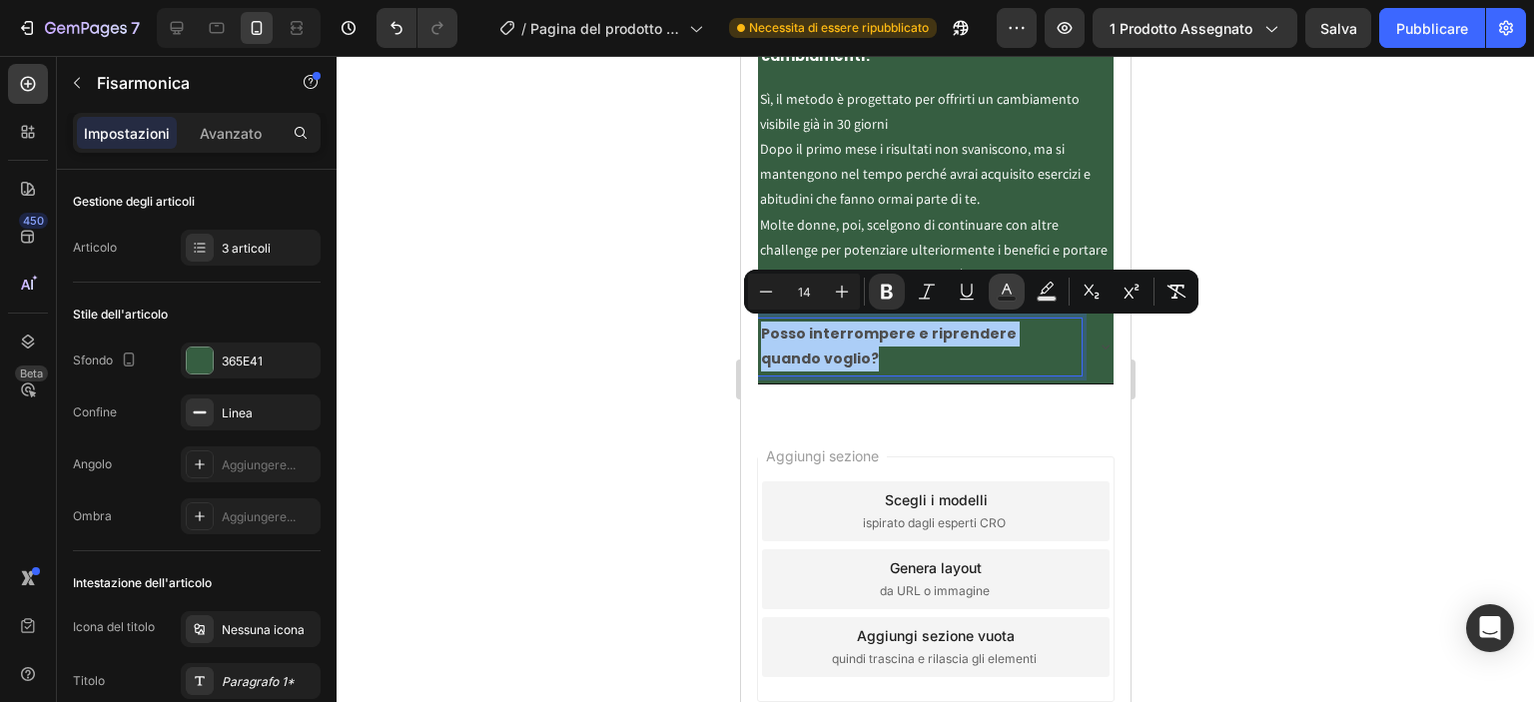
click at [993, 288] on button "Text Color" at bounding box center [1007, 292] width 36 height 36
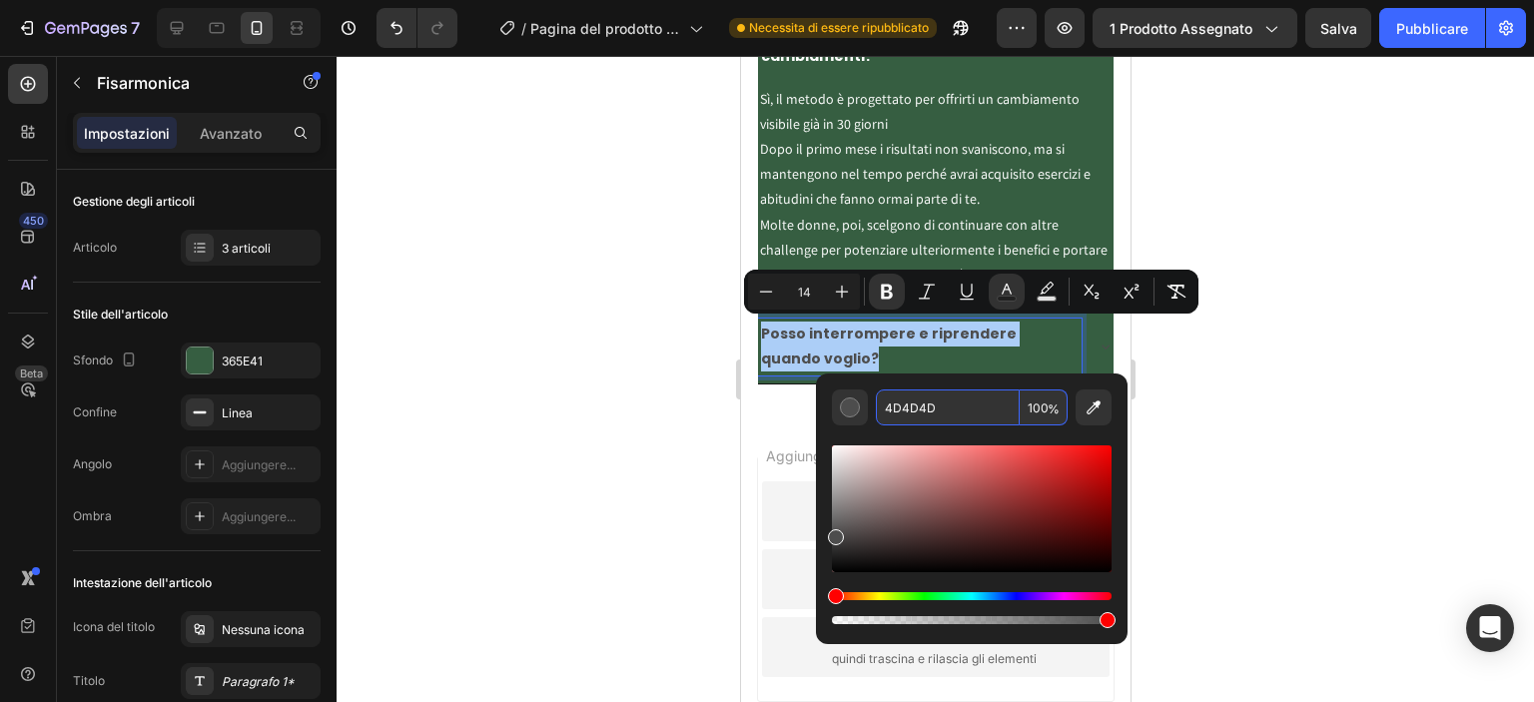
click at [957, 400] on input "4D4D4D" at bounding box center [948, 407] width 144 height 36
type input "FFFFFF"
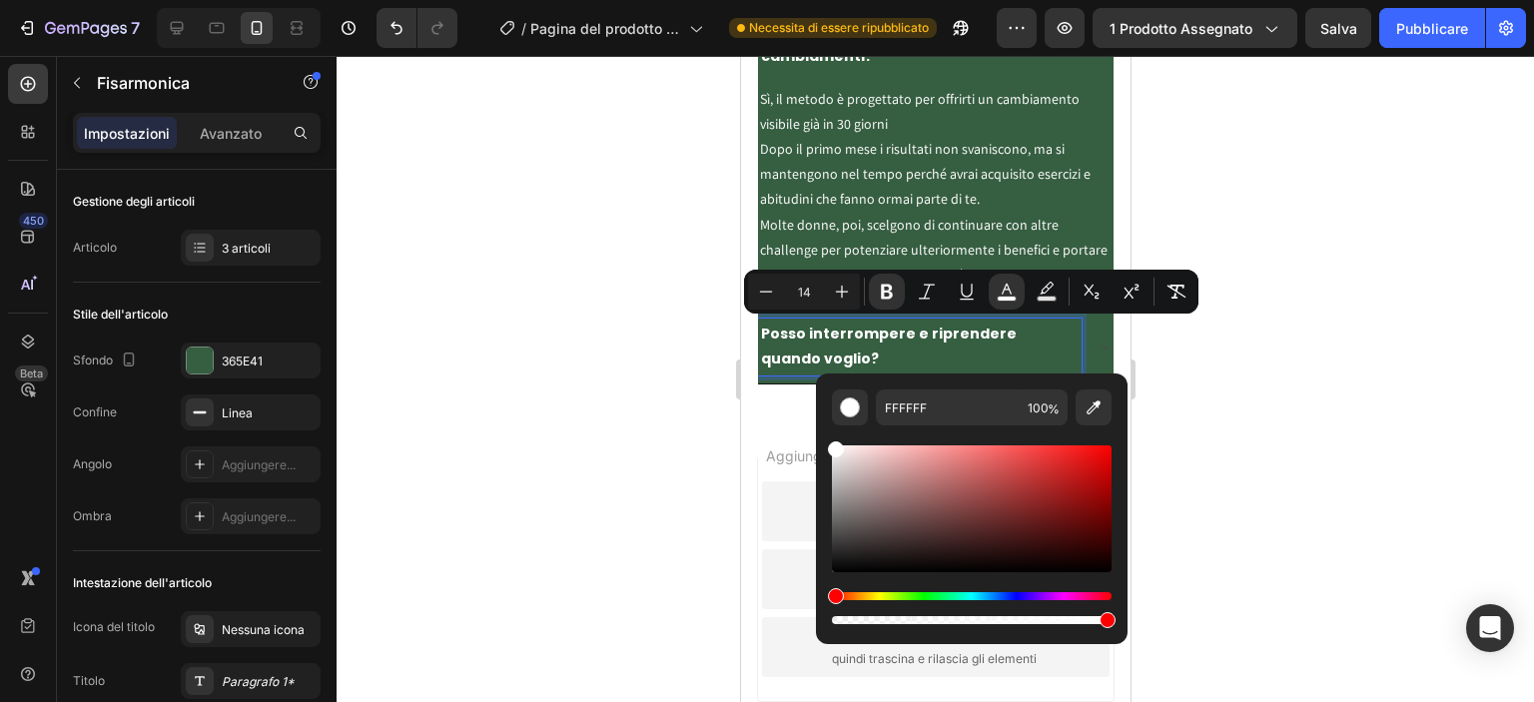
click at [1309, 199] on div at bounding box center [935, 379] width 1197 height 646
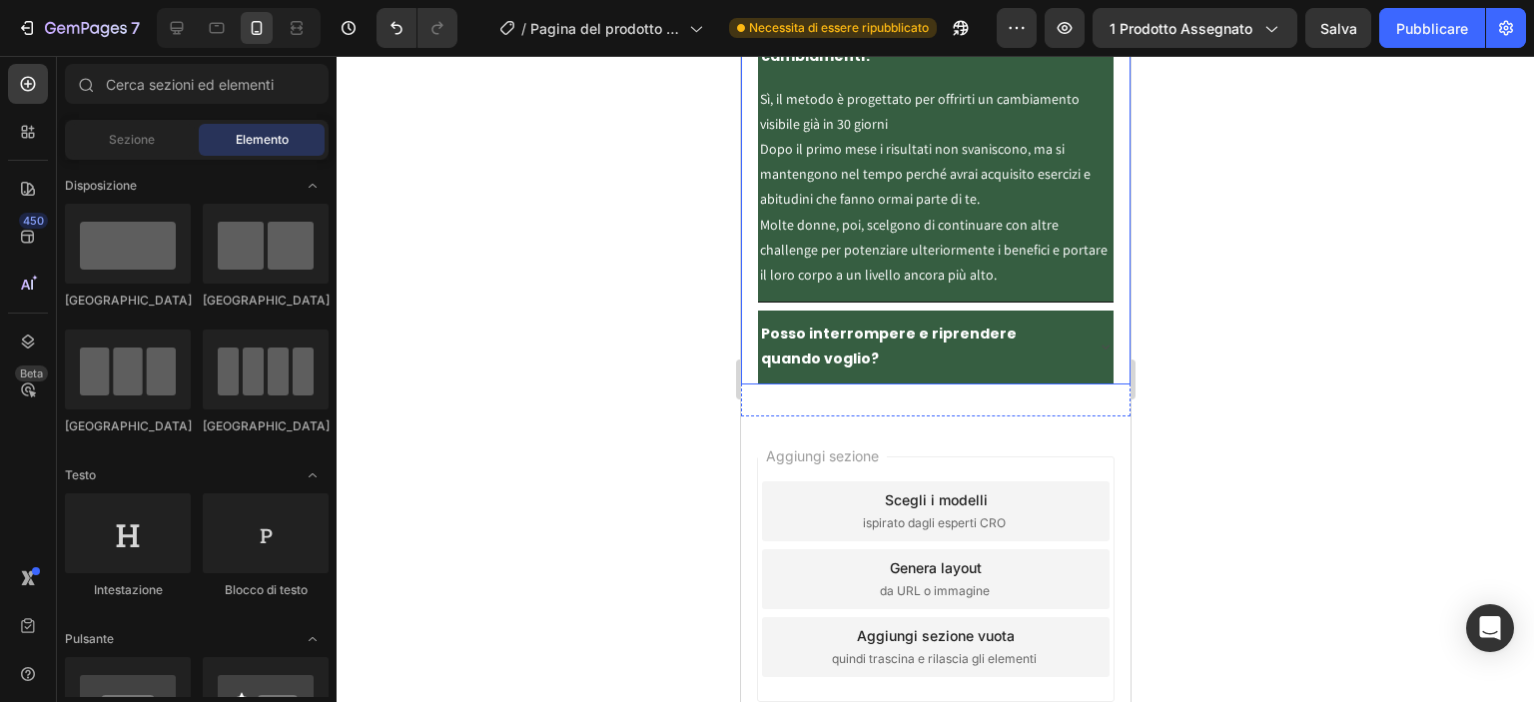
click at [1096, 339] on icon at bounding box center [1104, 347] width 16 height 16
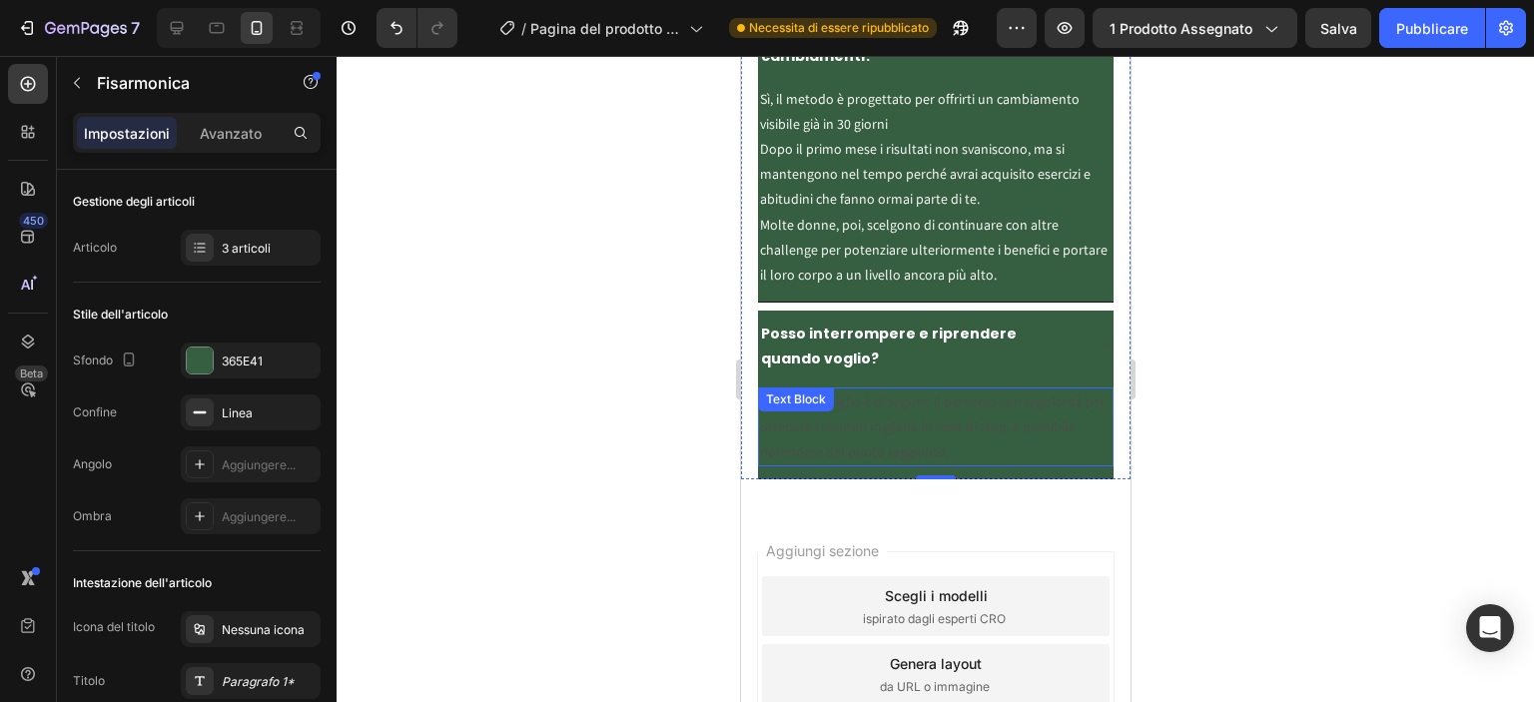
click at [924, 457] on p "Sì, ma il consiglio è di seguire il percorso con regolarità per ottenere i risu…" at bounding box center [934, 427] width 351 height 76
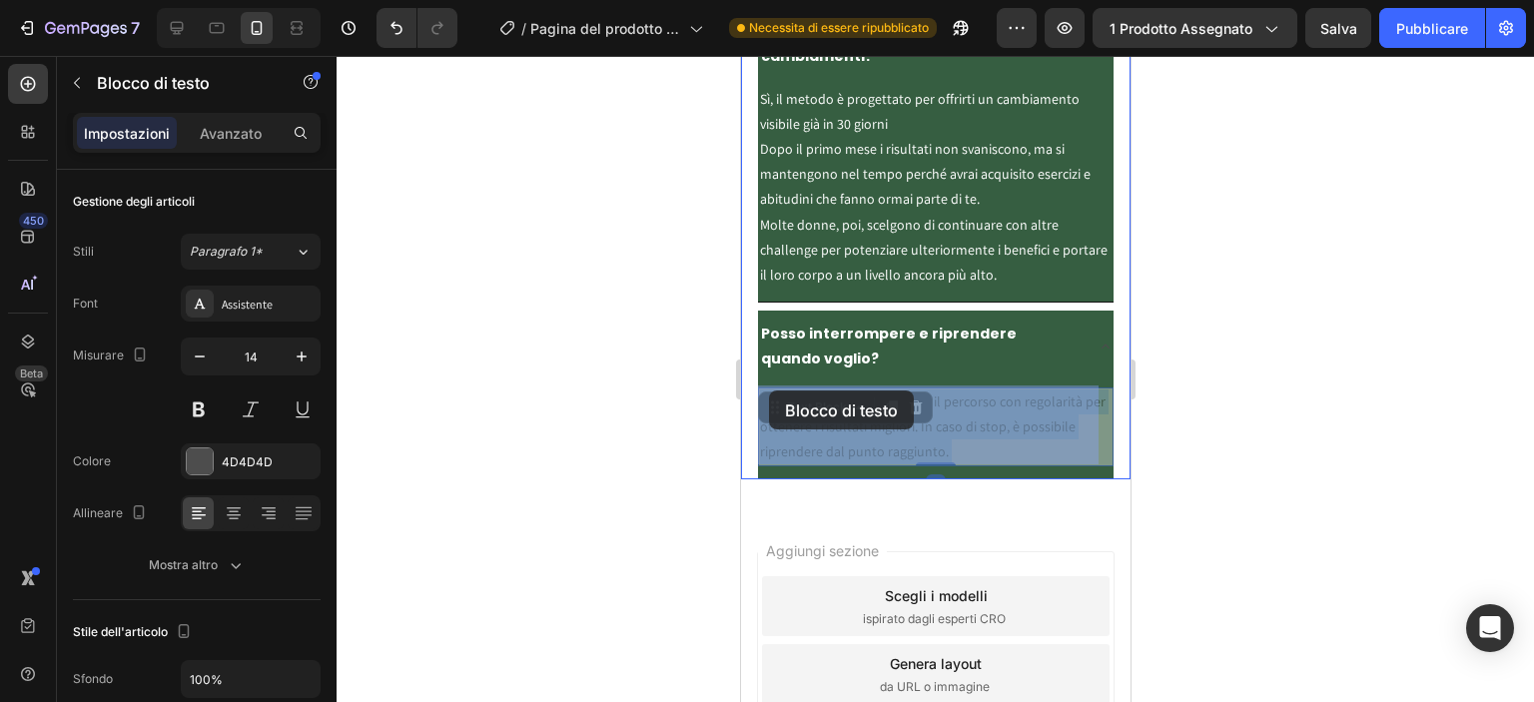
drag, startPoint x: 954, startPoint y: 454, endPoint x: 768, endPoint y: 390, distance: 196.4
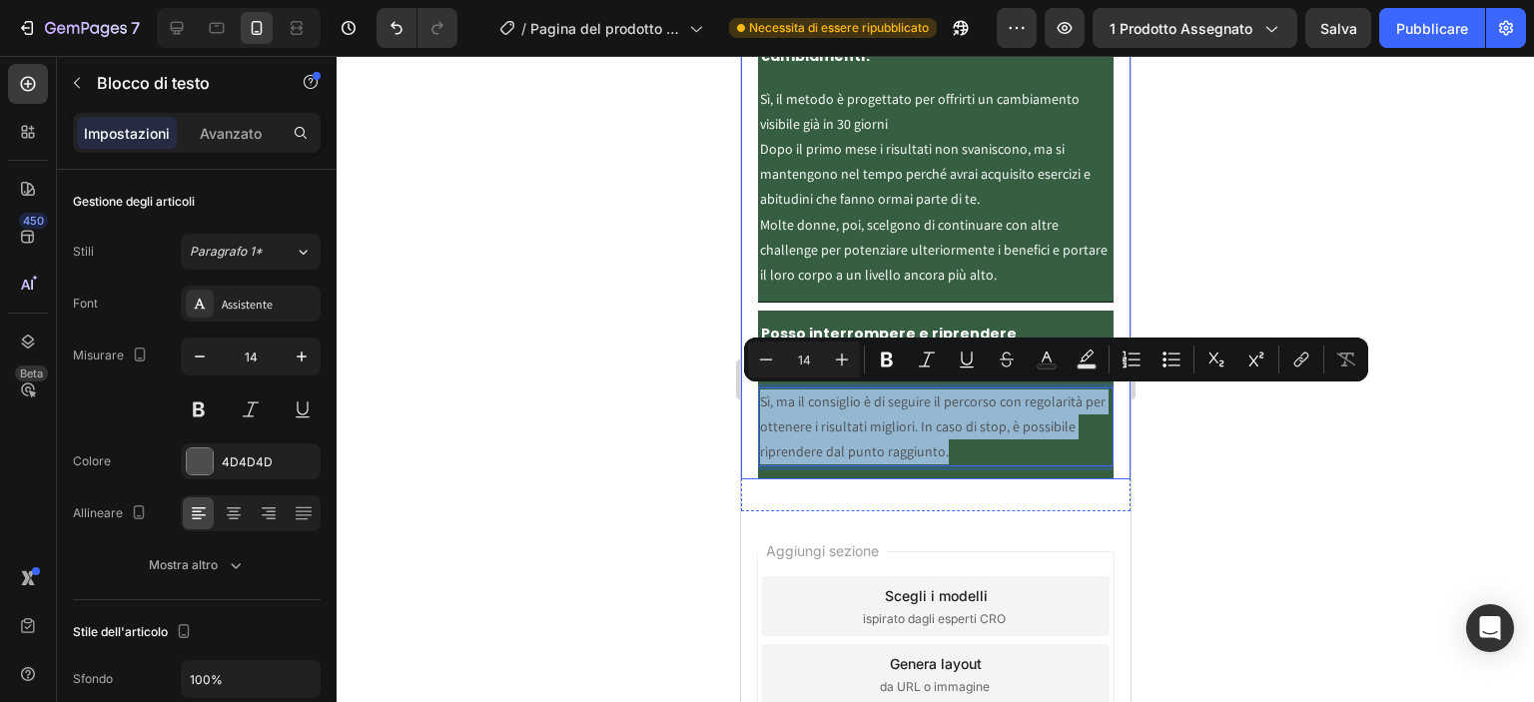
drag, startPoint x: 964, startPoint y: 448, endPoint x: 757, endPoint y: 382, distance: 216.9
click at [757, 383] on div "Sì, ma il consiglio è di seguire il percorso con regolarità per ottenere i risu…" at bounding box center [934, 431] width 355 height 96
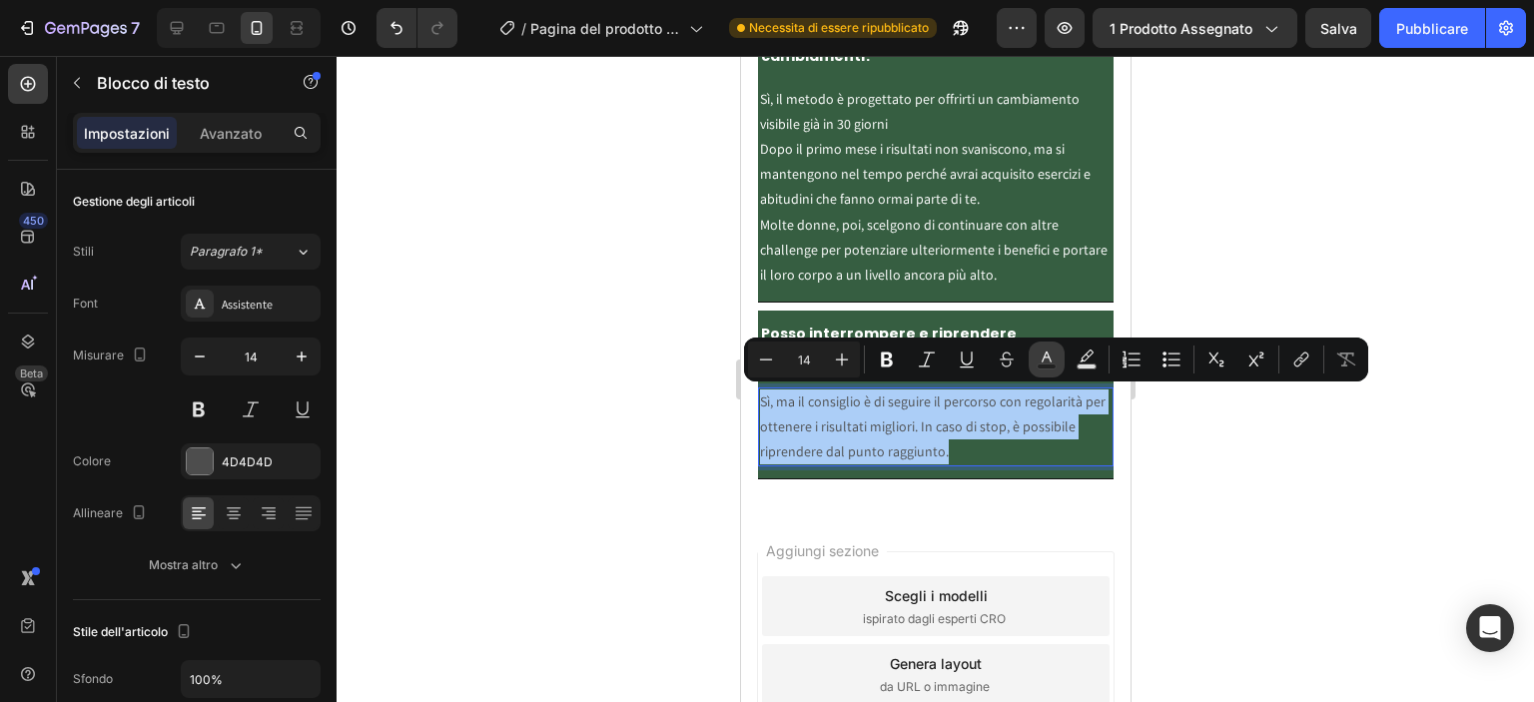
click at [1048, 368] on rect "Editor contextual toolbar" at bounding box center [1046, 366] width 19 height 5
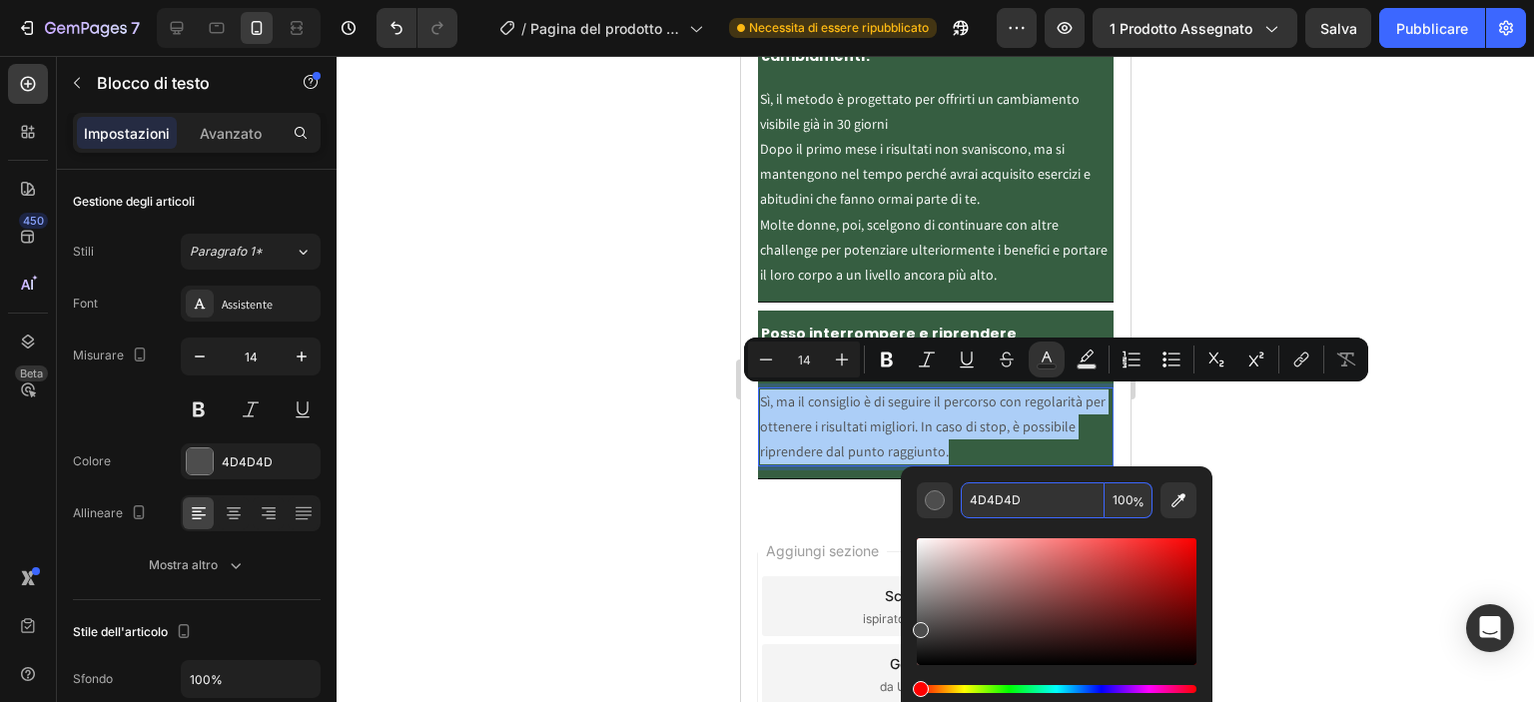
click at [1022, 503] on input "4D4D4D" at bounding box center [1033, 500] width 144 height 36
type input "FFFFFF"
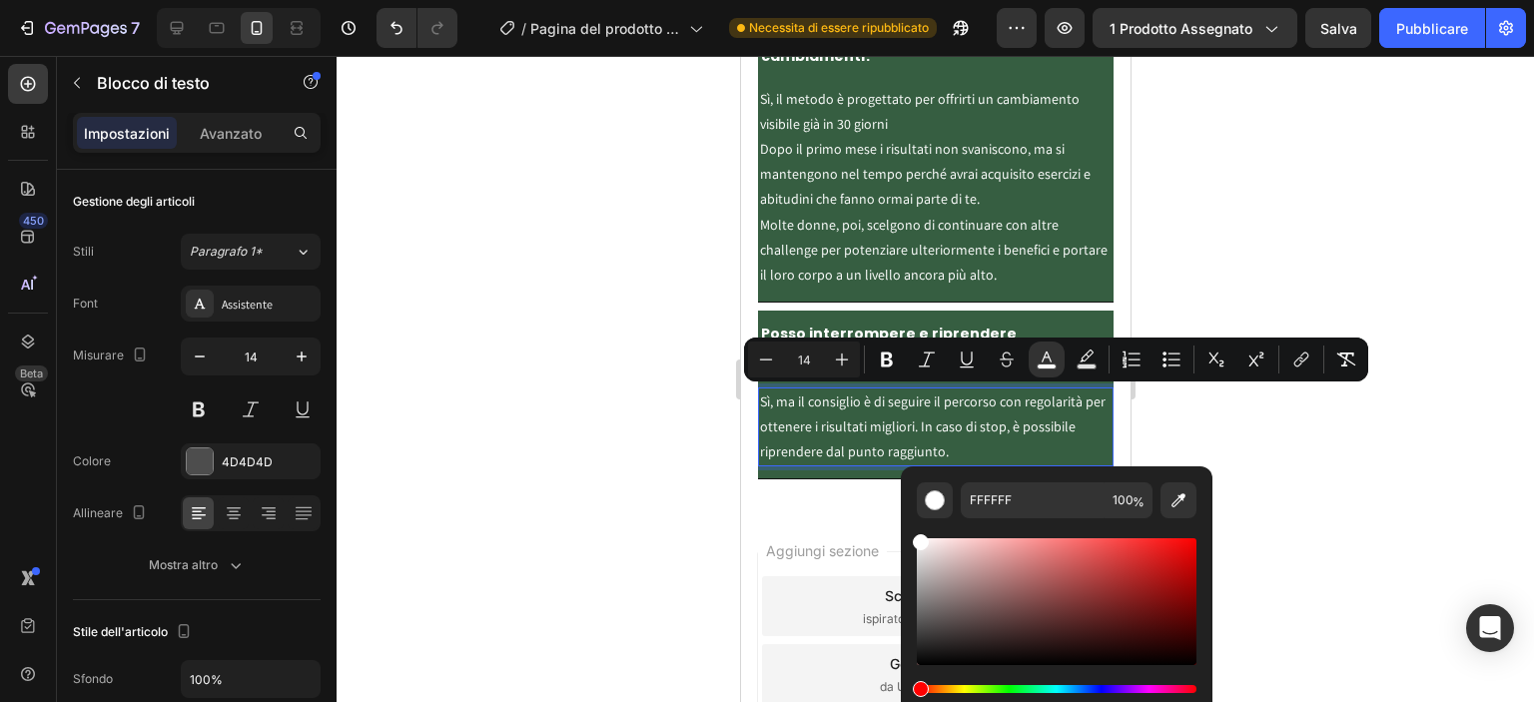
click at [1389, 502] on div at bounding box center [935, 379] width 1197 height 646
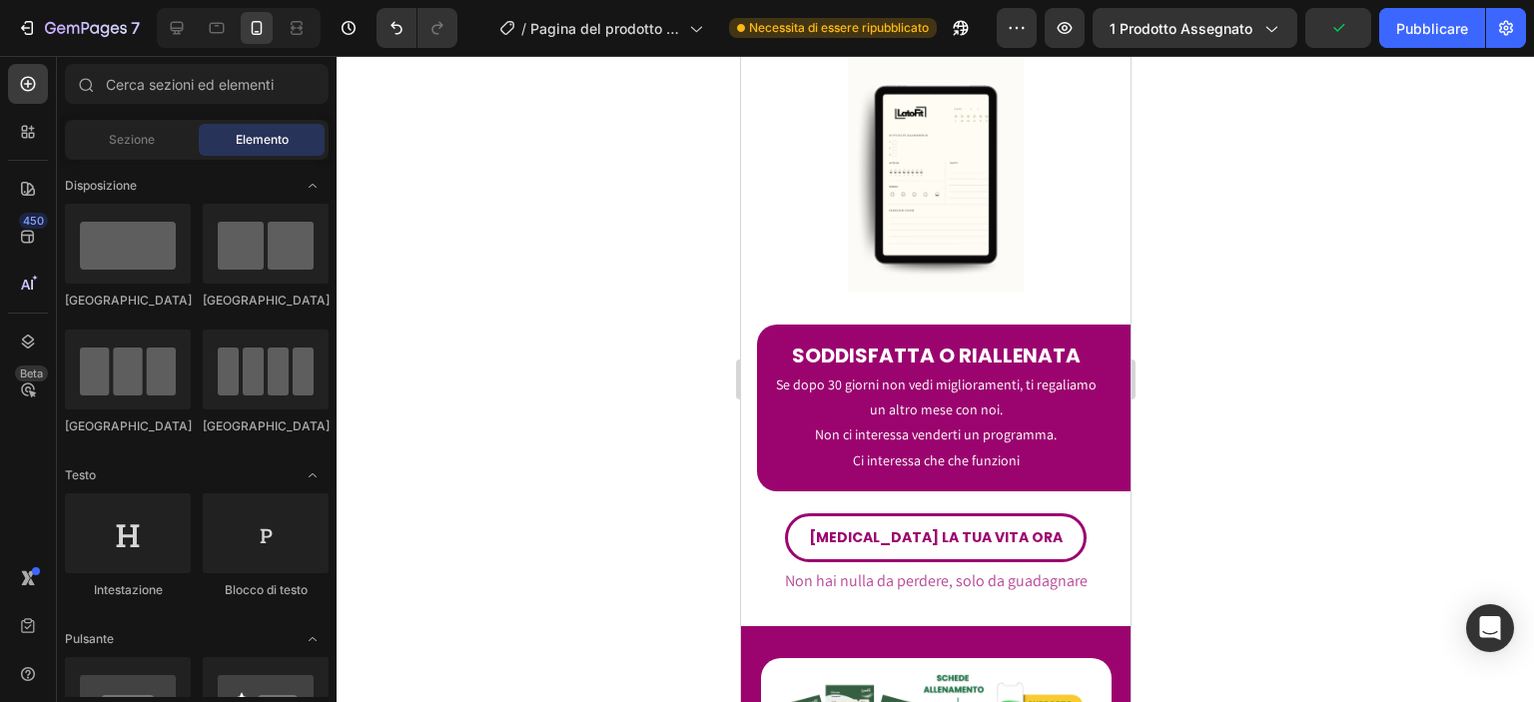
scroll to position [7086, 0]
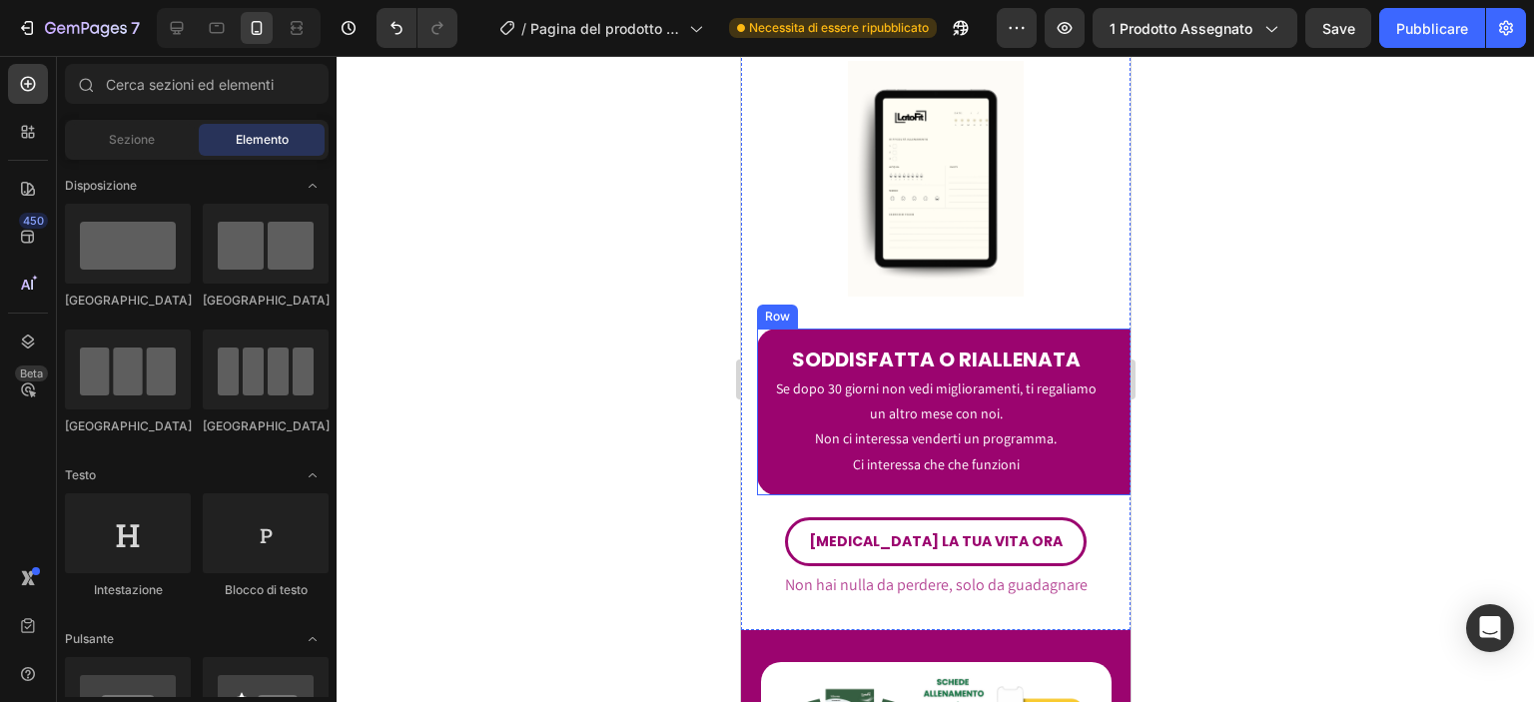
click at [1100, 460] on div "SODDISFATTA O RIALLENATA Heading Se dopo 30 giorni non vedi miglioramenti, ti r…" at bounding box center [950, 412] width 389 height 167
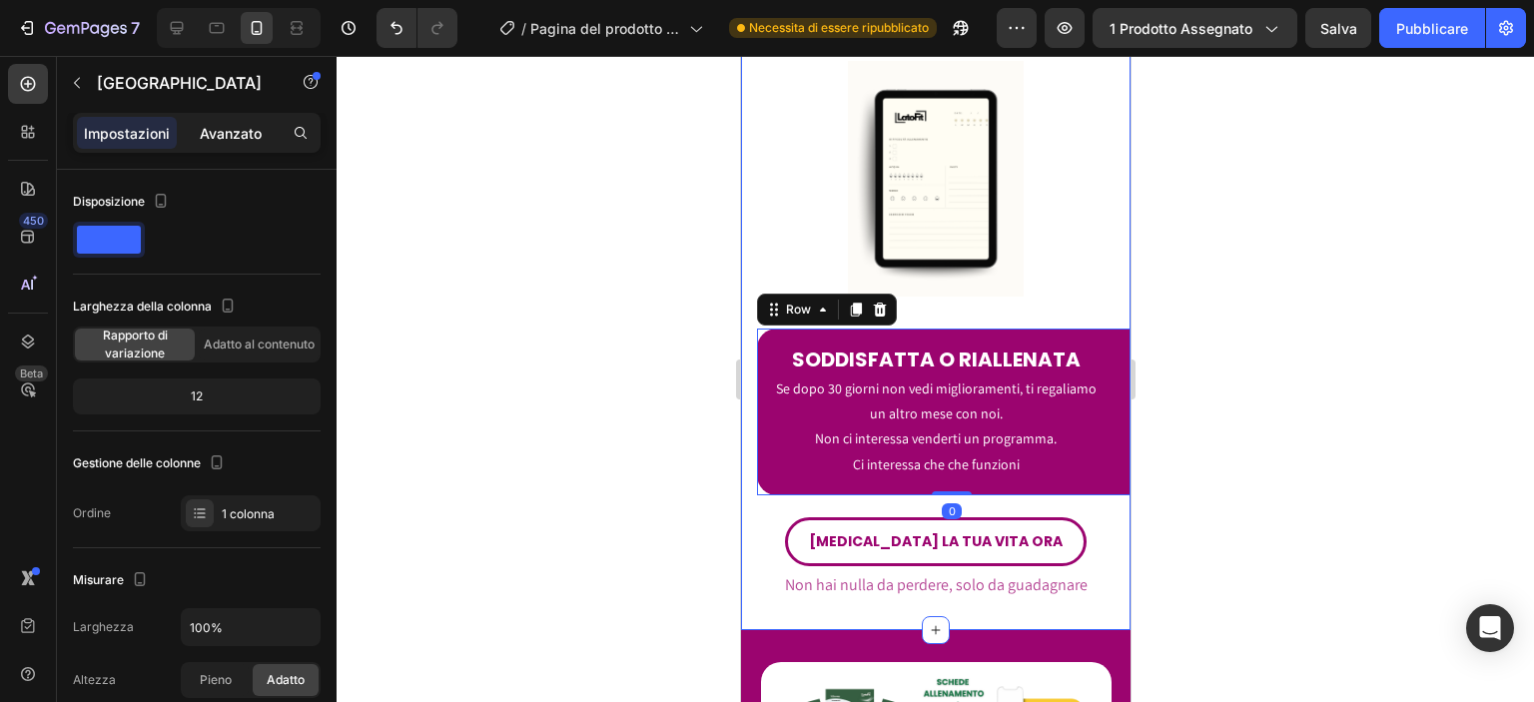
click at [191, 119] on div "Avanzato" at bounding box center [231, 133] width 100 height 32
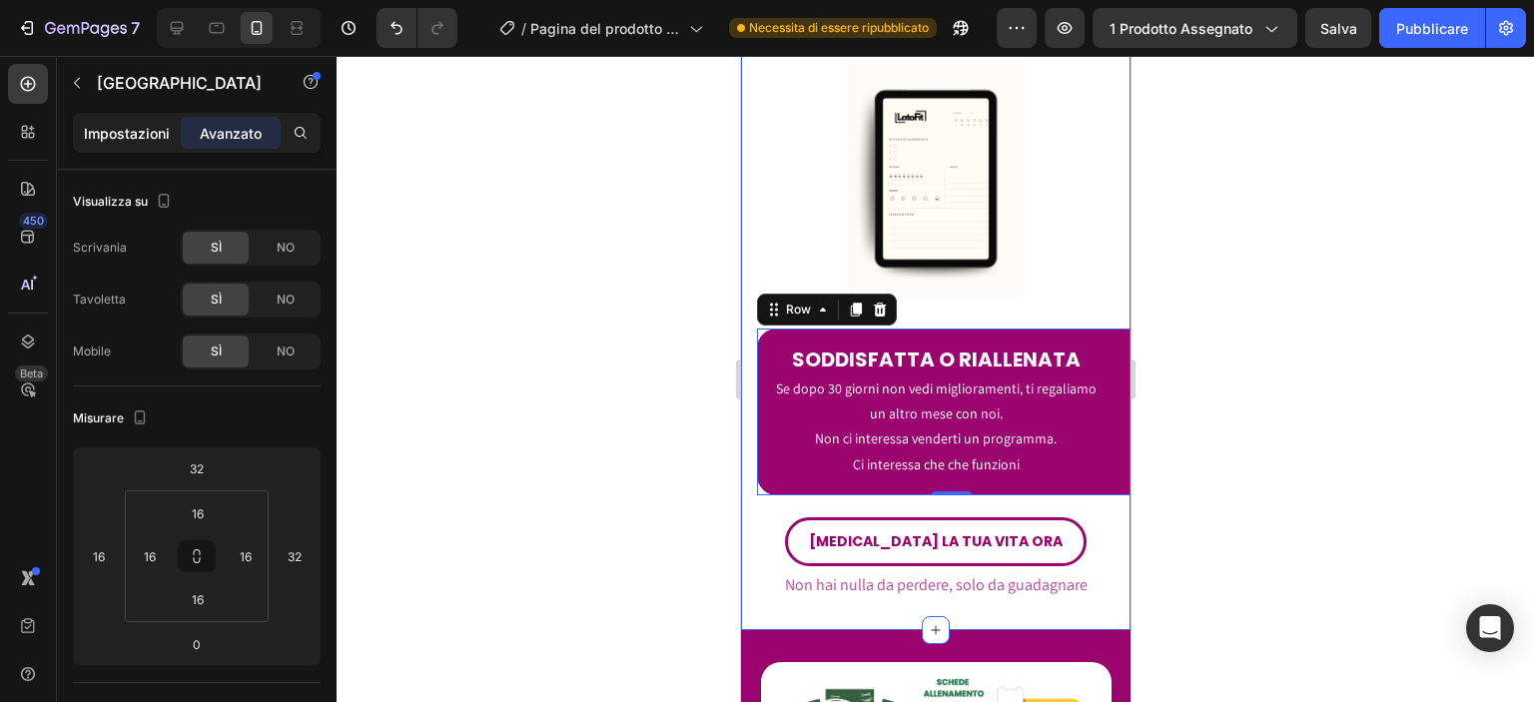
click at [124, 134] on font "Impostazioni" at bounding box center [127, 133] width 86 height 17
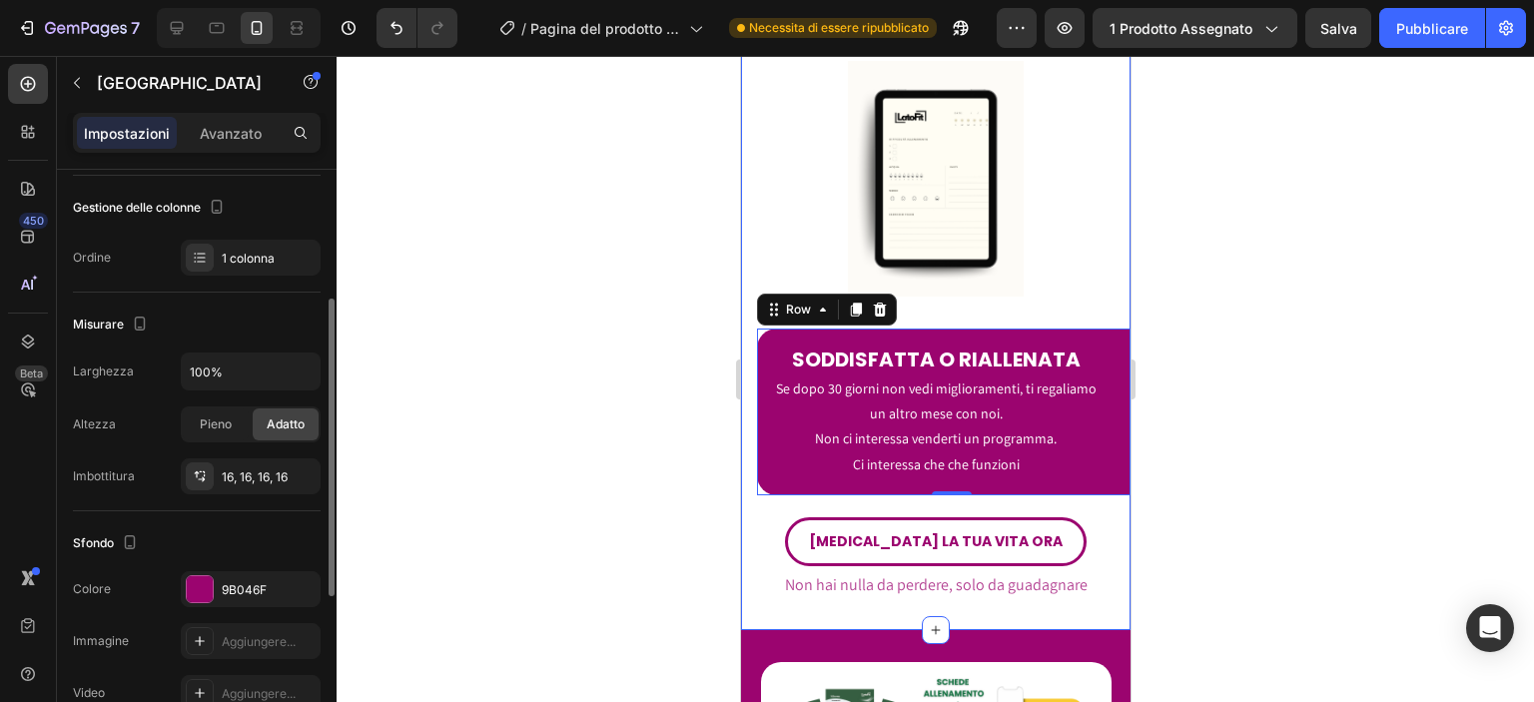
scroll to position [347, 0]
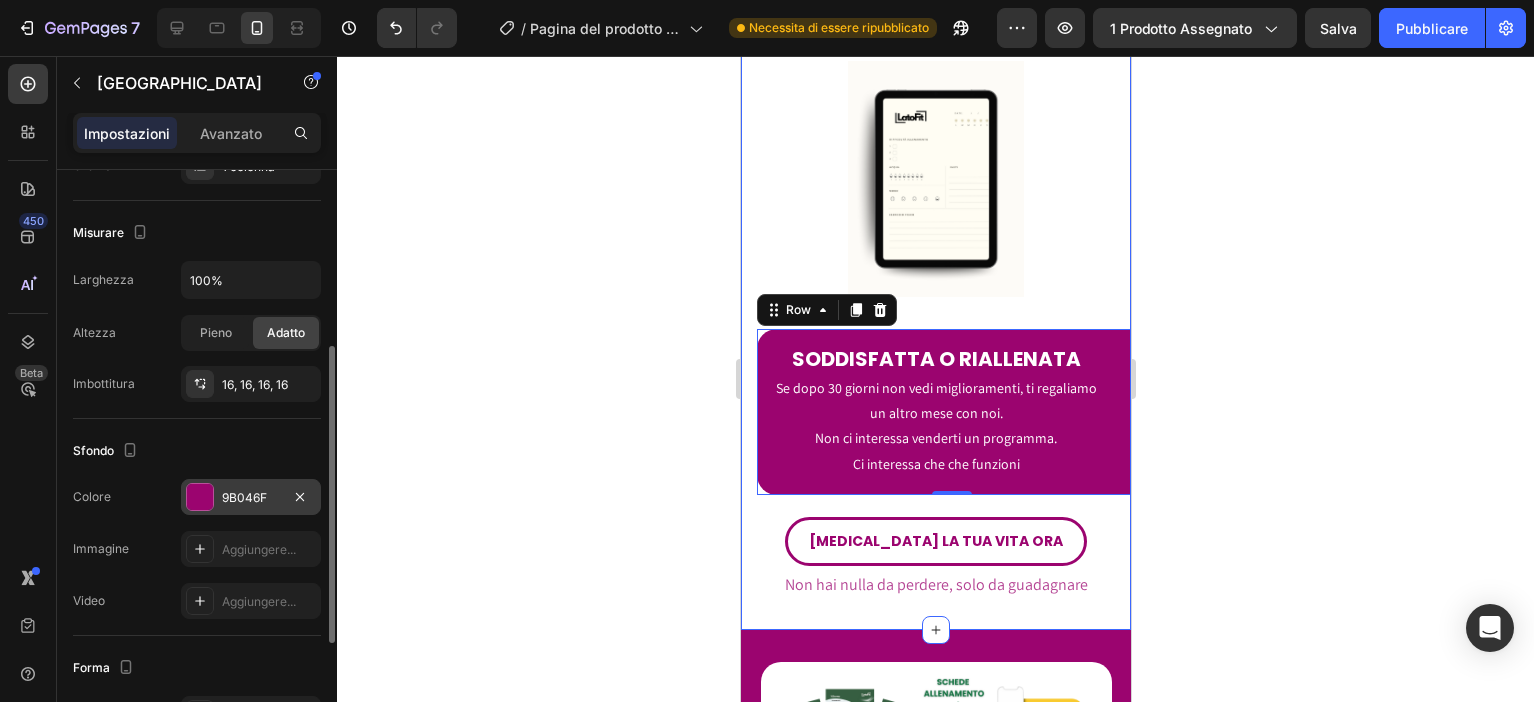
click at [262, 484] on div "9B046F" at bounding box center [251, 497] width 140 height 36
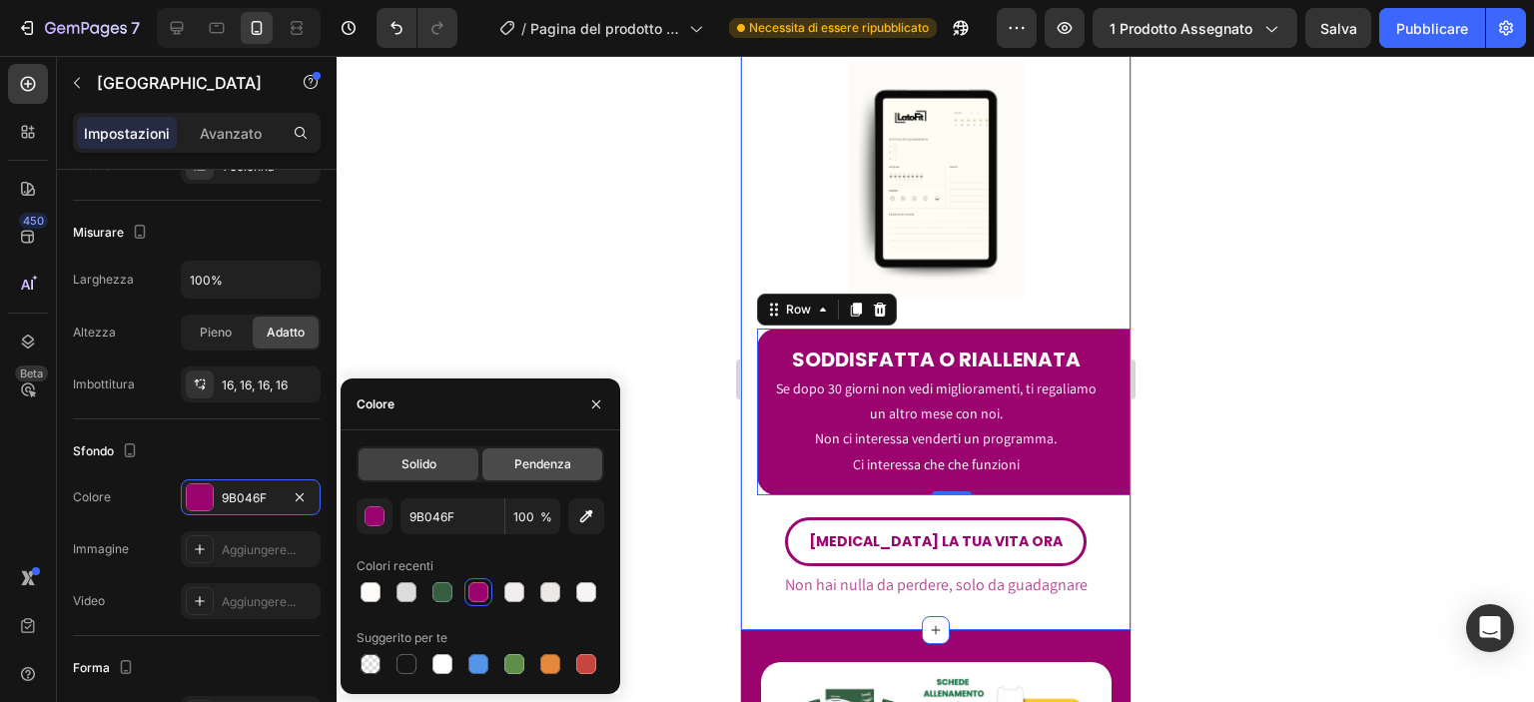
click at [559, 470] on font "Pendenza" at bounding box center [542, 463] width 57 height 15
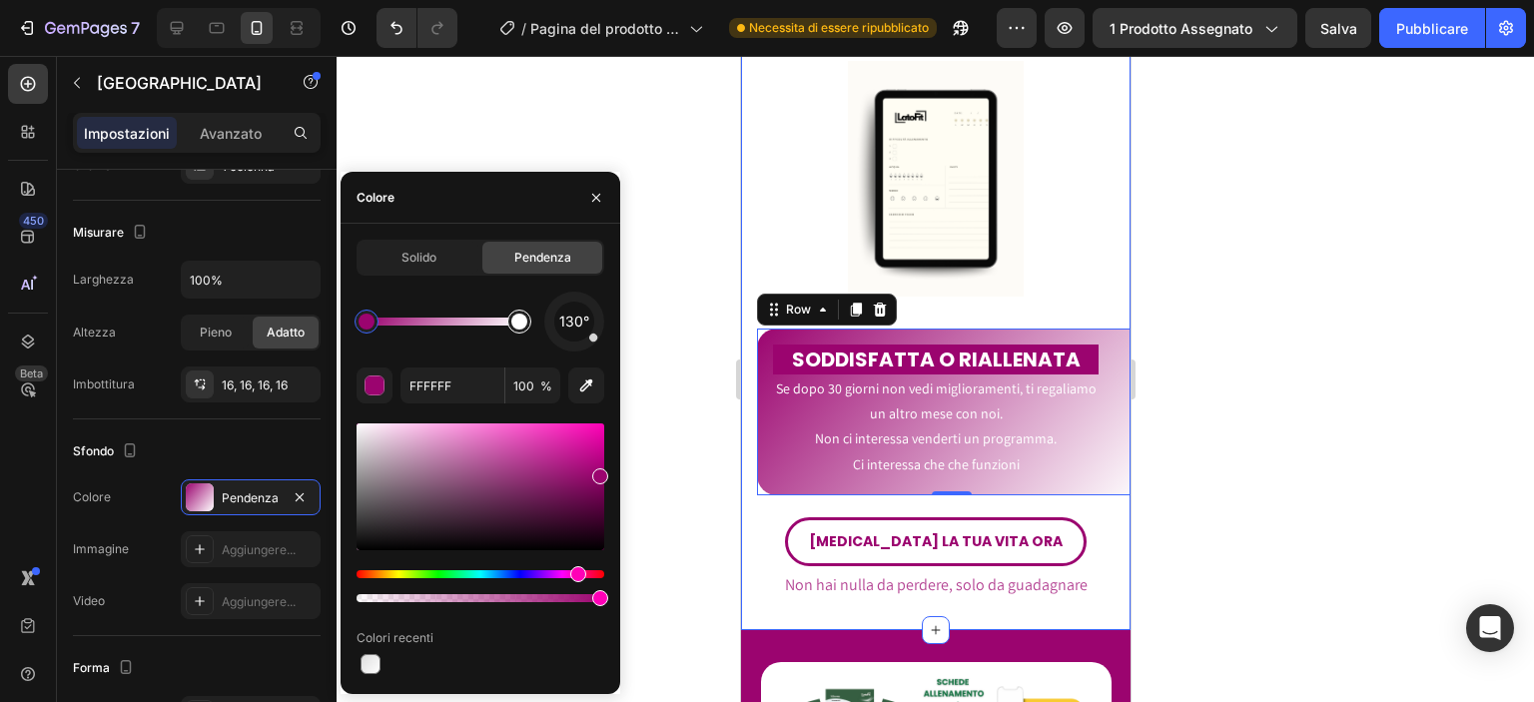
click at [521, 326] on div at bounding box center [519, 322] width 16 height 16
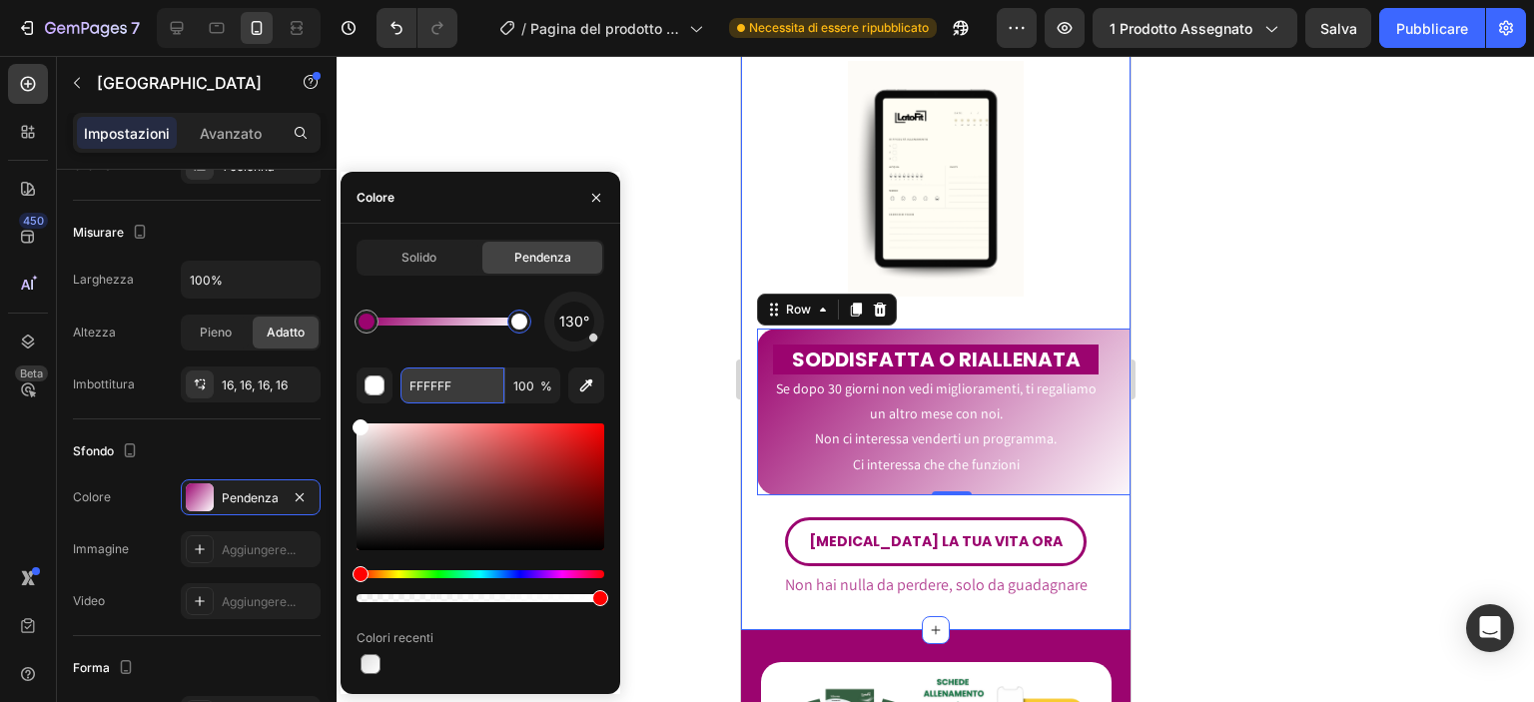
click at [467, 379] on input "FFFFFF" at bounding box center [452, 385] width 104 height 36
paste input "9458"
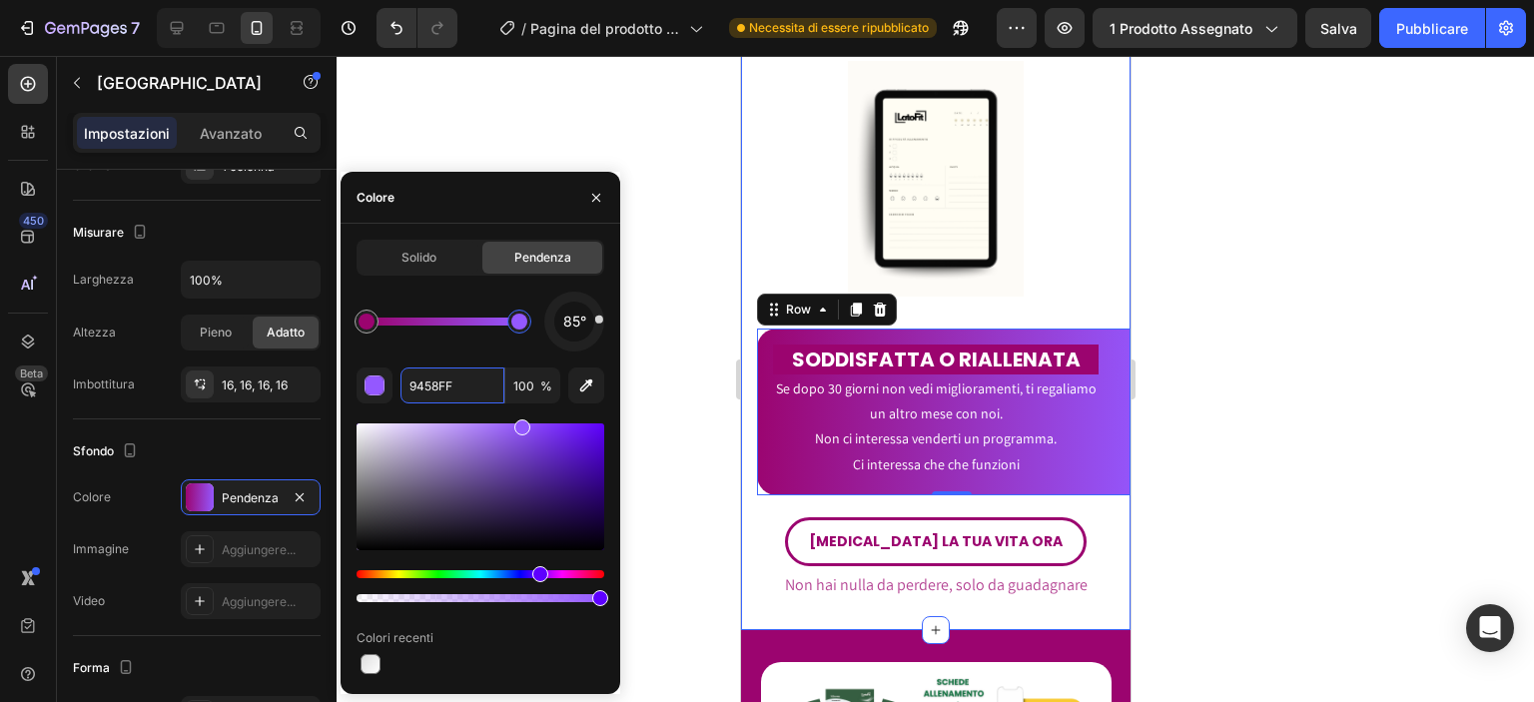
drag, startPoint x: 591, startPoint y: 339, endPoint x: 599, endPoint y: 320, distance: 20.6
click at [599, 320] on div at bounding box center [599, 320] width 9 height 9
type input "9458FF"
click at [603, 320] on div at bounding box center [574, 322] width 60 height 60
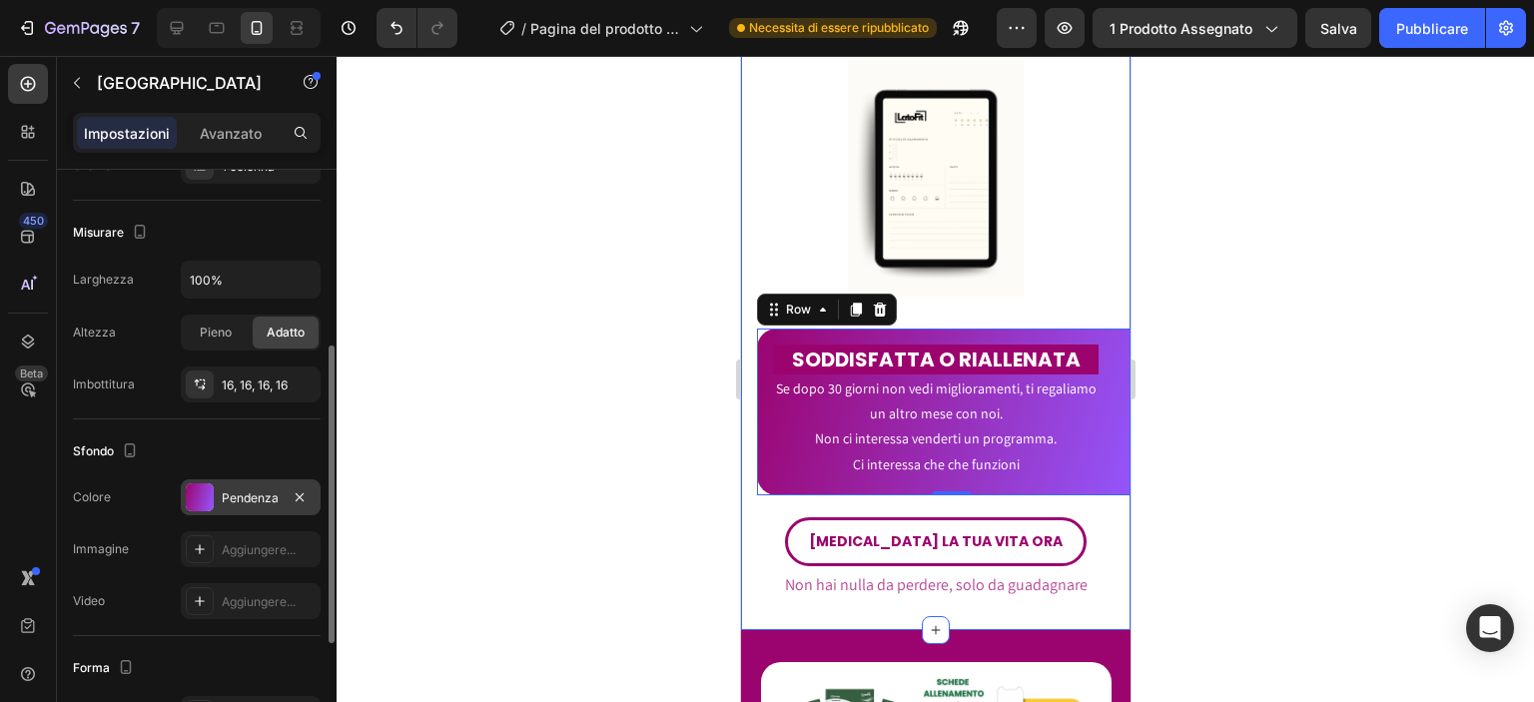
click at [266, 495] on font "Pendenza" at bounding box center [250, 497] width 57 height 15
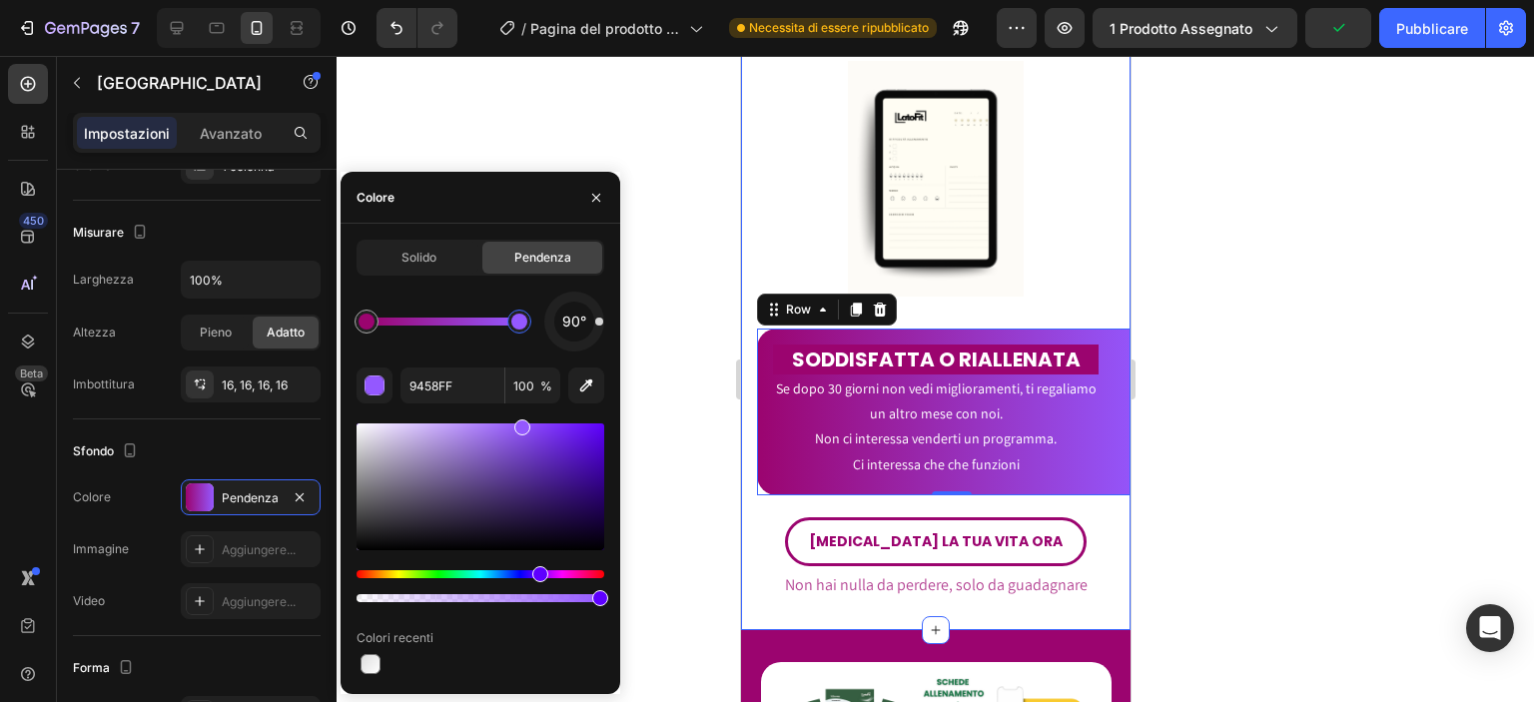
drag, startPoint x: 595, startPoint y: 330, endPoint x: 603, endPoint y: 322, distance: 11.3
click at [603, 322] on div at bounding box center [574, 322] width 60 height 60
click at [630, 415] on div at bounding box center [935, 379] width 1197 height 646
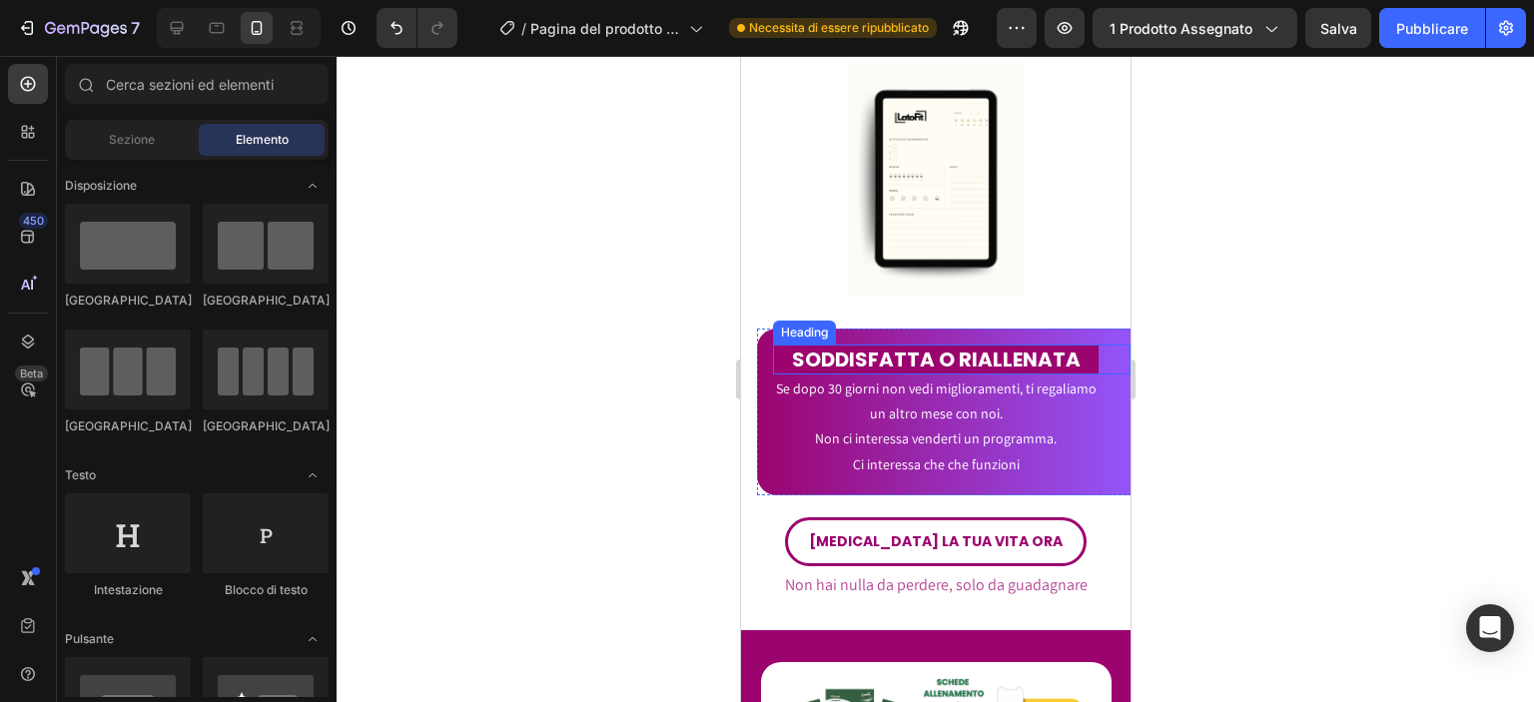
click at [903, 345] on span "SODDISFATTA O RIALLENATA" at bounding box center [935, 359] width 289 height 28
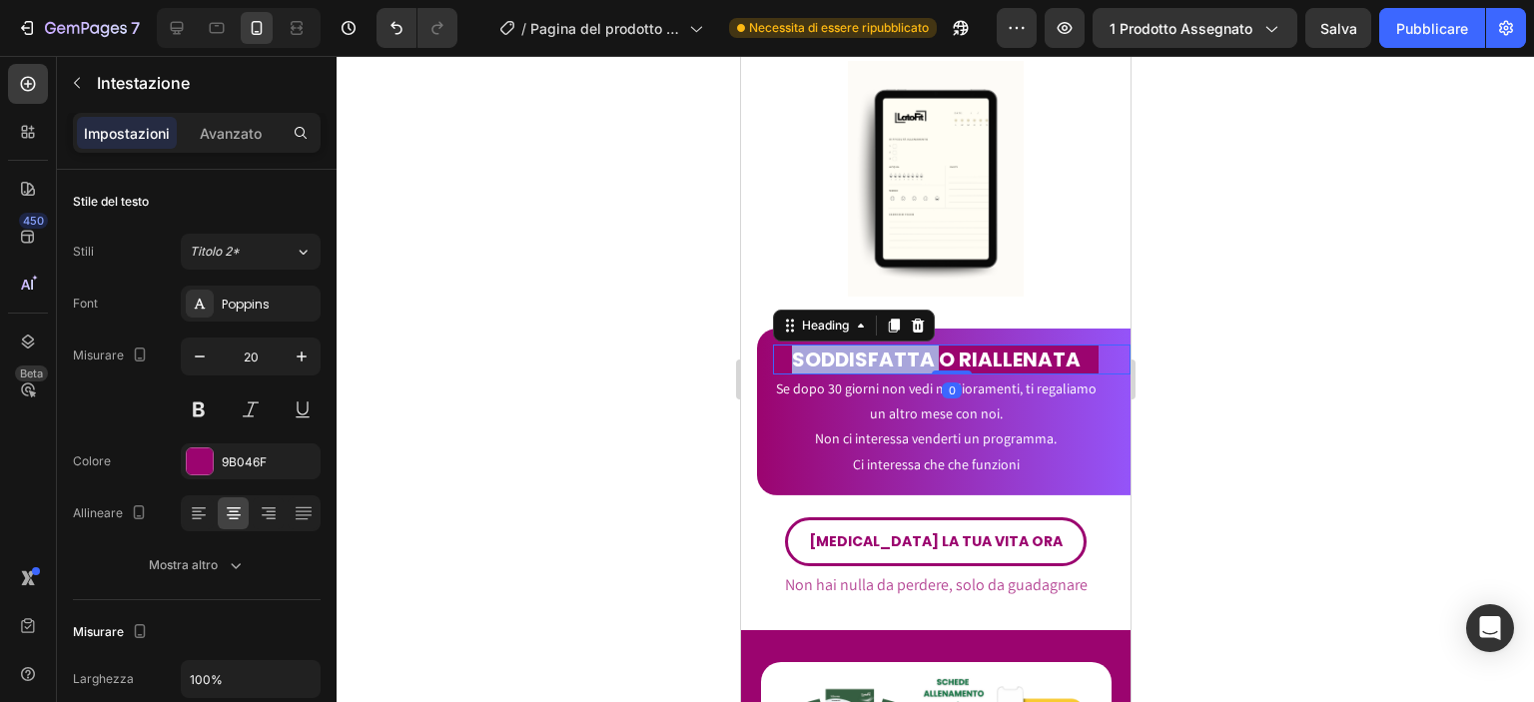
click at [888, 345] on span "SODDISFATTA O RIALLENATA" at bounding box center [935, 359] width 289 height 28
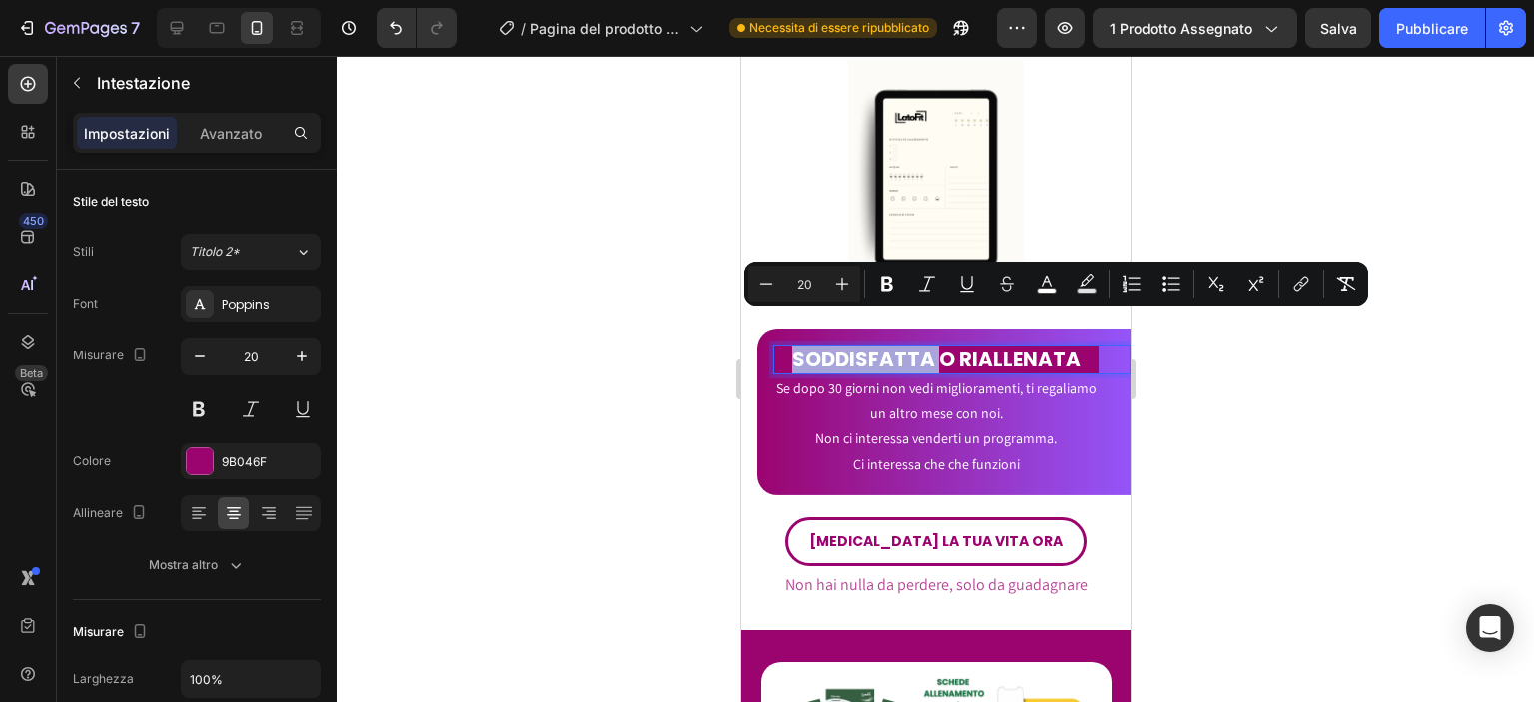
click at [888, 345] on span "SODDISFATTA O RIALLENATA" at bounding box center [935, 359] width 289 height 28
click at [429, 406] on div at bounding box center [935, 379] width 1197 height 646
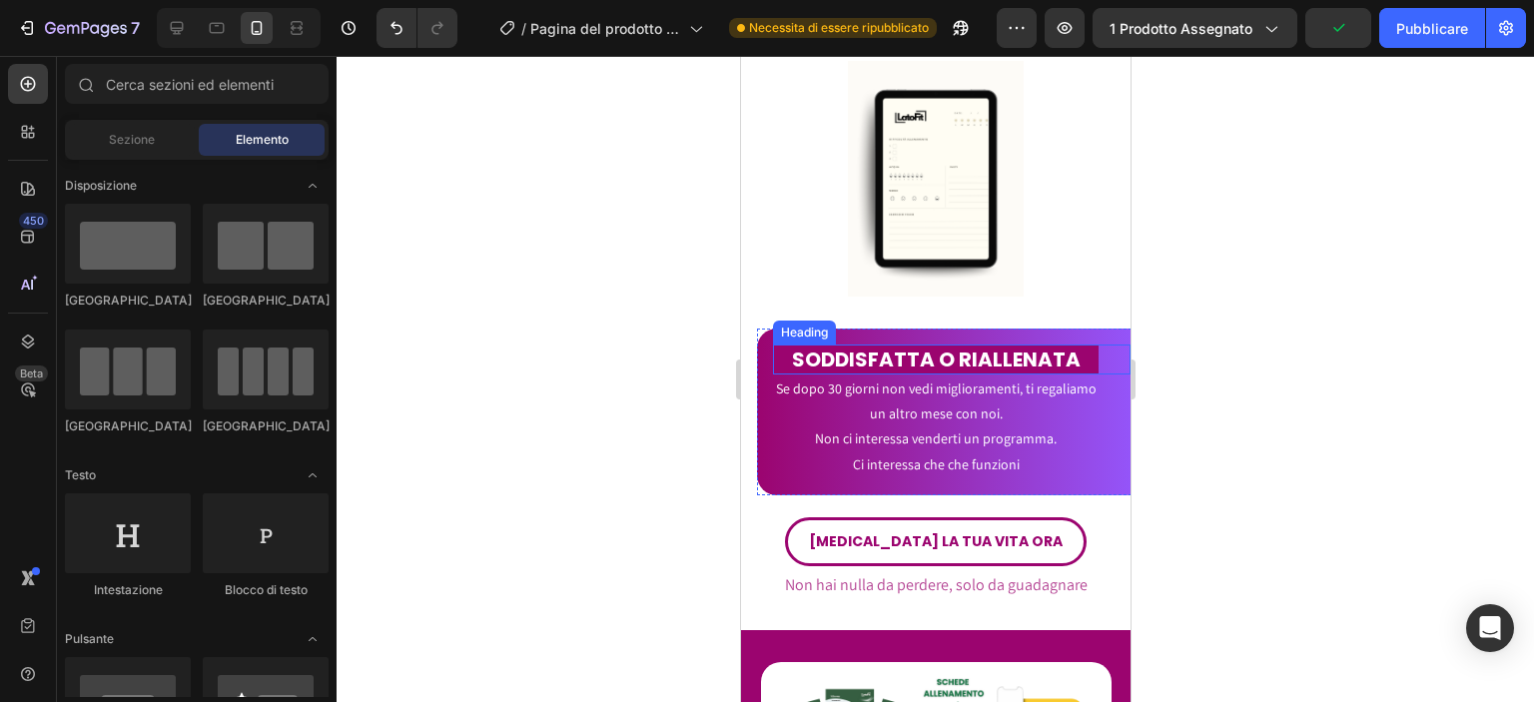
click at [877, 345] on span "SODDISFATTA O RIALLENATA" at bounding box center [935, 359] width 289 height 28
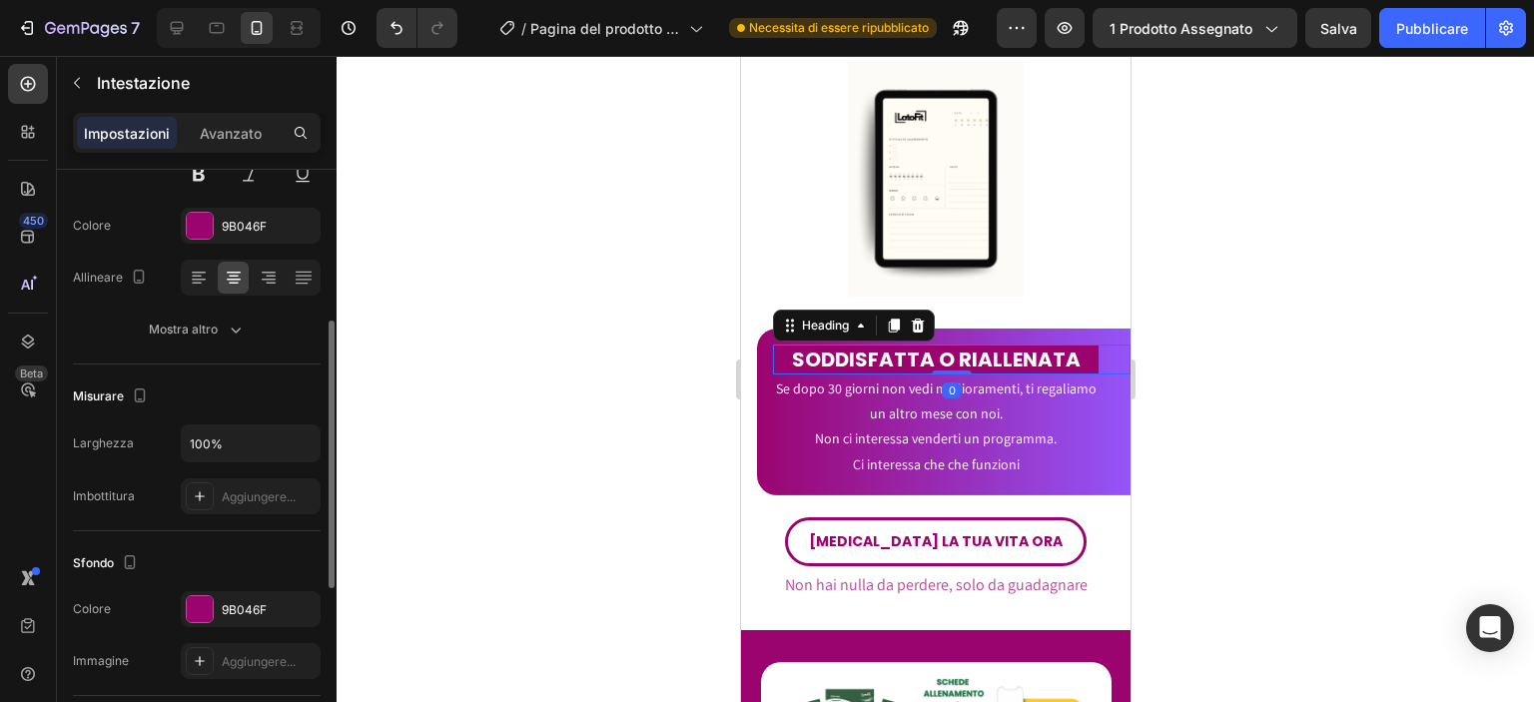
scroll to position [266, 0]
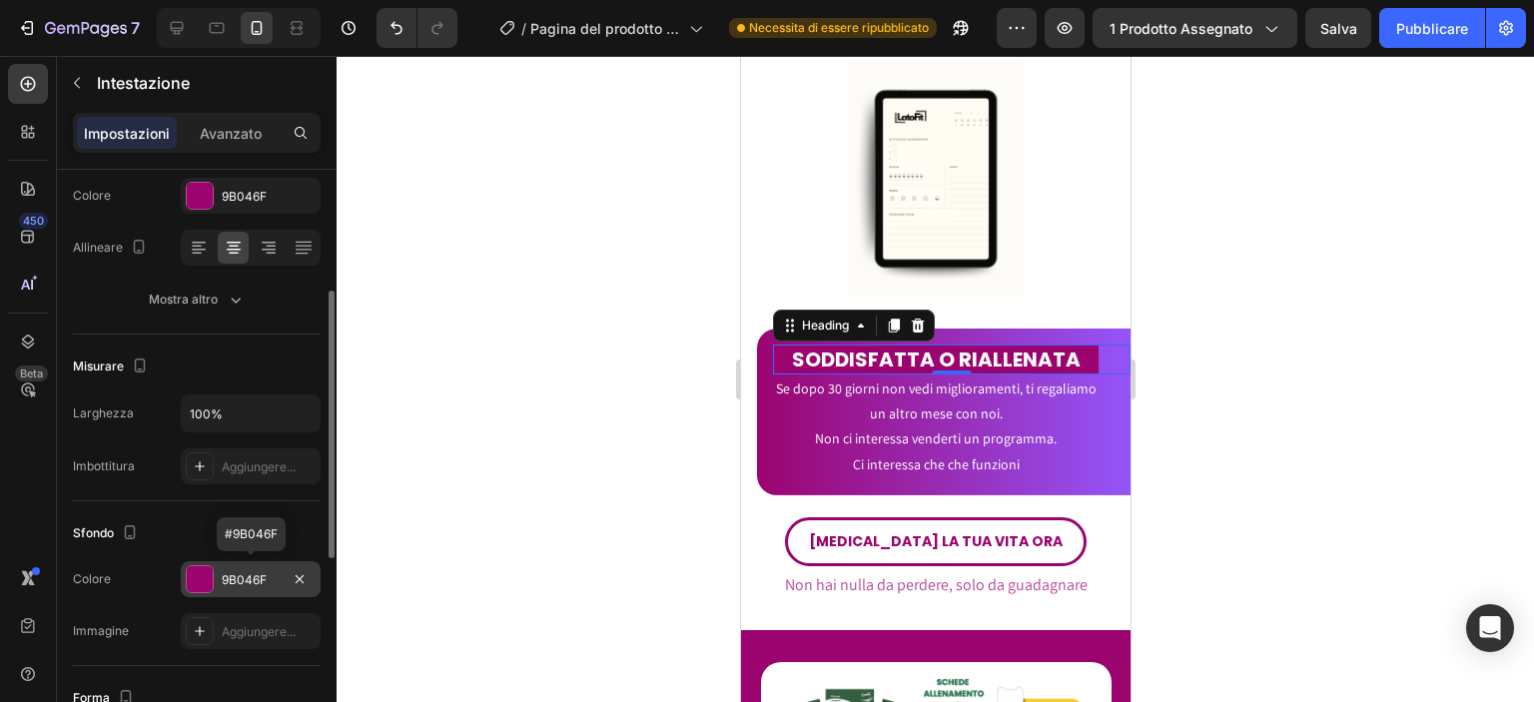
click at [230, 588] on div "9B046F" at bounding box center [251, 579] width 140 height 36
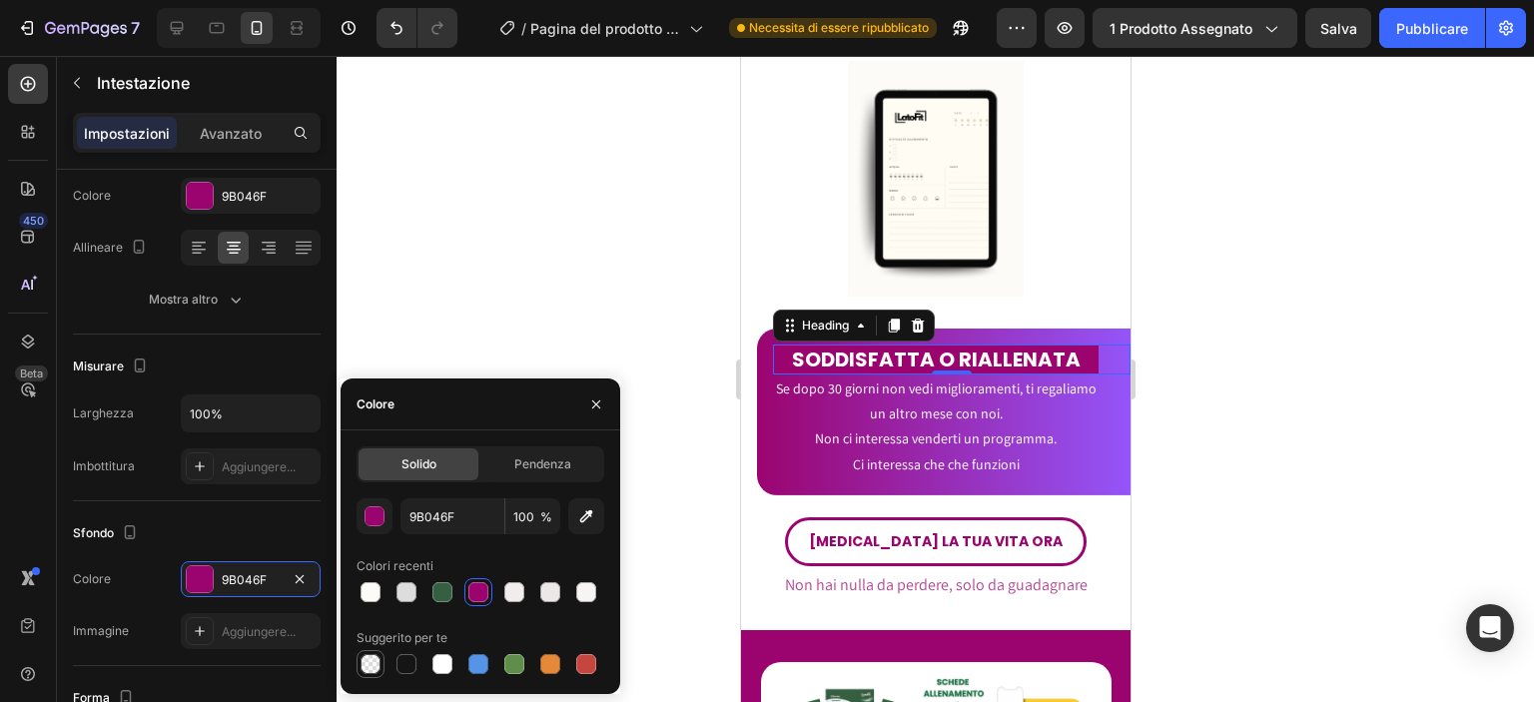
click at [377, 660] on div at bounding box center [370, 664] width 20 height 20
type input "000000"
type input "0"
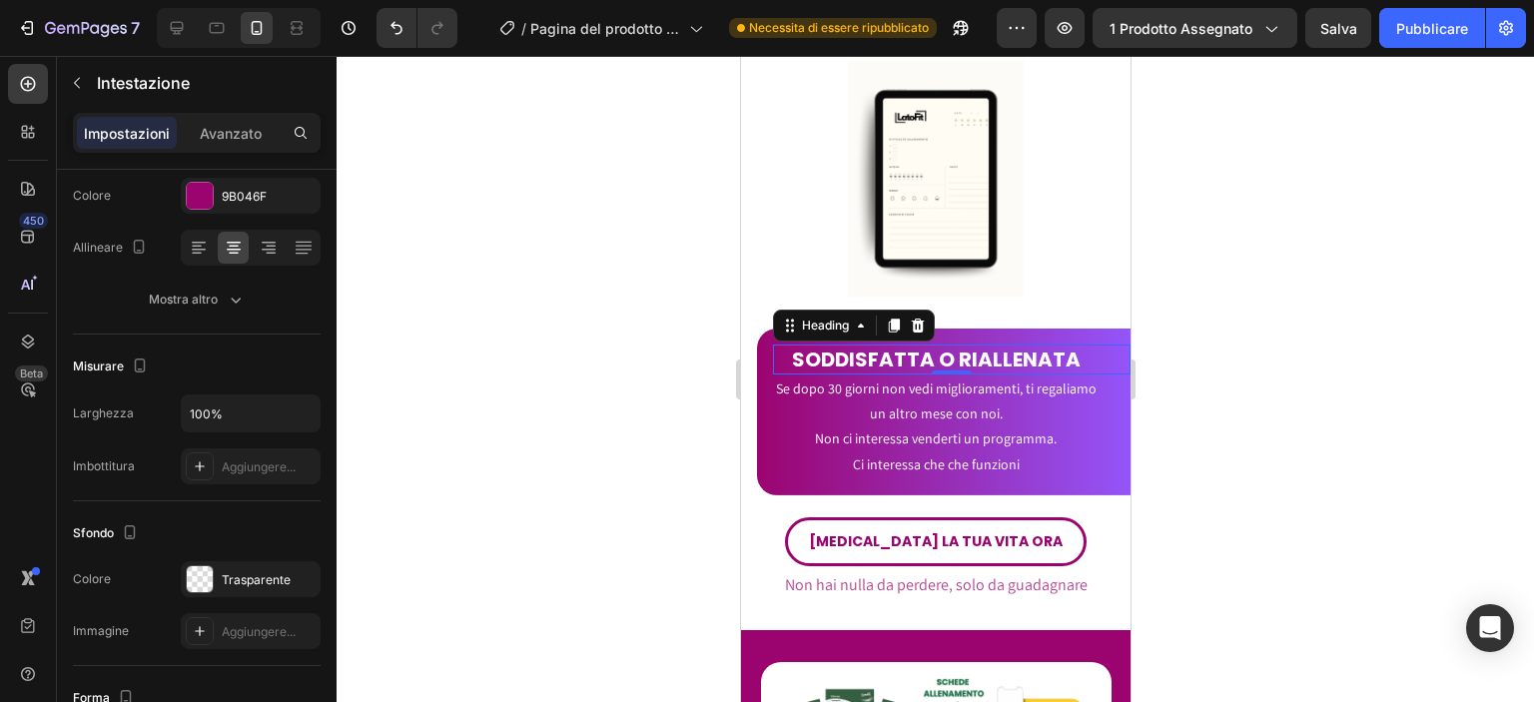
click at [403, 271] on div at bounding box center [935, 379] width 1197 height 646
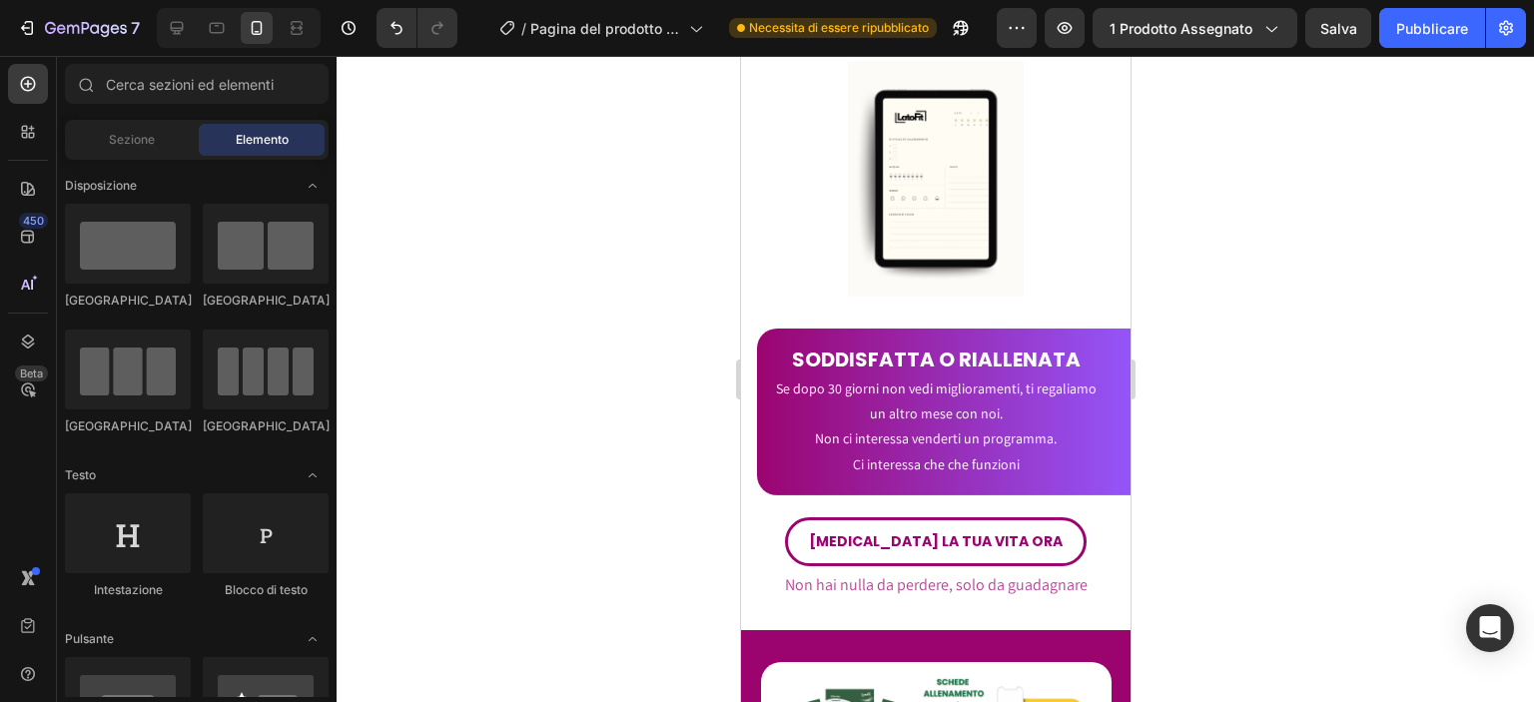
click at [403, 271] on div at bounding box center [935, 379] width 1197 height 646
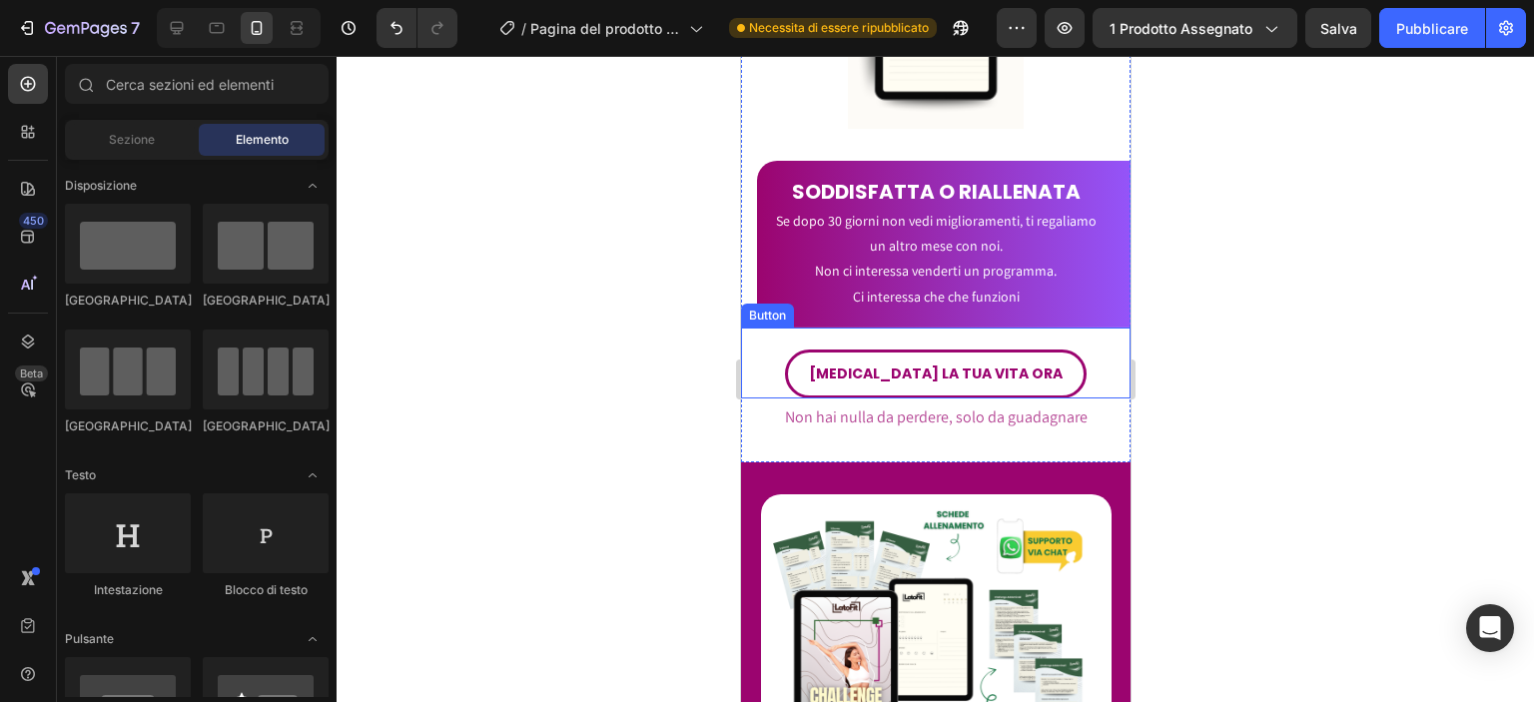
scroll to position [7269, 0]
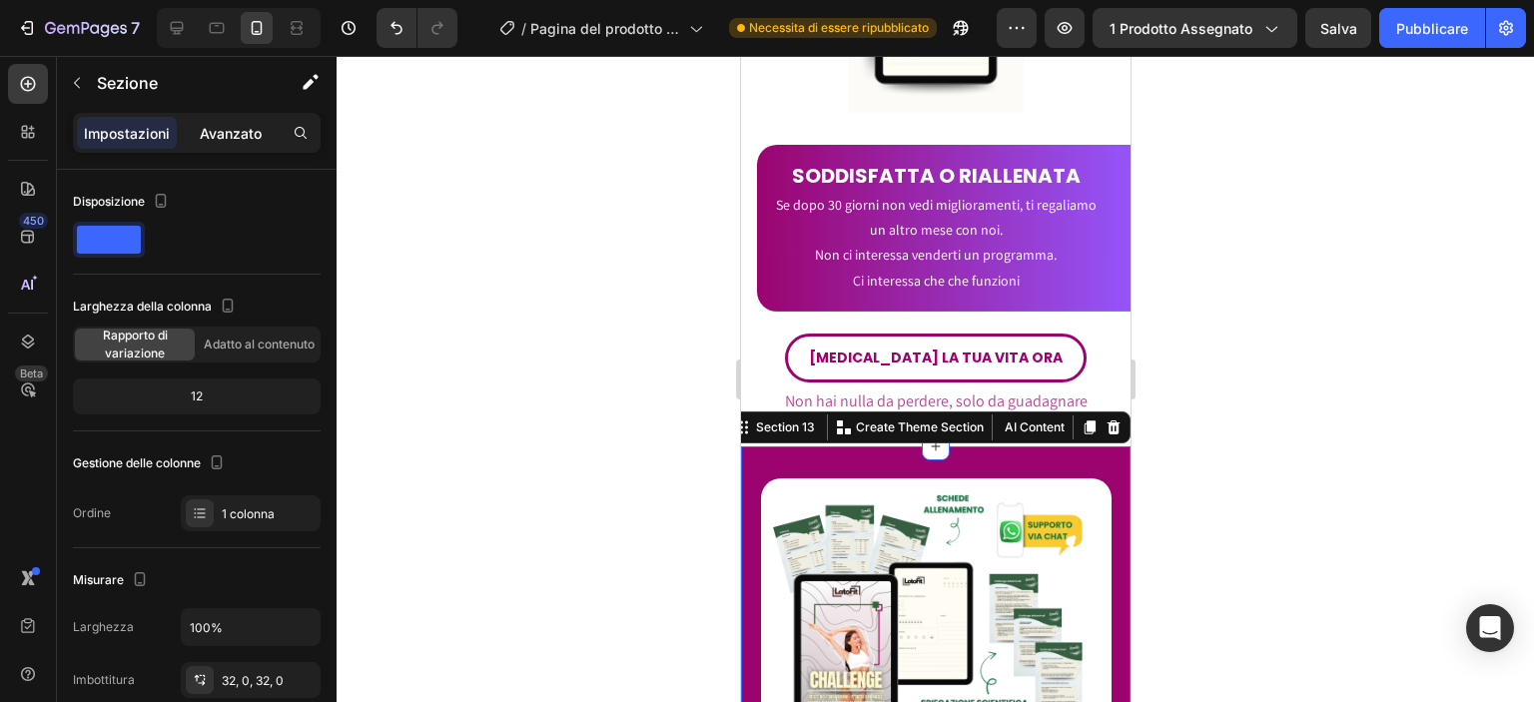
click at [236, 129] on font "Avanzato" at bounding box center [231, 133] width 62 height 17
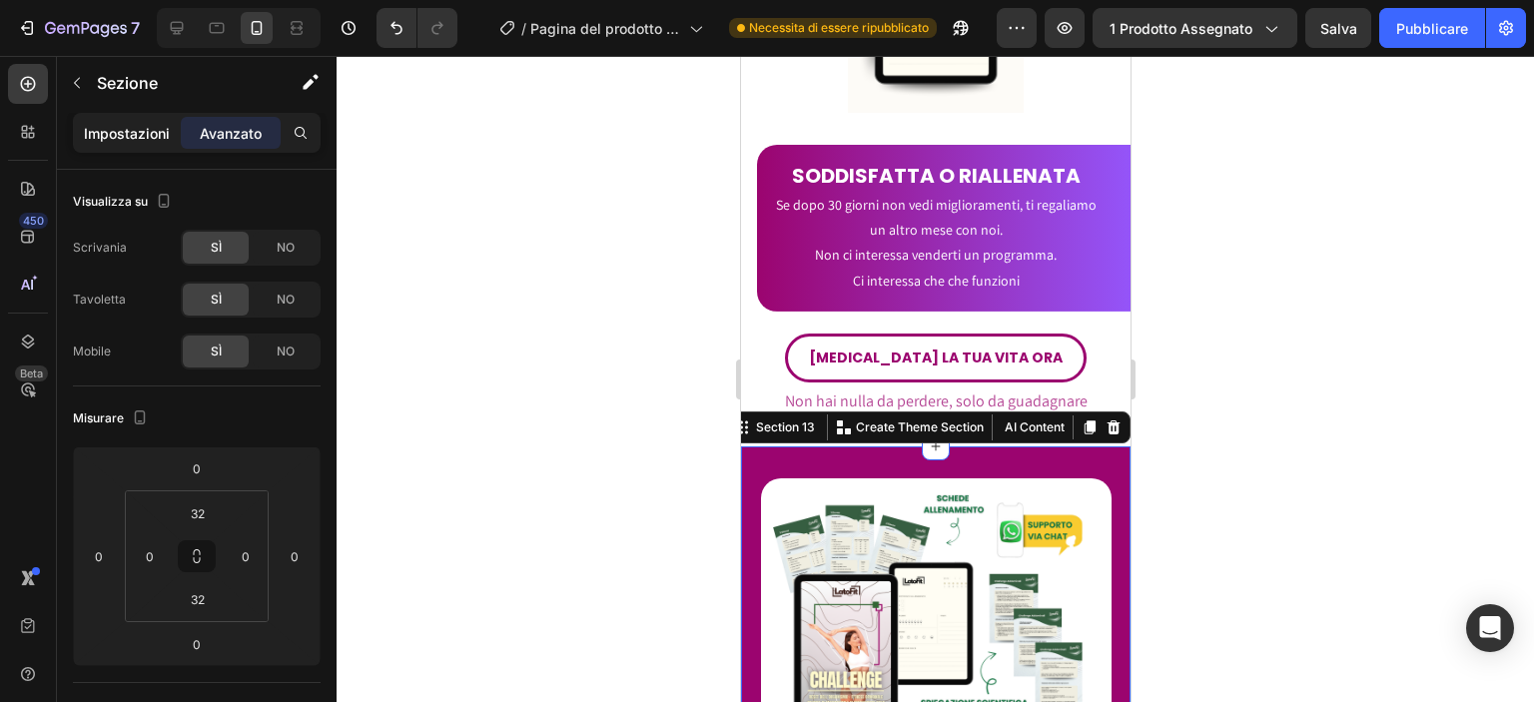
click at [143, 126] on font "Impostazioni" at bounding box center [127, 133] width 86 height 17
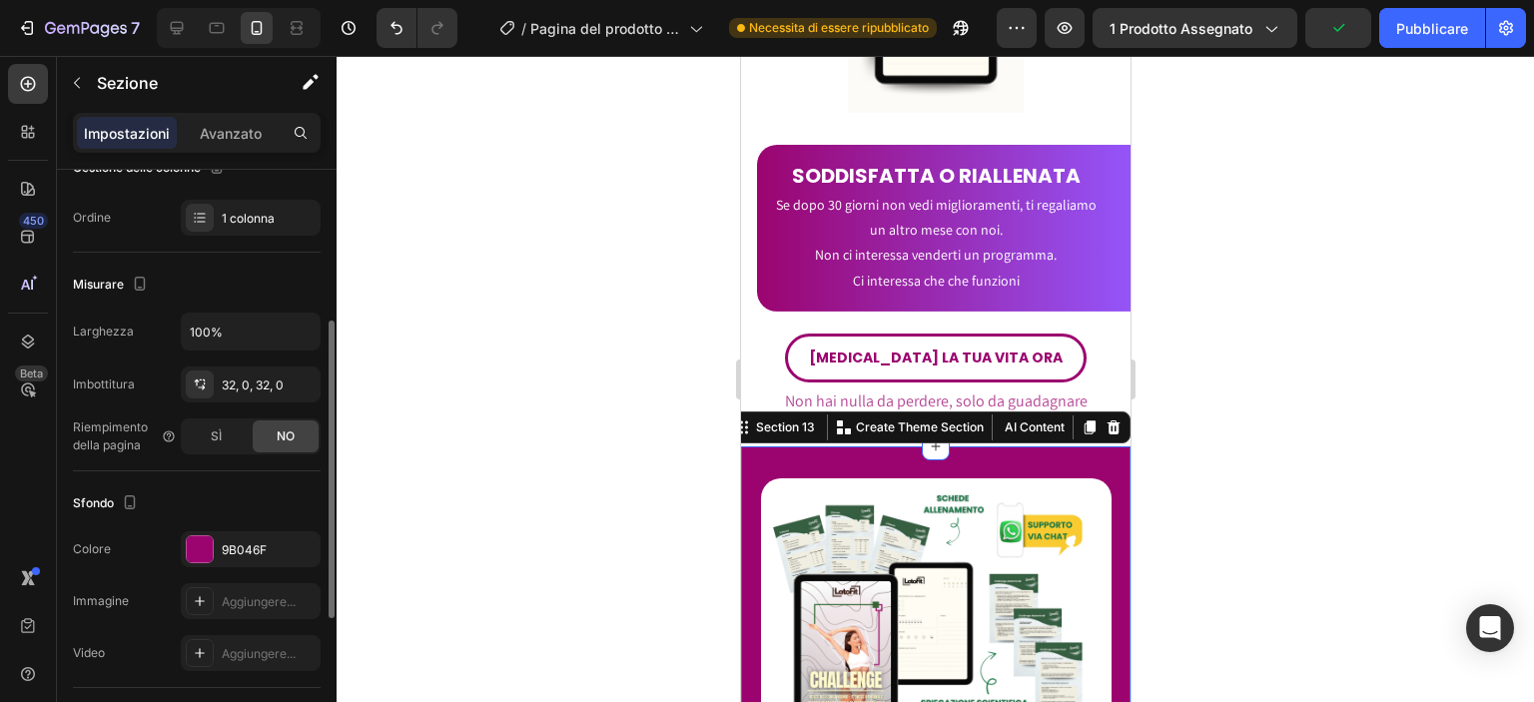
scroll to position [297, 0]
click at [248, 541] on font "9B046F" at bounding box center [244, 548] width 45 height 15
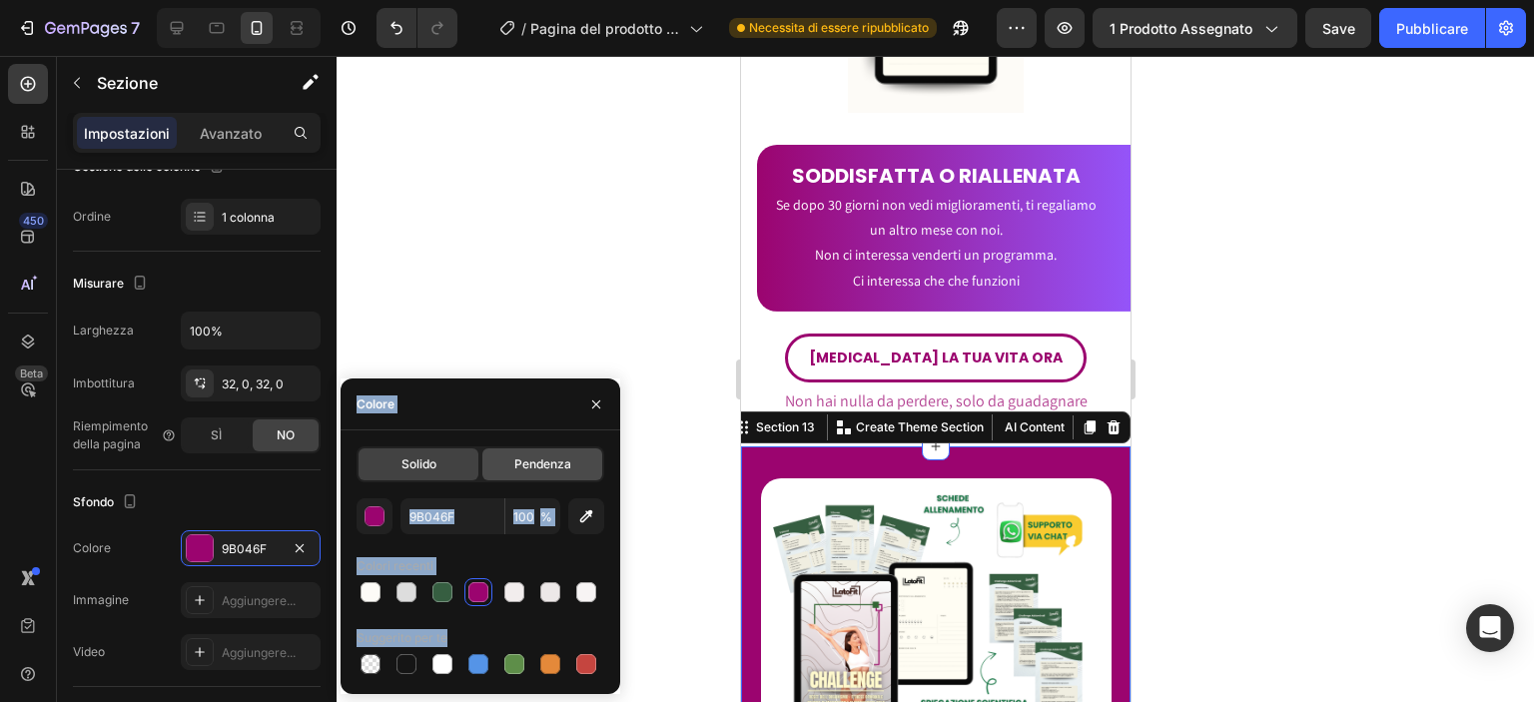
click at [556, 475] on div "Pendenza" at bounding box center [542, 464] width 120 height 32
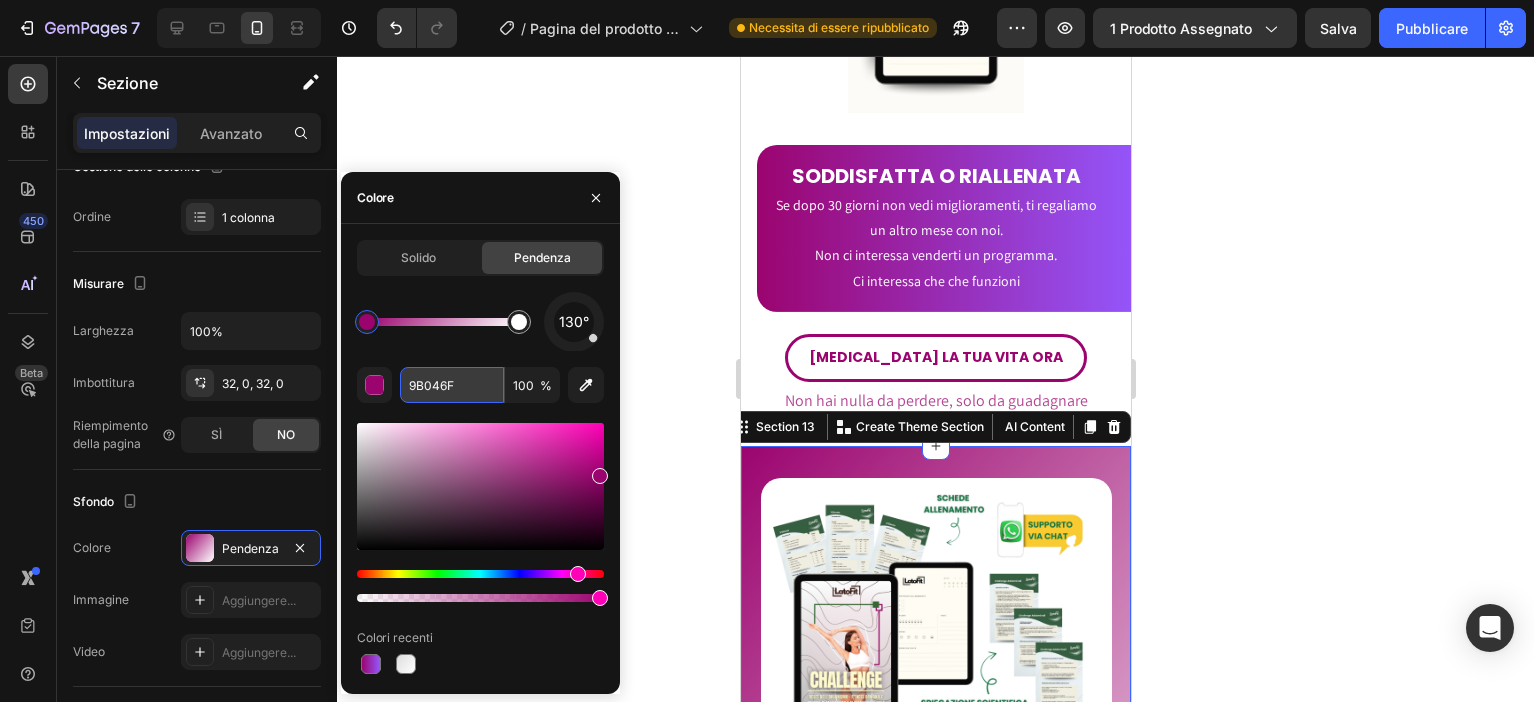
click at [463, 392] on input "9B046F" at bounding box center [452, 385] width 104 height 36
paste input "458F"
type input "9458FF"
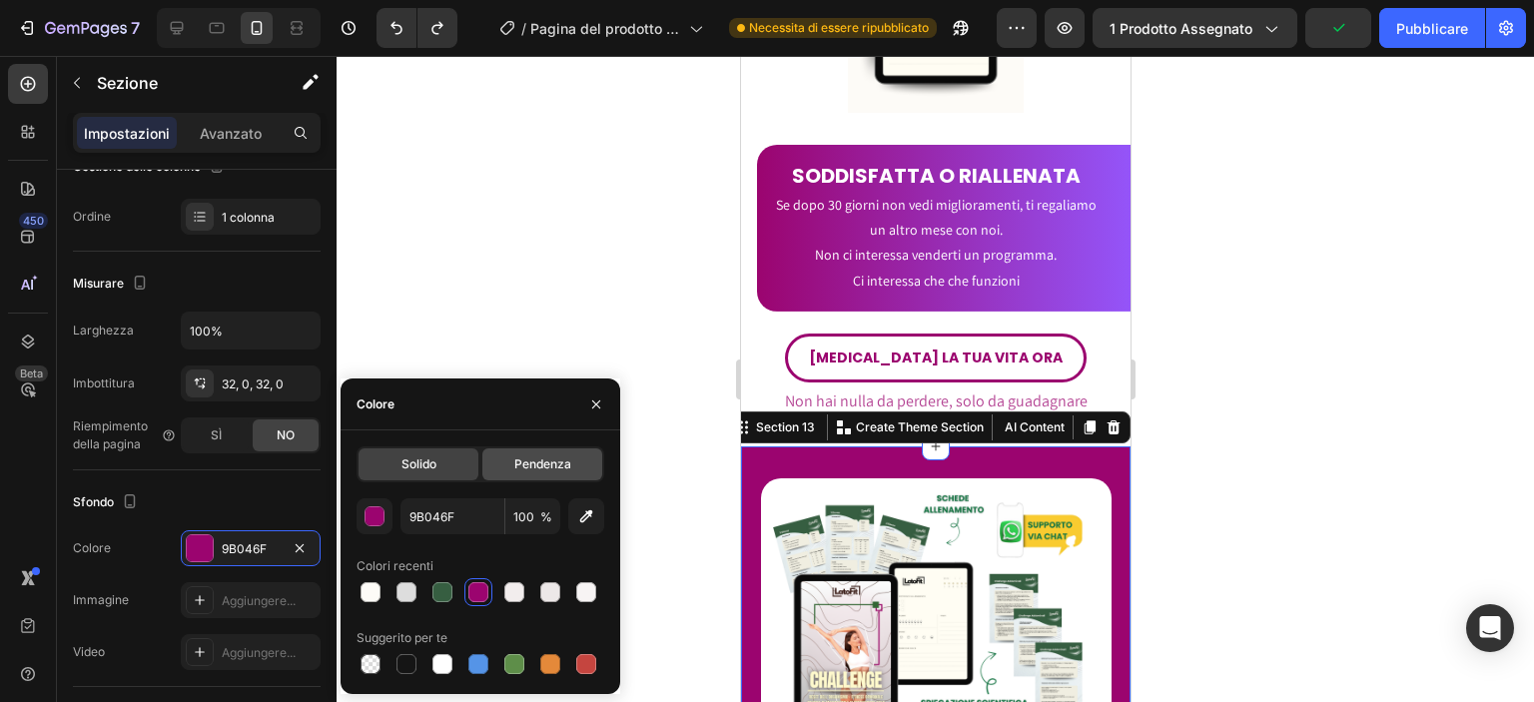
click at [509, 449] on div "Pendenza" at bounding box center [542, 464] width 120 height 32
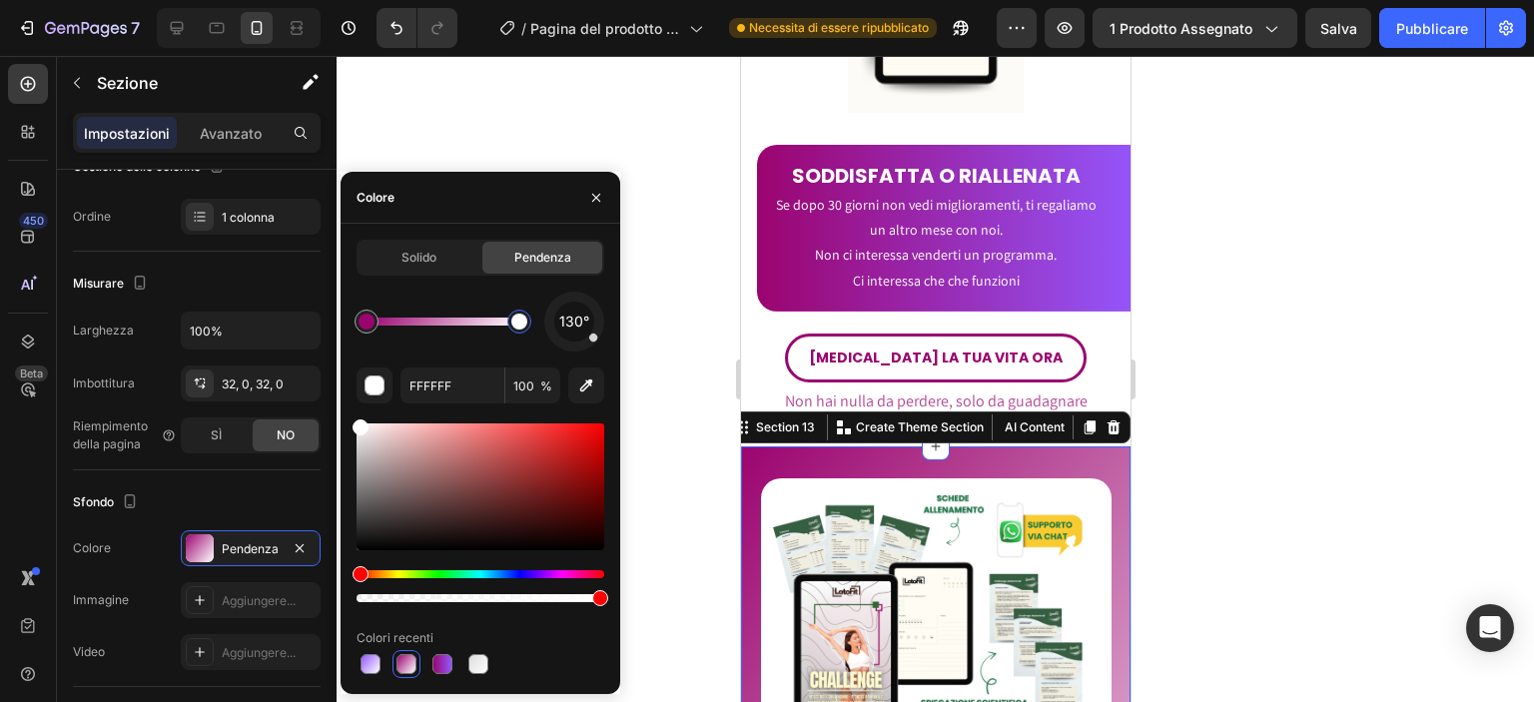
click at [520, 319] on div at bounding box center [519, 322] width 16 height 16
click at [459, 377] on input "FFFFFF" at bounding box center [452, 385] width 104 height 36
paste input "9458"
type input "9458FF"
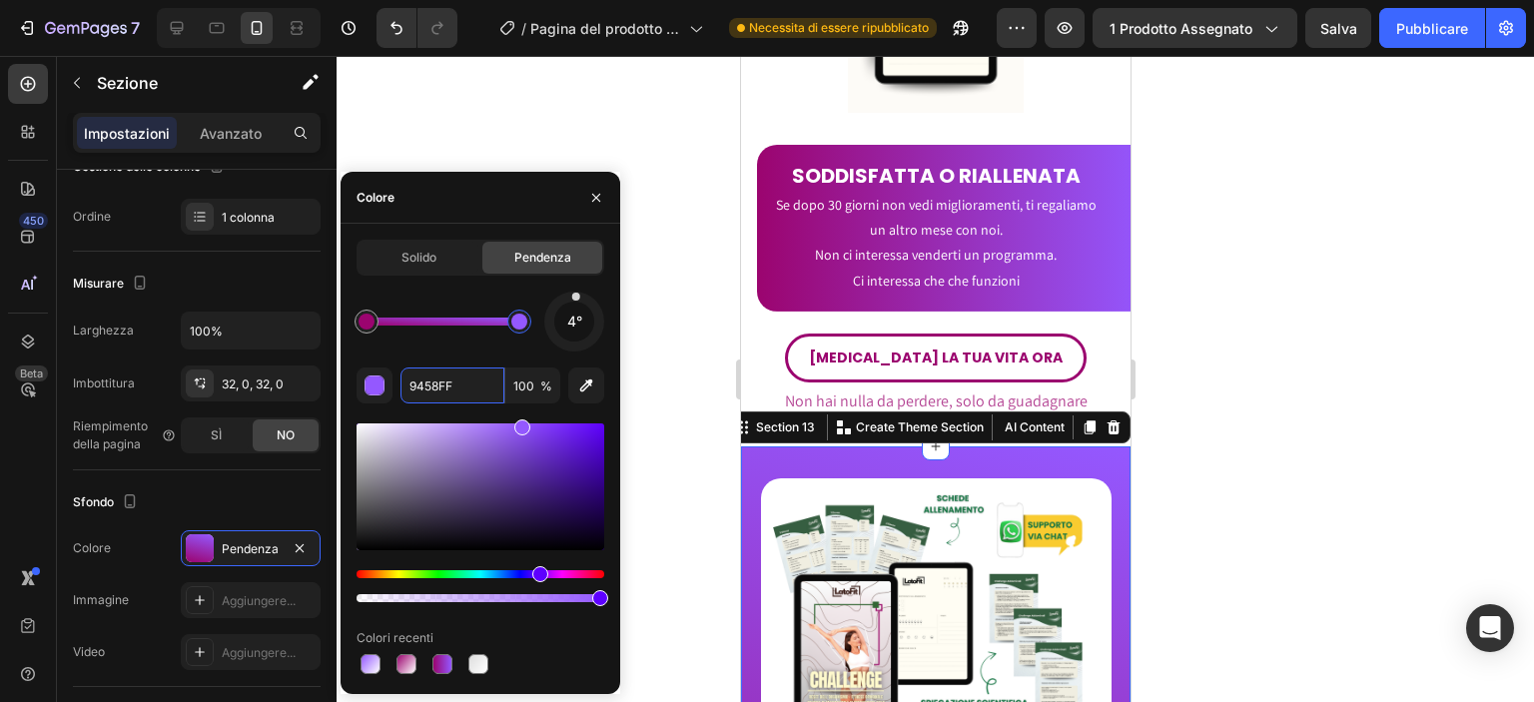
drag, startPoint x: 590, startPoint y: 341, endPoint x: 585, endPoint y: 174, distance: 167.8
click at [585, 174] on div "Colore Solido Pendenza 4° 9458FF 100 % Colori recenti" at bounding box center [480, 433] width 280 height 522
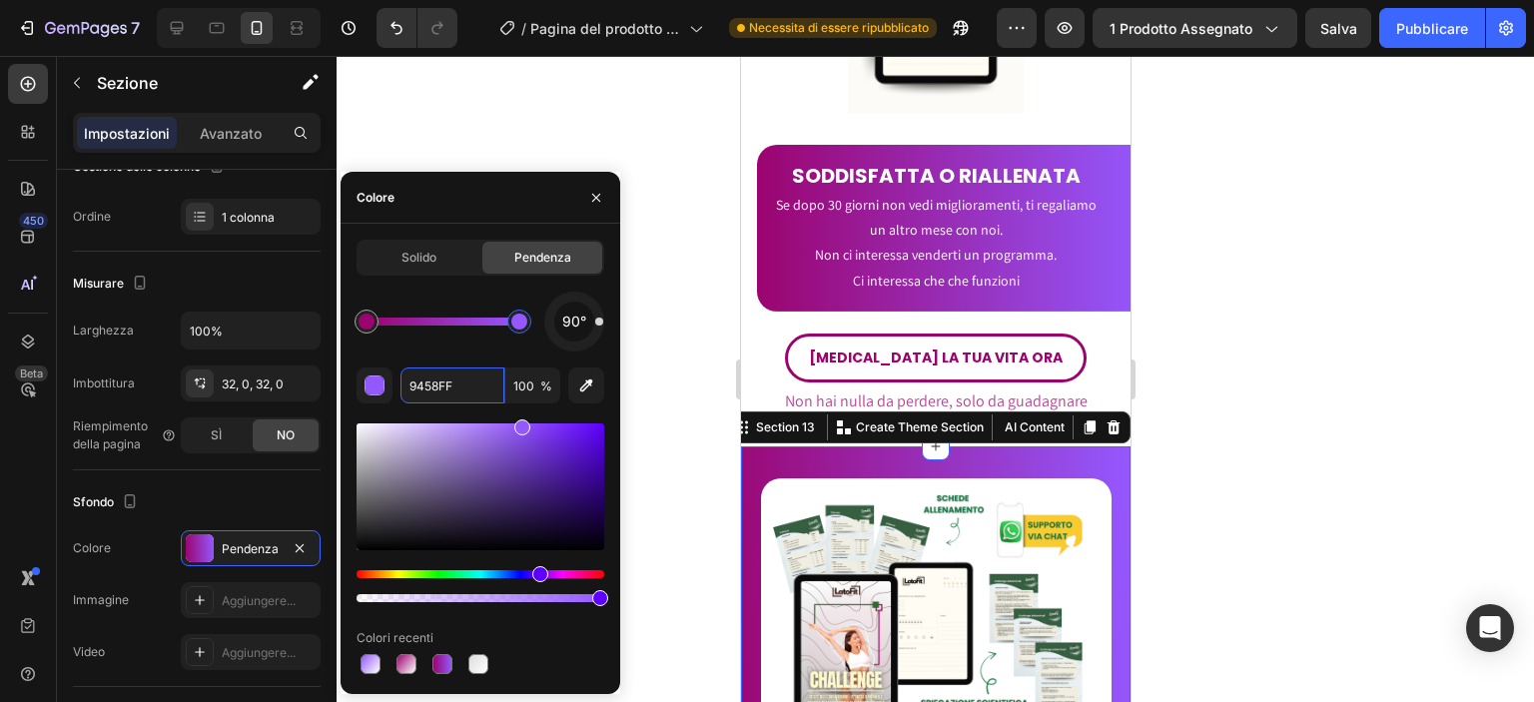
drag, startPoint x: 582, startPoint y: 299, endPoint x: 603, endPoint y: 322, distance: 31.1
click at [603, 322] on div at bounding box center [574, 322] width 60 height 60
click at [665, 339] on div at bounding box center [935, 379] width 1197 height 646
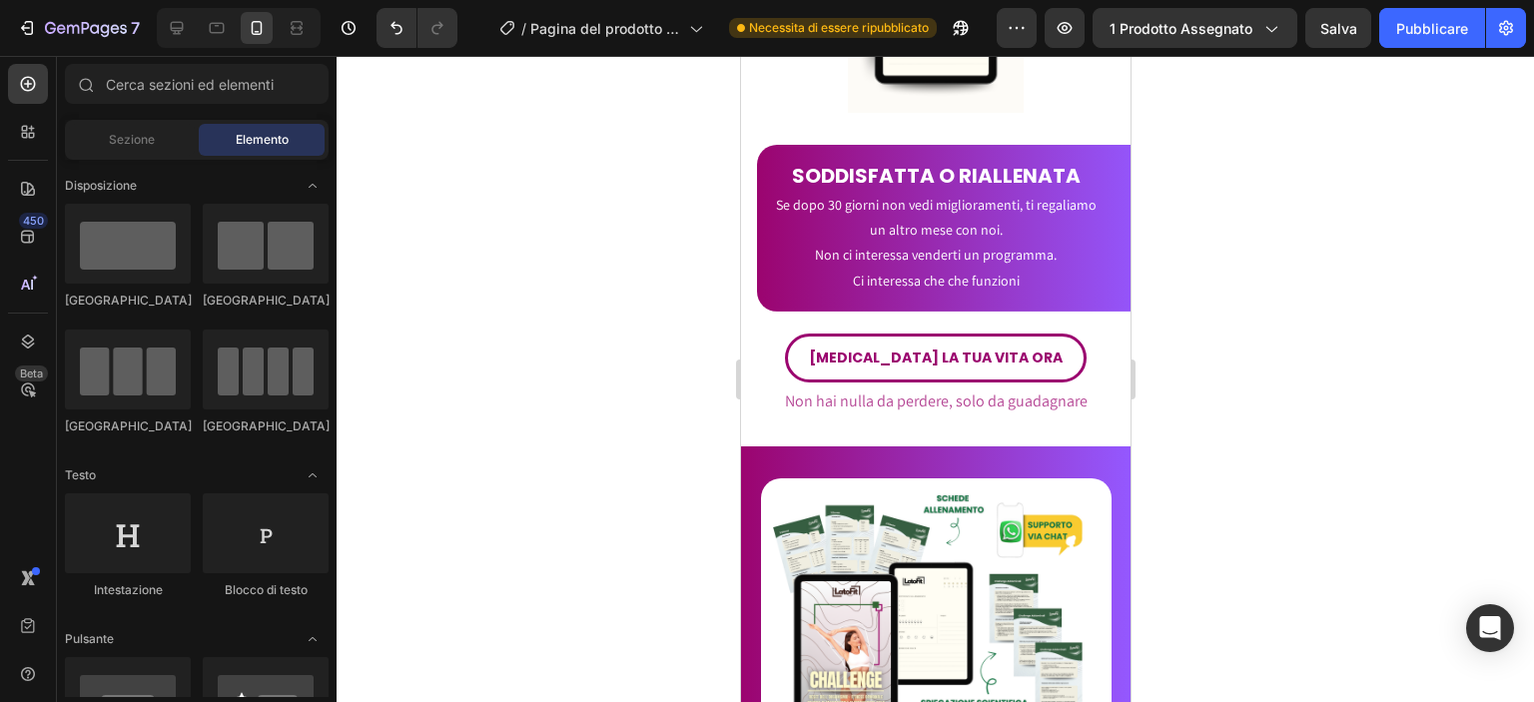
click at [667, 344] on div at bounding box center [935, 379] width 1197 height 646
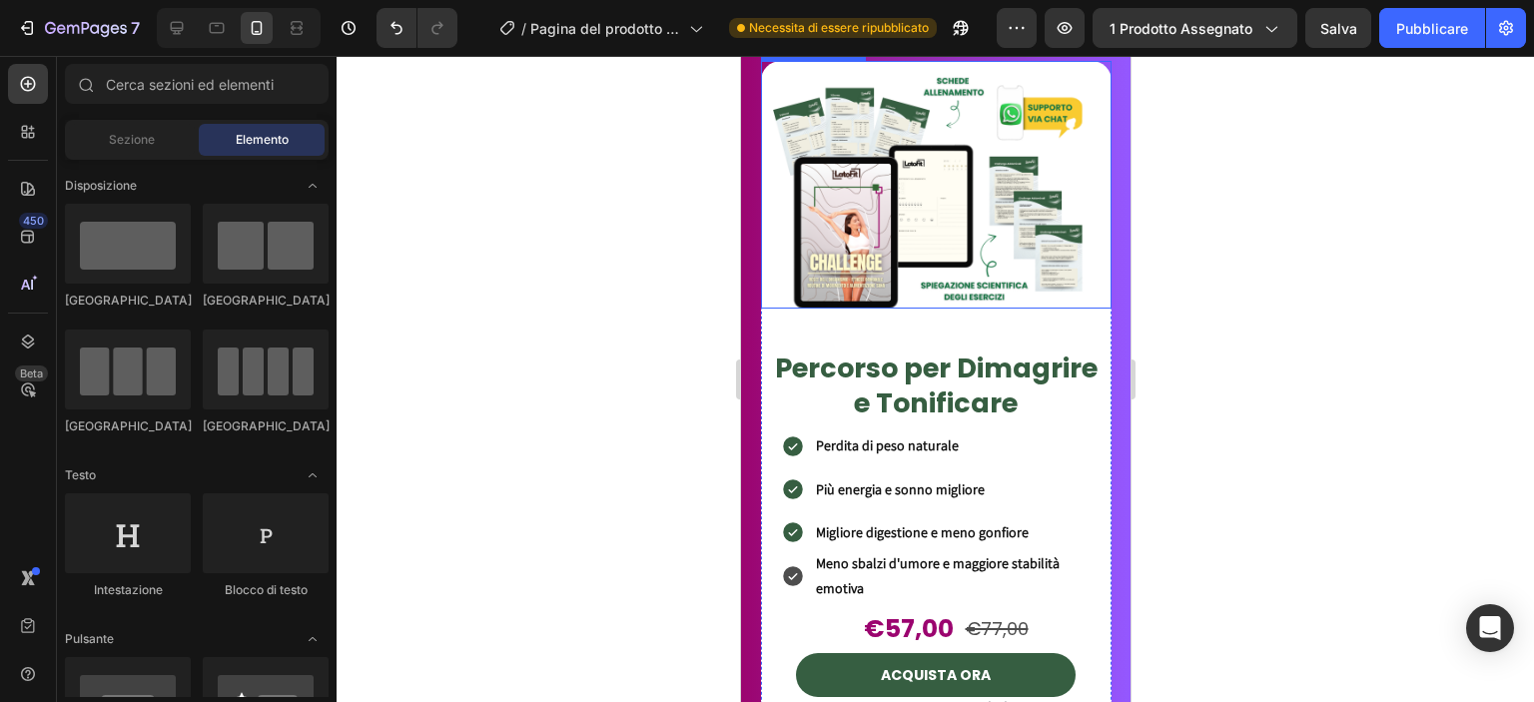
scroll to position [7938, 0]
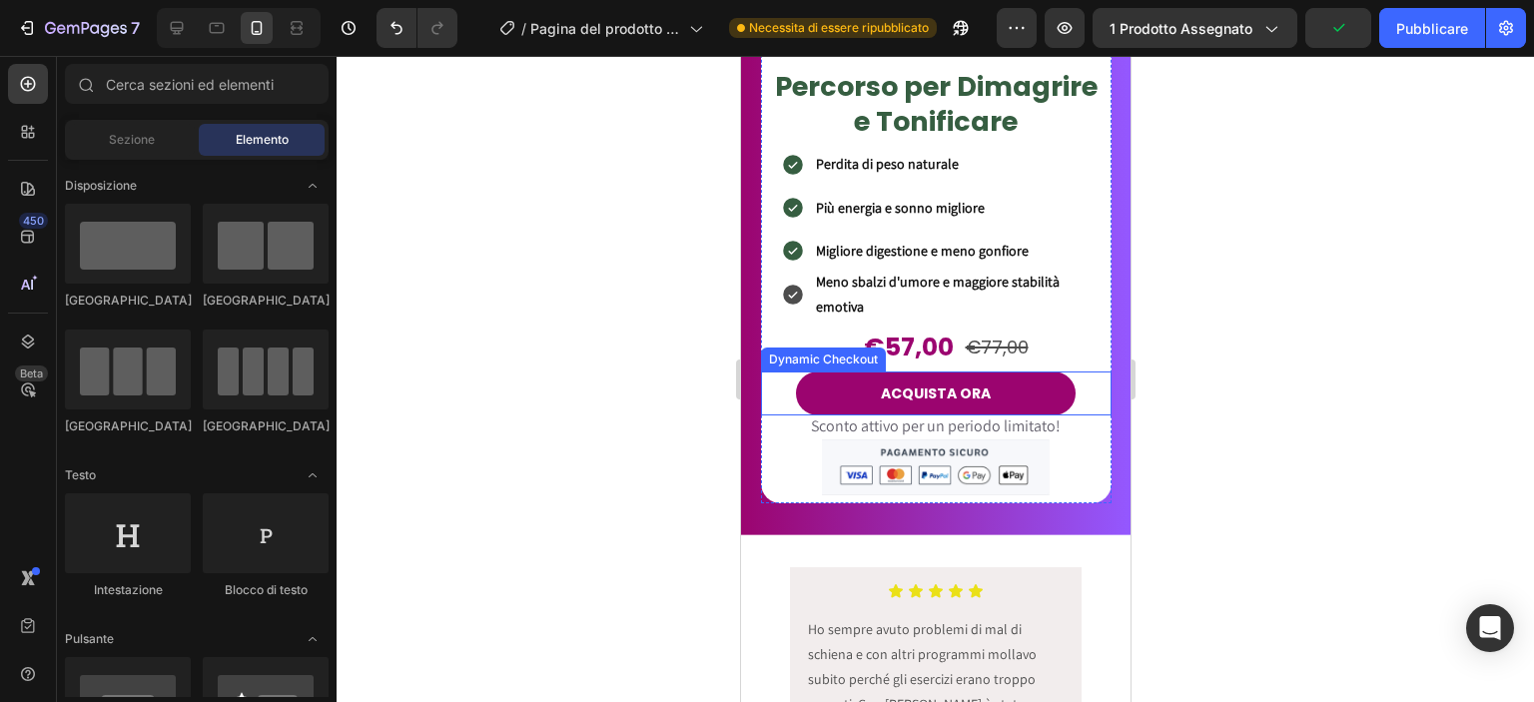
click at [1029, 393] on button "ACQUISTA ORA" at bounding box center [935, 393] width 281 height 44
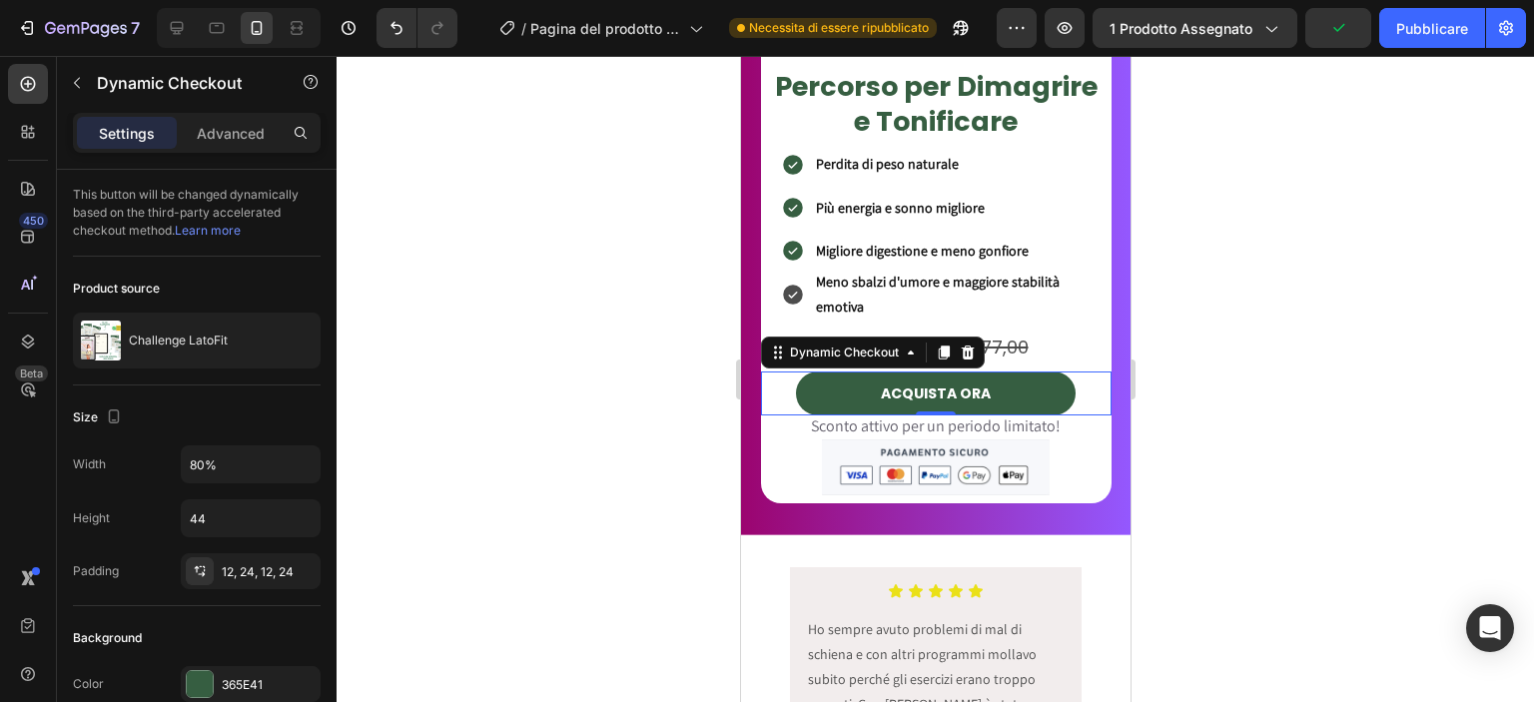
click at [1173, 441] on div at bounding box center [935, 379] width 1197 height 646
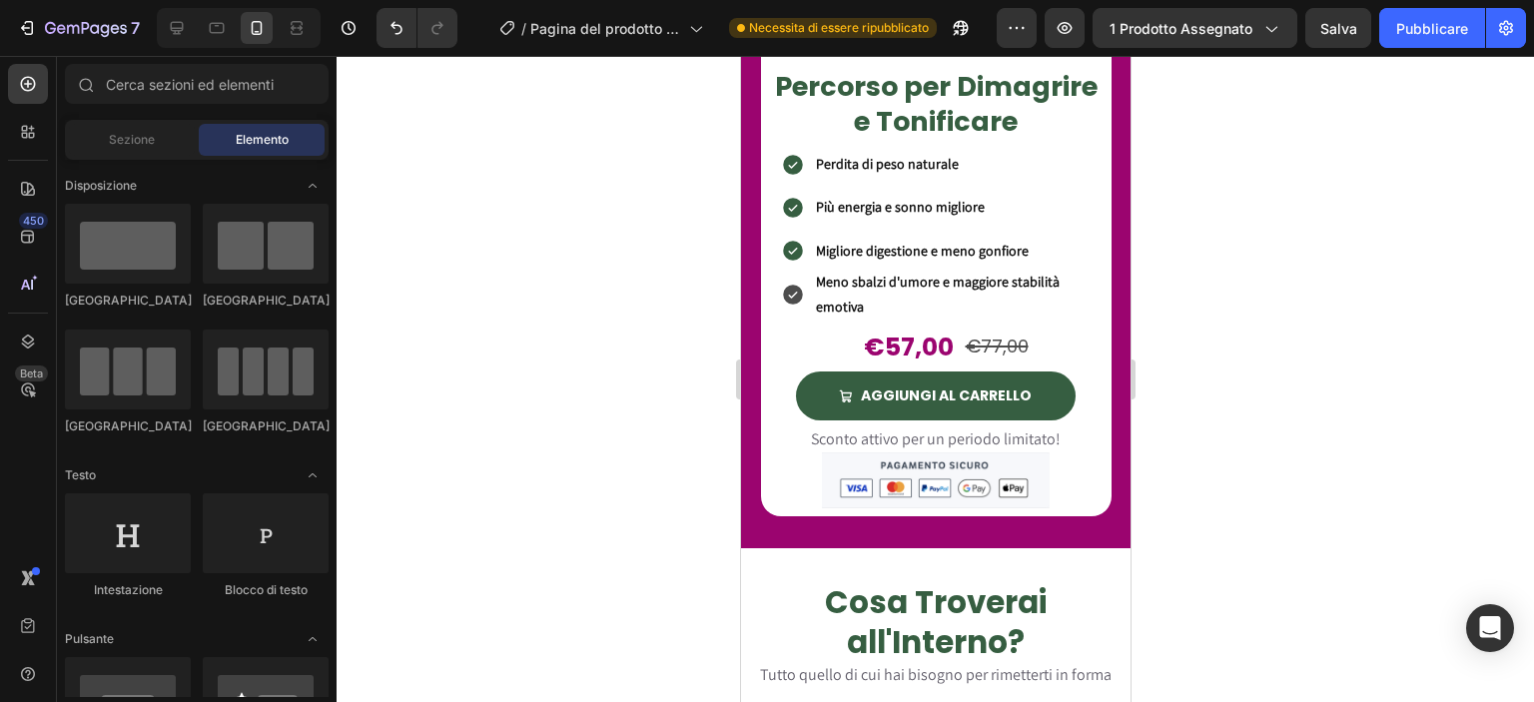
scroll to position [2055, 0]
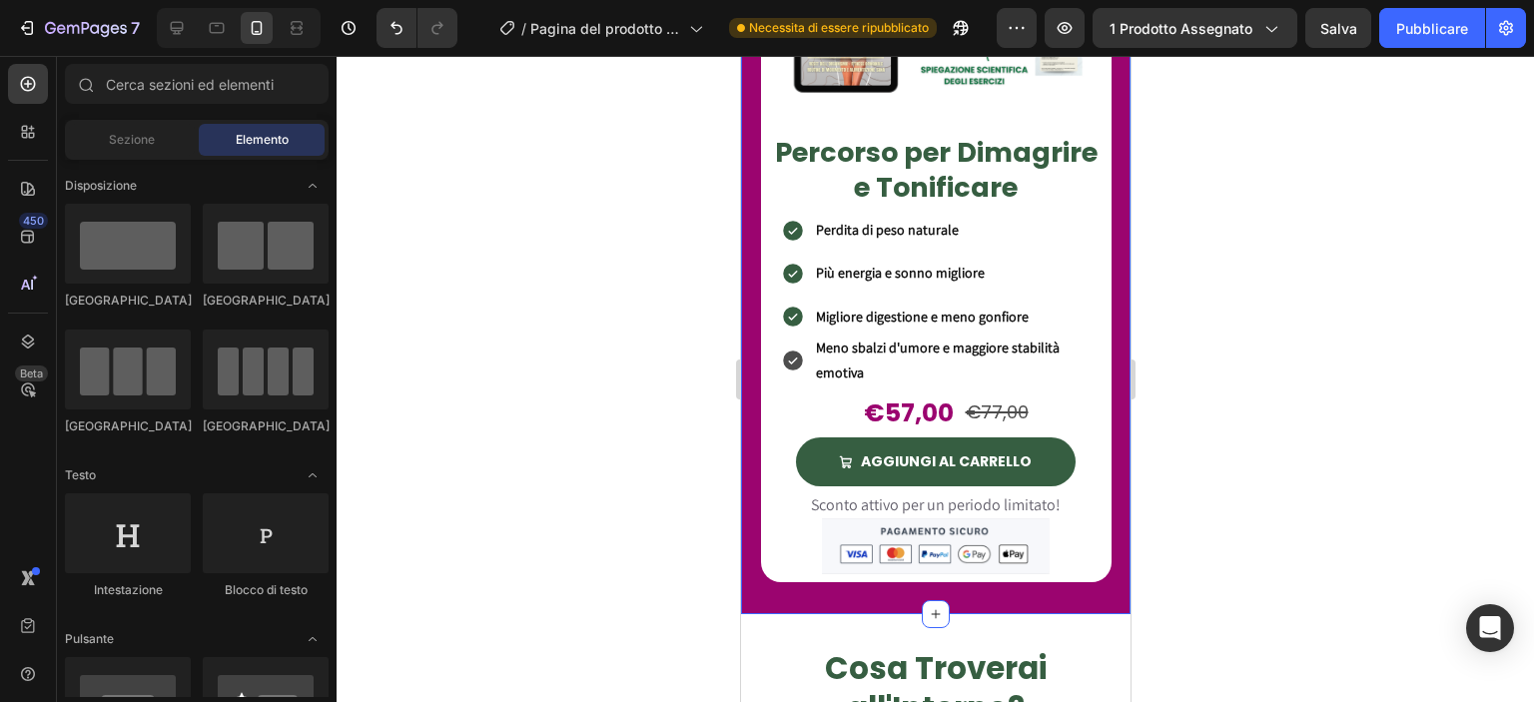
click at [1094, 589] on div "Product Images Percorso per Dimagrire e Tonificare Heading Perdita di peso natu…" at bounding box center [934, 213] width 389 height 801
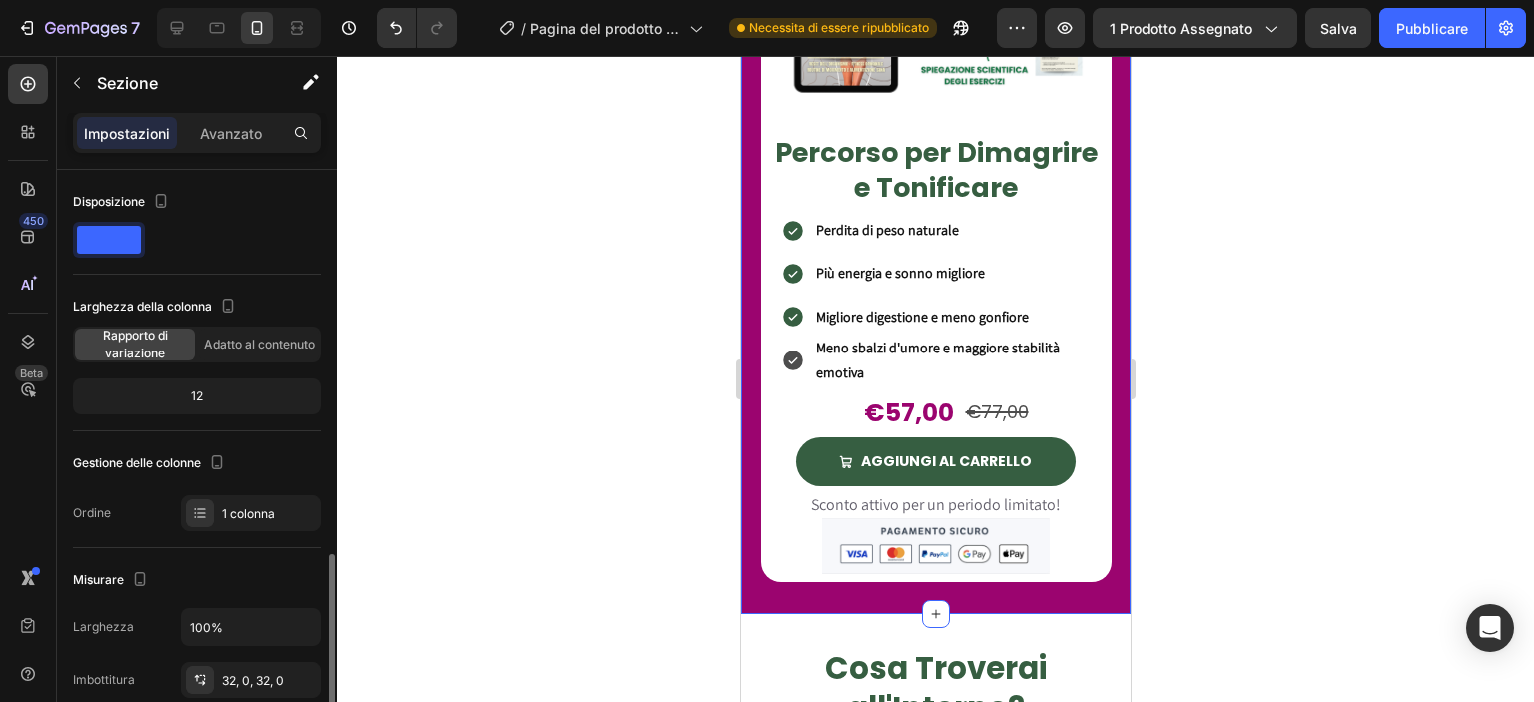
scroll to position [311, 0]
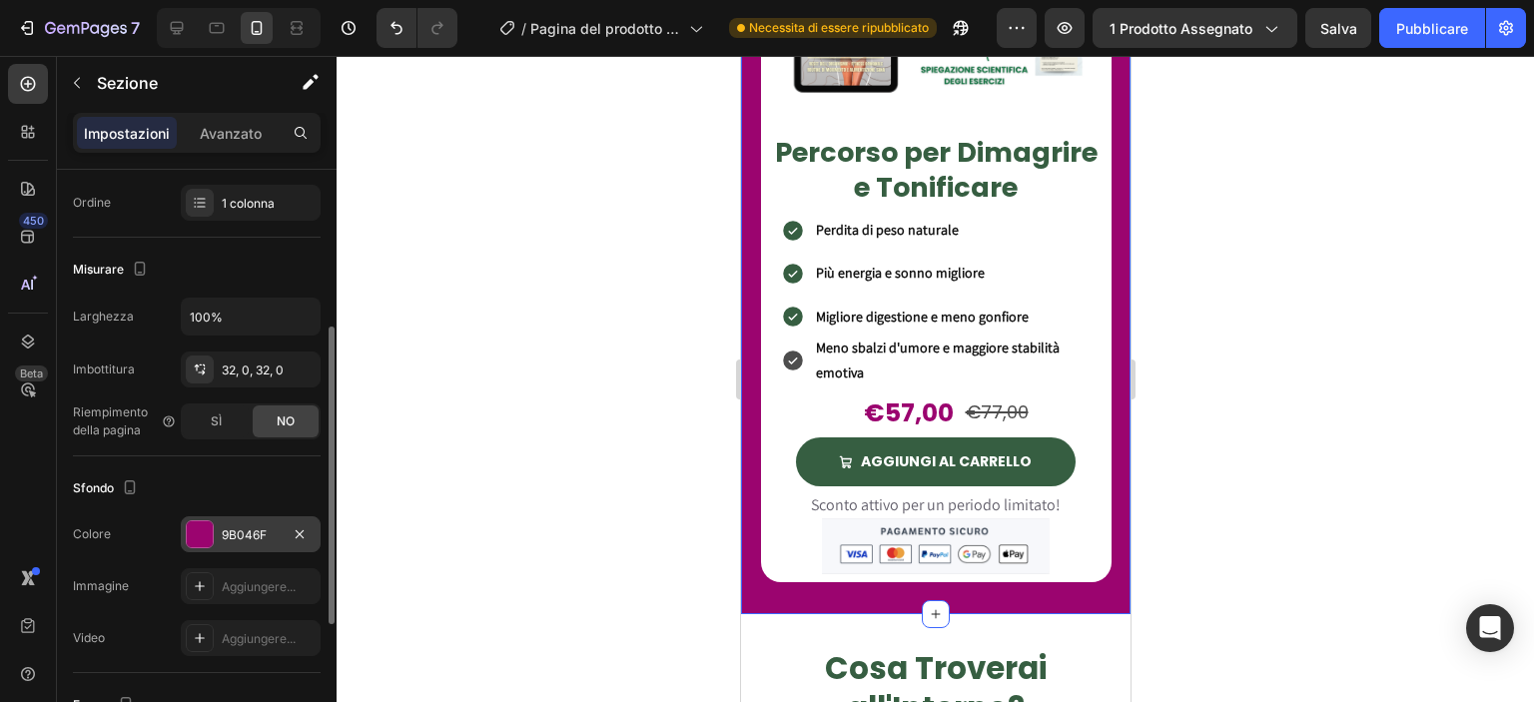
click at [247, 530] on font "9B046F" at bounding box center [244, 534] width 45 height 15
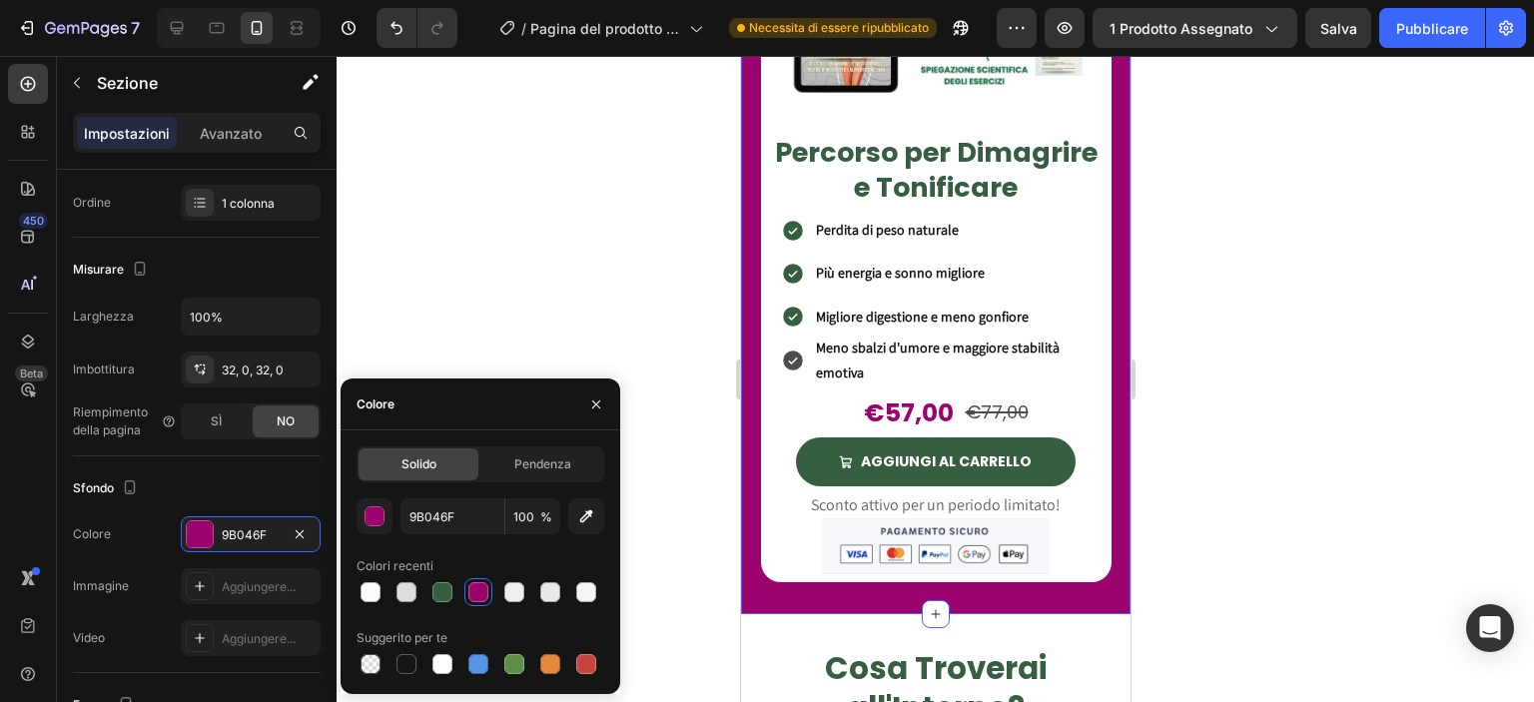
click at [529, 446] on div "Solido Pendenza" at bounding box center [480, 464] width 248 height 36
click at [528, 455] on span "Pendenza" at bounding box center [542, 464] width 57 height 18
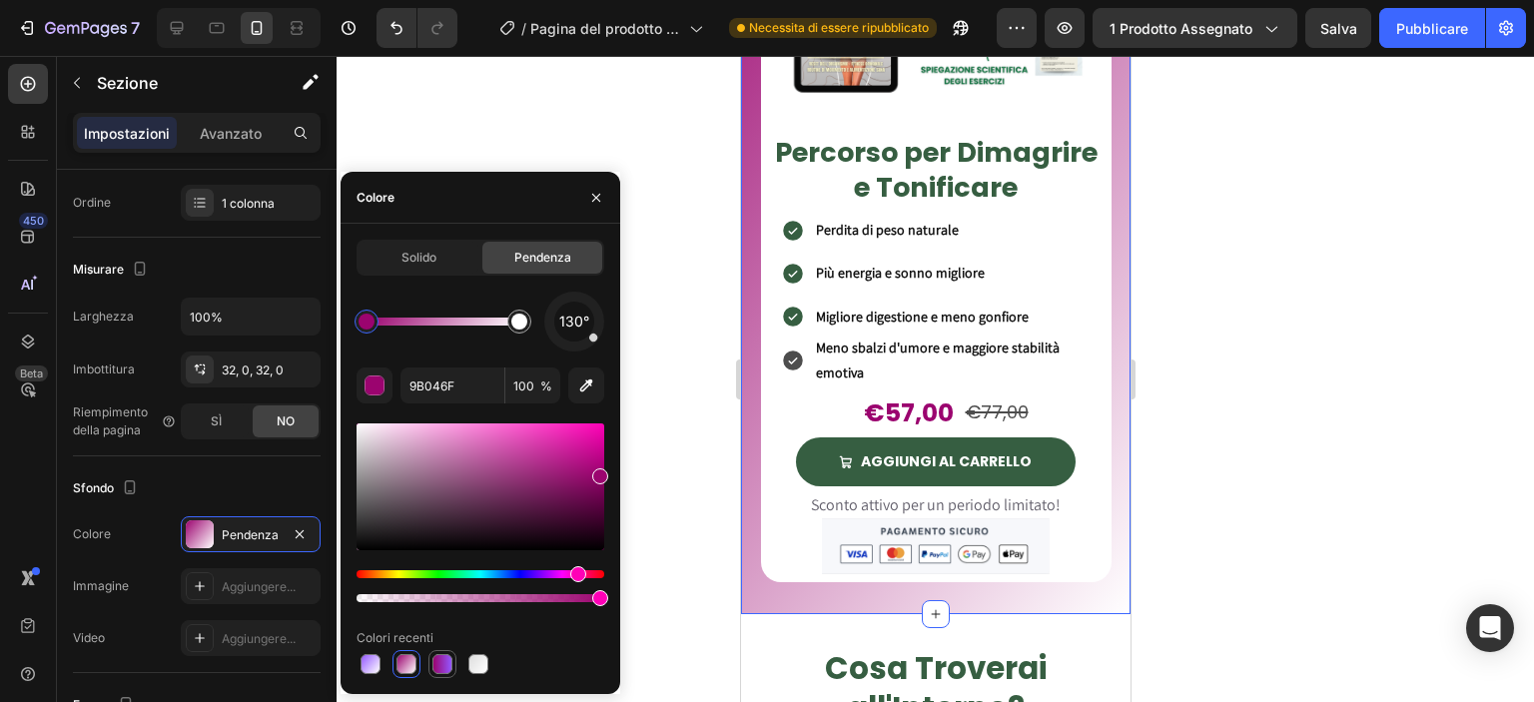
click at [447, 658] on div at bounding box center [442, 664] width 20 height 20
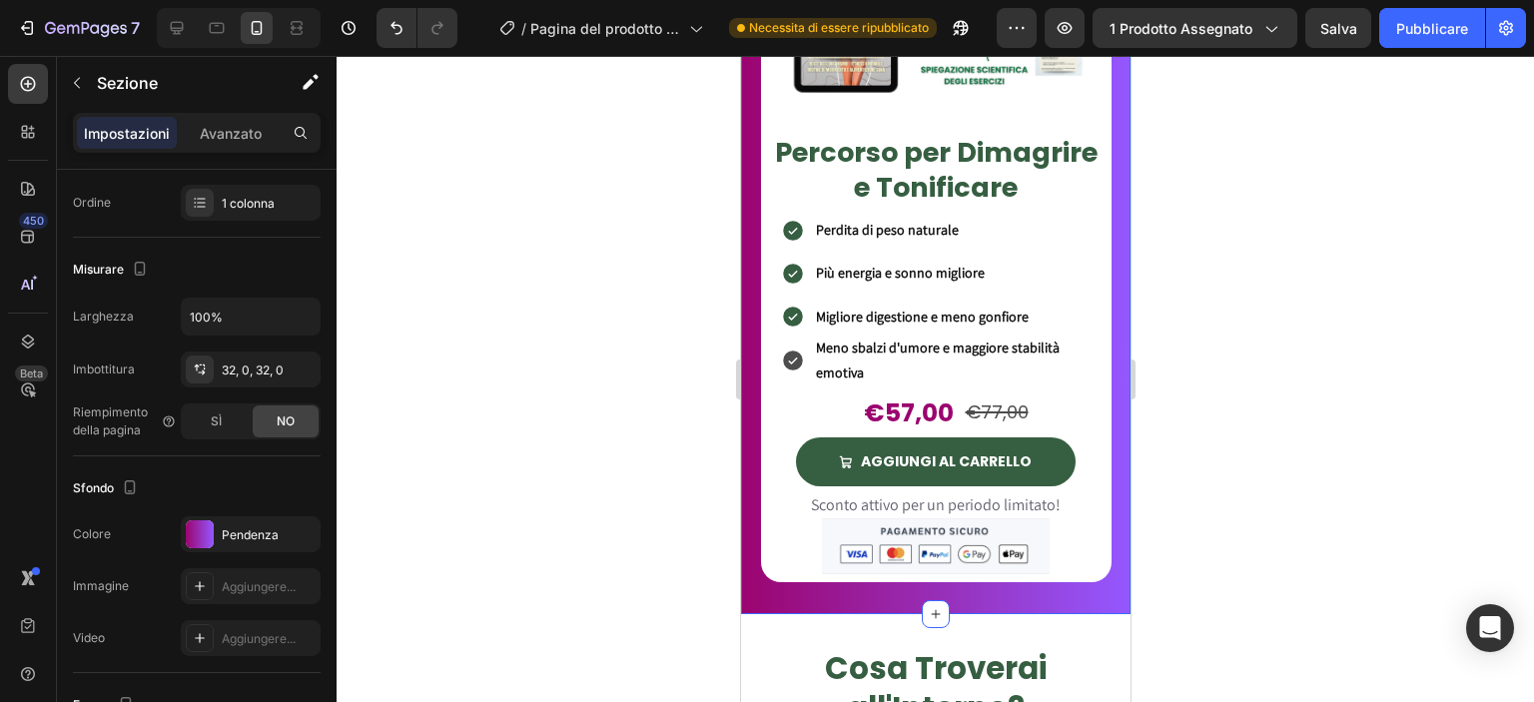
drag, startPoint x: 650, startPoint y: 563, endPoint x: 179, endPoint y: 339, distance: 522.1
click at [650, 563] on div at bounding box center [935, 379] width 1197 height 646
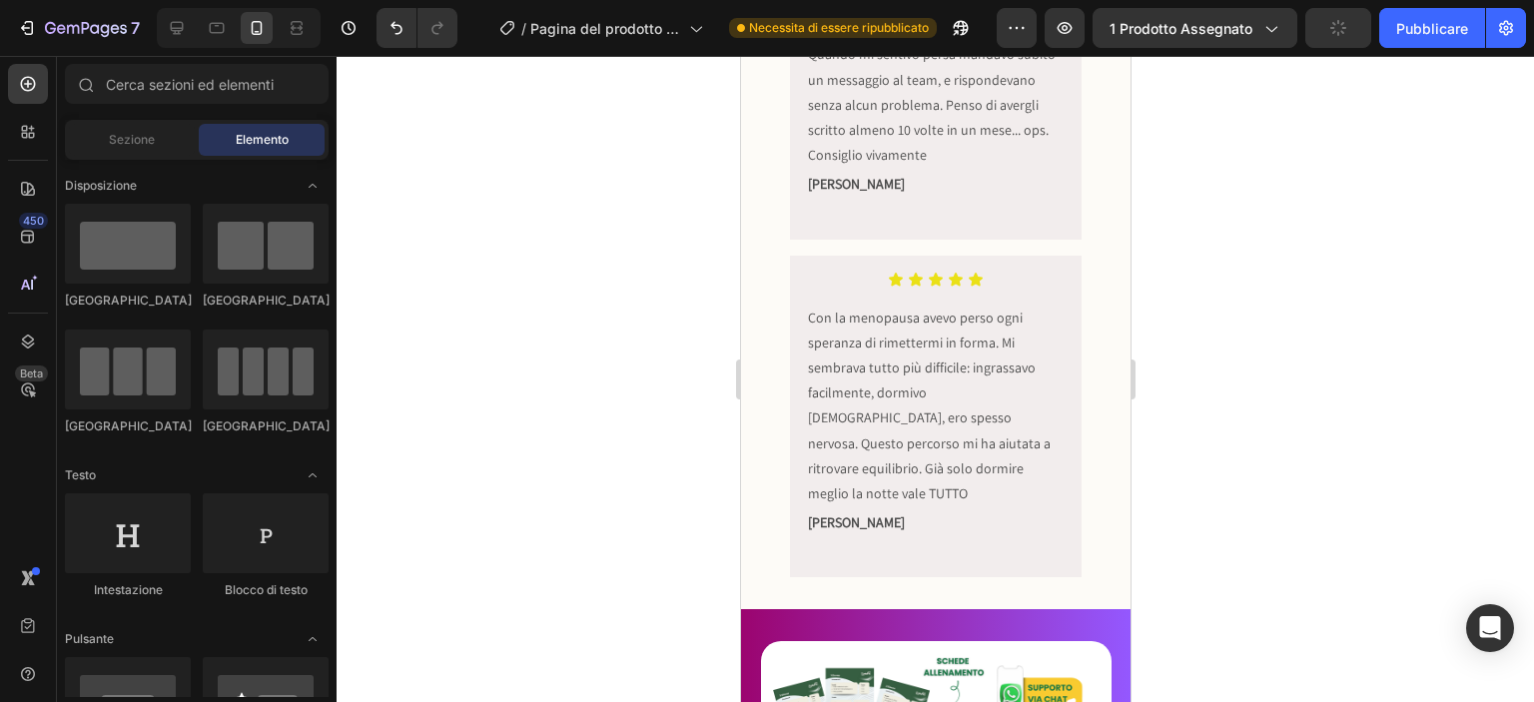
scroll to position [1245, 0]
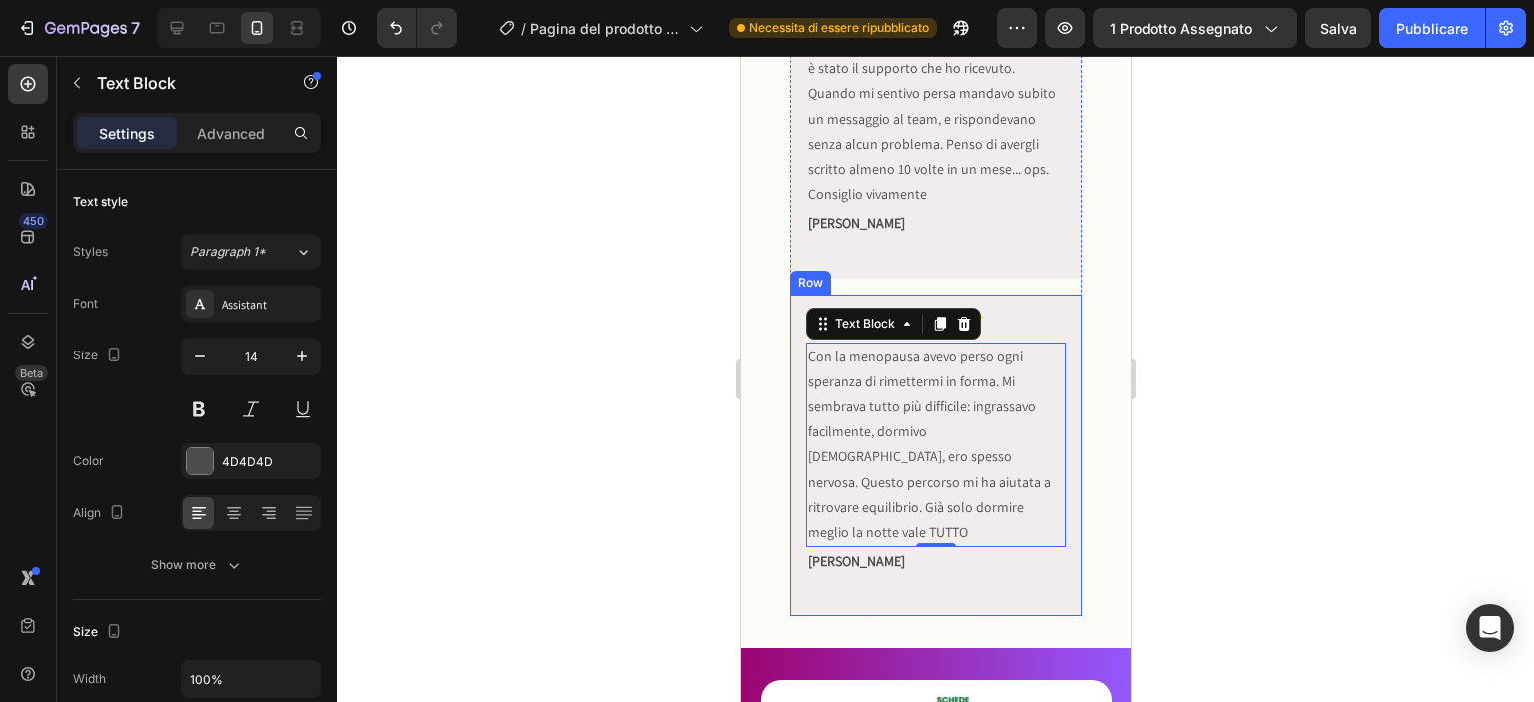
drag, startPoint x: 945, startPoint y: 379, endPoint x: 993, endPoint y: 618, distance: 243.4
click at [993, 618] on div "Icon Icon Icon Icon Icon Icon List Era tanto che non mi guardavo allo specchio …" at bounding box center [934, 125] width 389 height 1048
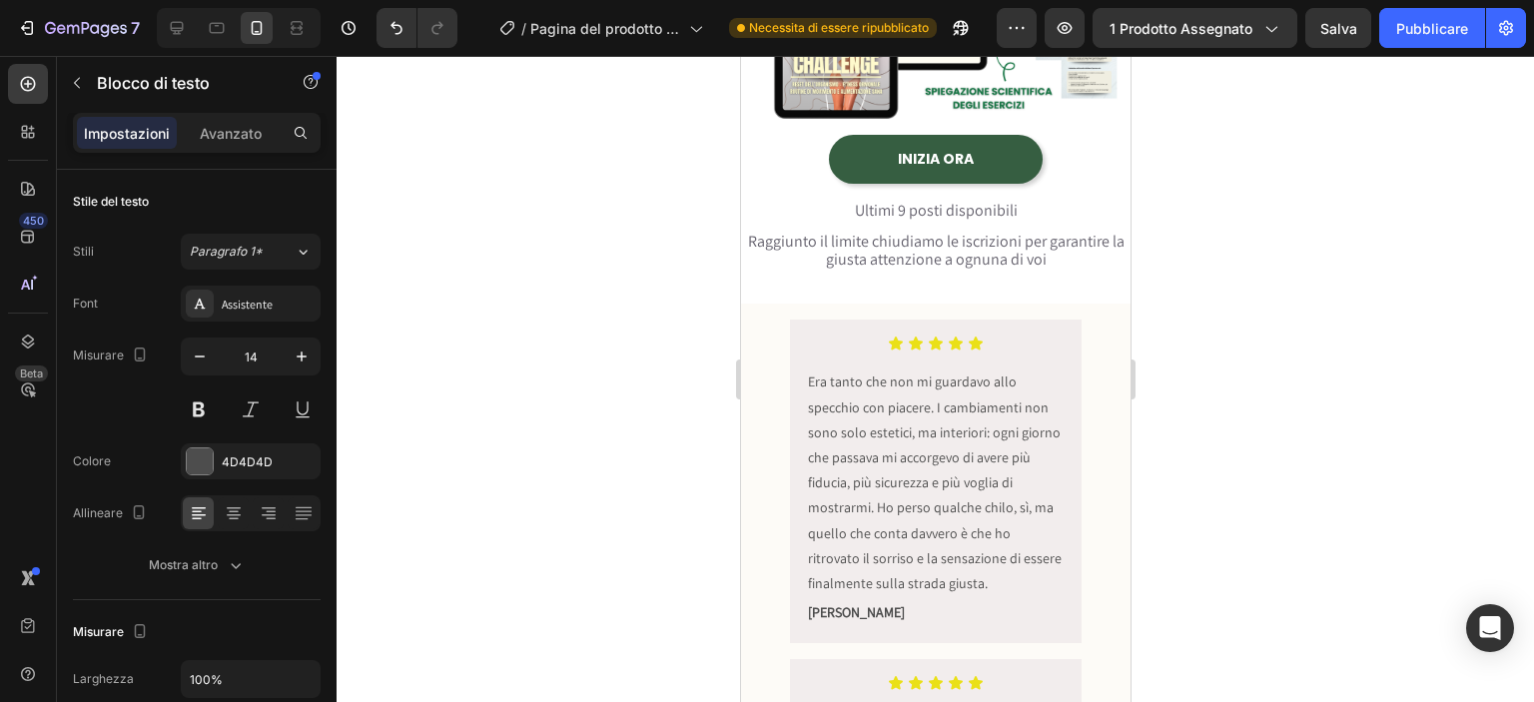
scroll to position [0, 0]
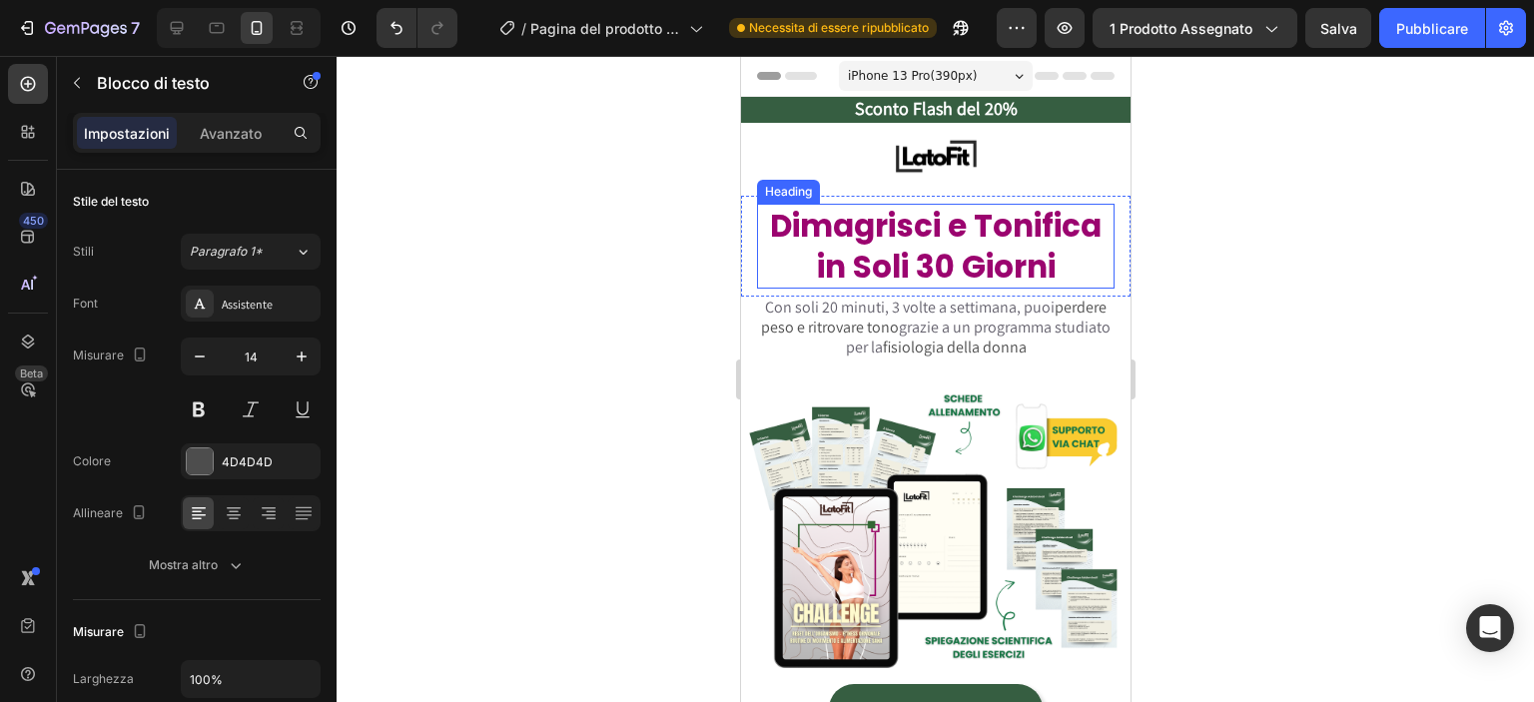
click at [943, 237] on h2 "Dimagrisci e Tonifica in Soli 30 Giorni" at bounding box center [934, 246] width 357 height 85
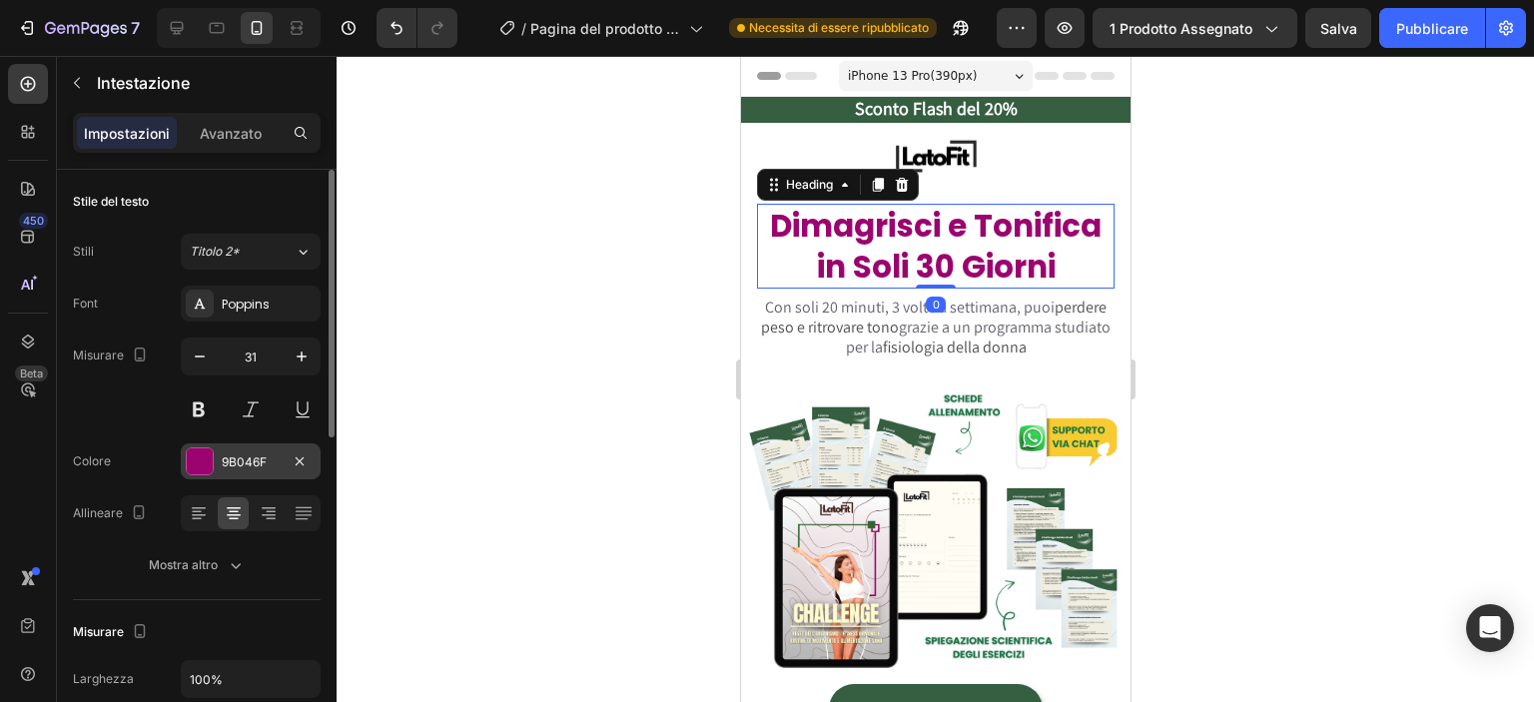
click at [238, 458] on font "9B046F" at bounding box center [244, 461] width 45 height 15
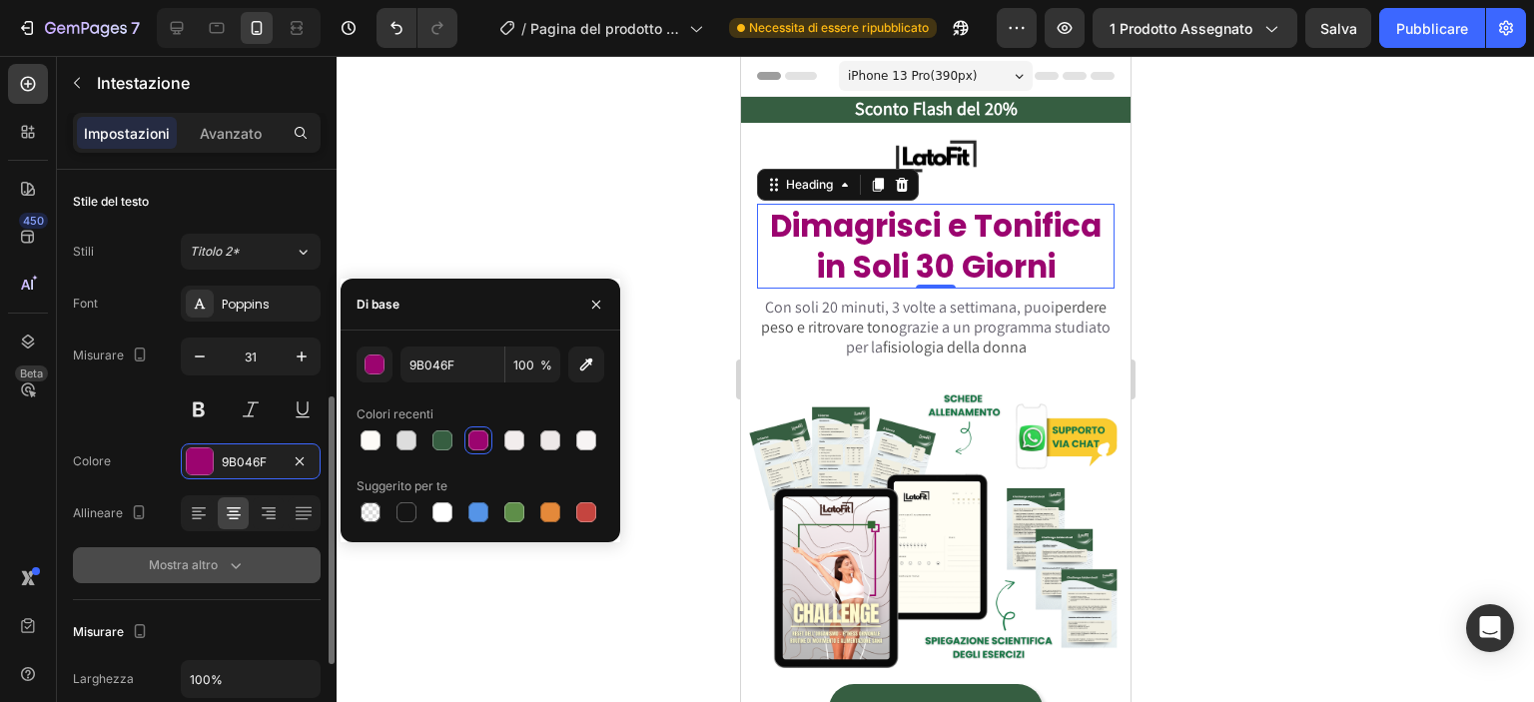
scroll to position [157, 0]
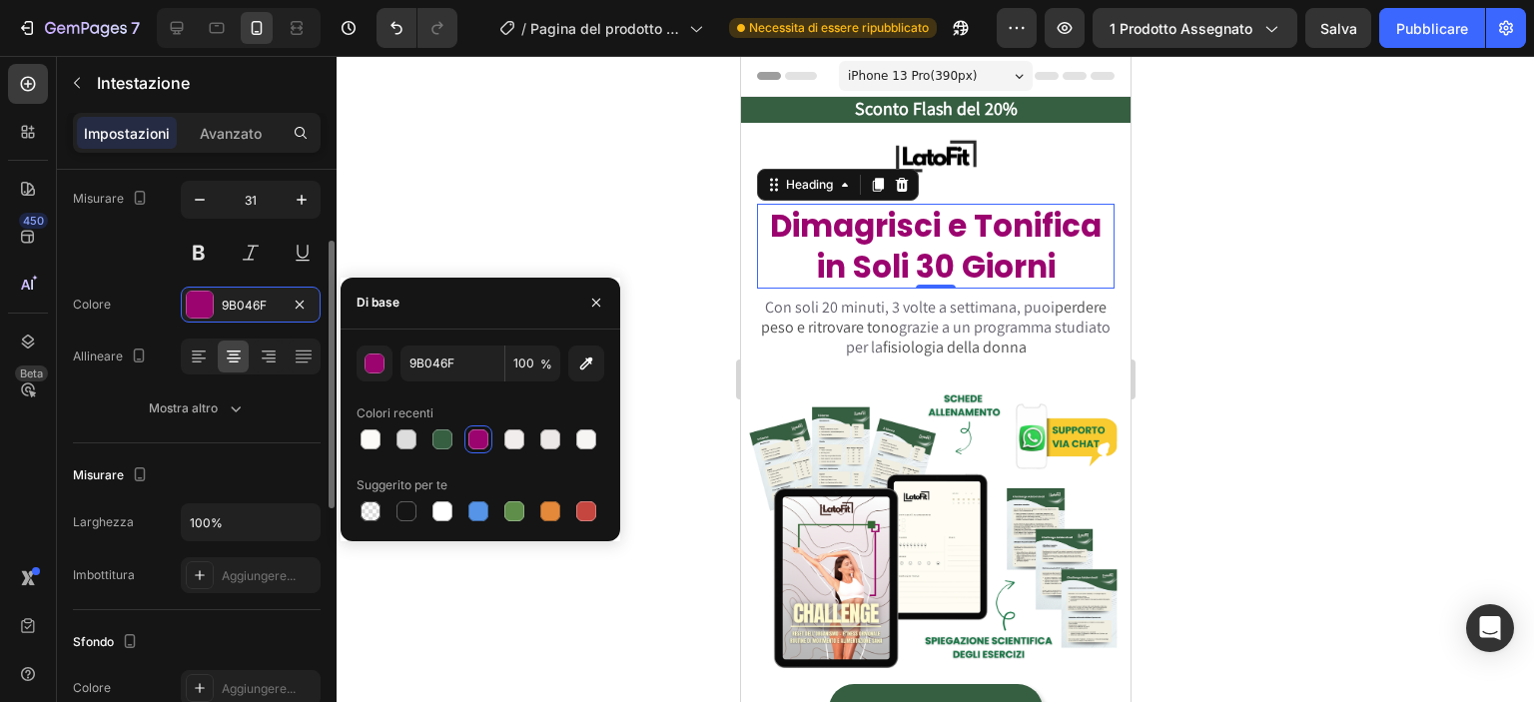
click at [633, 620] on div at bounding box center [935, 379] width 1197 height 646
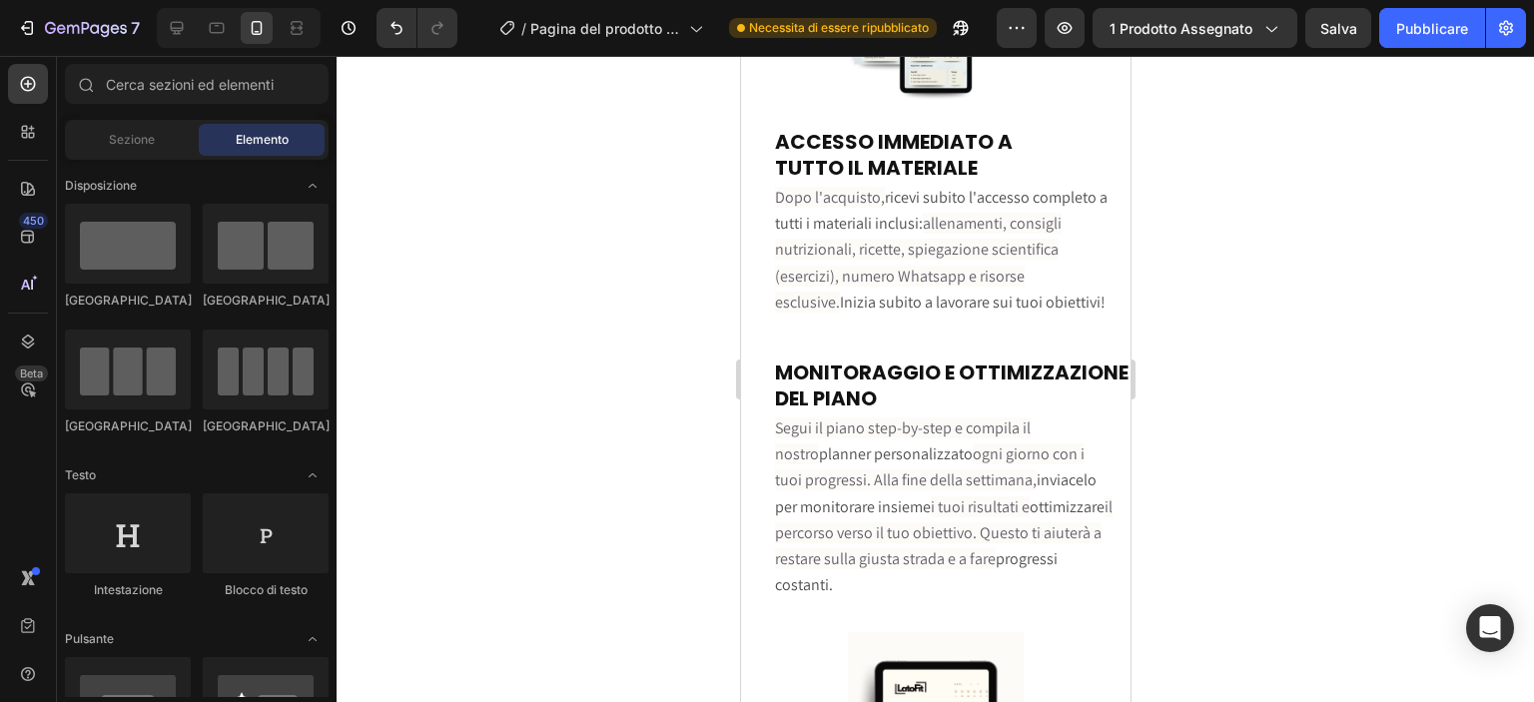
scroll to position [6923, 0]
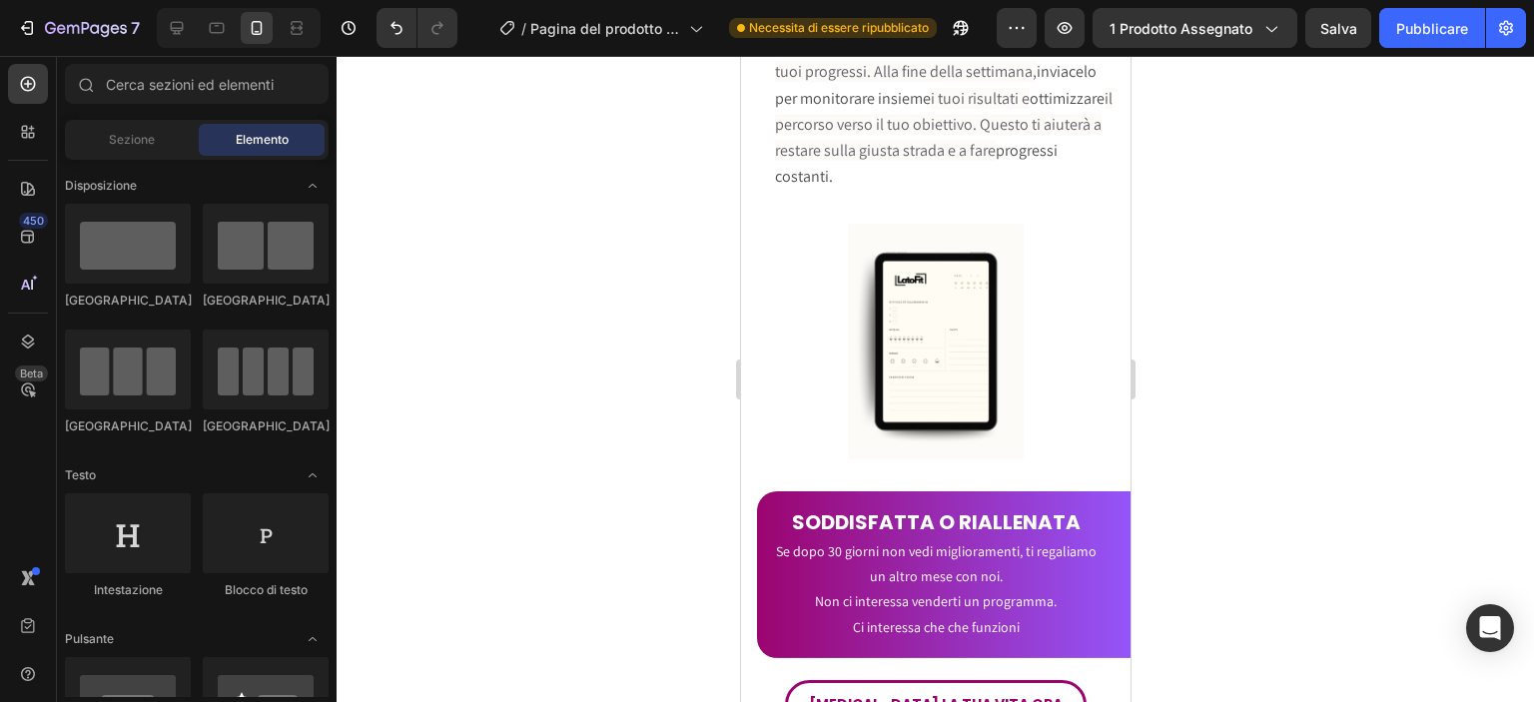
click at [594, 323] on div at bounding box center [935, 379] width 1197 height 646
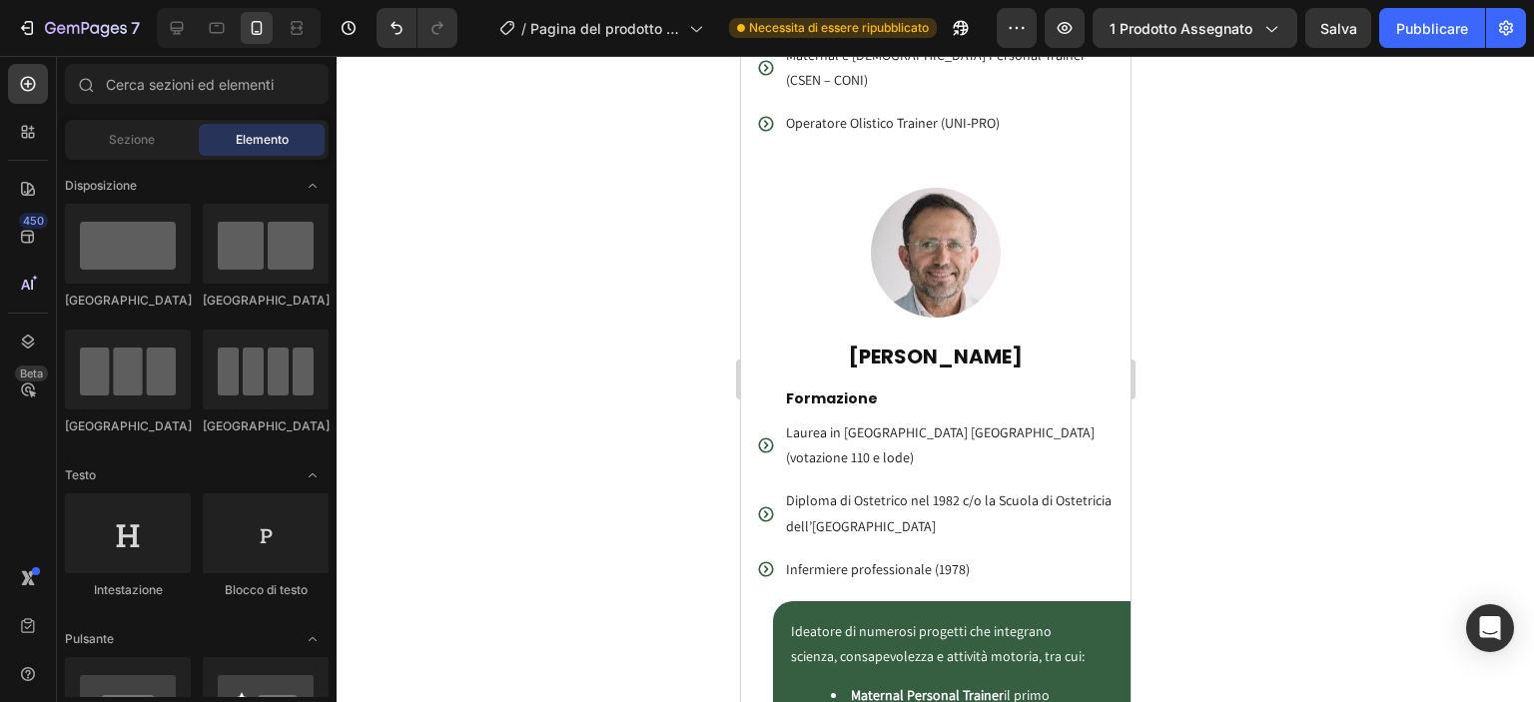
scroll to position [5170, 0]
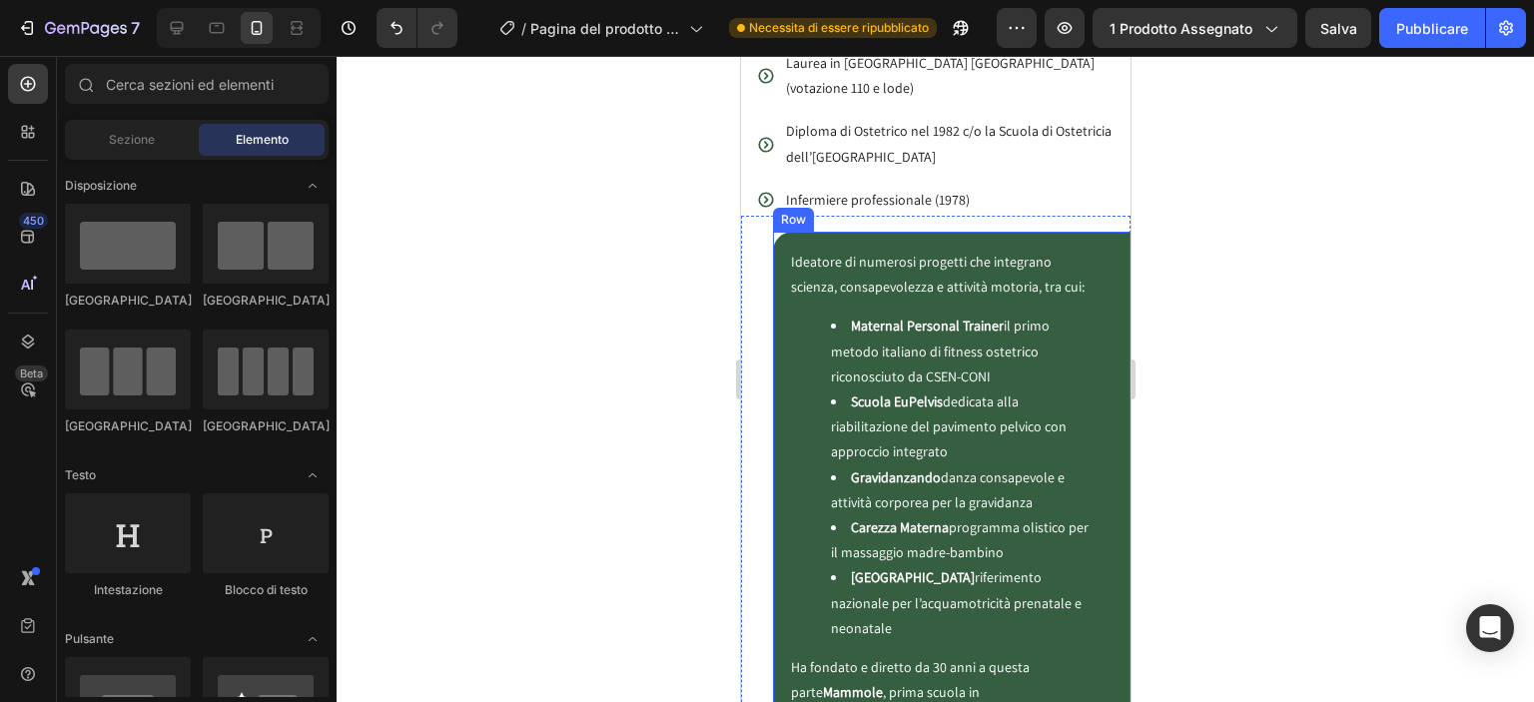
click at [782, 398] on div "Ideatore di numerosi progetti che integrano scienza, consapevolezza e attività …" at bounding box center [950, 629] width 357 height 794
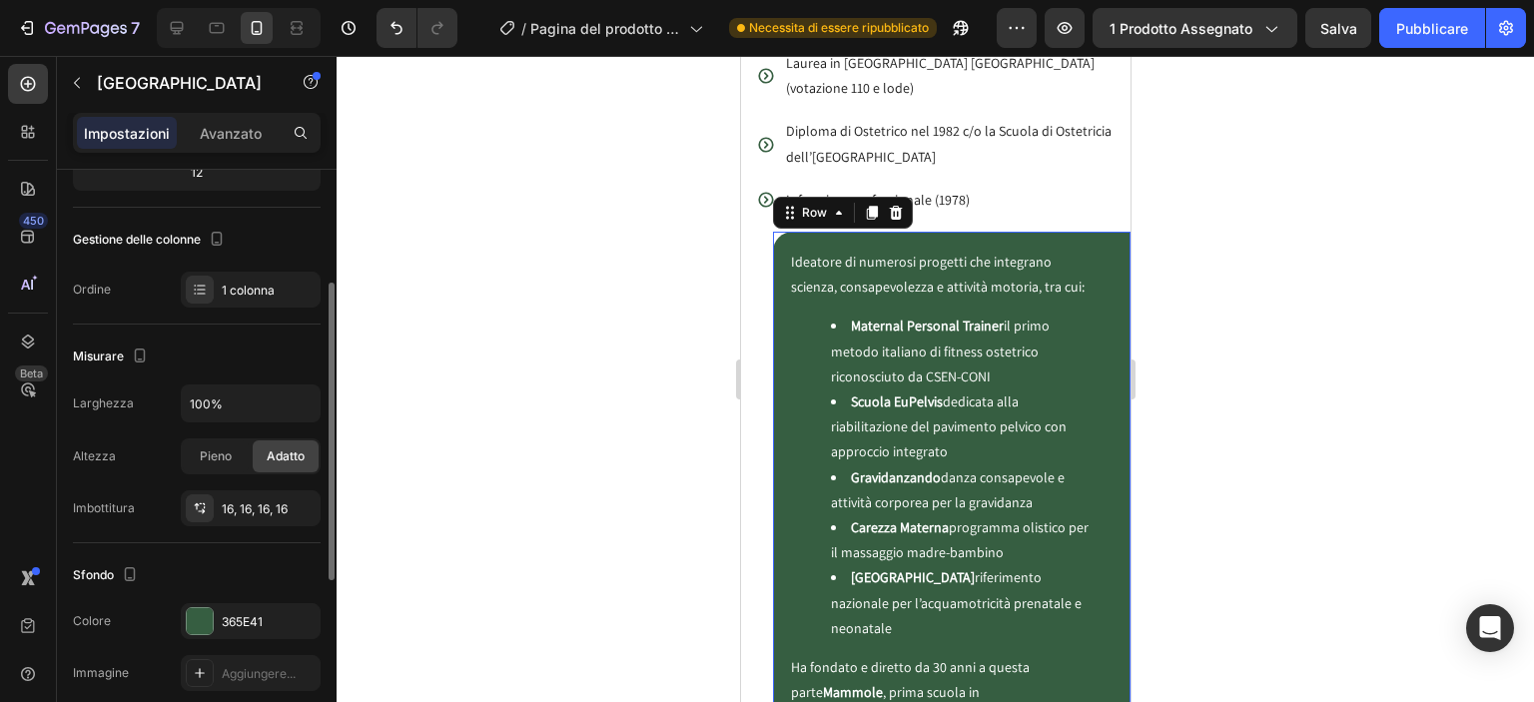
scroll to position [227, 0]
click at [236, 613] on font "365E41" at bounding box center [242, 618] width 41 height 15
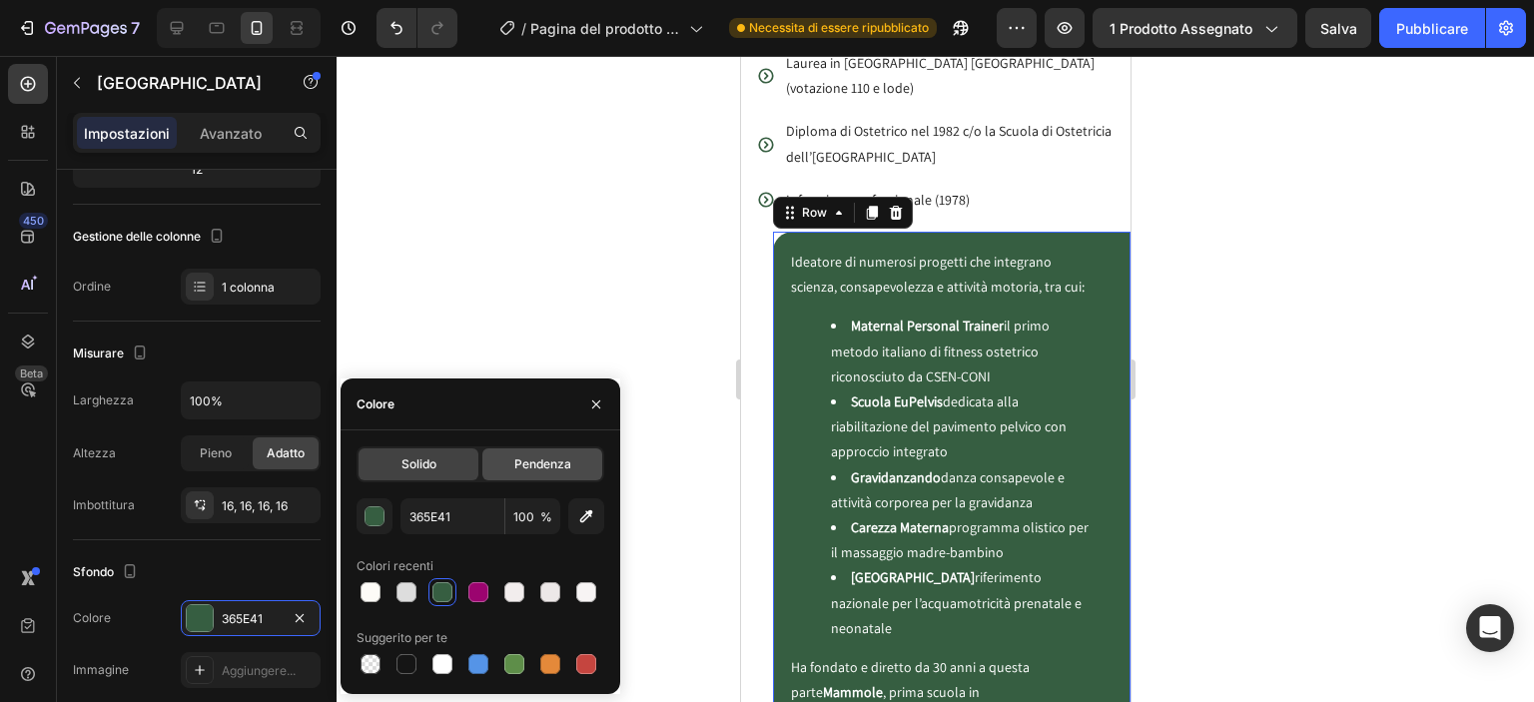
click at [520, 460] on font "Pendenza" at bounding box center [542, 463] width 57 height 15
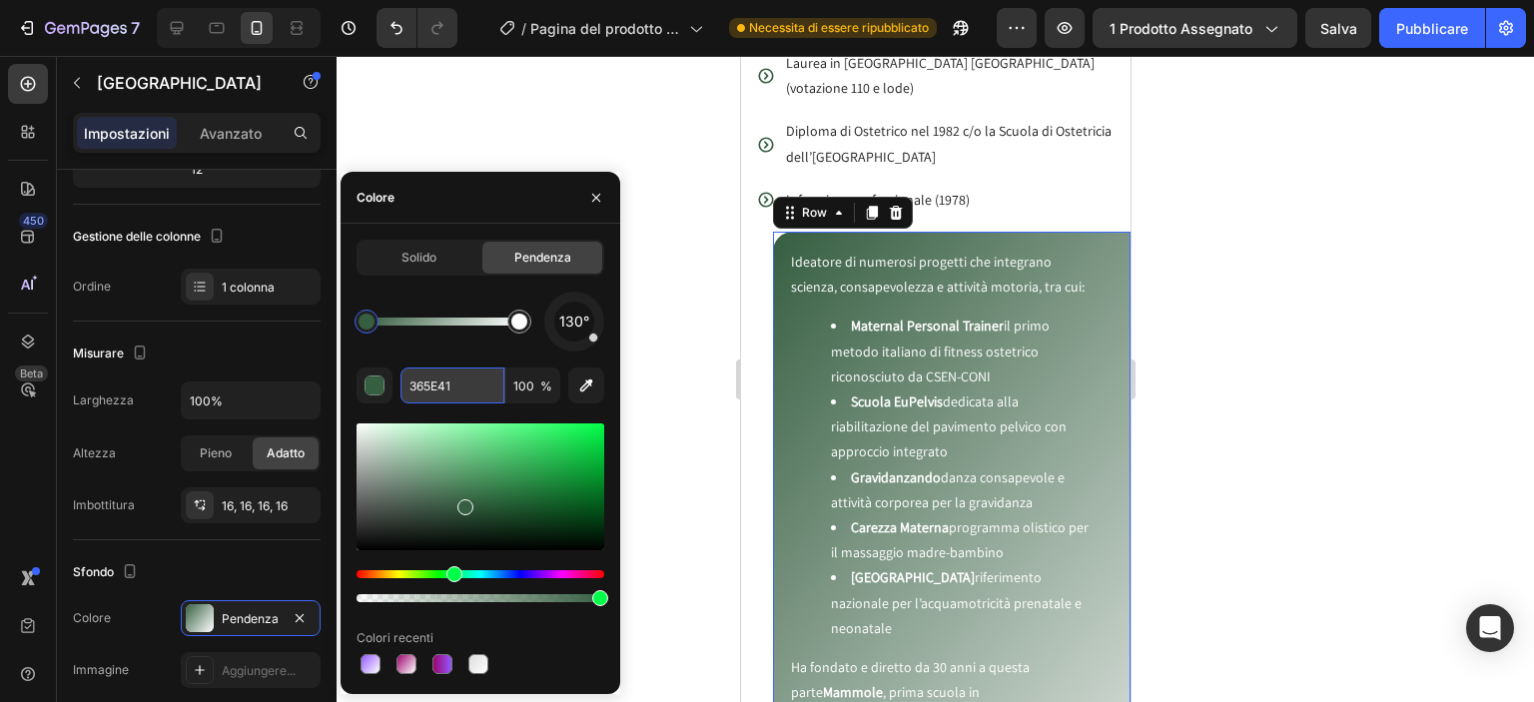
click at [438, 394] on input "365E41" at bounding box center [452, 385] width 104 height 36
paste input "17845E"
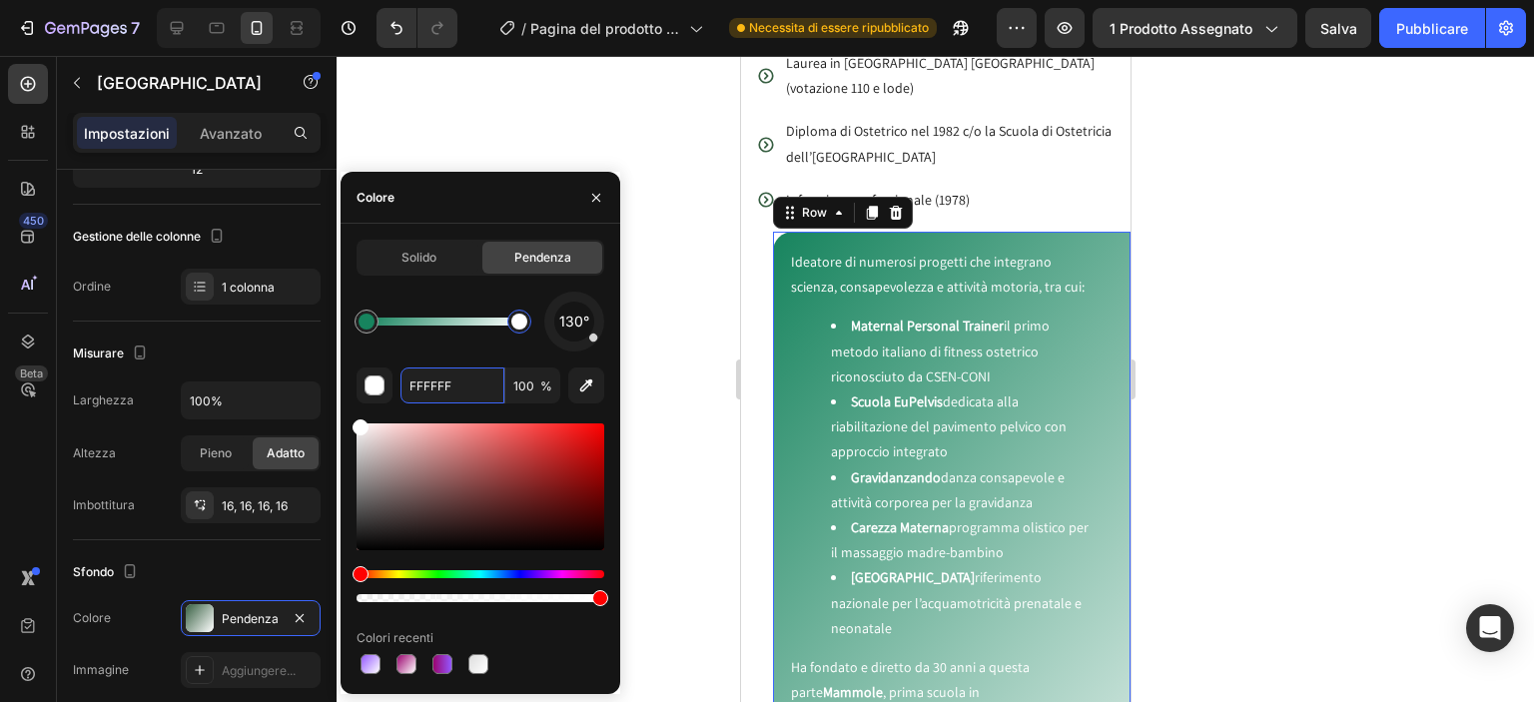
click at [518, 323] on div at bounding box center [519, 322] width 16 height 16
paste input "1FA774"
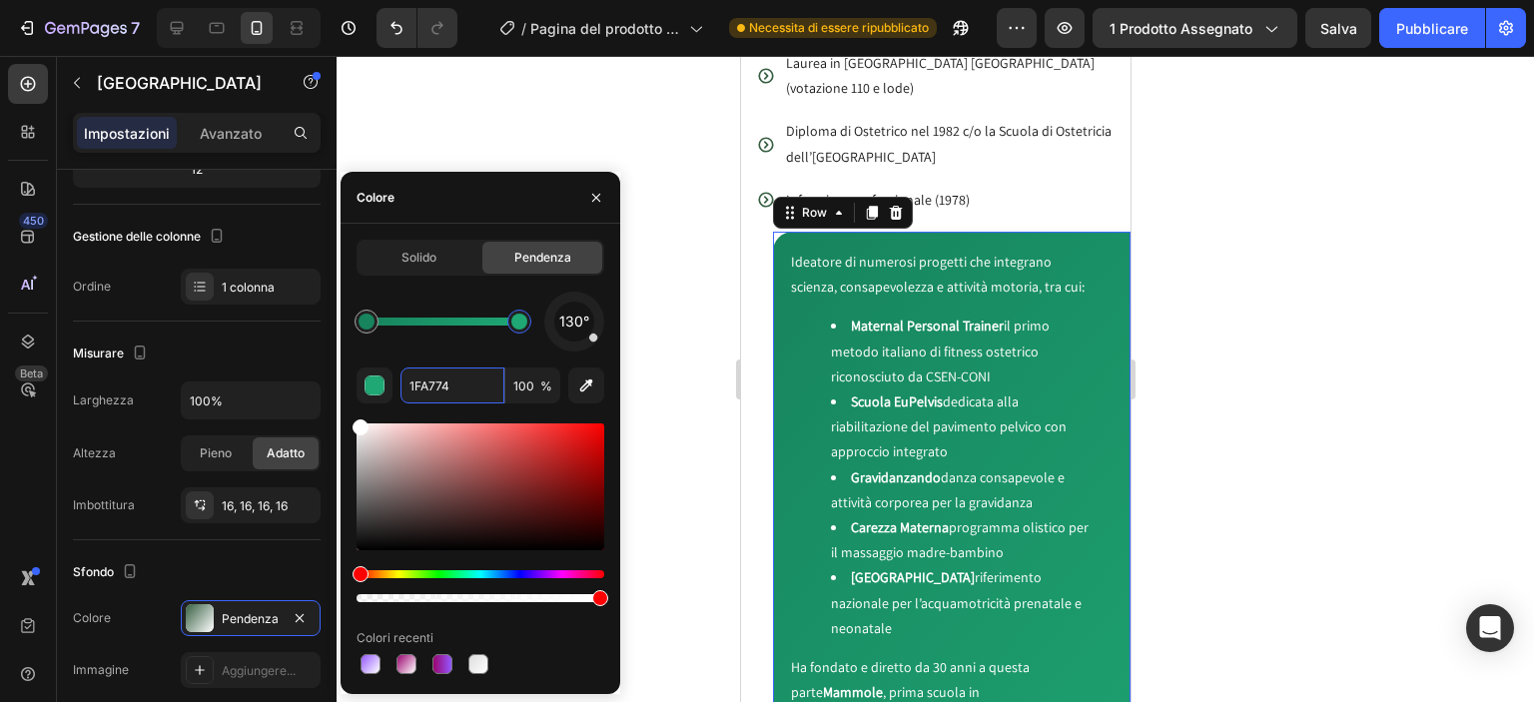
type input "1FA774"
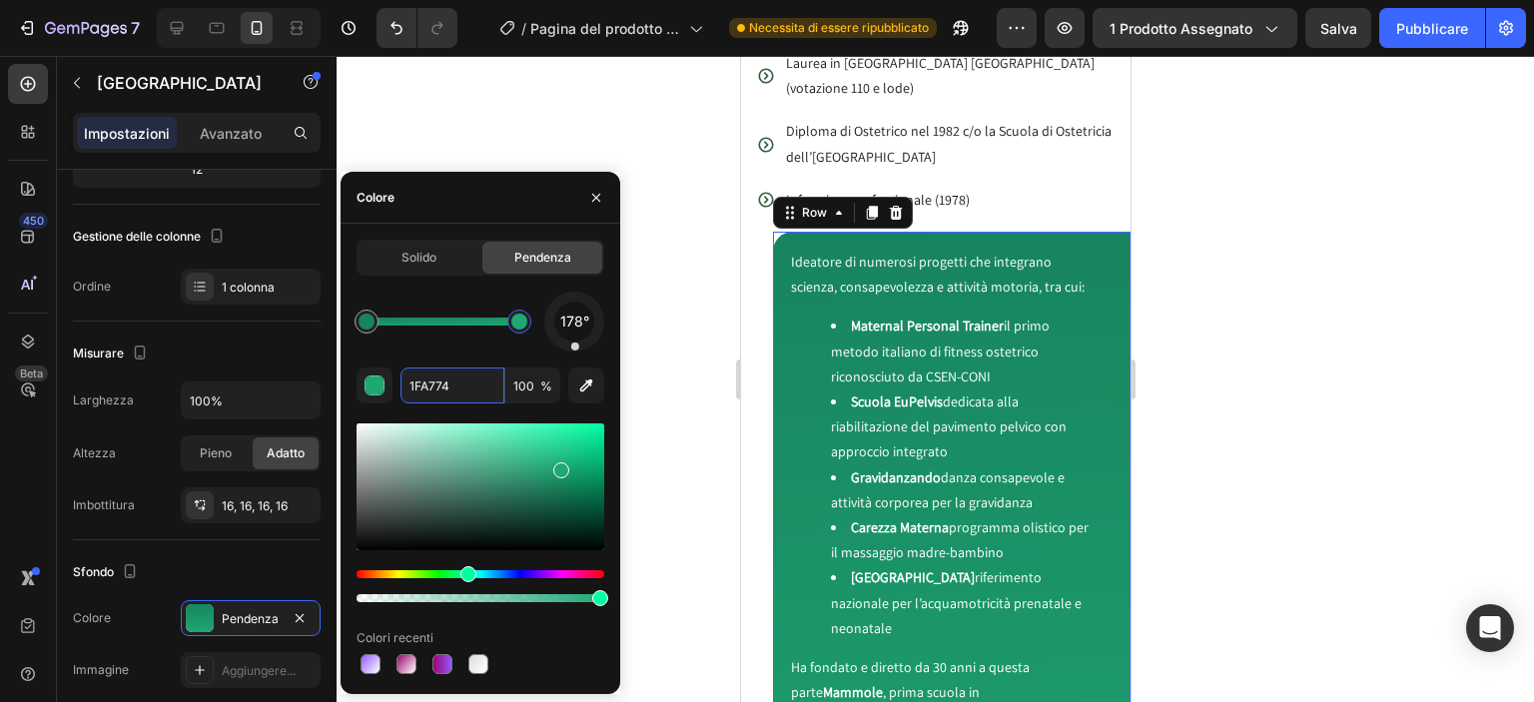
drag, startPoint x: 598, startPoint y: 338, endPoint x: 574, endPoint y: 354, distance: 29.4
click at [574, 354] on div "178° 1FA774 100 % Colori recenti" at bounding box center [480, 485] width 248 height 386
click at [697, 361] on div at bounding box center [935, 379] width 1197 height 646
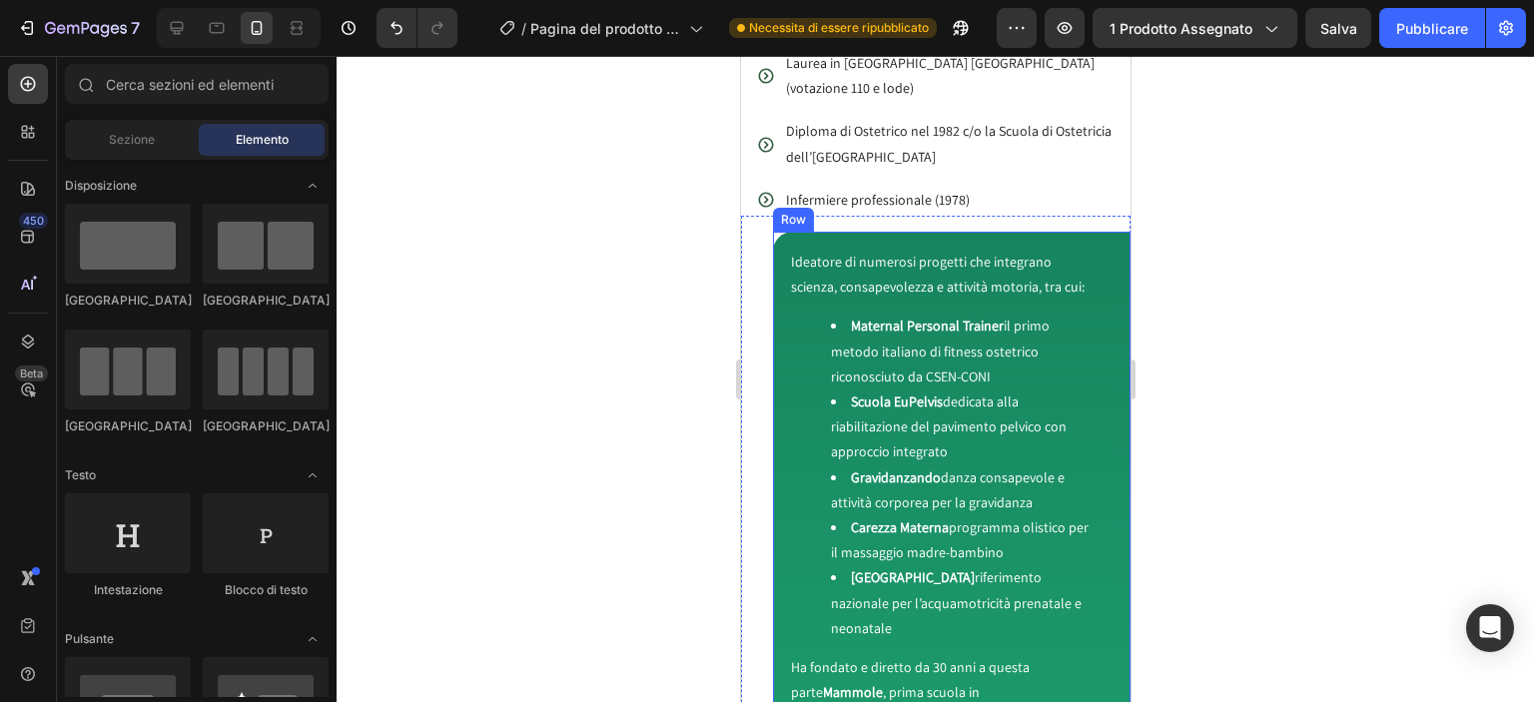
click at [1100, 311] on div "Ideatore di numerosi progetti che integrano scienza, consapevolezza e attività …" at bounding box center [950, 629] width 357 height 794
click at [1100, 303] on div "Ideatore di numerosi progetti che integrano scienza, consapevolezza e attività …" at bounding box center [950, 629] width 357 height 794
click at [1101, 255] on div "Ideatore di numerosi progetti che integrano scienza, consapevolezza e attività …" at bounding box center [950, 629] width 357 height 794
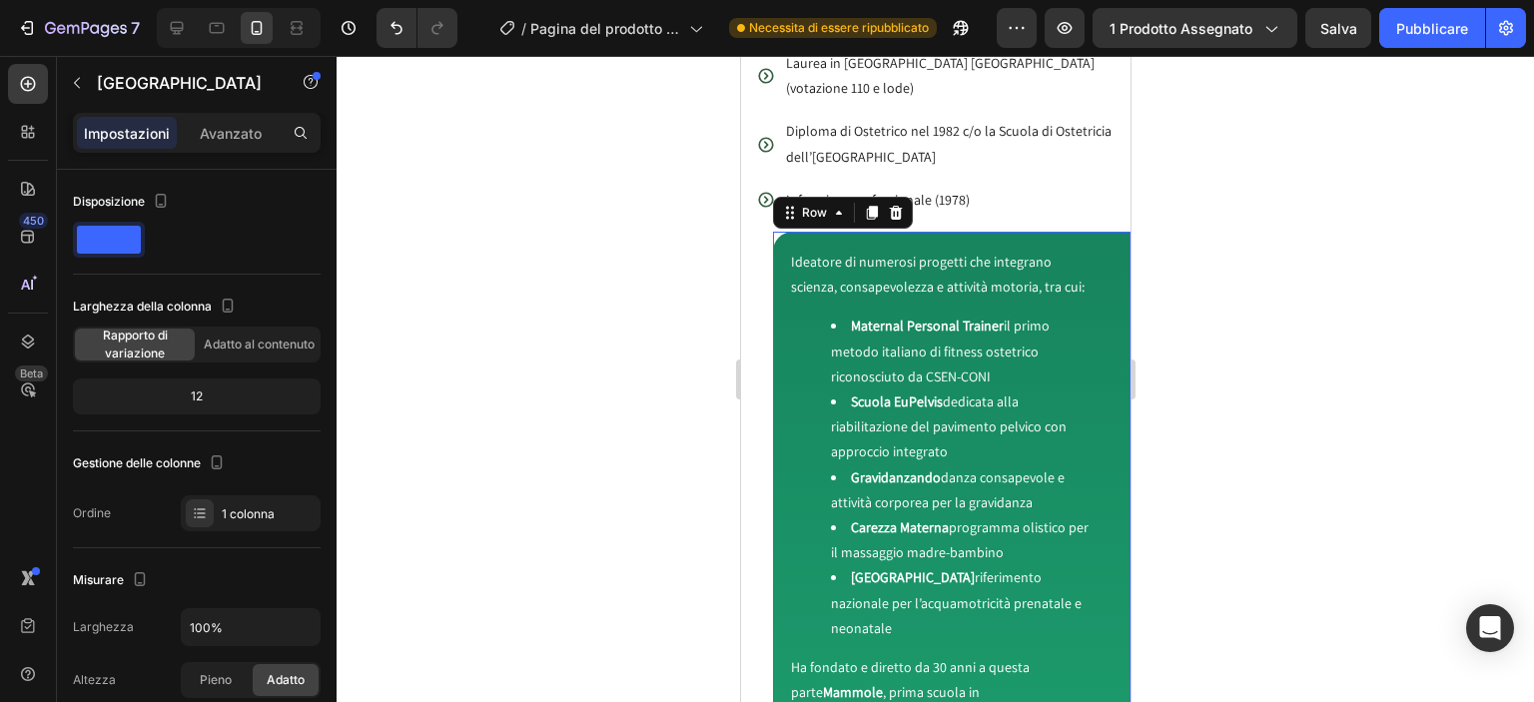
click at [1101, 255] on div "Ideatore di numerosi progetti che integrano scienza, consapevolezza e attività …" at bounding box center [950, 629] width 357 height 794
click at [1101, 227] on div "Ideatore di numerosi progetti che integrano scienza, consapevolezza e attività …" at bounding box center [934, 629] width 389 height 826
click at [1074, 271] on div "Ideatore di numerosi progetti che integrano scienza, consapevolezza e attività …" at bounding box center [934, 629] width 389 height 826
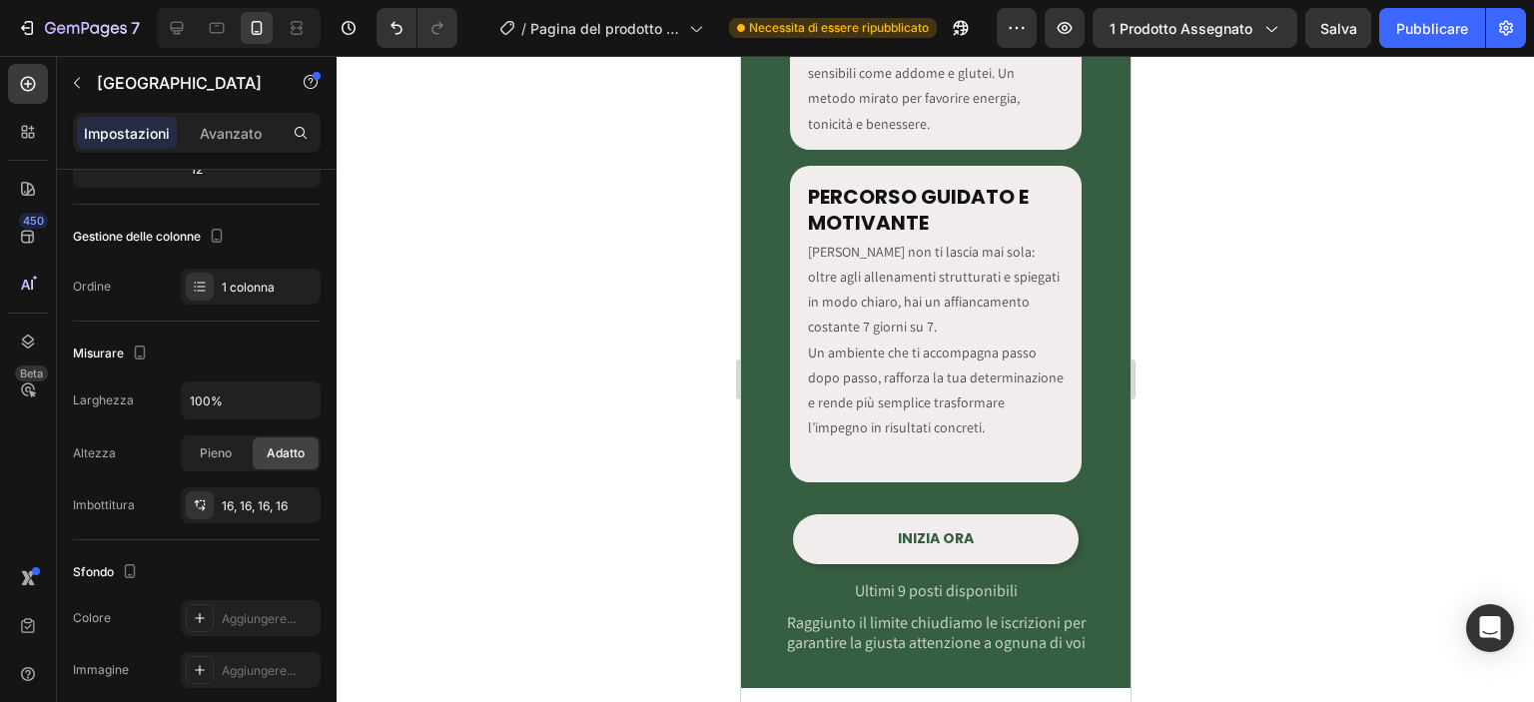
scroll to position [3844, 0]
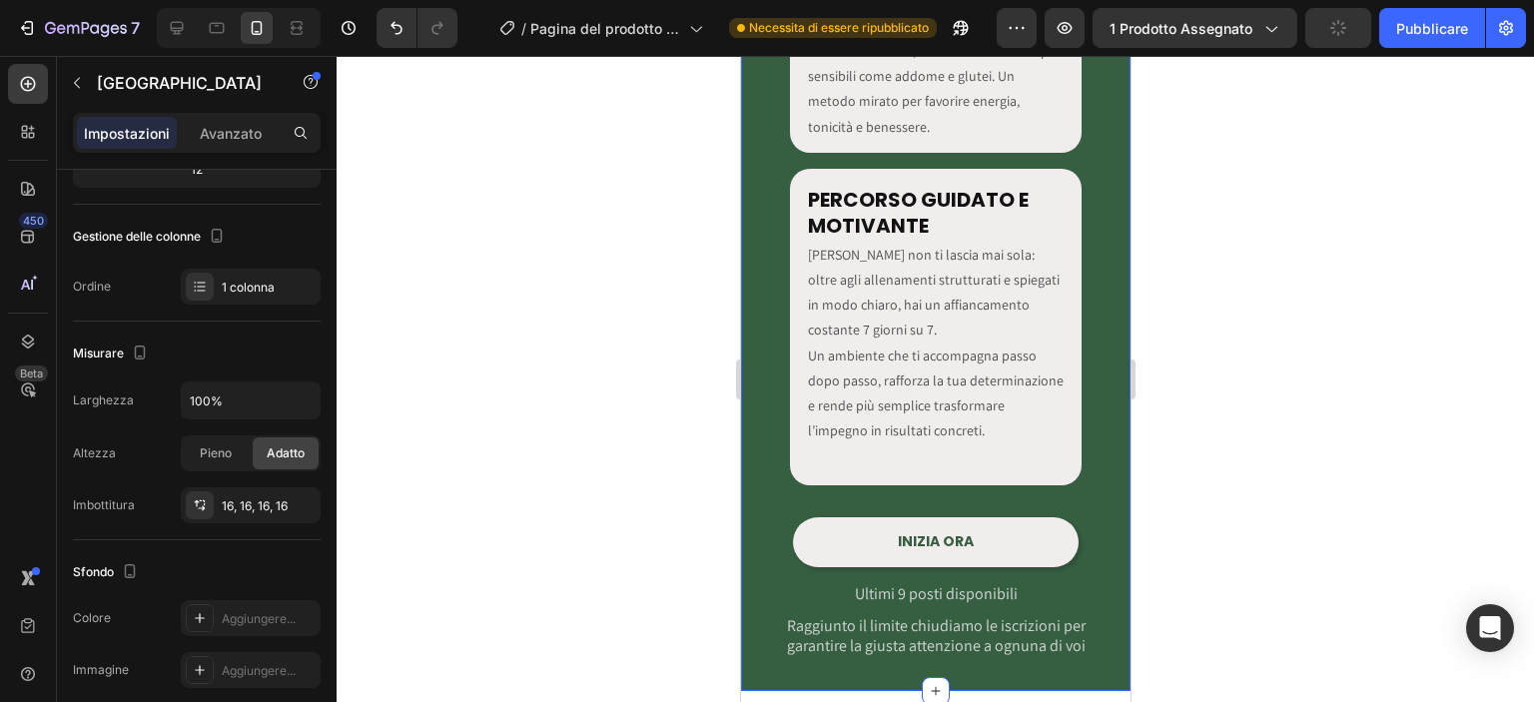
click at [1102, 382] on div "NEL SETTORE DA OLTRE 30 ANNI Heading Dietro a LatoFit c’è la competenza di chi …" at bounding box center [934, 107] width 389 height 1104
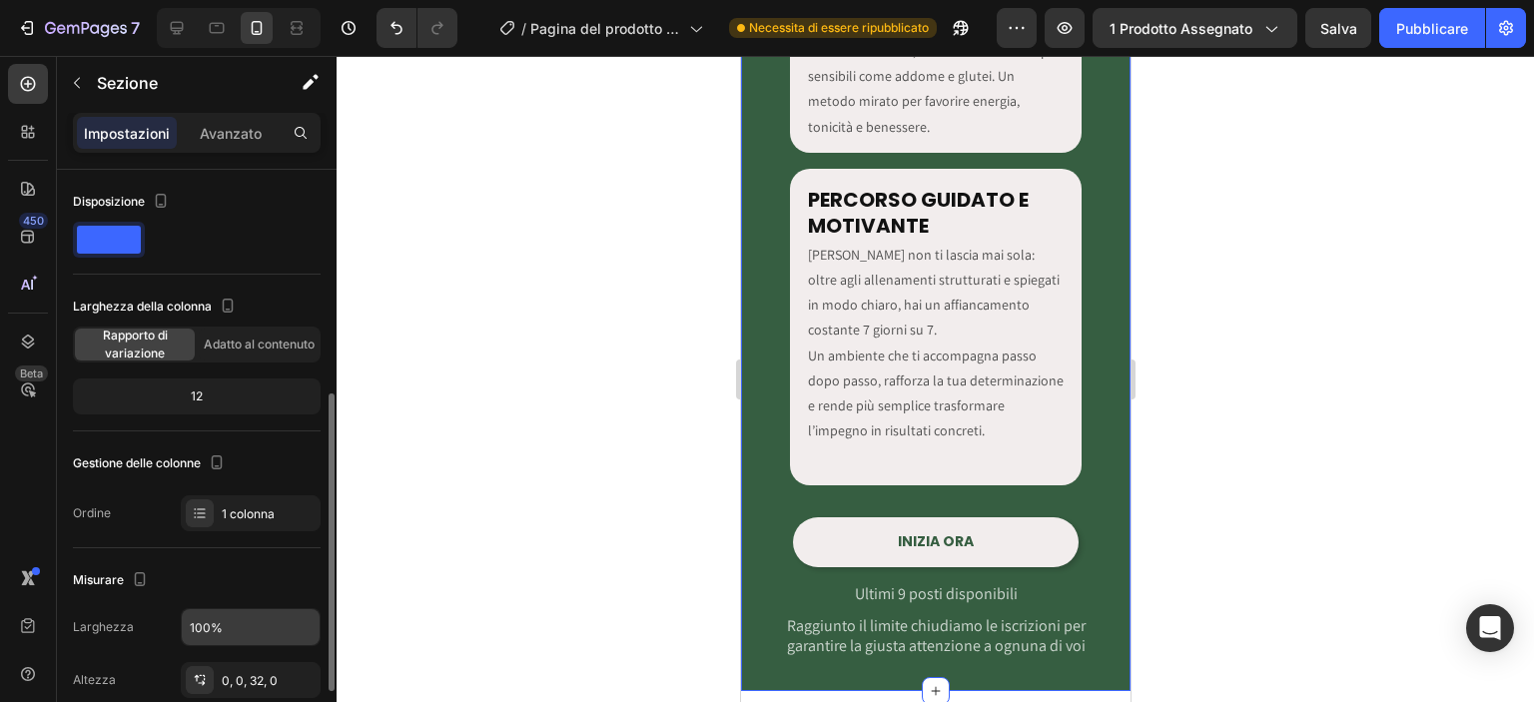
scroll to position [168, 0]
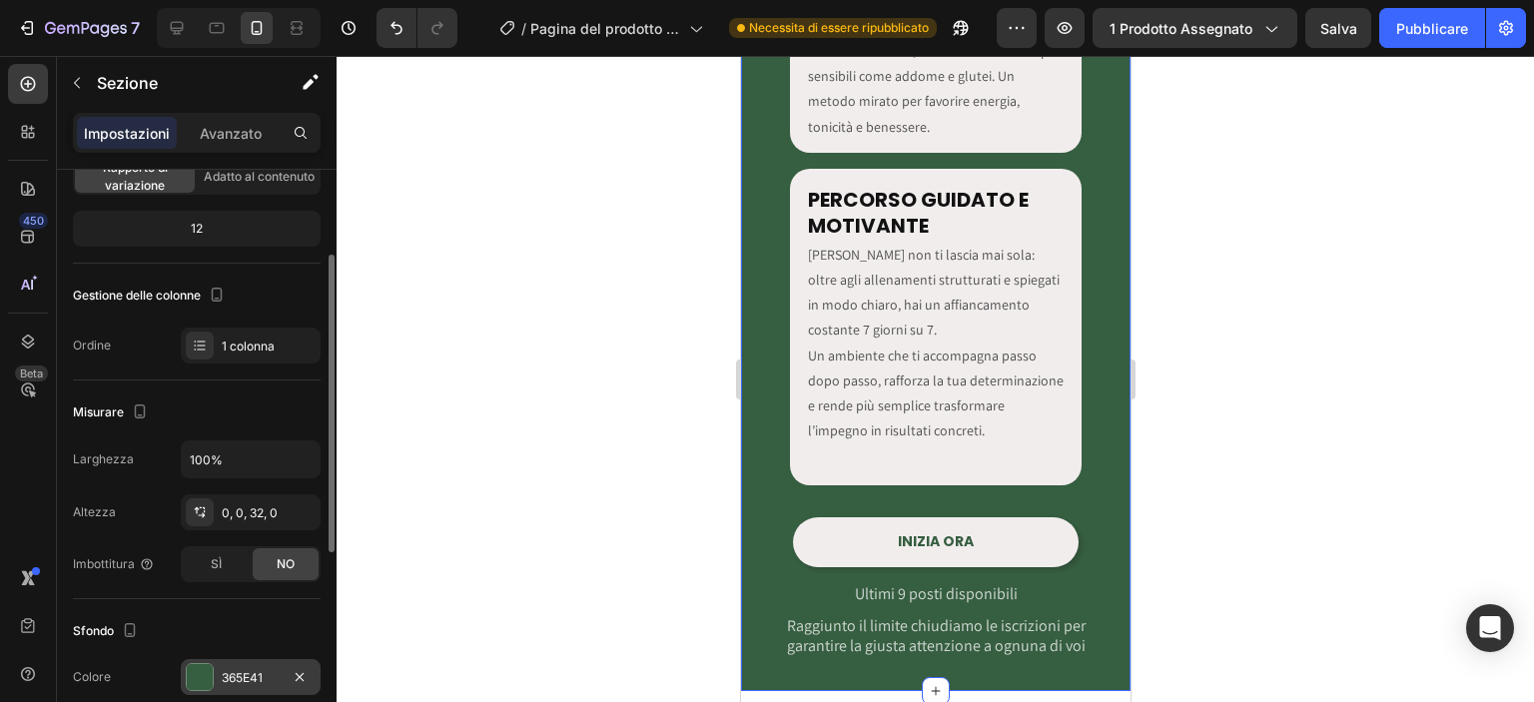
click at [249, 670] on font "365E41" at bounding box center [242, 677] width 41 height 15
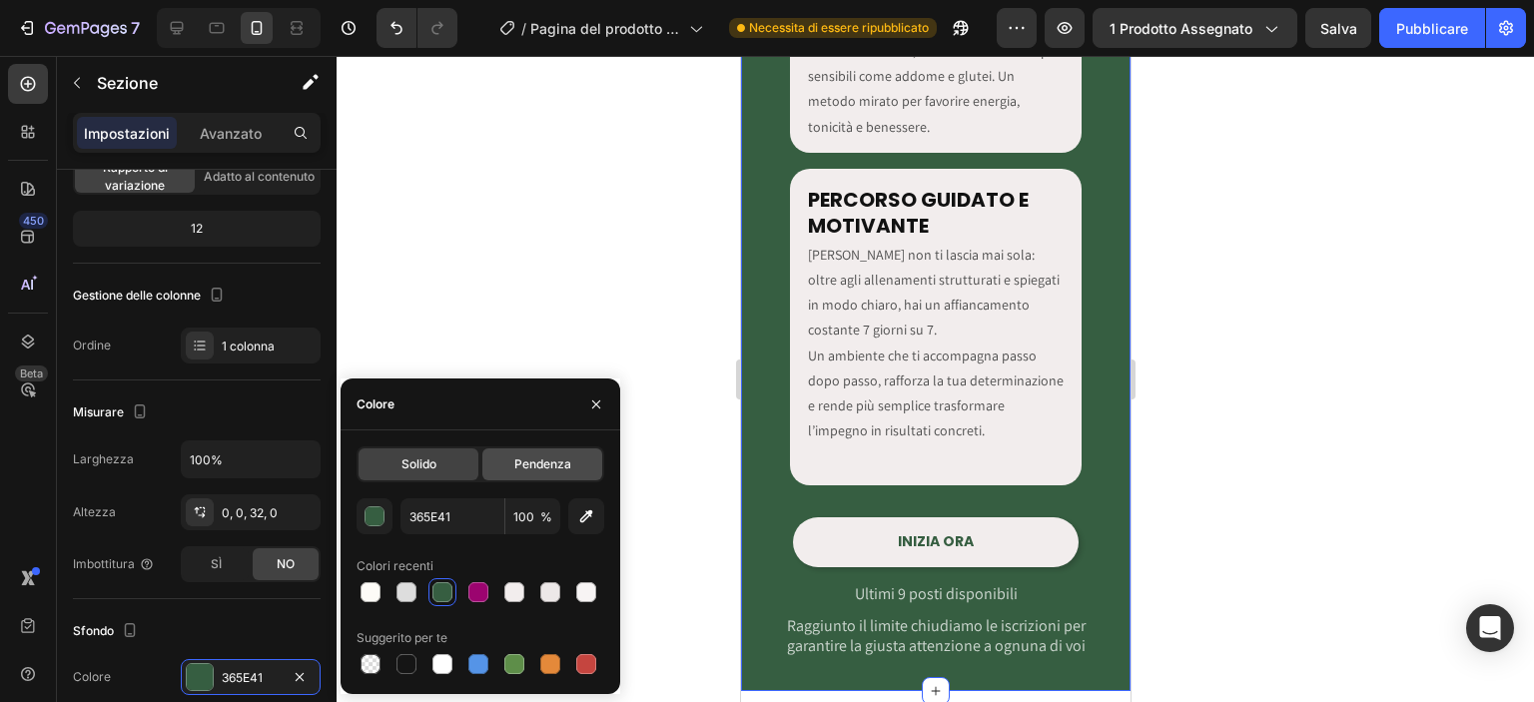
click at [554, 466] on font "Pendenza" at bounding box center [542, 463] width 57 height 15
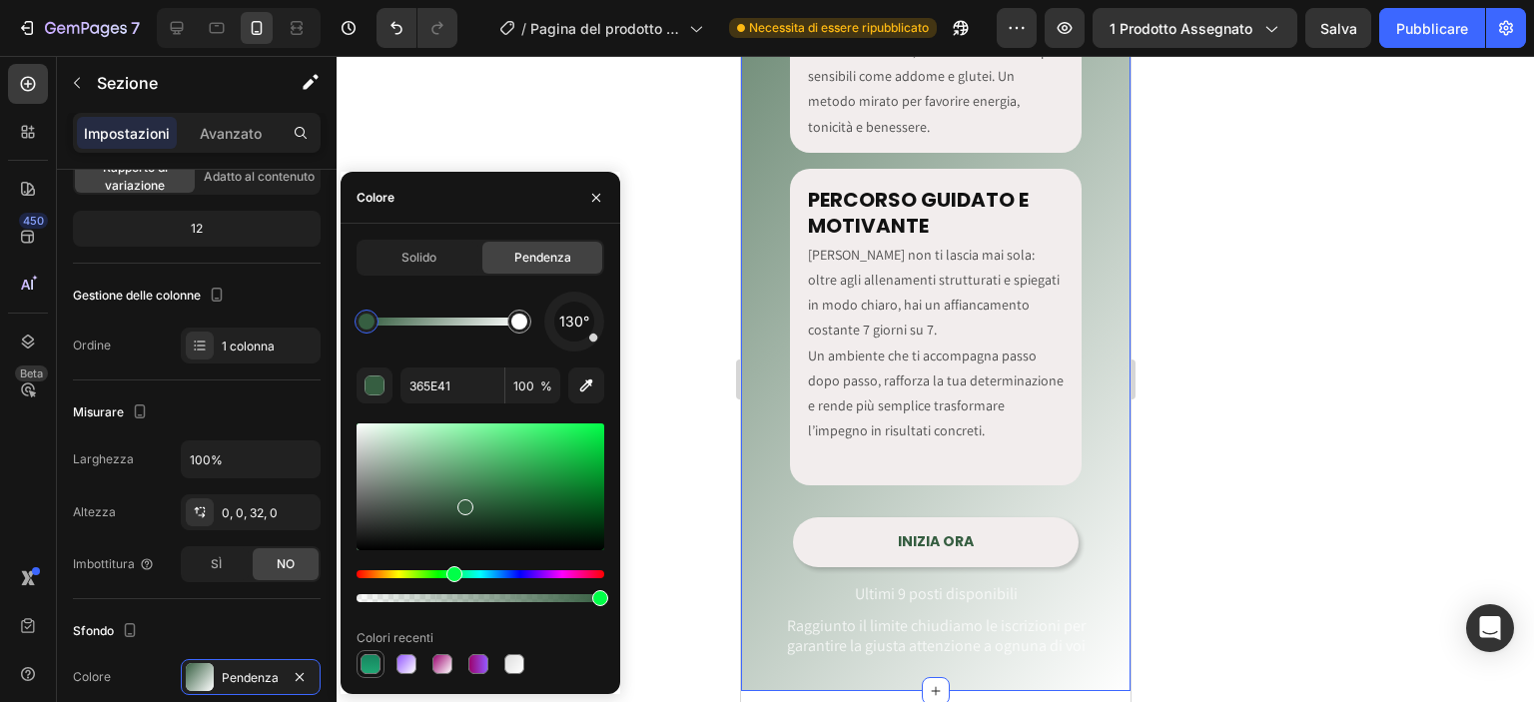
click at [372, 661] on div at bounding box center [370, 664] width 20 height 20
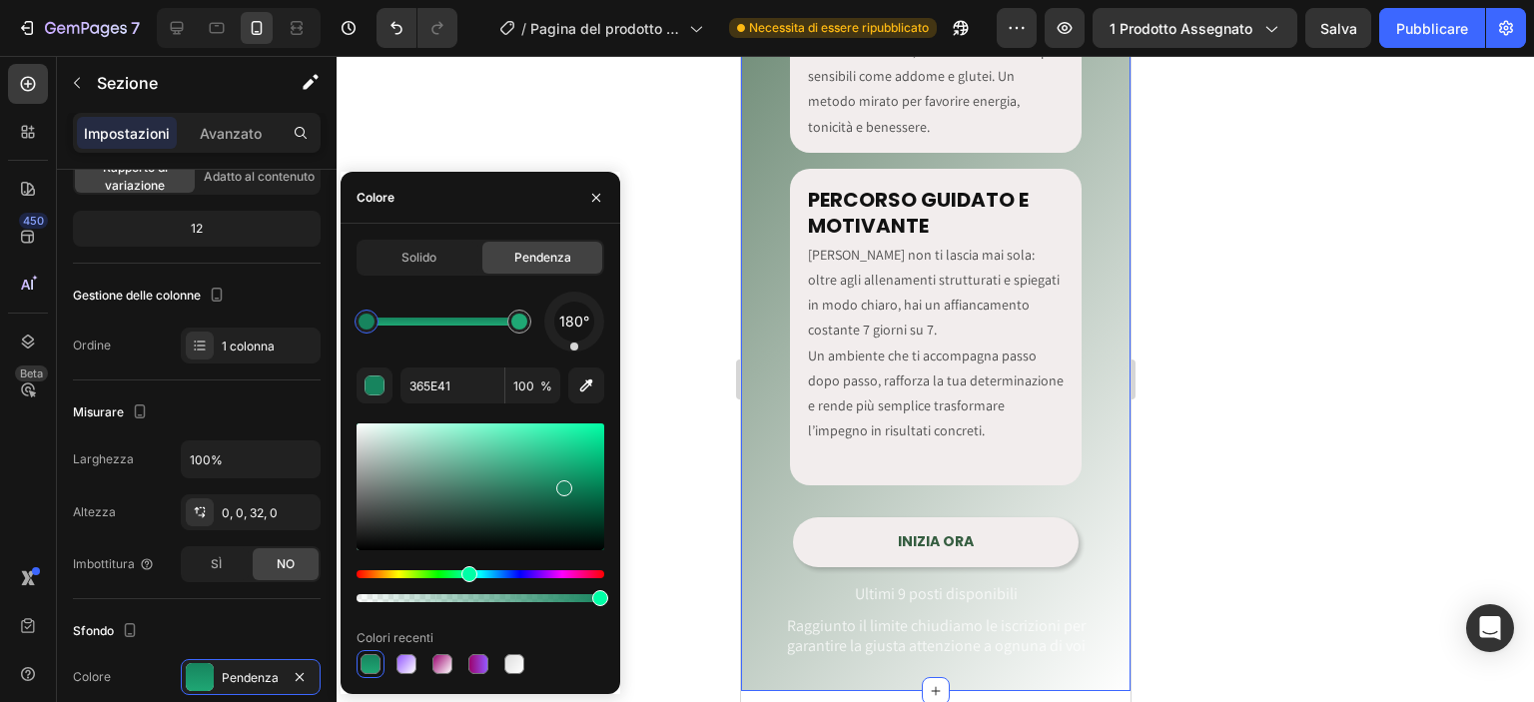
type input "17845E"
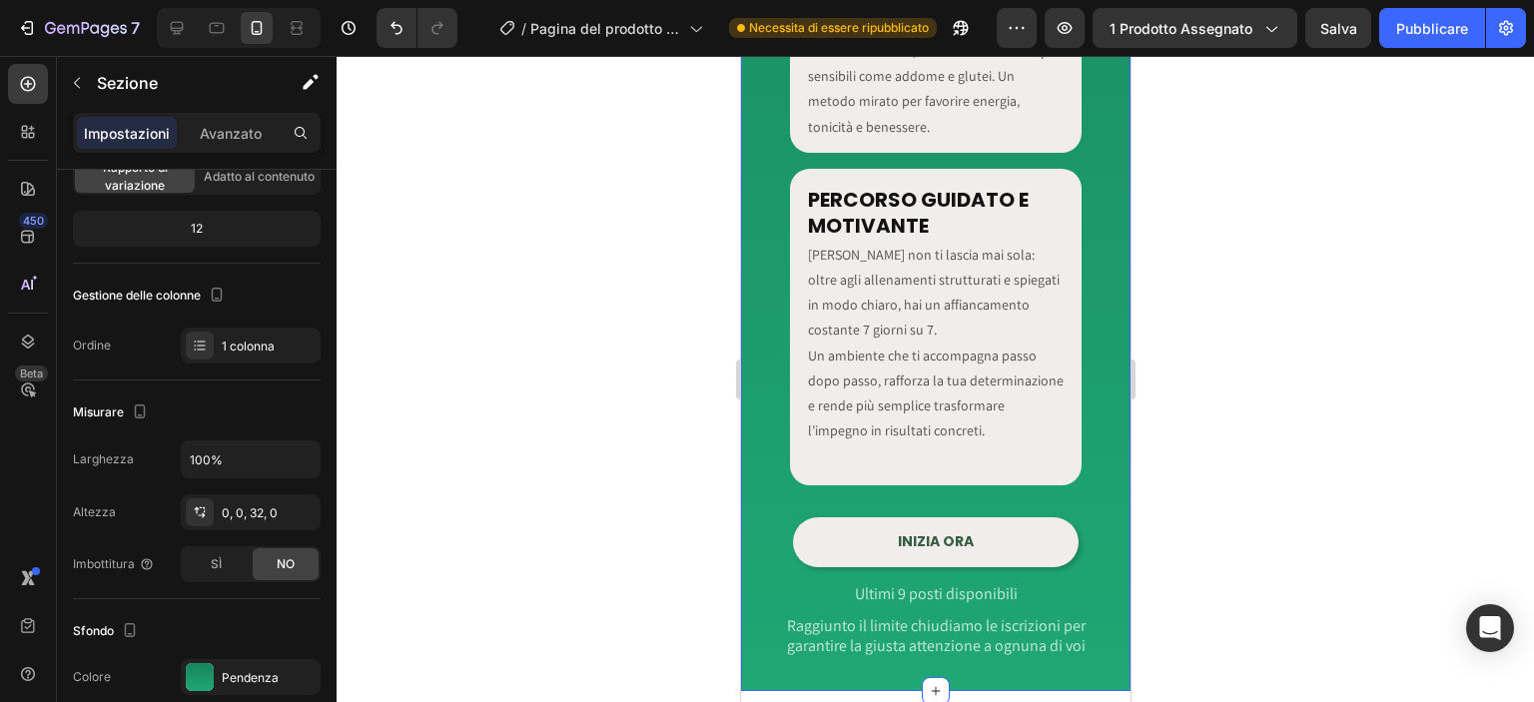
click at [674, 420] on div at bounding box center [935, 379] width 1197 height 646
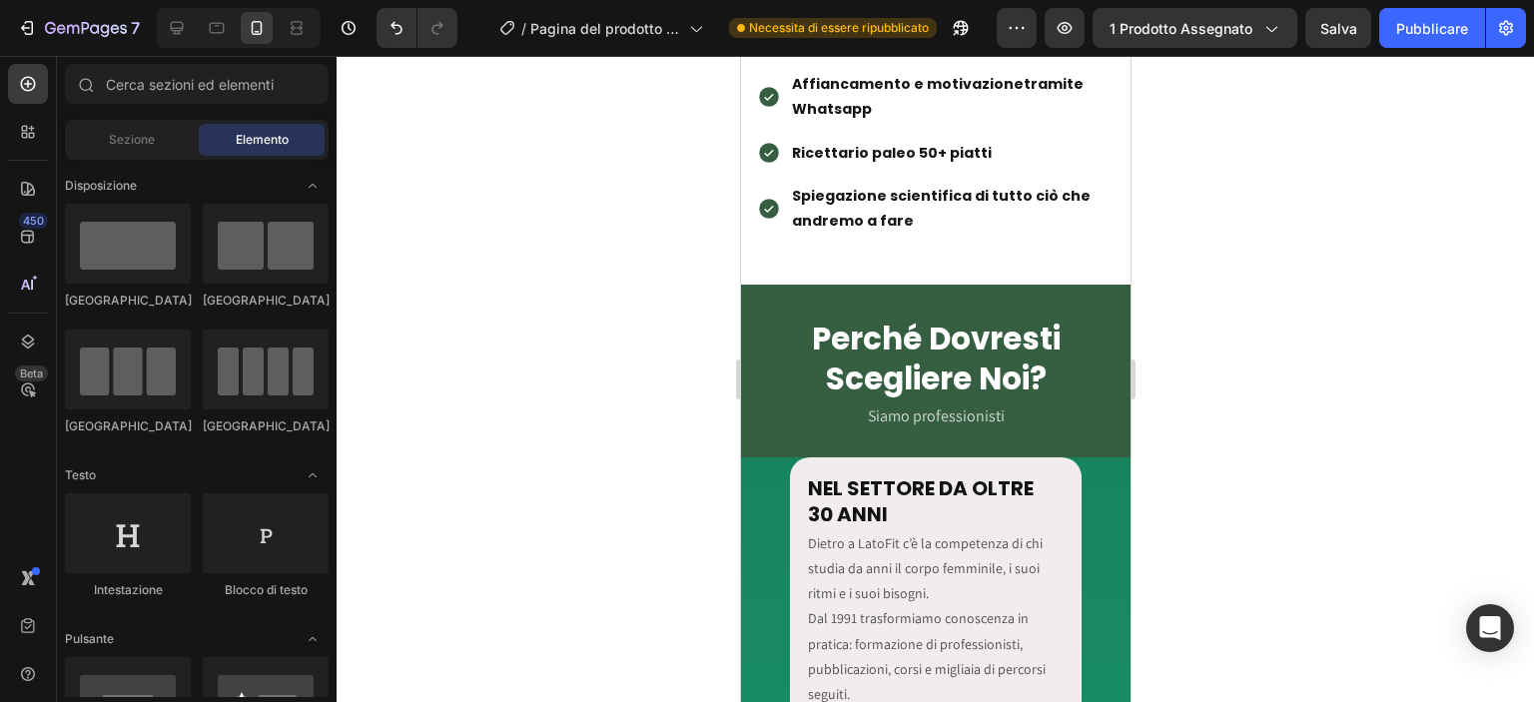
scroll to position [2945, 0]
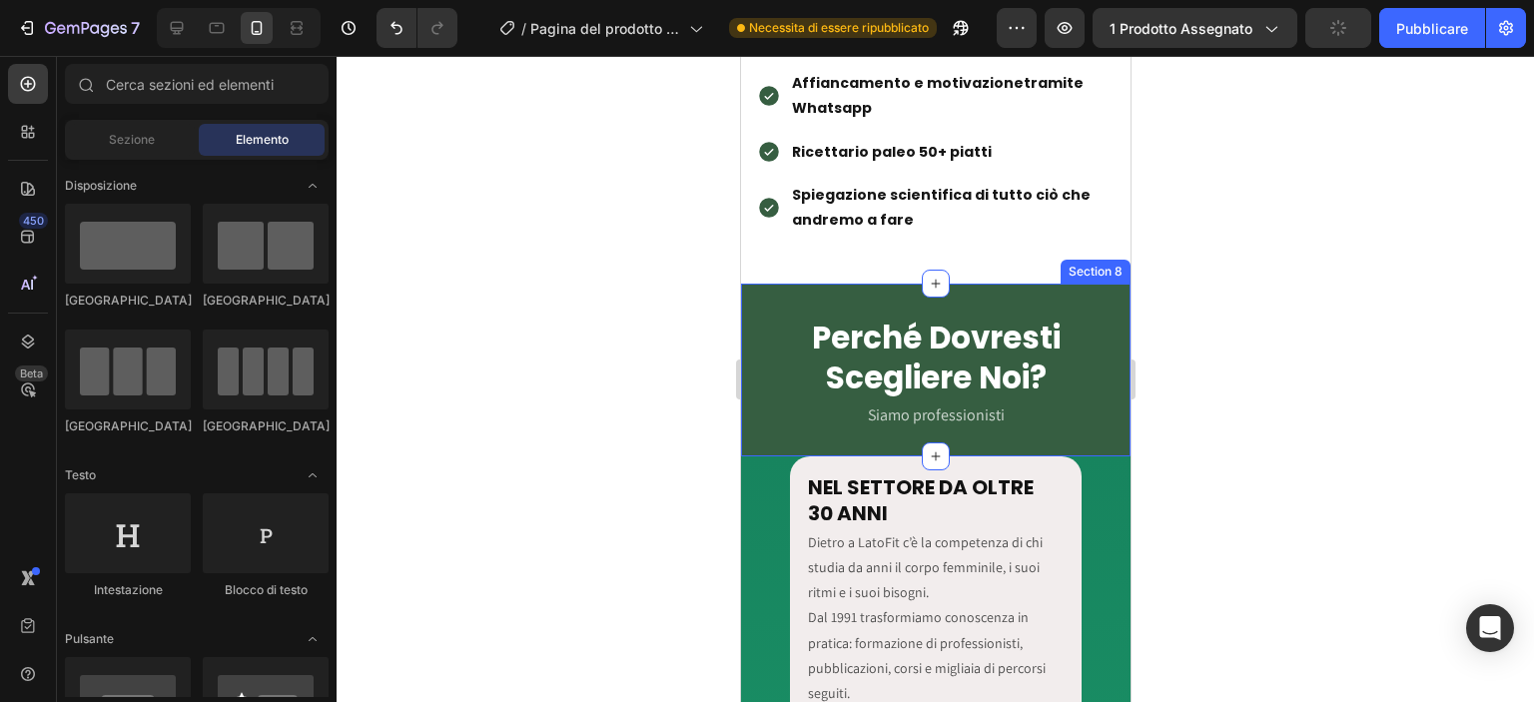
click at [770, 430] on div "Perché Dovresti Scegliere Noi? Heading Text Block Siamo professionisti Text Blo…" at bounding box center [934, 370] width 389 height 173
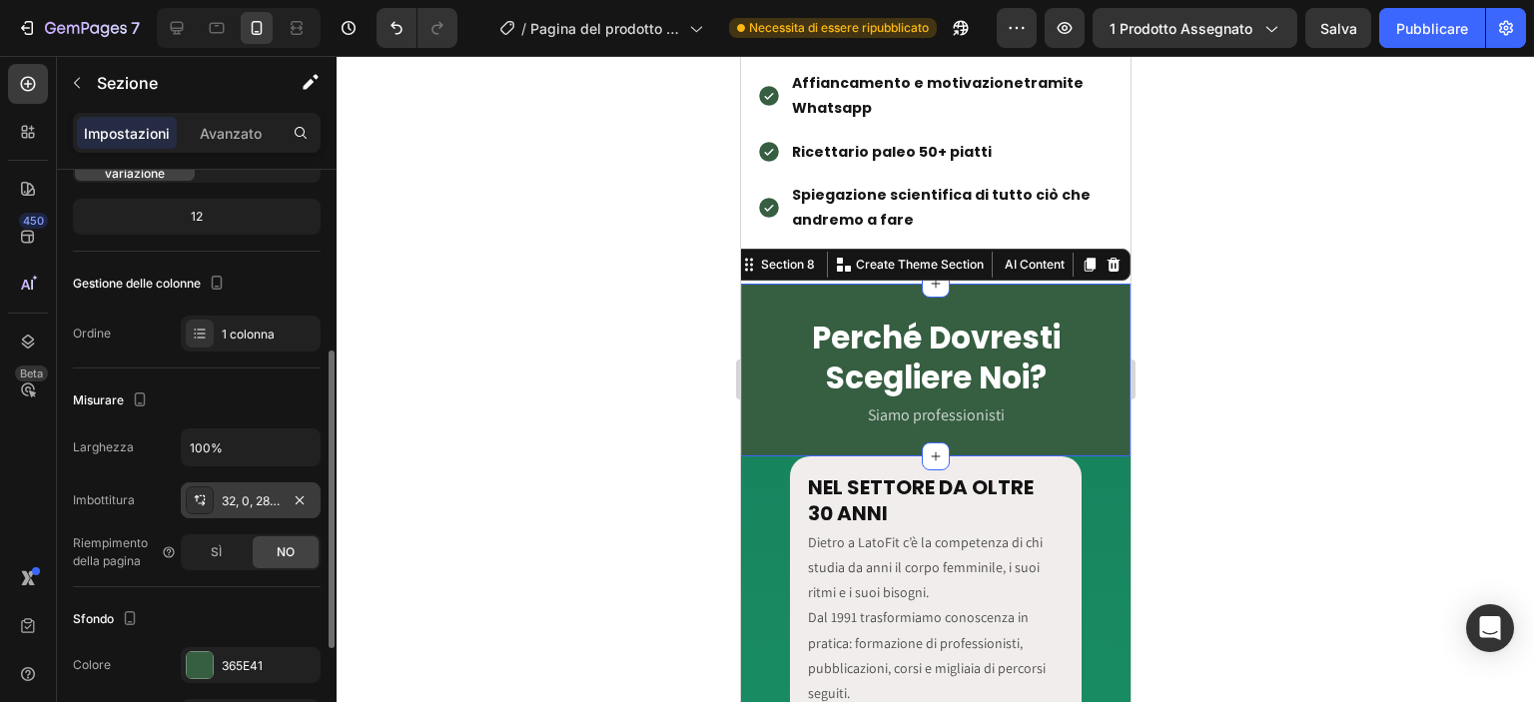
scroll to position [249, 0]
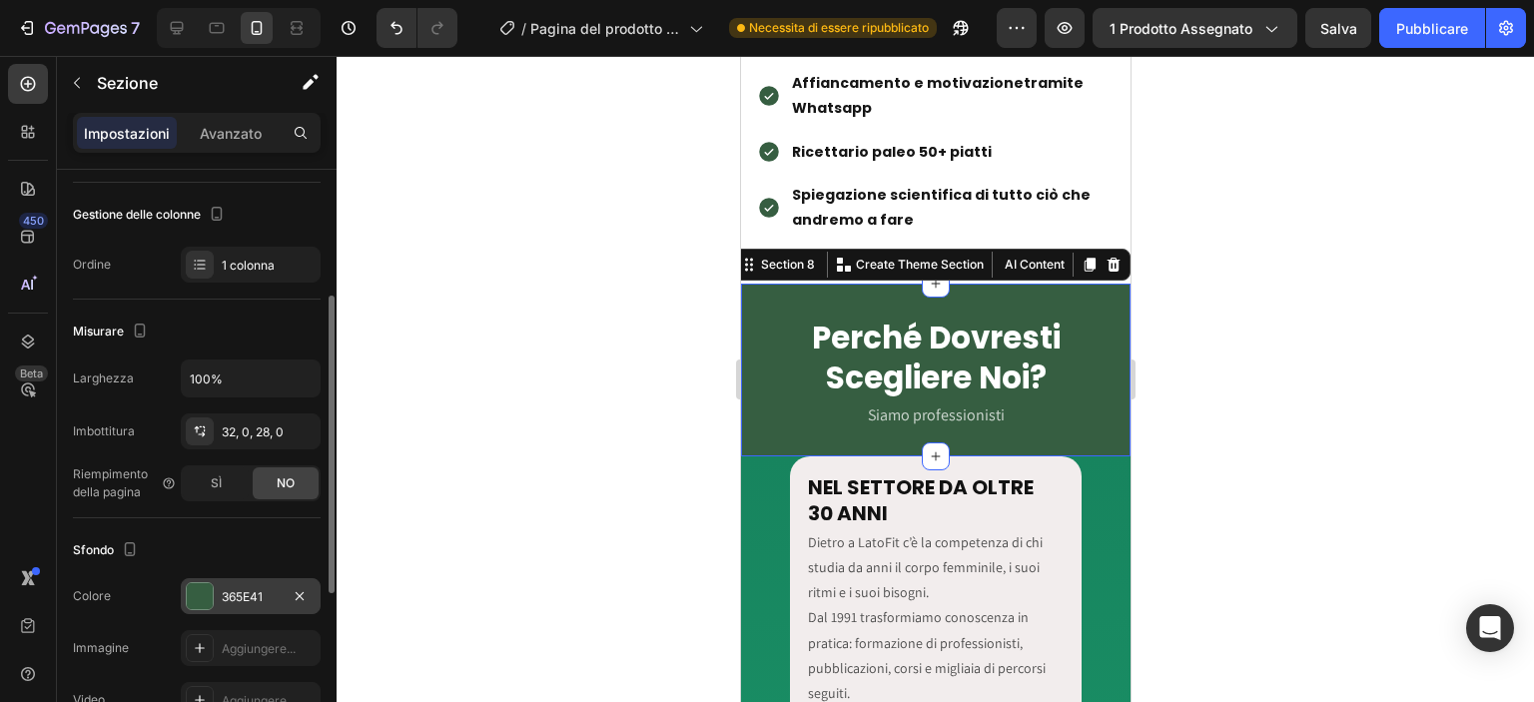
click at [243, 589] on font "365E41" at bounding box center [242, 596] width 41 height 15
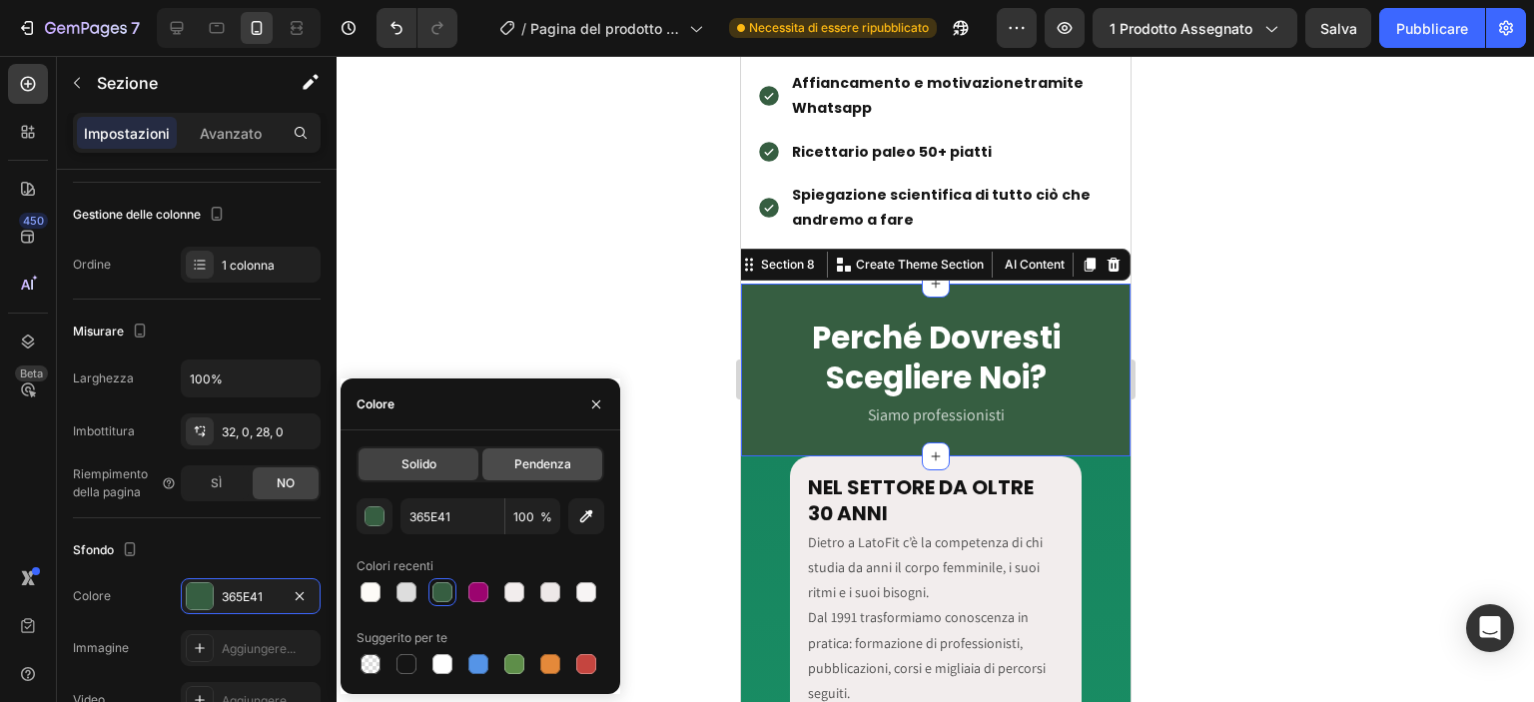
click at [561, 459] on font "Pendenza" at bounding box center [542, 463] width 57 height 15
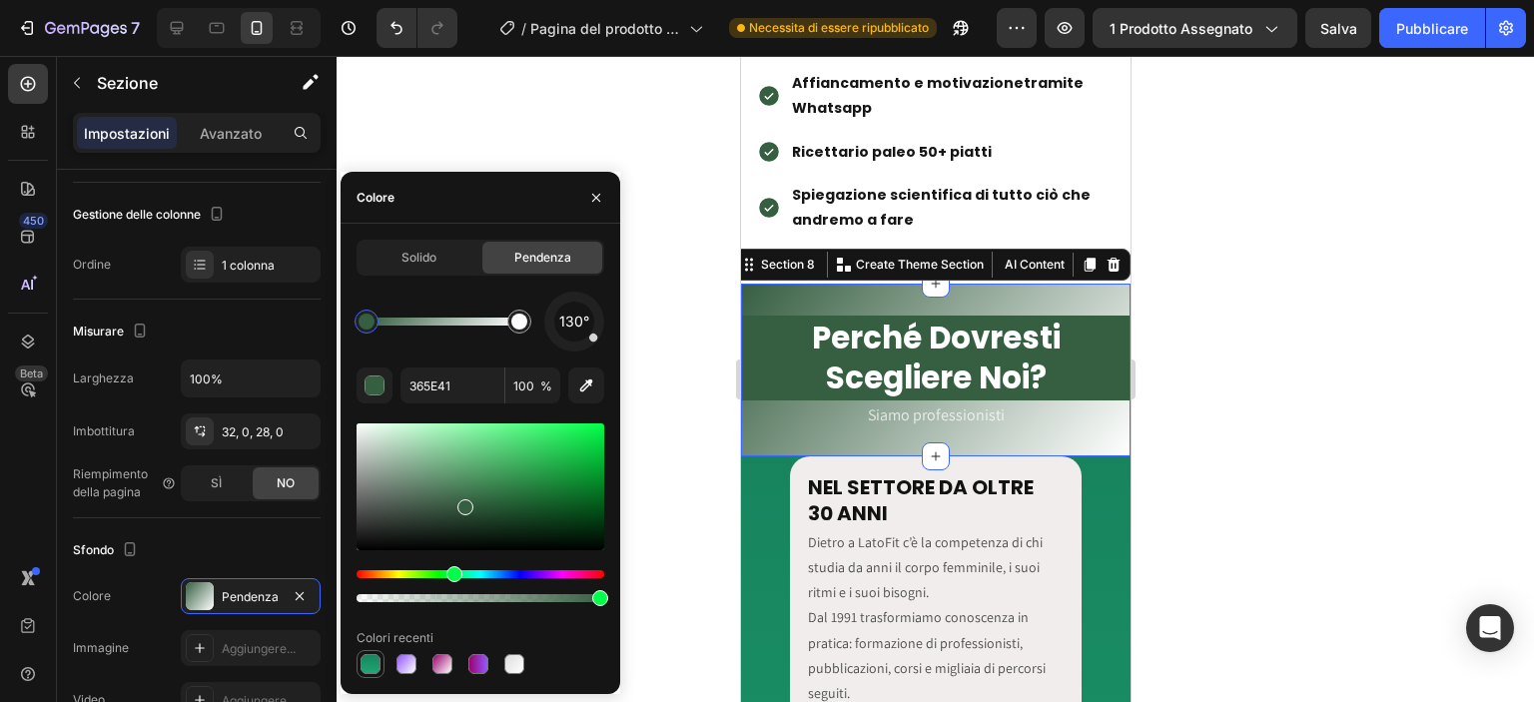
click at [378, 665] on div at bounding box center [370, 664] width 20 height 20
type input "17845E"
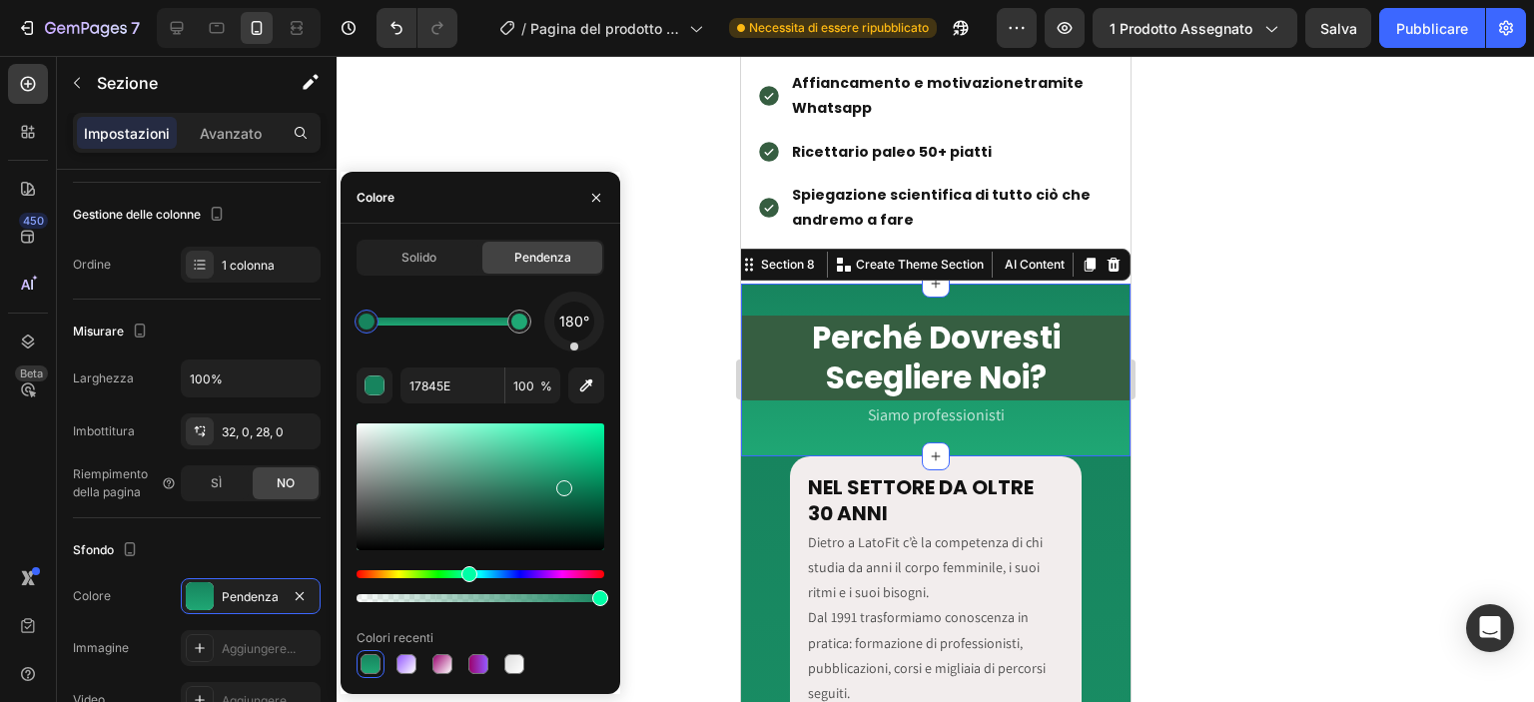
click at [532, 265] on font "Pendenza" at bounding box center [542, 257] width 57 height 15
click at [683, 306] on div at bounding box center [935, 379] width 1197 height 646
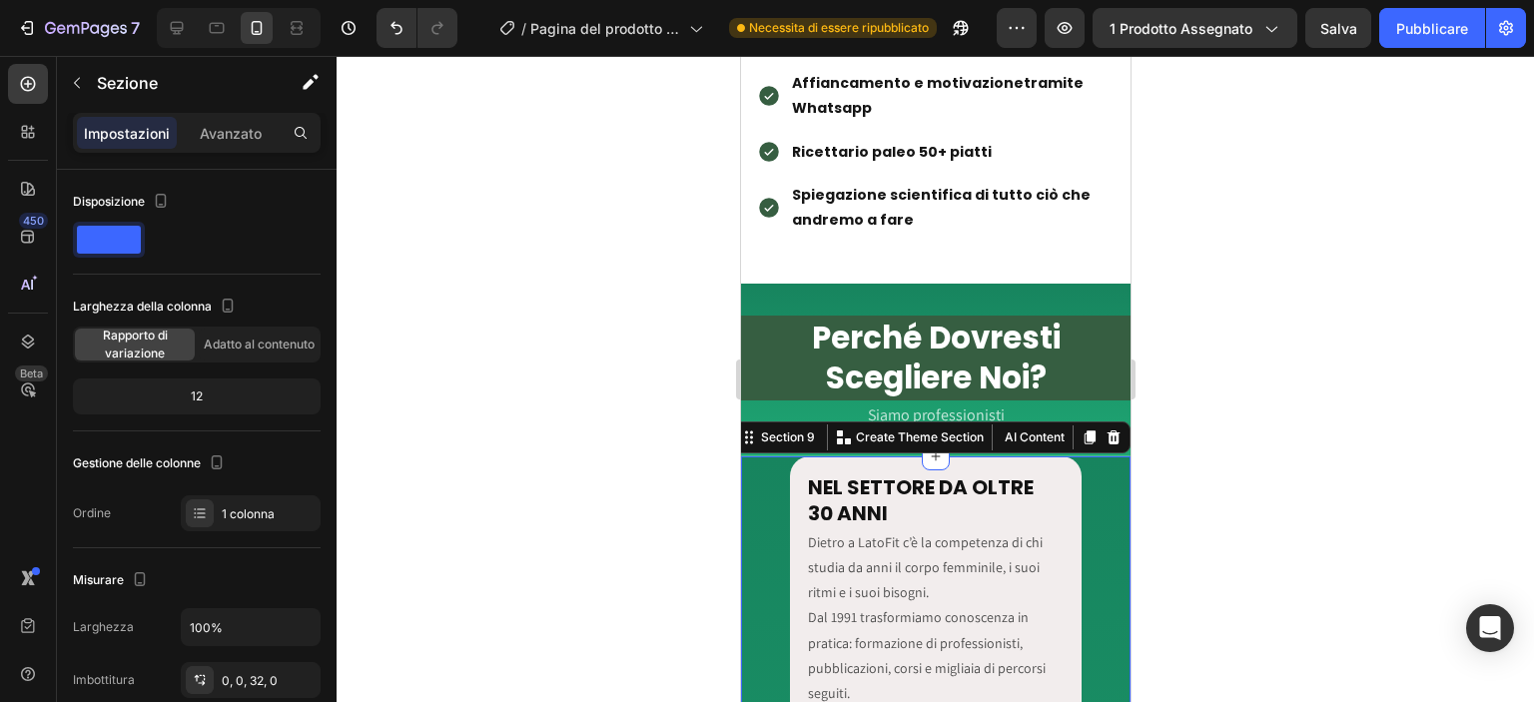
click at [636, 514] on div at bounding box center [935, 379] width 1197 height 646
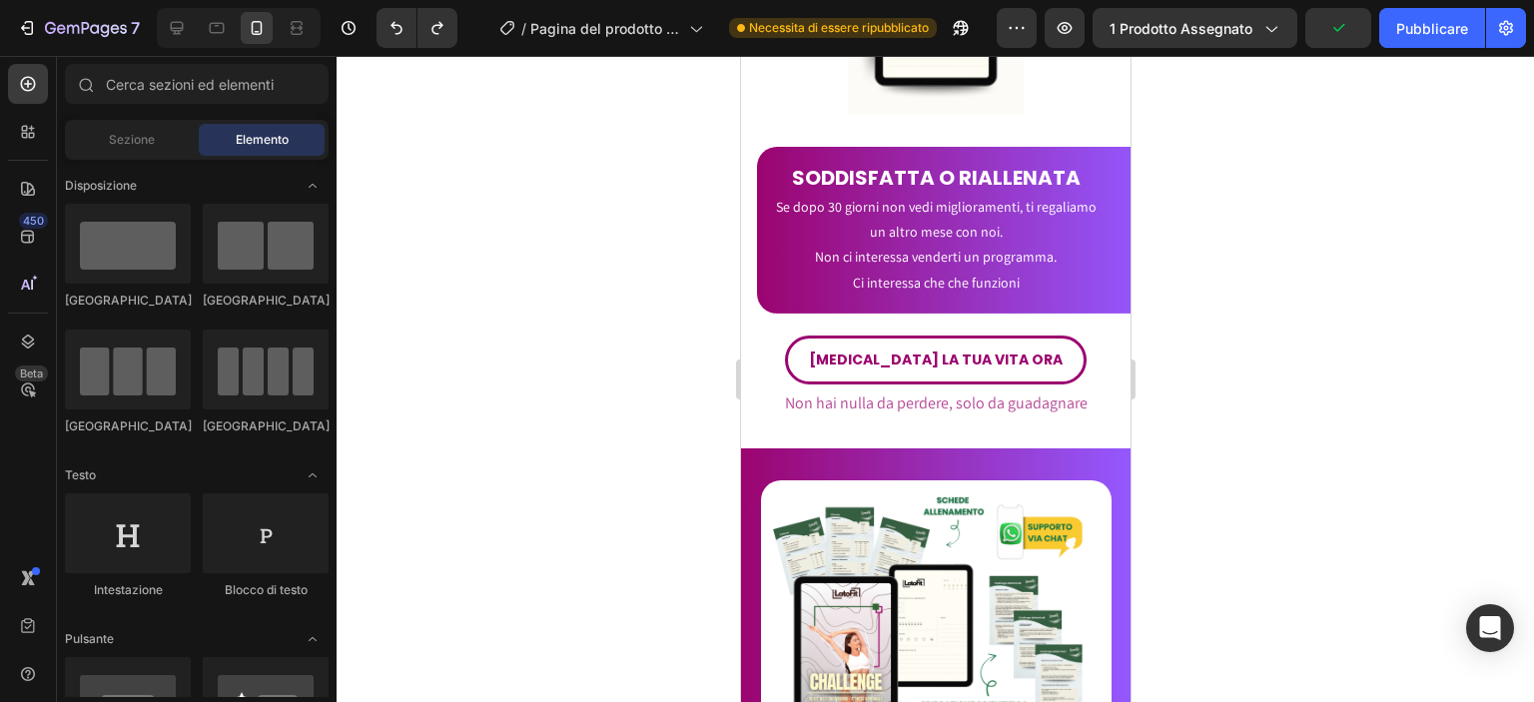
scroll to position [7202, 0]
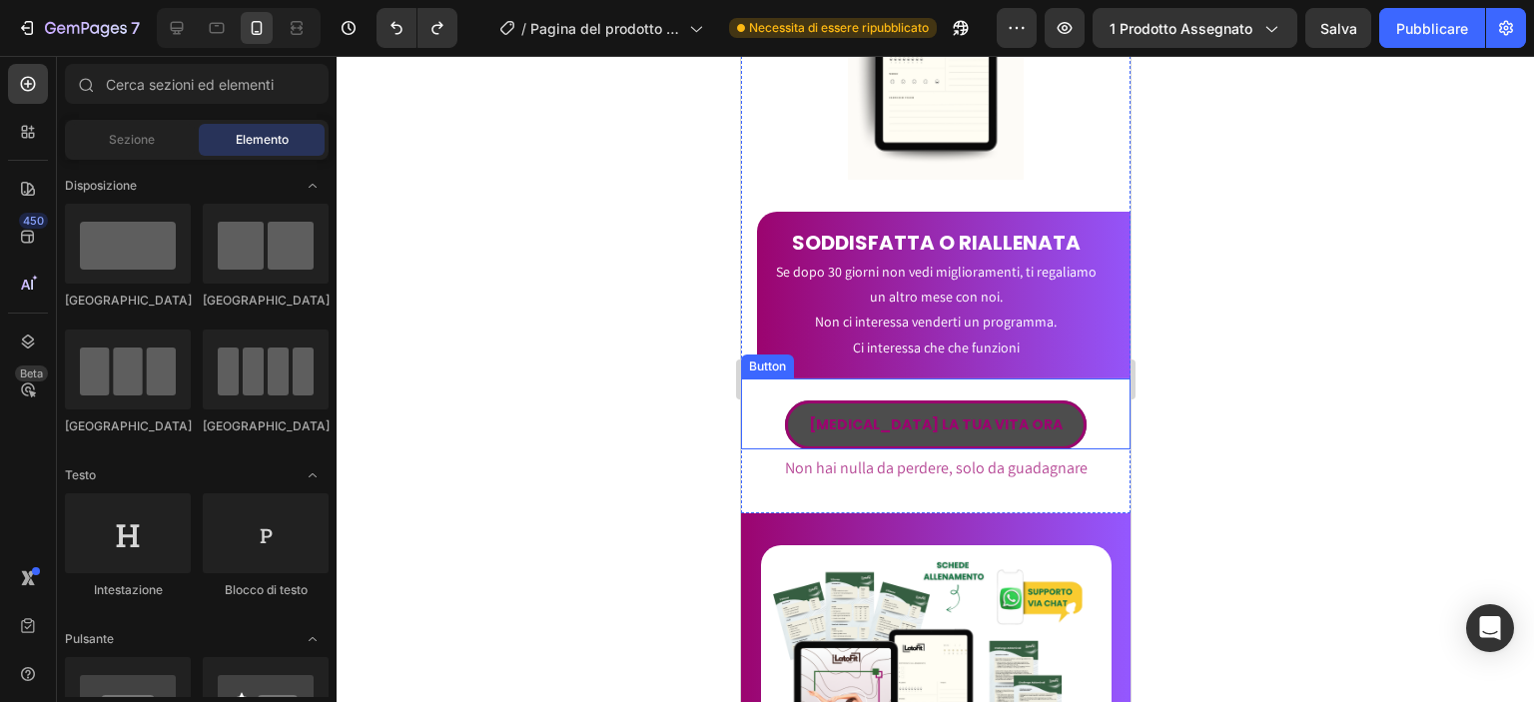
click at [999, 410] on link "[MEDICAL_DATA] LA TUA VITA ORA" at bounding box center [935, 424] width 302 height 49
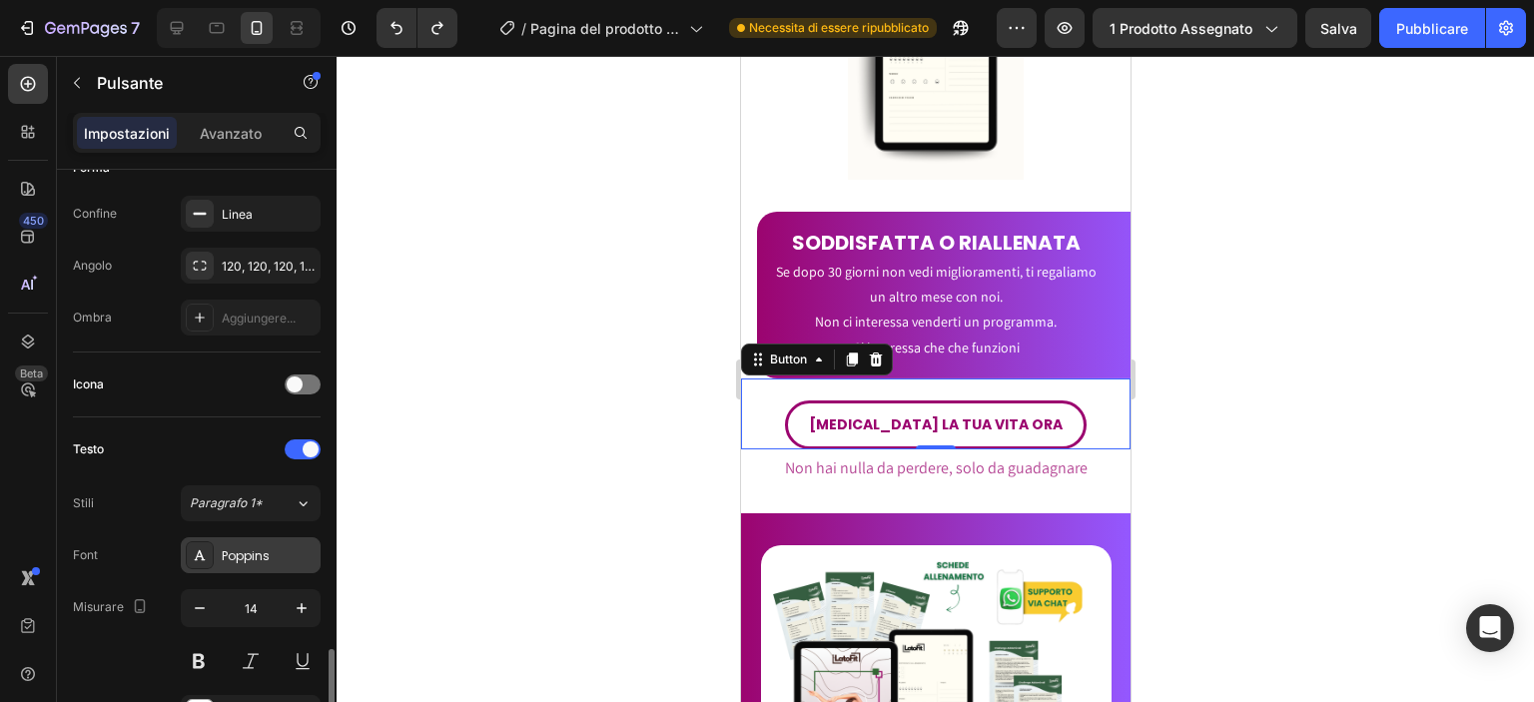
scroll to position [727, 0]
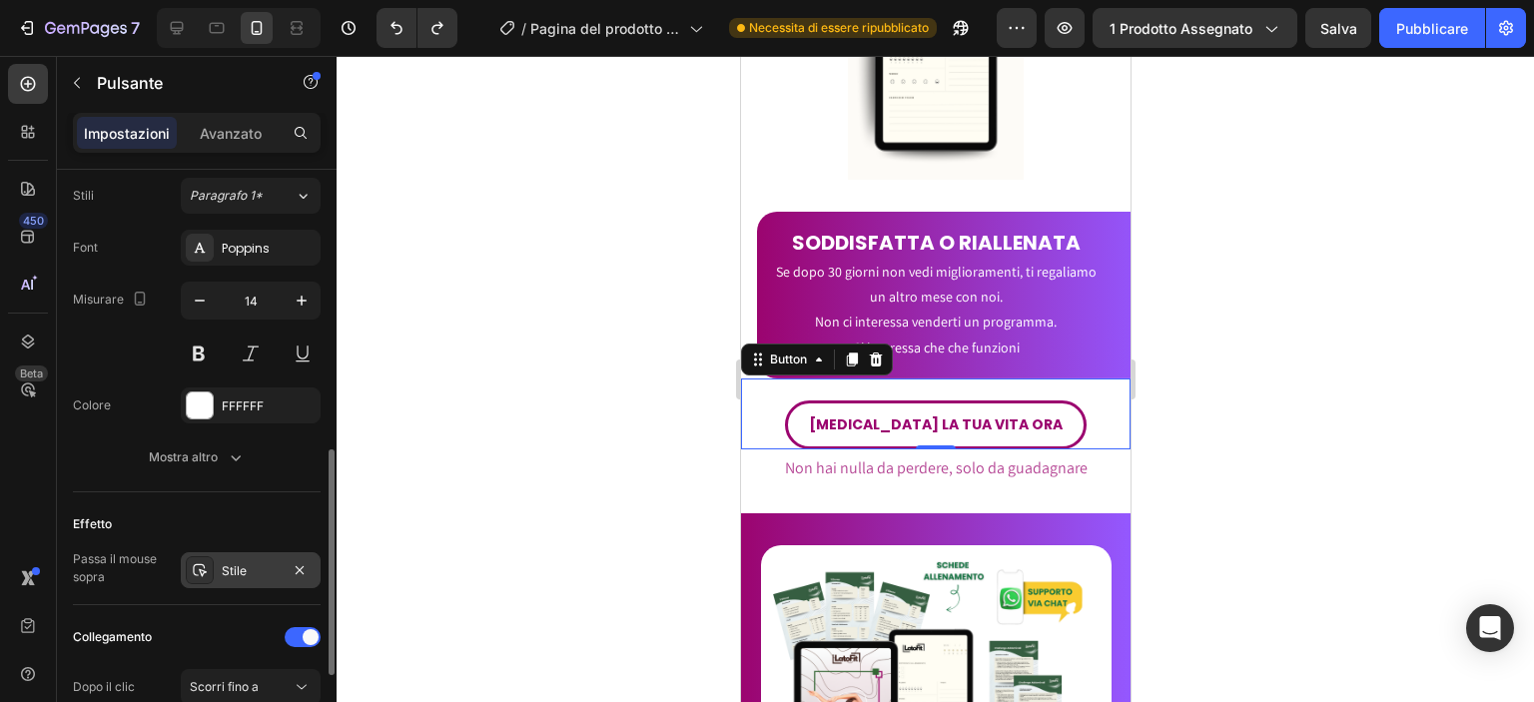
click at [264, 562] on div "Stile" at bounding box center [251, 571] width 58 height 18
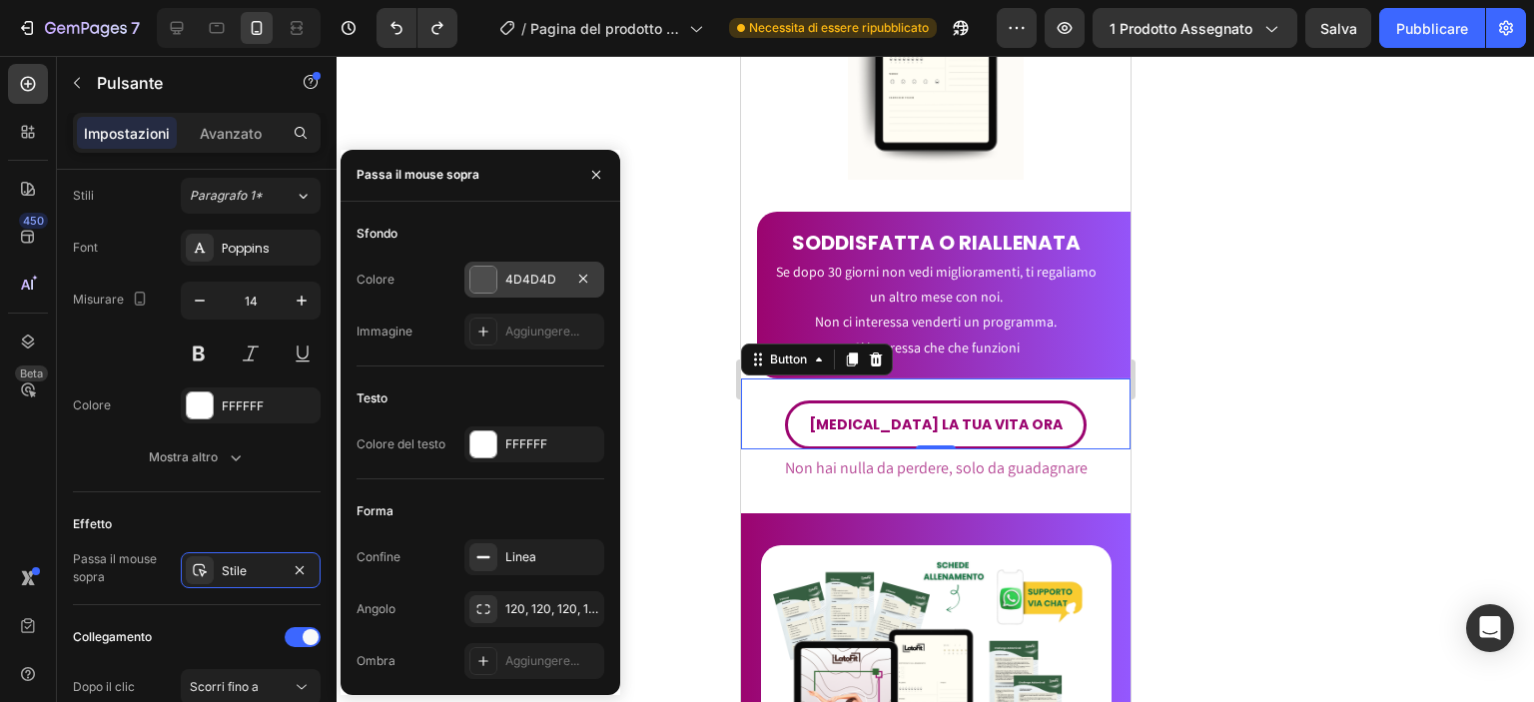
click at [512, 289] on div "4D4D4D" at bounding box center [534, 280] width 140 height 36
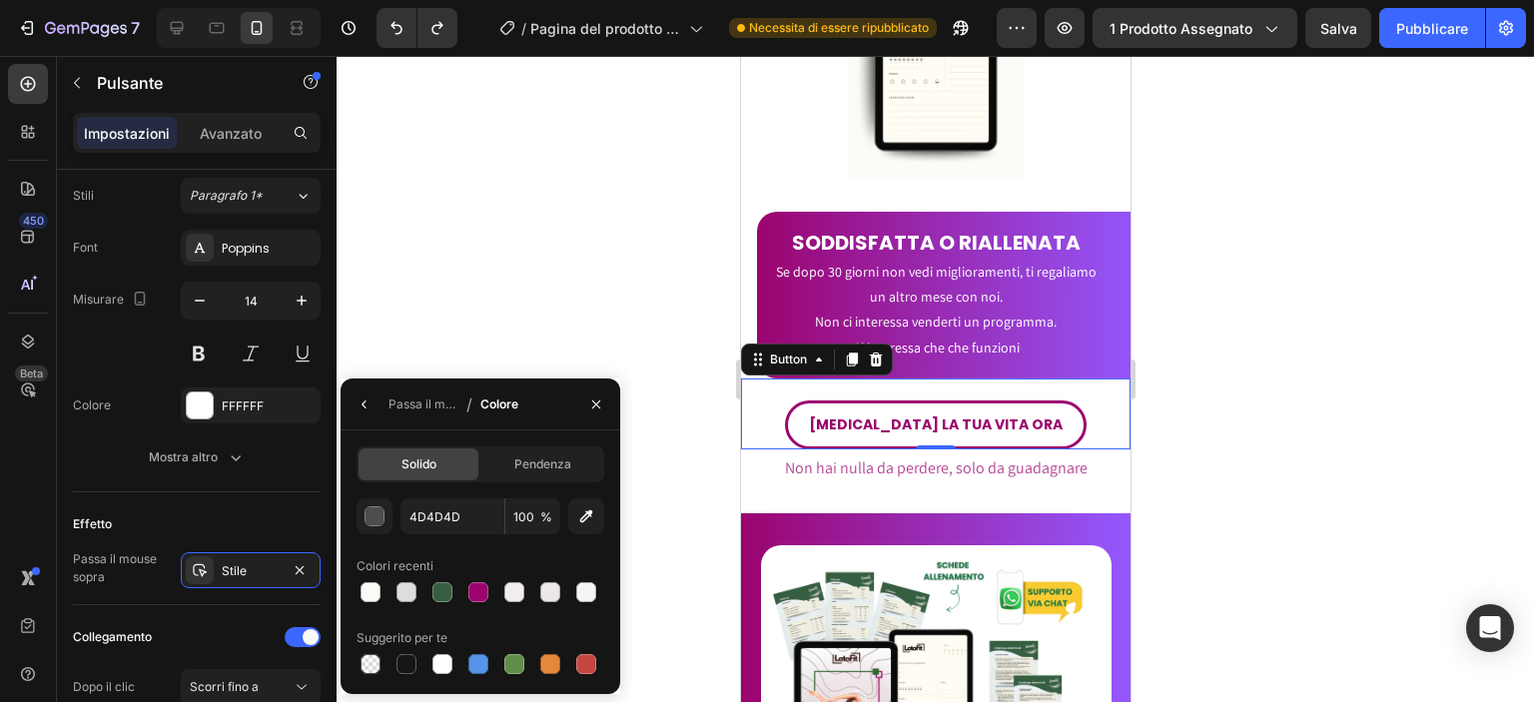
click at [437, 606] on div at bounding box center [442, 592] width 28 height 28
type input "365E41"
click at [440, 597] on div at bounding box center [442, 592] width 20 height 20
click at [577, 215] on div at bounding box center [935, 379] width 1197 height 646
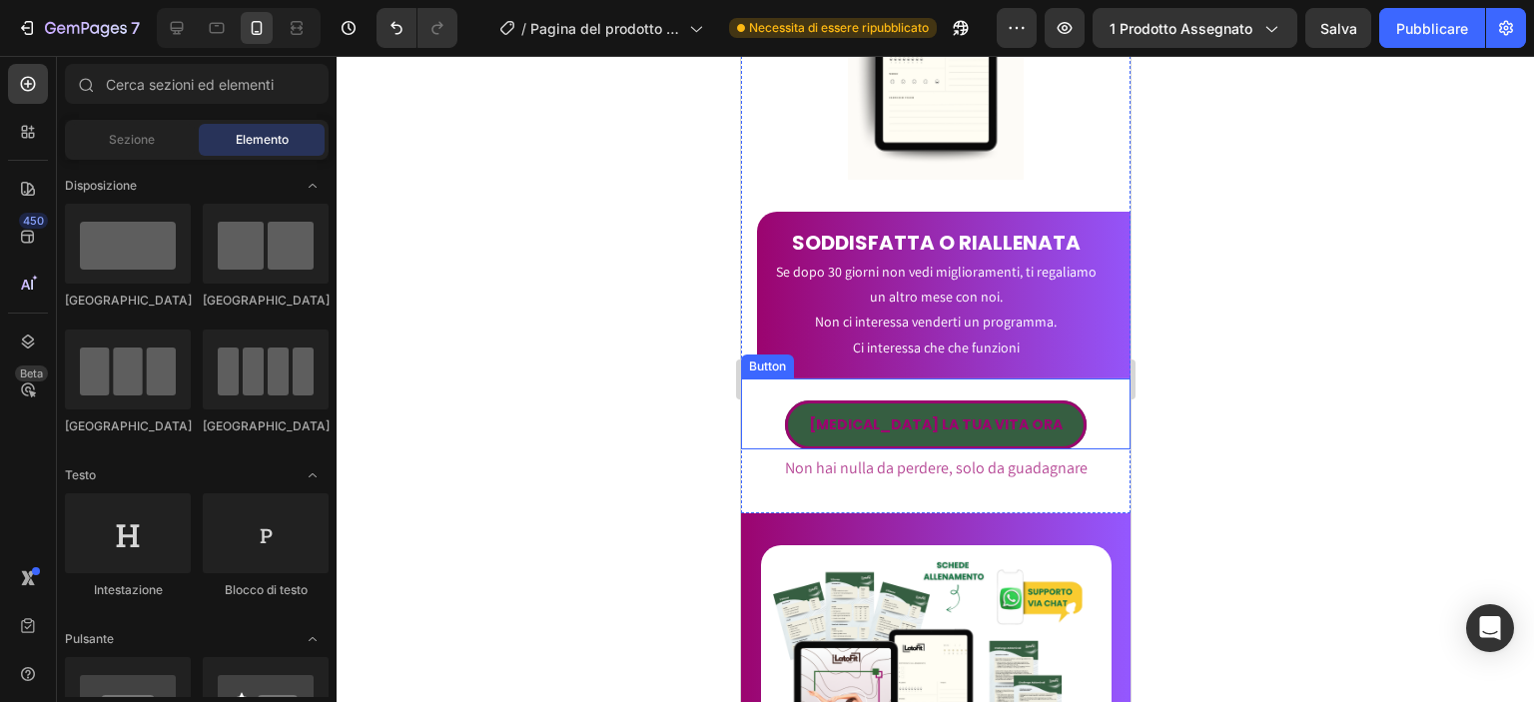
click at [834, 400] on link "[MEDICAL_DATA] LA TUA VITA ORA" at bounding box center [935, 424] width 302 height 49
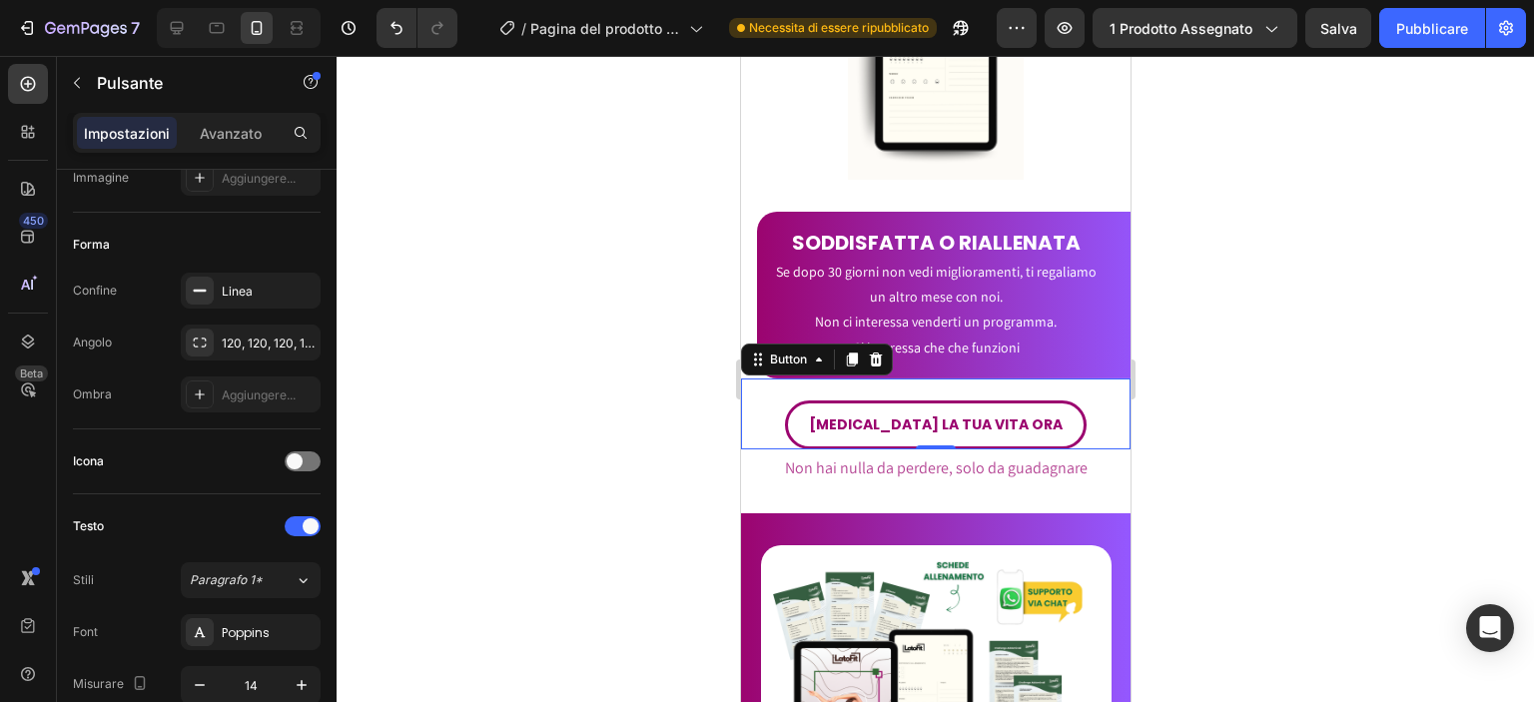
scroll to position [943, 0]
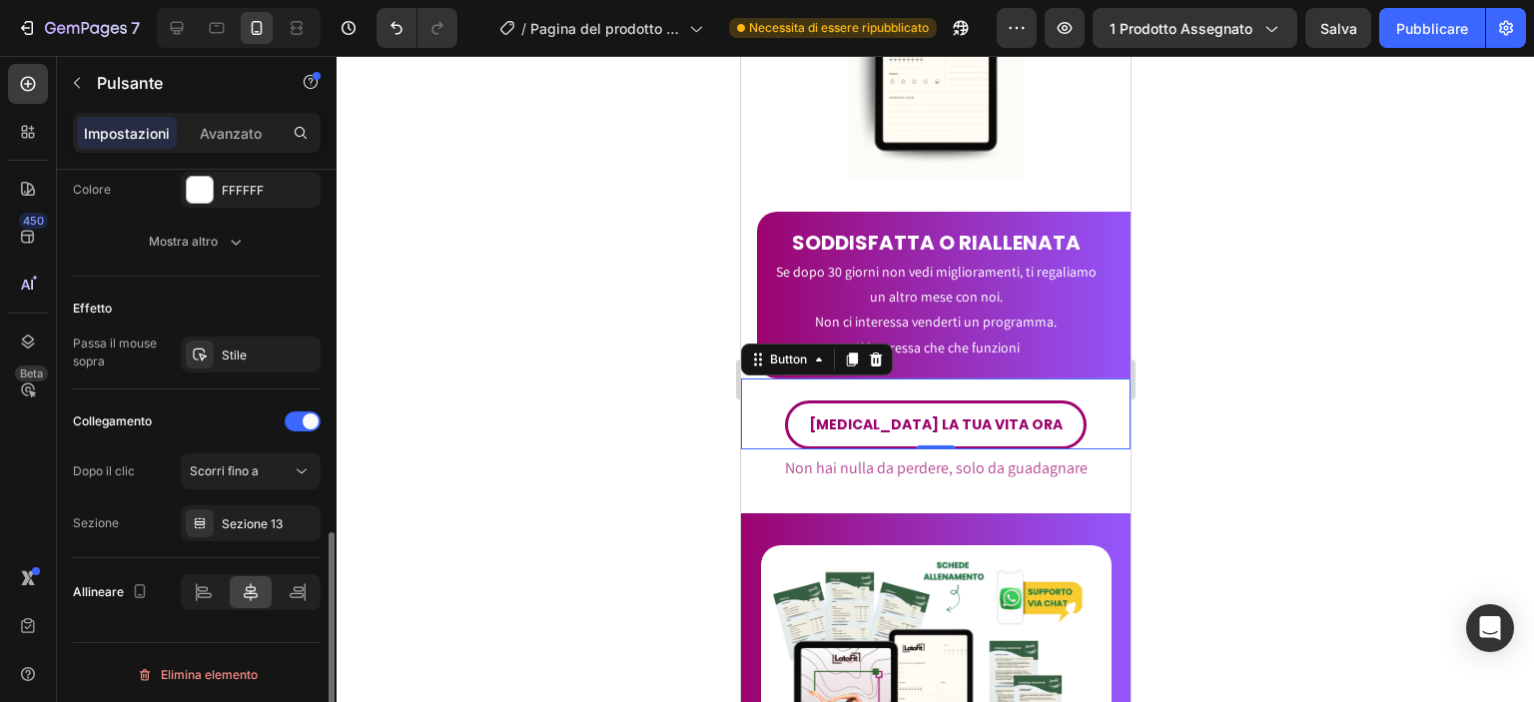
click at [257, 369] on div "Effetto Passa il mouse sopra Stile" at bounding box center [197, 333] width 248 height 113
click at [257, 360] on div "Stile" at bounding box center [251, 355] width 140 height 36
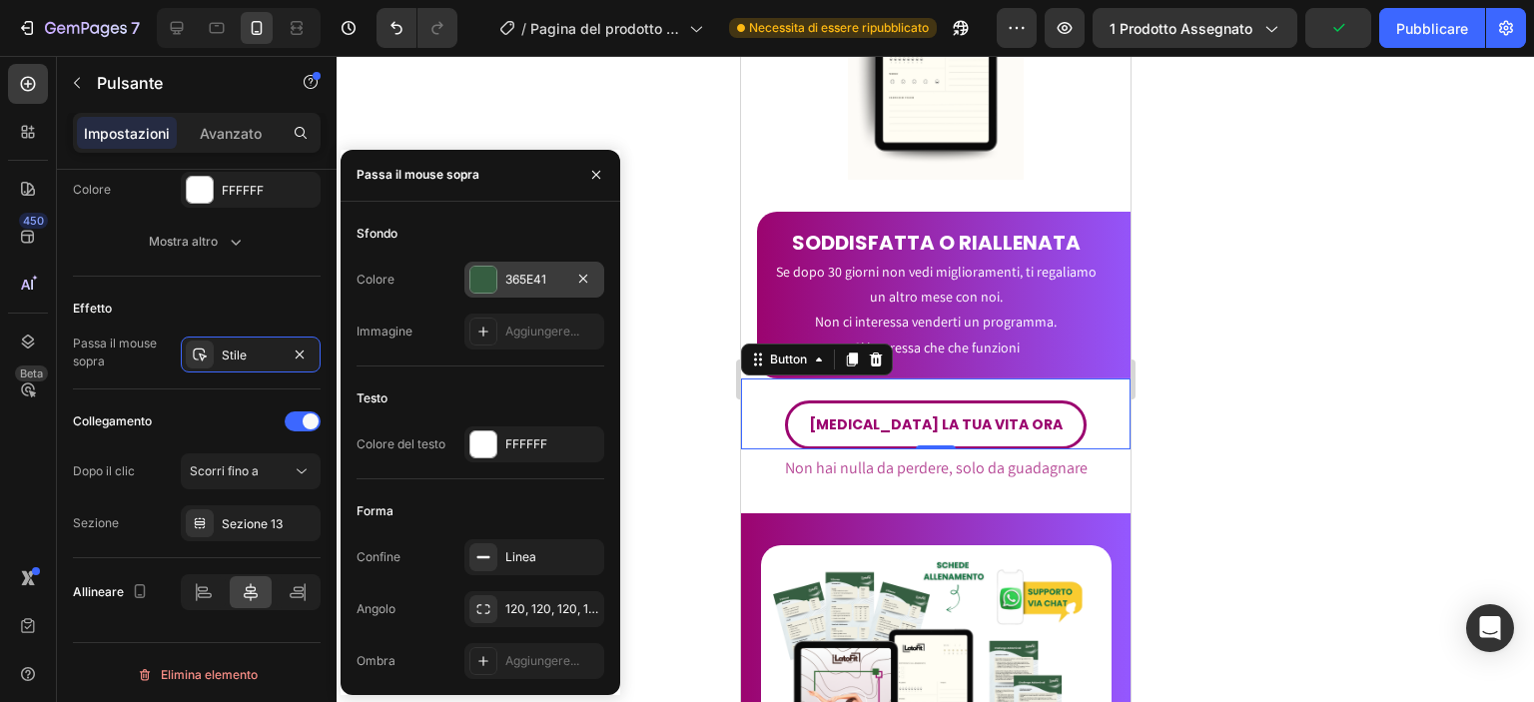
click at [536, 286] on font "365E41" at bounding box center [525, 279] width 41 height 15
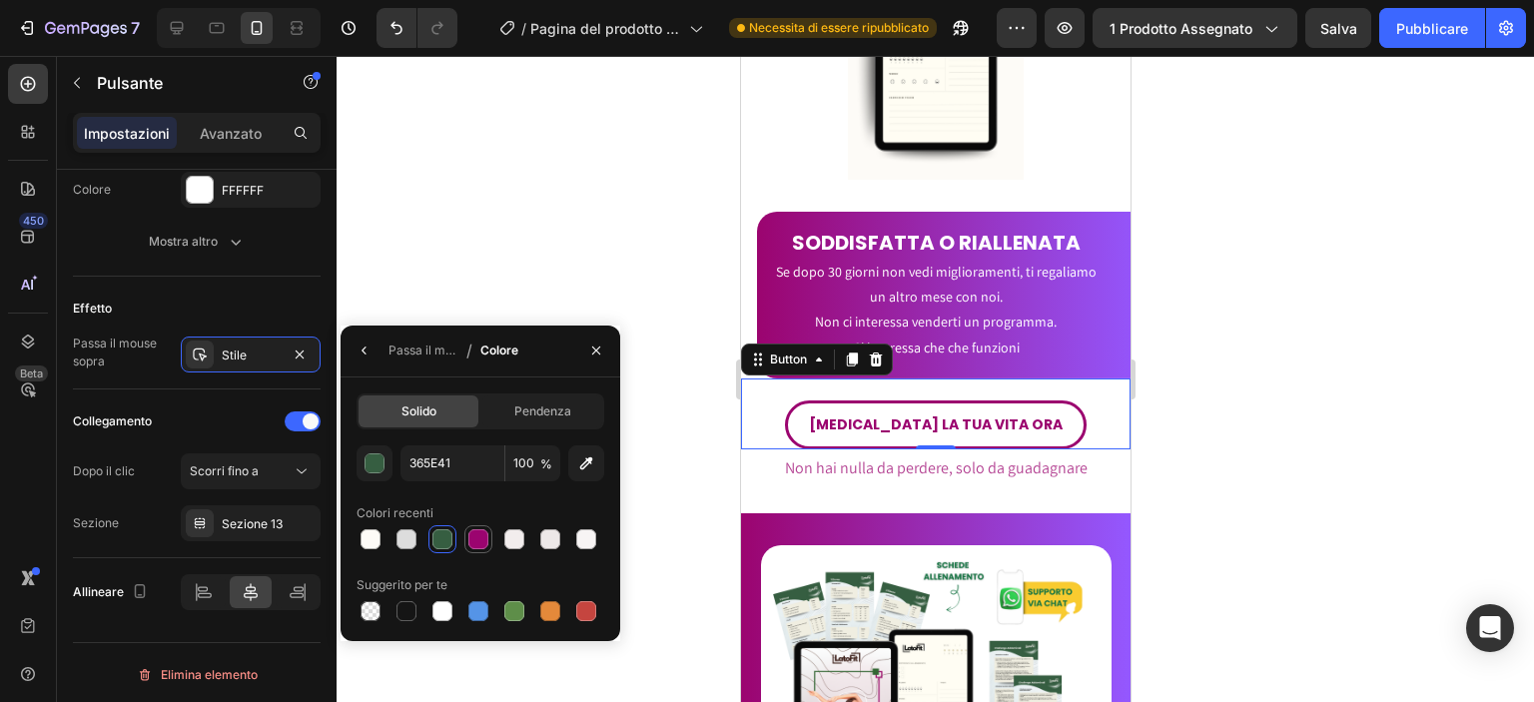
drag, startPoint x: 478, startPoint y: 534, endPoint x: 39, endPoint y: 335, distance: 482.6
click at [478, 534] on div at bounding box center [478, 539] width 20 height 20
click at [369, 534] on div at bounding box center [370, 539] width 20 height 20
type input "FDFBF7"
click at [606, 225] on div at bounding box center [935, 379] width 1197 height 646
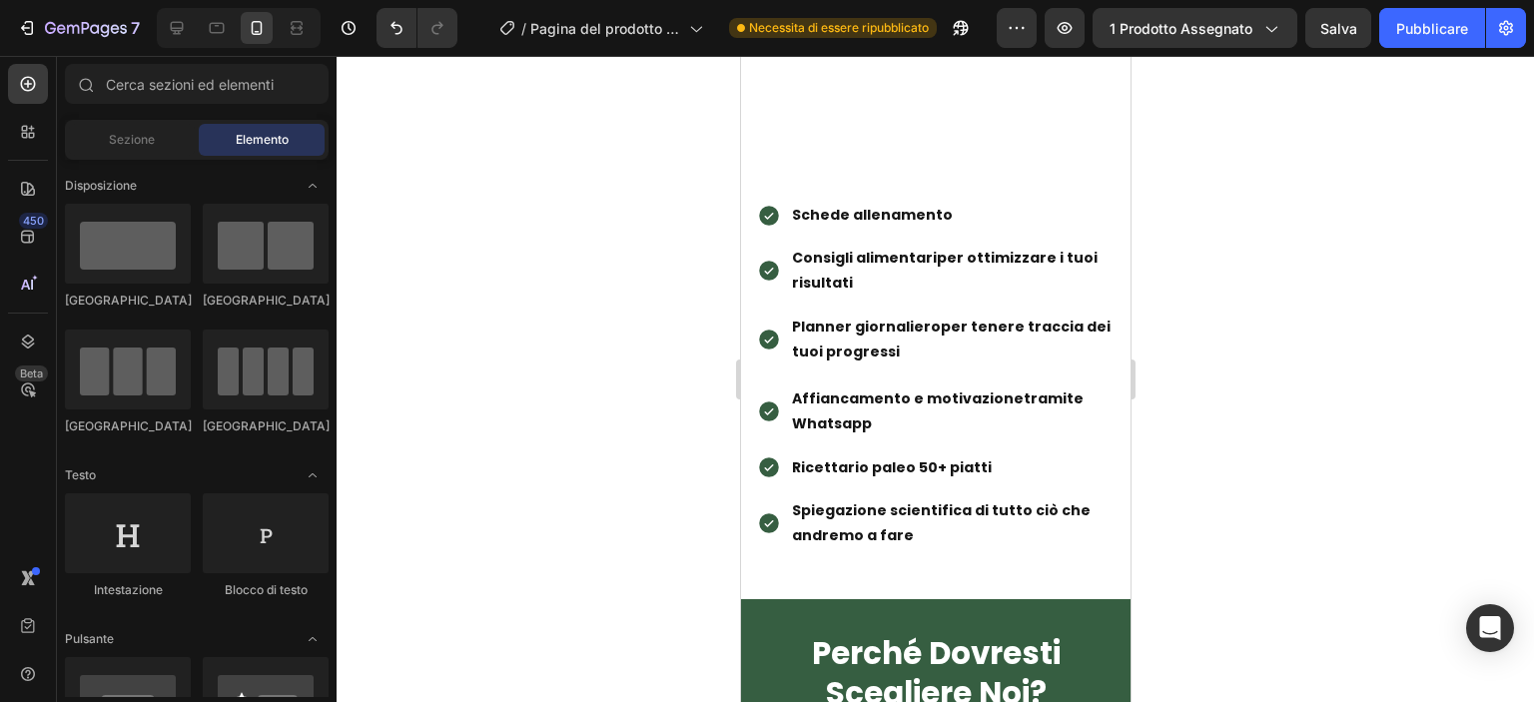
scroll to position [3020, 0]
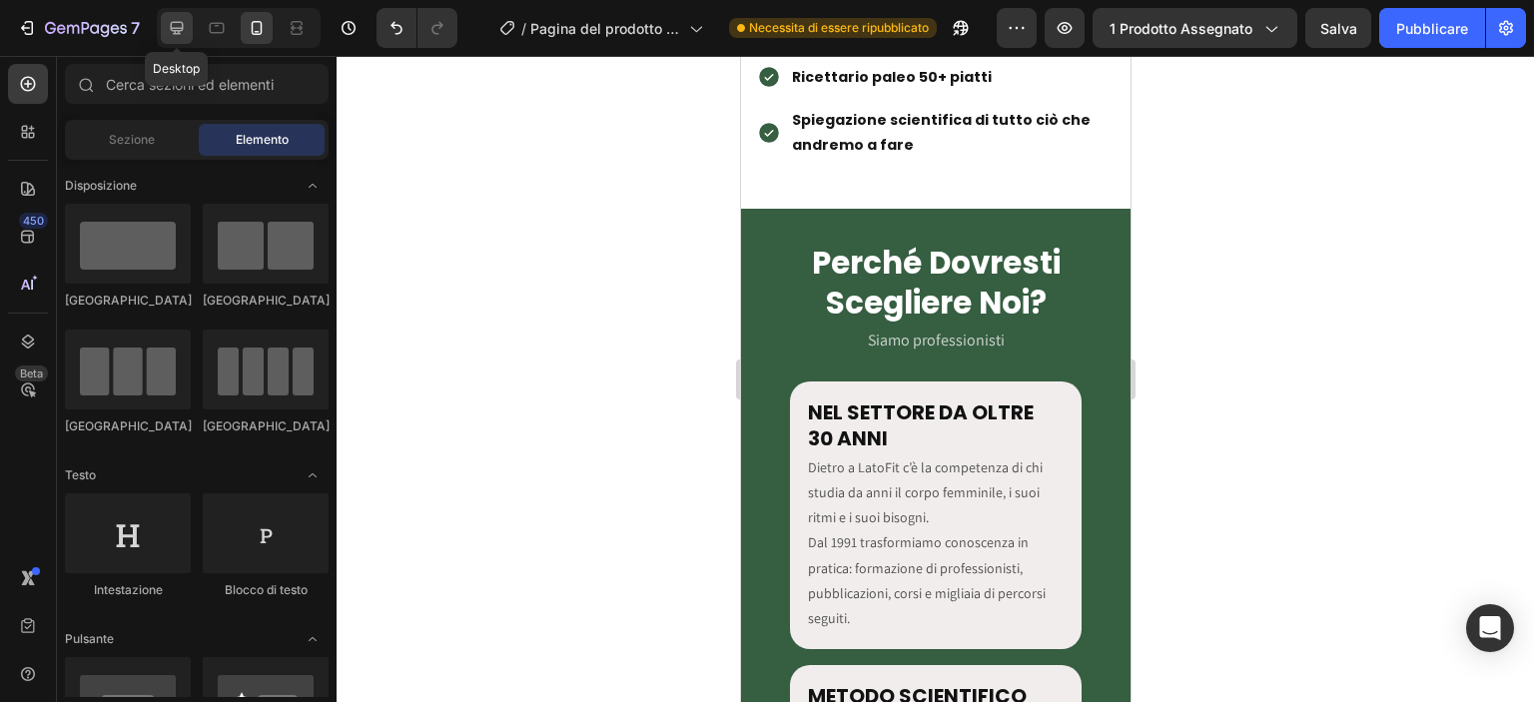
click at [182, 35] on icon at bounding box center [177, 28] width 20 height 20
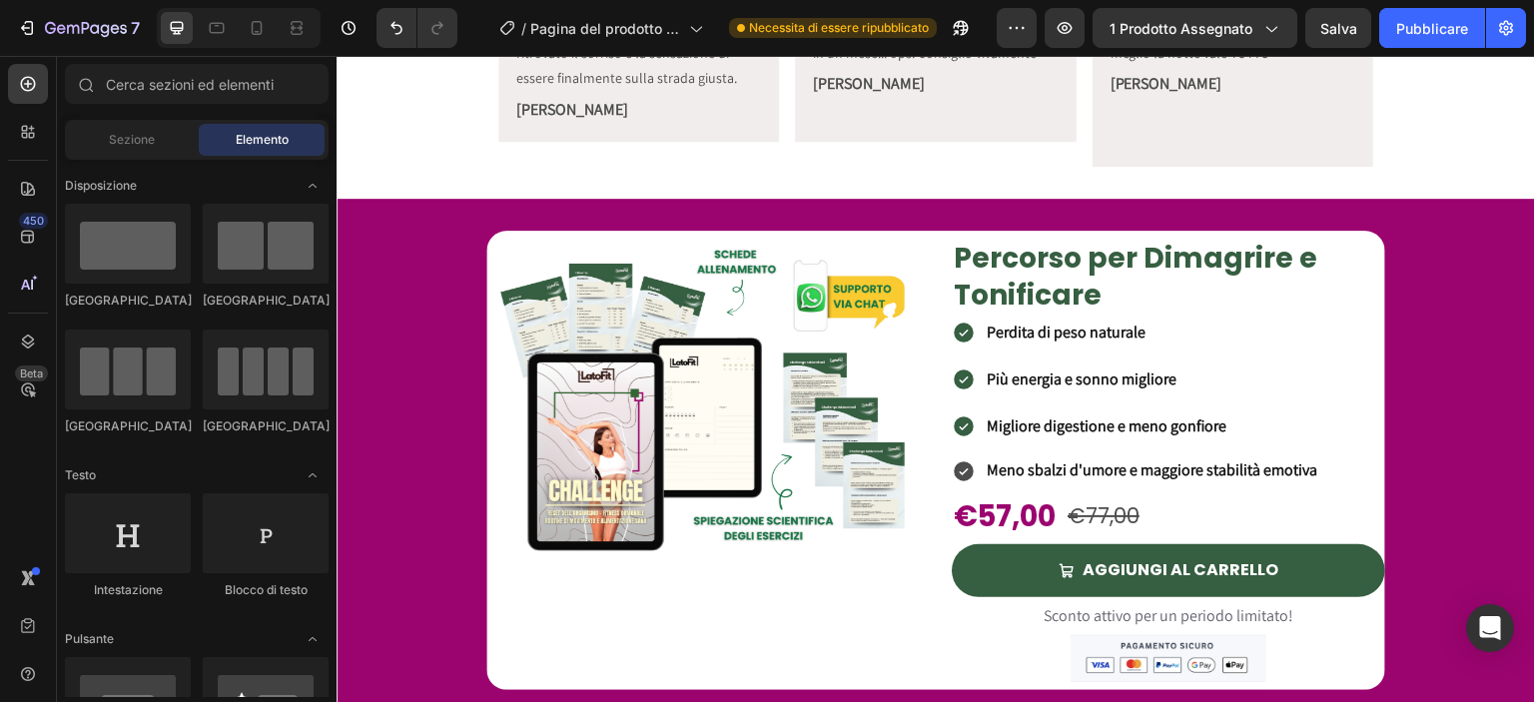
scroll to position [1066, 0]
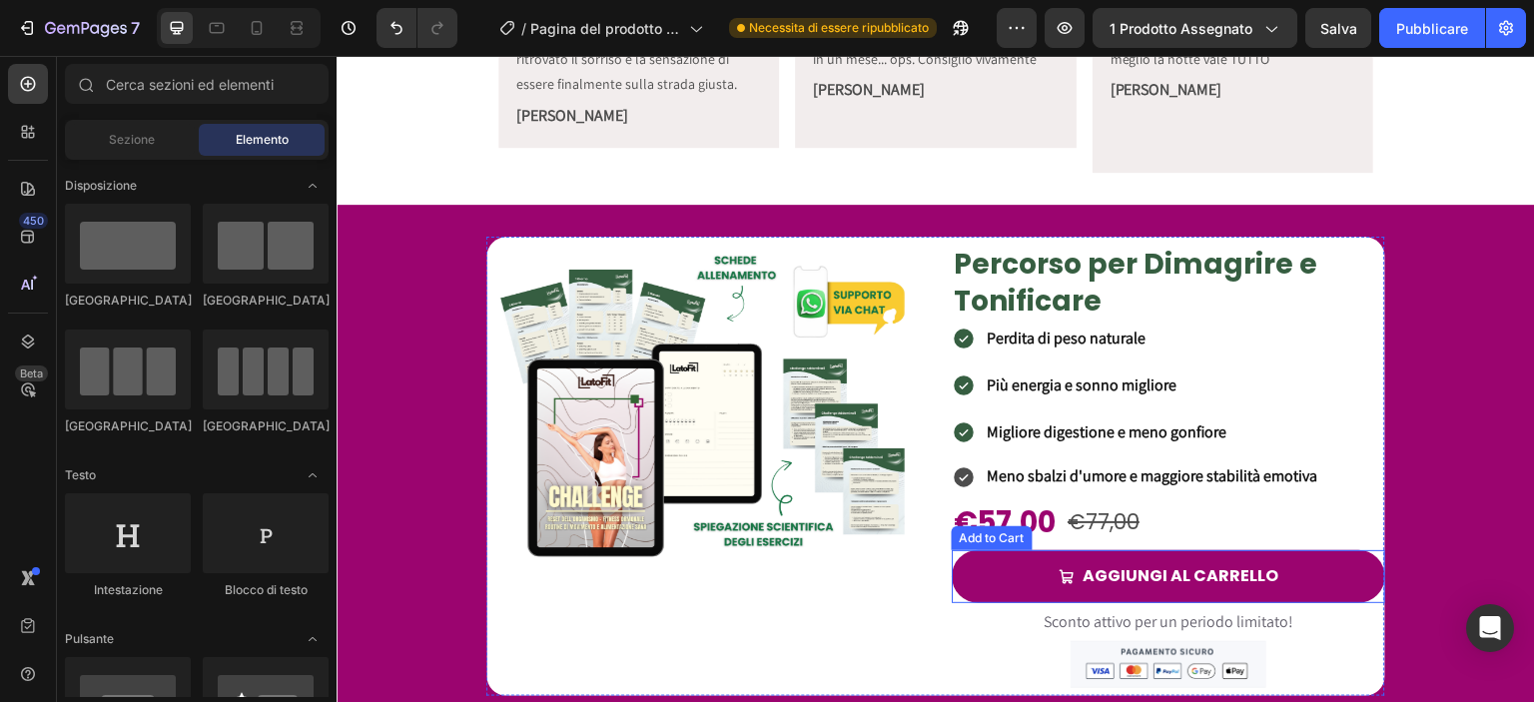
click at [952, 550] on button "AGGIUNGI AL CARRELLO" at bounding box center [1168, 576] width 433 height 53
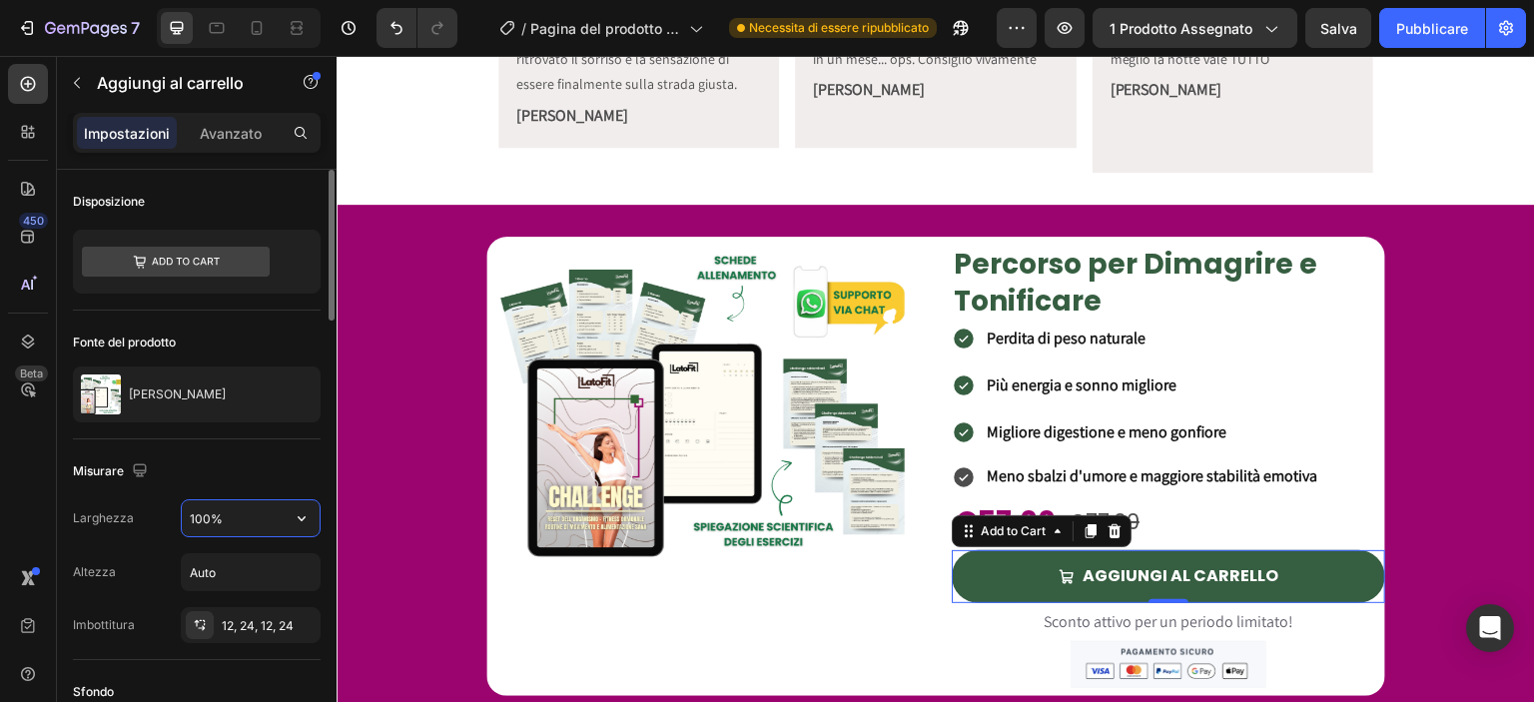
click at [204, 516] on input "100%" at bounding box center [251, 518] width 138 height 36
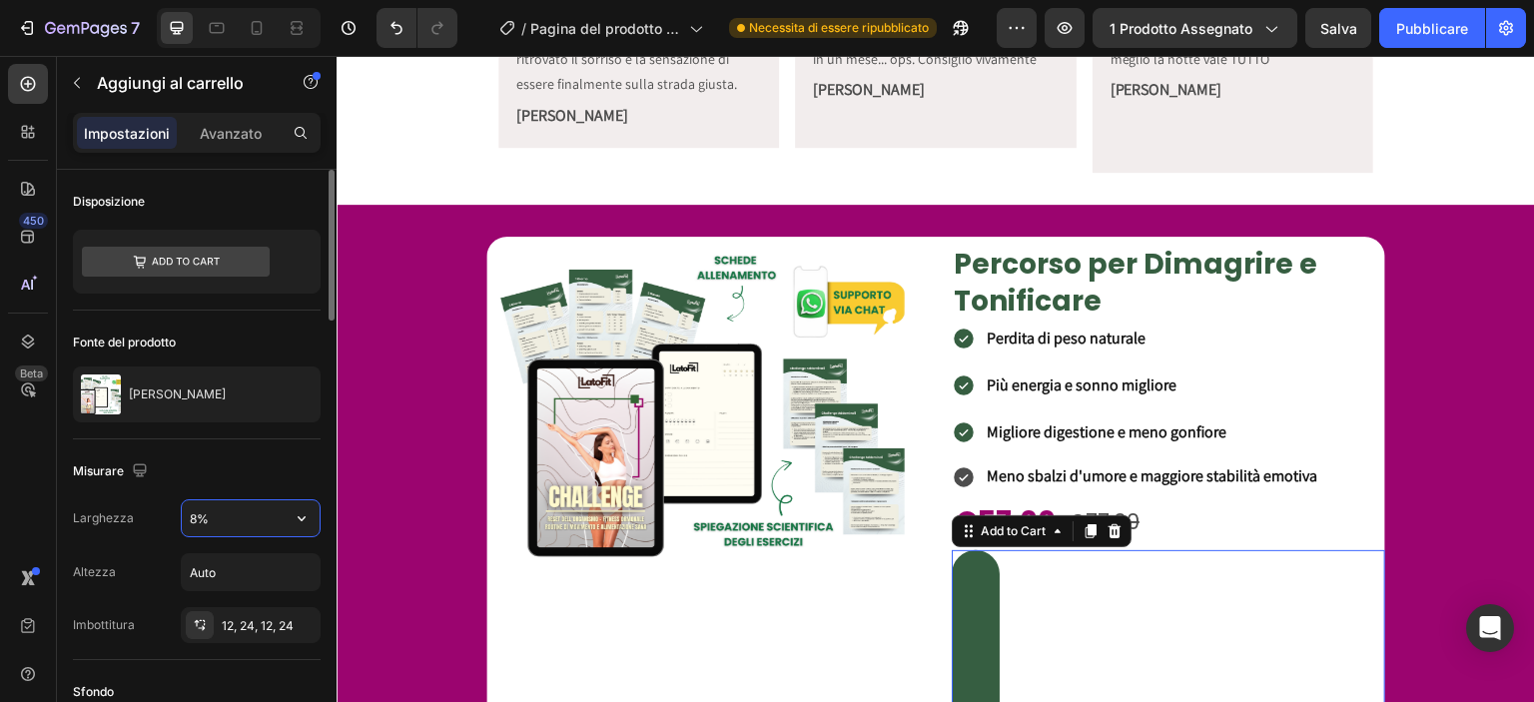
type input "85%"
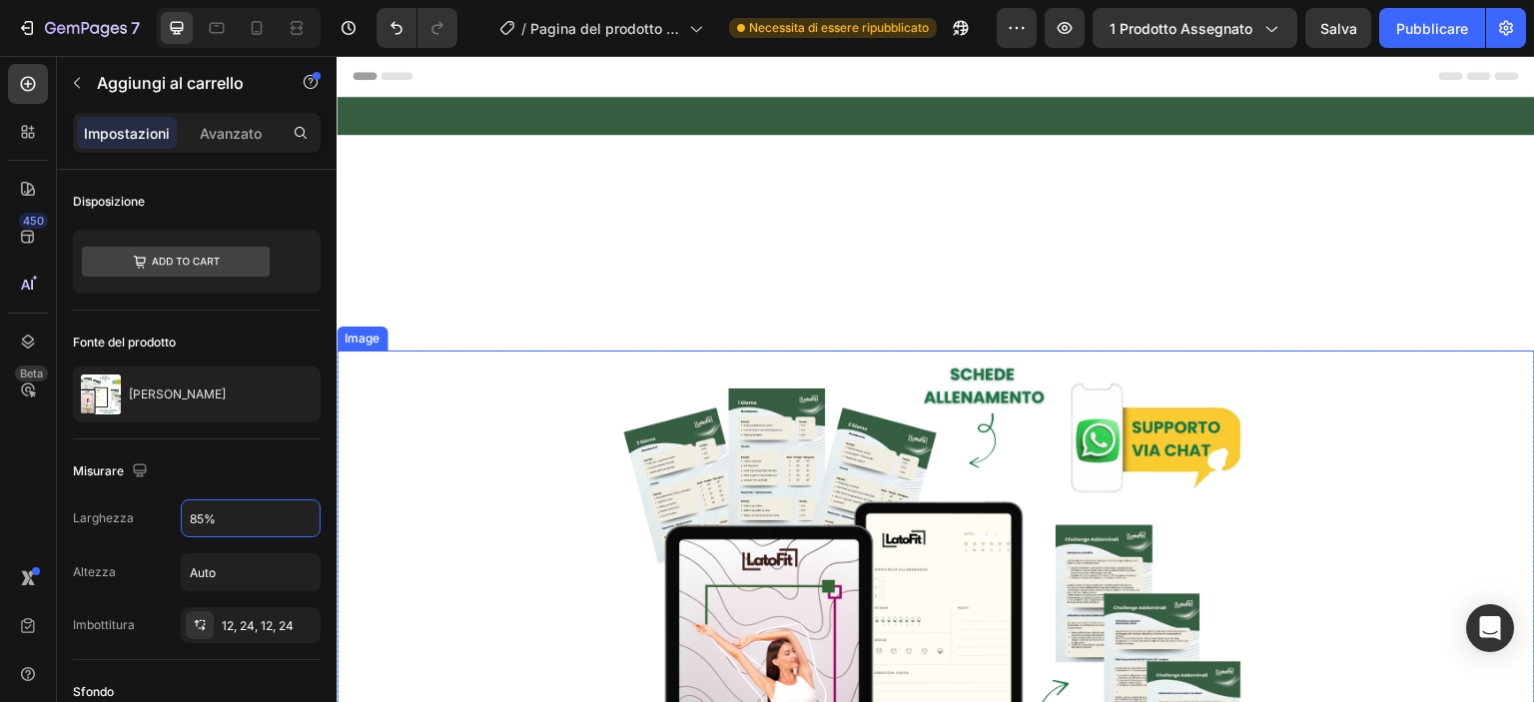
scroll to position [487, 0]
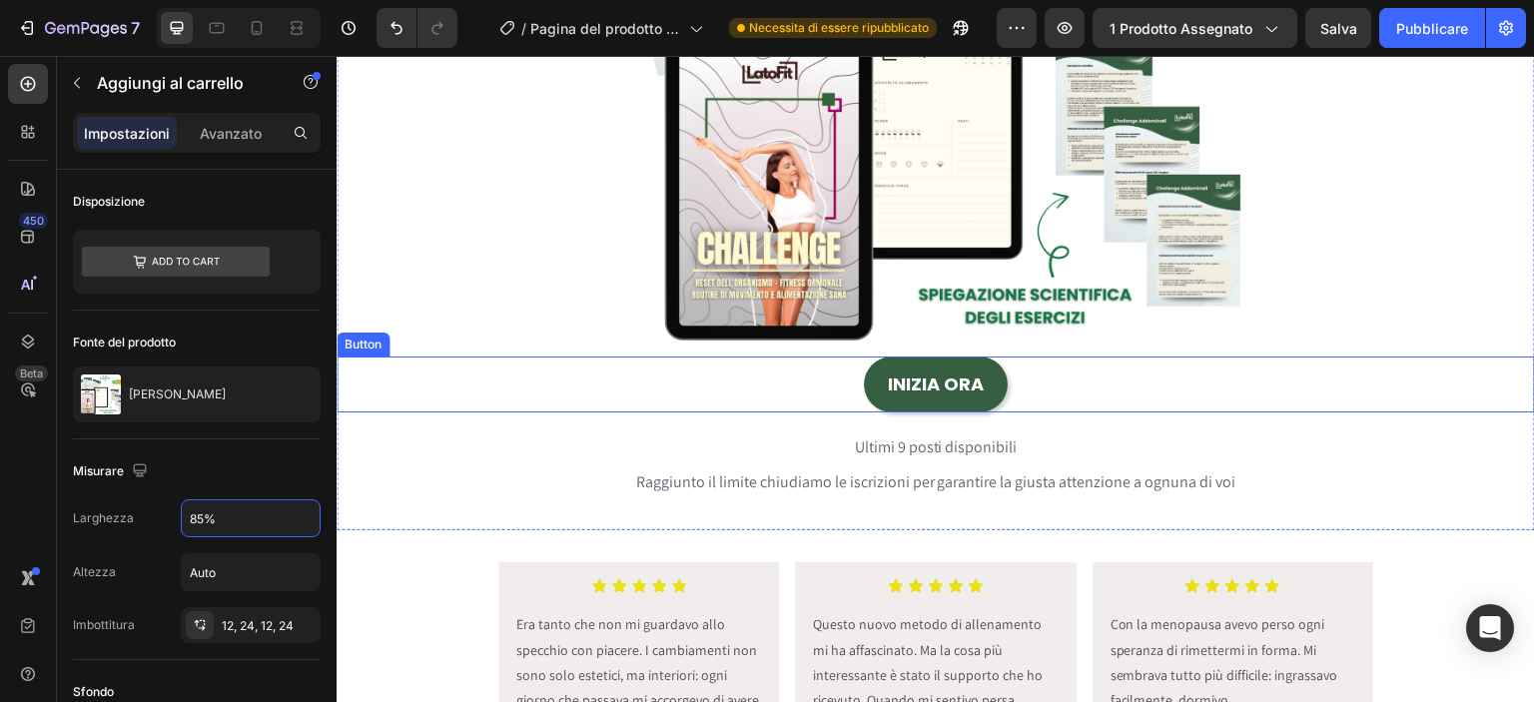
click at [824, 395] on div "INIZIA ORA Button" at bounding box center [936, 384] width 1198 height 56
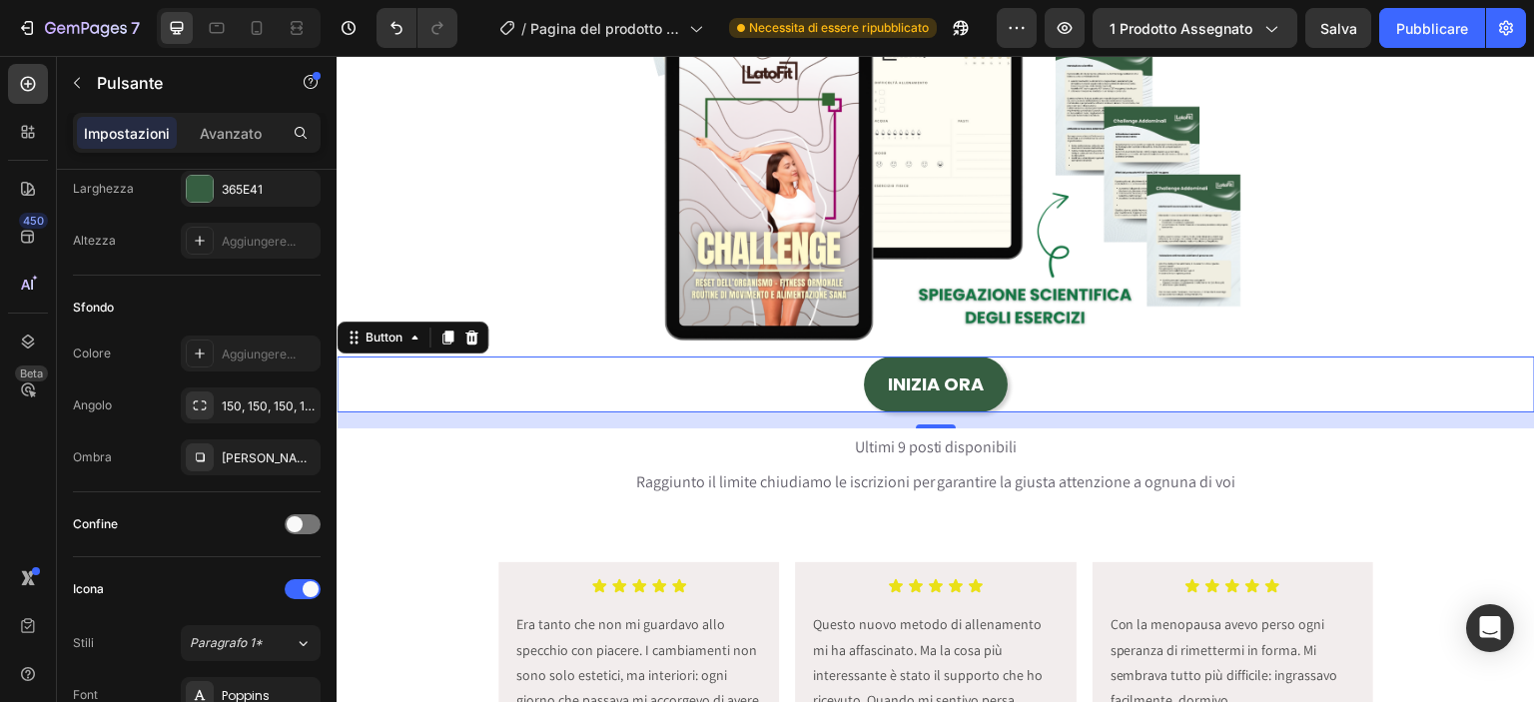
scroll to position [0, 0]
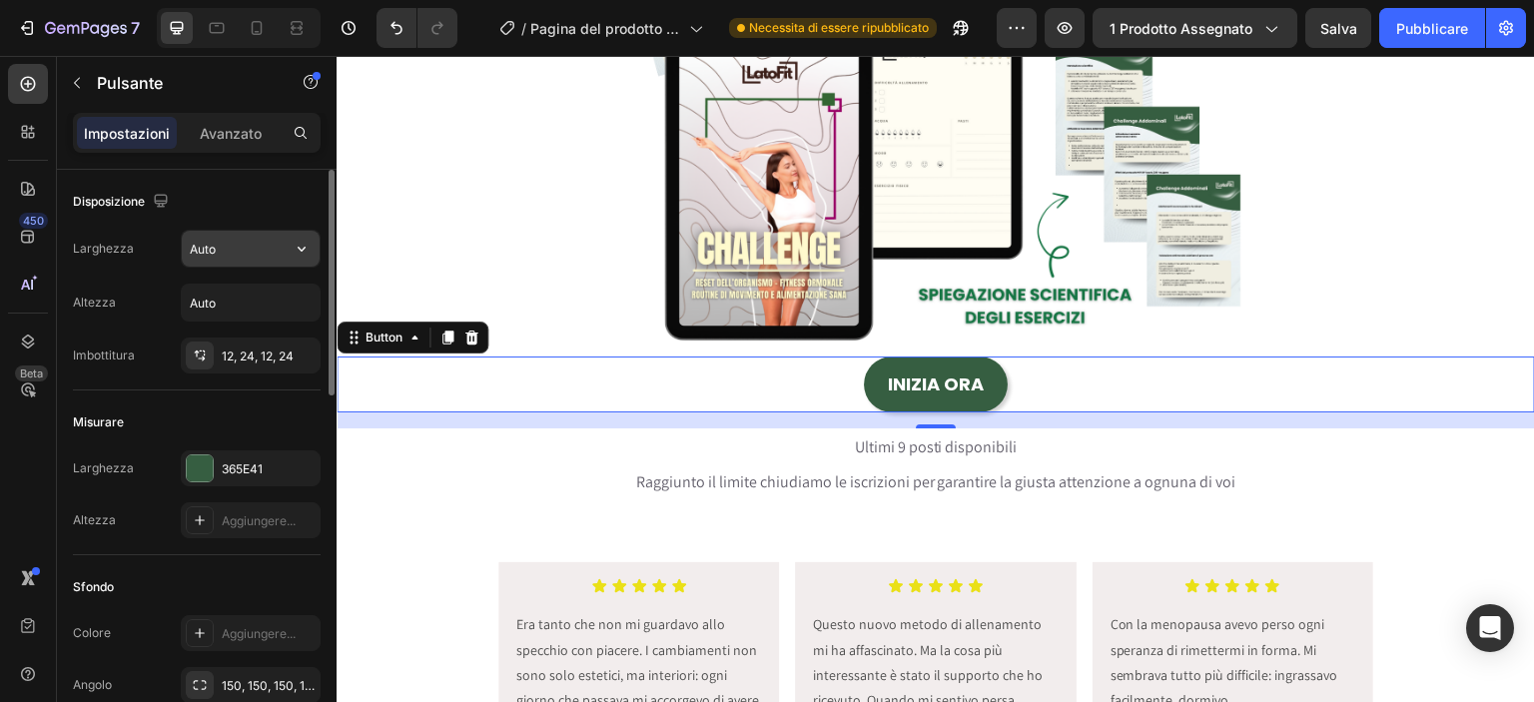
click at [252, 244] on input "Auto" at bounding box center [251, 249] width 138 height 36
click at [299, 247] on icon "button" at bounding box center [302, 249] width 8 height 5
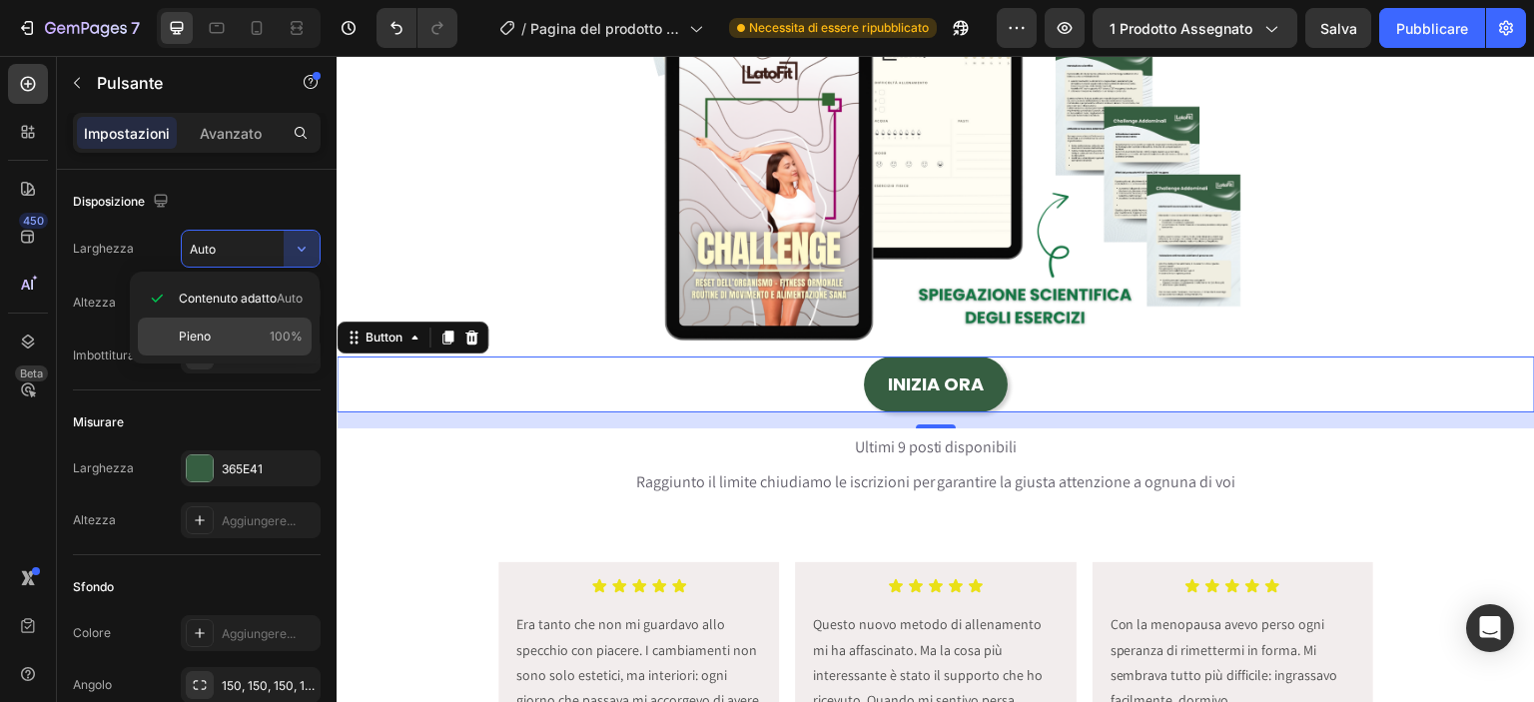
click at [275, 321] on div "Pieno 100%" at bounding box center [225, 337] width 174 height 38
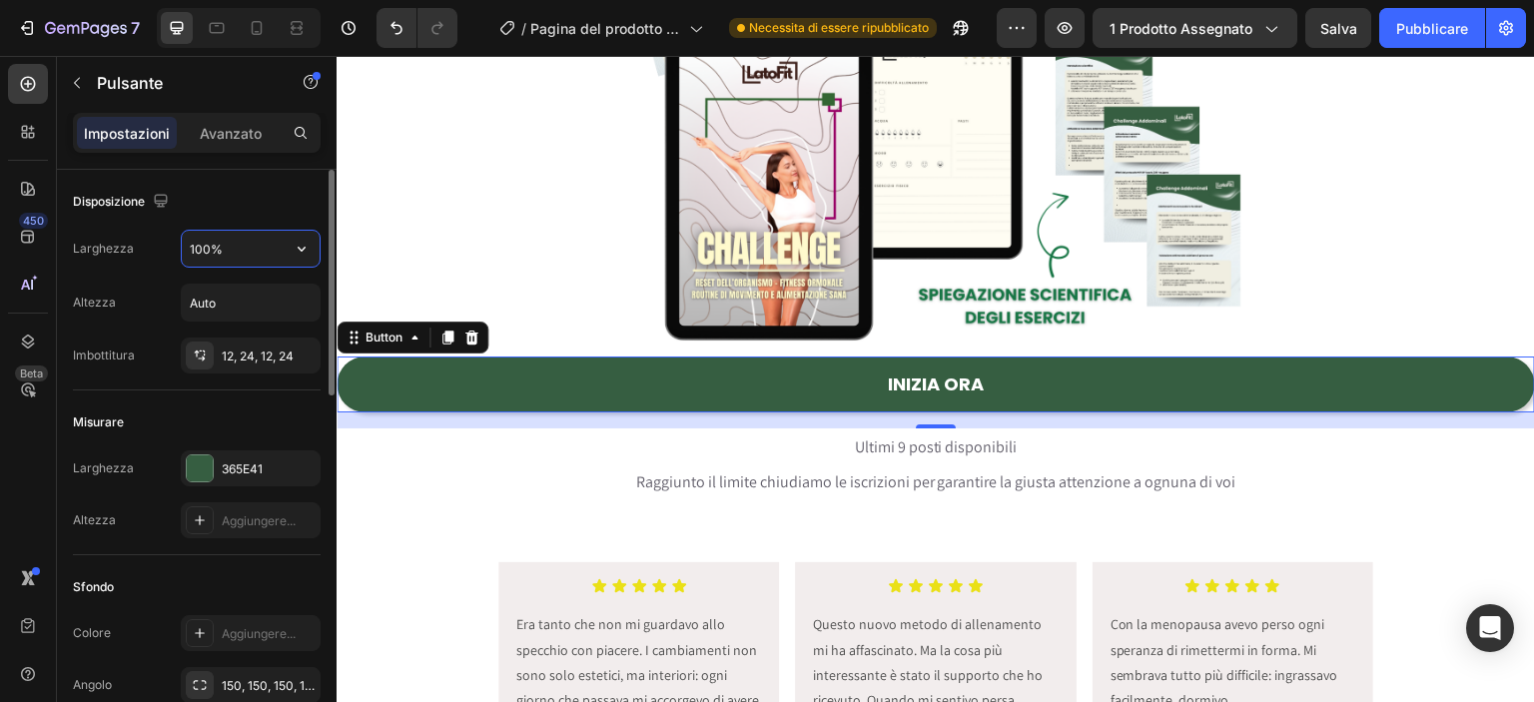
click at [252, 248] on input "100%" at bounding box center [251, 249] width 138 height 36
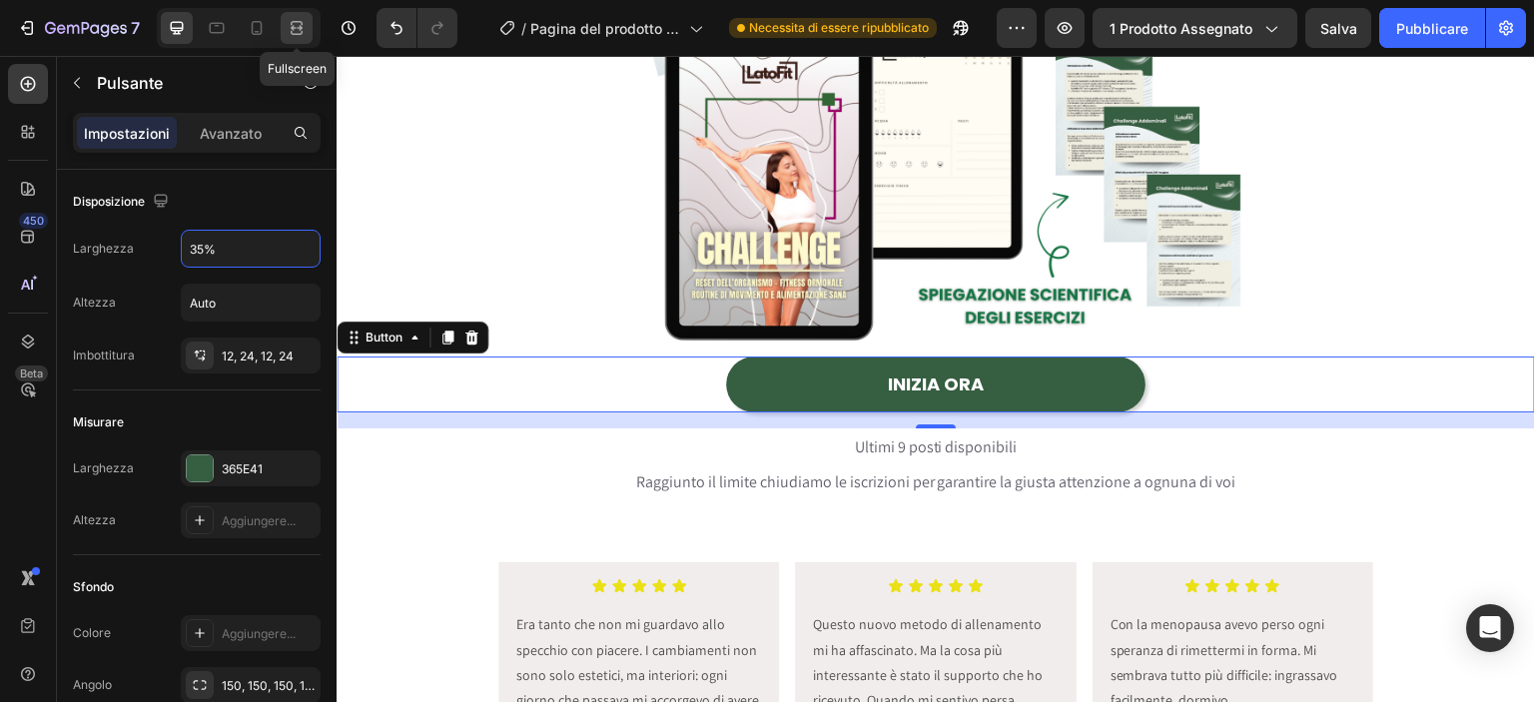
click at [299, 27] on icon at bounding box center [300, 27] width 6 height 5
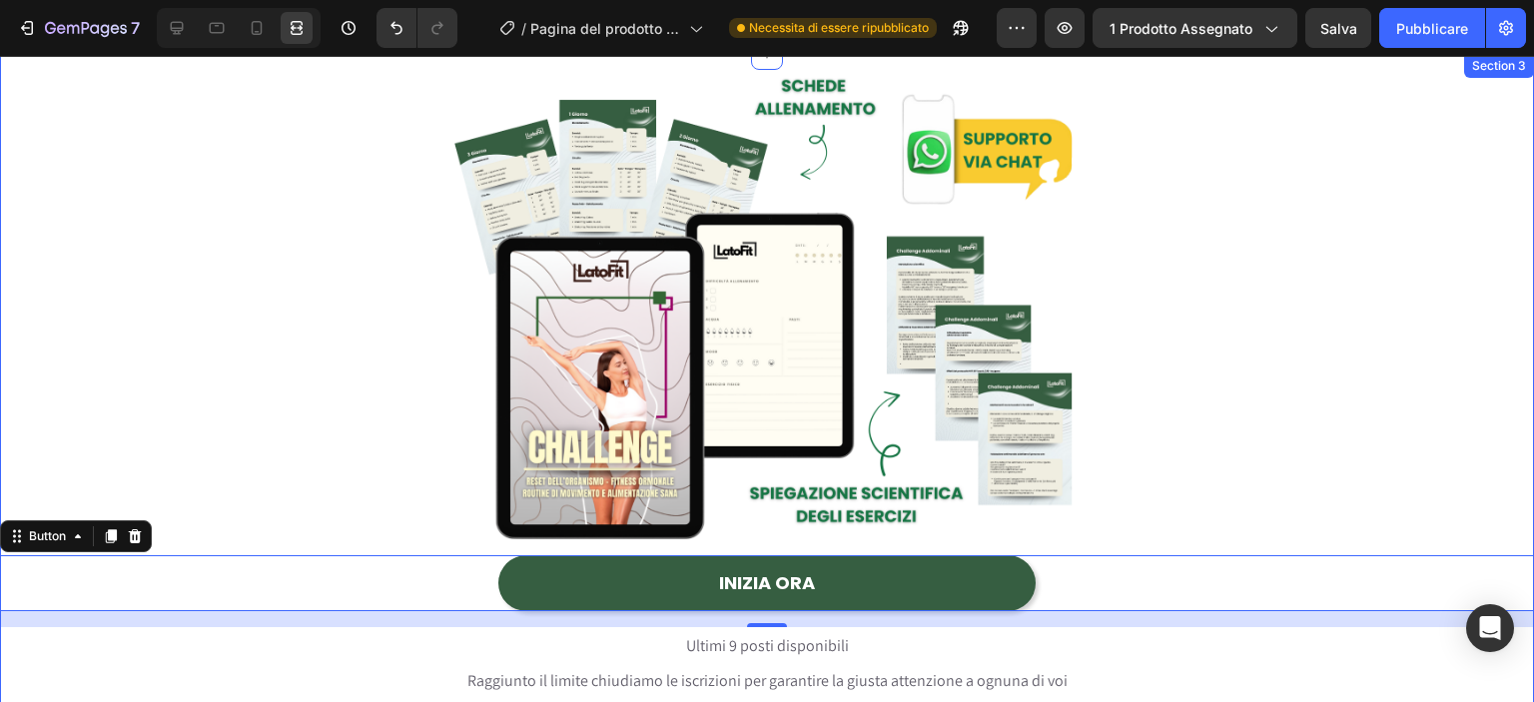
scroll to position [293, 0]
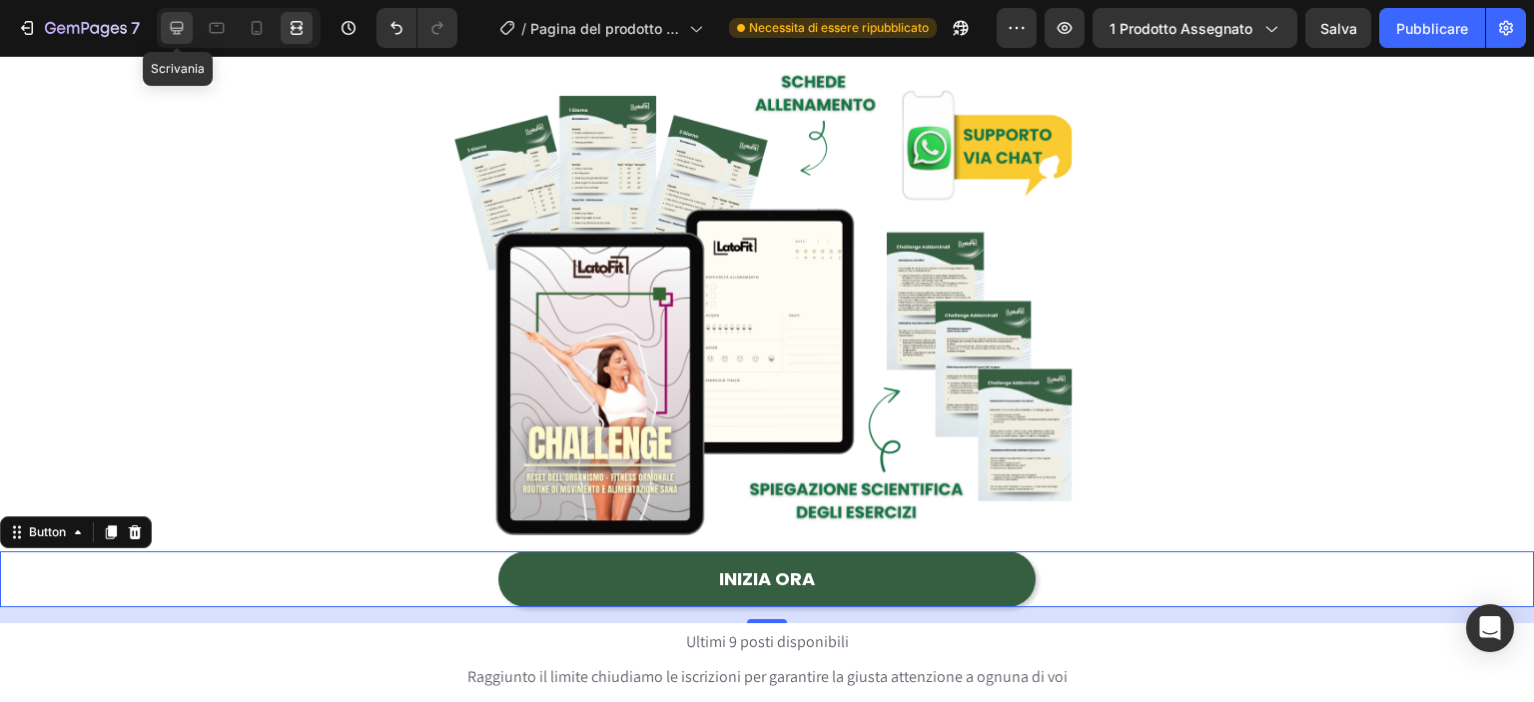
click at [183, 32] on icon at bounding box center [177, 28] width 20 height 20
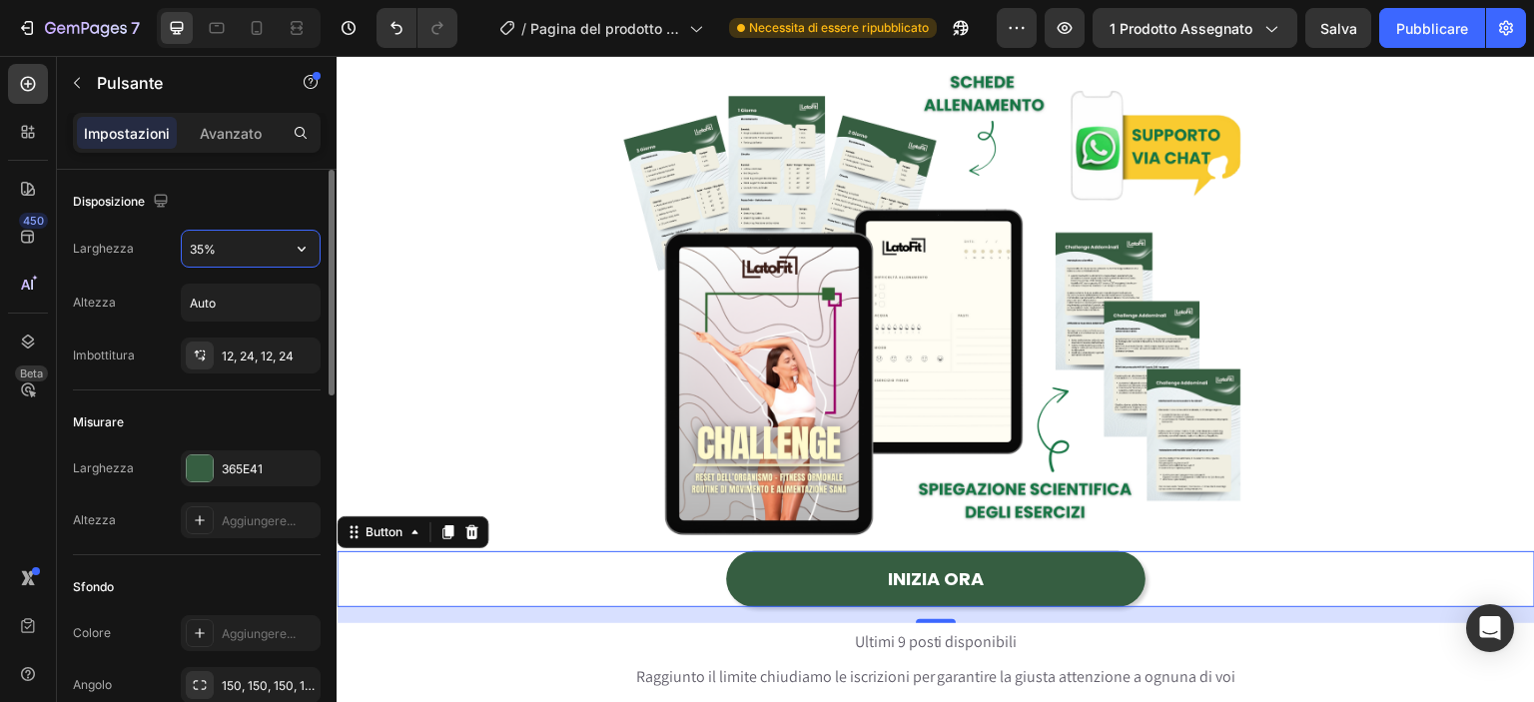
click at [200, 249] on input "35%" at bounding box center [251, 249] width 138 height 36
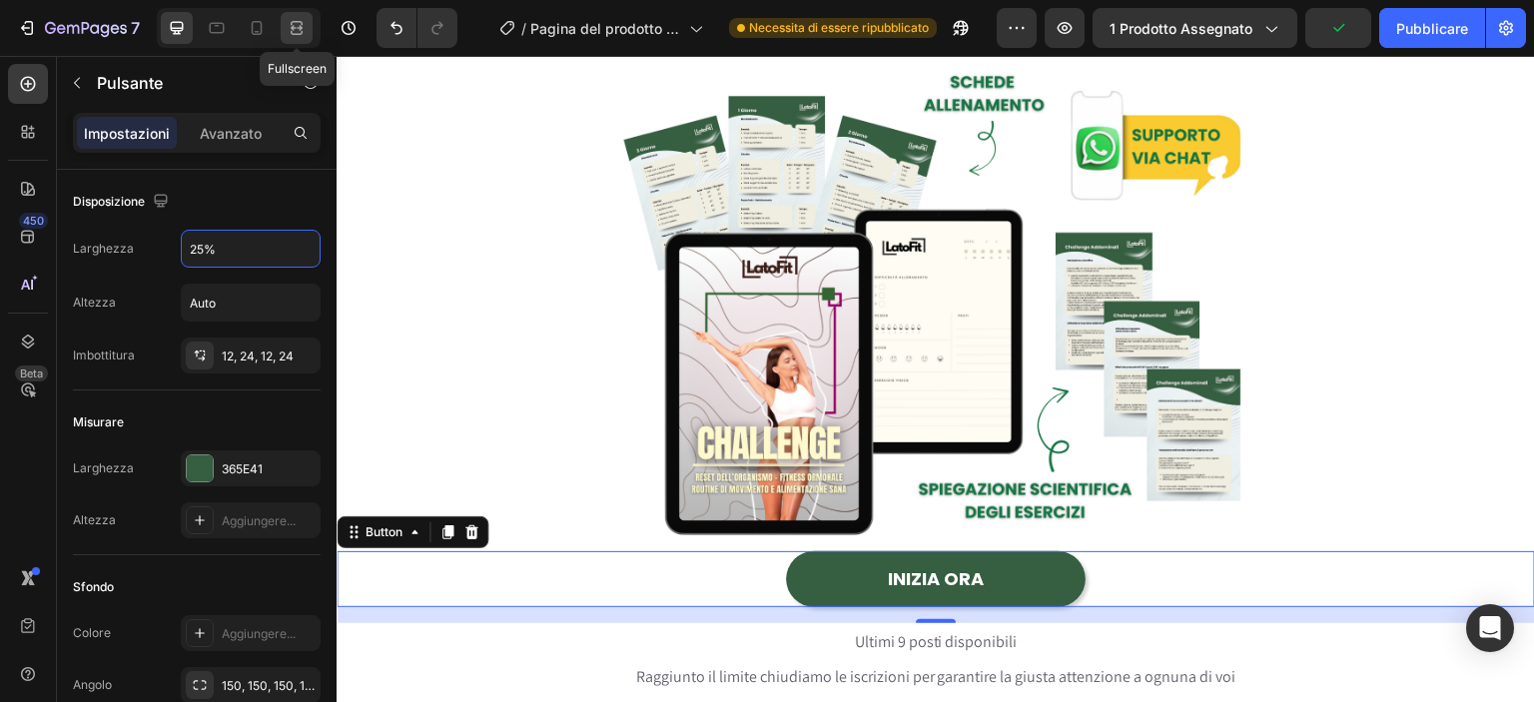
type input "25%"
click at [290, 10] on div "Fullscreen" at bounding box center [239, 28] width 164 height 40
click at [287, 37] on icon at bounding box center [297, 28] width 20 height 20
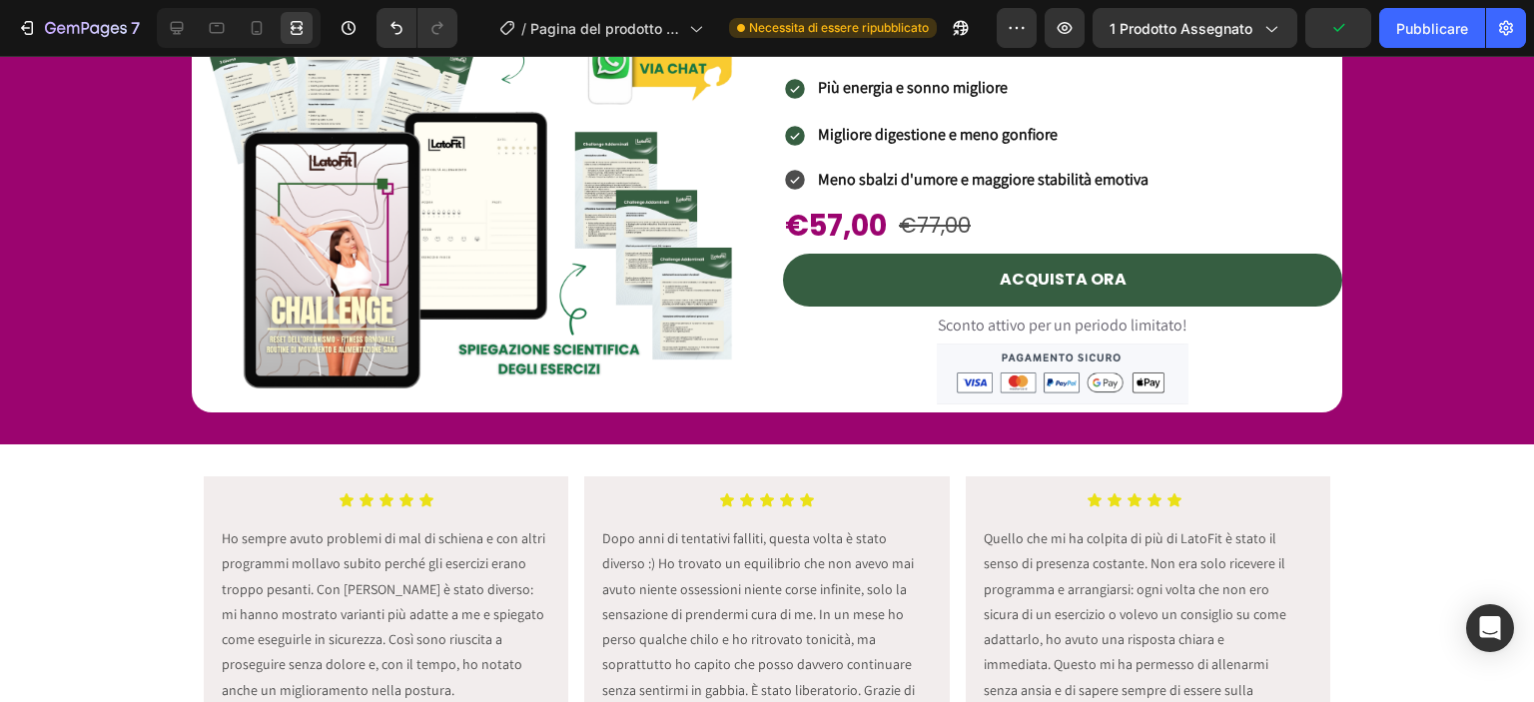
scroll to position [4974, 0]
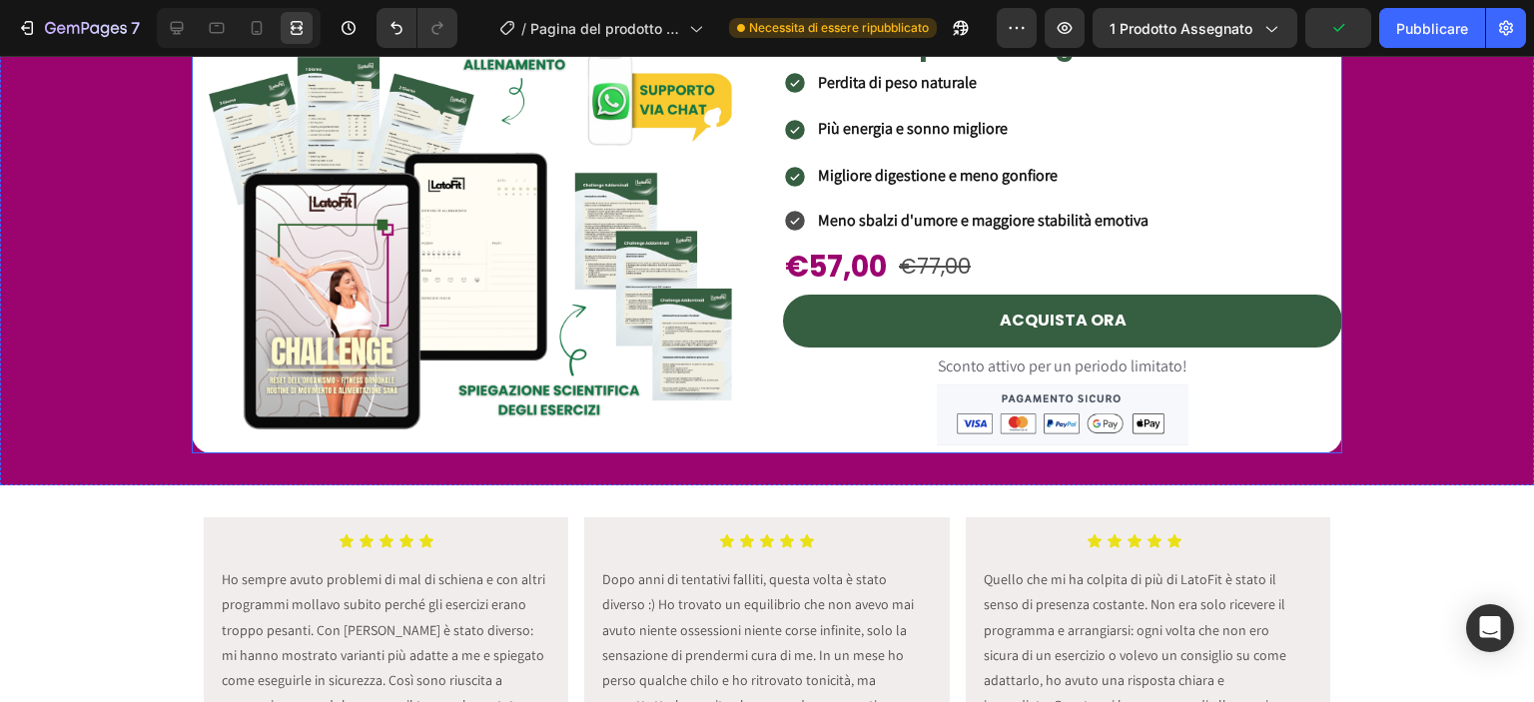
click at [767, 307] on div "Product Images Percorso per Dimagrire e Tonificare Heading Perdita di peso natu…" at bounding box center [767, 235] width 1150 height 436
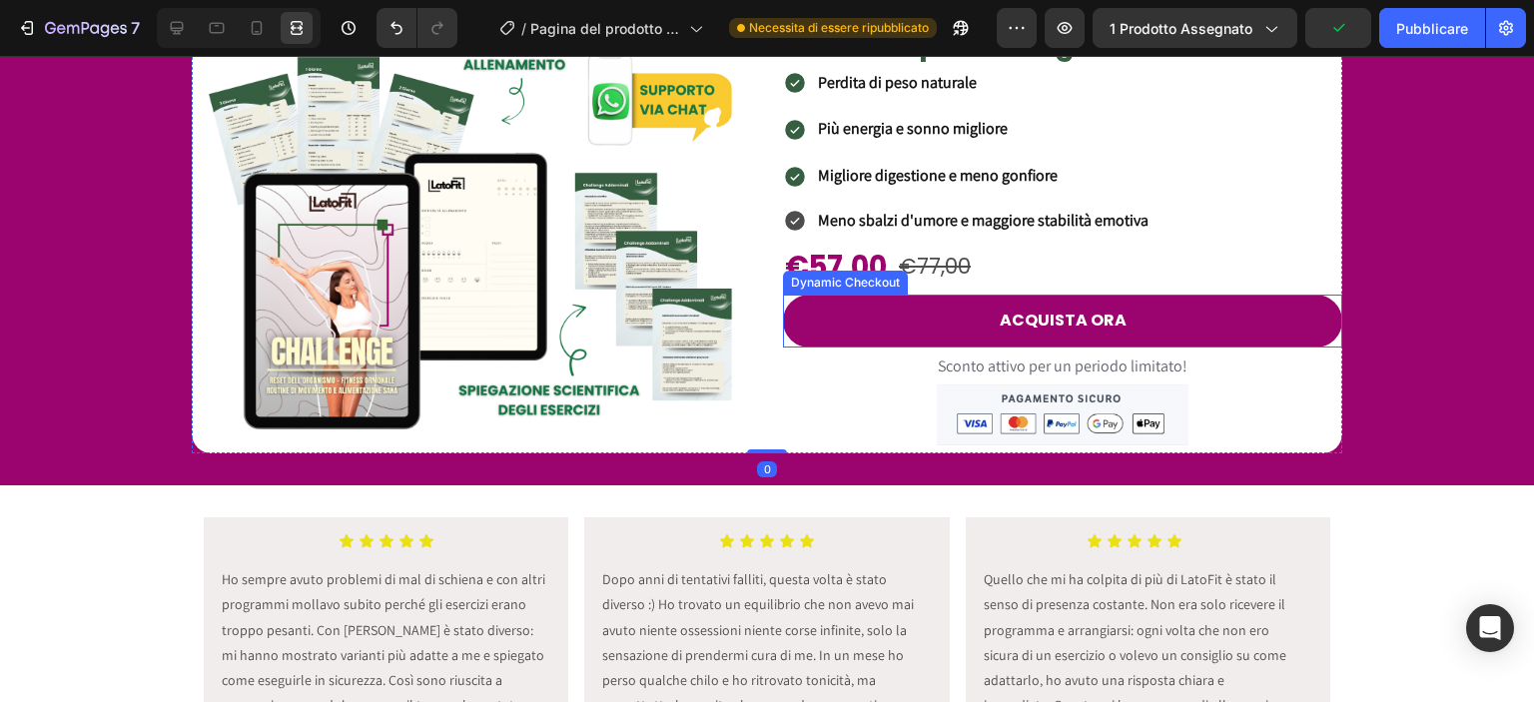
click at [783, 311] on button "ACQUISTA ORA" at bounding box center [1062, 321] width 559 height 53
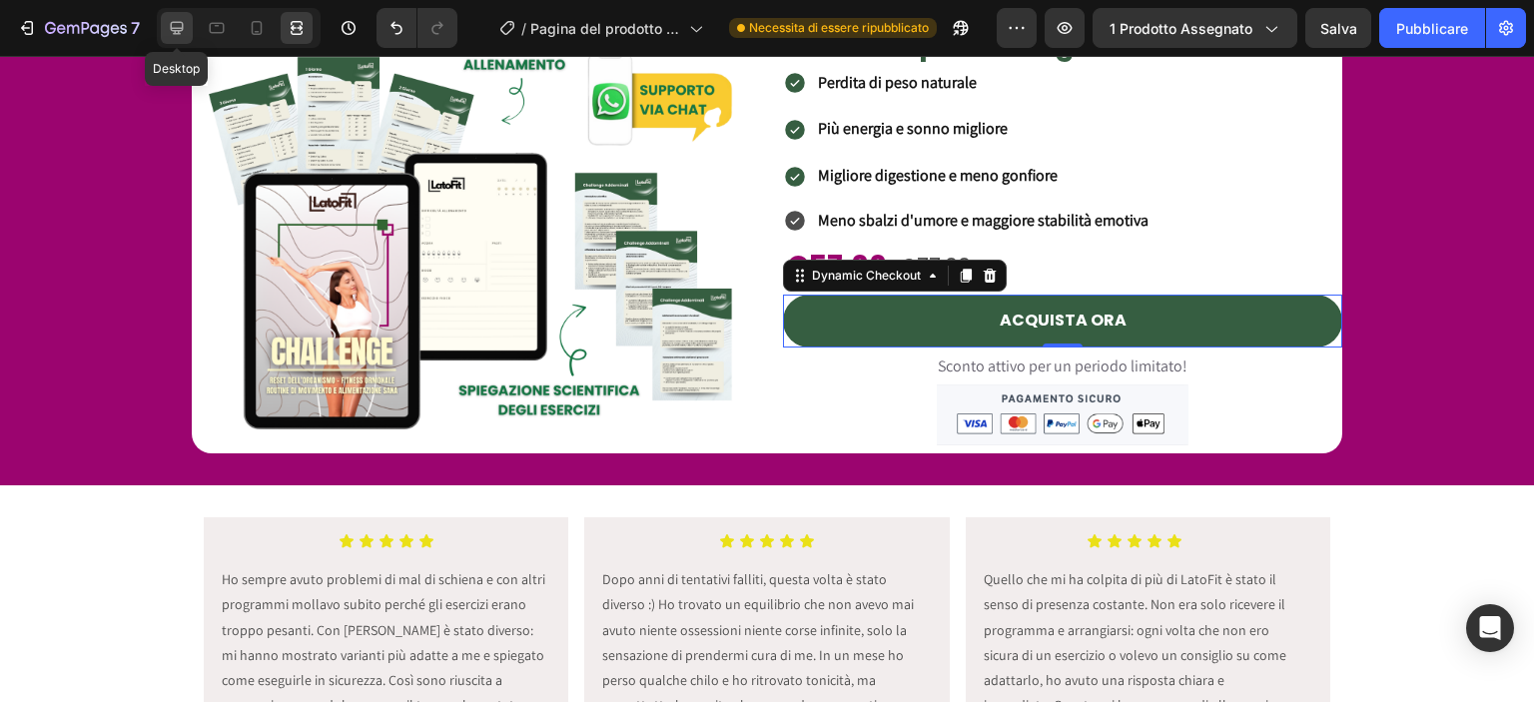
click at [184, 20] on icon at bounding box center [177, 28] width 20 height 20
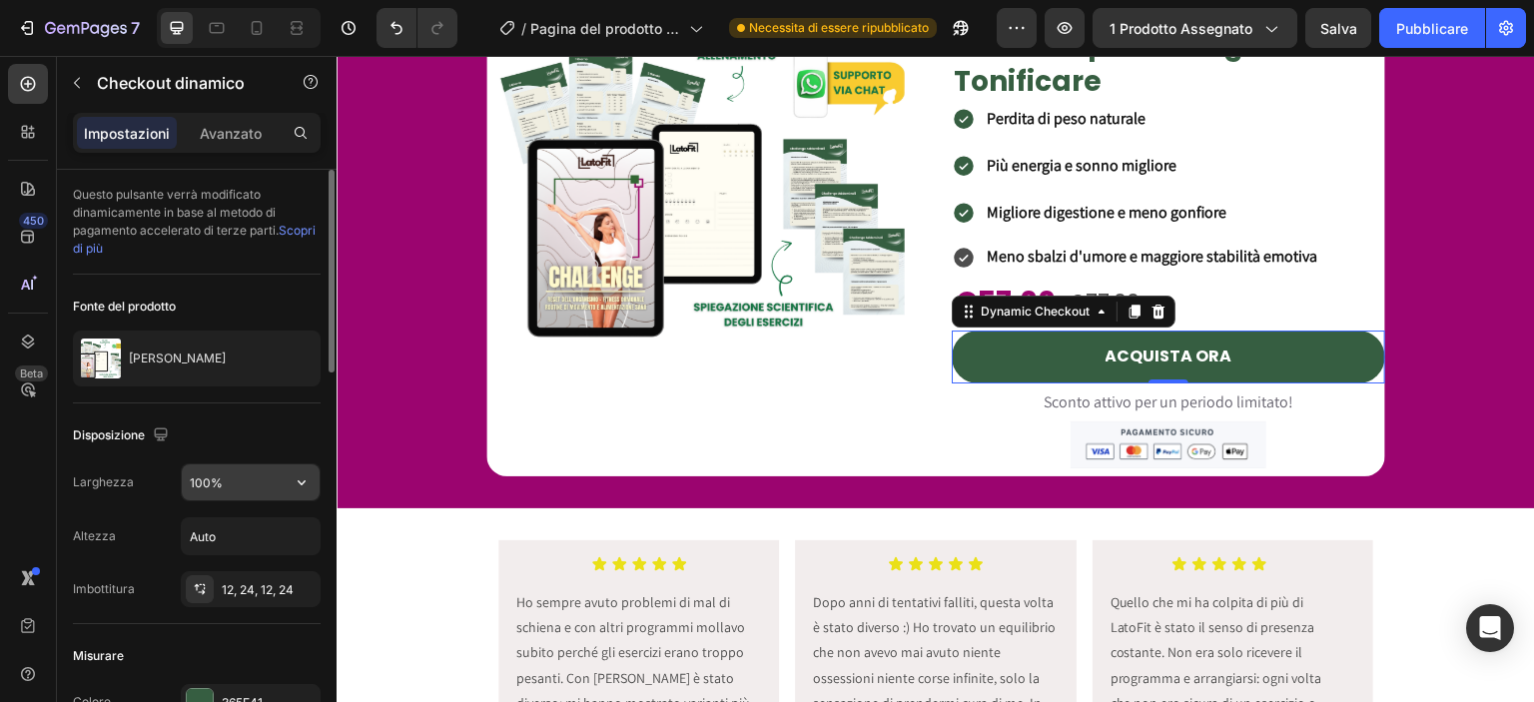
click at [207, 486] on input "100%" at bounding box center [251, 482] width 138 height 36
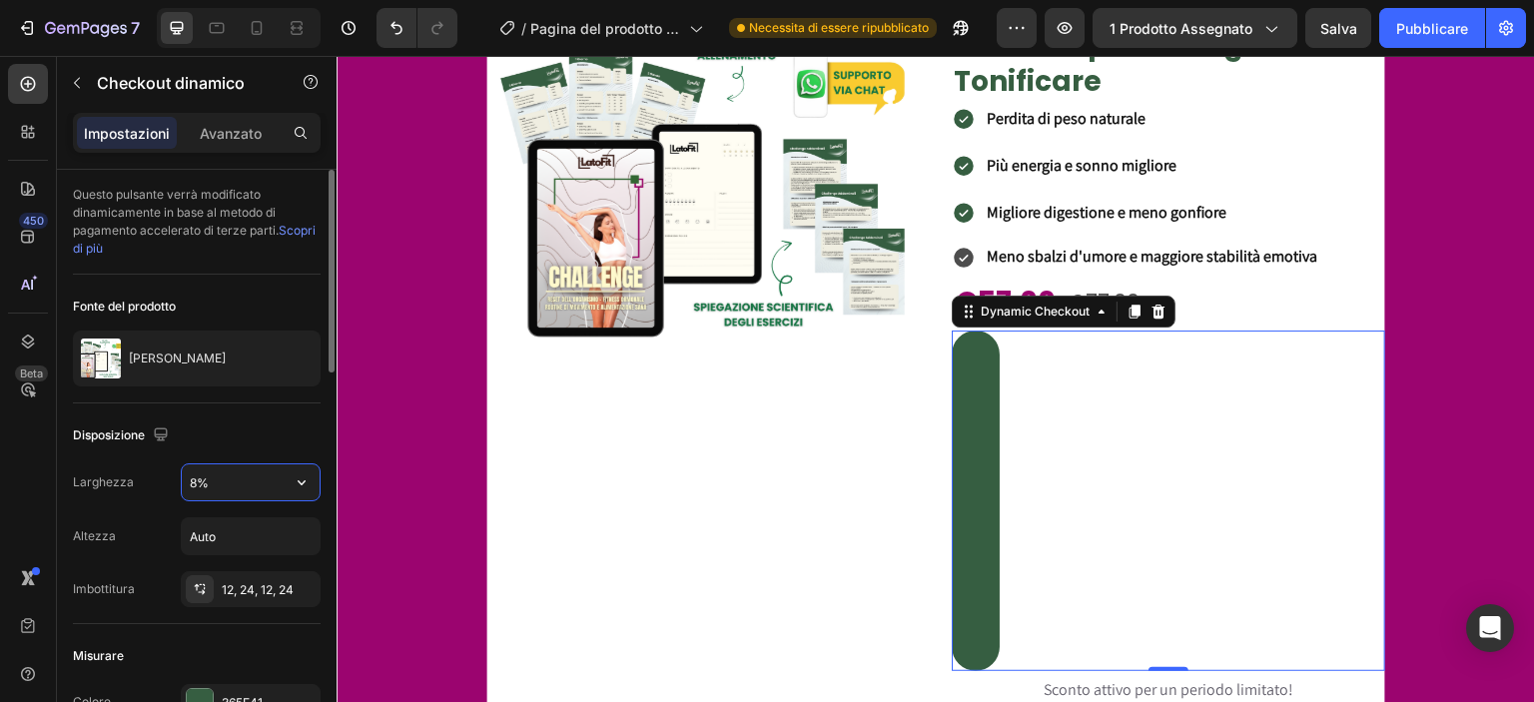
type input "85%"
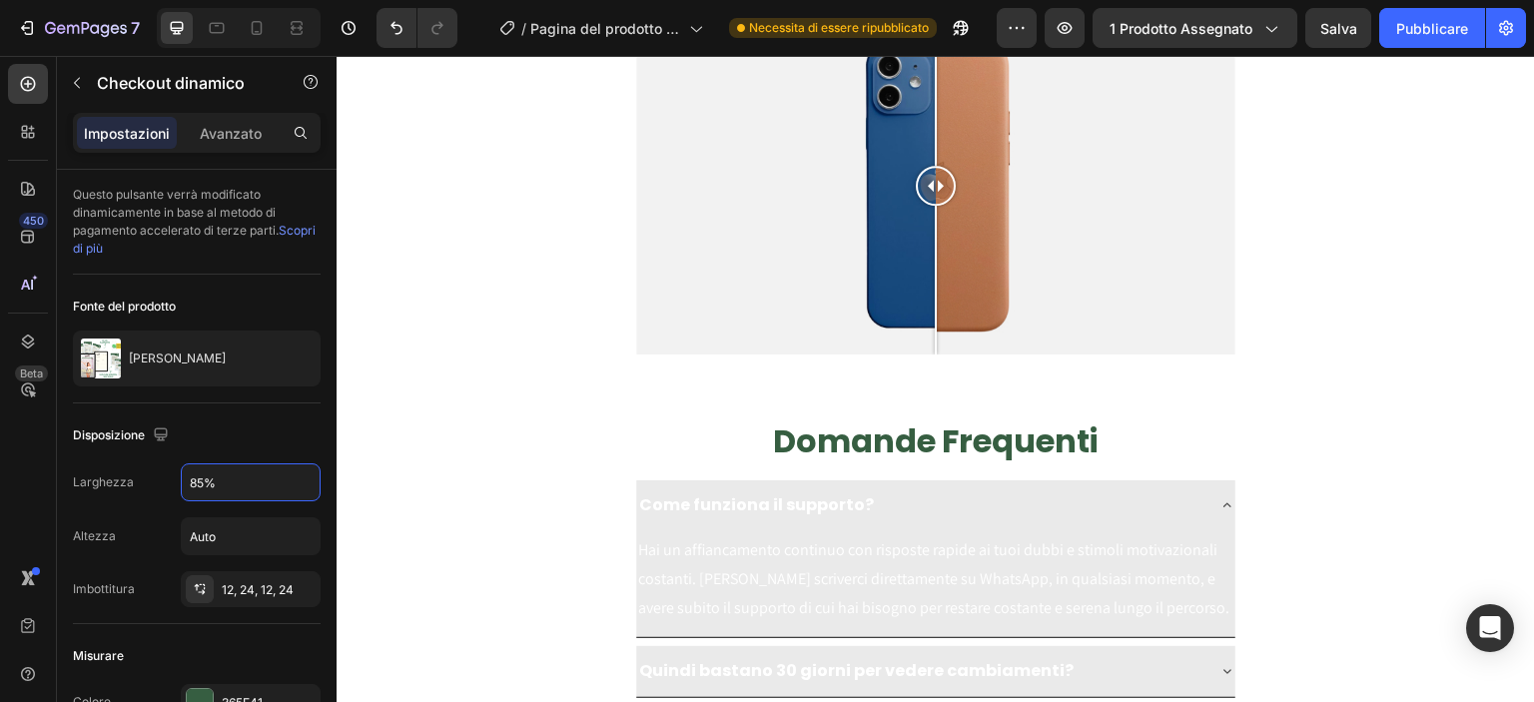
scroll to position [6215, 0]
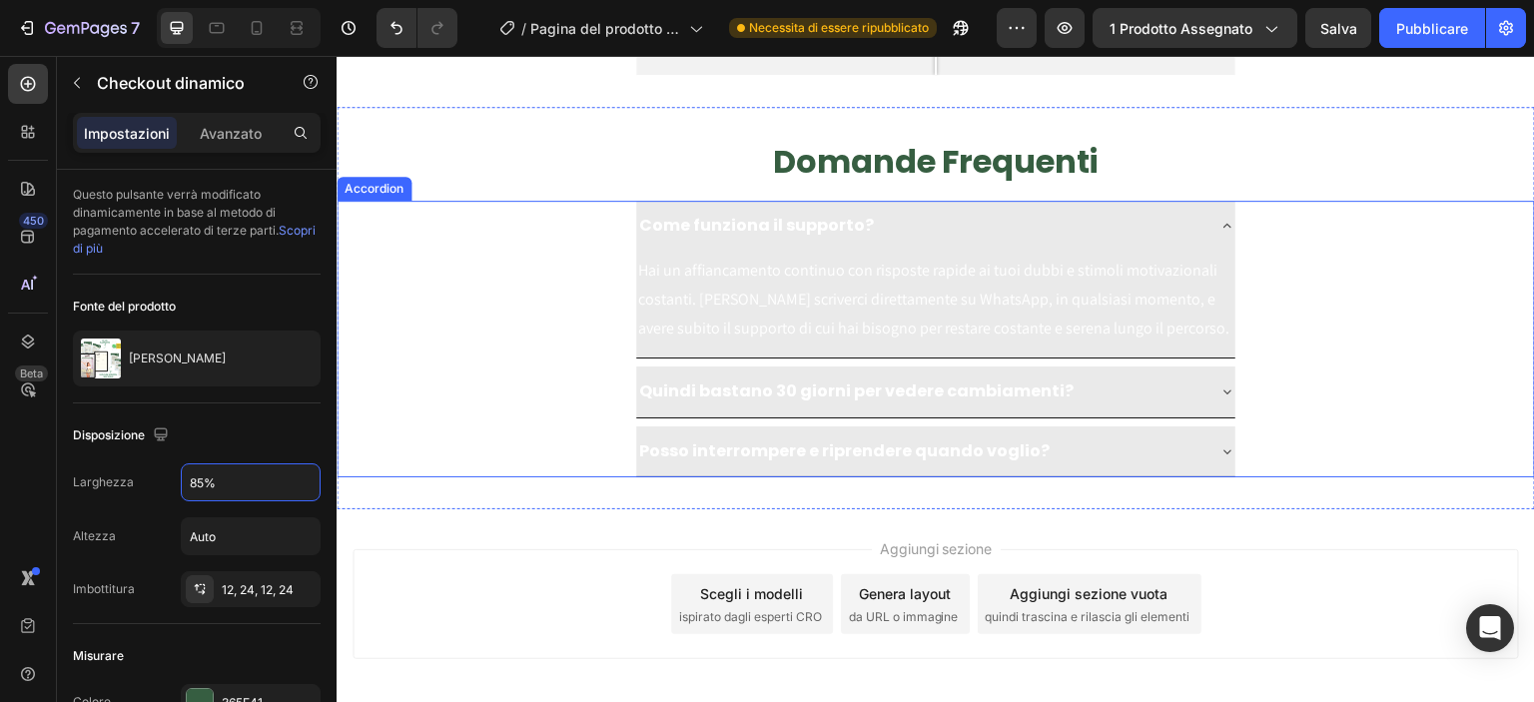
click at [541, 472] on div "Posso interrompere e riprendere quando voglio?" at bounding box center [936, 452] width 1196 height 52
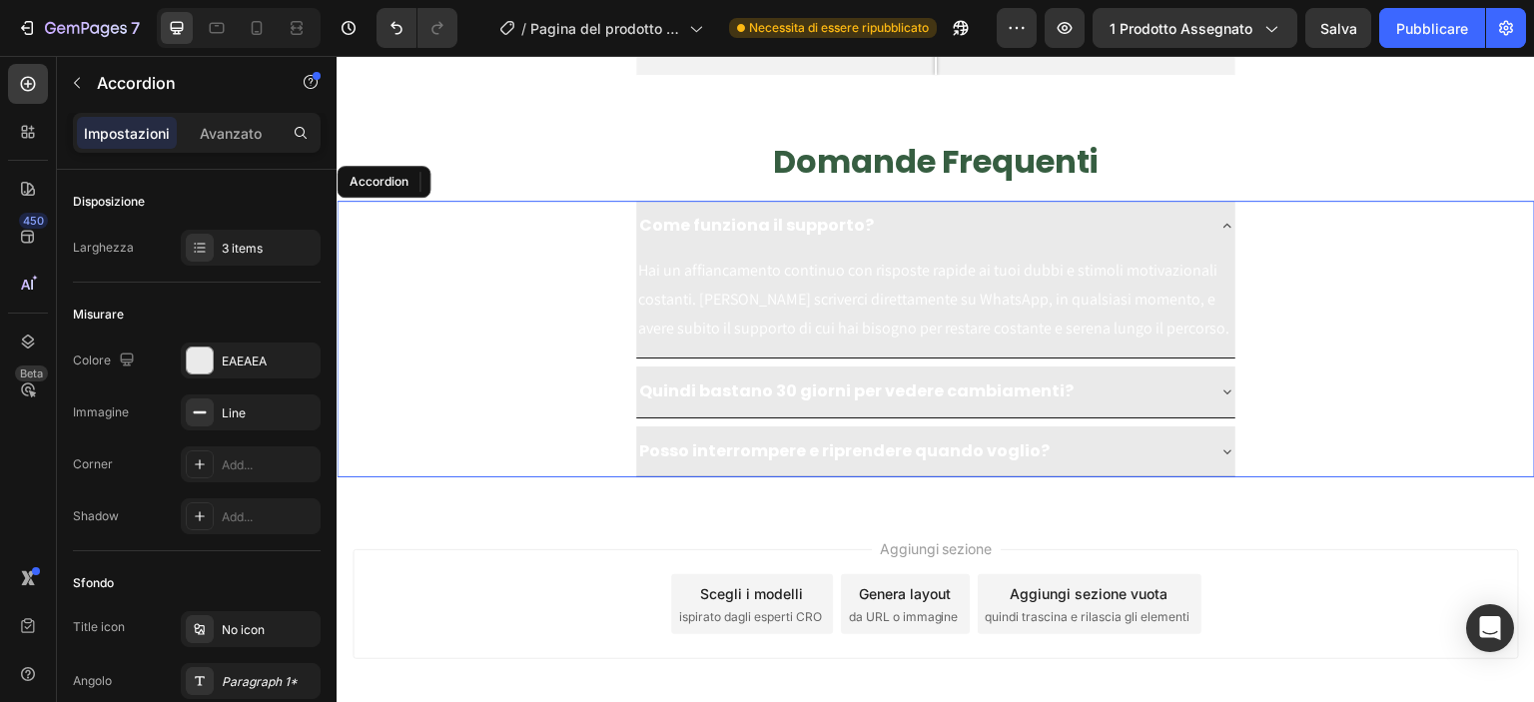
click at [1033, 211] on div "Come funziona il supporto?" at bounding box center [919, 226] width 567 height 35
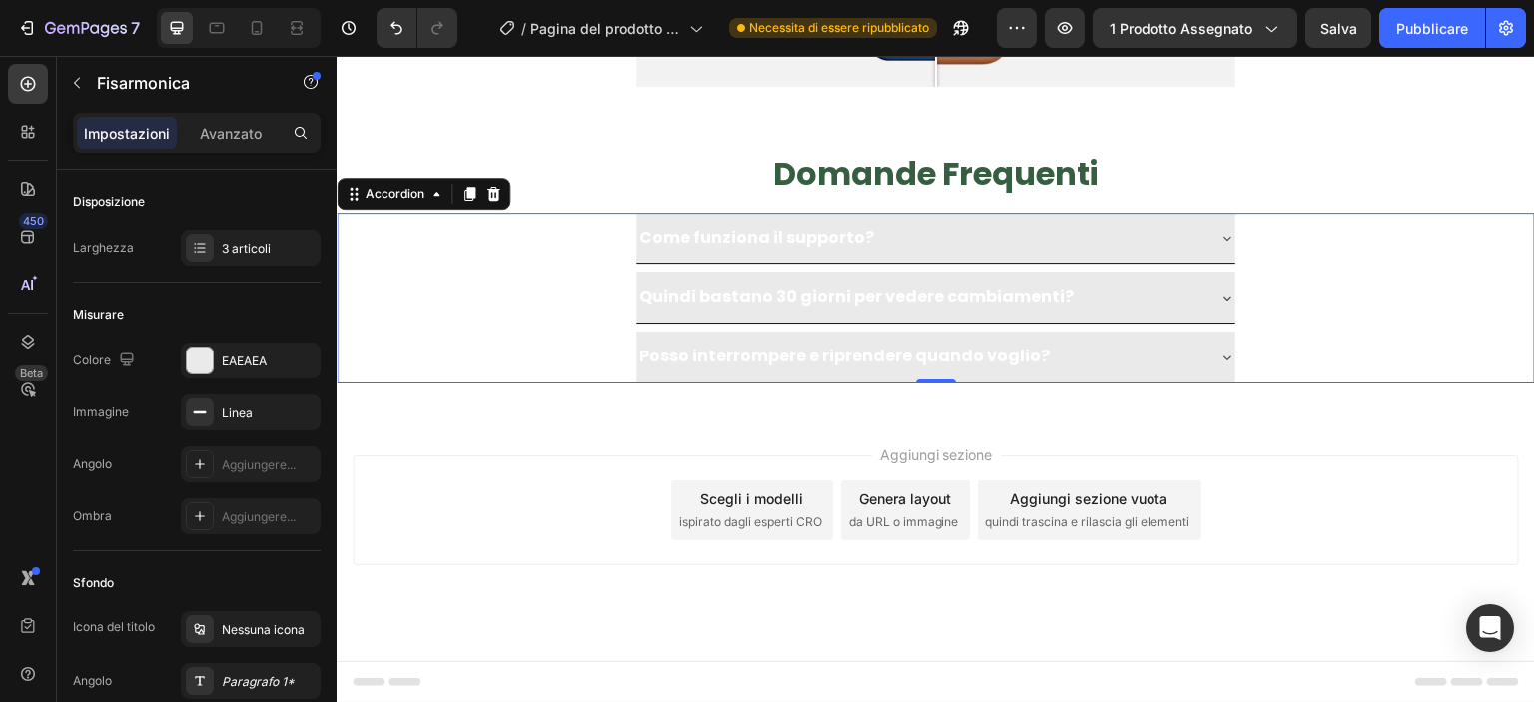
scroll to position [6201, 0]
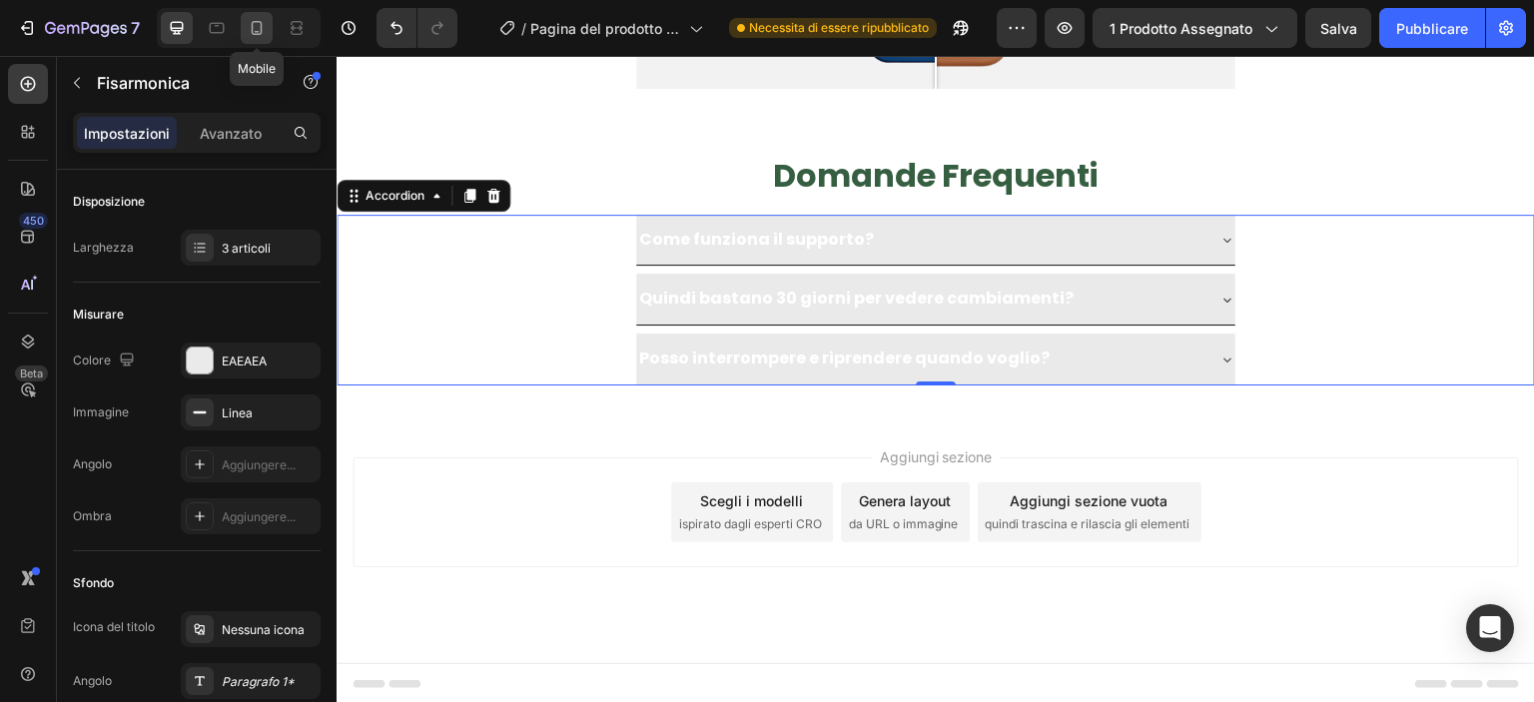
click at [269, 22] on div at bounding box center [257, 28] width 32 height 32
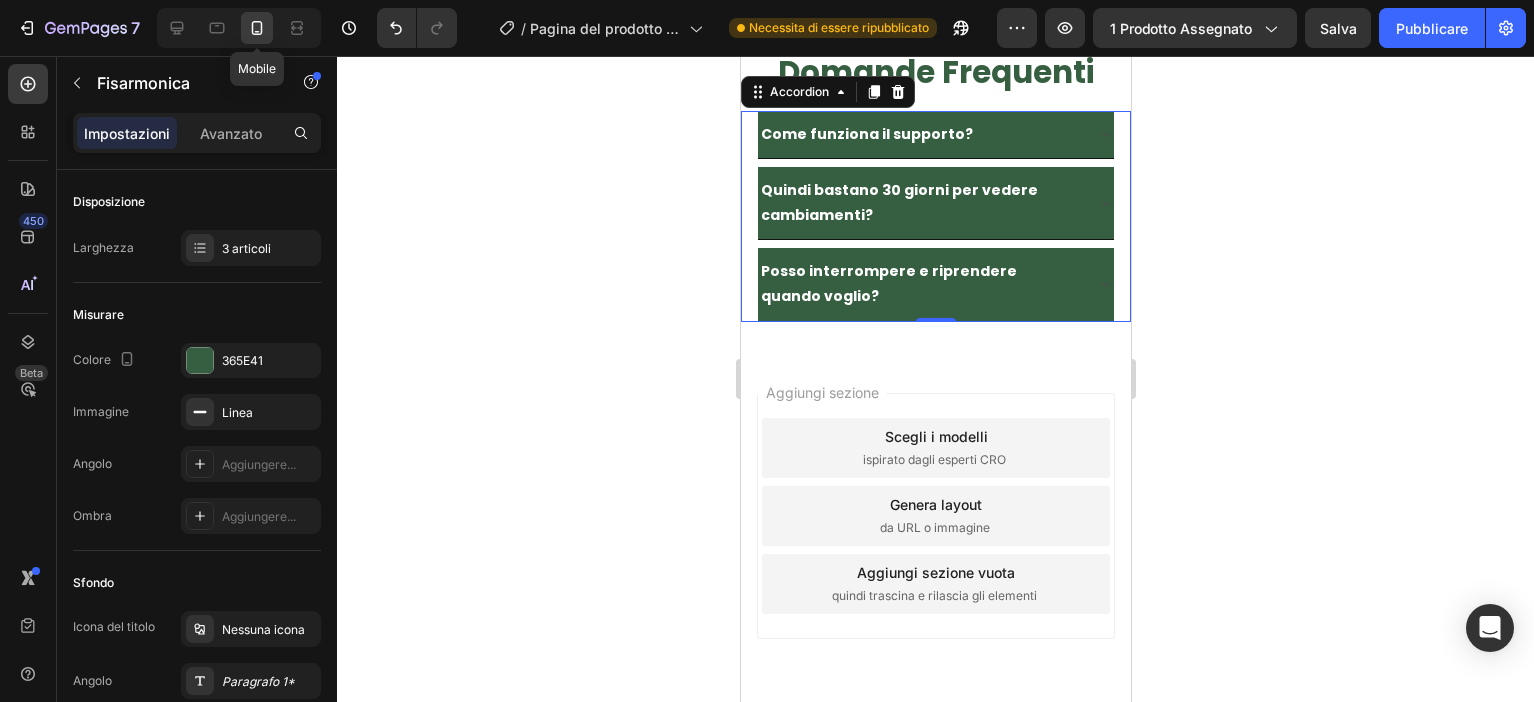
scroll to position [6059, 0]
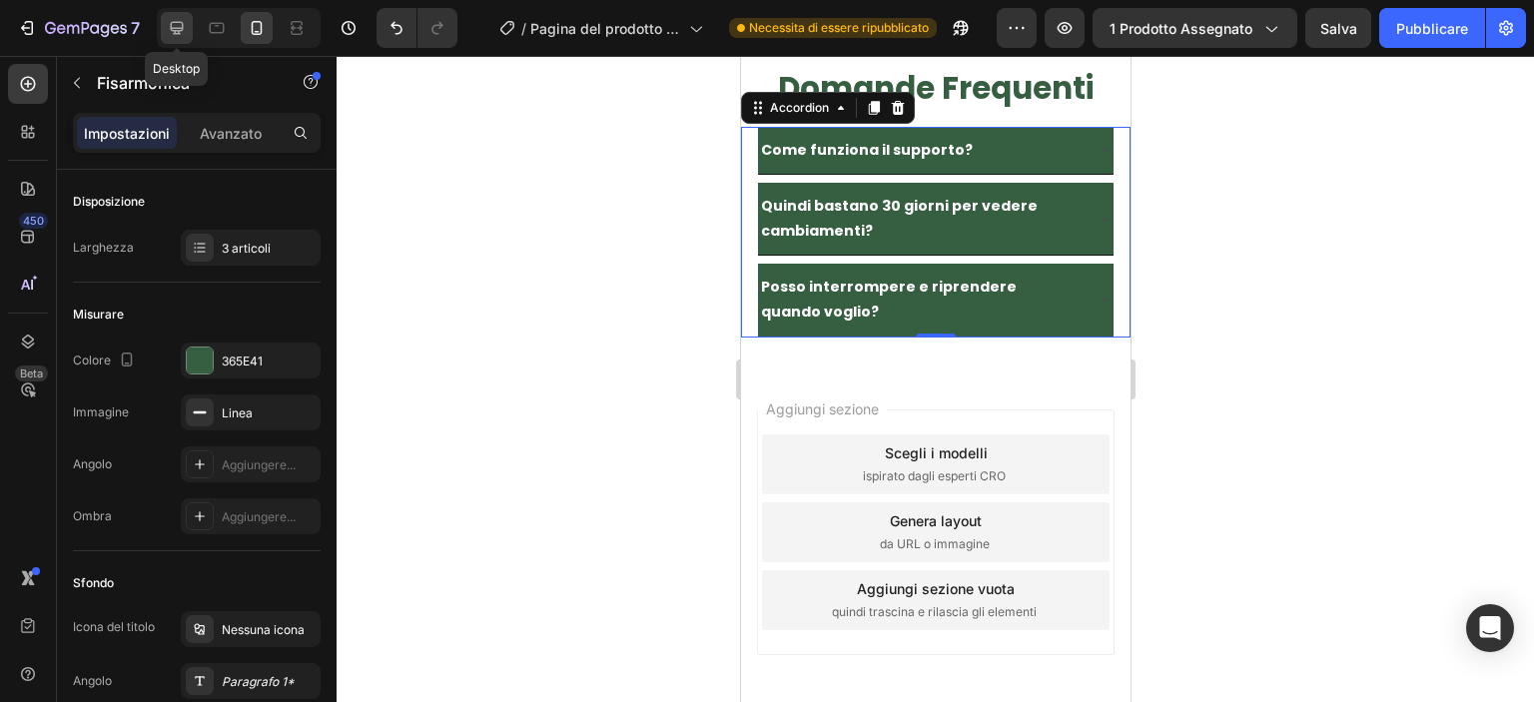
click at [171, 27] on icon at bounding box center [177, 28] width 13 height 13
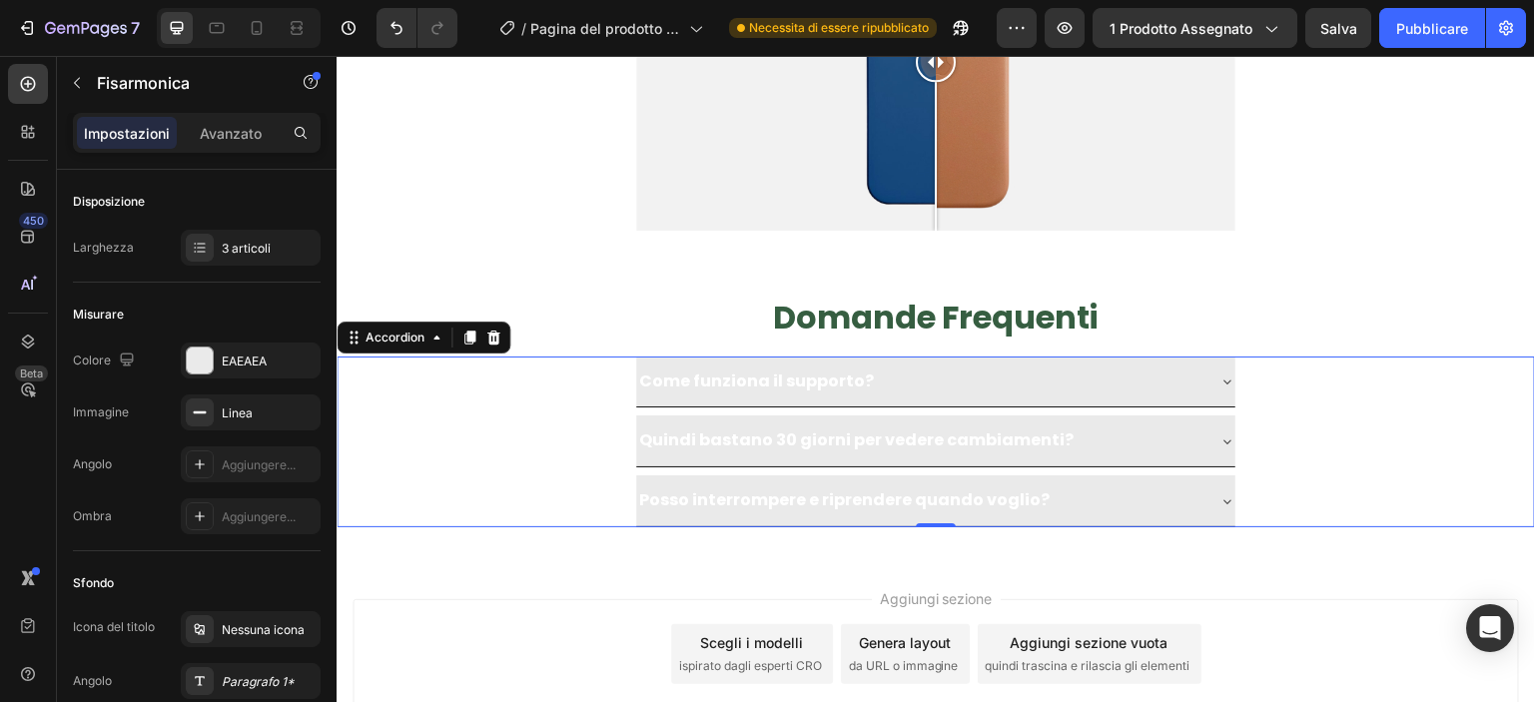
scroll to position [6201, 0]
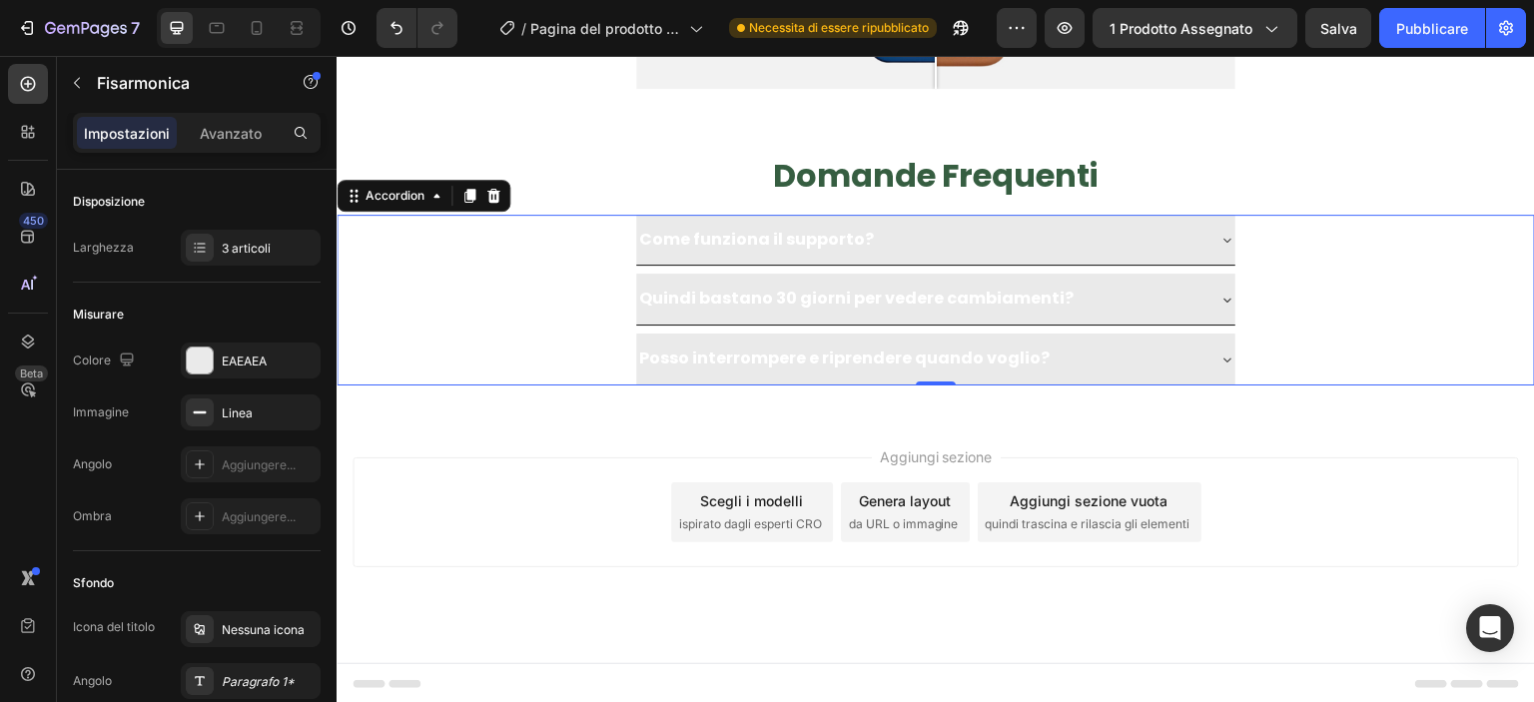
click at [1110, 240] on div "Come funziona il supporto?" at bounding box center [919, 240] width 567 height 35
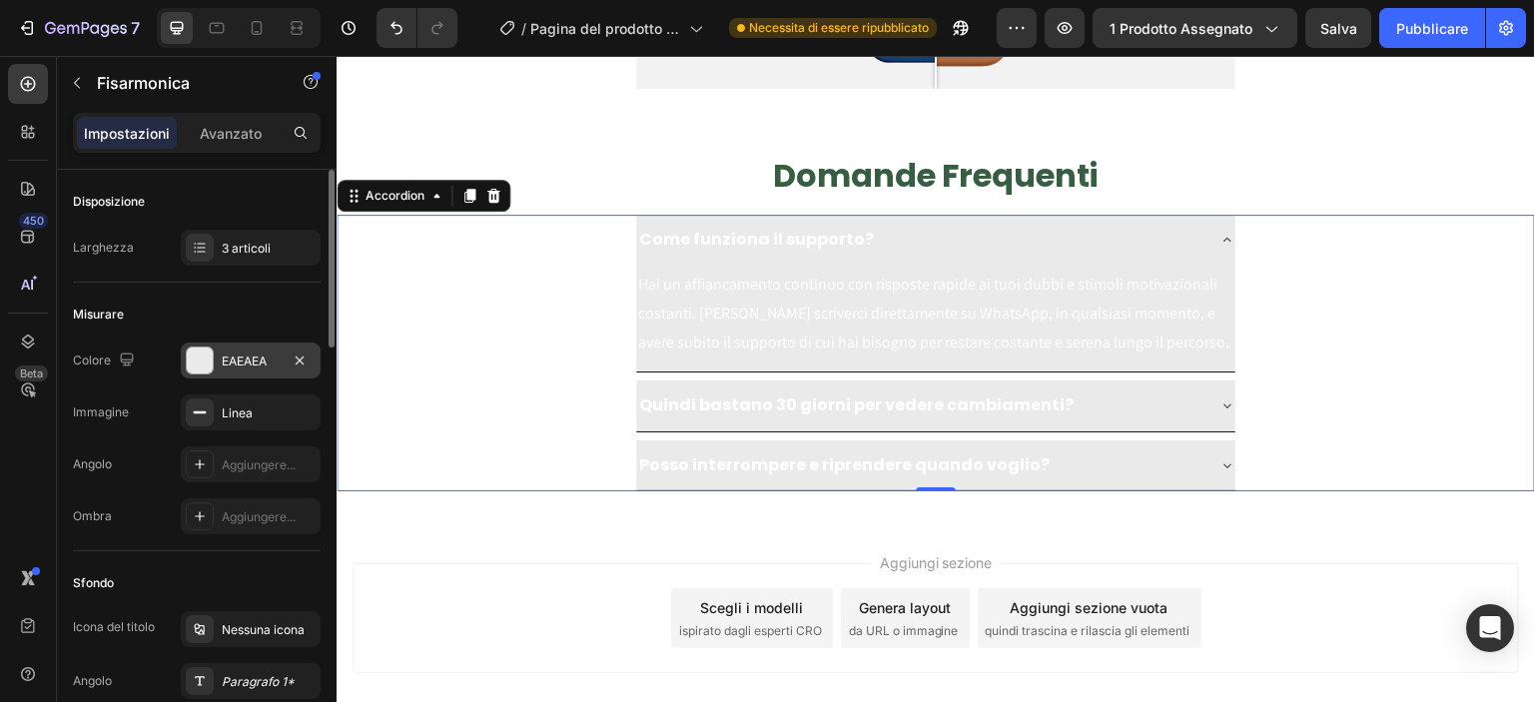
click at [254, 364] on div "EAEAEA" at bounding box center [251, 361] width 58 height 18
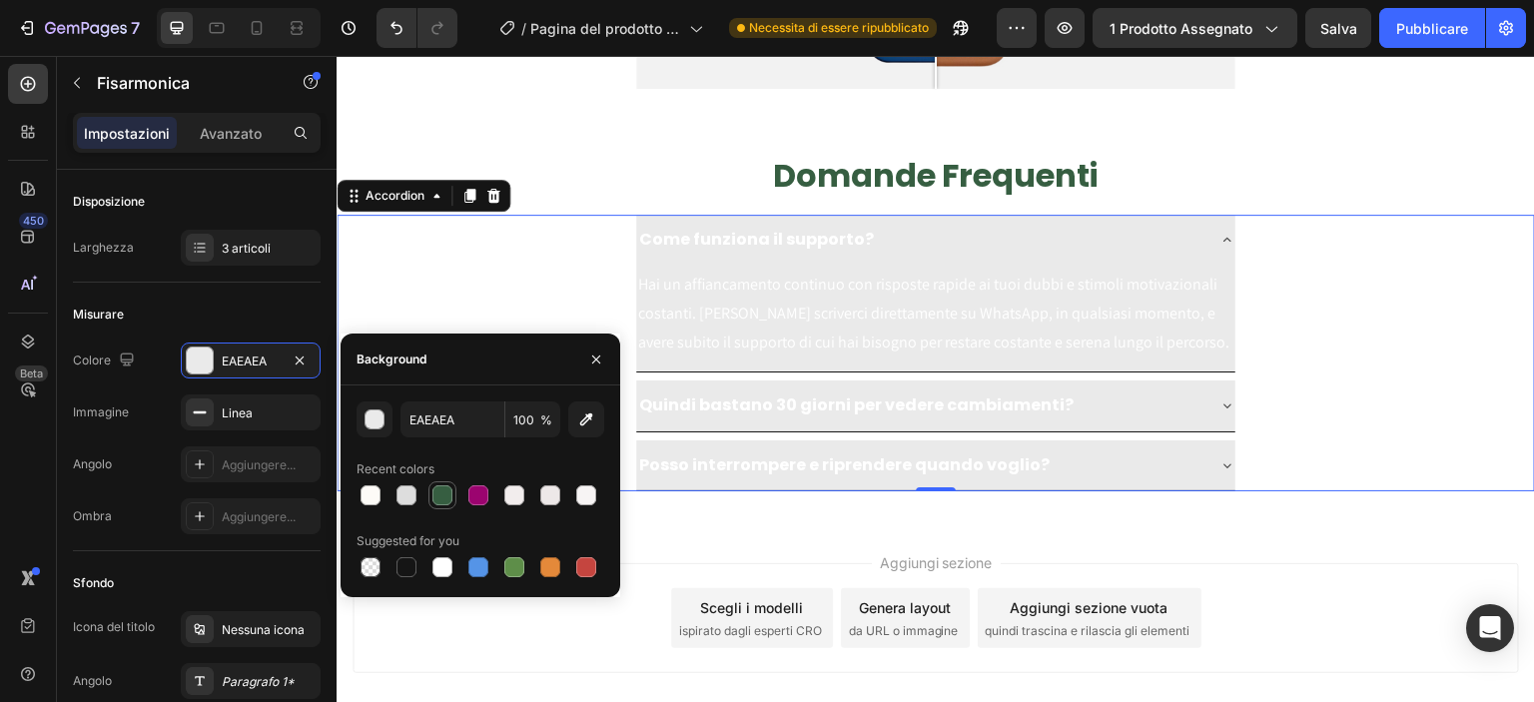
click at [433, 506] on div at bounding box center [442, 495] width 24 height 24
type input "365E41"
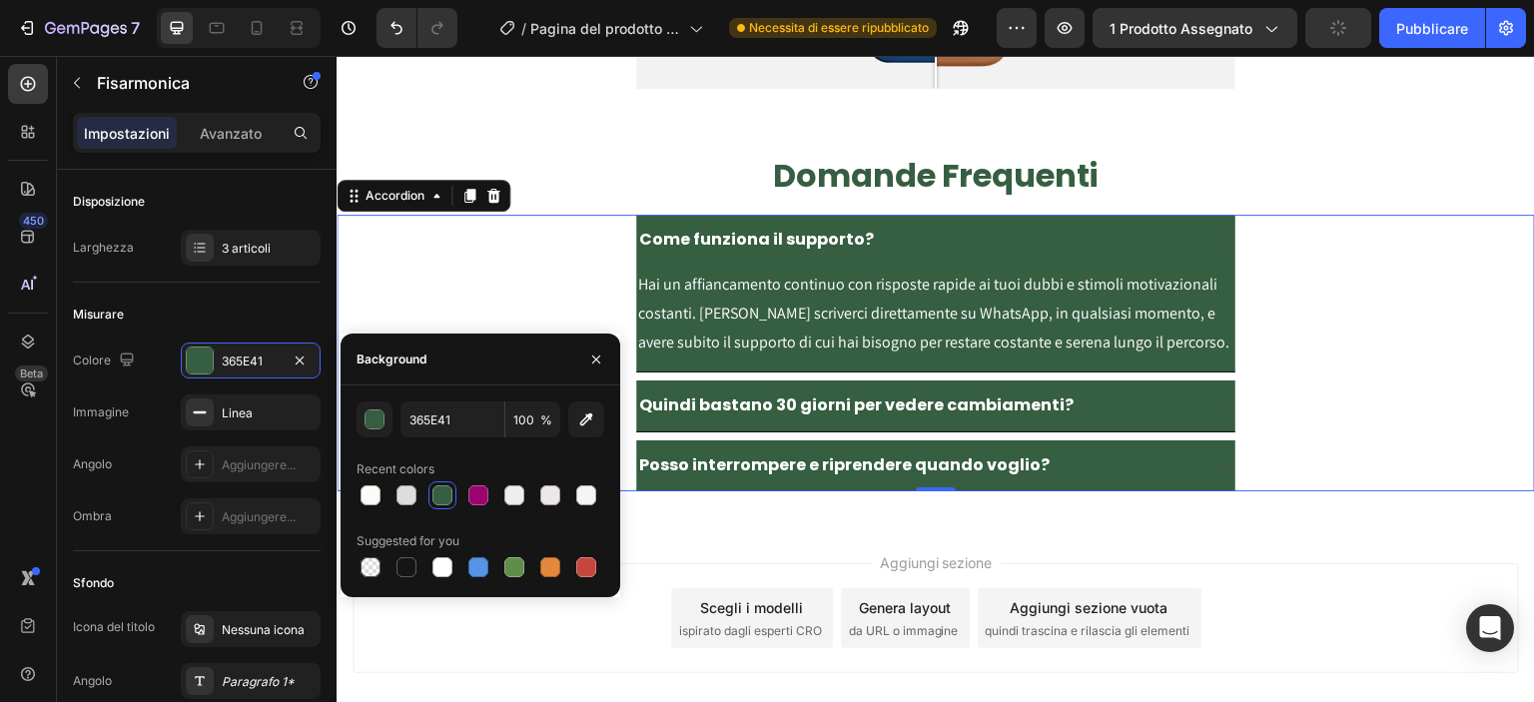
click at [569, 280] on div "Come funziona il supporto? Hai un affiancamento continuo con risposte rapide ai…" at bounding box center [936, 294] width 1196 height 158
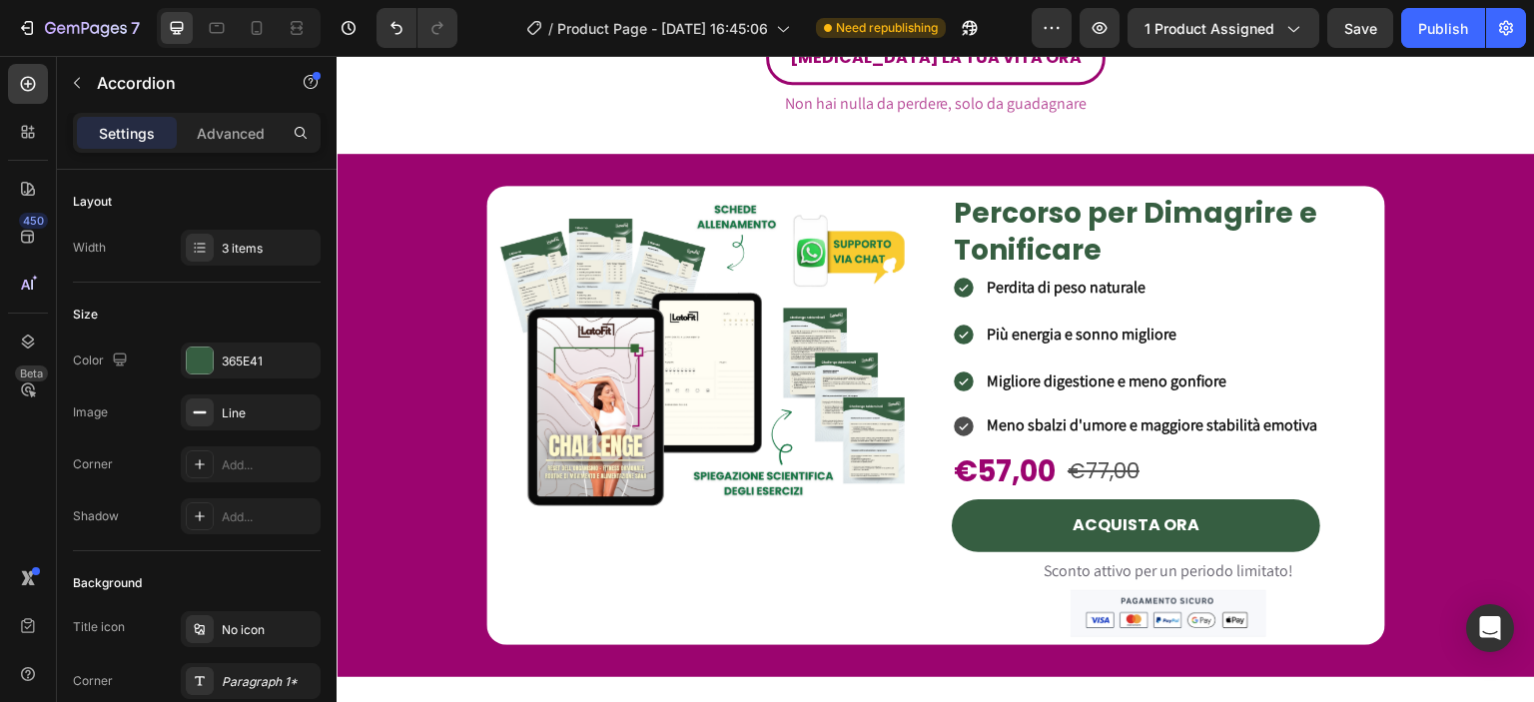
scroll to position [4441, 0]
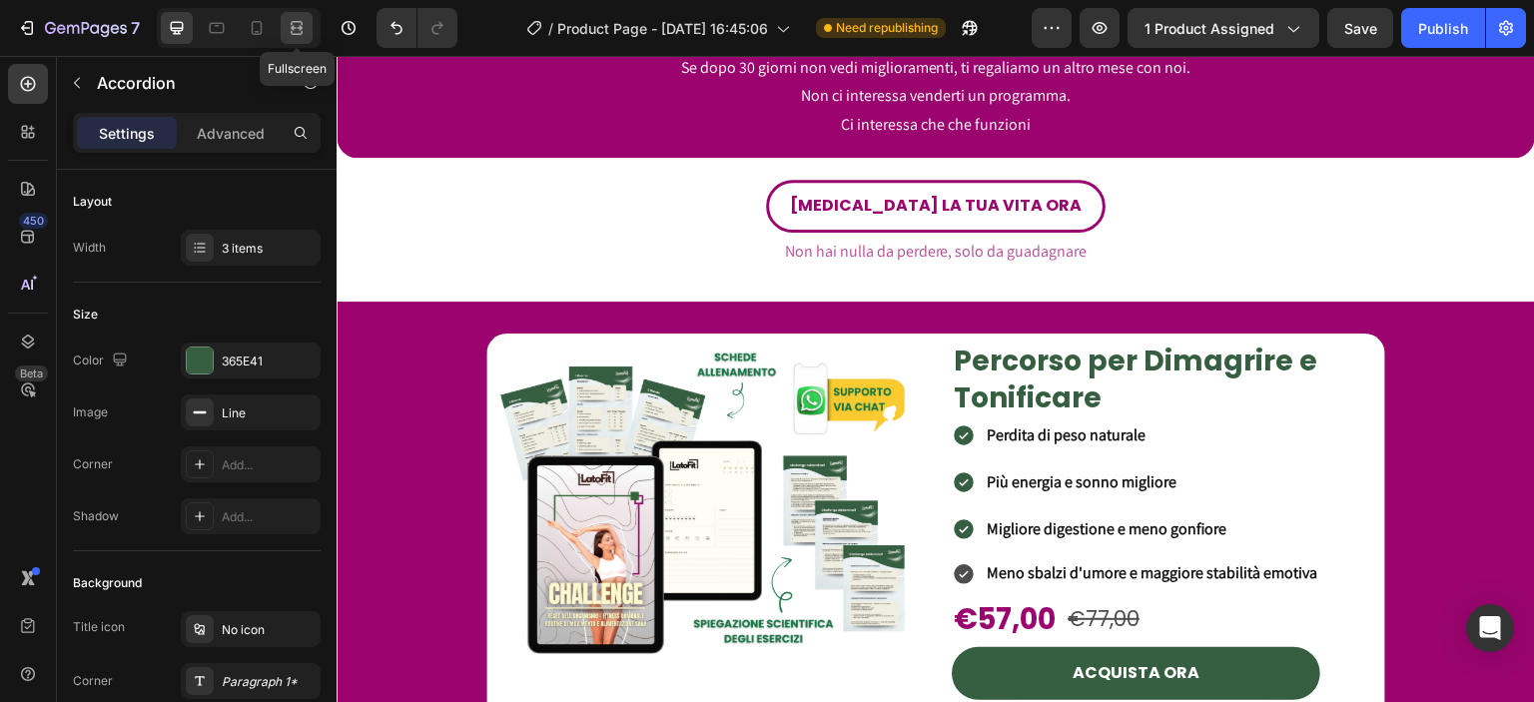
click at [303, 42] on div at bounding box center [297, 28] width 32 height 32
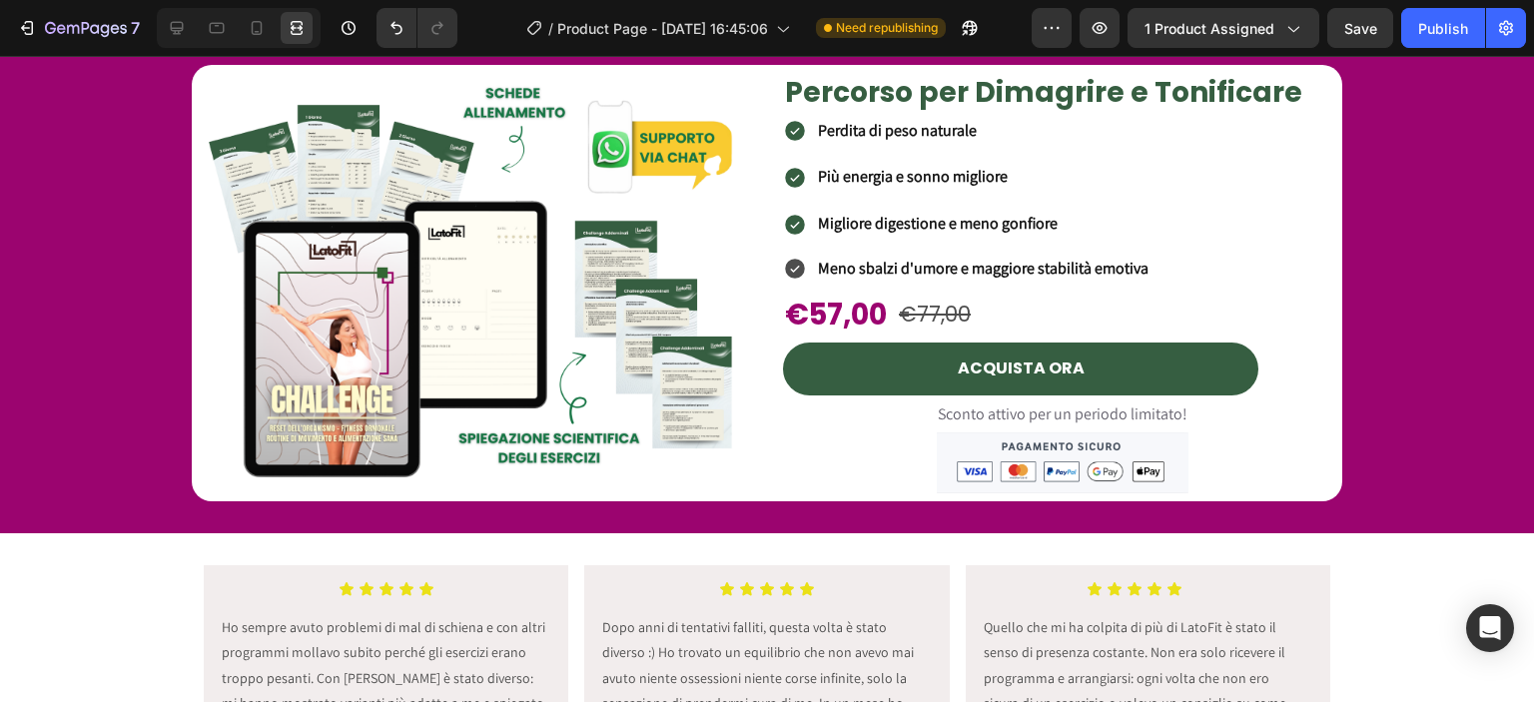
scroll to position [4923, 0]
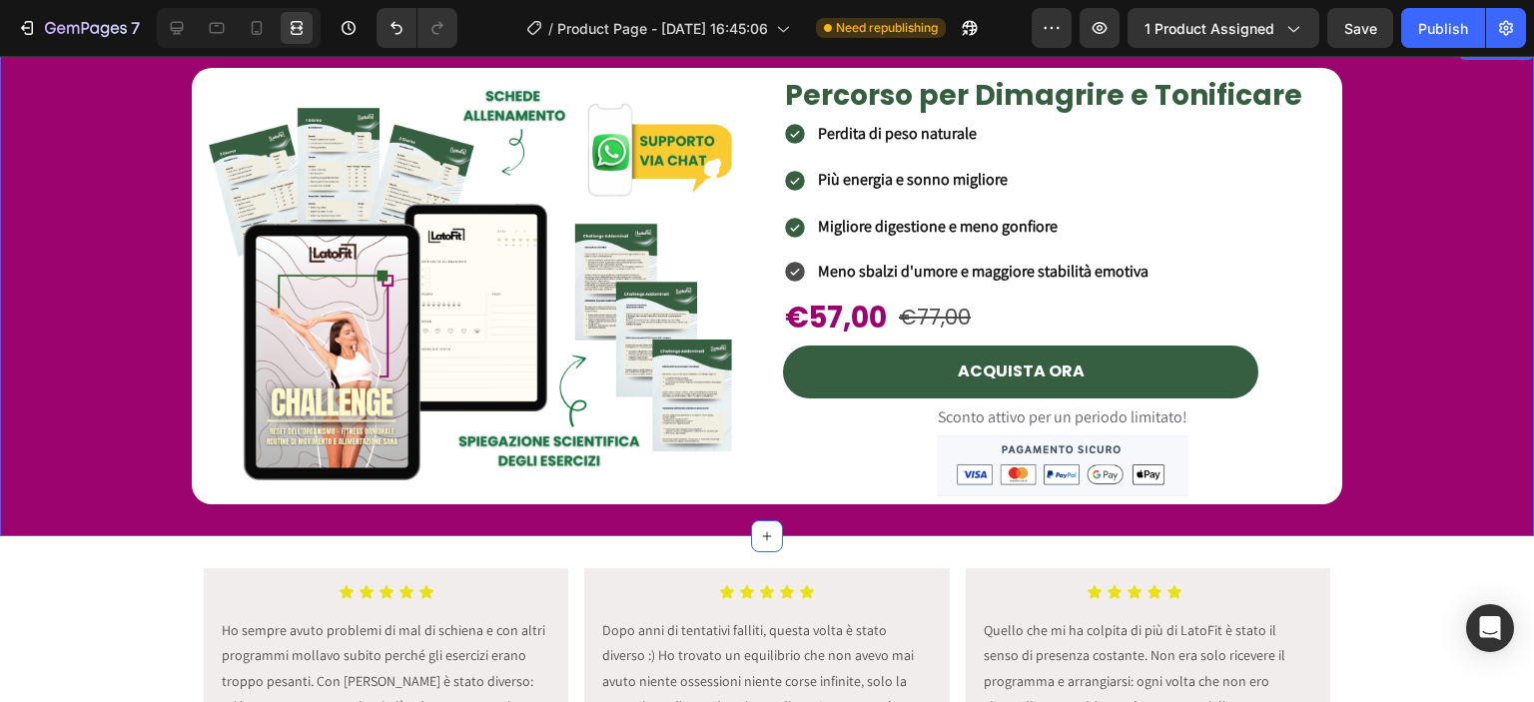
click at [1463, 239] on div "Product Images Percorso per Dimagrire e Tonificare Heading Perdita di peso natu…" at bounding box center [767, 286] width 1534 height 436
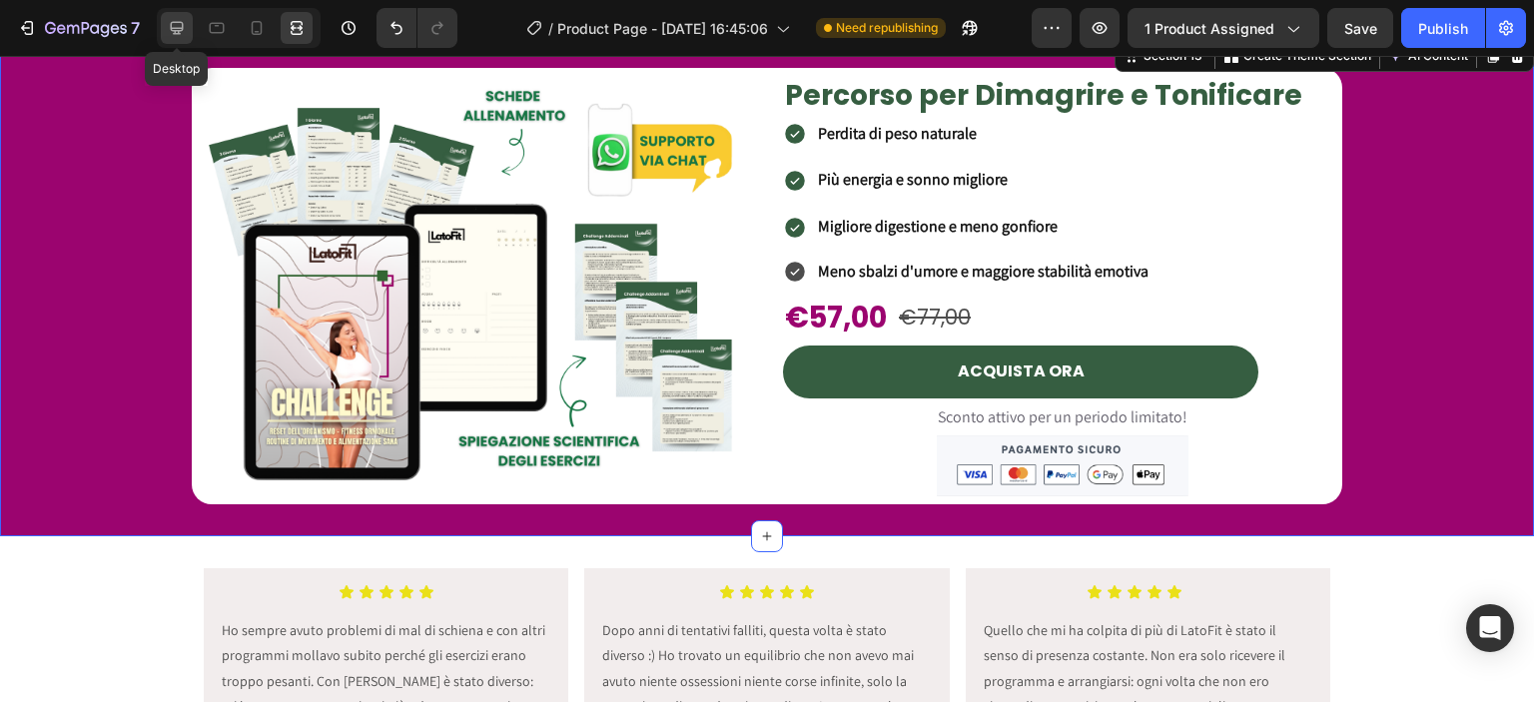
click at [176, 23] on icon at bounding box center [177, 28] width 13 height 13
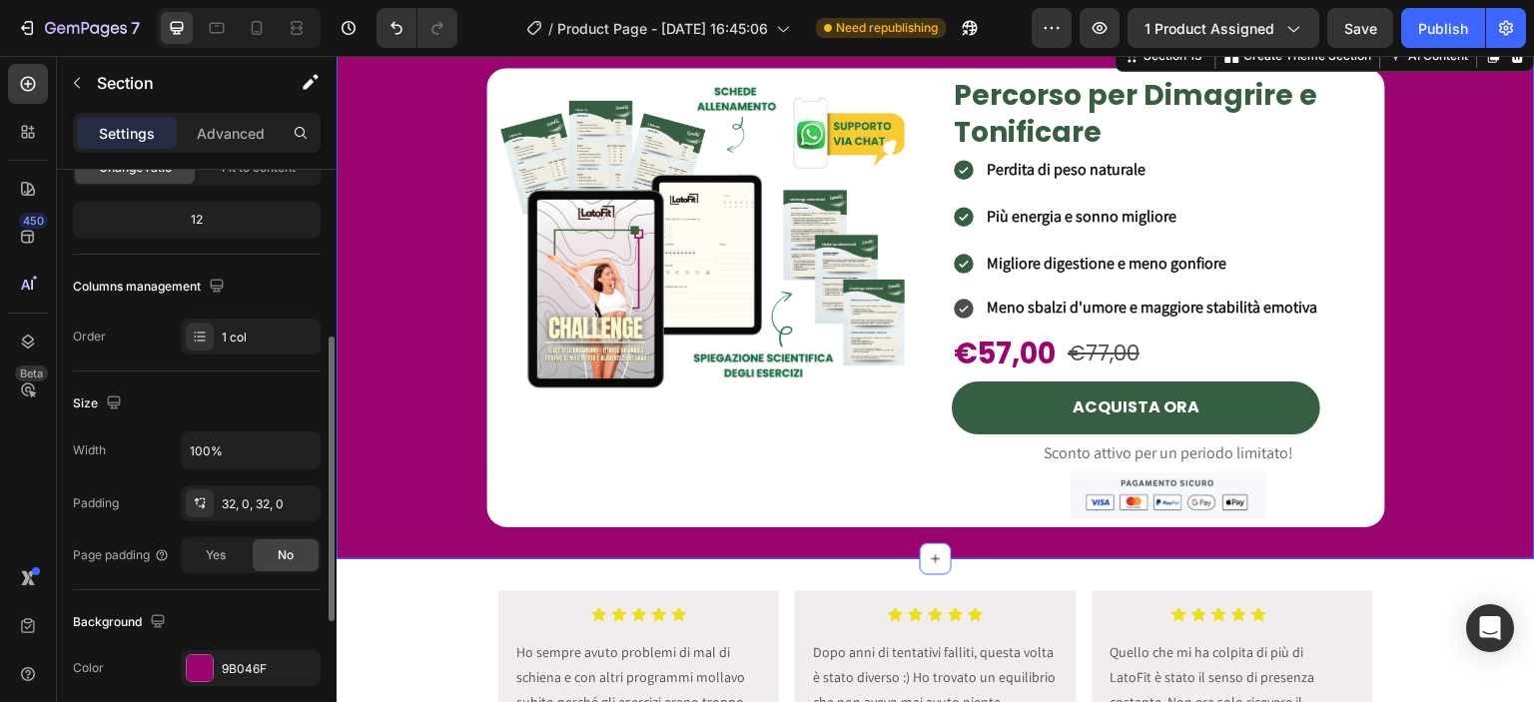
scroll to position [268, 0]
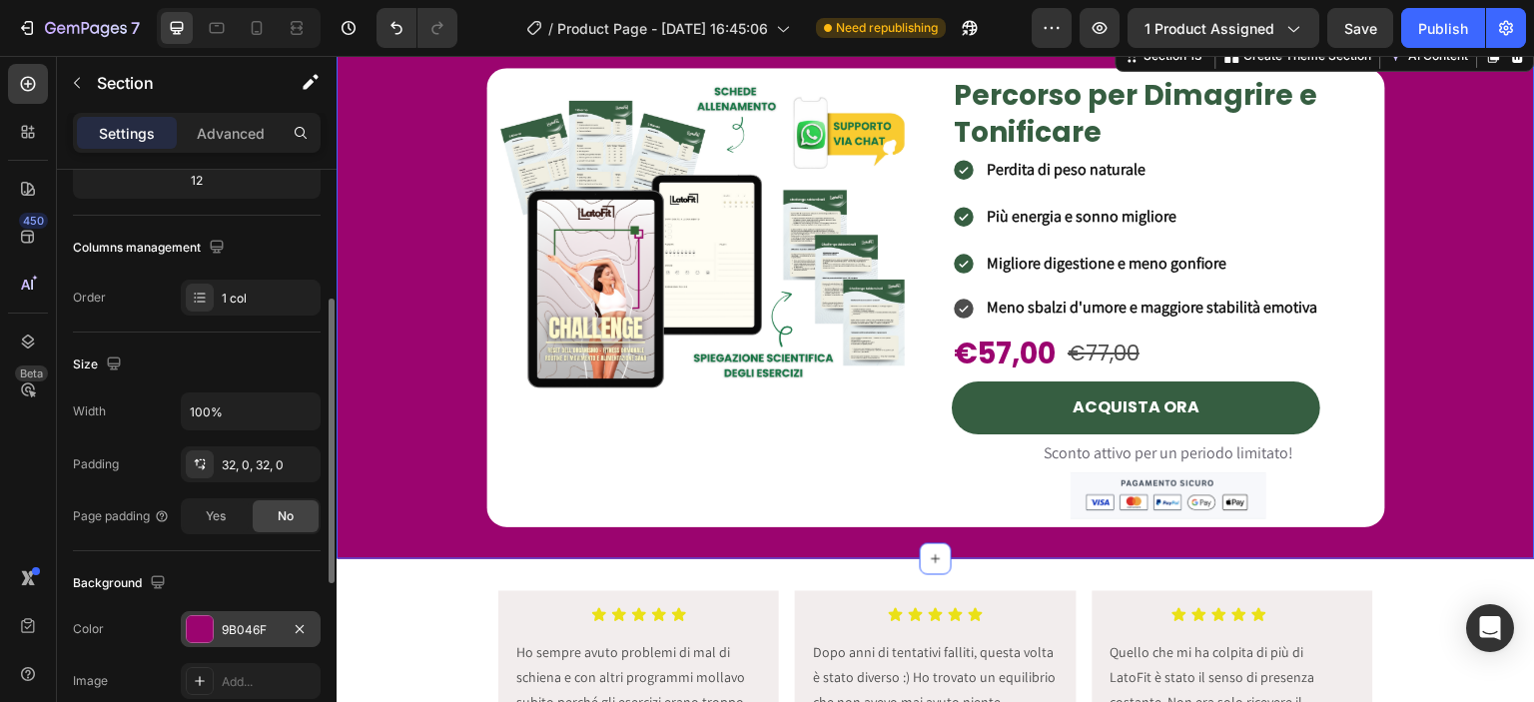
click at [226, 640] on div "9B046F" at bounding box center [251, 629] width 140 height 36
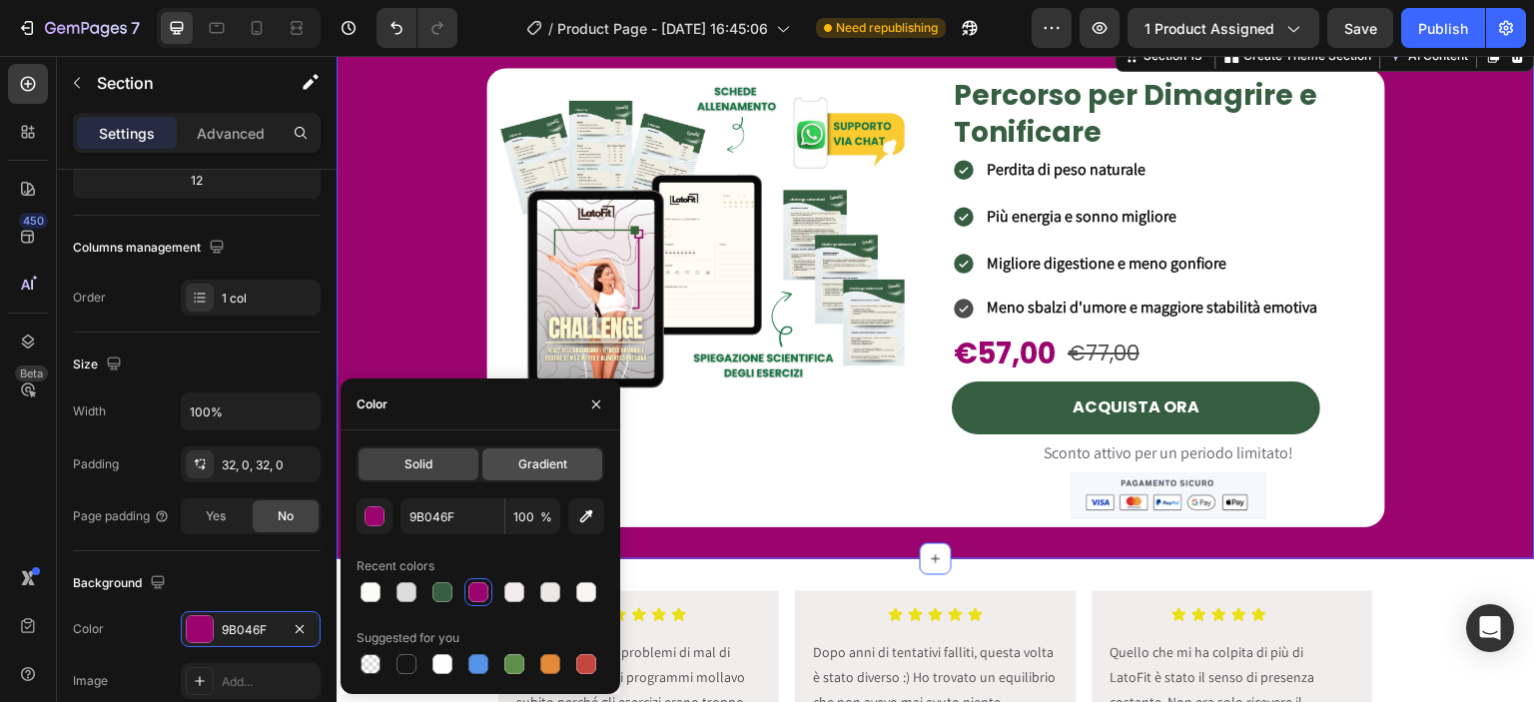
click at [531, 471] on span "Gradient" at bounding box center [542, 464] width 49 height 18
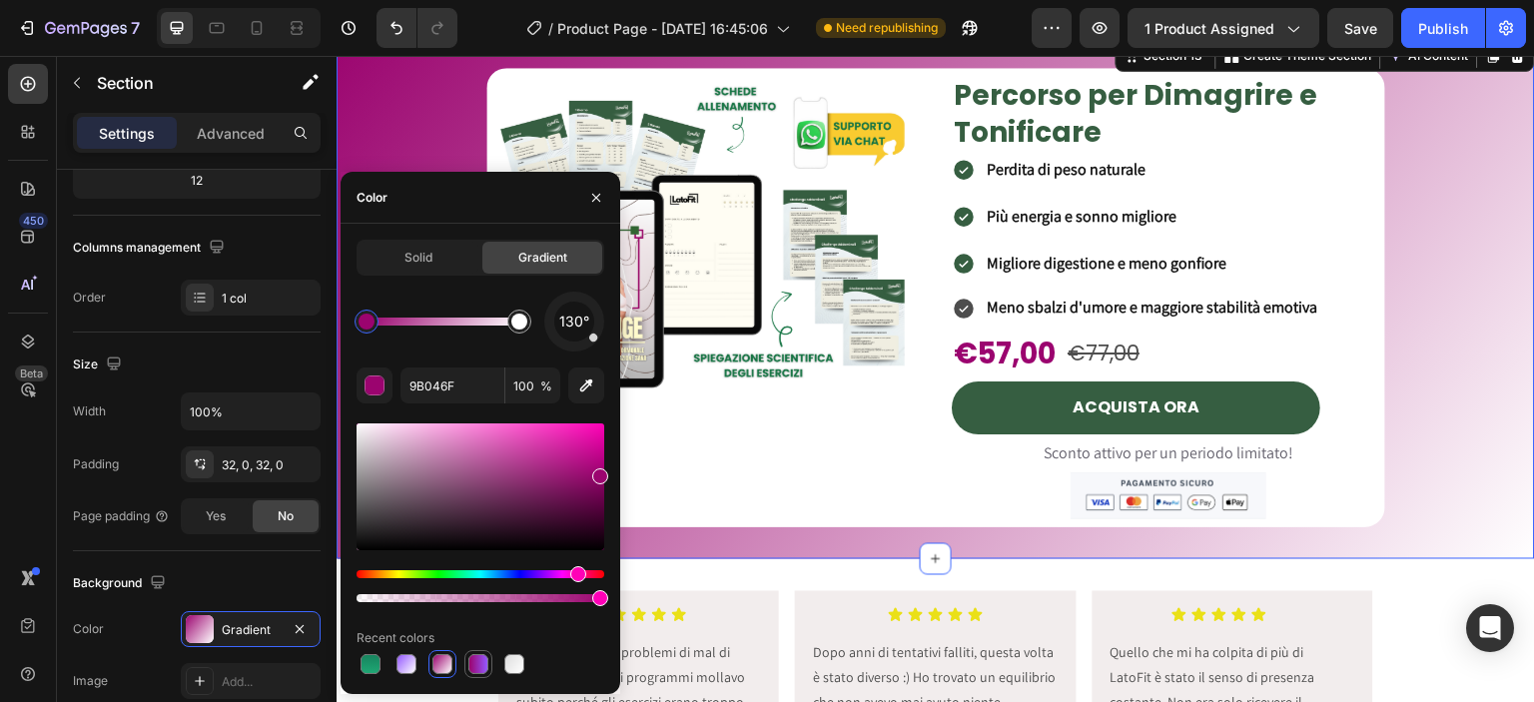
click at [469, 663] on div at bounding box center [478, 664] width 20 height 20
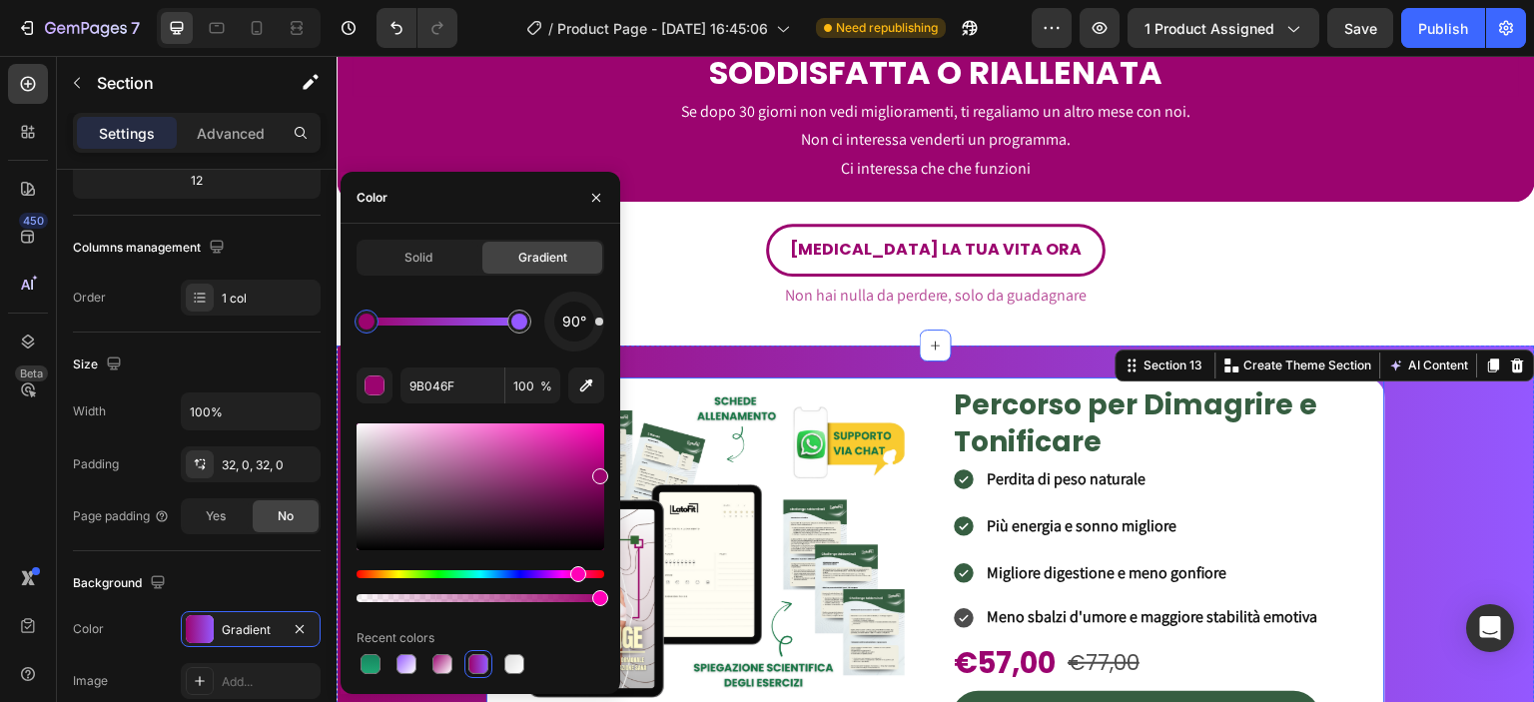
scroll to position [4289, 0]
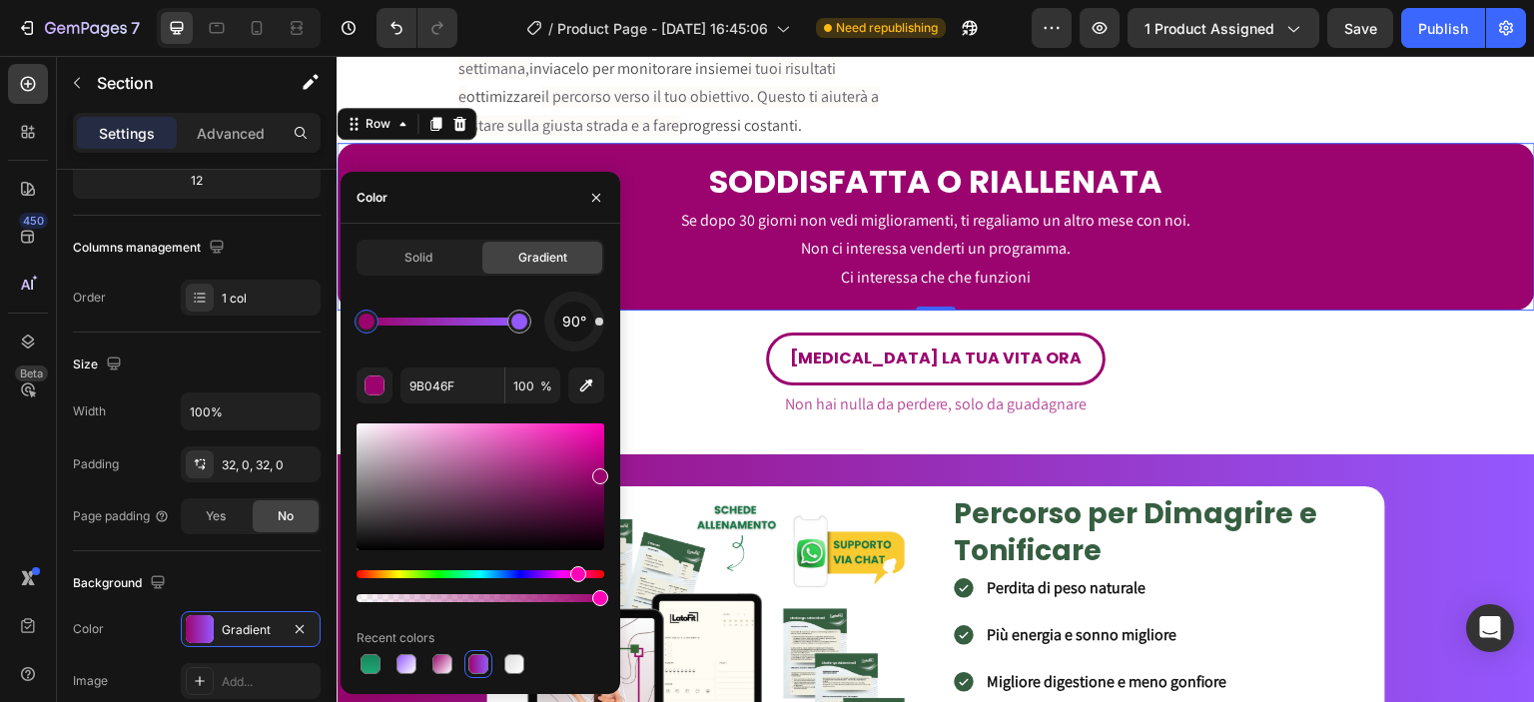
click at [679, 311] on div "SODDISFATTA O RIALLENATA Heading Se dopo 30 giorni non vedi miglioramenti, ti r…" at bounding box center [936, 227] width 1198 height 168
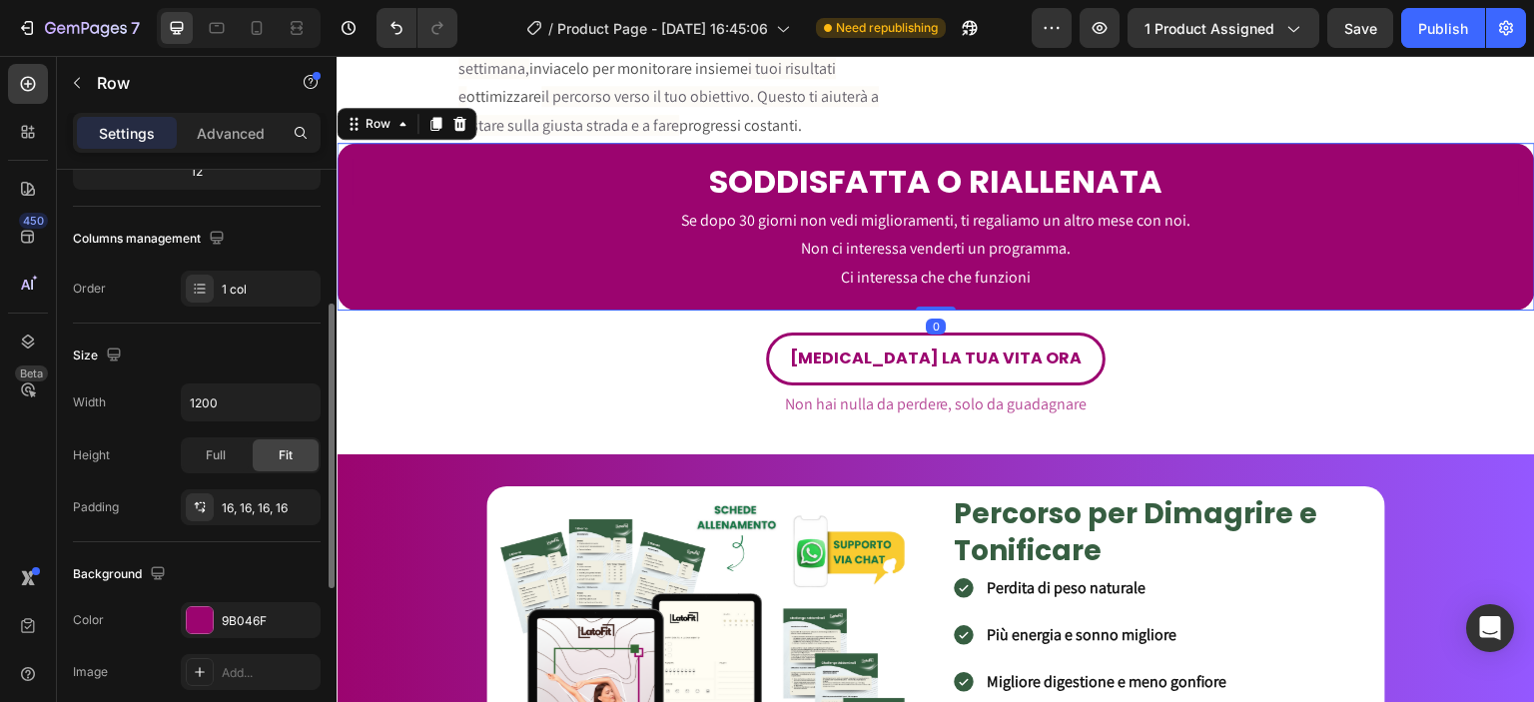
scroll to position [0, 0]
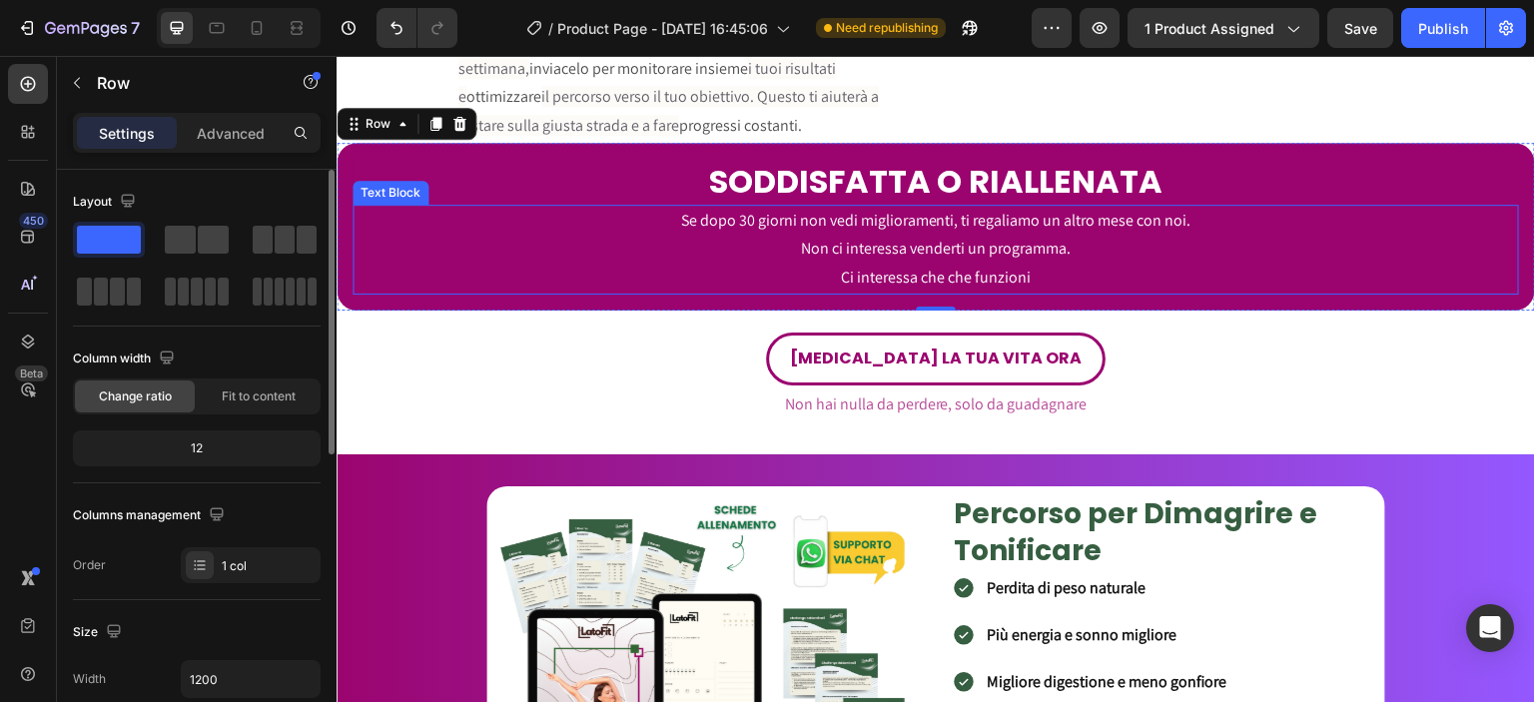
click at [500, 293] on p "Ci interessa che che funzioni" at bounding box center [935, 278] width 1162 height 29
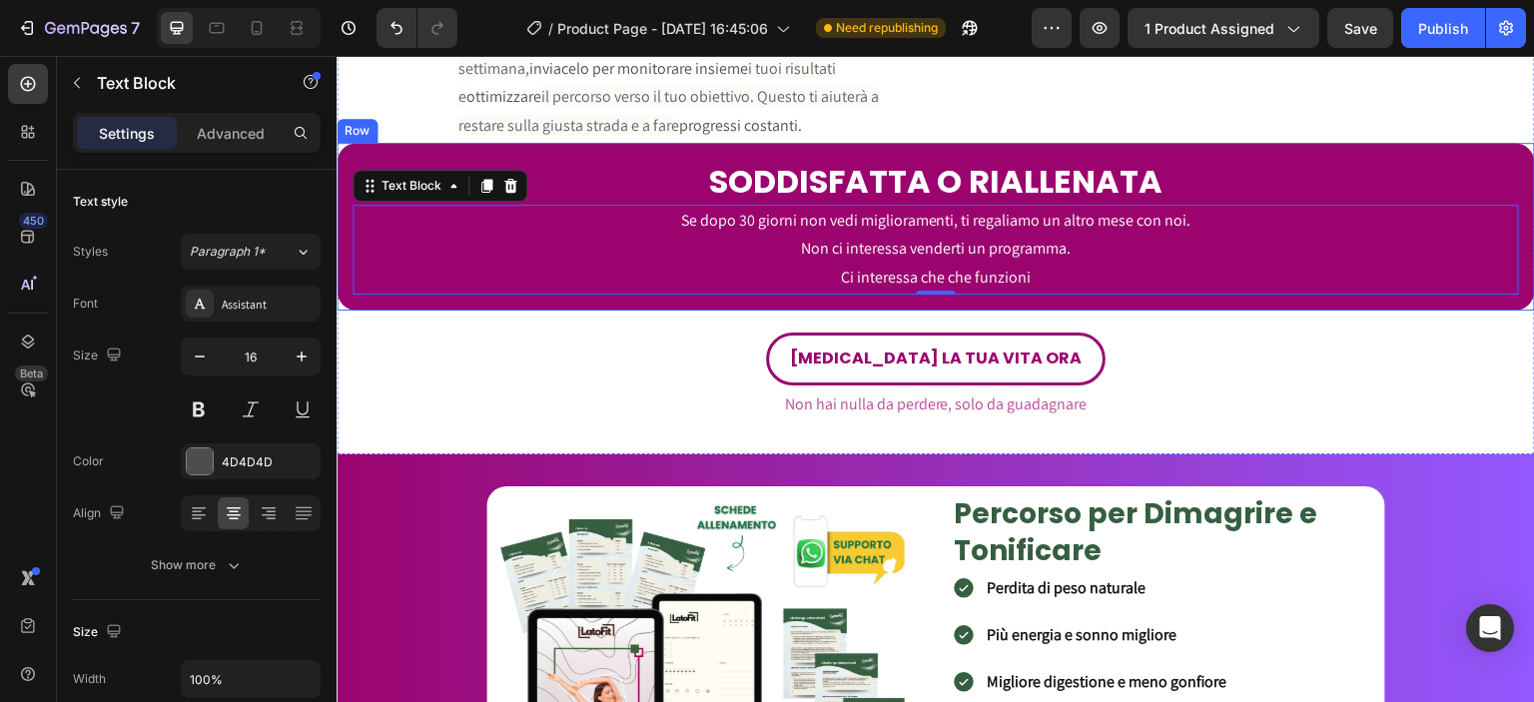
click at [431, 311] on div "SODDISFATTA O RIALLENATA Heading Se dopo 30 giorni non vedi miglioramenti, ti r…" at bounding box center [936, 227] width 1198 height 168
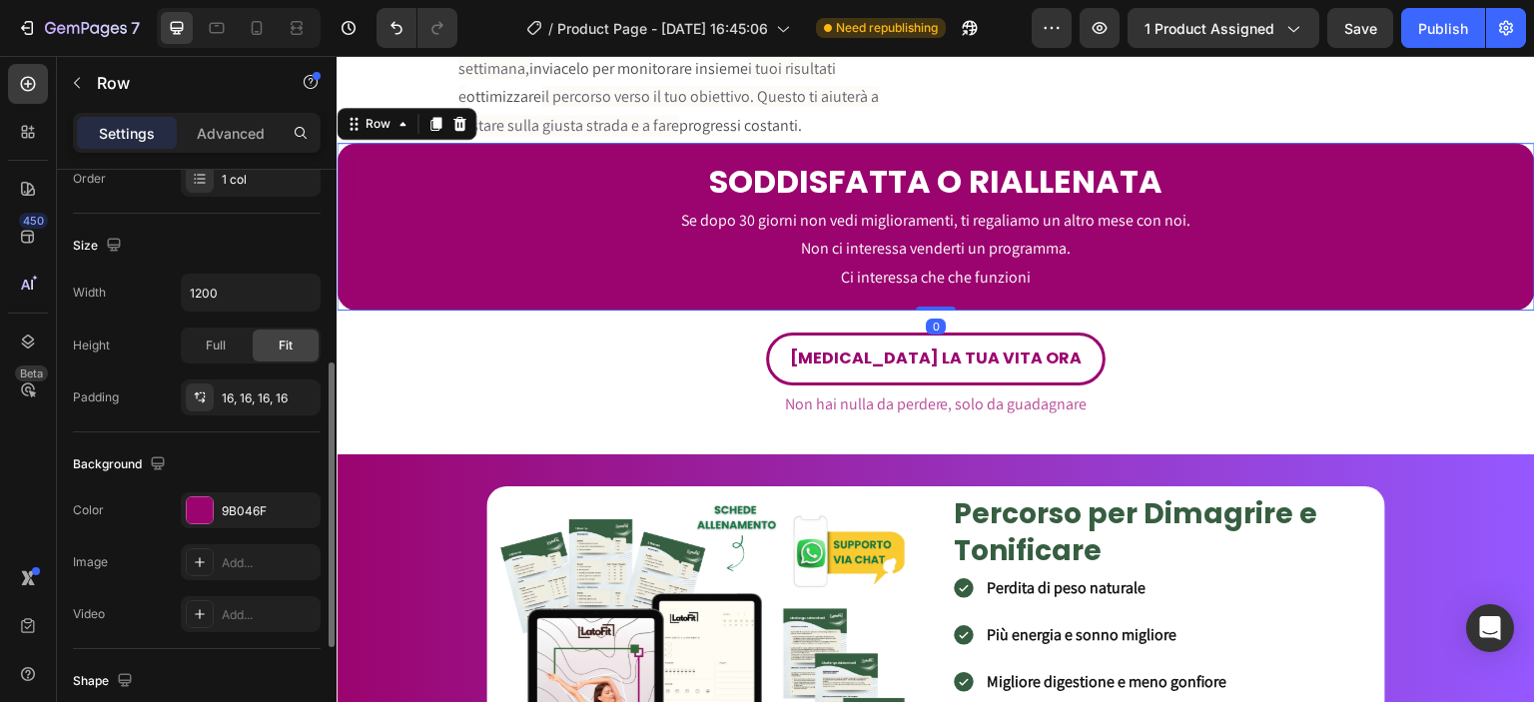
scroll to position [395, 0]
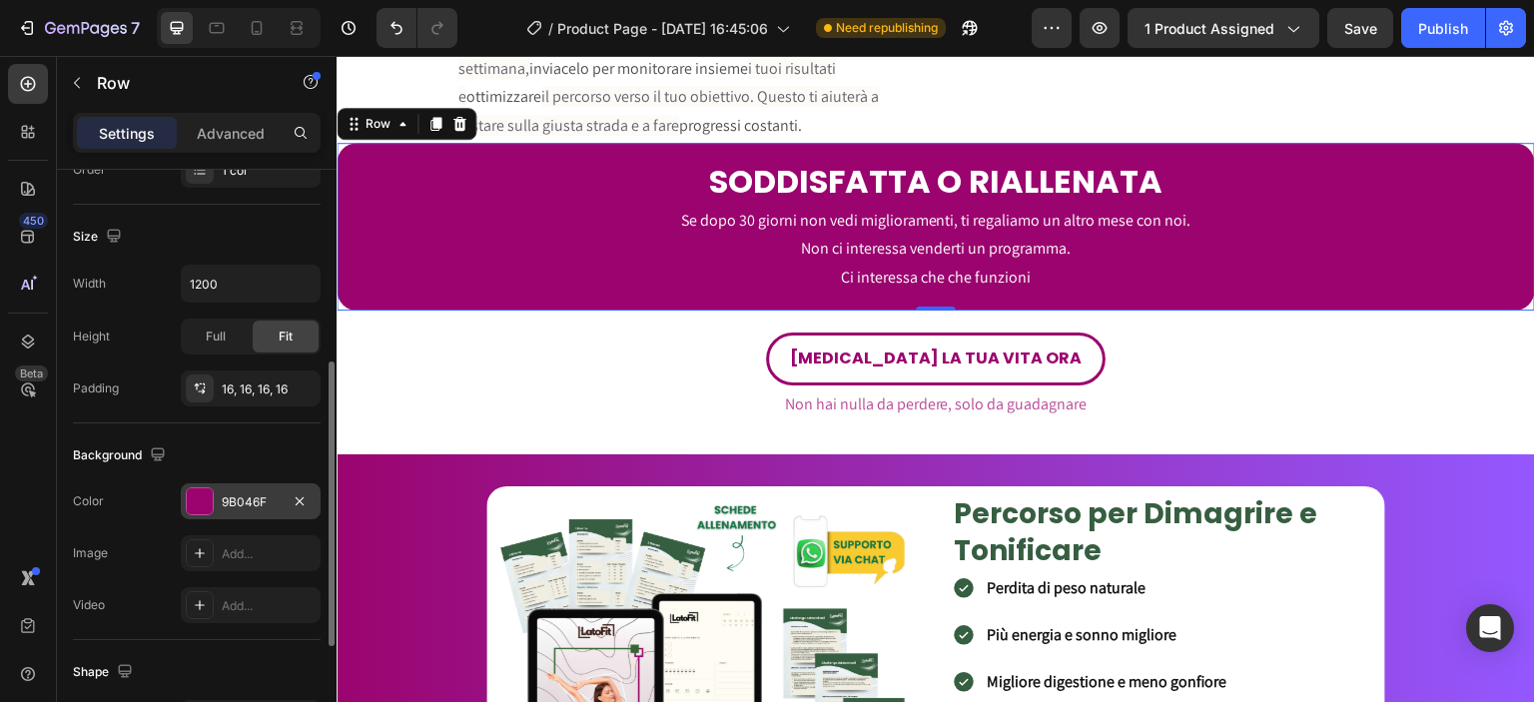
click at [265, 495] on div "9B046F" at bounding box center [251, 502] width 58 height 18
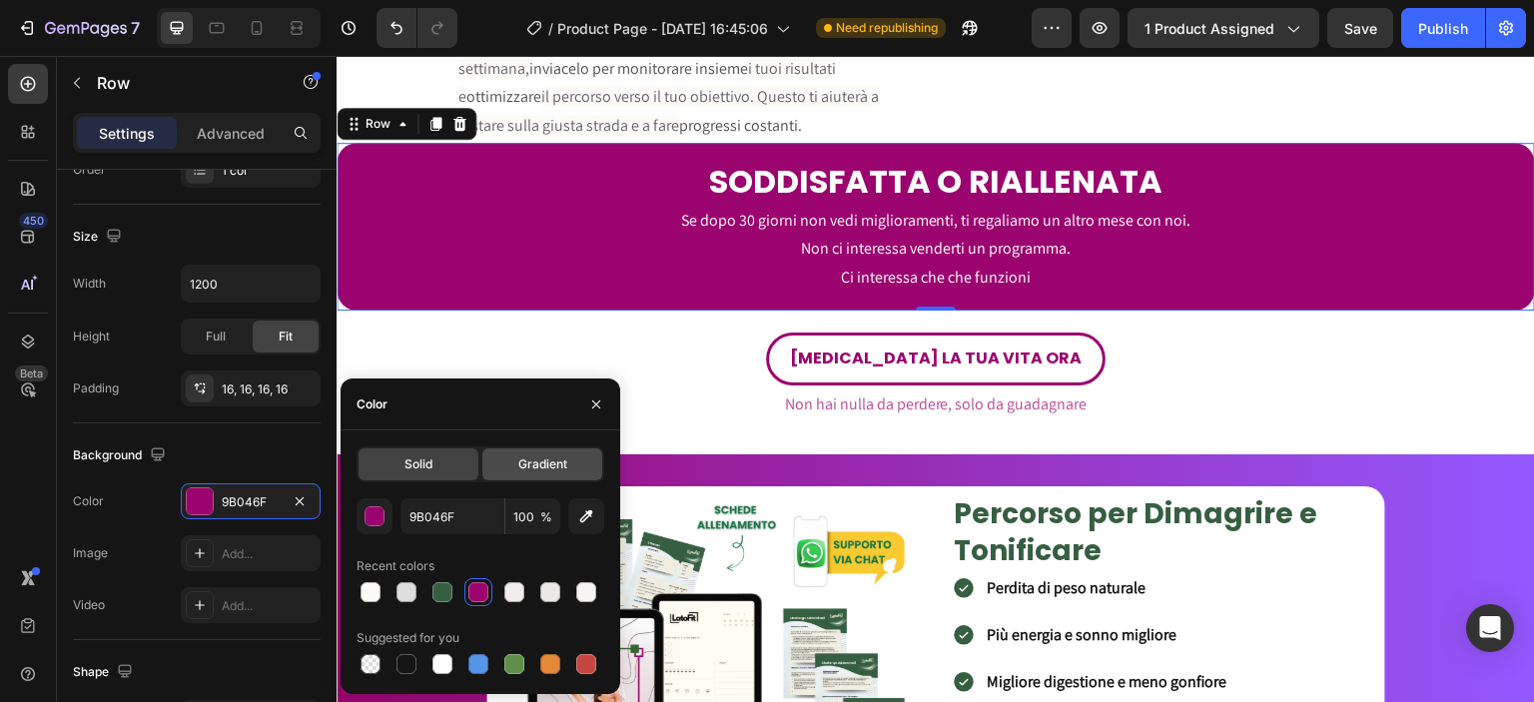
click at [540, 471] on span "Gradient" at bounding box center [542, 464] width 49 height 18
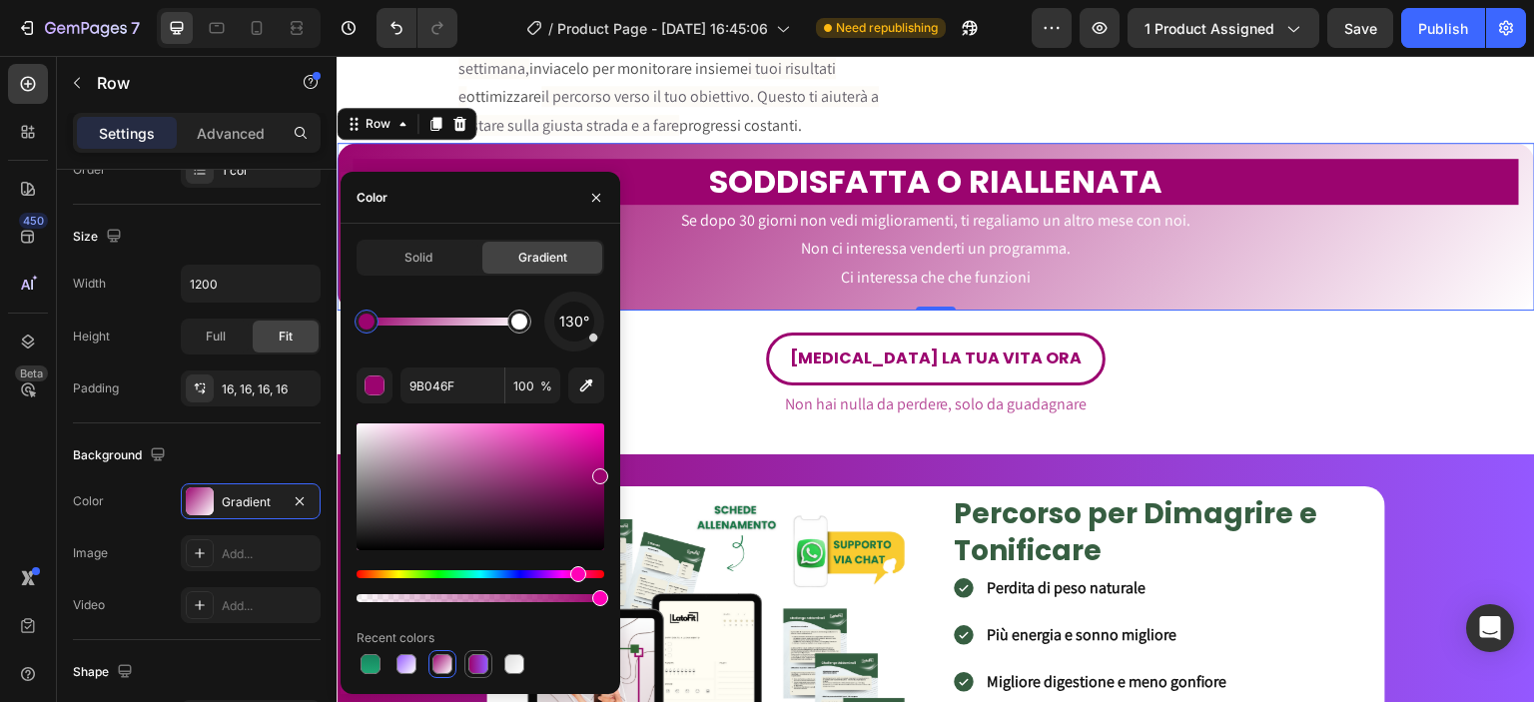
click at [472, 659] on div at bounding box center [478, 664] width 20 height 20
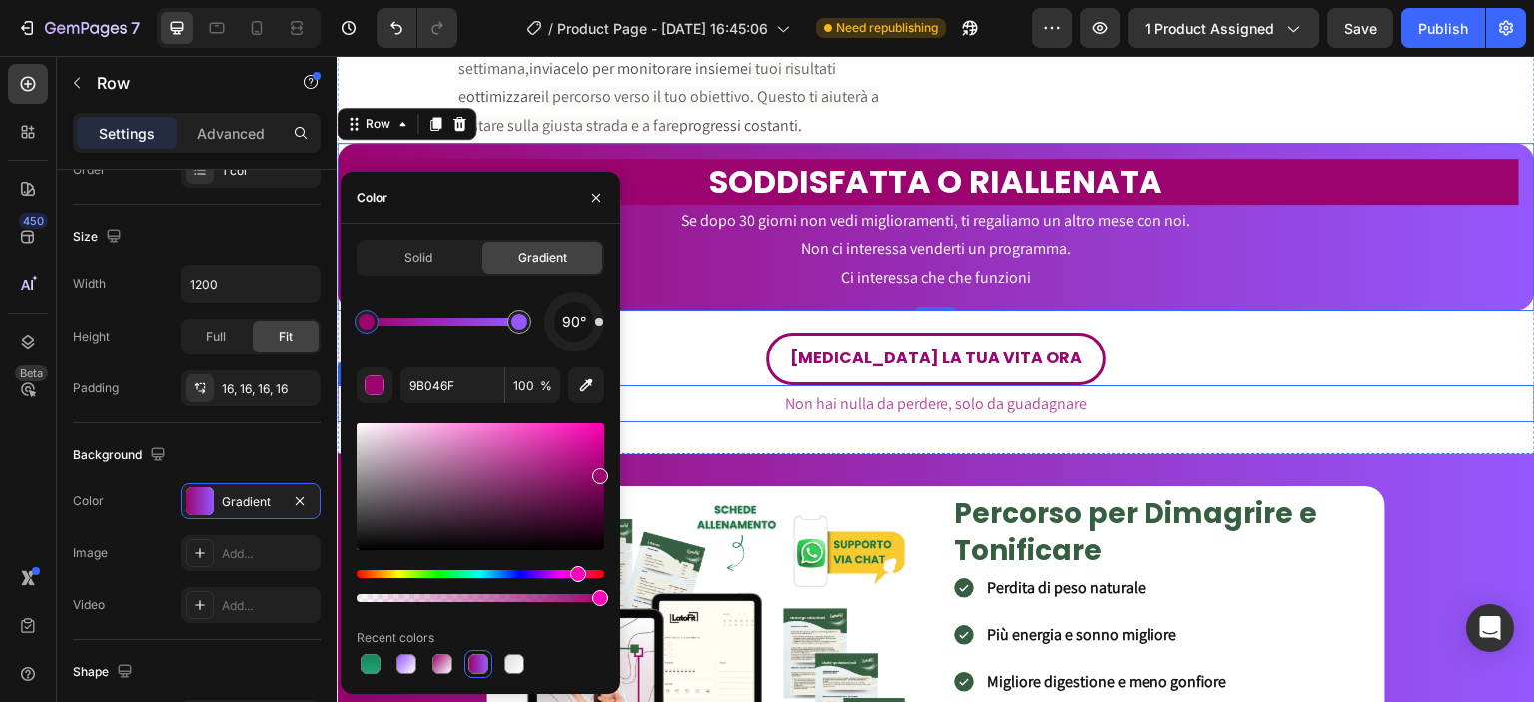
click at [673, 420] on p "Non hai nulla da perdere, solo da guadagnare" at bounding box center [936, 403] width 1194 height 33
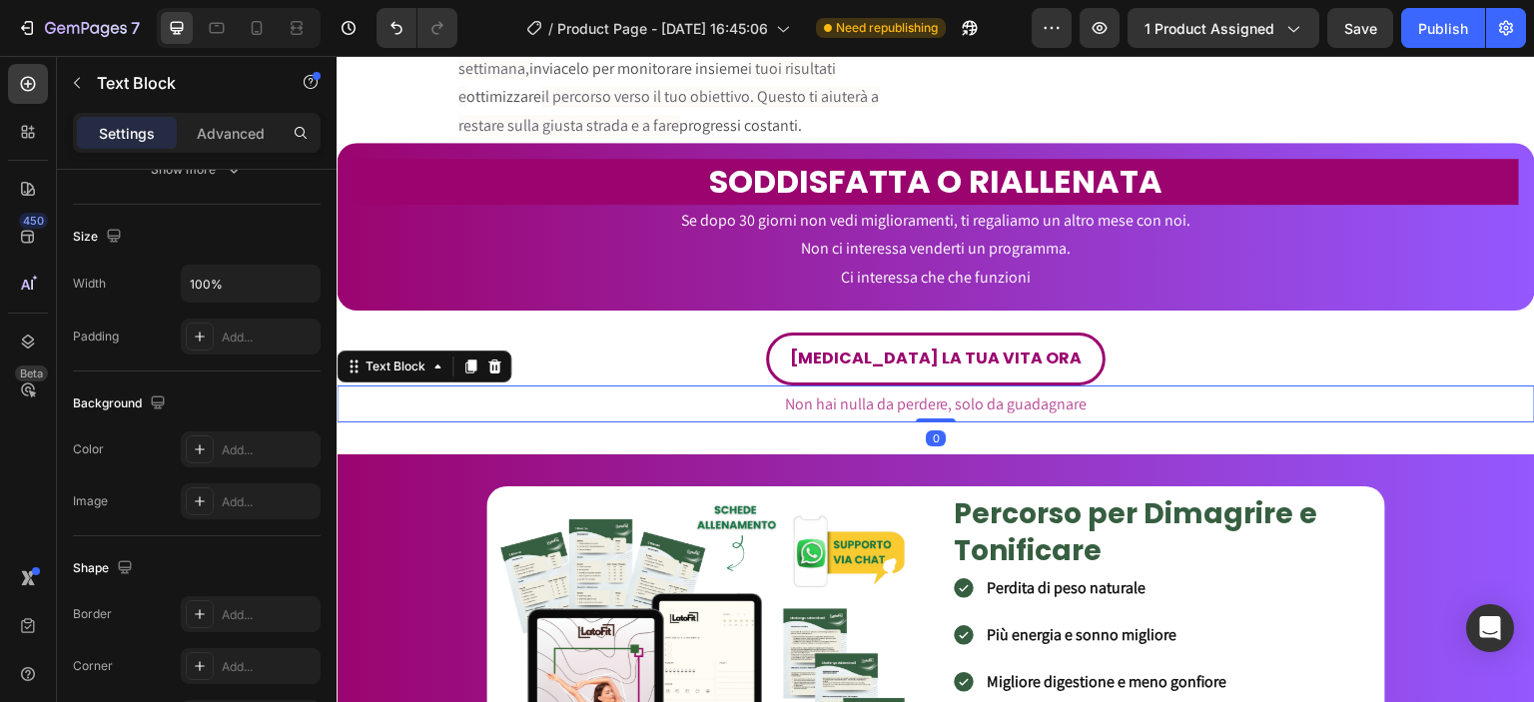
scroll to position [0, 0]
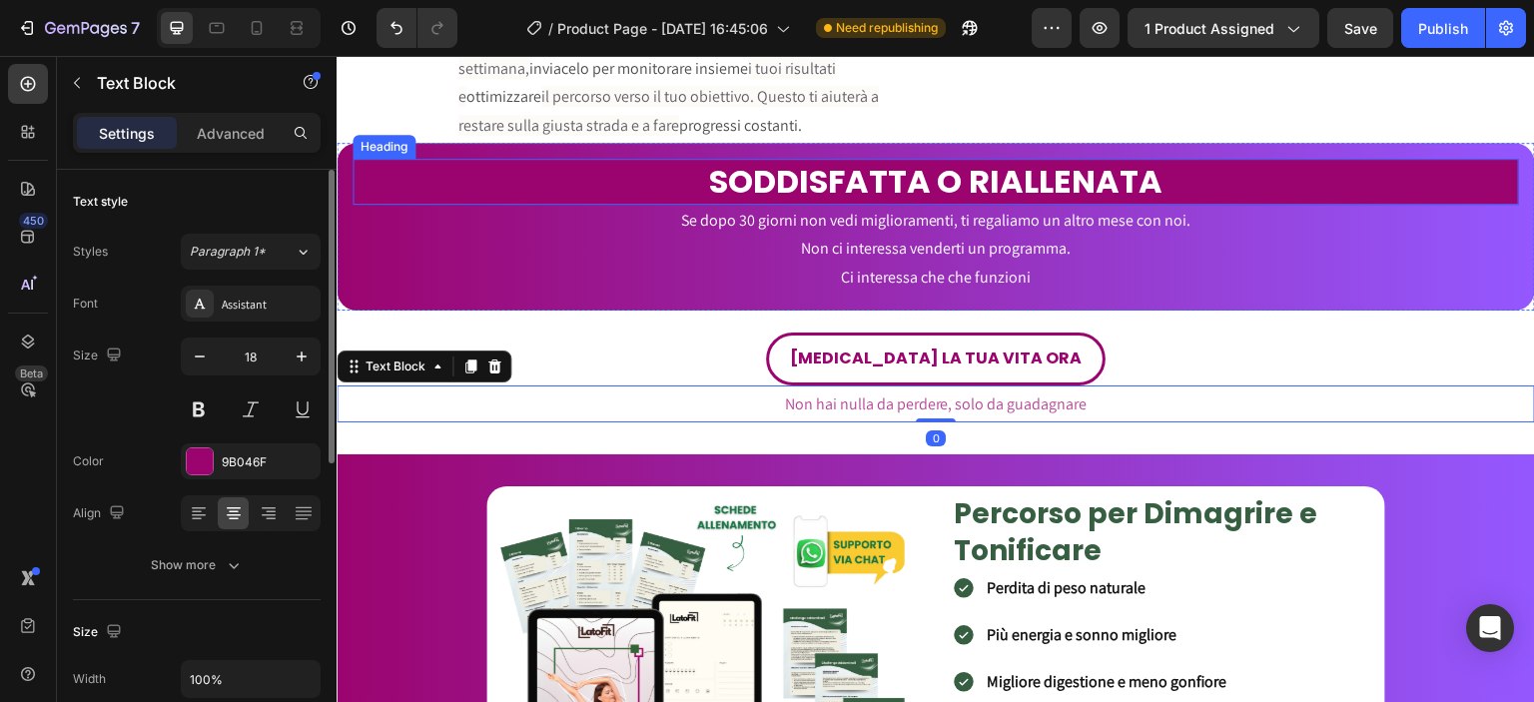
click at [638, 205] on h2 "SODDISFATTA O RIALLENATA" at bounding box center [935, 182] width 1166 height 46
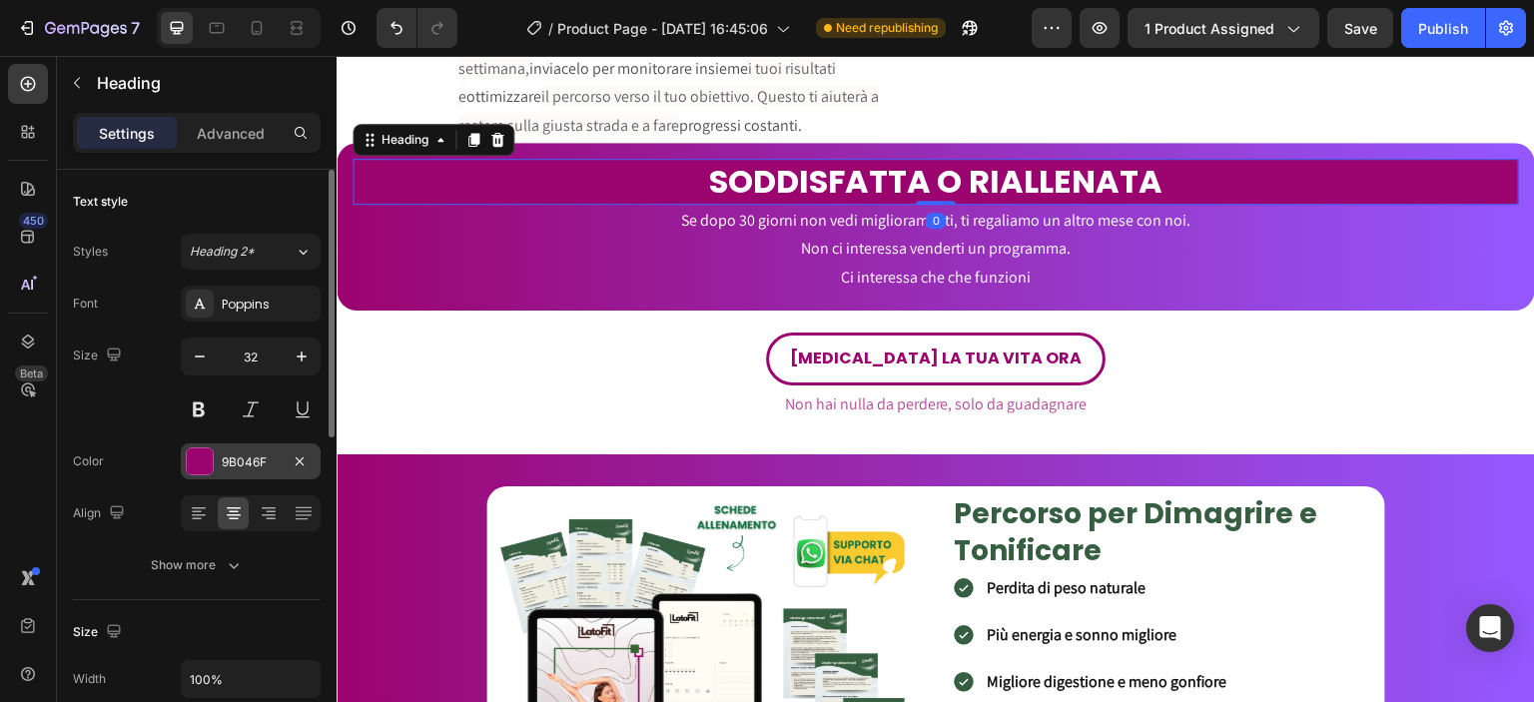
click at [261, 460] on div "9B046F" at bounding box center [251, 462] width 58 height 18
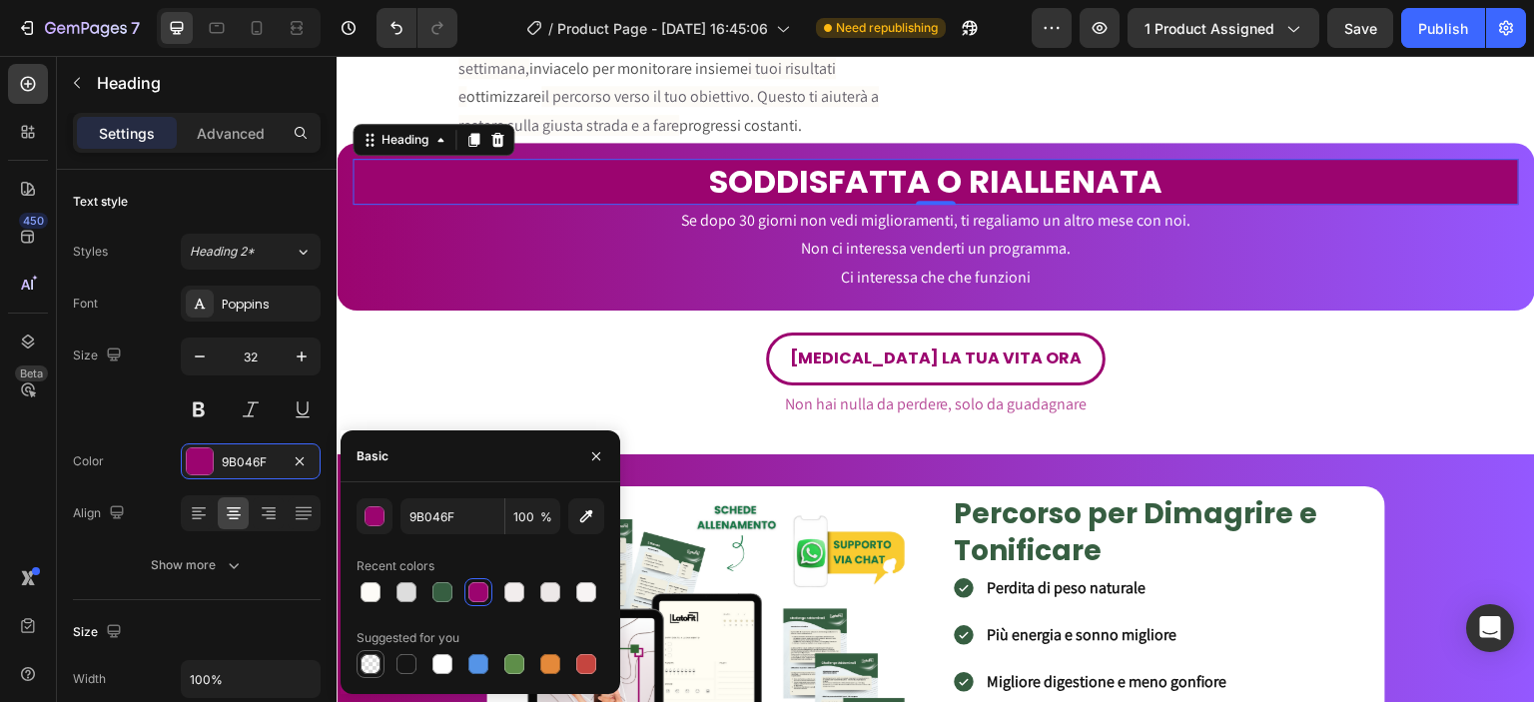
click at [370, 656] on div at bounding box center [370, 664] width 20 height 20
type input "000000"
type input "0"
click at [684, 143] on div "MONITORAGGIO E OTTIMIZZAZIONE DEL PIANO Heading Segui il piano step-by-step e c…" at bounding box center [632, 4] width 591 height 278
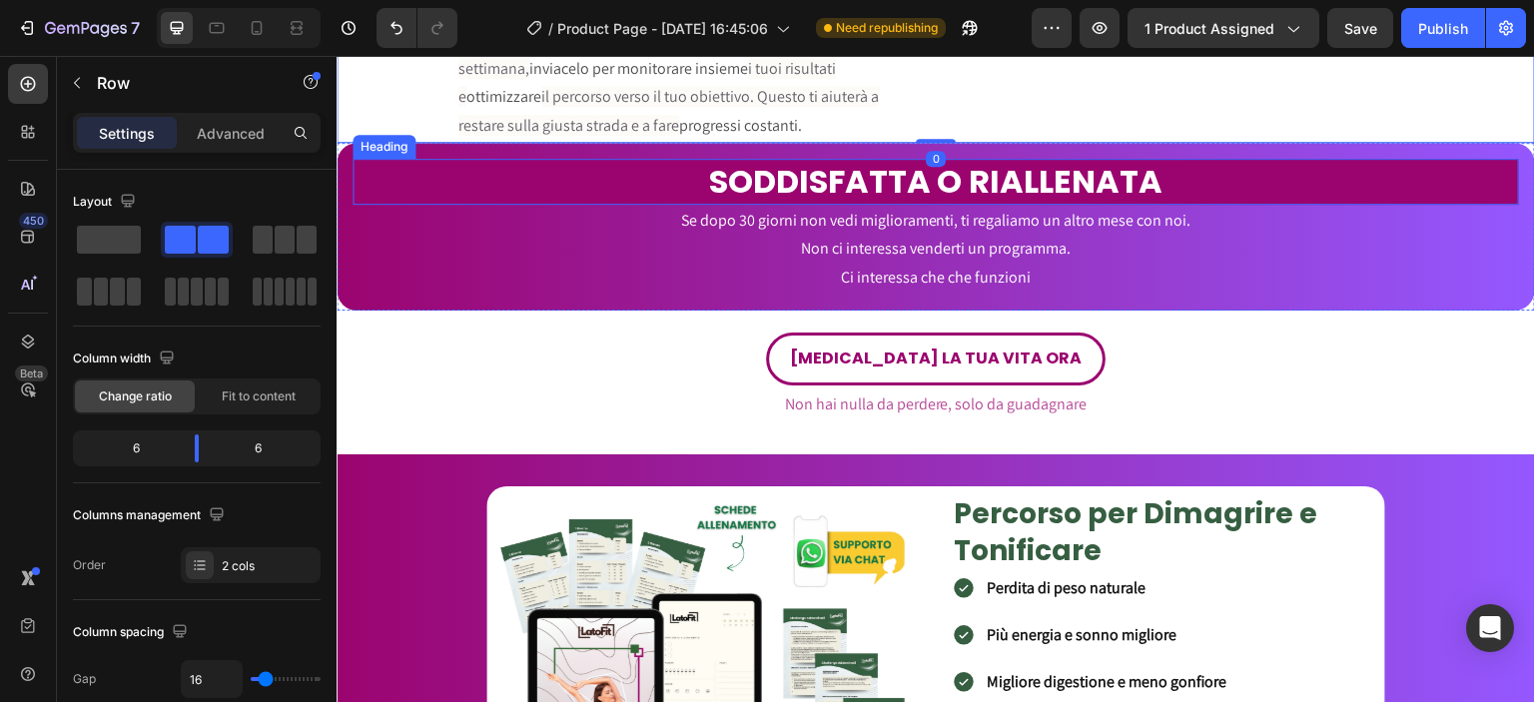
click at [710, 204] on span "SODDISFATTA O RIALLENATA" at bounding box center [936, 181] width 454 height 45
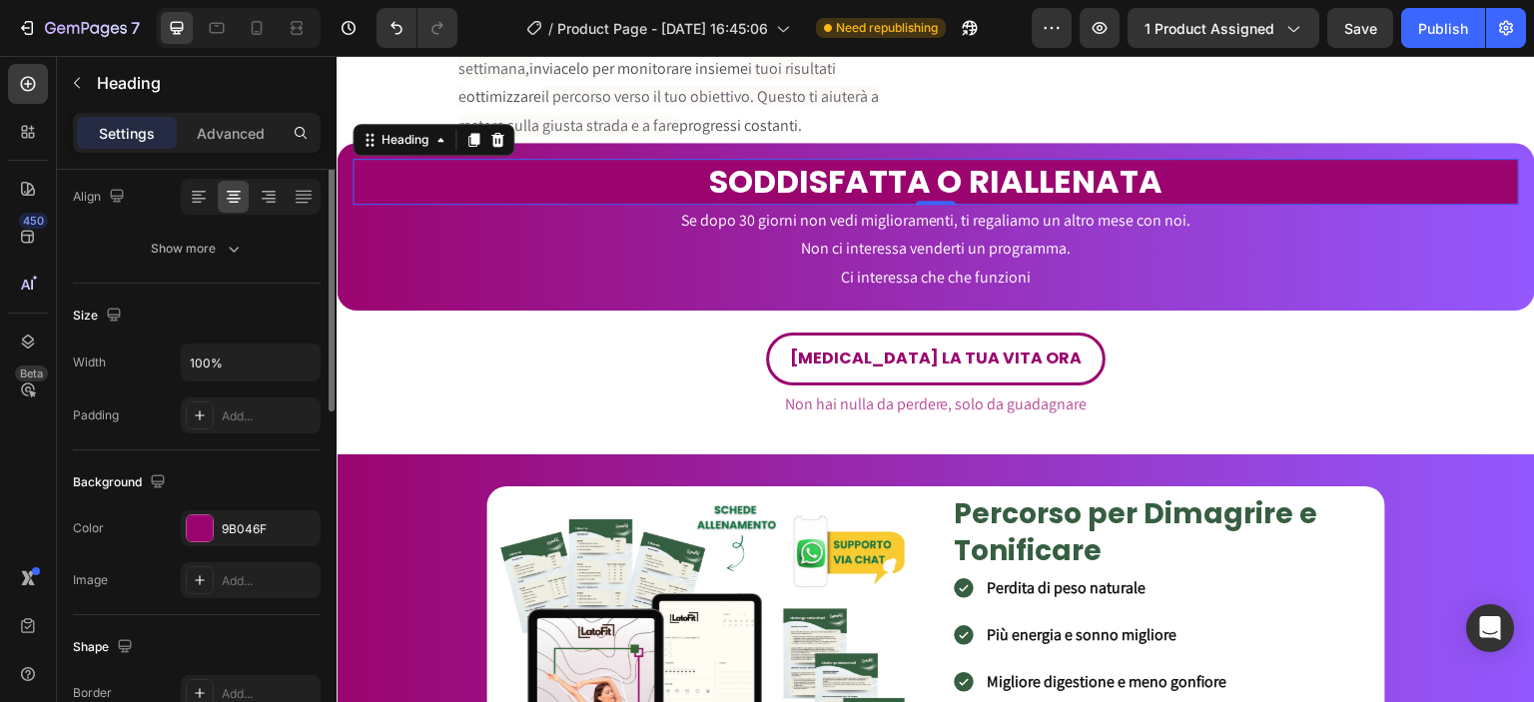
scroll to position [326, 0]
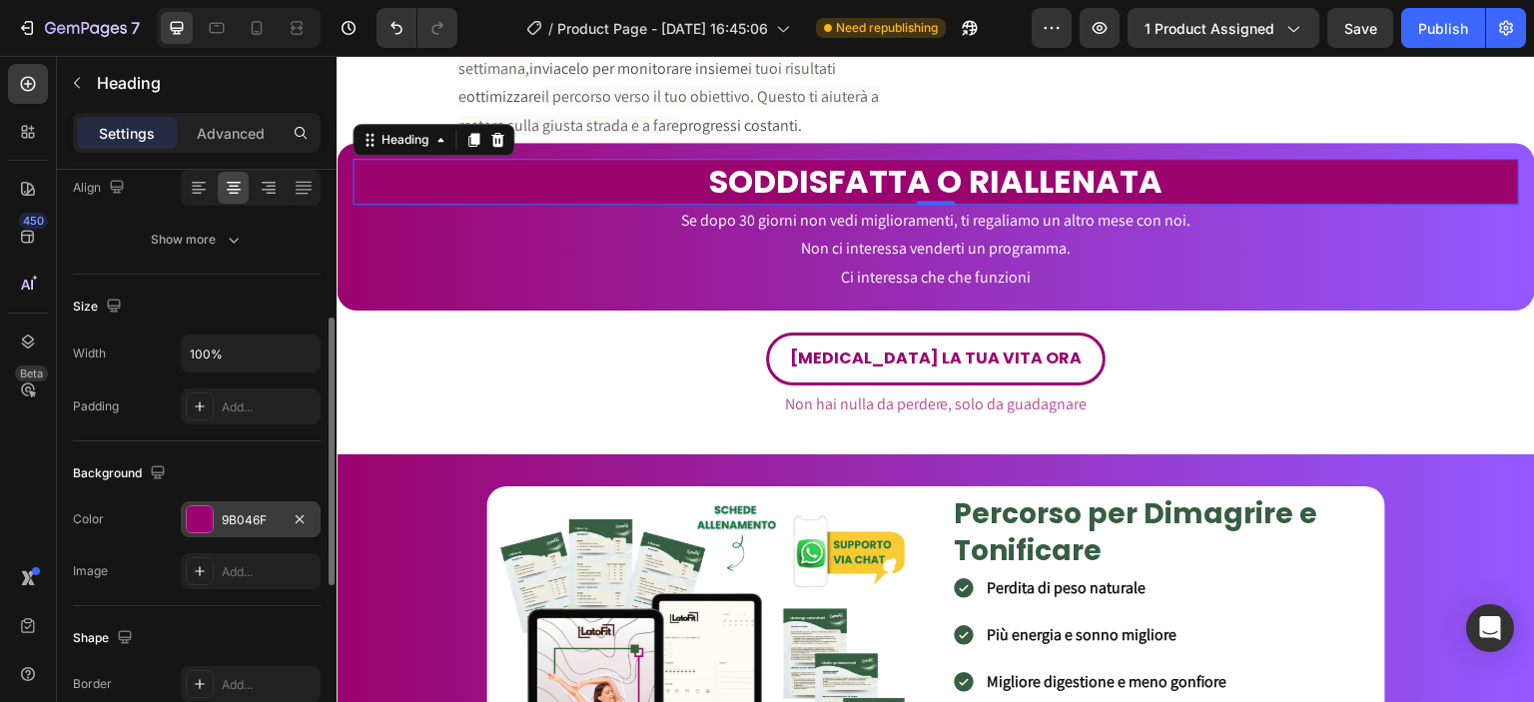
click at [237, 502] on div "9B046F" at bounding box center [251, 519] width 140 height 36
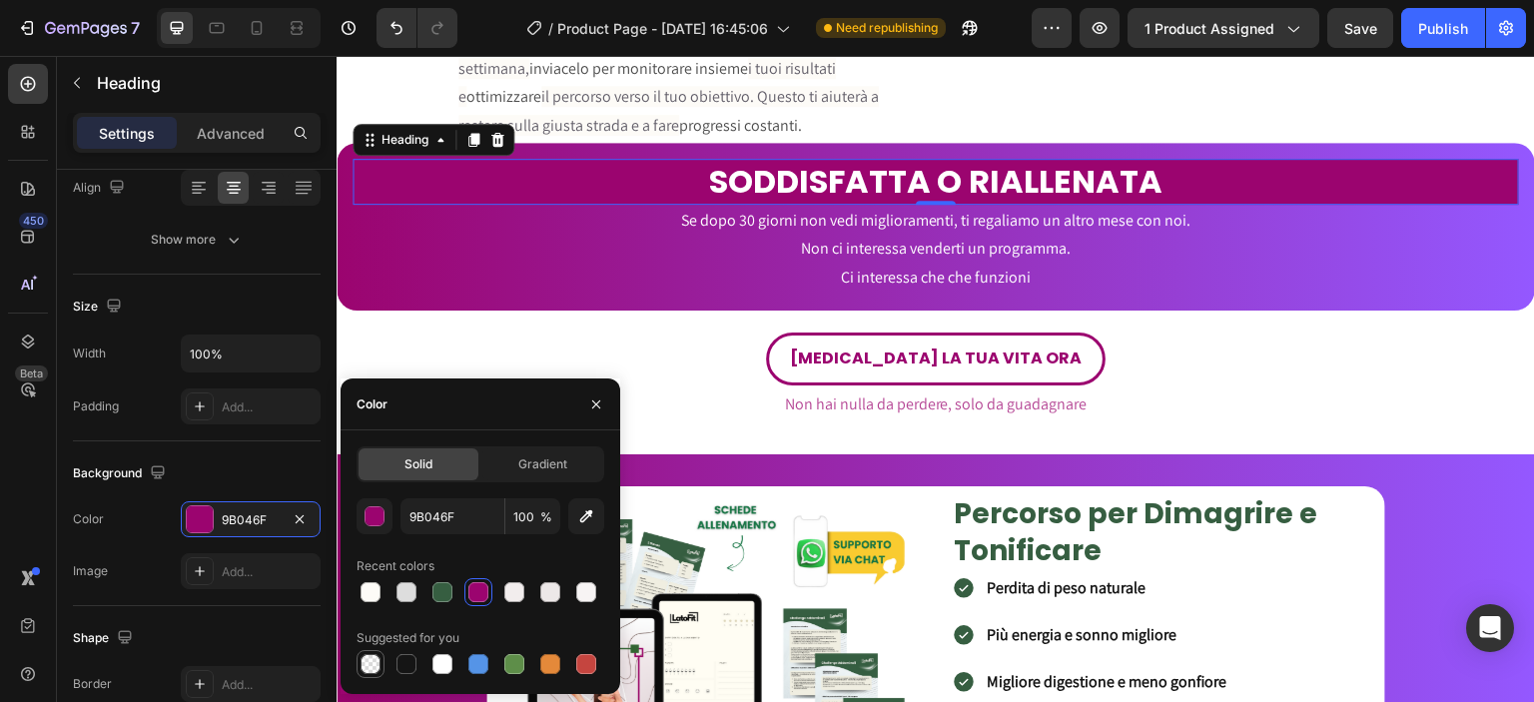
click at [372, 659] on div at bounding box center [370, 664] width 20 height 20
type input "000000"
type input "0"
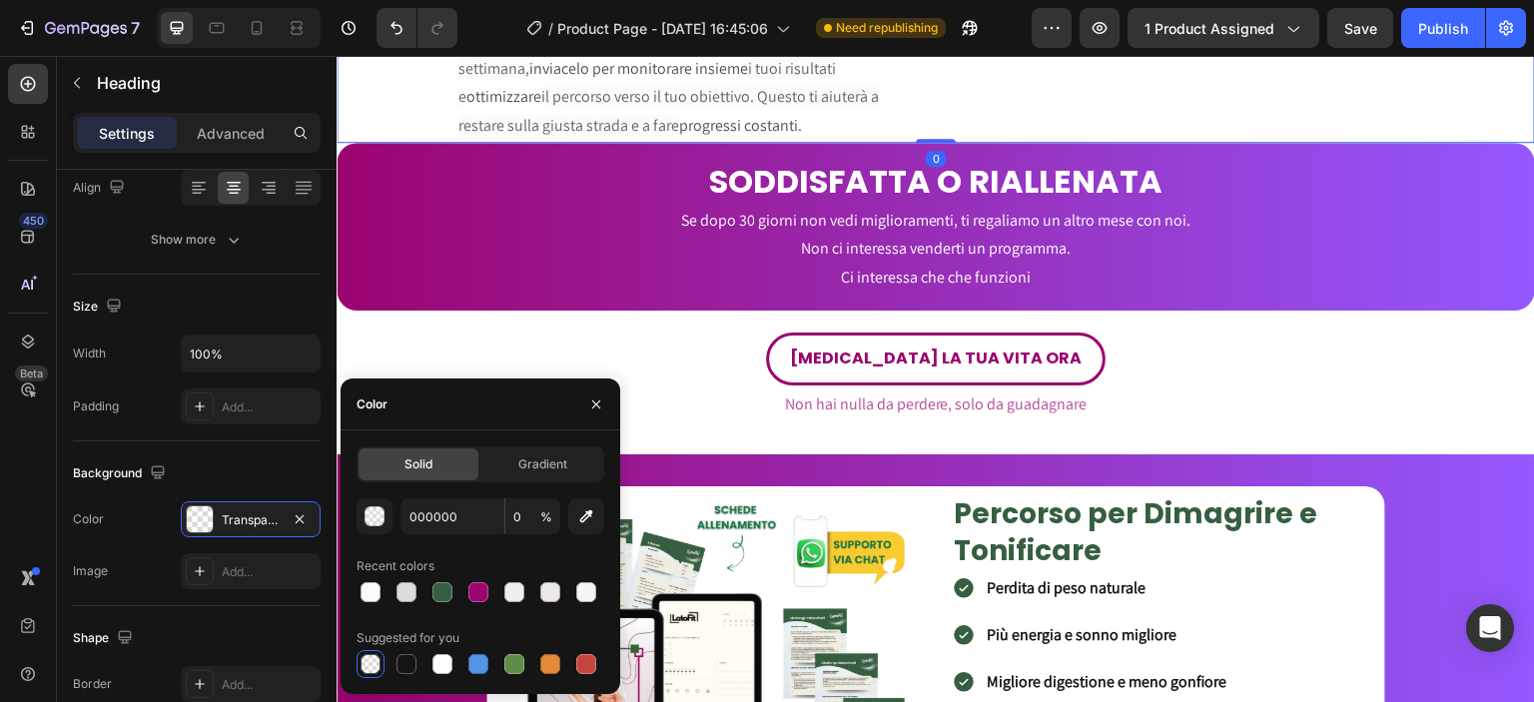
click at [680, 143] on div "MONITORAGGIO E OTTIMIZZAZIONE DEL PIANO Heading Segui il piano step-by-step e c…" at bounding box center [632, 4] width 591 height 278
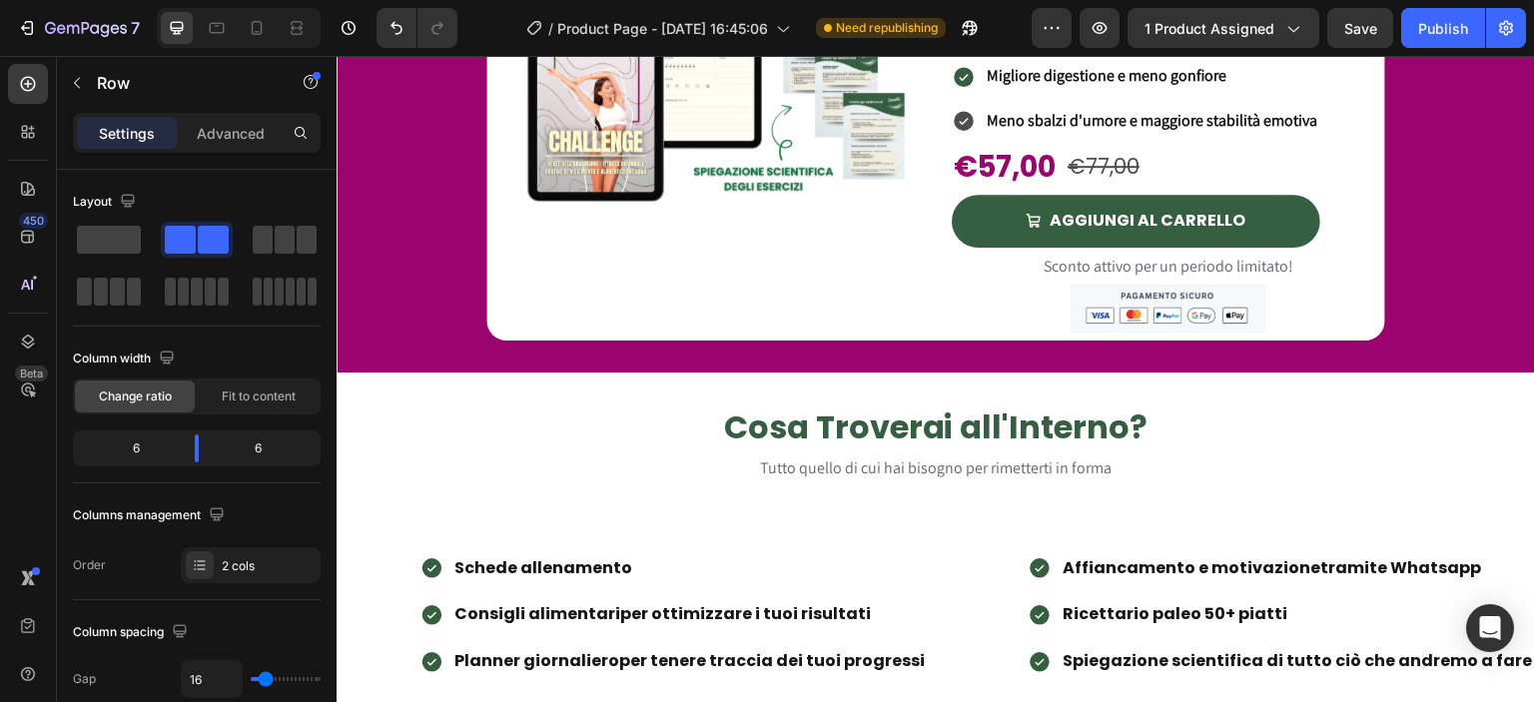
scroll to position [1086, 0]
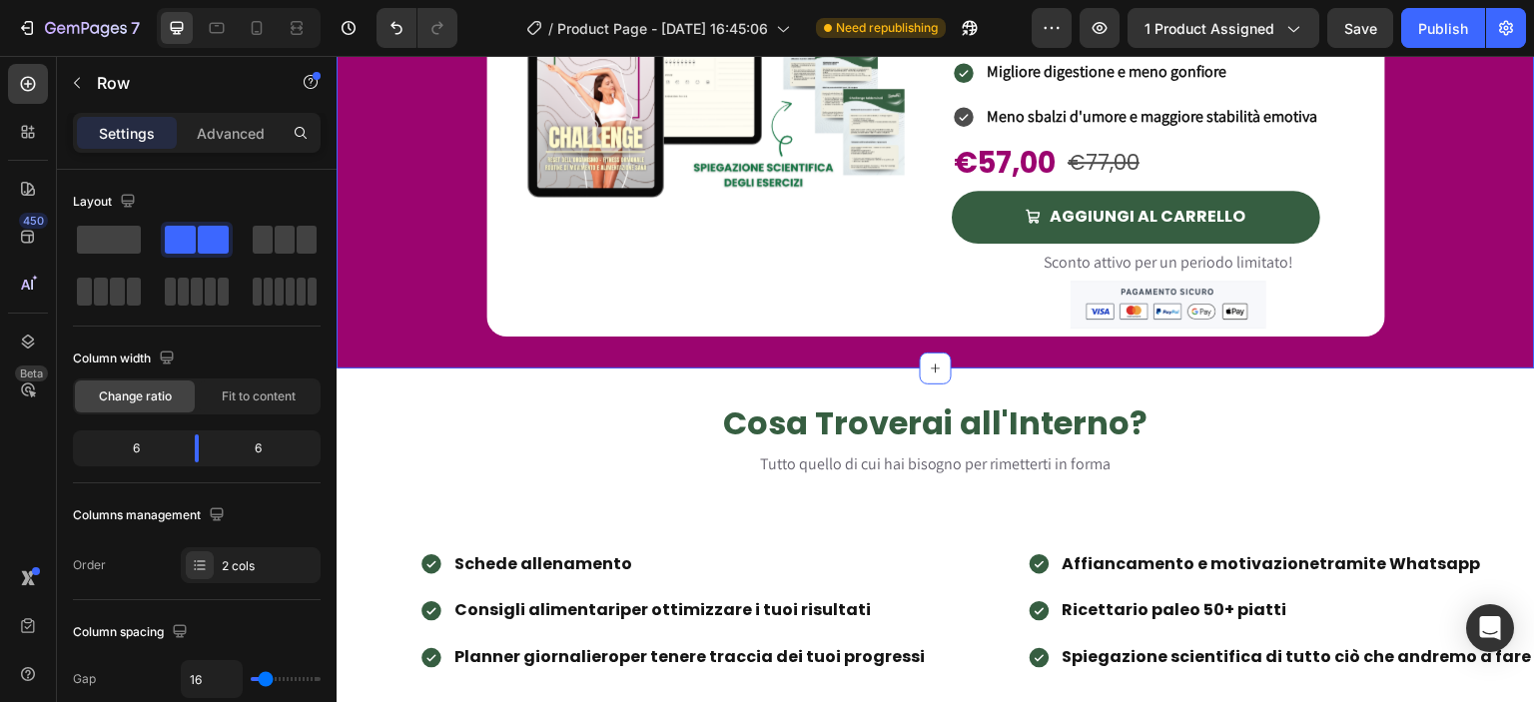
click at [451, 274] on div "Product Images Percorso per Dimagrire e Tonificare Heading Perdita di peso natu…" at bounding box center [936, 106] width 1198 height 459
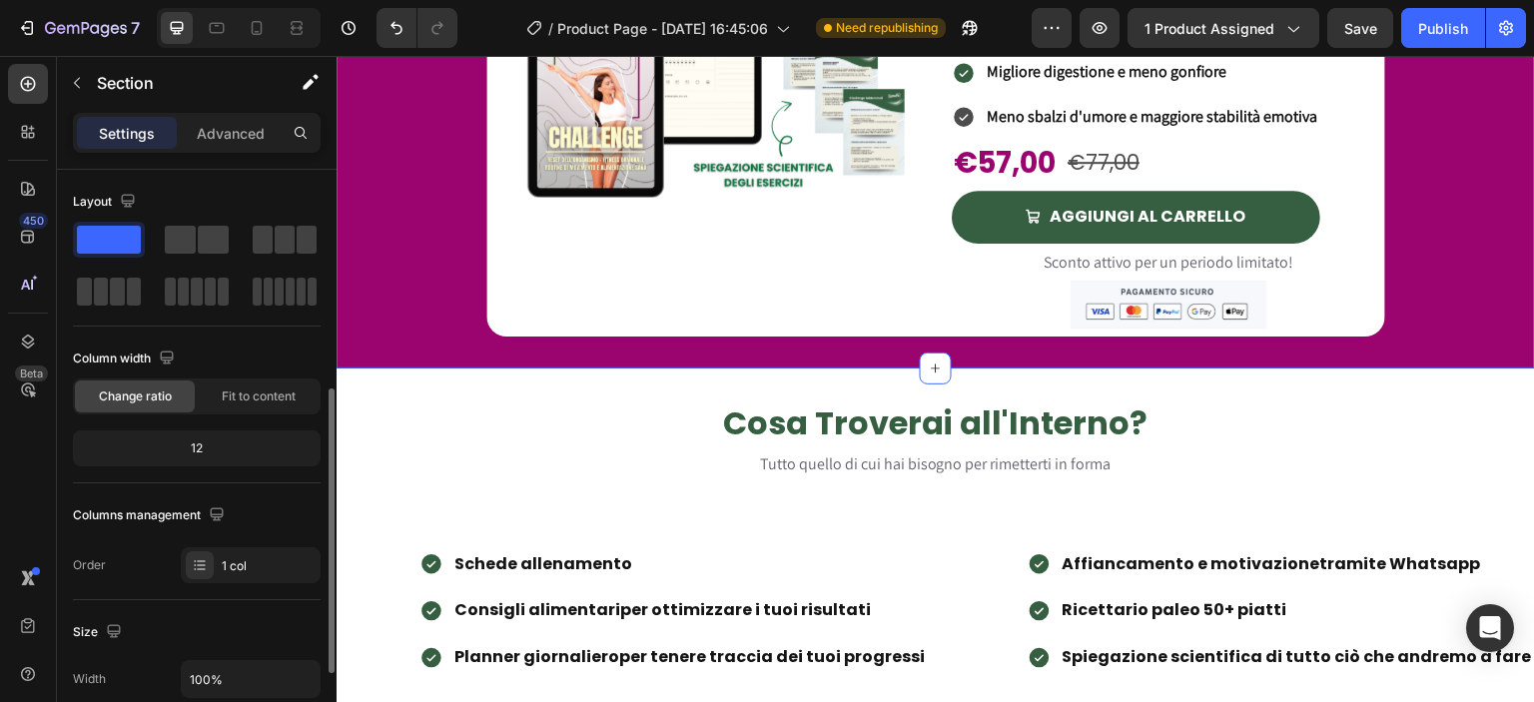
scroll to position [453, 0]
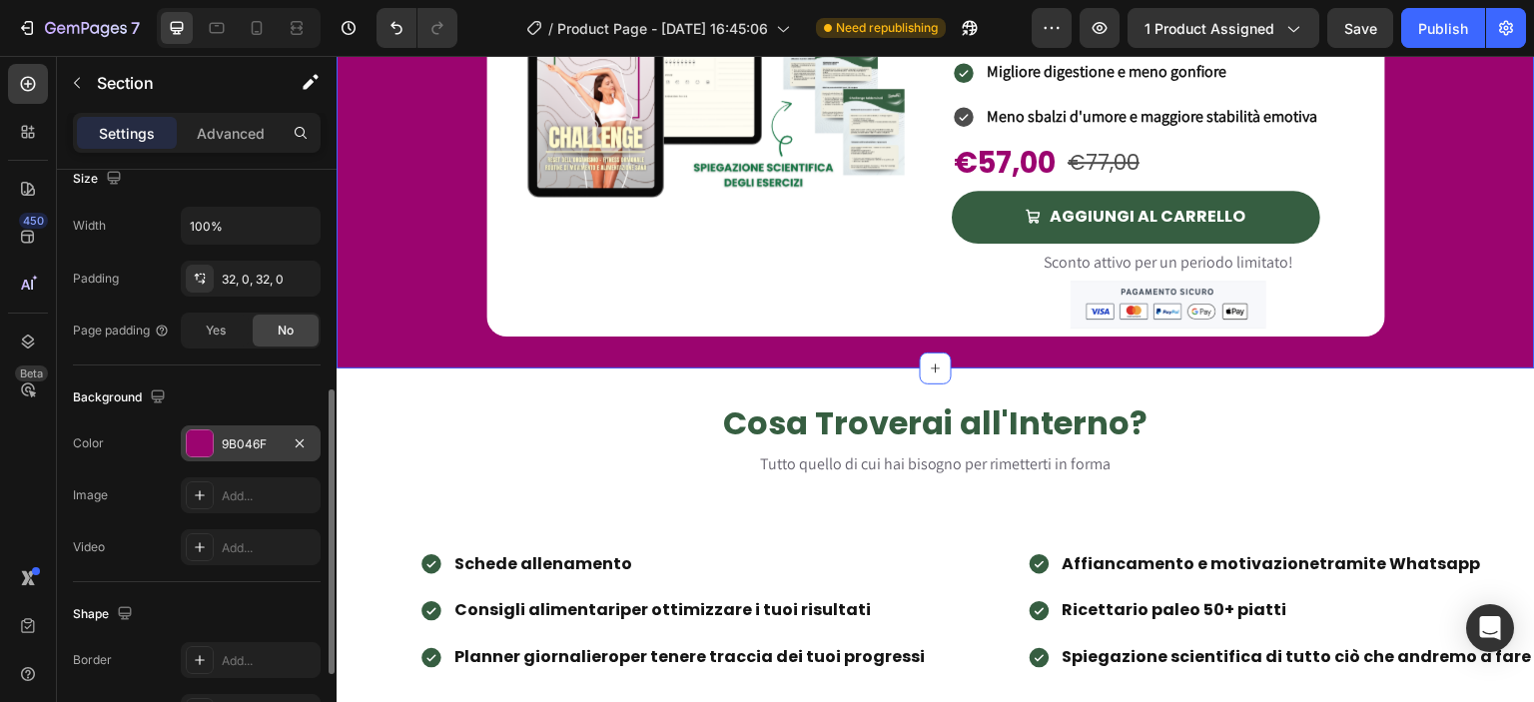
click at [242, 430] on div "9B046F" at bounding box center [251, 443] width 140 height 36
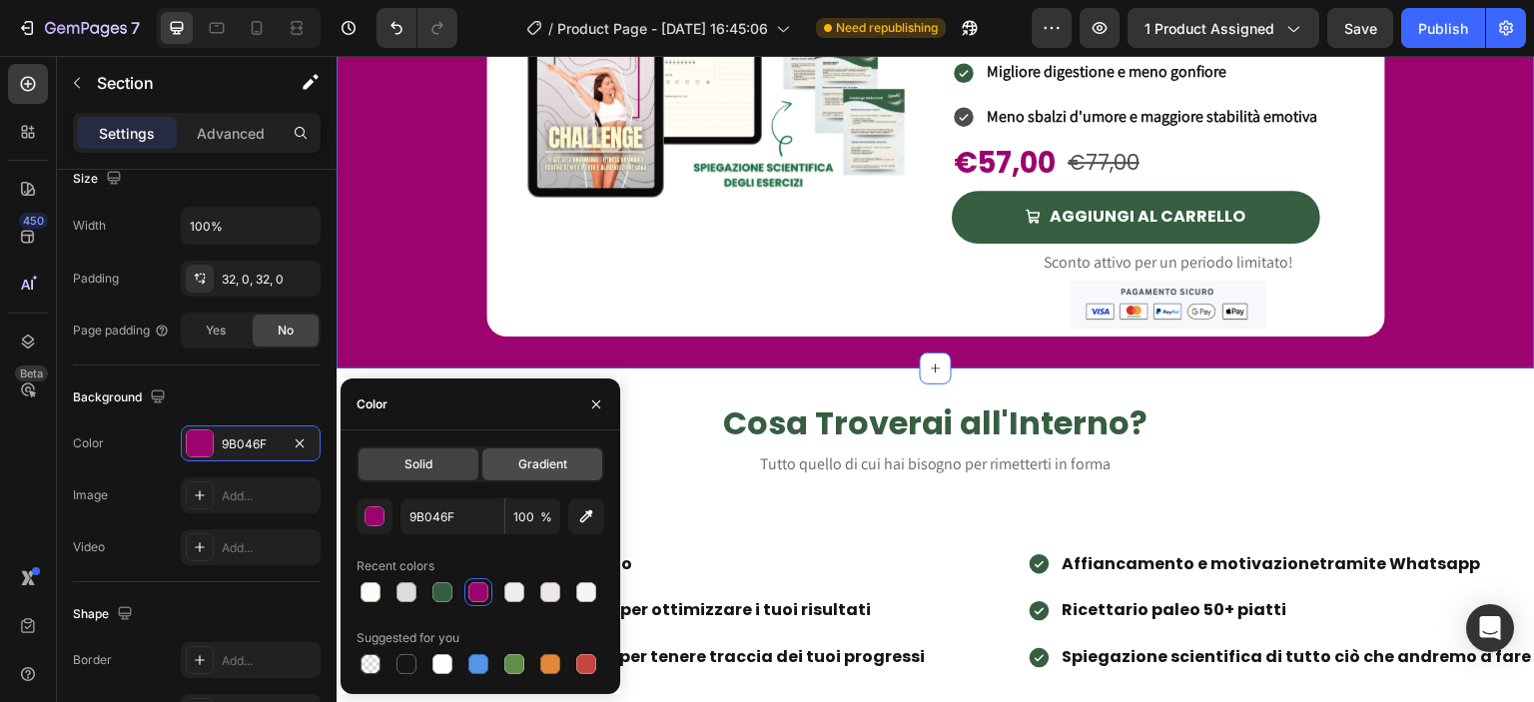
click at [520, 470] on span "Gradient" at bounding box center [542, 464] width 49 height 18
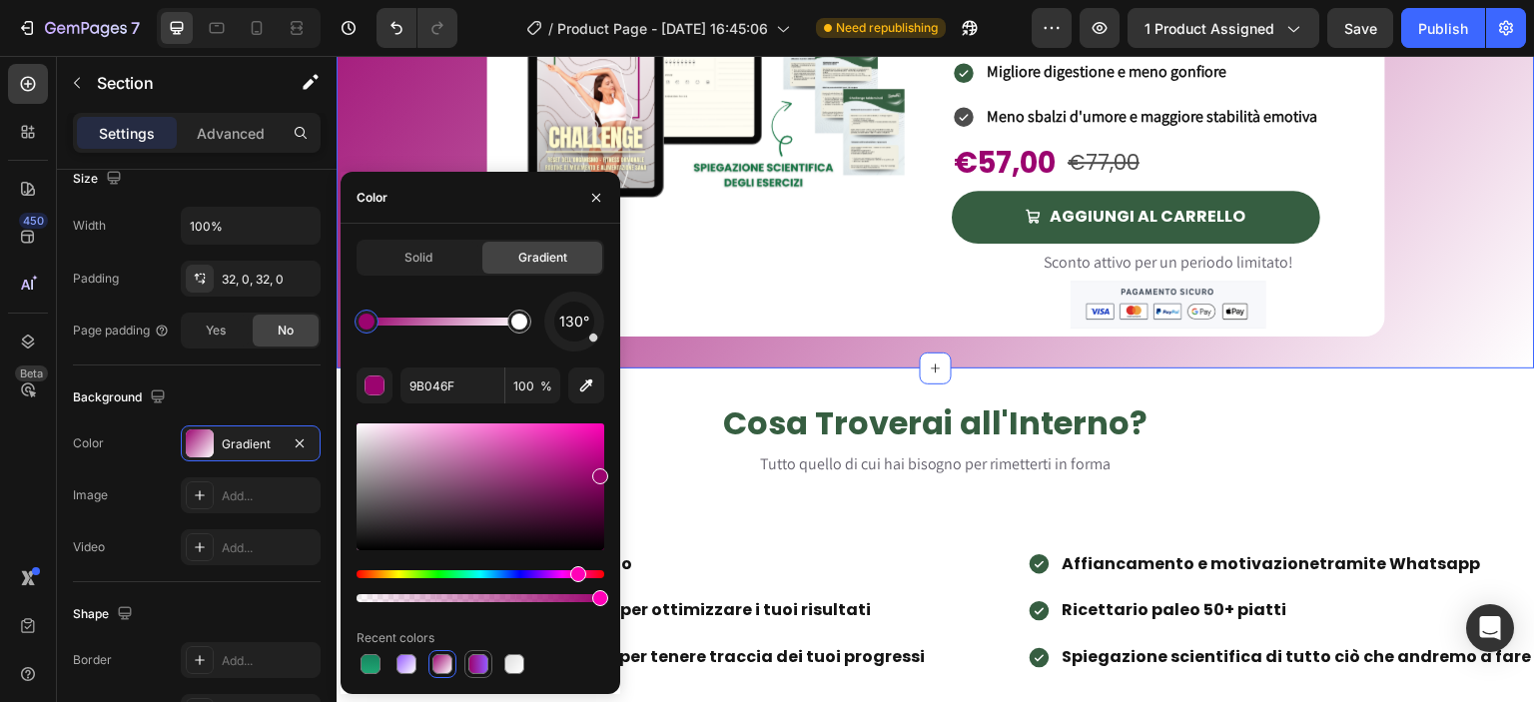
click at [464, 662] on div at bounding box center [478, 664] width 28 height 28
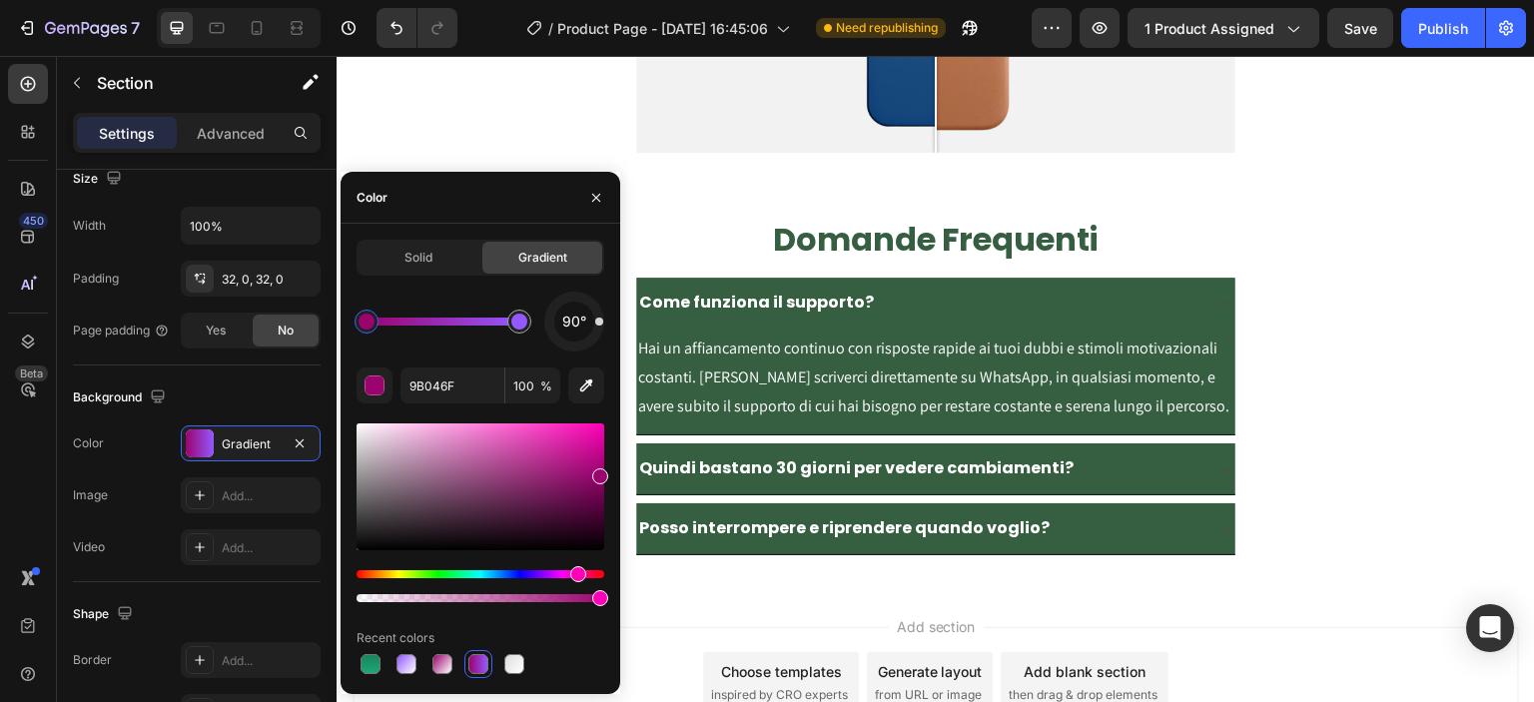
scroll to position [6405, 0]
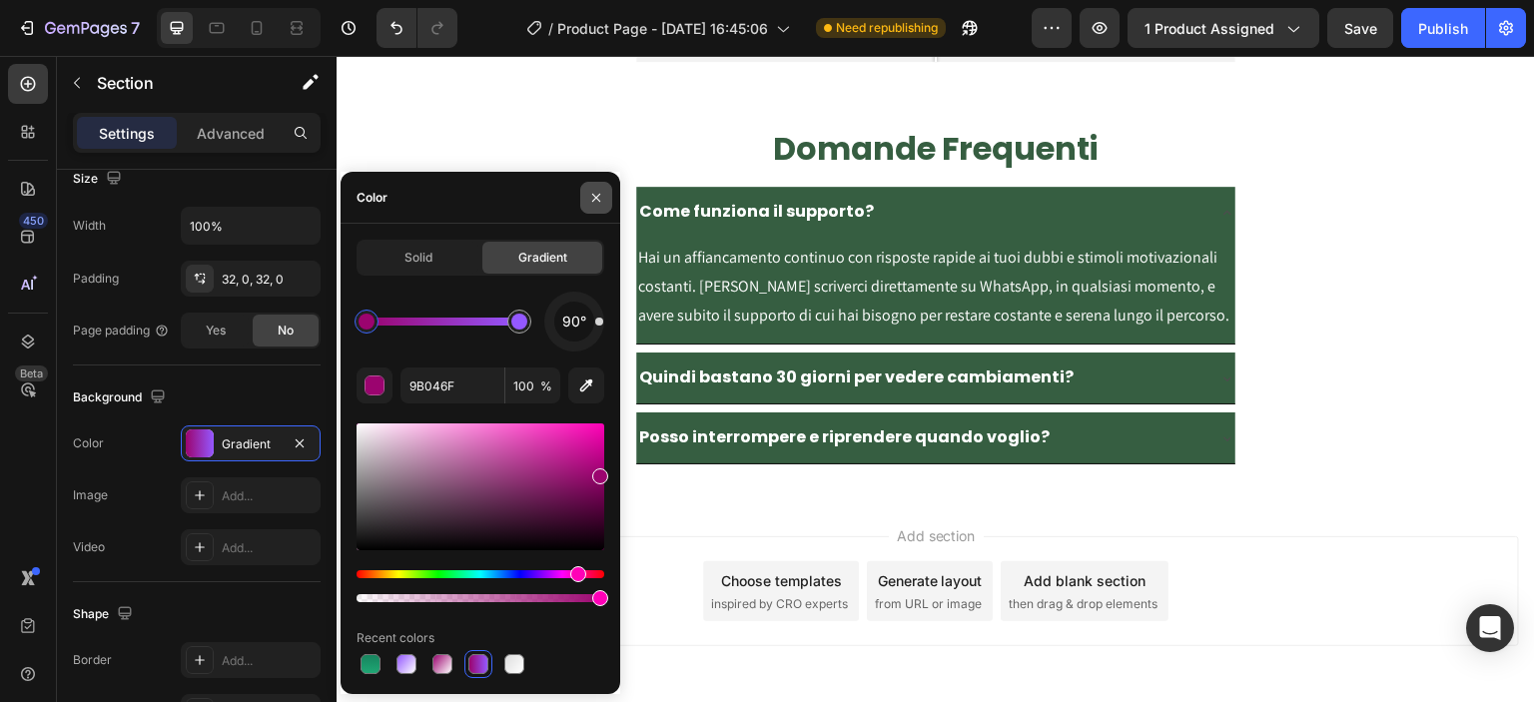
click at [599, 190] on icon "button" at bounding box center [596, 198] width 16 height 16
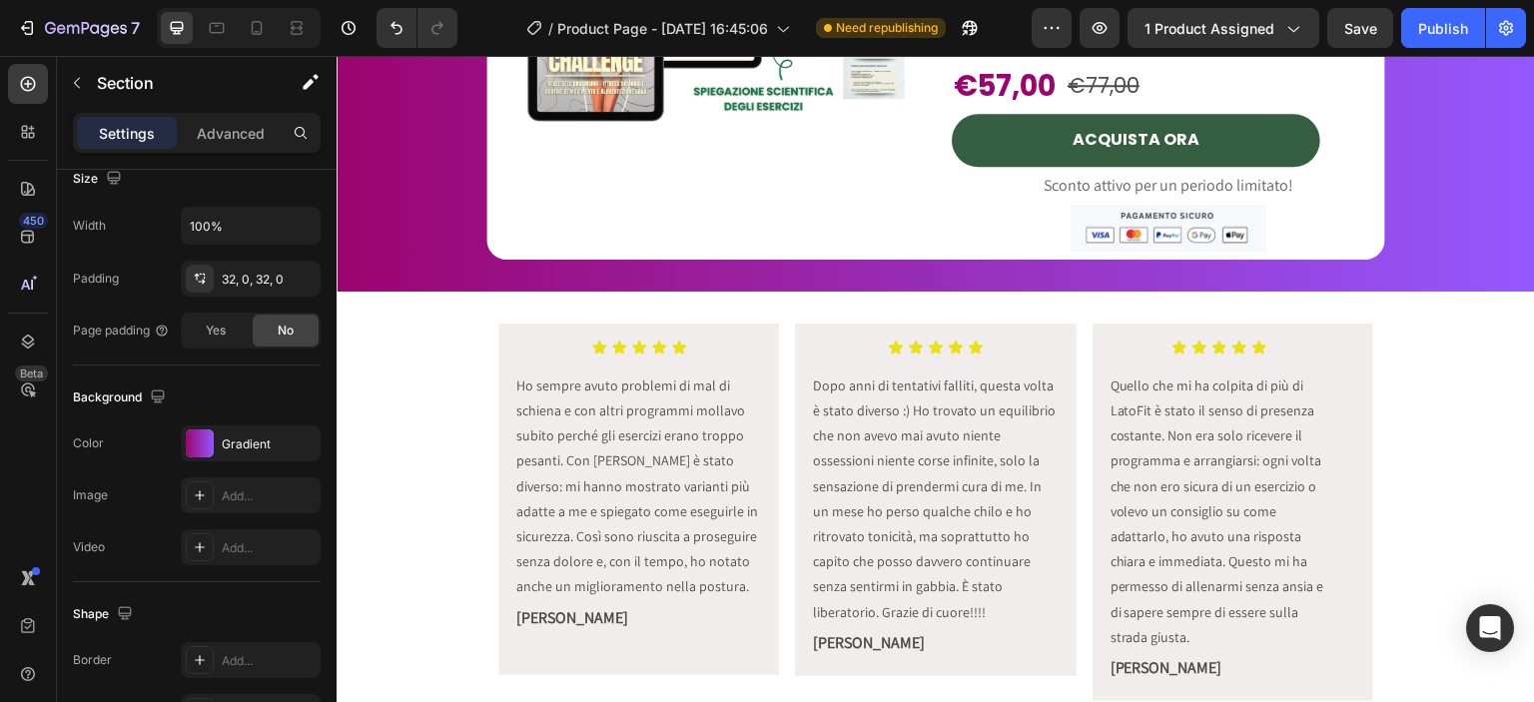
scroll to position [4957, 0]
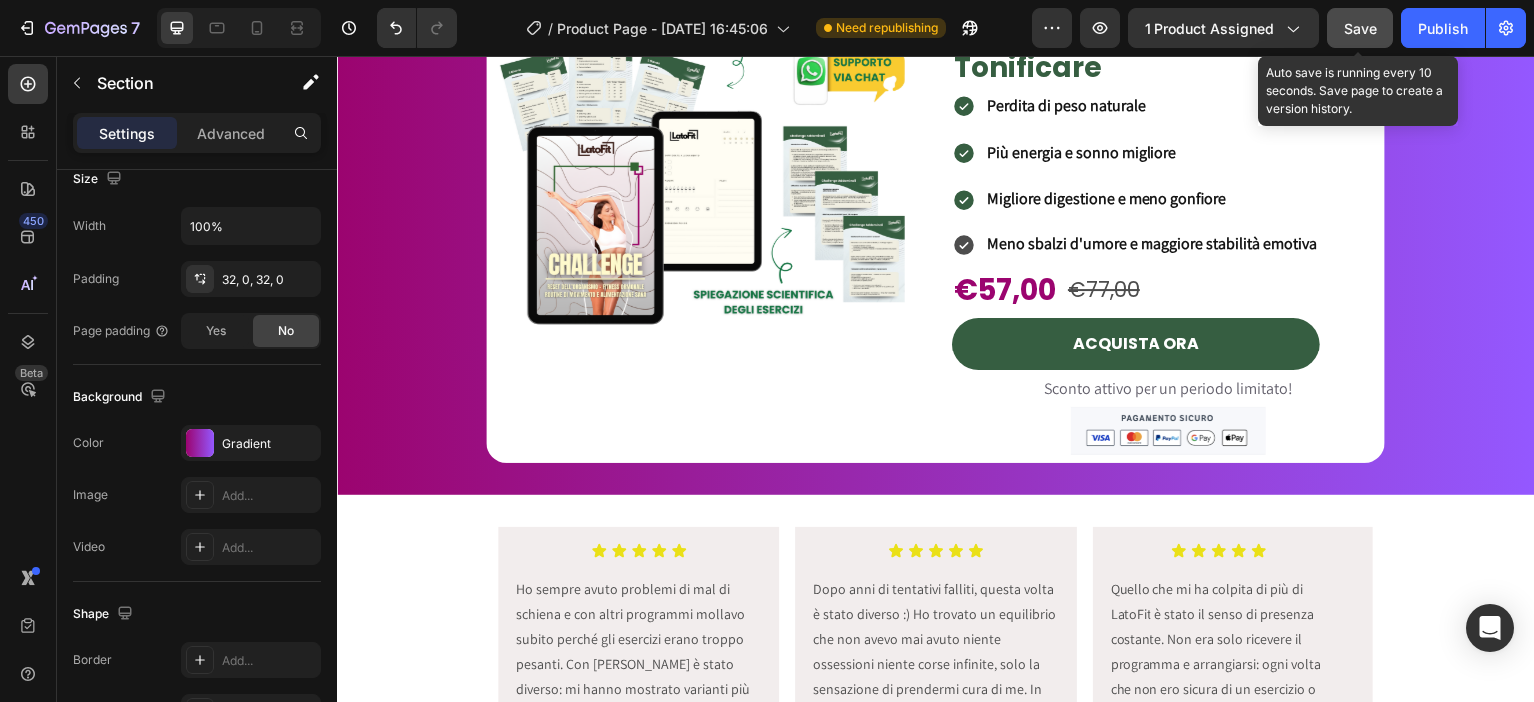
click at [1365, 39] on button "Save" at bounding box center [1360, 28] width 66 height 40
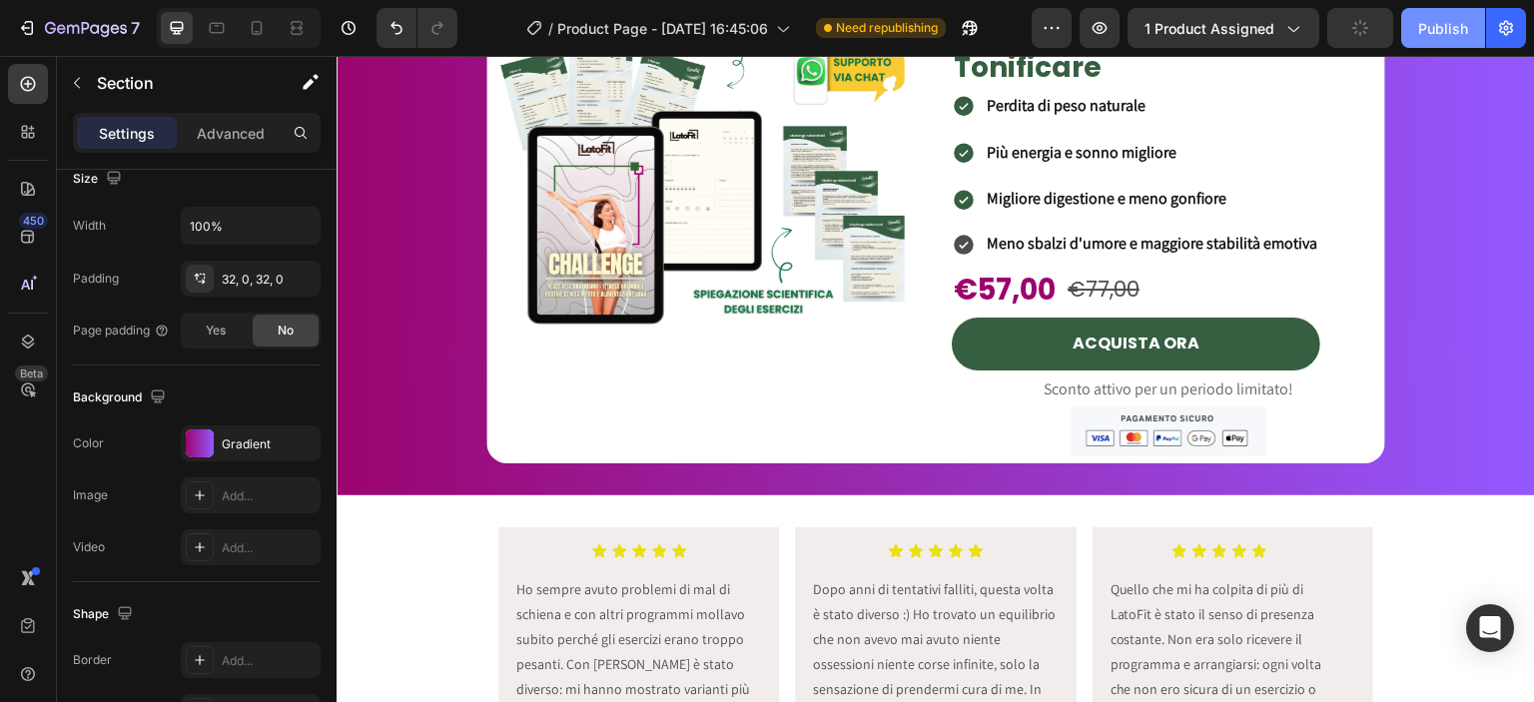
click at [1424, 38] on div "Publish" at bounding box center [1443, 28] width 50 height 21
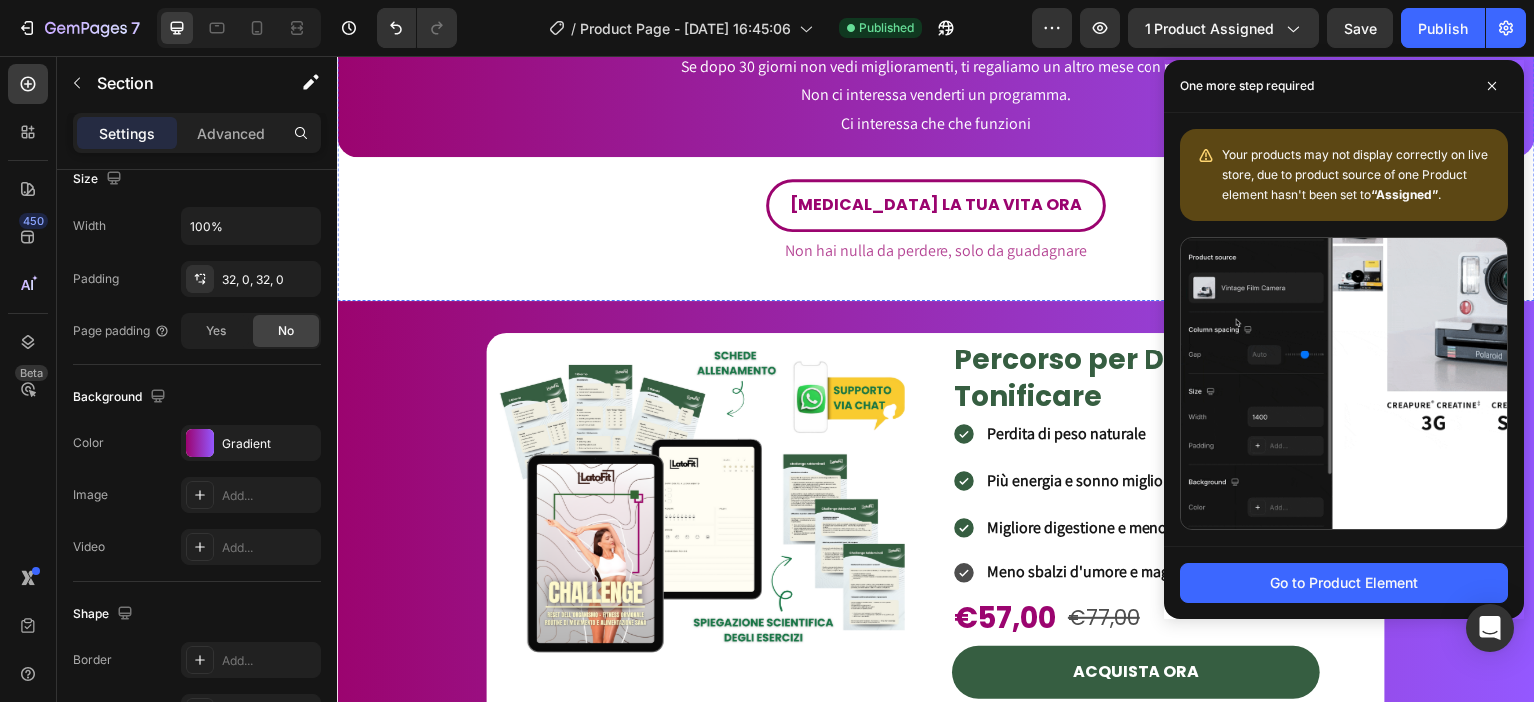
scroll to position [4459, 0]
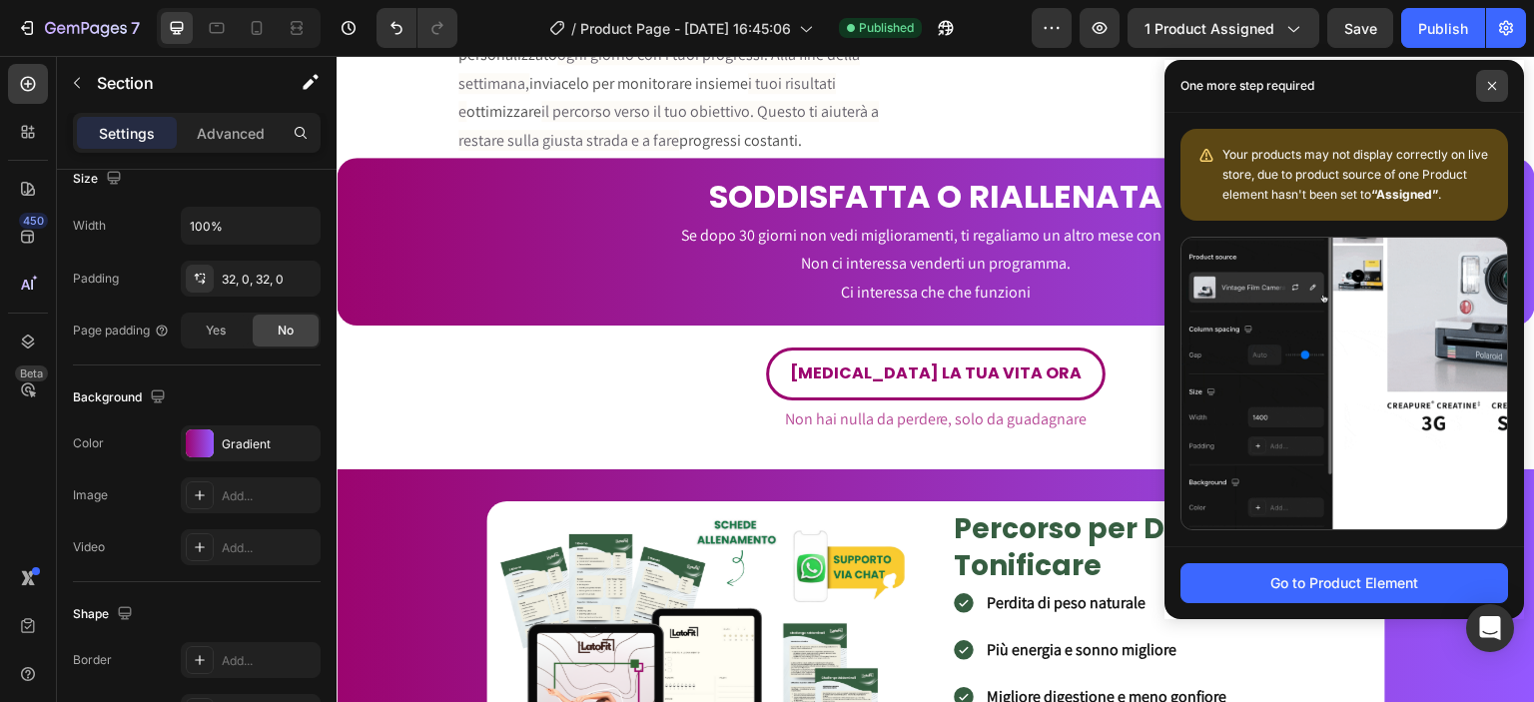
click at [1487, 81] on icon at bounding box center [1492, 86] width 10 height 10
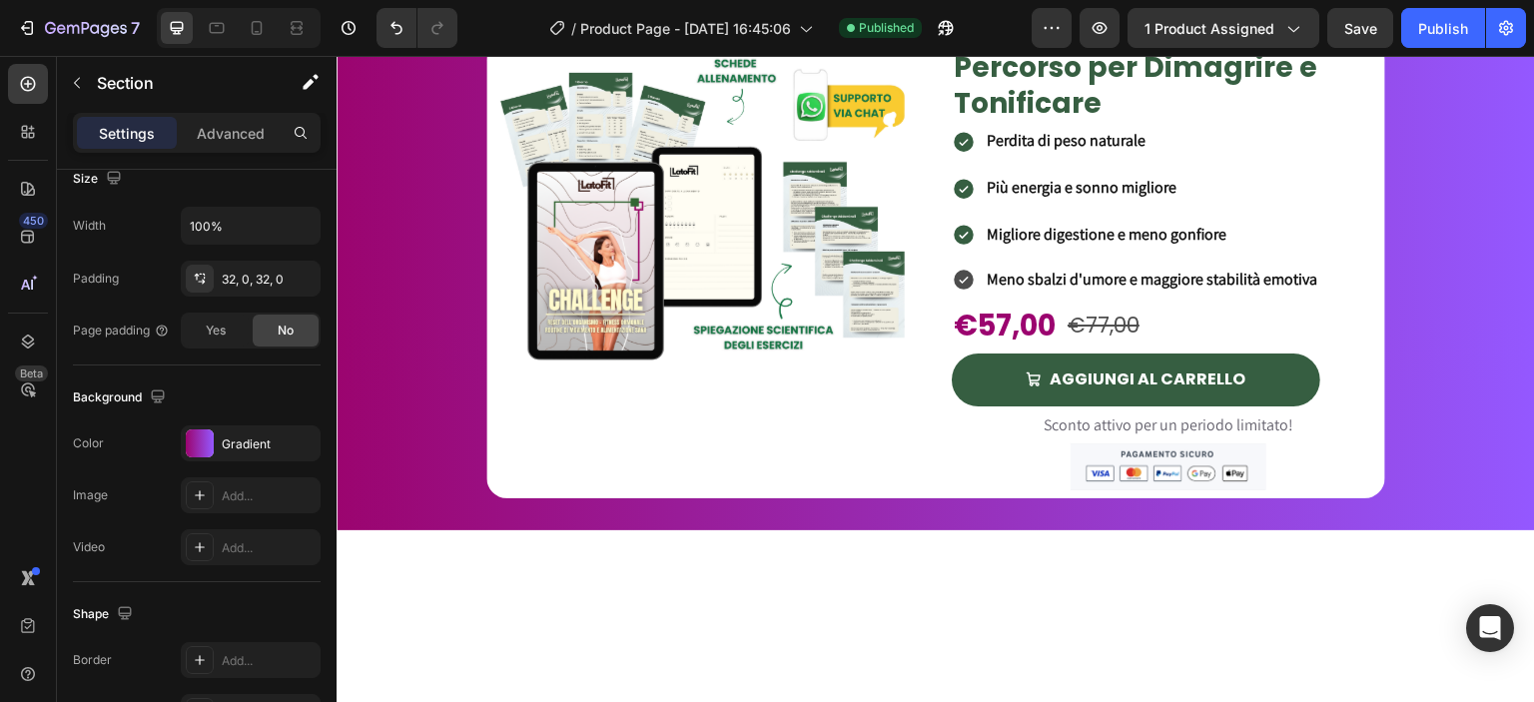
scroll to position [1160, 0]
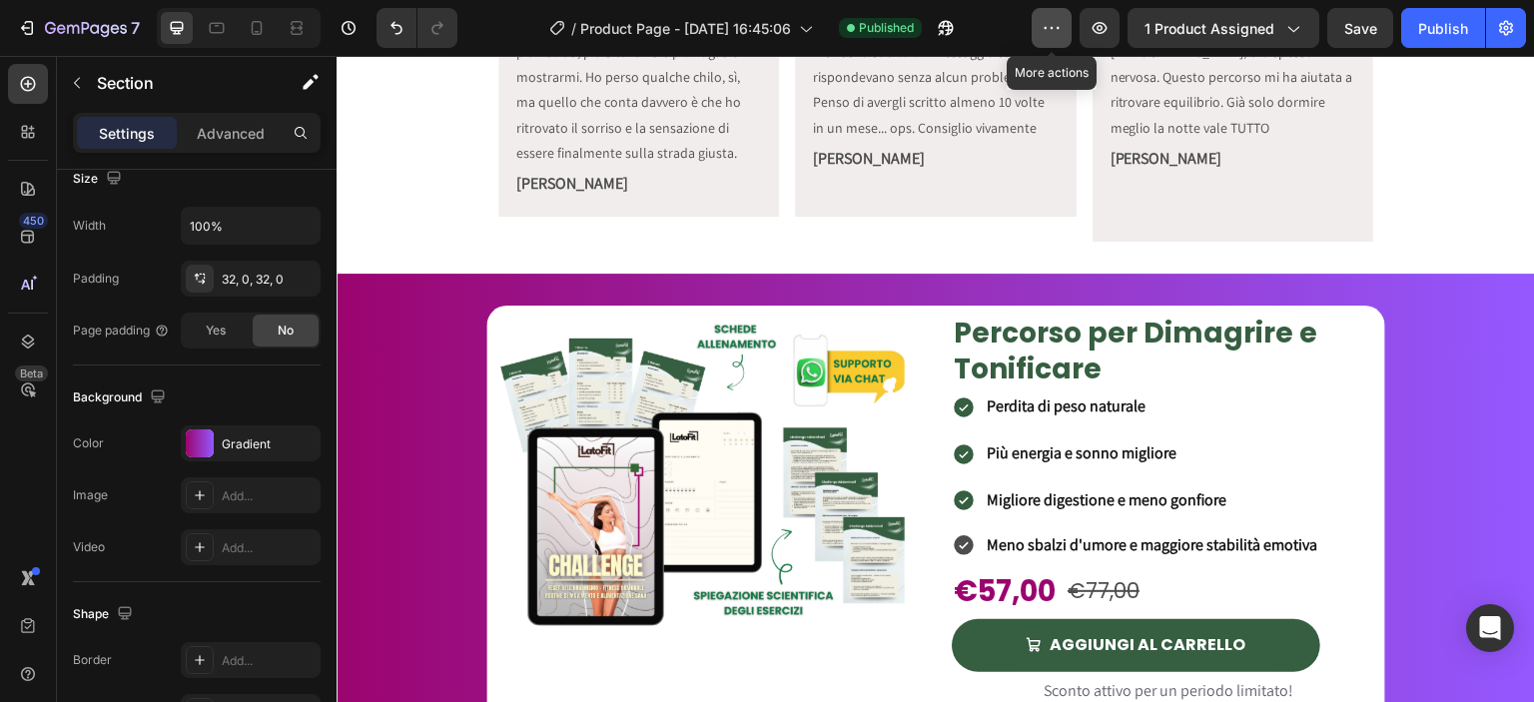
click at [1057, 35] on icon "button" at bounding box center [1051, 28] width 20 height 20
